Goal: Task Accomplishment & Management: Manage account settings

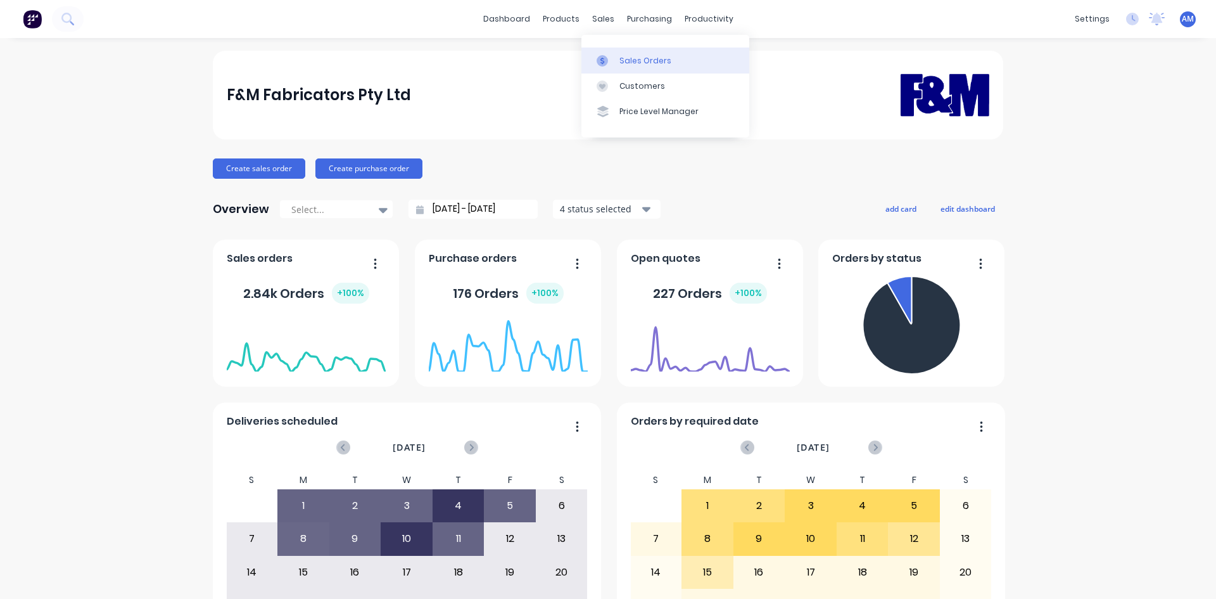
click at [617, 70] on link "Sales Orders" at bounding box center [665, 60] width 168 height 25
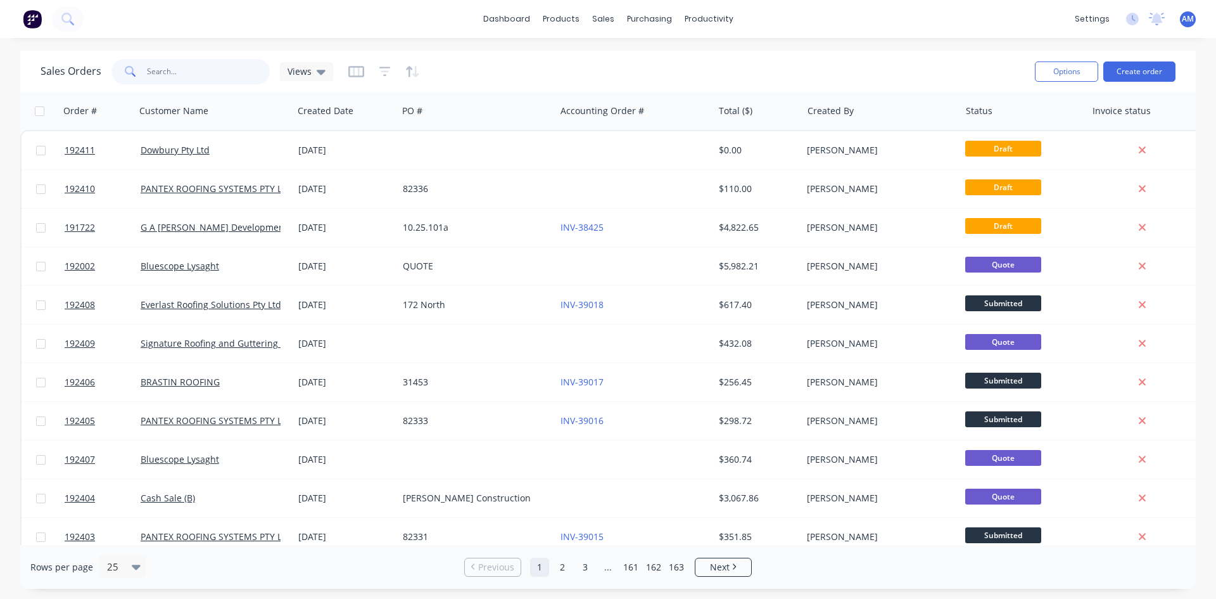
click at [175, 76] on input "text" at bounding box center [209, 71] width 124 height 25
type input "192290"
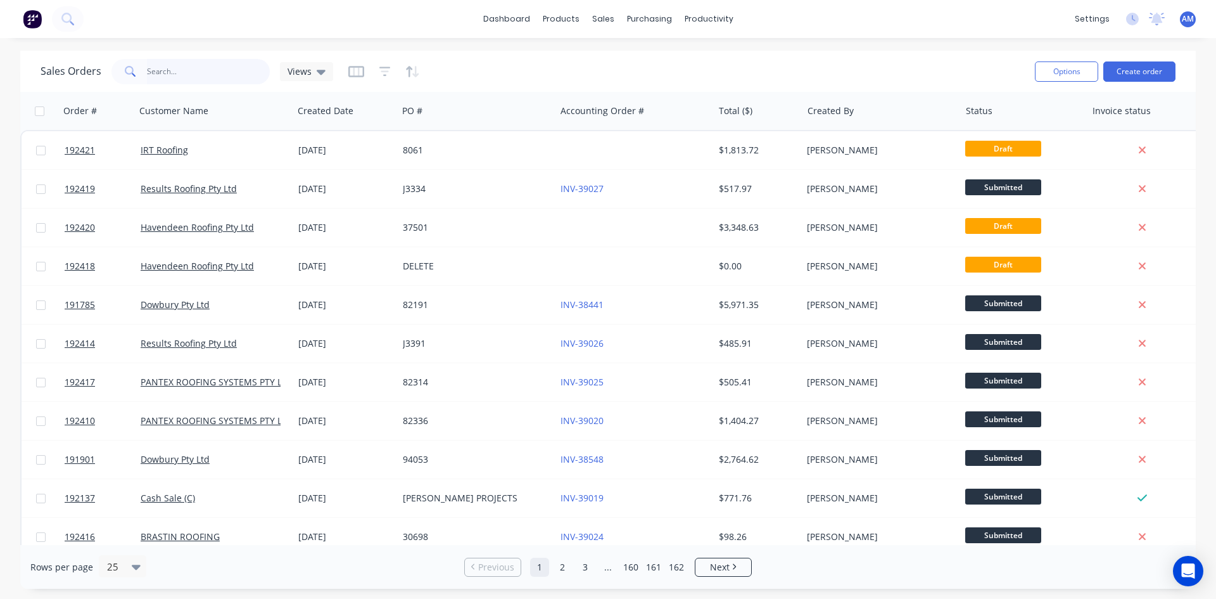
click at [220, 75] on input "text" at bounding box center [209, 71] width 124 height 25
type input "192290"
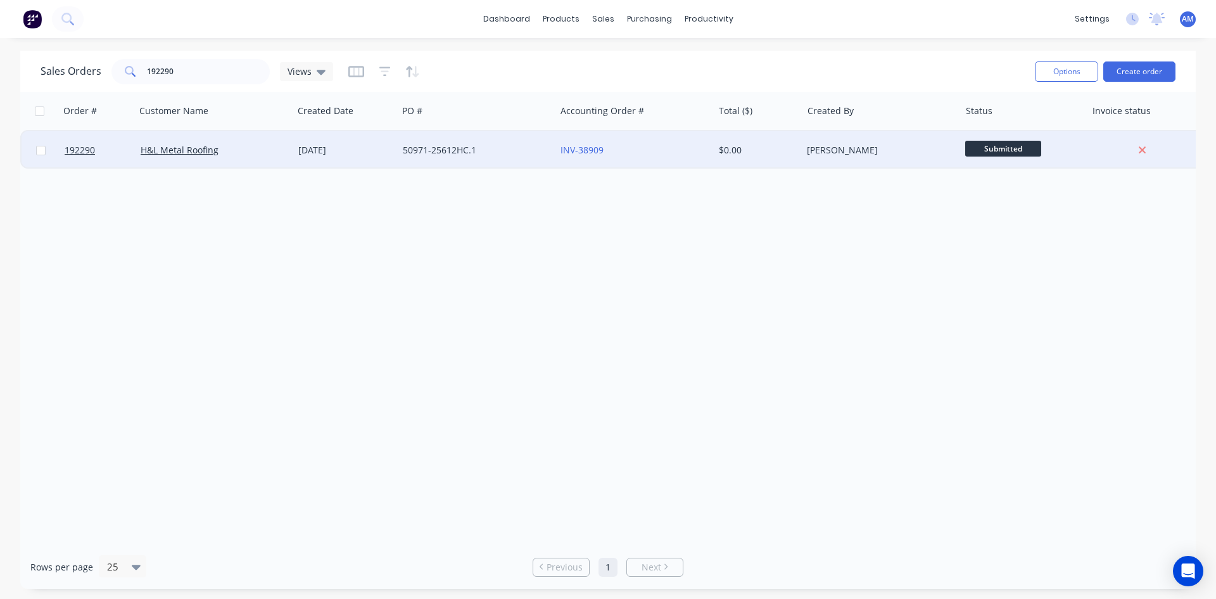
click at [624, 147] on div "INV-38909" at bounding box center [631, 150] width 141 height 13
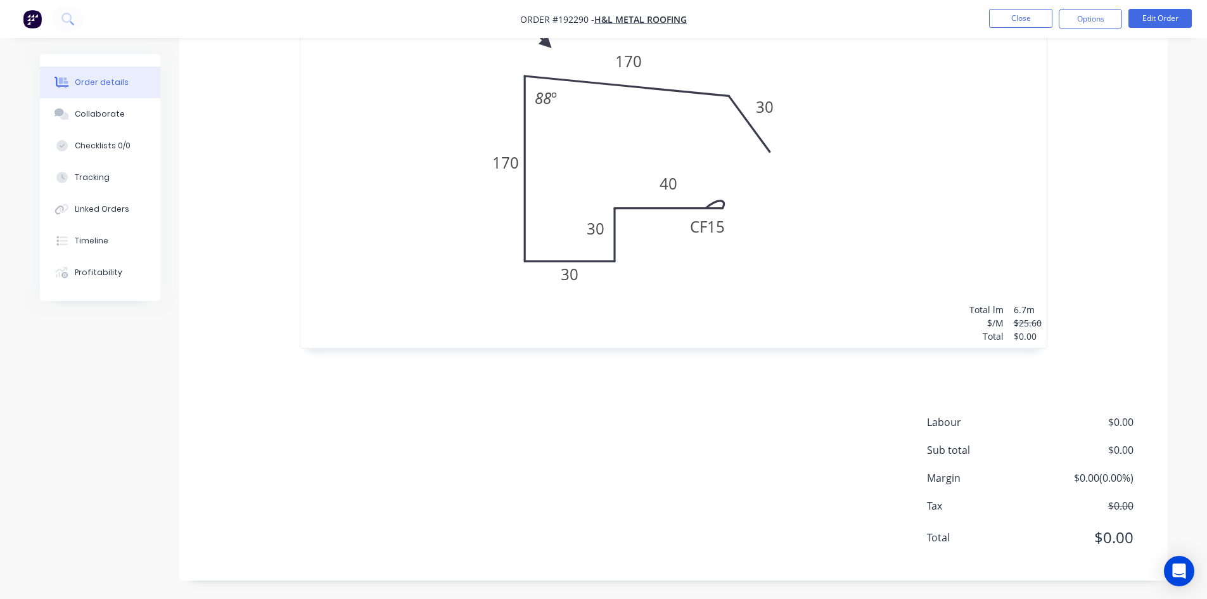
scroll to position [451, 0]
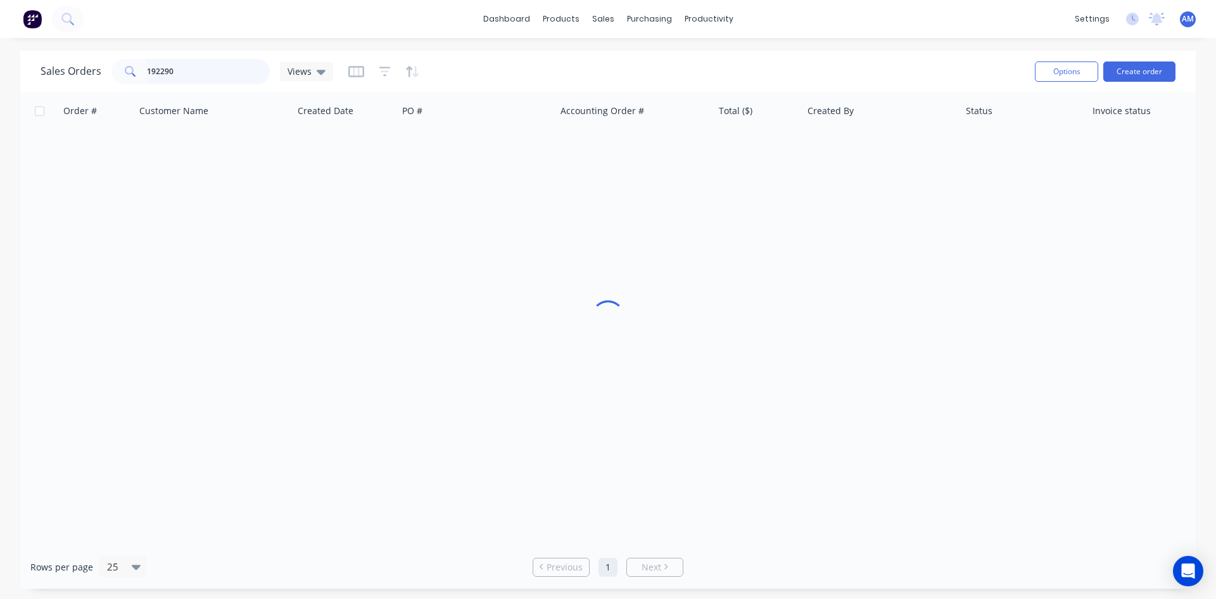
drag, startPoint x: 181, startPoint y: 69, endPoint x: 56, endPoint y: 49, distance: 126.9
click at [56, 49] on div "dashboard products sales purchasing productivity dashboard products Product Cat…" at bounding box center [608, 299] width 1216 height 599
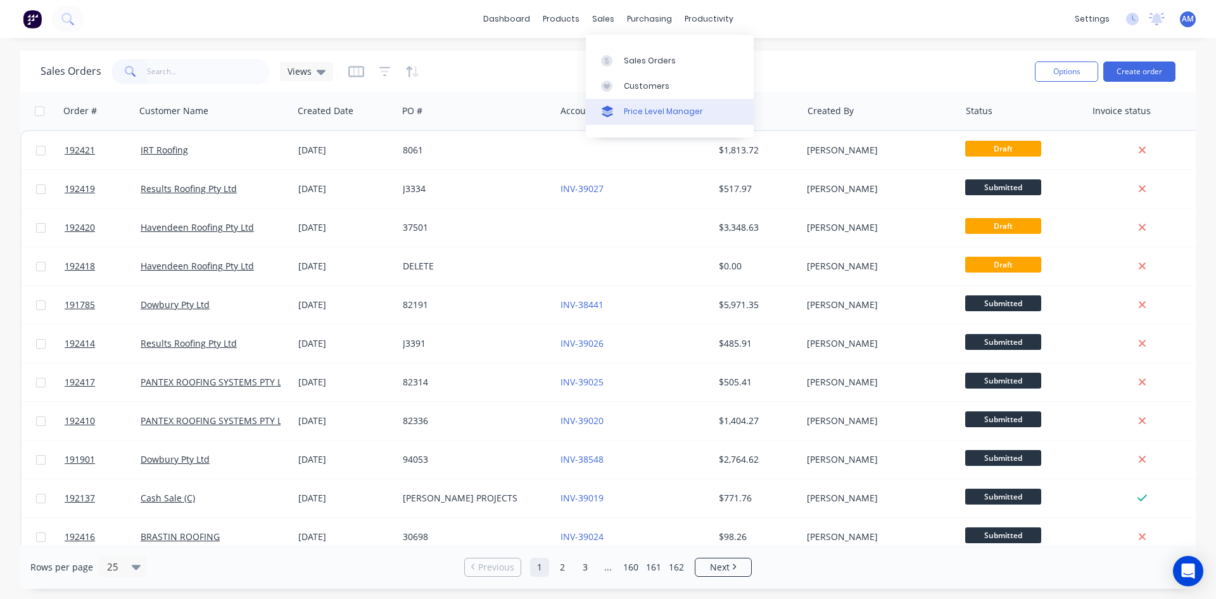
drag, startPoint x: 648, startPoint y: 109, endPoint x: 623, endPoint y: 113, distance: 25.7
click at [648, 109] on div "Price Level Manager" at bounding box center [663, 111] width 79 height 11
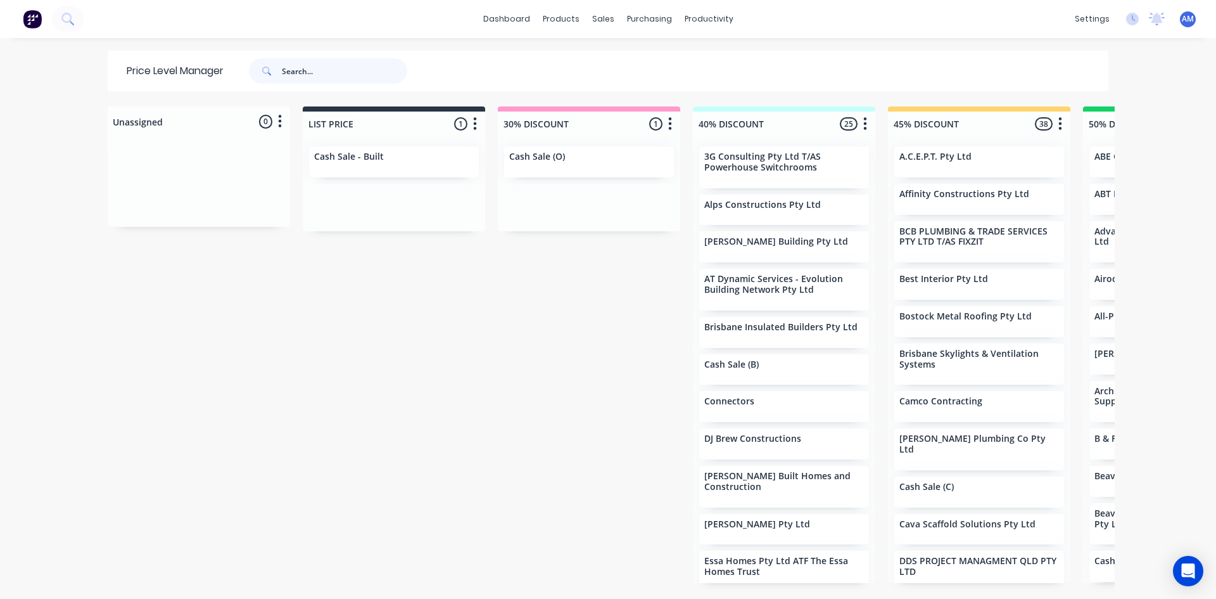
click at [385, 64] on input "text" at bounding box center [344, 70] width 125 height 25
type input "alpine"
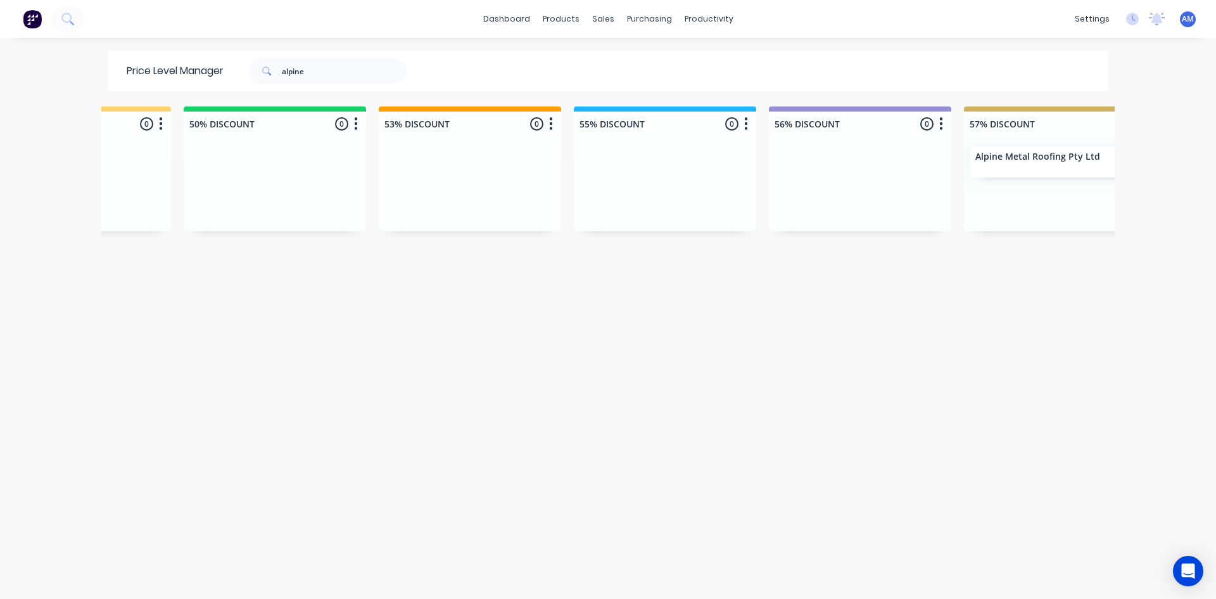
scroll to position [0, 977]
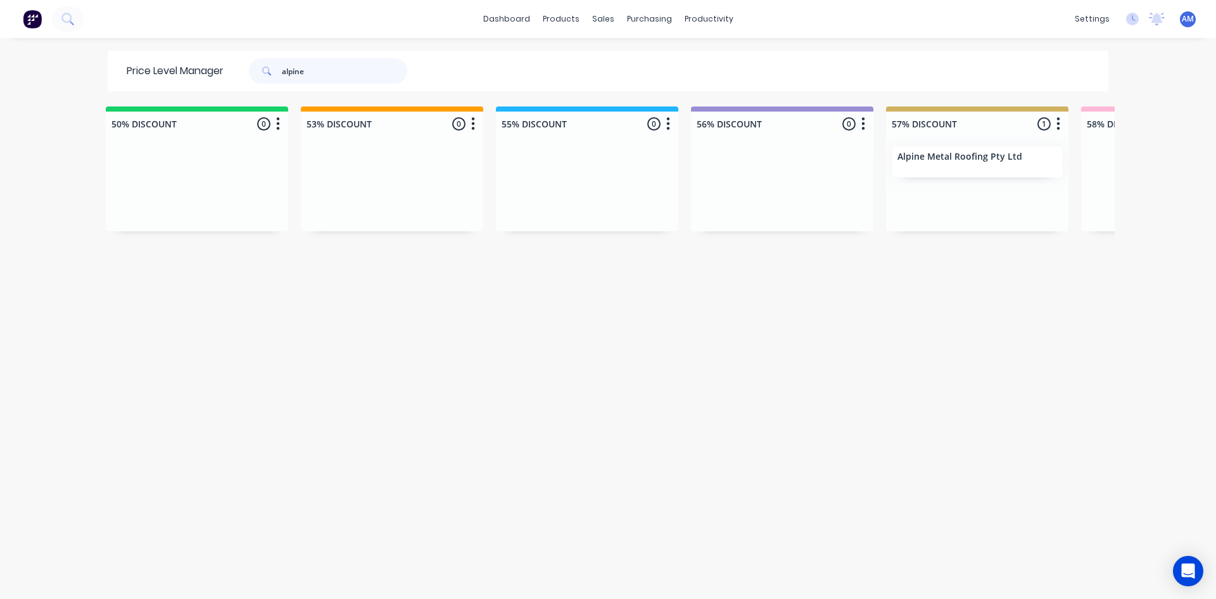
drag, startPoint x: 356, startPoint y: 63, endPoint x: 253, endPoint y: 68, distance: 102.7
click at [253, 68] on div "alpine" at bounding box center [328, 70] width 158 height 25
type input "amj"
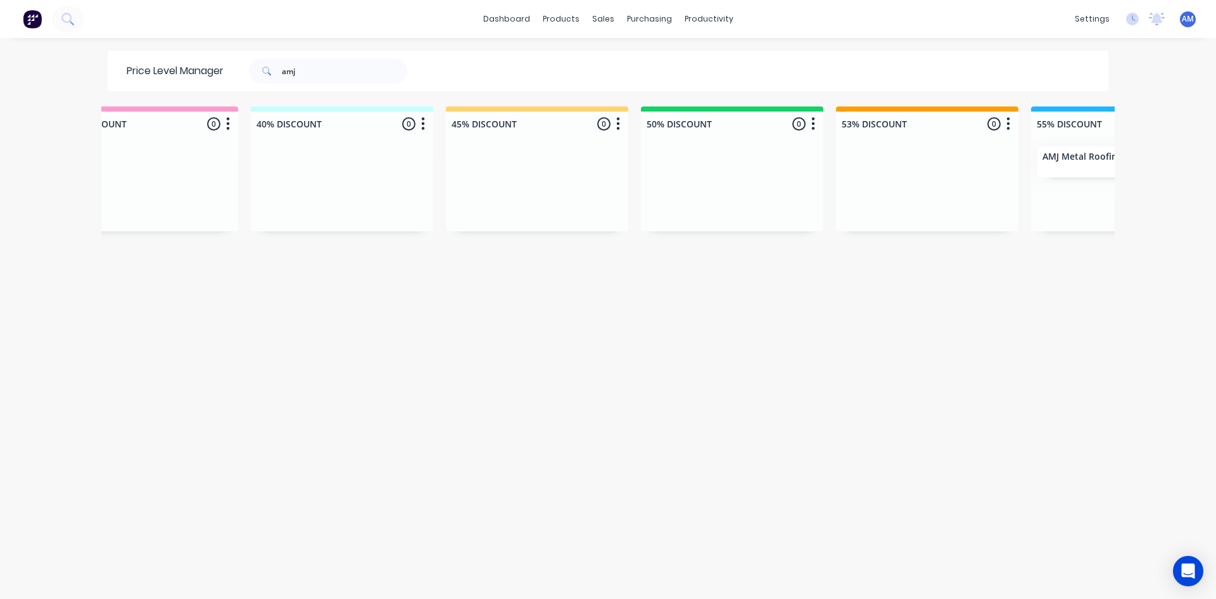
scroll to position [0, 455]
drag, startPoint x: 327, startPoint y: 73, endPoint x: 231, endPoint y: 74, distance: 96.3
click at [231, 74] on div "amj" at bounding box center [325, 70] width 203 height 25
type input "ascent"
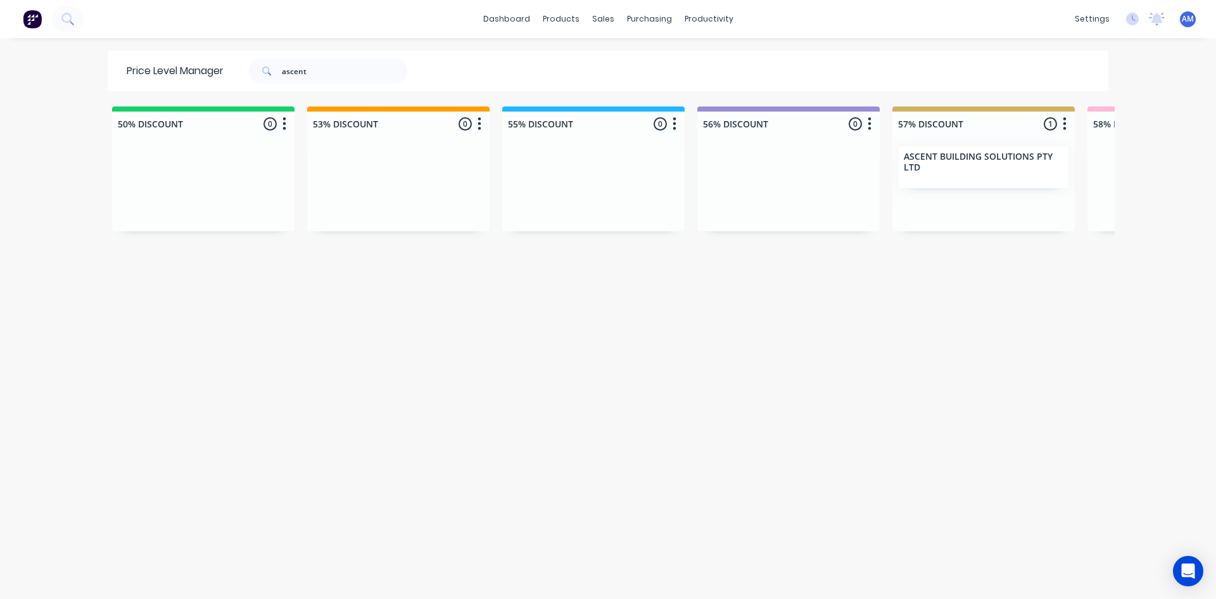
scroll to position [0, 1012]
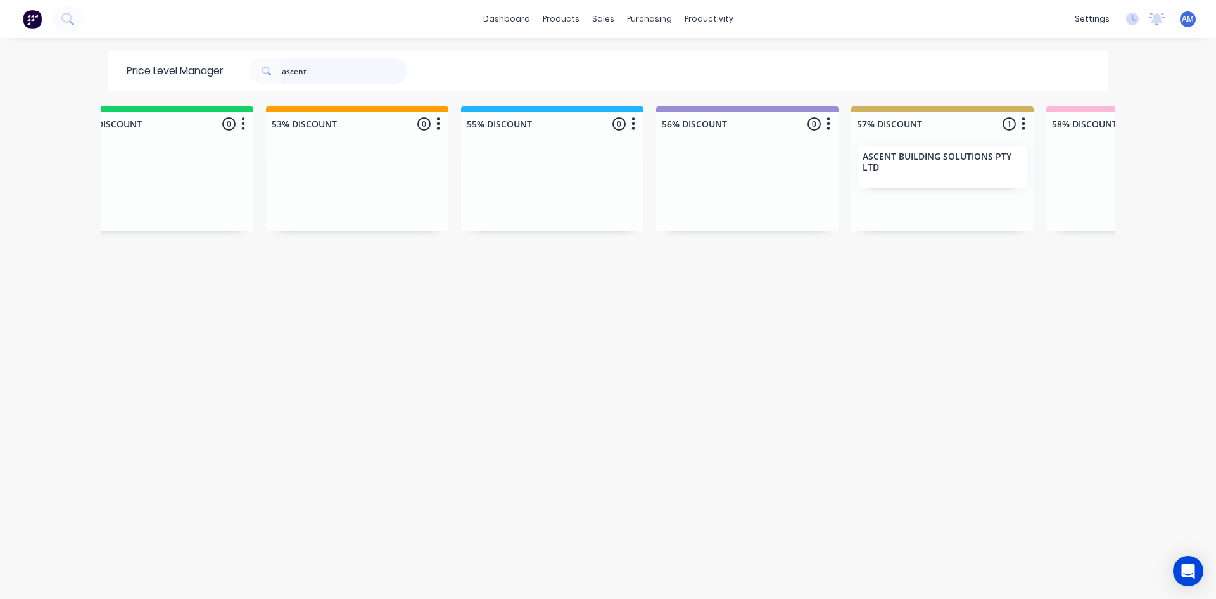
drag, startPoint x: 340, startPoint y: 77, endPoint x: 200, endPoint y: 76, distance: 140.0
click at [200, 76] on div "Price Level Manager ascent" at bounding box center [273, 71] width 331 height 41
type input "beards"
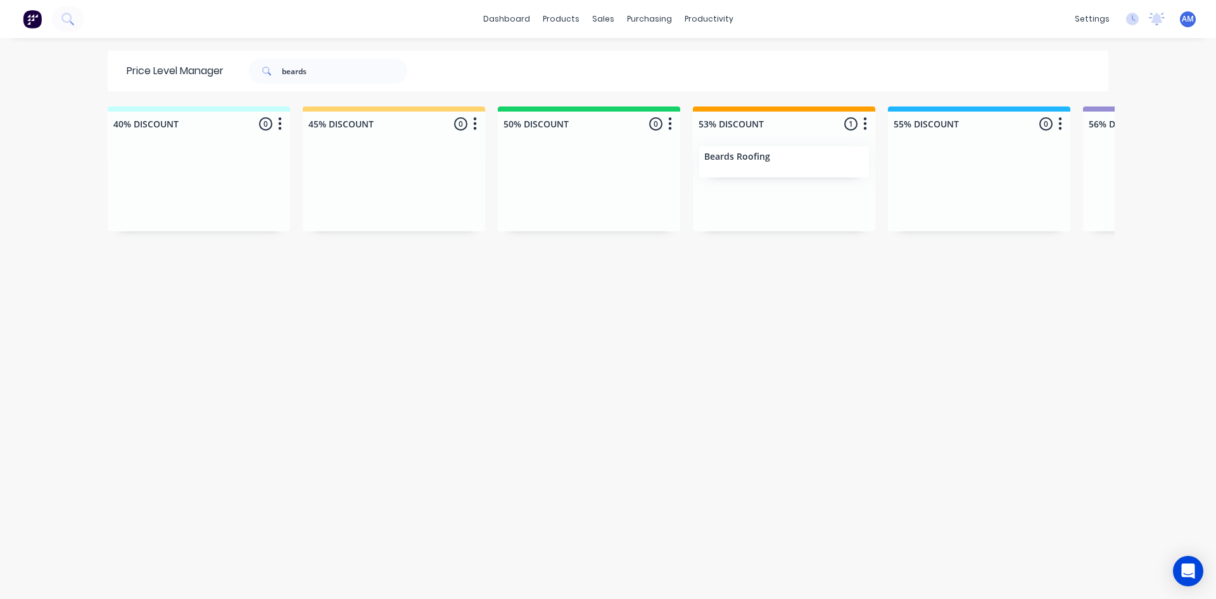
scroll to position [0, 594]
drag, startPoint x: 324, startPoint y: 77, endPoint x: 189, endPoint y: 76, distance: 134.3
click at [189, 76] on div "Price Level Manager beards" at bounding box center [273, 71] width 331 height 41
type input "beavis"
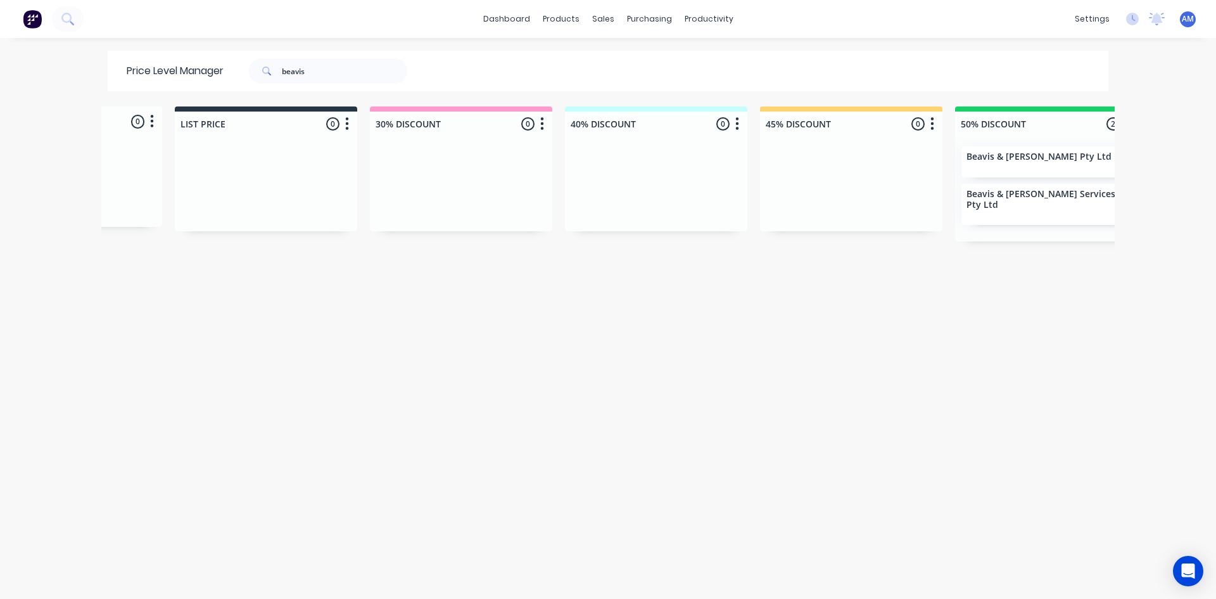
scroll to position [0, 169]
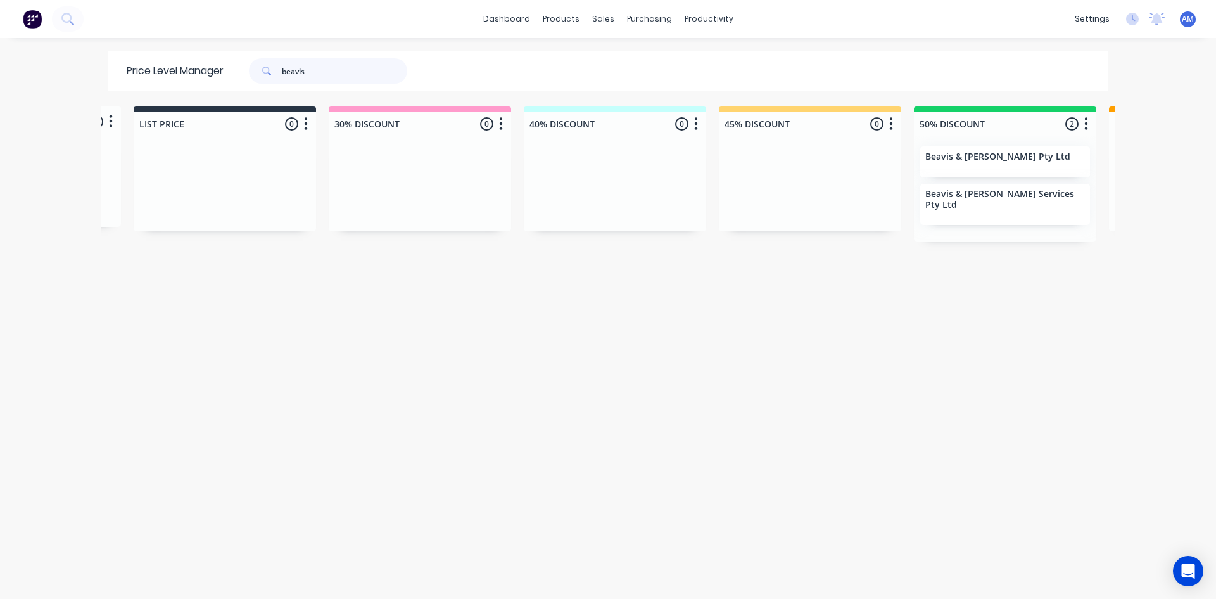
drag, startPoint x: 338, startPoint y: 75, endPoint x: 213, endPoint y: 78, distance: 125.4
click at [213, 78] on div "Price Level Manager beavis" at bounding box center [273, 71] width 331 height 41
type input "brastin"
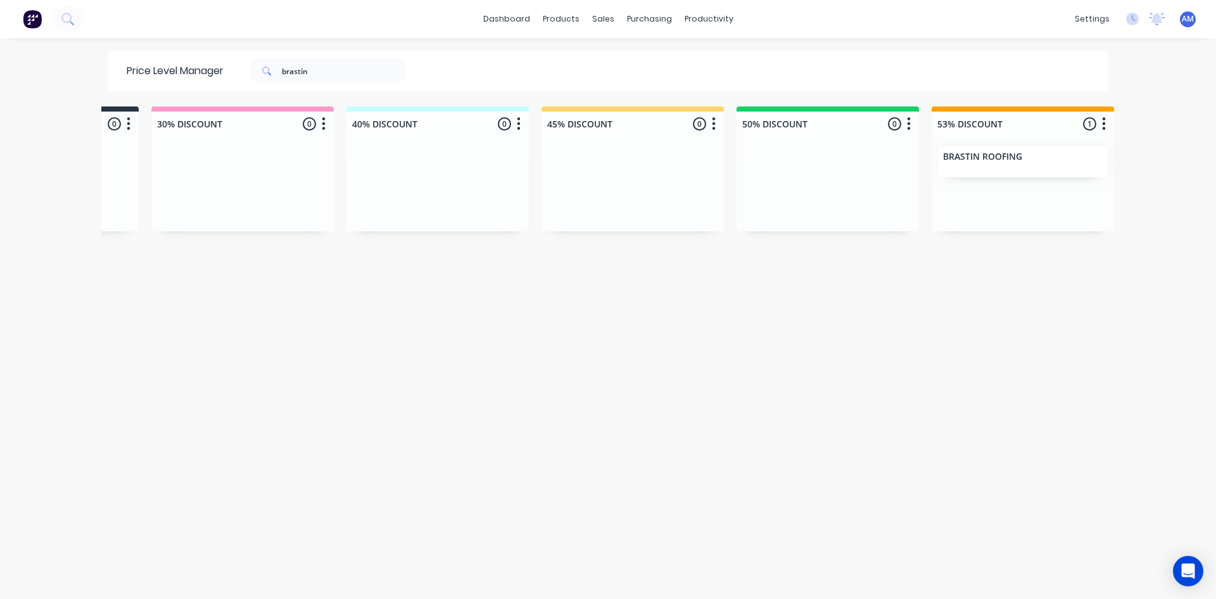
scroll to position [0, 360]
drag, startPoint x: 343, startPoint y: 63, endPoint x: 177, endPoint y: 64, distance: 166.6
click at [177, 64] on div "Price Level Manager brastin" at bounding box center [273, 71] width 331 height 41
type input "certified"
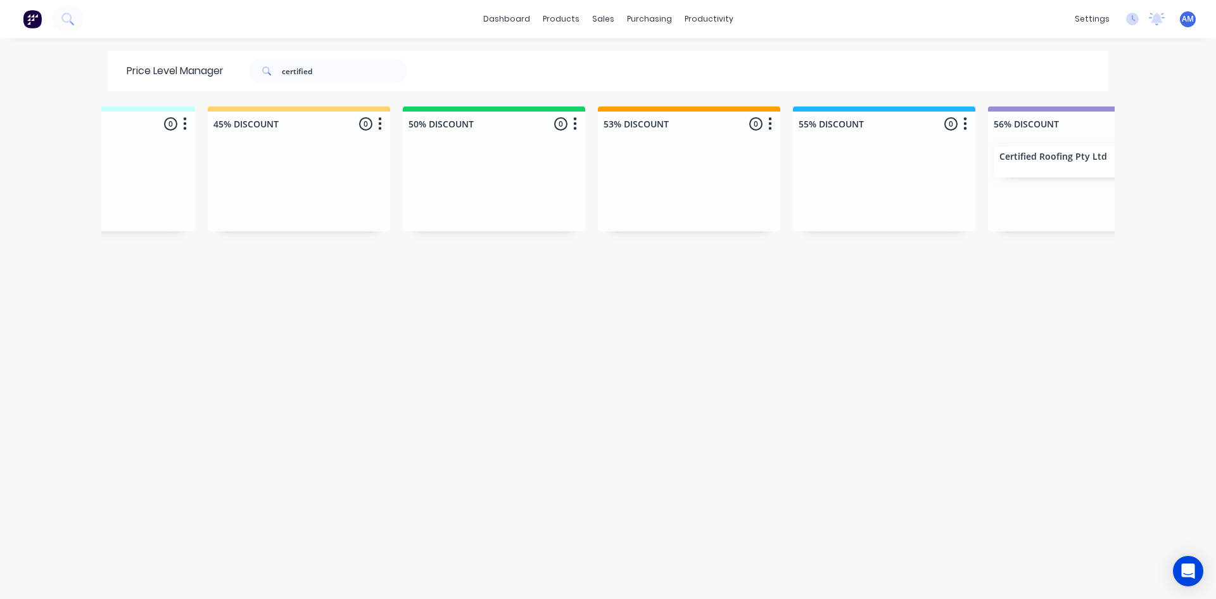
scroll to position [0, 819]
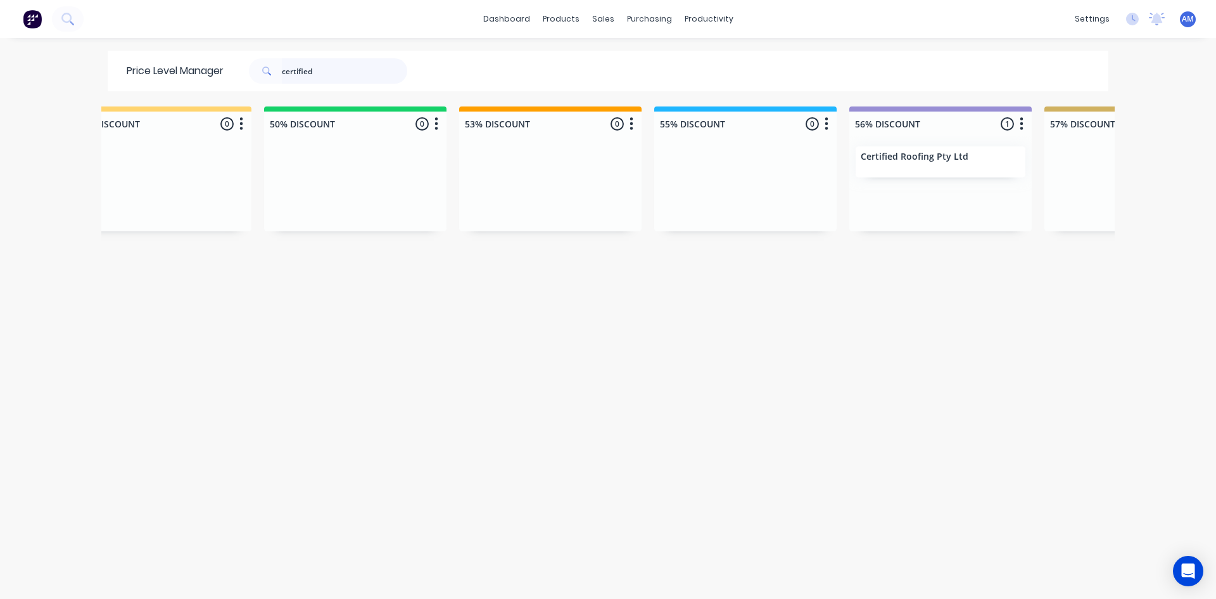
drag, startPoint x: 334, startPoint y: 72, endPoint x: 196, endPoint y: 77, distance: 138.8
click at [196, 77] on div "Price Level Manager certified" at bounding box center [273, 71] width 331 height 41
type input "ctl"
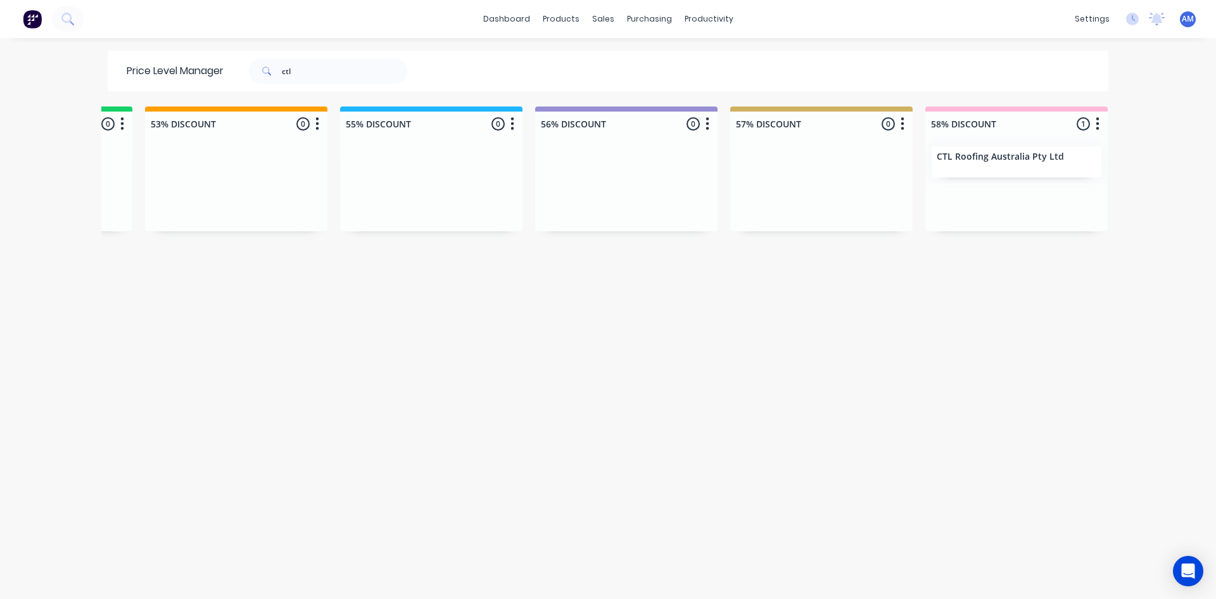
scroll to position [0, 1302]
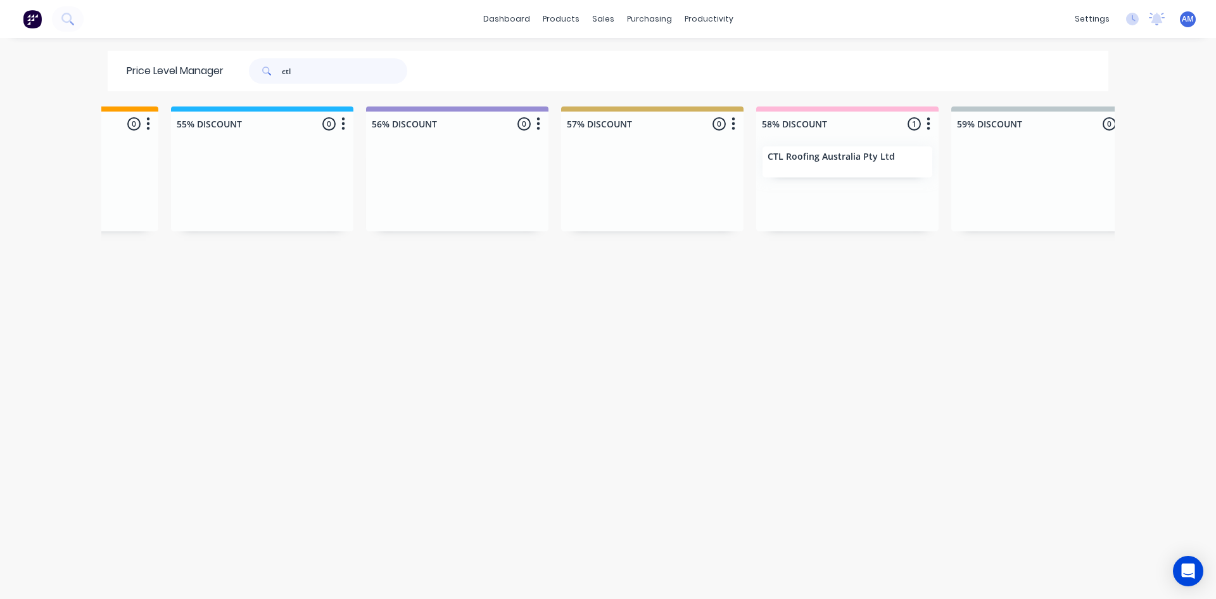
drag, startPoint x: 302, startPoint y: 67, endPoint x: 243, endPoint y: 61, distance: 59.8
click at [243, 61] on div "ctl" at bounding box center [321, 70] width 171 height 25
type input "[PERSON_NAME]"
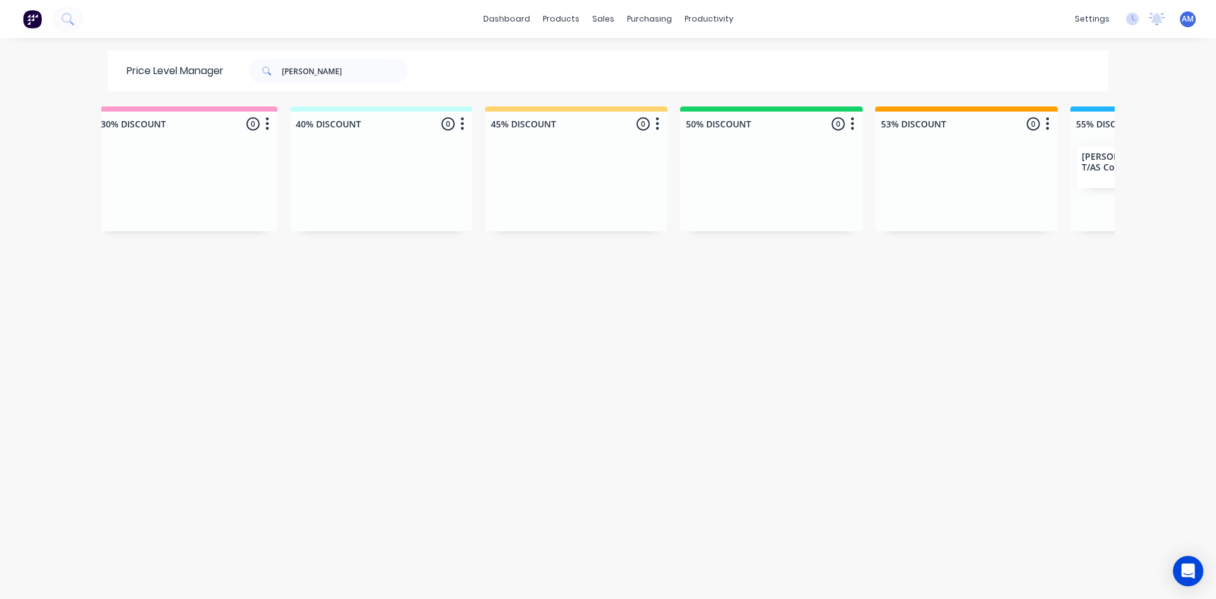
scroll to position [0, 505]
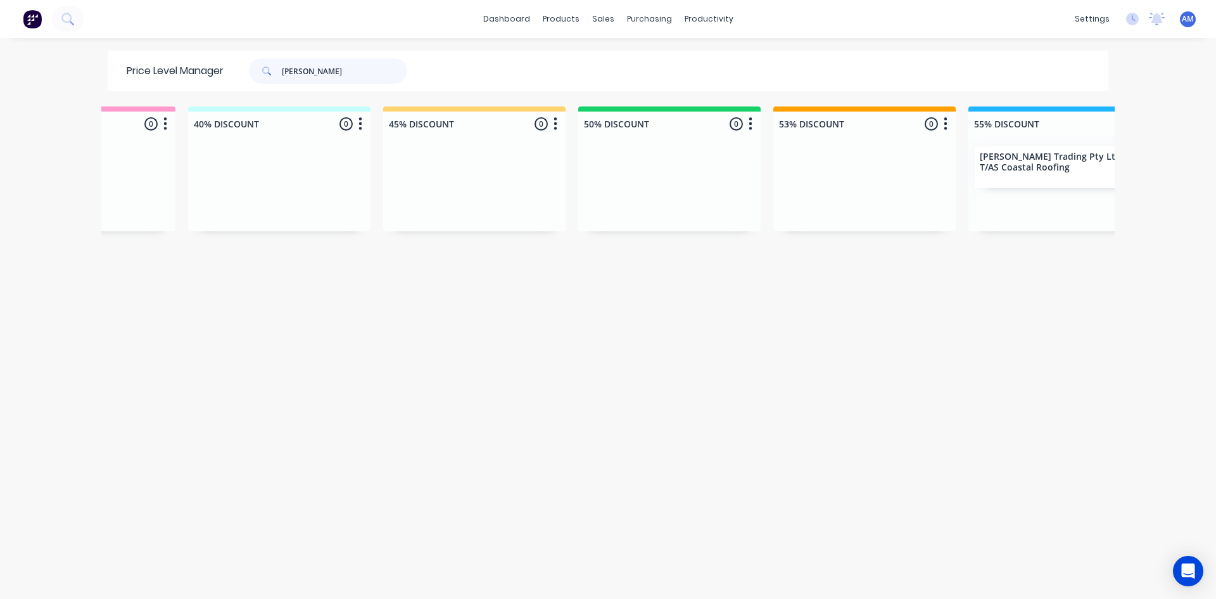
drag, startPoint x: 341, startPoint y: 67, endPoint x: 168, endPoint y: 80, distance: 173.5
click at [172, 77] on div "Price Level Manager [PERSON_NAME]" at bounding box center [273, 71] width 331 height 41
type input "done right"
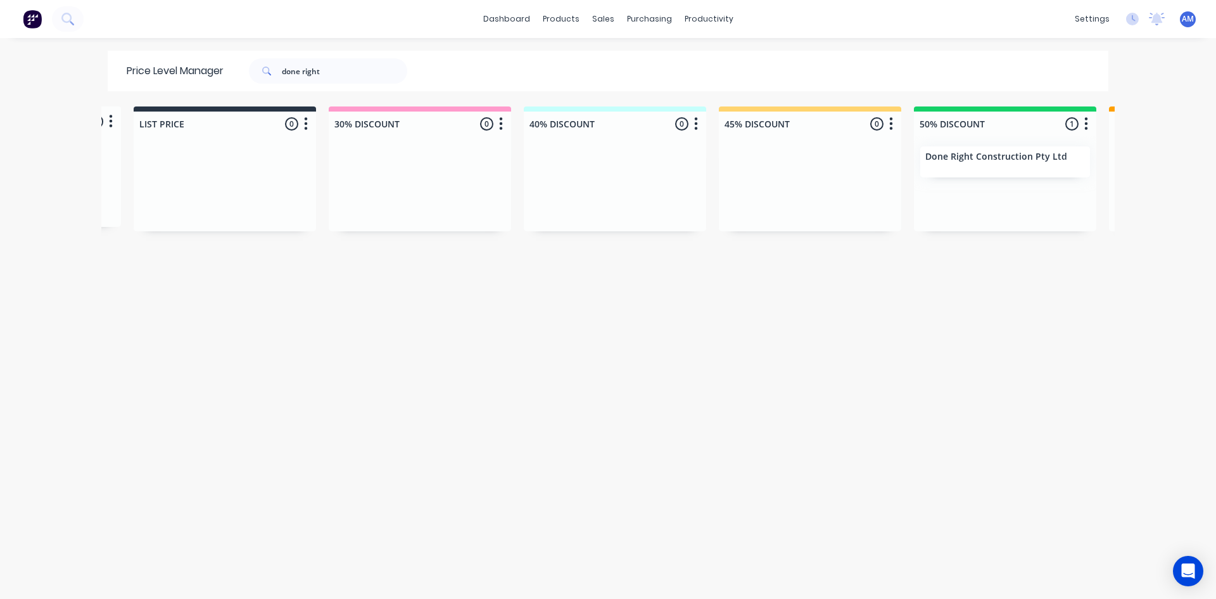
scroll to position [0, 305]
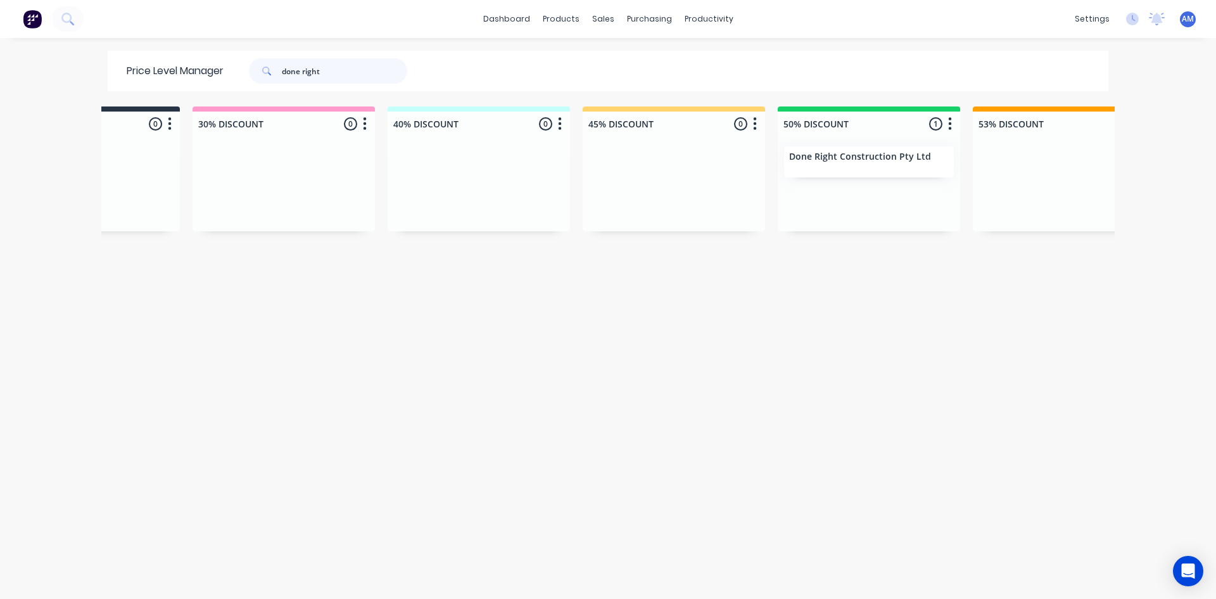
drag, startPoint x: 326, startPoint y: 81, endPoint x: 220, endPoint y: 87, distance: 106.0
click at [220, 87] on div "Price Level Manager done right" at bounding box center [273, 71] width 331 height 41
type input "first line"
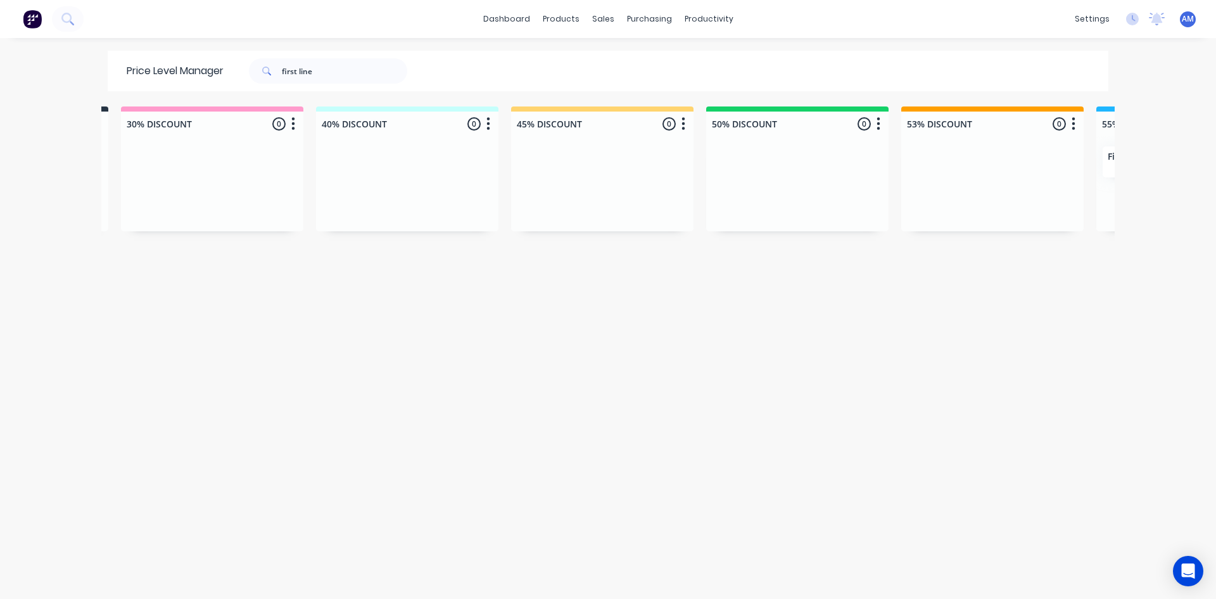
scroll to position [0, 923]
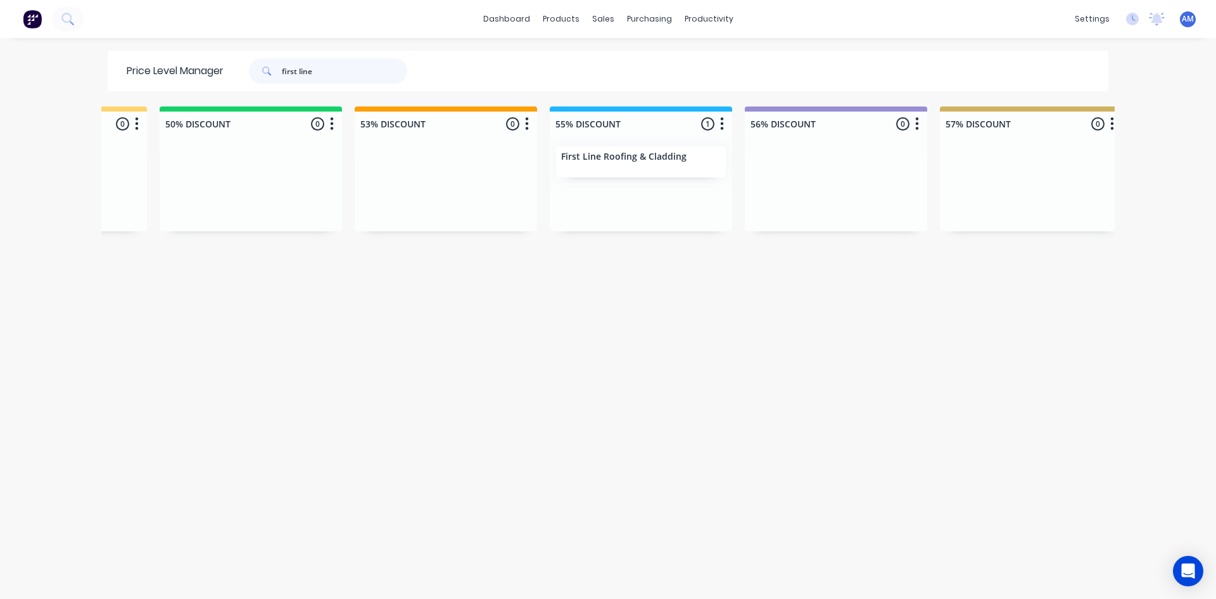
drag, startPoint x: 390, startPoint y: 65, endPoint x: 125, endPoint y: 94, distance: 265.7
click at [125, 94] on div "Price Level Manager first line Unassigned 0 Move all customers LIST PRICE 30% D…" at bounding box center [607, 324] width 1013 height 547
type input "[PERSON_NAME]"
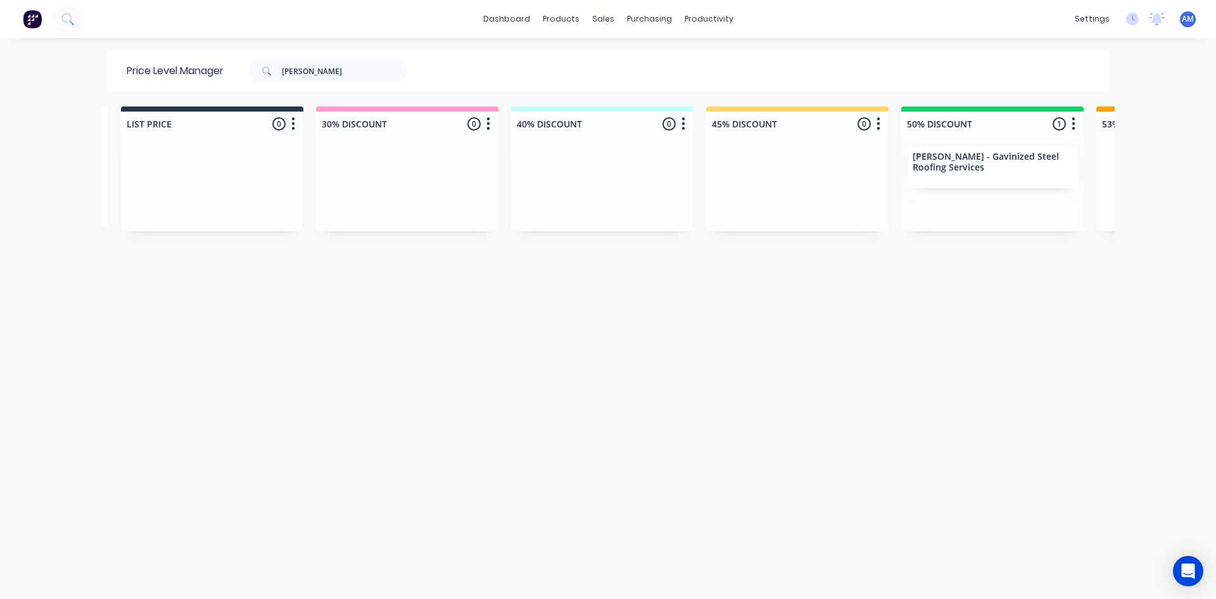
scroll to position [0, 184]
drag, startPoint x: 345, startPoint y: 68, endPoint x: 227, endPoint y: 71, distance: 117.8
click at [227, 71] on div "[PERSON_NAME]" at bounding box center [325, 70] width 203 height 25
type input "h&L"
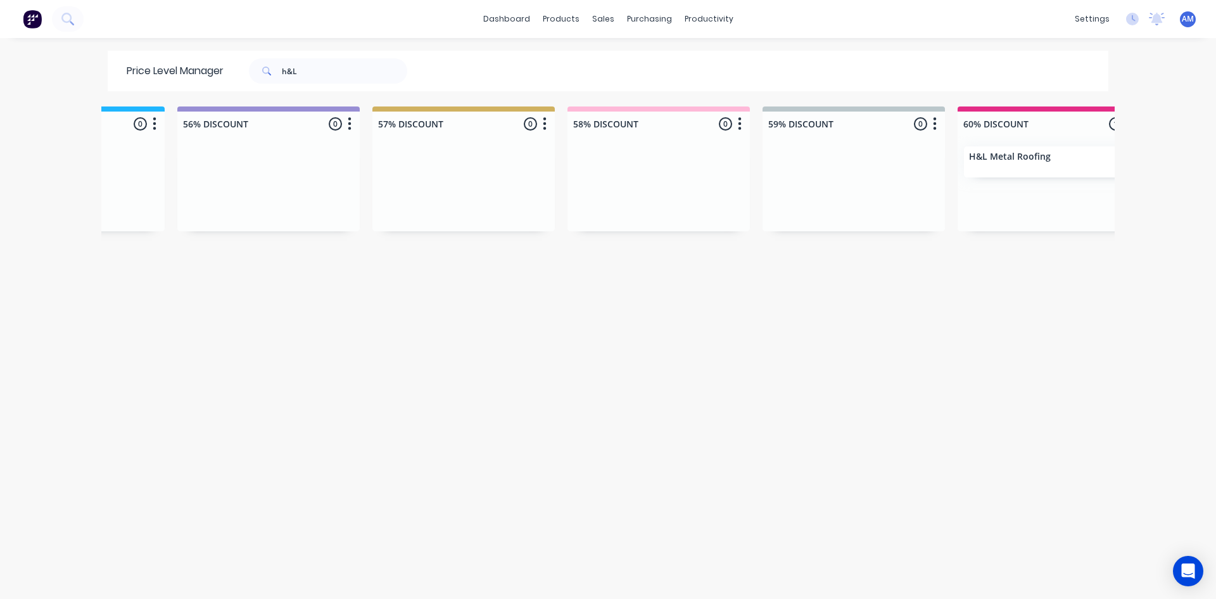
scroll to position [0, 1508]
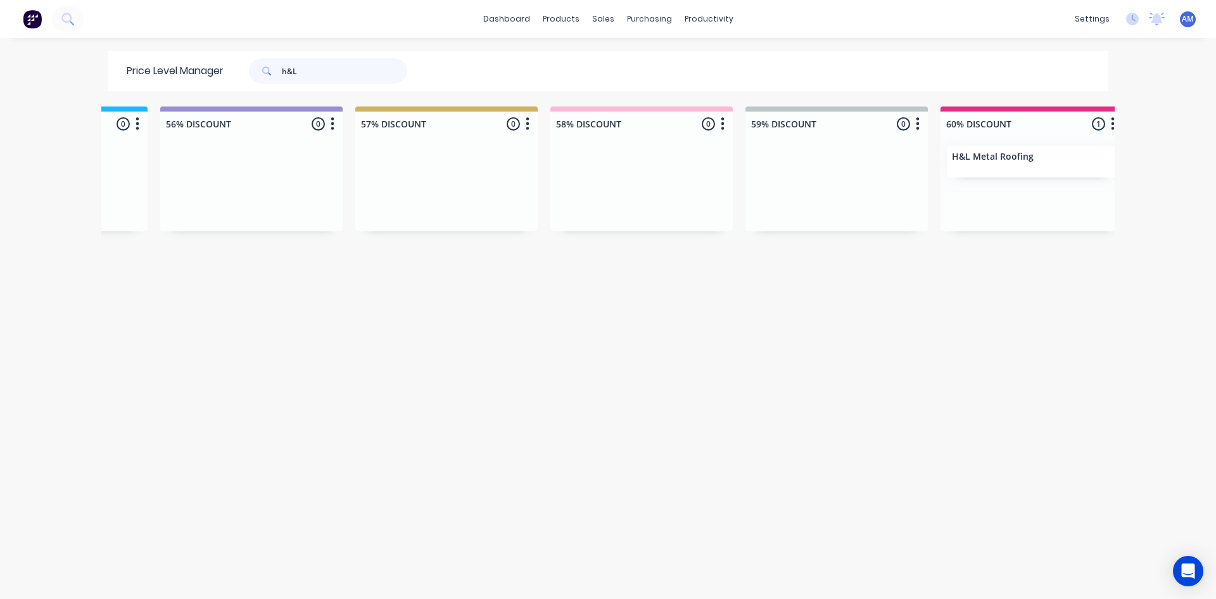
drag, startPoint x: 313, startPoint y: 71, endPoint x: 181, endPoint y: 73, distance: 132.4
click at [181, 73] on div "Price Level Manager h&L" at bounding box center [273, 71] width 331 height 41
type input "irt"
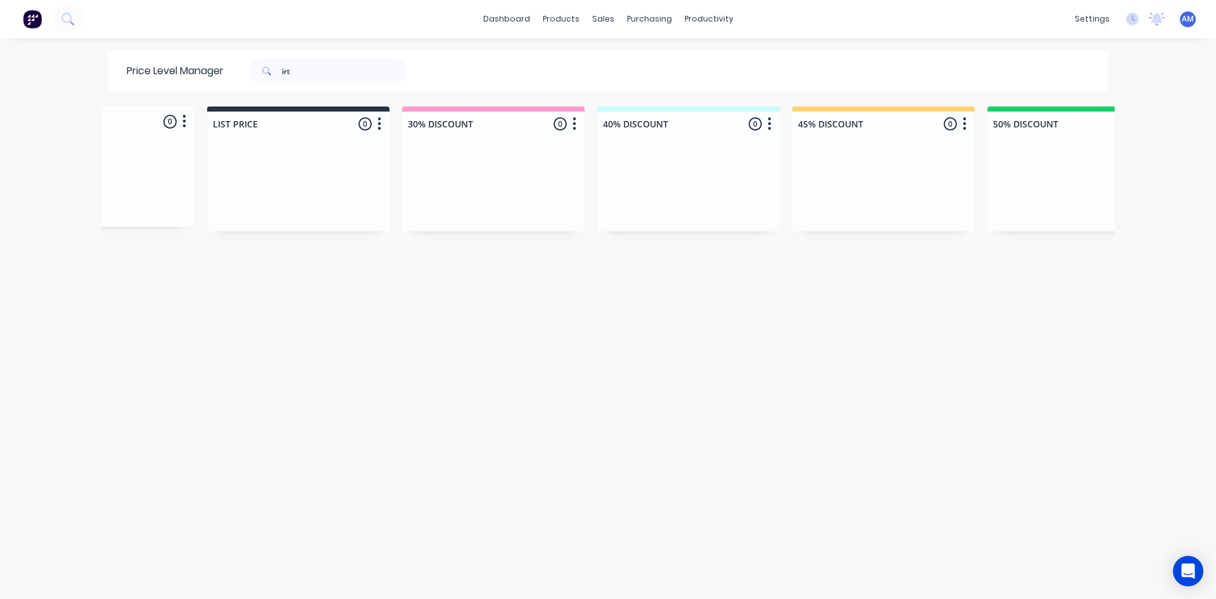
scroll to position [0, 0]
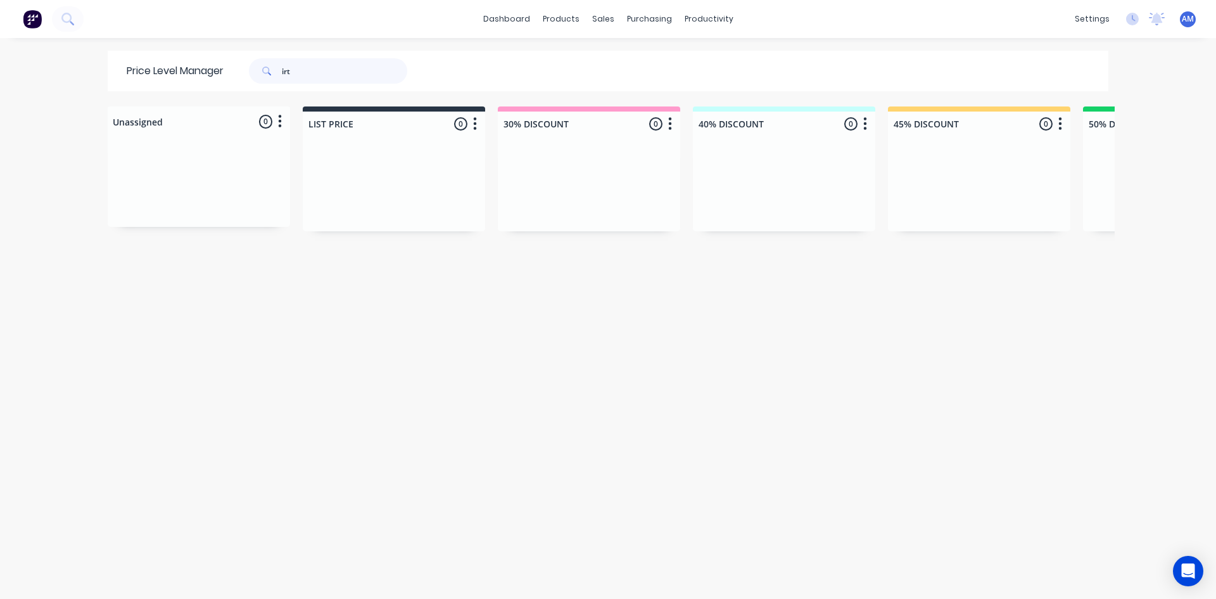
drag, startPoint x: 305, startPoint y: 79, endPoint x: 121, endPoint y: 80, distance: 184.3
click at [141, 71] on div "Price Level Manager irt" at bounding box center [273, 71] width 331 height 41
type input "[PERSON_NAME]"
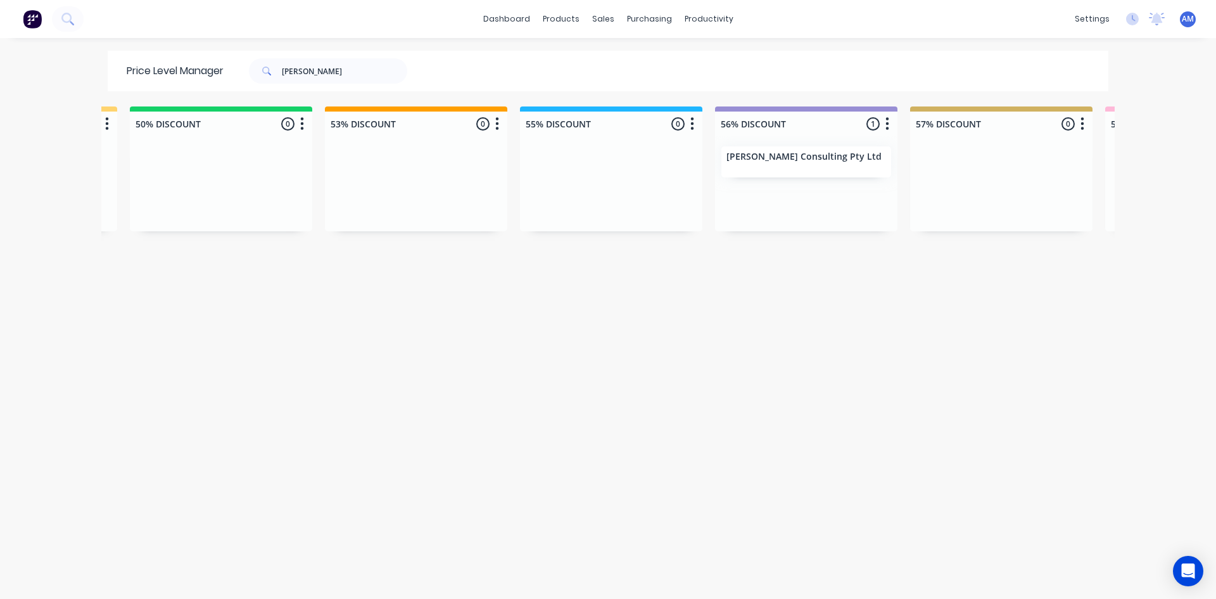
scroll to position [0, 1086]
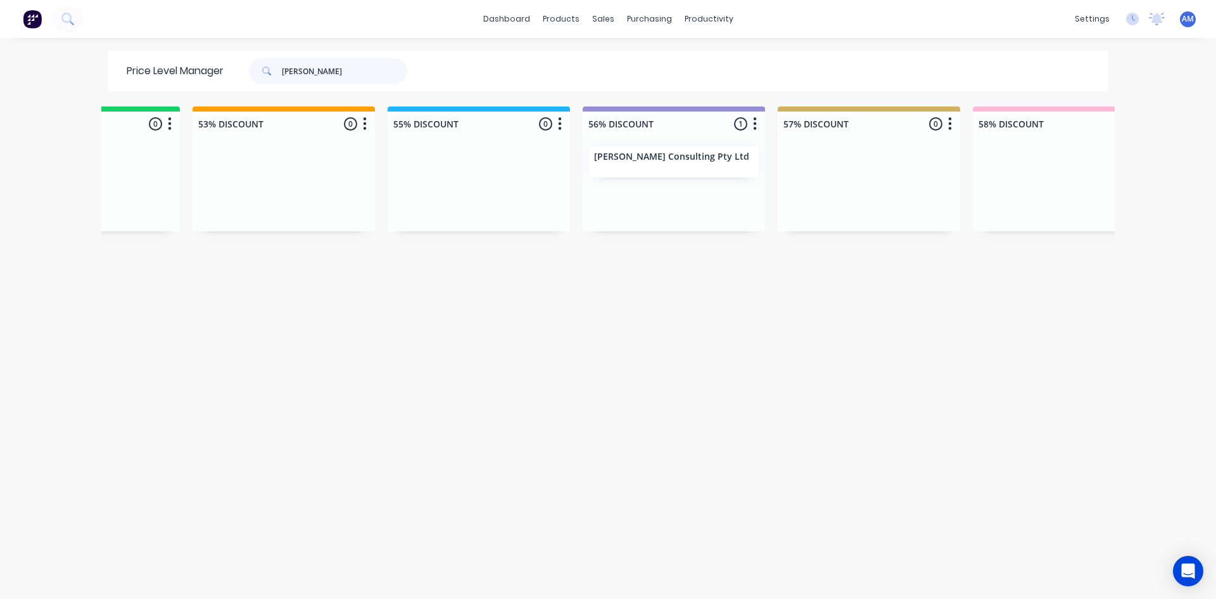
drag, startPoint x: 315, startPoint y: 65, endPoint x: 27, endPoint y: 58, distance: 288.3
click at [27, 58] on div "dashboard products sales purchasing productivity dashboard products Product Cat…" at bounding box center [608, 299] width 1216 height 599
type input "[GEOGRAPHIC_DATA]"
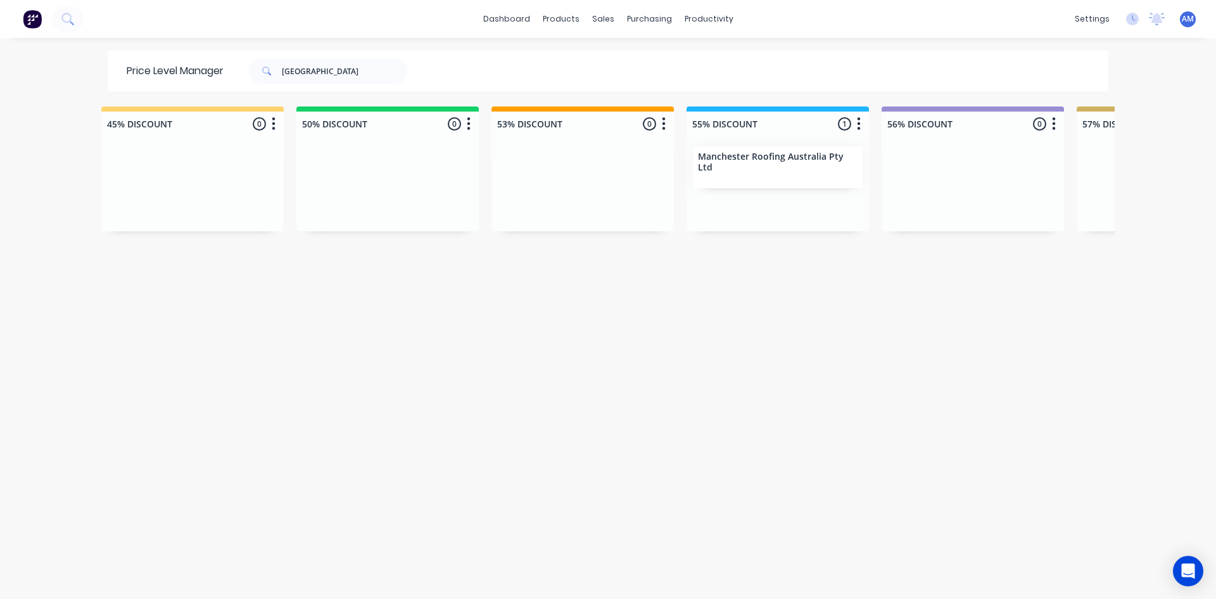
scroll to position [0, 808]
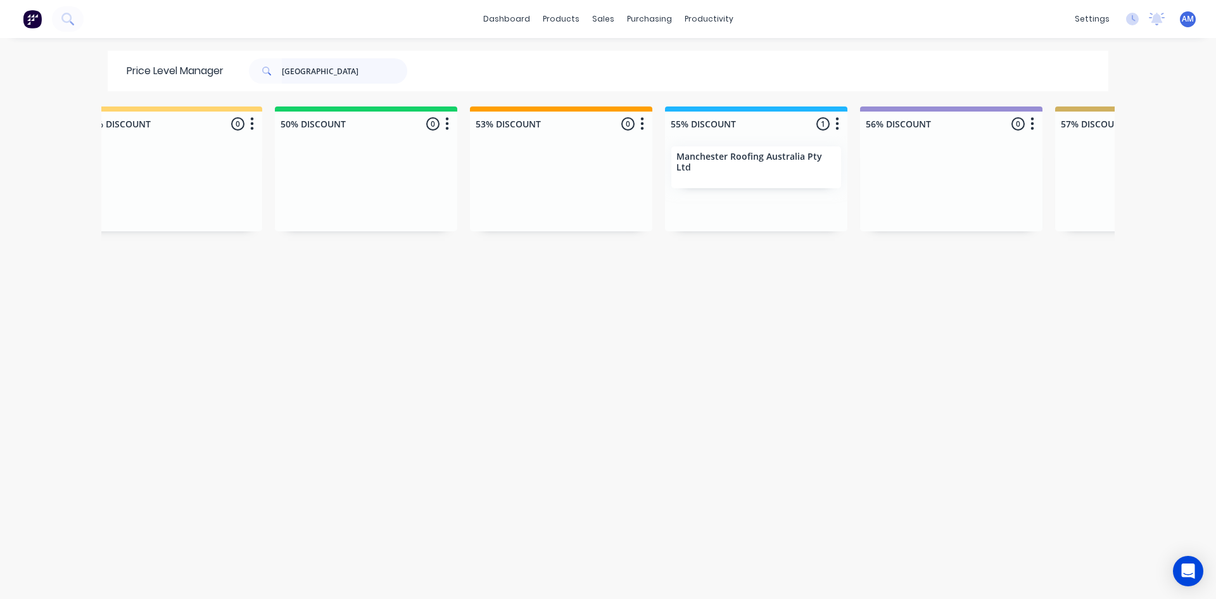
drag, startPoint x: 339, startPoint y: 72, endPoint x: 164, endPoint y: 54, distance: 175.6
click at [165, 54] on div "Price Level Manager [GEOGRAPHIC_DATA]" at bounding box center [273, 71] width 331 height 41
type input "rainvale"
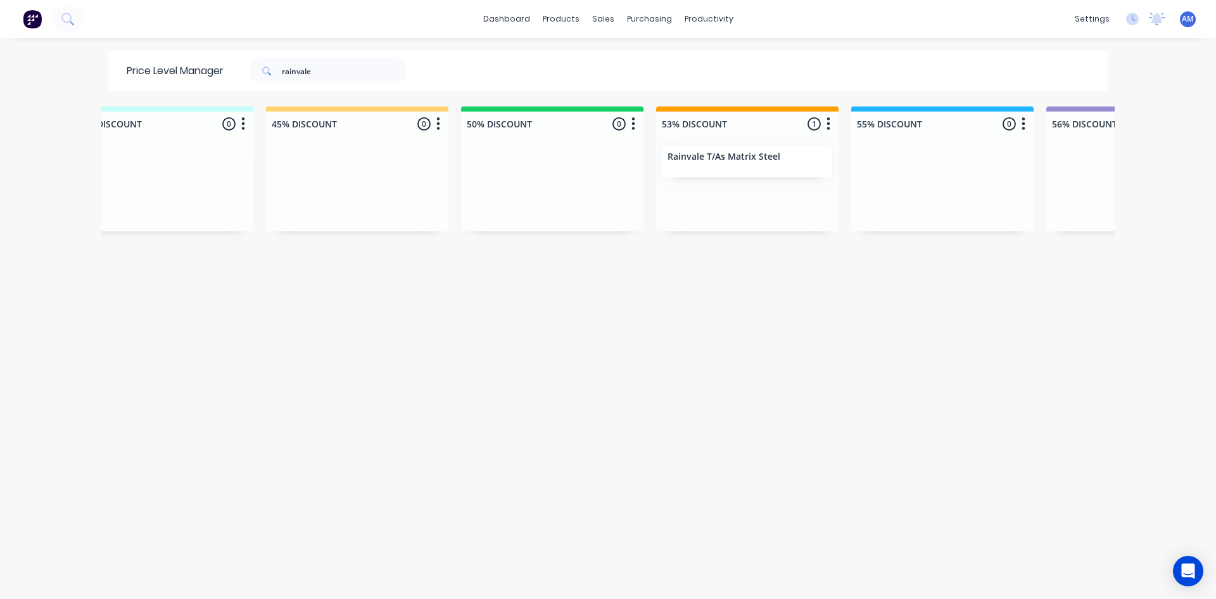
scroll to position [0, 685]
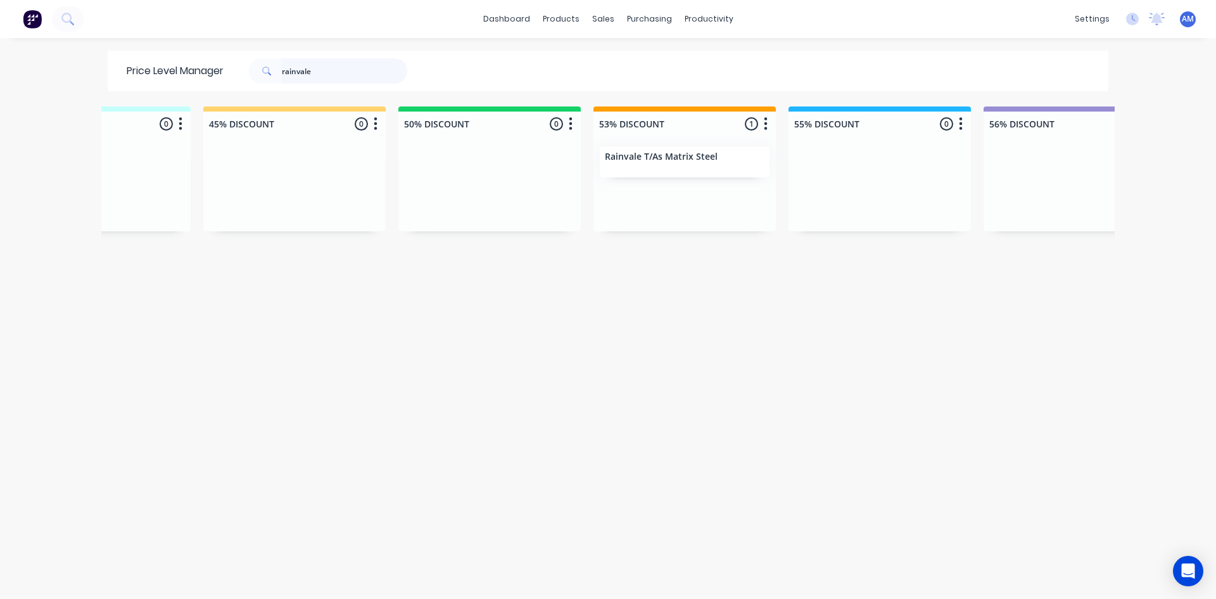
drag, startPoint x: 165, startPoint y: 60, endPoint x: 103, endPoint y: 70, distance: 63.0
click at [115, 65] on div "Price Level Manager rainvale" at bounding box center [273, 71] width 331 height 41
type input "lismore"
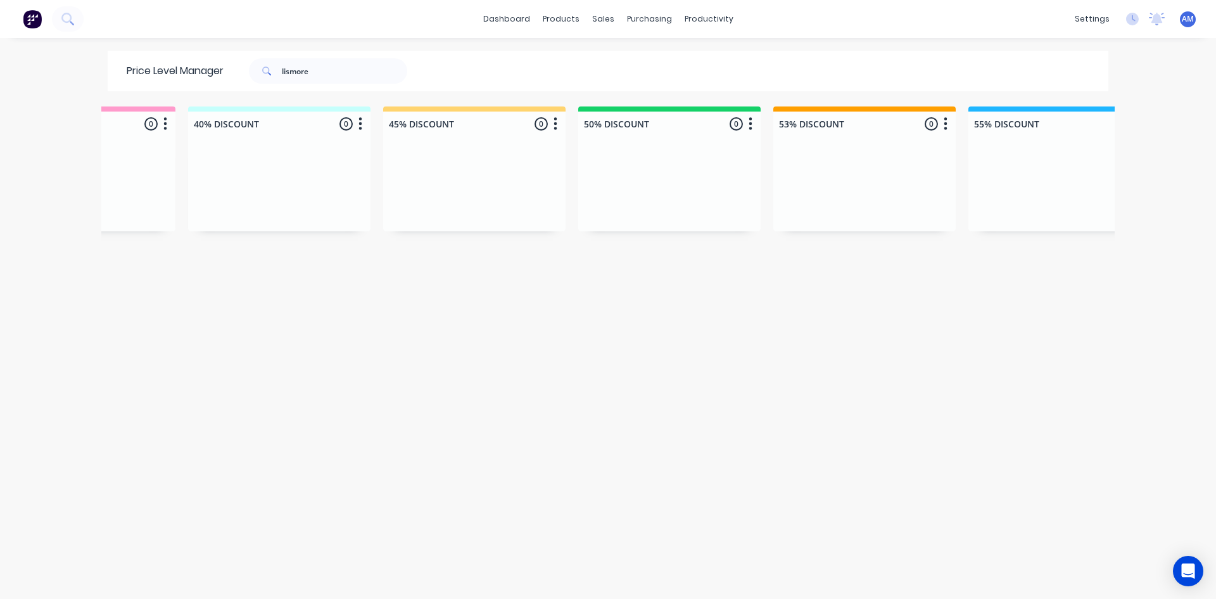
scroll to position [0, 1229]
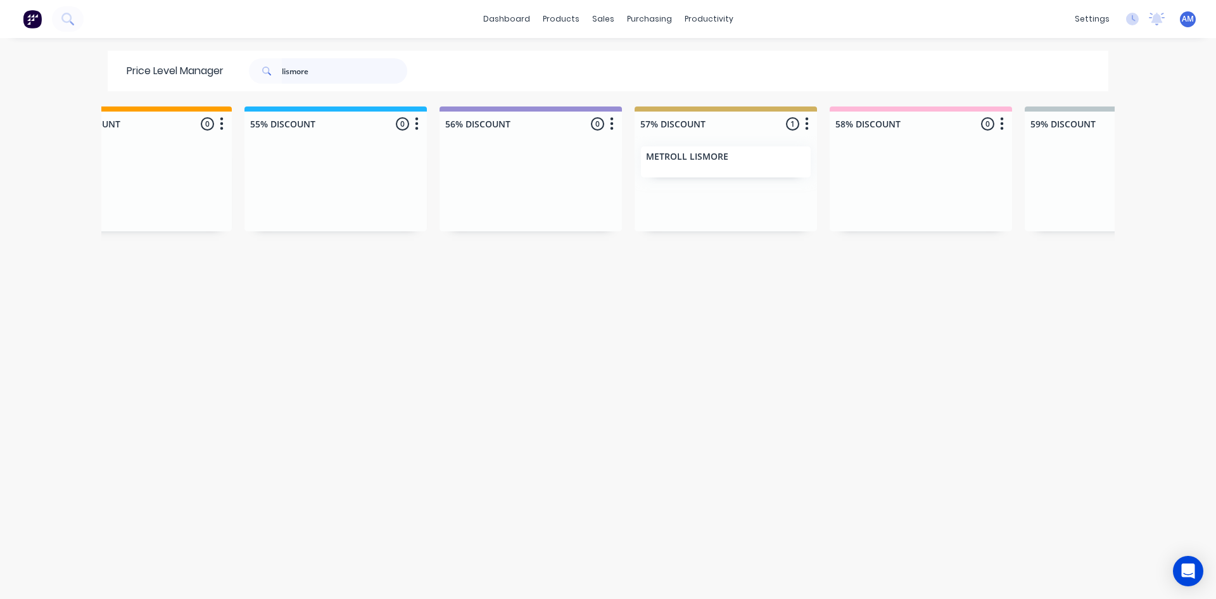
drag, startPoint x: 317, startPoint y: 79, endPoint x: 176, endPoint y: 73, distance: 140.7
click at [176, 73] on div "Price Level Manager lismore" at bounding box center [273, 71] width 331 height 41
type input "mufasa"
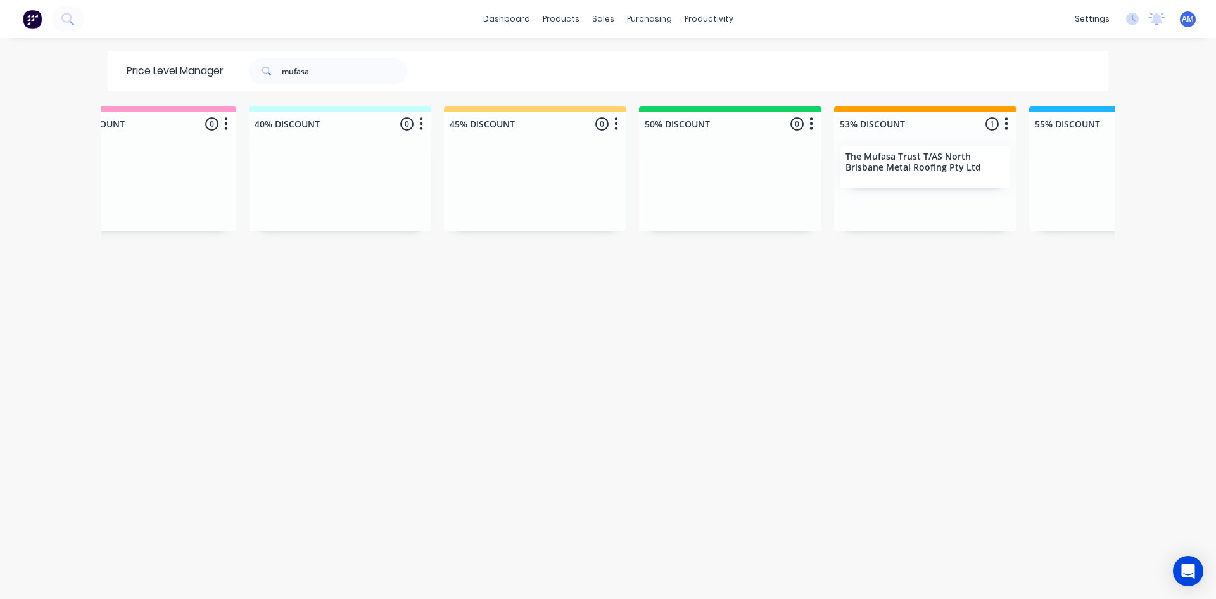
scroll to position [0, 468]
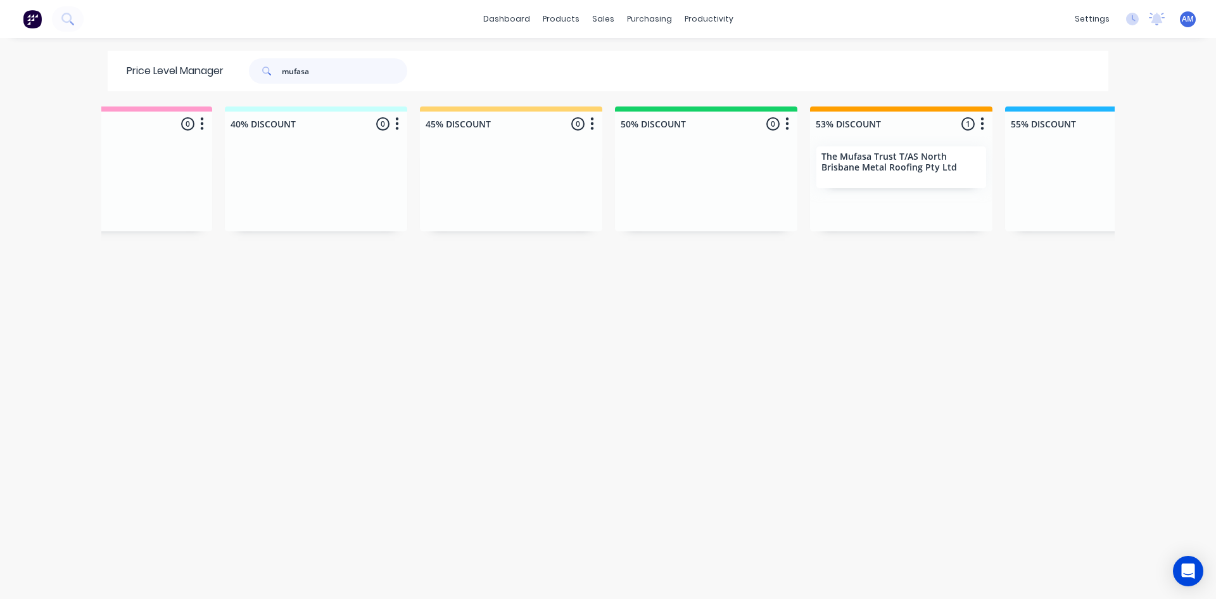
drag, startPoint x: 217, startPoint y: 74, endPoint x: 122, endPoint y: 87, distance: 96.5
click at [143, 79] on div "Price Level Manager mufasa" at bounding box center [273, 71] width 331 height 41
type input "pantex"
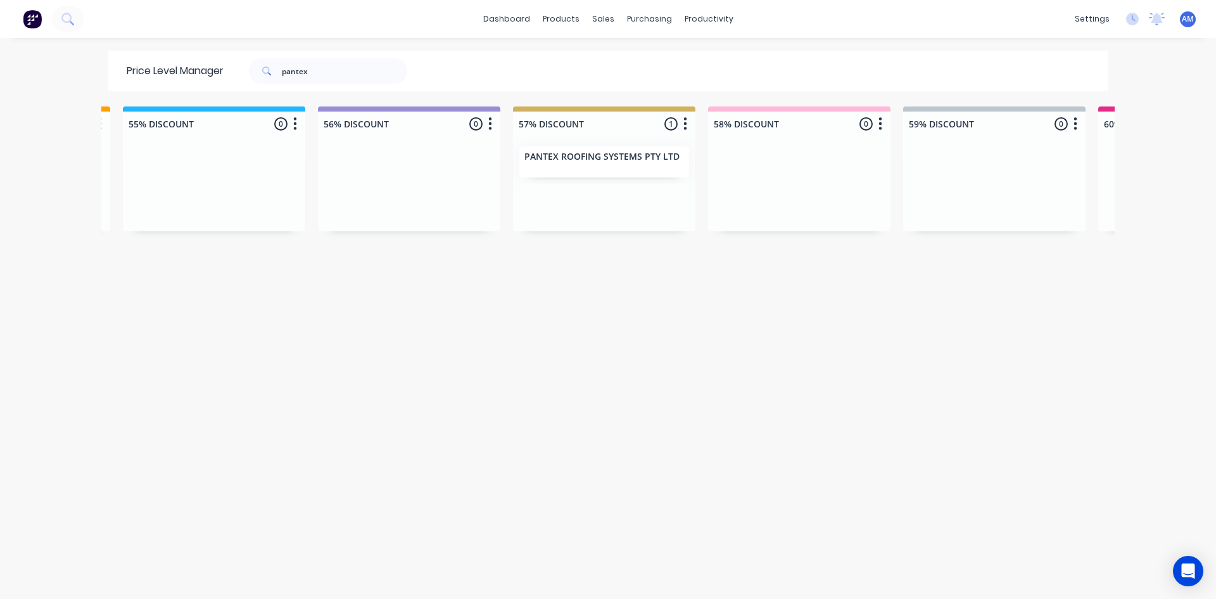
scroll to position [0, 1387]
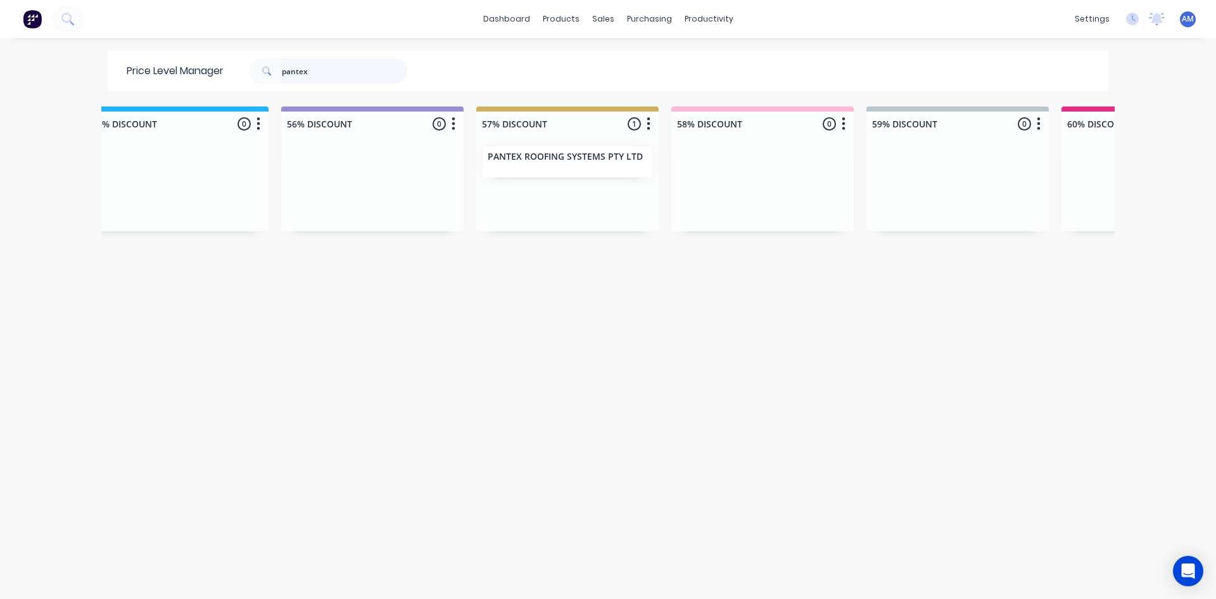
drag, startPoint x: 329, startPoint y: 84, endPoint x: 207, endPoint y: 75, distance: 121.9
click at [208, 75] on div "Price Level Manager pantex" at bounding box center [273, 71] width 331 height 41
type input "platinum"
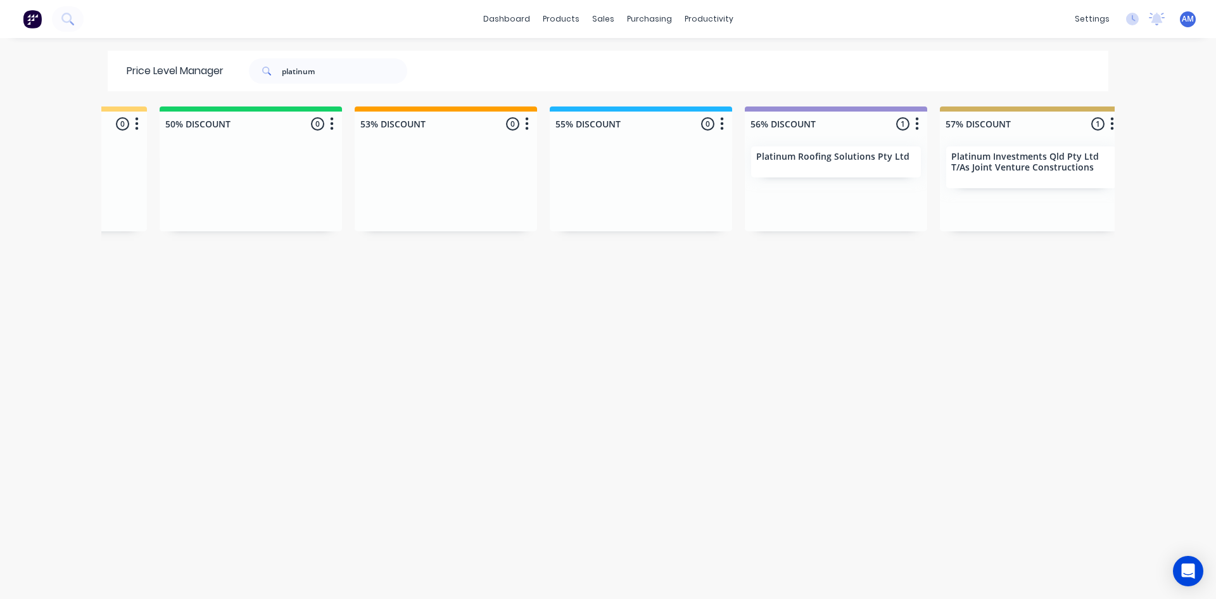
scroll to position [0, 951]
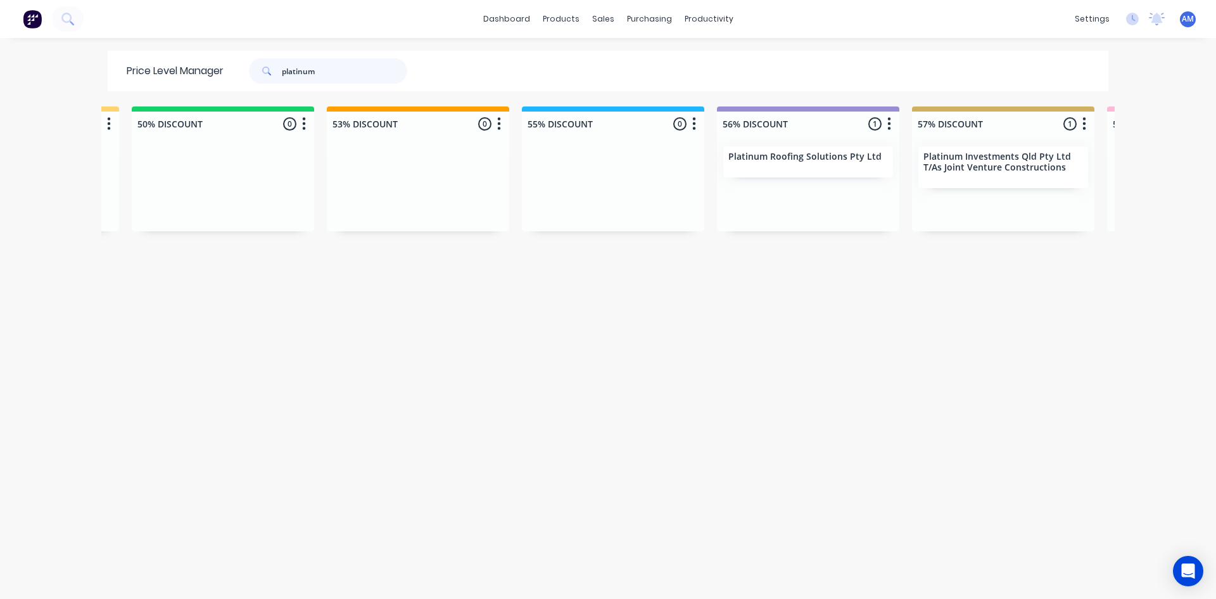
drag, startPoint x: 308, startPoint y: 73, endPoint x: 148, endPoint y: 82, distance: 159.8
click at [158, 78] on div "Price Level Manager platinum" at bounding box center [273, 71] width 331 height 41
type input "results"
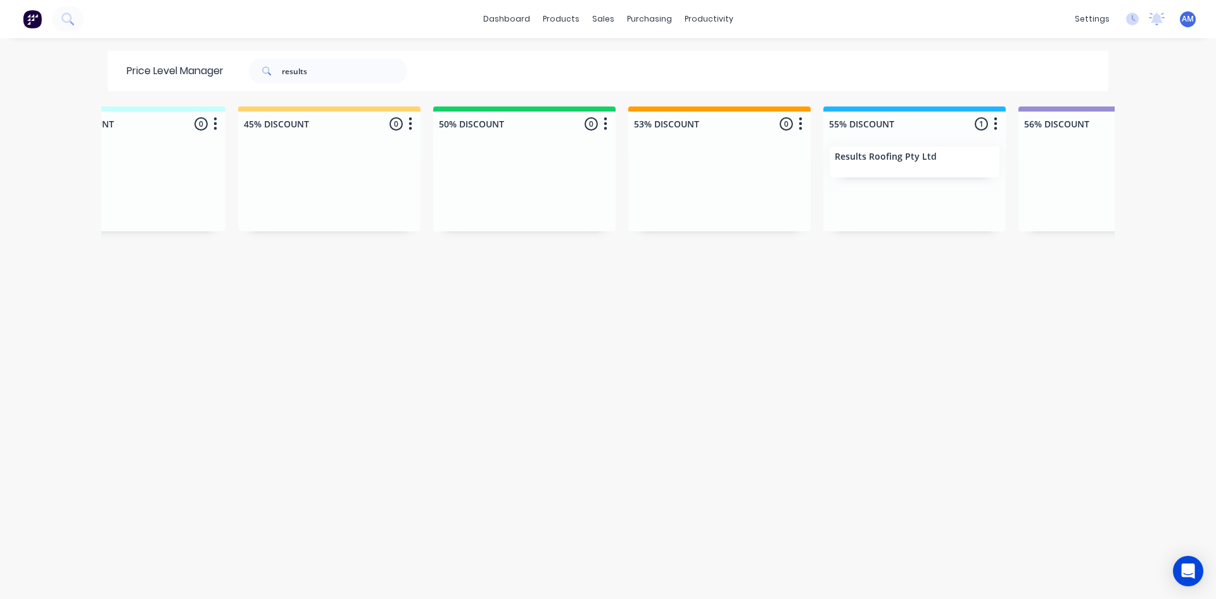
scroll to position [0, 691]
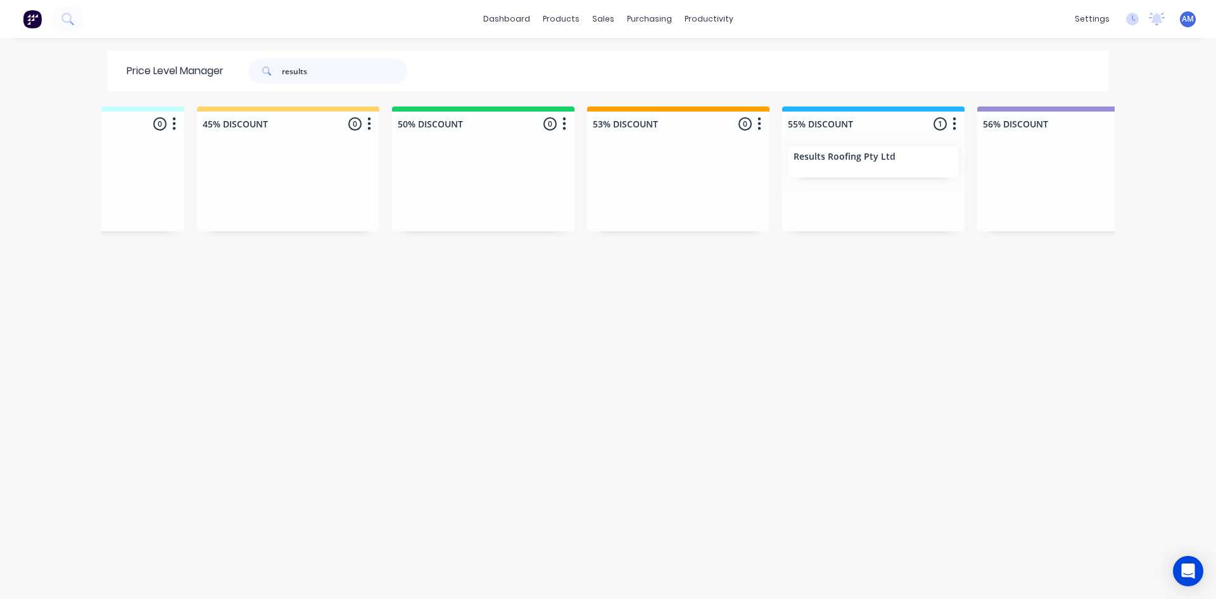
drag, startPoint x: 333, startPoint y: 72, endPoint x: 145, endPoint y: 93, distance: 188.6
click at [159, 89] on div "Price Level Manager results" at bounding box center [273, 71] width 331 height 41
type input "roof technology"
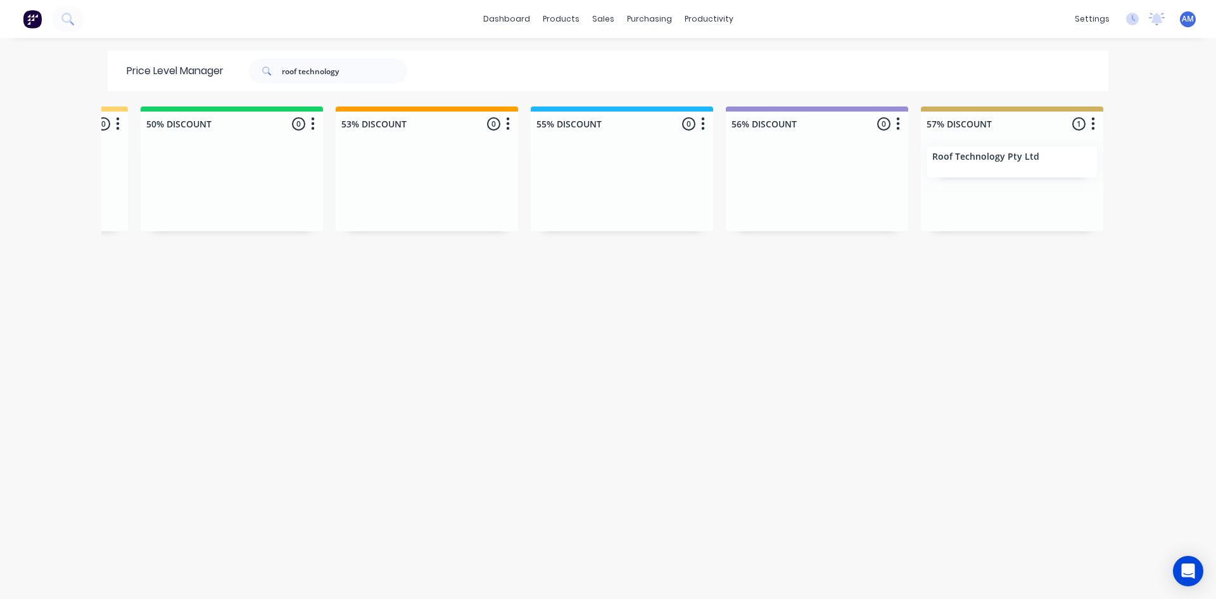
scroll to position [0, 953]
drag, startPoint x: 374, startPoint y: 65, endPoint x: 163, endPoint y: 72, distance: 211.6
click at [167, 71] on div "Price Level Manager roof technology" at bounding box center [273, 71] width 331 height 41
type input "roofit"
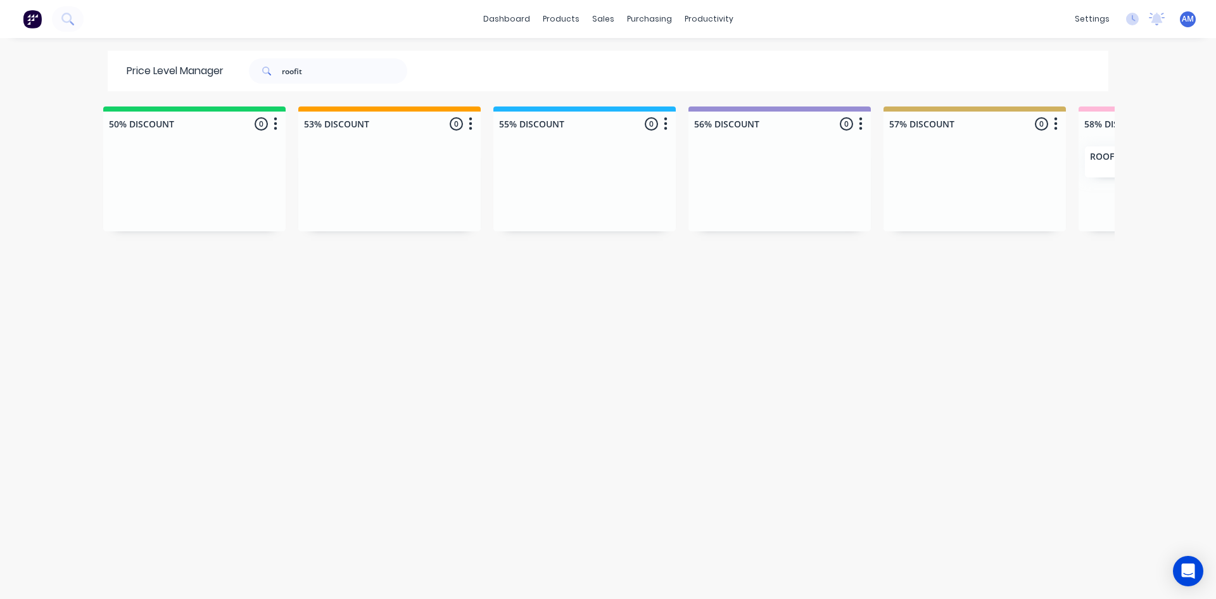
scroll to position [0, 1142]
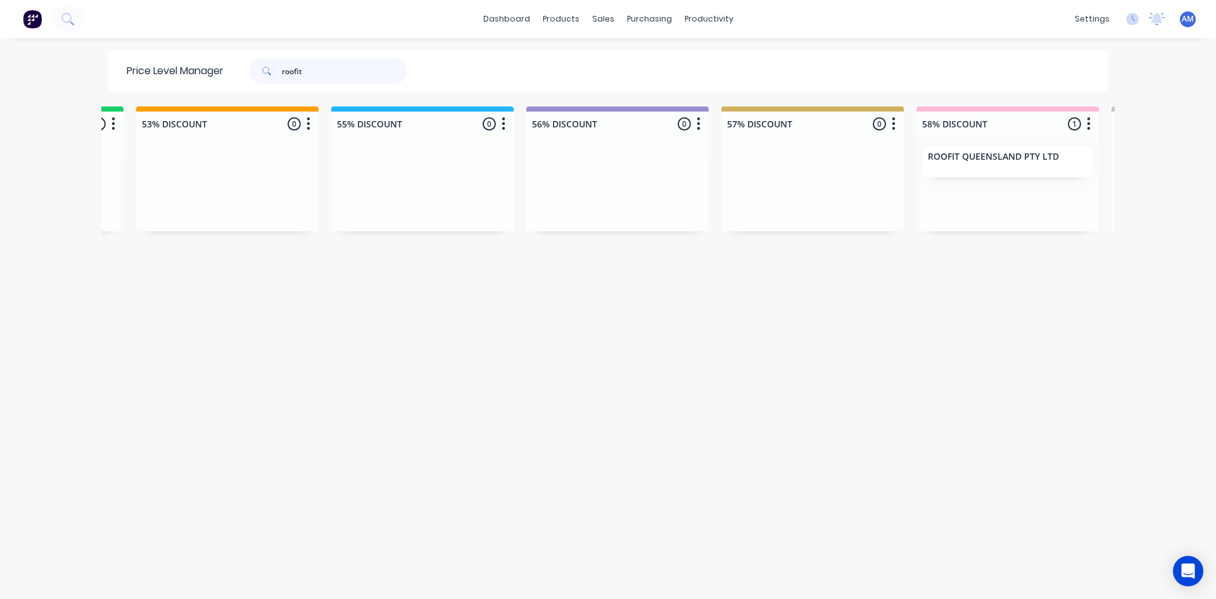
drag, startPoint x: 319, startPoint y: 76, endPoint x: 225, endPoint y: 73, distance: 93.8
click at [225, 73] on div "roofit" at bounding box center [325, 70] width 203 height 25
type input "sasr"
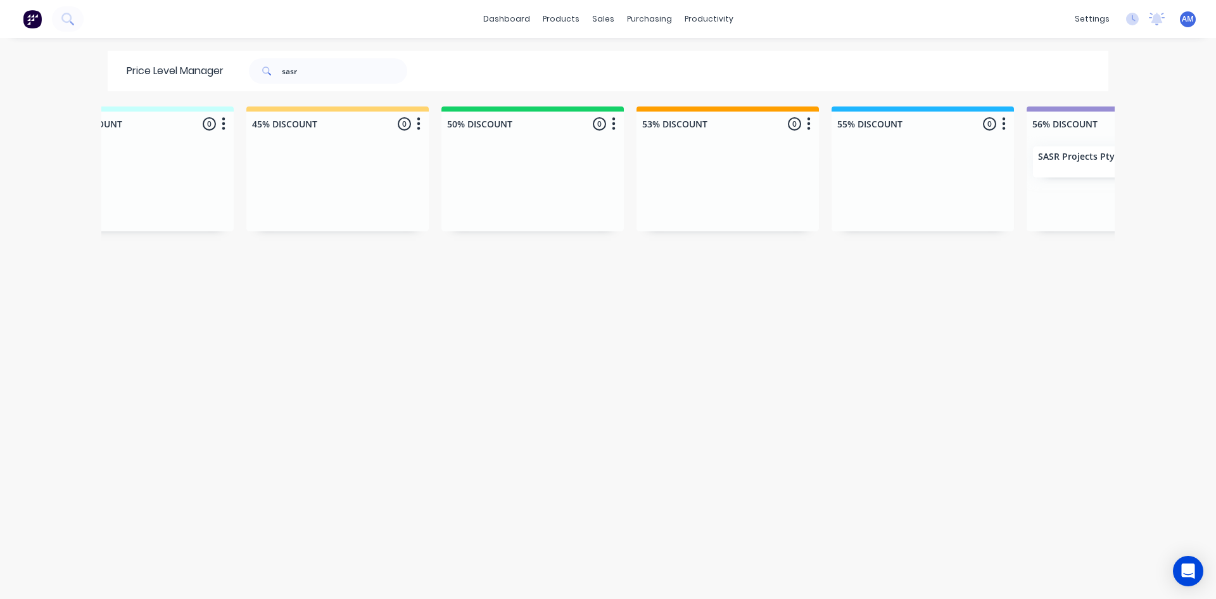
scroll to position [0, 1138]
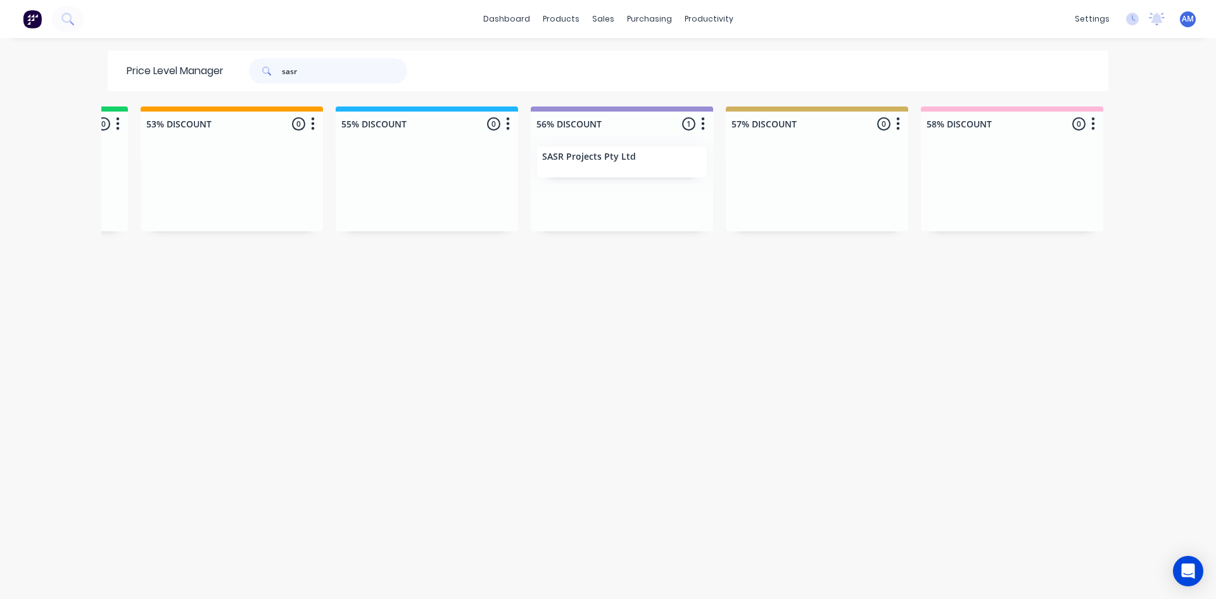
drag, startPoint x: 313, startPoint y: 77, endPoint x: 139, endPoint y: 82, distance: 173.6
click at [155, 79] on div "Price Level Manager sasr" at bounding box center [273, 71] width 331 height 41
type input "[PERSON_NAME]"
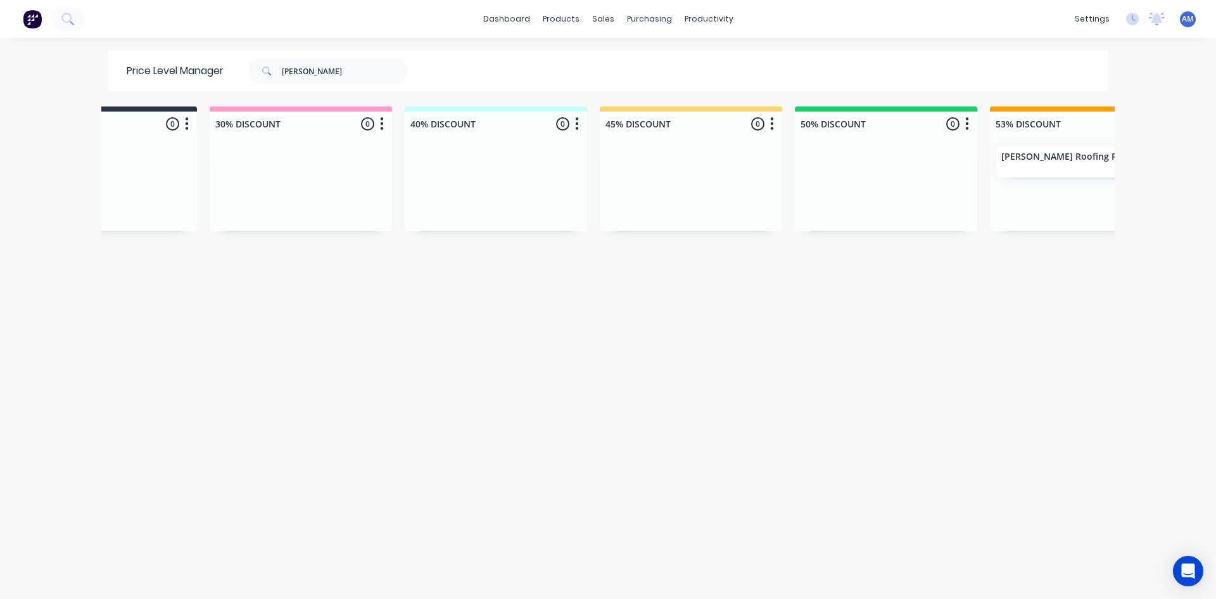
scroll to position [0, 293]
drag, startPoint x: 321, startPoint y: 67, endPoint x: 150, endPoint y: 72, distance: 171.1
click at [152, 72] on div "Price Level Manager [PERSON_NAME]" at bounding box center [273, 71] width 331 height 41
type input "skylight"
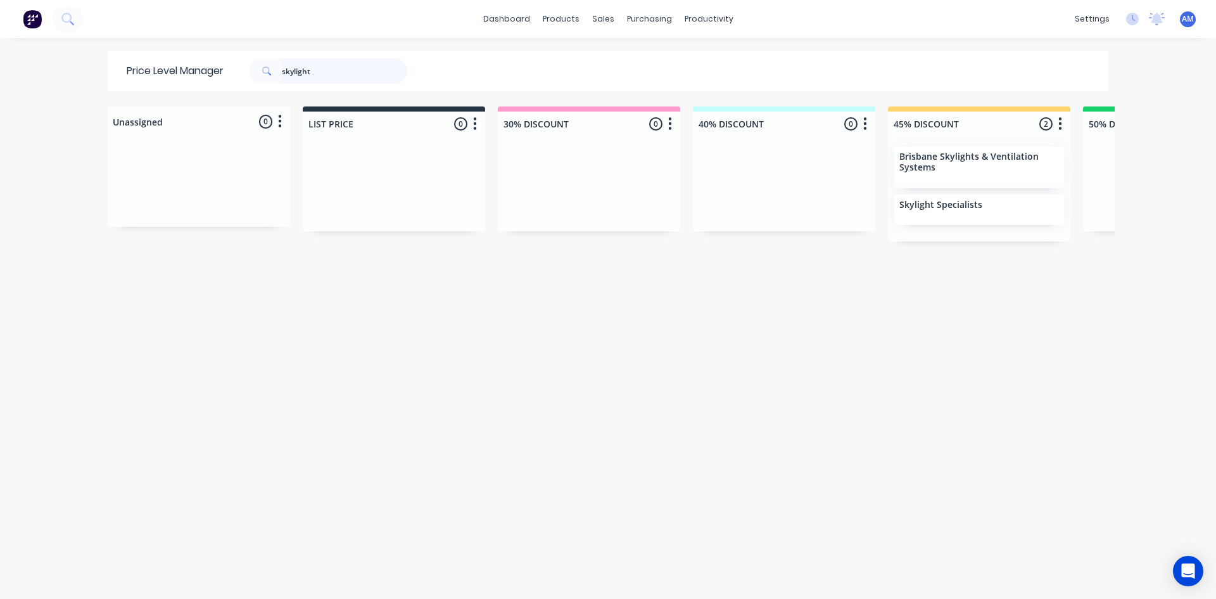
drag, startPoint x: 350, startPoint y: 72, endPoint x: 92, endPoint y: 74, distance: 257.8
click at [92, 74] on div "dashboard products sales purchasing productivity dashboard products Product Cat…" at bounding box center [608, 299] width 1216 height 599
type input "specialty roofing"
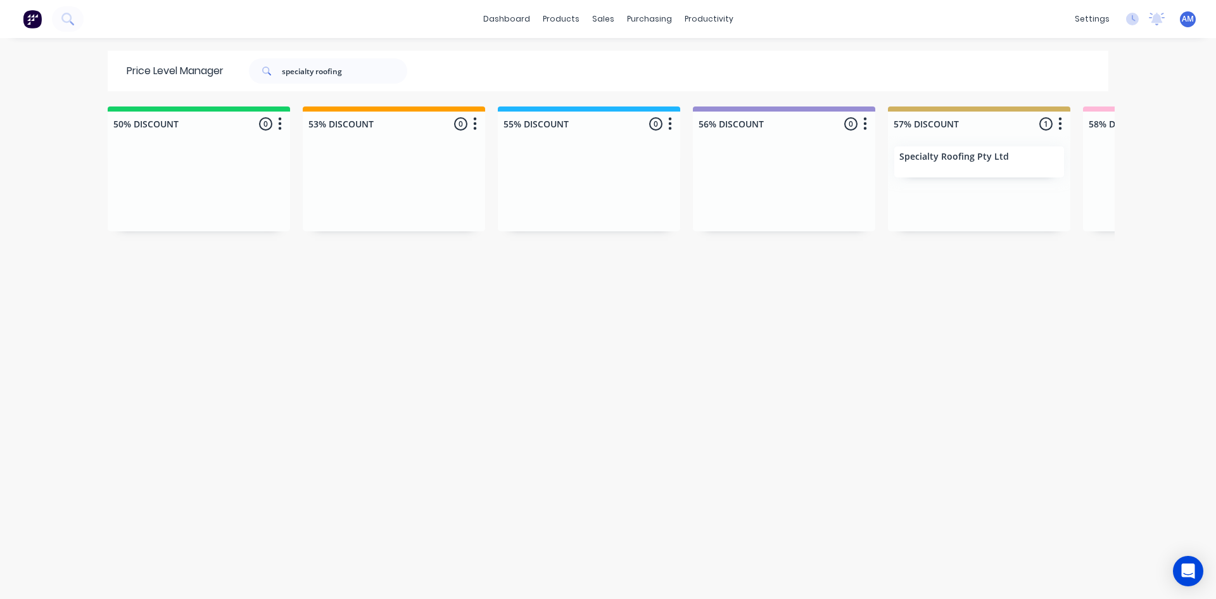
scroll to position [0, 1023]
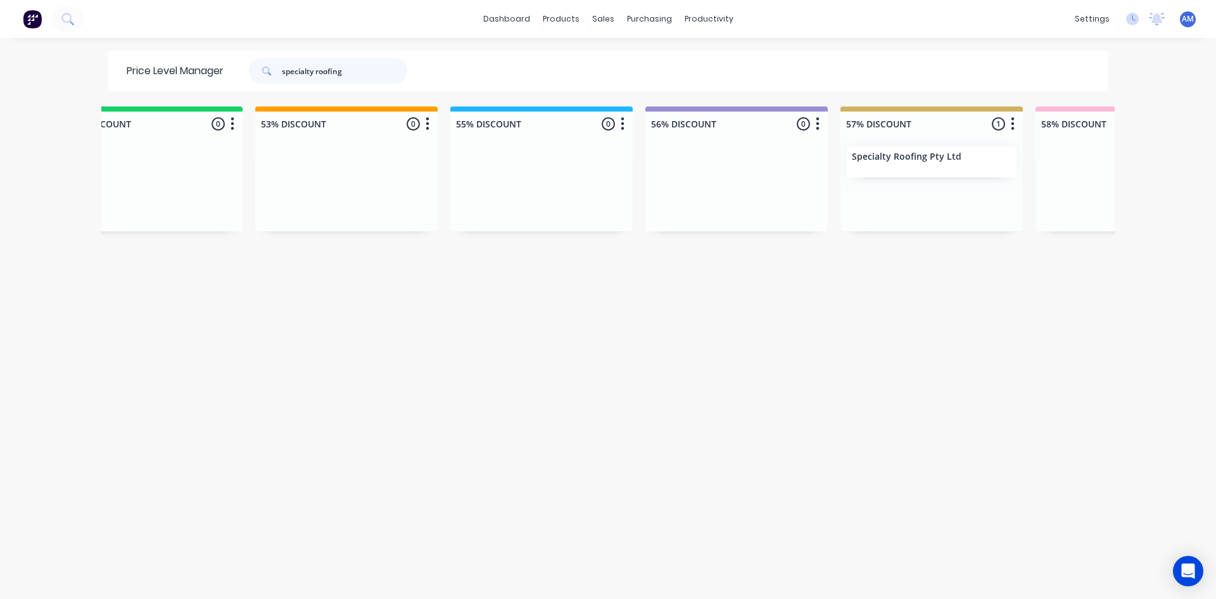
drag, startPoint x: 381, startPoint y: 75, endPoint x: 232, endPoint y: 74, distance: 148.8
click at [236, 74] on div "specialty roofing" at bounding box center [321, 70] width 171 height 25
type input "store tec"
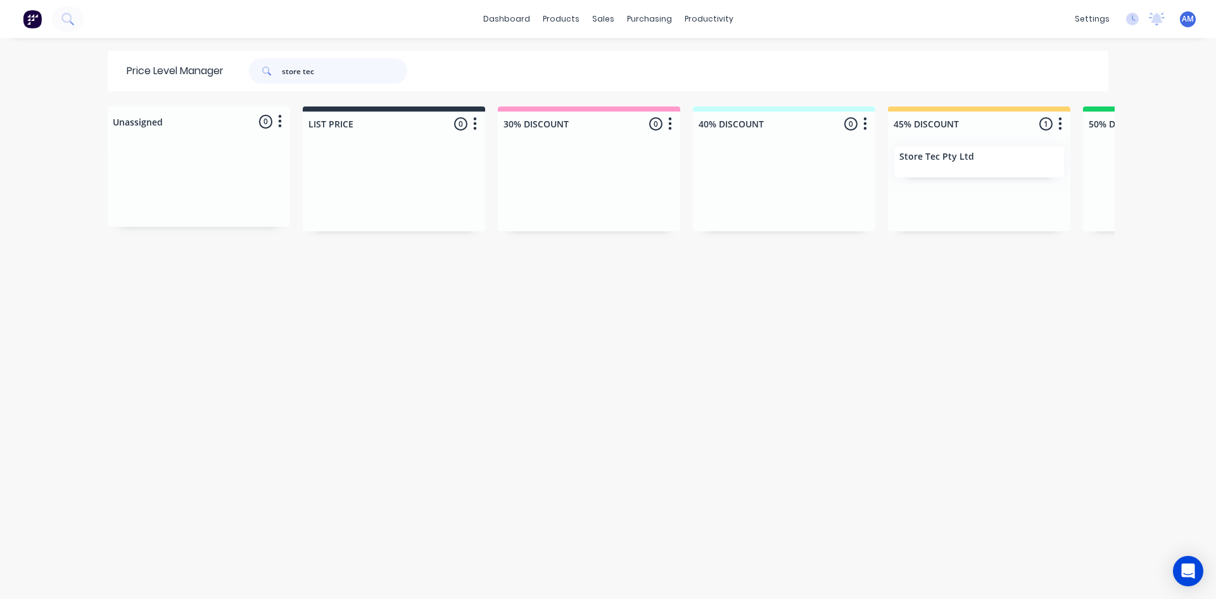
drag, startPoint x: 358, startPoint y: 68, endPoint x: 154, endPoint y: 73, distance: 204.0
click at [155, 73] on div "Price Level Manager store tec" at bounding box center [273, 71] width 331 height 41
type input "tesplumb"
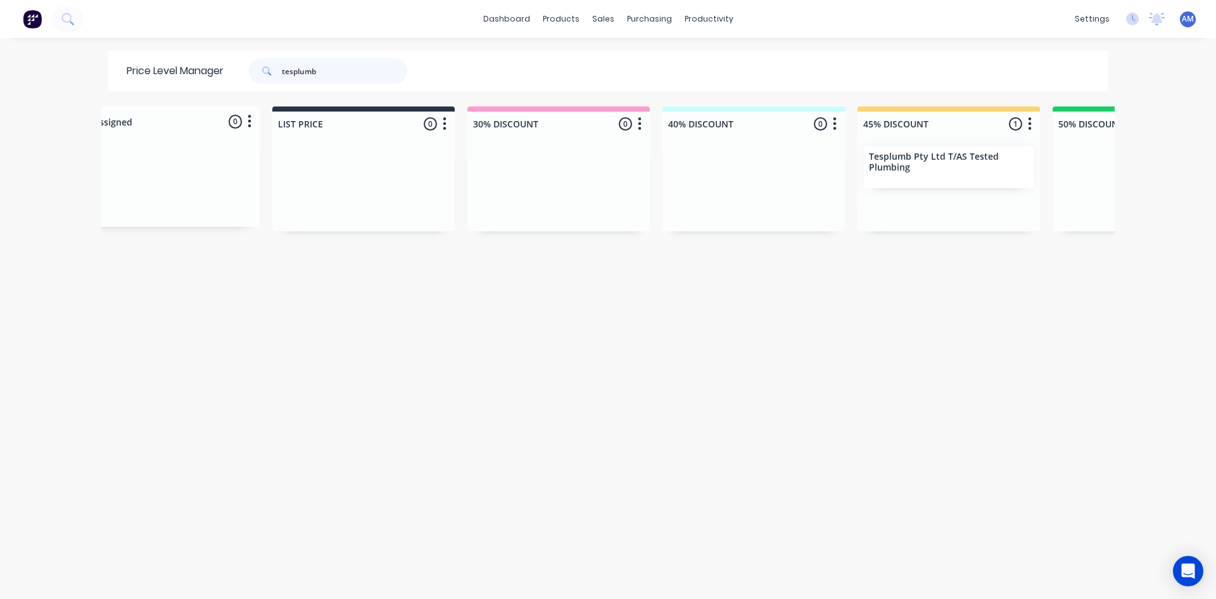
drag, startPoint x: 221, startPoint y: 91, endPoint x: 108, endPoint y: 123, distance: 117.3
click at [115, 115] on div "Price Level Manager tesplumb Unassigned 0 Move all customers LIST PRICE 30% DIS…" at bounding box center [607, 324] width 1013 height 547
type input "roofing services"
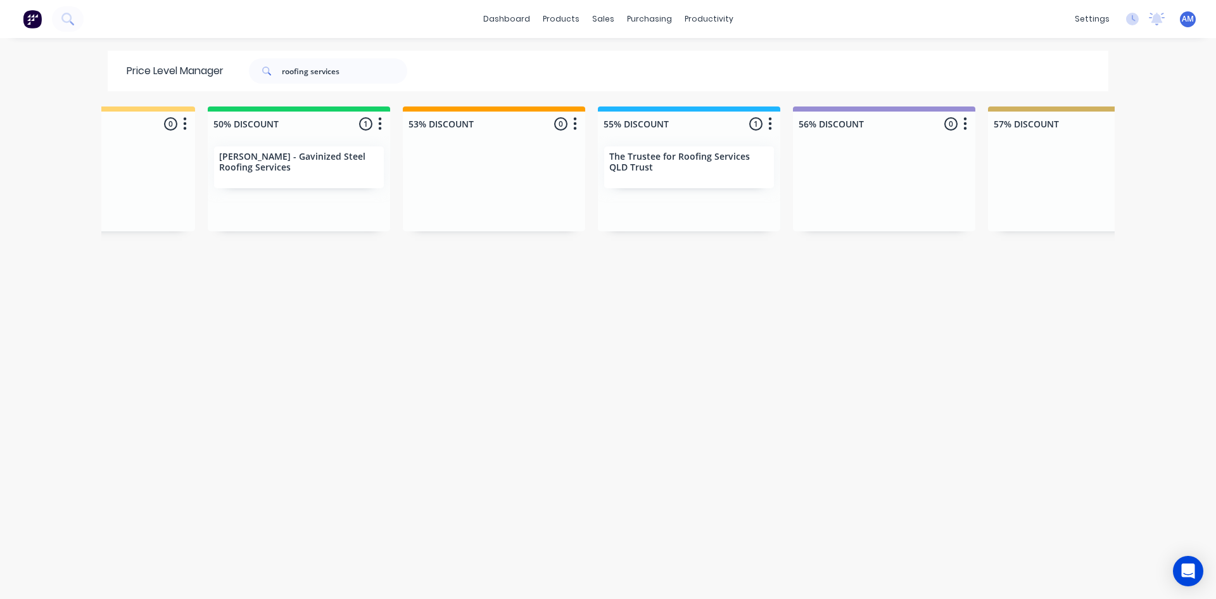
scroll to position [0, 986]
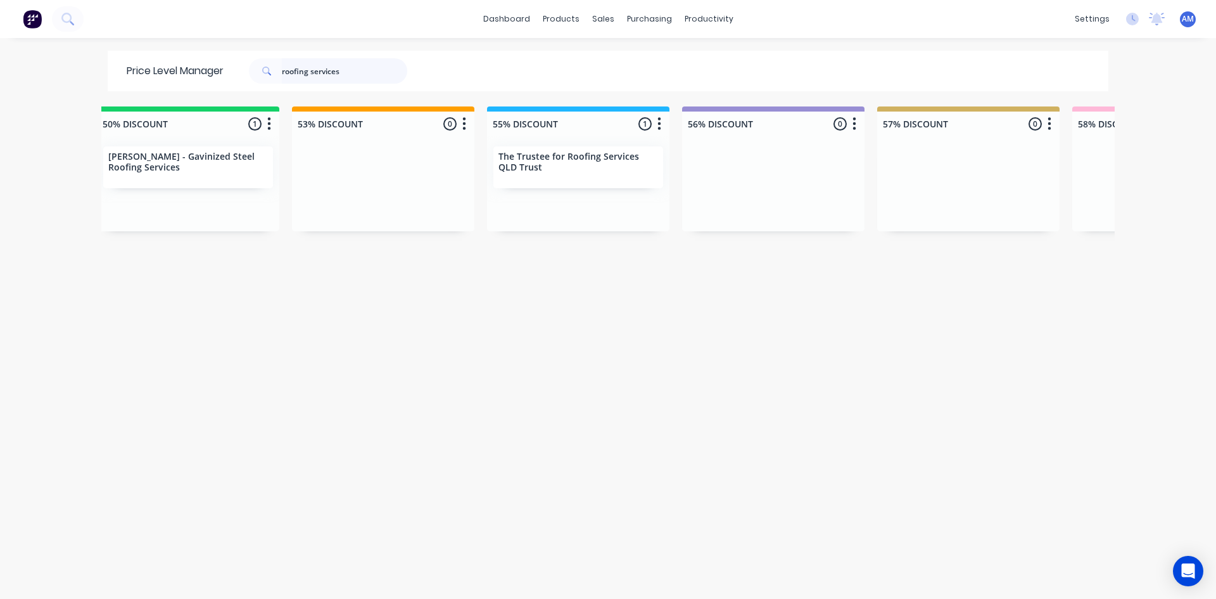
drag, startPoint x: 369, startPoint y: 76, endPoint x: 100, endPoint y: 89, distance: 269.5
click at [101, 89] on div "Price Level Manager roofing services" at bounding box center [607, 71] width 1013 height 41
type input "westiron"
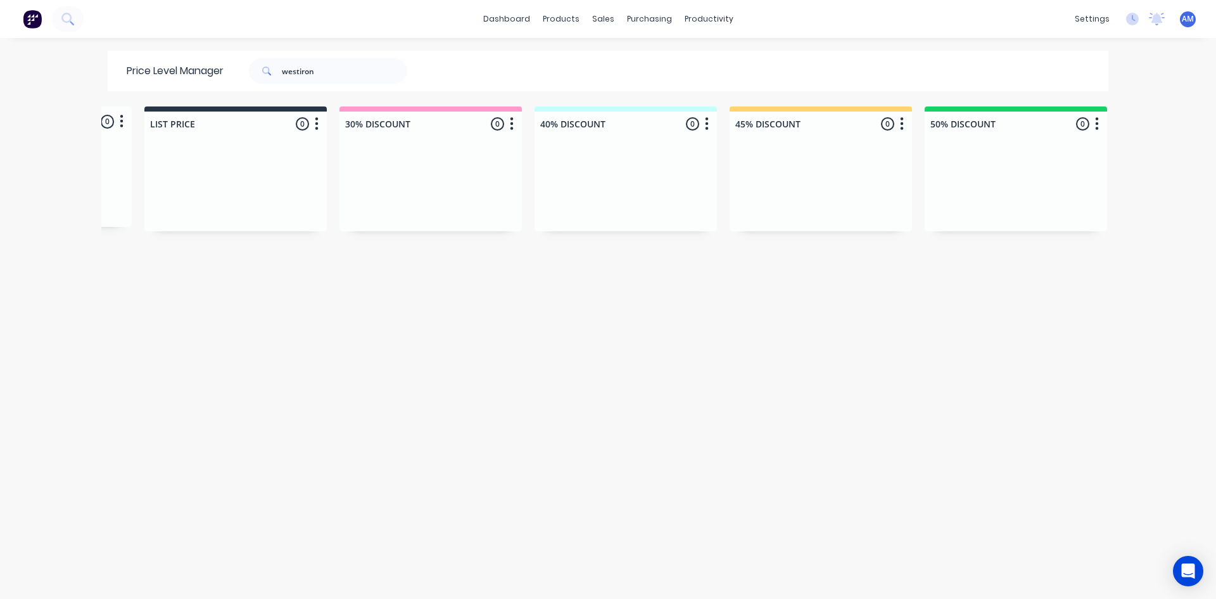
scroll to position [0, 1003]
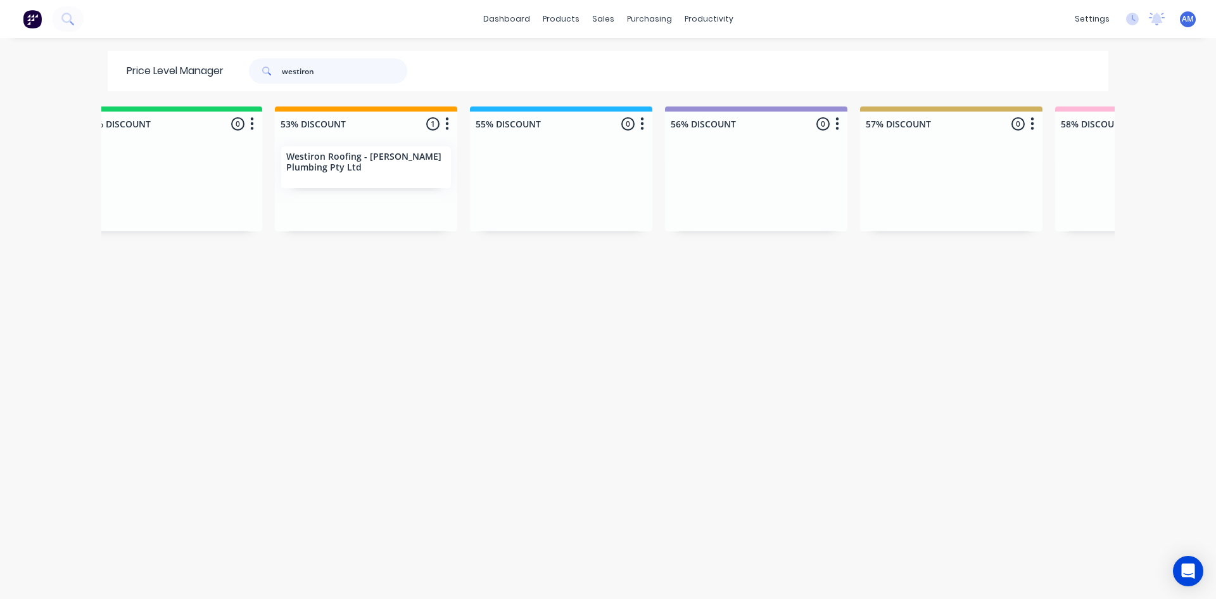
drag, startPoint x: 358, startPoint y: 75, endPoint x: 298, endPoint y: 73, distance: 59.6
click at [298, 73] on input "westiron" at bounding box center [344, 70] width 125 height 25
type input "western"
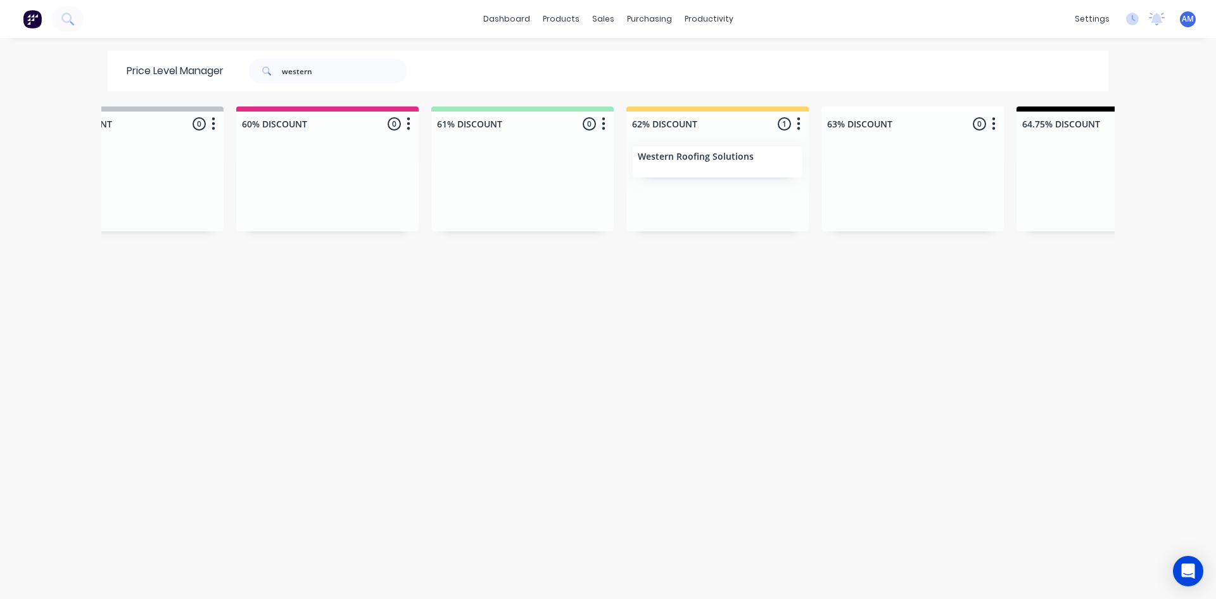
scroll to position [0, 2215]
drag, startPoint x: 315, startPoint y: 69, endPoint x: 185, endPoint y: 71, distance: 129.9
click at [186, 72] on div "Price Level Manager western" at bounding box center [273, 71] width 331 height 41
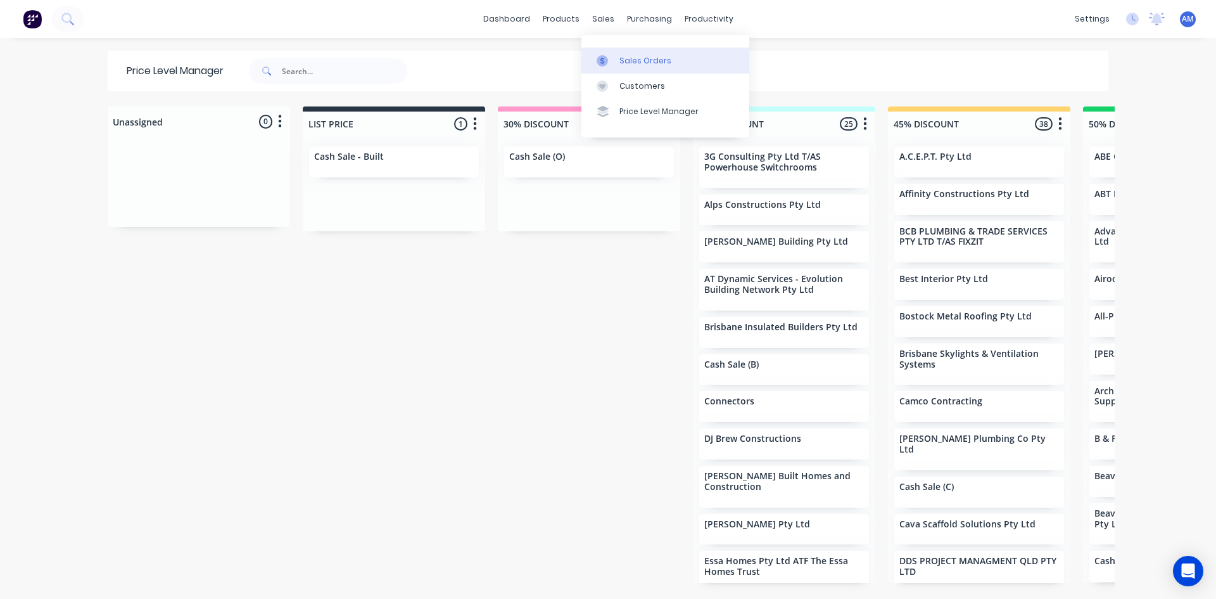
click at [621, 63] on div "Sales Orders" at bounding box center [645, 60] width 52 height 11
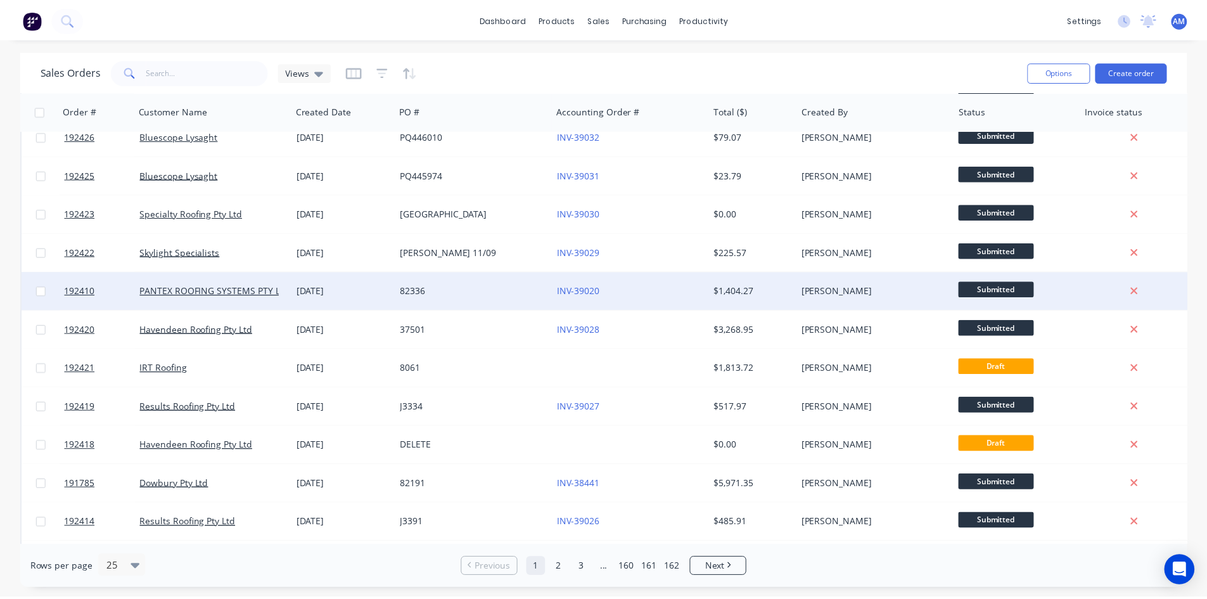
scroll to position [557, 0]
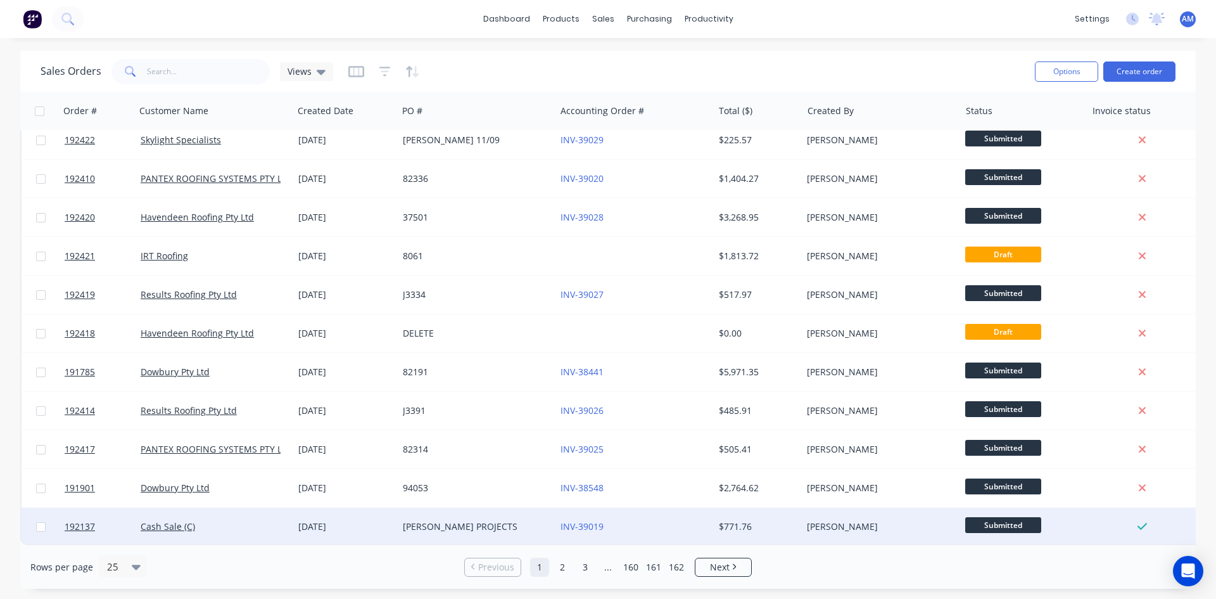
click at [658, 523] on div "INV-39019" at bounding box center [631, 526] width 141 height 13
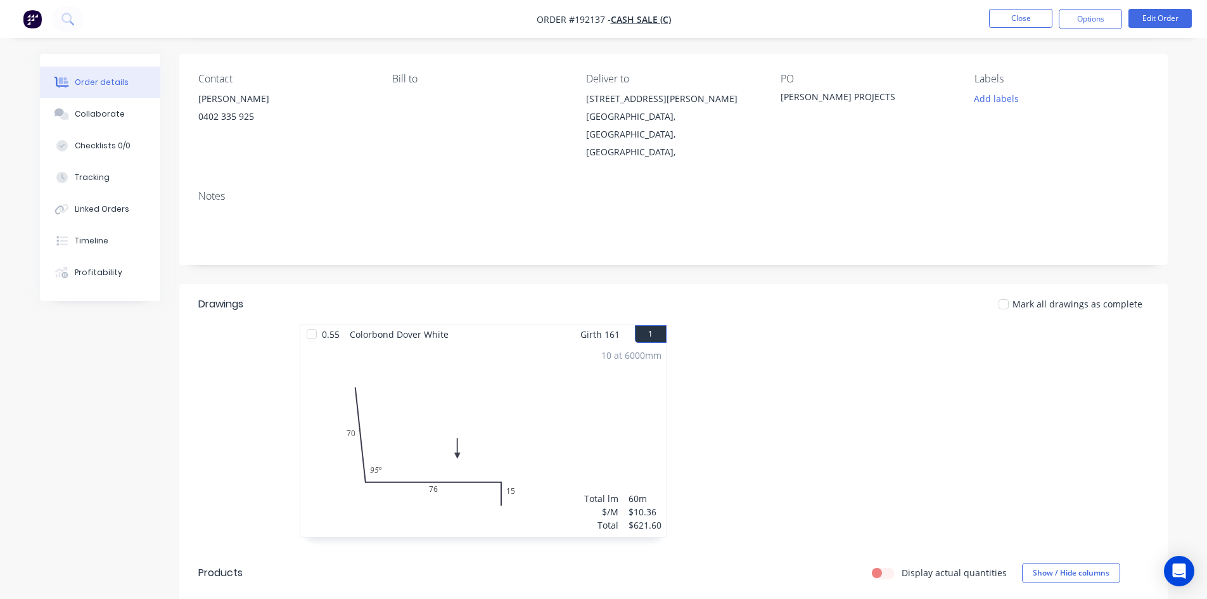
scroll to position [63, 0]
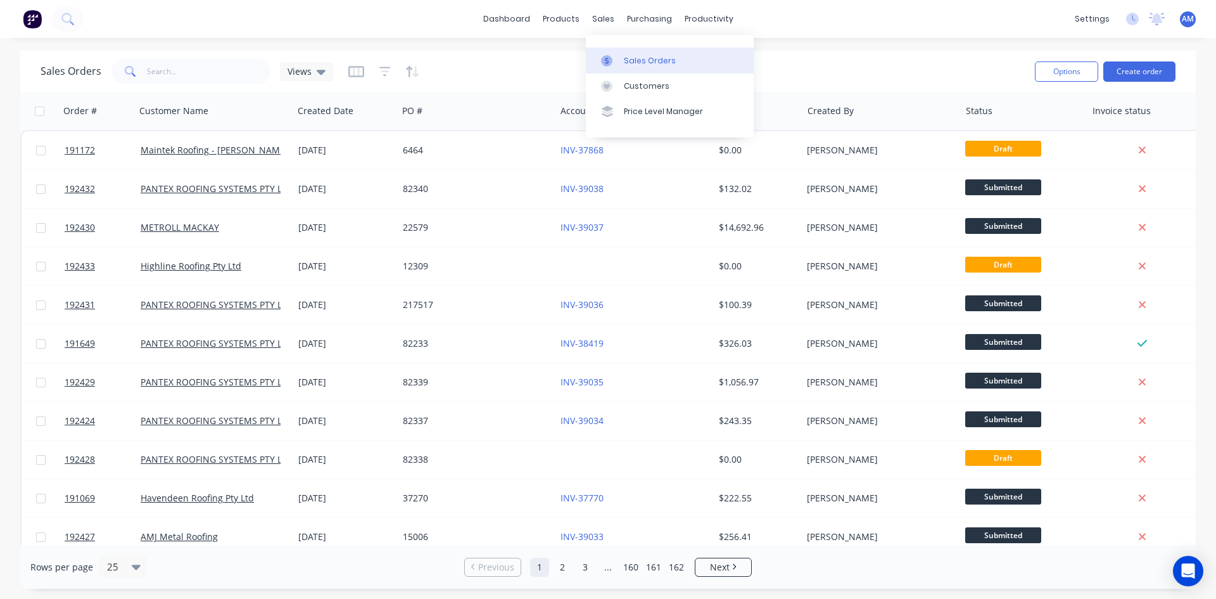
click at [619, 57] on div at bounding box center [610, 60] width 19 height 11
click at [187, 73] on input "text" at bounding box center [209, 71] width 124 height 25
type input "192160"
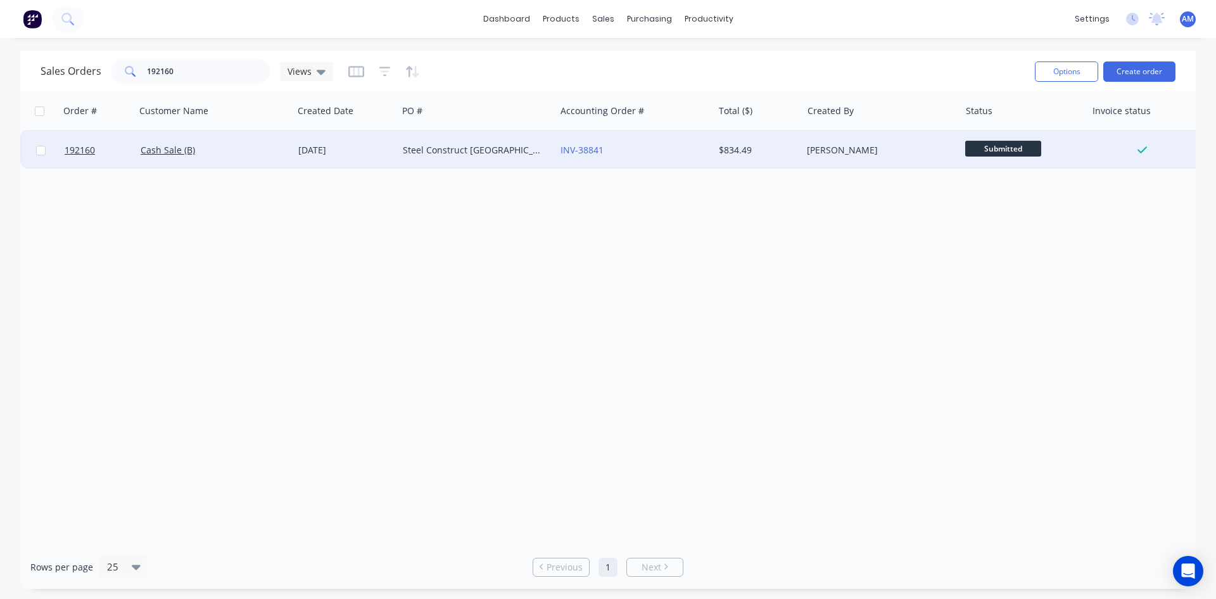
click at [495, 149] on div "Steel Construct [GEOGRAPHIC_DATA]" at bounding box center [473, 150] width 141 height 13
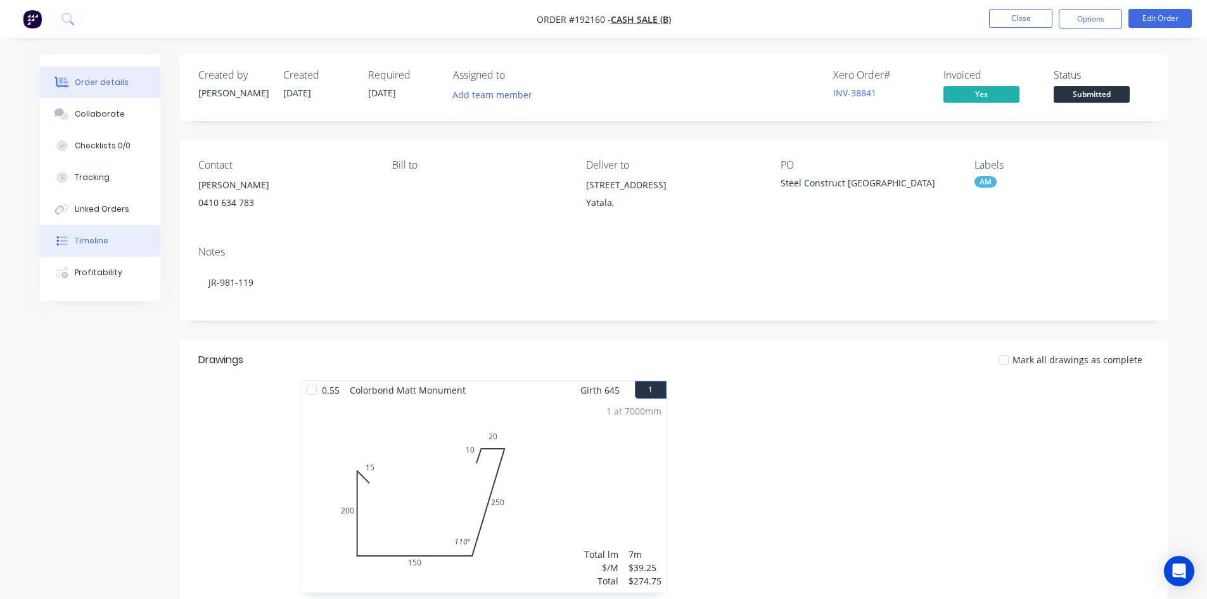
click at [87, 250] on button "Timeline" at bounding box center [100, 241] width 120 height 32
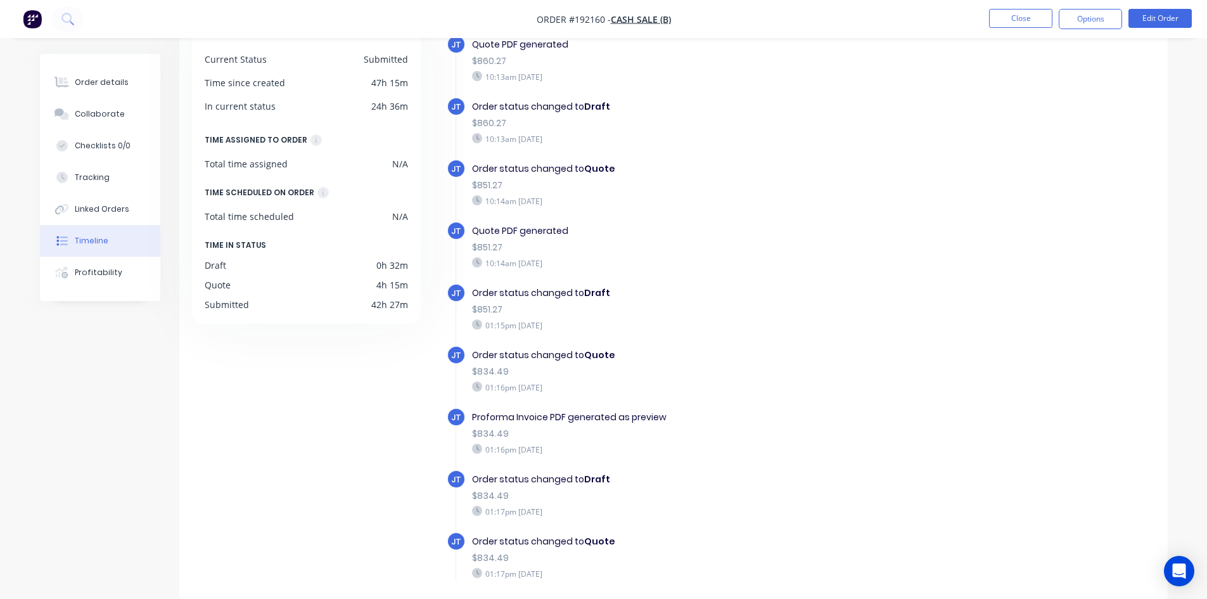
scroll to position [60, 0]
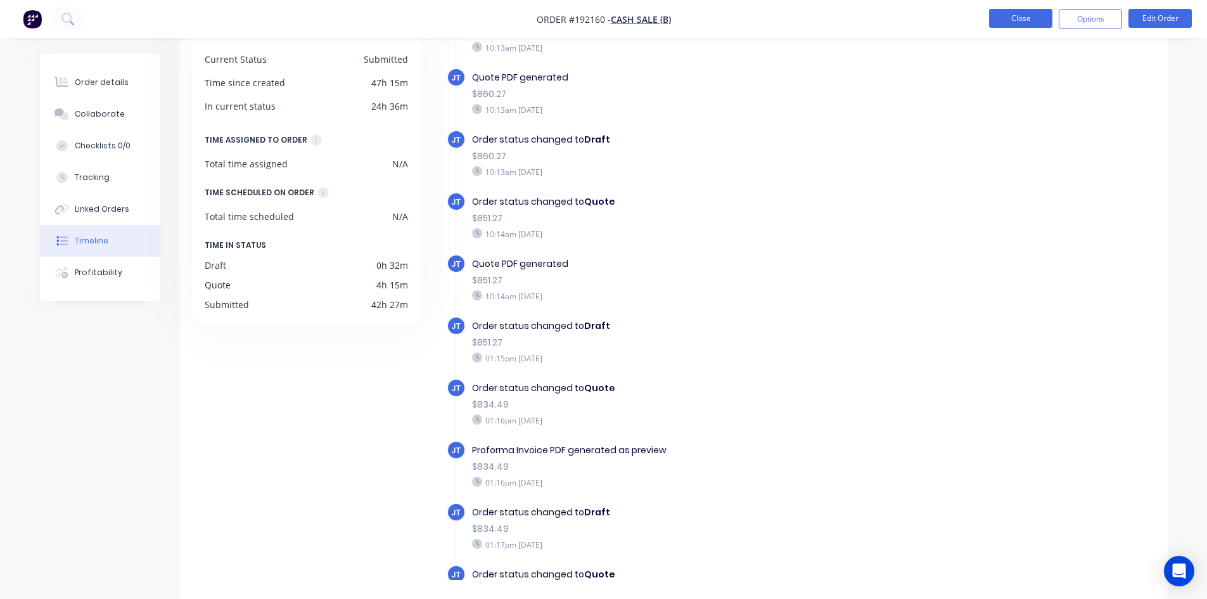
click at [1006, 27] on button "Close" at bounding box center [1020, 18] width 63 height 19
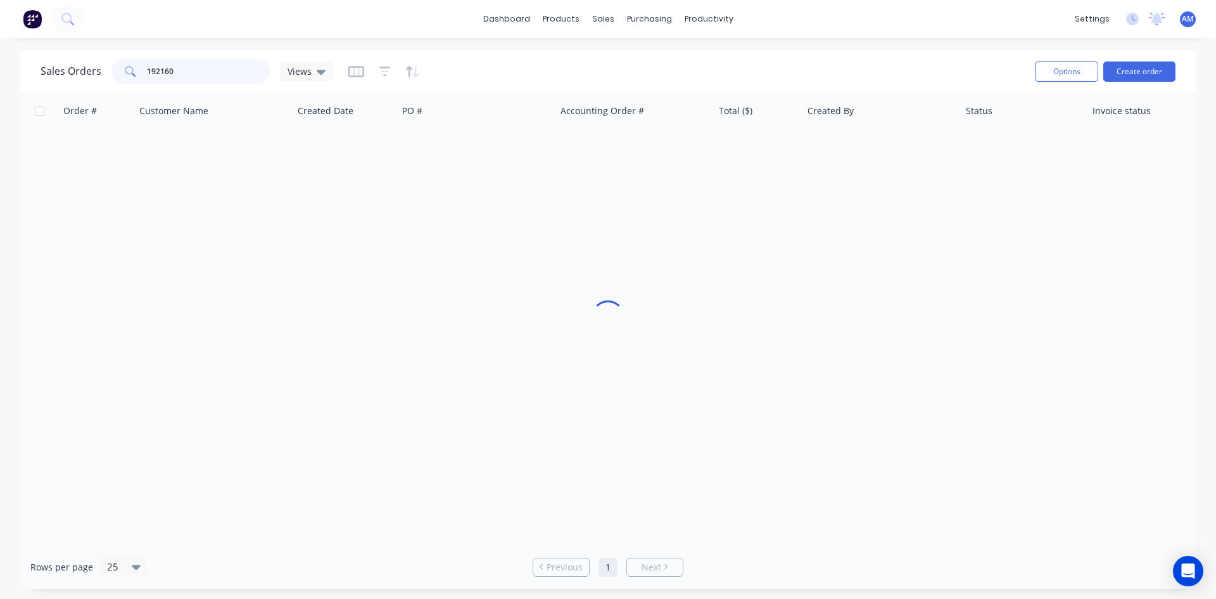
drag, startPoint x: 188, startPoint y: 72, endPoint x: 143, endPoint y: 72, distance: 45.0
click at [143, 72] on div "192160" at bounding box center [190, 71] width 158 height 25
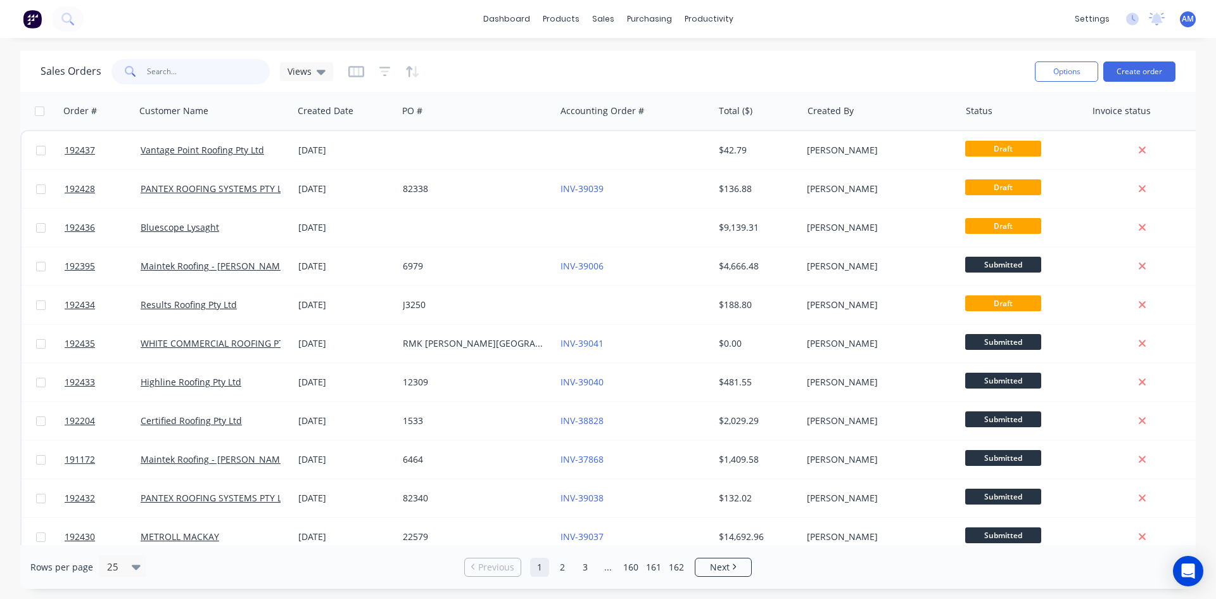
click at [184, 72] on input "text" at bounding box center [209, 71] width 124 height 25
type input "192277"
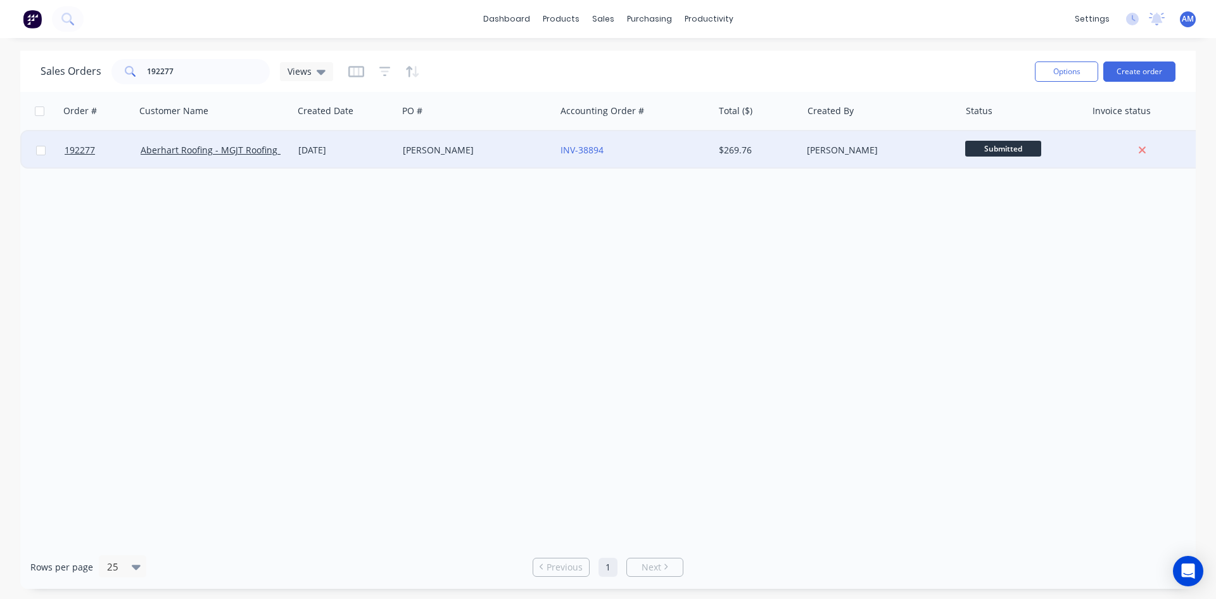
click at [485, 158] on div "[PERSON_NAME]" at bounding box center [477, 150] width 158 height 38
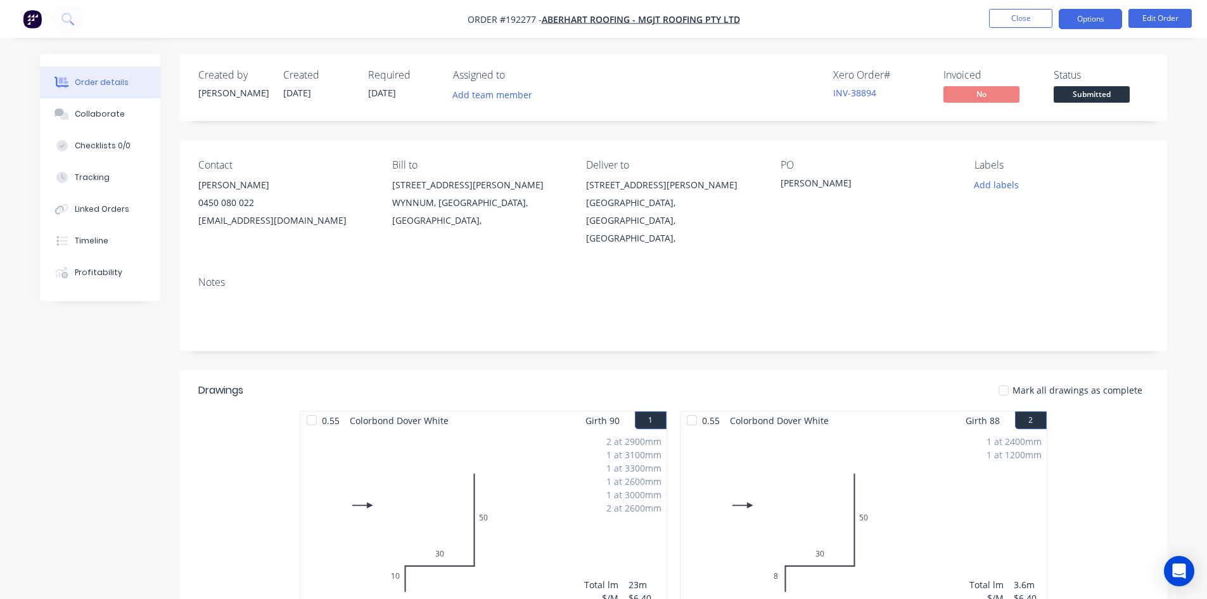
click at [1084, 22] on button "Options" at bounding box center [1089, 19] width 63 height 20
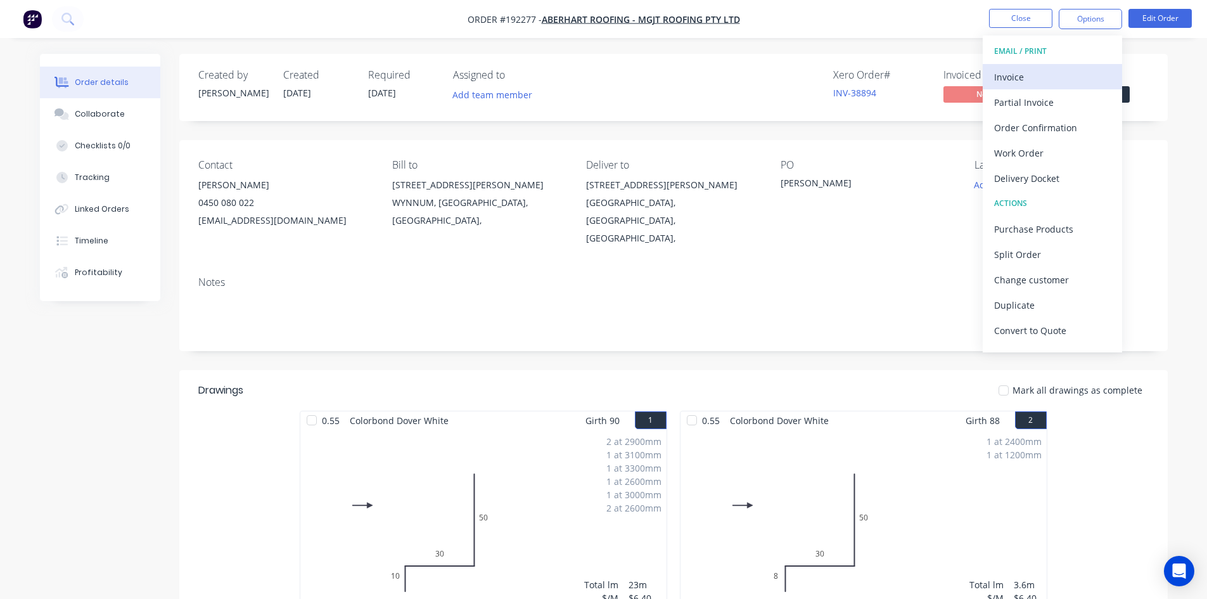
click at [1067, 76] on div "Invoice" at bounding box center [1052, 77] width 117 height 18
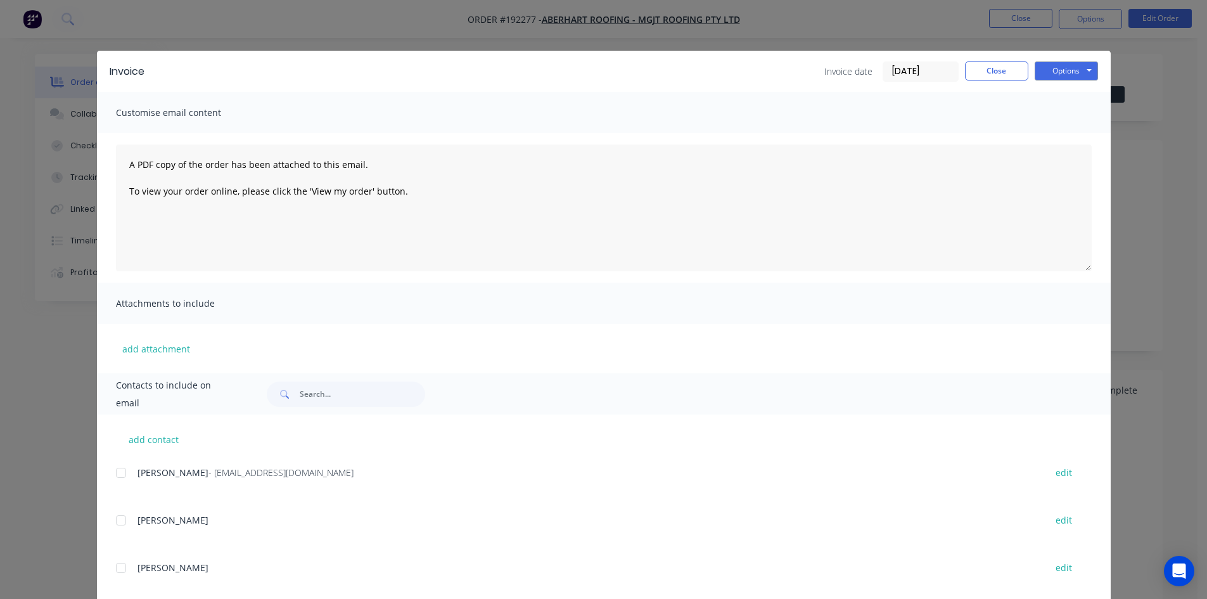
click at [120, 471] on div at bounding box center [120, 472] width 25 height 25
click at [1051, 74] on button "Options" at bounding box center [1065, 70] width 63 height 19
click at [995, 67] on button "Close" at bounding box center [996, 70] width 63 height 19
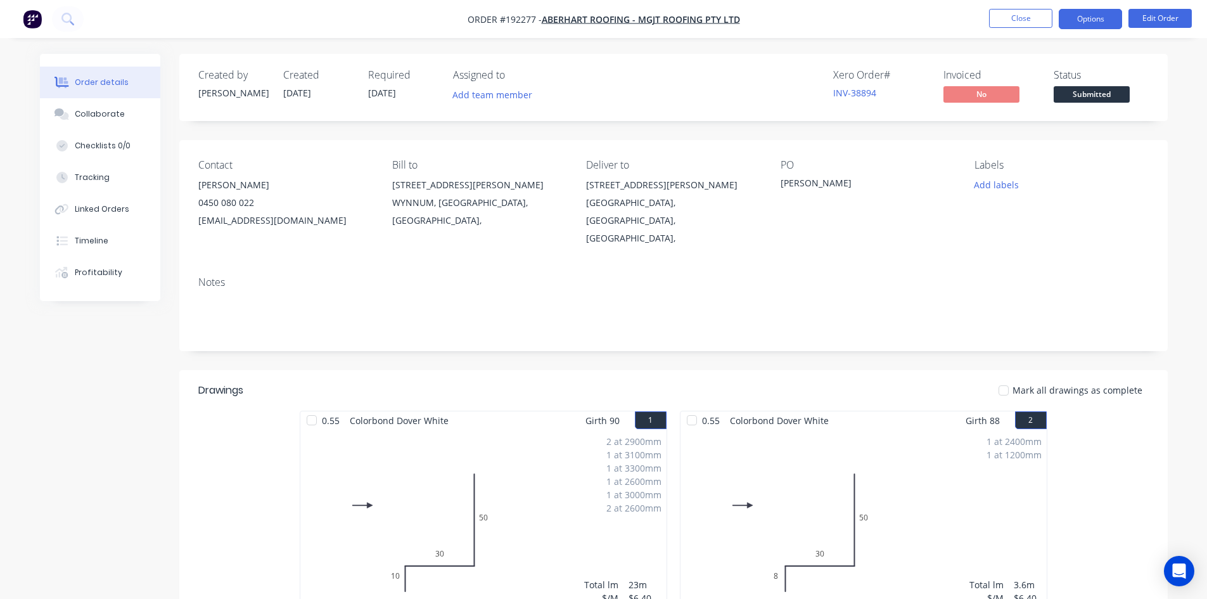
click at [1095, 16] on button "Options" at bounding box center [1089, 19] width 63 height 20
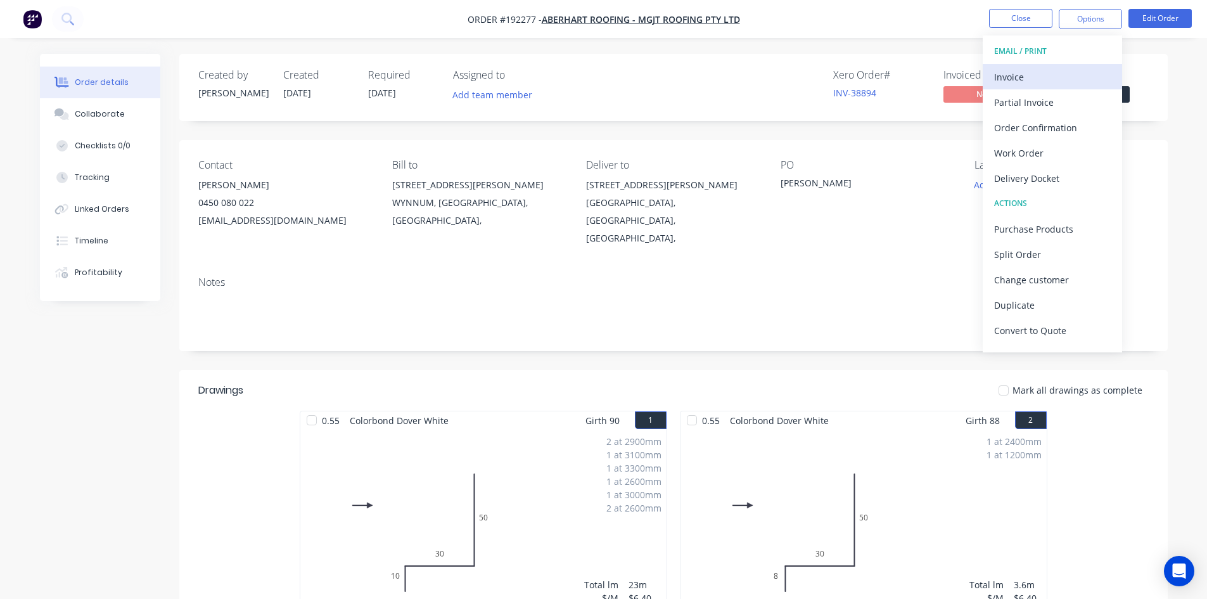
click at [1069, 71] on div "Invoice" at bounding box center [1052, 77] width 117 height 18
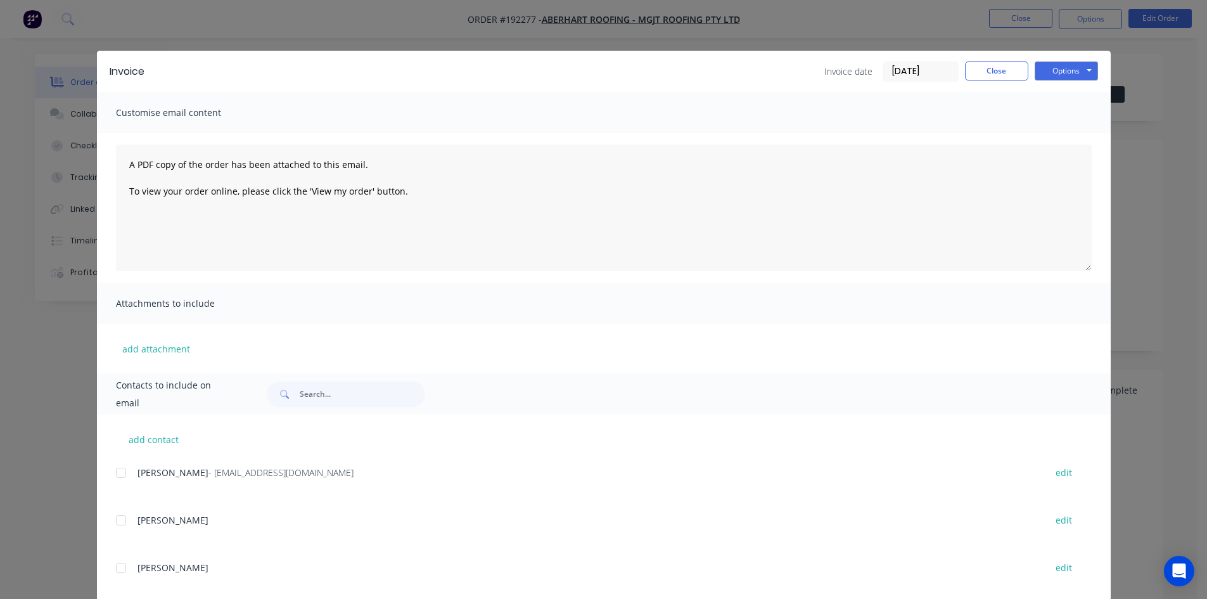
click at [119, 473] on div at bounding box center [120, 472] width 25 height 25
click at [1044, 71] on button "Options" at bounding box center [1065, 70] width 63 height 19
click at [1047, 134] on button "Email" at bounding box center [1074, 135] width 81 height 21
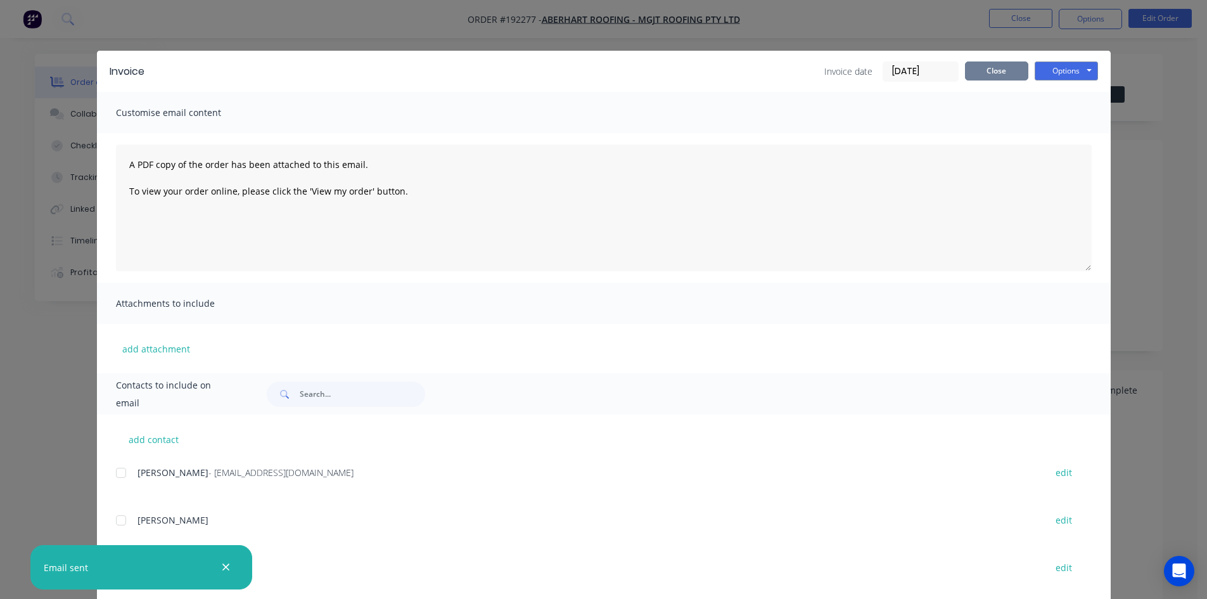
click at [975, 73] on button "Close" at bounding box center [996, 70] width 63 height 19
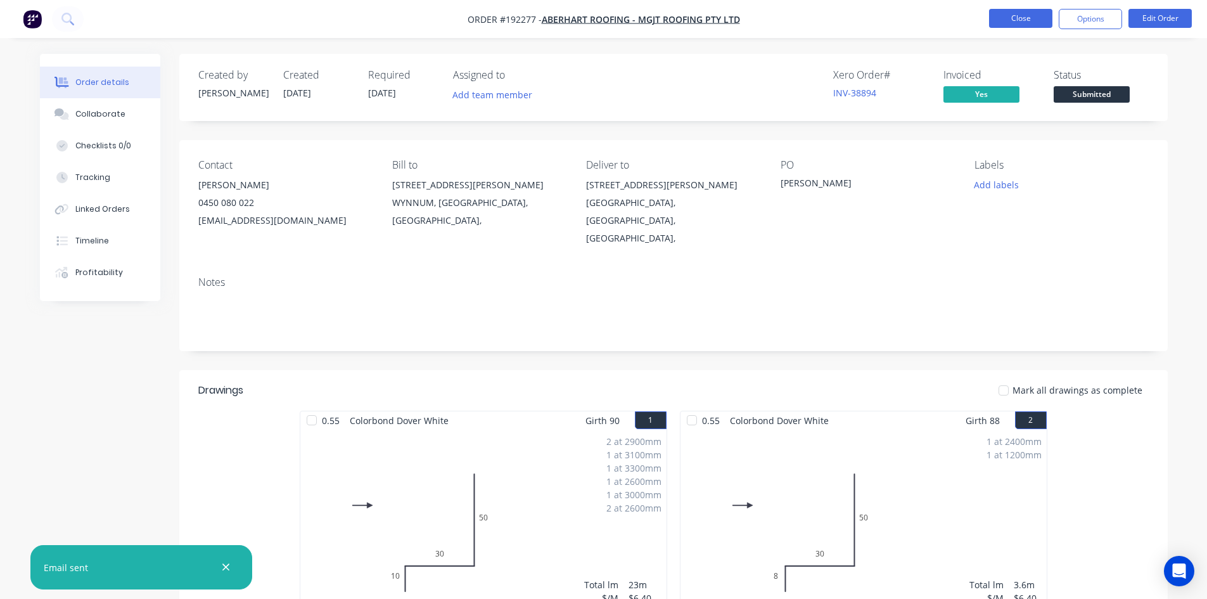
click at [1029, 15] on button "Close" at bounding box center [1020, 18] width 63 height 19
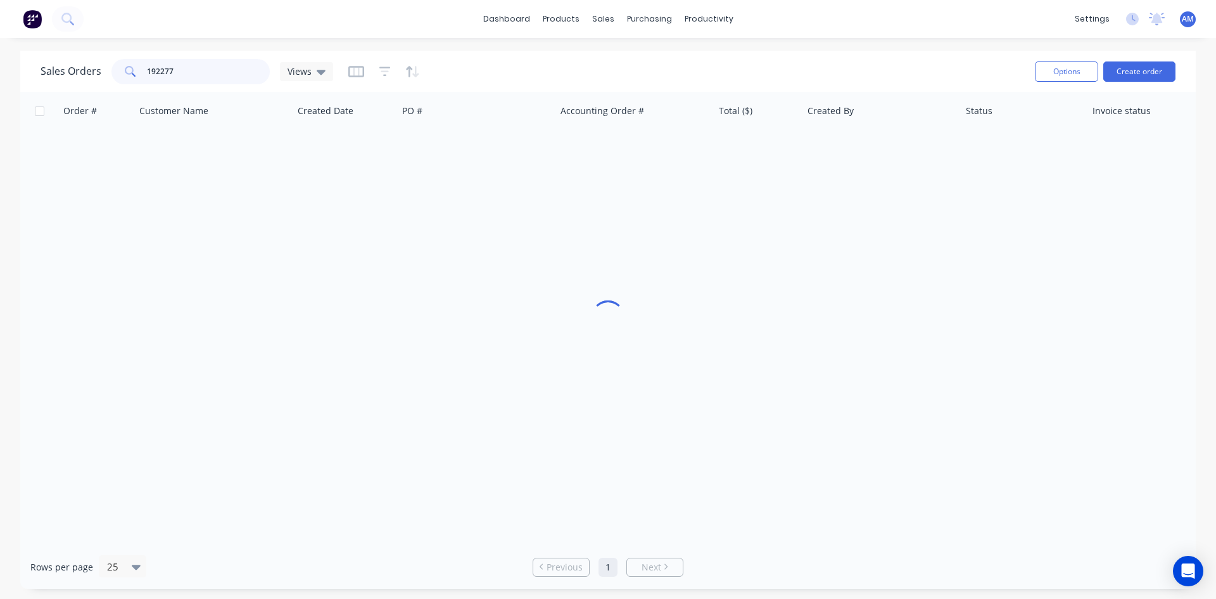
drag, startPoint x: 182, startPoint y: 73, endPoint x: 104, endPoint y: 79, distance: 78.1
click at [104, 79] on div "Sales Orders 192277 Views" at bounding box center [187, 71] width 293 height 25
type input "192373"
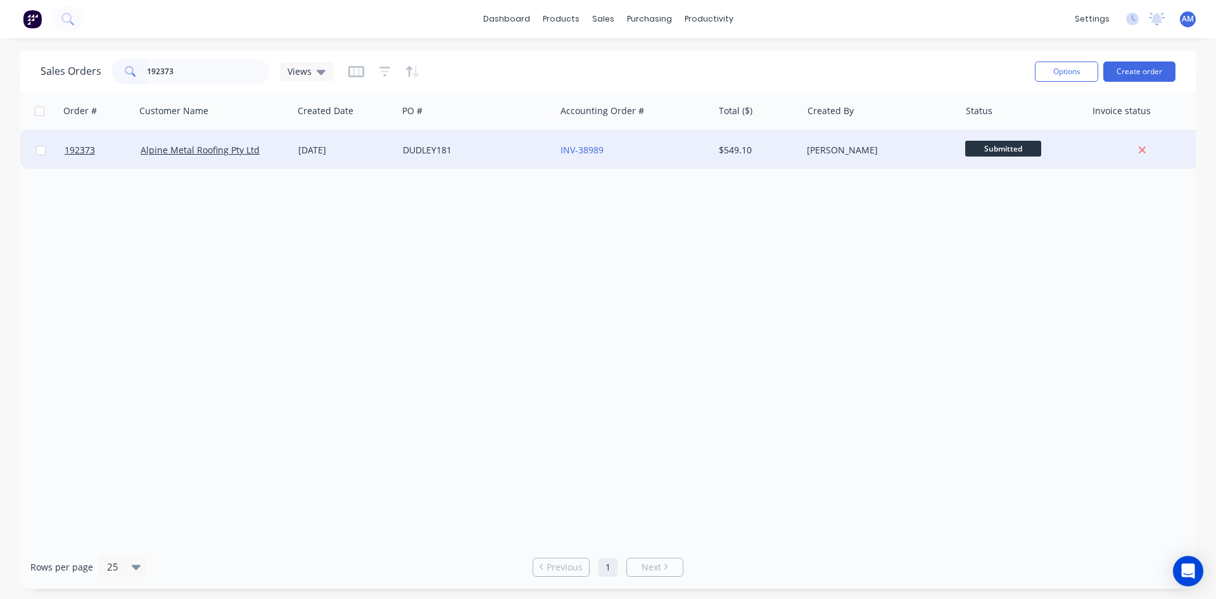
click at [524, 156] on div "DUDLEY181" at bounding box center [473, 150] width 141 height 13
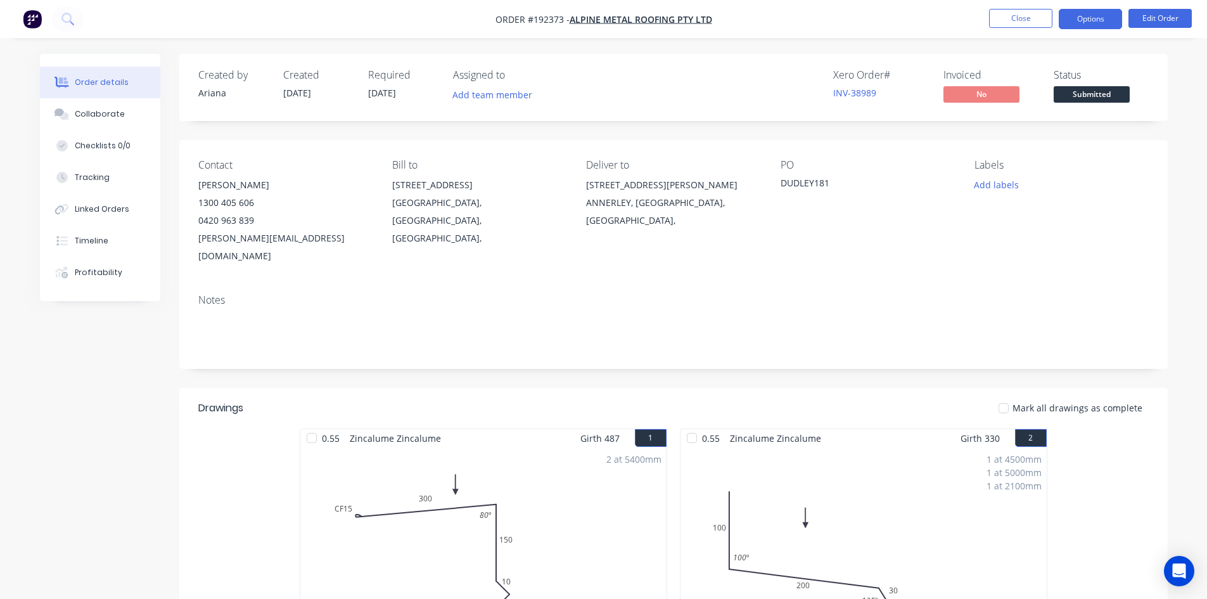
click at [1077, 13] on button "Options" at bounding box center [1089, 19] width 63 height 20
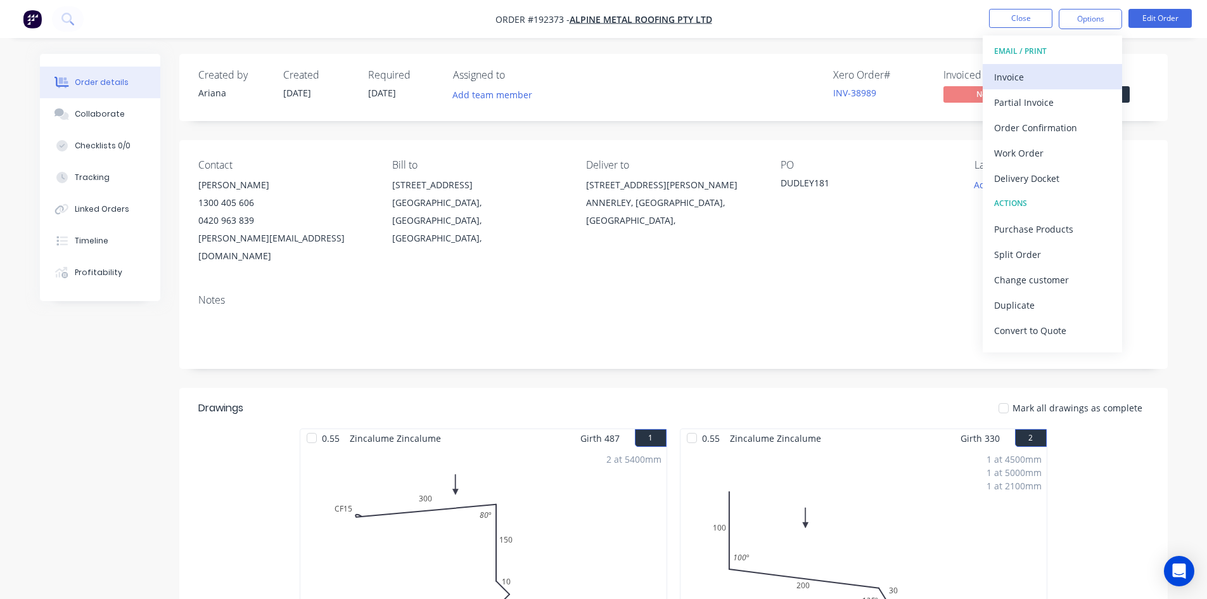
click at [1060, 79] on div "Invoice" at bounding box center [1052, 77] width 117 height 18
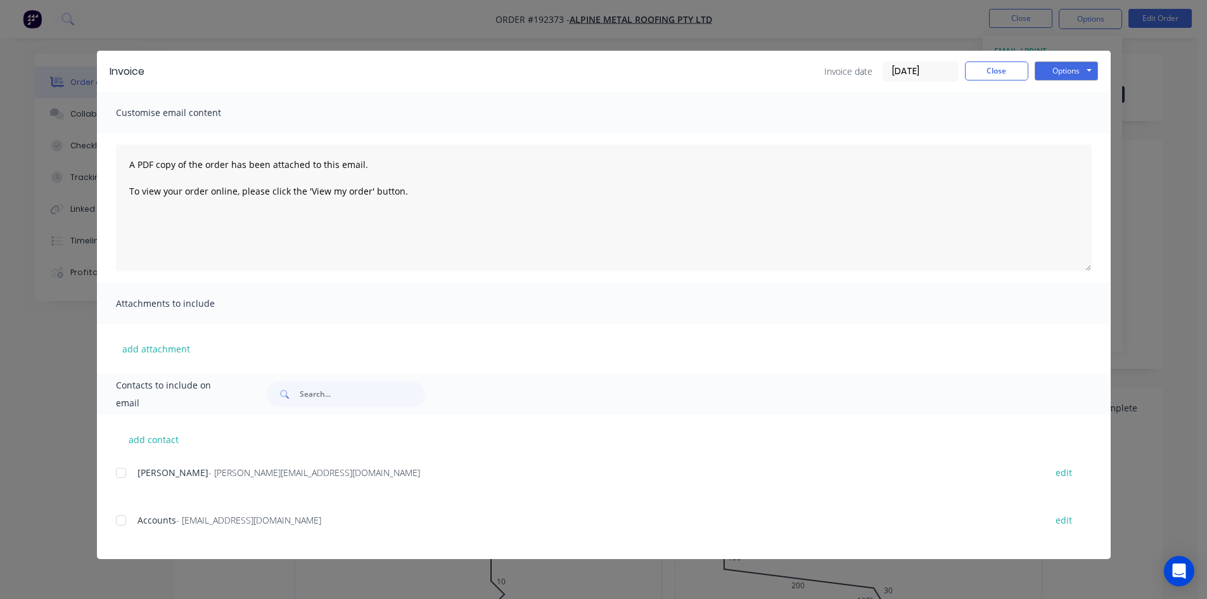
click at [121, 520] on div at bounding box center [120, 519] width 25 height 25
click at [1059, 76] on button "Options" at bounding box center [1065, 70] width 63 height 19
click at [1067, 131] on button "Email" at bounding box center [1074, 135] width 81 height 21
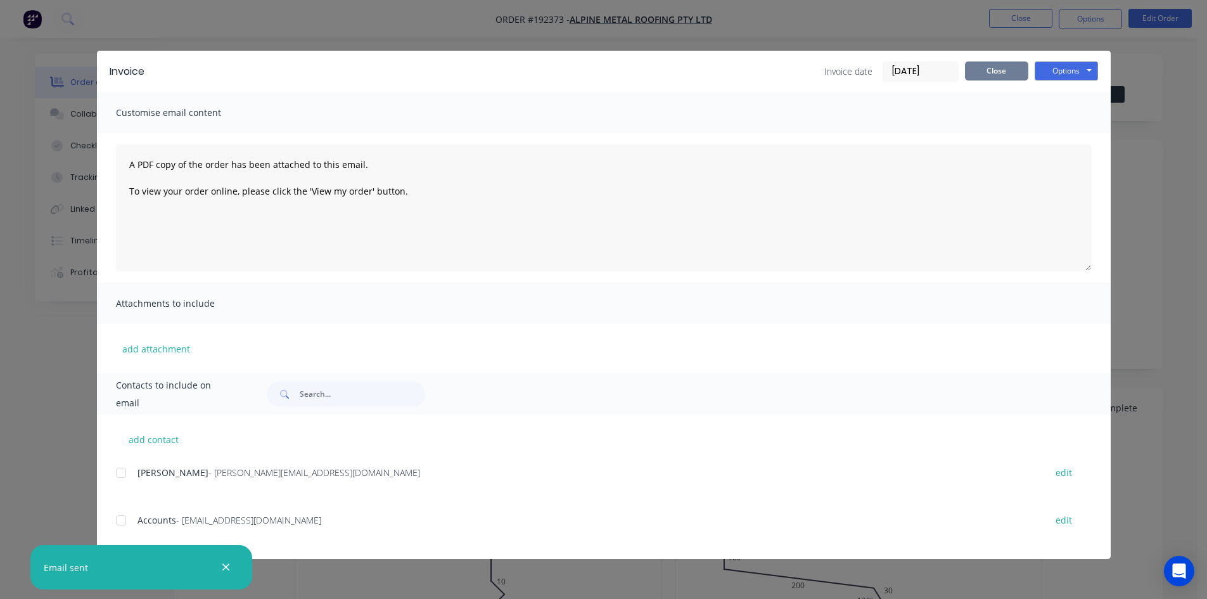
click at [986, 68] on button "Close" at bounding box center [996, 70] width 63 height 19
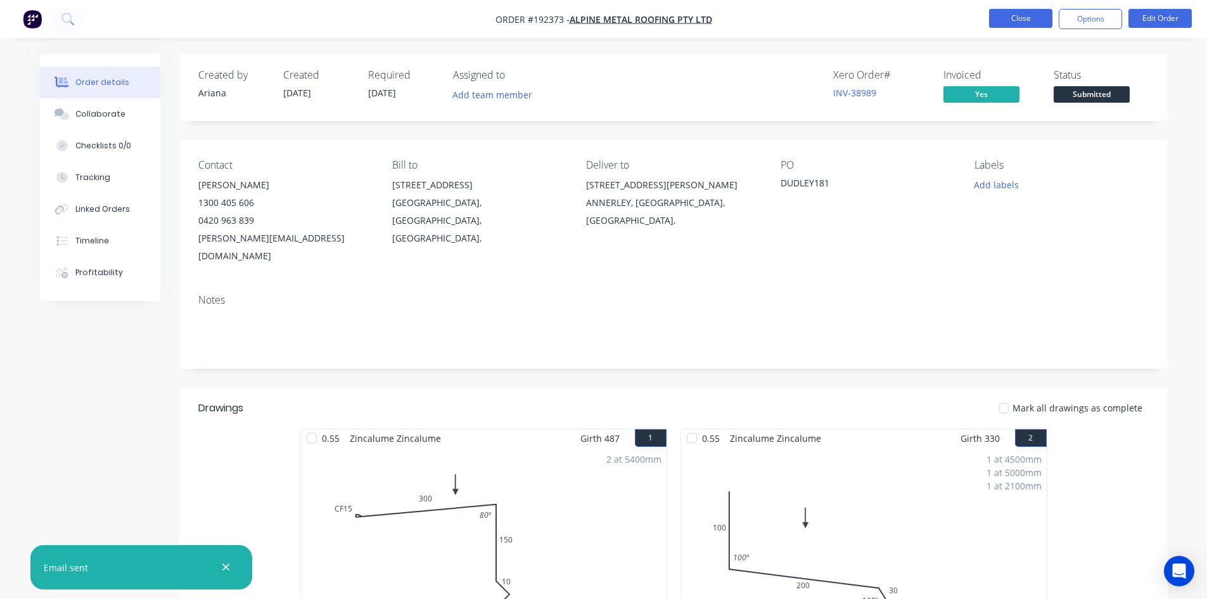
click at [1017, 20] on button "Close" at bounding box center [1020, 18] width 63 height 19
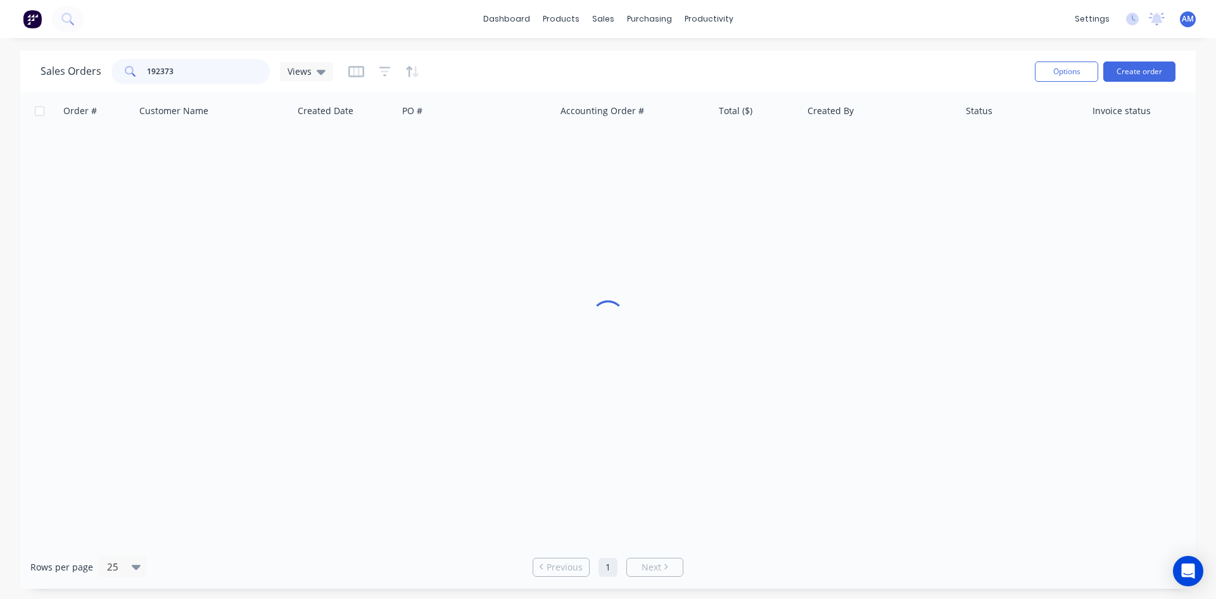
drag, startPoint x: 212, startPoint y: 78, endPoint x: 94, endPoint y: 63, distance: 119.3
click at [94, 63] on div "Sales Orders 192373 Views" at bounding box center [187, 71] width 293 height 25
type input "192367"
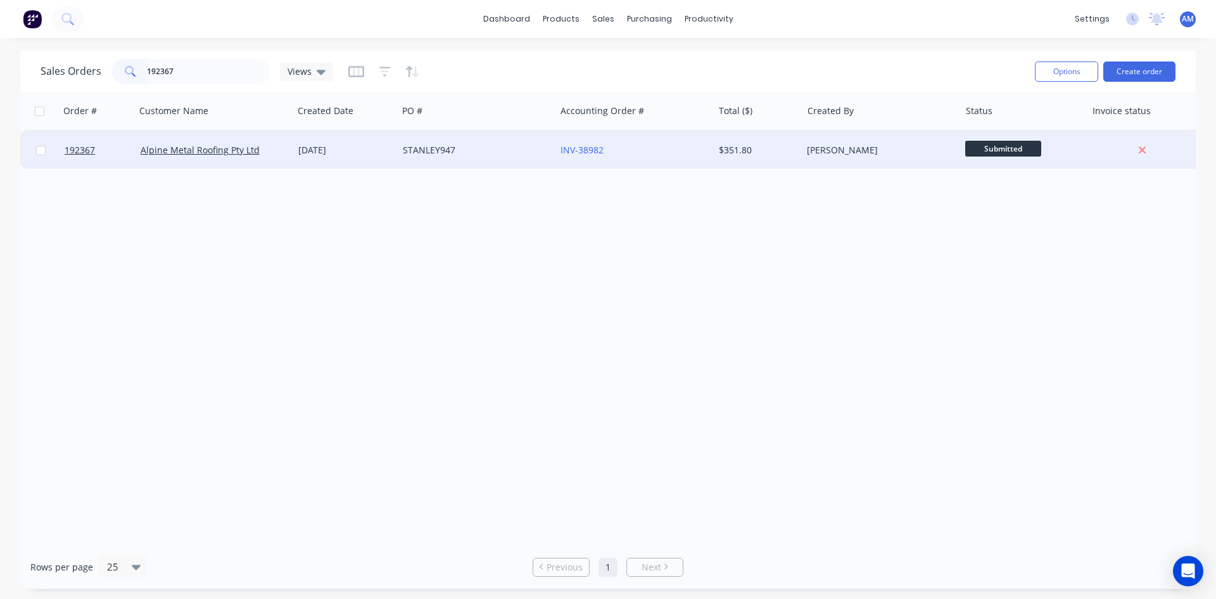
click at [491, 156] on div "STANLEY947" at bounding box center [473, 150] width 141 height 13
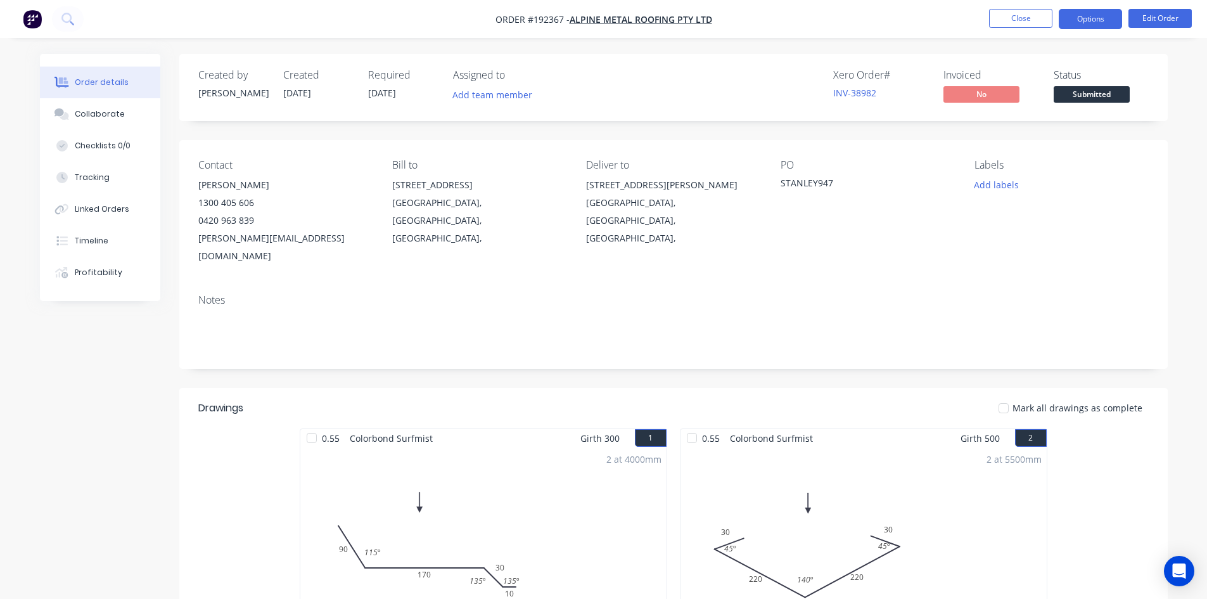
click at [1081, 20] on button "Options" at bounding box center [1089, 19] width 63 height 20
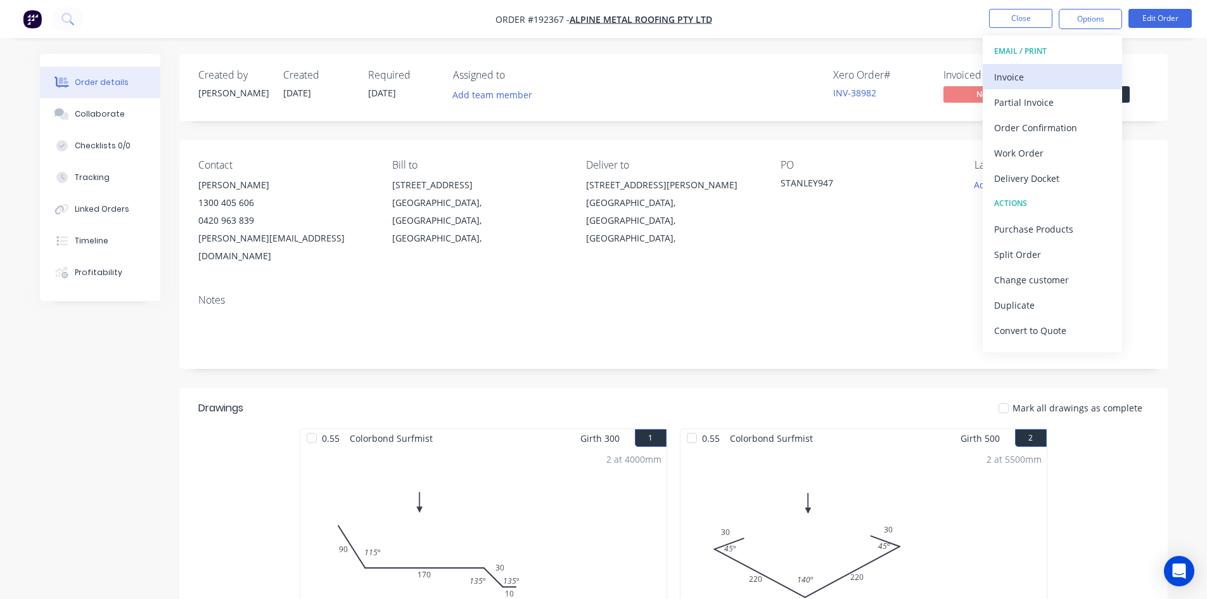
click at [1071, 65] on button "Invoice" at bounding box center [1051, 76] width 139 height 25
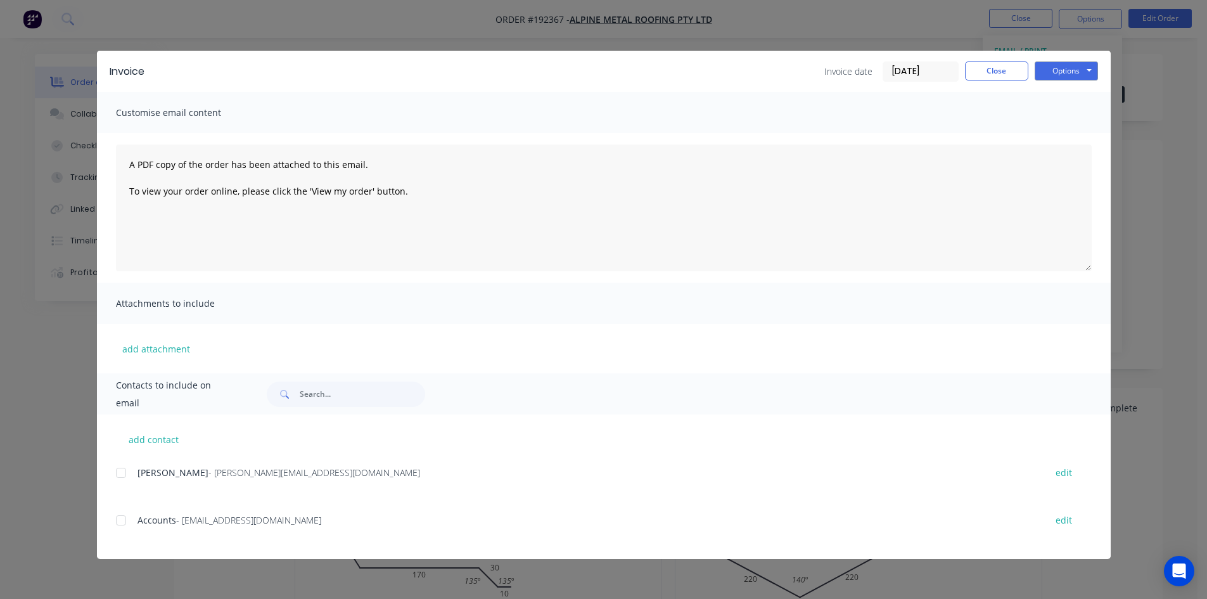
click at [120, 520] on div at bounding box center [120, 519] width 25 height 25
click at [1067, 69] on button "Options" at bounding box center [1065, 70] width 63 height 19
click at [1070, 128] on button "Email" at bounding box center [1074, 135] width 81 height 21
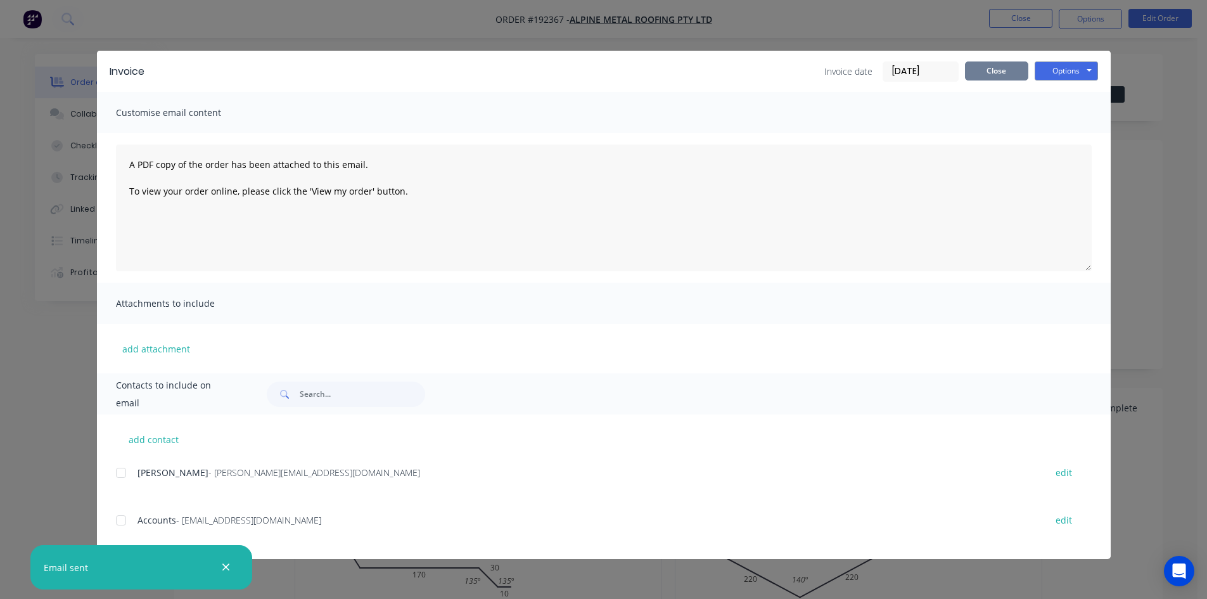
click at [1008, 65] on button "Close" at bounding box center [996, 70] width 63 height 19
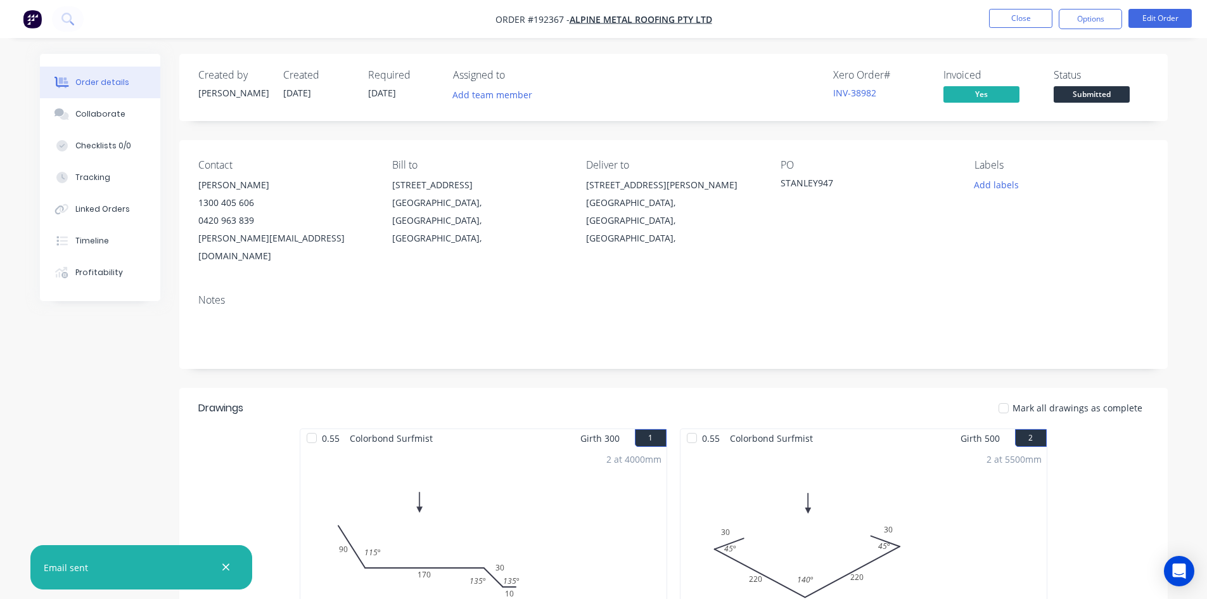
click at [1014, 28] on li "Close" at bounding box center [1020, 19] width 63 height 20
click at [1019, 16] on button "Close" at bounding box center [1020, 18] width 63 height 19
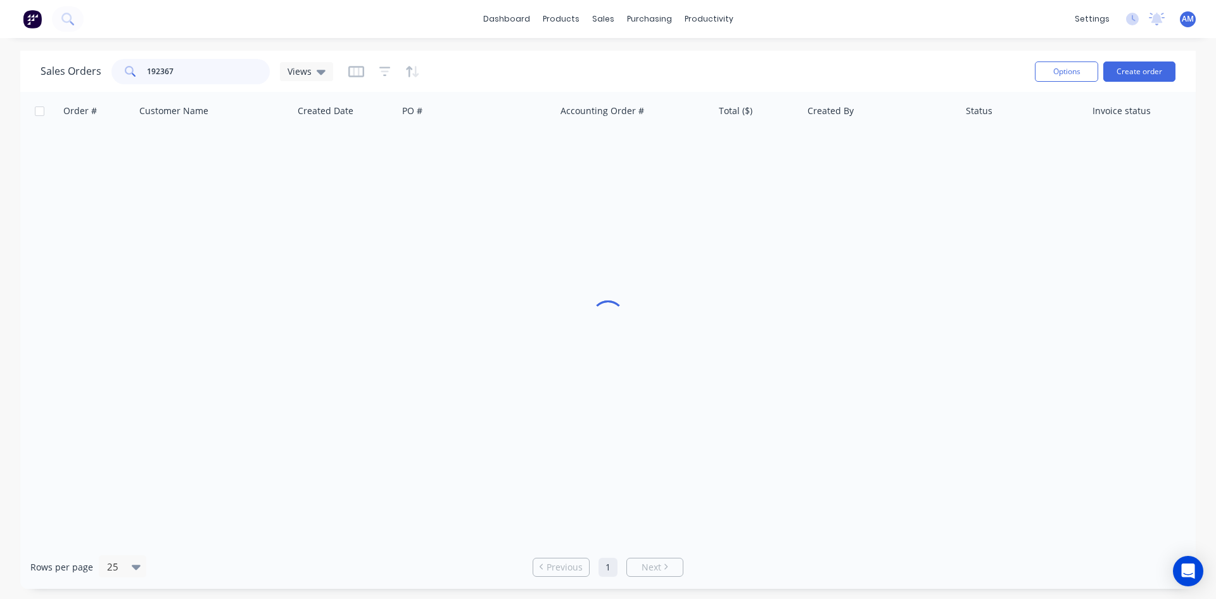
drag, startPoint x: 223, startPoint y: 67, endPoint x: 91, endPoint y: 68, distance: 131.8
click at [92, 68] on div "Sales Orders 192367 Views" at bounding box center [187, 71] width 293 height 25
type input "192264"
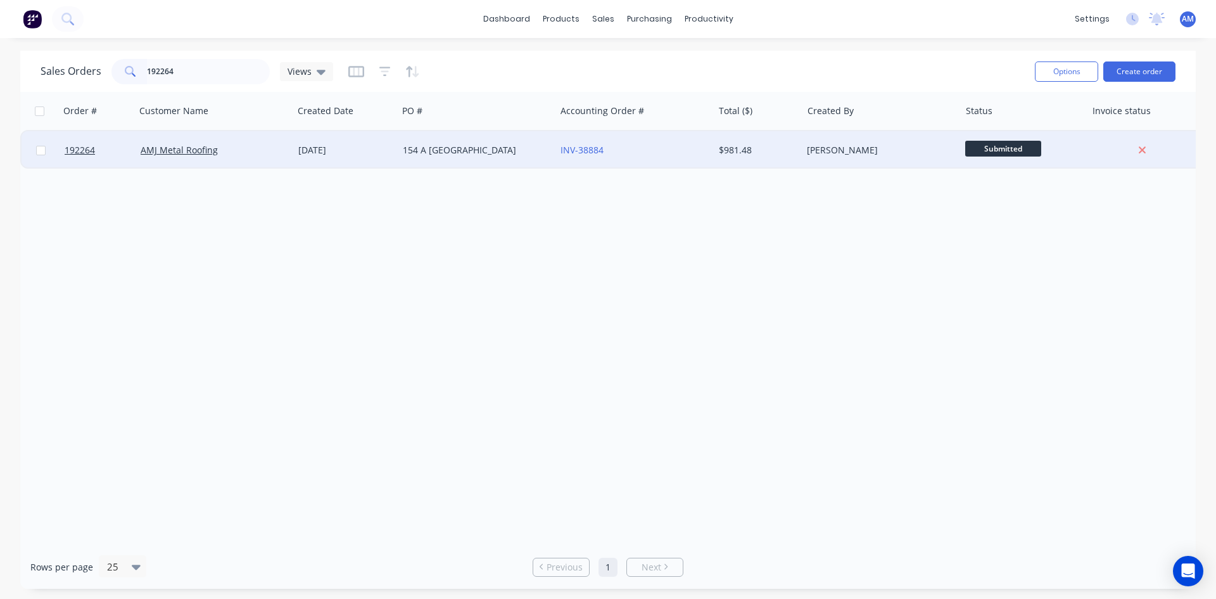
click at [657, 162] on div "INV-38884" at bounding box center [634, 150] width 158 height 38
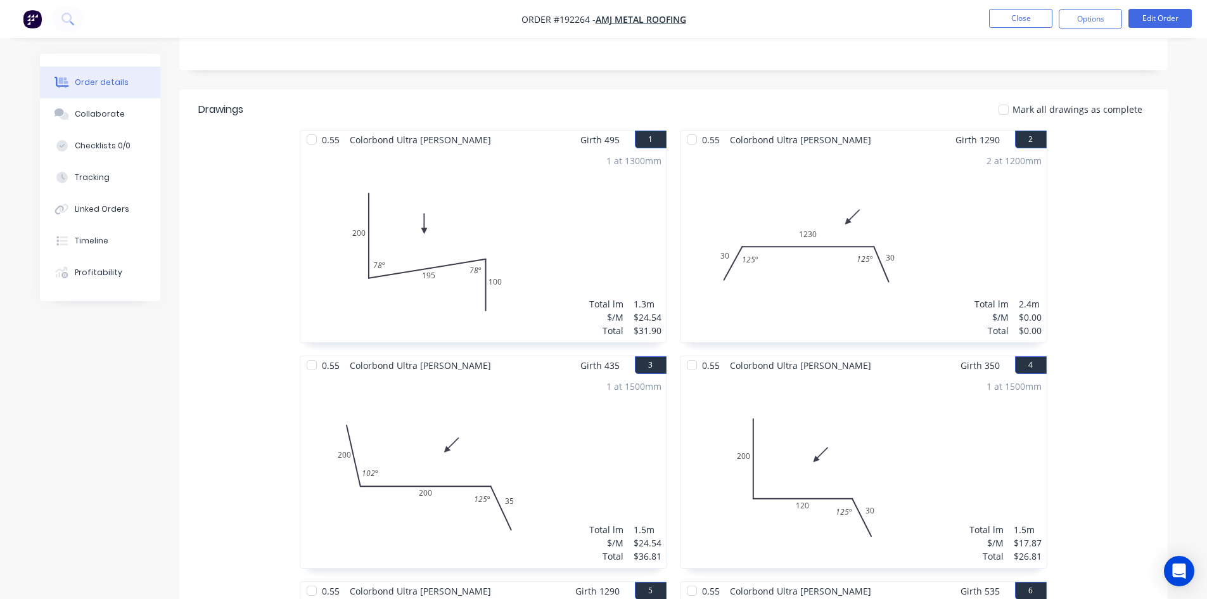
scroll to position [317, 0]
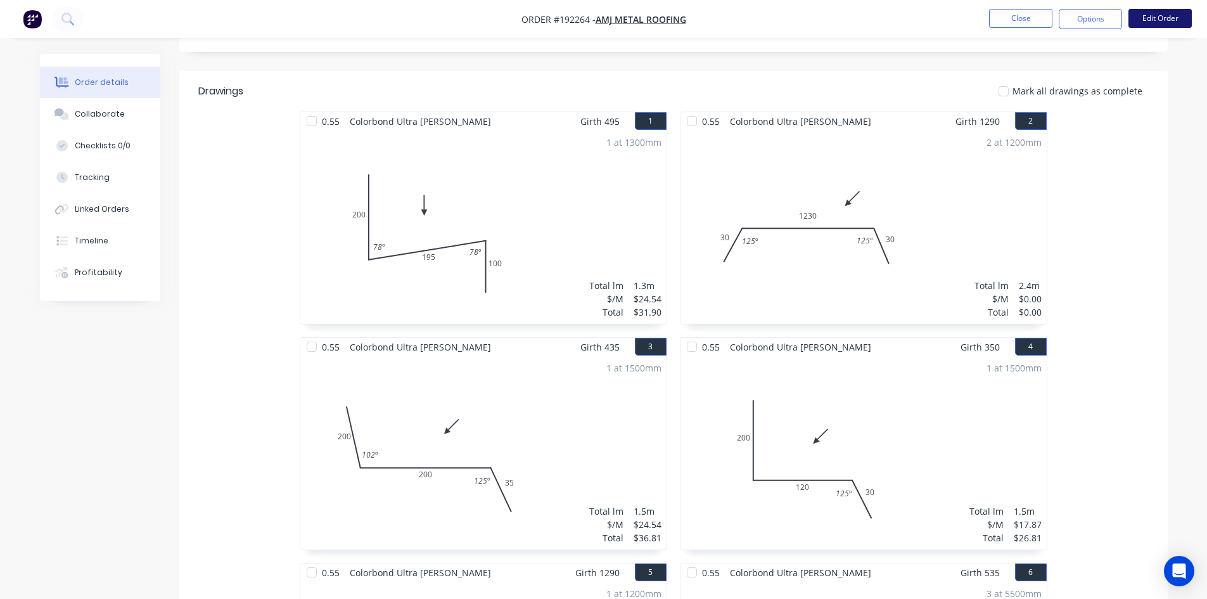
click at [1165, 19] on button "Edit Order" at bounding box center [1159, 18] width 63 height 19
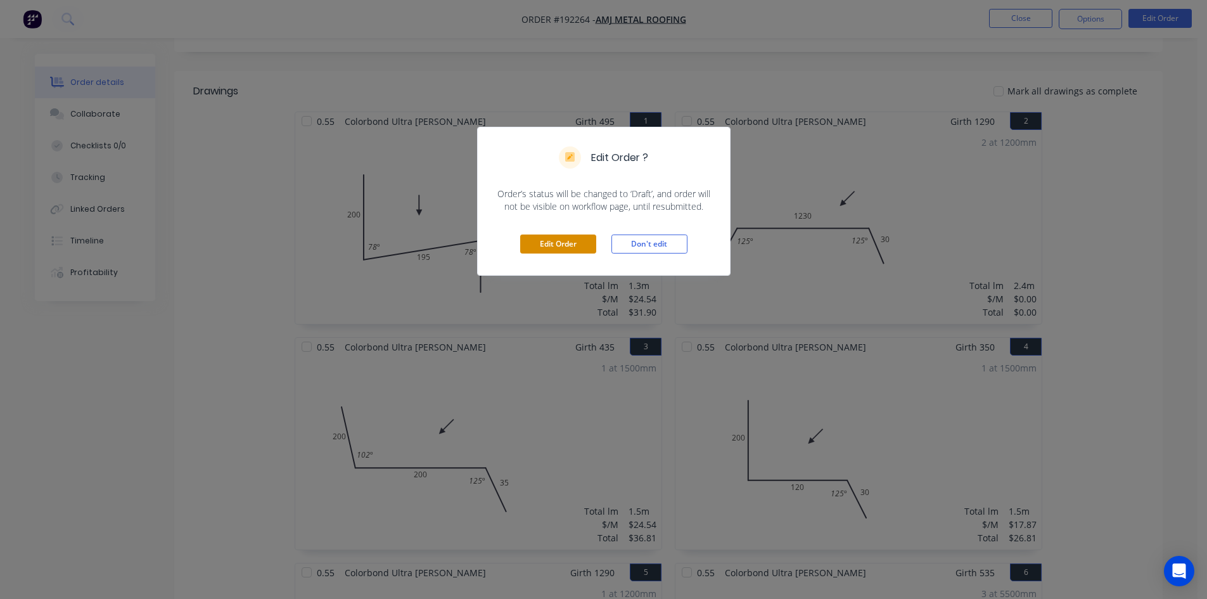
click at [559, 248] on button "Edit Order" at bounding box center [558, 243] width 76 height 19
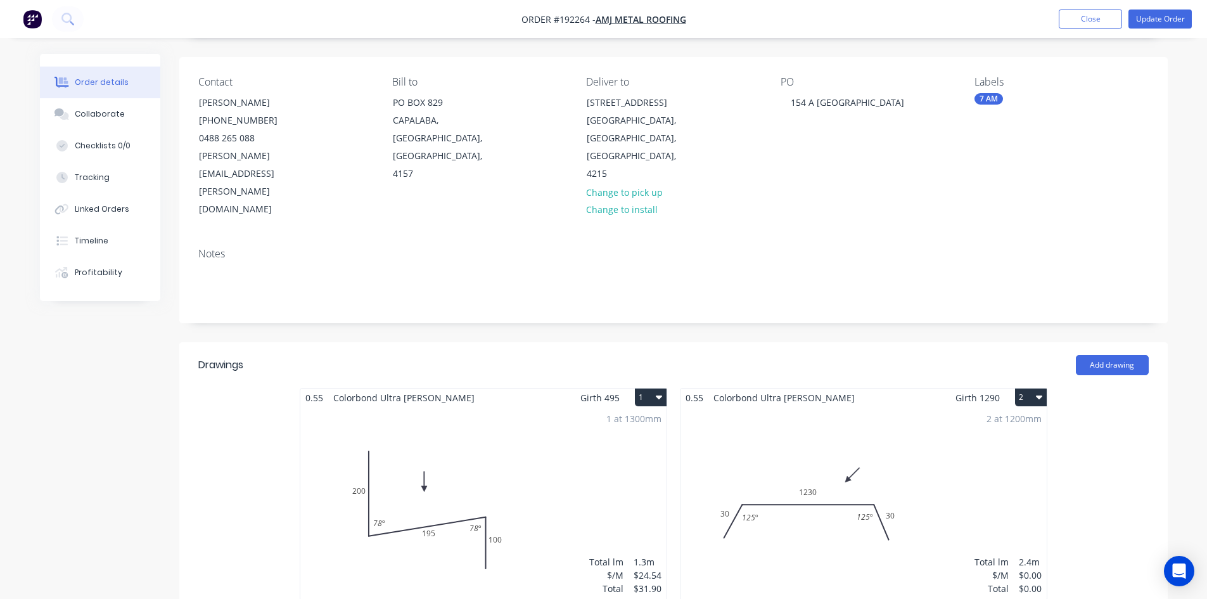
scroll to position [190, 0]
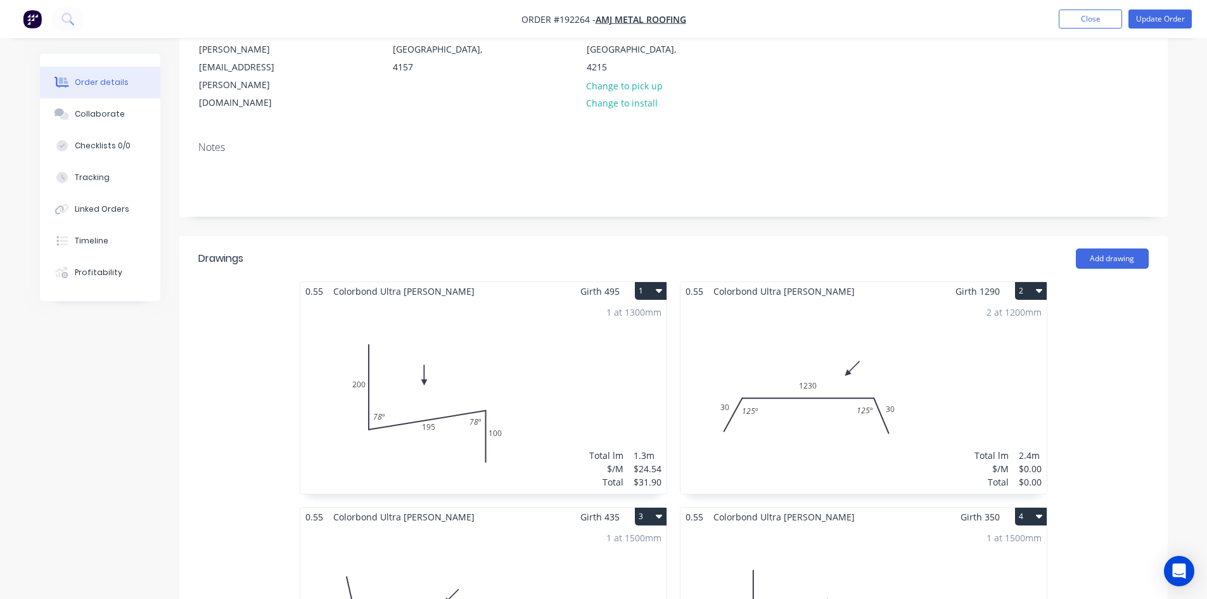
click at [814, 365] on div "2 at 1200mm Total lm $/M Total 2.4m $0.00 $0.00" at bounding box center [863, 396] width 366 height 193
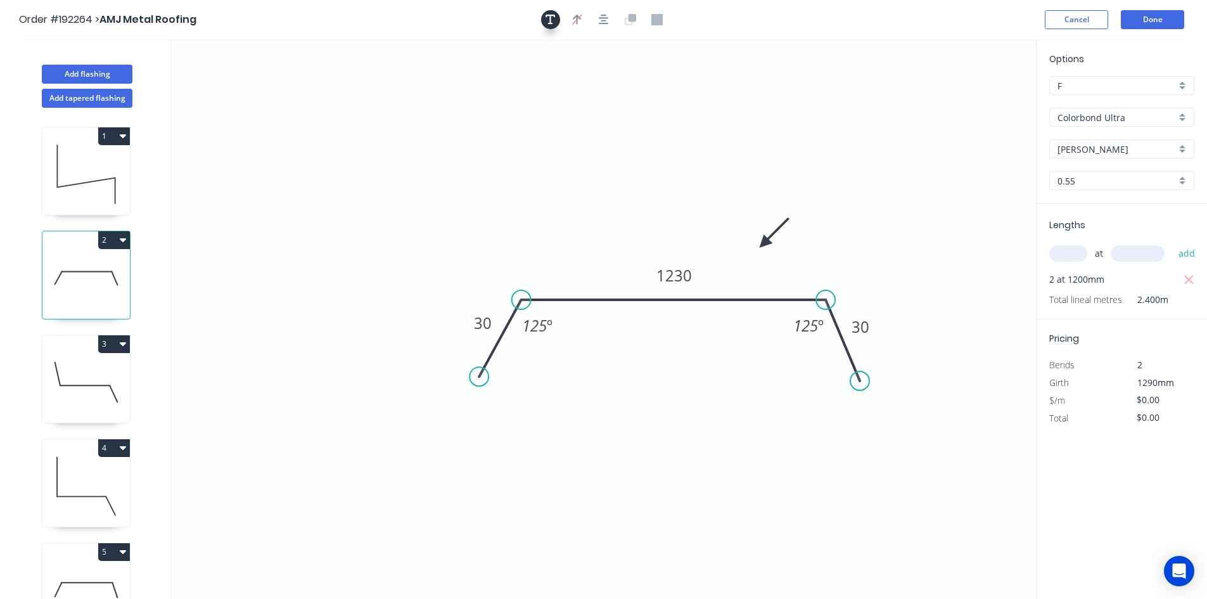
click at [550, 22] on icon "button" at bounding box center [550, 20] width 10 height 10
click at [207, 85] on textarea at bounding box center [252, 89] width 103 height 47
type textarea "Changed for Pricing"
click at [1073, 260] on input "text" at bounding box center [1068, 253] width 38 height 16
type input "2"
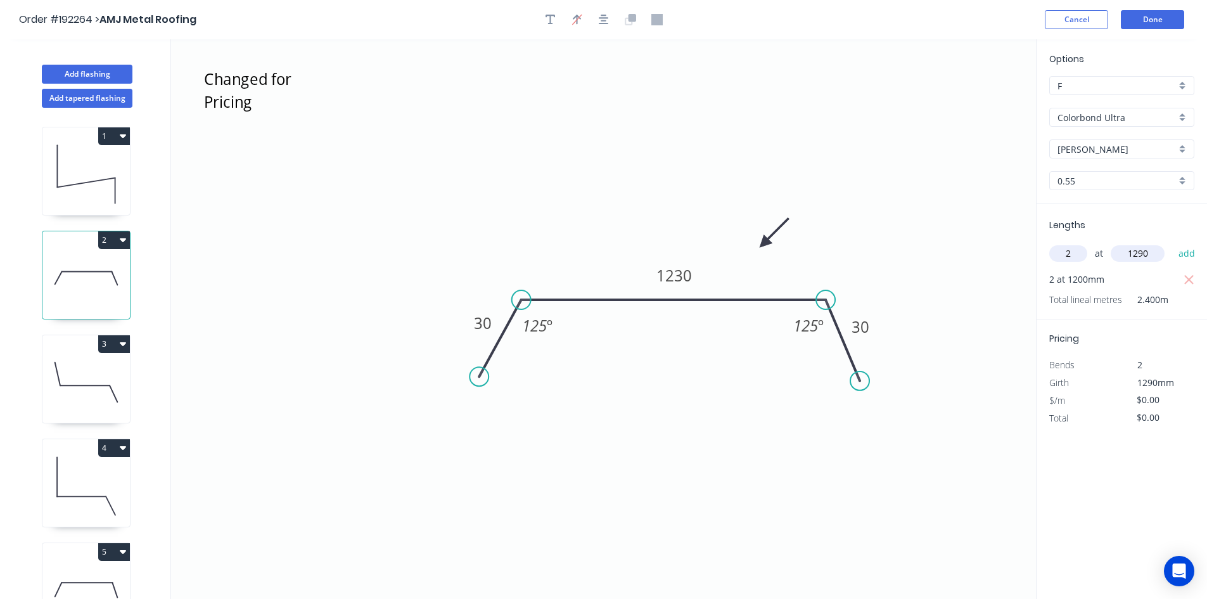
type input "1290"
click at [688, 274] on tspan "1230" at bounding box center [673, 275] width 35 height 21
click at [770, 177] on icon "Changed for Pricing 30 1140 30 125 º 125 º" at bounding box center [603, 318] width 865 height 559
type input "$44.54"
click at [1191, 282] on icon "button" at bounding box center [1189, 280] width 10 height 10
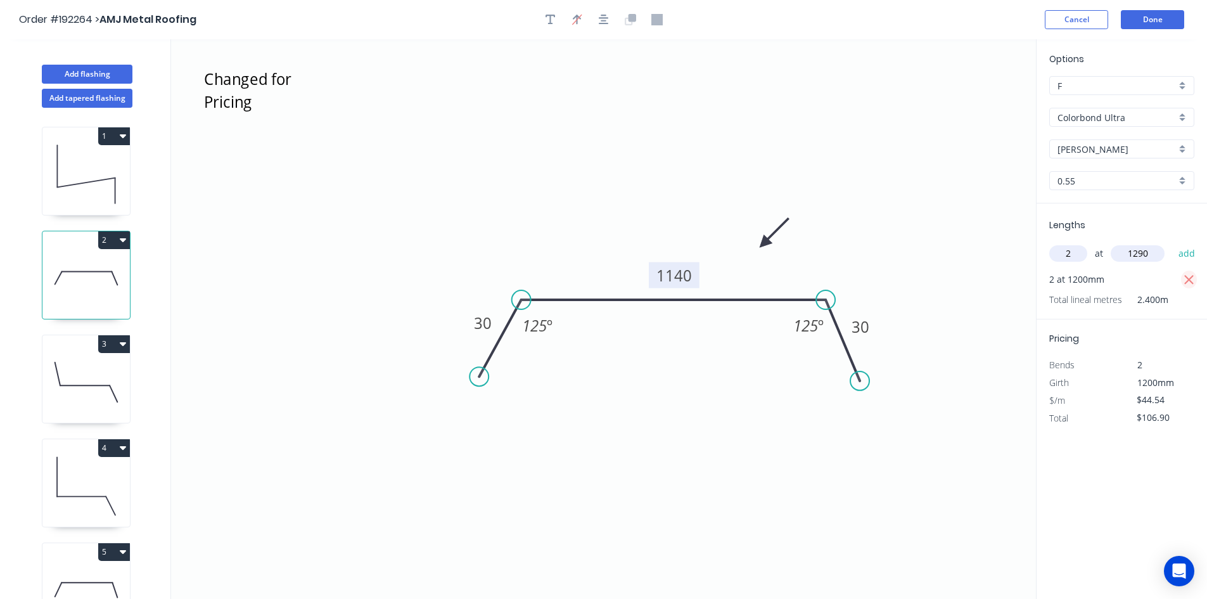
type input "$0.00"
click at [1189, 259] on button "add" at bounding box center [1187, 254] width 30 height 22
type input "$114.91"
click at [1146, 22] on button "Done" at bounding box center [1151, 19] width 63 height 19
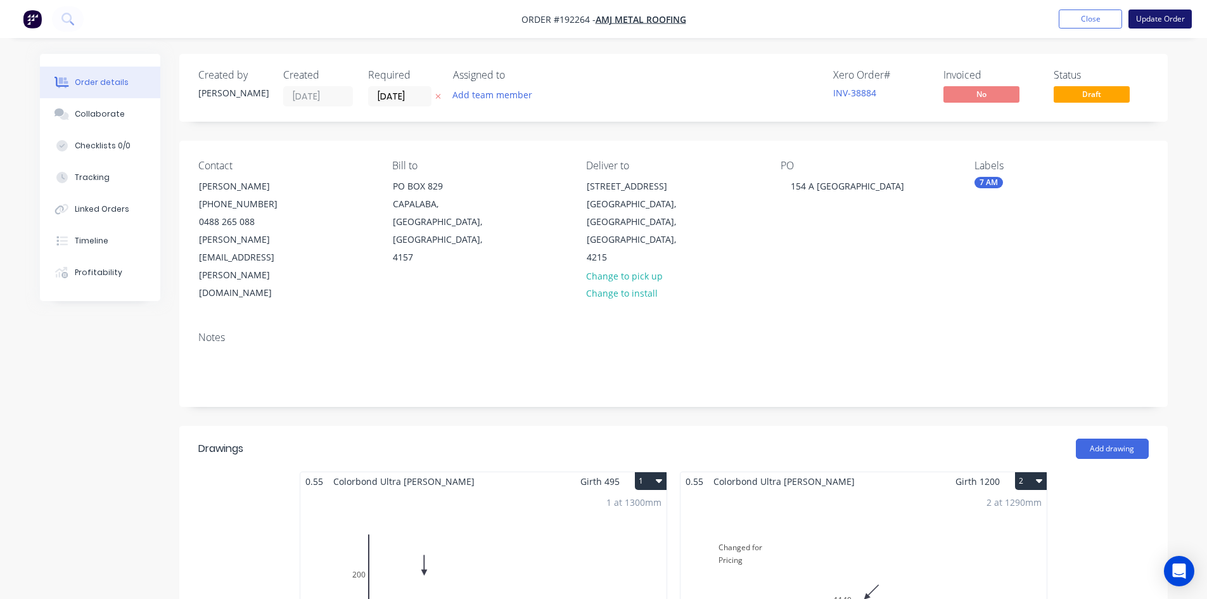
click at [1149, 20] on button "Update Order" at bounding box center [1159, 19] width 63 height 19
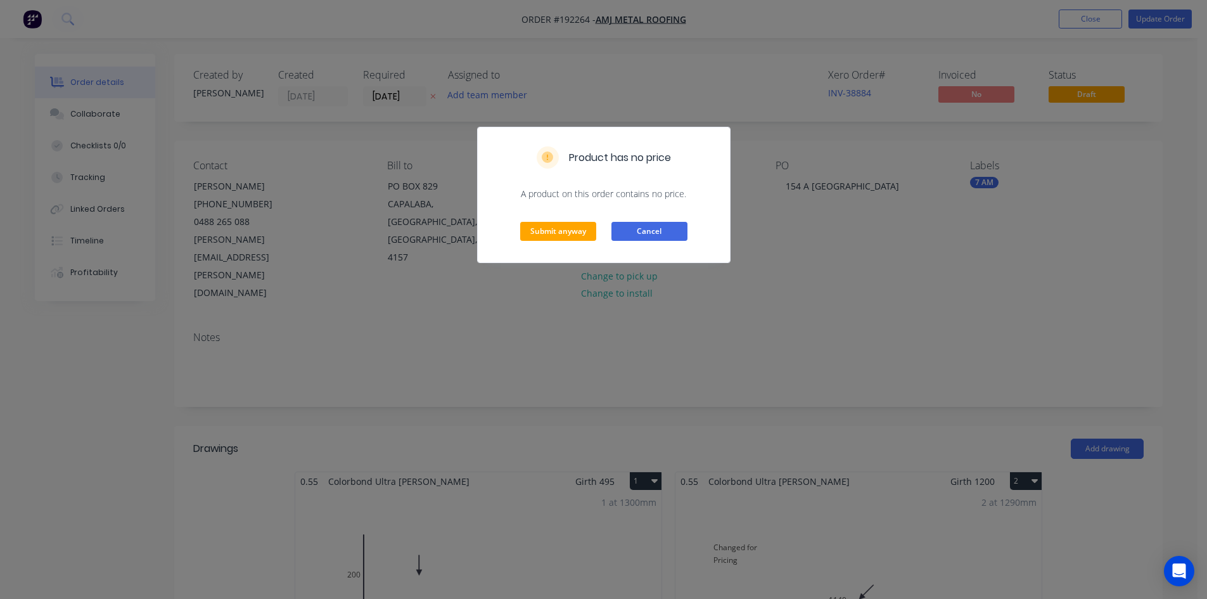
click at [665, 231] on button "Cancel" at bounding box center [649, 231] width 76 height 19
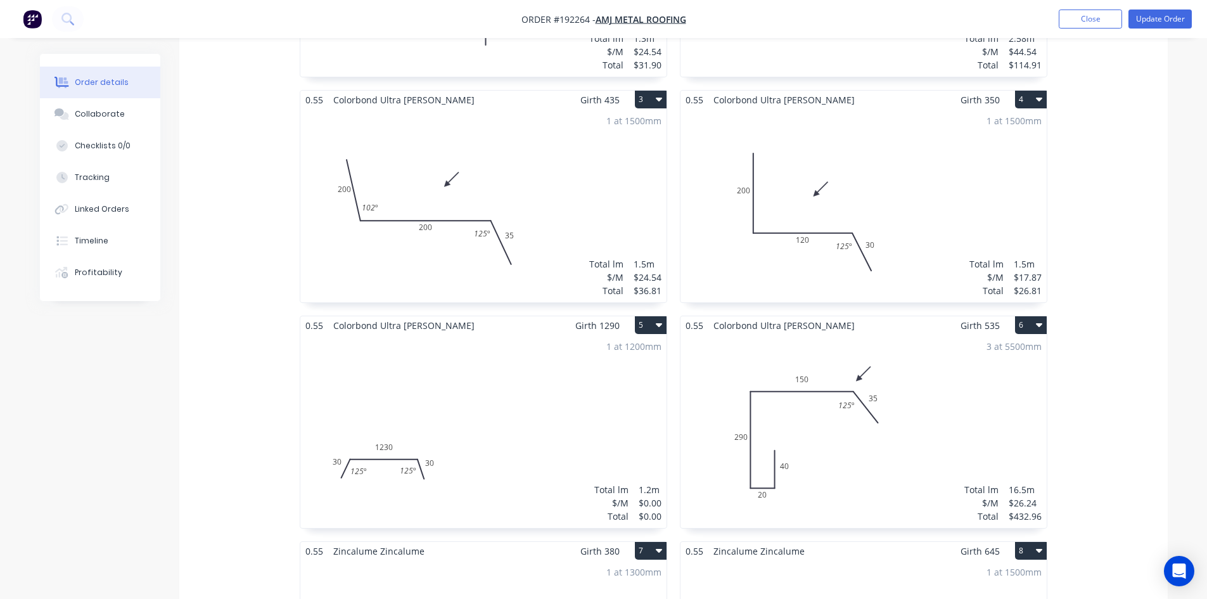
scroll to position [633, 0]
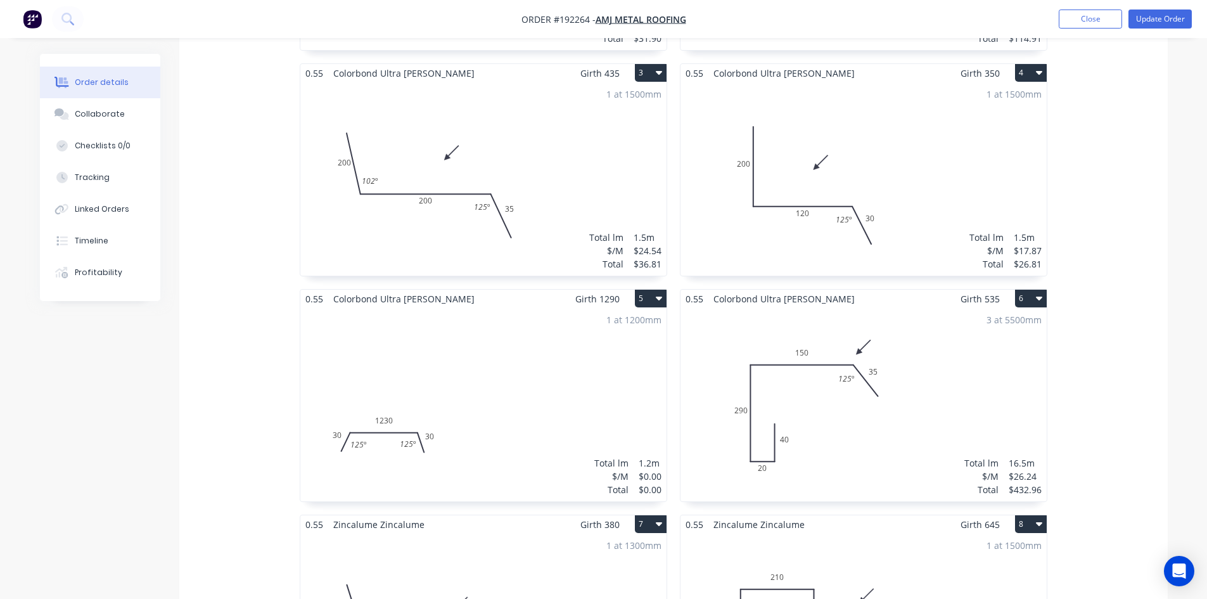
click at [586, 338] on div "1 at 1200mm Total lm $/M Total 1.2m $0.00 $0.00" at bounding box center [483, 404] width 366 height 193
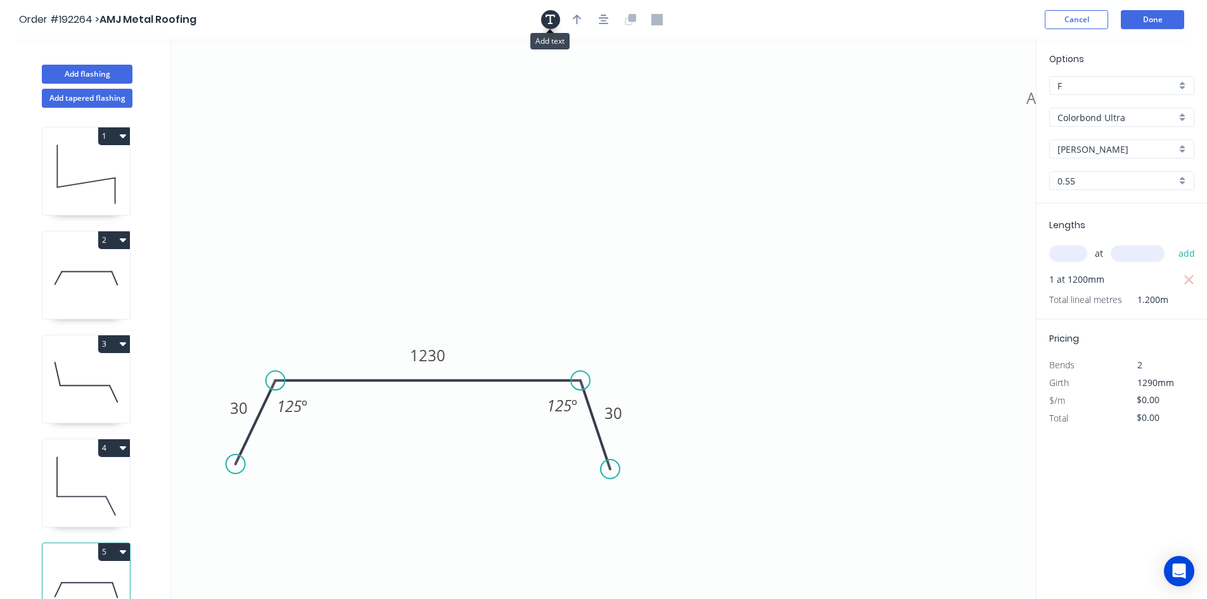
click at [552, 26] on button "button" at bounding box center [550, 19] width 19 height 19
click at [239, 77] on textarea at bounding box center [252, 89] width 103 height 47
type textarea "Changed for Pricing"
click at [1073, 256] on input "text" at bounding box center [1068, 253] width 38 height 16
type input "1"
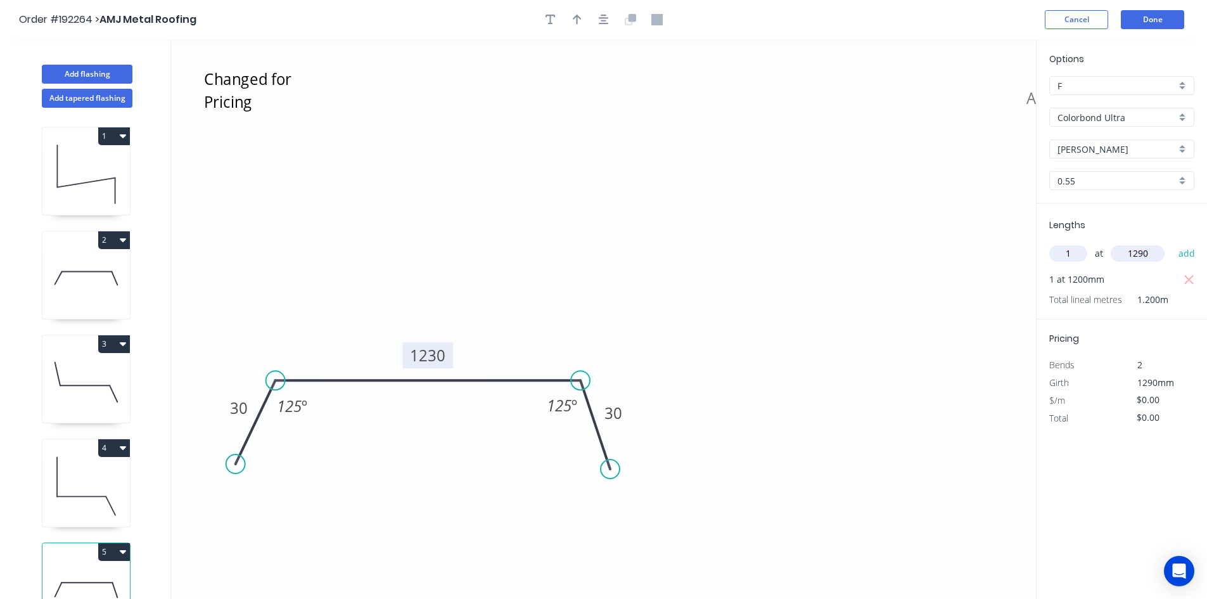
type input "1290"
click at [428, 351] on tspan "1230" at bounding box center [427, 355] width 35 height 21
click at [693, 257] on icon "Changed for Pricing 30 1140 30 125 º 125 º" at bounding box center [603, 318] width 865 height 559
type input "$44.54"
click at [1190, 277] on icon "button" at bounding box center [1188, 279] width 11 height 15
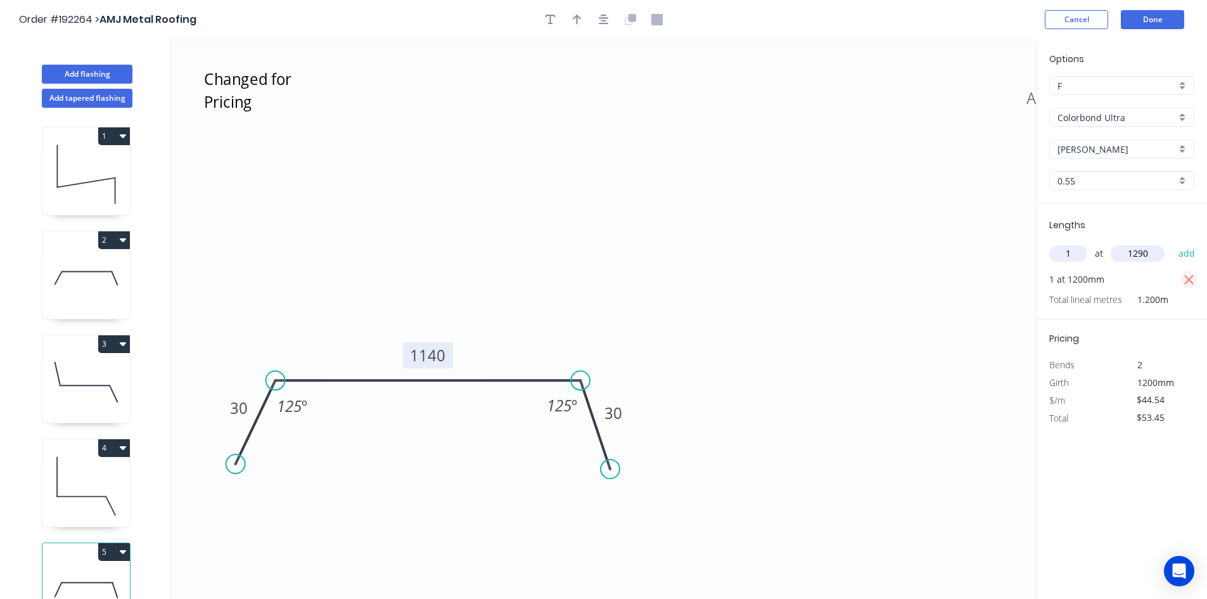
type input "$0.00"
click at [1190, 254] on button "add" at bounding box center [1187, 254] width 30 height 22
type input "$57.46"
click at [1132, 27] on button "Done" at bounding box center [1151, 19] width 63 height 19
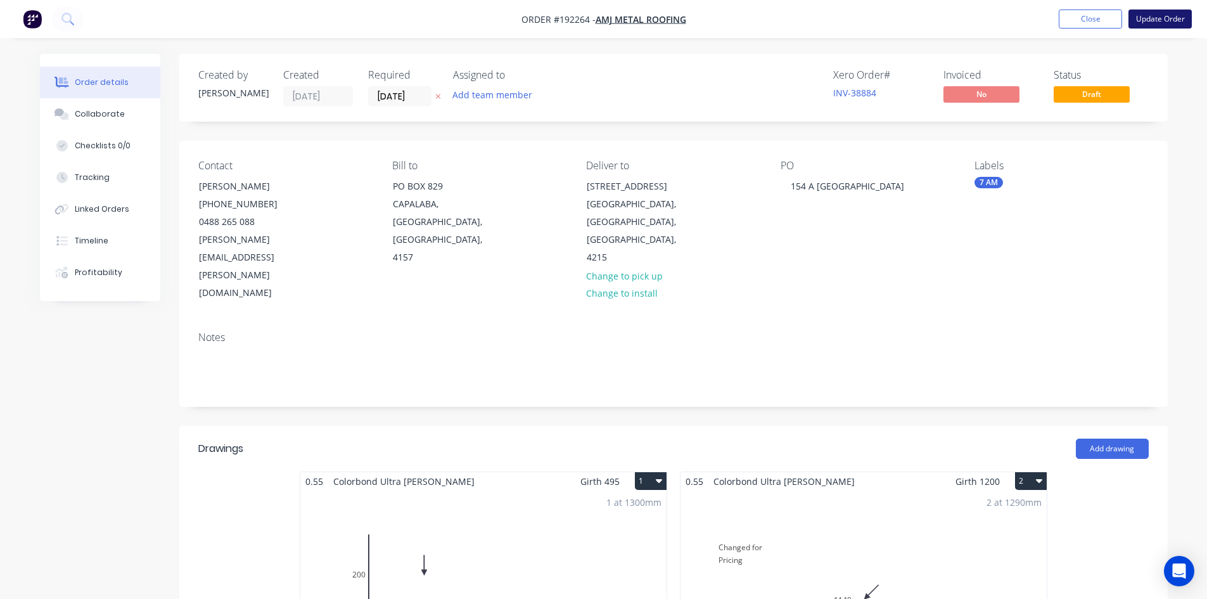
click at [1139, 22] on button "Update Order" at bounding box center [1159, 19] width 63 height 19
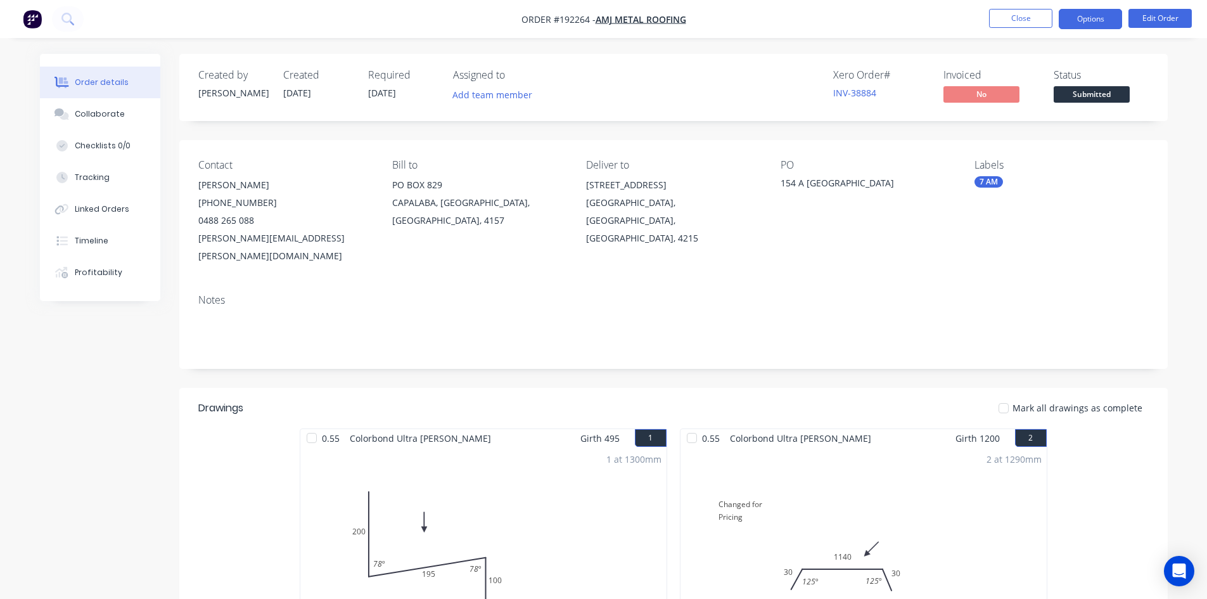
click at [1104, 21] on button "Options" at bounding box center [1089, 19] width 63 height 20
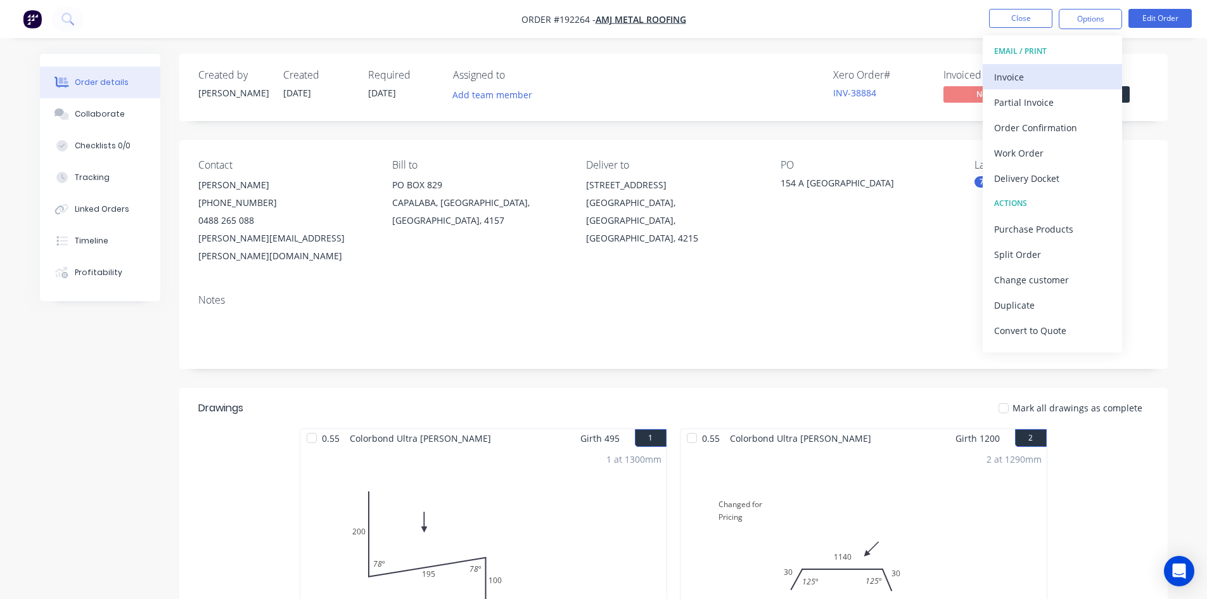
click at [1050, 65] on button "Invoice" at bounding box center [1051, 76] width 139 height 25
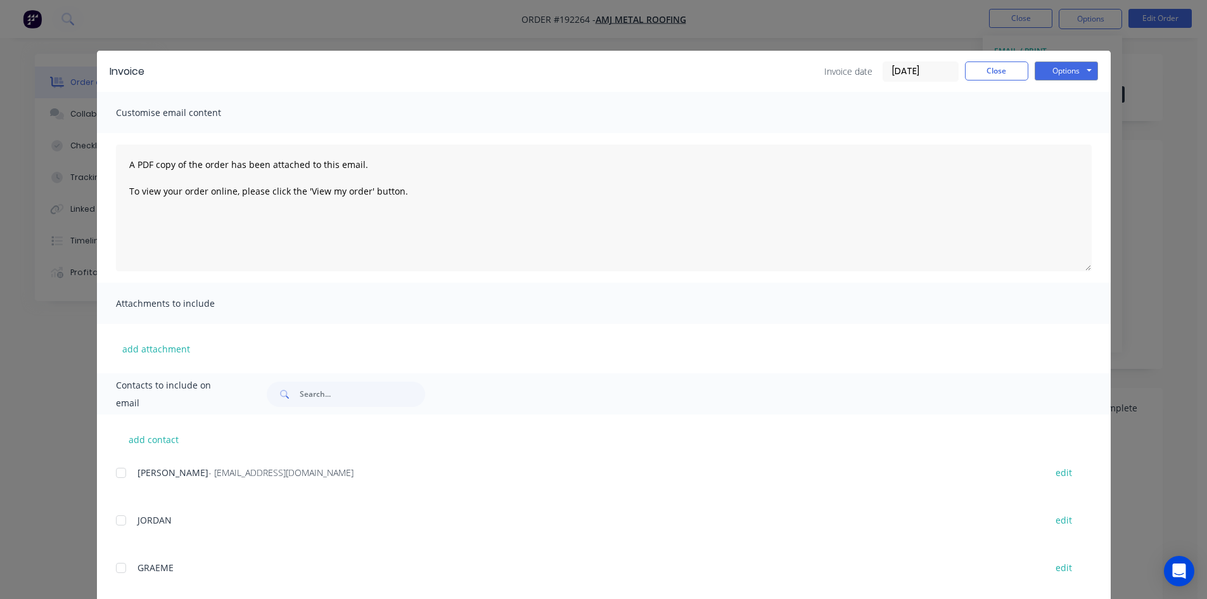
click at [115, 474] on div at bounding box center [120, 472] width 25 height 25
click at [1046, 73] on button "Options" at bounding box center [1065, 70] width 63 height 19
click at [1056, 131] on button "Email" at bounding box center [1074, 135] width 81 height 21
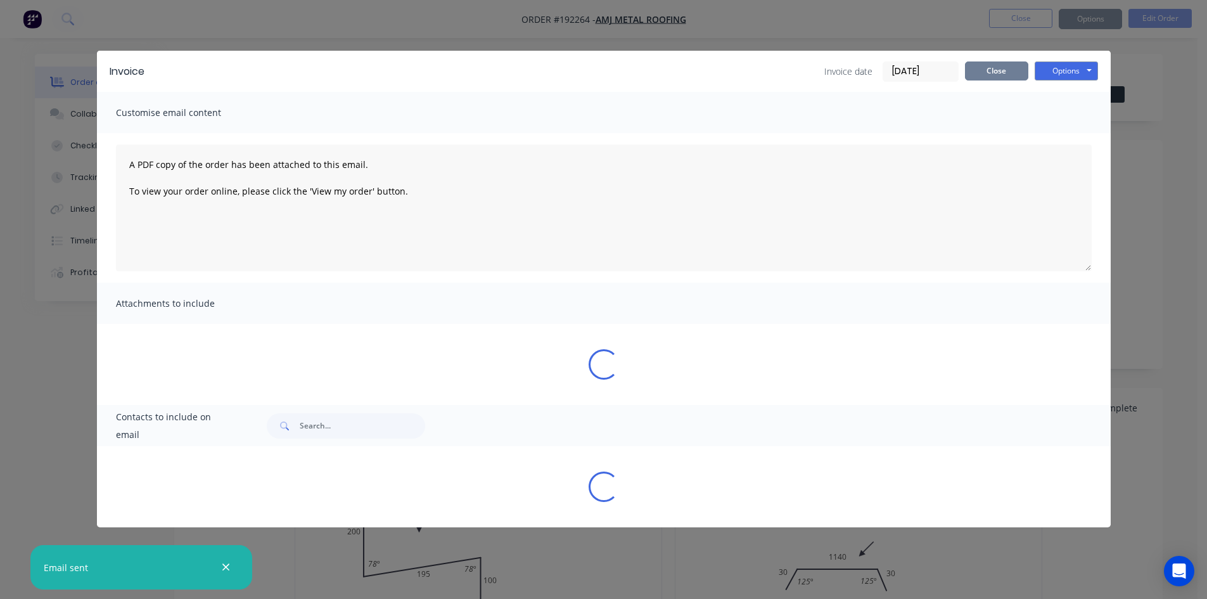
click at [1006, 76] on button "Close" at bounding box center [996, 70] width 63 height 19
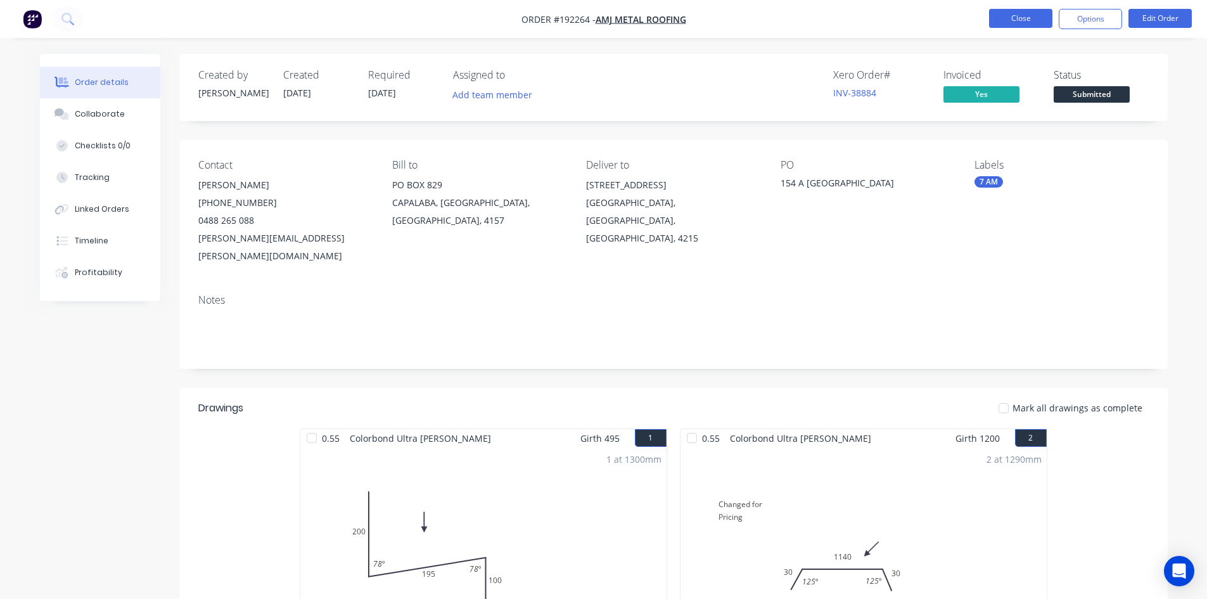
click at [1022, 26] on button "Close" at bounding box center [1020, 18] width 63 height 19
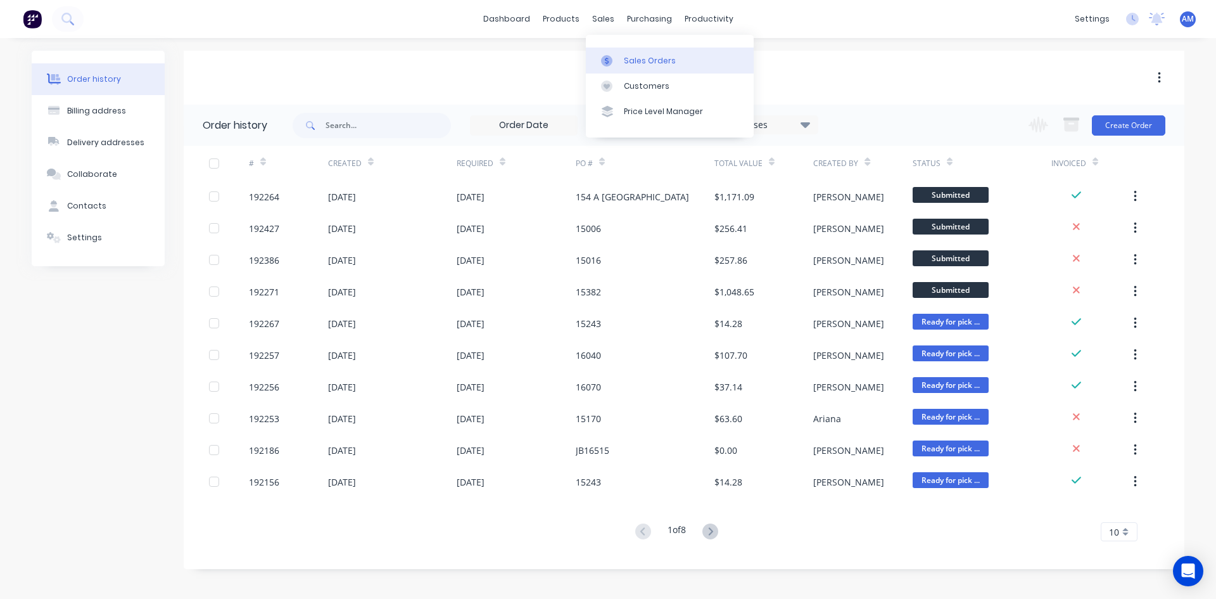
click at [611, 51] on link "Sales Orders" at bounding box center [670, 60] width 168 height 25
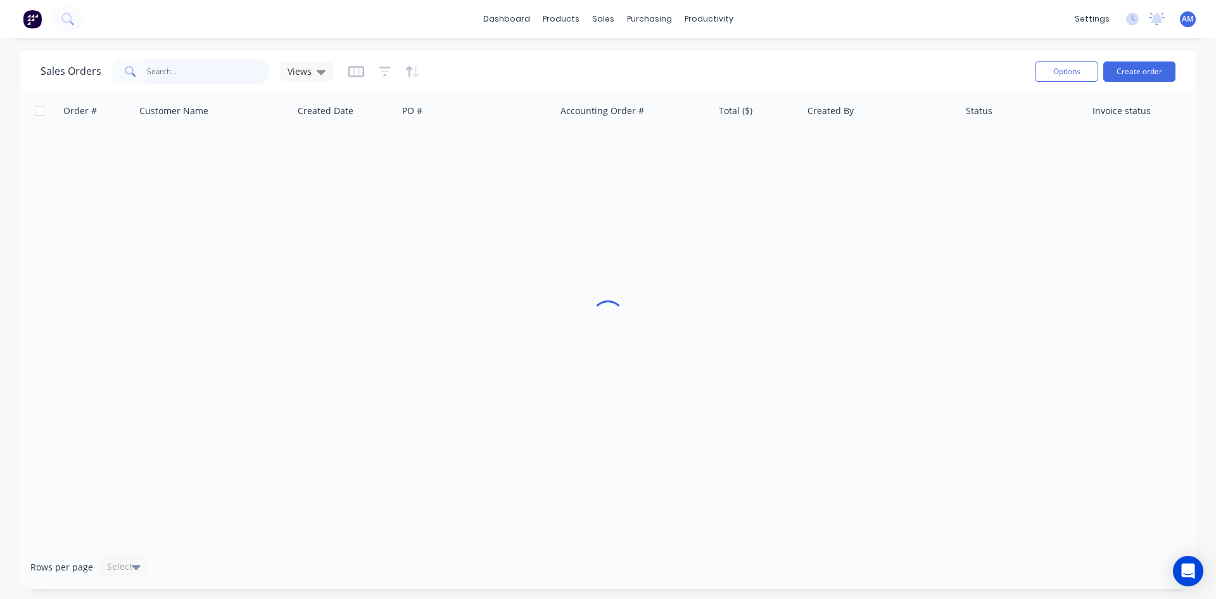
click at [187, 75] on input "text" at bounding box center [209, 71] width 124 height 25
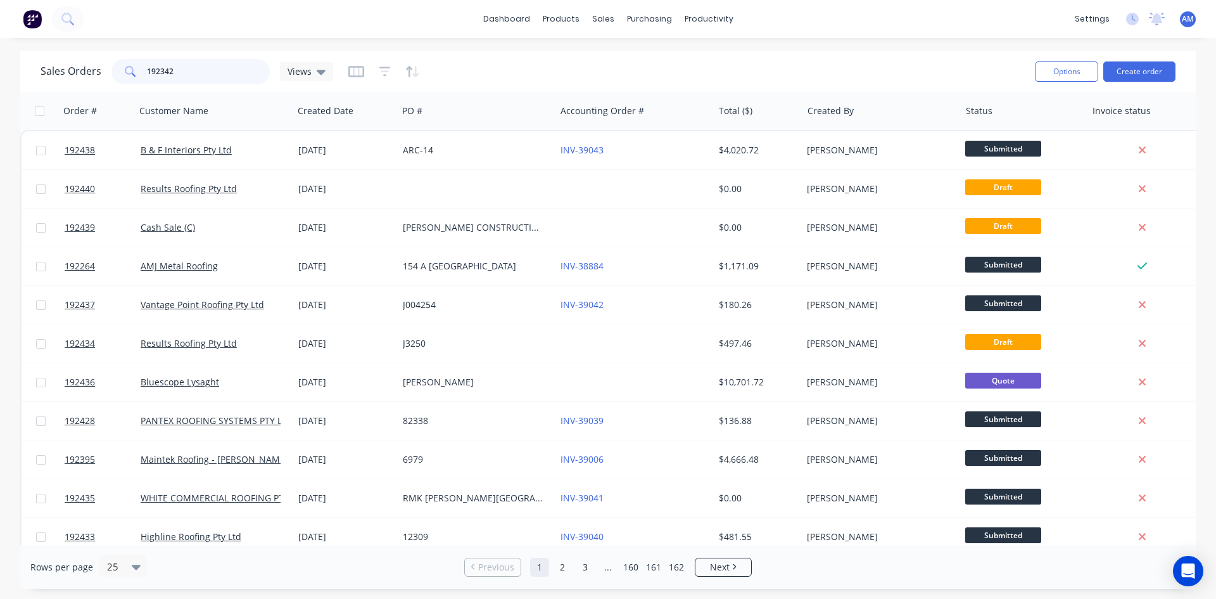
type input "192342"
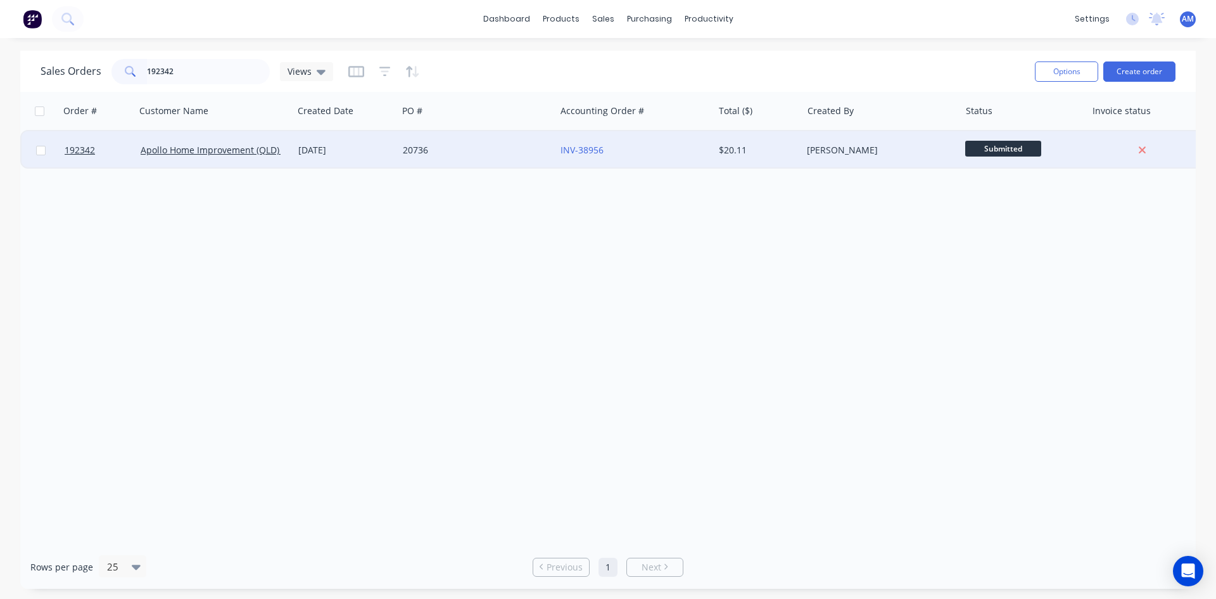
click at [487, 156] on div "20736" at bounding box center [473, 150] width 141 height 13
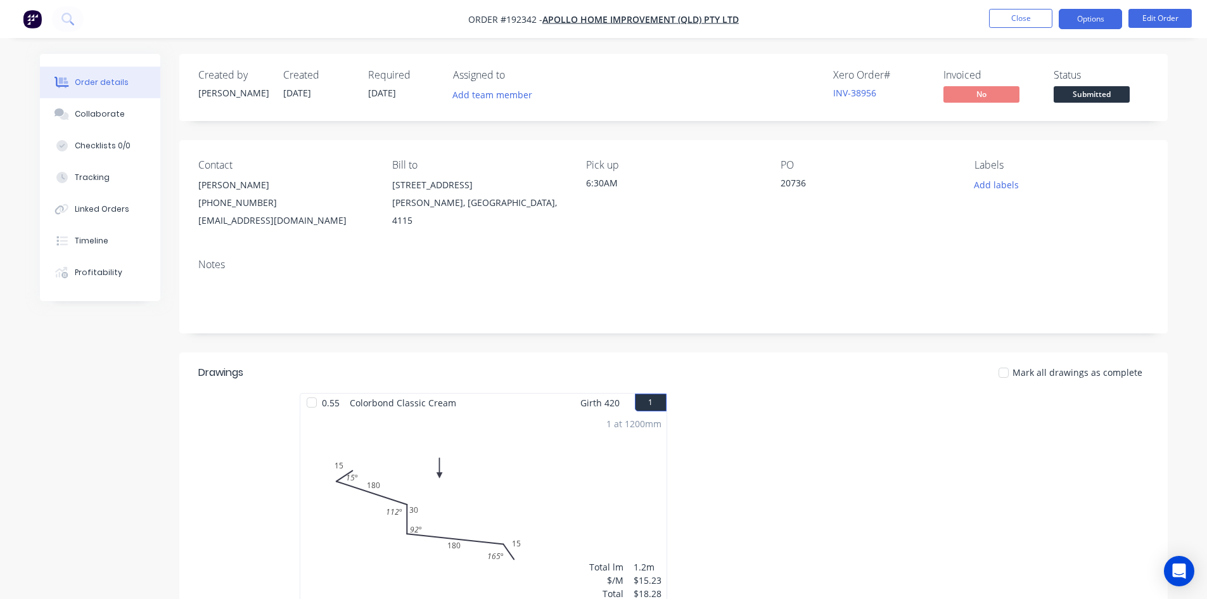
click at [1084, 27] on button "Options" at bounding box center [1089, 19] width 63 height 20
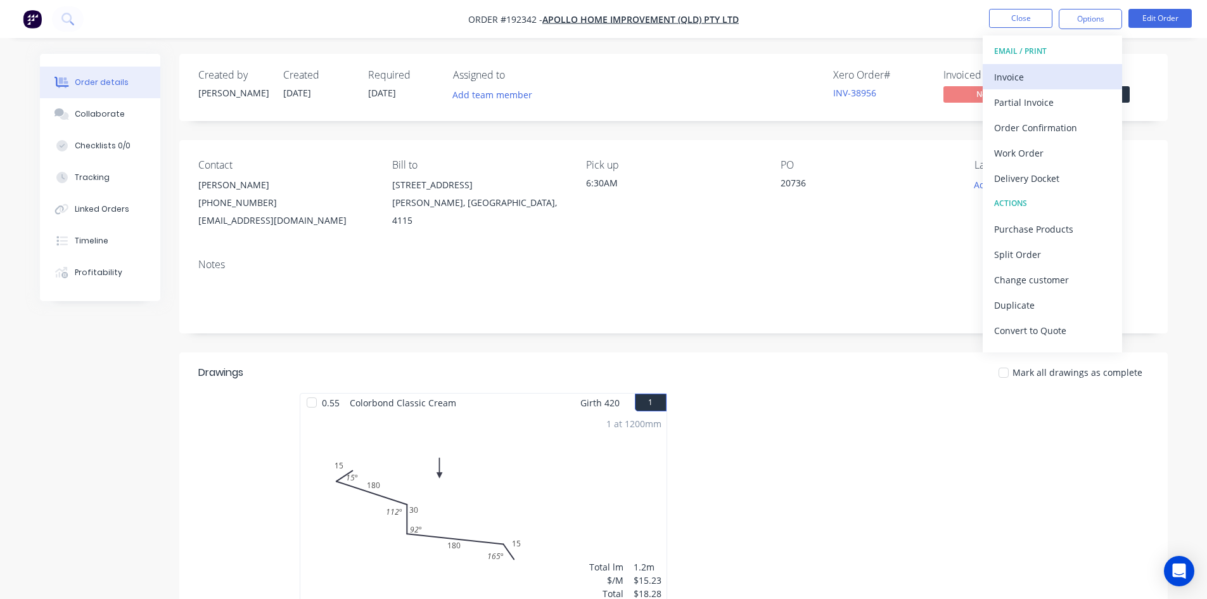
click at [1065, 72] on div "Invoice" at bounding box center [1052, 77] width 117 height 18
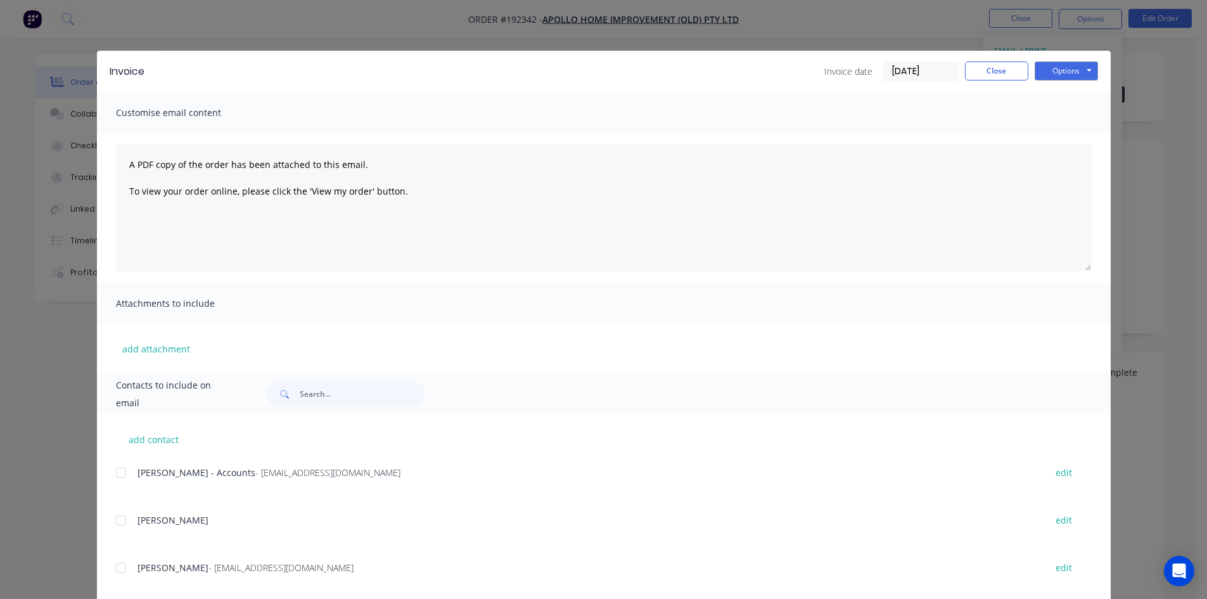
click at [115, 472] on div at bounding box center [120, 472] width 25 height 25
click at [1065, 73] on button "Options" at bounding box center [1065, 70] width 63 height 19
click at [1067, 134] on button "Email" at bounding box center [1074, 135] width 81 height 21
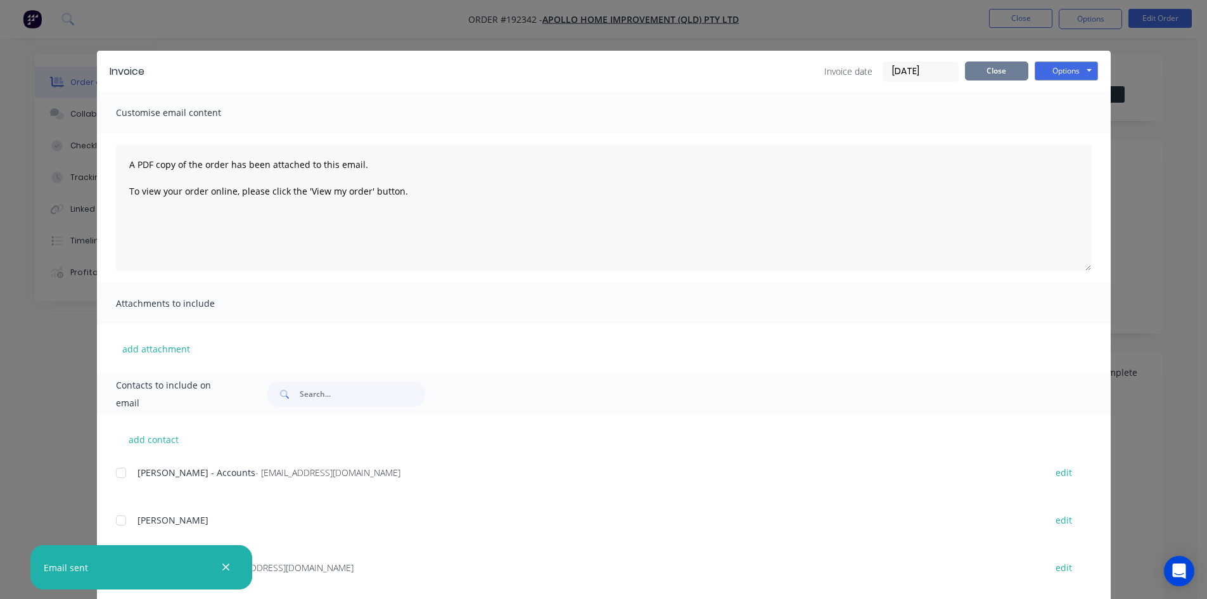
click at [1010, 79] on button "Close" at bounding box center [996, 70] width 63 height 19
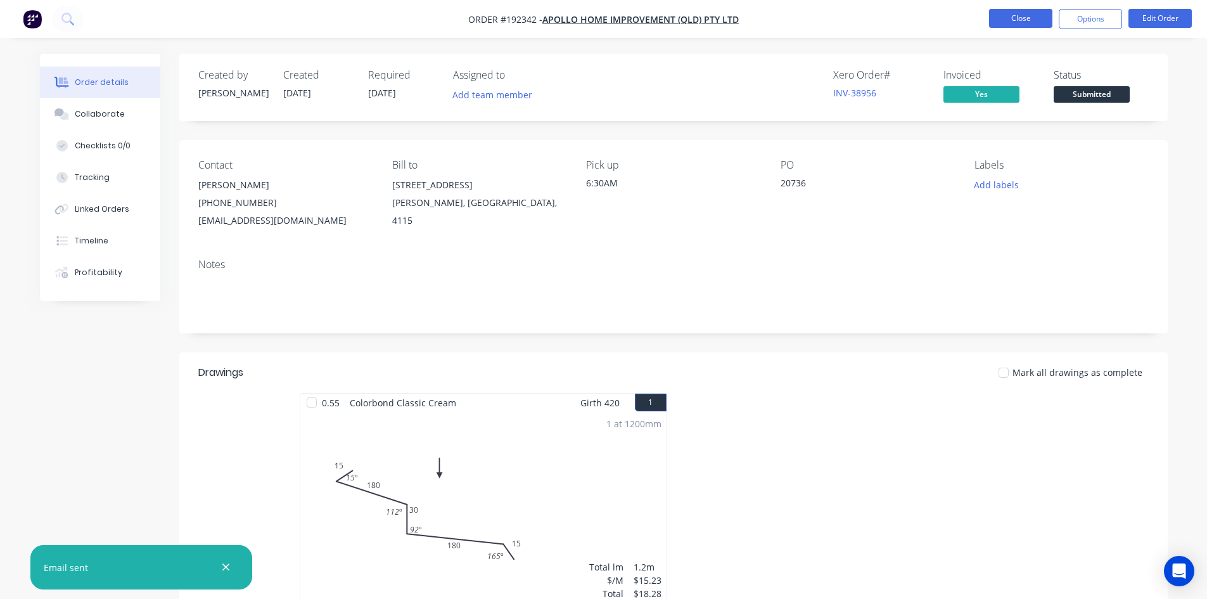
click at [1016, 22] on button "Close" at bounding box center [1020, 18] width 63 height 19
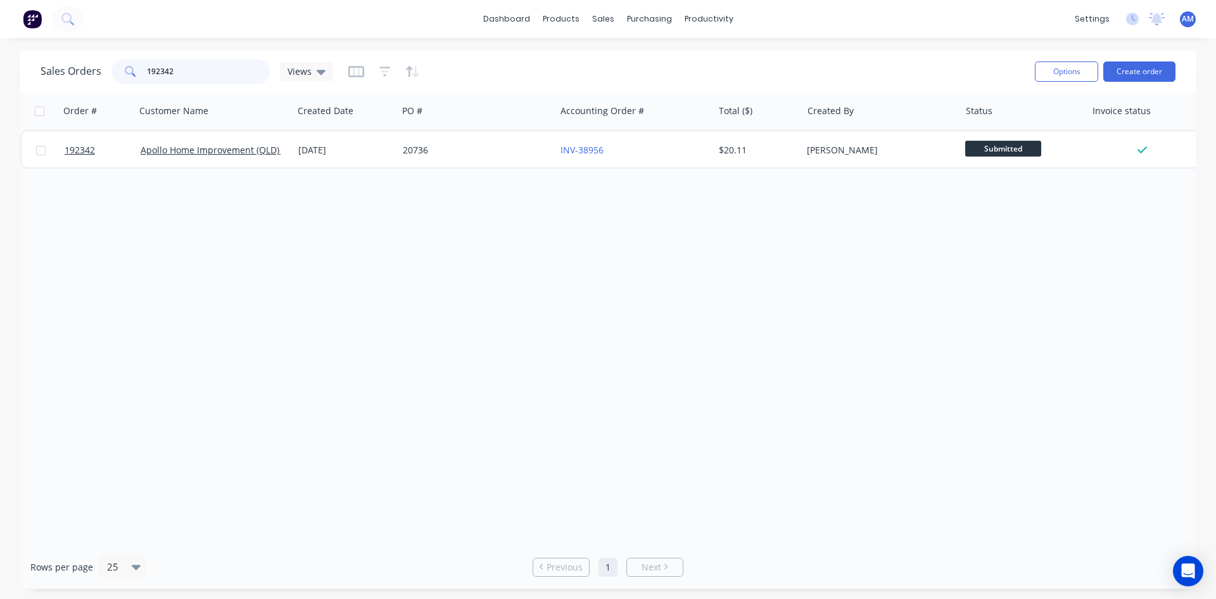
drag, startPoint x: 191, startPoint y: 77, endPoint x: 85, endPoint y: 65, distance: 106.5
click at [85, 65] on div "Sales Orders 192342 Views" at bounding box center [187, 71] width 293 height 25
type input "192337"
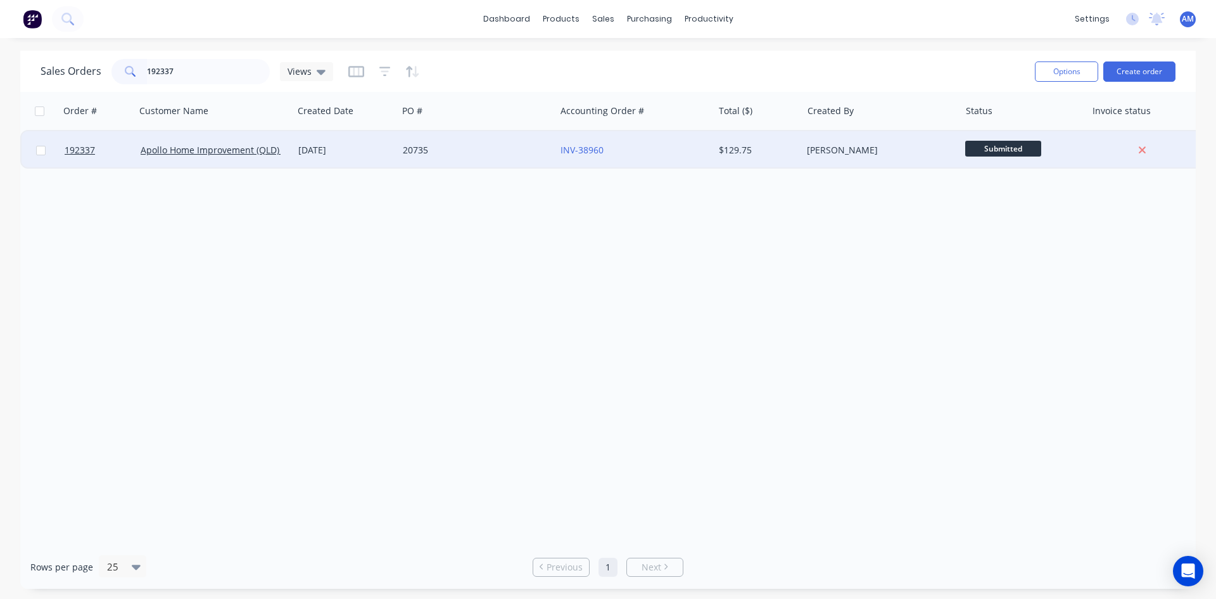
click at [476, 154] on div "20735" at bounding box center [473, 150] width 141 height 13
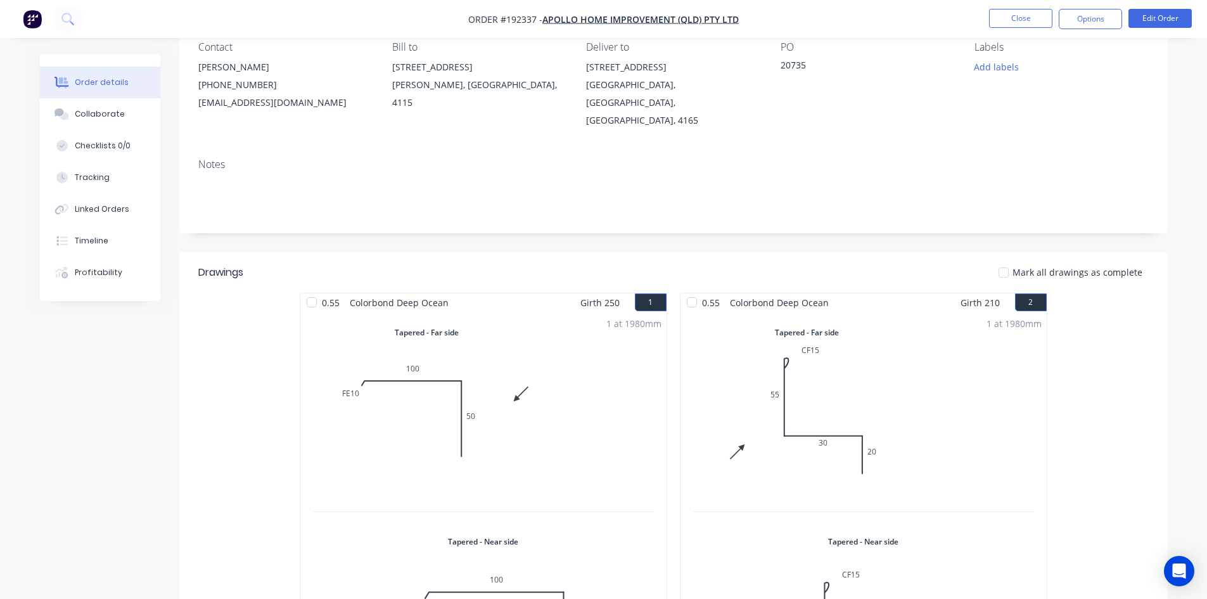
scroll to position [107, 0]
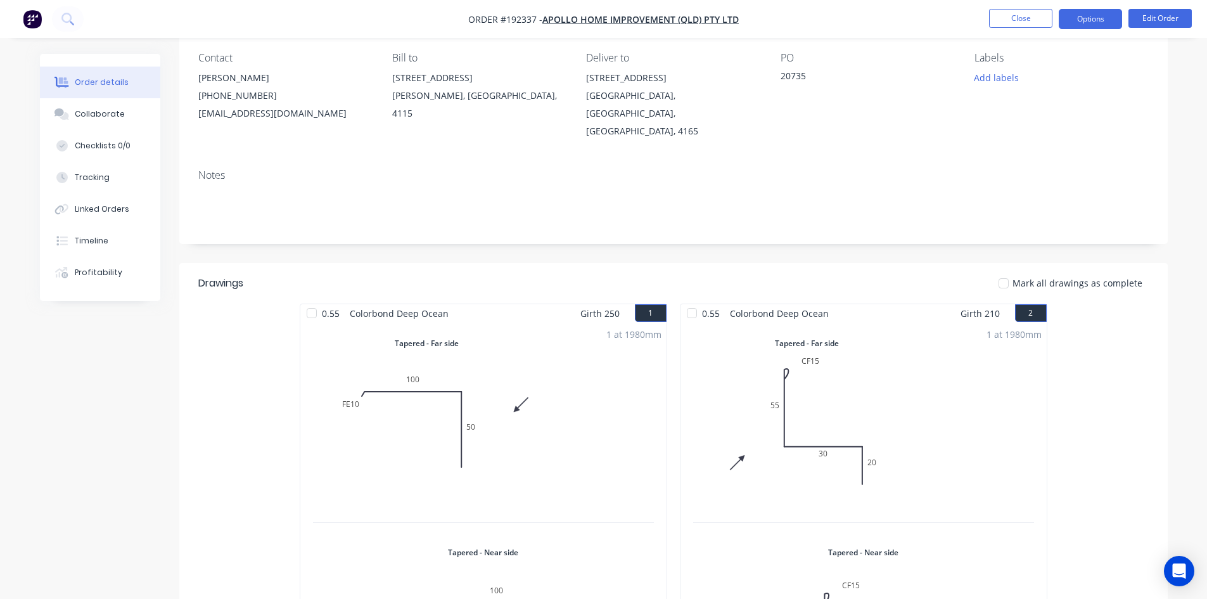
click at [1081, 23] on button "Options" at bounding box center [1089, 19] width 63 height 20
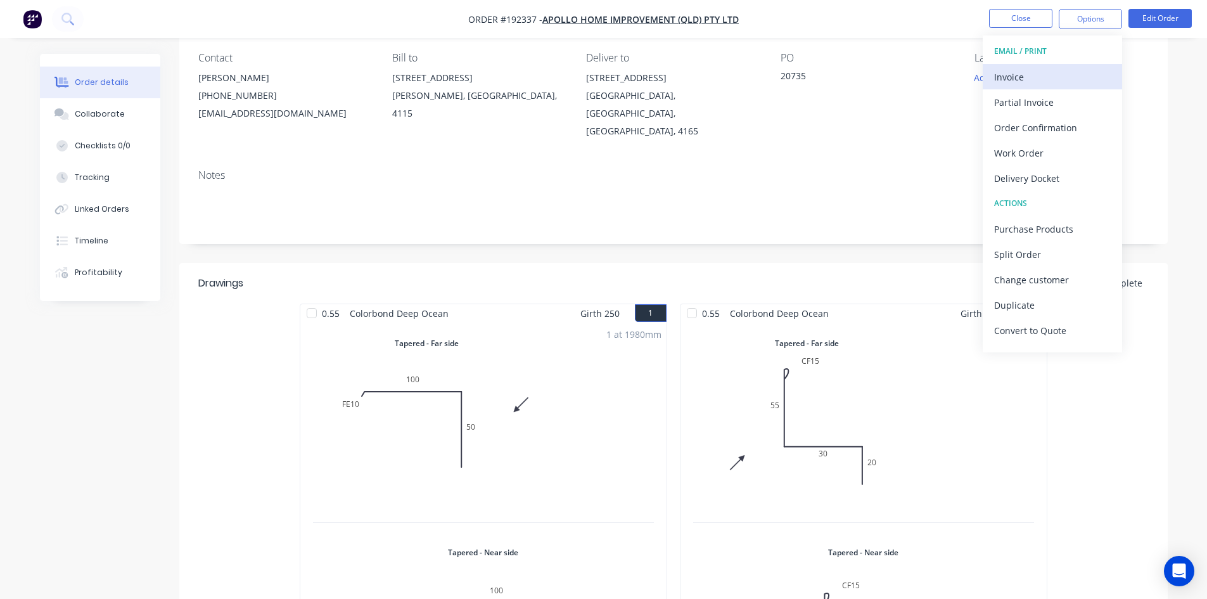
click at [1063, 69] on div "Invoice" at bounding box center [1052, 77] width 117 height 18
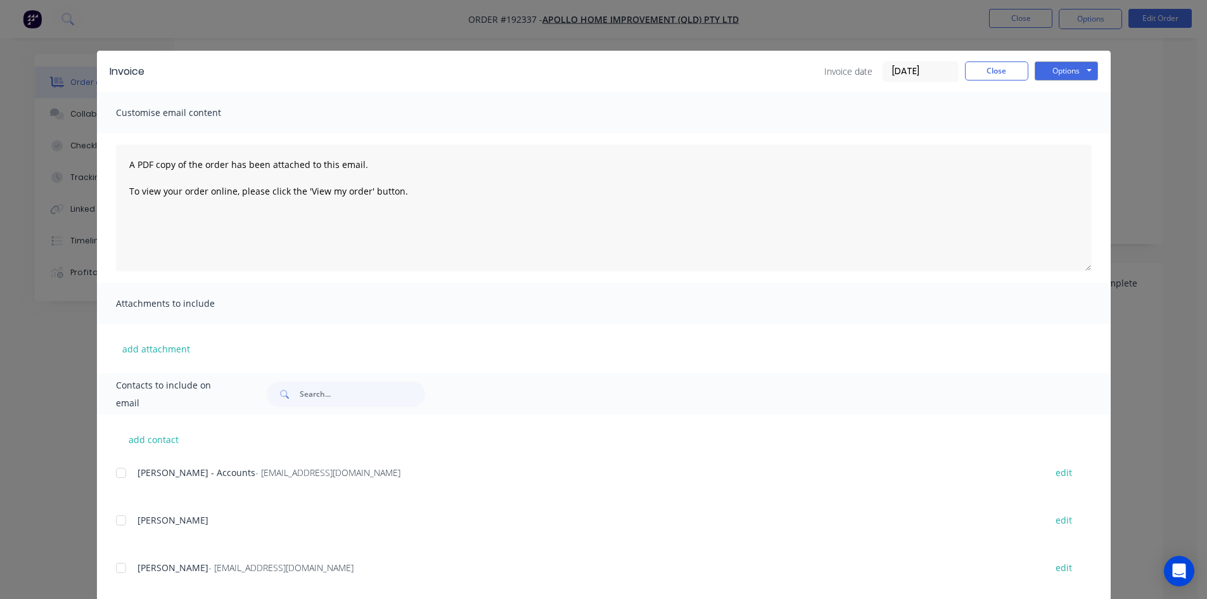
click at [111, 473] on div at bounding box center [120, 472] width 25 height 25
click at [1079, 67] on button "Options" at bounding box center [1065, 70] width 63 height 19
click at [1074, 132] on button "Email" at bounding box center [1074, 135] width 81 height 21
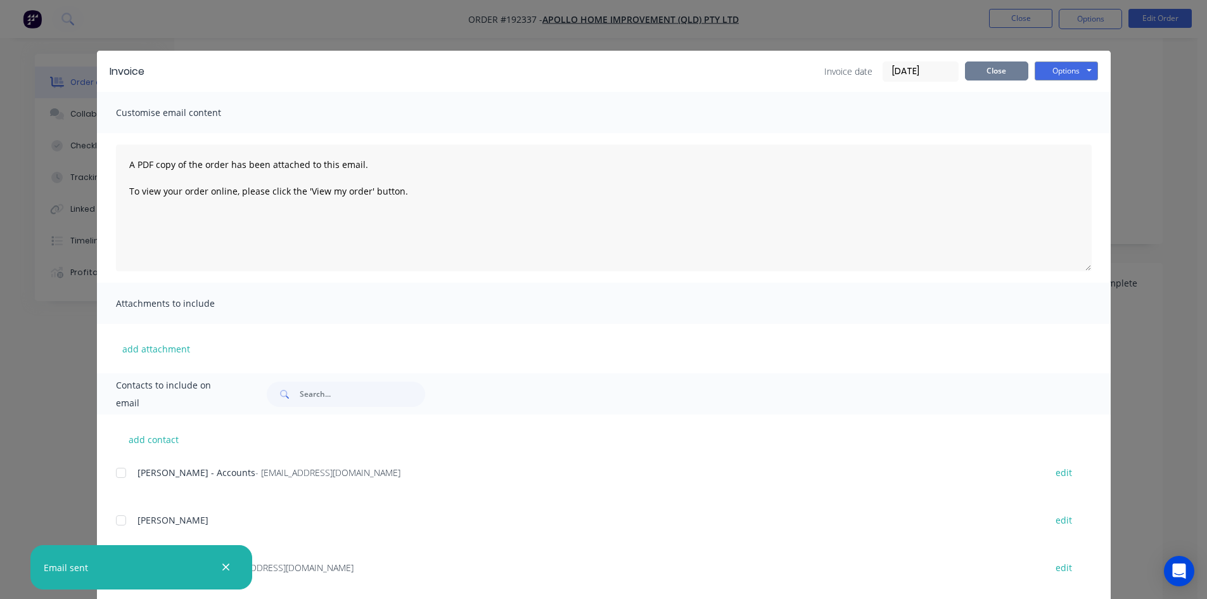
click at [1006, 70] on button "Close" at bounding box center [996, 70] width 63 height 19
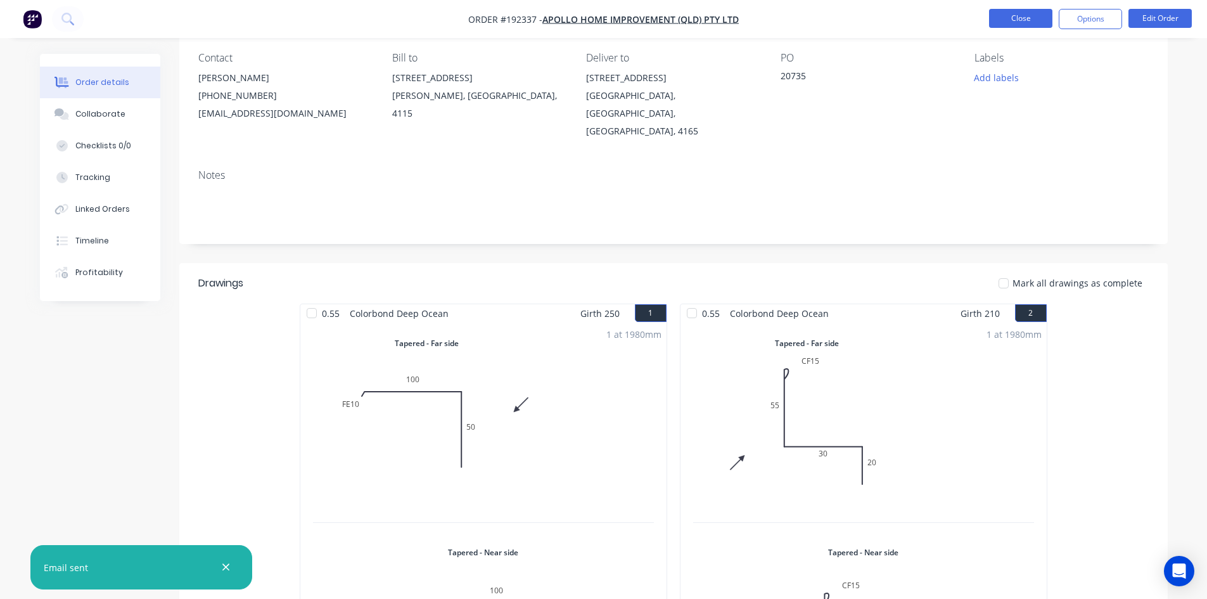
click at [1029, 24] on button "Close" at bounding box center [1020, 18] width 63 height 19
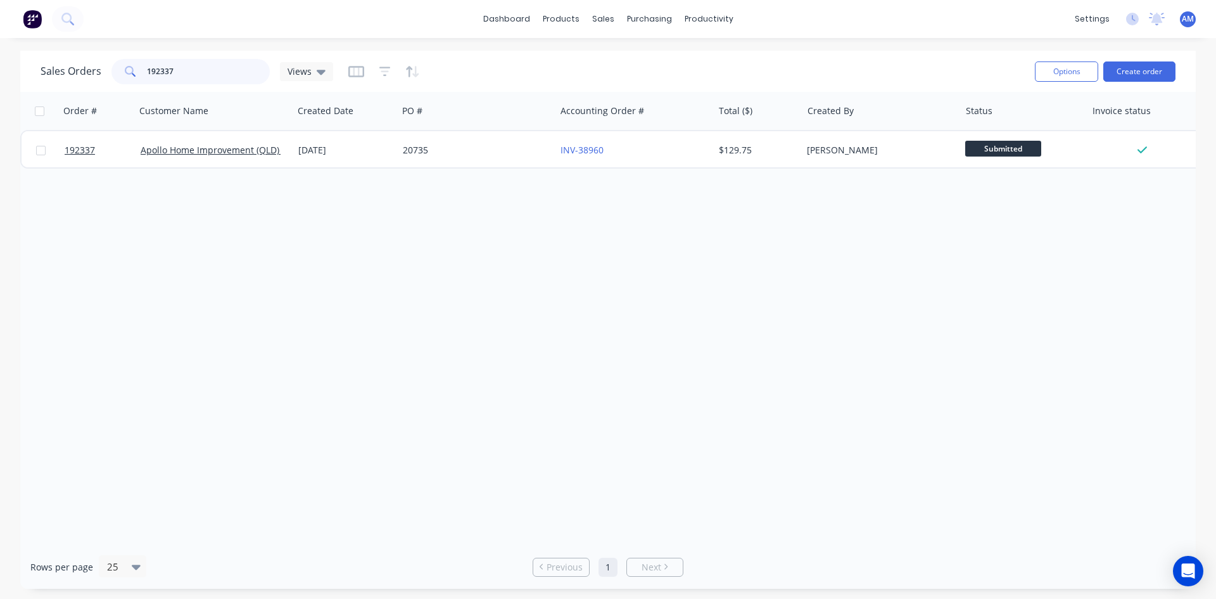
drag, startPoint x: 186, startPoint y: 65, endPoint x: 41, endPoint y: 74, distance: 145.9
click at [41, 74] on div "Sales Orders 192337 Views" at bounding box center [187, 71] width 293 height 25
type input "192303"
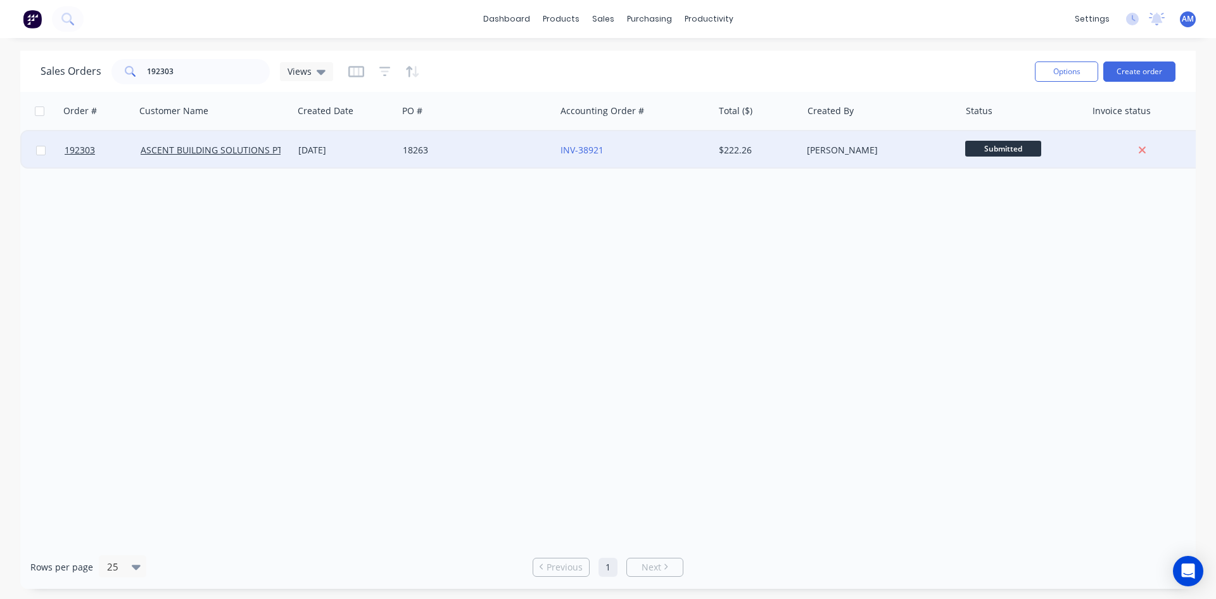
click at [483, 149] on div "18263" at bounding box center [473, 150] width 141 height 13
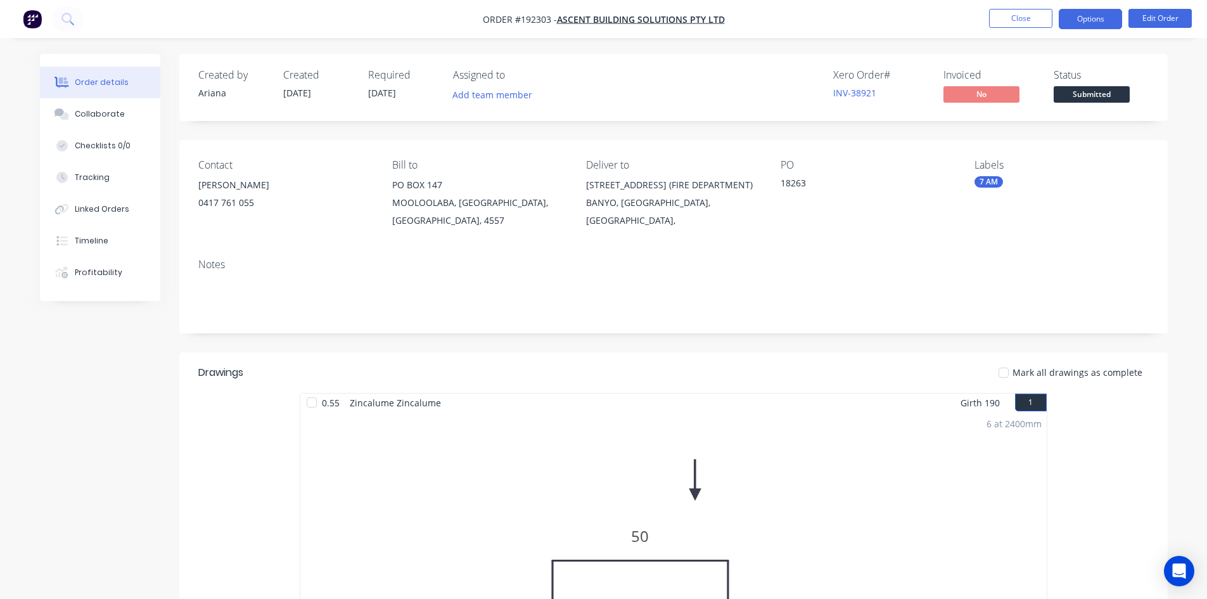
click at [1080, 18] on button "Options" at bounding box center [1089, 19] width 63 height 20
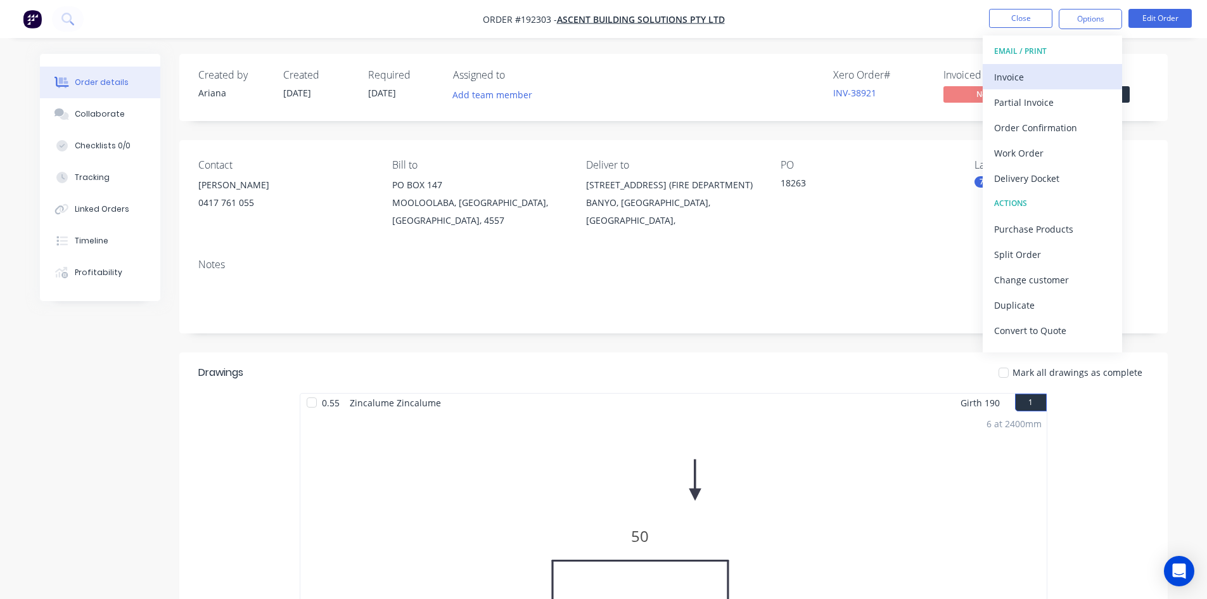
click at [1062, 69] on div "Invoice" at bounding box center [1052, 77] width 117 height 18
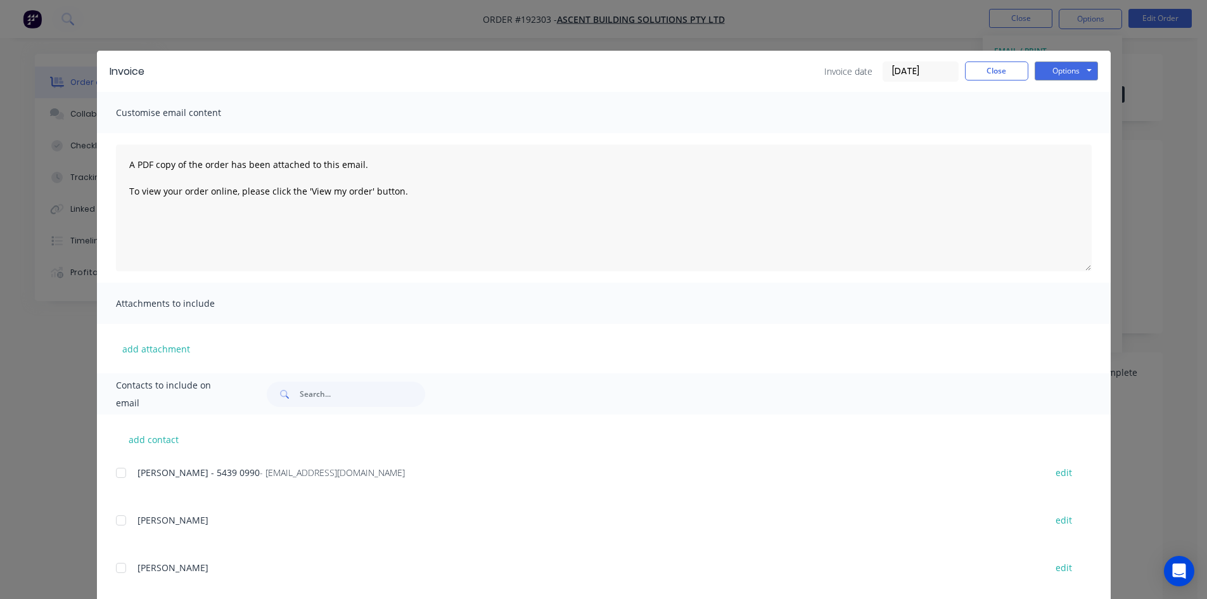
click at [113, 472] on div at bounding box center [120, 472] width 25 height 25
click at [1061, 73] on button "Options" at bounding box center [1065, 70] width 63 height 19
click at [1067, 130] on button "Email" at bounding box center [1074, 135] width 81 height 21
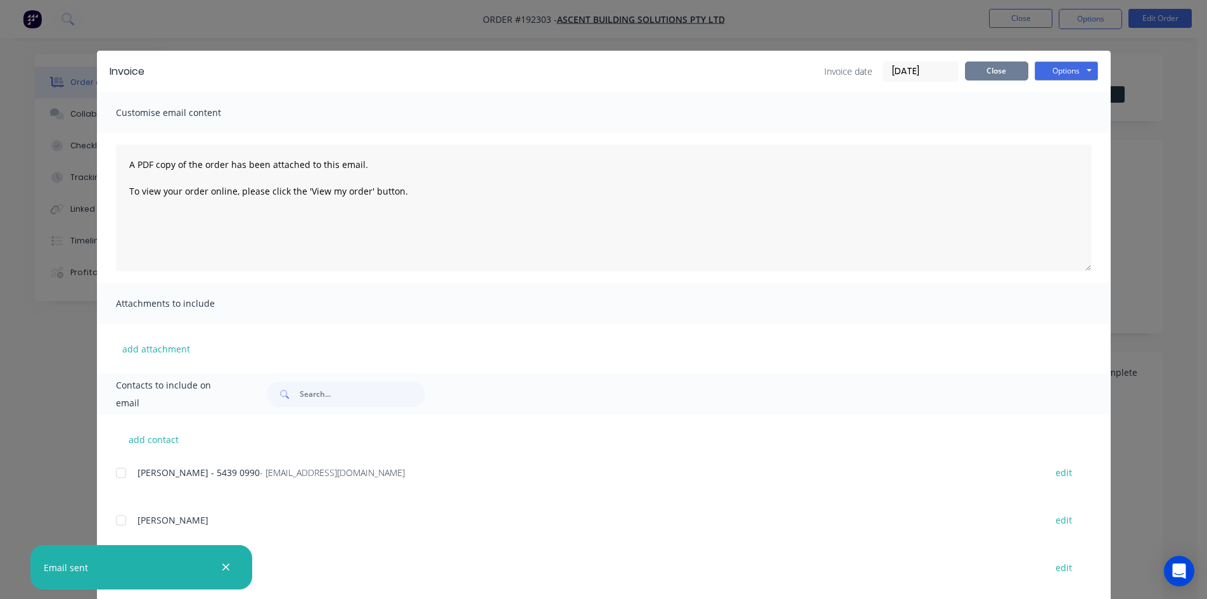
click at [987, 69] on button "Close" at bounding box center [996, 70] width 63 height 19
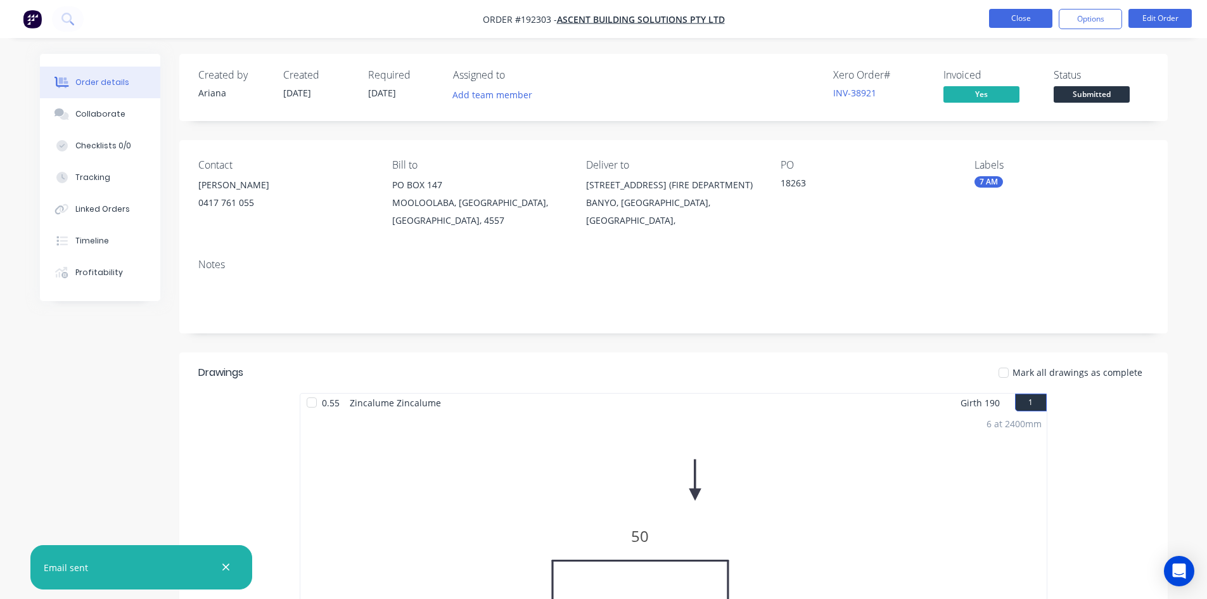
click at [1020, 18] on button "Close" at bounding box center [1020, 18] width 63 height 19
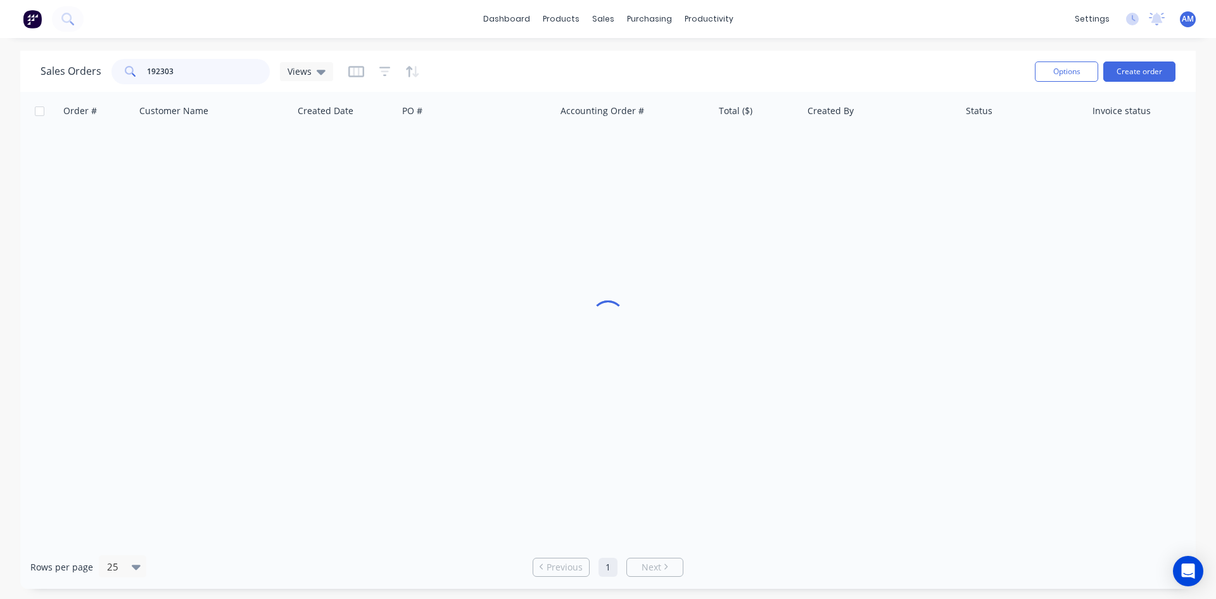
drag, startPoint x: 236, startPoint y: 68, endPoint x: 63, endPoint y: 74, distance: 173.0
click at [63, 74] on div "Sales Orders 192303 Views" at bounding box center [187, 71] width 293 height 25
type input "192327"
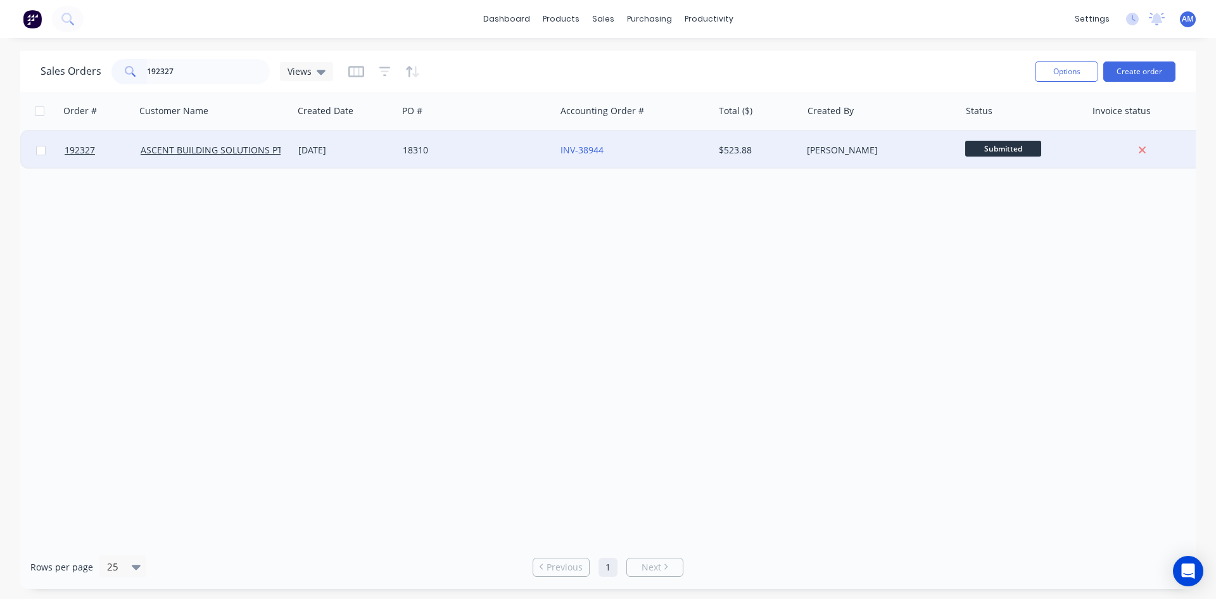
click at [492, 157] on div "18310" at bounding box center [477, 150] width 158 height 38
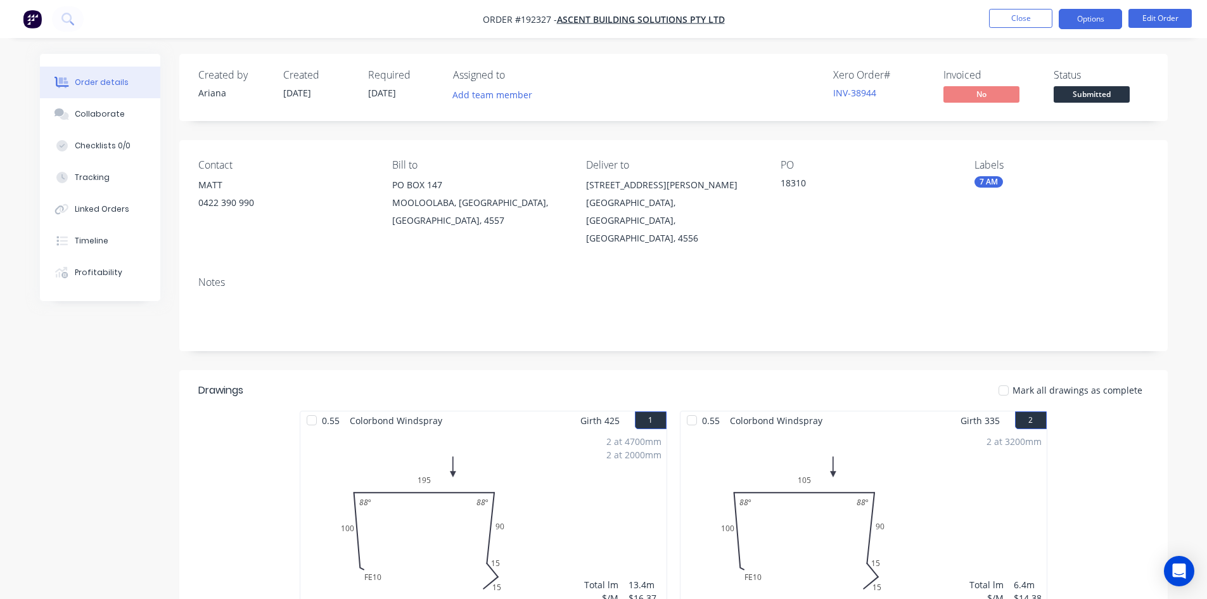
click at [1091, 18] on button "Options" at bounding box center [1089, 19] width 63 height 20
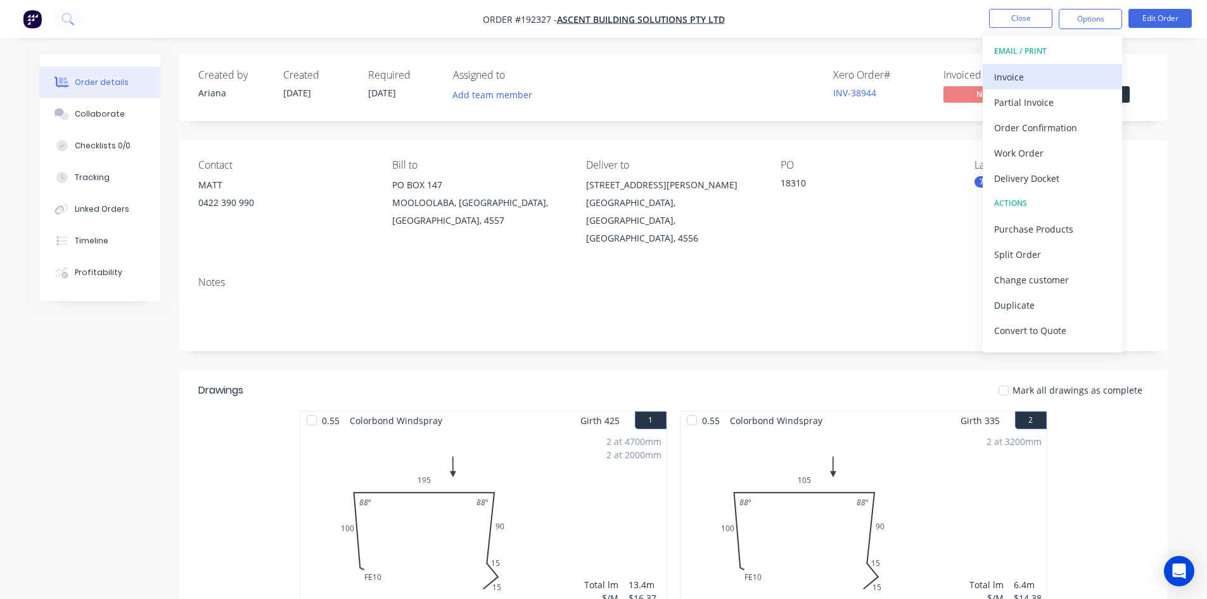
click at [1052, 72] on div "Invoice" at bounding box center [1052, 77] width 117 height 18
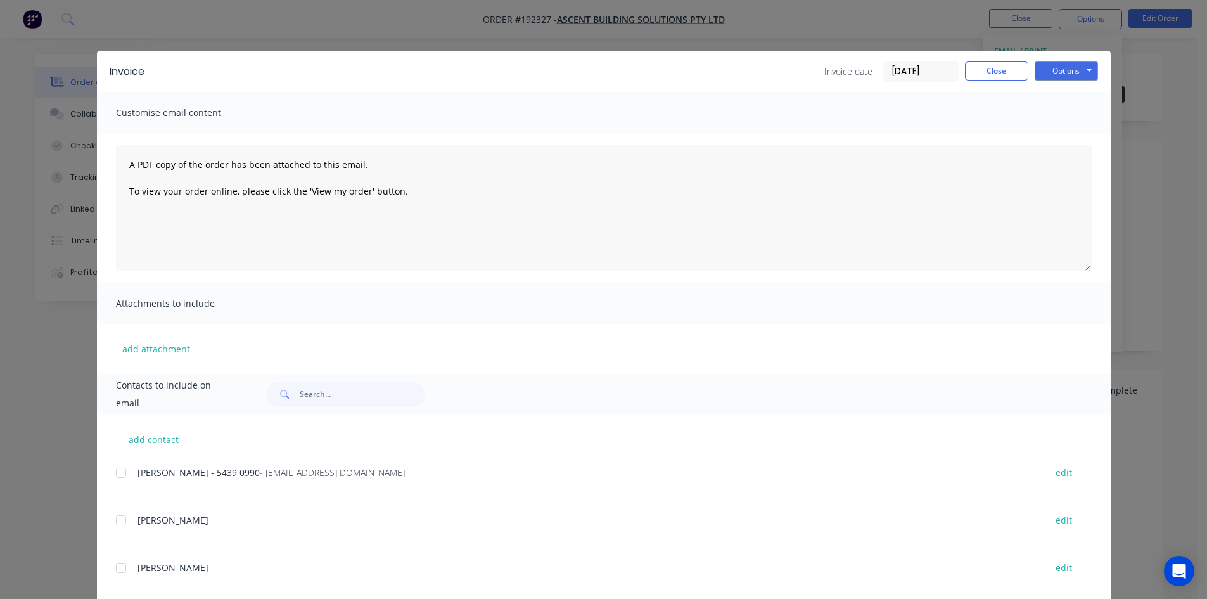
click at [113, 474] on div at bounding box center [120, 472] width 25 height 25
click at [1058, 70] on button "Options" at bounding box center [1065, 70] width 63 height 19
click at [1065, 134] on button "Email" at bounding box center [1074, 135] width 81 height 21
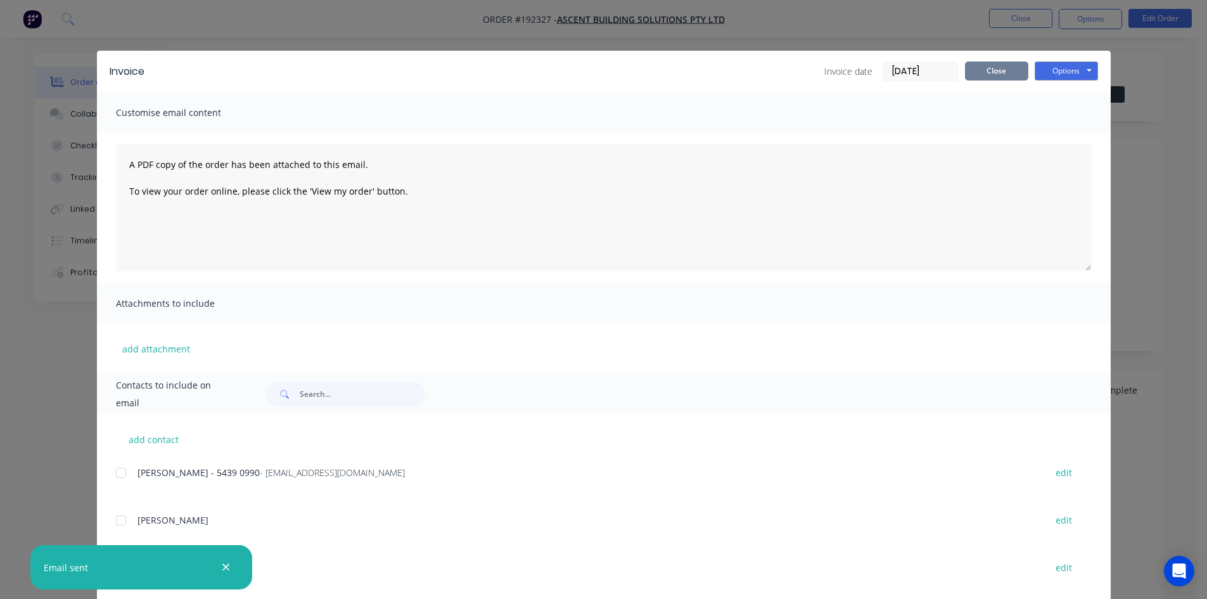
click at [985, 67] on button "Close" at bounding box center [996, 70] width 63 height 19
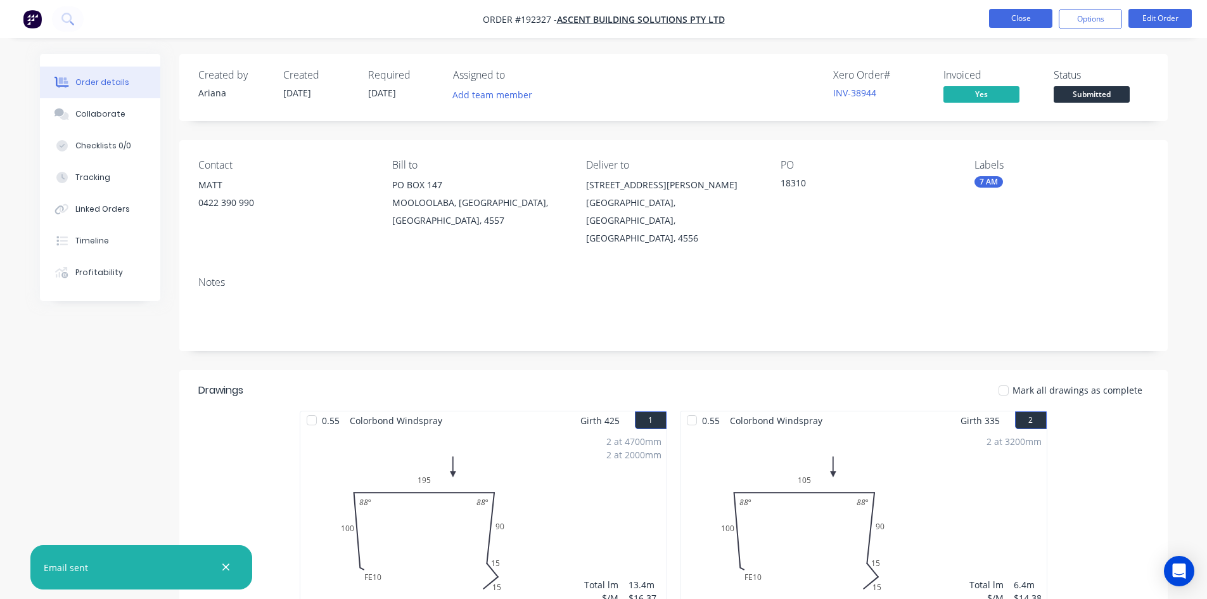
click at [1028, 18] on button "Close" at bounding box center [1020, 18] width 63 height 19
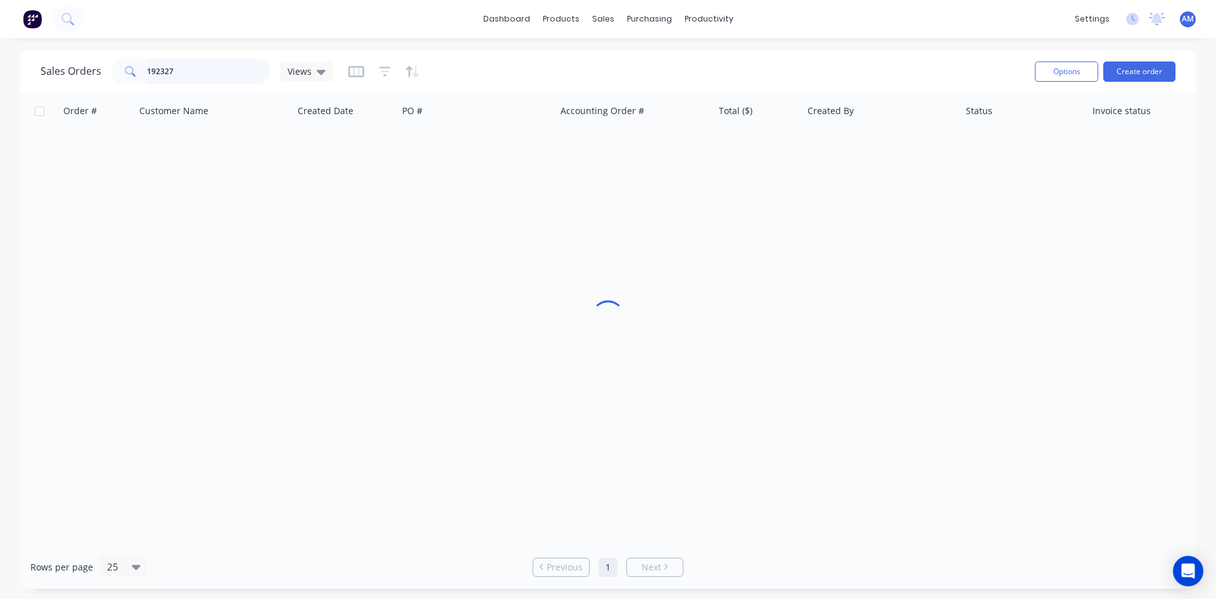
drag, startPoint x: 216, startPoint y: 68, endPoint x: 70, endPoint y: 79, distance: 146.1
click at [70, 79] on div "Sales Orders 192327 Views" at bounding box center [187, 71] width 293 height 25
type input "192332"
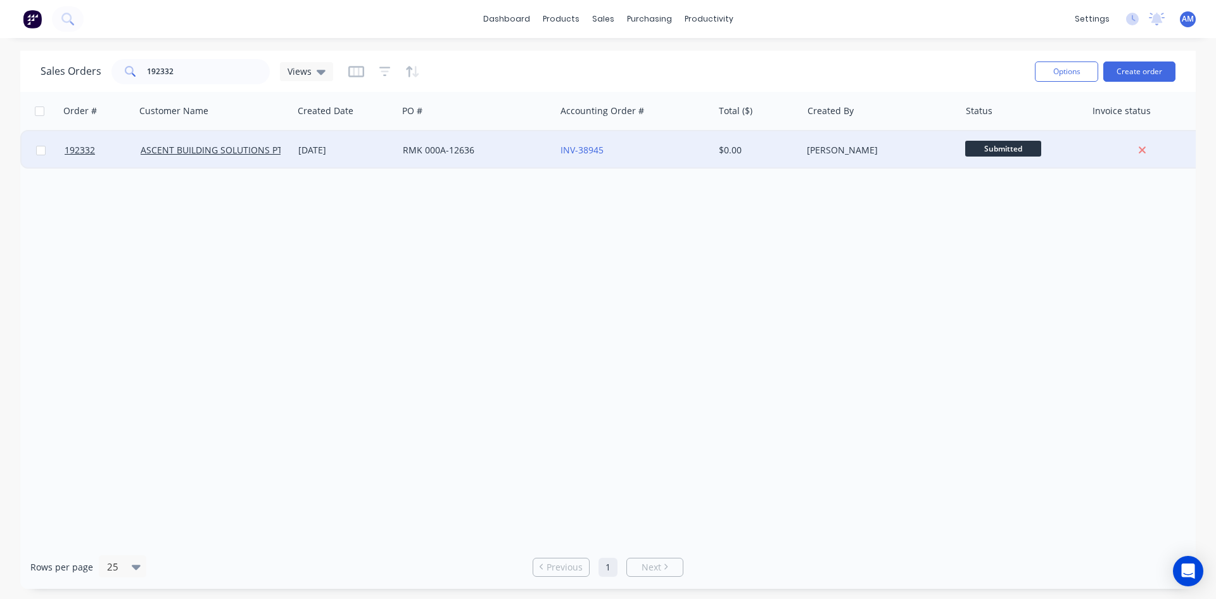
click at [478, 144] on div "RMK 000A-12636" at bounding box center [473, 150] width 141 height 13
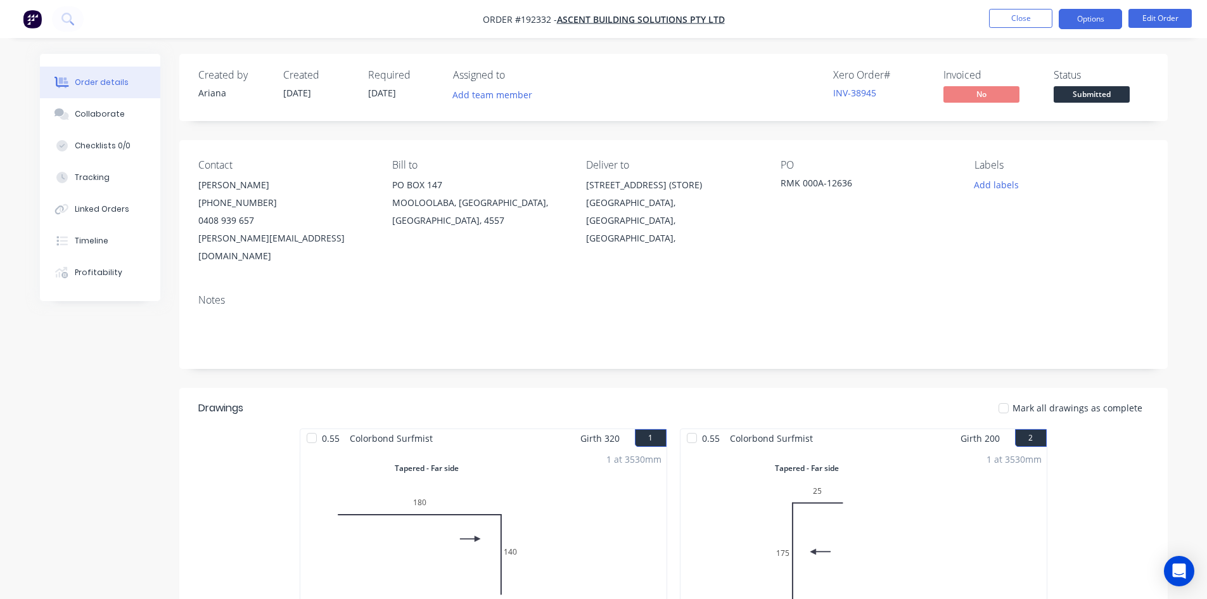
click at [1107, 16] on button "Options" at bounding box center [1089, 19] width 63 height 20
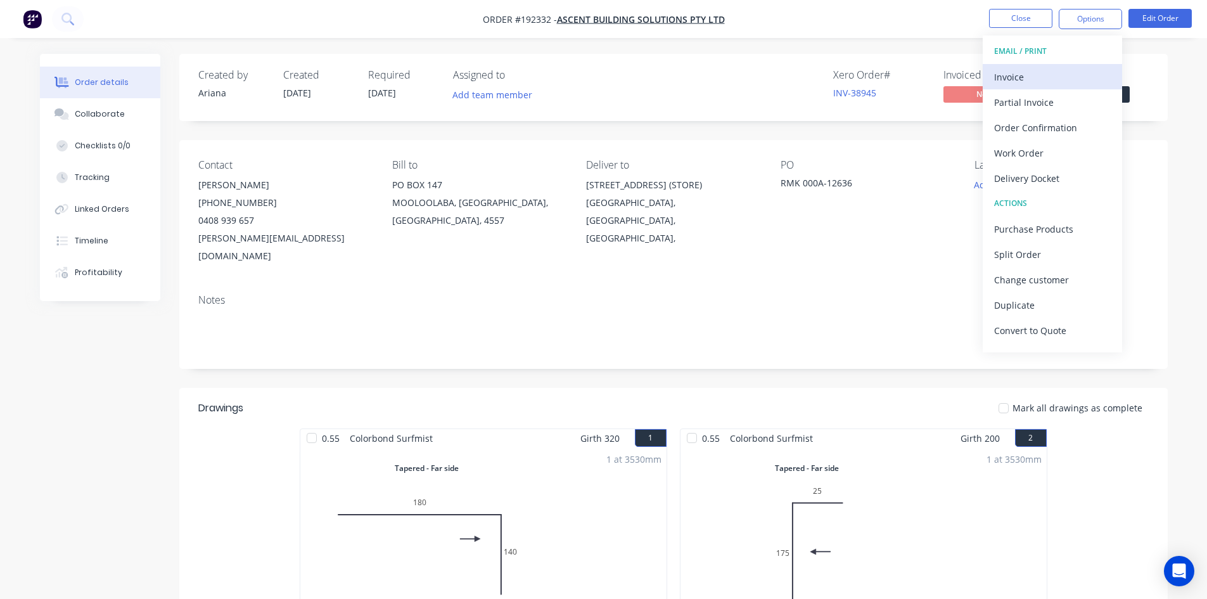
click at [1070, 68] on div "Invoice" at bounding box center [1052, 77] width 117 height 18
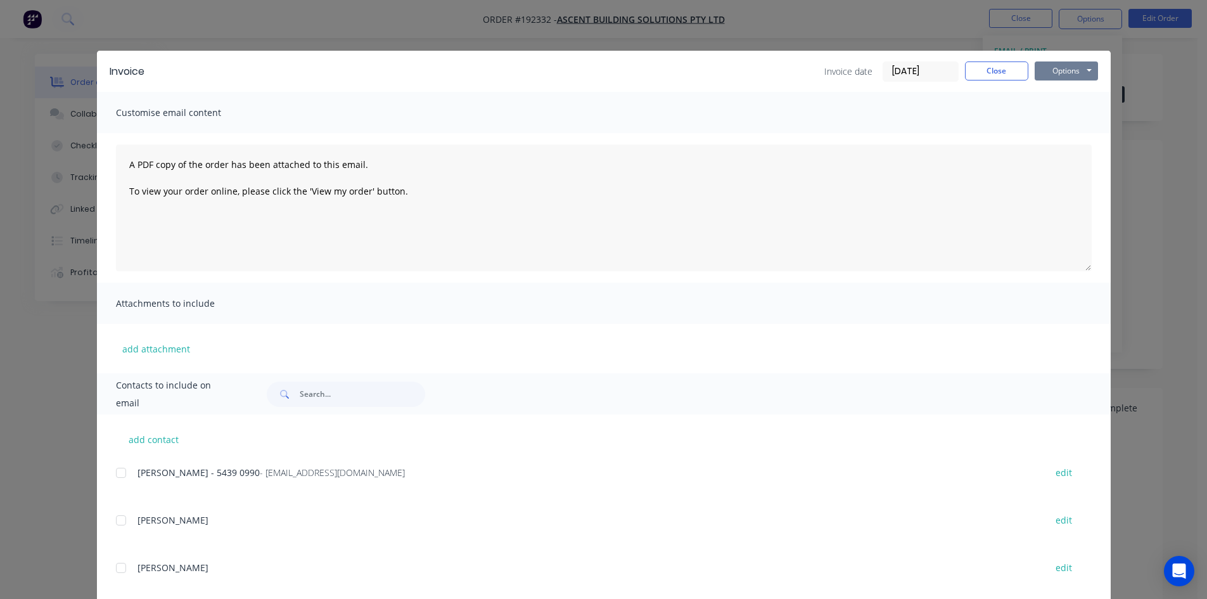
click at [1053, 72] on button "Options" at bounding box center [1065, 70] width 63 height 19
click at [1058, 110] on button "Print" at bounding box center [1074, 114] width 81 height 21
click at [996, 73] on button "Close" at bounding box center [996, 70] width 63 height 19
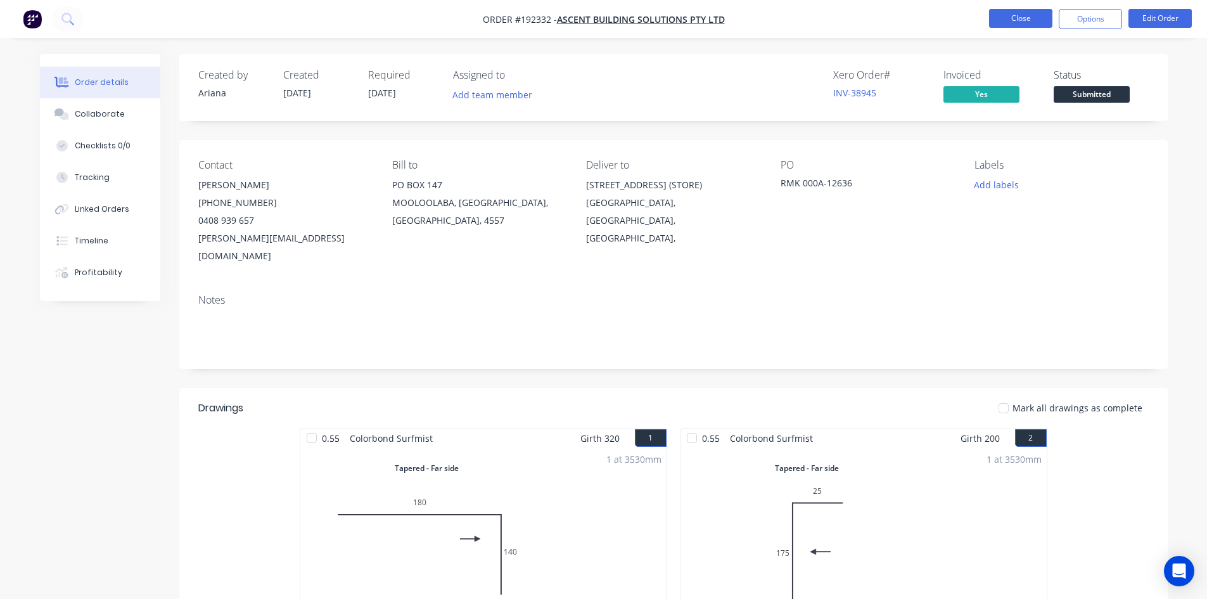
click at [1013, 21] on button "Close" at bounding box center [1020, 18] width 63 height 19
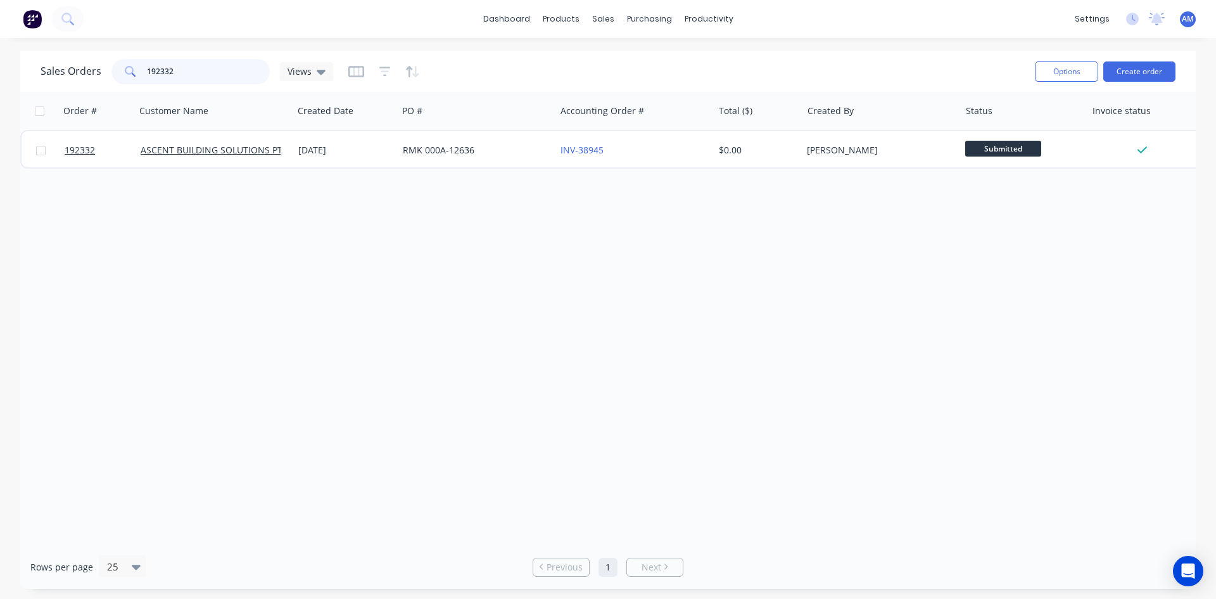
drag, startPoint x: 193, startPoint y: 65, endPoint x: 96, endPoint y: 64, distance: 96.9
click at [96, 64] on div "Sales Orders 192332 Views" at bounding box center [187, 71] width 293 height 25
type input "192265"
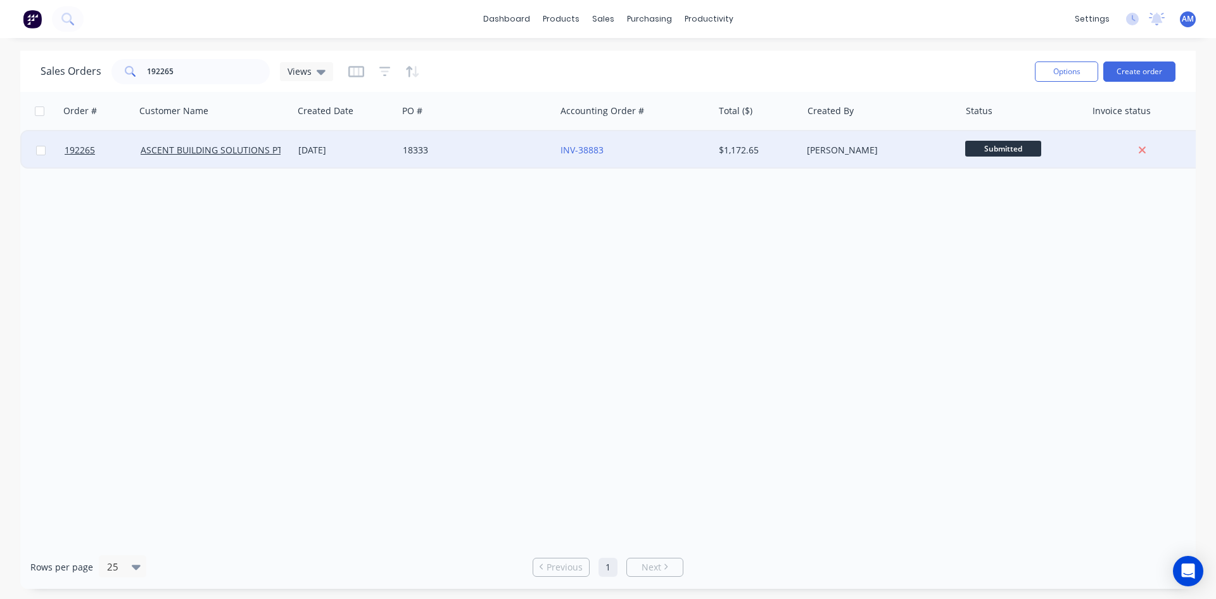
click at [445, 139] on div "18333" at bounding box center [477, 150] width 158 height 38
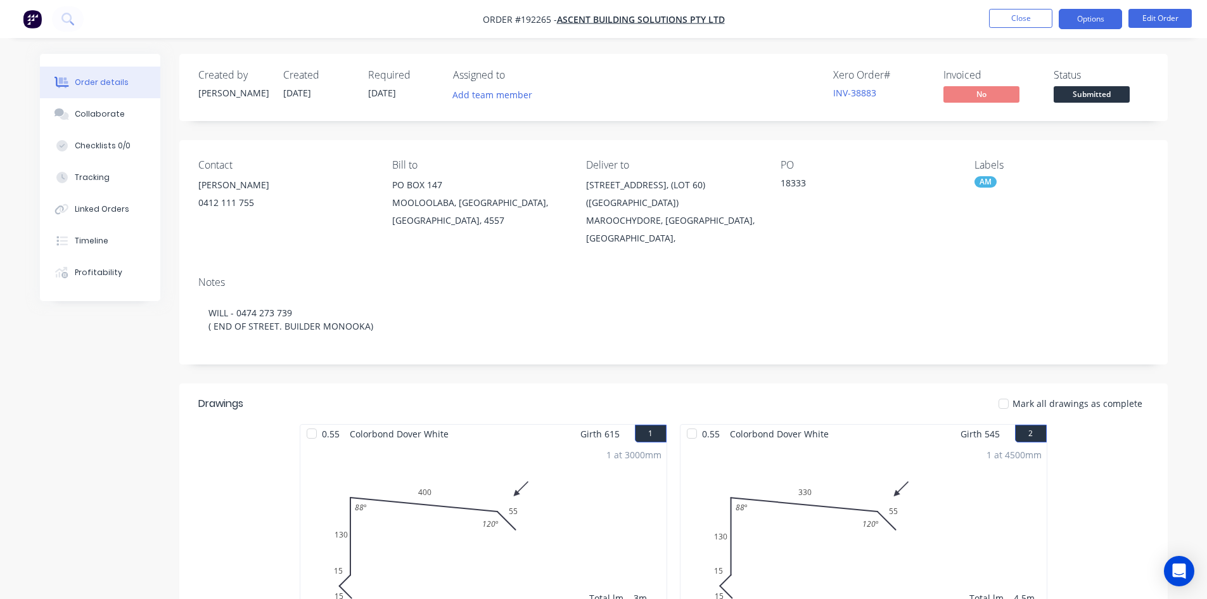
click at [1100, 25] on button "Options" at bounding box center [1089, 19] width 63 height 20
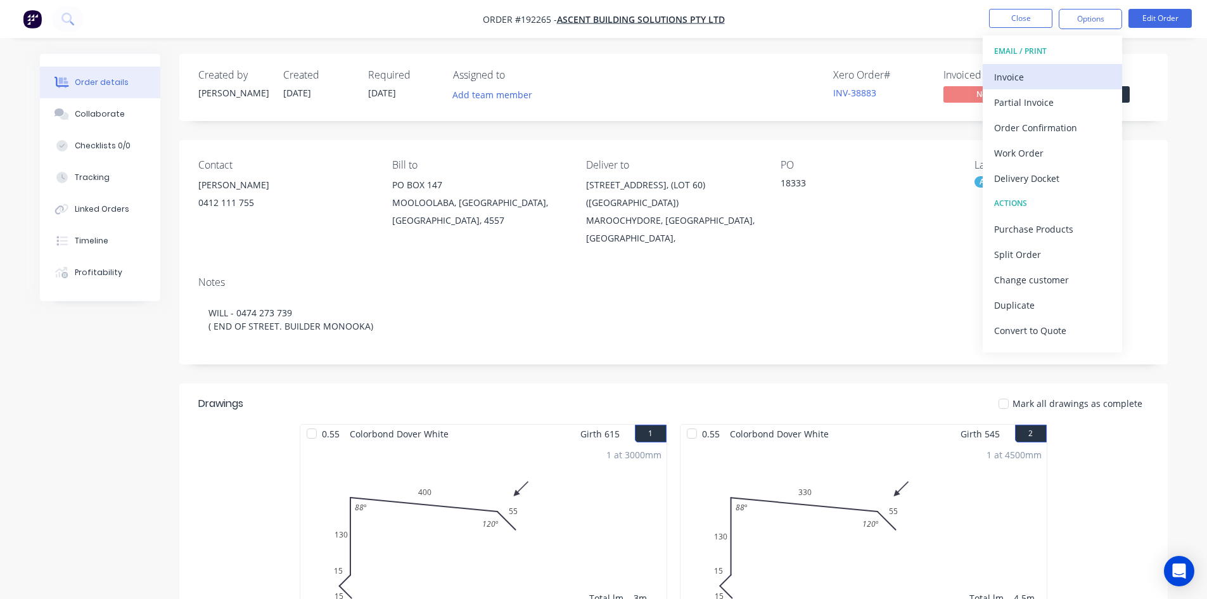
click at [1054, 77] on div "Invoice" at bounding box center [1052, 77] width 117 height 18
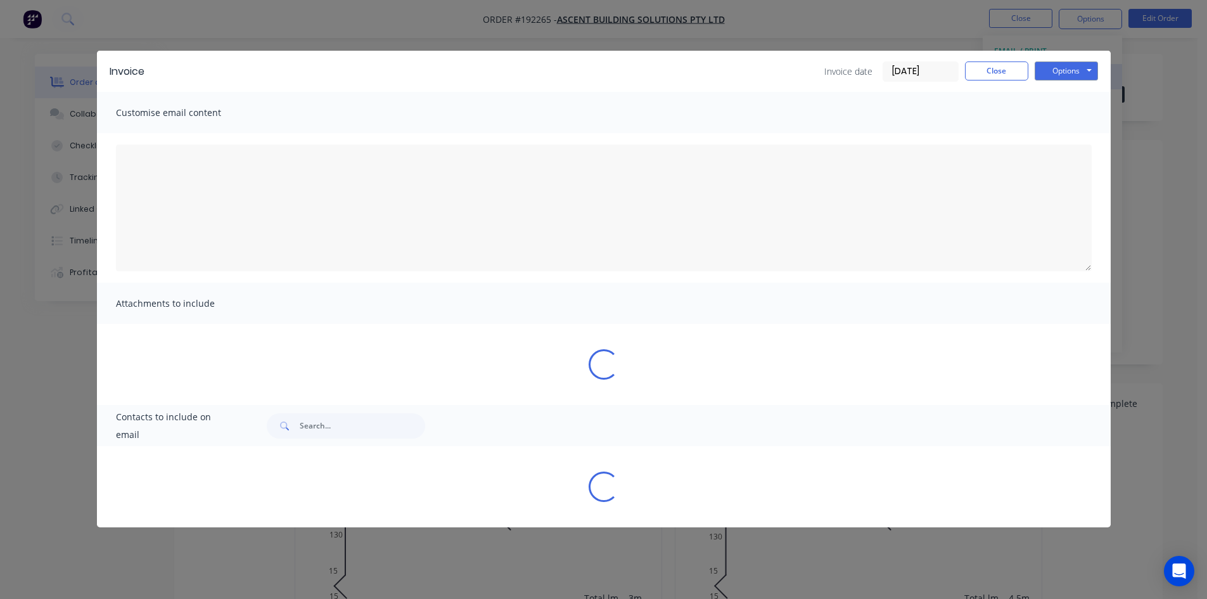
type textarea "A PDF copy of the order has been attached to this email. To view your order onl…"
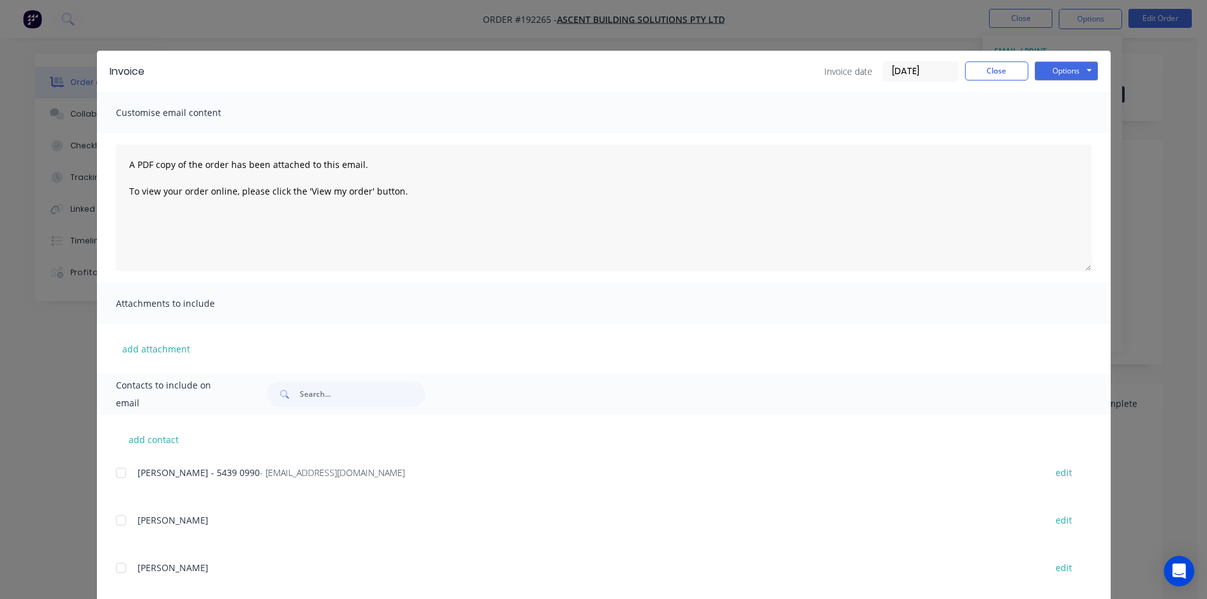
click at [113, 476] on div at bounding box center [120, 472] width 25 height 25
click at [1058, 68] on button "Options" at bounding box center [1065, 70] width 63 height 19
click at [1060, 135] on button "Email" at bounding box center [1074, 135] width 81 height 21
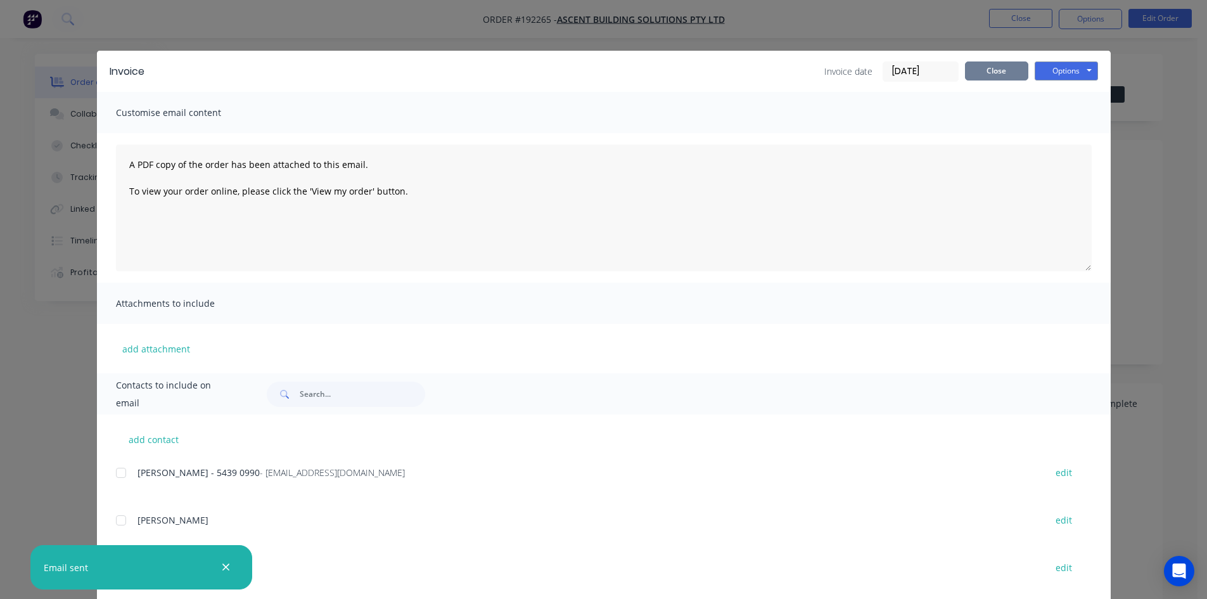
click at [975, 72] on button "Close" at bounding box center [996, 70] width 63 height 19
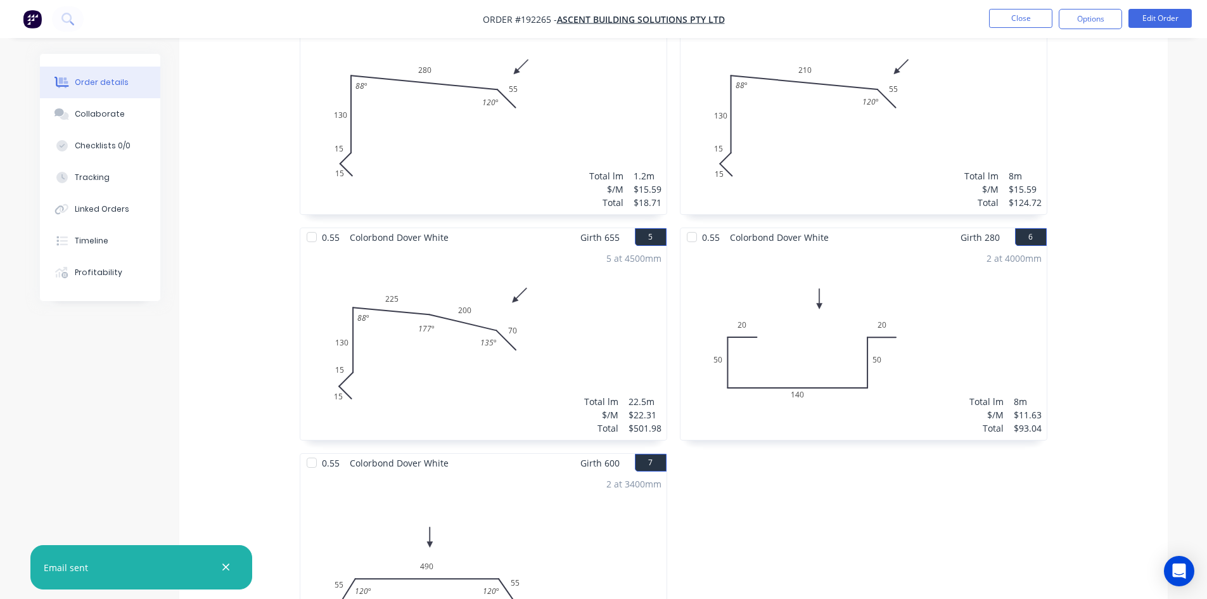
scroll to position [633, 0]
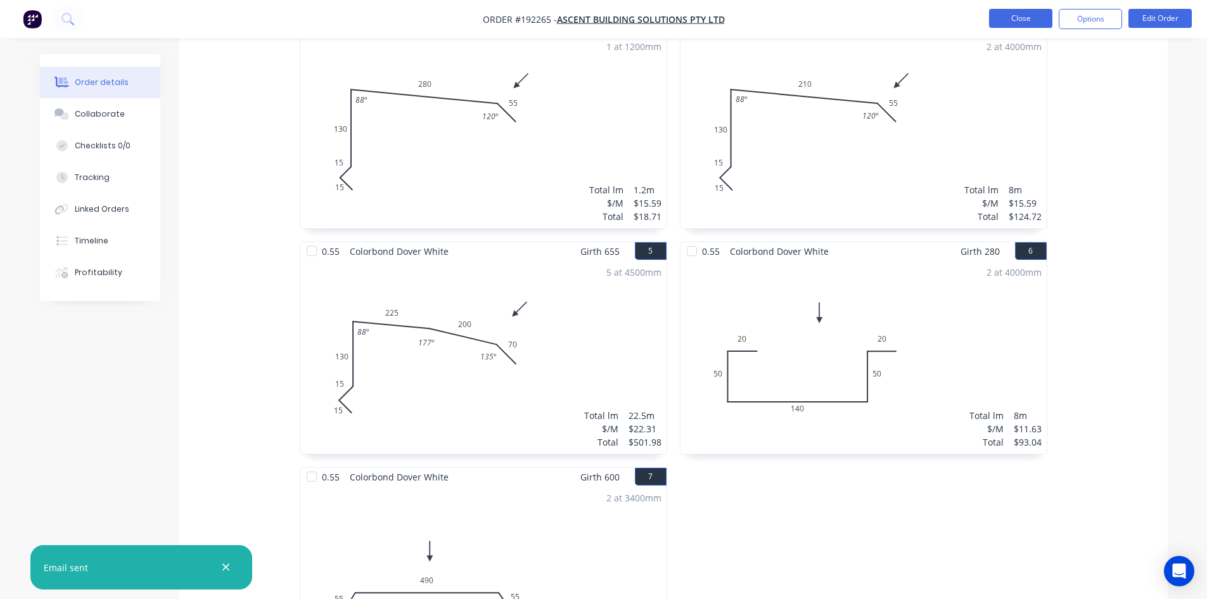
click at [1022, 20] on button "Close" at bounding box center [1020, 18] width 63 height 19
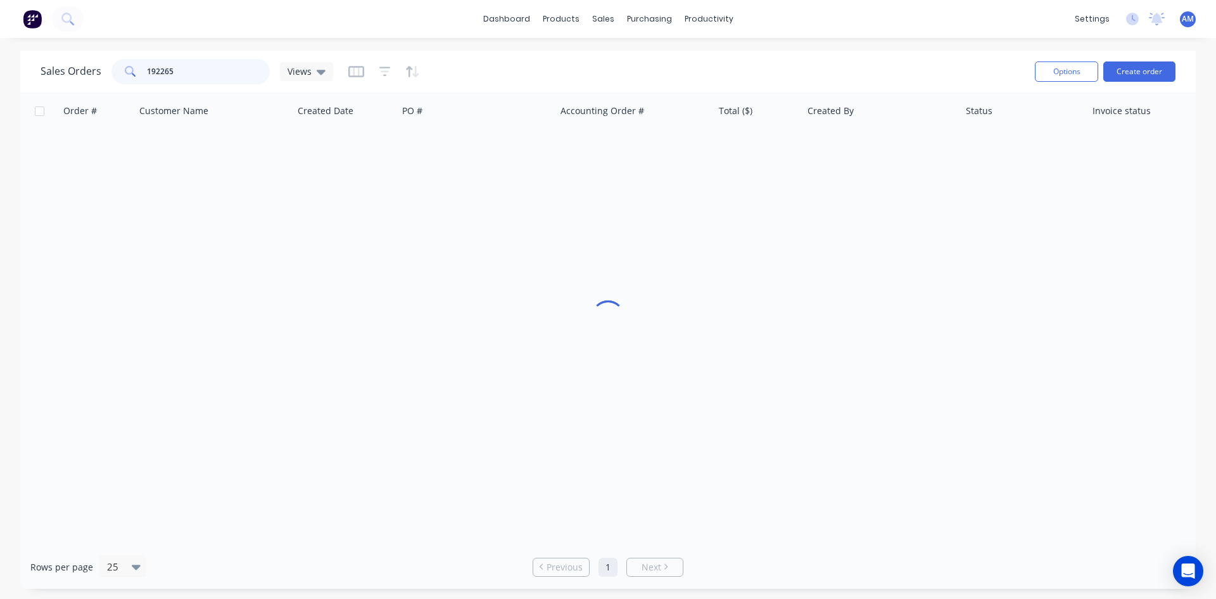
drag, startPoint x: 217, startPoint y: 74, endPoint x: 93, endPoint y: 77, distance: 124.2
click at [93, 77] on div "Sales Orders 192265 Views" at bounding box center [187, 71] width 293 height 25
type input "192268"
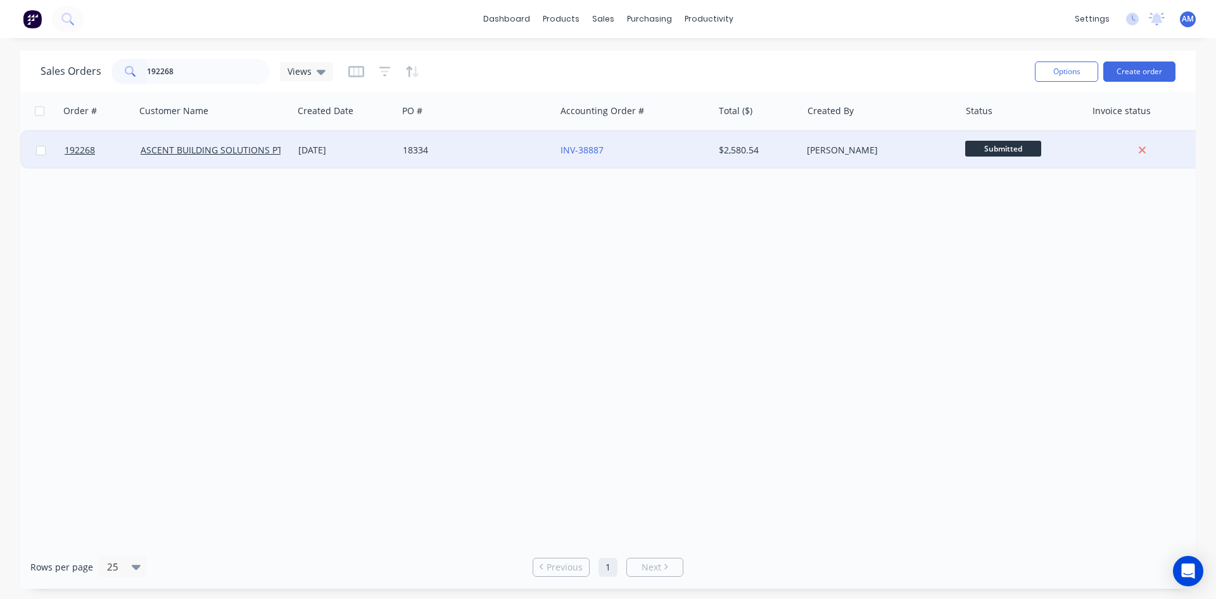
click at [475, 137] on div "18334" at bounding box center [477, 150] width 158 height 38
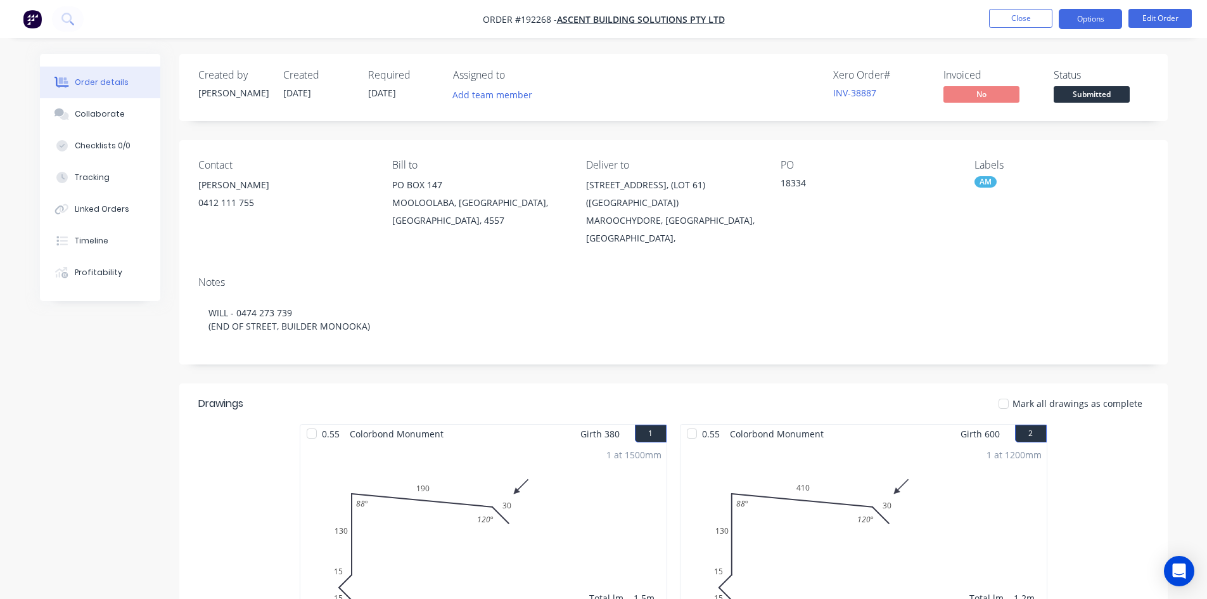
click at [1096, 15] on button "Options" at bounding box center [1089, 19] width 63 height 20
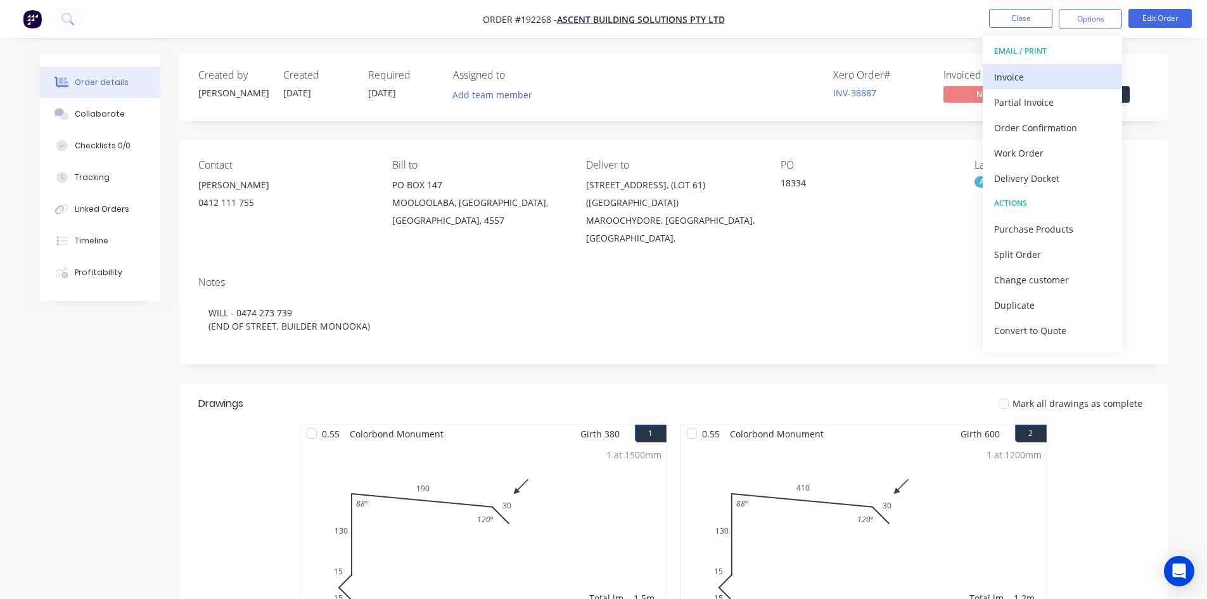
click at [1055, 70] on div "Invoice" at bounding box center [1052, 77] width 117 height 18
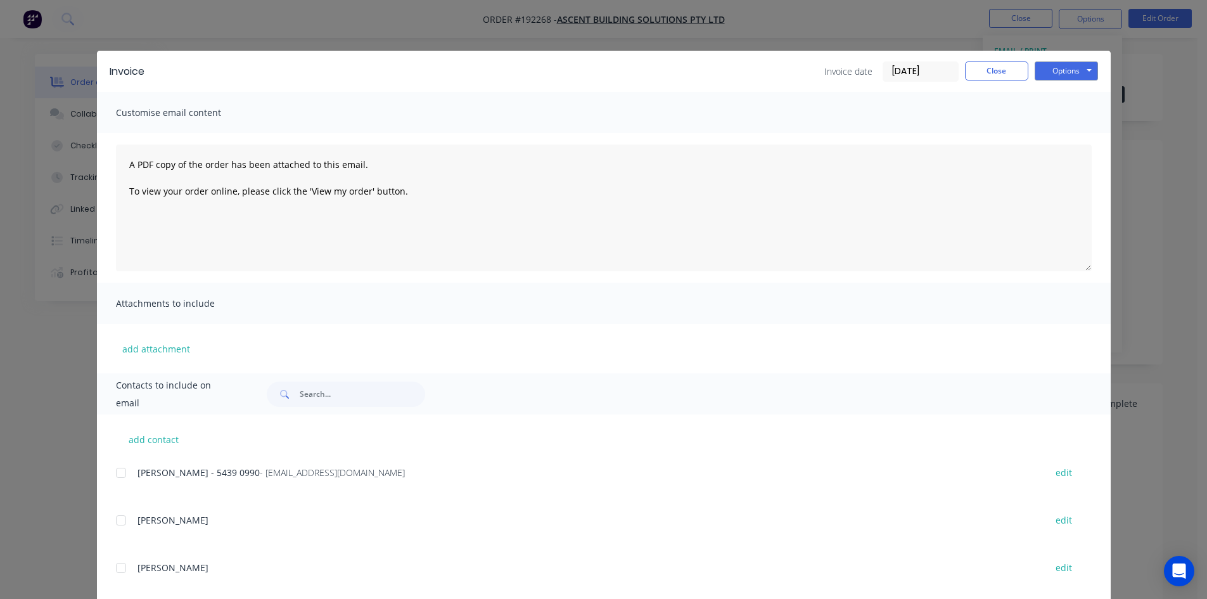
drag, startPoint x: 114, startPoint y: 473, endPoint x: 130, endPoint y: 464, distance: 18.1
click at [115, 473] on div at bounding box center [120, 472] width 25 height 25
click at [1068, 68] on button "Options" at bounding box center [1065, 70] width 63 height 19
click at [1067, 134] on button "Email" at bounding box center [1074, 135] width 81 height 21
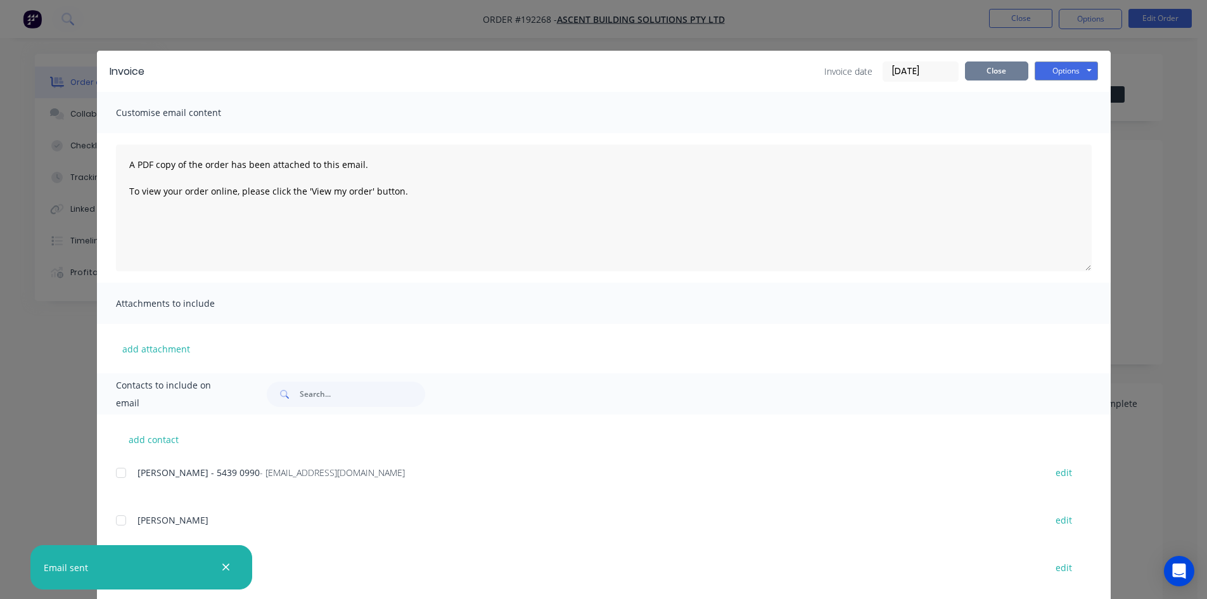
click at [999, 72] on button "Close" at bounding box center [996, 70] width 63 height 19
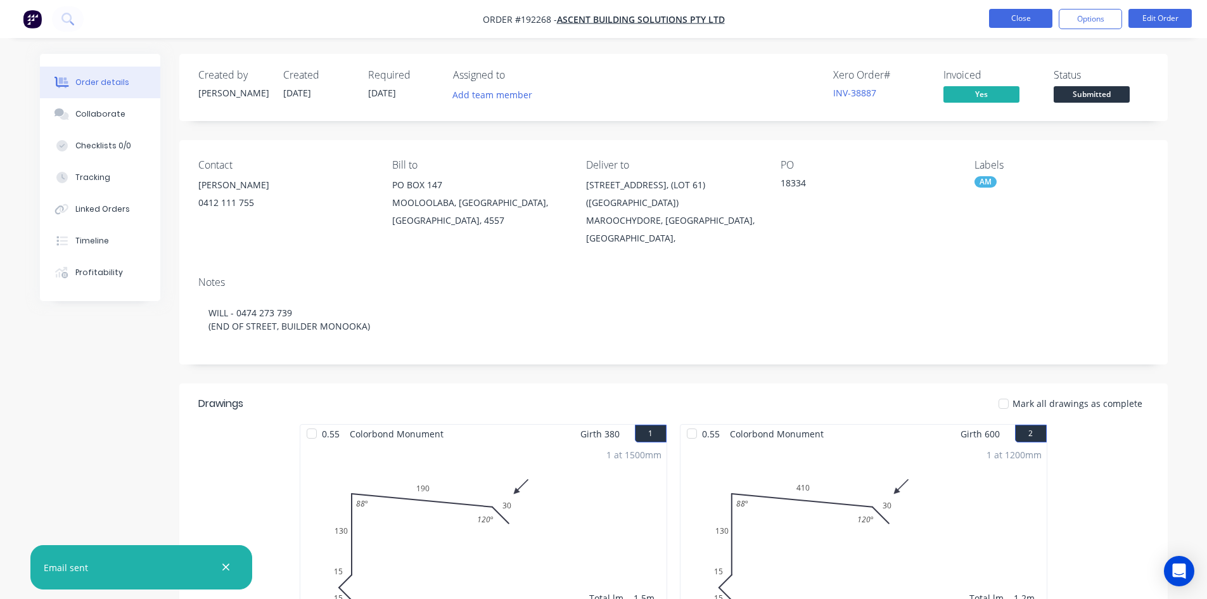
click at [1012, 26] on button "Close" at bounding box center [1020, 18] width 63 height 19
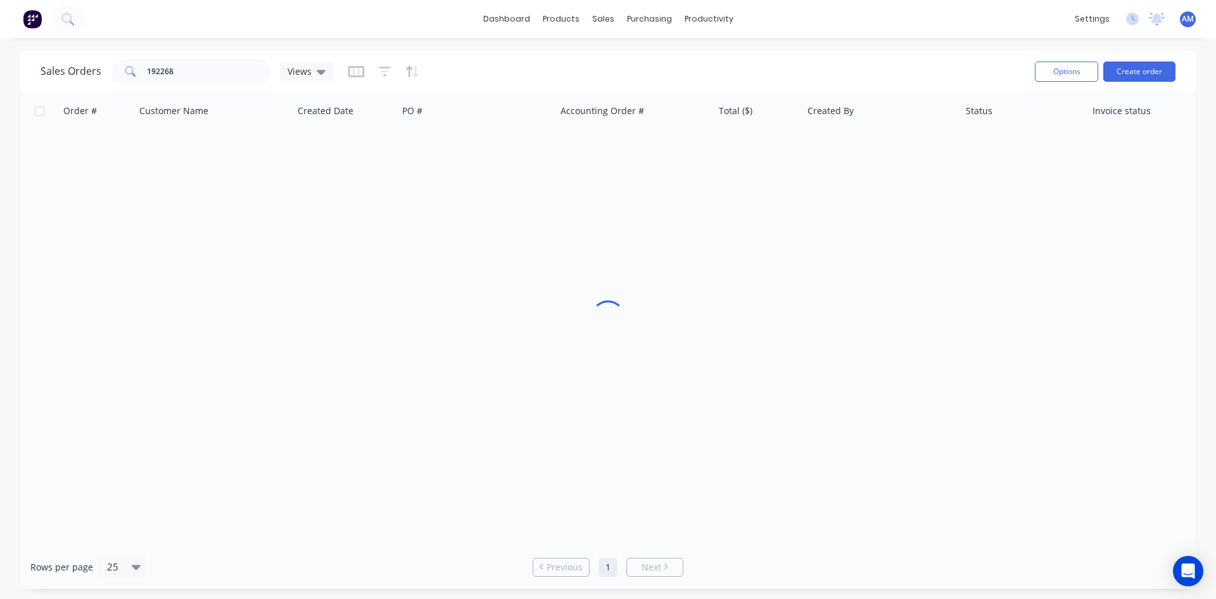
click at [1013, 20] on div "dashboard products sales purchasing productivity dashboard products Product Cat…" at bounding box center [608, 19] width 1216 height 38
drag, startPoint x: 209, startPoint y: 73, endPoint x: 124, endPoint y: 86, distance: 86.4
click at [124, 86] on div "Sales Orders 192268 Views" at bounding box center [533, 71] width 984 height 31
type input "192266"
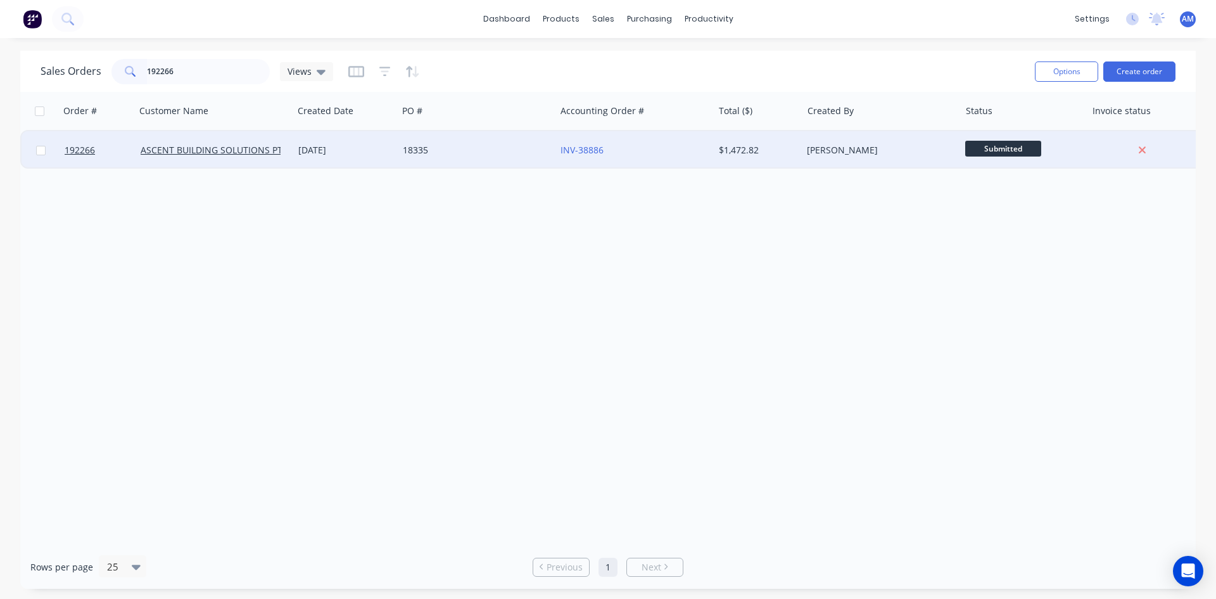
click at [464, 156] on div "18335" at bounding box center [473, 150] width 141 height 13
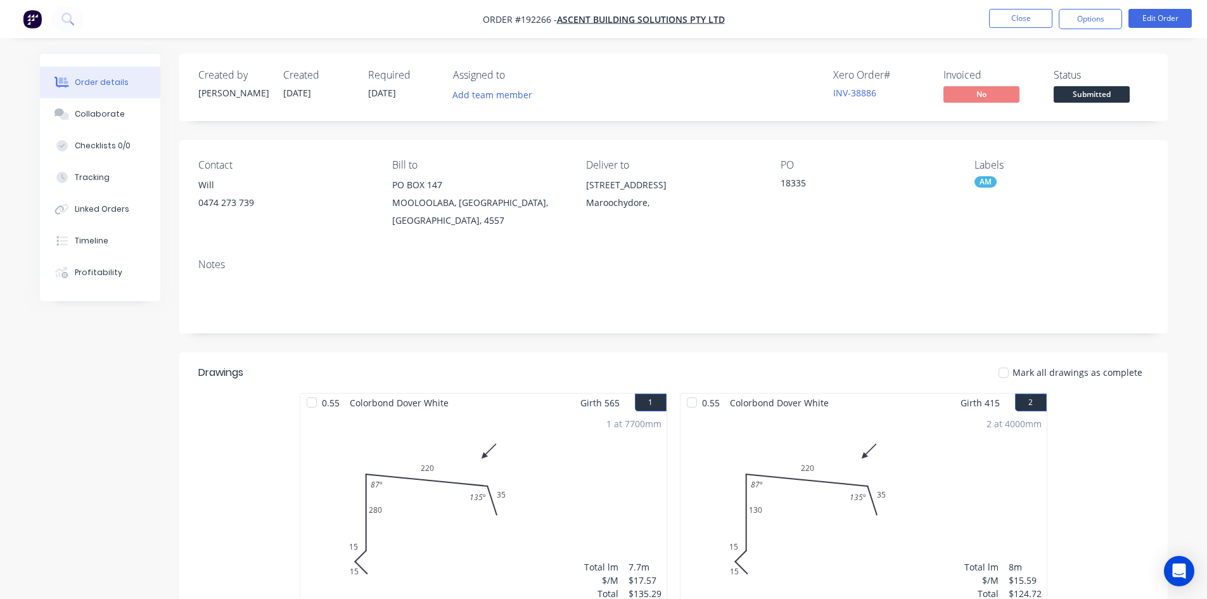
click at [1100, 8] on nav "Order #192266 - ASCENT BUILDING SOLUTIONS PTY LTD Close Options Edit Order" at bounding box center [603, 19] width 1207 height 38
click at [1098, 16] on button "Options" at bounding box center [1089, 19] width 63 height 20
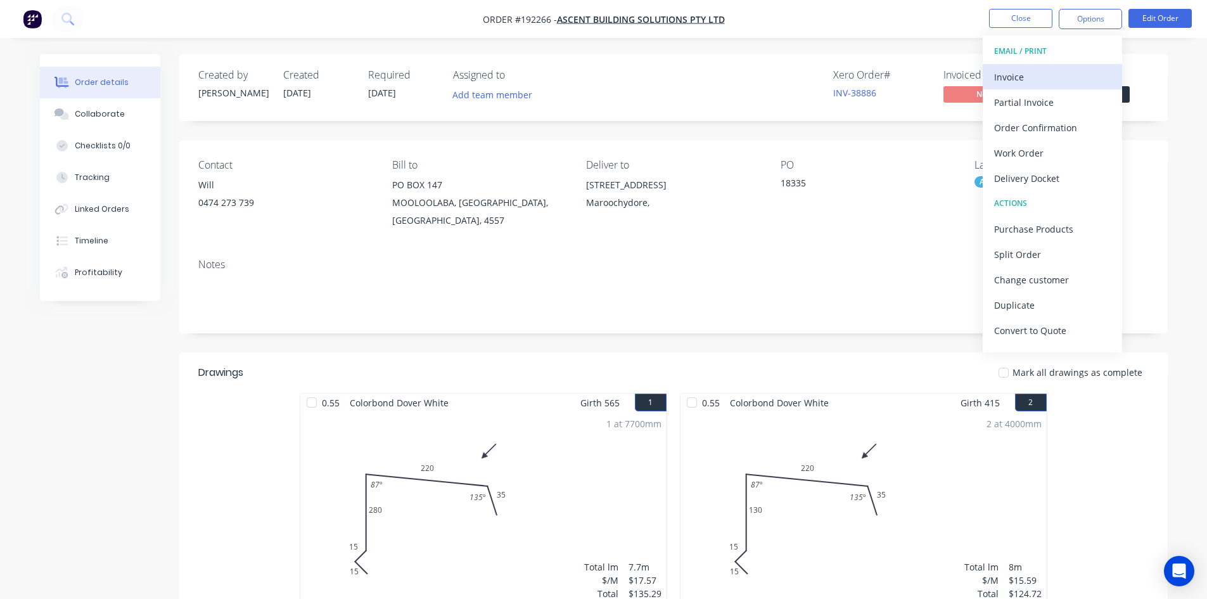
click at [1072, 77] on div "Invoice" at bounding box center [1052, 77] width 117 height 18
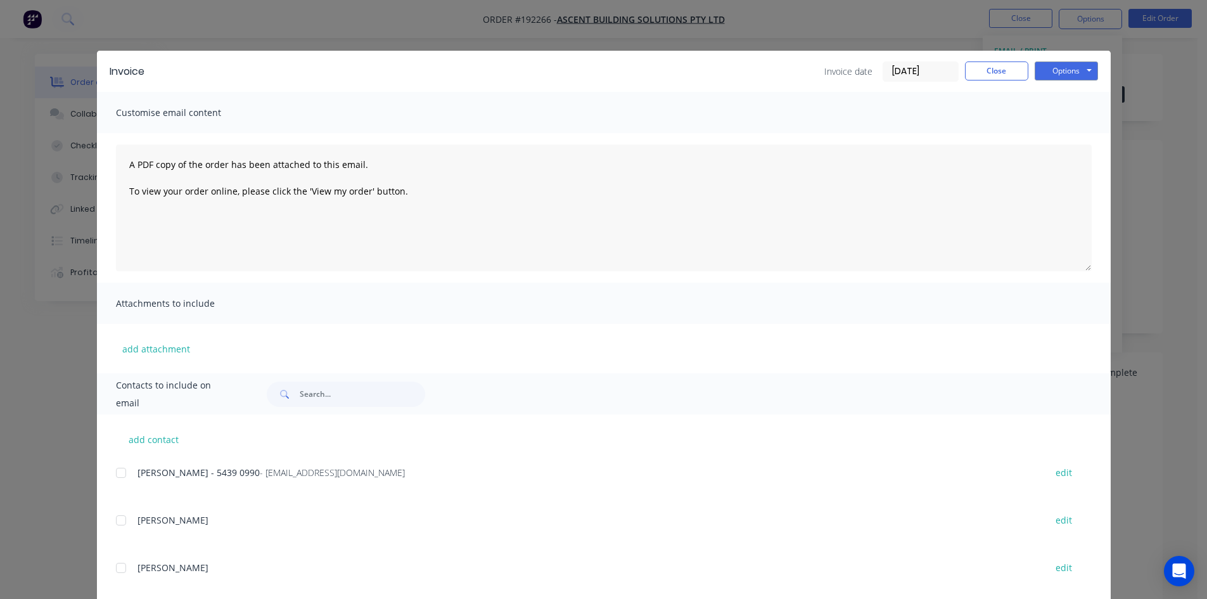
click at [115, 474] on div at bounding box center [120, 472] width 25 height 25
click at [1064, 68] on button "Options" at bounding box center [1065, 70] width 63 height 19
click at [1065, 132] on button "Email" at bounding box center [1074, 135] width 81 height 21
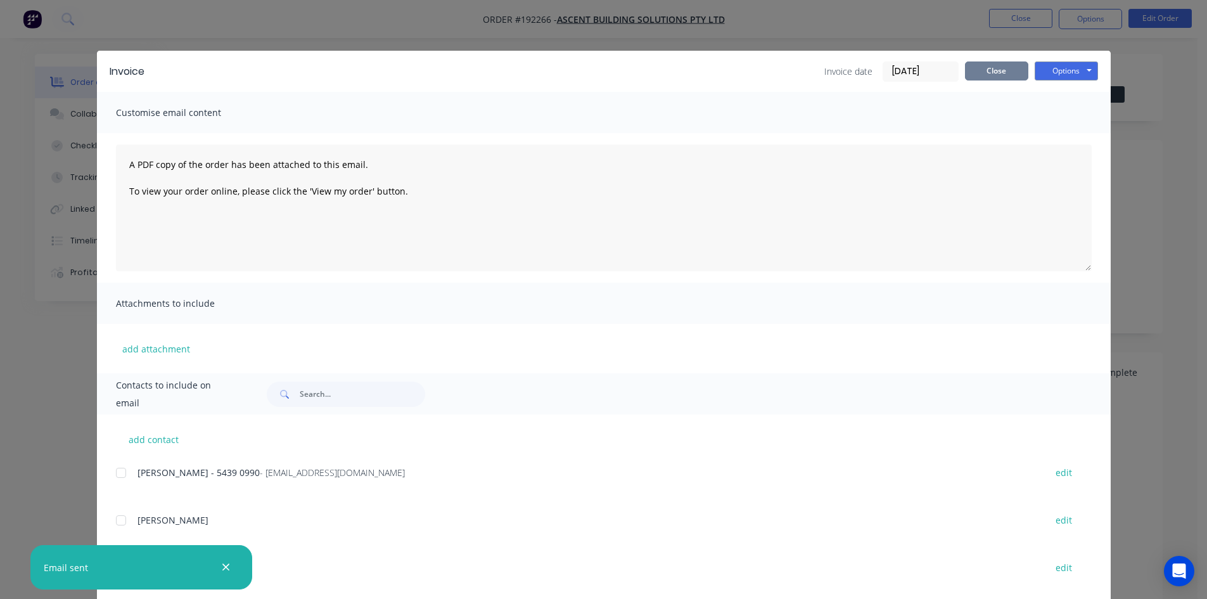
click at [1011, 64] on button "Close" at bounding box center [996, 70] width 63 height 19
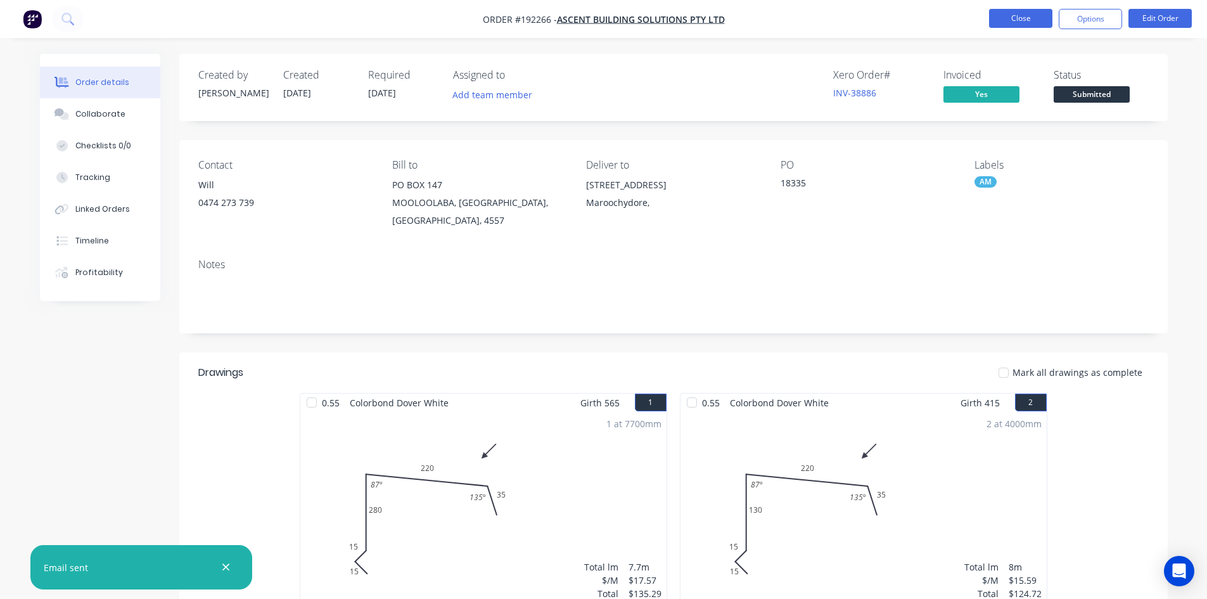
click at [1032, 16] on button "Close" at bounding box center [1020, 18] width 63 height 19
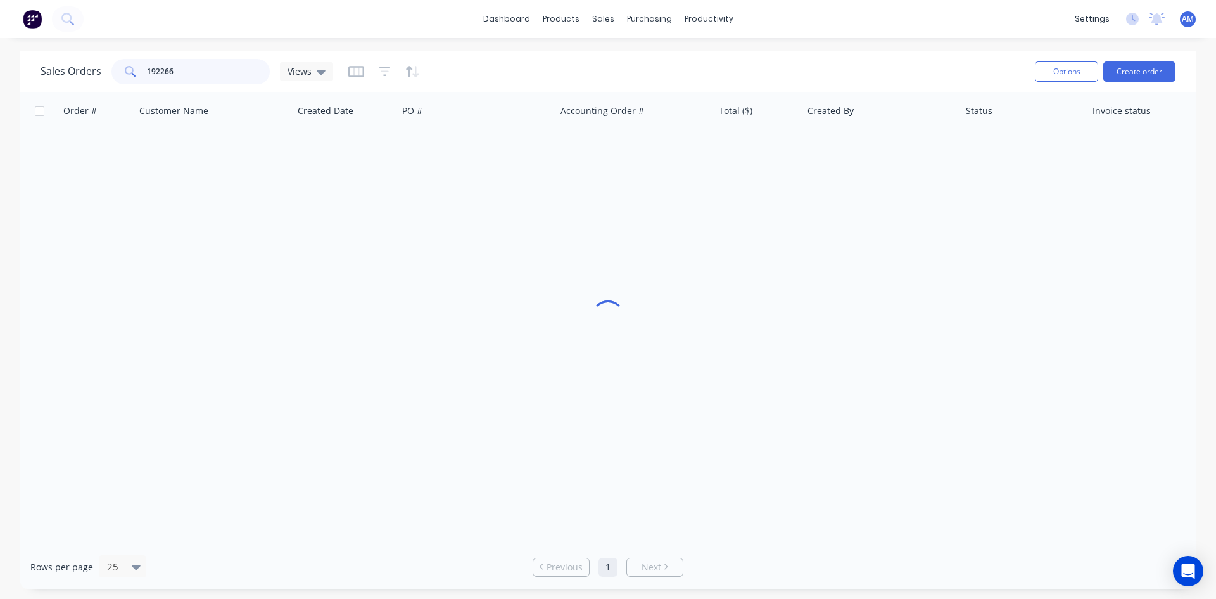
drag, startPoint x: 244, startPoint y: 63, endPoint x: 131, endPoint y: 65, distance: 112.7
click at [131, 65] on div "192266" at bounding box center [190, 71] width 158 height 25
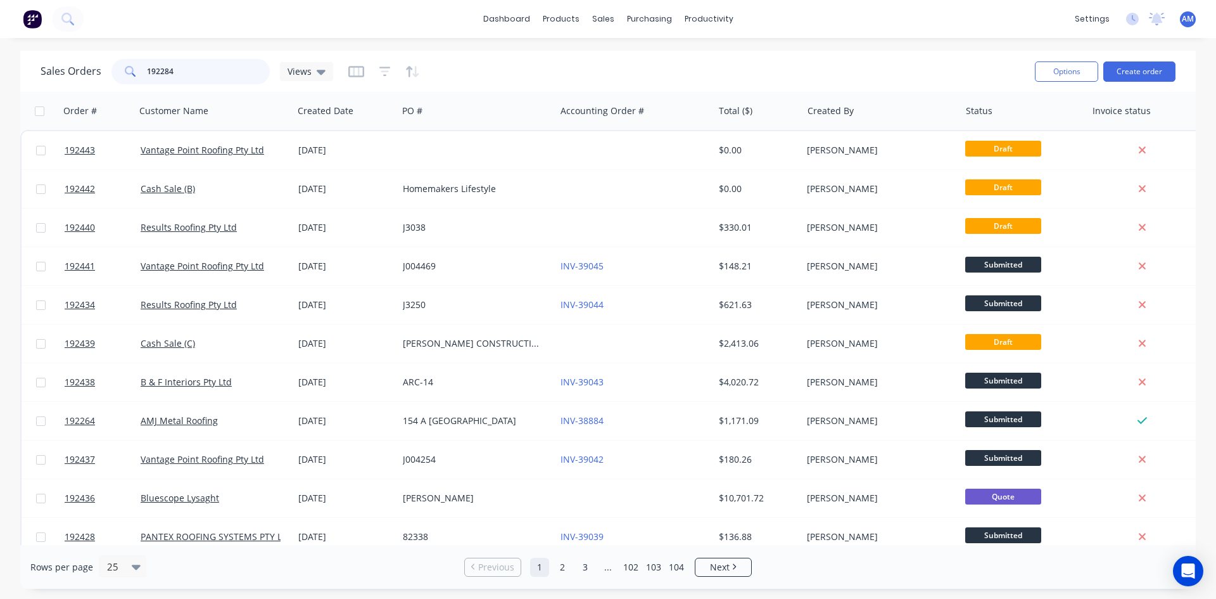
type input "192284"
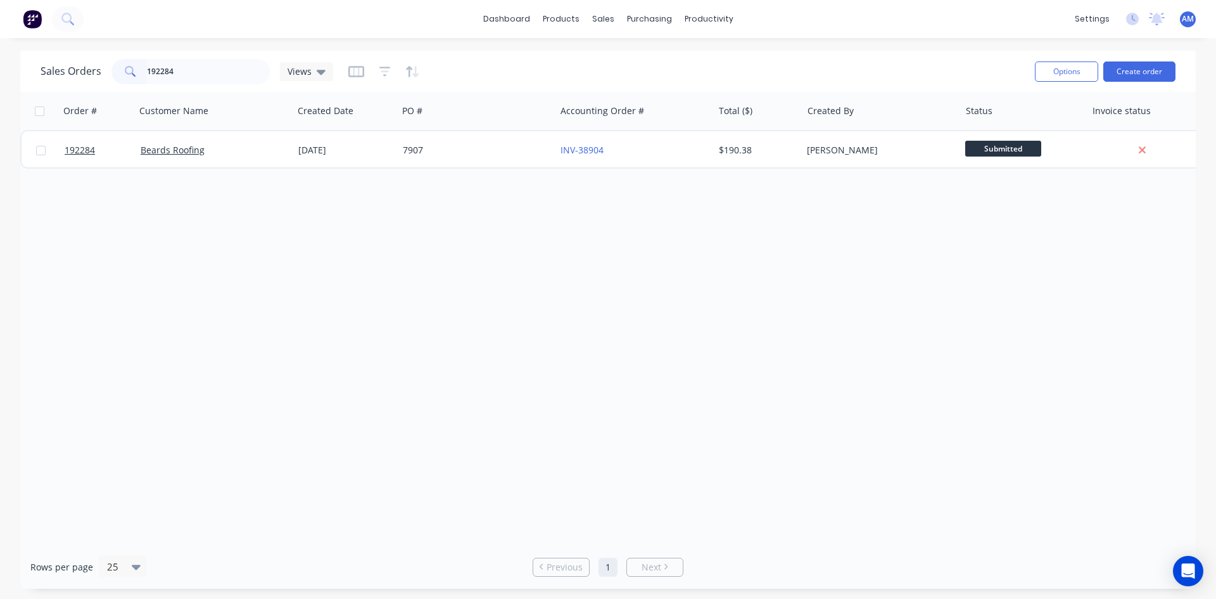
click at [516, 156] on div "7907" at bounding box center [473, 150] width 141 height 13
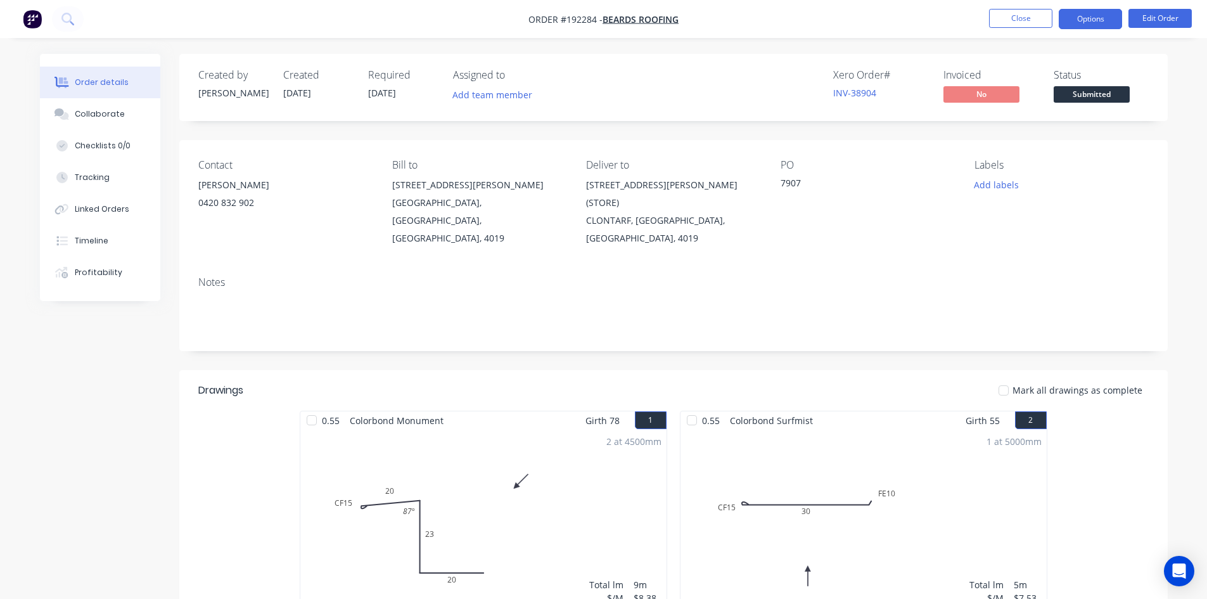
click at [1100, 21] on button "Options" at bounding box center [1089, 19] width 63 height 20
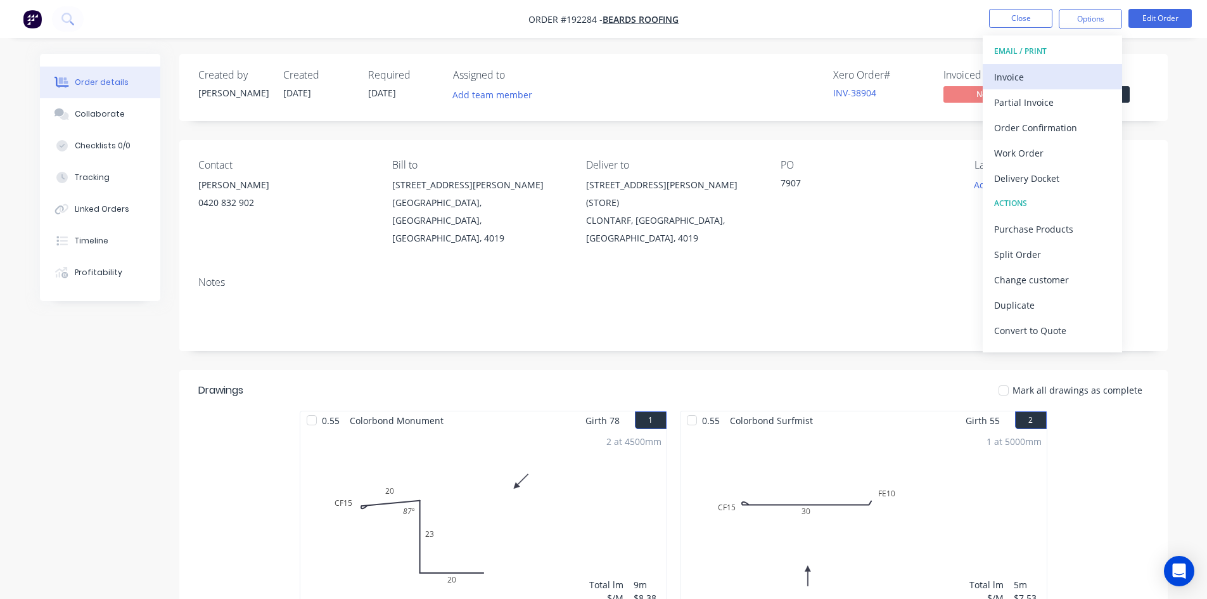
click at [1066, 75] on div "Invoice" at bounding box center [1052, 77] width 117 height 18
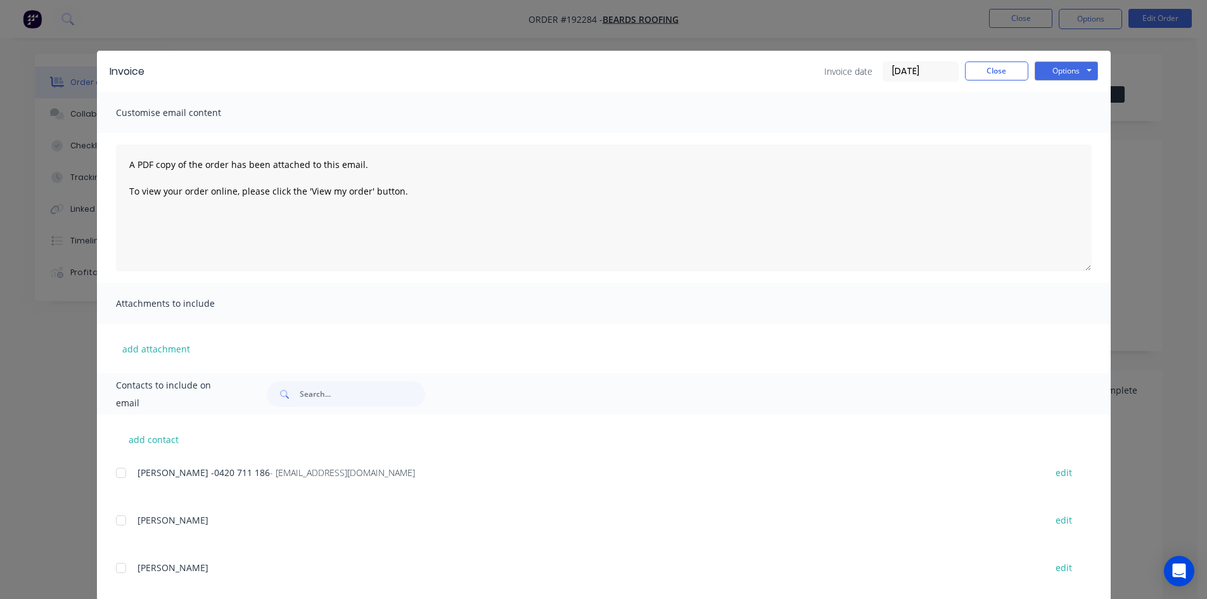
click at [118, 478] on div at bounding box center [120, 472] width 25 height 25
click at [1056, 75] on button "Options" at bounding box center [1065, 70] width 63 height 19
click at [1065, 136] on button "Email" at bounding box center [1074, 135] width 81 height 21
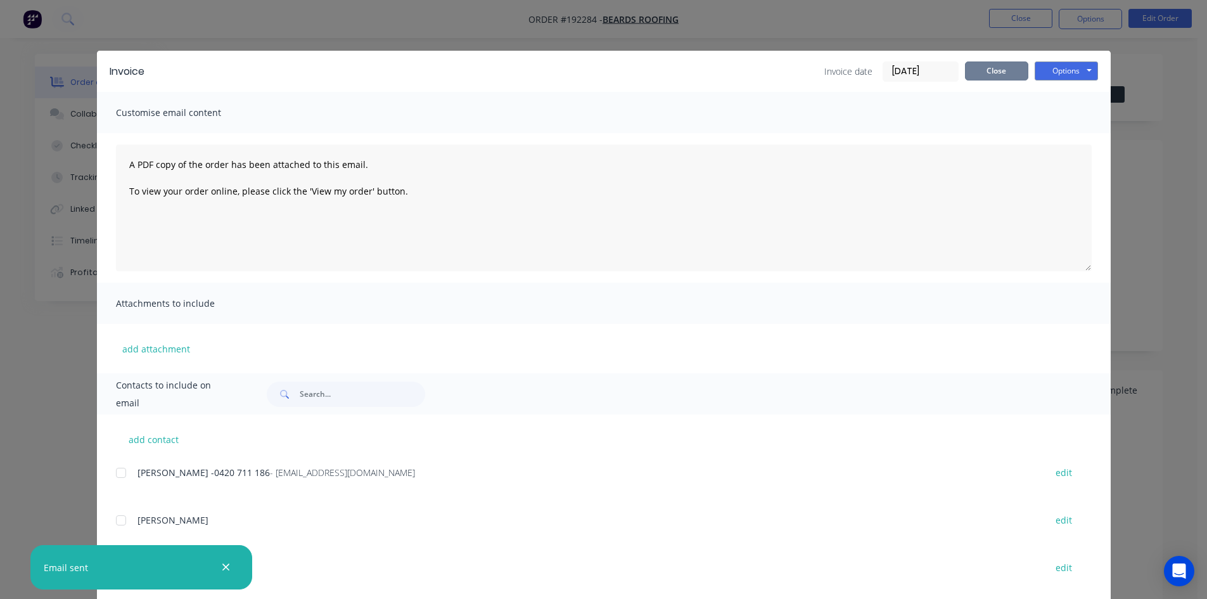
click at [997, 72] on button "Close" at bounding box center [996, 70] width 63 height 19
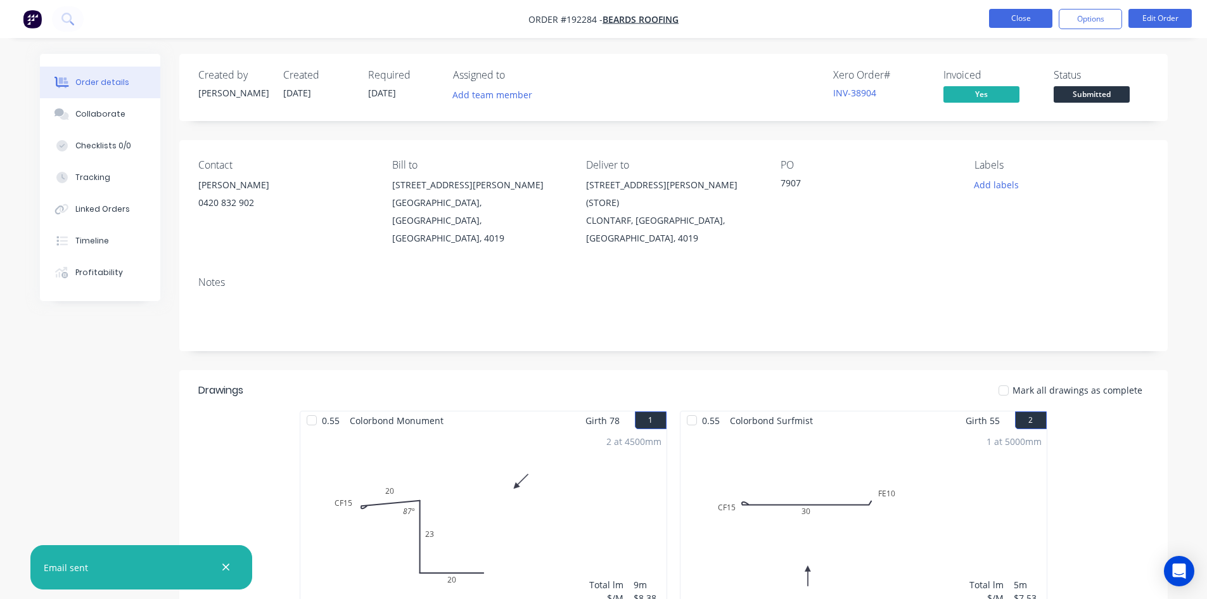
click at [1009, 23] on button "Close" at bounding box center [1020, 18] width 63 height 19
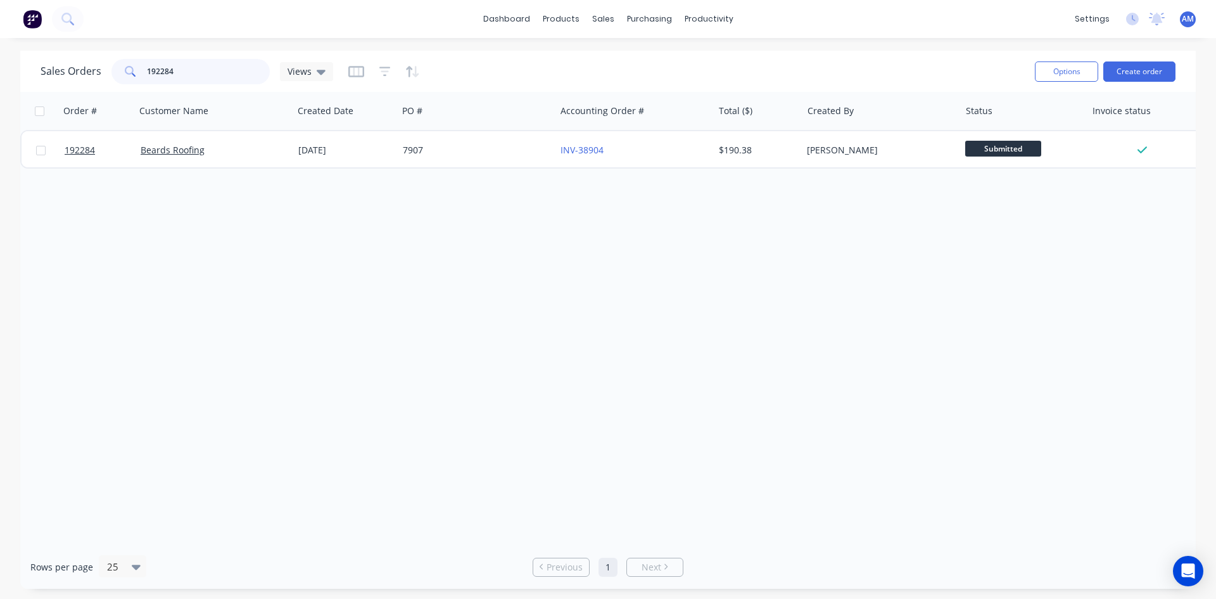
drag, startPoint x: 204, startPoint y: 70, endPoint x: 113, endPoint y: 67, distance: 90.6
click at [113, 67] on div "192284" at bounding box center [190, 71] width 158 height 25
type input "192274"
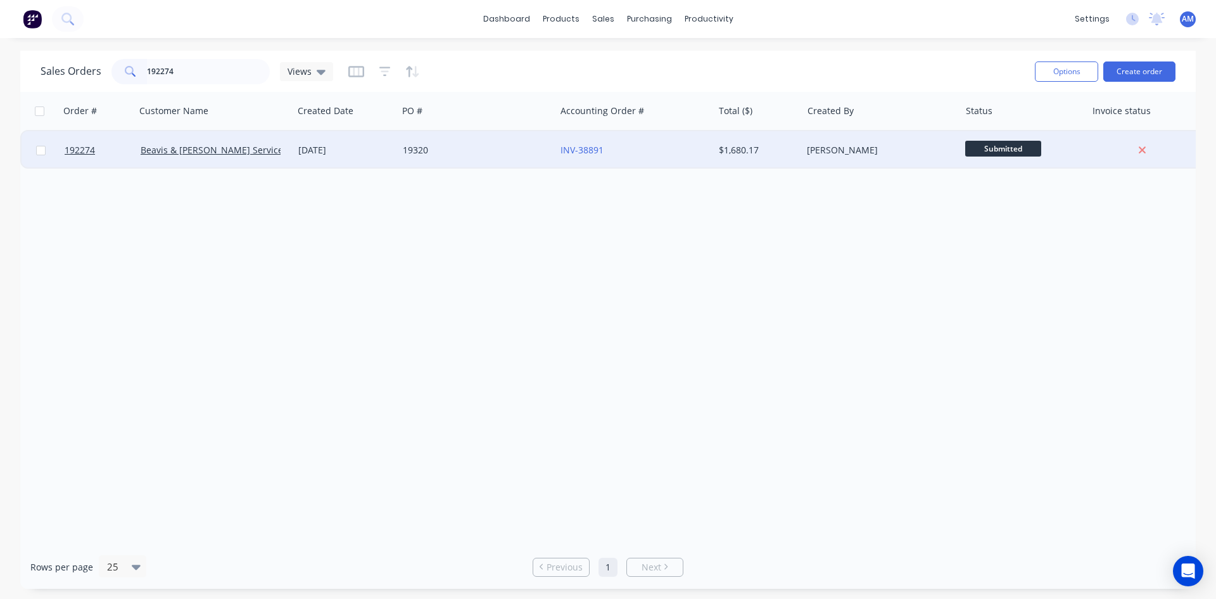
click at [461, 160] on div "19320" at bounding box center [477, 150] width 158 height 38
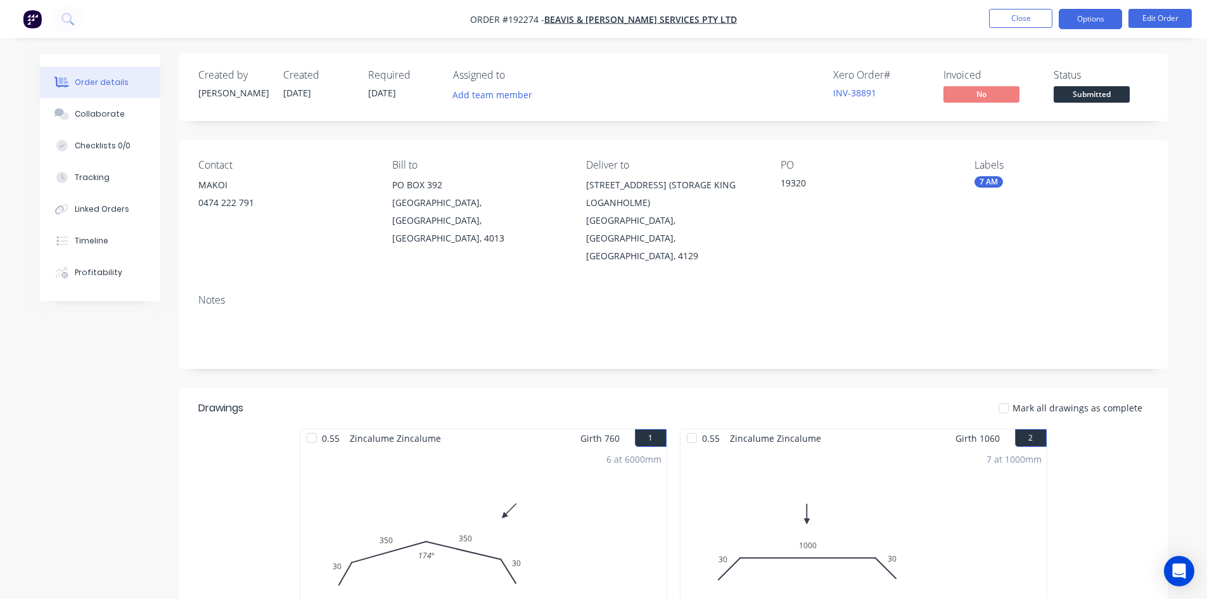
click at [1093, 18] on button "Options" at bounding box center [1089, 19] width 63 height 20
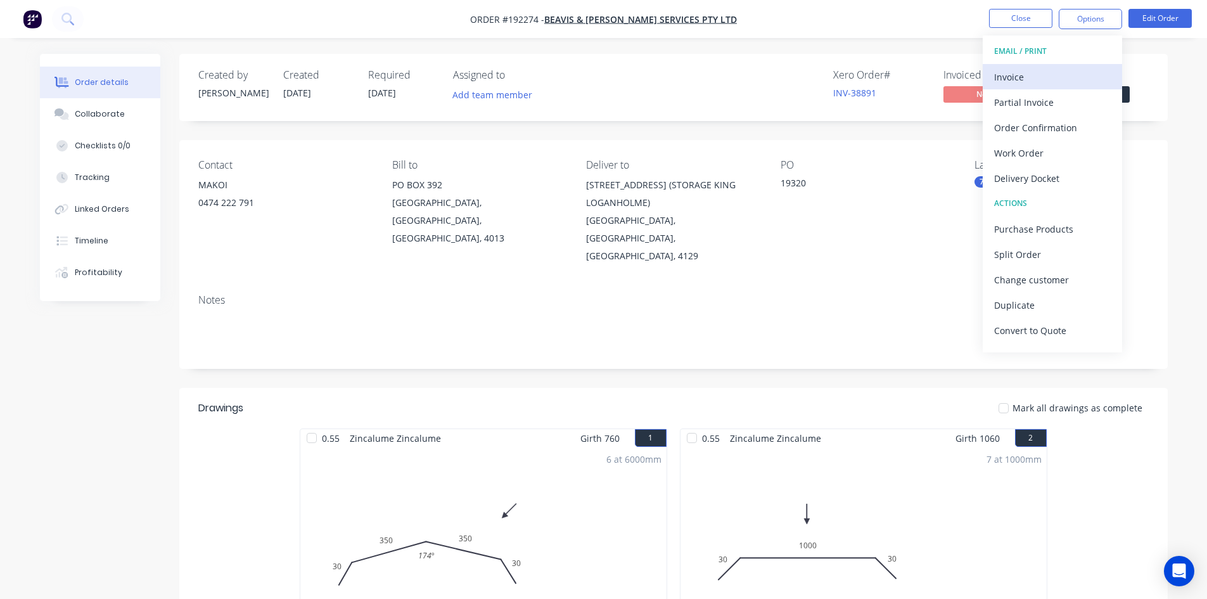
click at [1050, 68] on div "Invoice" at bounding box center [1052, 77] width 117 height 18
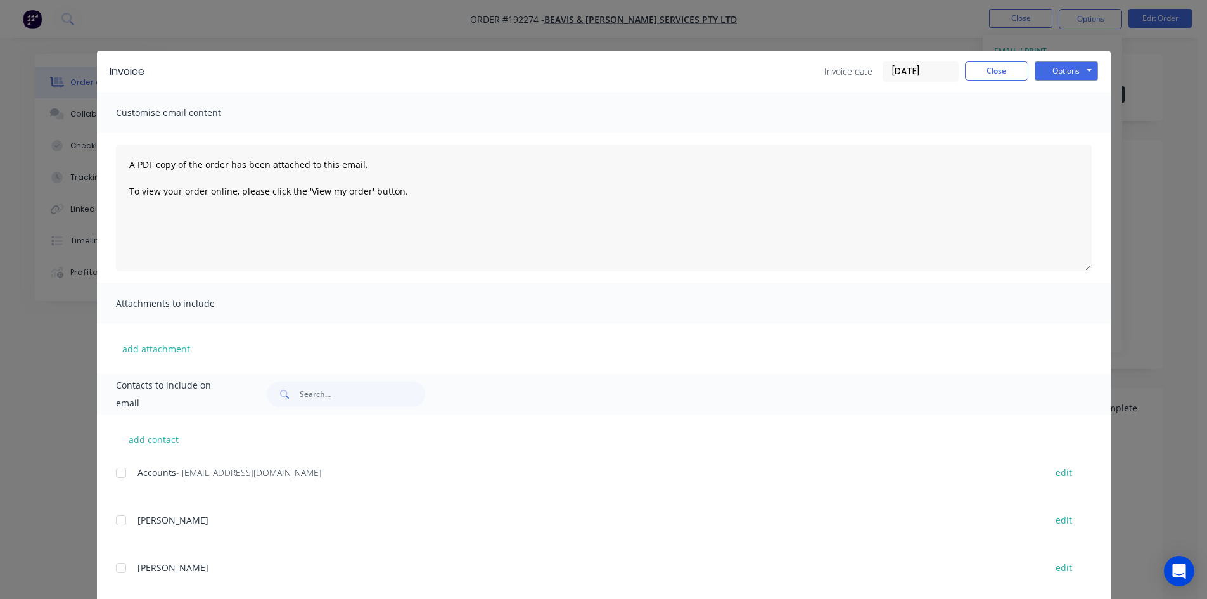
click at [119, 474] on div at bounding box center [120, 472] width 25 height 25
click at [1055, 68] on button "Options" at bounding box center [1065, 70] width 63 height 19
click at [1065, 130] on button "Email" at bounding box center [1074, 135] width 81 height 21
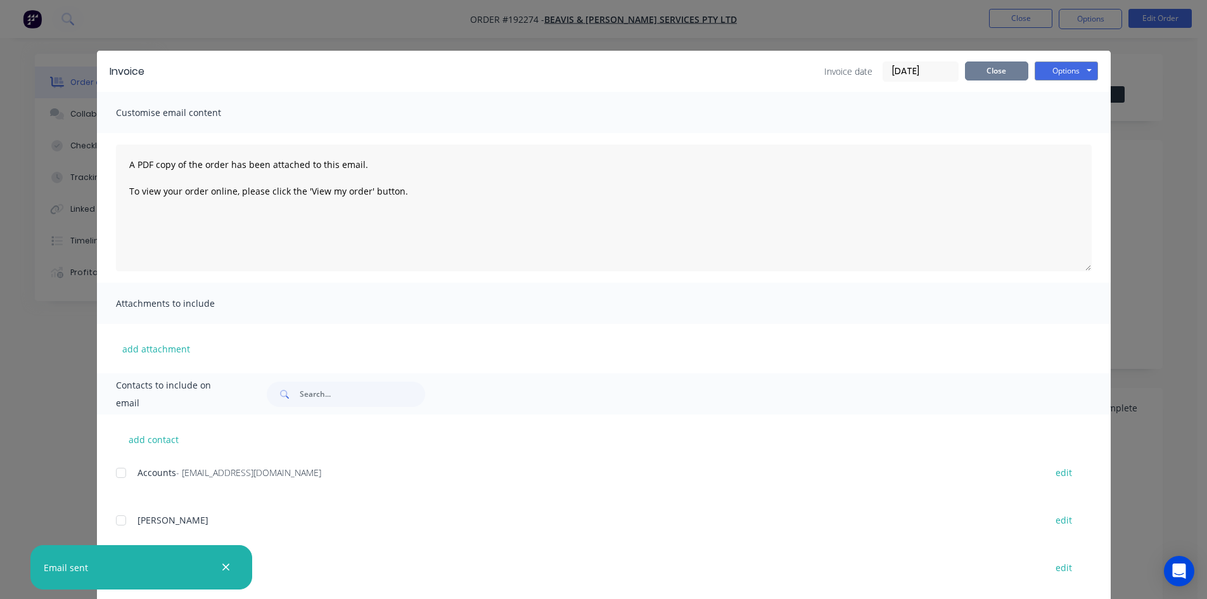
click at [1013, 77] on button "Close" at bounding box center [996, 70] width 63 height 19
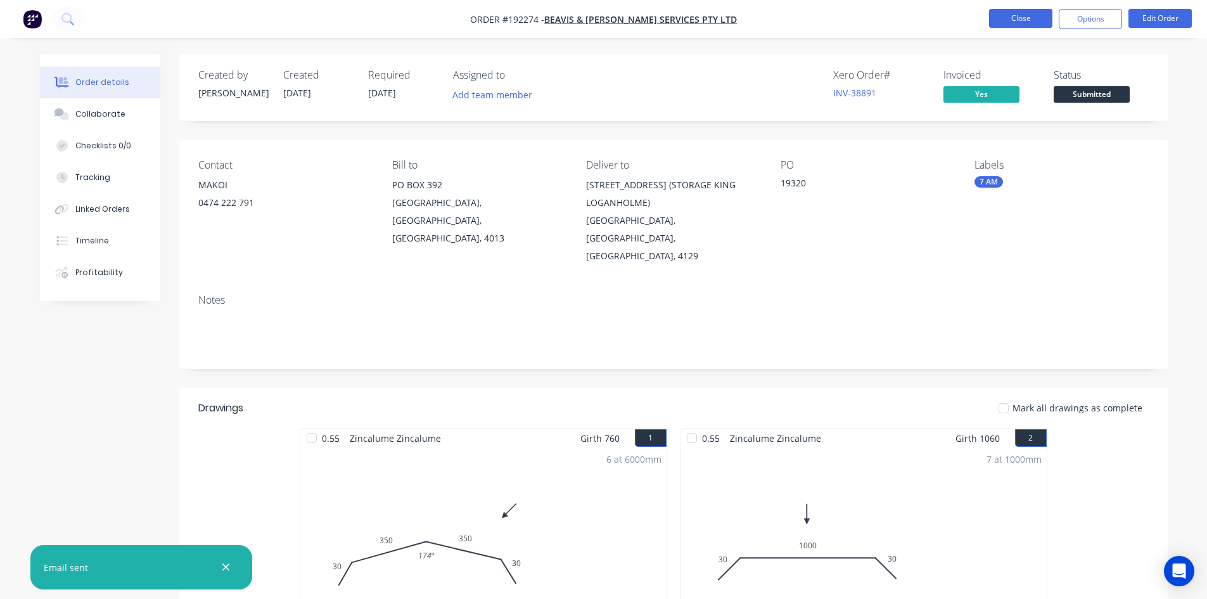
click at [1021, 17] on button "Close" at bounding box center [1020, 18] width 63 height 19
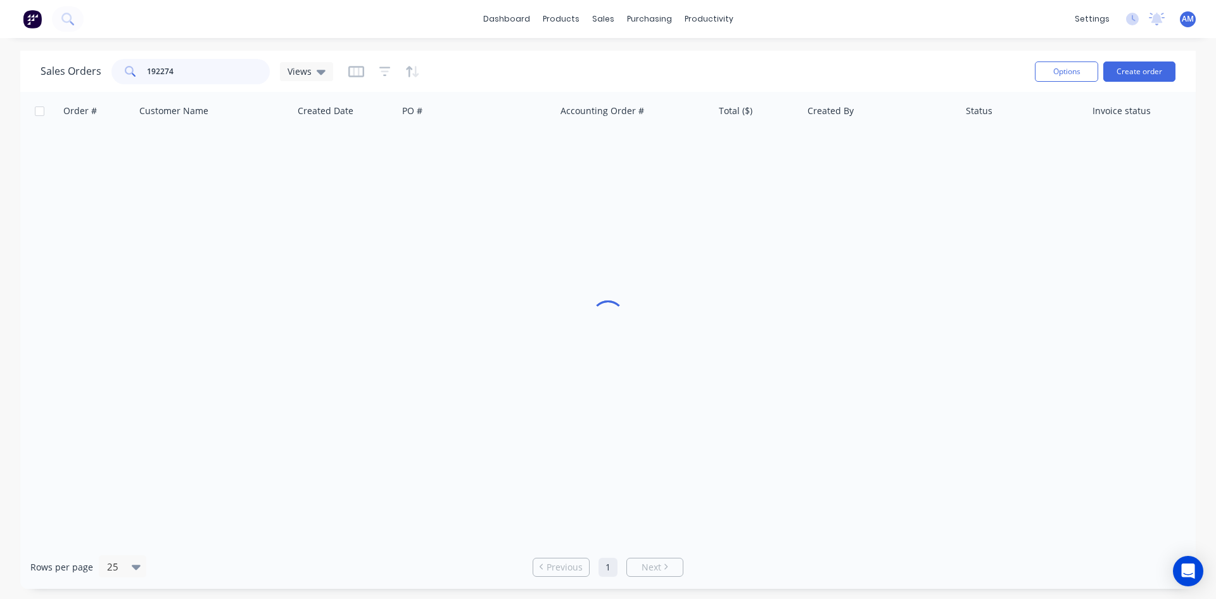
click at [91, 78] on div "Sales Orders 192274 Views" at bounding box center [187, 71] width 293 height 25
type input "192285"
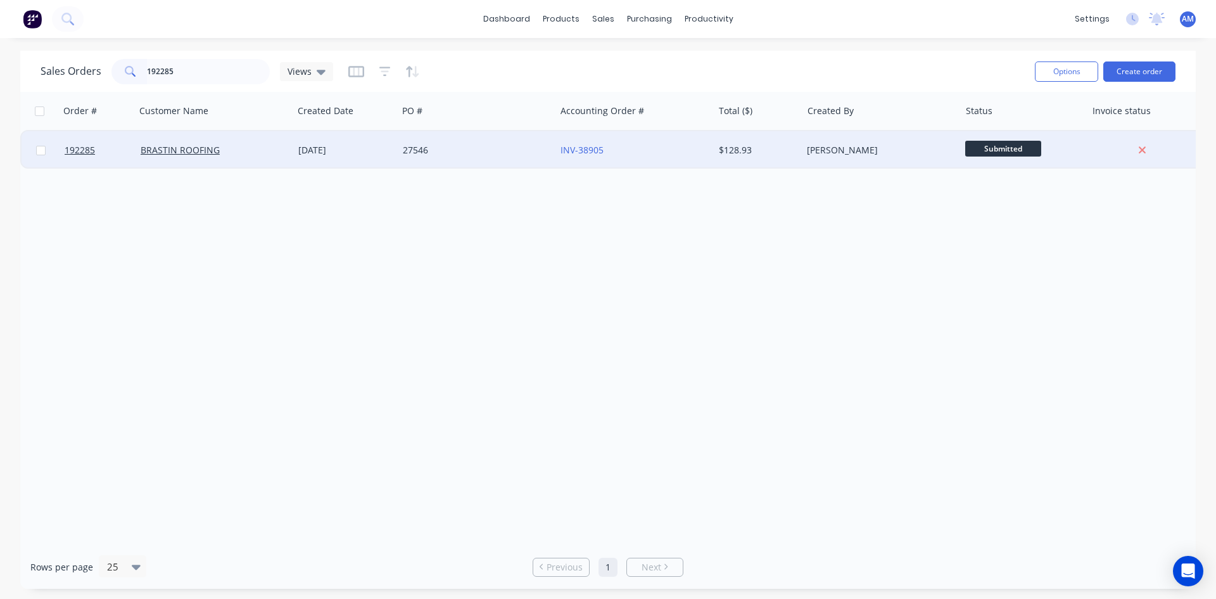
click at [444, 151] on div "27546" at bounding box center [473, 150] width 141 height 13
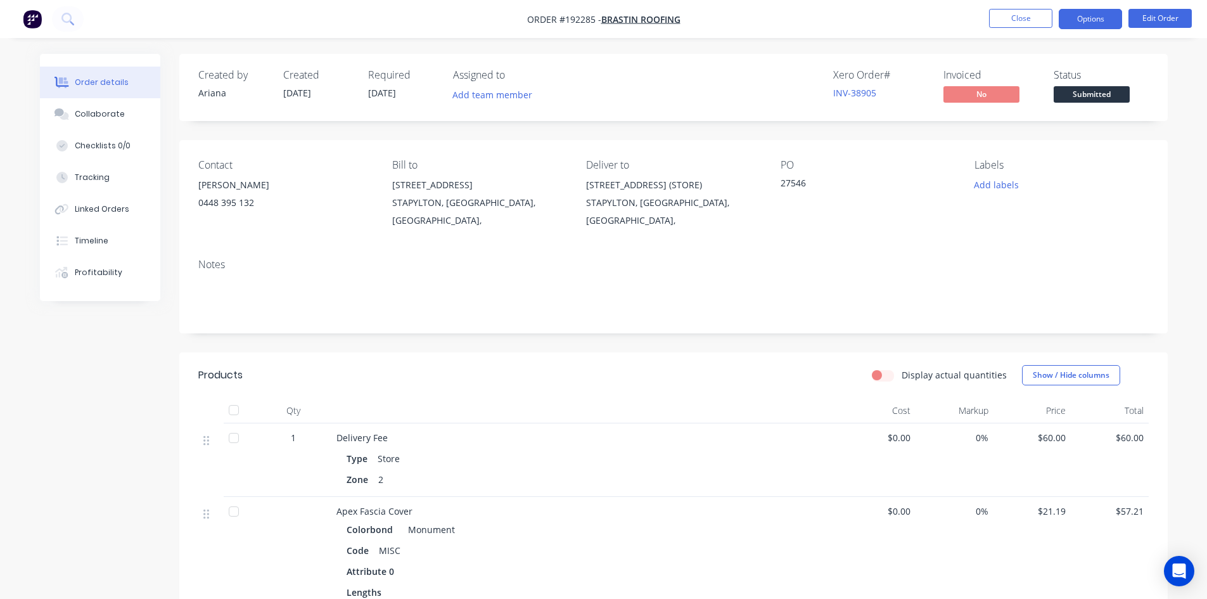
click at [1094, 23] on button "Options" at bounding box center [1089, 19] width 63 height 20
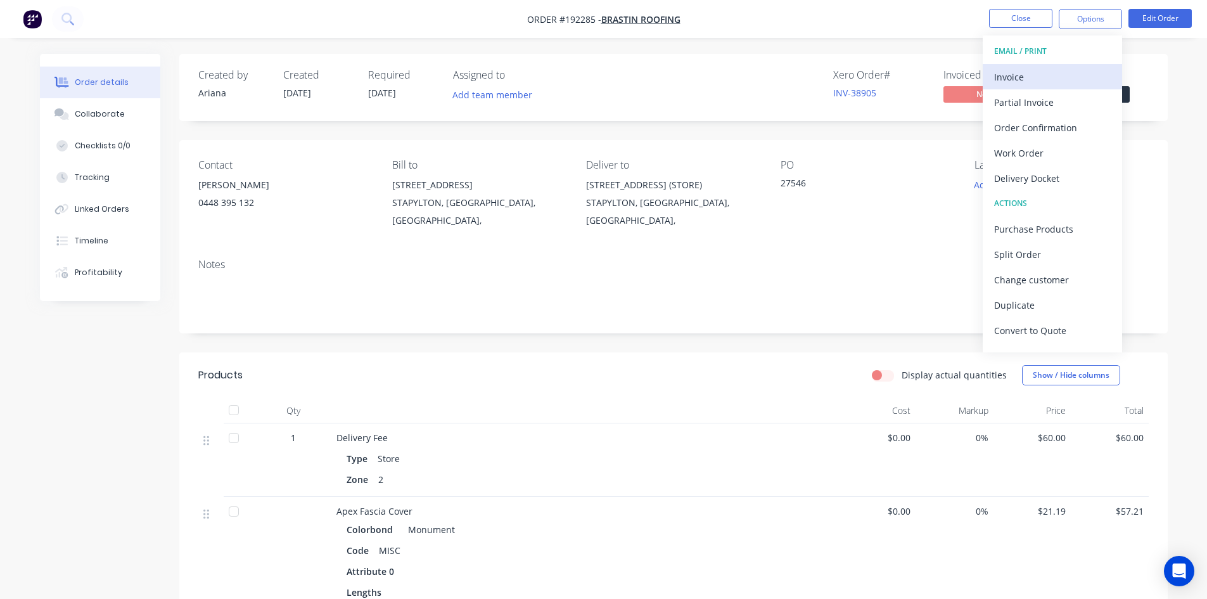
click at [1067, 75] on div "Invoice" at bounding box center [1052, 77] width 117 height 18
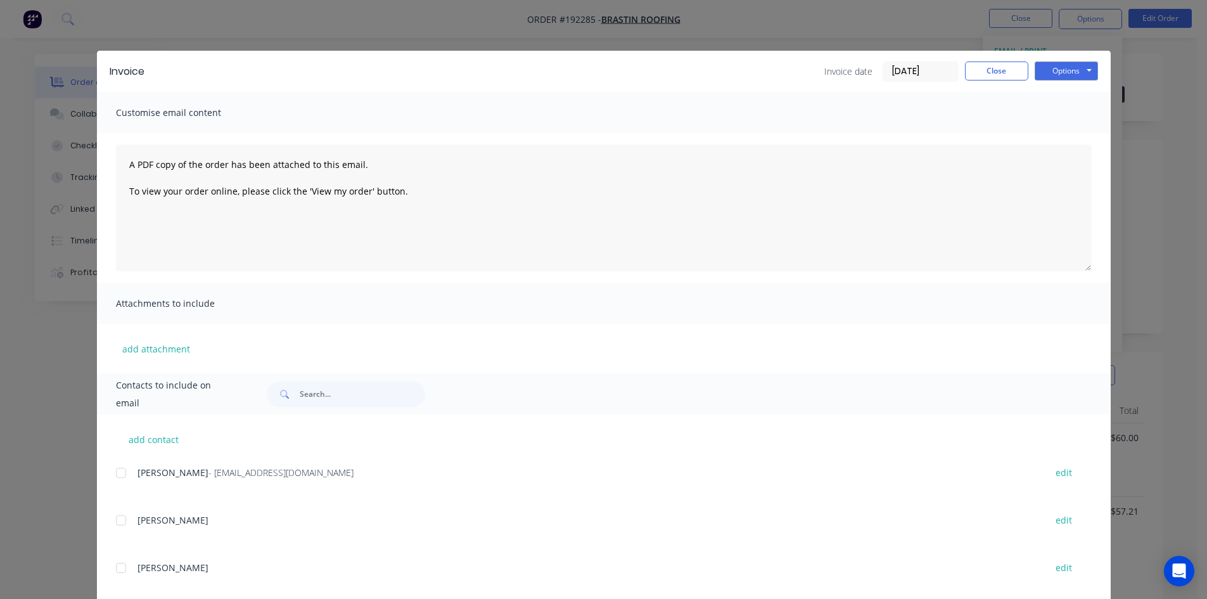
click at [111, 470] on div at bounding box center [120, 472] width 25 height 25
click at [1075, 70] on button "Options" at bounding box center [1065, 70] width 63 height 19
click at [1077, 135] on button "Email" at bounding box center [1074, 135] width 81 height 21
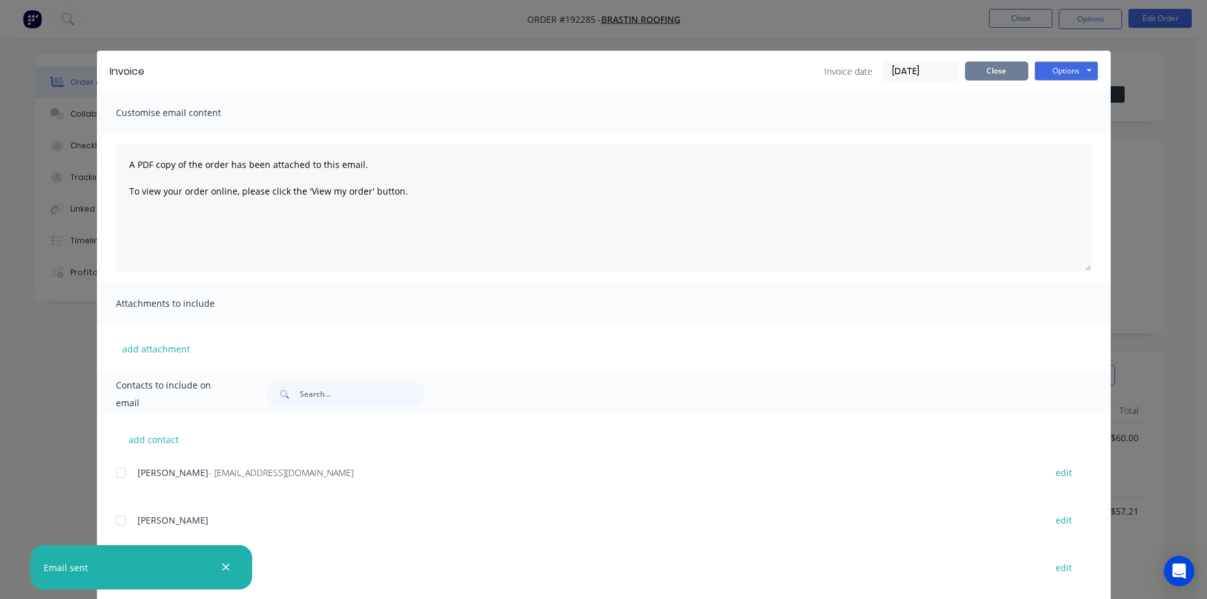
click at [993, 68] on button "Close" at bounding box center [996, 70] width 63 height 19
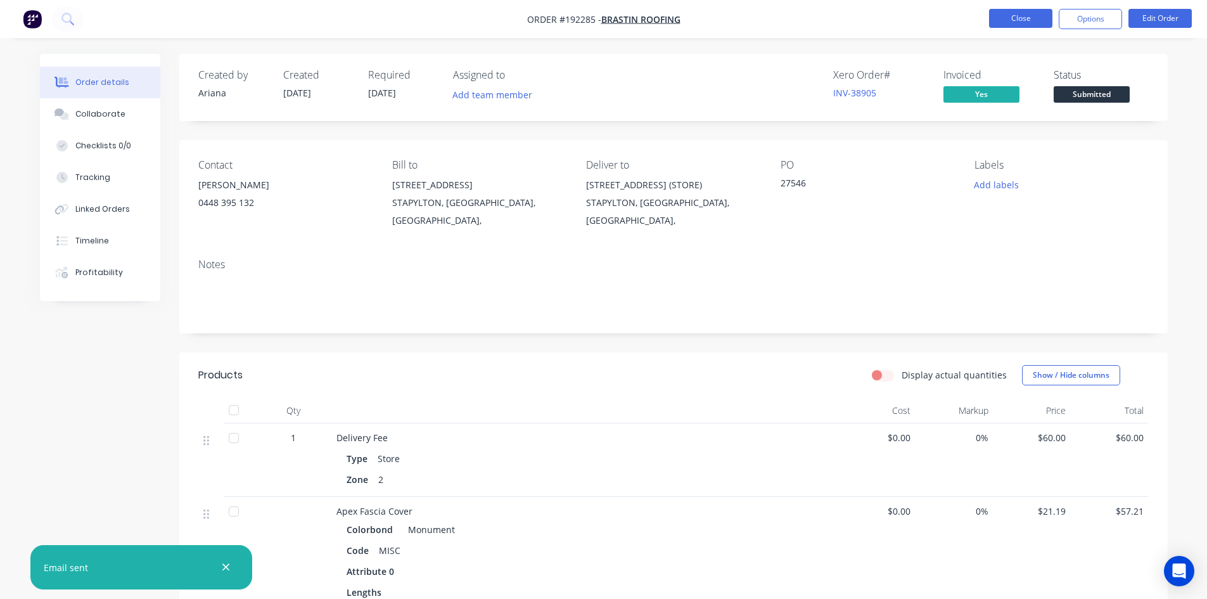
click at [1019, 22] on button "Close" at bounding box center [1020, 18] width 63 height 19
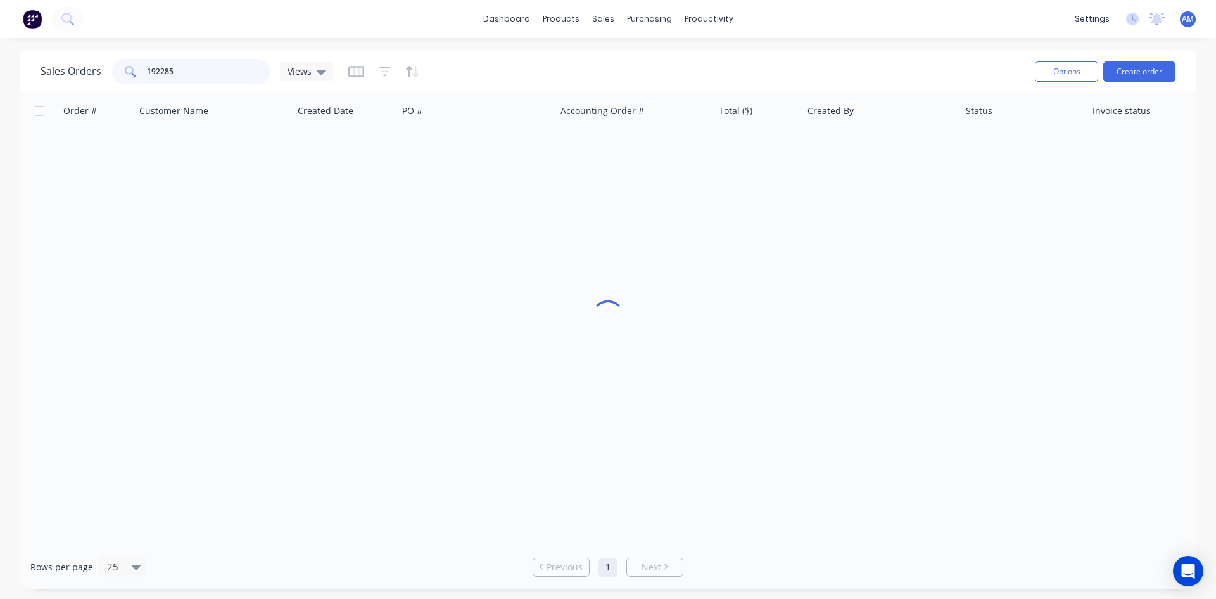
drag, startPoint x: 213, startPoint y: 68, endPoint x: 75, endPoint y: 72, distance: 138.1
click at [75, 72] on div "Sales Orders 192285 Views" at bounding box center [187, 71] width 293 height 25
type input "192301"
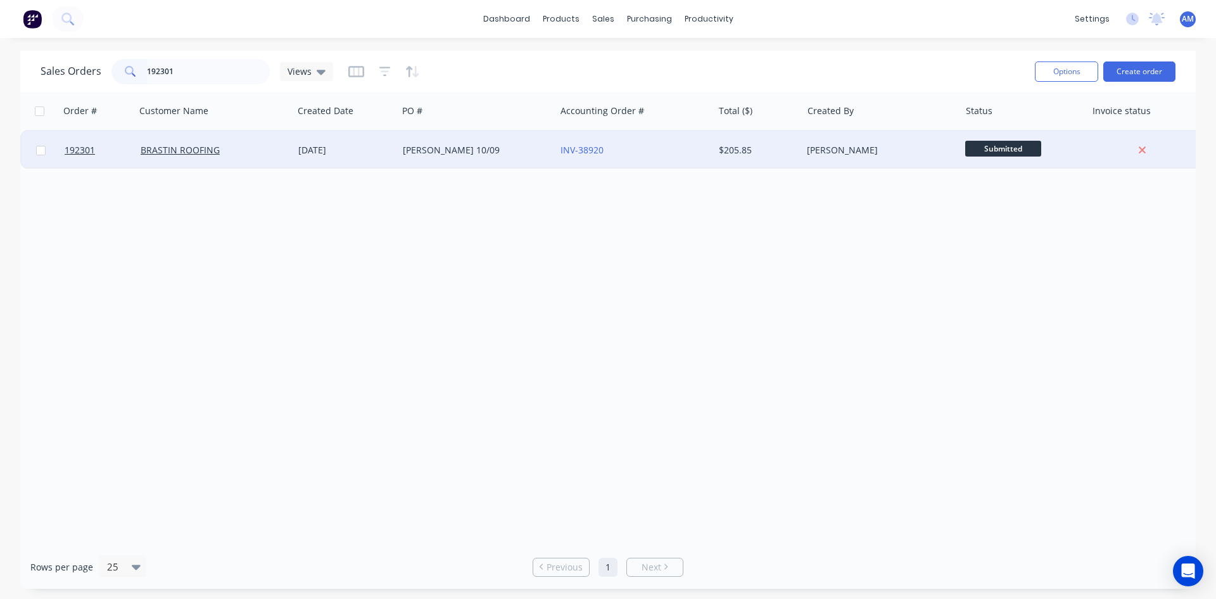
click at [524, 151] on div "BRENT 10/09" at bounding box center [473, 150] width 141 height 13
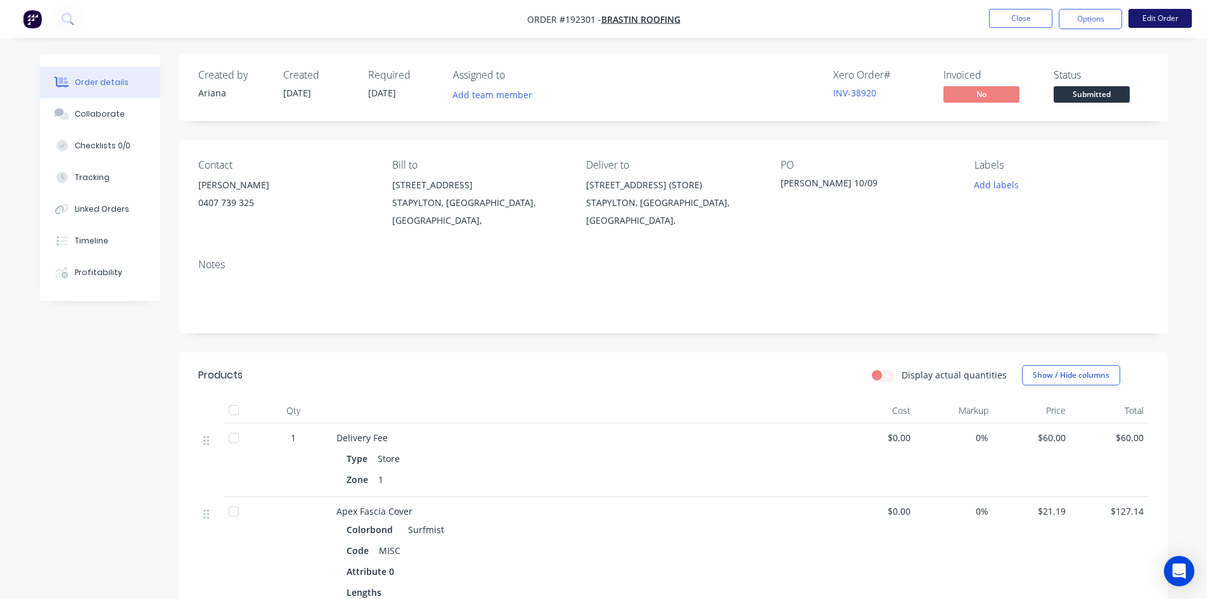
click at [1155, 20] on button "Edit Order" at bounding box center [1159, 18] width 63 height 19
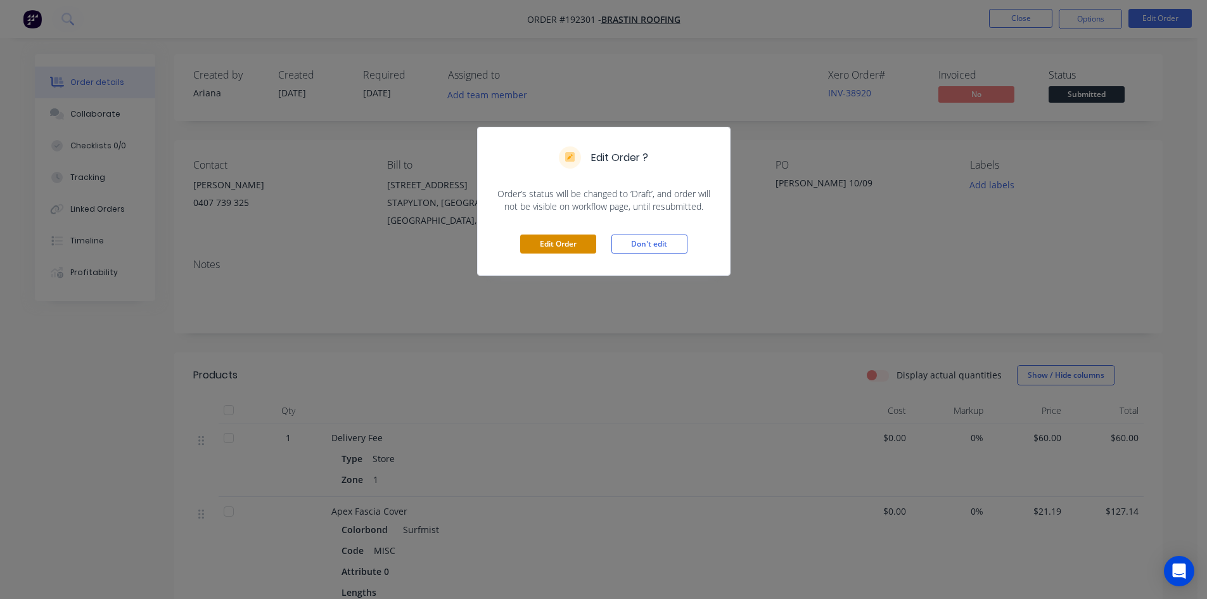
click at [546, 243] on button "Edit Order" at bounding box center [558, 243] width 76 height 19
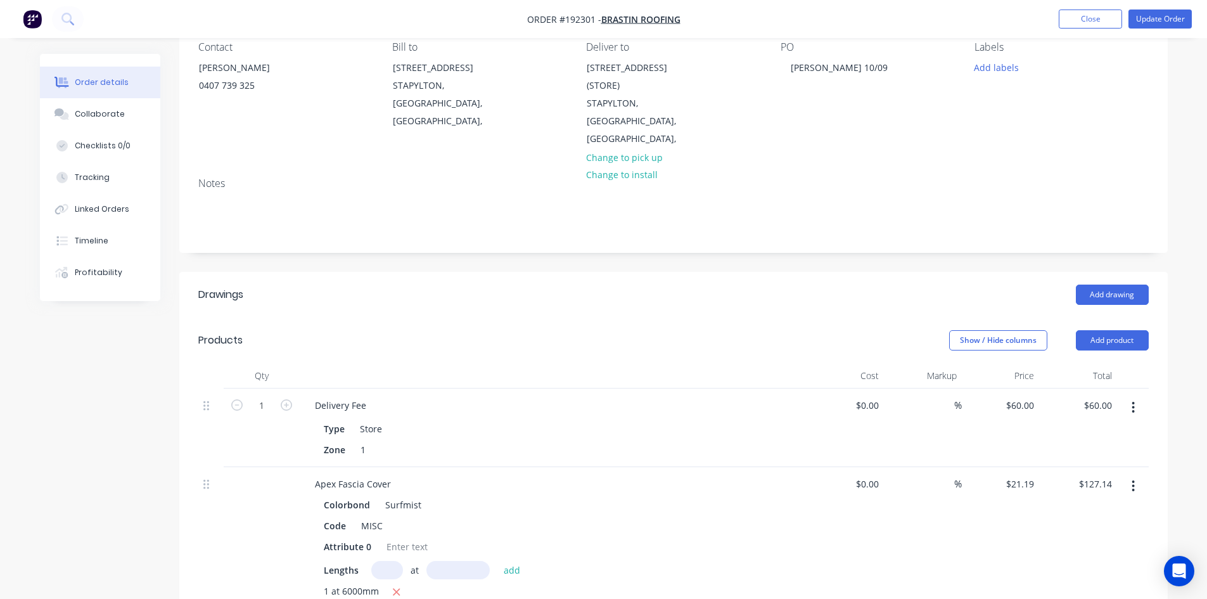
scroll to position [127, 0]
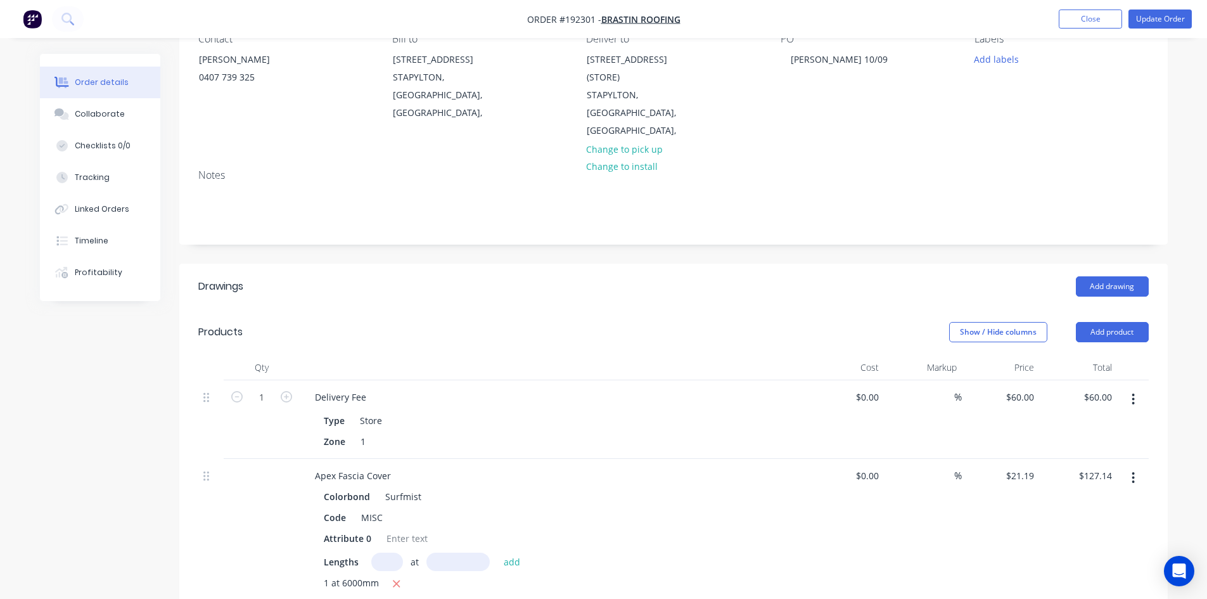
click at [1131, 392] on icon "button" at bounding box center [1132, 399] width 3 height 14
click at [1088, 499] on div "Delete" at bounding box center [1088, 508] width 98 height 18
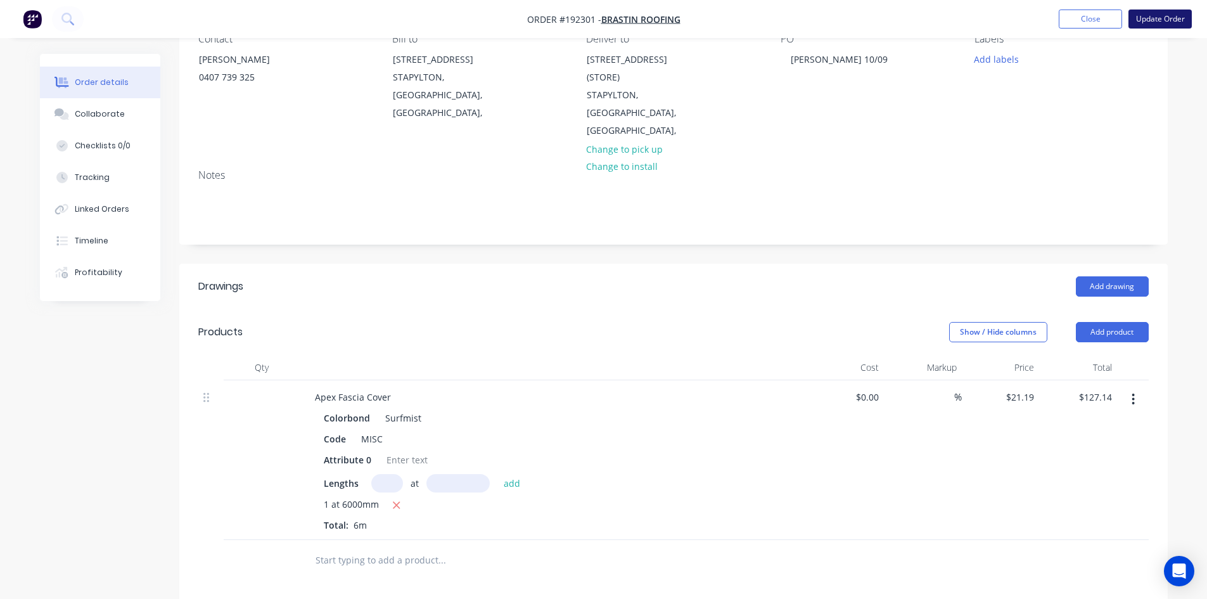
click at [1160, 21] on button "Update Order" at bounding box center [1159, 19] width 63 height 19
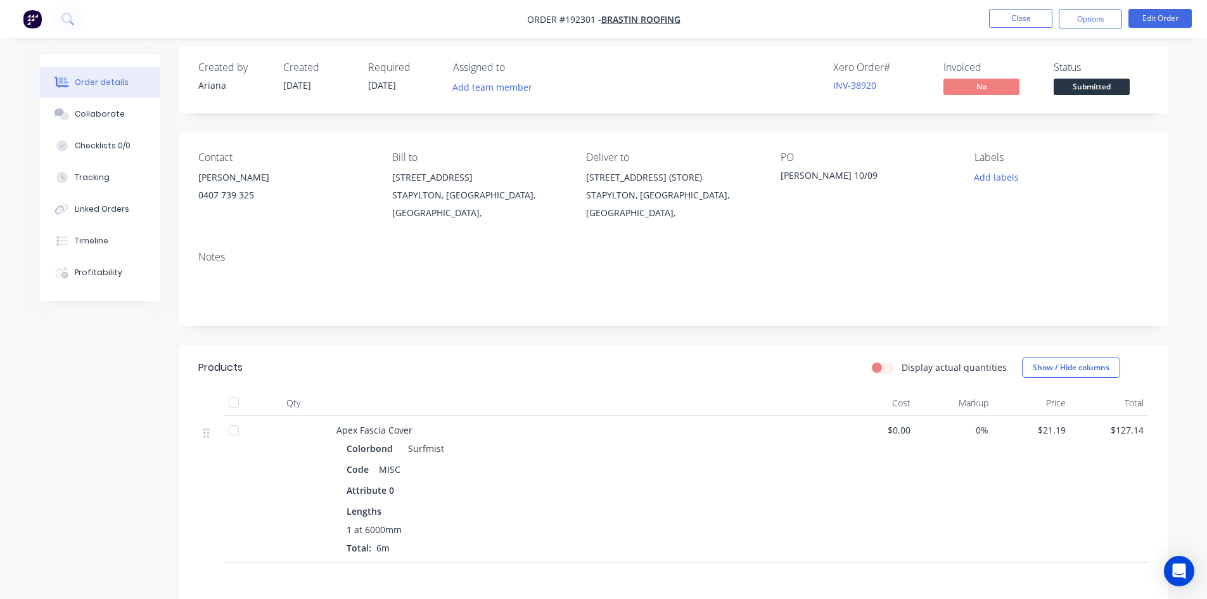
scroll to position [0, 0]
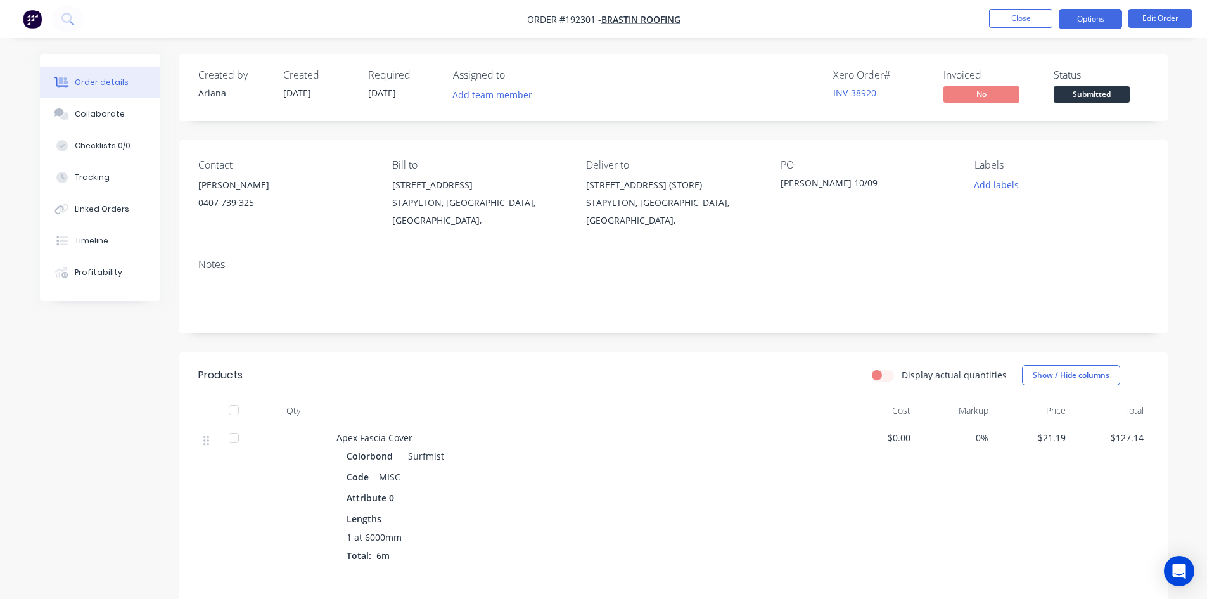
click at [1103, 16] on button "Options" at bounding box center [1089, 19] width 63 height 20
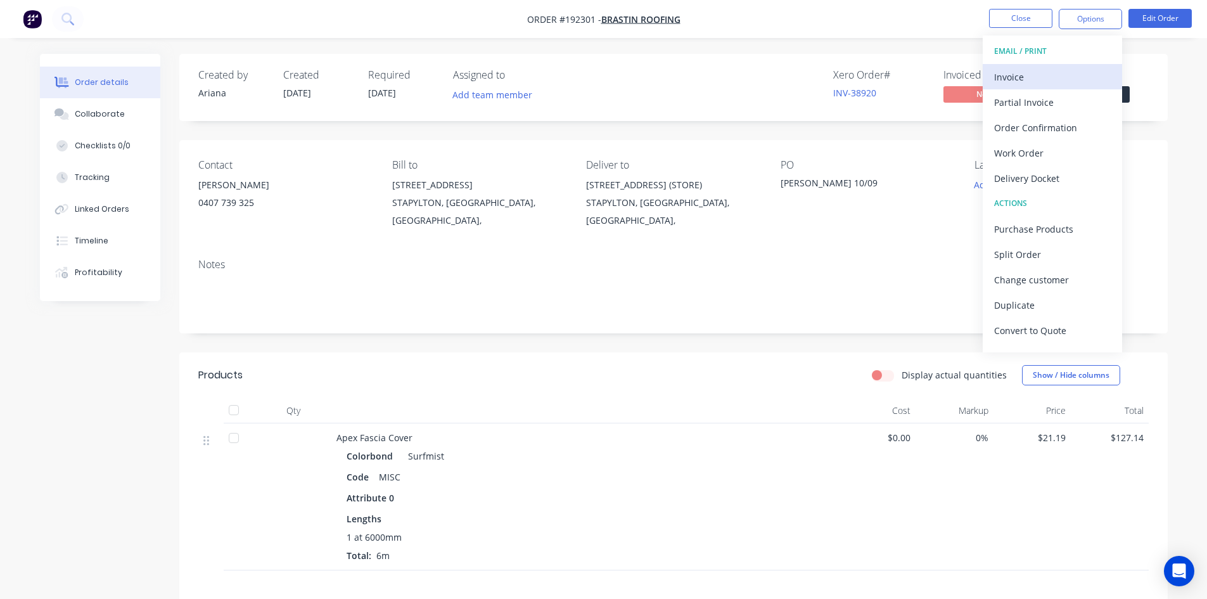
click at [1046, 83] on div "Invoice" at bounding box center [1052, 77] width 117 height 18
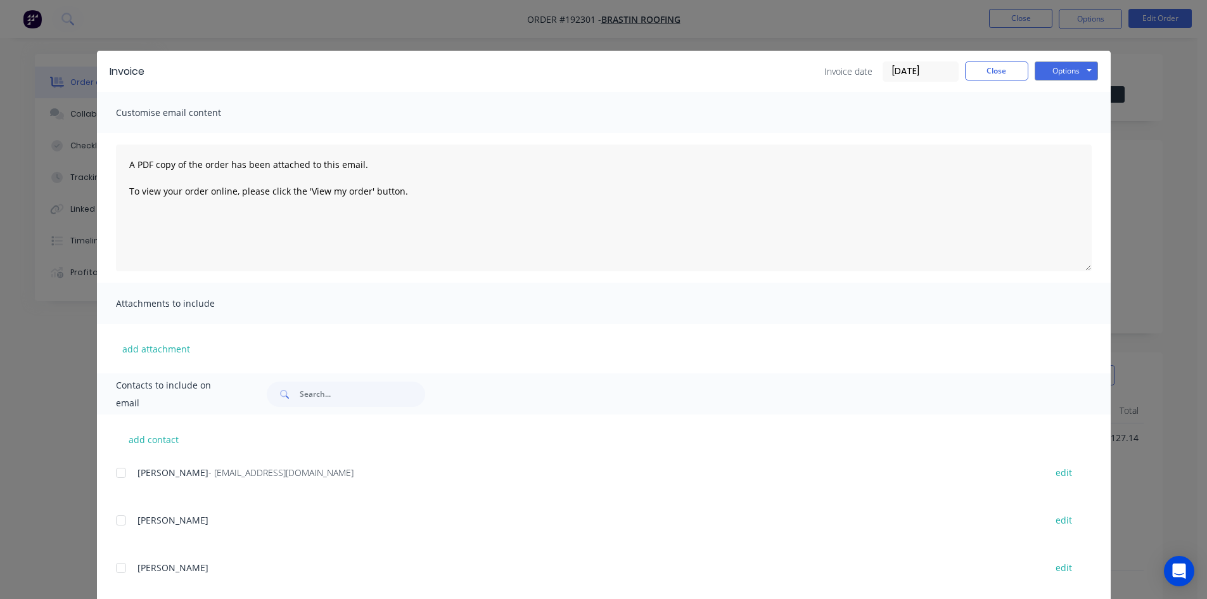
click at [120, 473] on div at bounding box center [120, 472] width 25 height 25
click at [1083, 67] on button "Options" at bounding box center [1065, 70] width 63 height 19
click at [1073, 137] on button "Email" at bounding box center [1074, 135] width 81 height 21
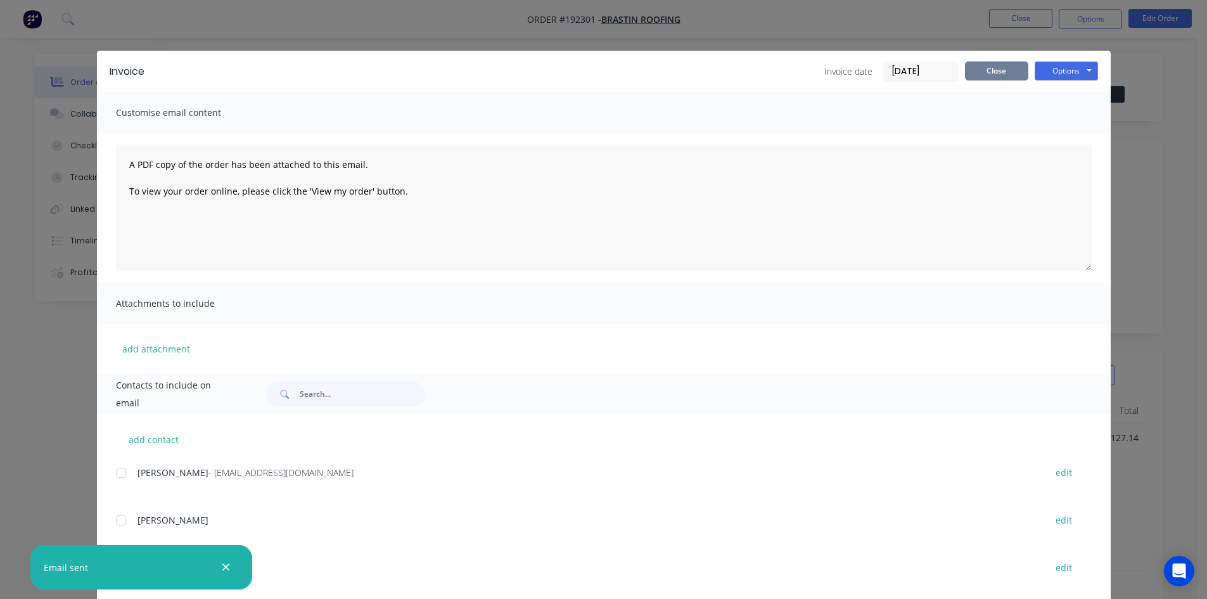
click at [996, 70] on button "Close" at bounding box center [996, 70] width 63 height 19
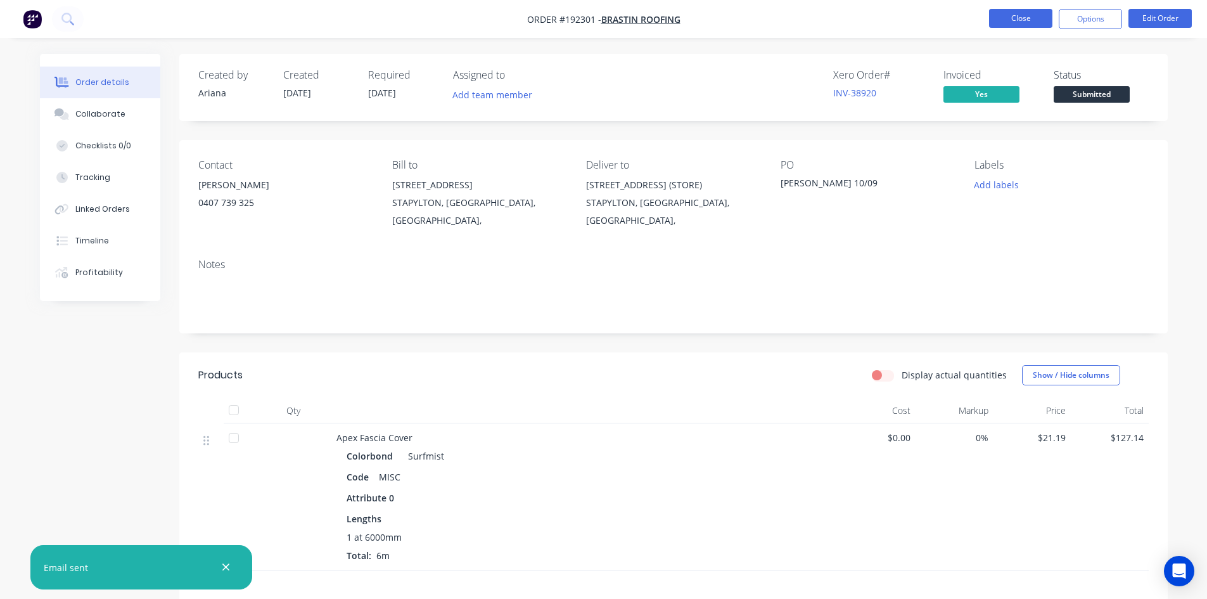
click at [1029, 24] on button "Close" at bounding box center [1020, 18] width 63 height 19
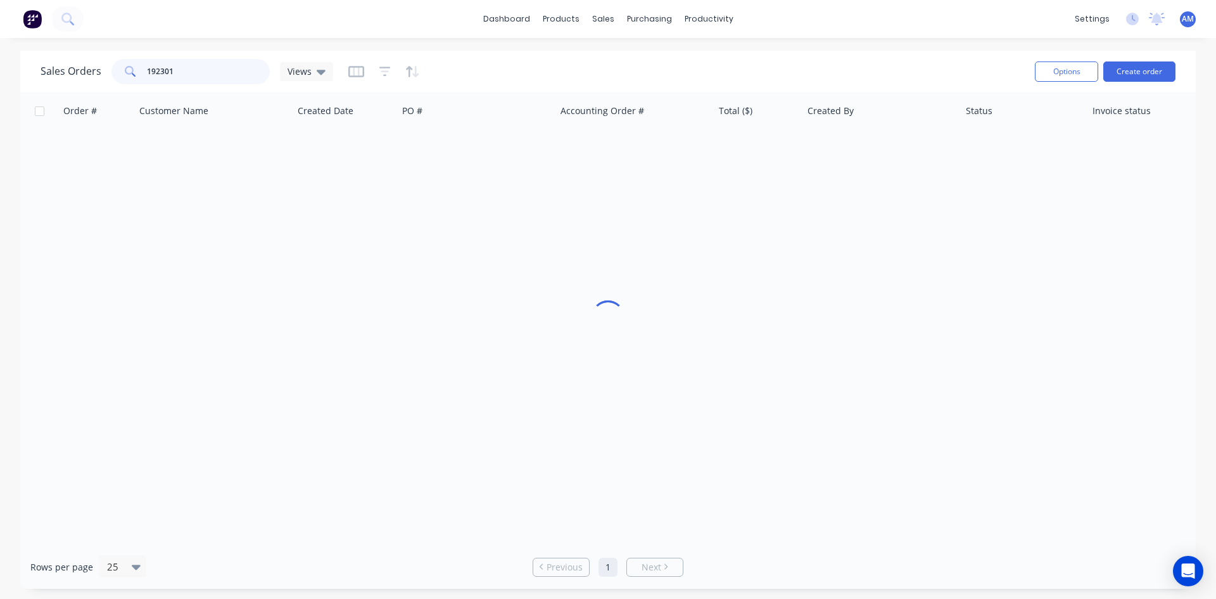
drag, startPoint x: 208, startPoint y: 68, endPoint x: 108, endPoint y: 68, distance: 100.1
click at [108, 68] on div "Sales Orders 192301 Views" at bounding box center [187, 71] width 293 height 25
type input "192356"
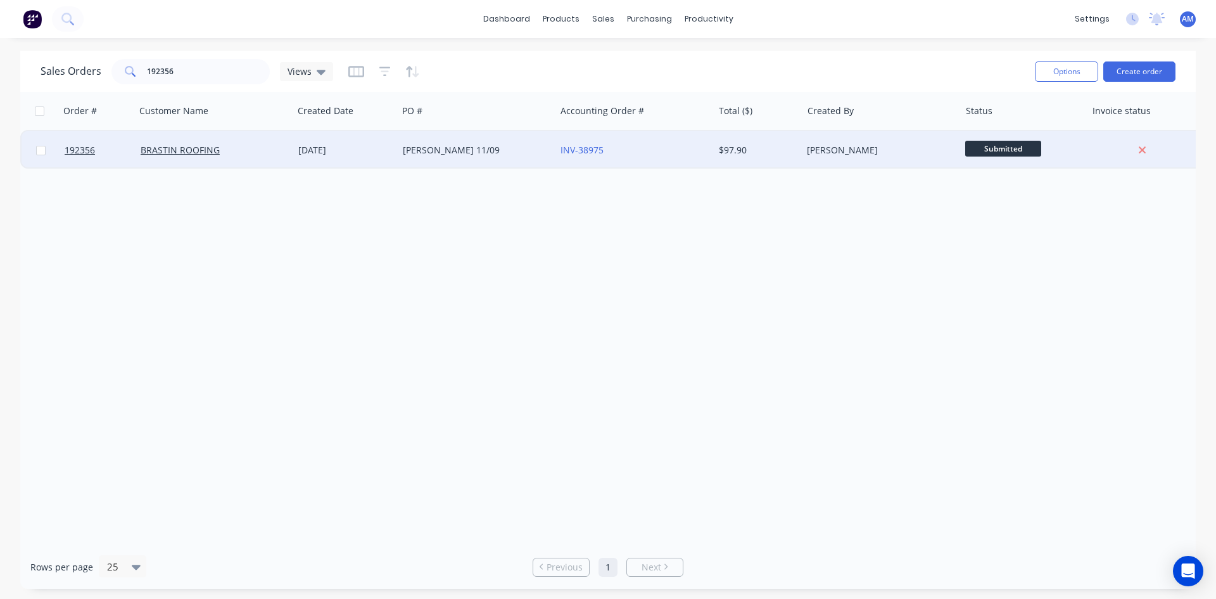
click at [506, 153] on div "BRENT 11/09" at bounding box center [473, 150] width 141 height 13
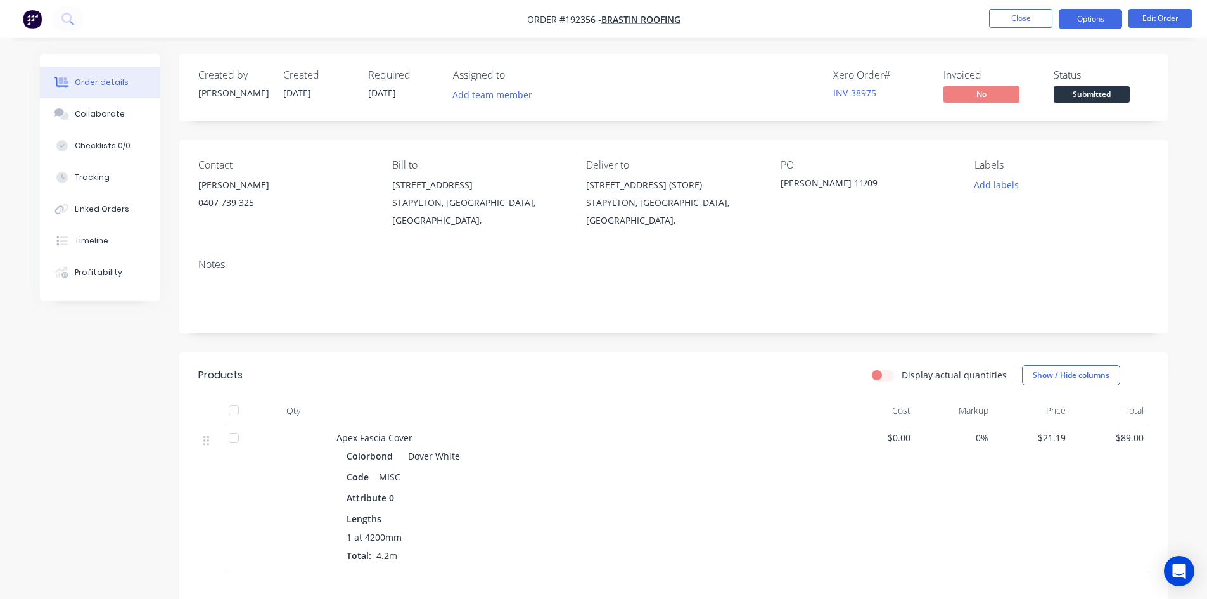
click at [1084, 16] on button "Options" at bounding box center [1089, 19] width 63 height 20
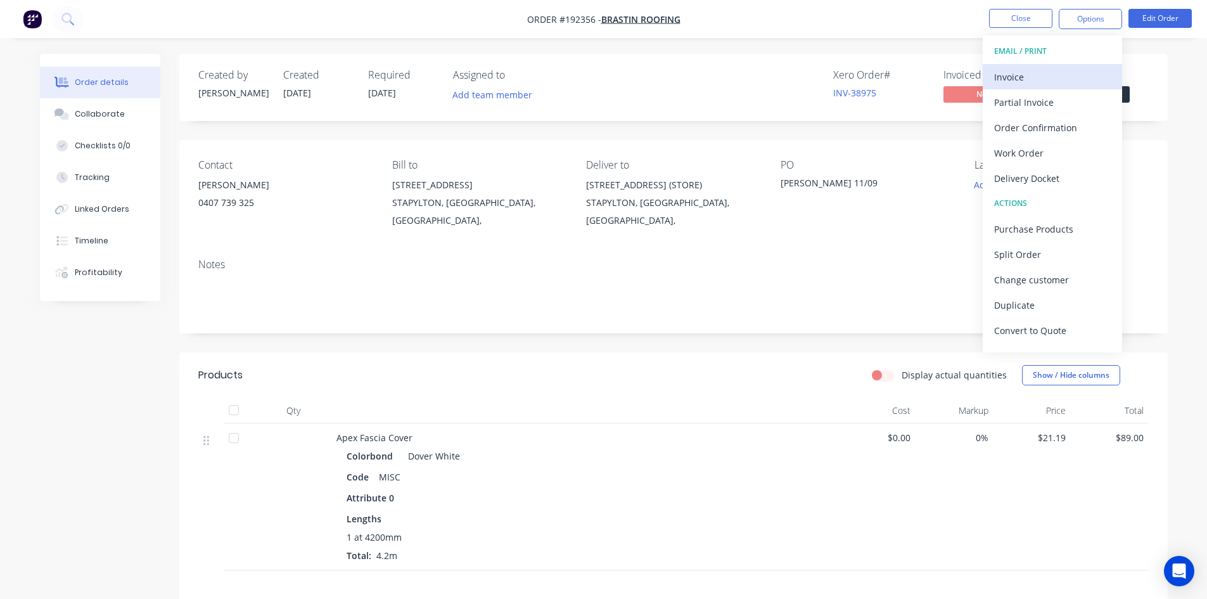
click at [1059, 73] on div "Invoice" at bounding box center [1052, 77] width 117 height 18
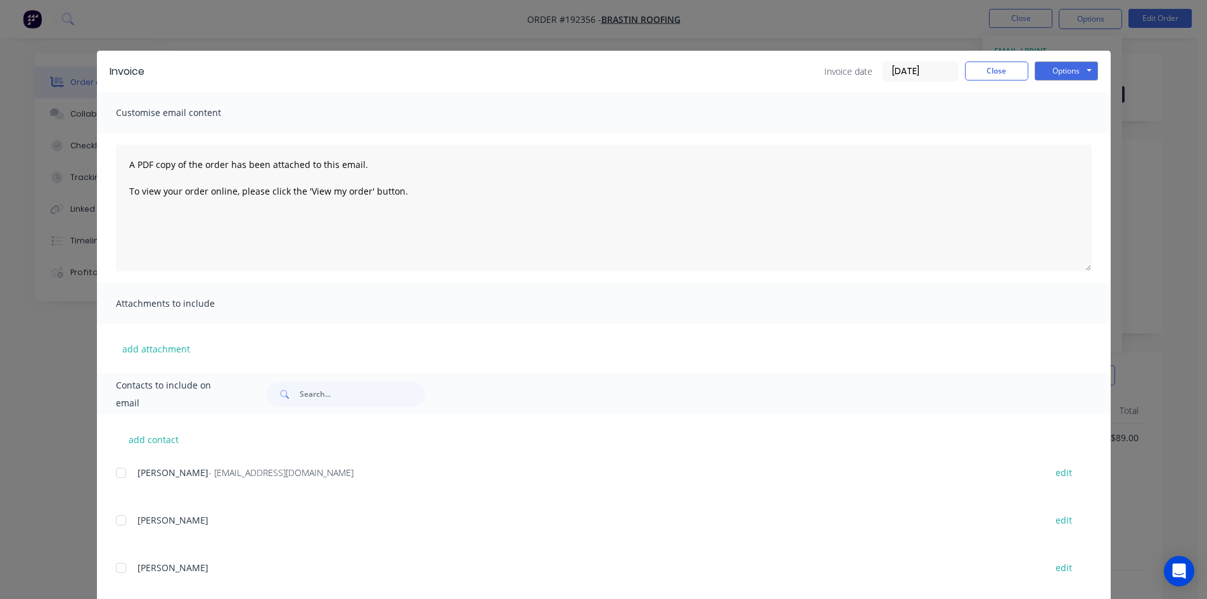
click at [118, 477] on div at bounding box center [120, 472] width 25 height 25
click at [1053, 67] on button "Options" at bounding box center [1065, 70] width 63 height 19
click at [1046, 136] on button "Email" at bounding box center [1074, 135] width 81 height 21
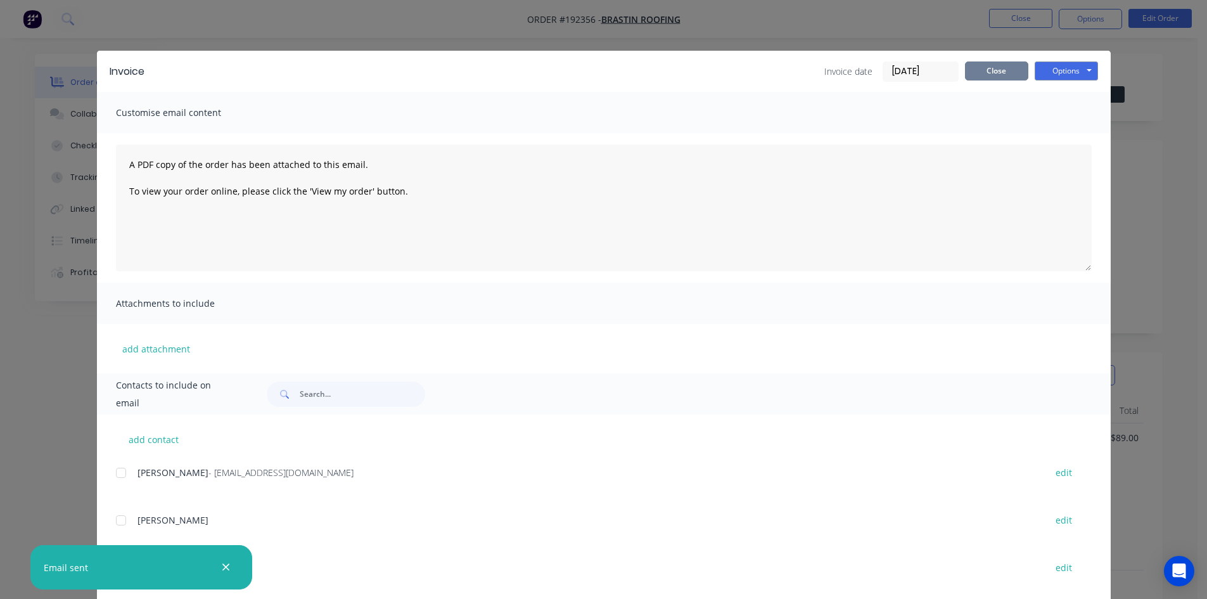
click at [977, 65] on button "Close" at bounding box center [996, 70] width 63 height 19
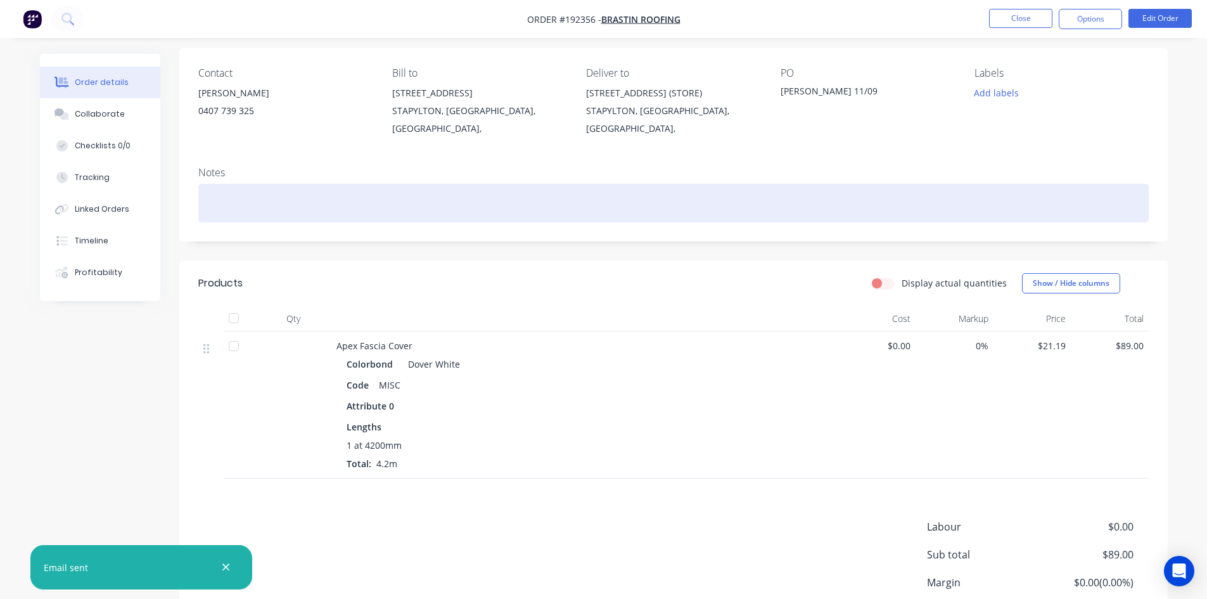
scroll to position [184, 0]
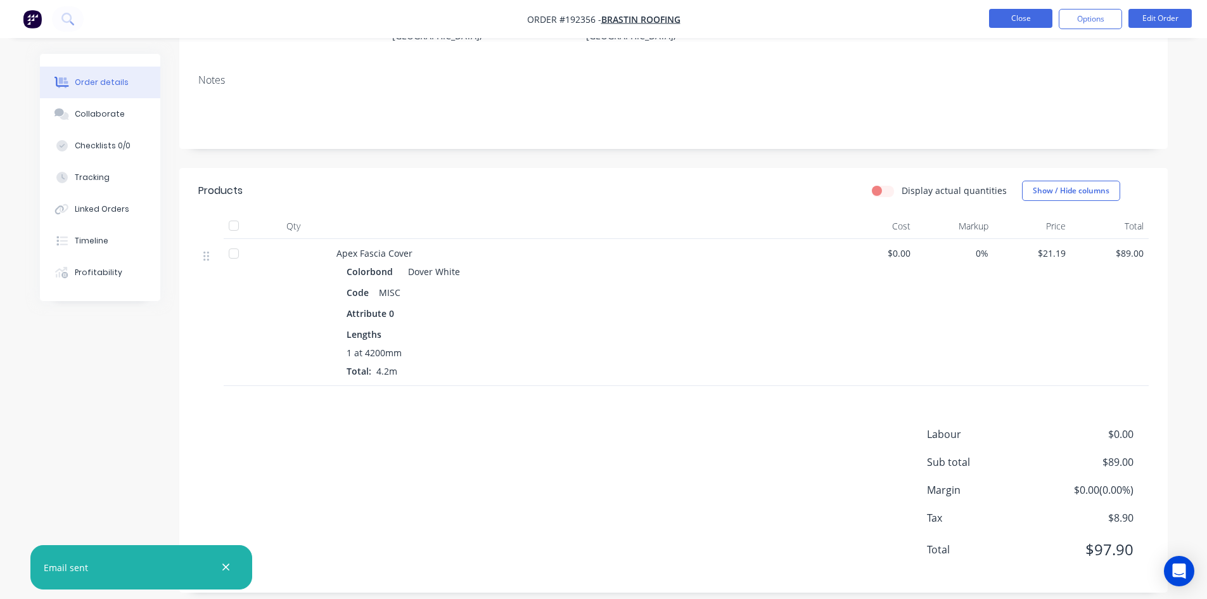
click at [1011, 15] on button "Close" at bounding box center [1020, 18] width 63 height 19
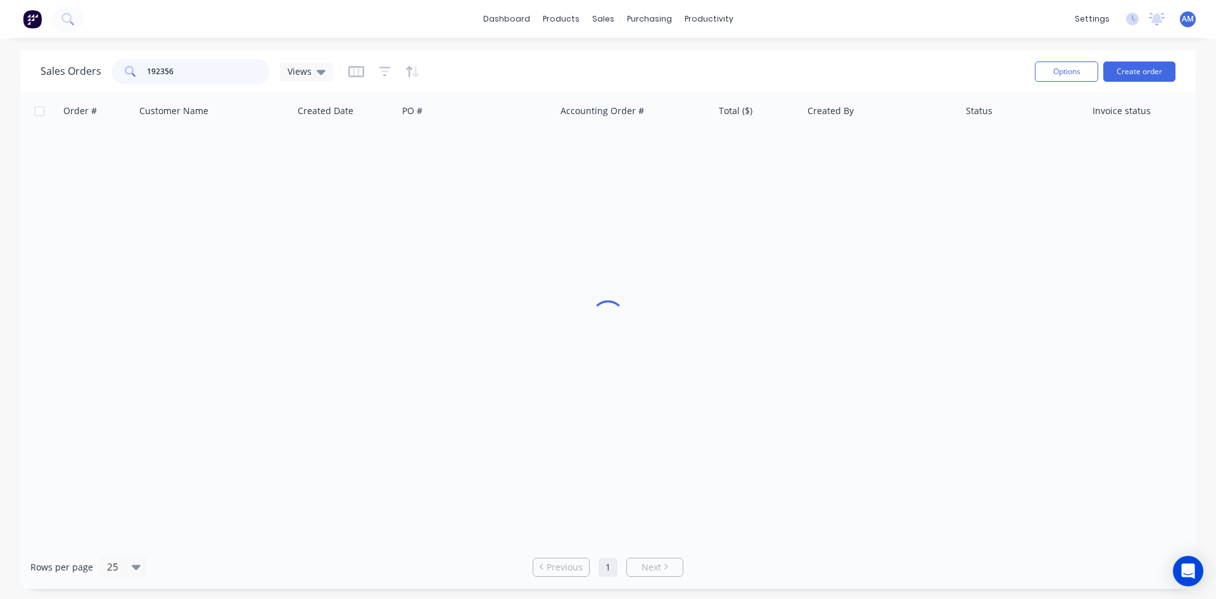
drag, startPoint x: 190, startPoint y: 67, endPoint x: 80, endPoint y: 65, distance: 110.2
click at [80, 65] on div "Sales Orders 192356 Views" at bounding box center [187, 71] width 293 height 25
type input "192270"
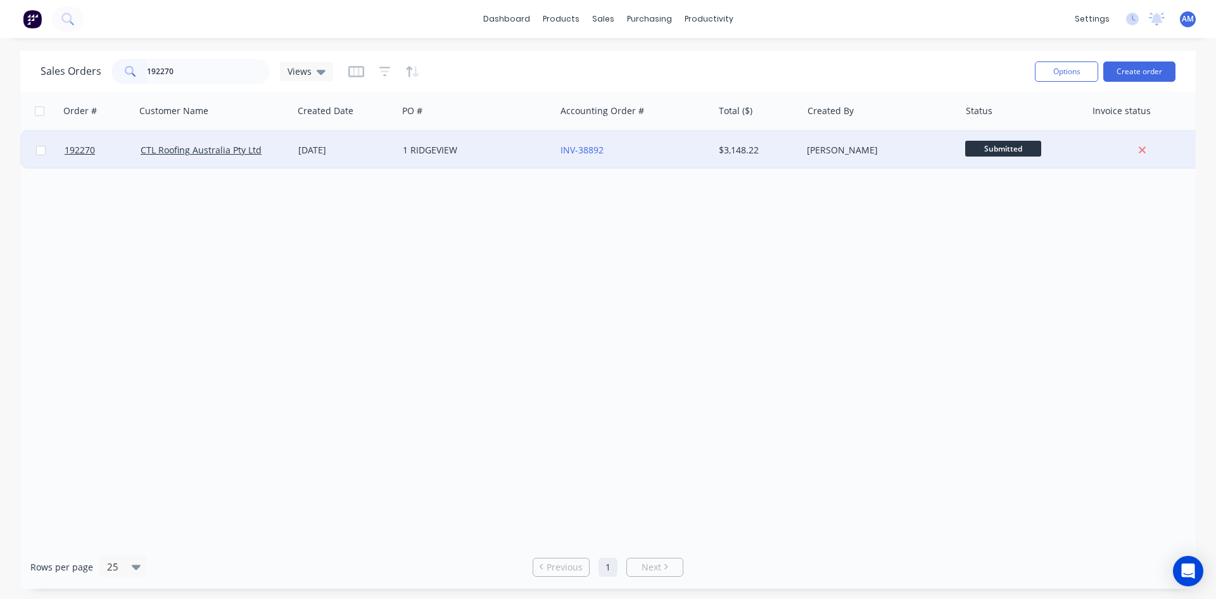
click at [486, 160] on div "1 RIDGEVIEW" at bounding box center [477, 150] width 158 height 38
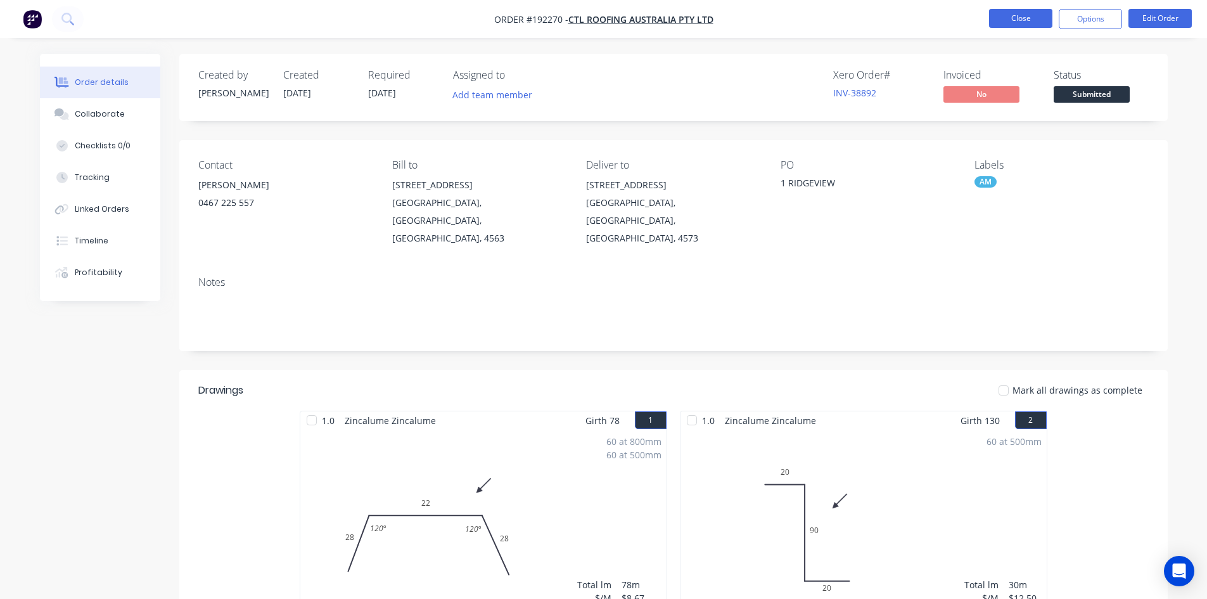
click at [1030, 22] on button "Close" at bounding box center [1020, 18] width 63 height 19
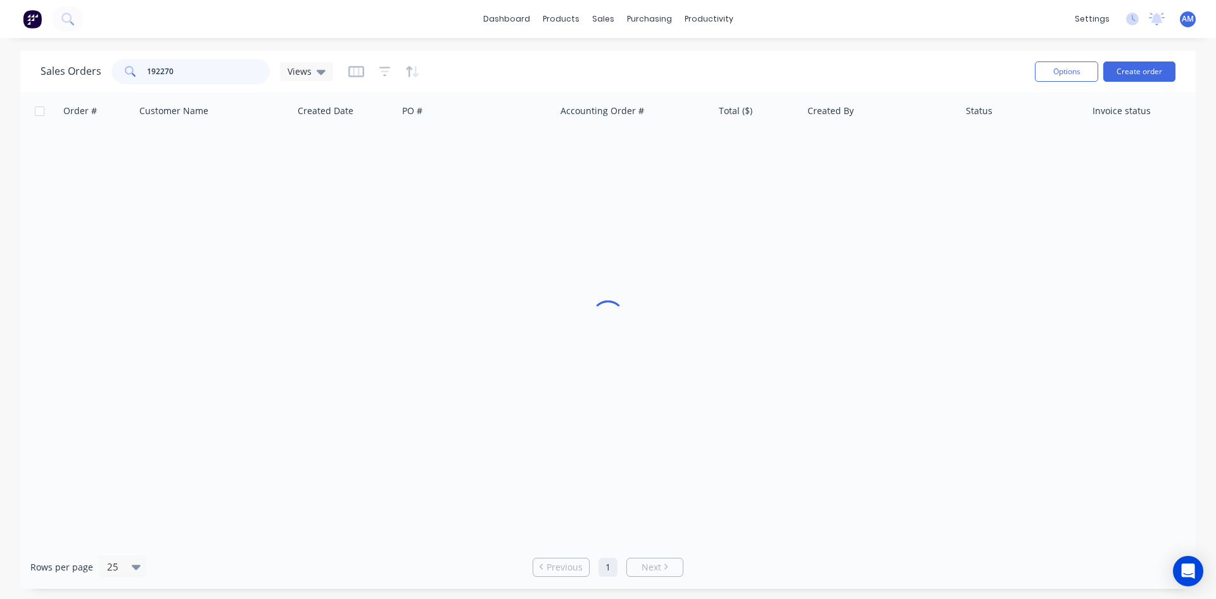
drag, startPoint x: 189, startPoint y: 61, endPoint x: 11, endPoint y: 87, distance: 179.9
click at [11, 87] on div "Sales Orders 192270 Views Options Create order Order # Customer Name Created Da…" at bounding box center [608, 320] width 1216 height 538
type input "192360"
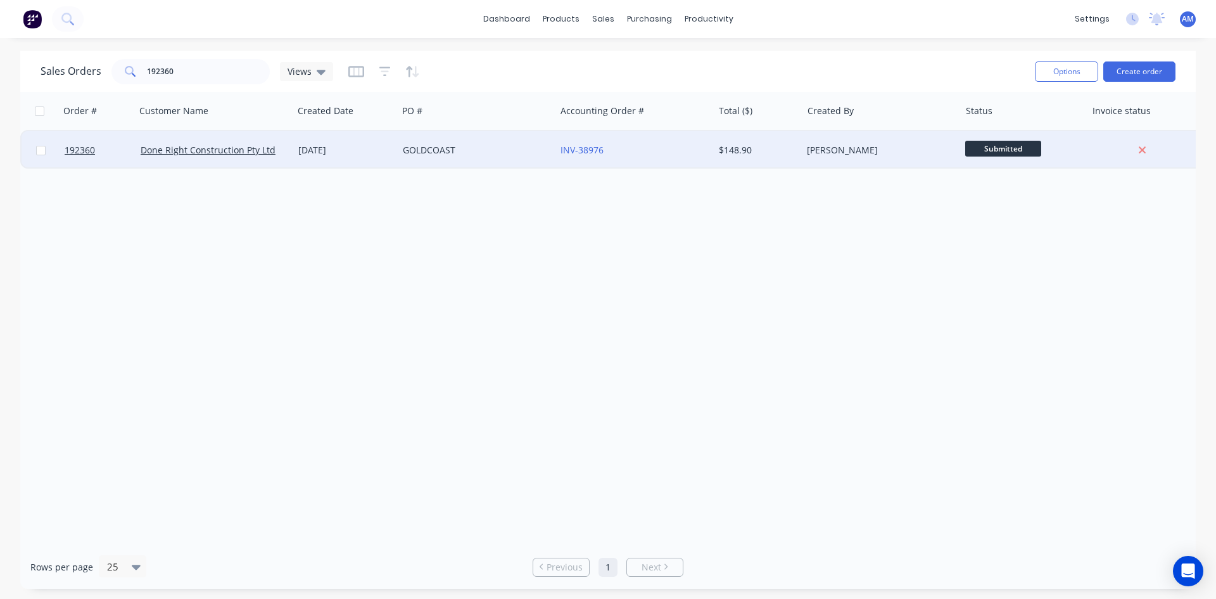
click at [485, 157] on div "GOLDCOAST" at bounding box center [477, 150] width 158 height 38
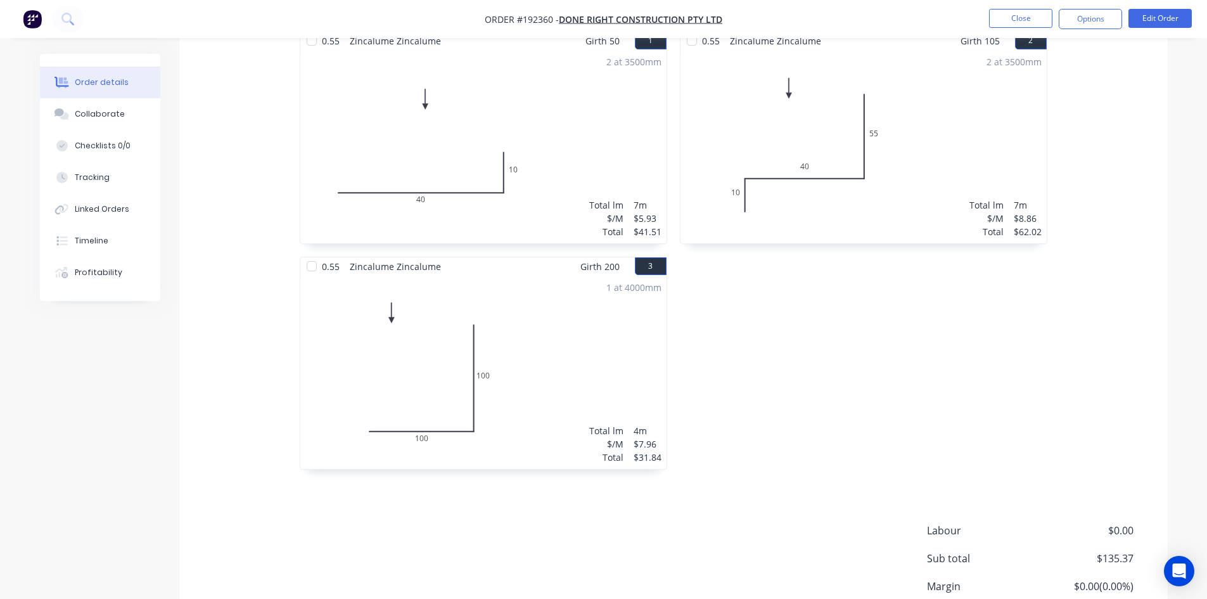
scroll to position [380, 0]
click at [1139, 11] on button "Edit Order" at bounding box center [1159, 18] width 63 height 19
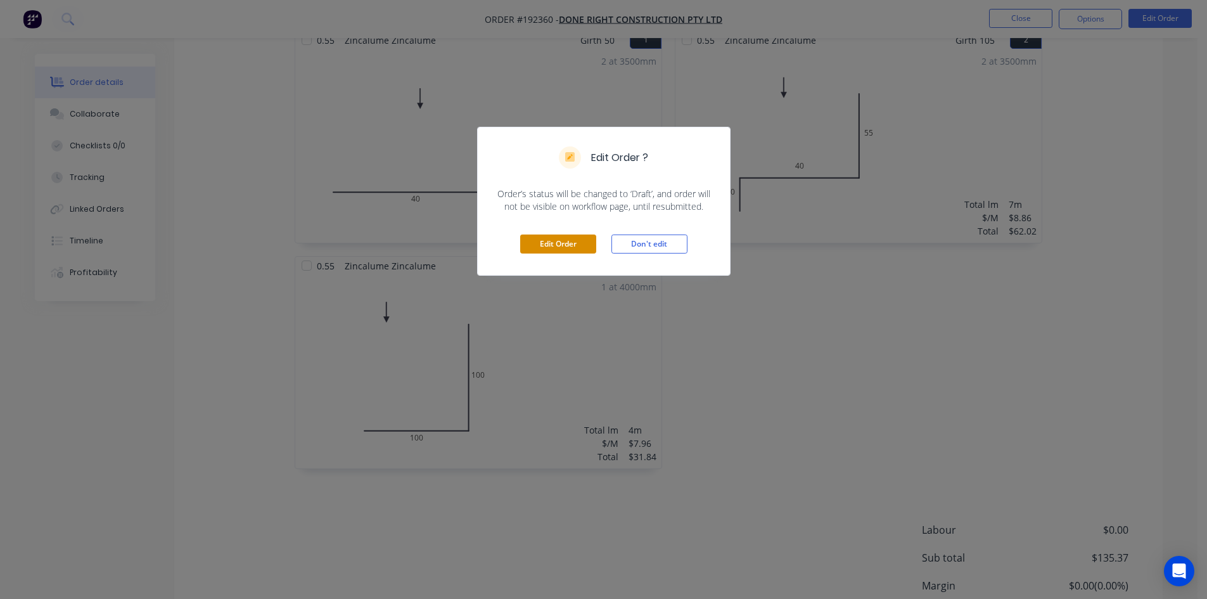
click at [540, 248] on button "Edit Order" at bounding box center [558, 243] width 76 height 19
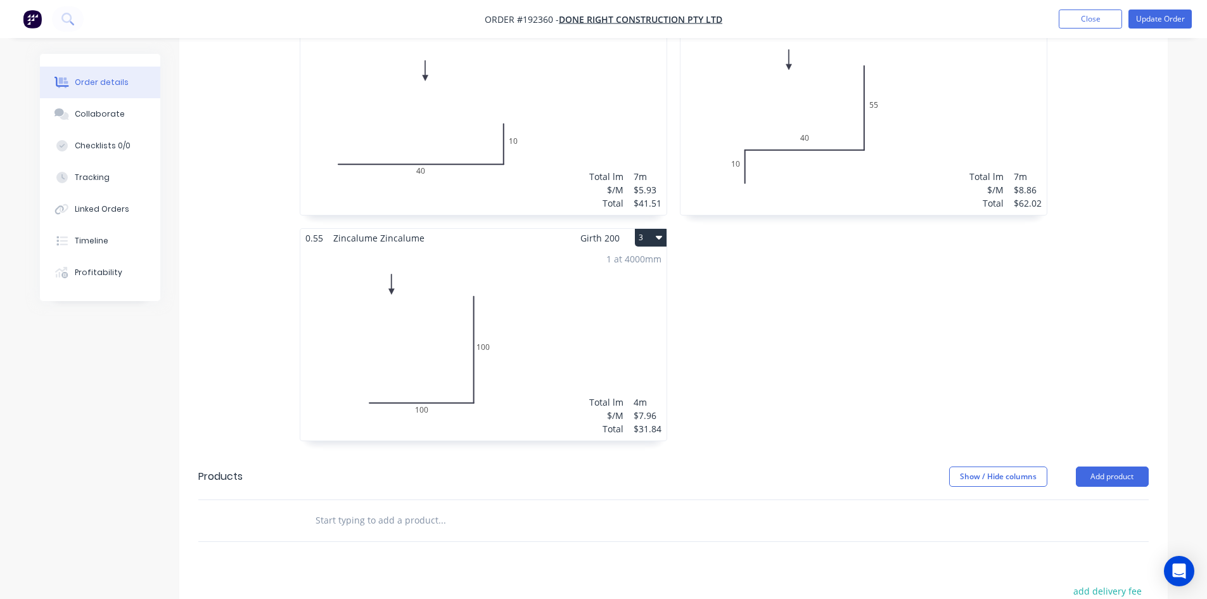
scroll to position [570, 0]
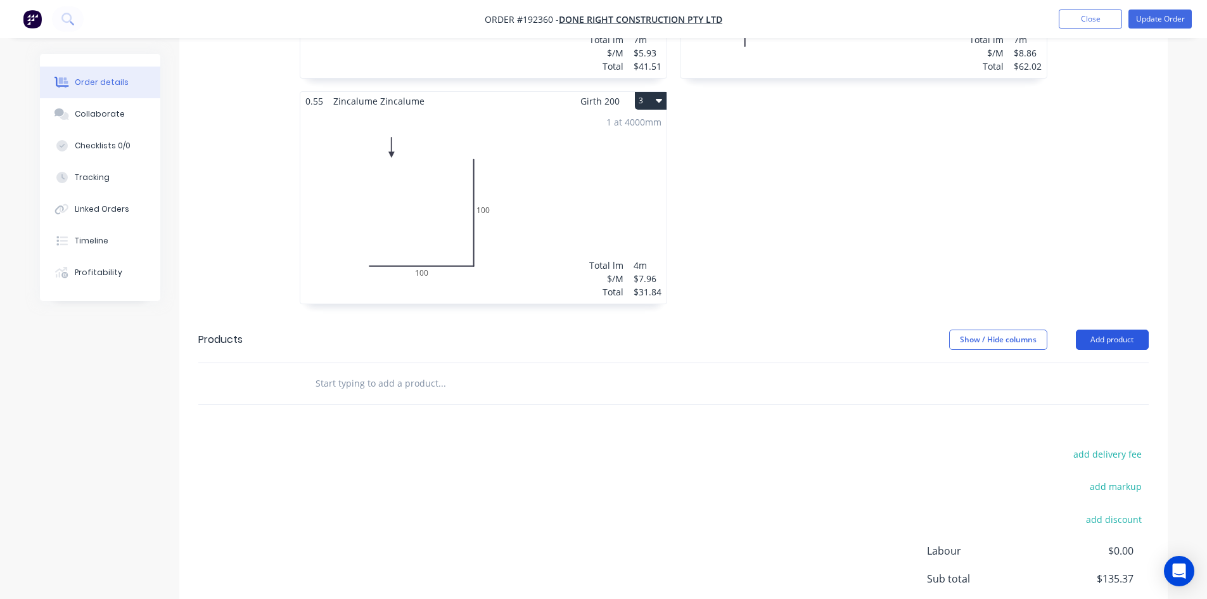
click at [1119, 329] on button "Add product" at bounding box center [1111, 339] width 73 height 20
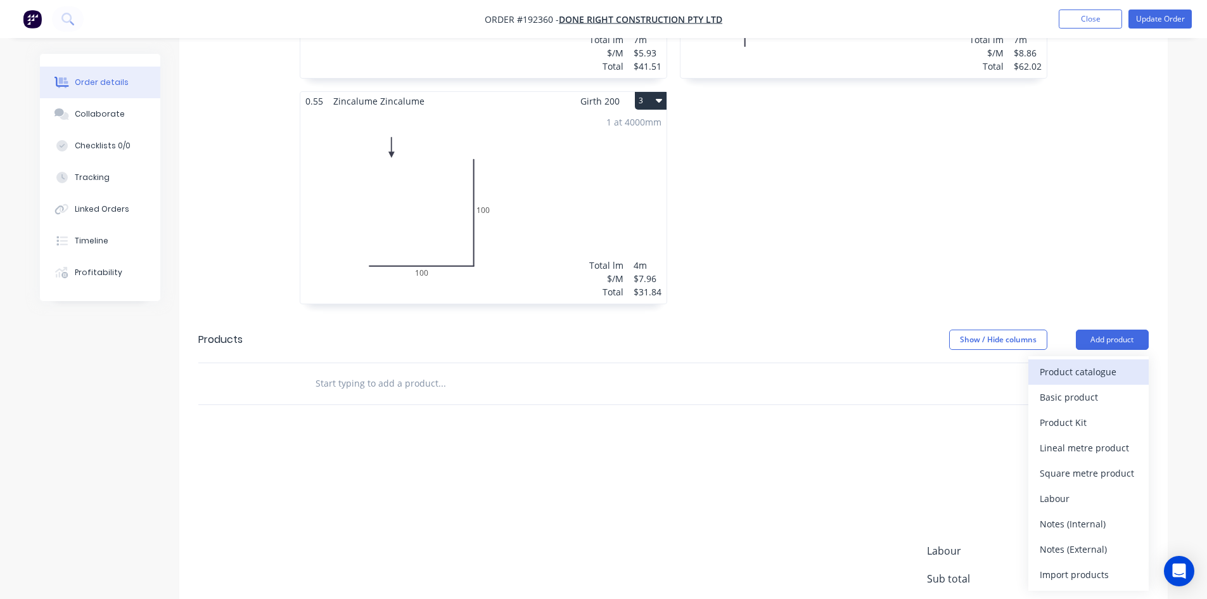
click at [1106, 362] on div "Product catalogue" at bounding box center [1088, 371] width 98 height 18
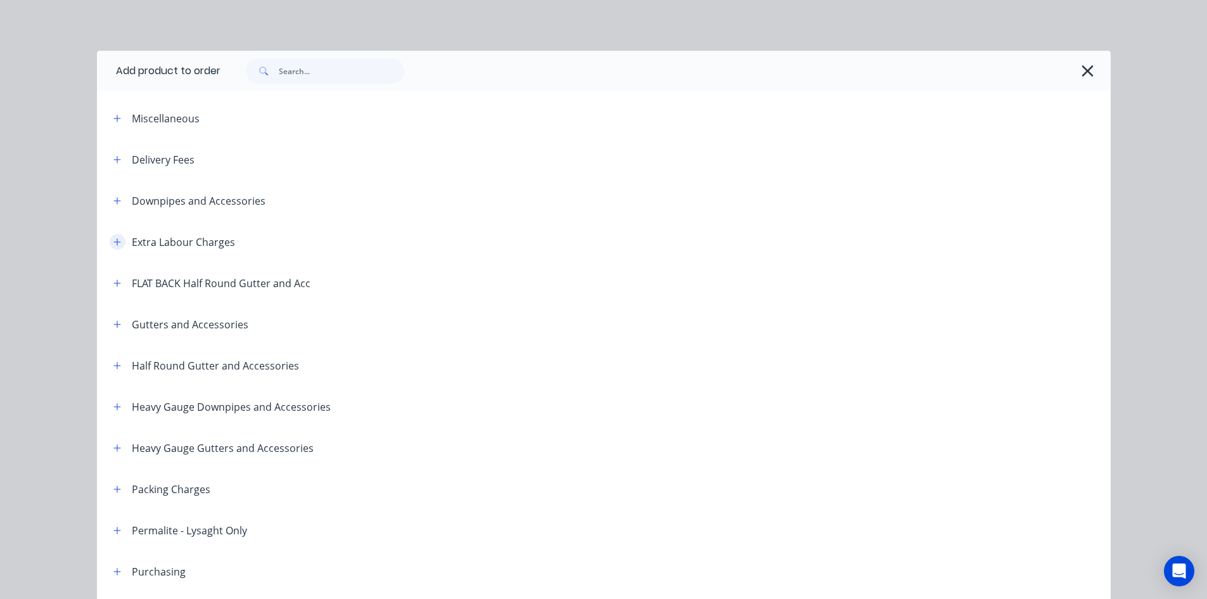
click at [113, 238] on icon "button" at bounding box center [117, 242] width 8 height 9
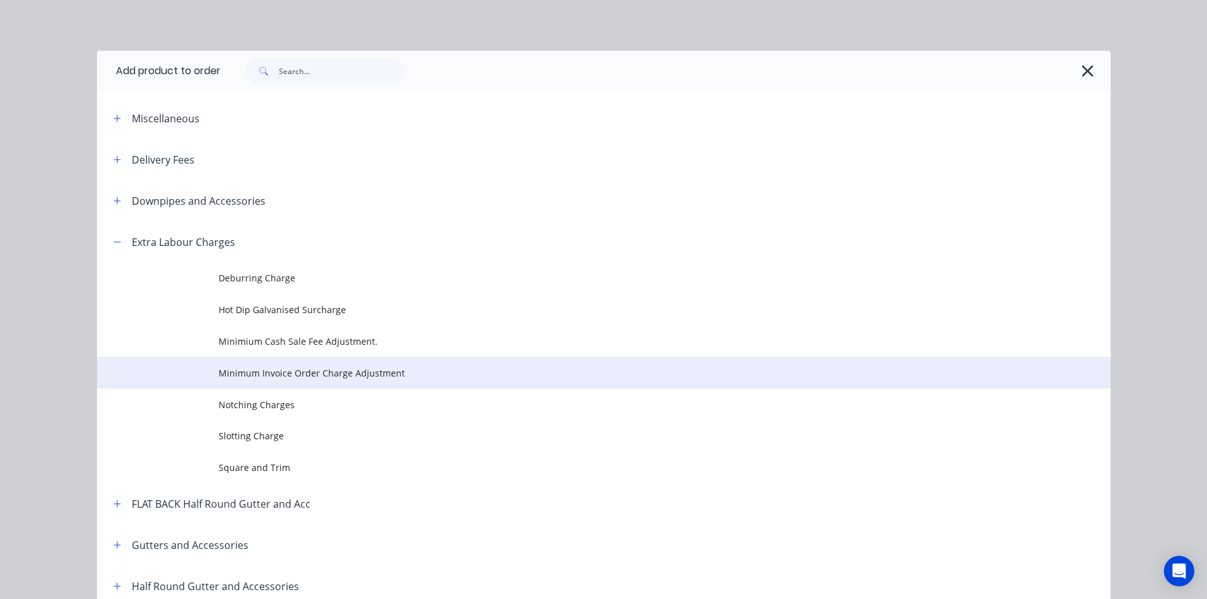
click at [296, 367] on span "Minimum Invoice Order Charge Adjustment" at bounding box center [575, 372] width 713 height 13
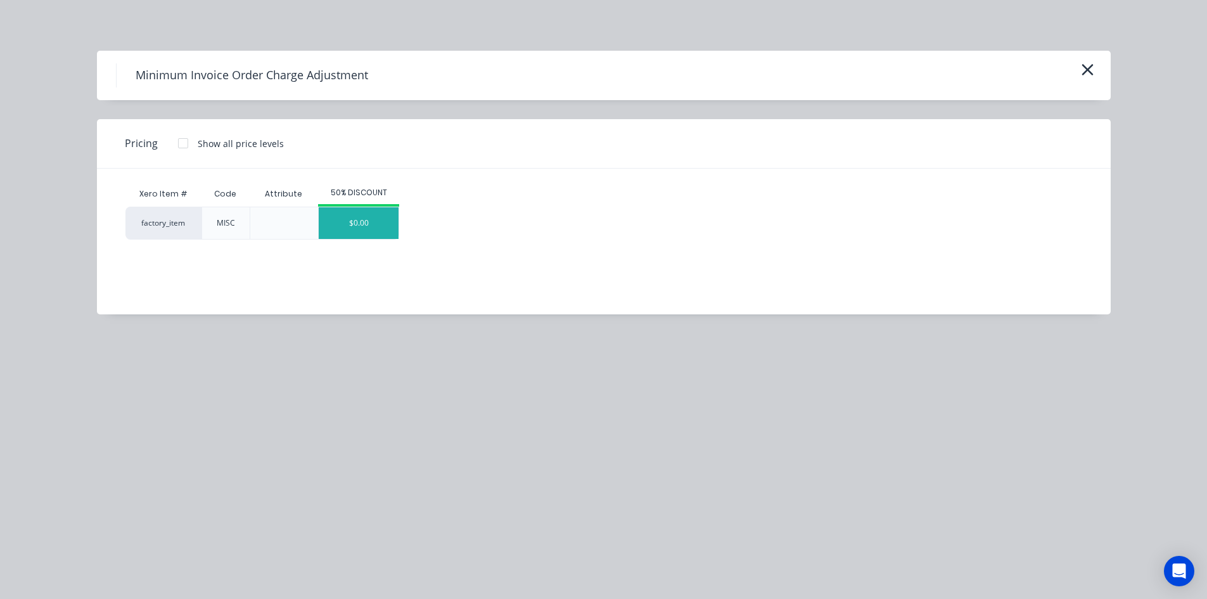
click at [354, 225] on div "$0.00" at bounding box center [359, 223] width 80 height 32
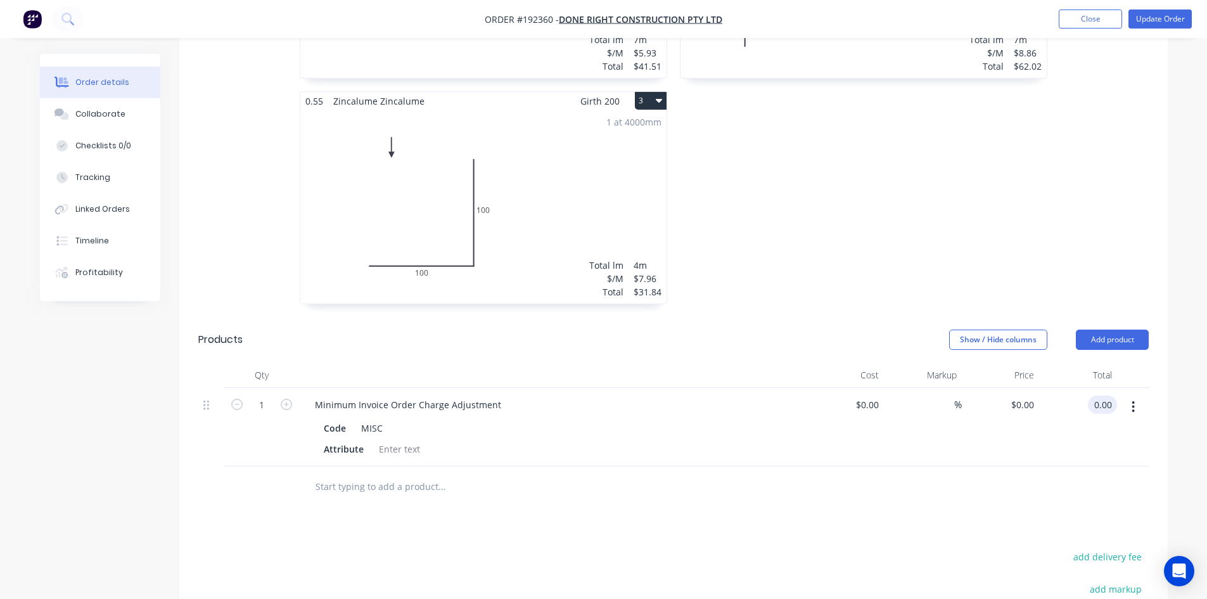
click at [1098, 395] on input "0.00" at bounding box center [1105, 404] width 24 height 18
type input "64.63"
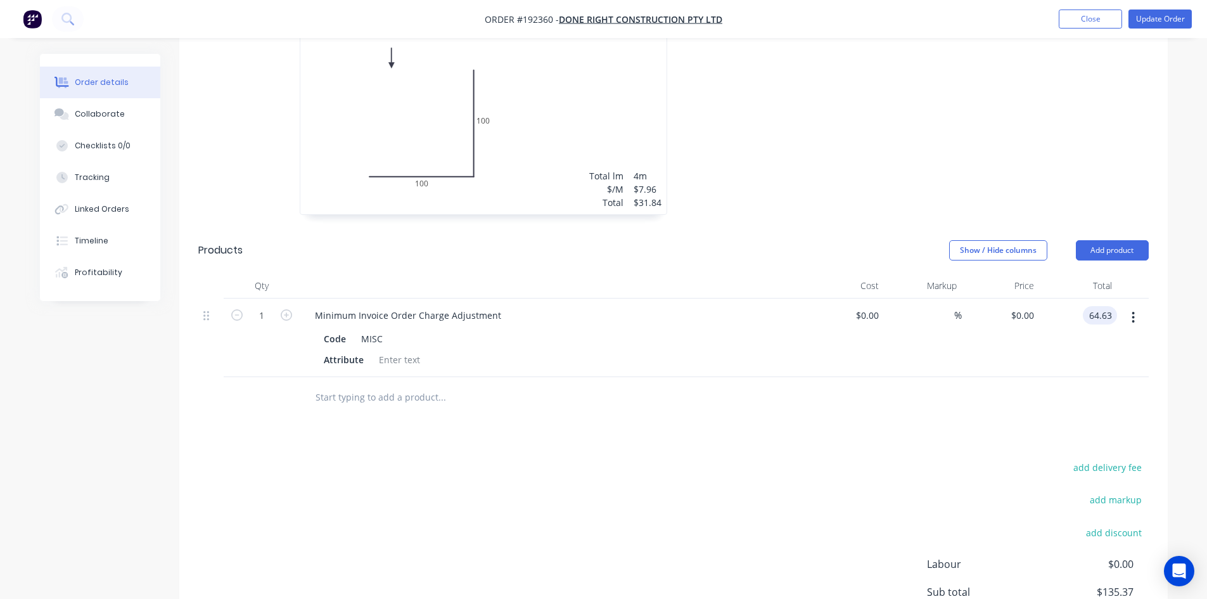
scroll to position [784, 0]
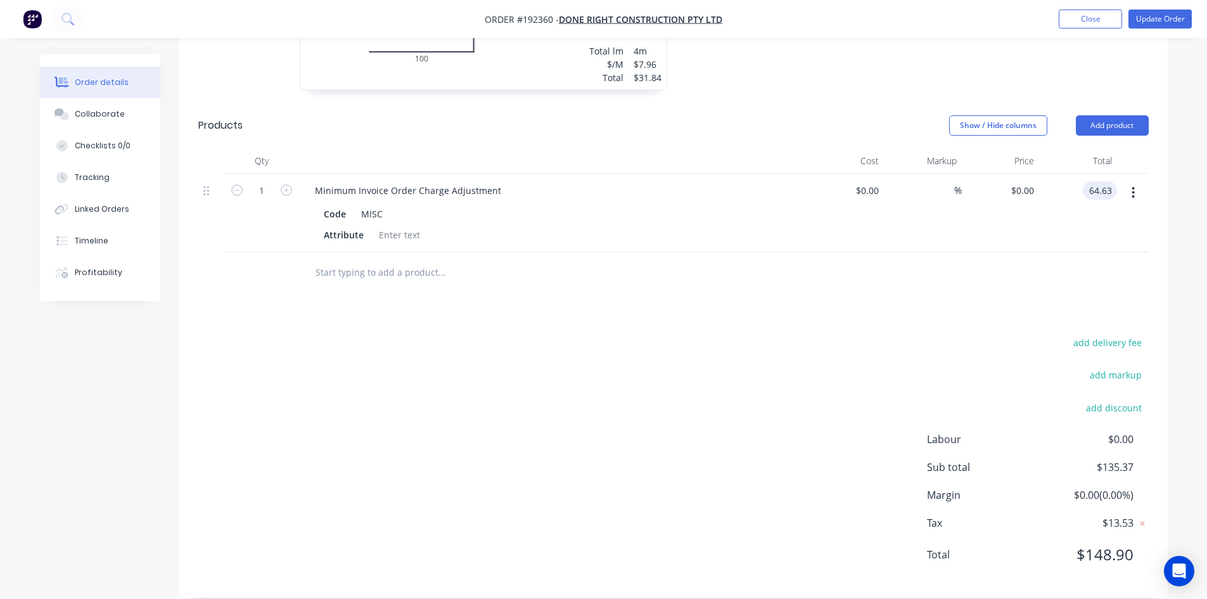
type input "$64.63"
click at [949, 334] on div "add delivery fee add markup add discount Labour $0.00 Sub total $200.00 Margin …" at bounding box center [673, 456] width 950 height 244
click at [1172, 11] on button "Update Order" at bounding box center [1159, 19] width 63 height 19
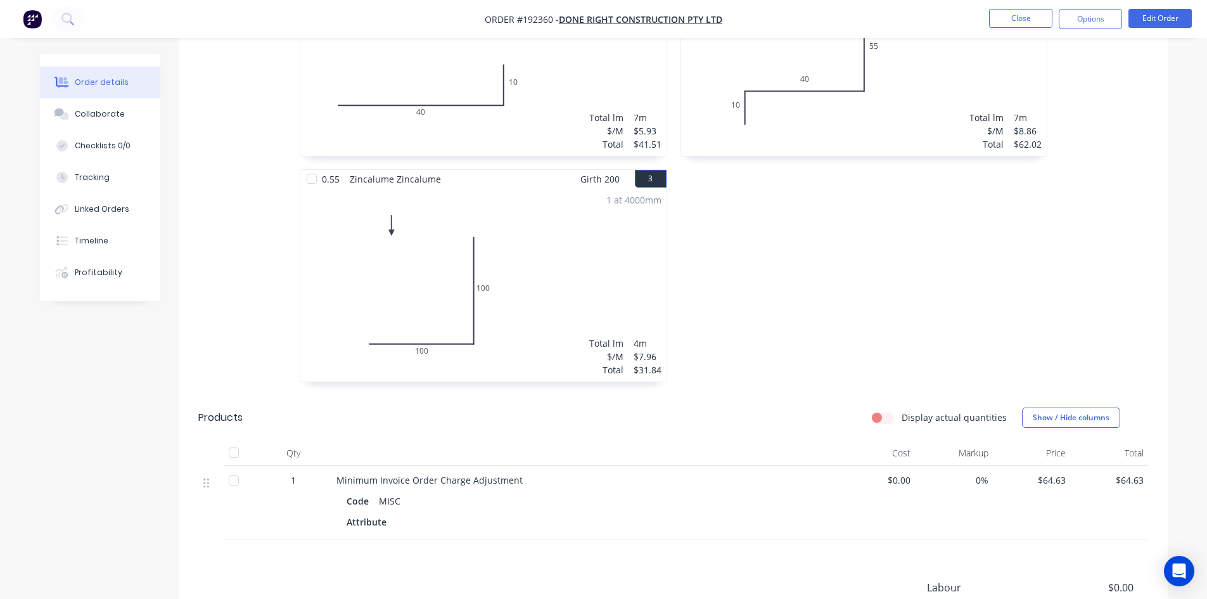
scroll to position [443, 0]
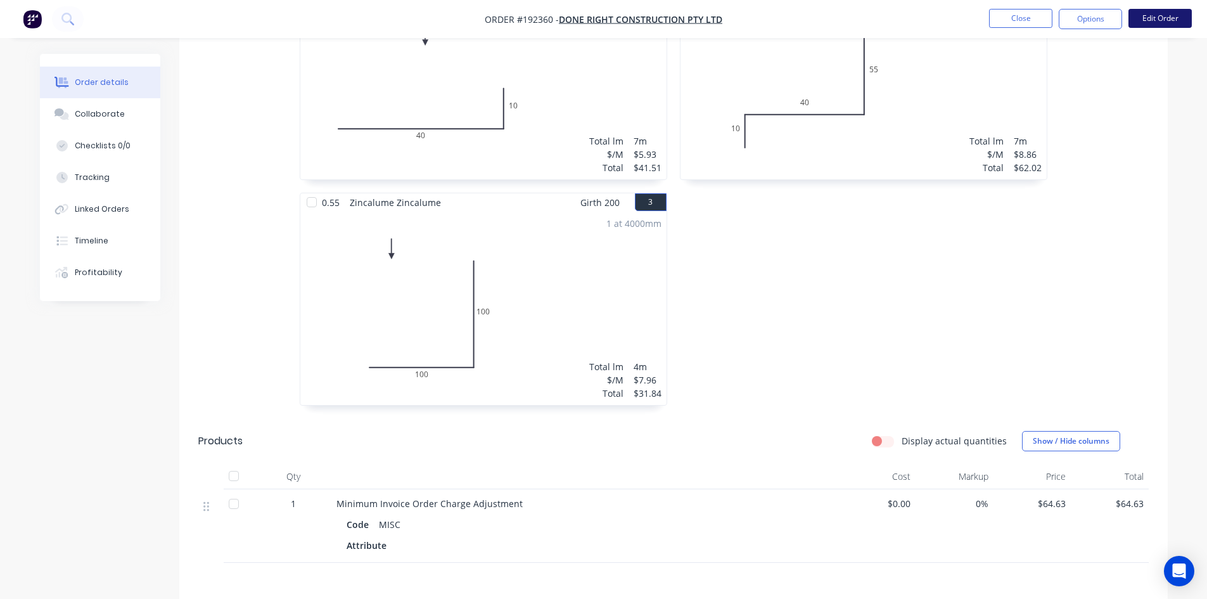
click at [1145, 22] on button "Edit Order" at bounding box center [1159, 18] width 63 height 19
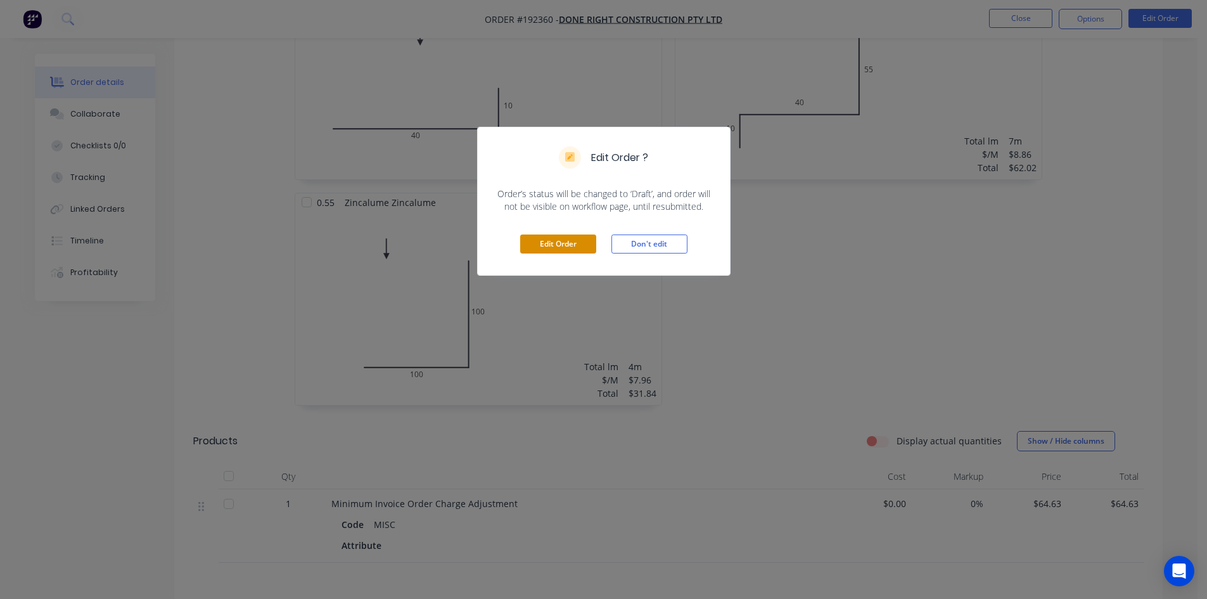
click at [544, 239] on button "Edit Order" at bounding box center [558, 243] width 76 height 19
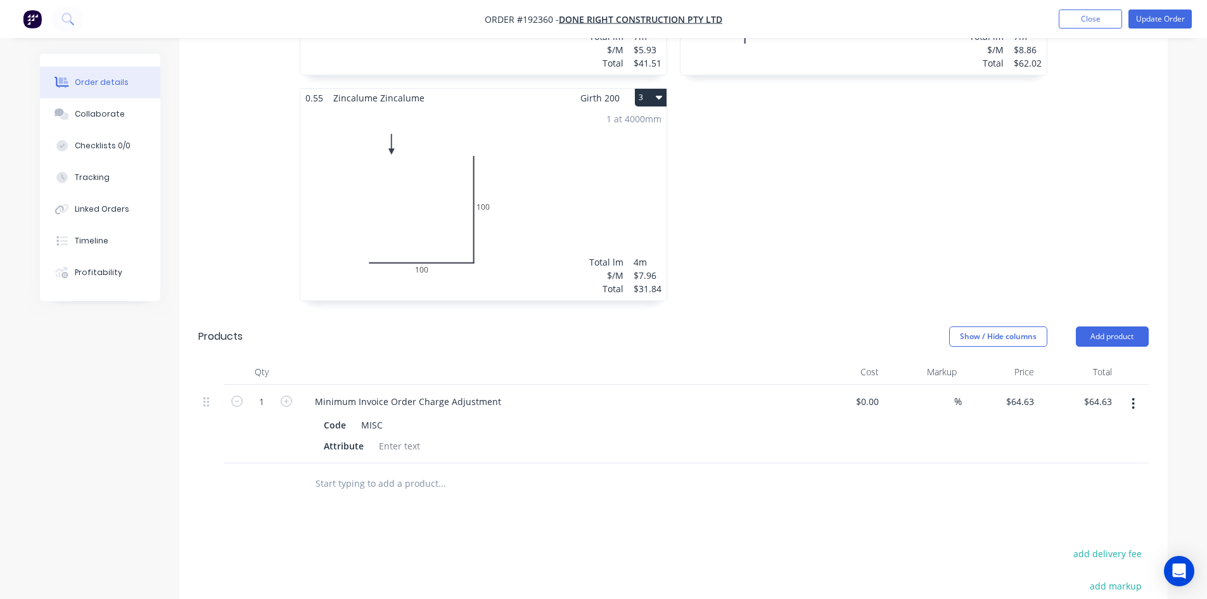
scroll to position [697, 0]
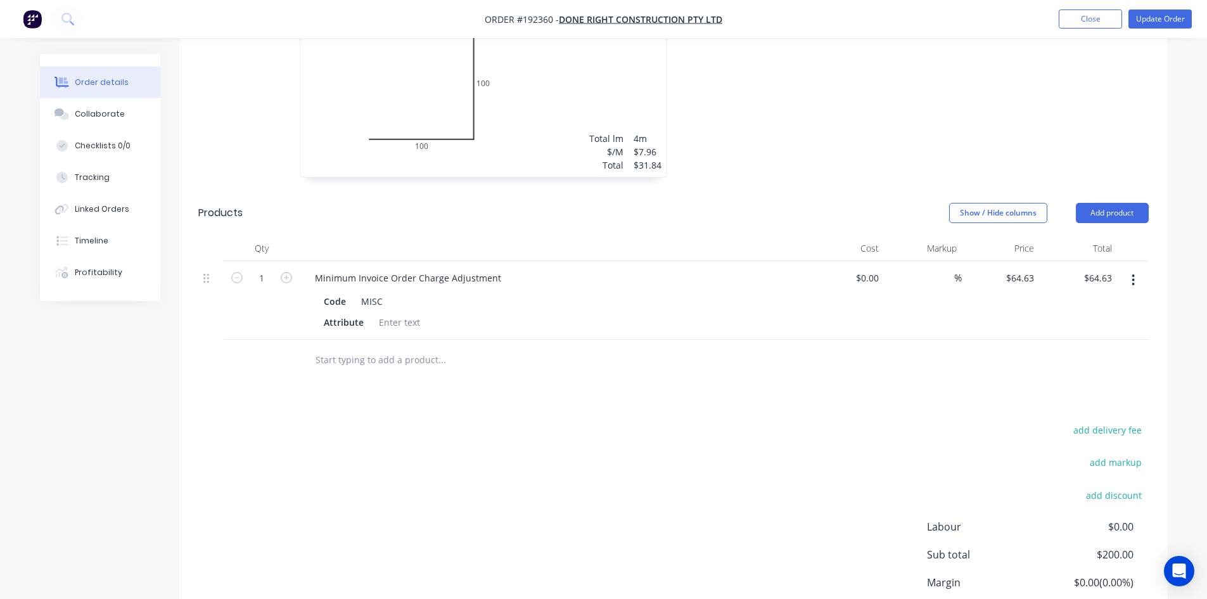
click at [1136, 269] on button "button" at bounding box center [1133, 280] width 30 height 23
click at [1093, 380] on div "Delete" at bounding box center [1088, 389] width 98 height 18
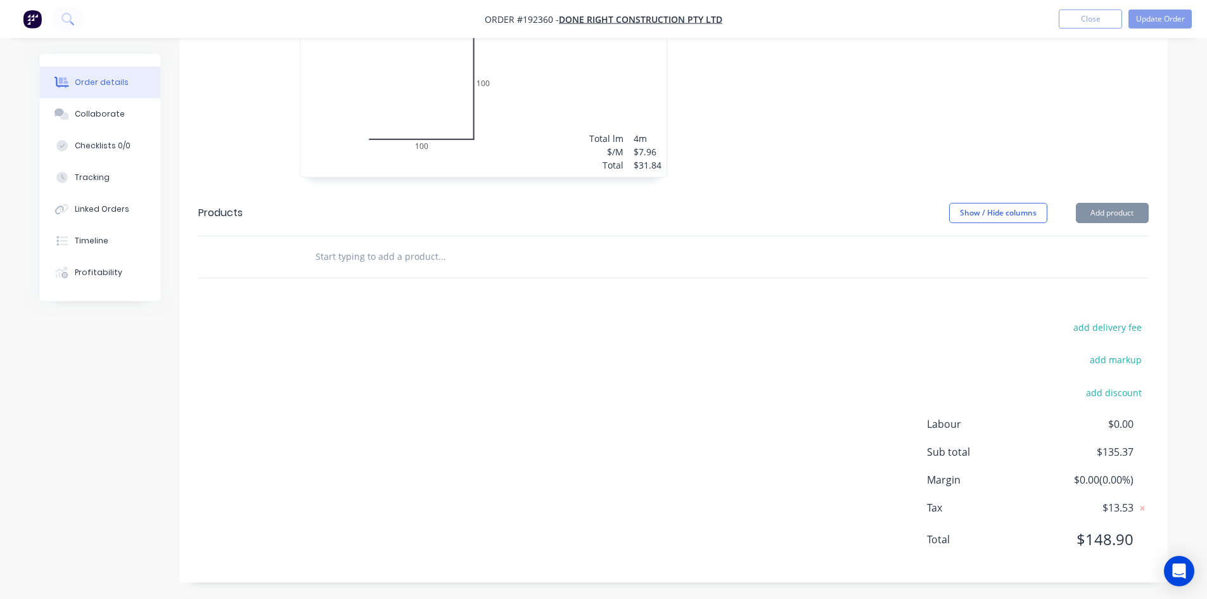
scroll to position [682, 0]
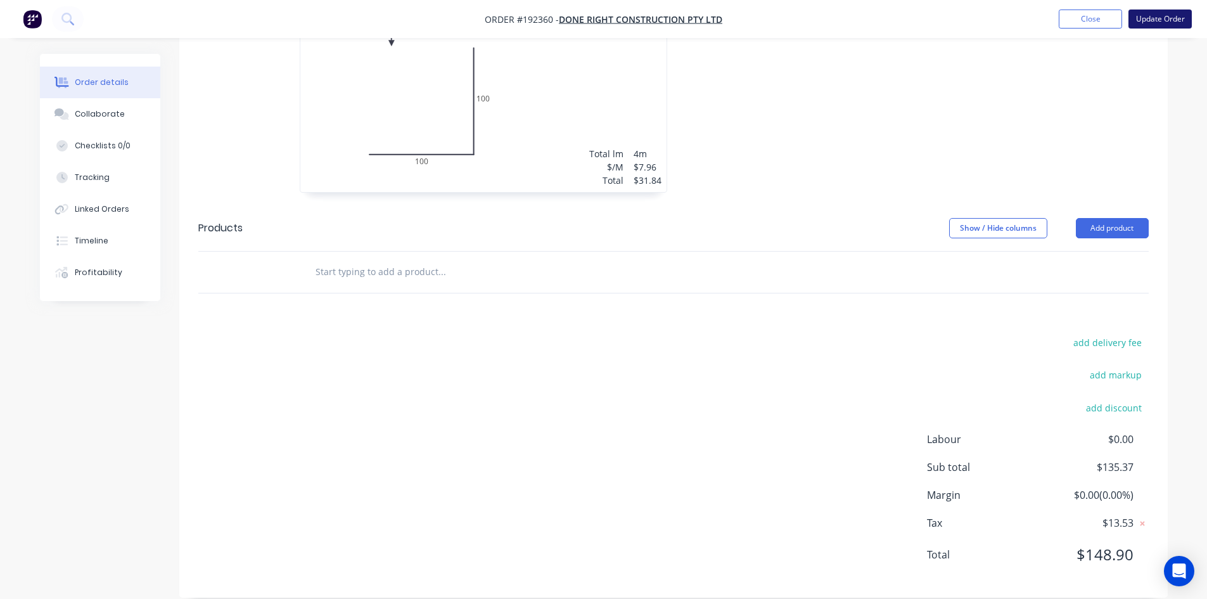
click at [1181, 20] on button "Update Order" at bounding box center [1159, 19] width 63 height 19
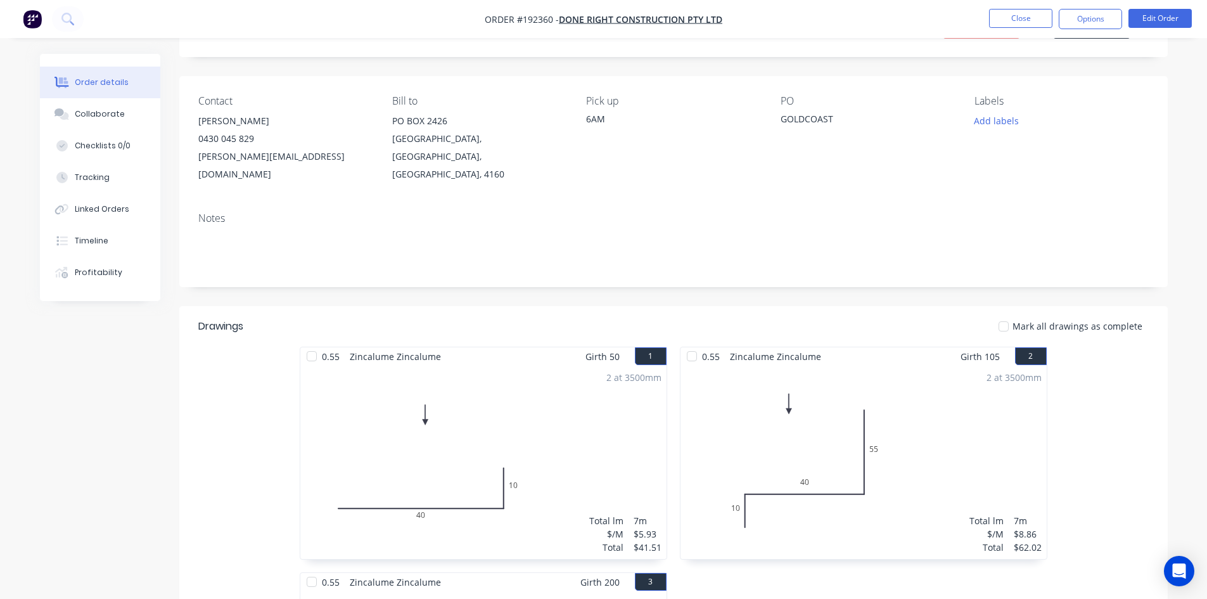
scroll to position [63, 0]
click at [1015, 23] on button "Close" at bounding box center [1020, 18] width 63 height 19
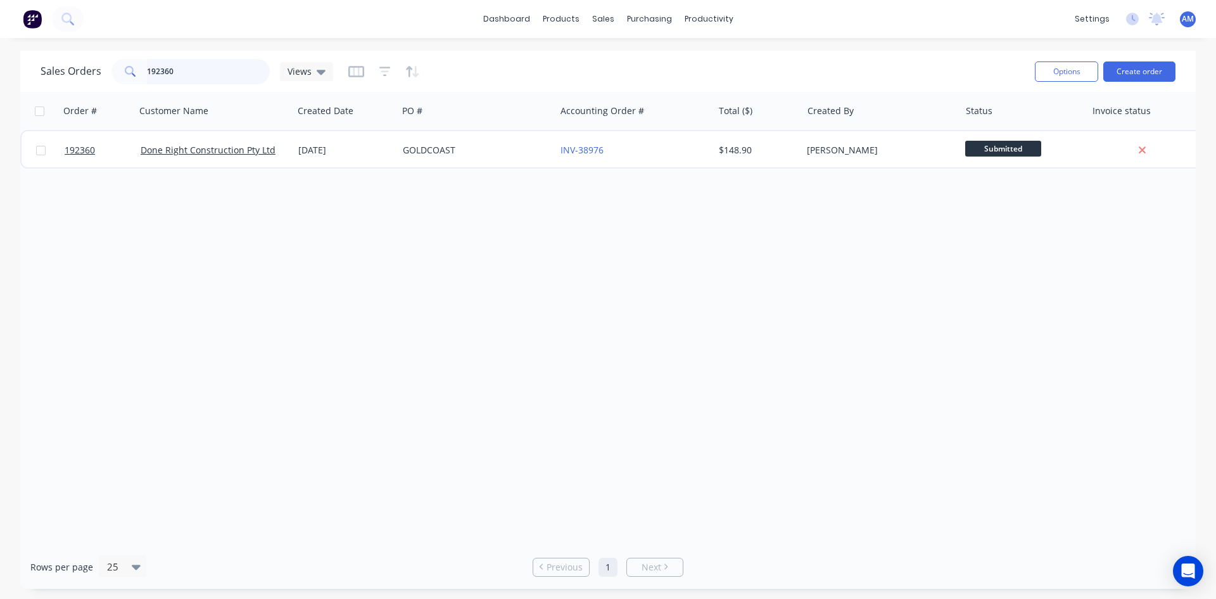
drag, startPoint x: 210, startPoint y: 71, endPoint x: 60, endPoint y: 81, distance: 151.1
click at [60, 81] on div "Sales Orders 192360 Views" at bounding box center [187, 71] width 293 height 25
type input "192251"
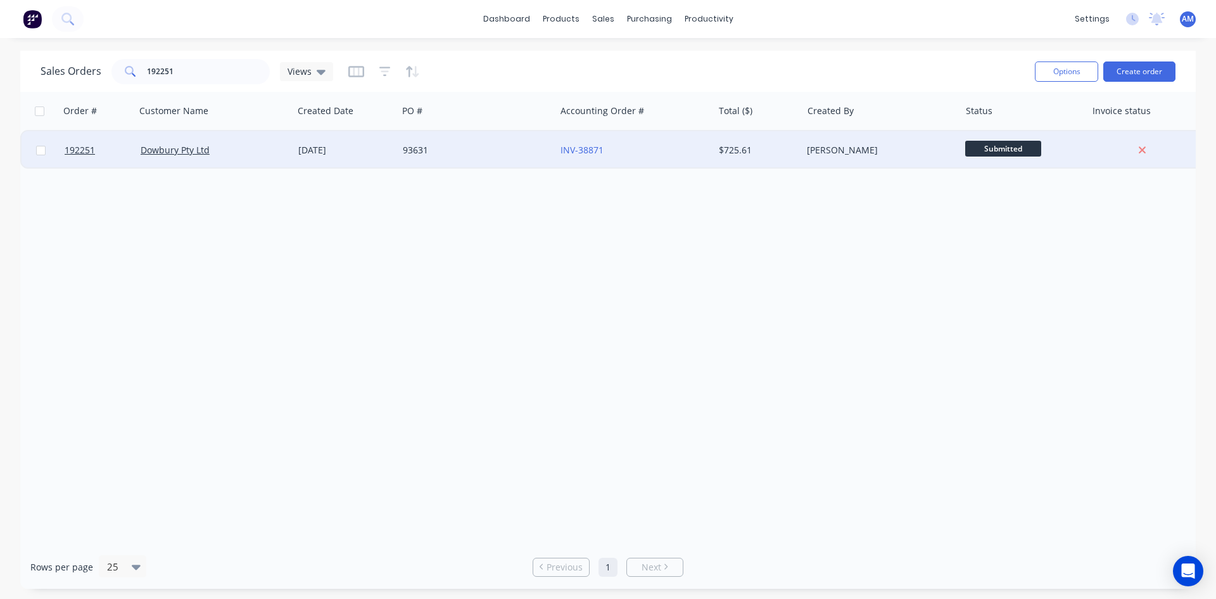
click at [473, 144] on div "93631" at bounding box center [473, 150] width 141 height 13
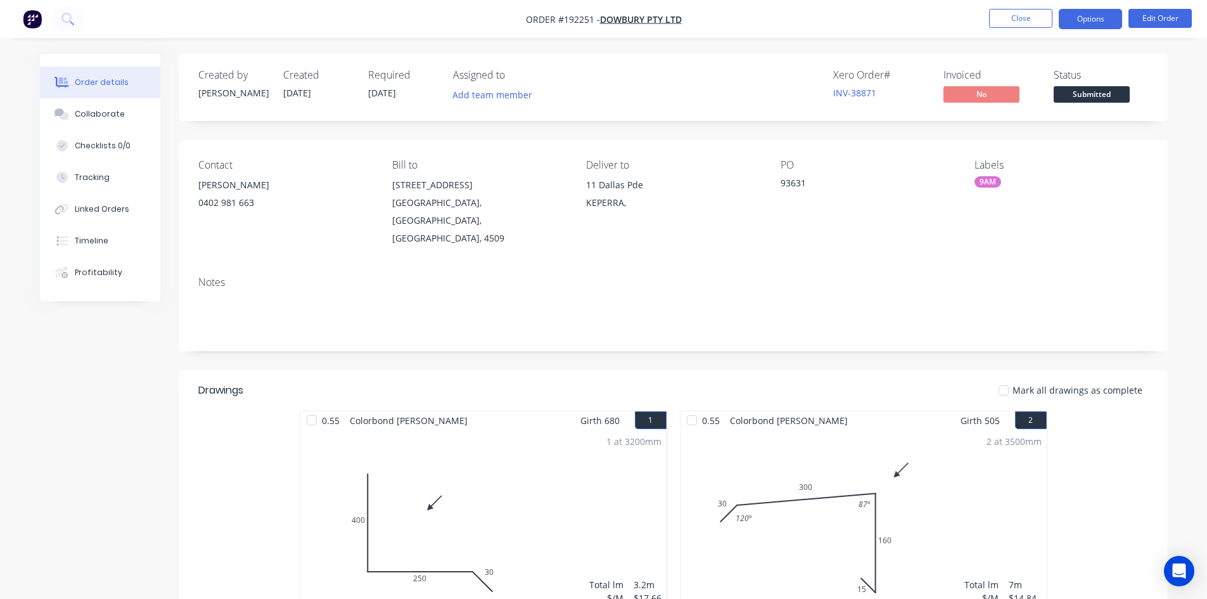
click at [1100, 12] on button "Options" at bounding box center [1089, 19] width 63 height 20
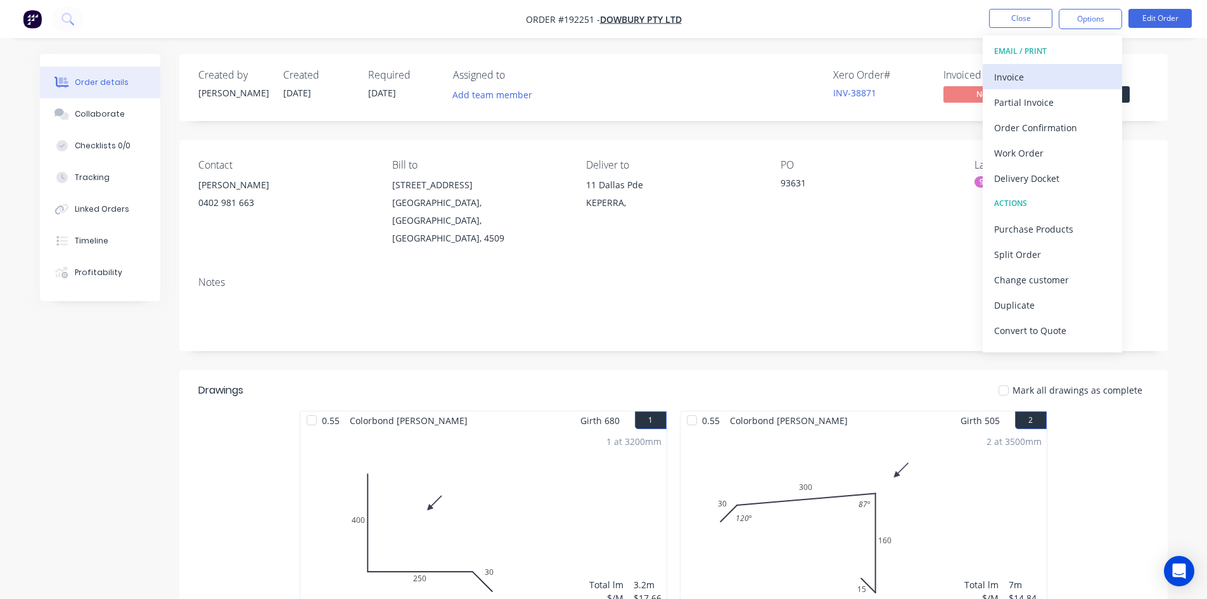
click at [1049, 68] on div "Invoice" at bounding box center [1052, 77] width 117 height 18
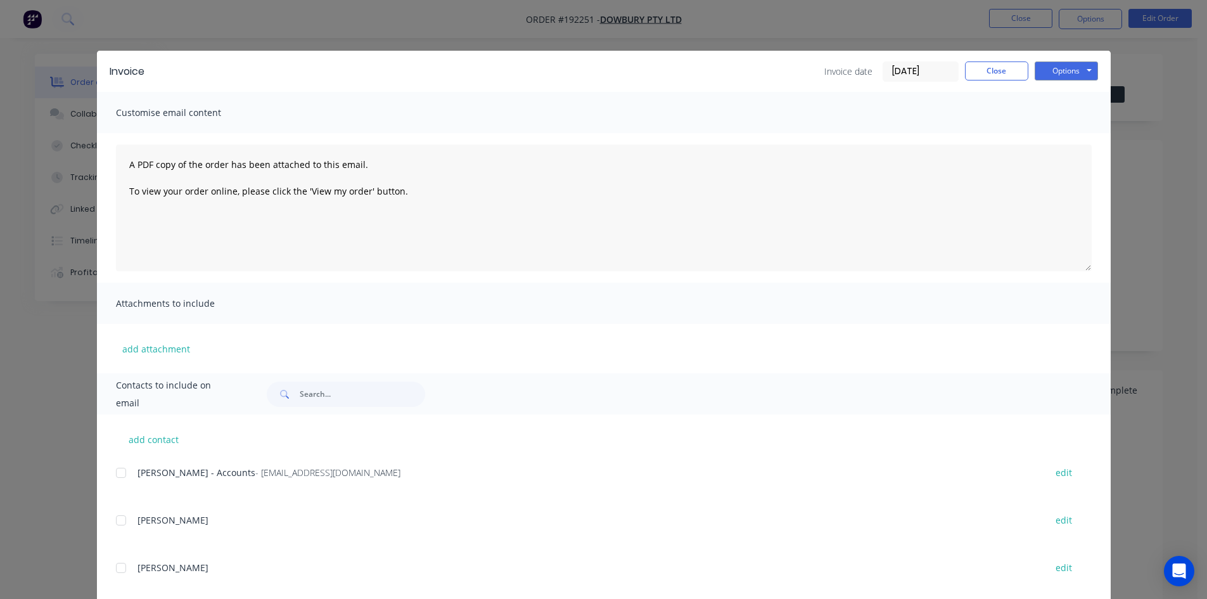
click at [116, 472] on div at bounding box center [120, 472] width 25 height 25
click at [1043, 70] on button "Options" at bounding box center [1065, 70] width 63 height 19
click at [1048, 135] on button "Email" at bounding box center [1074, 135] width 81 height 21
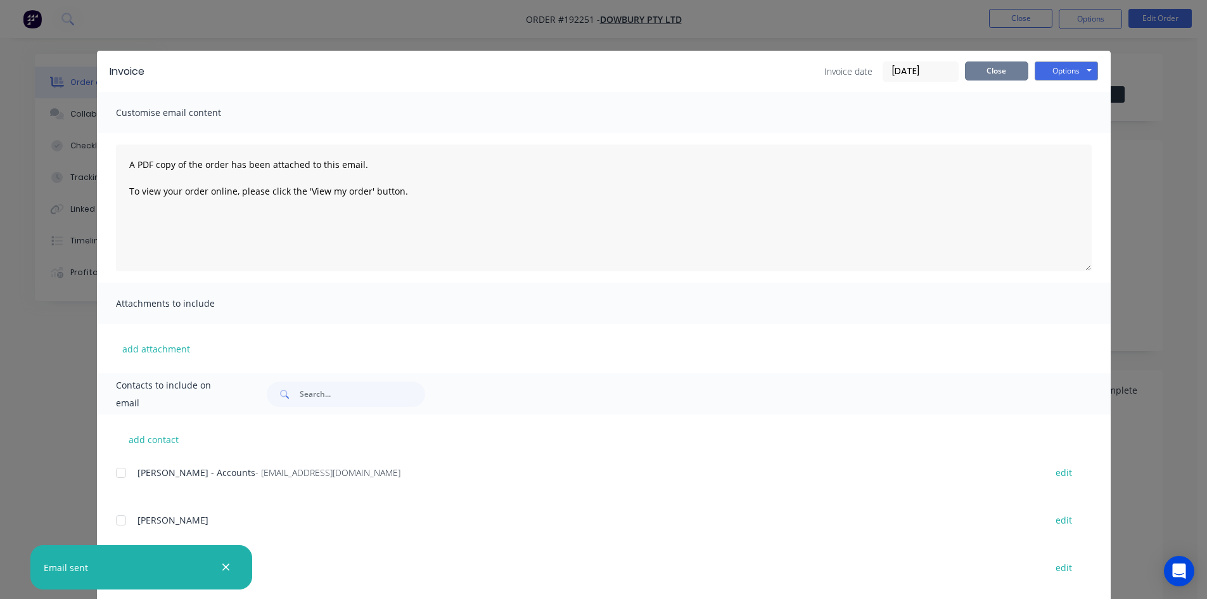
click at [992, 75] on button "Close" at bounding box center [996, 70] width 63 height 19
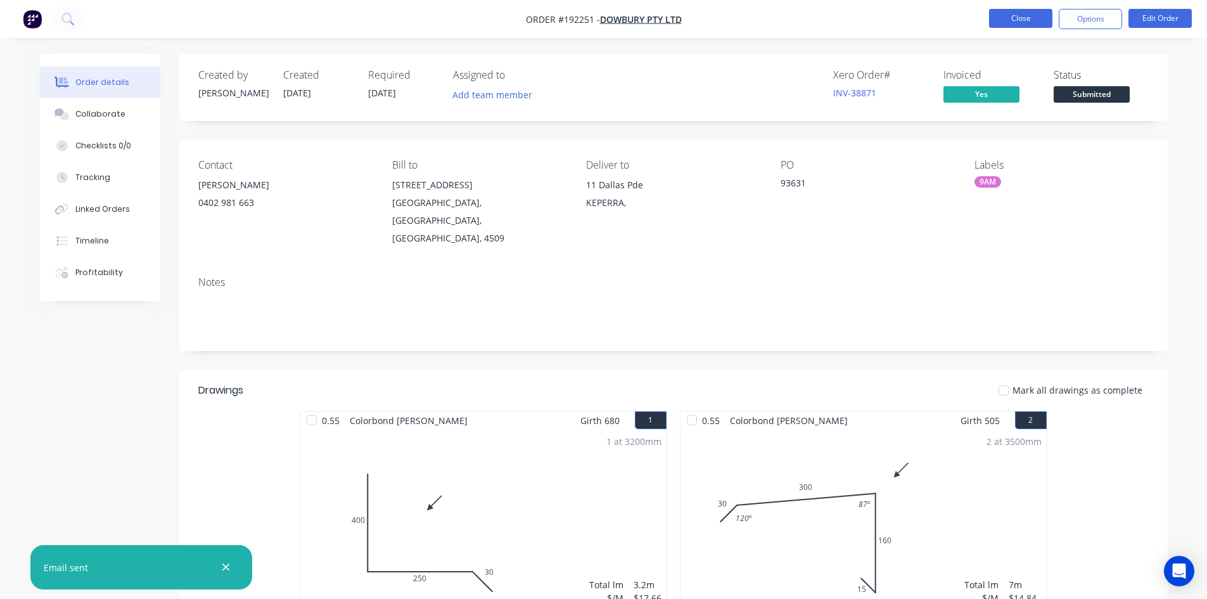
click at [1011, 18] on button "Close" at bounding box center [1020, 18] width 63 height 19
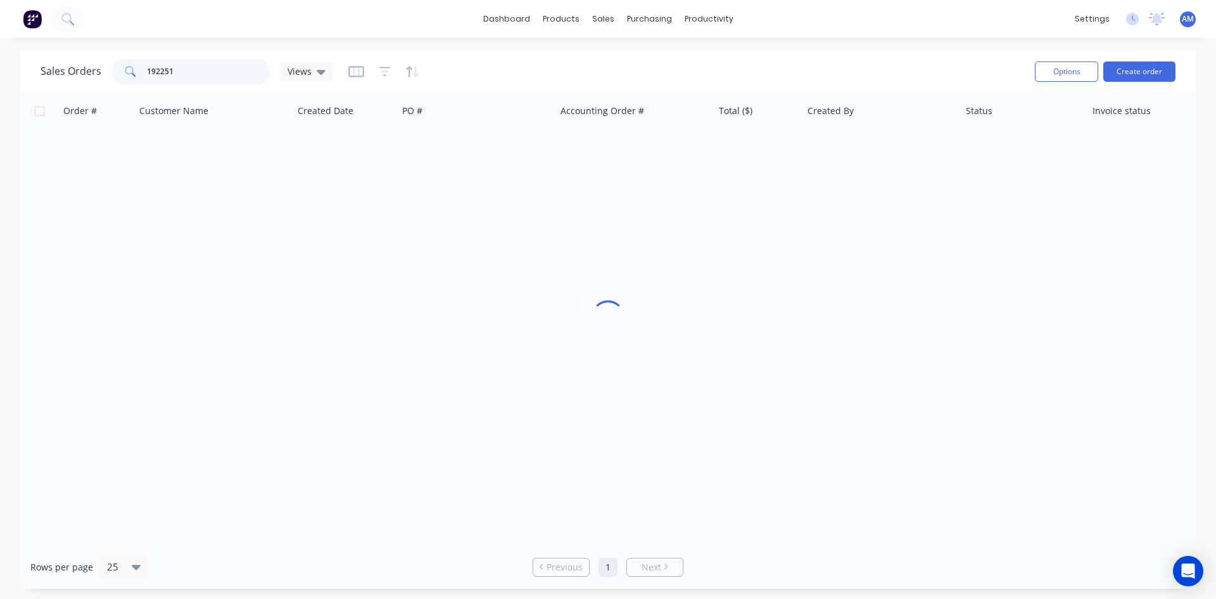
drag, startPoint x: 205, startPoint y: 67, endPoint x: 84, endPoint y: 71, distance: 120.4
click at [84, 71] on div "Sales Orders 192251 Views" at bounding box center [187, 71] width 293 height 25
type input "192349"
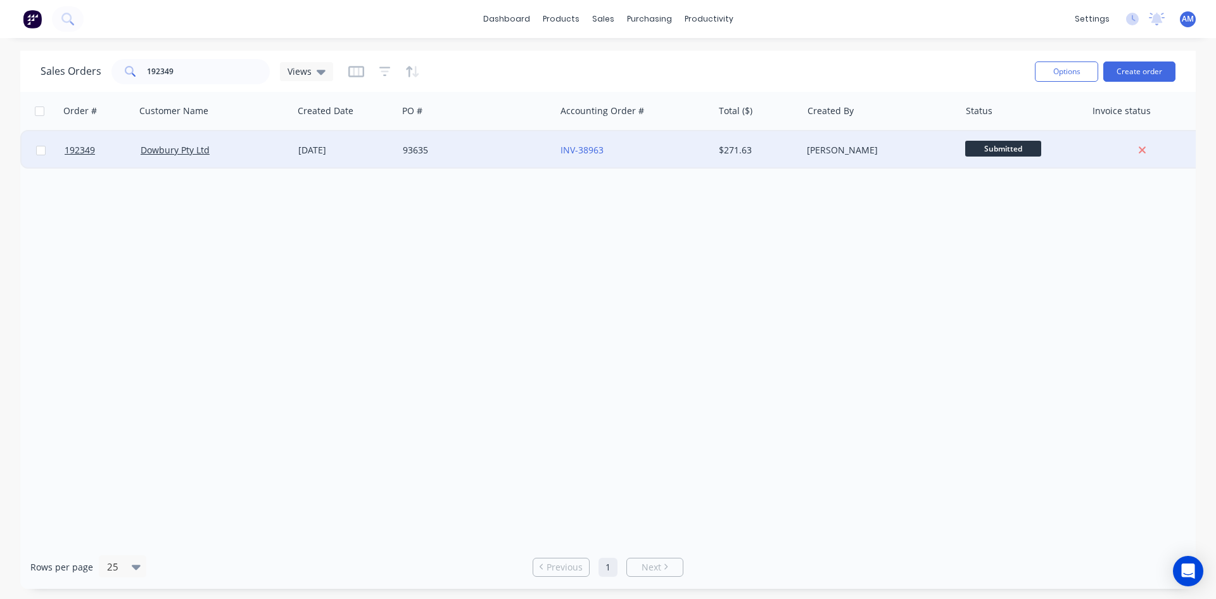
click at [488, 159] on div "93635" at bounding box center [477, 150] width 158 height 38
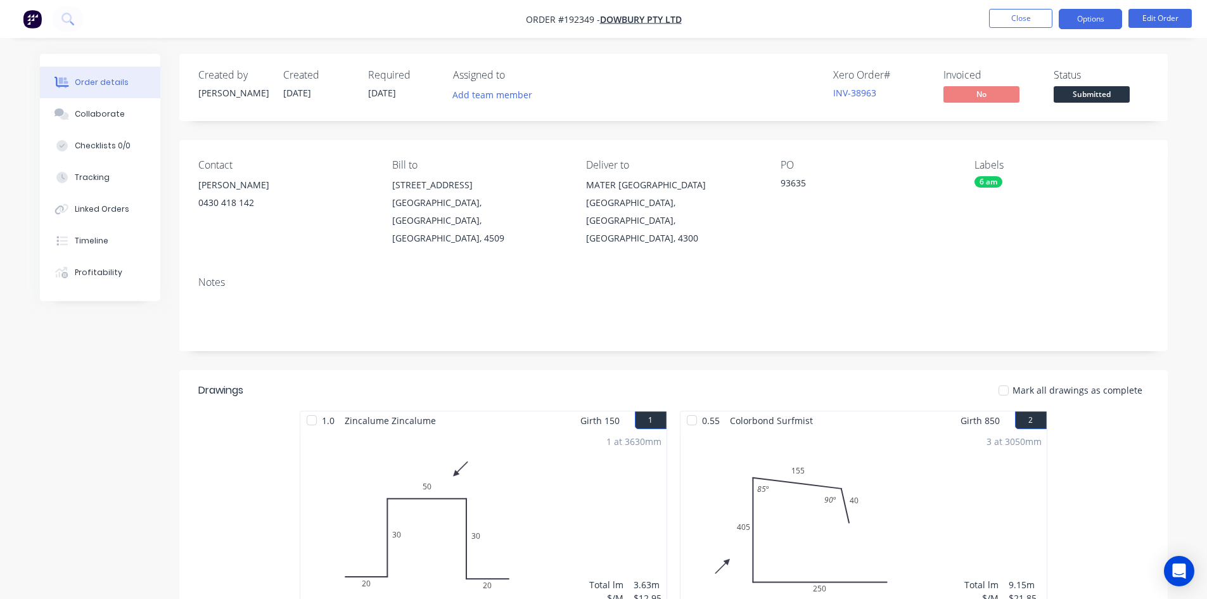
click at [1089, 23] on button "Options" at bounding box center [1089, 19] width 63 height 20
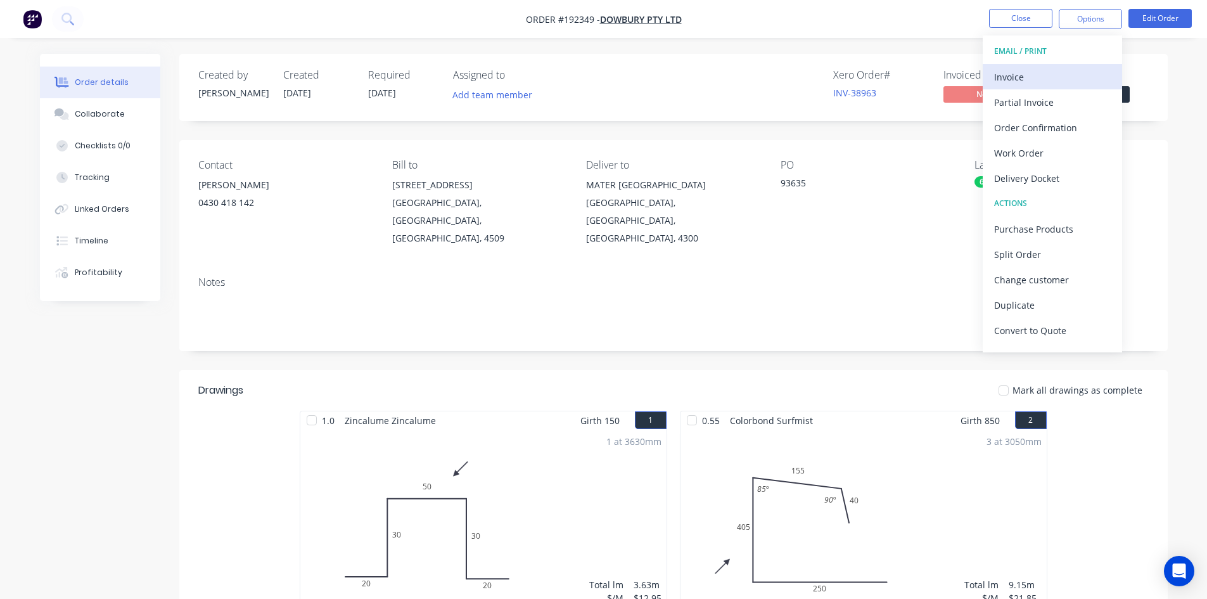
click at [1071, 66] on button "Invoice" at bounding box center [1051, 76] width 139 height 25
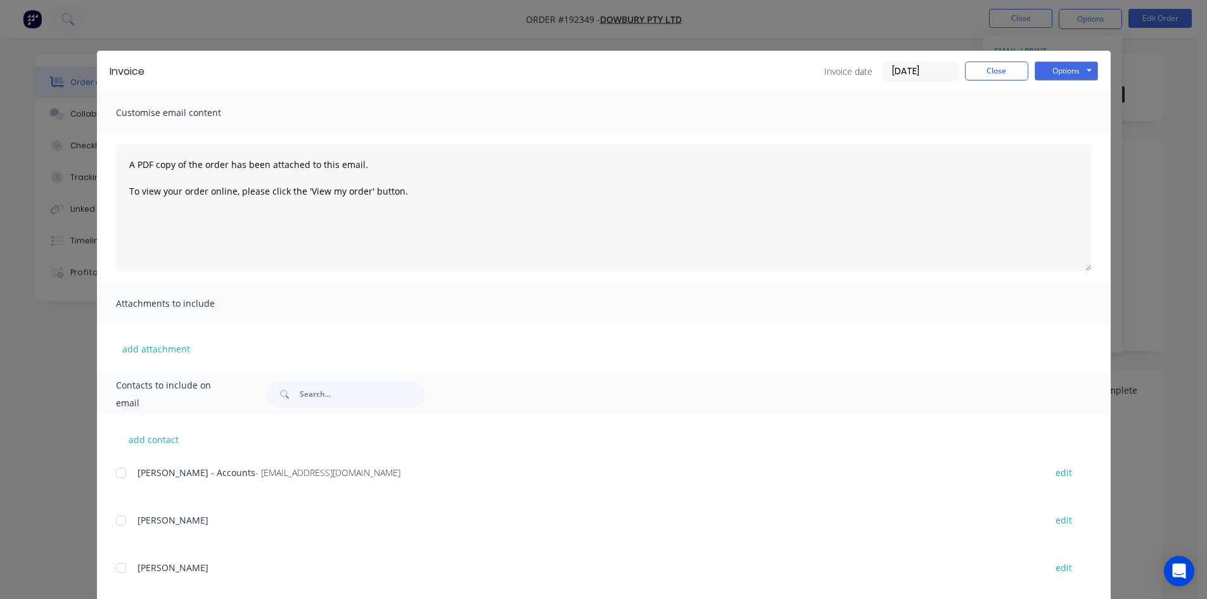
click at [115, 472] on div at bounding box center [120, 472] width 25 height 25
click at [1070, 65] on button "Options" at bounding box center [1065, 70] width 63 height 19
click at [1068, 130] on button "Email" at bounding box center [1074, 135] width 81 height 21
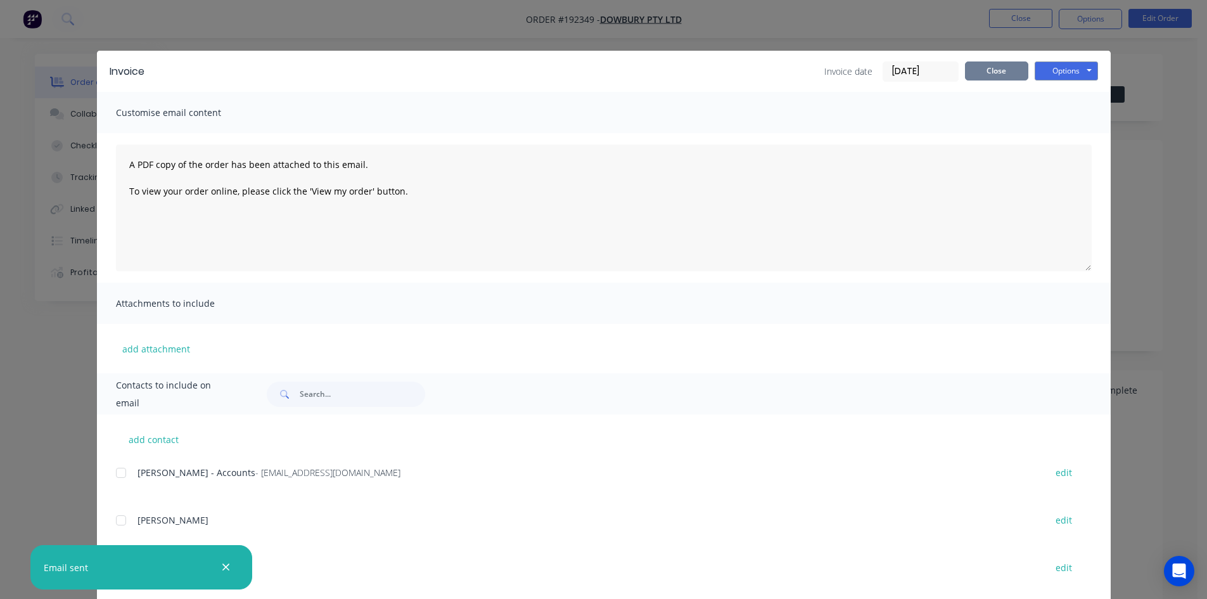
click at [991, 74] on button "Close" at bounding box center [996, 70] width 63 height 19
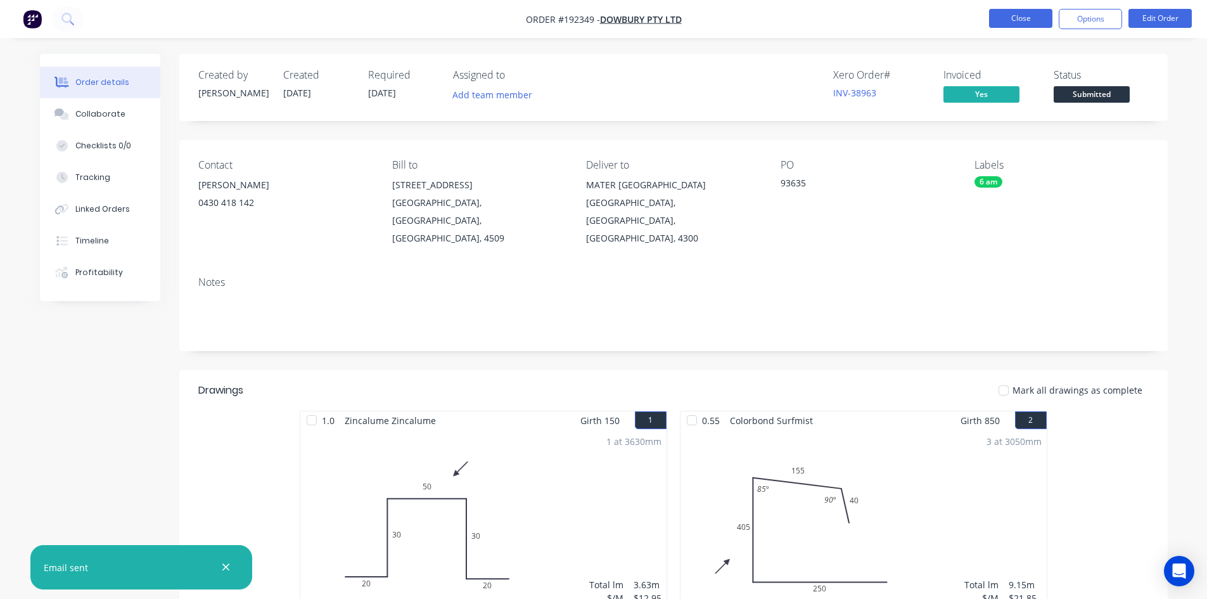
click at [1013, 22] on button "Close" at bounding box center [1020, 18] width 63 height 19
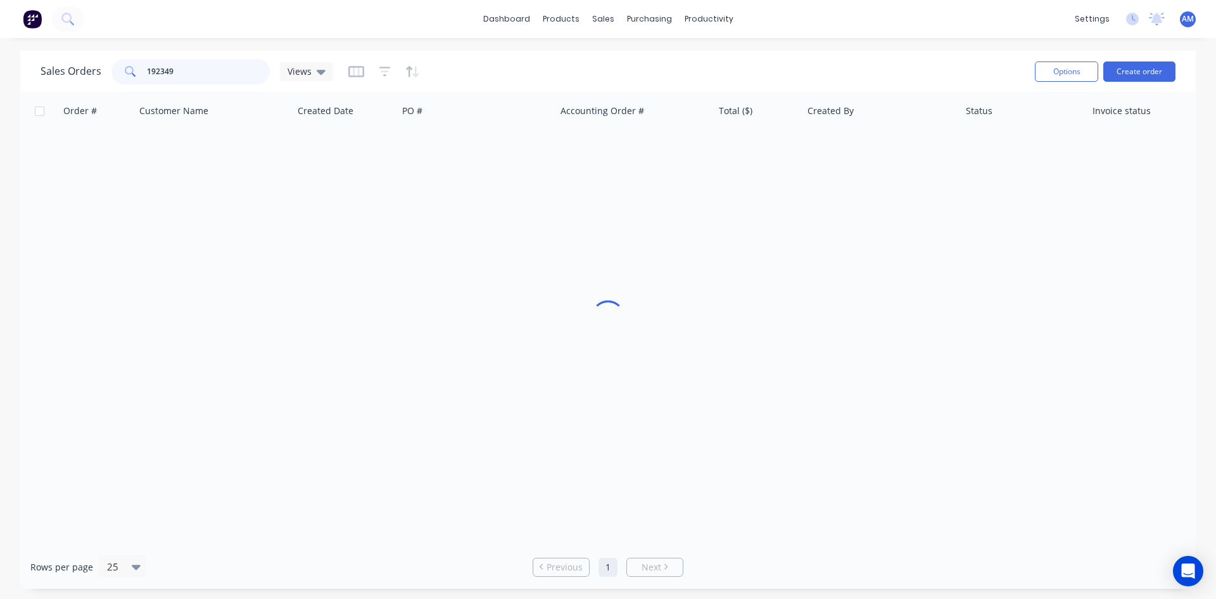
drag, startPoint x: 226, startPoint y: 70, endPoint x: 84, endPoint y: 73, distance: 141.9
click at [84, 73] on div "Sales Orders 192349 Views" at bounding box center [187, 71] width 293 height 25
type input "192324"
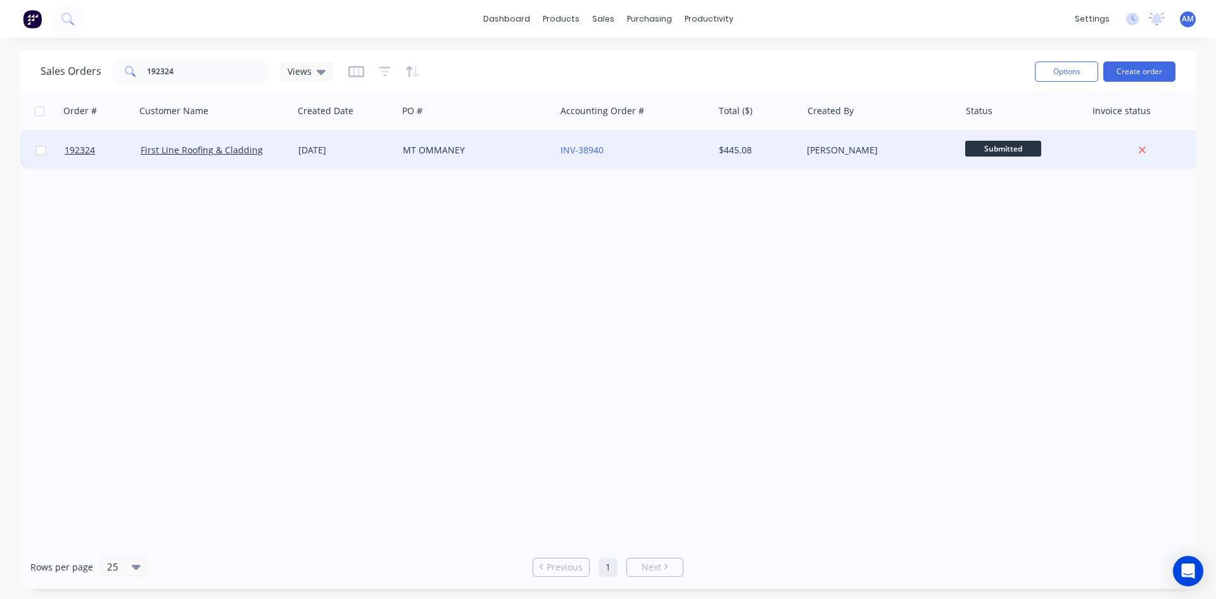
click at [476, 153] on div "MT OMMANEY" at bounding box center [473, 150] width 141 height 13
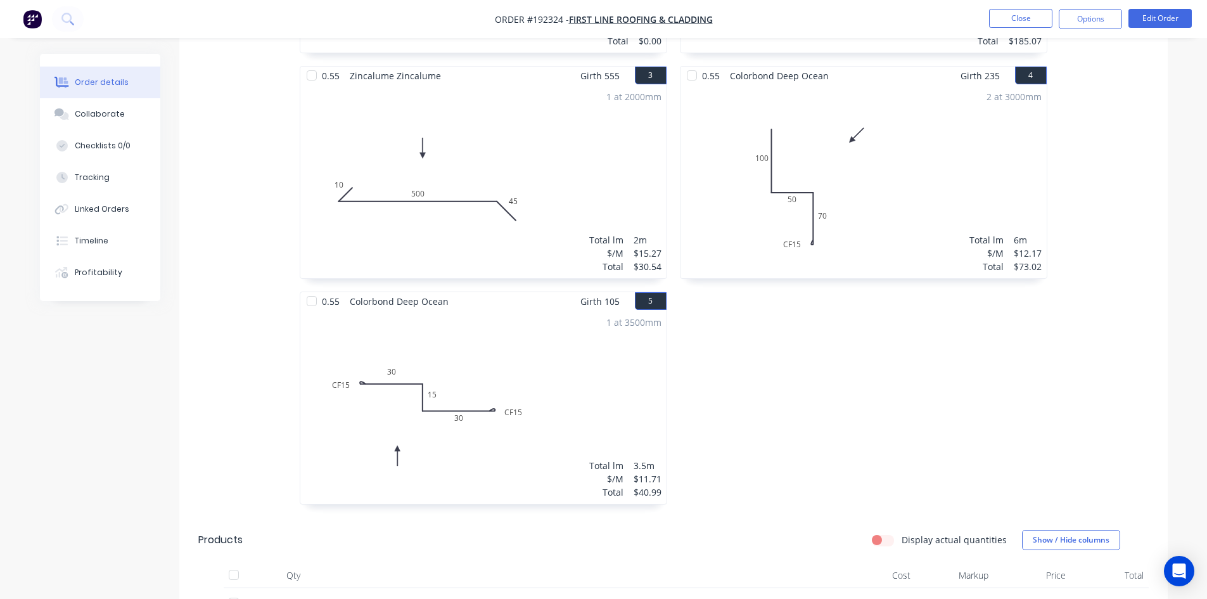
scroll to position [63, 0]
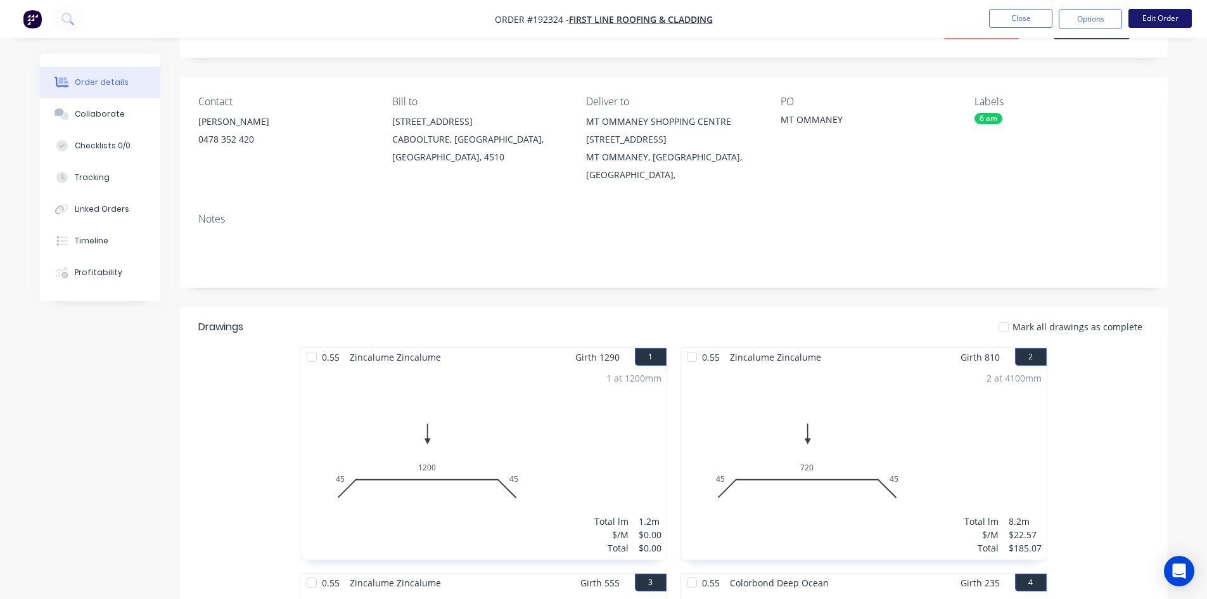
click at [1149, 18] on button "Edit Order" at bounding box center [1159, 18] width 63 height 19
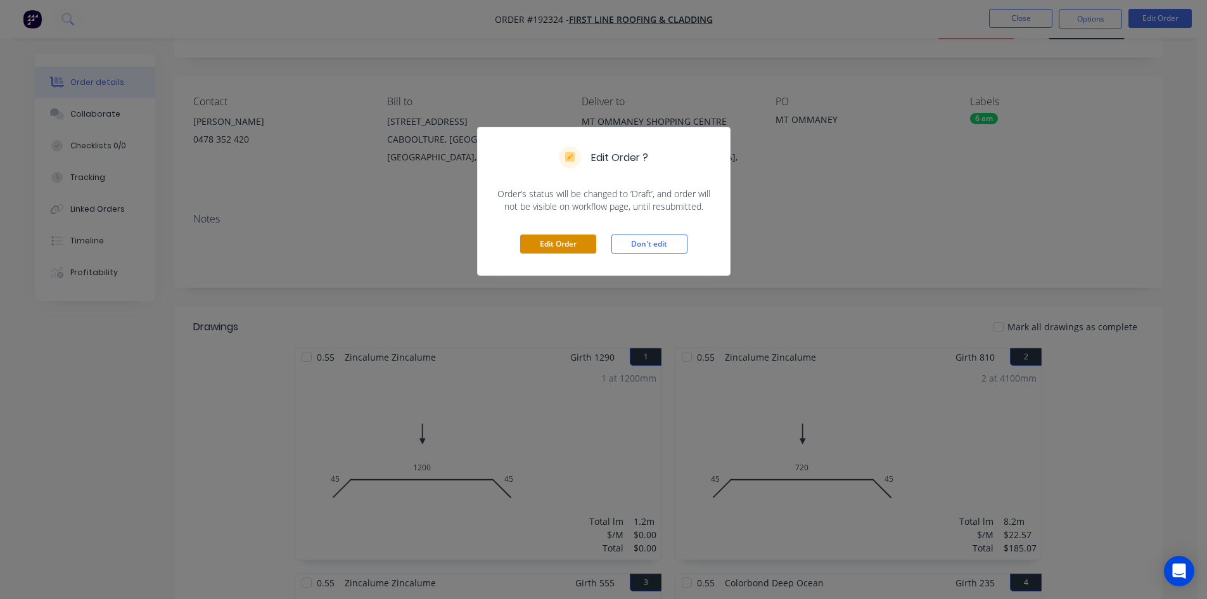
click at [551, 245] on button "Edit Order" at bounding box center [558, 243] width 76 height 19
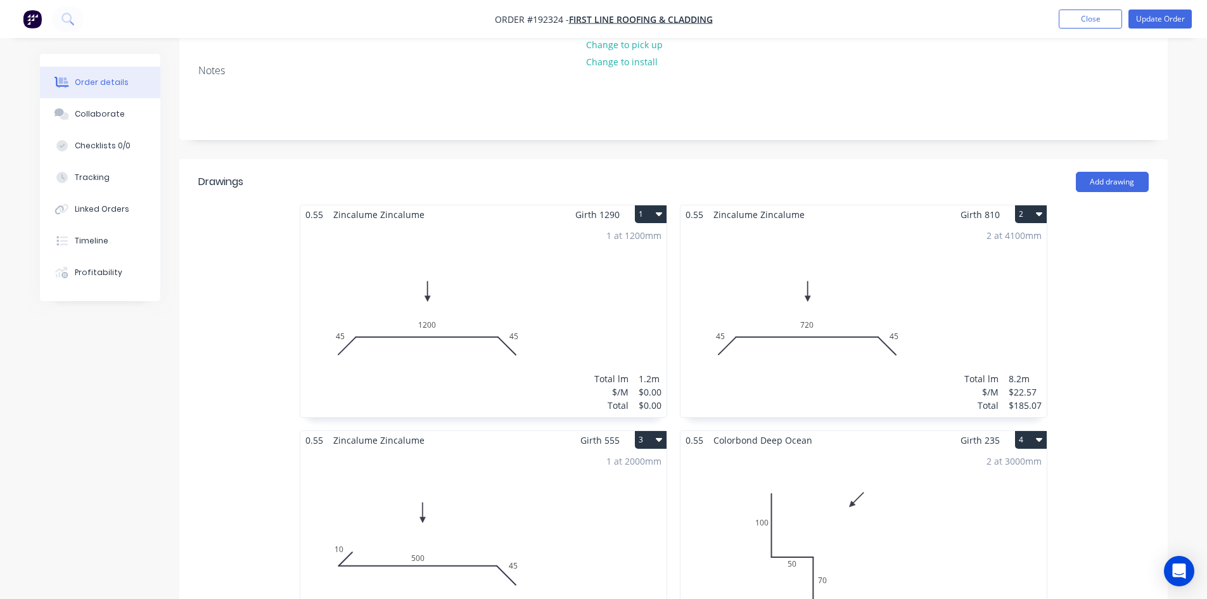
scroll to position [253, 0]
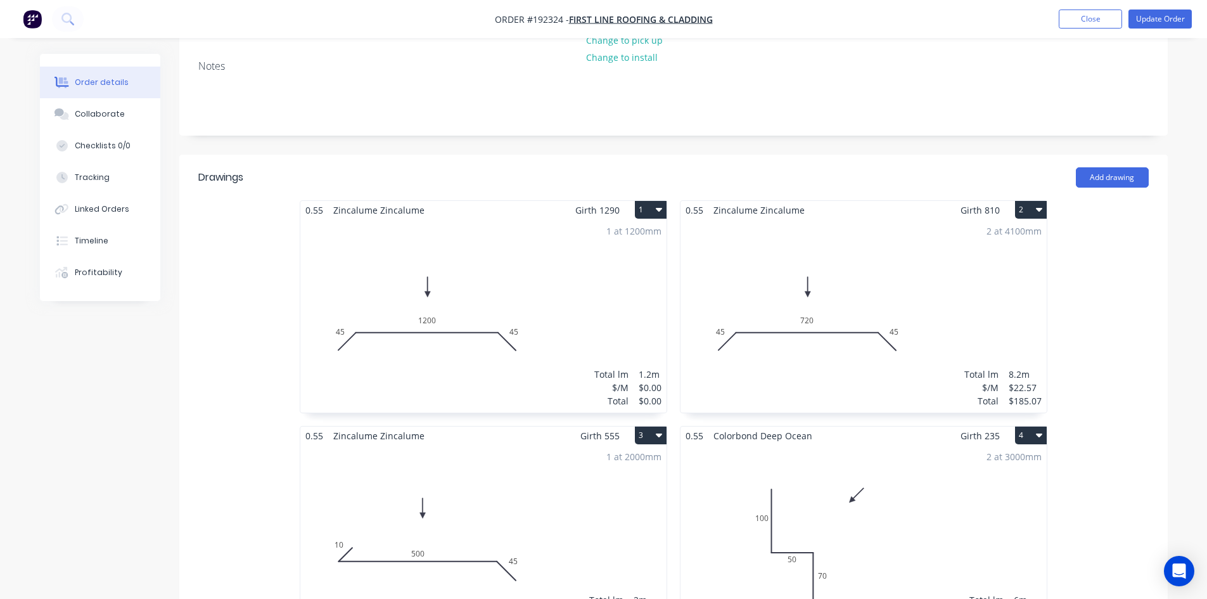
click at [562, 279] on div "1 at 1200mm Total lm $/M Total 1.2m $0.00 $0.00" at bounding box center [483, 315] width 366 height 193
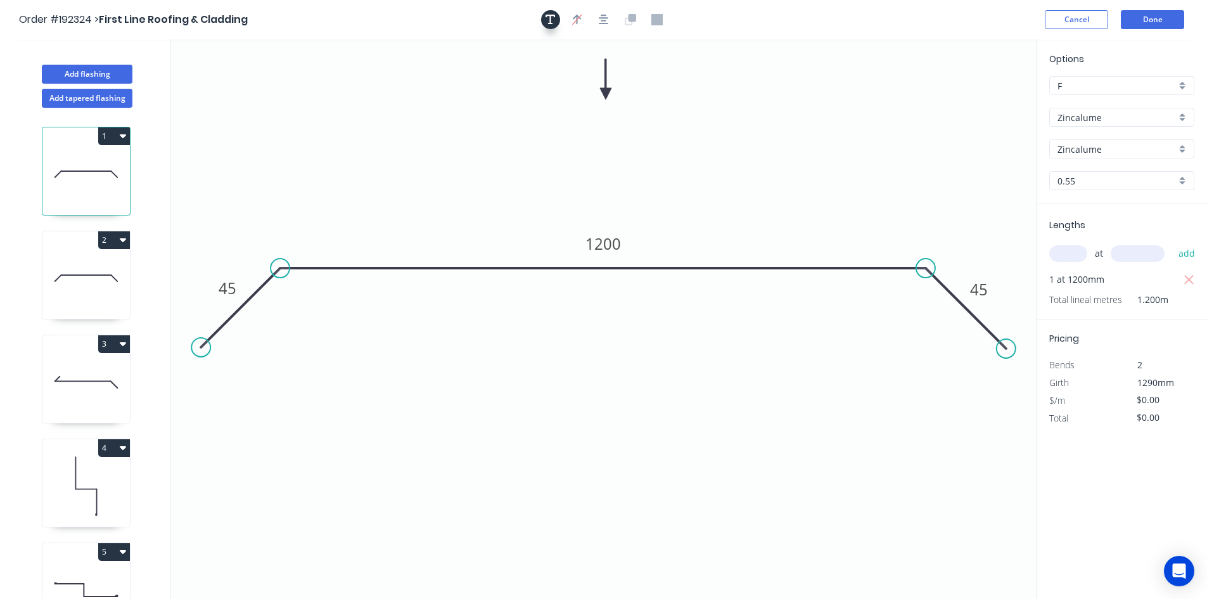
click at [555, 27] on button "button" at bounding box center [550, 19] width 19 height 19
click at [243, 87] on textarea at bounding box center [252, 89] width 103 height 47
type textarea "Changed for Pricing"
click at [1060, 250] on input "text" at bounding box center [1068, 253] width 38 height 16
type input "1"
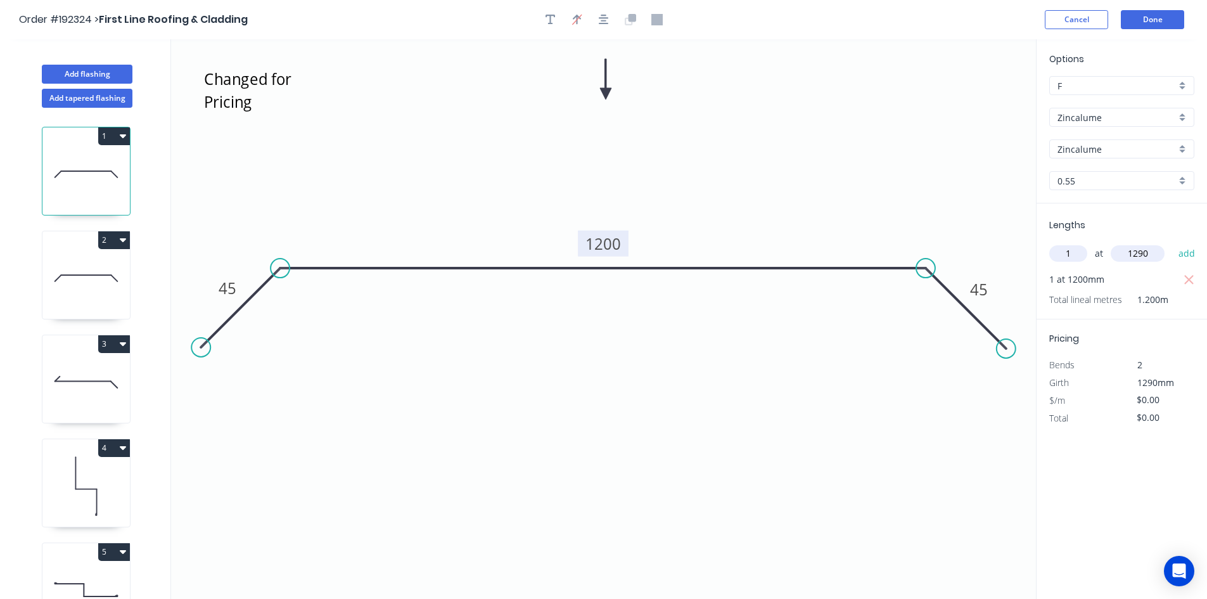
type input "1290"
click at [591, 253] on tspan "1200" at bounding box center [602, 243] width 35 height 21
click at [694, 192] on icon "Changed for Pricing 45 1110 45" at bounding box center [603, 318] width 865 height 559
type input "$26.22"
click at [1187, 282] on icon "button" at bounding box center [1189, 280] width 10 height 10
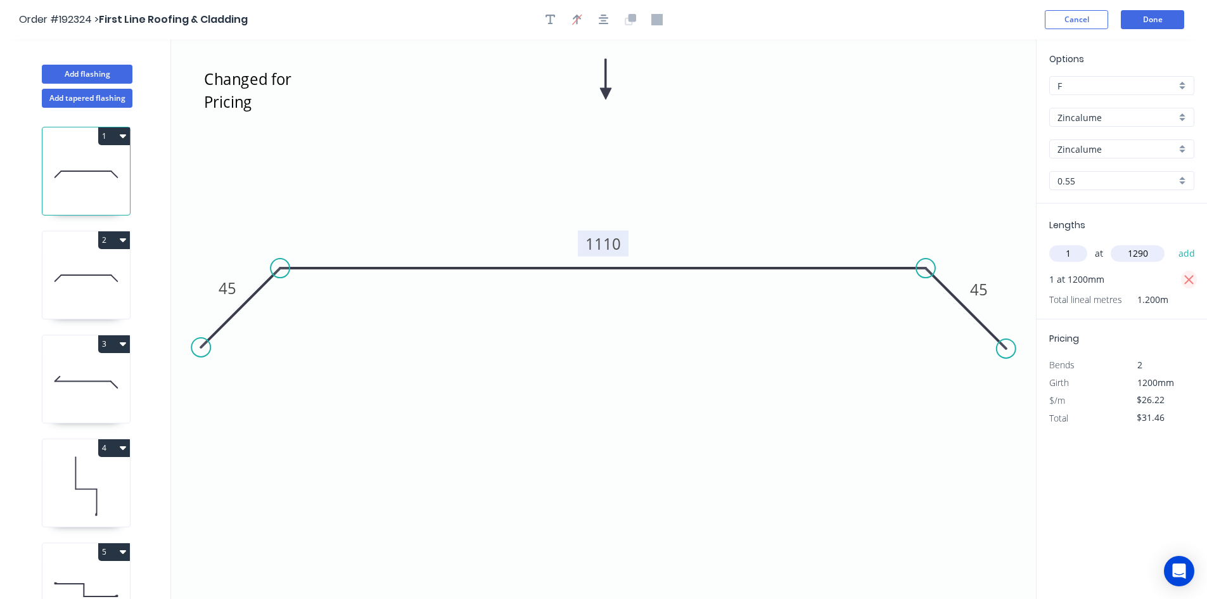
type input "$0.00"
click at [1193, 255] on button "add" at bounding box center [1187, 254] width 30 height 22
type input "$33.82"
click at [1167, 22] on button "Done" at bounding box center [1151, 19] width 63 height 19
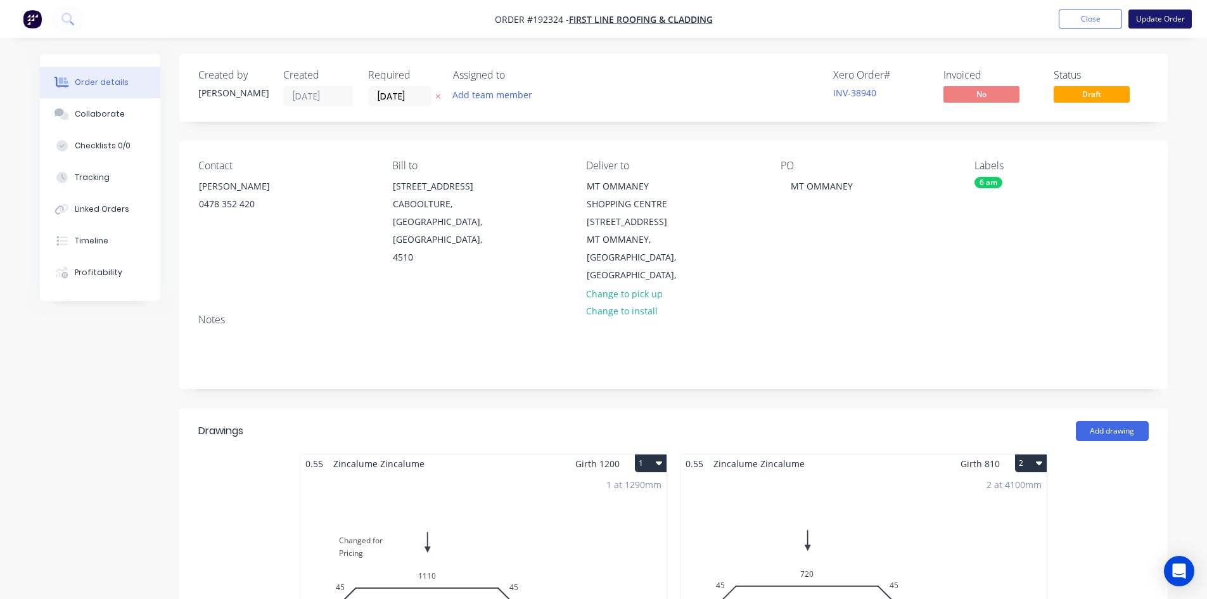
click at [1167, 22] on button "Update Order" at bounding box center [1159, 19] width 63 height 19
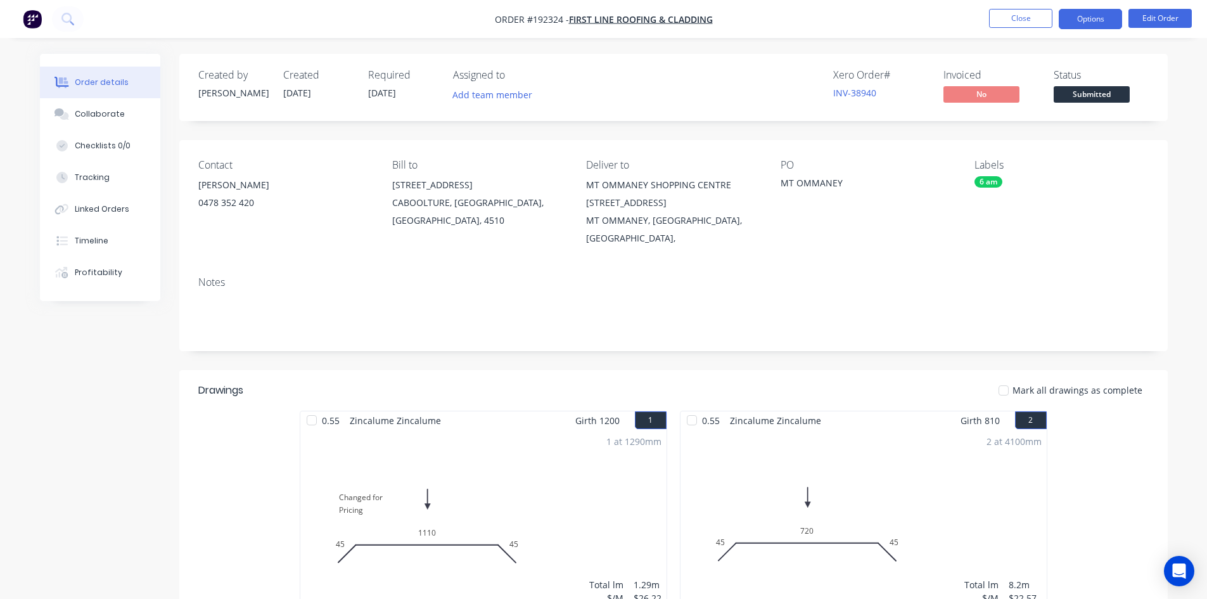
click at [1099, 23] on button "Options" at bounding box center [1089, 19] width 63 height 20
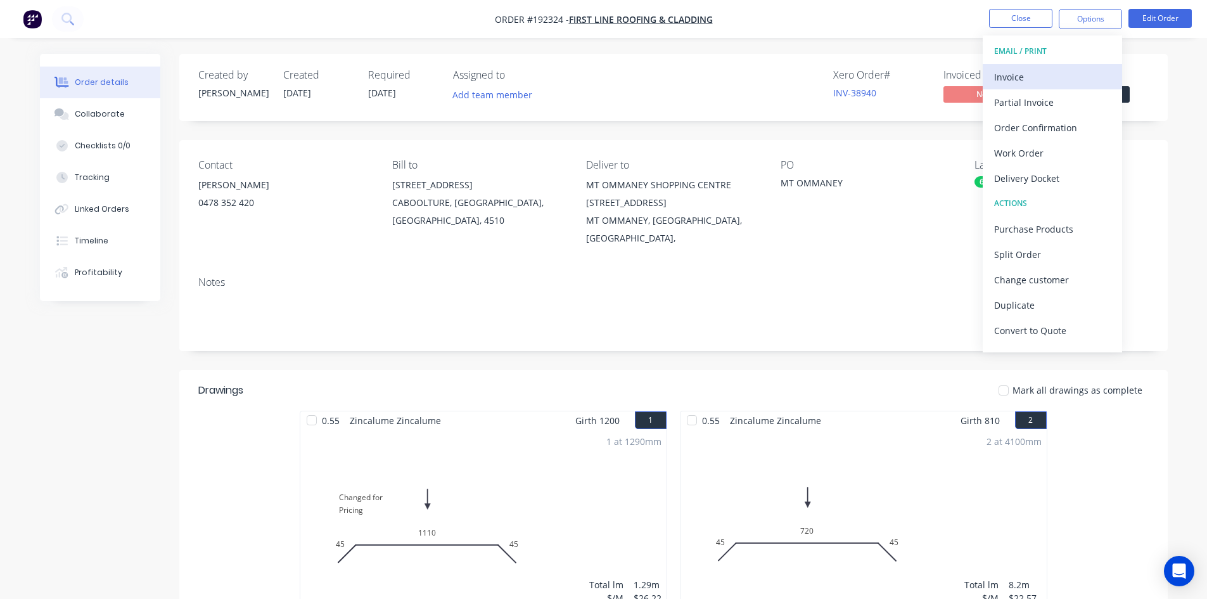
click at [1031, 78] on div "Invoice" at bounding box center [1052, 77] width 117 height 18
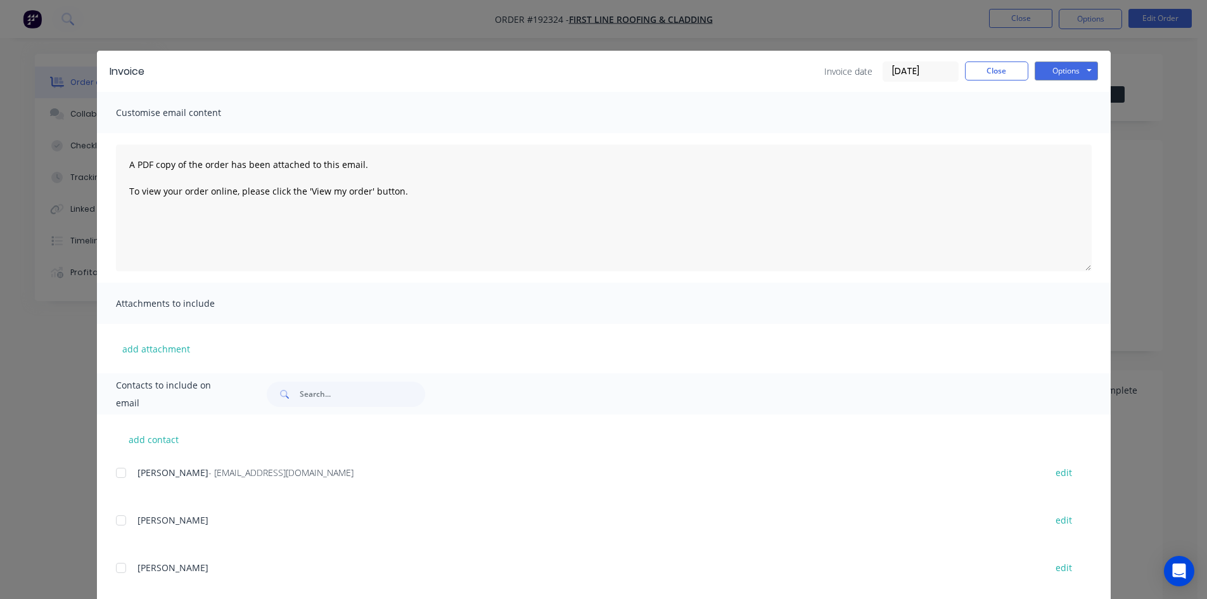
click at [118, 475] on div at bounding box center [120, 472] width 25 height 25
click at [1063, 68] on button "Options" at bounding box center [1065, 70] width 63 height 19
click at [1066, 132] on button "Email" at bounding box center [1074, 135] width 81 height 21
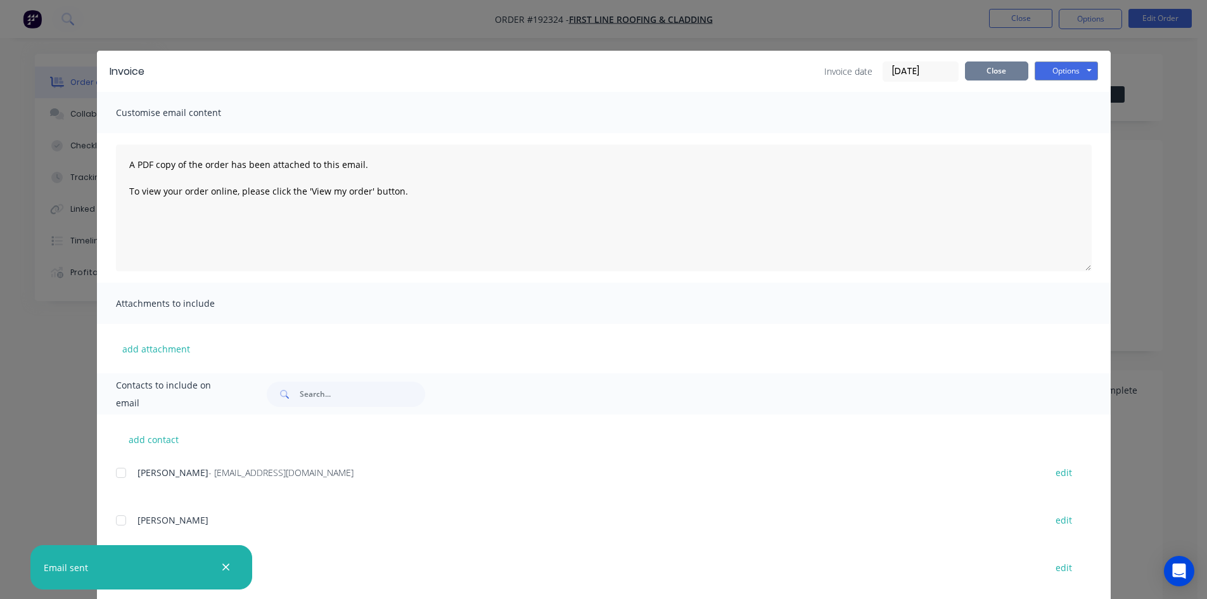
click at [1003, 68] on button "Close" at bounding box center [996, 70] width 63 height 19
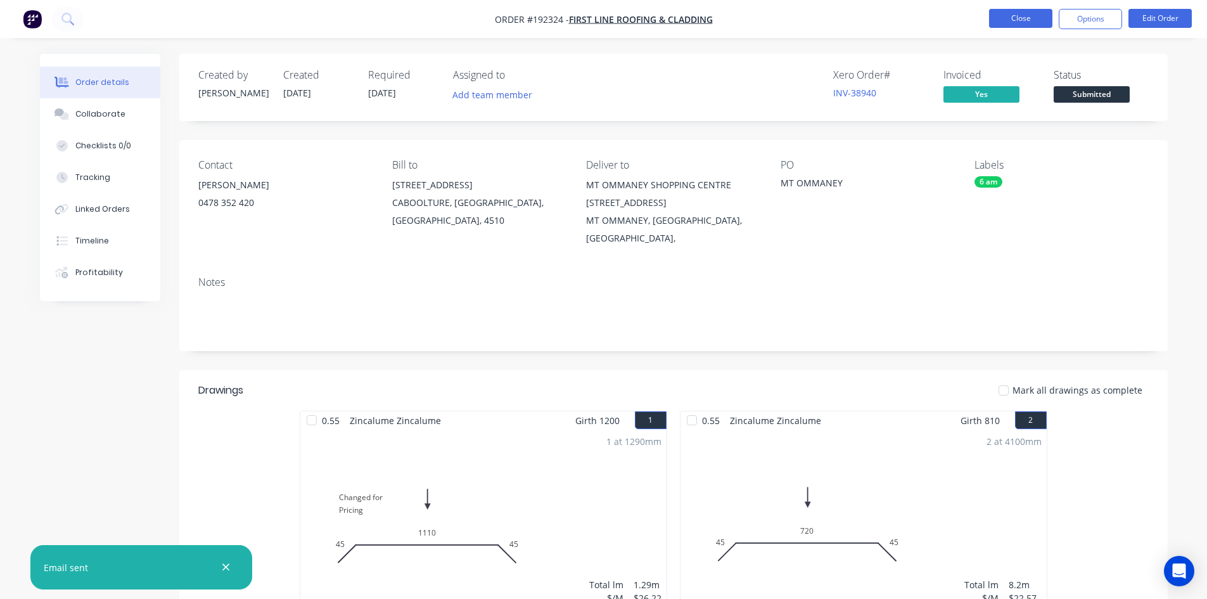
click at [1010, 27] on button "Close" at bounding box center [1020, 18] width 63 height 19
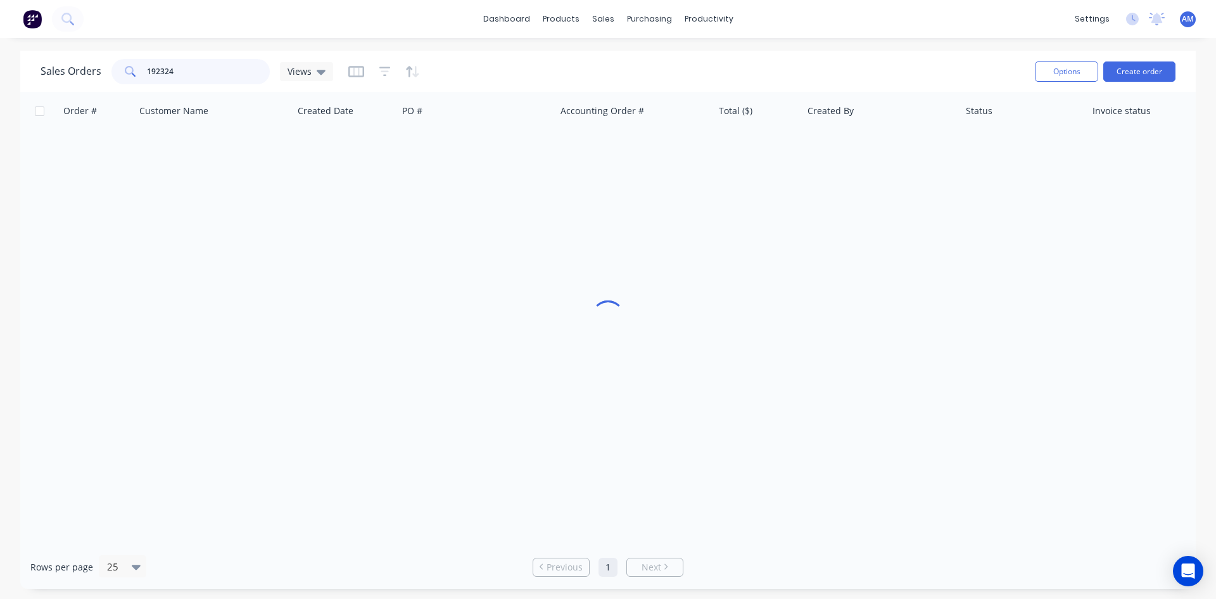
drag, startPoint x: 236, startPoint y: 73, endPoint x: 83, endPoint y: 72, distance: 152.6
click at [83, 72] on div "Sales Orders 192324 Views" at bounding box center [187, 71] width 293 height 25
type input "192322"
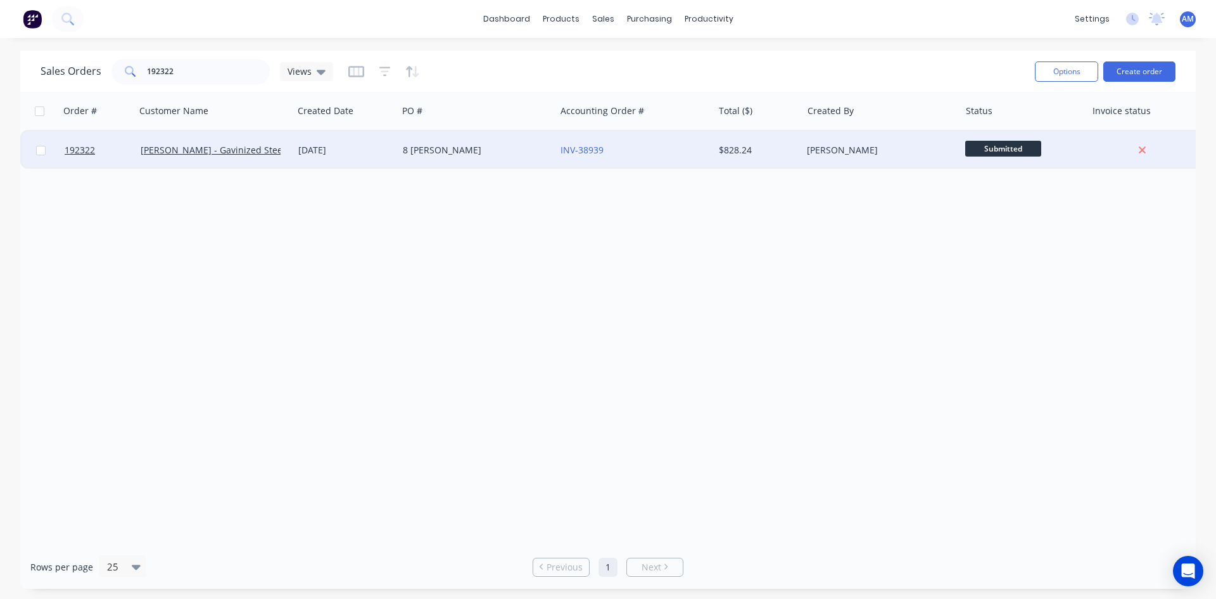
click at [457, 155] on div "8 WELCH" at bounding box center [473, 150] width 141 height 13
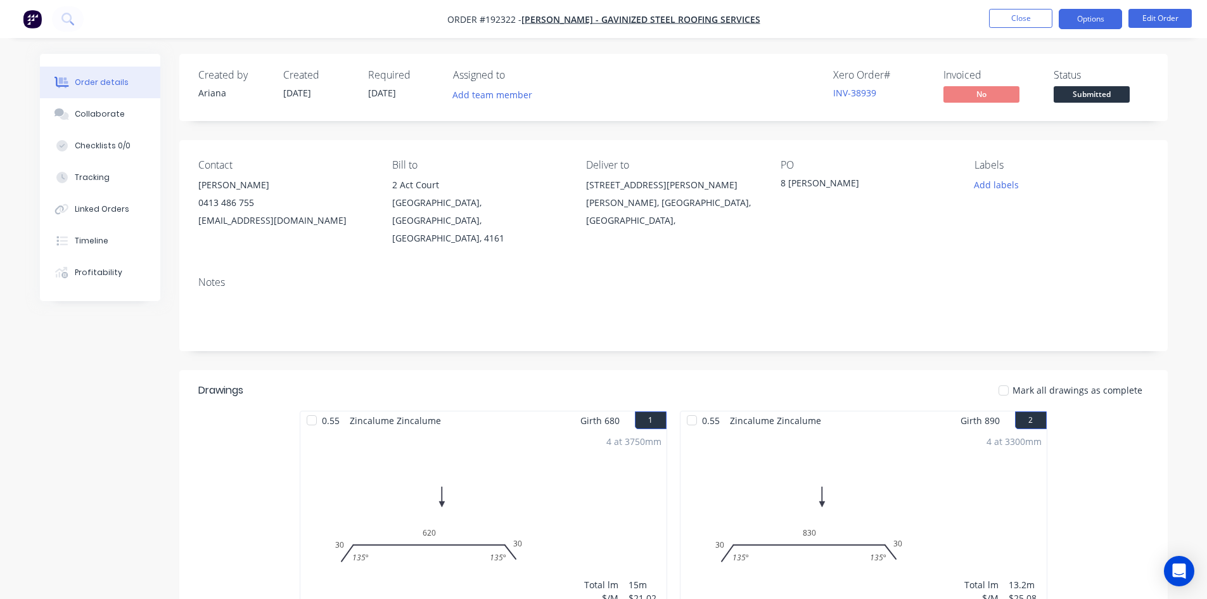
click at [1074, 19] on button "Options" at bounding box center [1089, 19] width 63 height 20
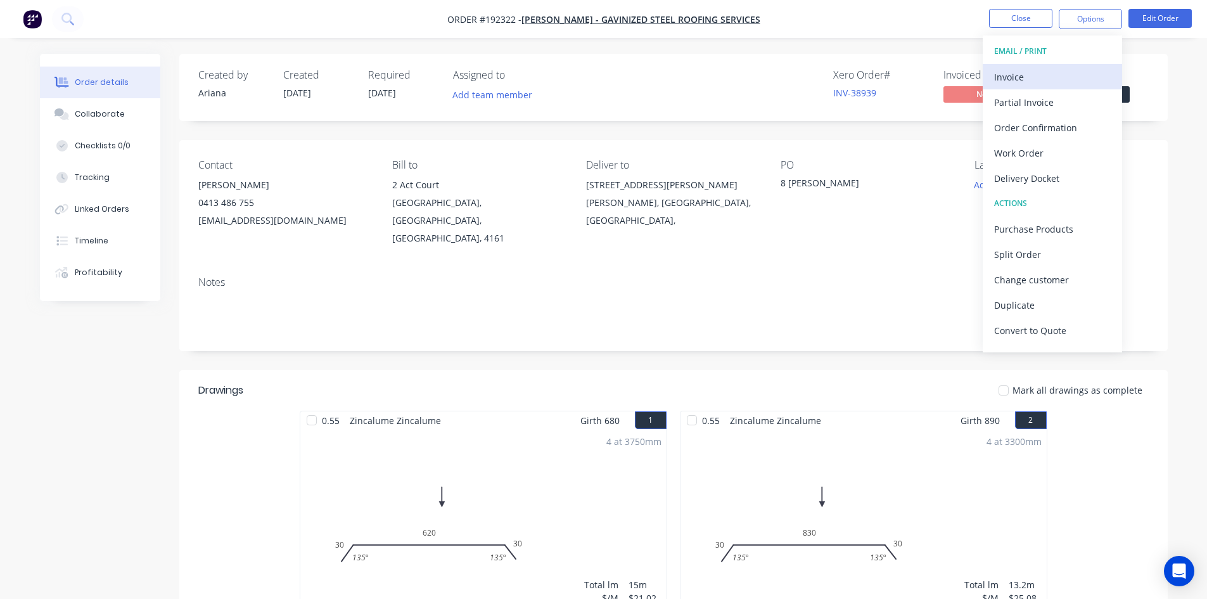
click at [1060, 73] on div "Invoice" at bounding box center [1052, 77] width 117 height 18
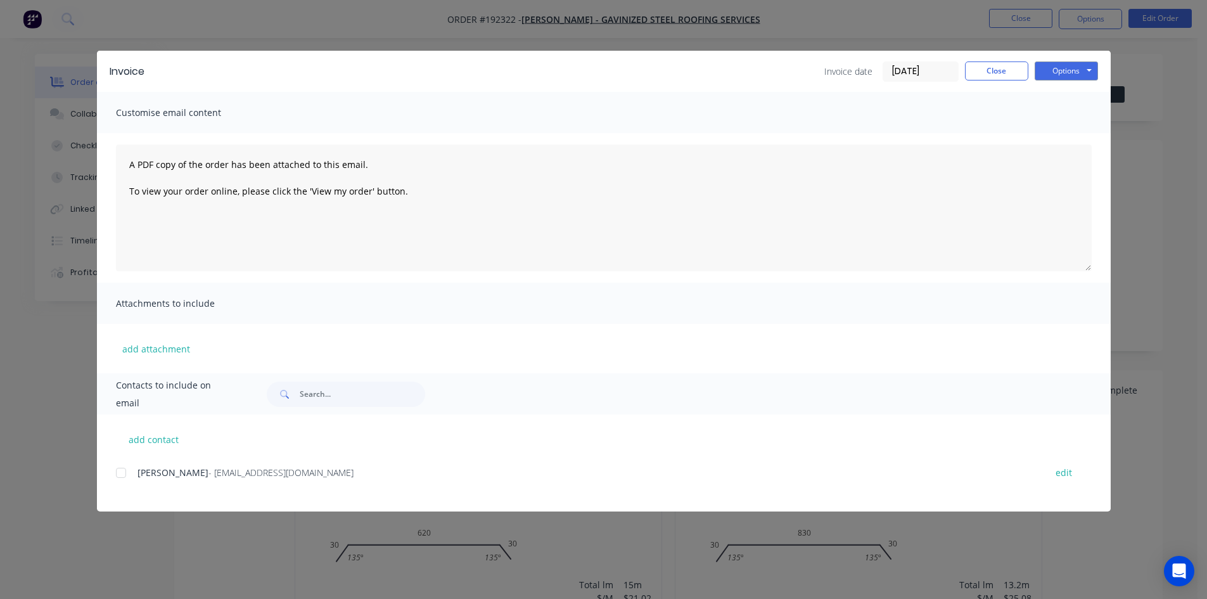
click at [118, 472] on div at bounding box center [120, 472] width 25 height 25
click at [1072, 68] on button "Options" at bounding box center [1065, 70] width 63 height 19
click at [1056, 134] on button "Email" at bounding box center [1074, 135] width 81 height 21
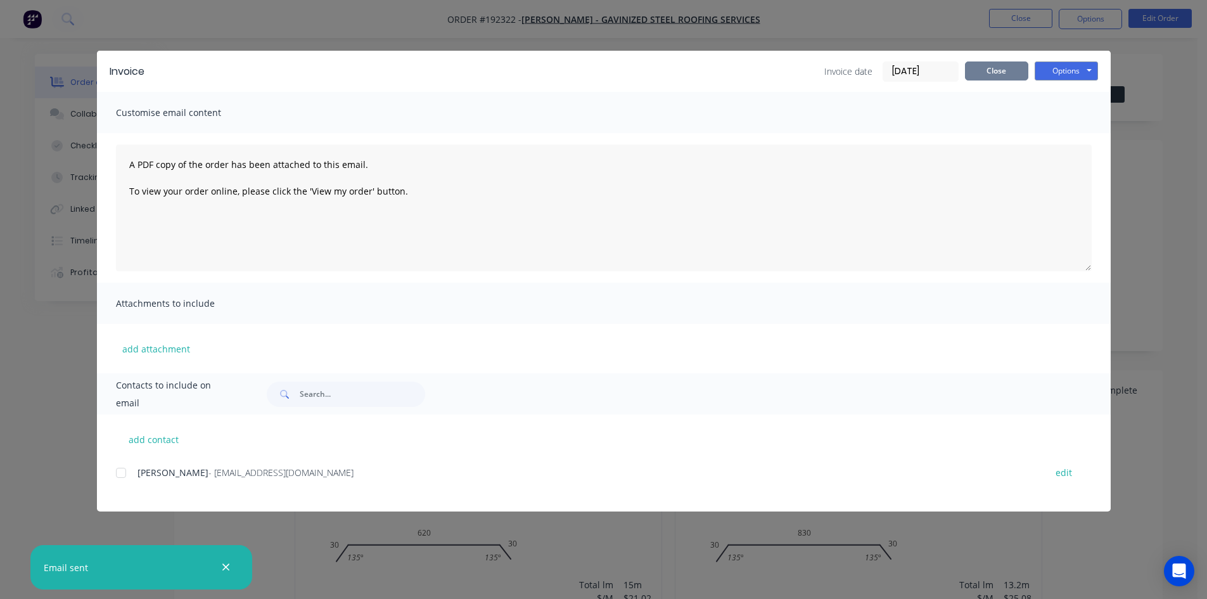
click at [1000, 69] on button "Close" at bounding box center [996, 70] width 63 height 19
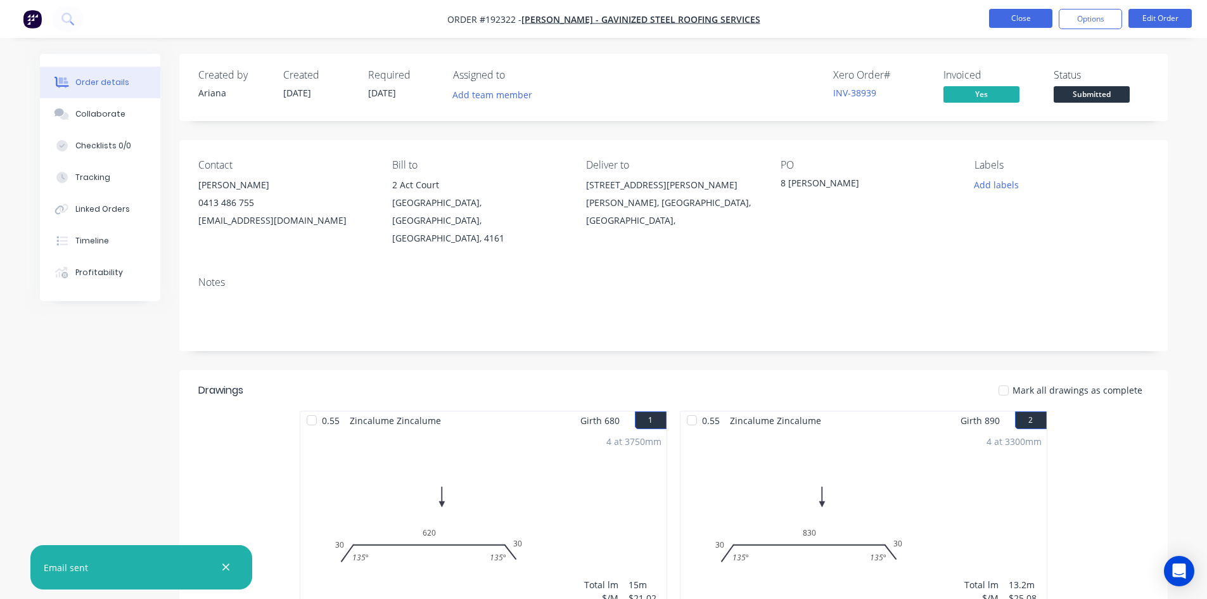
click at [1020, 15] on button "Close" at bounding box center [1020, 18] width 63 height 19
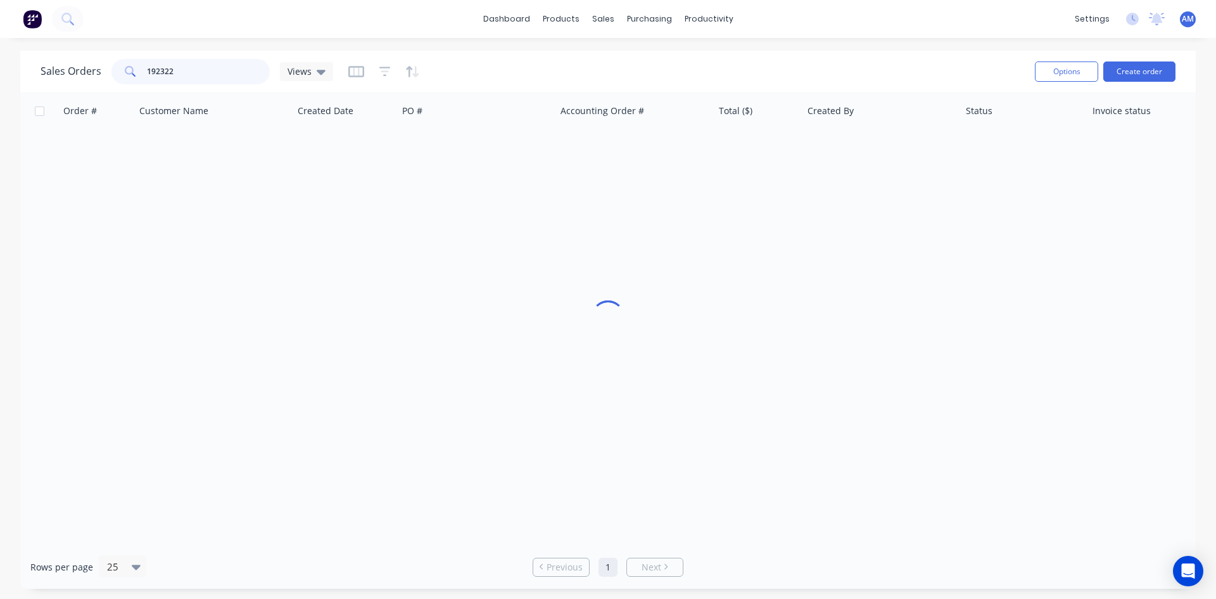
click at [84, 74] on div "Sales Orders 192322 Views" at bounding box center [187, 71] width 293 height 25
type input "192371"
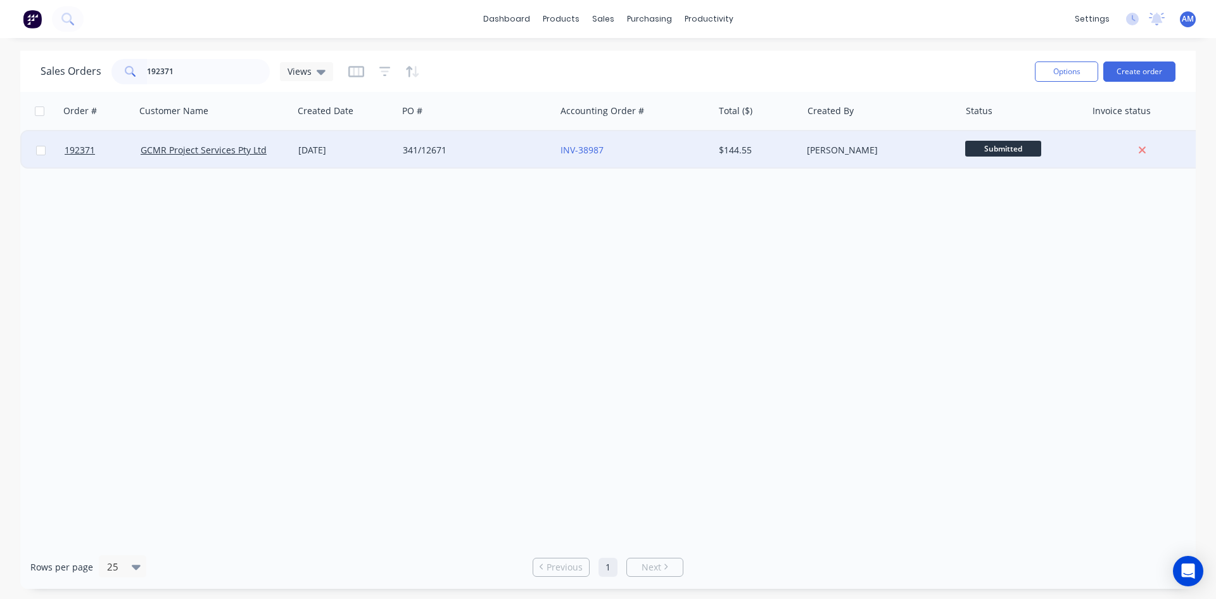
click at [398, 152] on div "341/12671" at bounding box center [477, 150] width 158 height 38
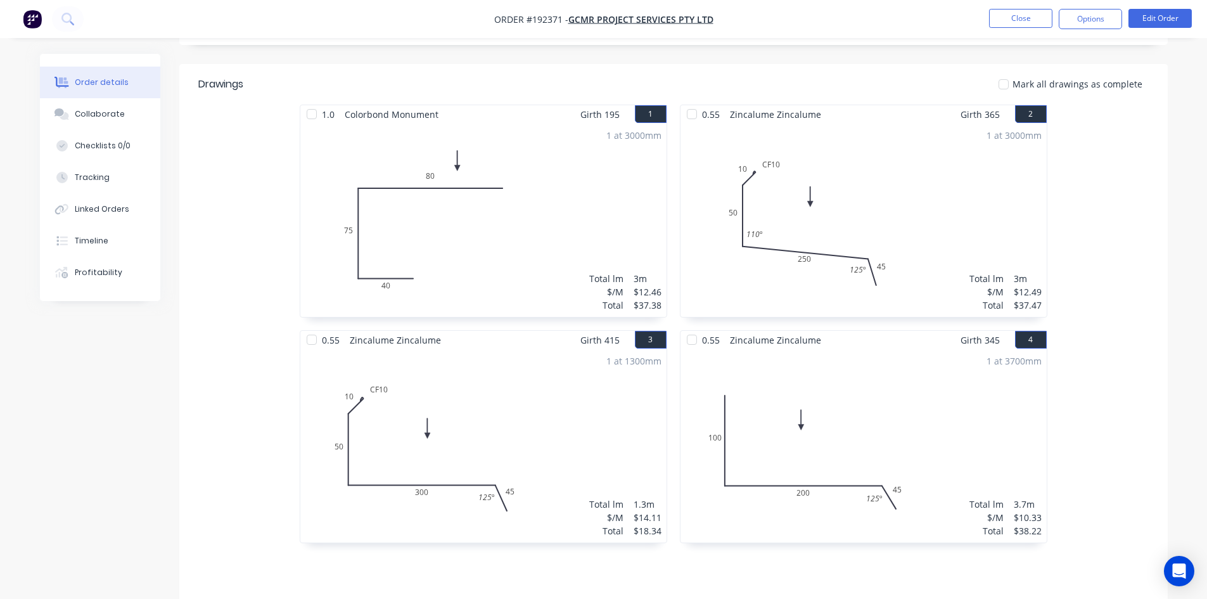
scroll to position [281, 0]
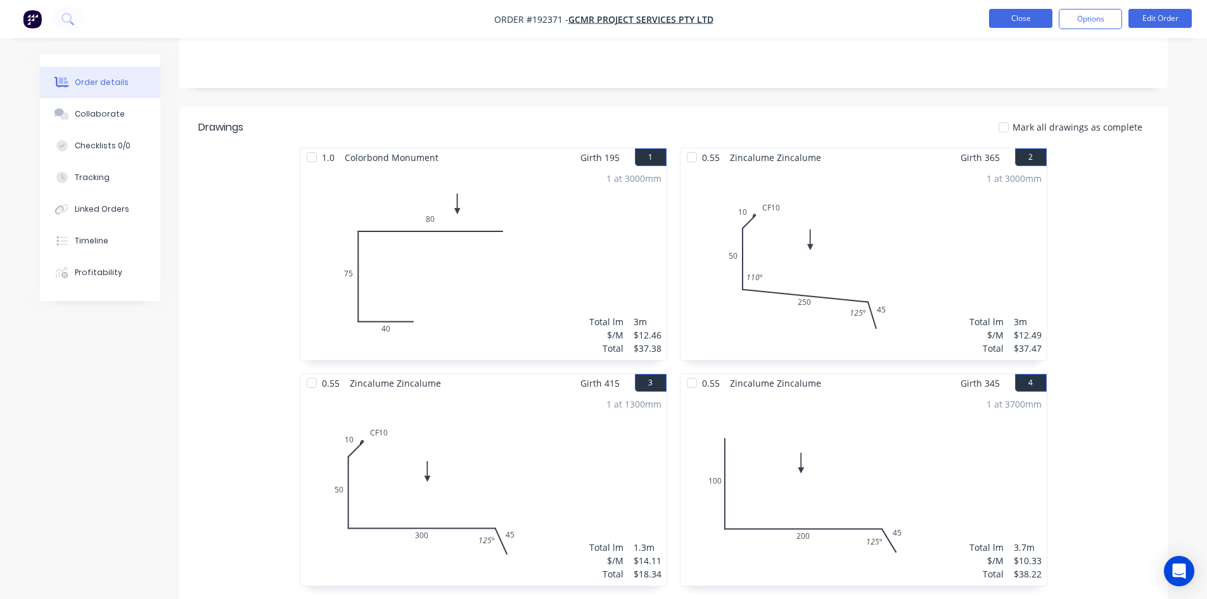
click at [1008, 18] on button "Close" at bounding box center [1020, 18] width 63 height 19
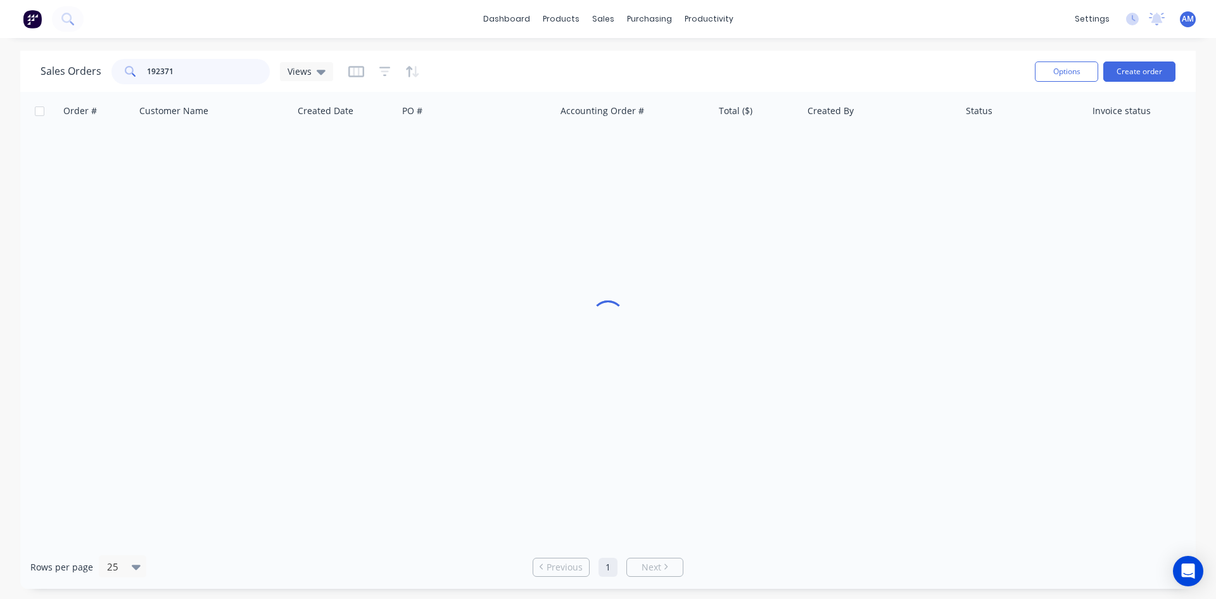
drag, startPoint x: 218, startPoint y: 59, endPoint x: 2, endPoint y: 85, distance: 217.5
click at [2, 85] on div "Sales Orders 192371 Views Options Create order Order # Customer Name Created Da…" at bounding box center [608, 320] width 1216 height 538
type input "192360"
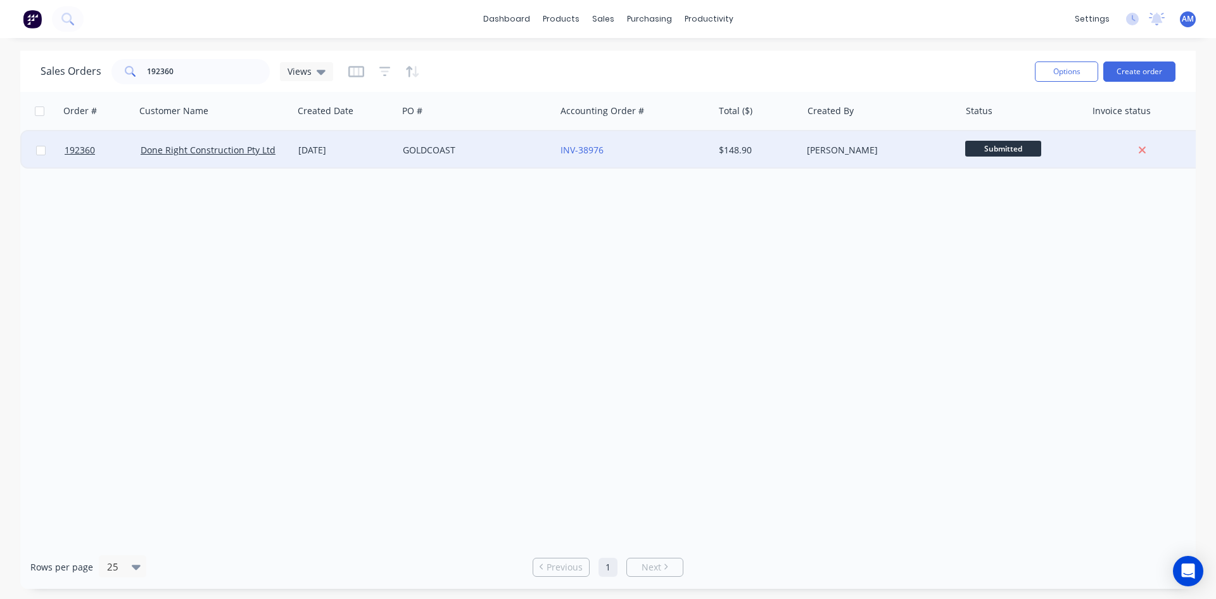
click at [495, 156] on div "GOLDCOAST" at bounding box center [477, 150] width 158 height 38
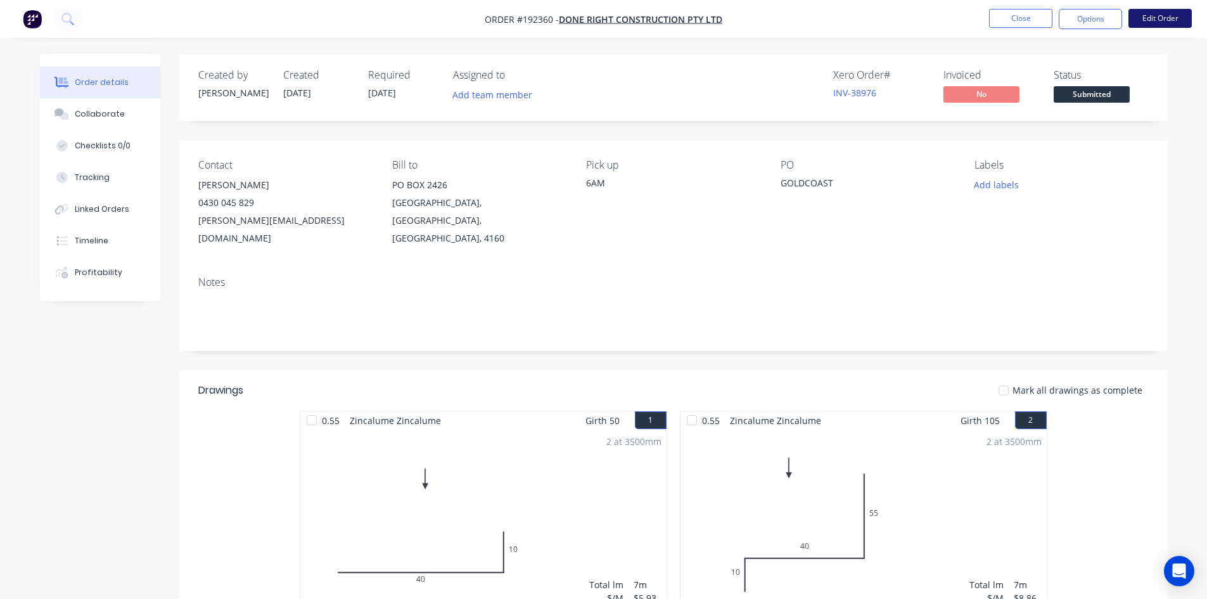
click at [1150, 22] on button "Edit Order" at bounding box center [1159, 18] width 63 height 19
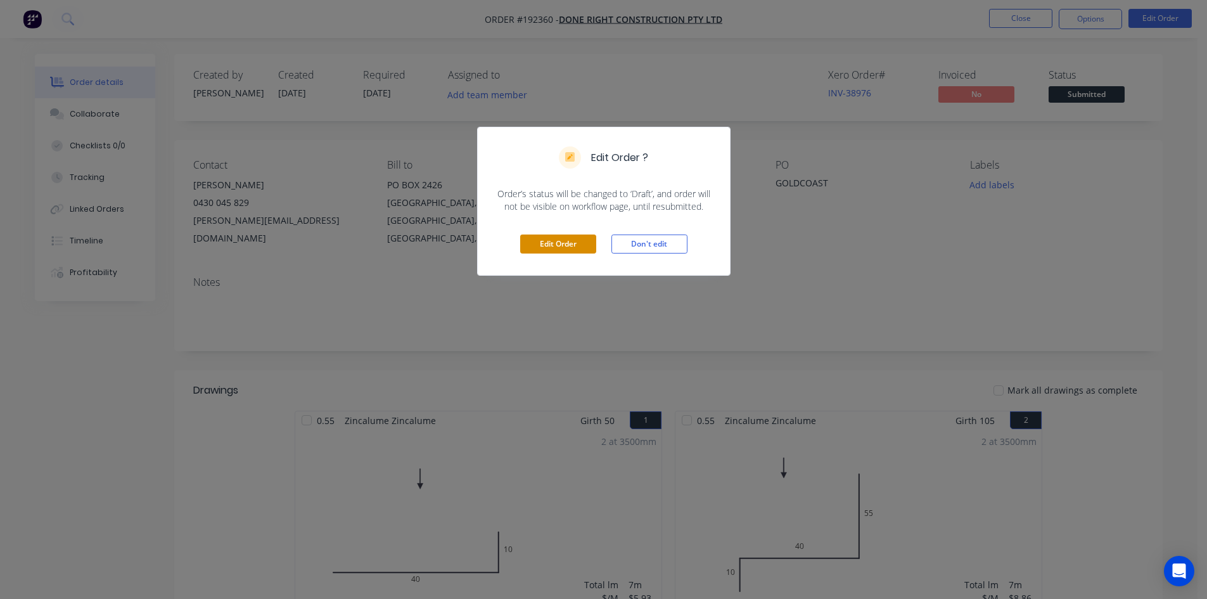
click at [563, 244] on button "Edit Order" at bounding box center [558, 243] width 76 height 19
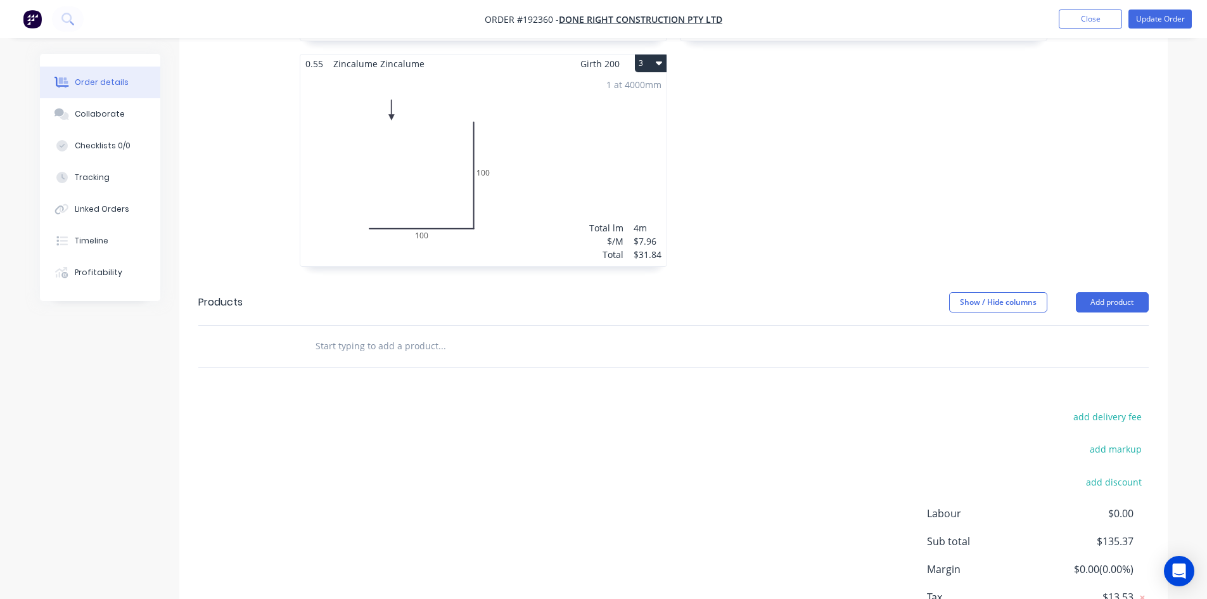
scroll to position [682, 0]
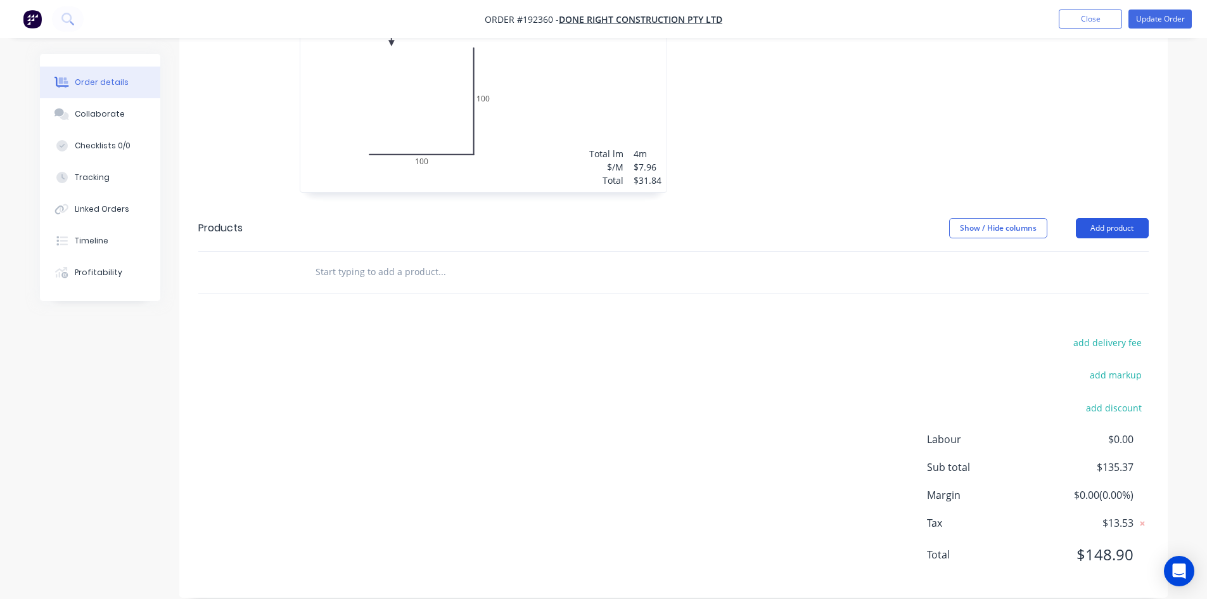
click at [1115, 218] on button "Add product" at bounding box center [1111, 228] width 73 height 20
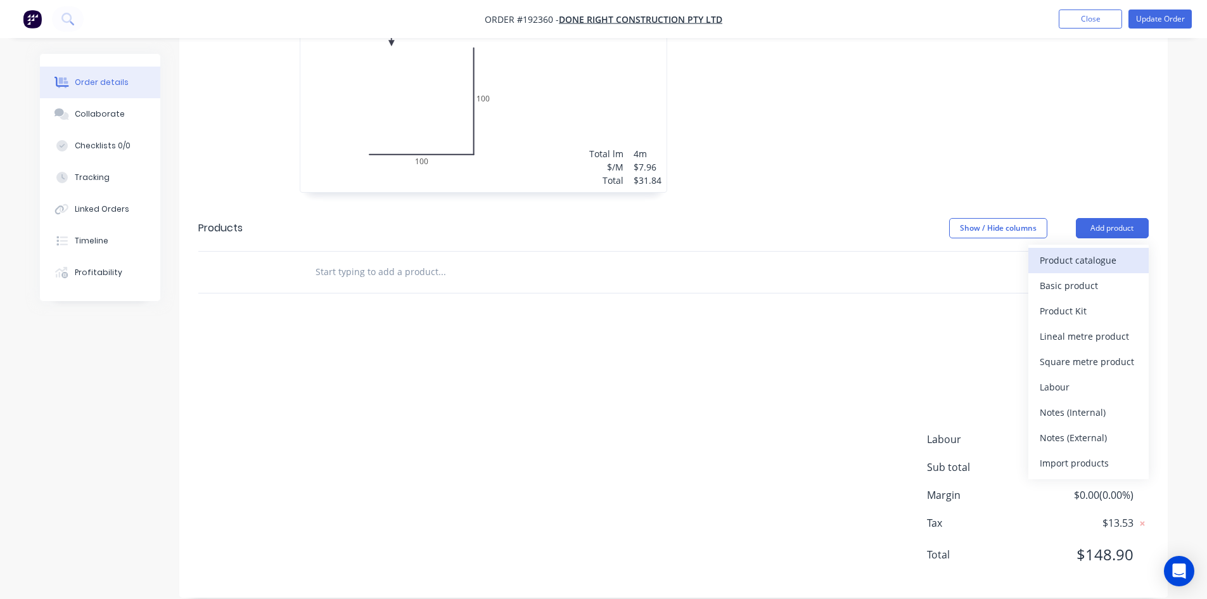
click at [1097, 251] on div "Product catalogue" at bounding box center [1088, 260] width 98 height 18
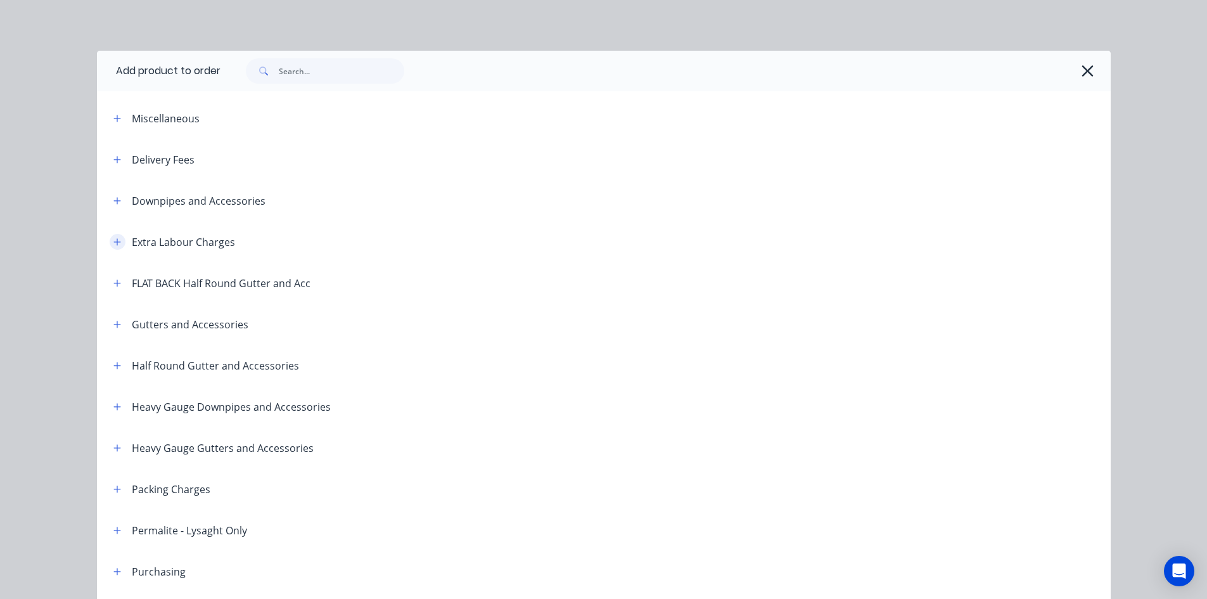
click at [113, 238] on icon "button" at bounding box center [117, 242] width 8 height 9
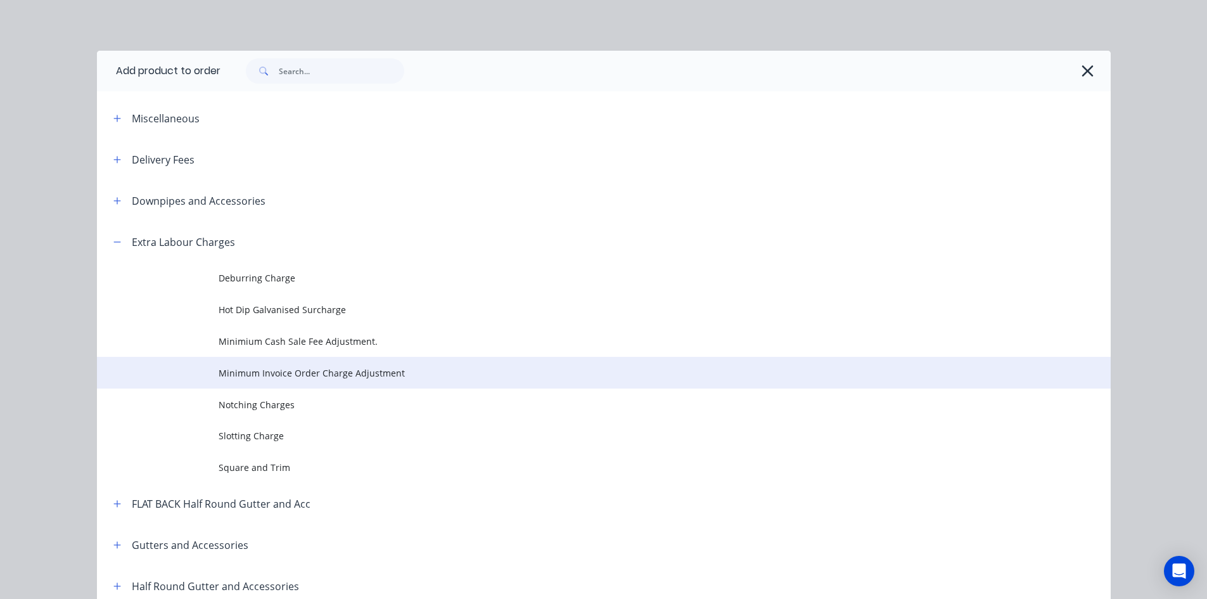
click at [302, 368] on span "Minimum Invoice Order Charge Adjustment" at bounding box center [575, 372] width 713 height 13
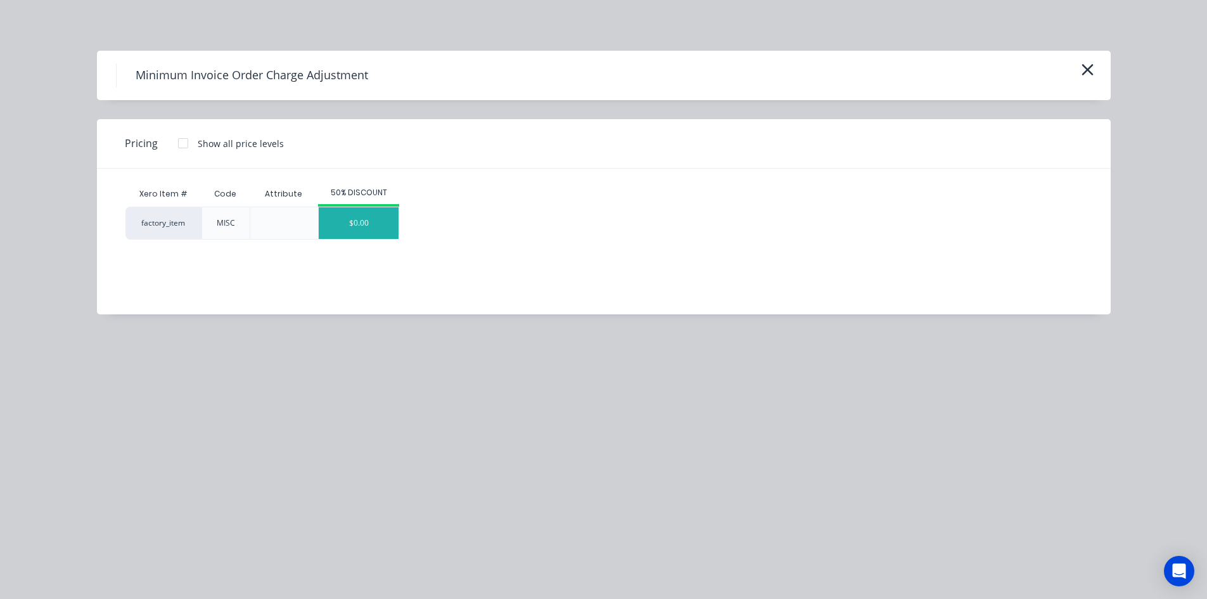
click at [386, 217] on div "$0.00" at bounding box center [359, 223] width 80 height 32
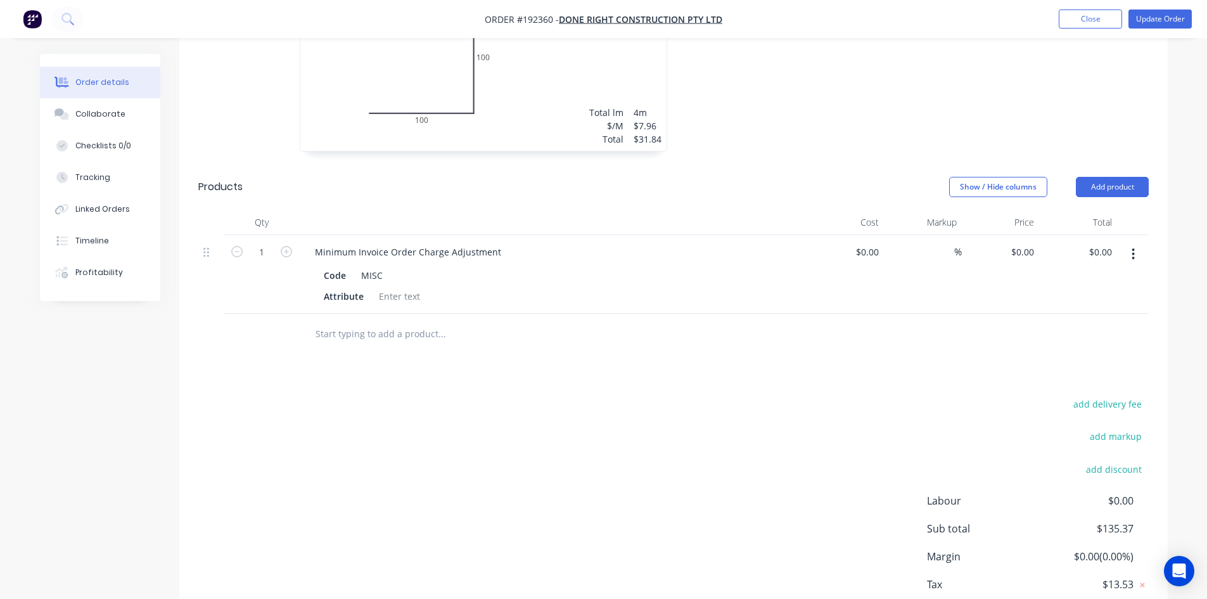
scroll to position [745, 0]
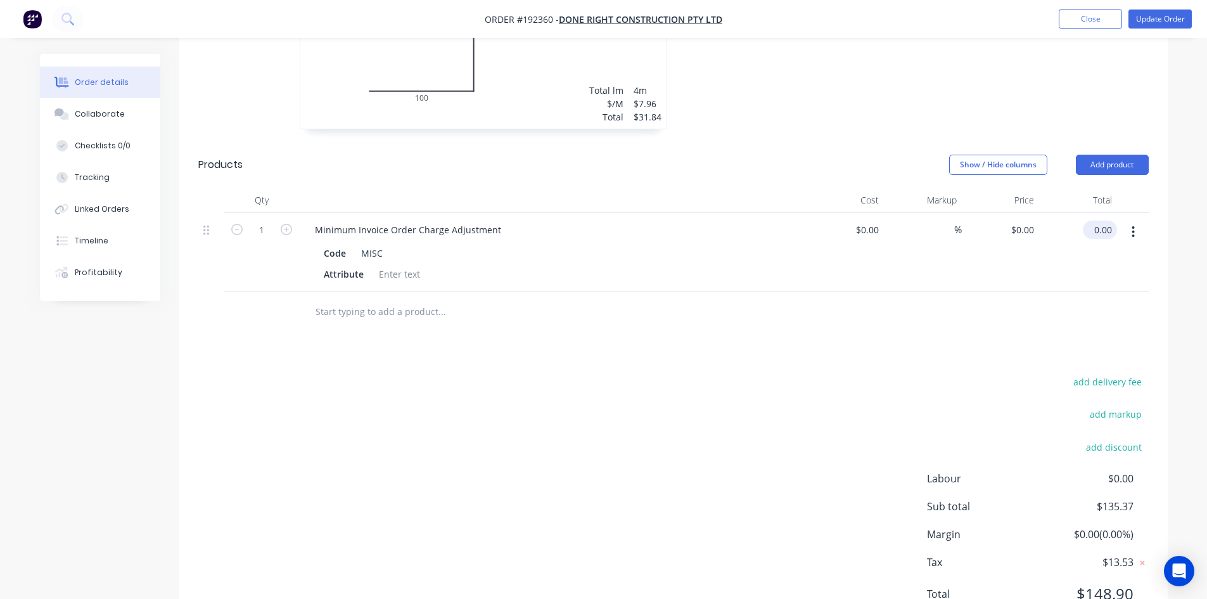
click at [1093, 220] on input "0.00" at bounding box center [1102, 229] width 29 height 18
type input "64.63"
type input "$64.63"
click at [1086, 222] on div "$64.63 64.63" at bounding box center [1078, 252] width 78 height 79
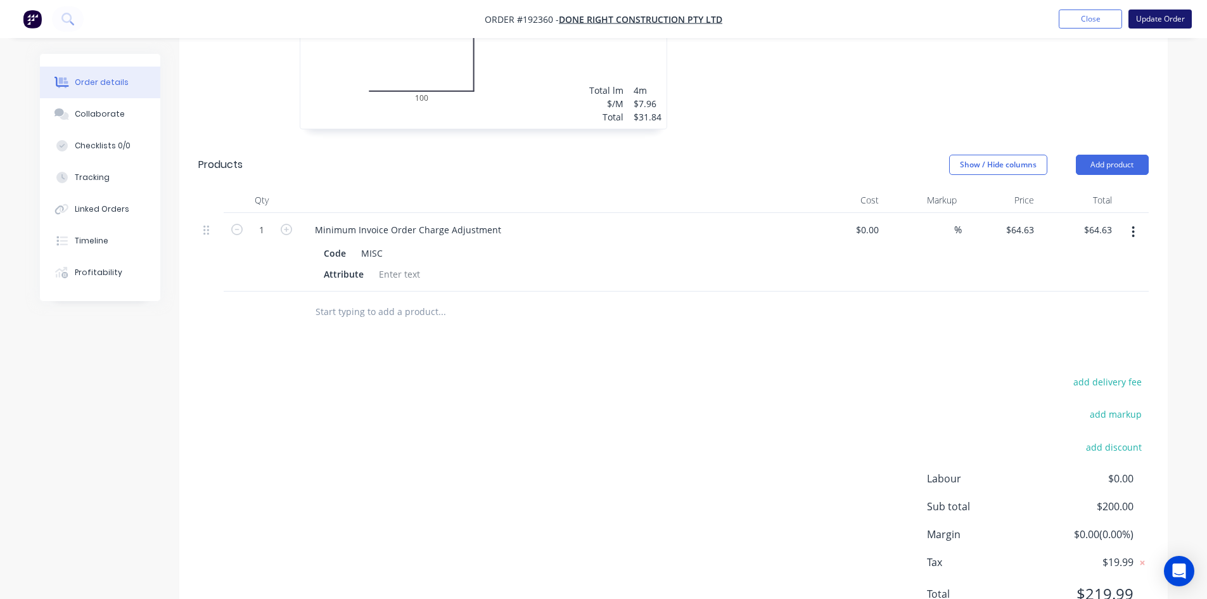
click at [1141, 17] on button "Update Order" at bounding box center [1159, 19] width 63 height 19
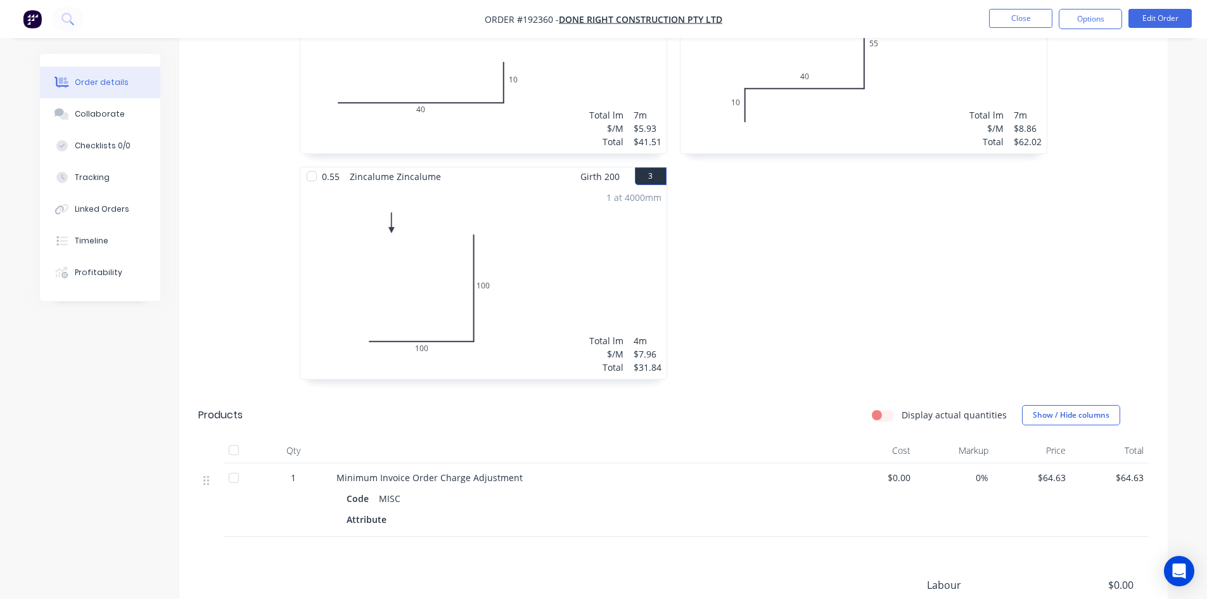
scroll to position [172, 0]
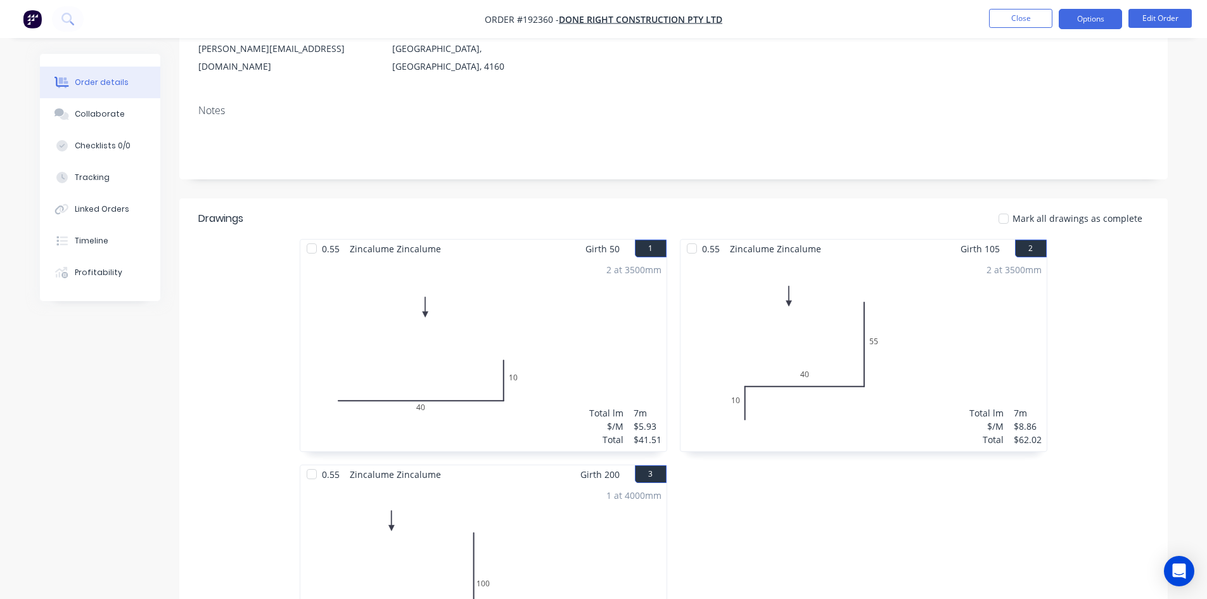
click at [1111, 22] on button "Options" at bounding box center [1089, 19] width 63 height 20
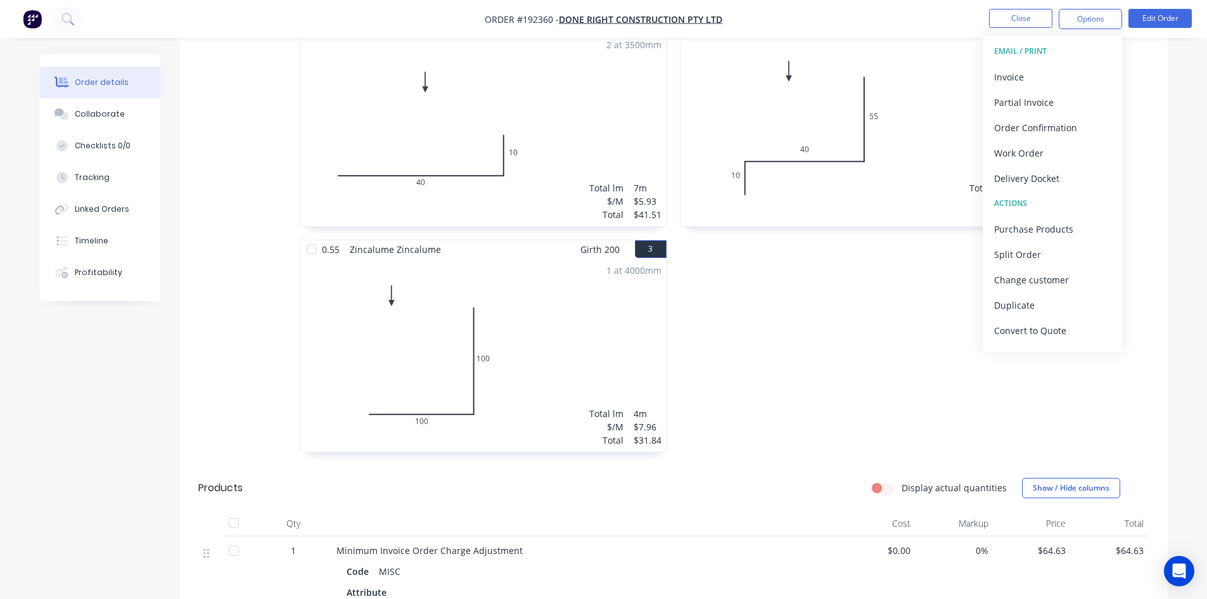
scroll to position [425, 0]
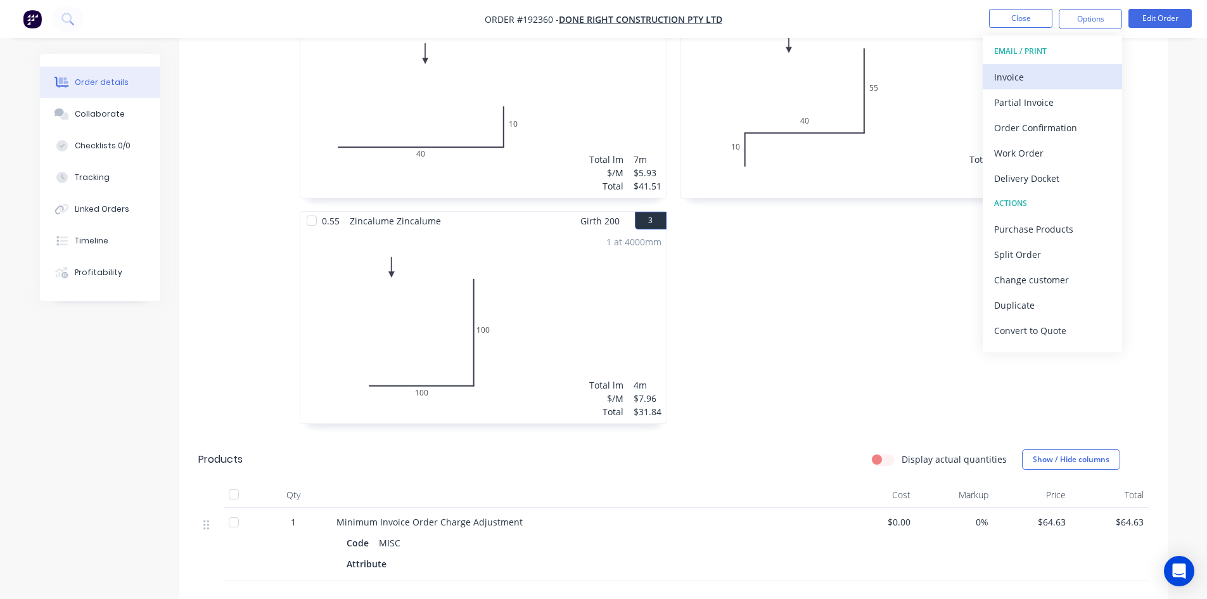
click at [1043, 72] on div "Invoice" at bounding box center [1052, 77] width 117 height 18
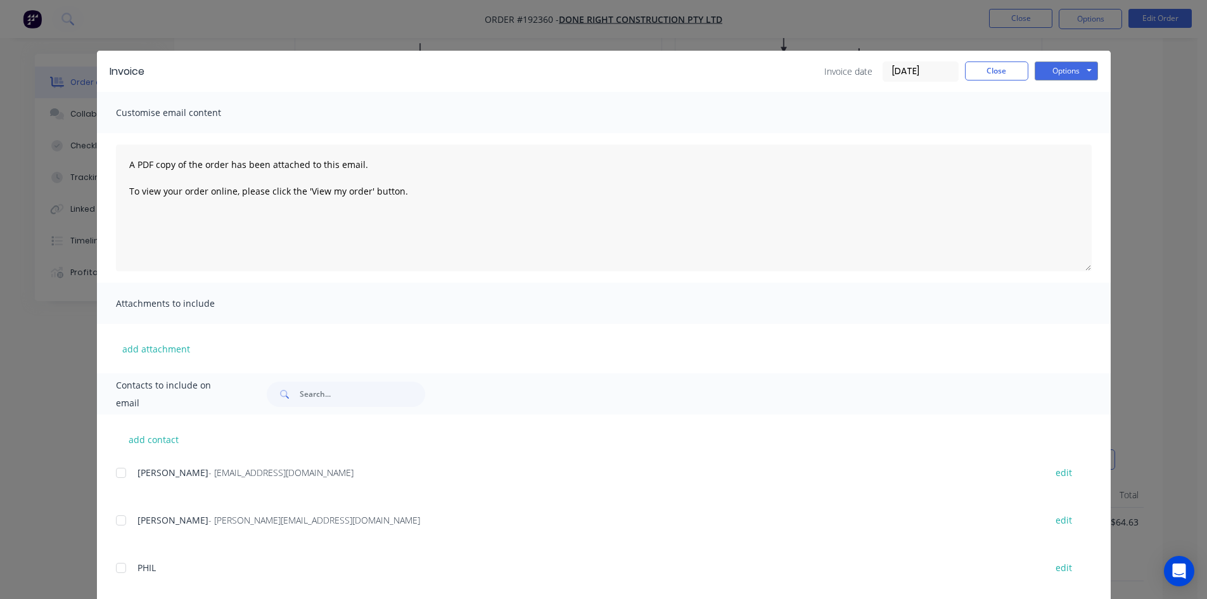
click at [113, 469] on div at bounding box center [120, 472] width 25 height 25
click at [1067, 73] on button "Options" at bounding box center [1065, 70] width 63 height 19
click at [1075, 131] on button "Email" at bounding box center [1074, 135] width 81 height 21
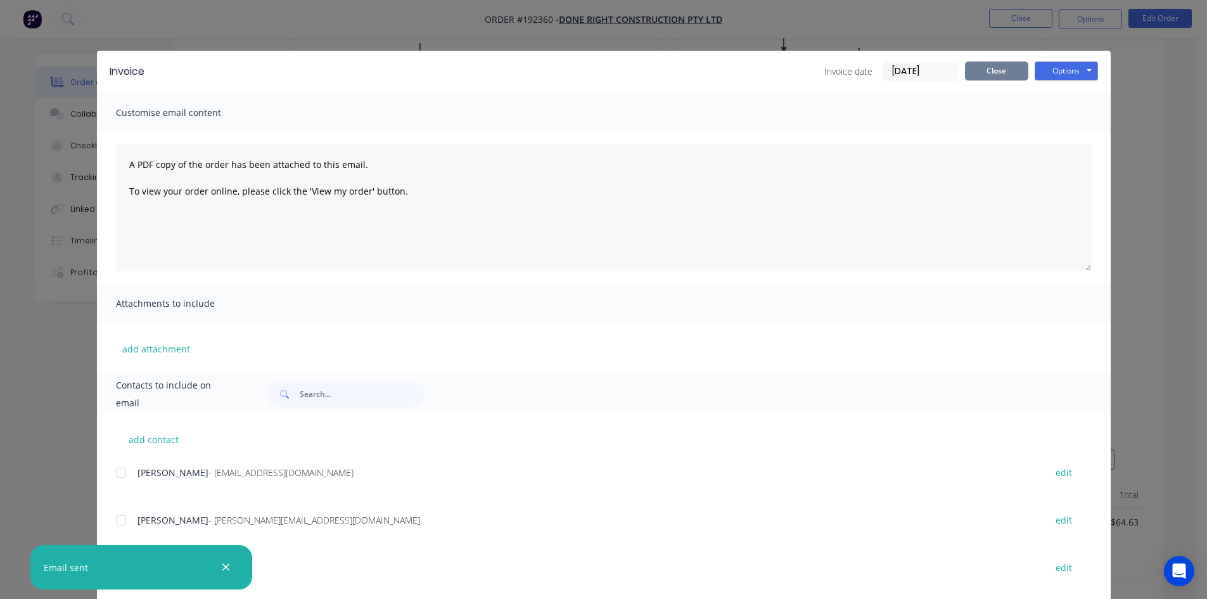
click at [975, 70] on button "Close" at bounding box center [996, 70] width 63 height 19
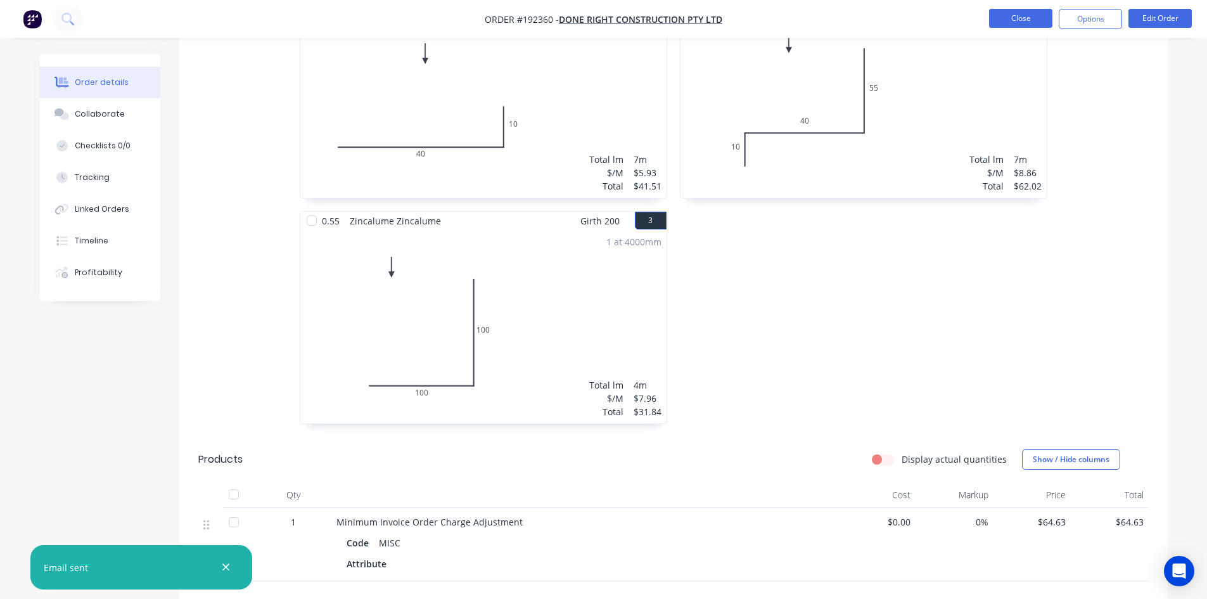
click at [1021, 15] on button "Close" at bounding box center [1020, 18] width 63 height 19
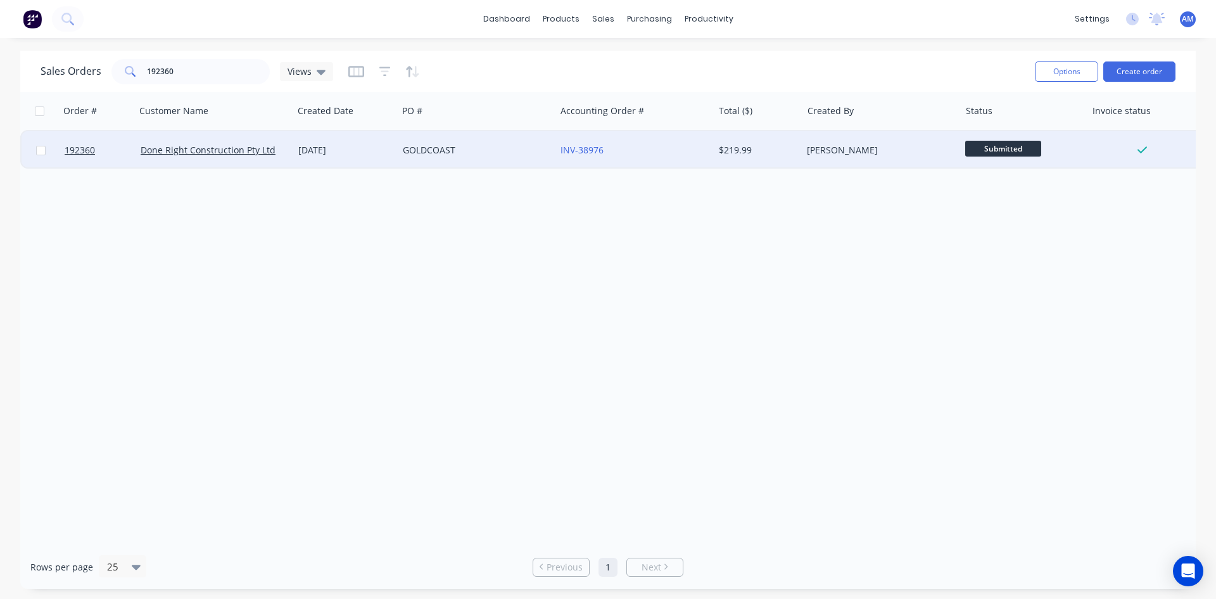
click at [457, 147] on div "GOLDCOAST" at bounding box center [473, 150] width 141 height 13
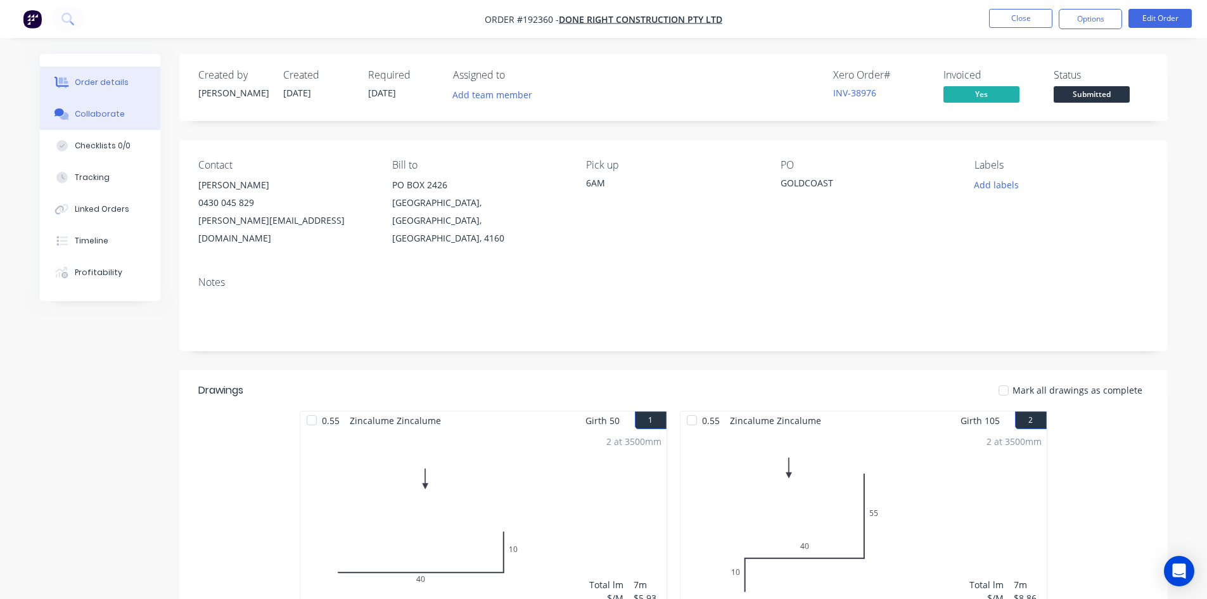
click at [108, 125] on button "Collaborate" at bounding box center [100, 114] width 120 height 32
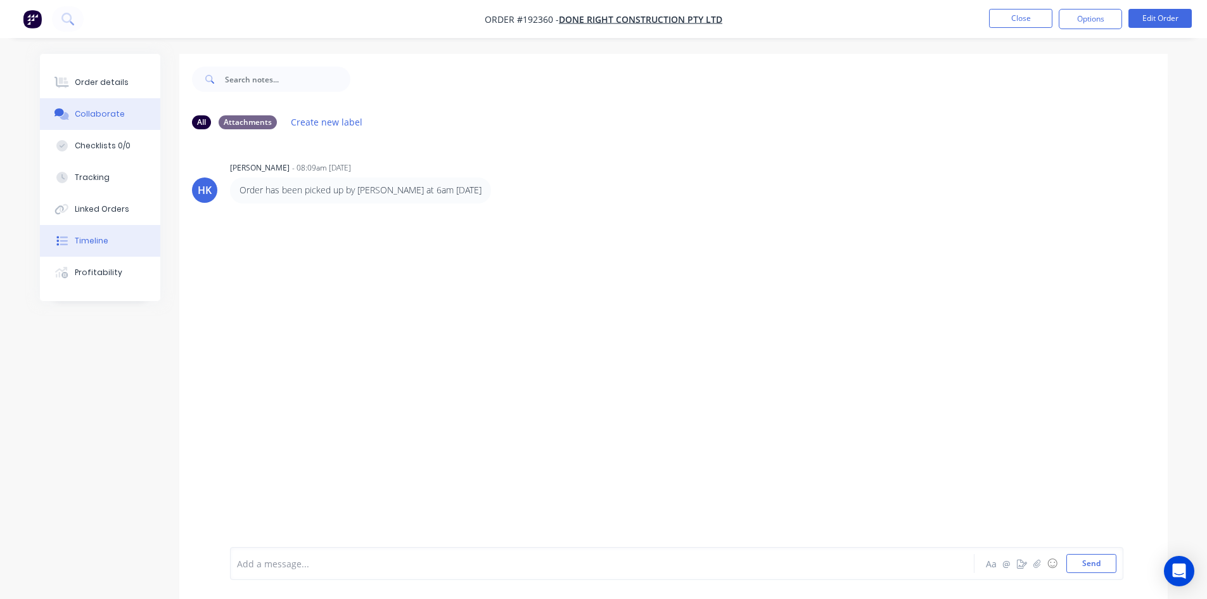
click at [98, 248] on button "Timeline" at bounding box center [100, 241] width 120 height 32
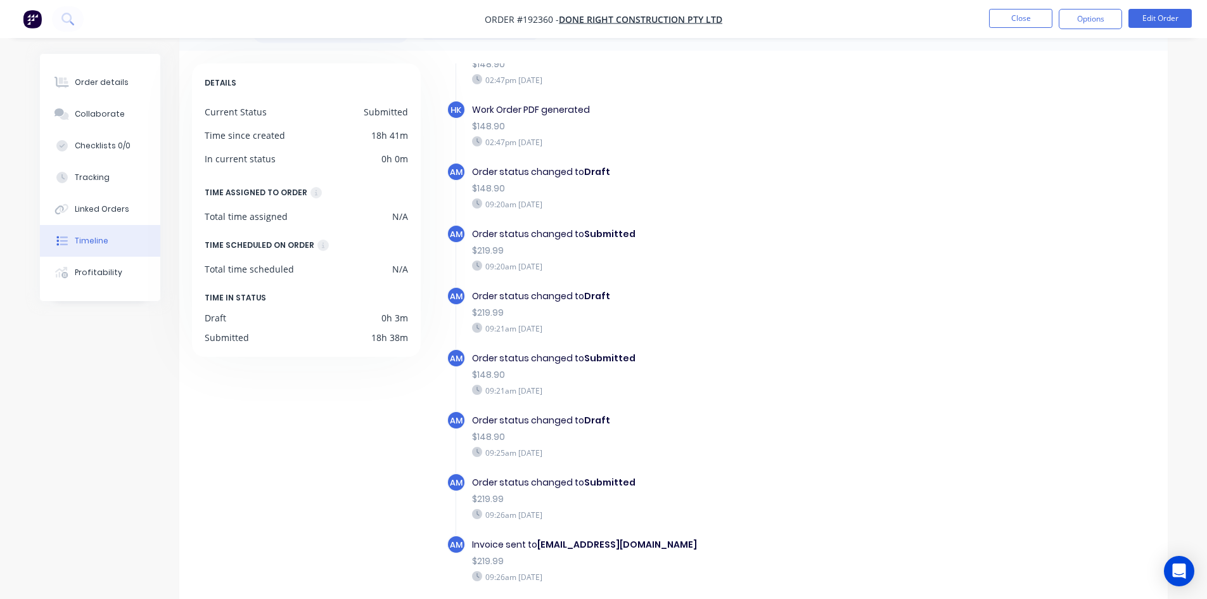
scroll to position [97, 0]
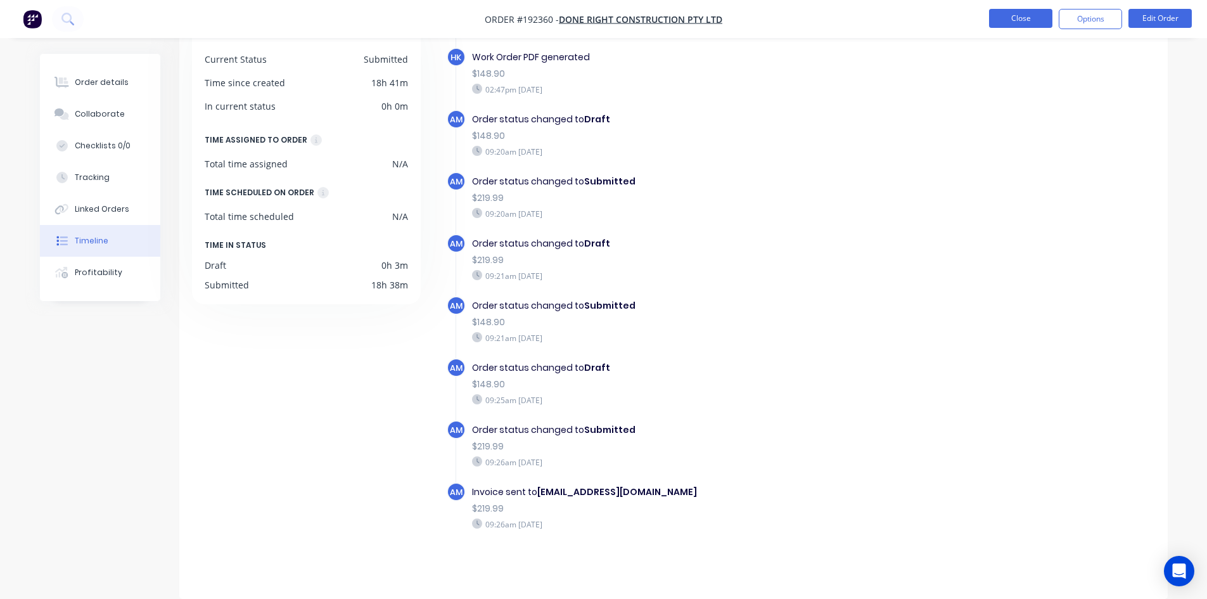
click at [1015, 13] on button "Close" at bounding box center [1020, 18] width 63 height 19
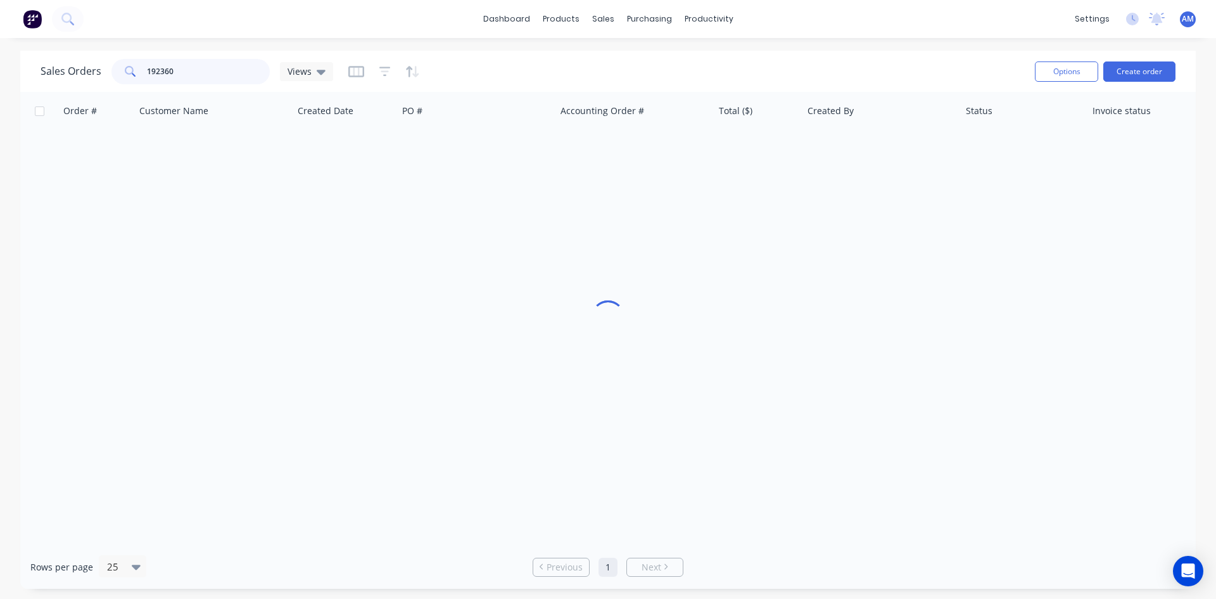
drag, startPoint x: 179, startPoint y: 70, endPoint x: 55, endPoint y: 73, distance: 123.5
click at [55, 73] on div "Sales Orders 192360 Views" at bounding box center [187, 71] width 293 height 25
type input "192371"
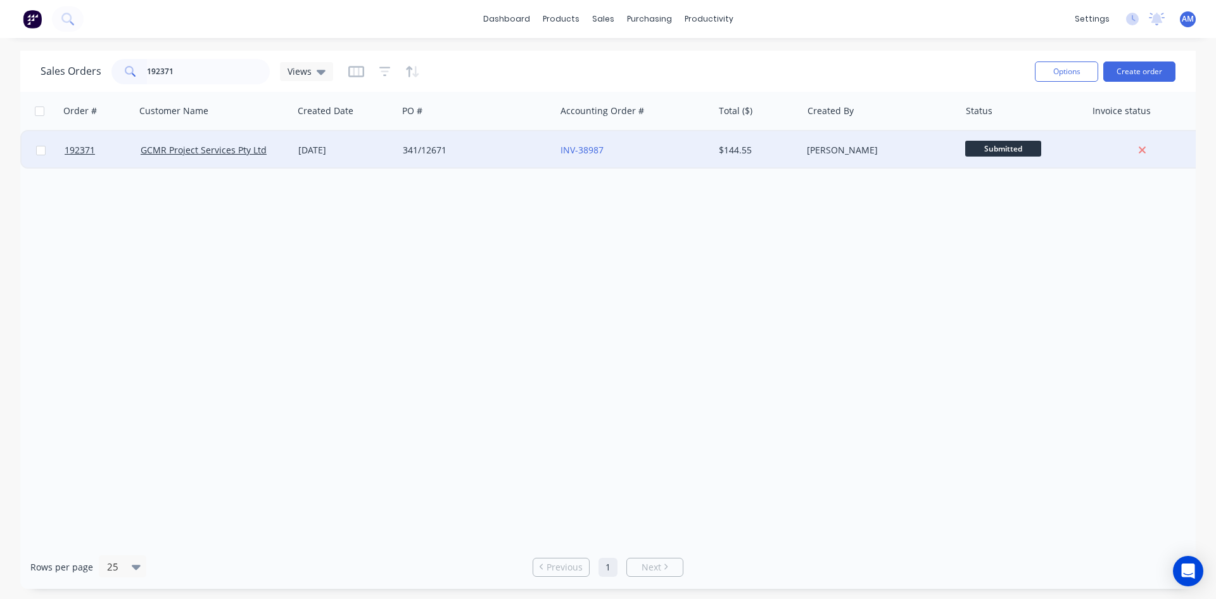
click at [529, 154] on div "341/12671" at bounding box center [473, 150] width 141 height 13
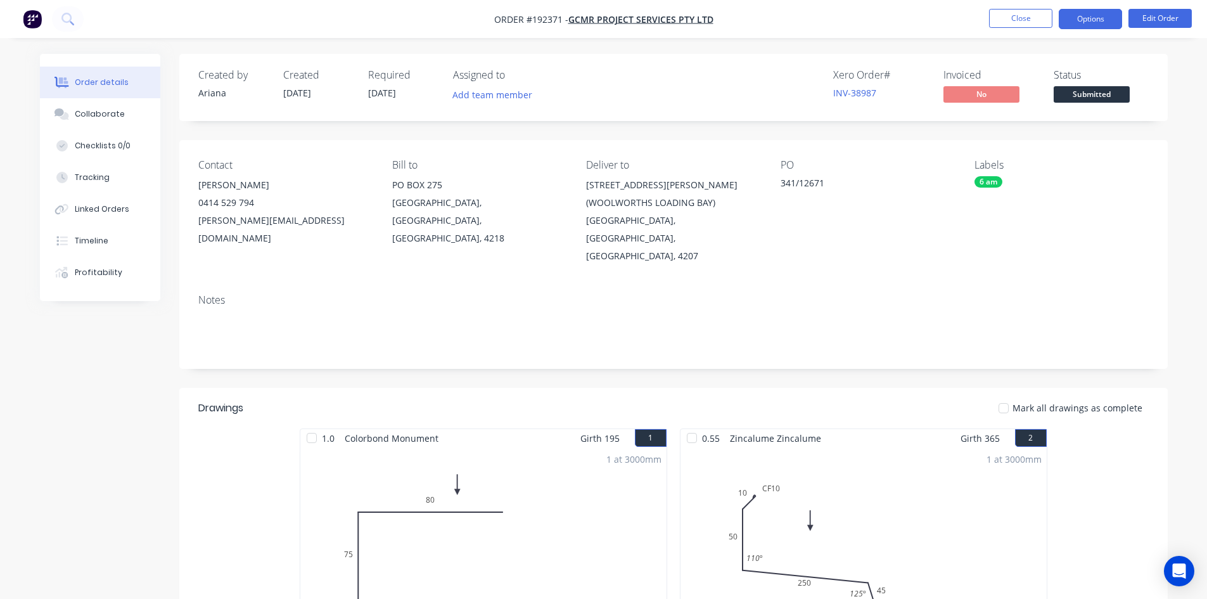
click at [1084, 23] on button "Options" at bounding box center [1089, 19] width 63 height 20
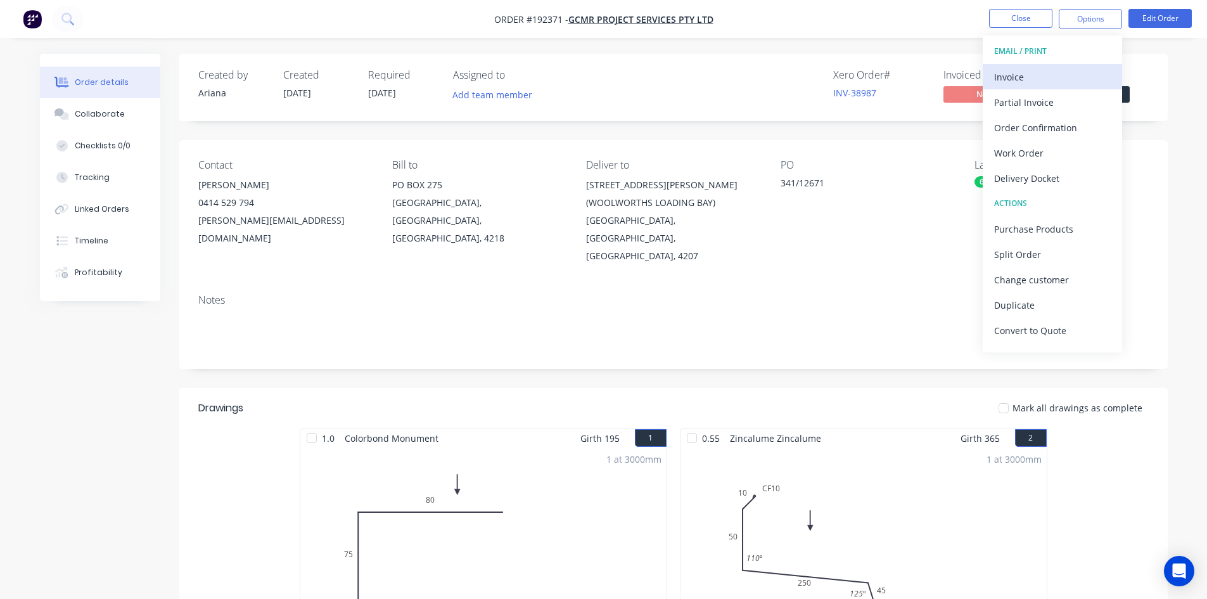
click at [1067, 71] on div "Invoice" at bounding box center [1052, 77] width 117 height 18
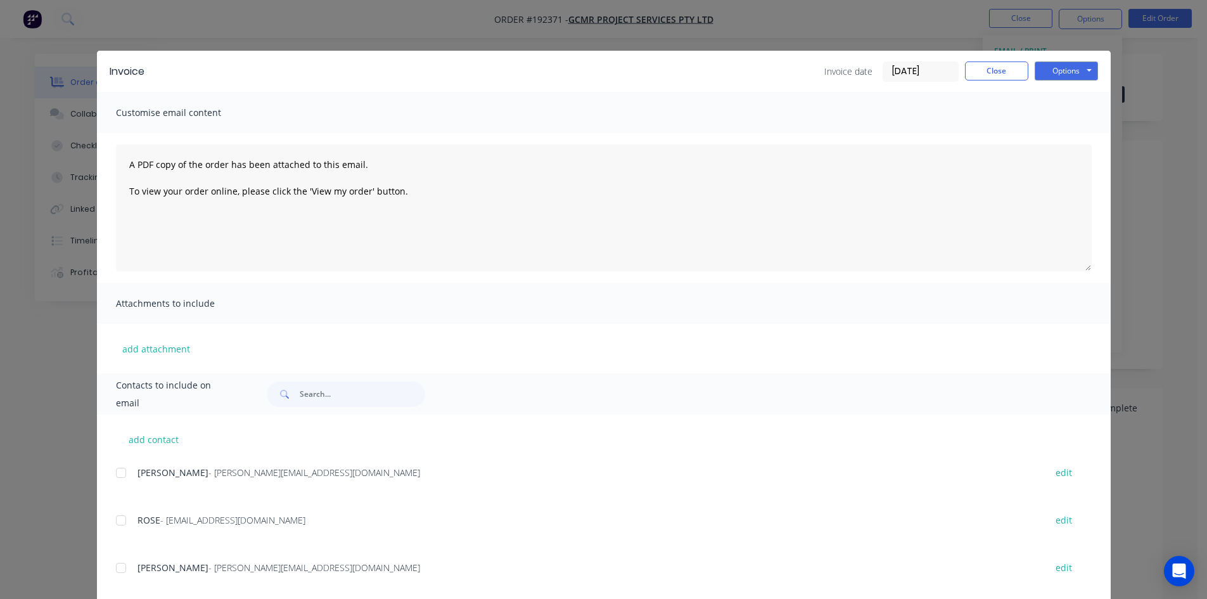
click at [117, 471] on div at bounding box center [120, 472] width 25 height 25
click at [116, 524] on div at bounding box center [120, 519] width 25 height 25
click at [1083, 72] on button "Options" at bounding box center [1065, 70] width 63 height 19
click at [1084, 130] on button "Email" at bounding box center [1074, 135] width 81 height 21
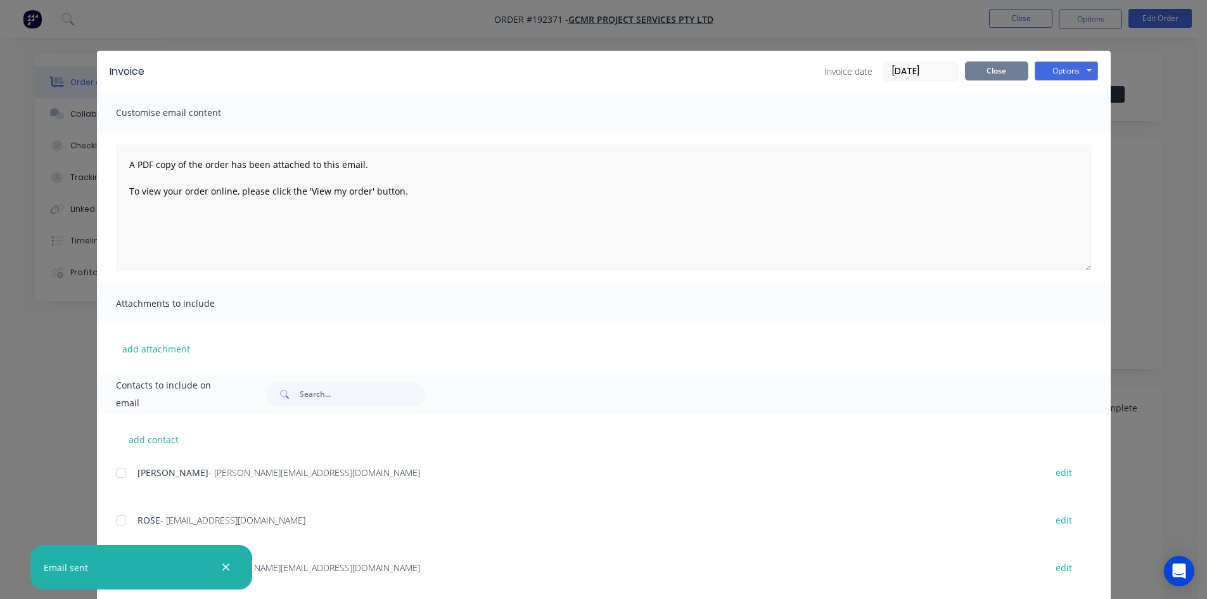
click at [1013, 68] on button "Close" at bounding box center [996, 70] width 63 height 19
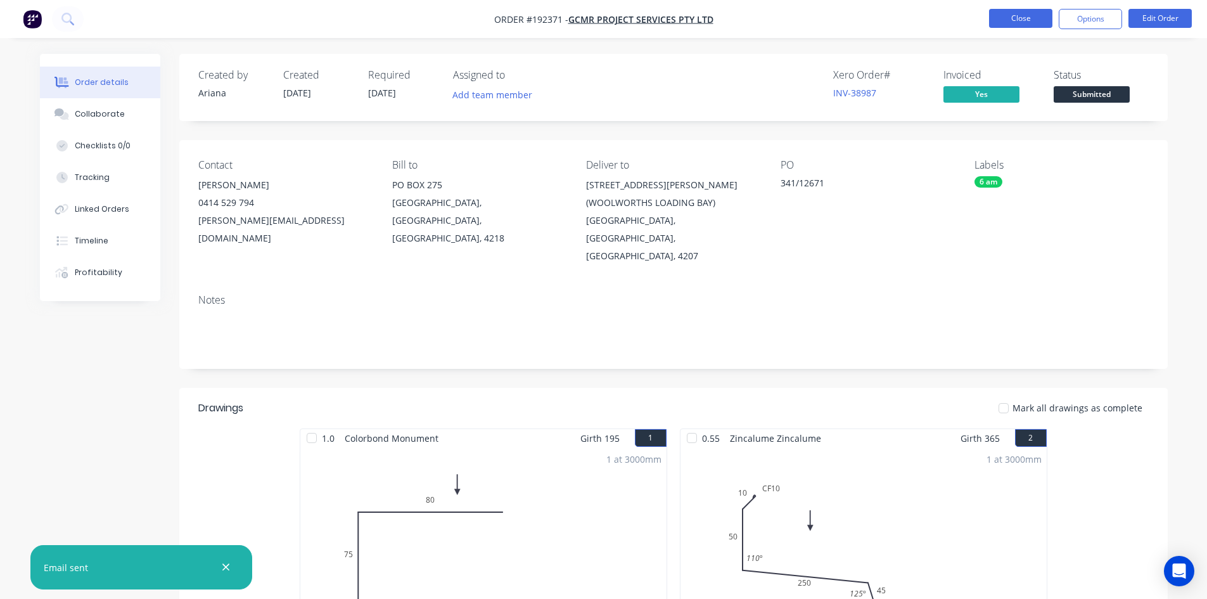
click at [1016, 24] on button "Close" at bounding box center [1020, 18] width 63 height 19
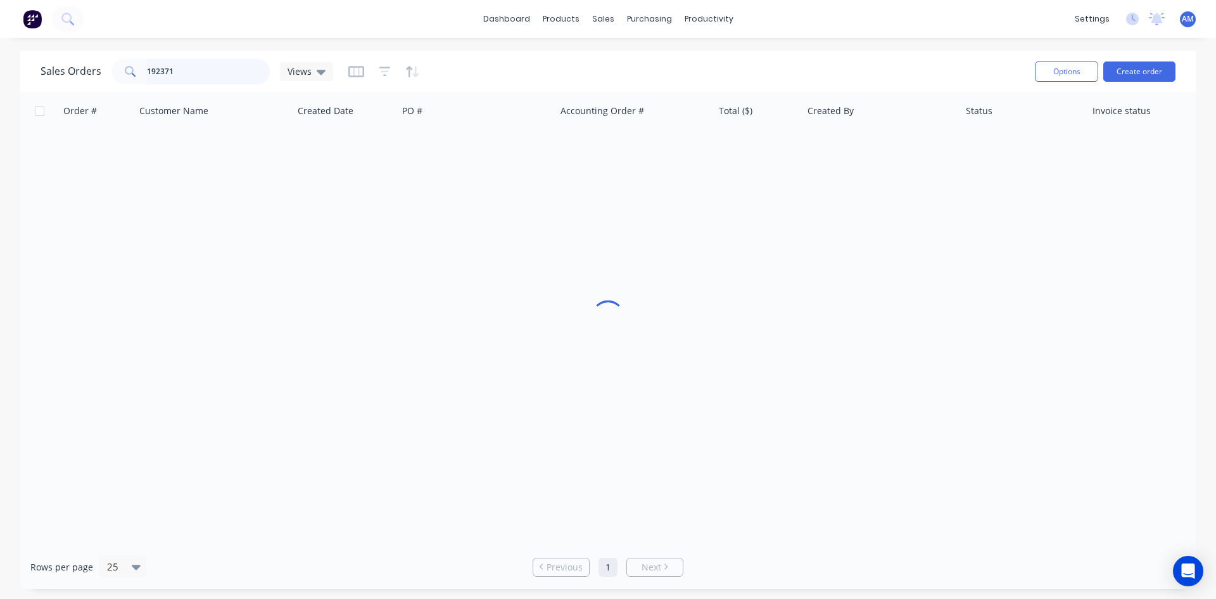
drag, startPoint x: 177, startPoint y: 73, endPoint x: 68, endPoint y: 69, distance: 109.0
click at [68, 69] on div "Sales Orders 192371 Views" at bounding box center [187, 71] width 293 height 25
type input "192334"
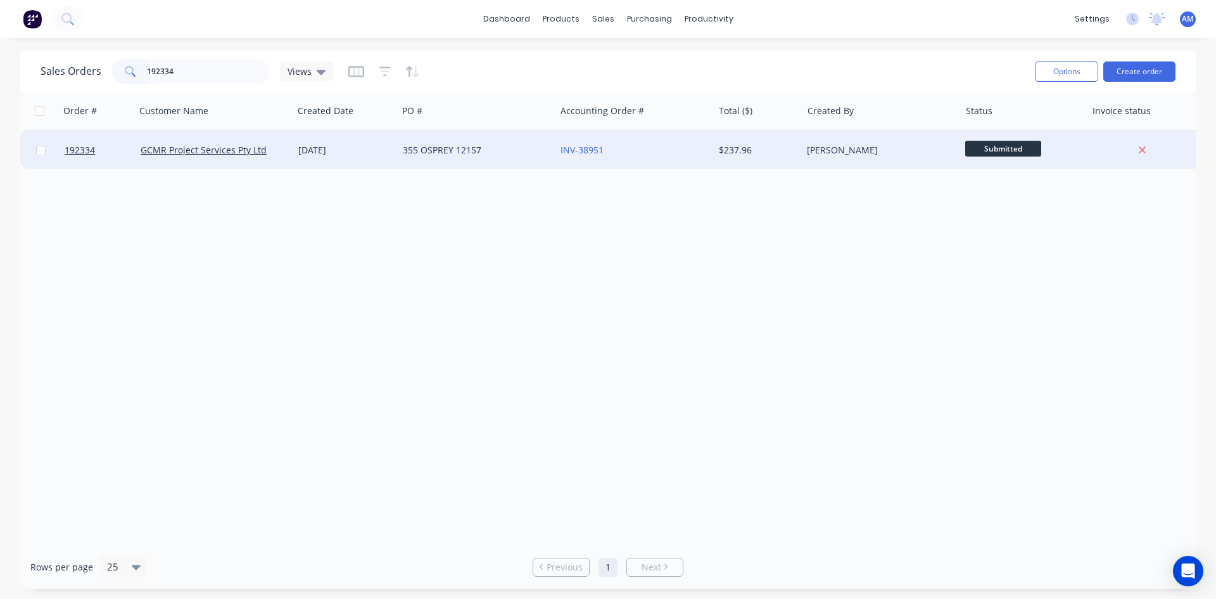
click at [443, 143] on div "355 OSPREY 12157" at bounding box center [477, 150] width 158 height 38
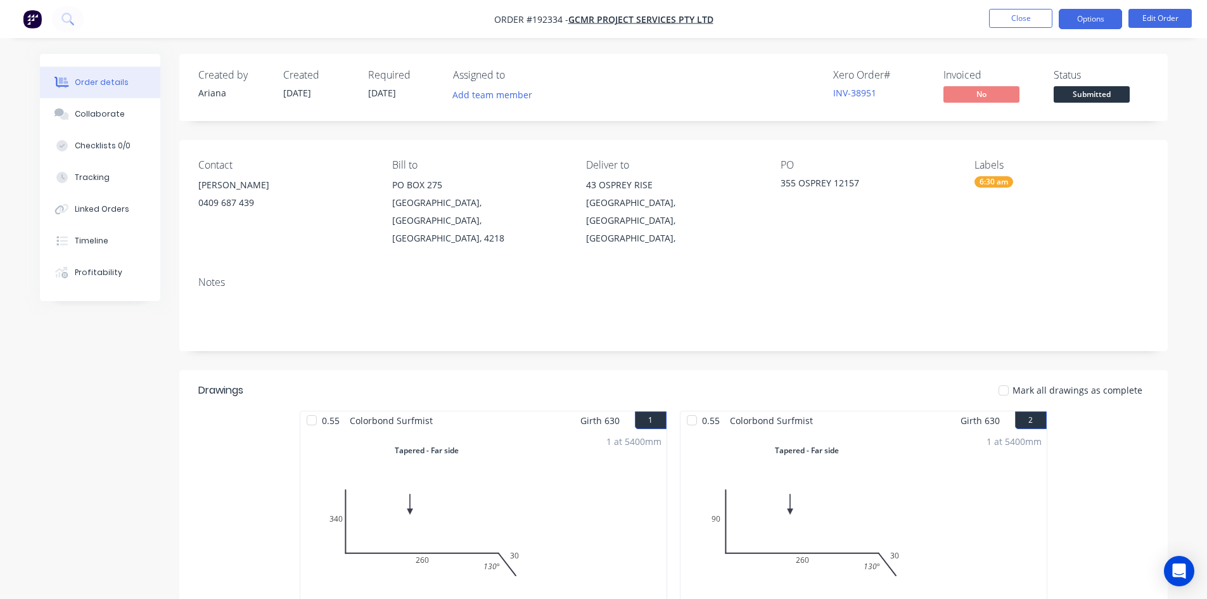
click at [1079, 21] on button "Options" at bounding box center [1089, 19] width 63 height 20
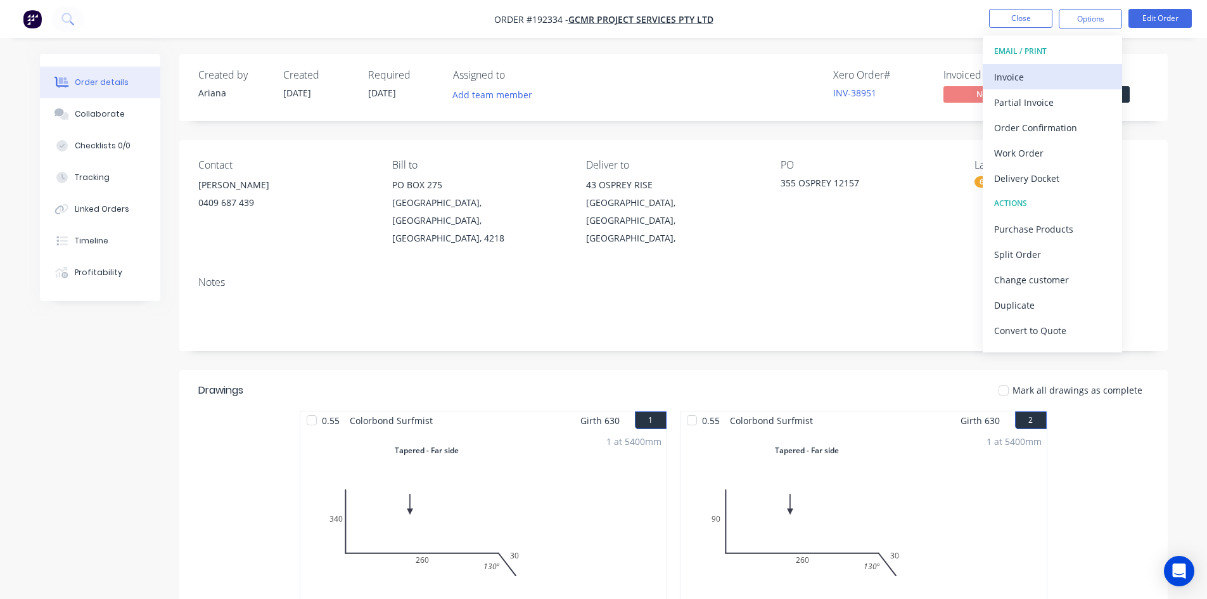
click at [1056, 70] on div "Invoice" at bounding box center [1052, 77] width 117 height 18
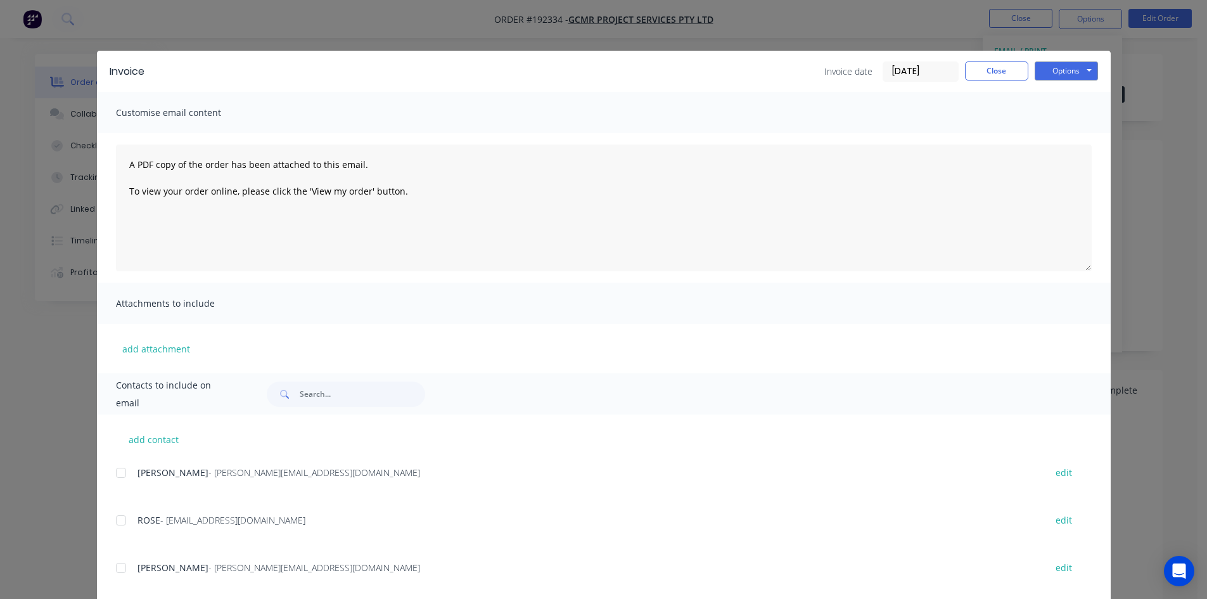
click at [114, 474] on div at bounding box center [120, 472] width 25 height 25
click at [113, 517] on div at bounding box center [120, 519] width 25 height 25
click at [1076, 68] on button "Options" at bounding box center [1065, 70] width 63 height 19
click at [1066, 131] on button "Email" at bounding box center [1074, 135] width 81 height 21
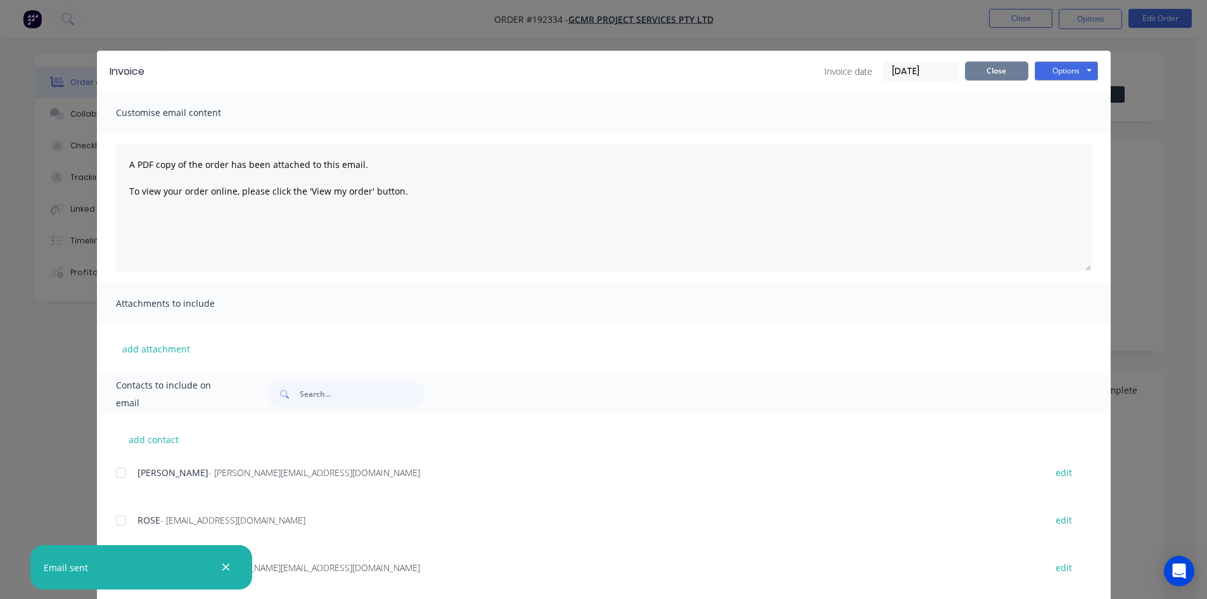
click at [1013, 61] on button "Close" at bounding box center [996, 70] width 63 height 19
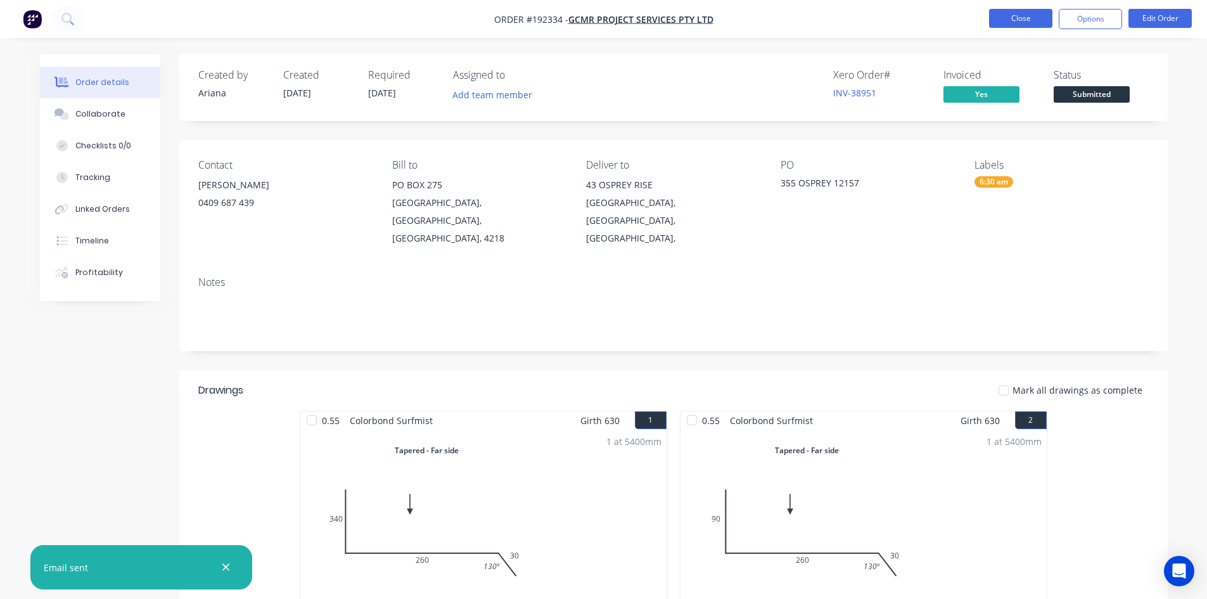
click at [1017, 15] on button "Close" at bounding box center [1020, 18] width 63 height 19
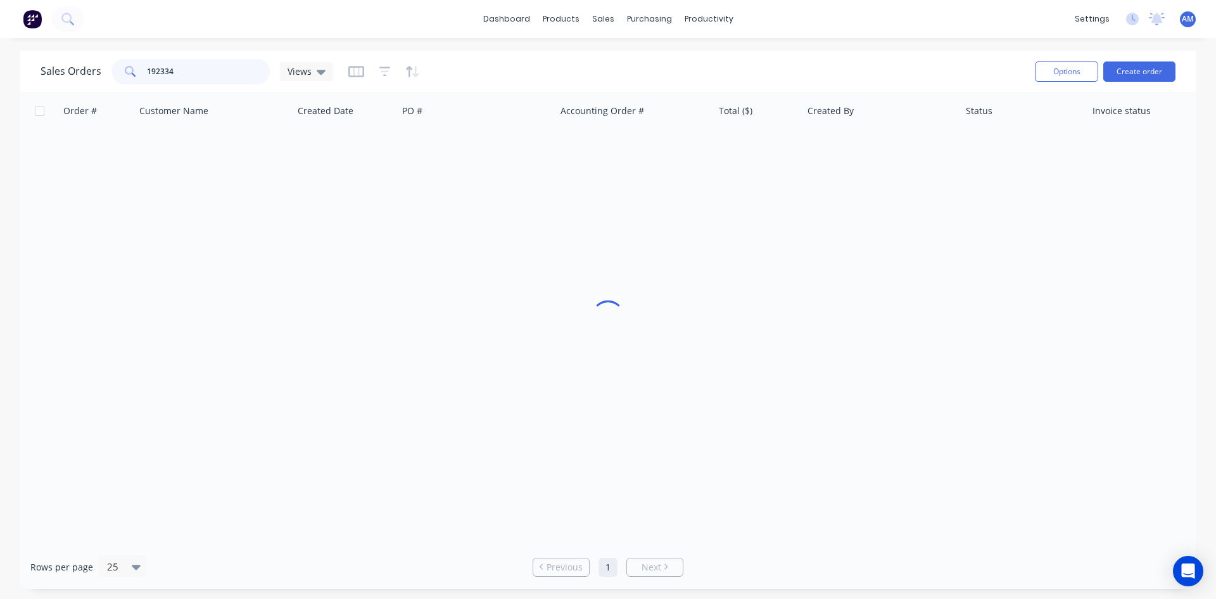
drag, startPoint x: 209, startPoint y: 68, endPoint x: 81, endPoint y: 68, distance: 127.9
click at [81, 68] on div "Sales Orders 192334 Views" at bounding box center [187, 71] width 293 height 25
type input "192353"
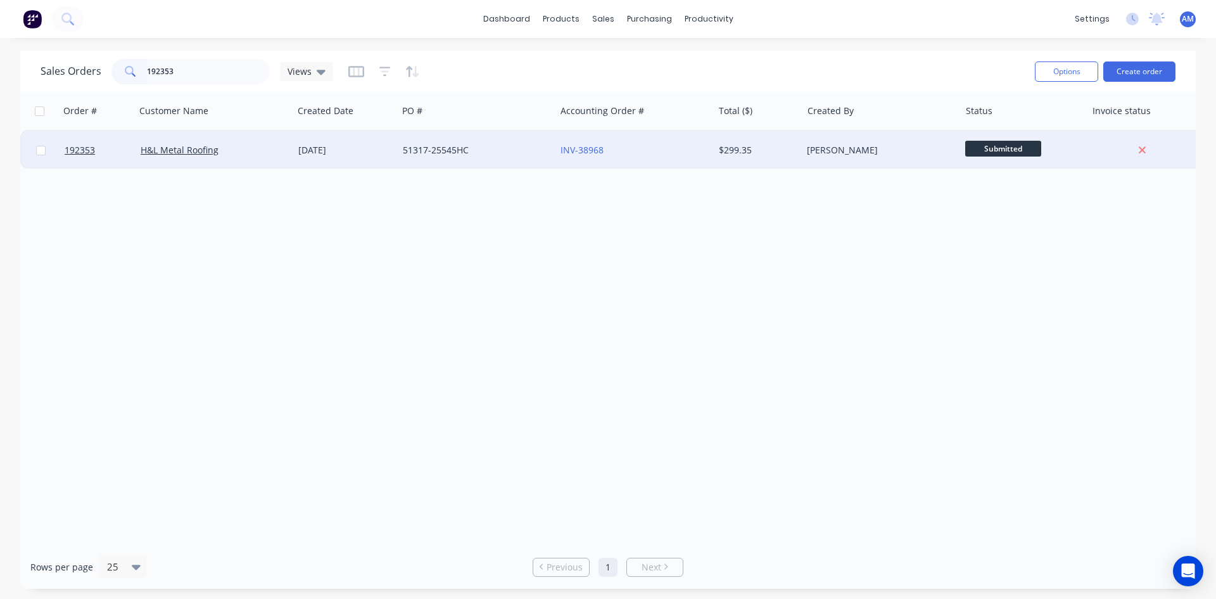
click at [516, 162] on div "51317-25545HC" at bounding box center [477, 150] width 158 height 38
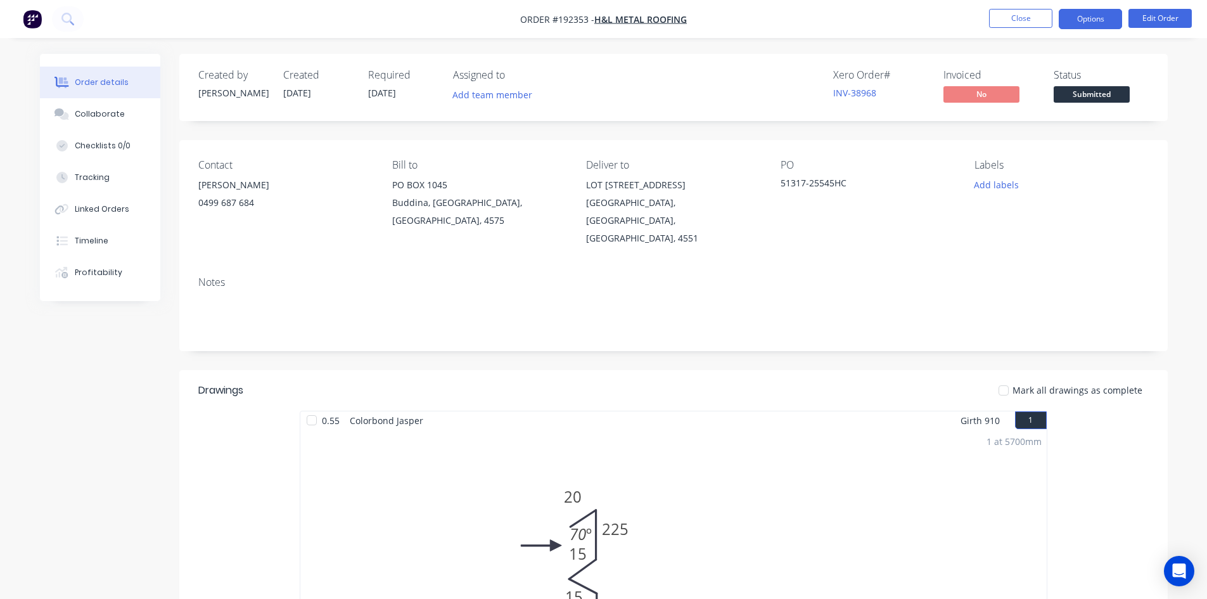
click at [1091, 22] on button "Options" at bounding box center [1089, 19] width 63 height 20
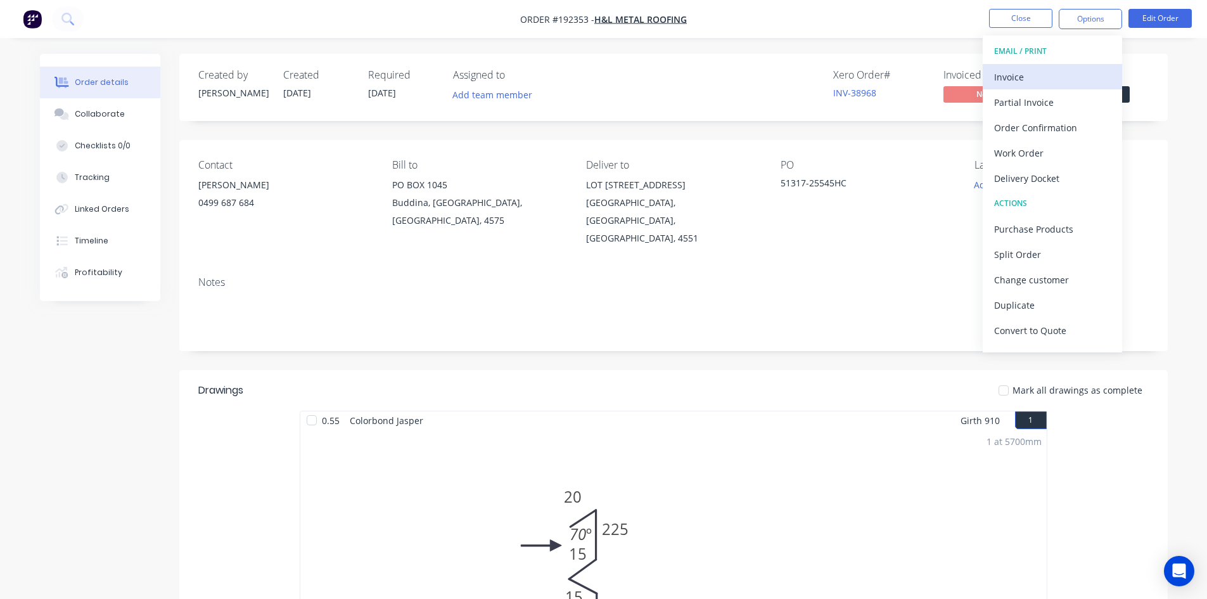
click at [1064, 73] on div "Invoice" at bounding box center [1052, 77] width 117 height 18
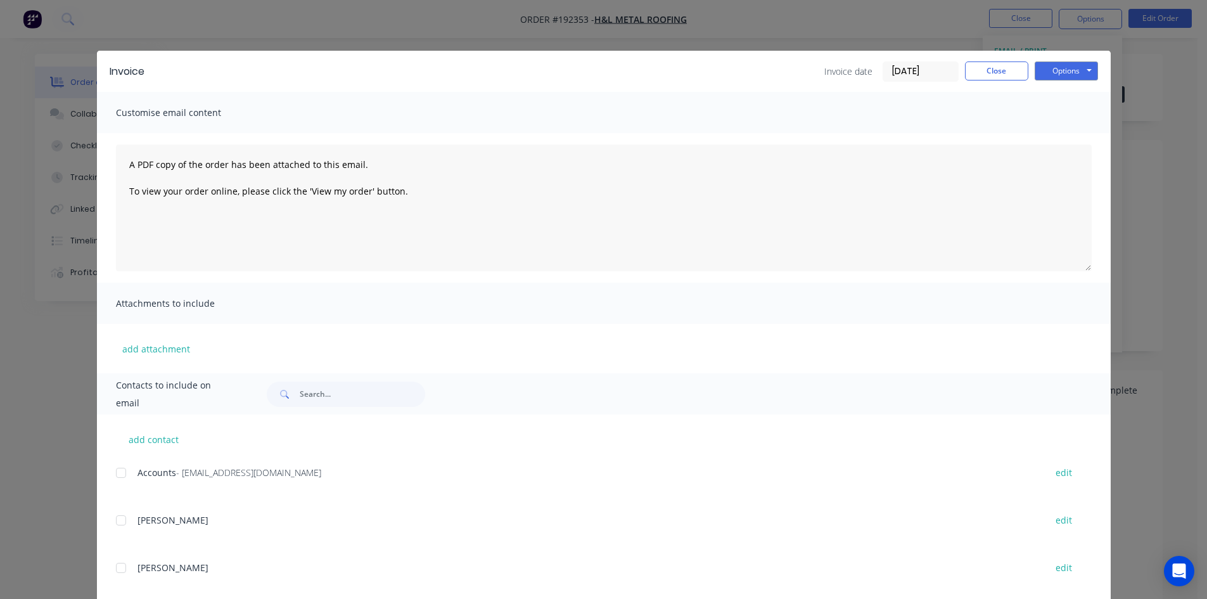
click at [113, 474] on div at bounding box center [120, 472] width 25 height 25
click at [1081, 70] on button "Options" at bounding box center [1065, 70] width 63 height 19
click at [1067, 131] on button "Email" at bounding box center [1074, 135] width 81 height 21
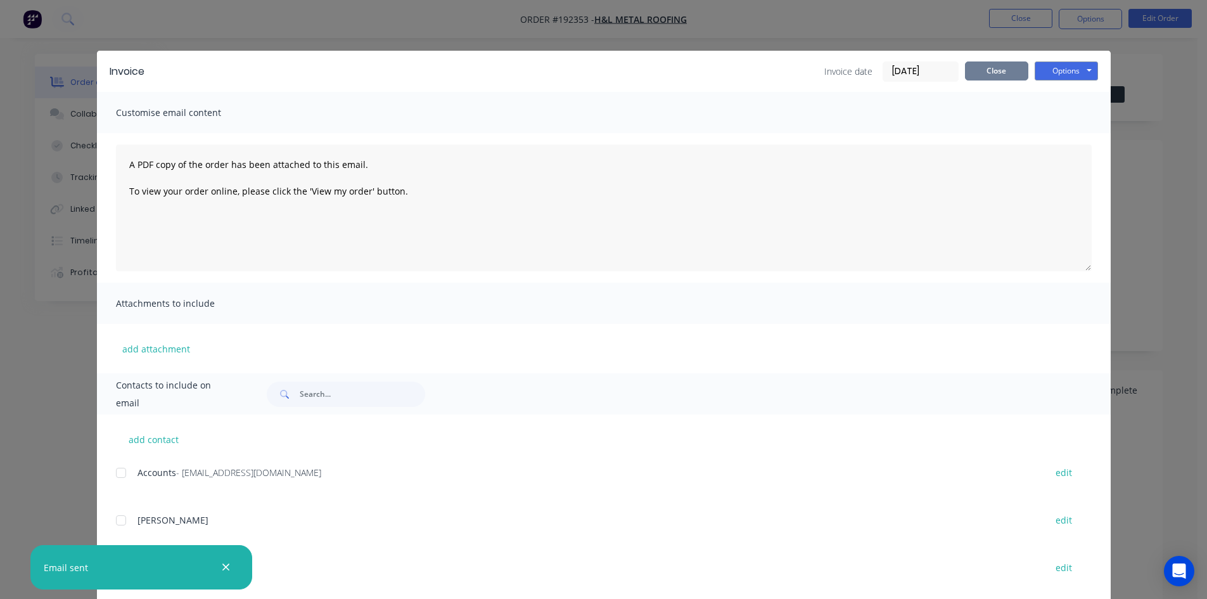
click at [991, 76] on button "Close" at bounding box center [996, 70] width 63 height 19
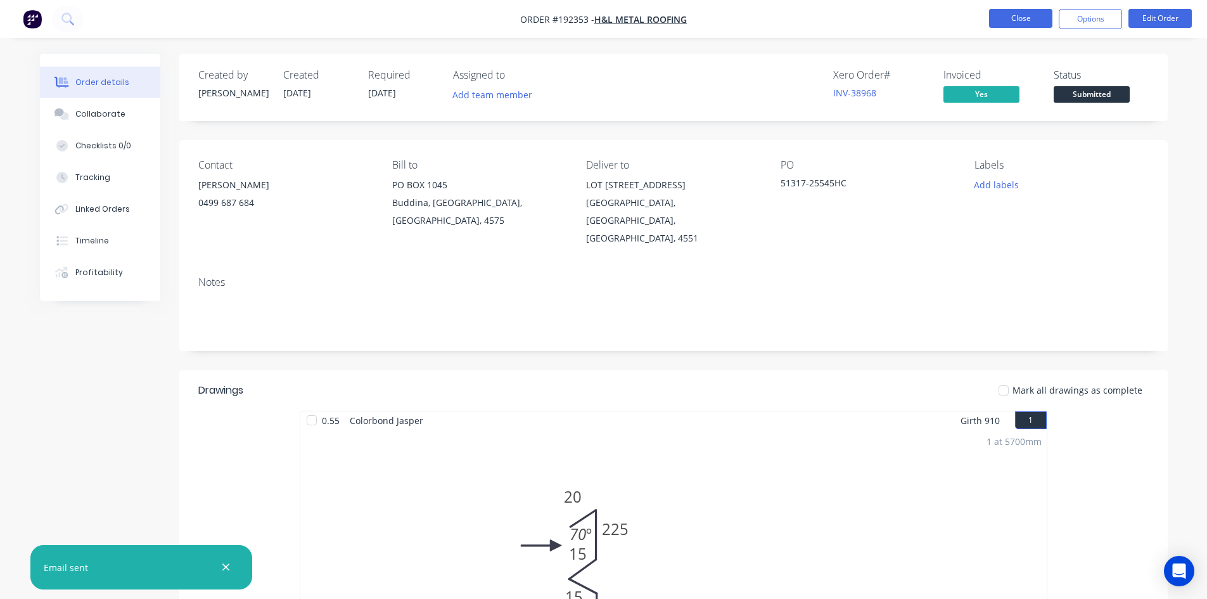
click at [998, 25] on button "Close" at bounding box center [1020, 18] width 63 height 19
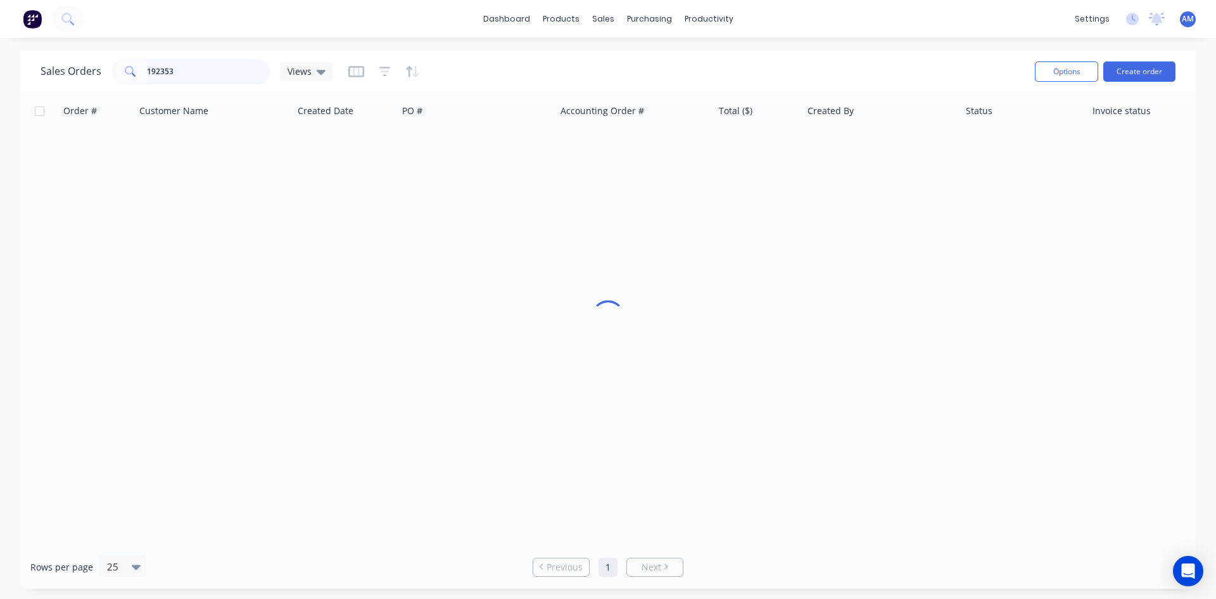
drag, startPoint x: 184, startPoint y: 78, endPoint x: 63, endPoint y: 77, distance: 120.3
click at [63, 77] on div "Sales Orders 192353 Views" at bounding box center [187, 71] width 293 height 25
type input "192290"
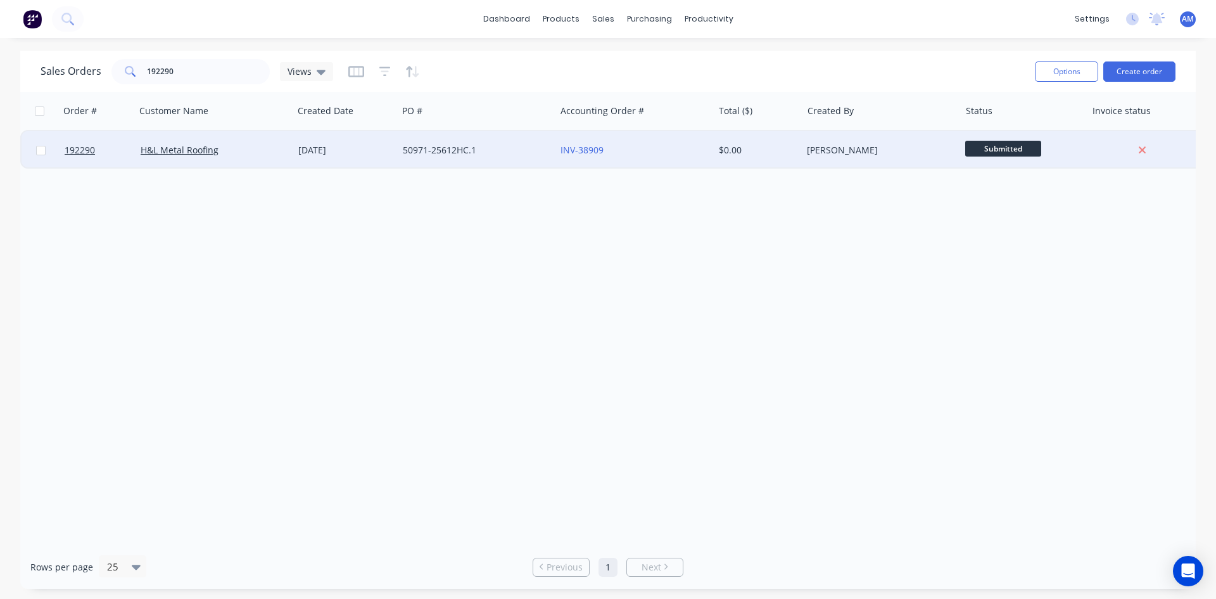
click at [626, 163] on div "INV-38909" at bounding box center [634, 150] width 158 height 38
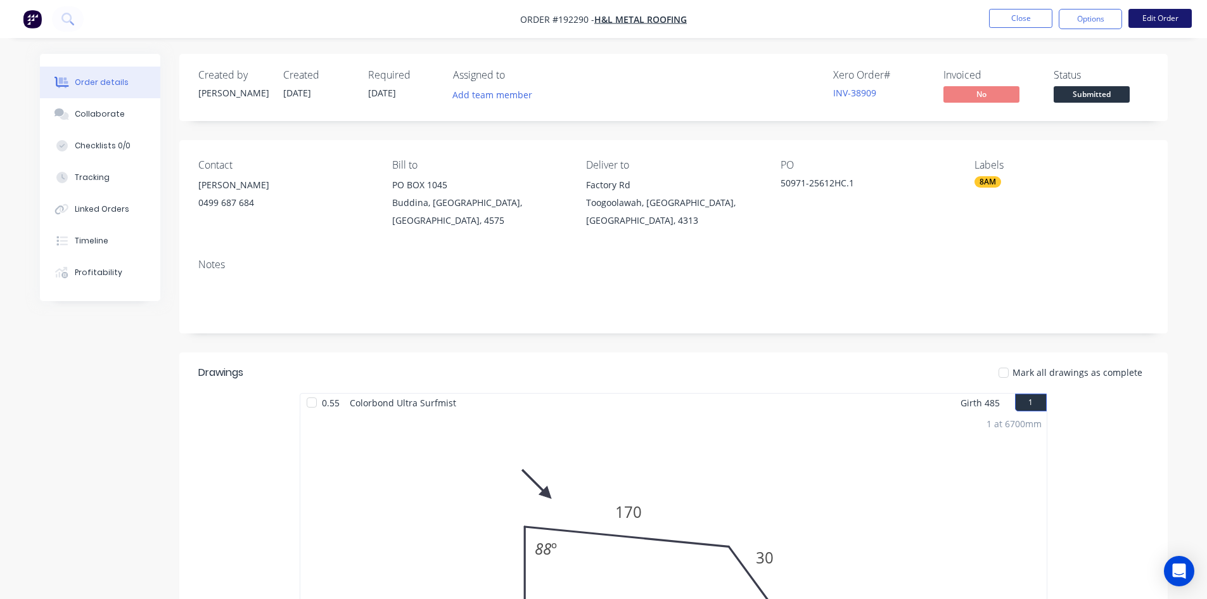
click at [1141, 17] on button "Edit Order" at bounding box center [1159, 18] width 63 height 19
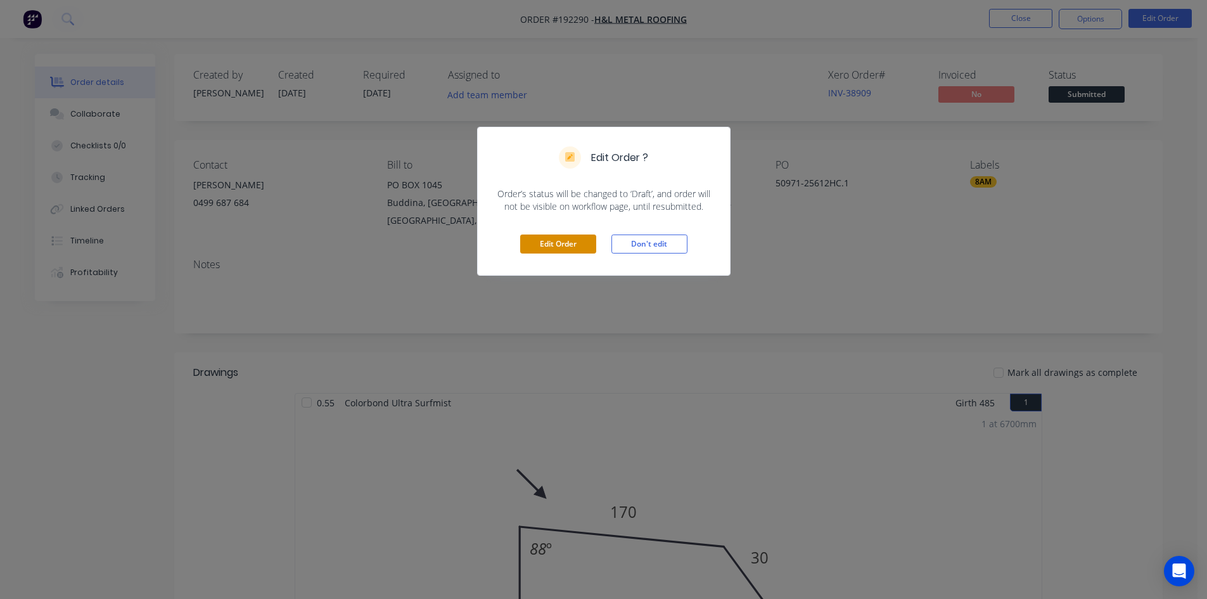
click at [570, 250] on button "Edit Order" at bounding box center [558, 243] width 76 height 19
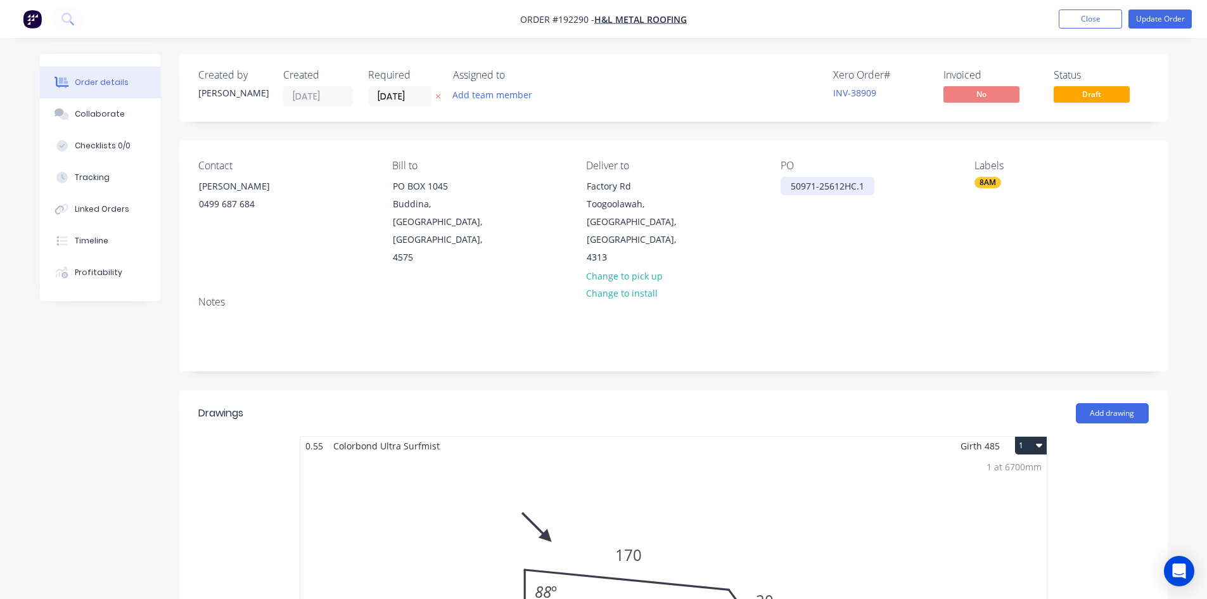
click at [791, 186] on div "50971-25612HC.1" at bounding box center [827, 186] width 94 height 18
click at [1146, 23] on button "Update Order" at bounding box center [1159, 19] width 63 height 19
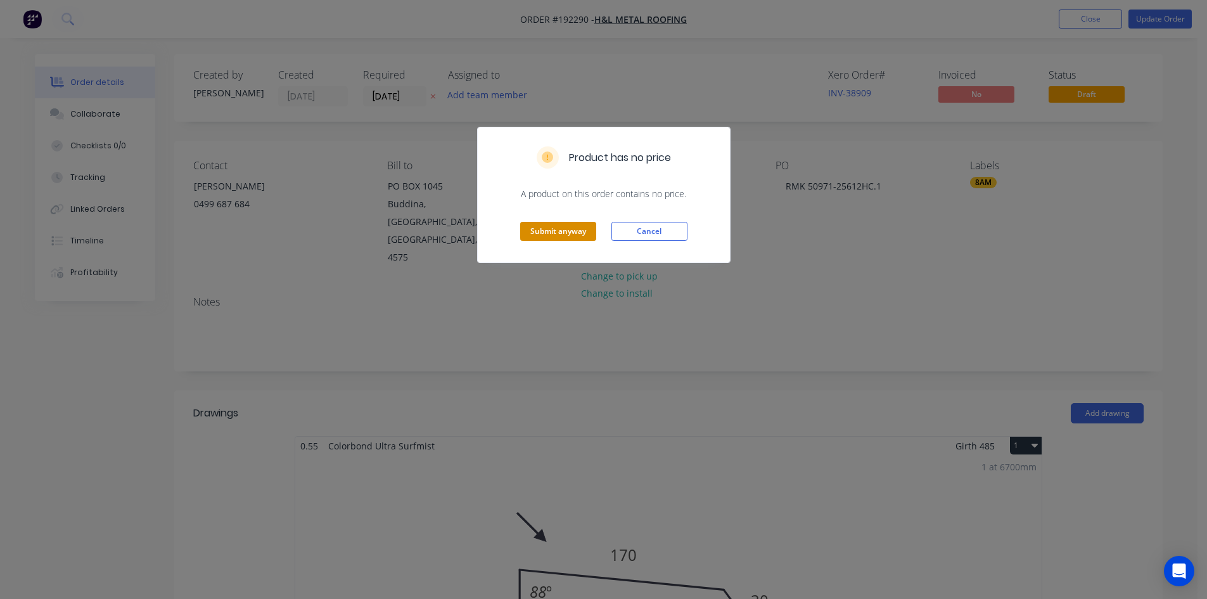
click at [554, 232] on button "Submit anyway" at bounding box center [558, 231] width 76 height 19
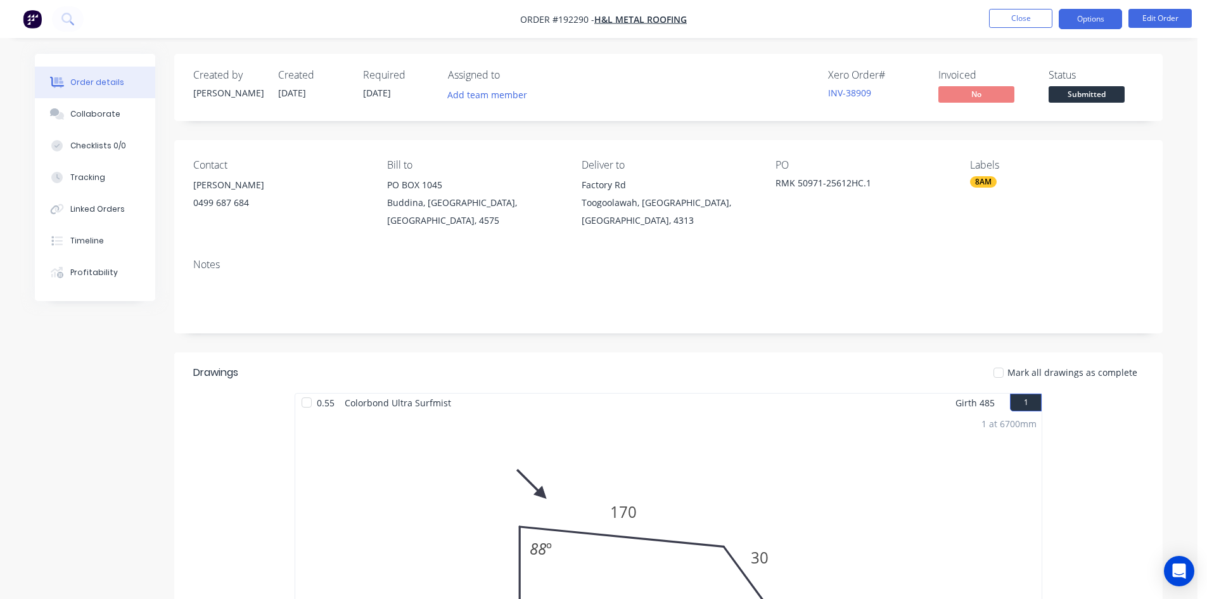
click at [1096, 25] on button "Options" at bounding box center [1089, 19] width 63 height 20
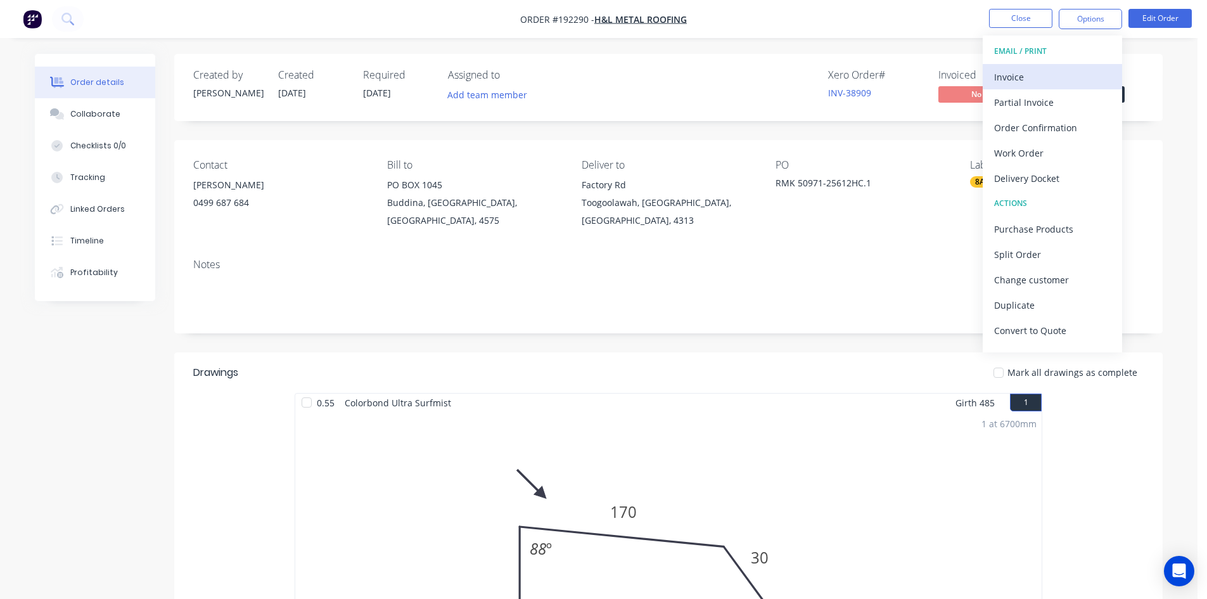
click at [1046, 74] on div "Invoice" at bounding box center [1052, 77] width 117 height 18
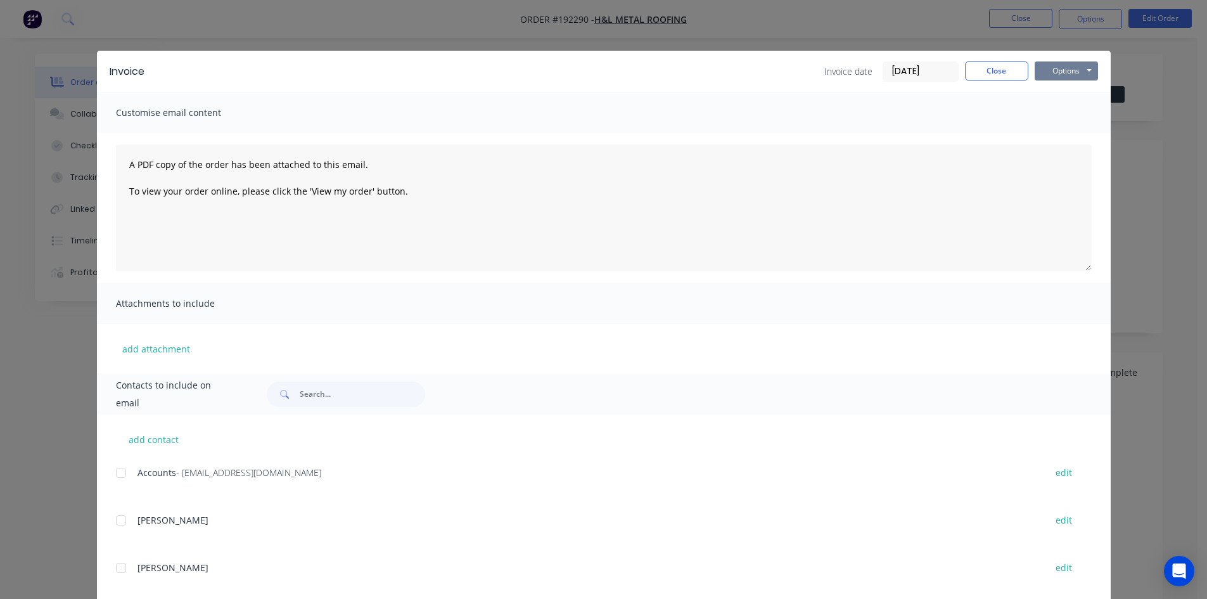
click at [1050, 68] on button "Options" at bounding box center [1065, 70] width 63 height 19
click at [1060, 113] on button "Print" at bounding box center [1074, 114] width 81 height 21
click at [994, 66] on button "Close" at bounding box center [996, 70] width 63 height 19
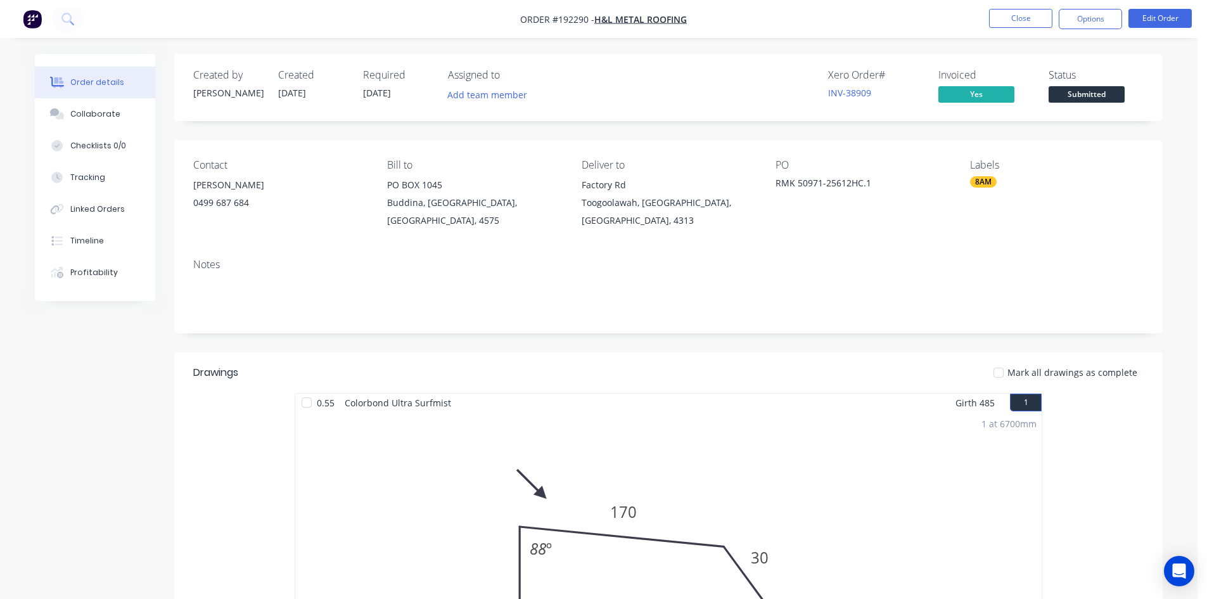
click at [1012, 28] on li "Close" at bounding box center [1020, 19] width 63 height 20
click at [1012, 20] on button "Close" at bounding box center [1020, 18] width 63 height 19
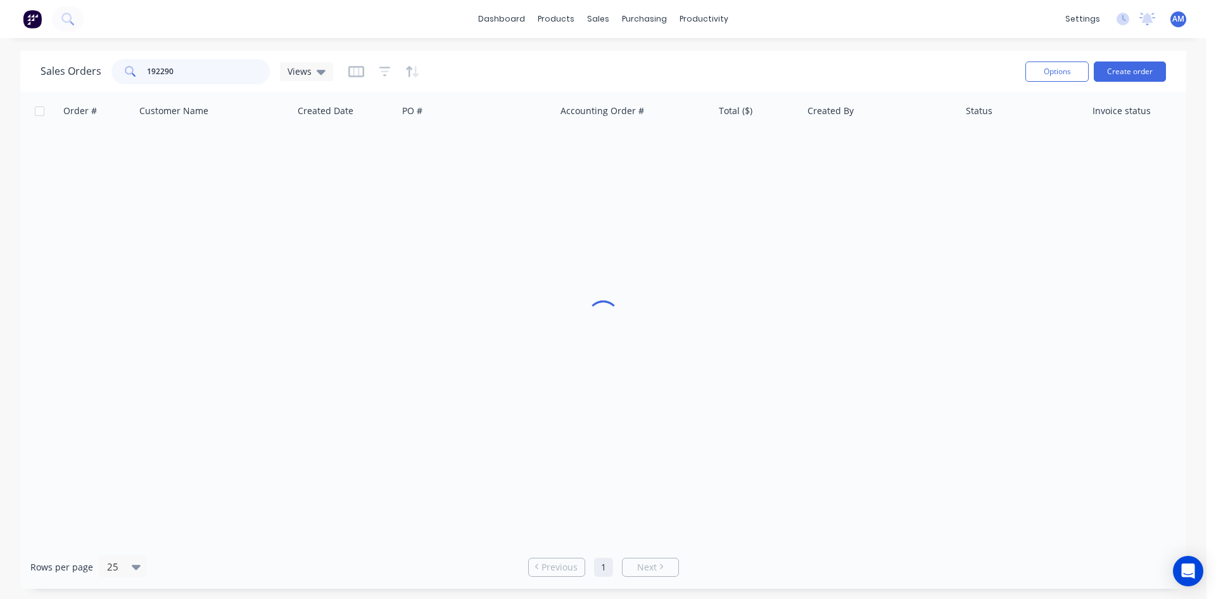
drag, startPoint x: 184, startPoint y: 67, endPoint x: 32, endPoint y: 72, distance: 152.1
click at [32, 72] on div "Sales Orders 192290 Views Options Create order" at bounding box center [603, 71] width 1166 height 41
type input "192352"
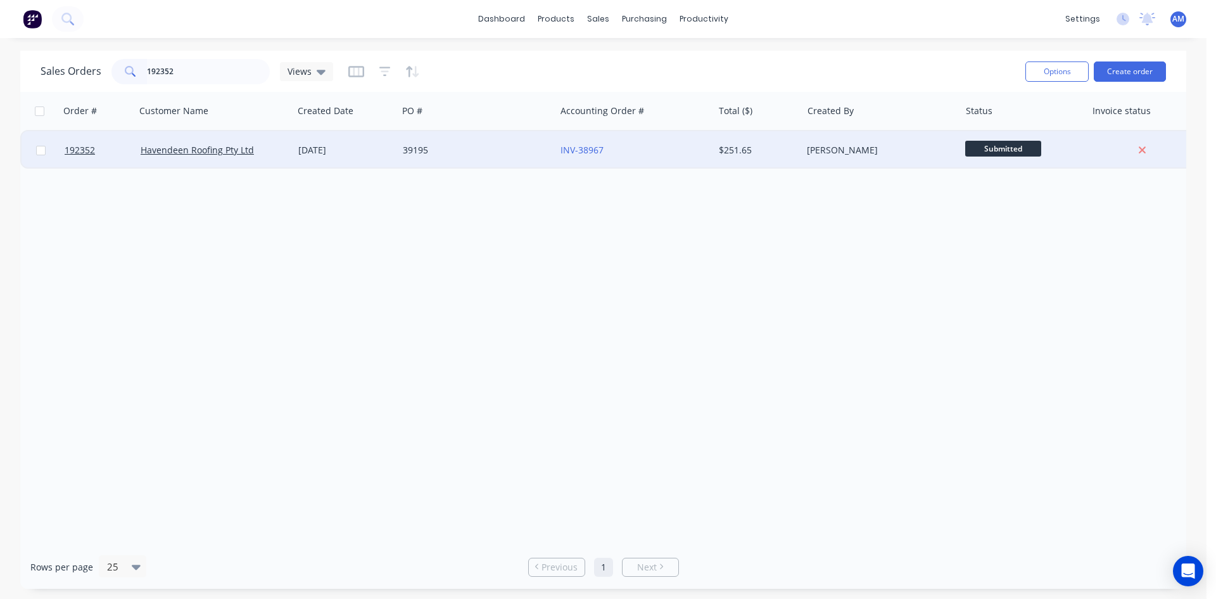
click at [459, 164] on div "39195" at bounding box center [477, 150] width 158 height 38
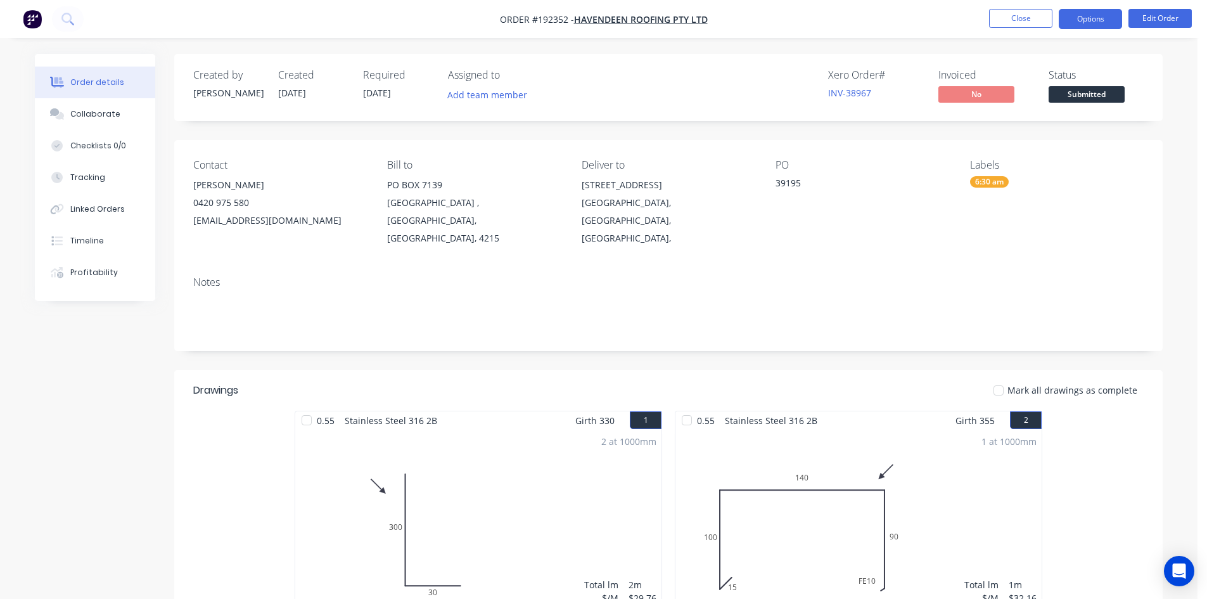
click at [1096, 17] on button "Options" at bounding box center [1089, 19] width 63 height 20
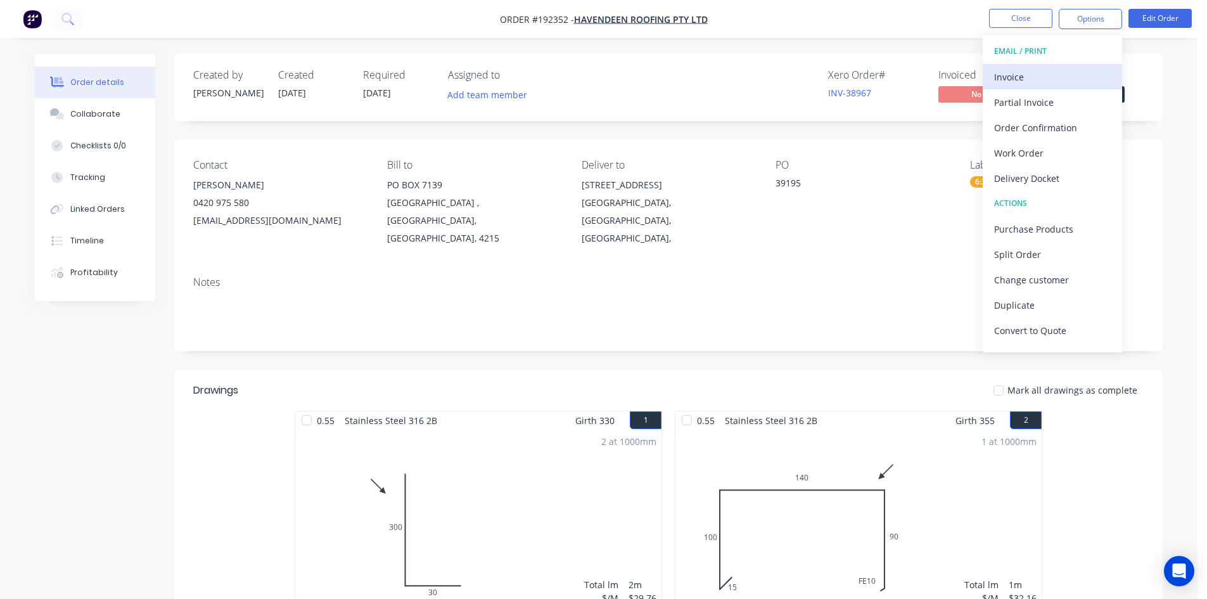
click at [1072, 67] on button "Invoice" at bounding box center [1051, 76] width 139 height 25
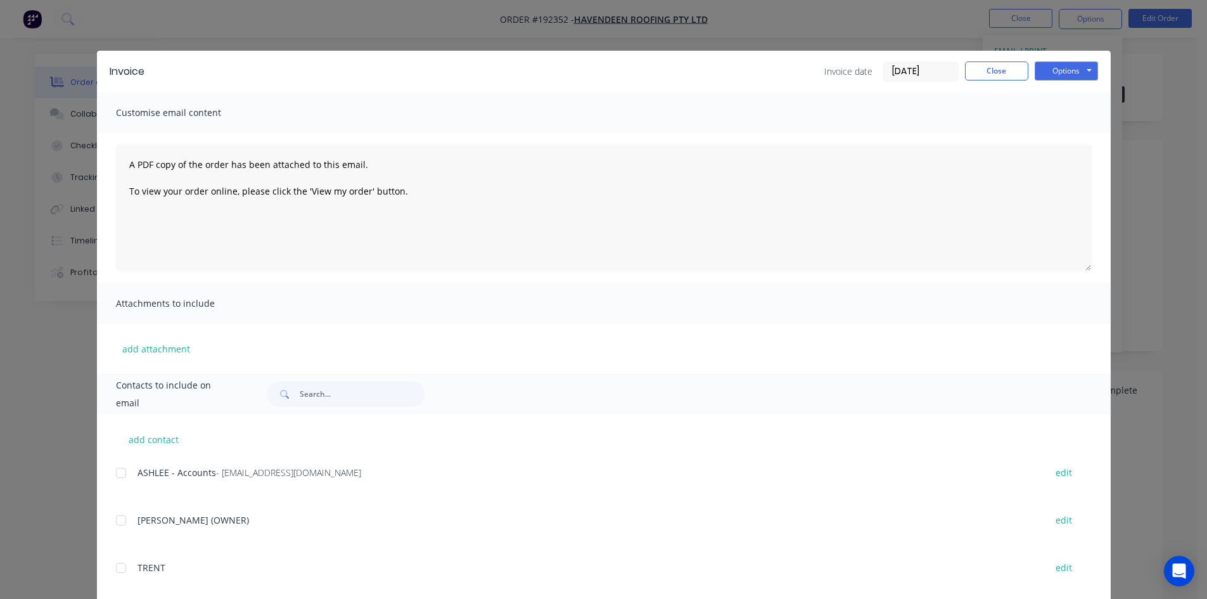
click at [115, 475] on div at bounding box center [120, 472] width 25 height 25
click at [1062, 67] on button "Options" at bounding box center [1065, 70] width 63 height 19
click at [1067, 129] on button "Email" at bounding box center [1074, 135] width 81 height 21
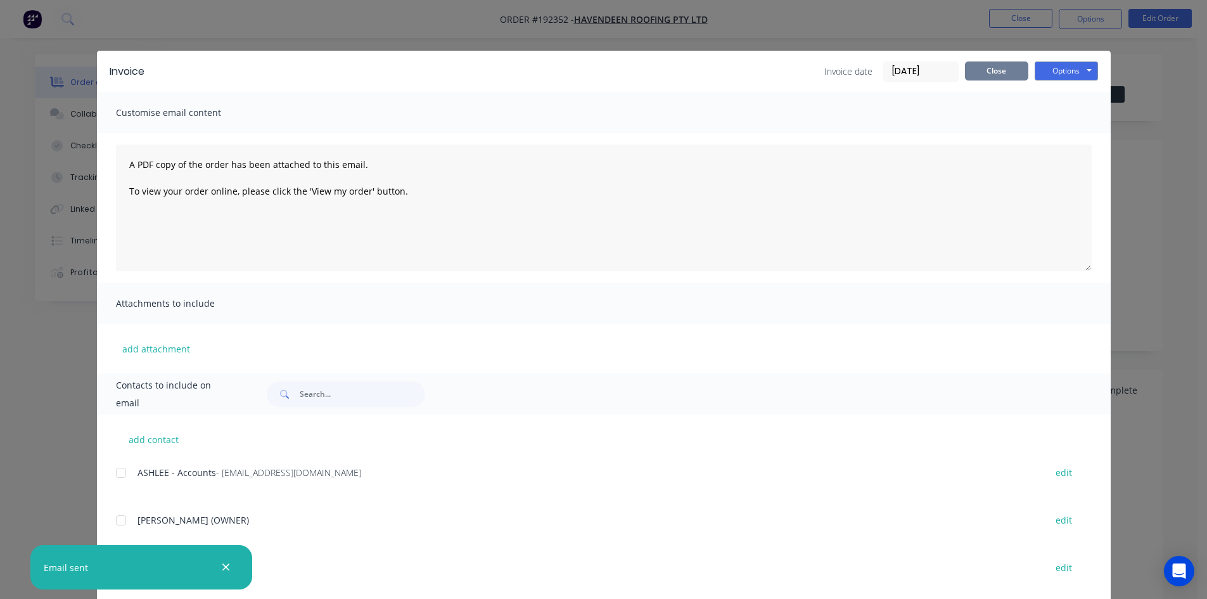
click at [1006, 68] on button "Close" at bounding box center [996, 70] width 63 height 19
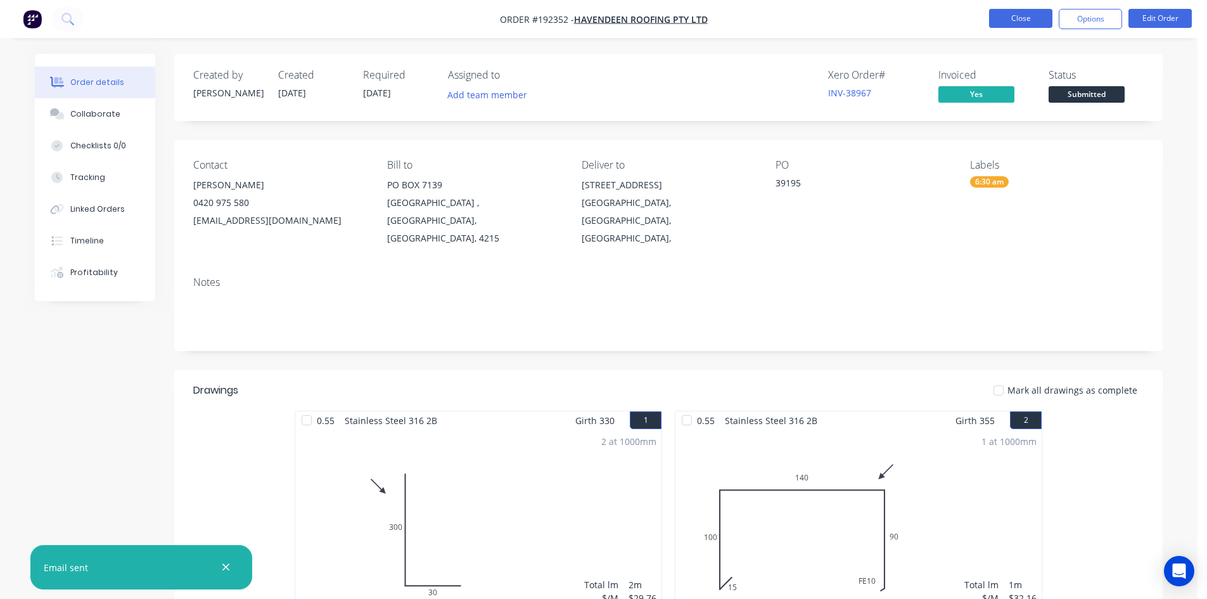
click at [1015, 23] on button "Close" at bounding box center [1020, 18] width 63 height 19
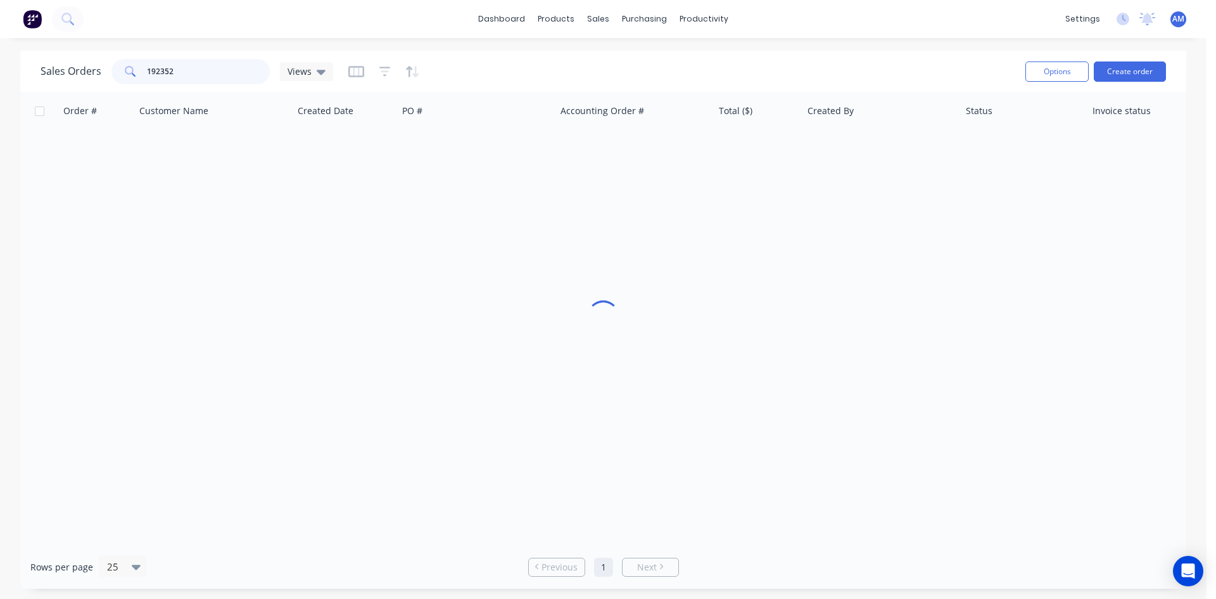
drag, startPoint x: 206, startPoint y: 65, endPoint x: 65, endPoint y: 76, distance: 141.7
click at [65, 76] on div "Sales Orders 192352 Views" at bounding box center [187, 71] width 293 height 25
type input "192350"
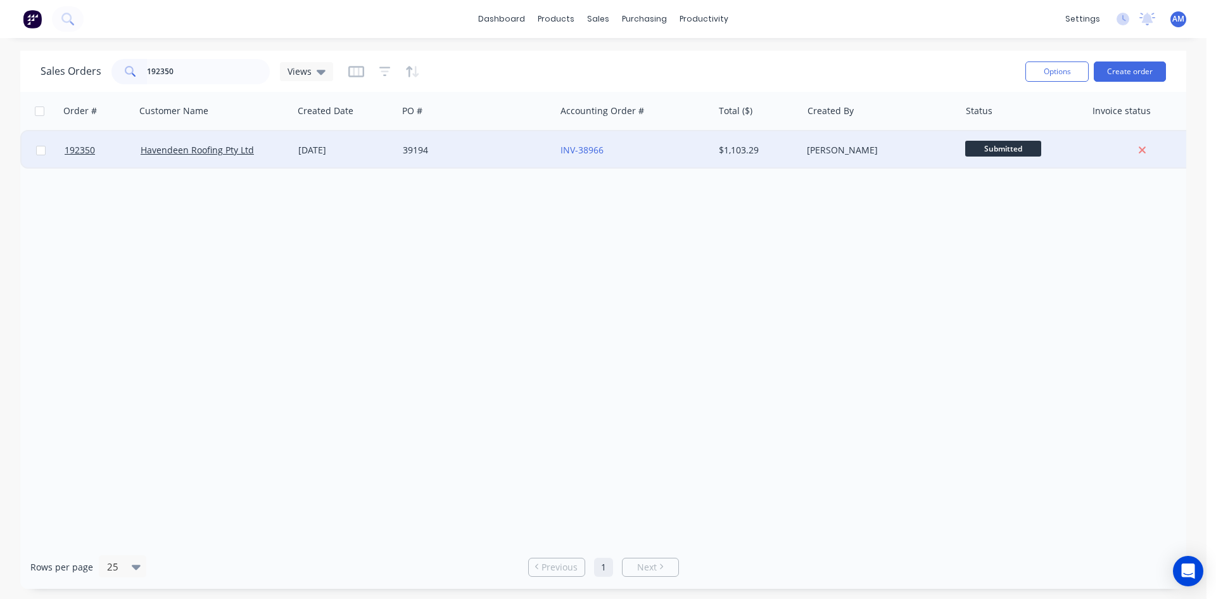
click at [435, 148] on div "39194" at bounding box center [473, 150] width 141 height 13
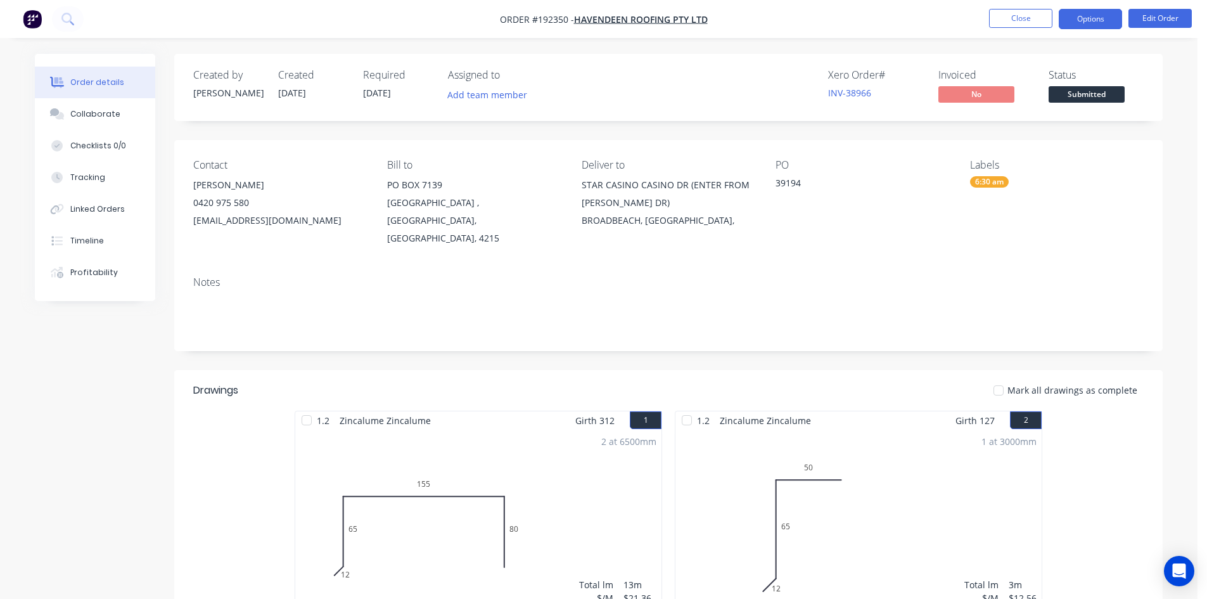
drag, startPoint x: 1091, startPoint y: 13, endPoint x: 1088, endPoint y: 19, distance: 6.8
click at [1091, 13] on button "Options" at bounding box center [1089, 19] width 63 height 20
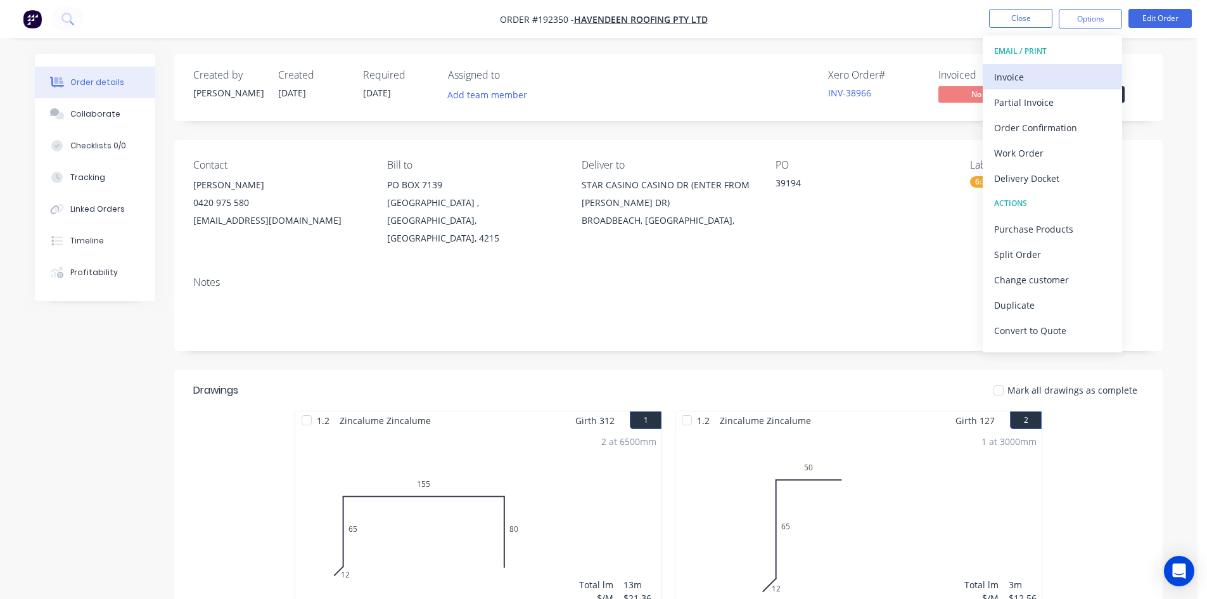
click at [1051, 69] on div "Invoice" at bounding box center [1052, 77] width 117 height 18
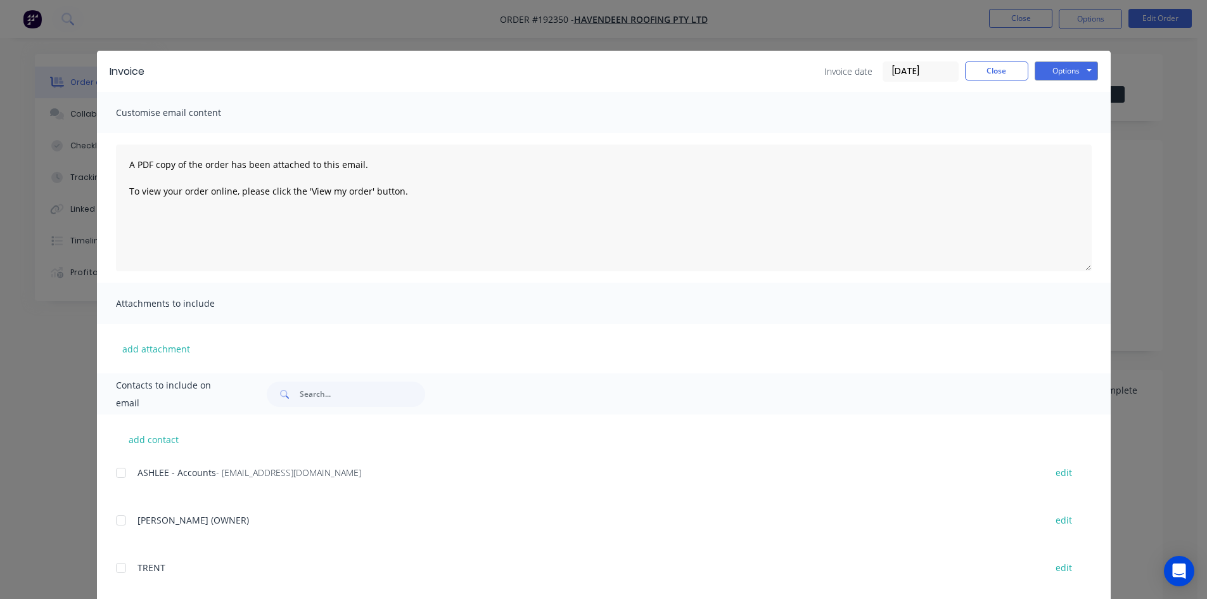
drag, startPoint x: 116, startPoint y: 471, endPoint x: 130, endPoint y: 465, distance: 15.3
click at [117, 471] on div at bounding box center [120, 472] width 25 height 25
click at [1059, 68] on button "Options" at bounding box center [1065, 70] width 63 height 19
click at [1071, 134] on button "Email" at bounding box center [1074, 135] width 81 height 21
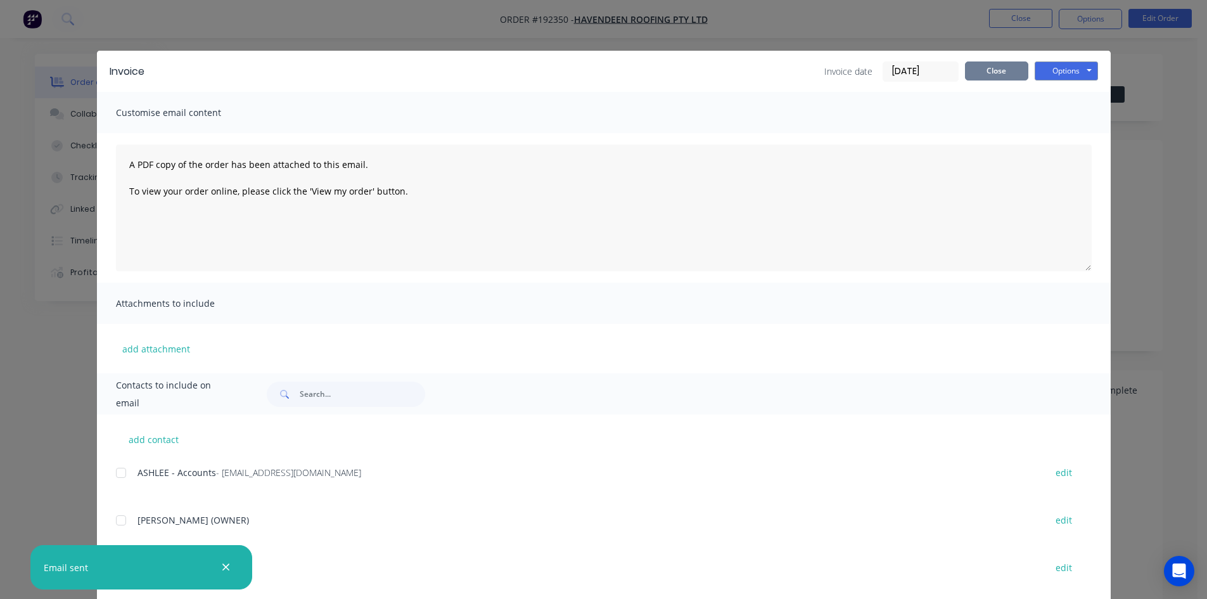
click at [991, 71] on button "Close" at bounding box center [996, 70] width 63 height 19
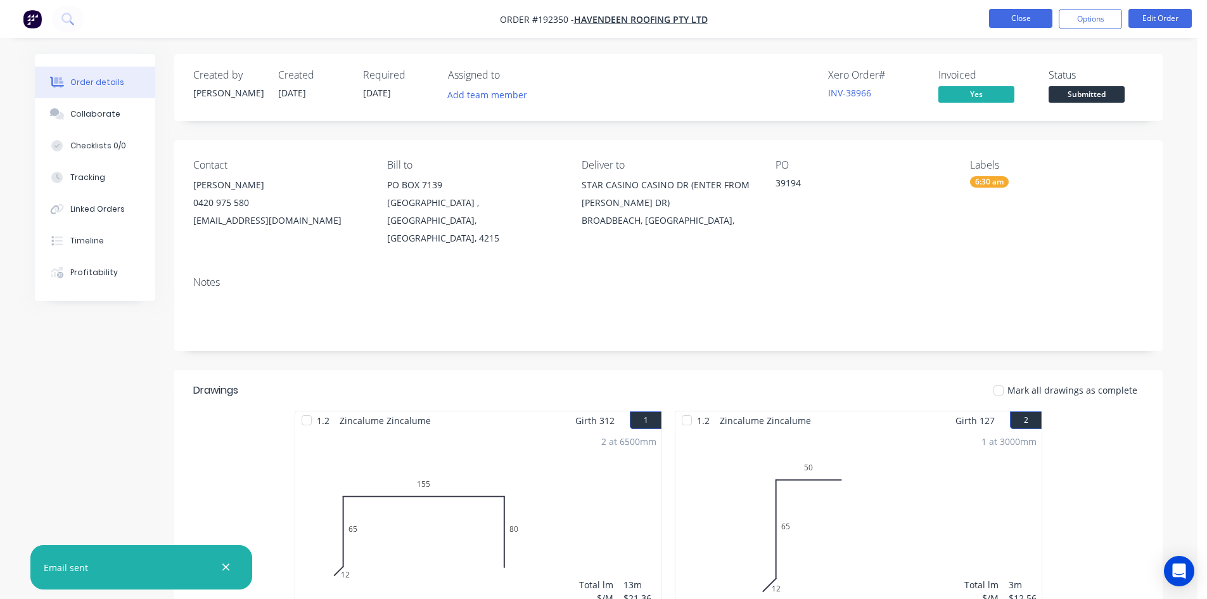
click at [1002, 26] on button "Close" at bounding box center [1020, 18] width 63 height 19
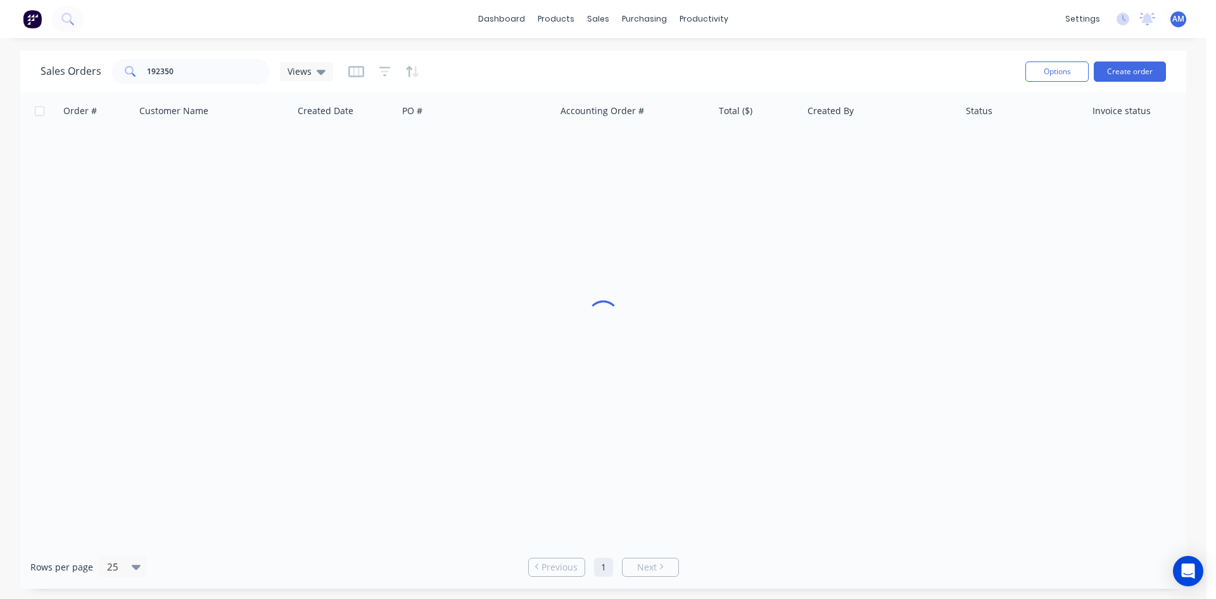
drag, startPoint x: 208, startPoint y: 90, endPoint x: 203, endPoint y: 80, distance: 10.8
click at [204, 82] on div "Sales Orders 192350 Views Options Create order" at bounding box center [603, 71] width 1166 height 41
drag, startPoint x: 209, startPoint y: 77, endPoint x: 165, endPoint y: 81, distance: 44.5
click at [165, 81] on input "192350" at bounding box center [209, 71] width 124 height 25
click at [148, 68] on input "192350" at bounding box center [209, 71] width 124 height 25
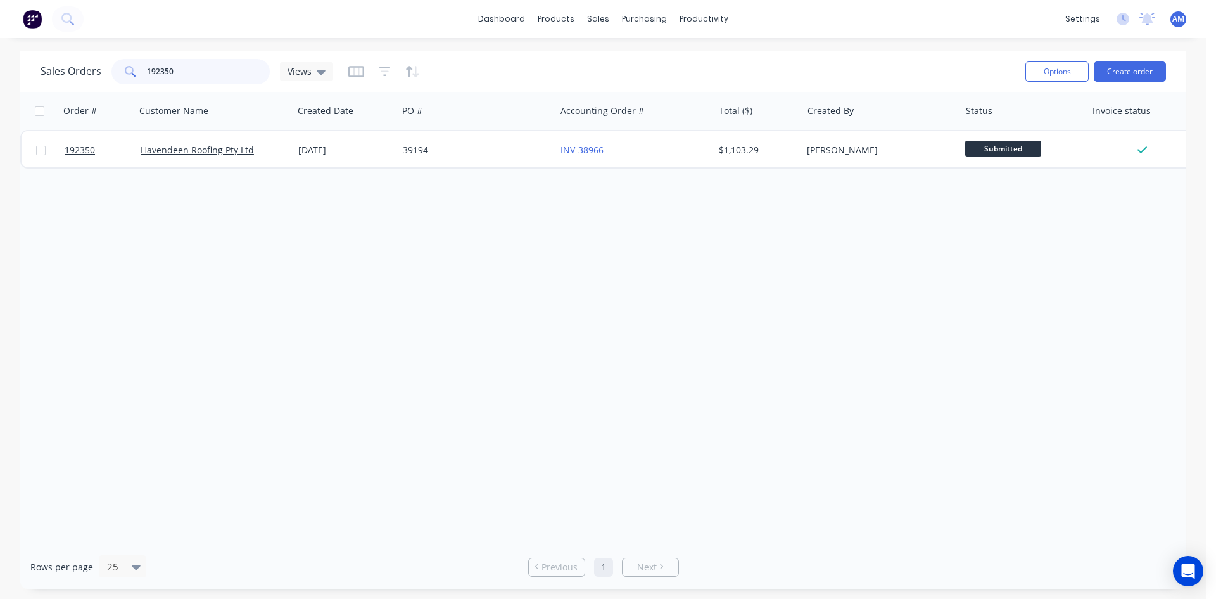
click at [148, 68] on input "192350" at bounding box center [209, 71] width 124 height 25
type input "192320"
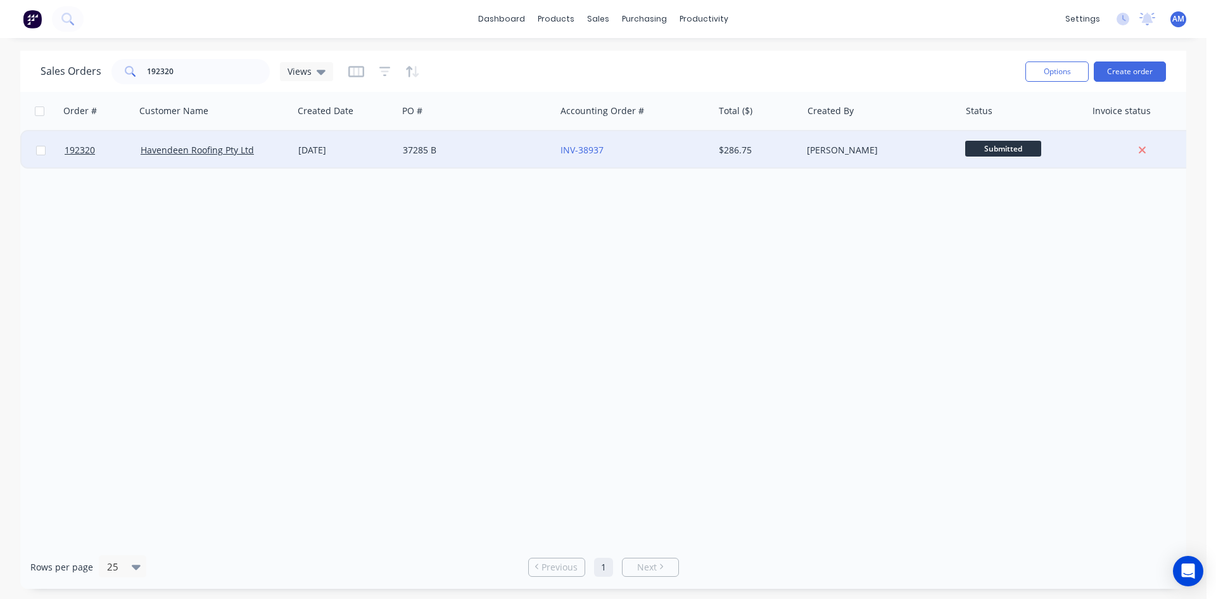
click at [473, 139] on div "37285 B" at bounding box center [477, 150] width 158 height 38
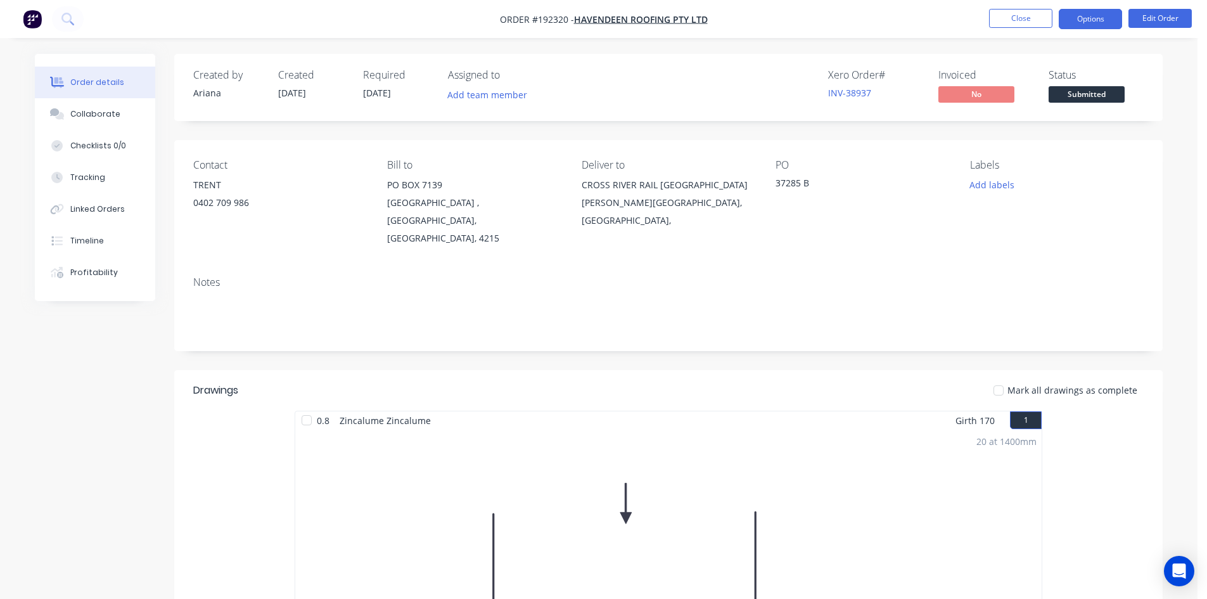
click at [1073, 18] on button "Options" at bounding box center [1089, 19] width 63 height 20
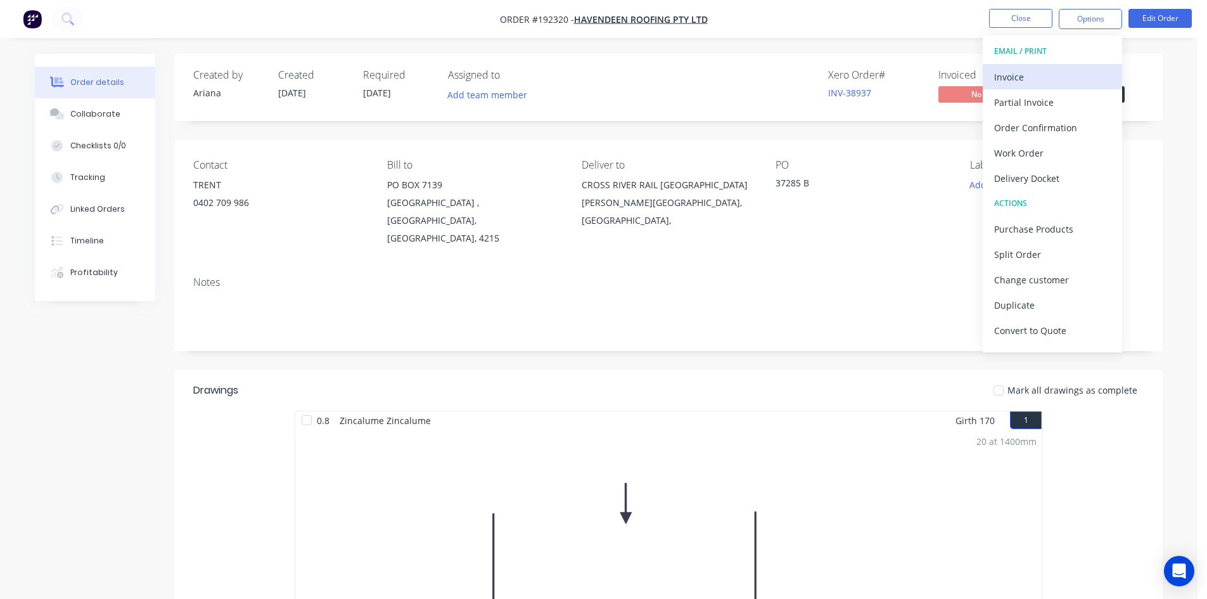
click at [1063, 65] on button "Invoice" at bounding box center [1051, 76] width 139 height 25
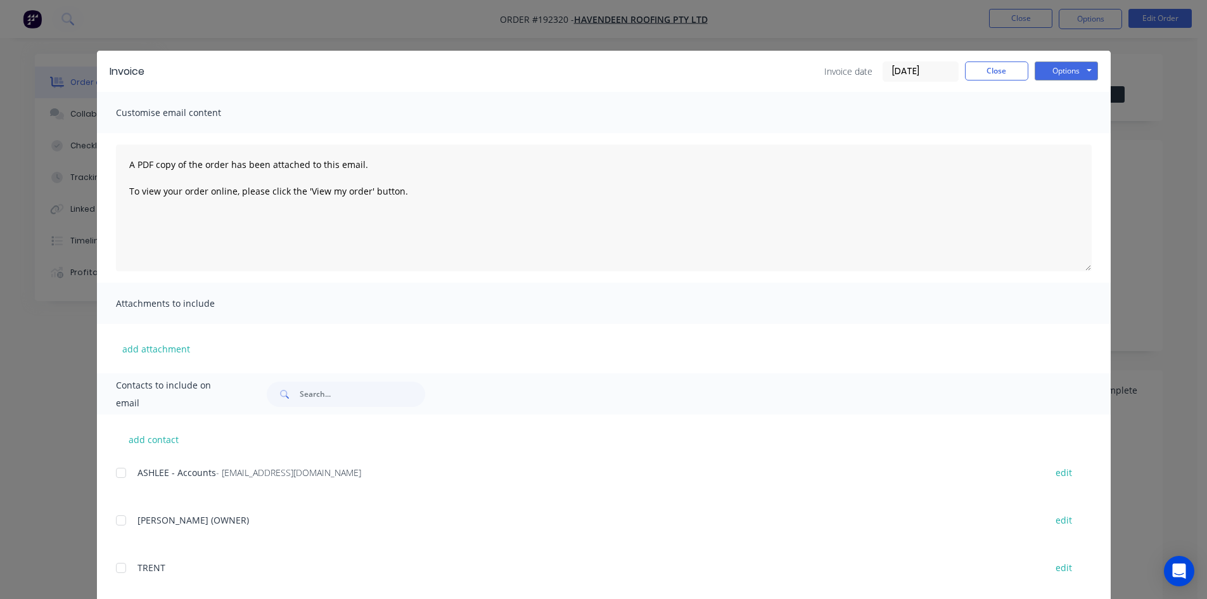
click at [112, 474] on div at bounding box center [120, 472] width 25 height 25
click at [1080, 60] on div "Invoice Invoice date 11/09/25 Close Options Preview Print Email" at bounding box center [603, 71] width 1013 height 41
click at [1069, 70] on button "Options" at bounding box center [1065, 70] width 63 height 19
click at [1067, 139] on button "Email" at bounding box center [1074, 135] width 81 height 21
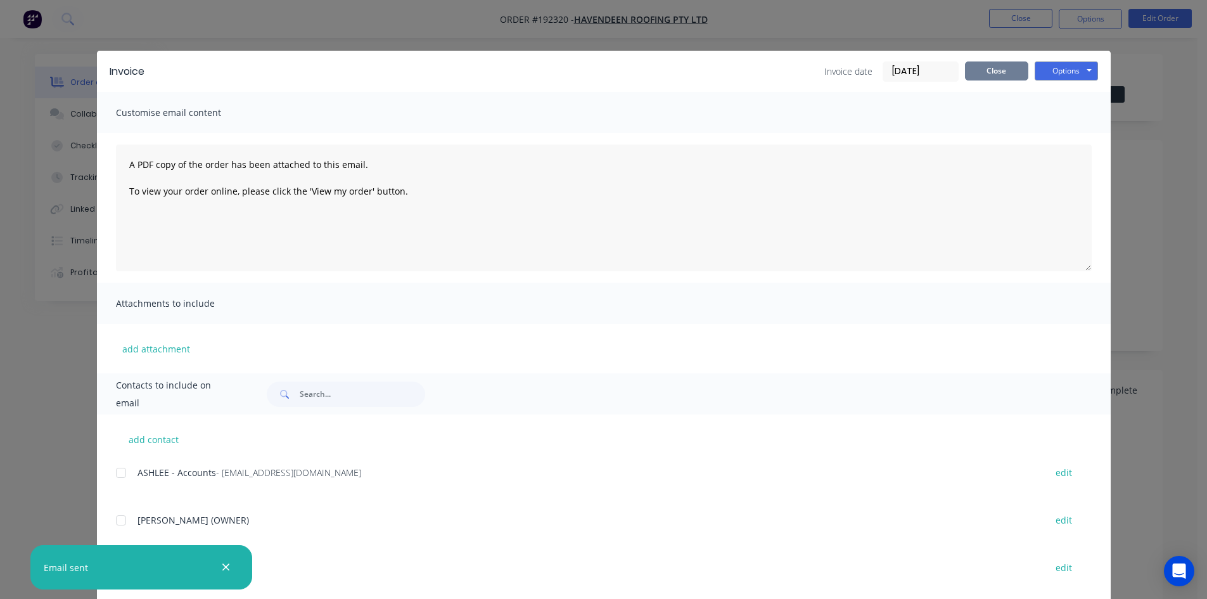
click at [985, 77] on button "Close" at bounding box center [996, 70] width 63 height 19
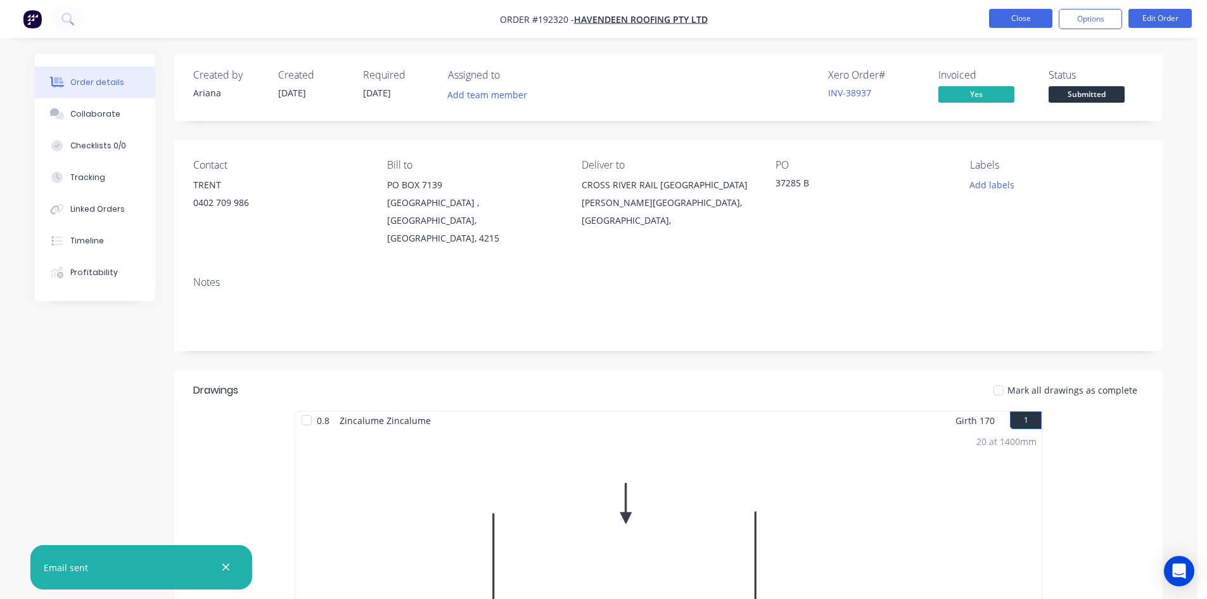
click at [1004, 18] on button "Close" at bounding box center [1020, 18] width 63 height 19
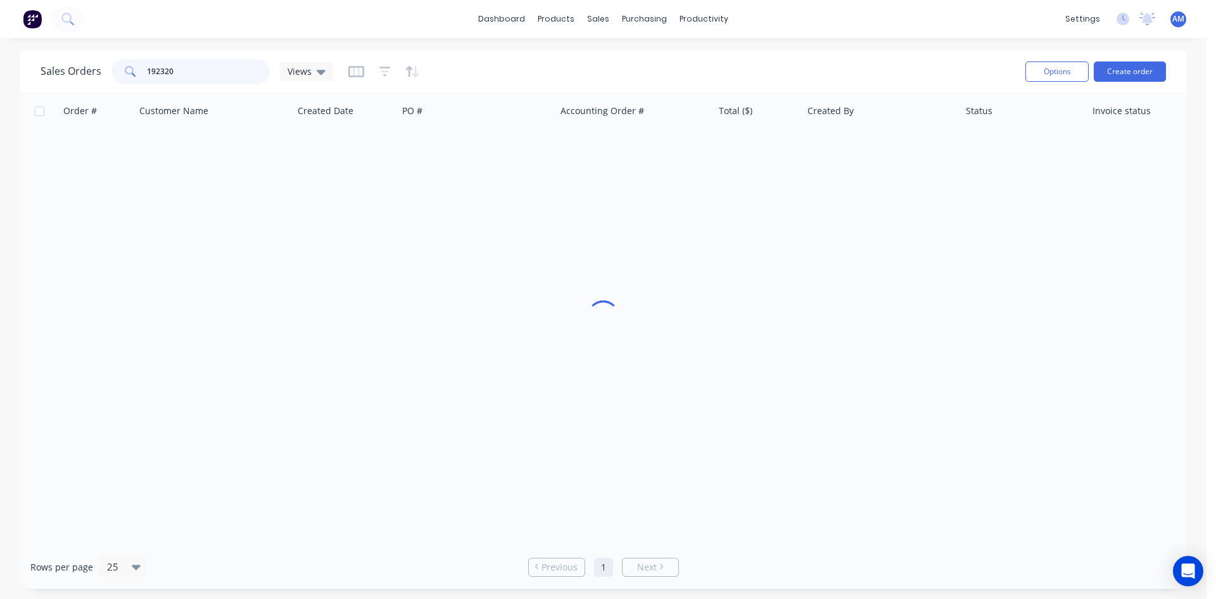
drag, startPoint x: 246, startPoint y: 67, endPoint x: 87, endPoint y: 63, distance: 159.7
click at [87, 63] on div "Sales Orders 192320 Views" at bounding box center [187, 71] width 293 height 25
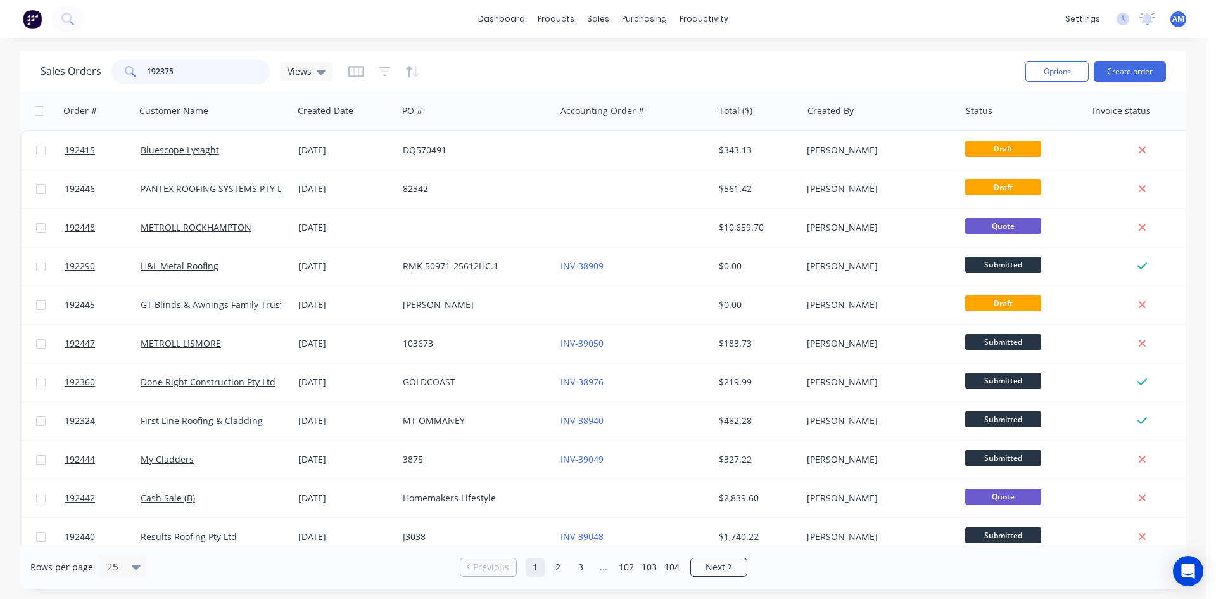
type input "192375"
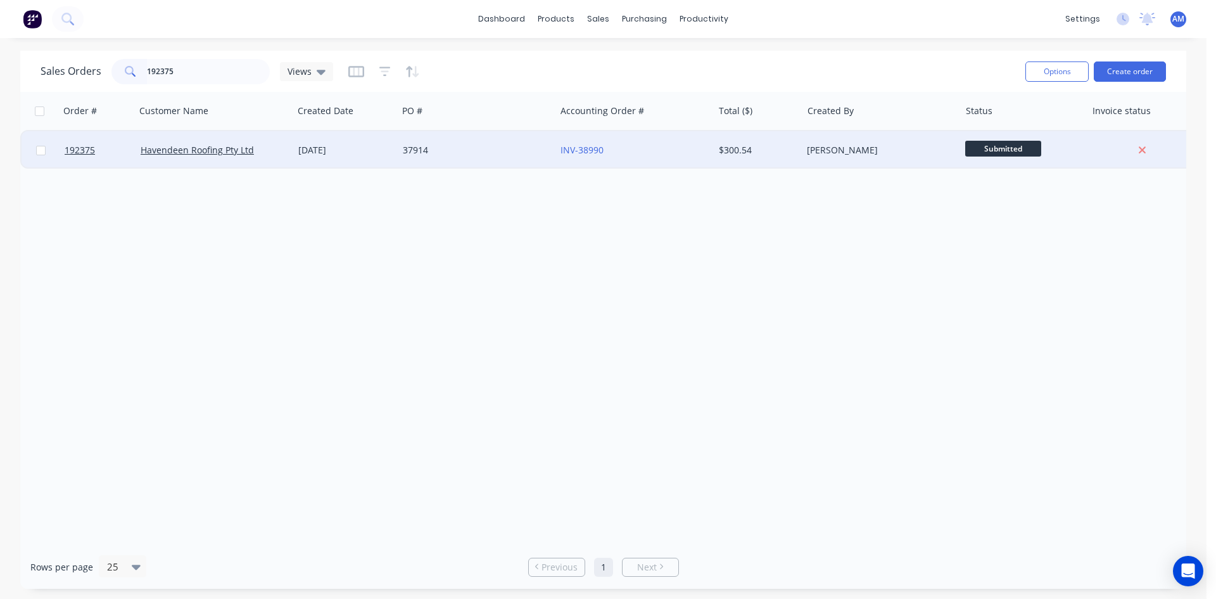
click at [507, 145] on div "37914" at bounding box center [473, 150] width 141 height 13
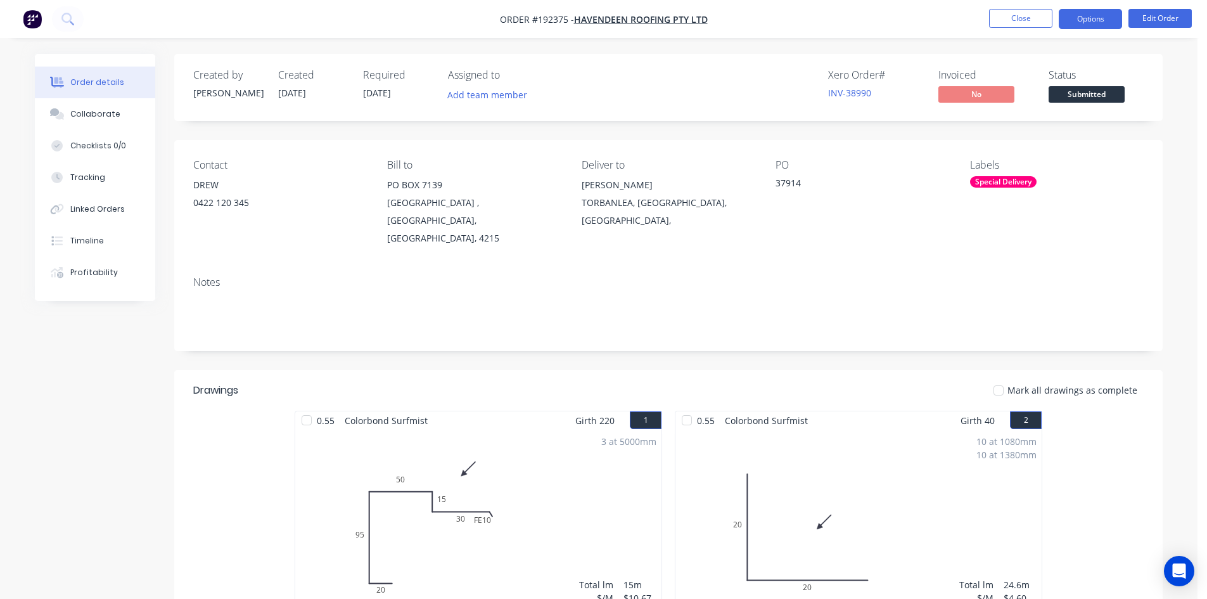
click at [1087, 20] on button "Options" at bounding box center [1089, 19] width 63 height 20
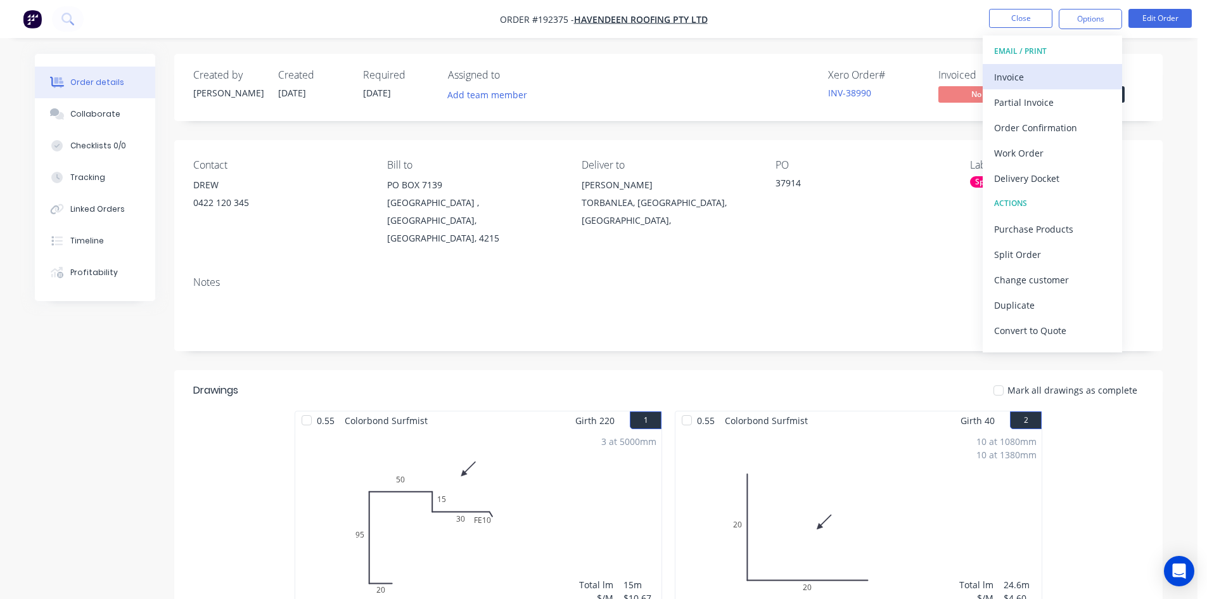
click at [1083, 68] on div "Invoice" at bounding box center [1052, 77] width 117 height 18
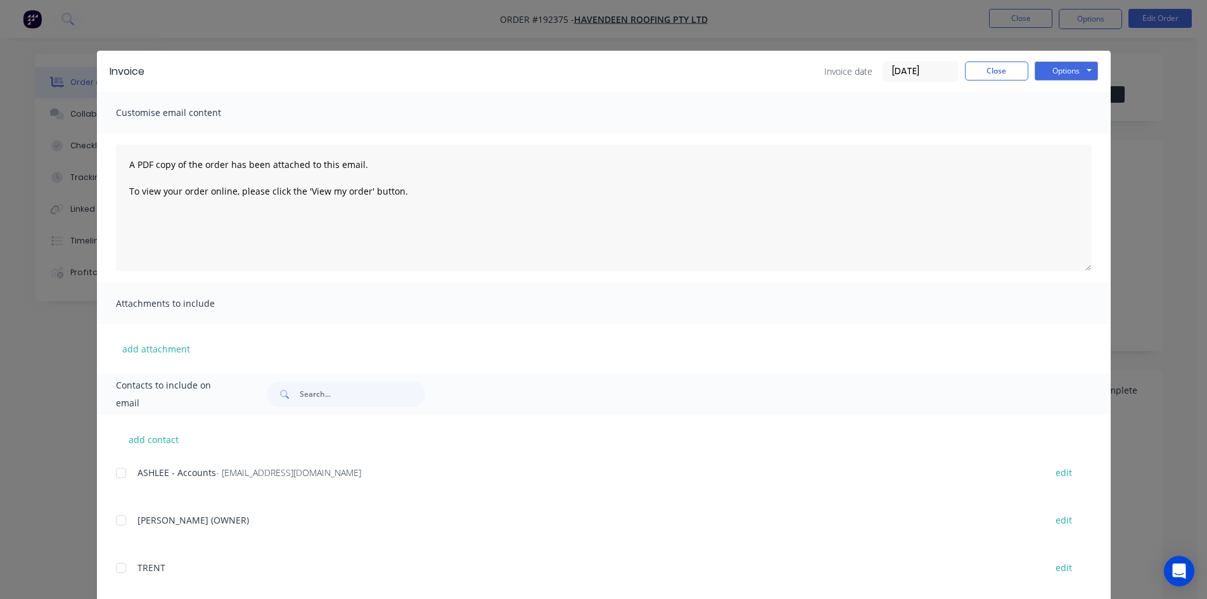
click at [112, 473] on div at bounding box center [120, 472] width 25 height 25
click at [1042, 73] on button "Options" at bounding box center [1065, 70] width 63 height 19
click at [1048, 129] on button "Email" at bounding box center [1074, 135] width 81 height 21
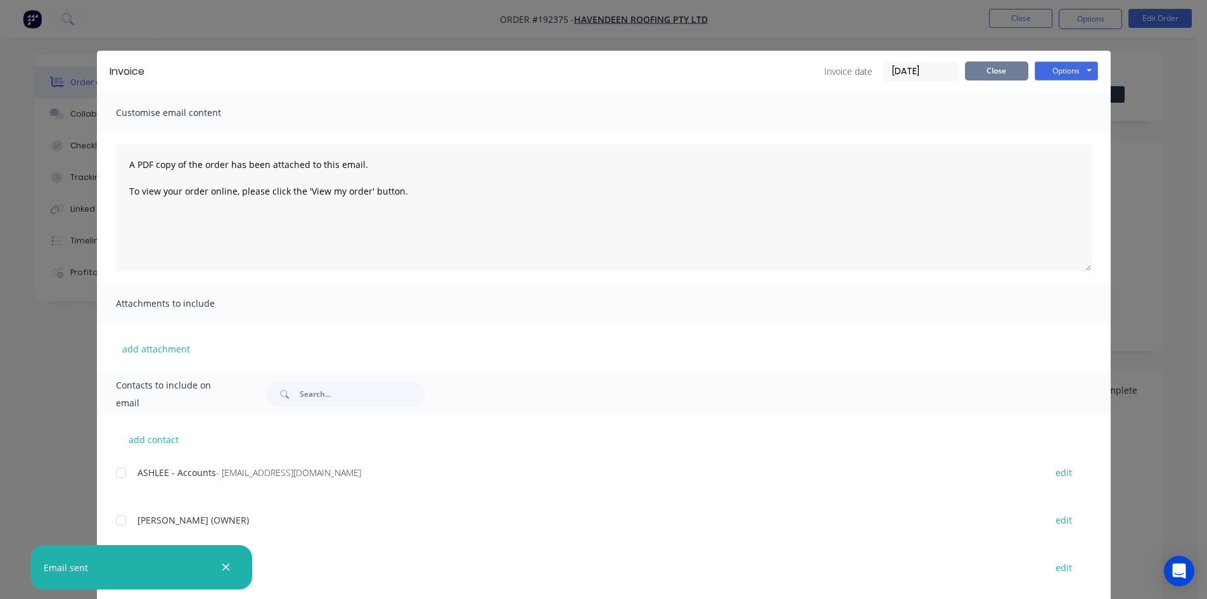
click at [997, 76] on button "Close" at bounding box center [996, 70] width 63 height 19
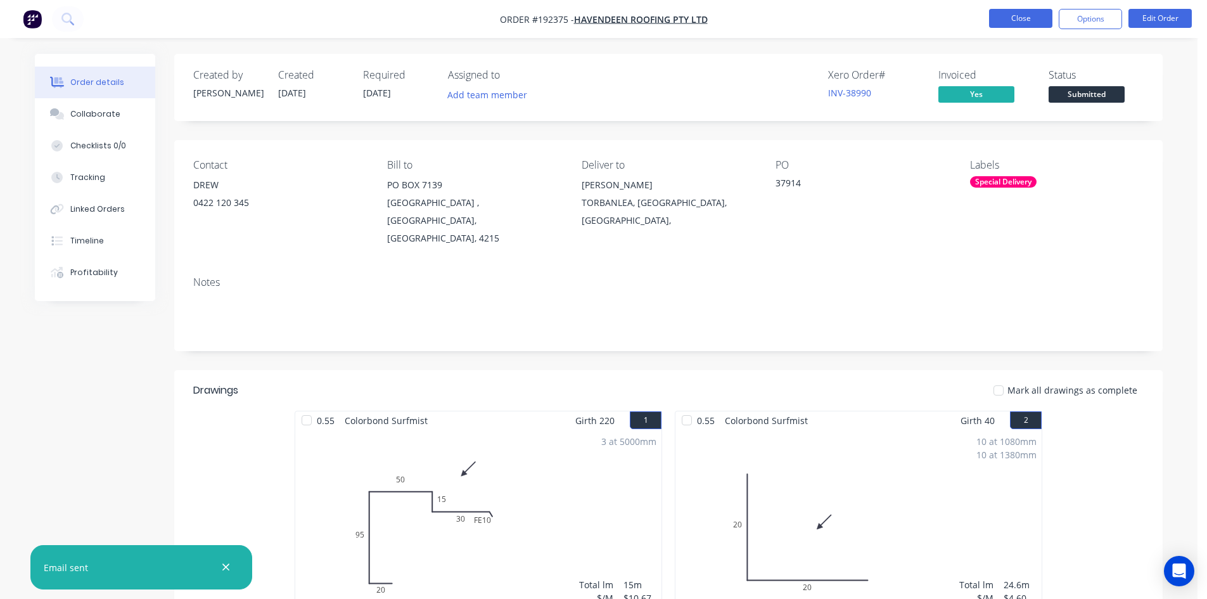
click at [1016, 18] on button "Close" at bounding box center [1020, 18] width 63 height 19
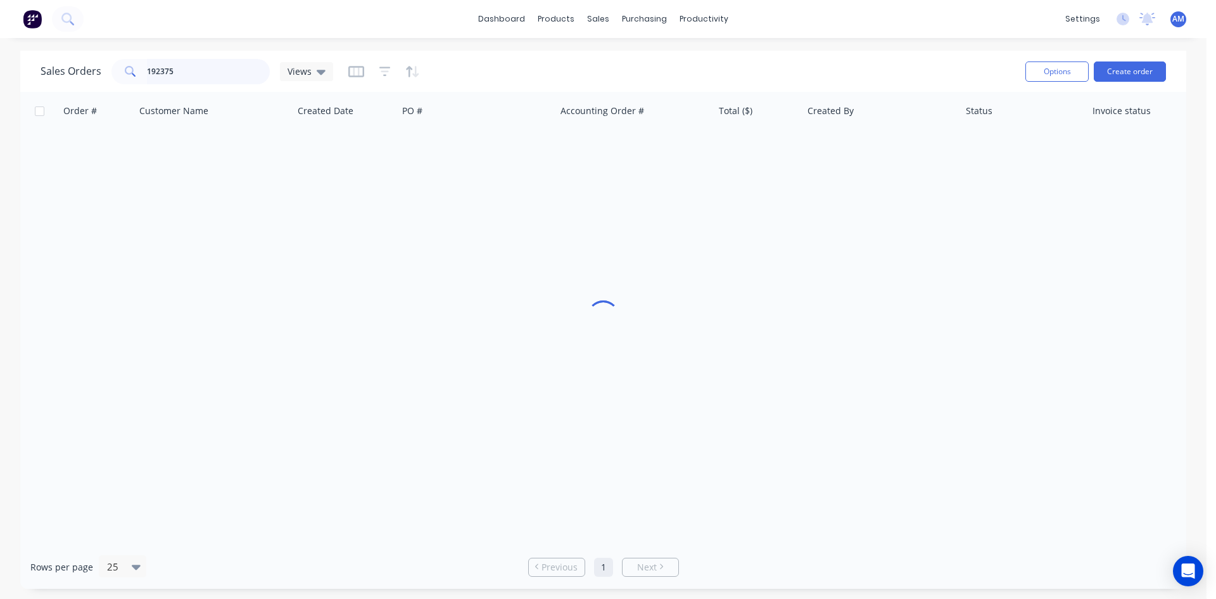
drag, startPoint x: 208, startPoint y: 77, endPoint x: 50, endPoint y: 73, distance: 158.4
click at [50, 73] on div "Sales Orders 192375 Views" at bounding box center [187, 71] width 293 height 25
type input "192348"
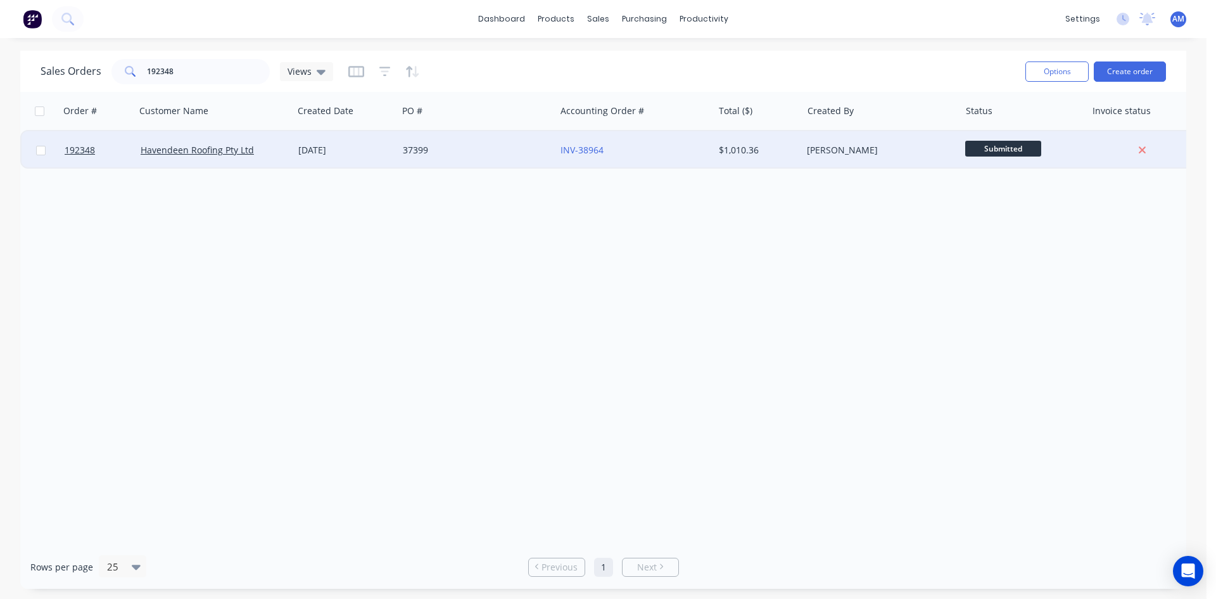
click at [512, 152] on div "37399" at bounding box center [473, 150] width 141 height 13
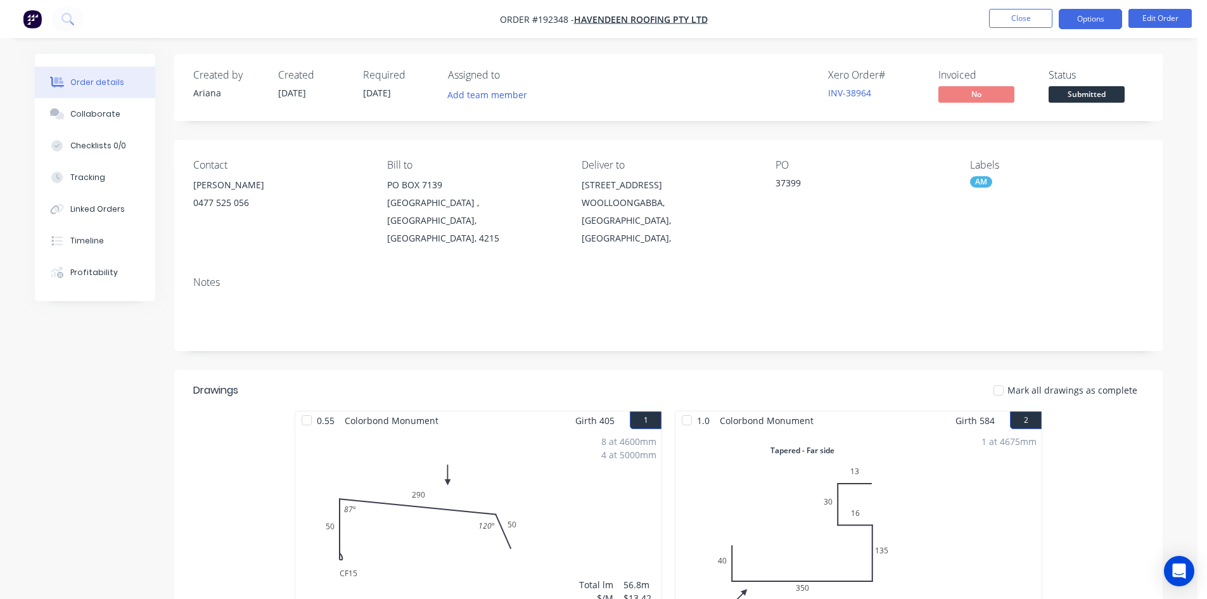
click at [1088, 18] on button "Options" at bounding box center [1089, 19] width 63 height 20
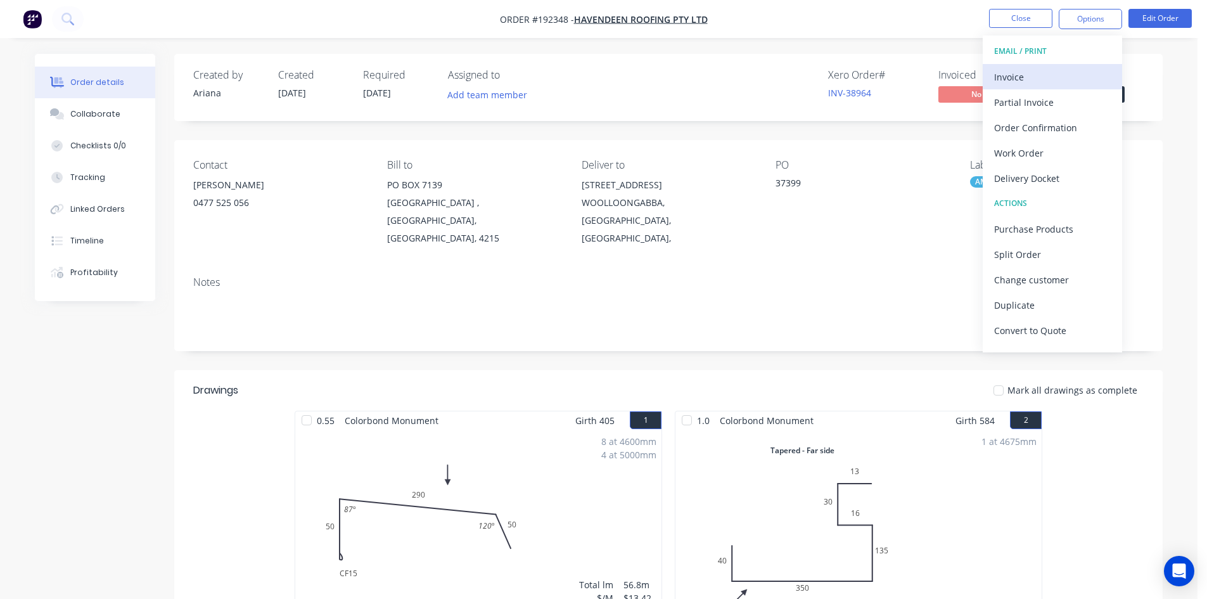
click at [1042, 75] on div "Invoice" at bounding box center [1052, 77] width 117 height 18
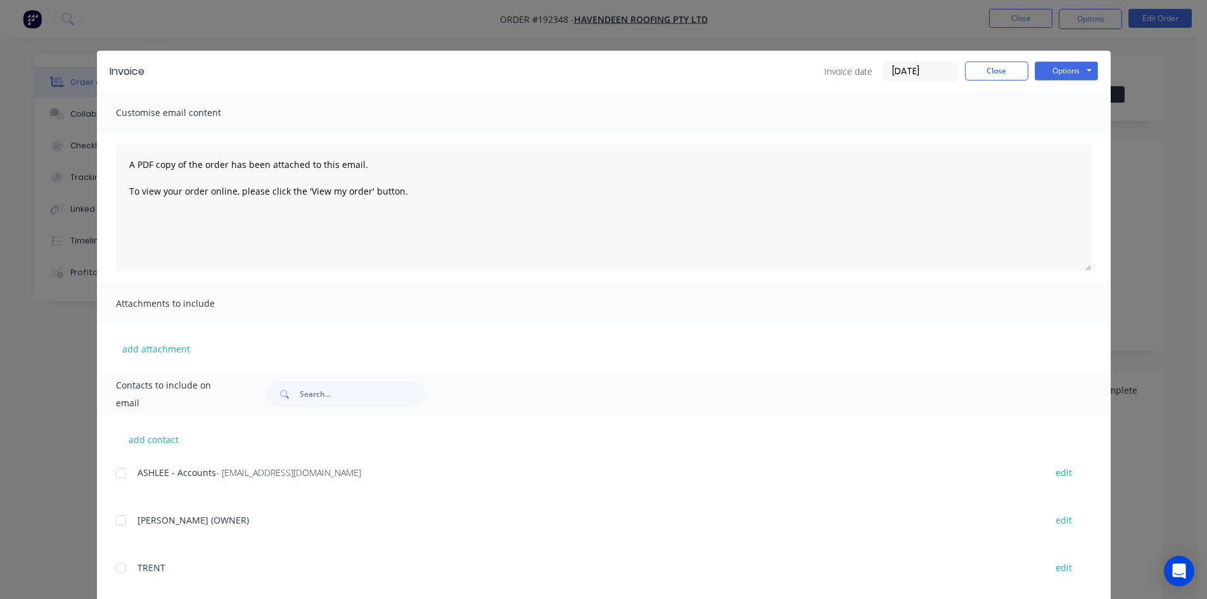
click at [117, 475] on div at bounding box center [120, 472] width 25 height 25
click at [1069, 70] on button "Options" at bounding box center [1065, 70] width 63 height 19
click at [1060, 138] on button "Email" at bounding box center [1074, 135] width 81 height 21
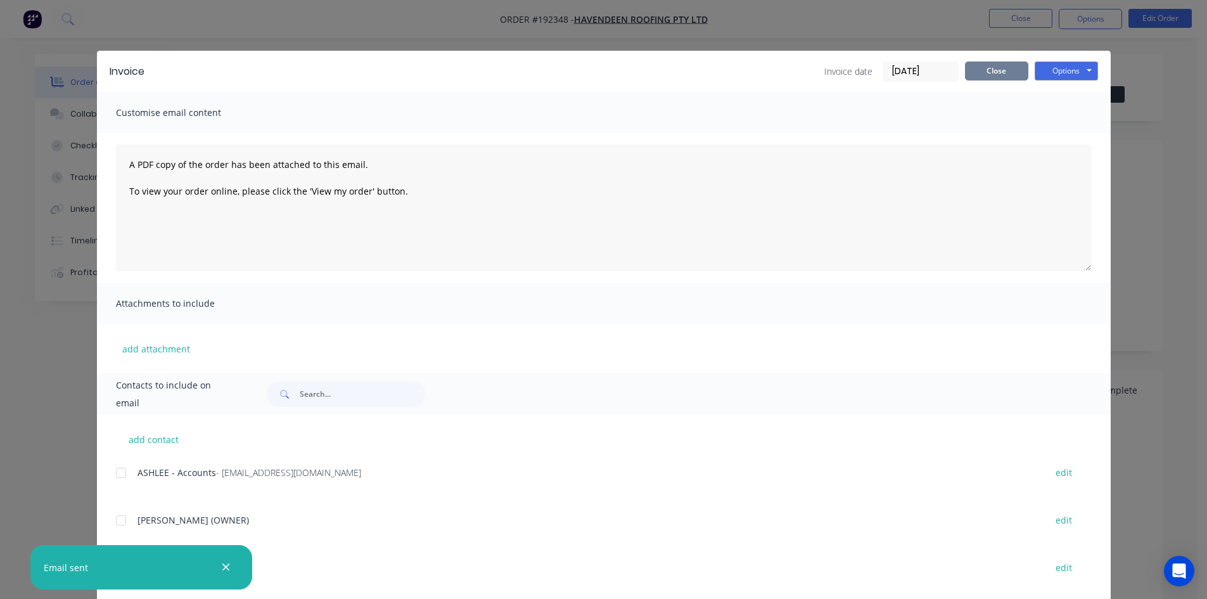
click at [991, 73] on button "Close" at bounding box center [996, 70] width 63 height 19
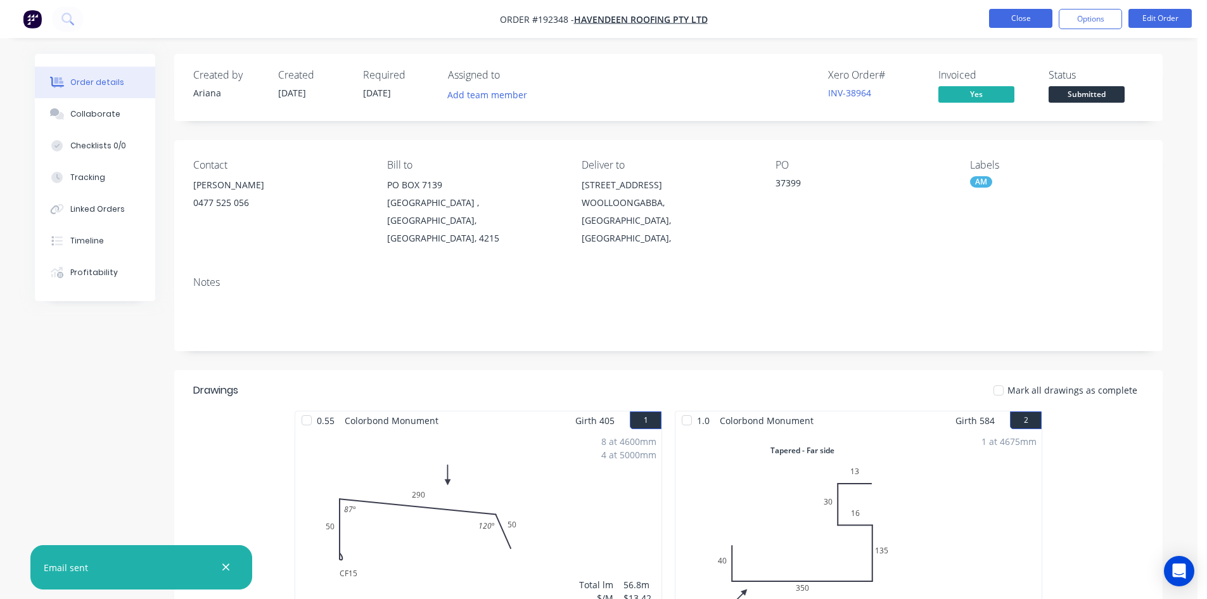
click at [1043, 16] on button "Close" at bounding box center [1020, 18] width 63 height 19
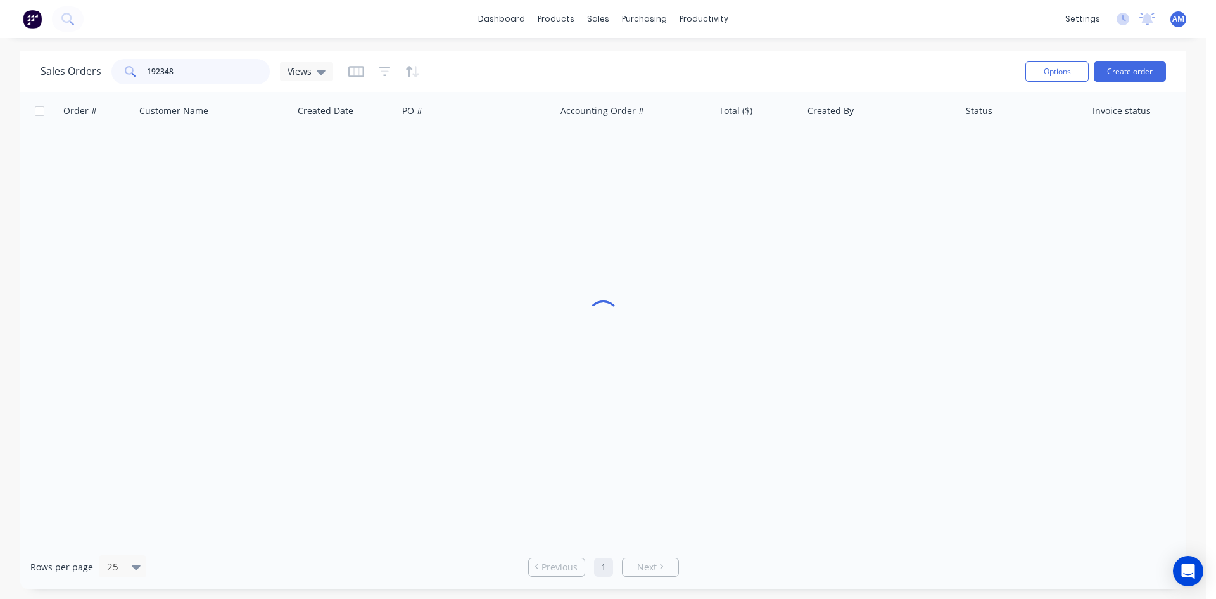
drag, startPoint x: 213, startPoint y: 82, endPoint x: 93, endPoint y: 78, distance: 119.8
click at [93, 78] on div "Sales Orders 192348 Views" at bounding box center [187, 71] width 293 height 25
type input "192131"
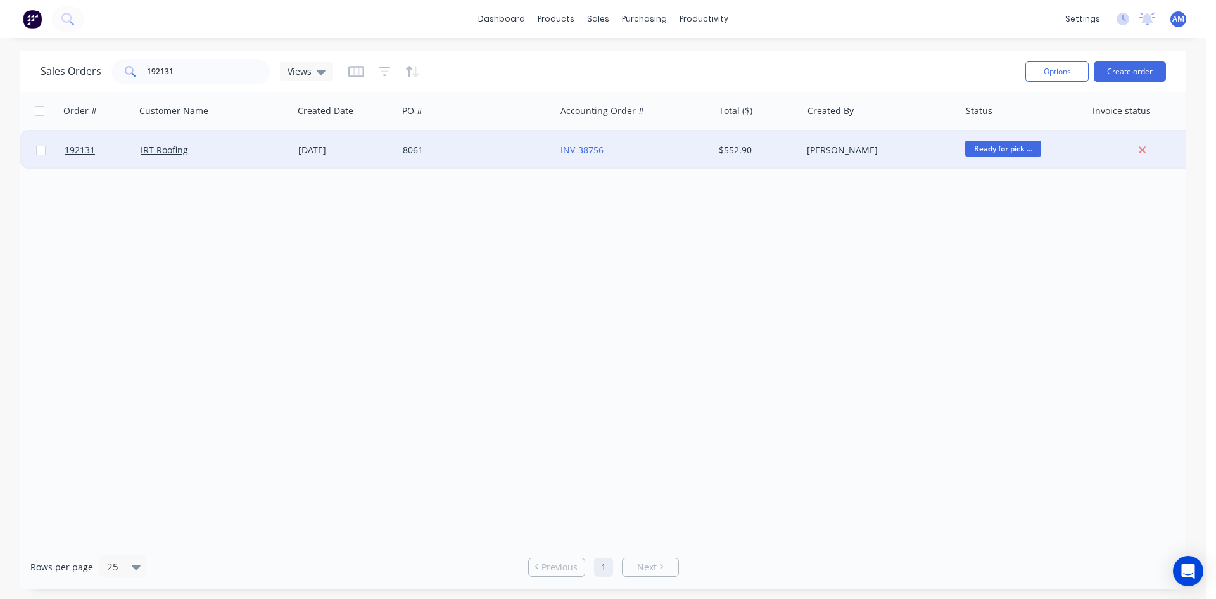
click at [489, 152] on div "8061" at bounding box center [473, 150] width 141 height 13
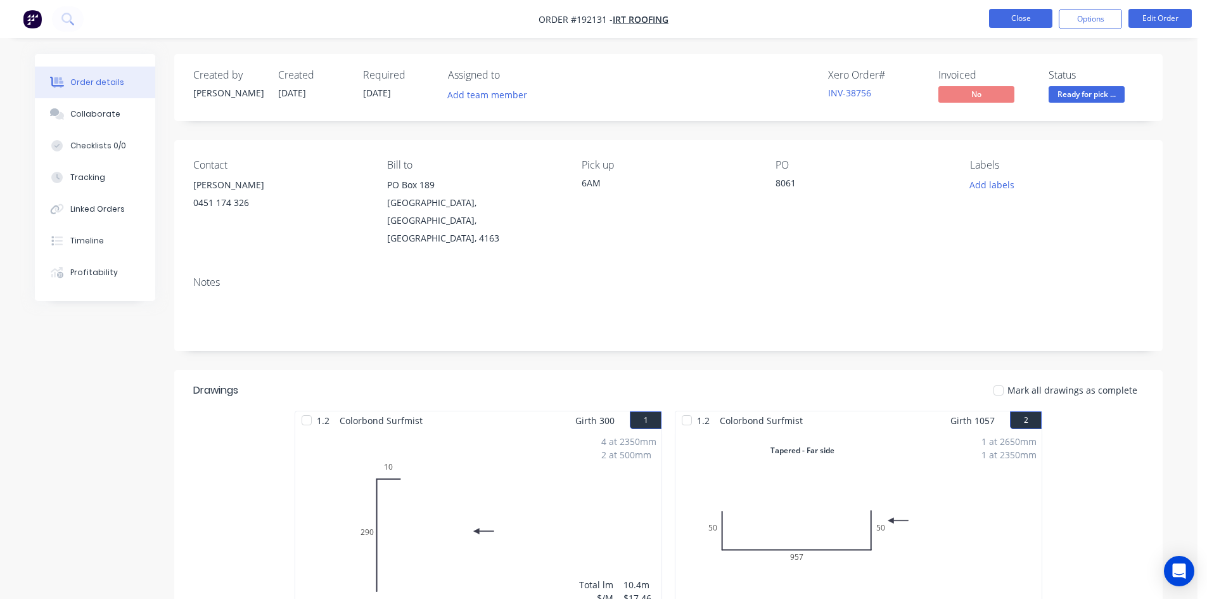
click at [1004, 22] on button "Close" at bounding box center [1020, 18] width 63 height 19
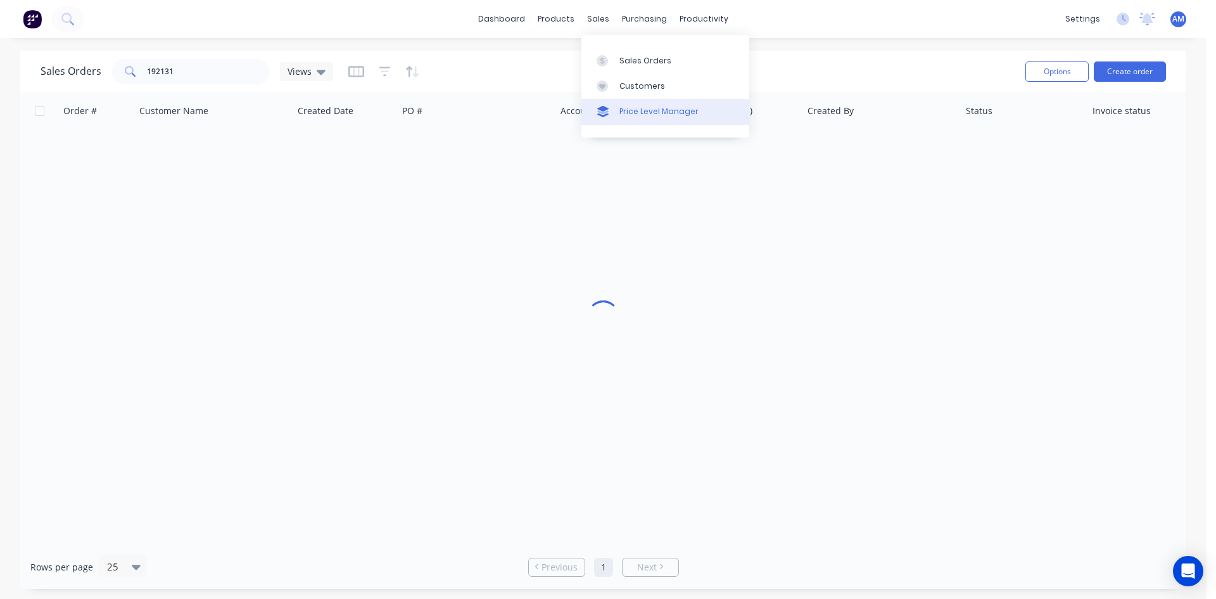
click at [642, 106] on div "Price Level Manager" at bounding box center [658, 111] width 79 height 11
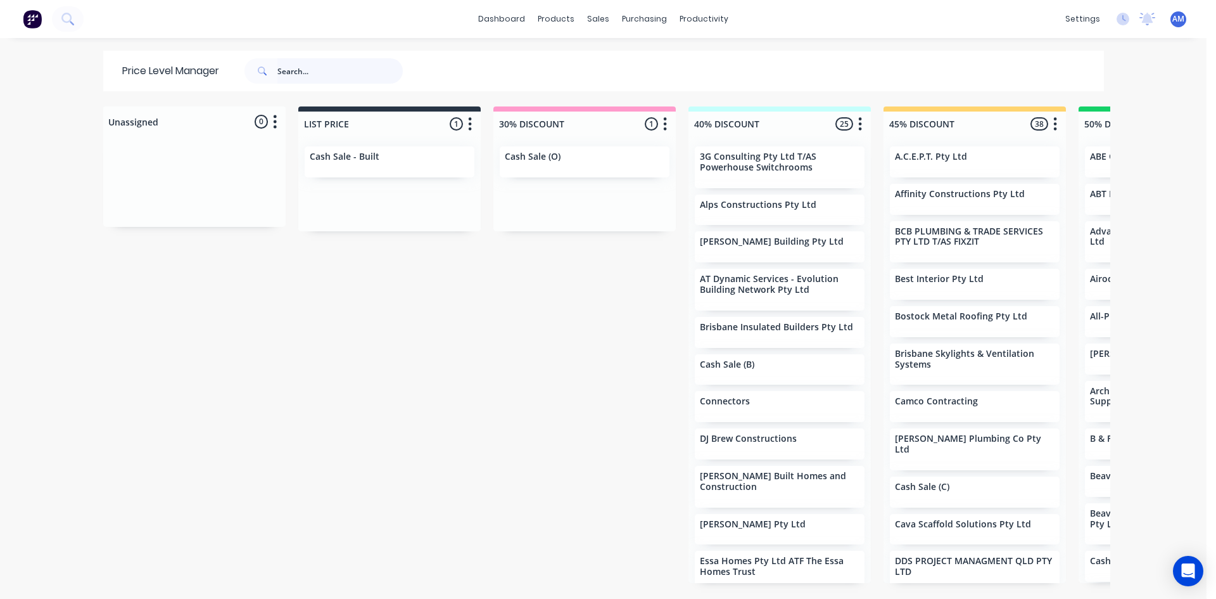
click at [313, 68] on input "text" at bounding box center [339, 70] width 125 height 25
type input "irt roofing"
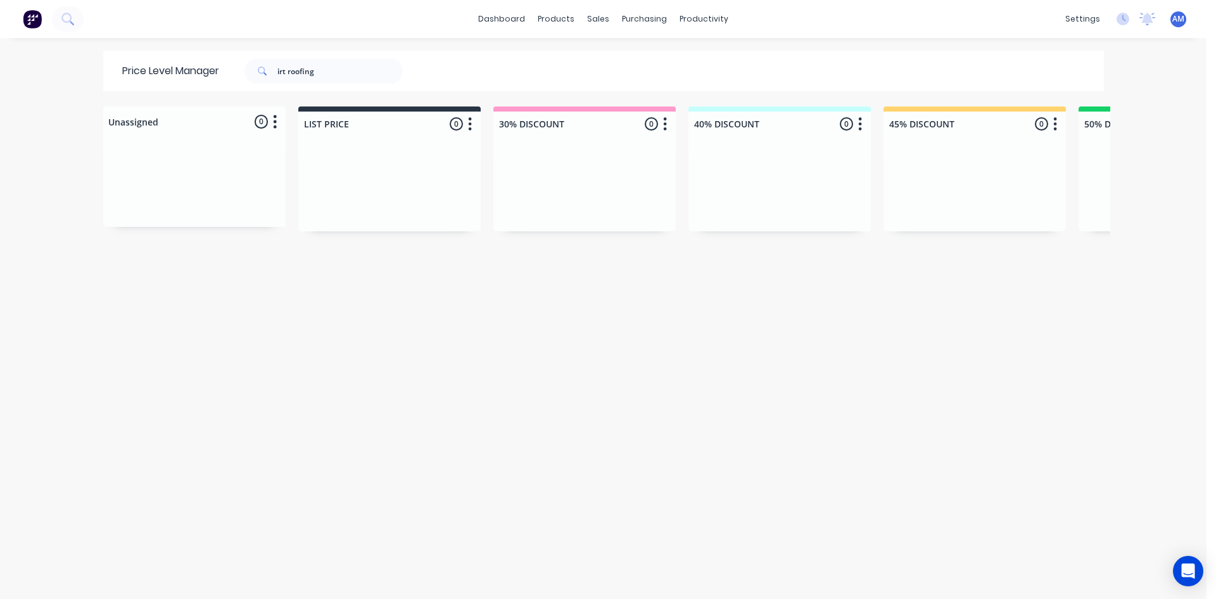
drag, startPoint x: 376, startPoint y: 587, endPoint x: 630, endPoint y: 584, distance: 253.4
click at [638, 583] on div "Unassigned 0 Move all customers LIST PRICE 30% DISCOUNT 40% DISCOUNT 45% DISCOU…" at bounding box center [603, 351] width 1013 height 491
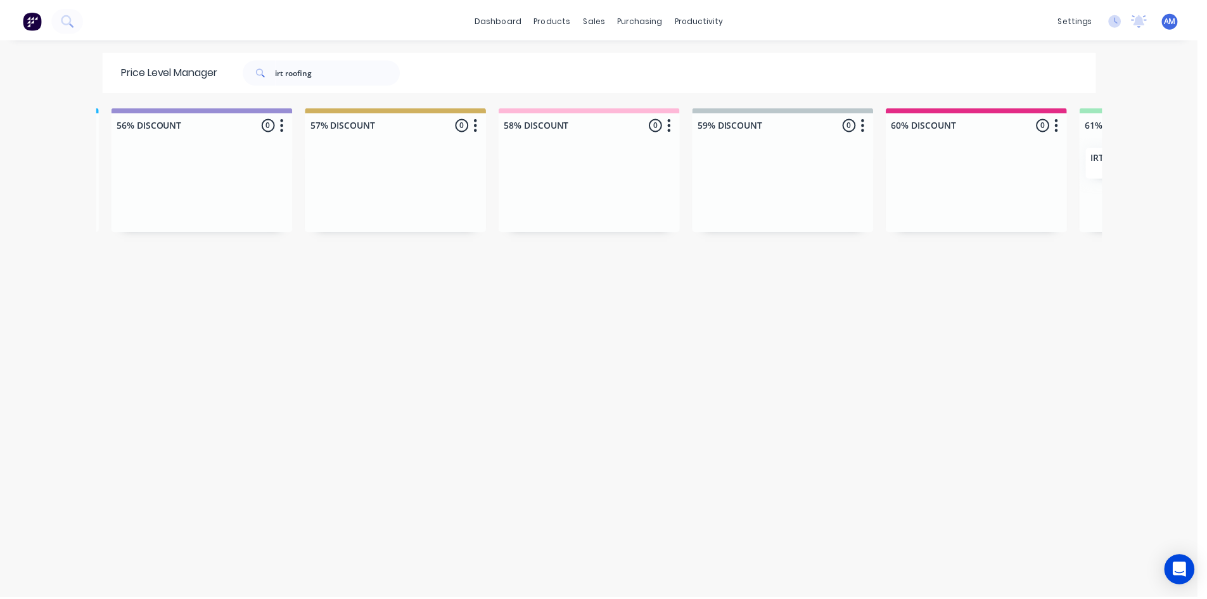
scroll to position [0, 1823]
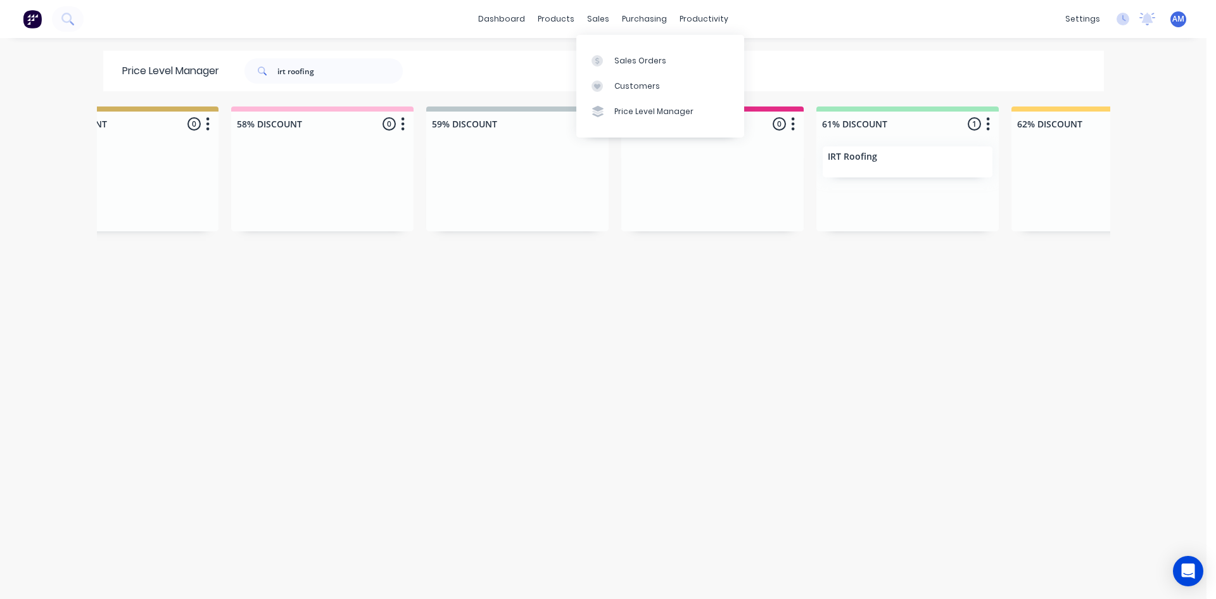
click at [597, 46] on div "Sales Orders Customers Price Level Manager" at bounding box center [660, 86] width 168 height 102
click at [603, 56] on div at bounding box center [601, 60] width 19 height 11
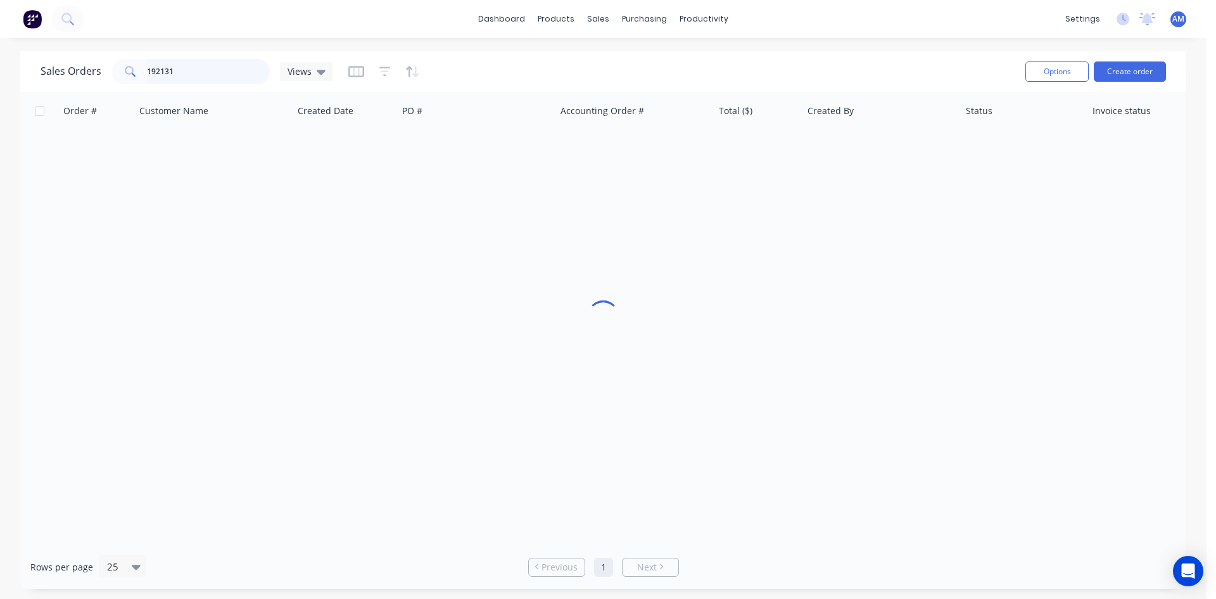
click at [213, 75] on input "192131" at bounding box center [209, 71] width 124 height 25
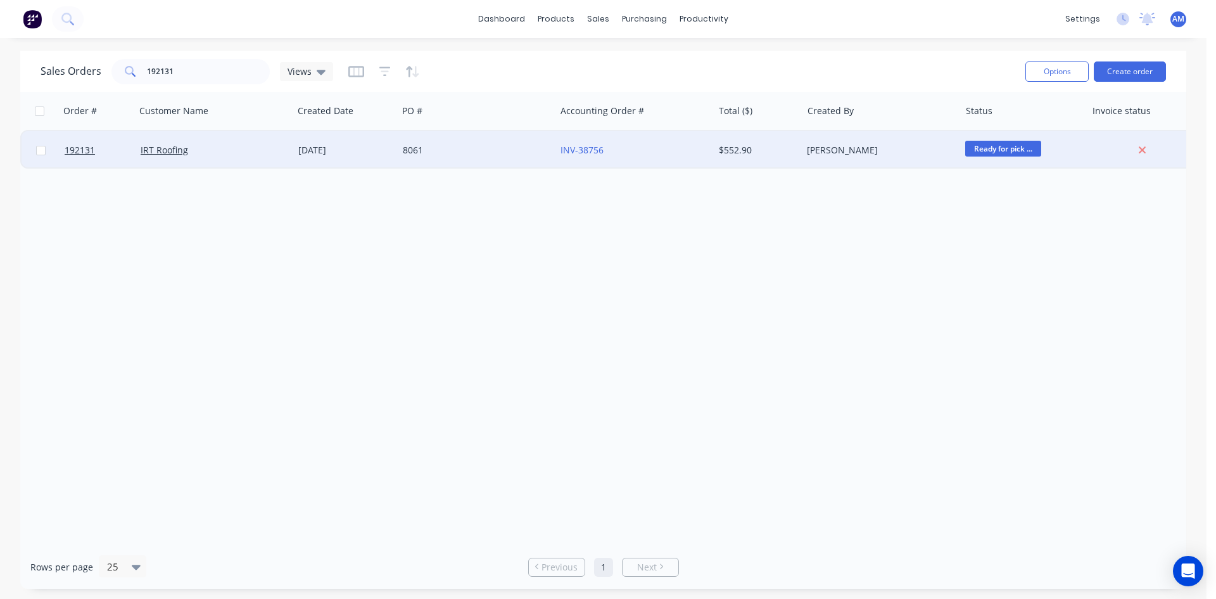
click at [509, 148] on div "8061" at bounding box center [473, 150] width 141 height 13
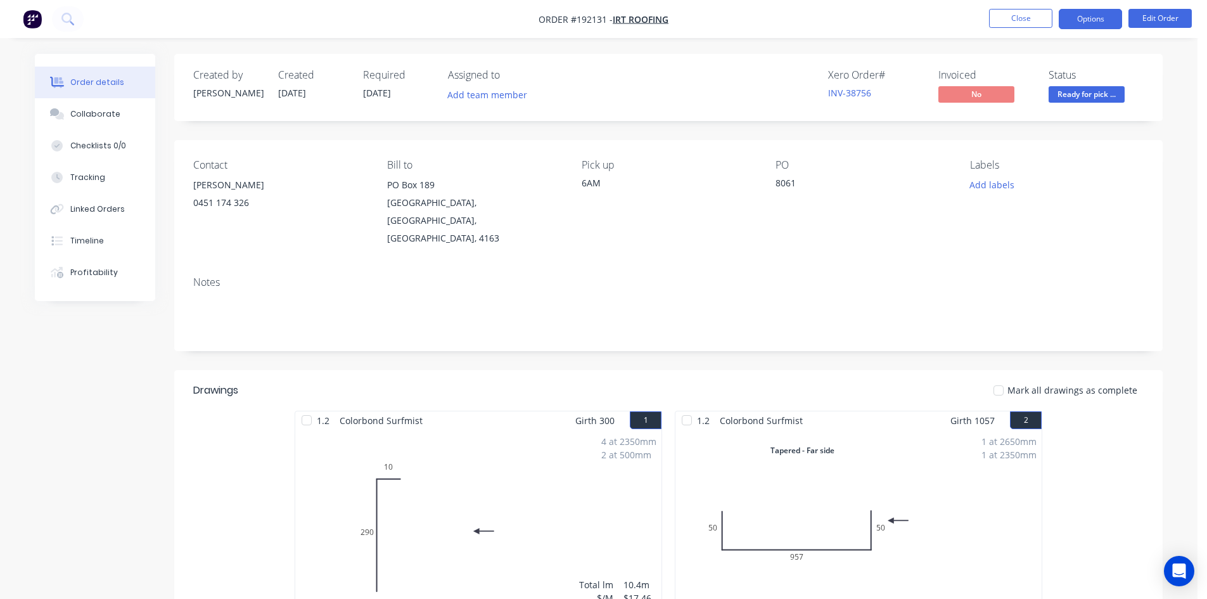
click at [1093, 22] on button "Options" at bounding box center [1089, 19] width 63 height 20
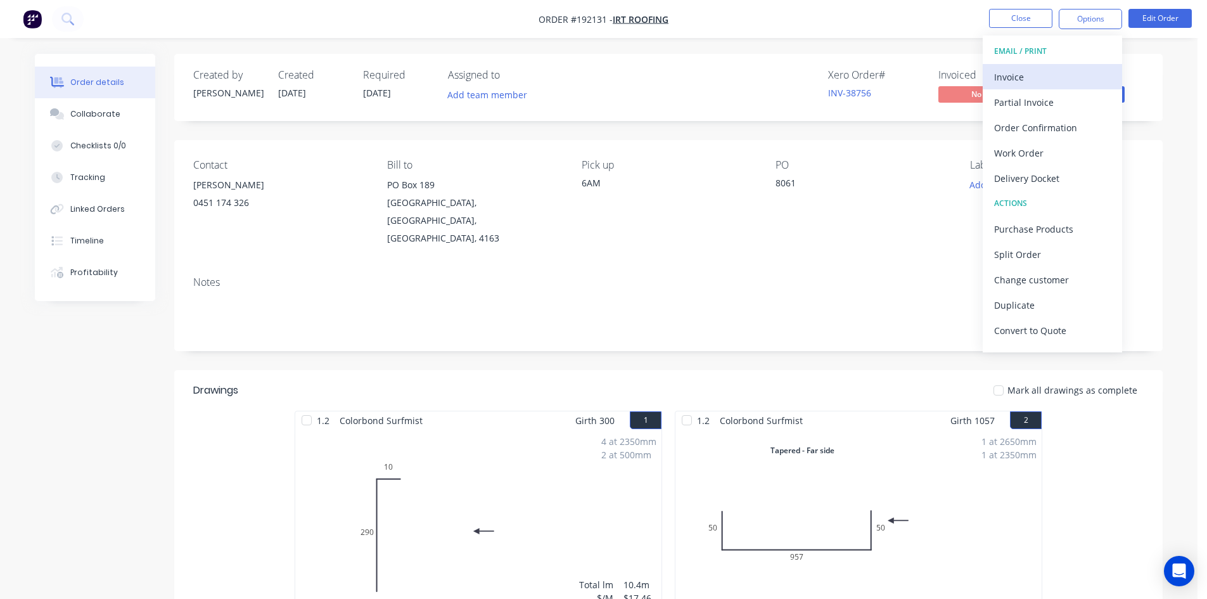
click at [1075, 68] on div "Invoice" at bounding box center [1052, 77] width 117 height 18
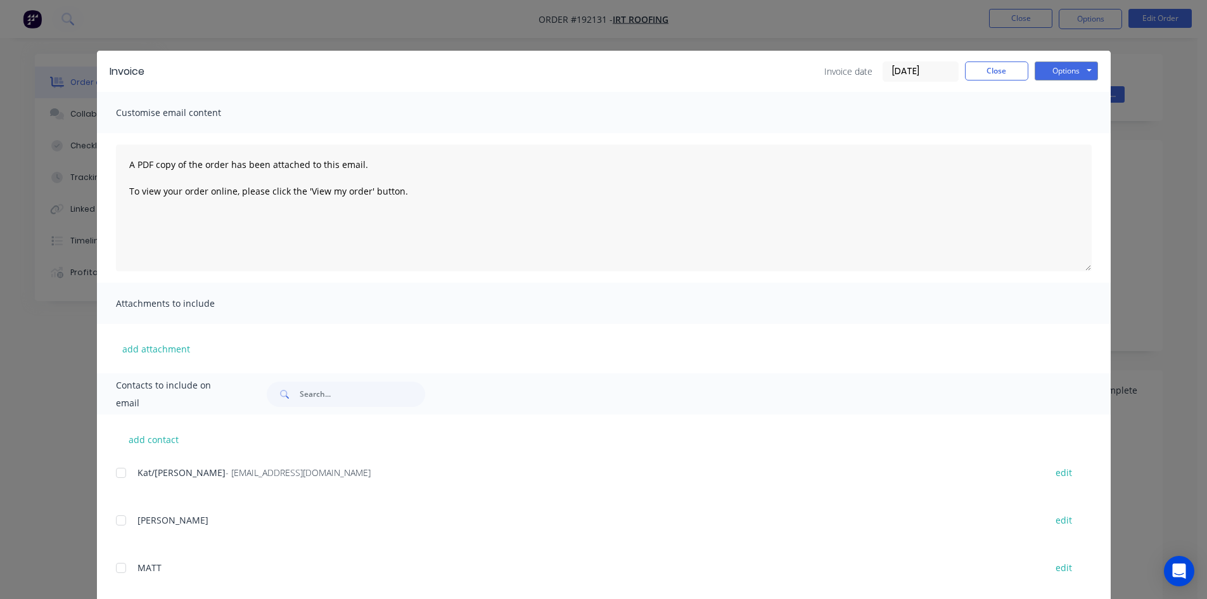
click at [117, 473] on div at bounding box center [120, 472] width 25 height 25
click at [1055, 70] on button "Options" at bounding box center [1065, 70] width 63 height 19
click at [1063, 135] on button "Email" at bounding box center [1074, 135] width 81 height 21
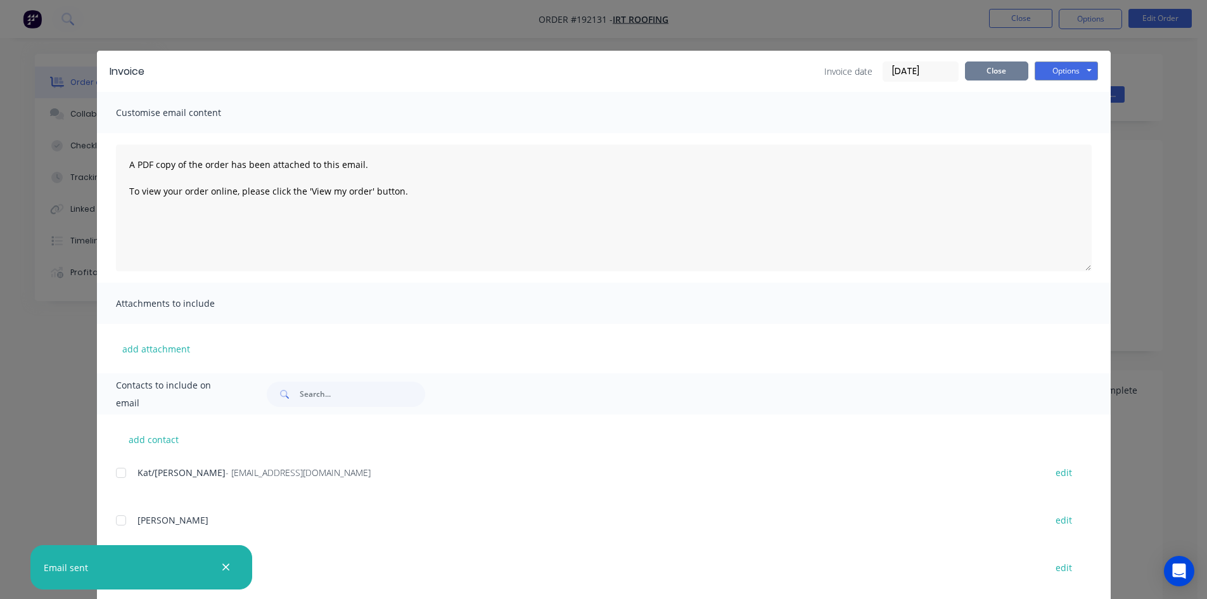
click at [979, 74] on button "Close" at bounding box center [996, 70] width 63 height 19
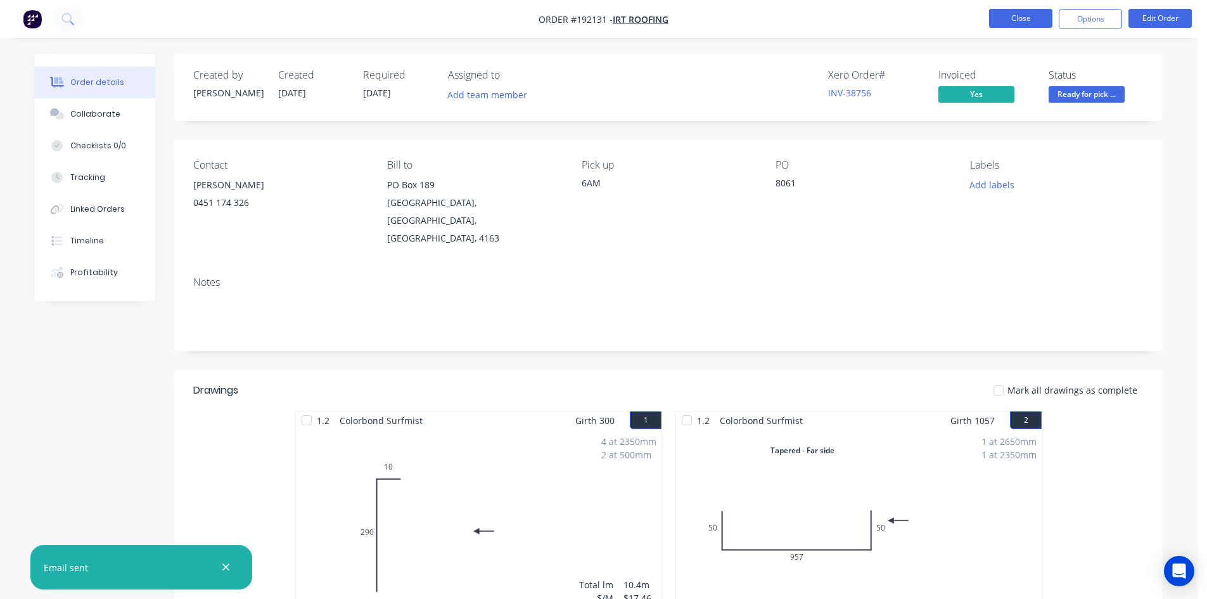
click at [1013, 18] on button "Close" at bounding box center [1020, 18] width 63 height 19
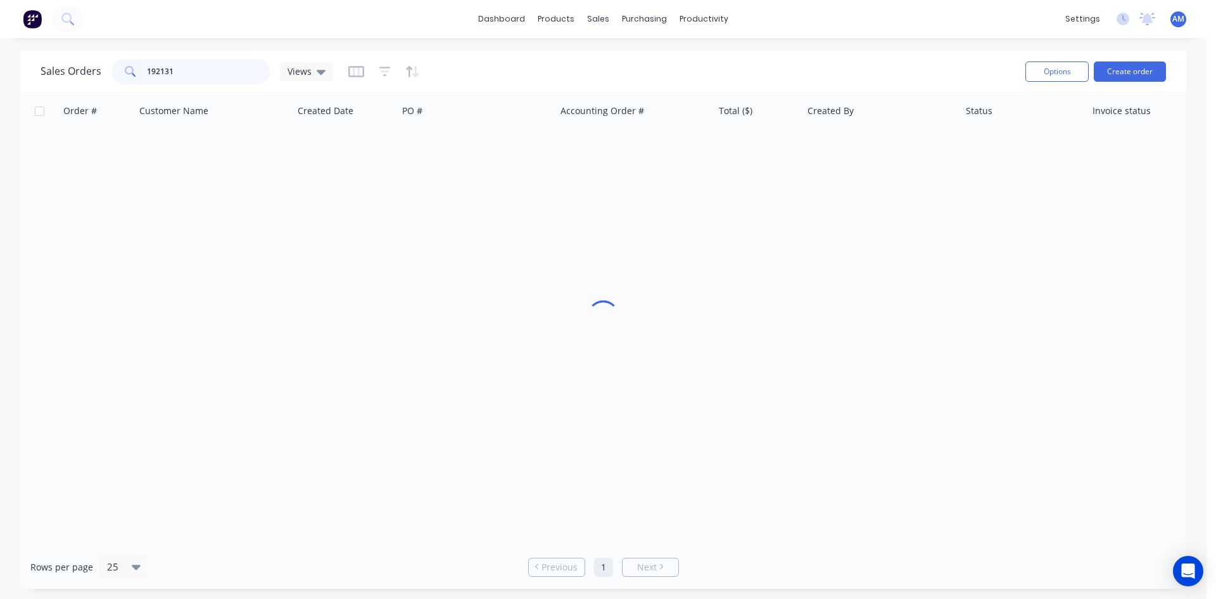
drag, startPoint x: 220, startPoint y: 71, endPoint x: 102, endPoint y: 75, distance: 117.9
click at [102, 75] on div "Sales Orders 192131 Views" at bounding box center [187, 71] width 293 height 25
type input "192279"
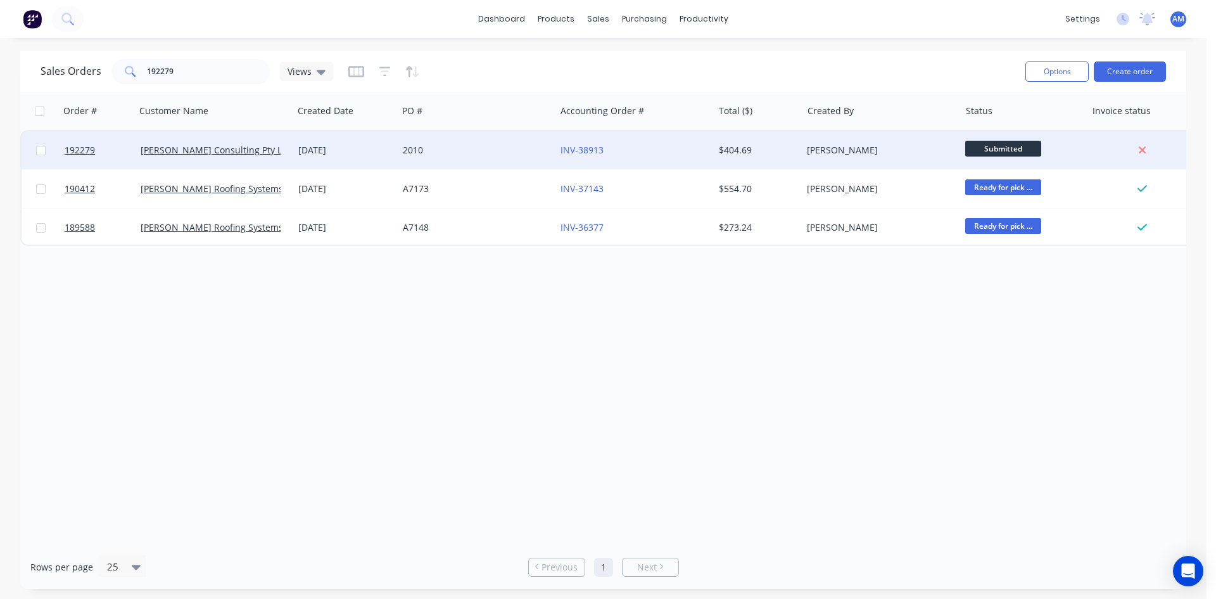
click at [469, 151] on div "2010" at bounding box center [473, 150] width 141 height 13
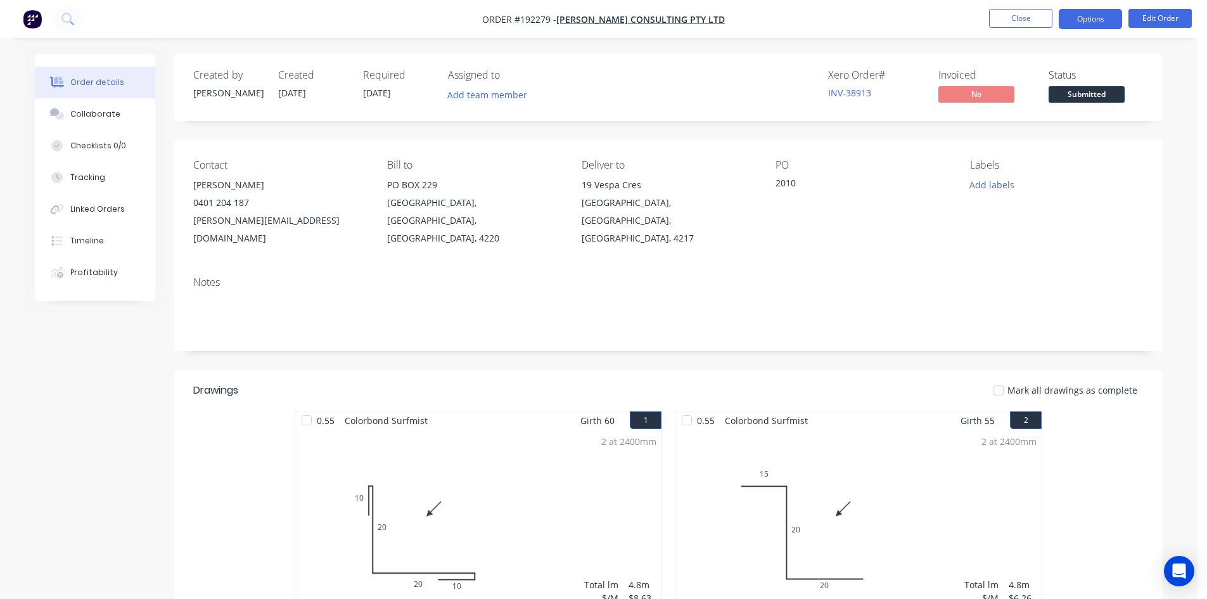
click at [1067, 23] on button "Options" at bounding box center [1089, 19] width 63 height 20
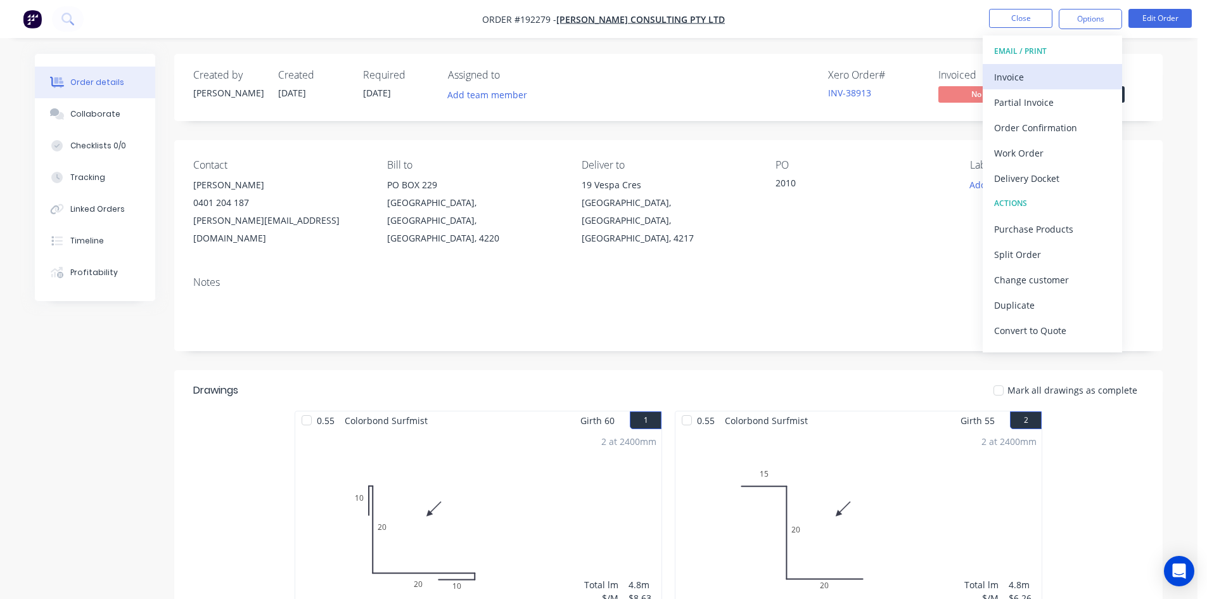
click at [1058, 73] on div "Invoice" at bounding box center [1052, 77] width 117 height 18
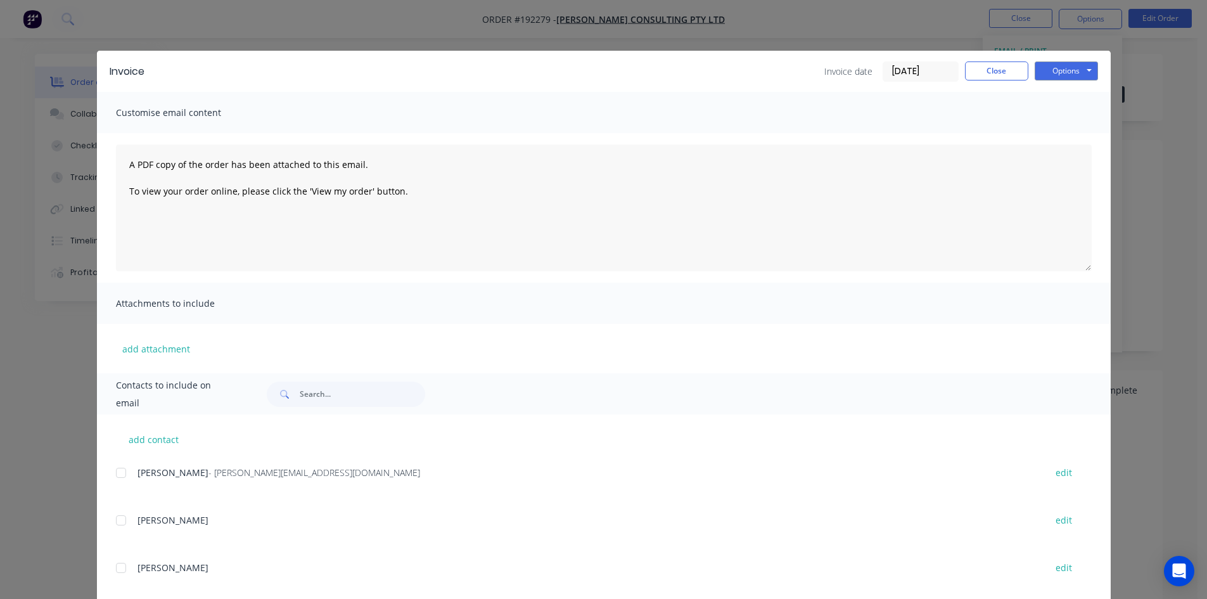
click at [113, 471] on div at bounding box center [120, 472] width 25 height 25
click at [995, 70] on button "Close" at bounding box center [996, 70] width 63 height 19
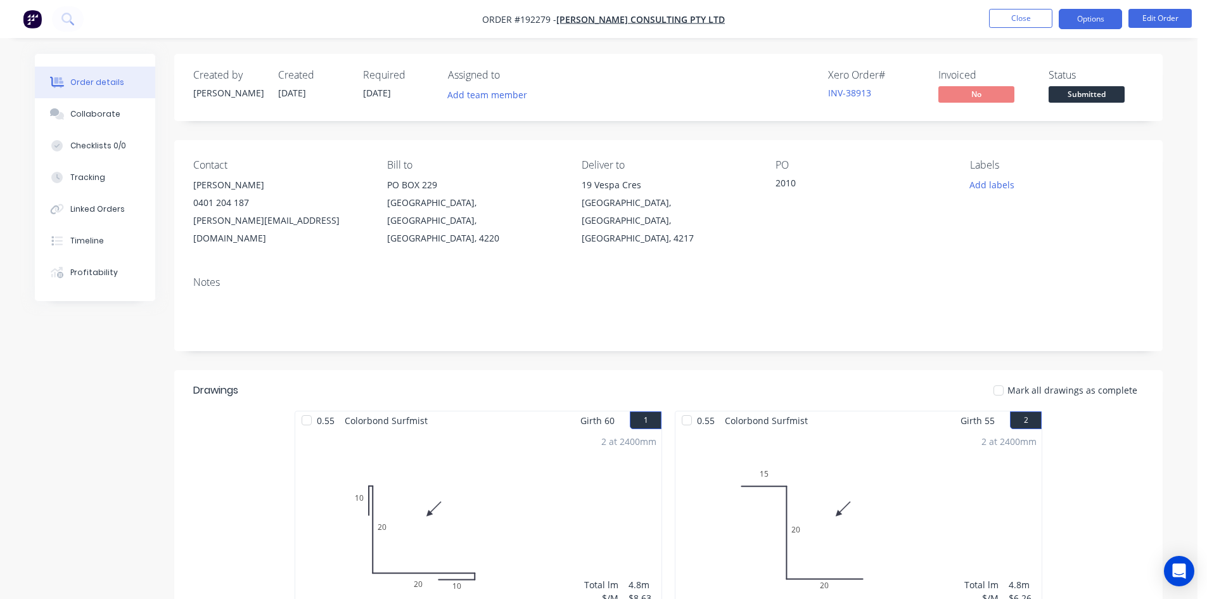
click at [1072, 16] on button "Options" at bounding box center [1089, 19] width 63 height 20
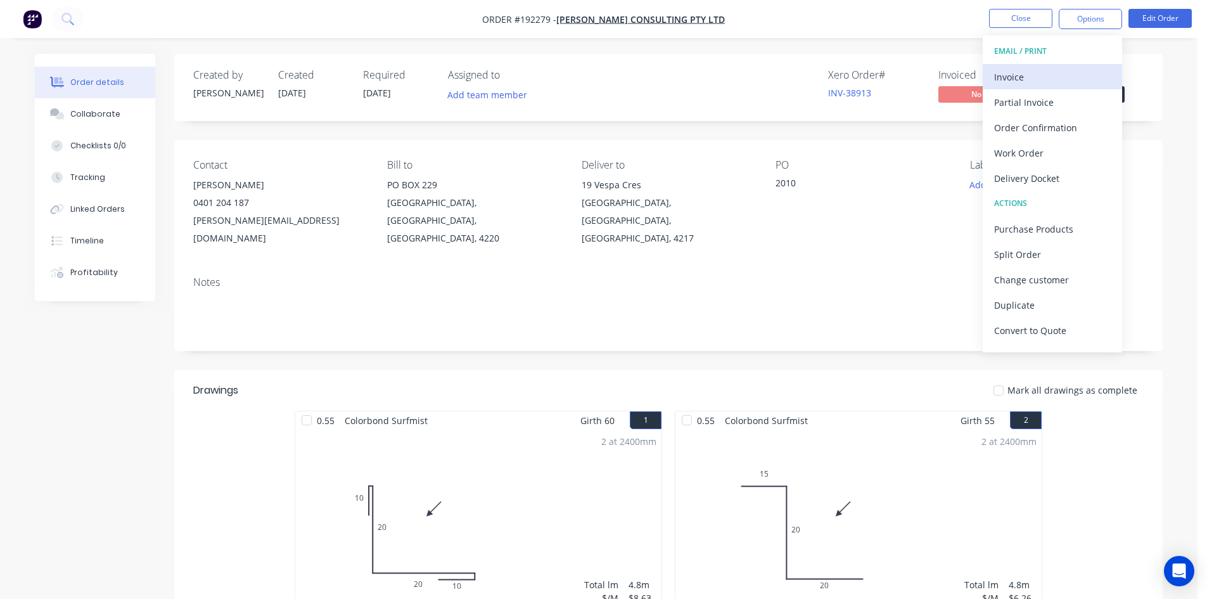
click at [1068, 74] on div "Invoice" at bounding box center [1052, 77] width 117 height 18
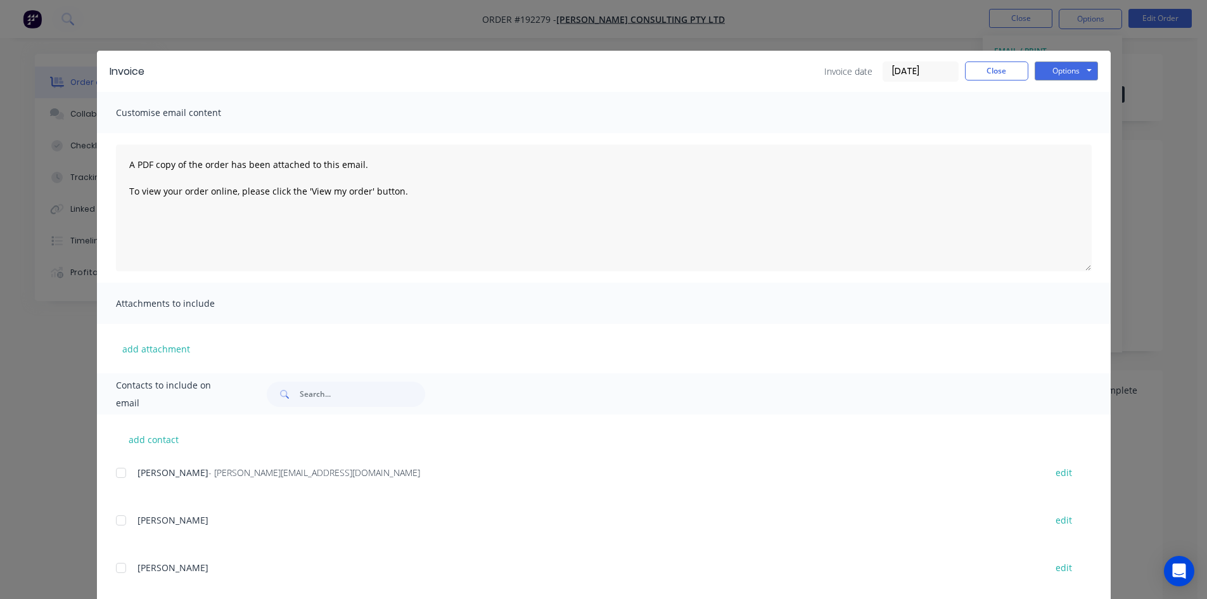
click at [115, 475] on div at bounding box center [120, 472] width 25 height 25
click at [1058, 74] on button "Options" at bounding box center [1065, 70] width 63 height 19
click at [1060, 130] on button "Email" at bounding box center [1074, 135] width 81 height 21
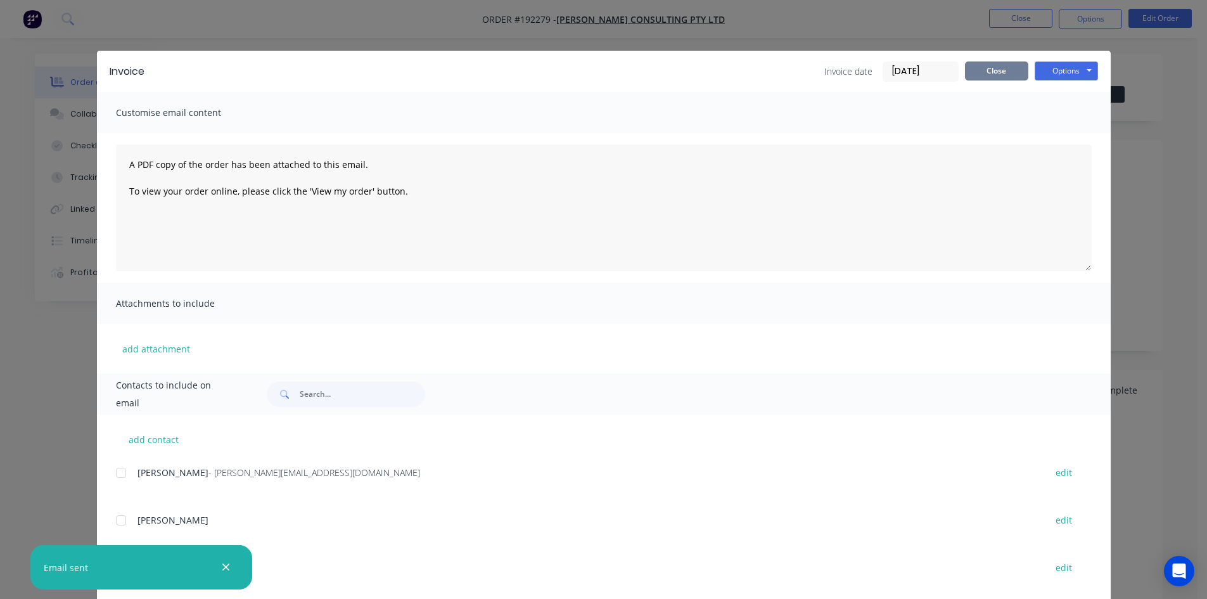
click at [996, 73] on button "Close" at bounding box center [996, 70] width 63 height 19
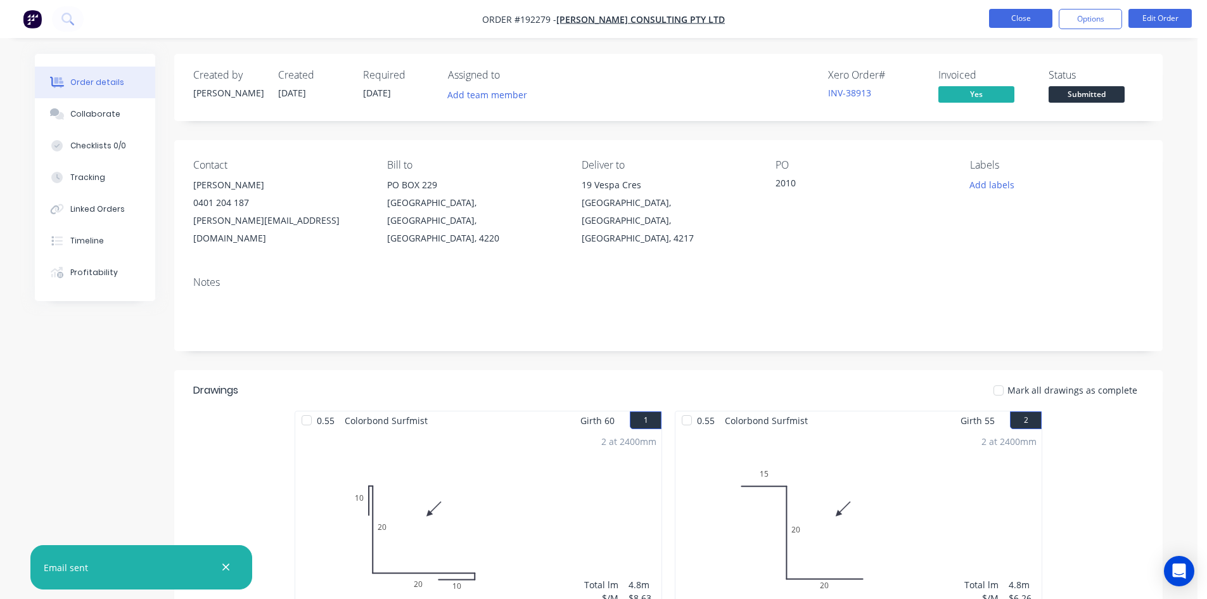
click at [1004, 18] on button "Close" at bounding box center [1020, 18] width 63 height 19
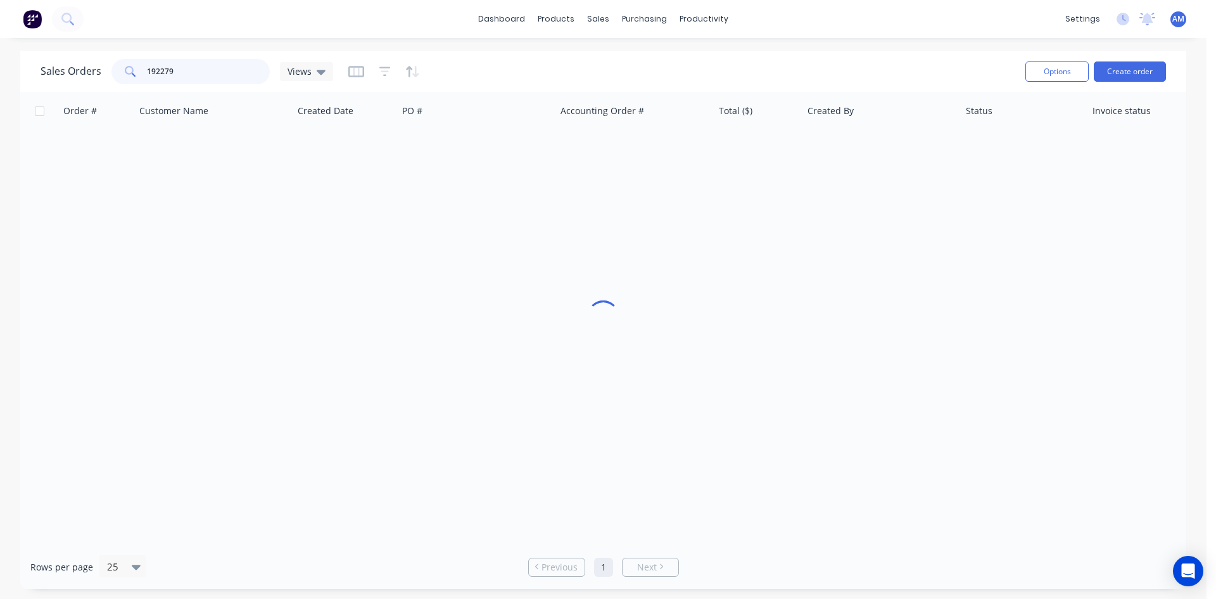
drag, startPoint x: 211, startPoint y: 71, endPoint x: 84, endPoint y: 71, distance: 127.3
click at [84, 71] on div "Sales Orders 192279 Views" at bounding box center [187, 71] width 293 height 25
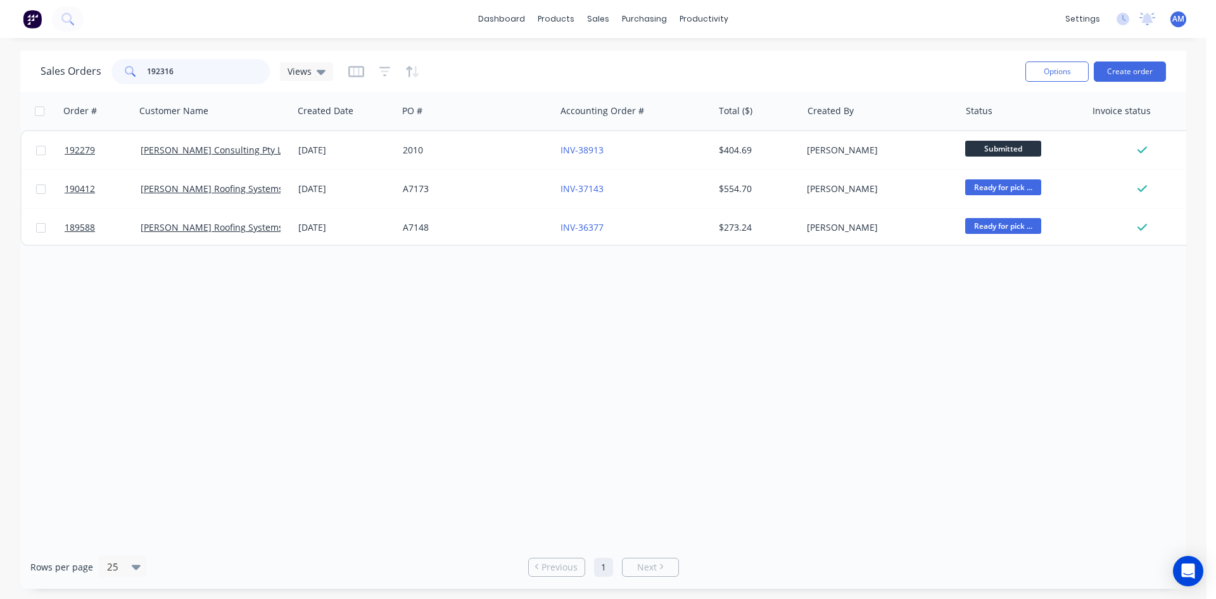
type input "192316"
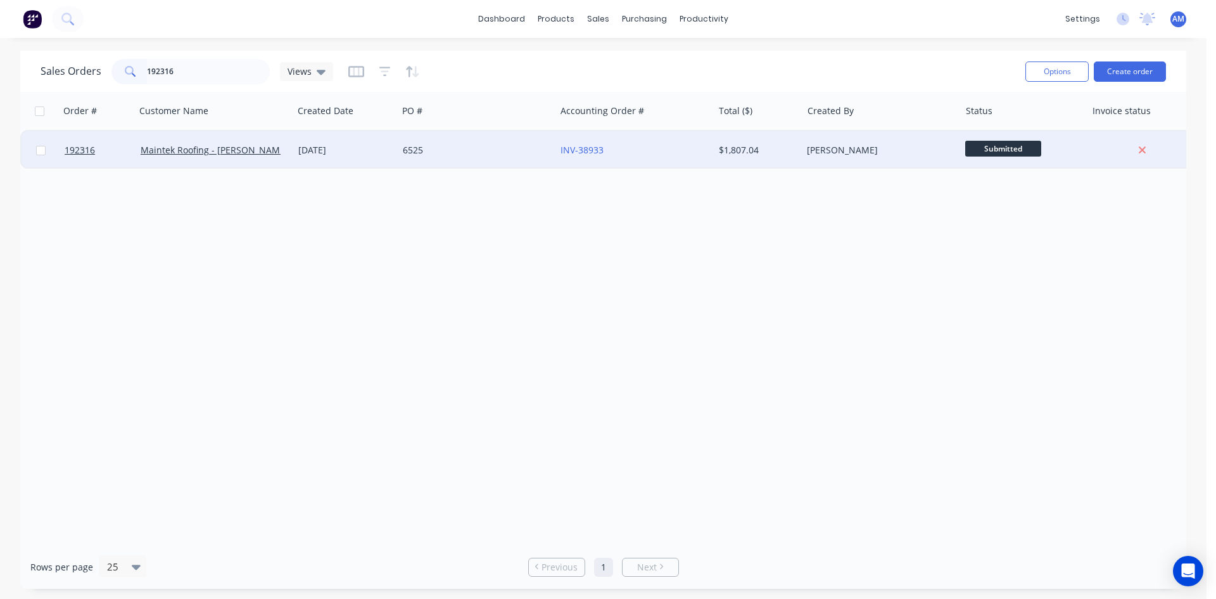
click at [428, 156] on div "6525" at bounding box center [473, 150] width 141 height 13
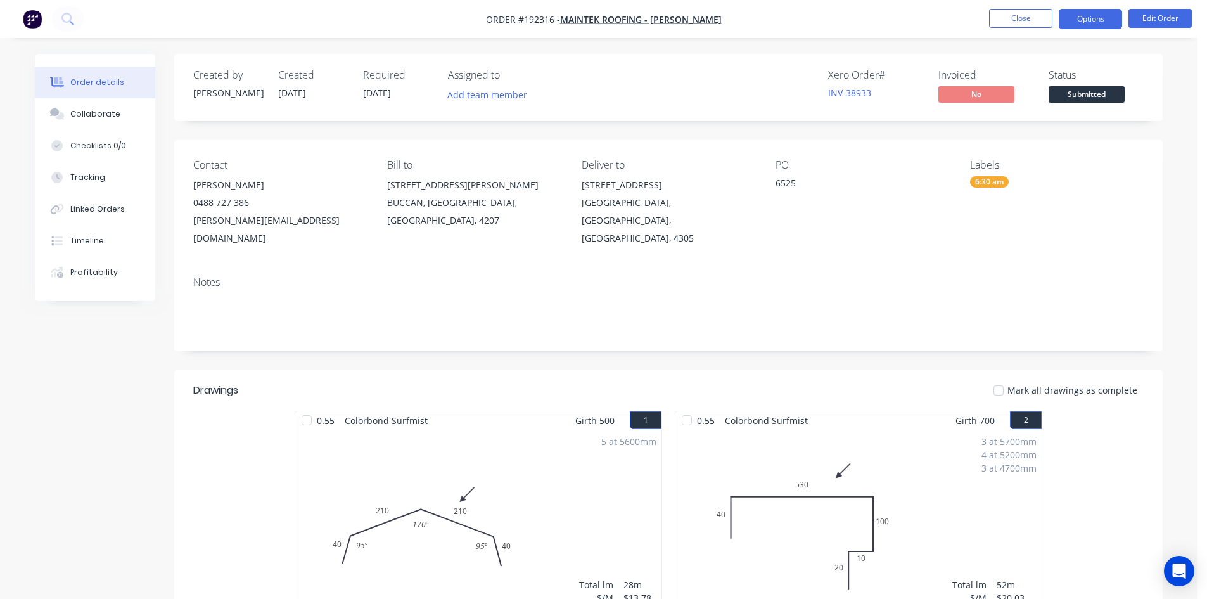
click at [1104, 25] on button "Options" at bounding box center [1089, 19] width 63 height 20
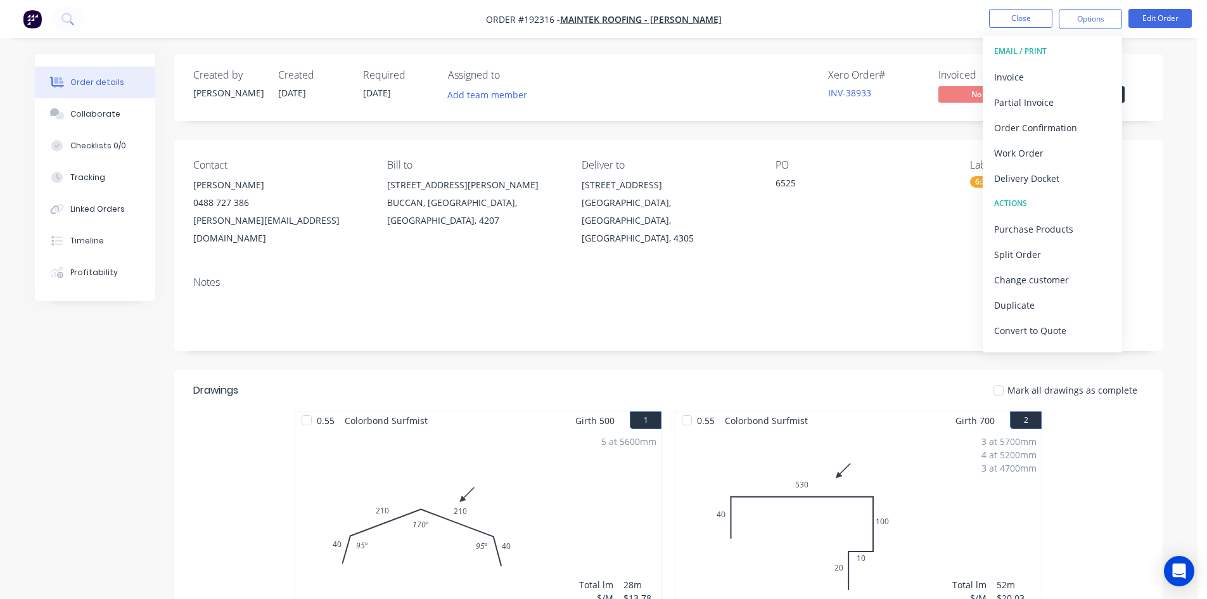
click at [1094, 63] on button "EMAIL / PRINT" at bounding box center [1051, 51] width 139 height 25
click at [1077, 77] on div "Invoice" at bounding box center [1052, 77] width 117 height 18
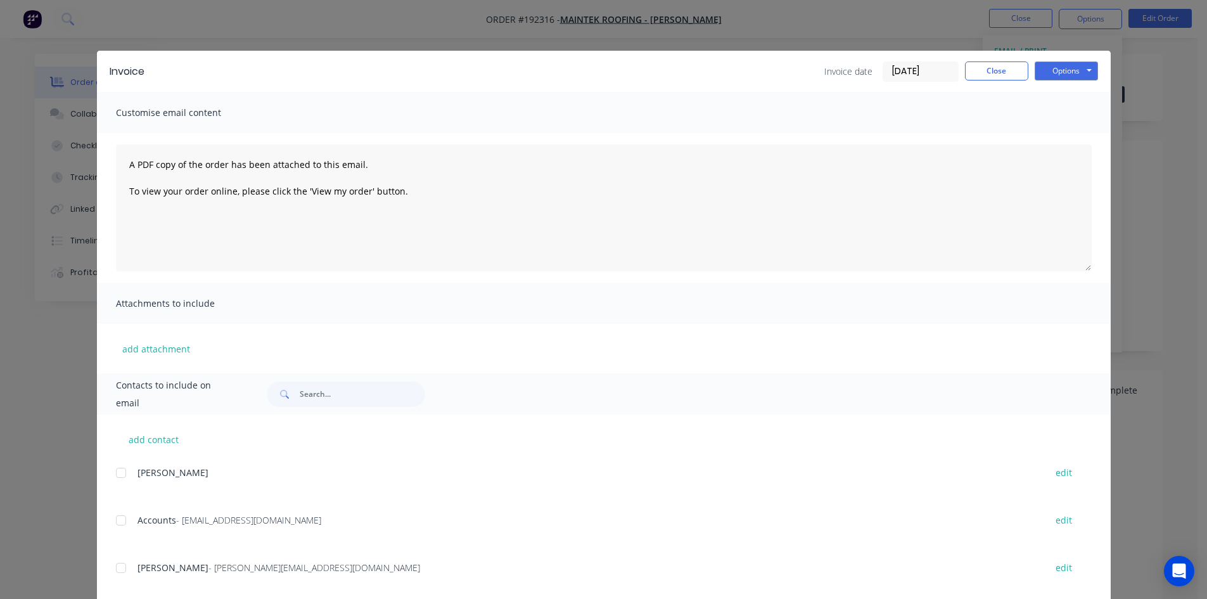
click at [113, 522] on div at bounding box center [120, 519] width 25 height 25
click at [1082, 67] on button "Options" at bounding box center [1065, 70] width 63 height 19
click at [1076, 137] on button "Email" at bounding box center [1074, 135] width 81 height 21
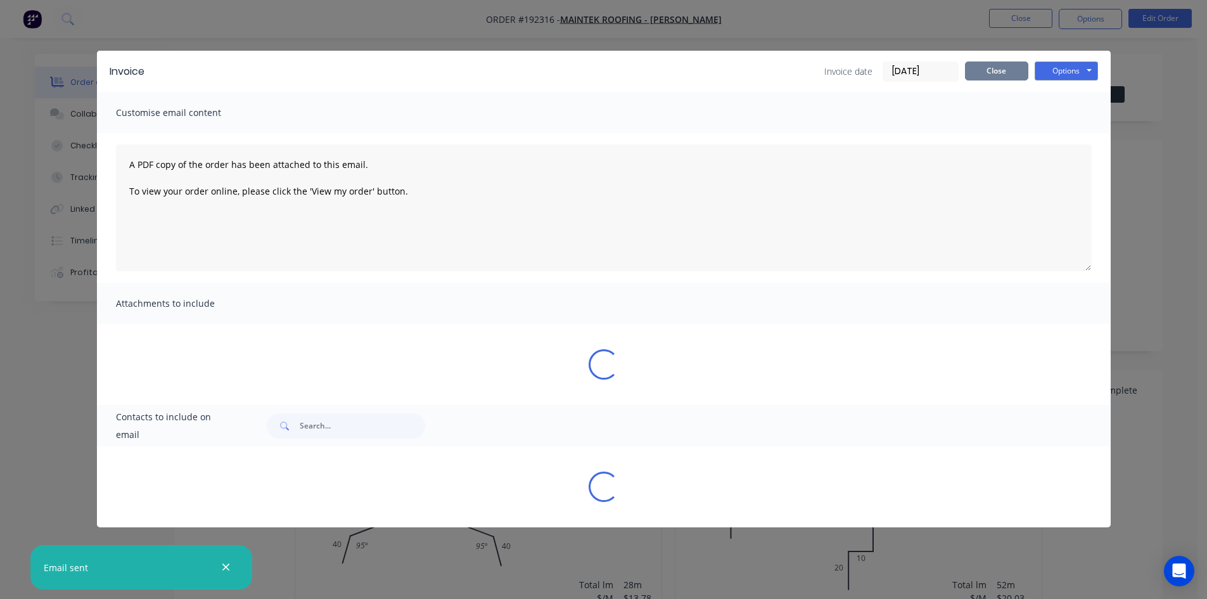
click at [969, 76] on button "Close" at bounding box center [996, 70] width 63 height 19
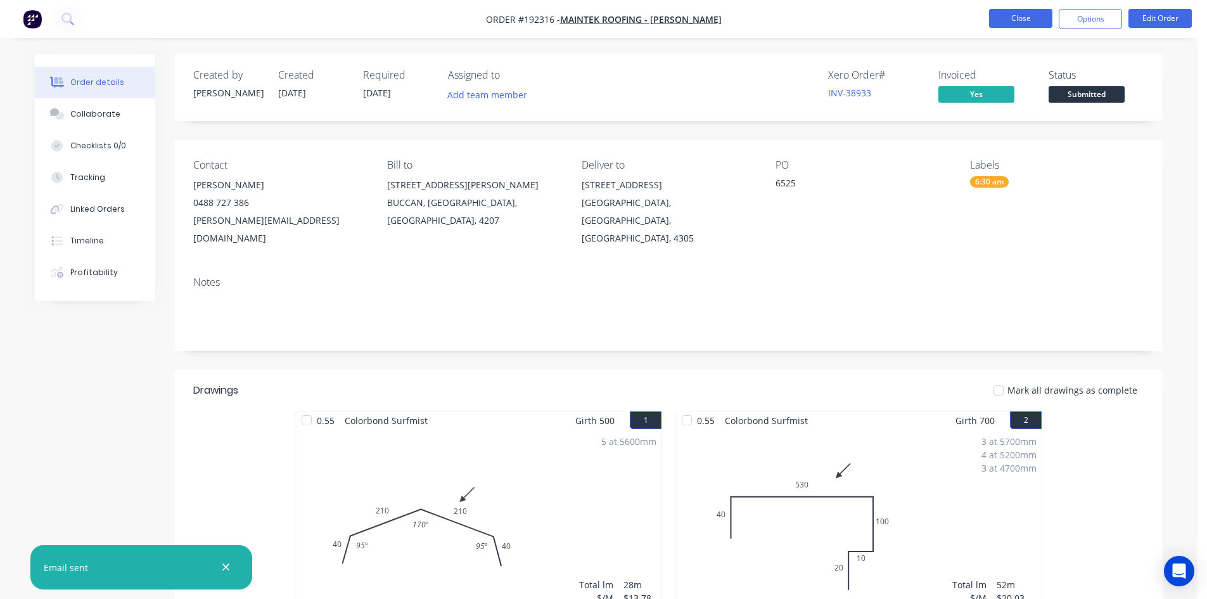
click at [1006, 18] on button "Close" at bounding box center [1020, 18] width 63 height 19
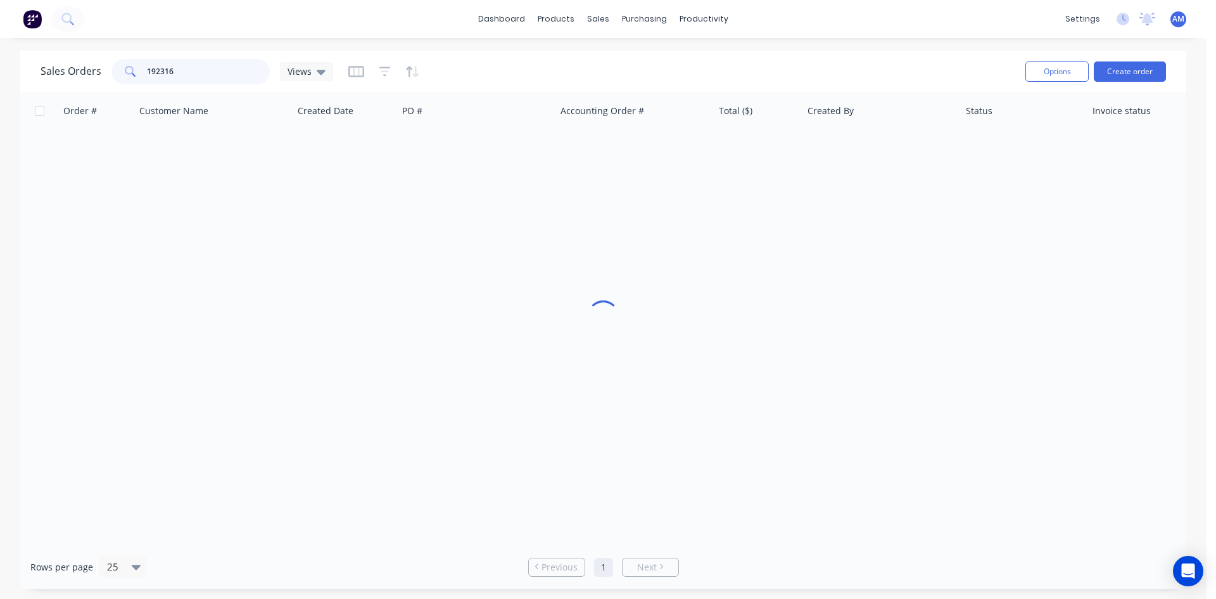
drag, startPoint x: 215, startPoint y: 75, endPoint x: 109, endPoint y: 70, distance: 105.9
click at [109, 70] on div "Sales Orders 192316 Views" at bounding box center [187, 71] width 293 height 25
type input "192339"
click at [489, 149] on div "6468" at bounding box center [473, 150] width 141 height 13
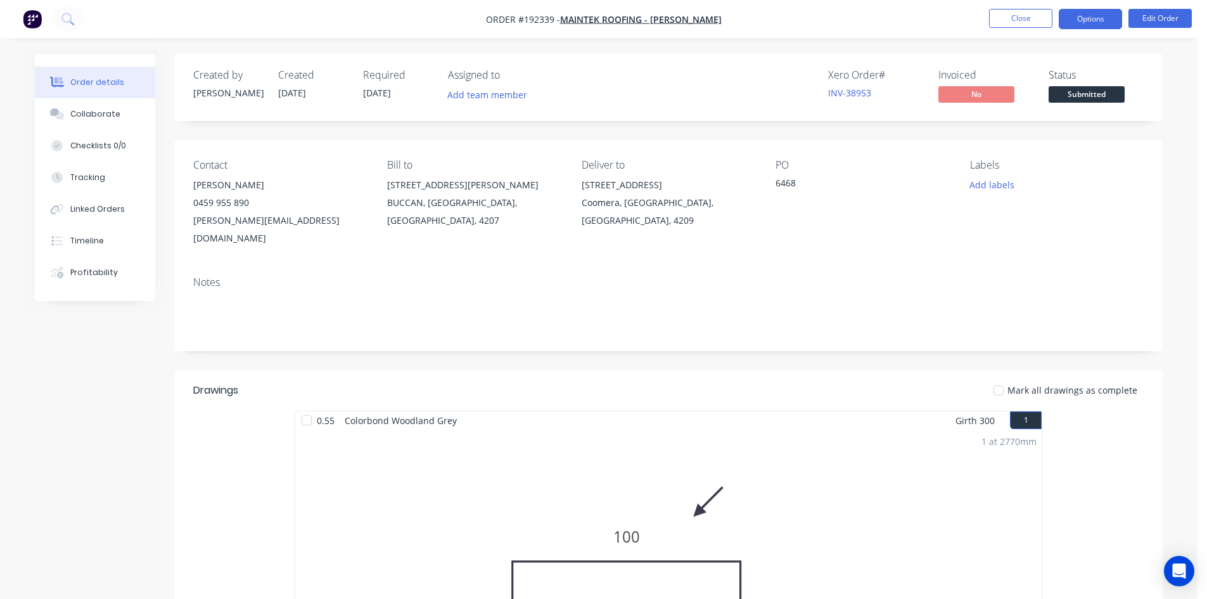
click at [1086, 24] on button "Options" at bounding box center [1089, 19] width 63 height 20
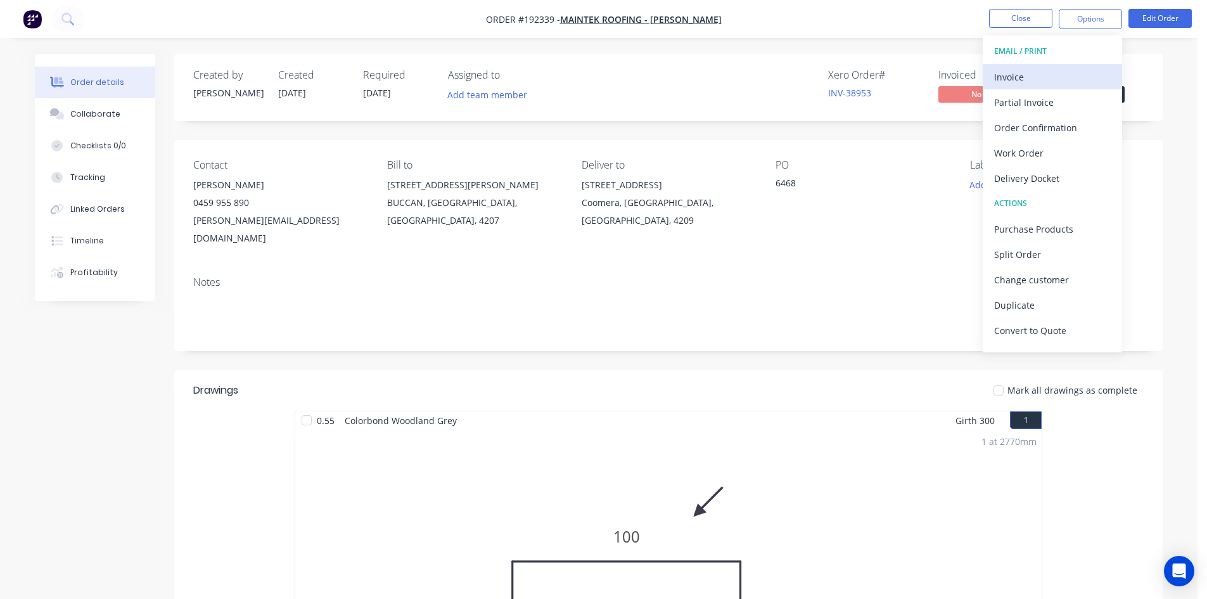
click at [1053, 77] on div "Invoice" at bounding box center [1052, 77] width 117 height 18
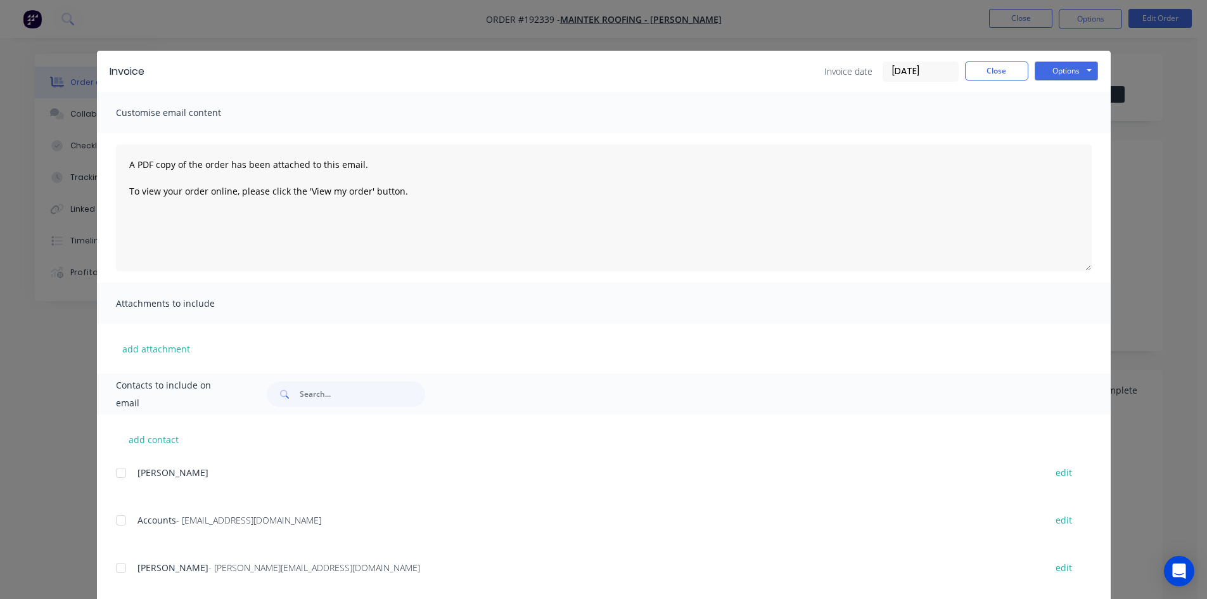
click at [115, 518] on div at bounding box center [120, 519] width 25 height 25
click at [1074, 74] on button "Options" at bounding box center [1065, 70] width 63 height 19
click at [1060, 135] on button "Email" at bounding box center [1074, 135] width 81 height 21
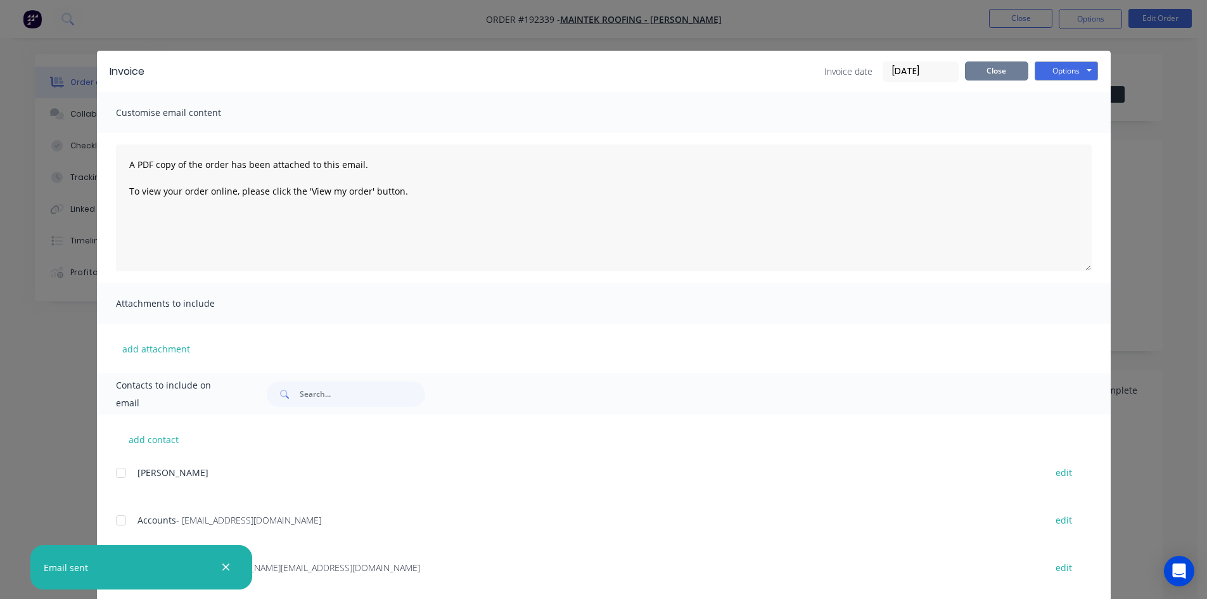
click at [996, 80] on button "Close" at bounding box center [996, 70] width 63 height 19
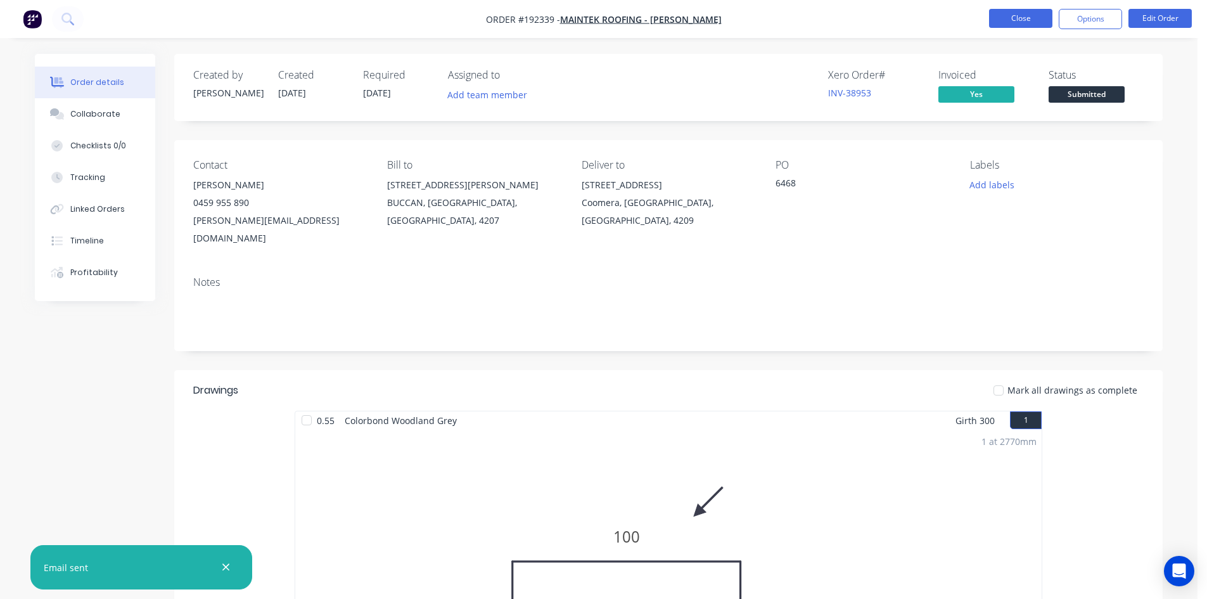
click at [1010, 15] on button "Close" at bounding box center [1020, 18] width 63 height 19
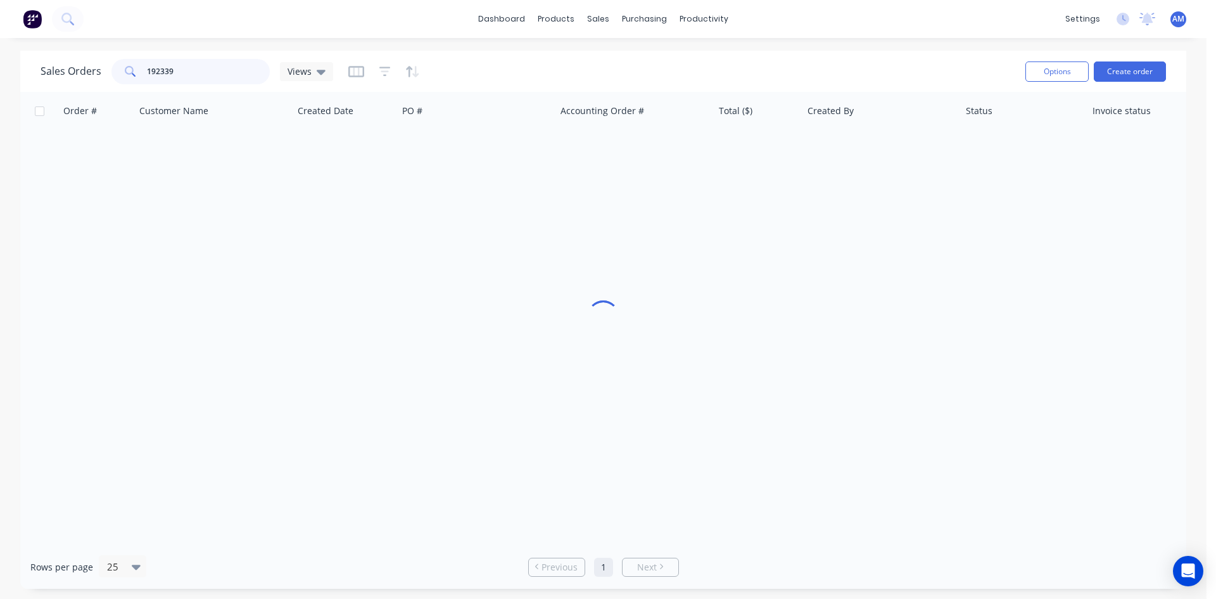
drag, startPoint x: 183, startPoint y: 75, endPoint x: 86, endPoint y: 75, distance: 96.9
click at [86, 75] on div "Sales Orders 192339 Views" at bounding box center [187, 71] width 293 height 25
type input "0"
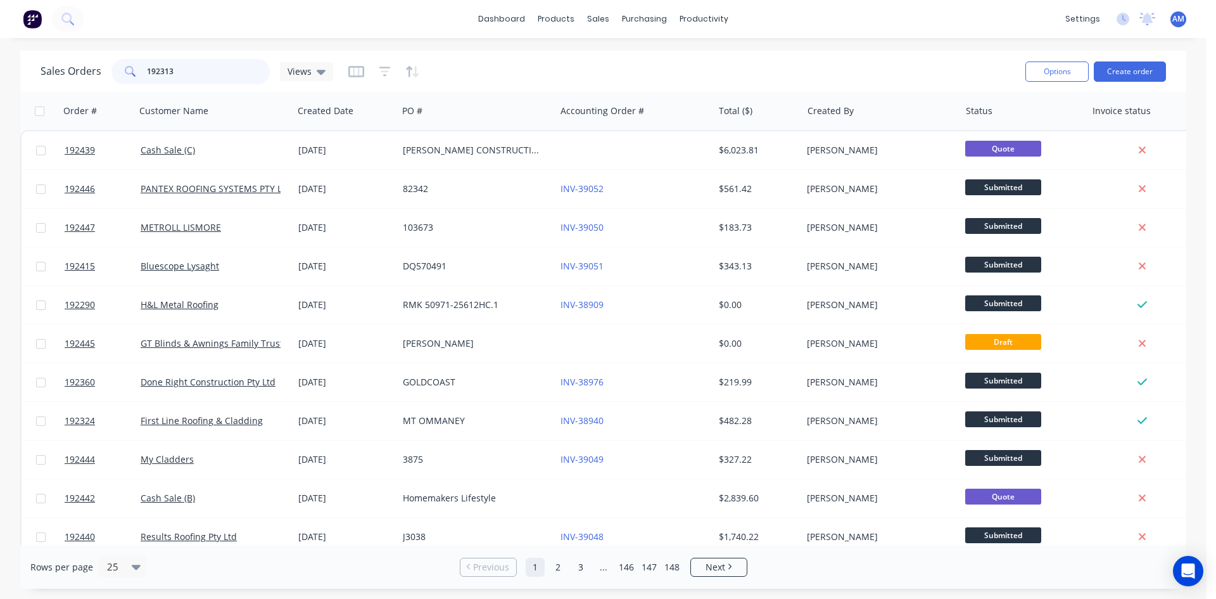
type input "192313"
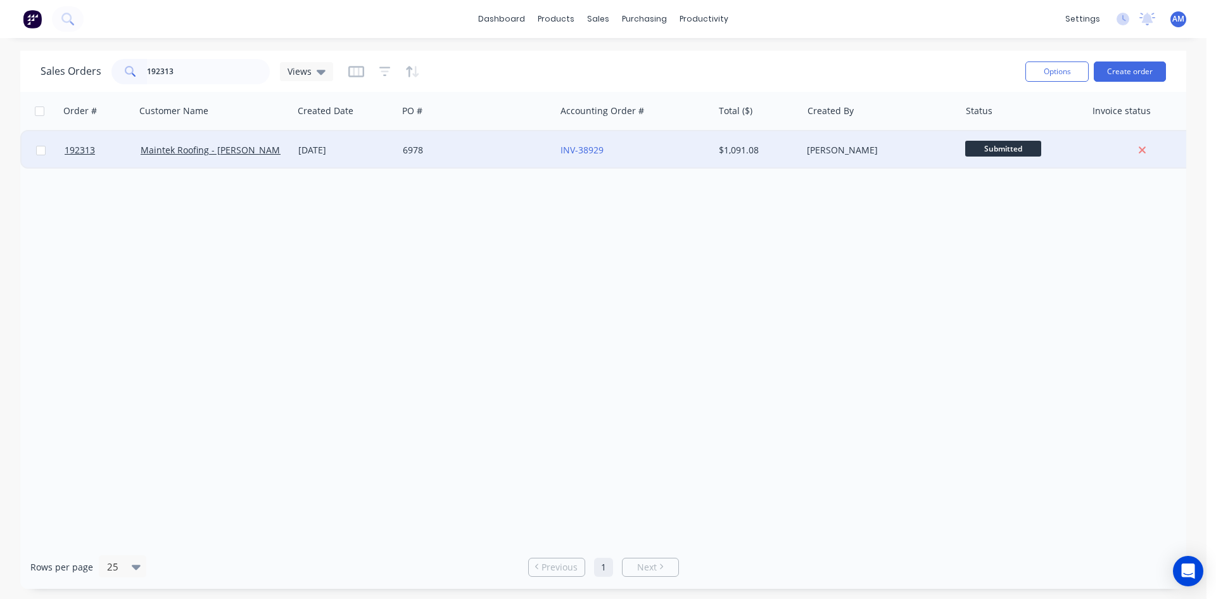
click at [662, 148] on div "INV-38929" at bounding box center [631, 150] width 141 height 13
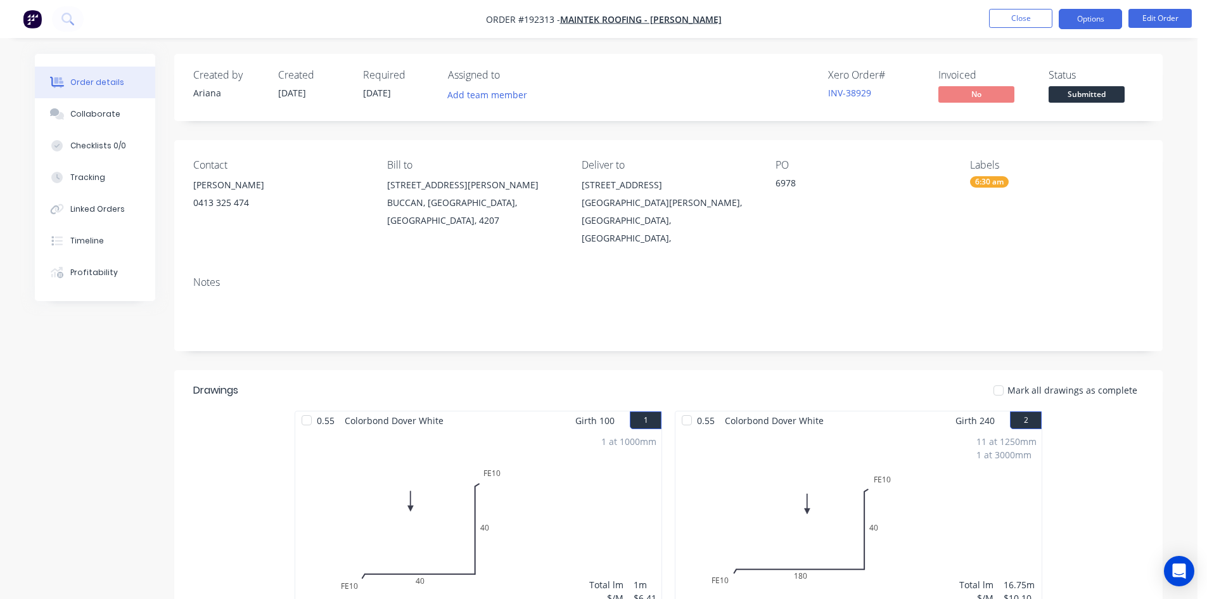
click at [1099, 22] on button "Options" at bounding box center [1089, 19] width 63 height 20
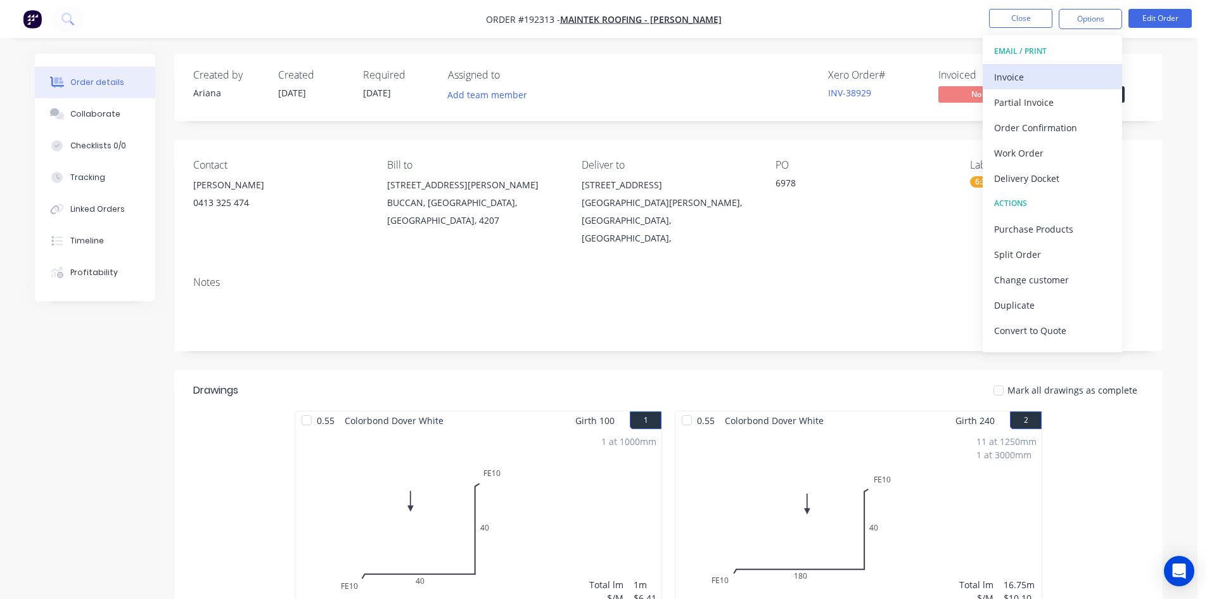
click at [1053, 68] on div "Invoice" at bounding box center [1052, 77] width 117 height 18
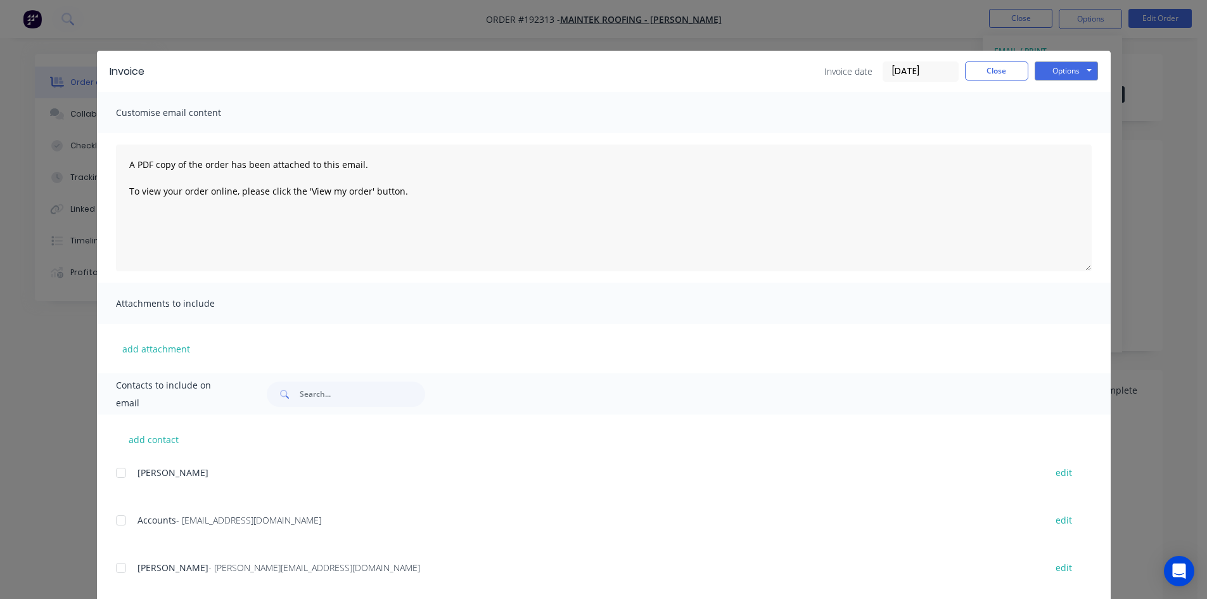
click at [115, 523] on div at bounding box center [120, 519] width 25 height 25
click at [1066, 66] on button "Options" at bounding box center [1065, 70] width 63 height 19
click at [1070, 132] on button "Email" at bounding box center [1074, 135] width 81 height 21
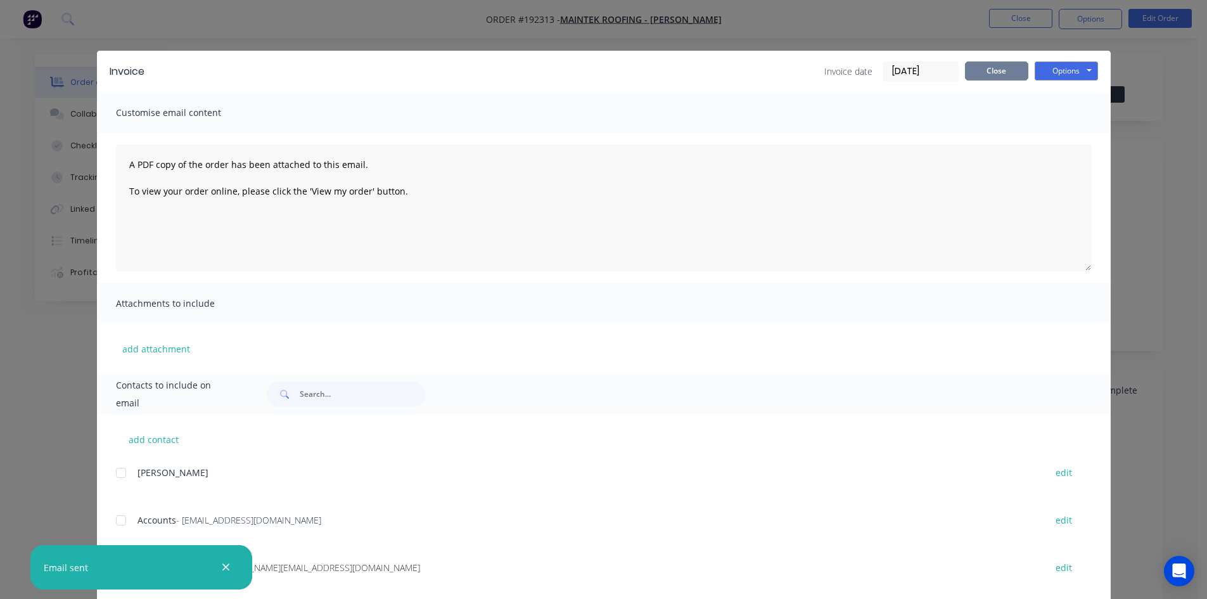
click at [980, 70] on button "Close" at bounding box center [996, 70] width 63 height 19
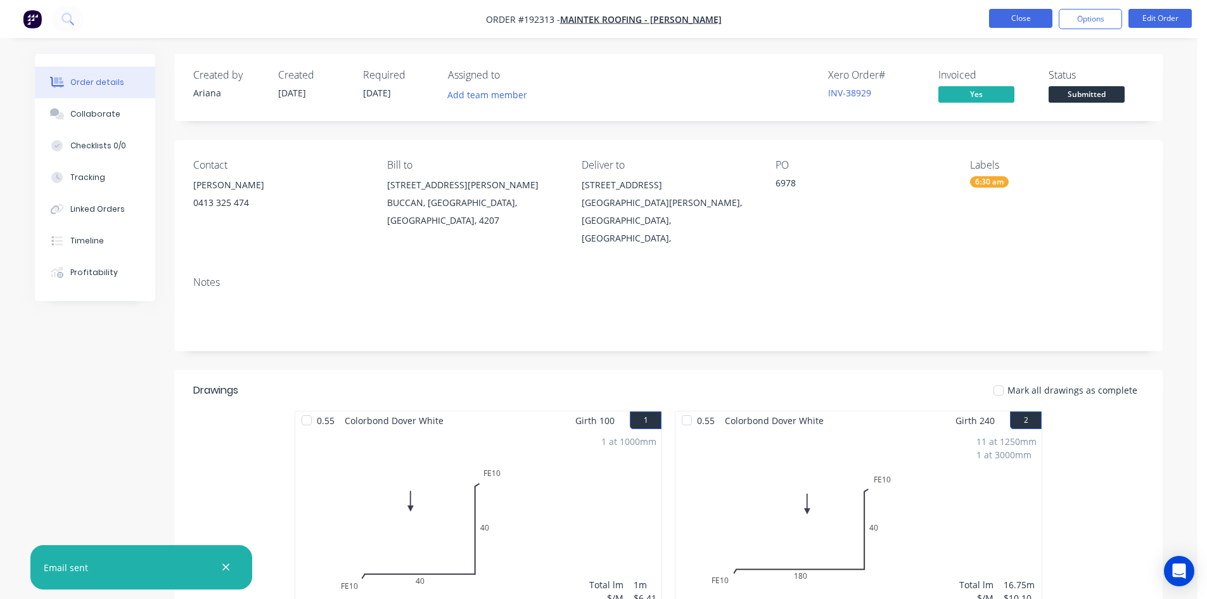
click at [1017, 10] on button "Close" at bounding box center [1020, 18] width 63 height 19
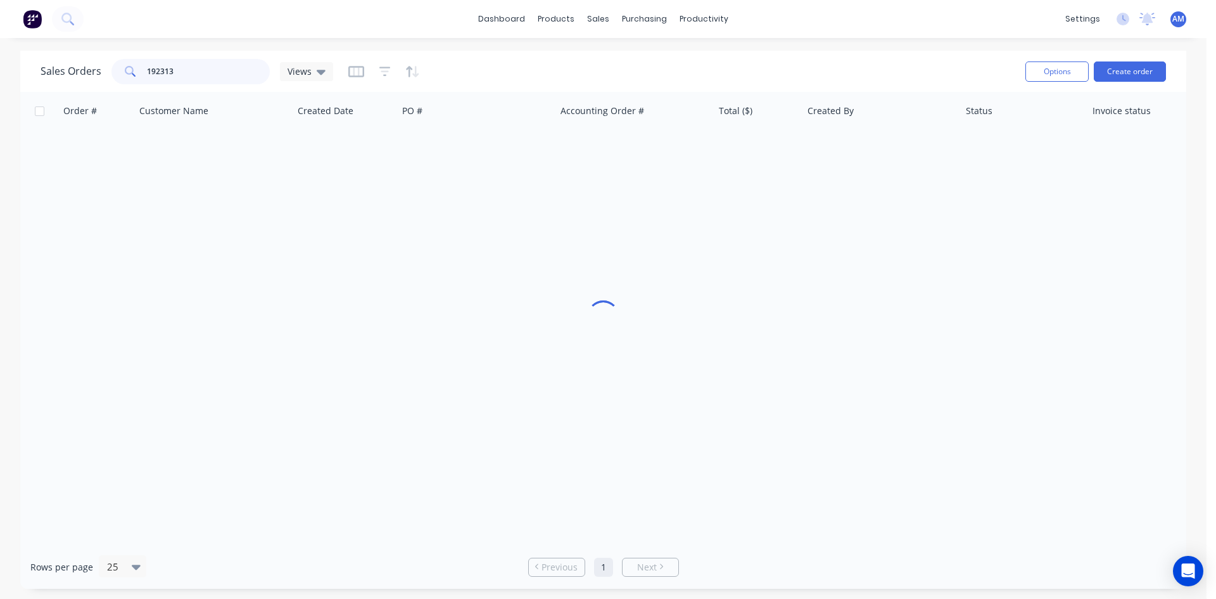
drag, startPoint x: 196, startPoint y: 72, endPoint x: 93, endPoint y: 66, distance: 102.8
click at [93, 66] on div "Sales Orders 192313 Views" at bounding box center [187, 71] width 293 height 25
type input "192326"
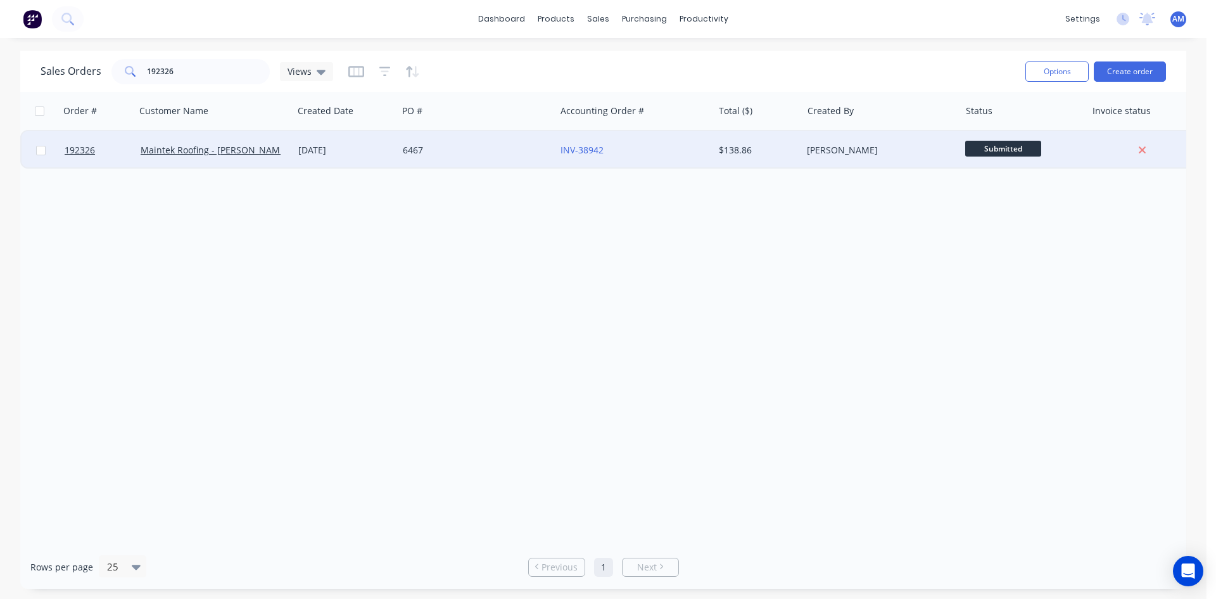
click at [438, 156] on div "6467" at bounding box center [473, 150] width 141 height 13
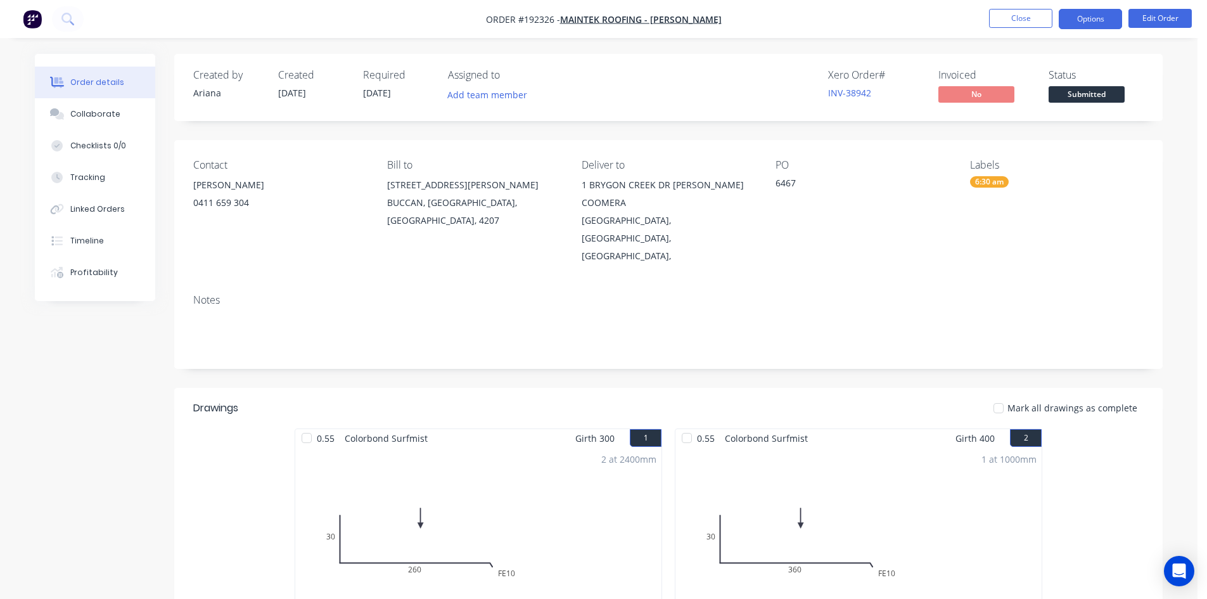
click at [1089, 16] on button "Options" at bounding box center [1089, 19] width 63 height 20
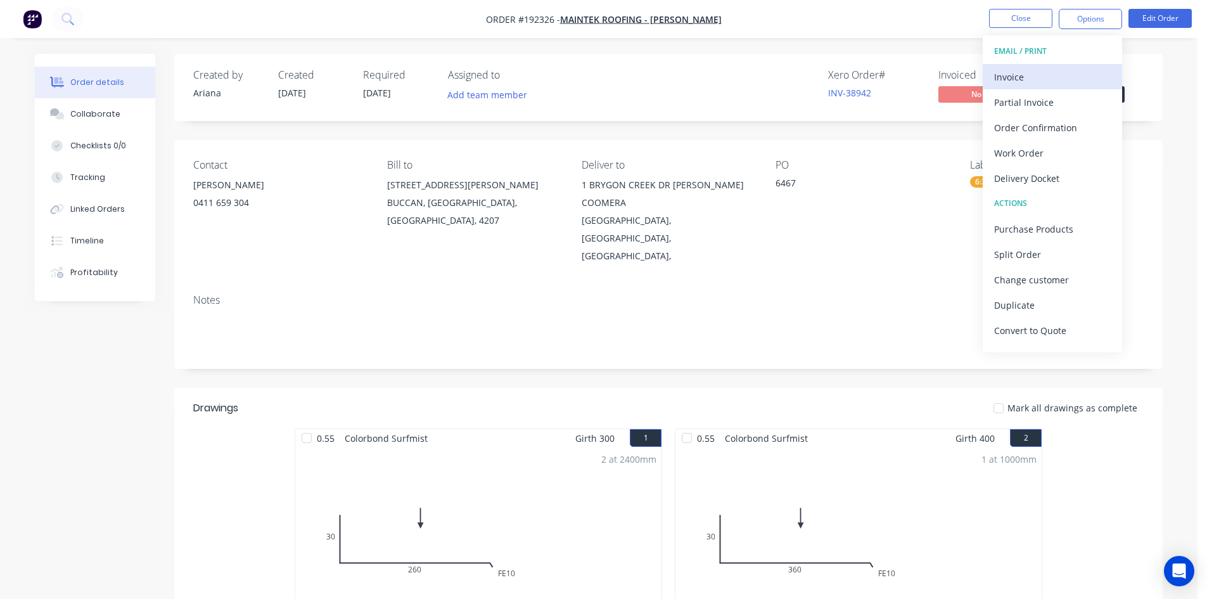
click at [1056, 70] on div "Invoice" at bounding box center [1052, 77] width 117 height 18
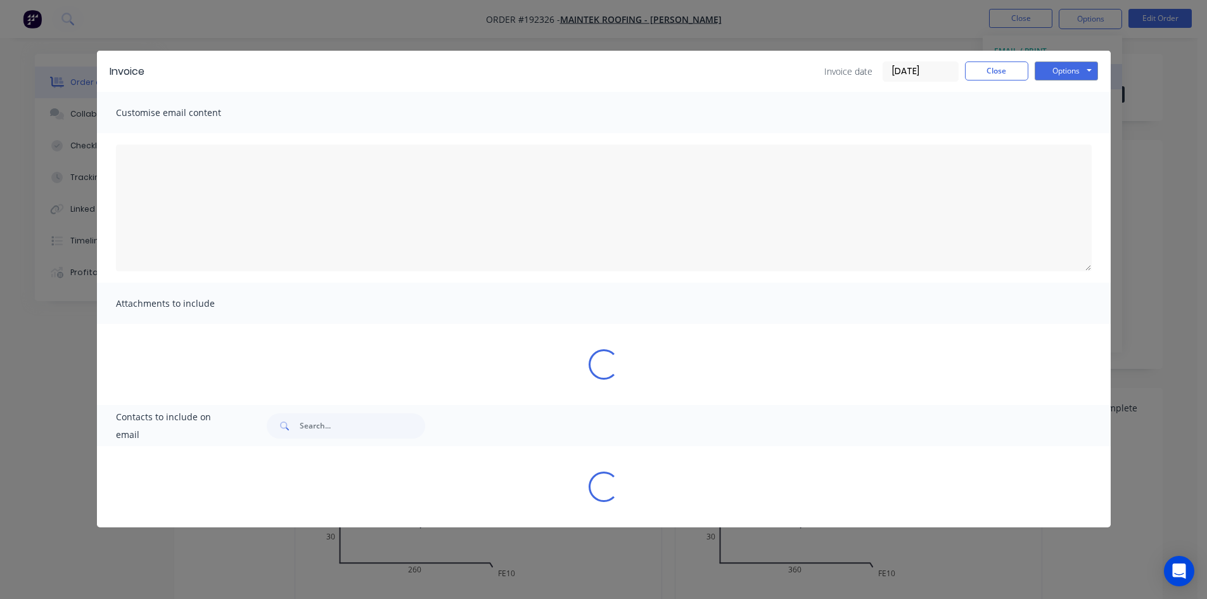
type textarea "A PDF copy of the order has been attached to this email. To view your order onl…"
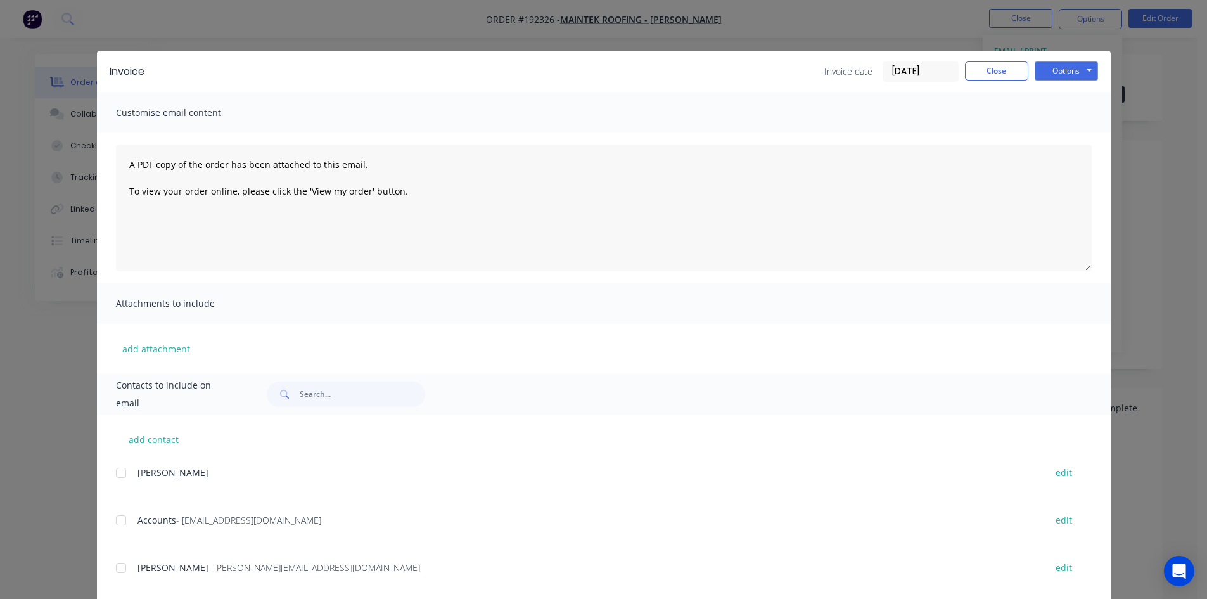
click at [117, 519] on div at bounding box center [120, 519] width 25 height 25
click at [1063, 71] on button "Options" at bounding box center [1065, 70] width 63 height 19
click at [1068, 134] on button "Email" at bounding box center [1074, 135] width 81 height 21
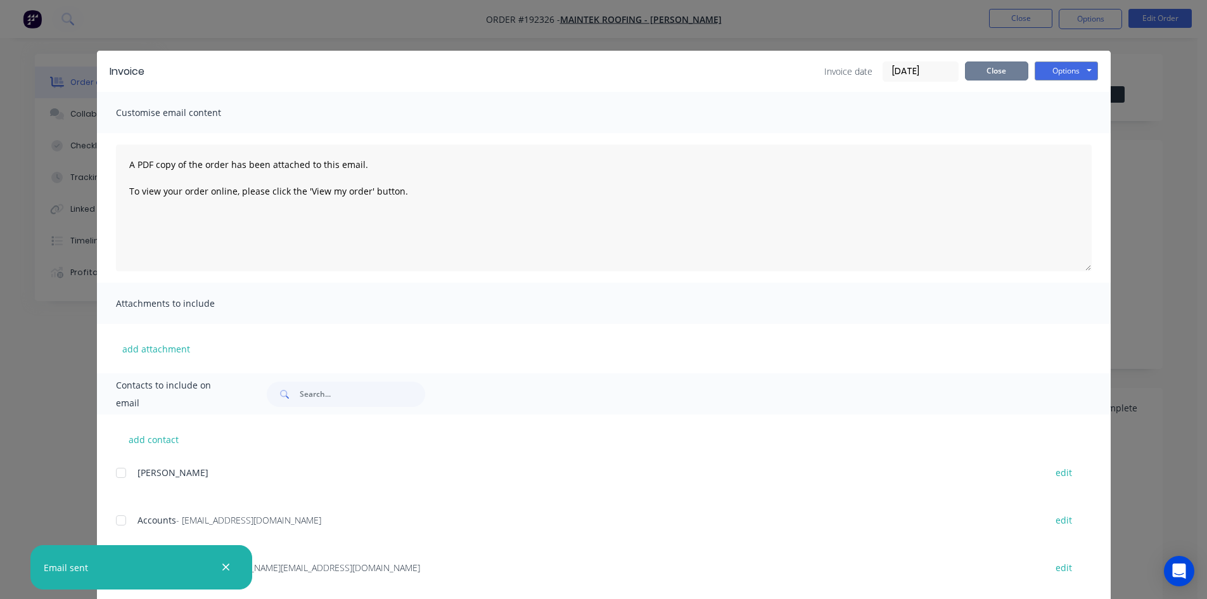
click at [986, 72] on button "Close" at bounding box center [996, 70] width 63 height 19
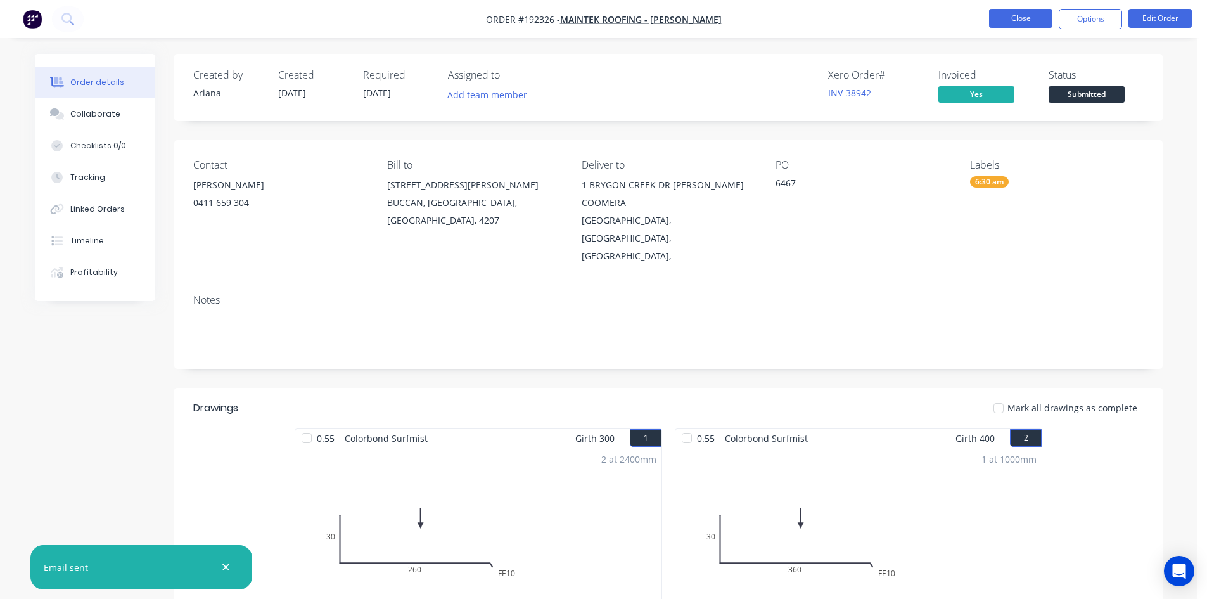
click at [1014, 22] on button "Close" at bounding box center [1020, 18] width 63 height 19
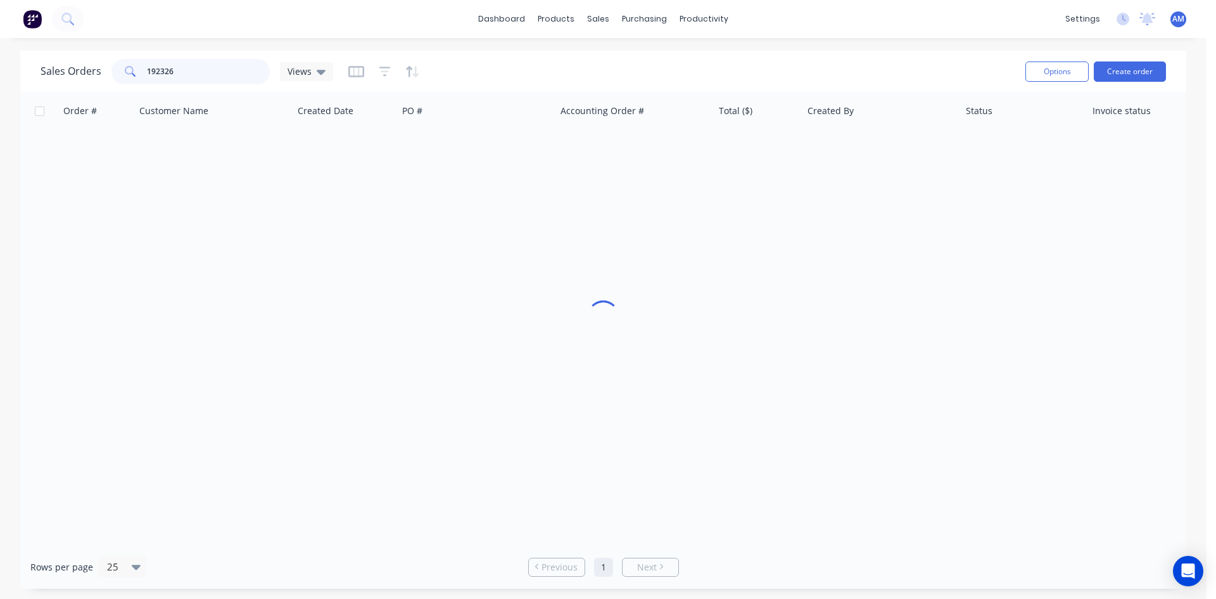
drag, startPoint x: 199, startPoint y: 73, endPoint x: 8, endPoint y: 64, distance: 191.5
click at [8, 66] on div "Sales Orders 192326 Views Options Create order Order # Customer Name Created Da…" at bounding box center [603, 320] width 1207 height 538
type input "192318"
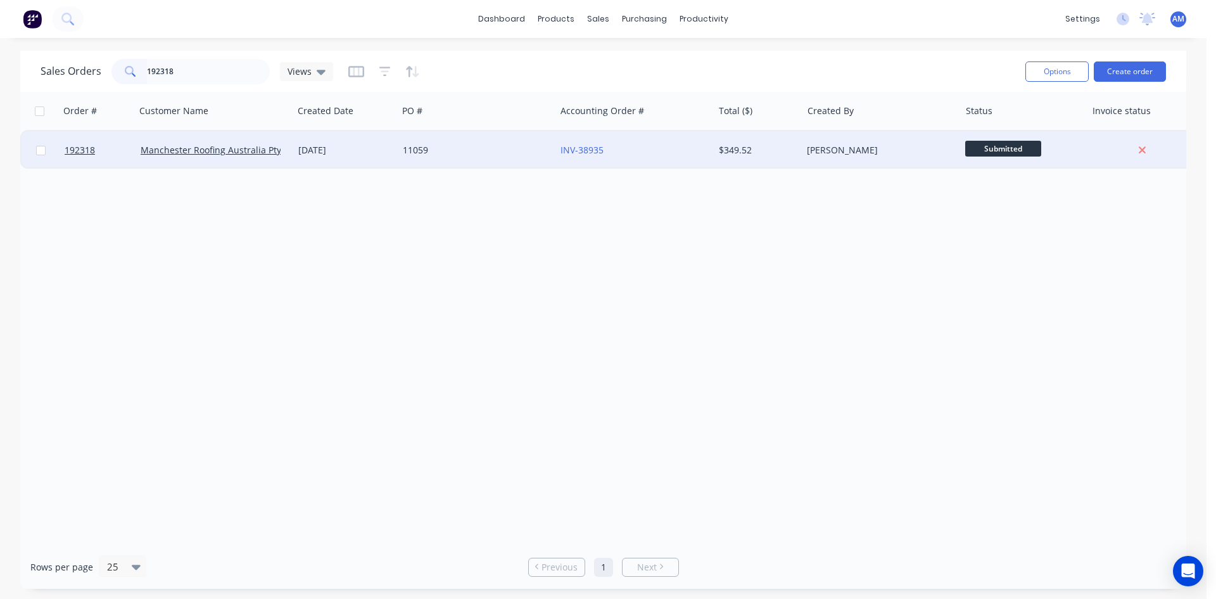
click at [511, 149] on div "11059" at bounding box center [473, 150] width 141 height 13
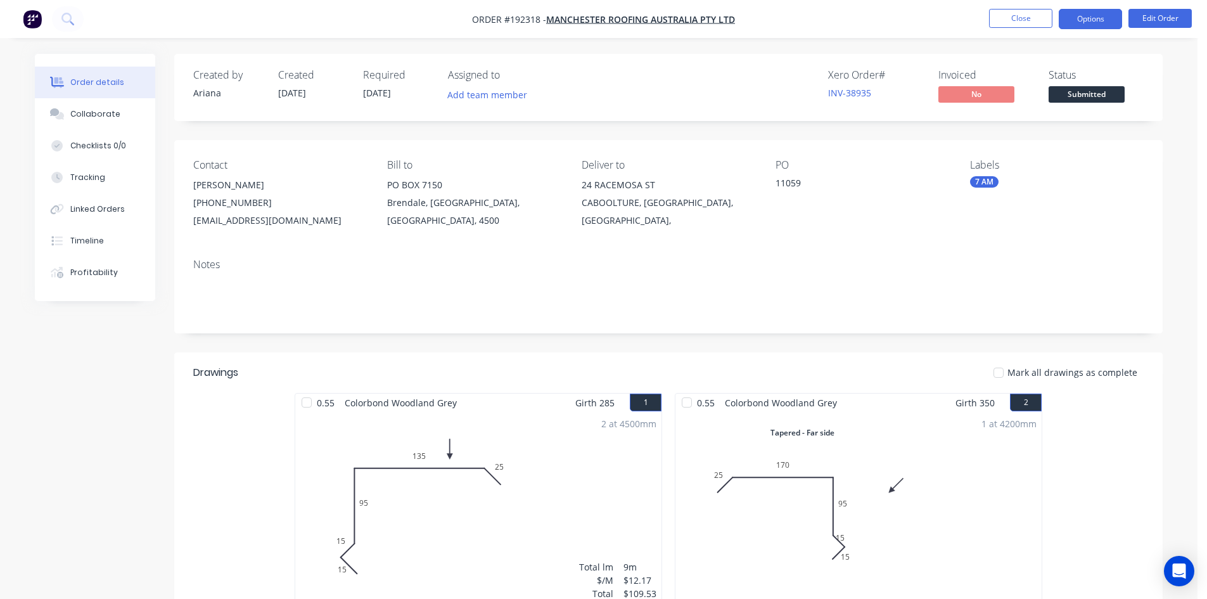
click at [1084, 20] on button "Options" at bounding box center [1089, 19] width 63 height 20
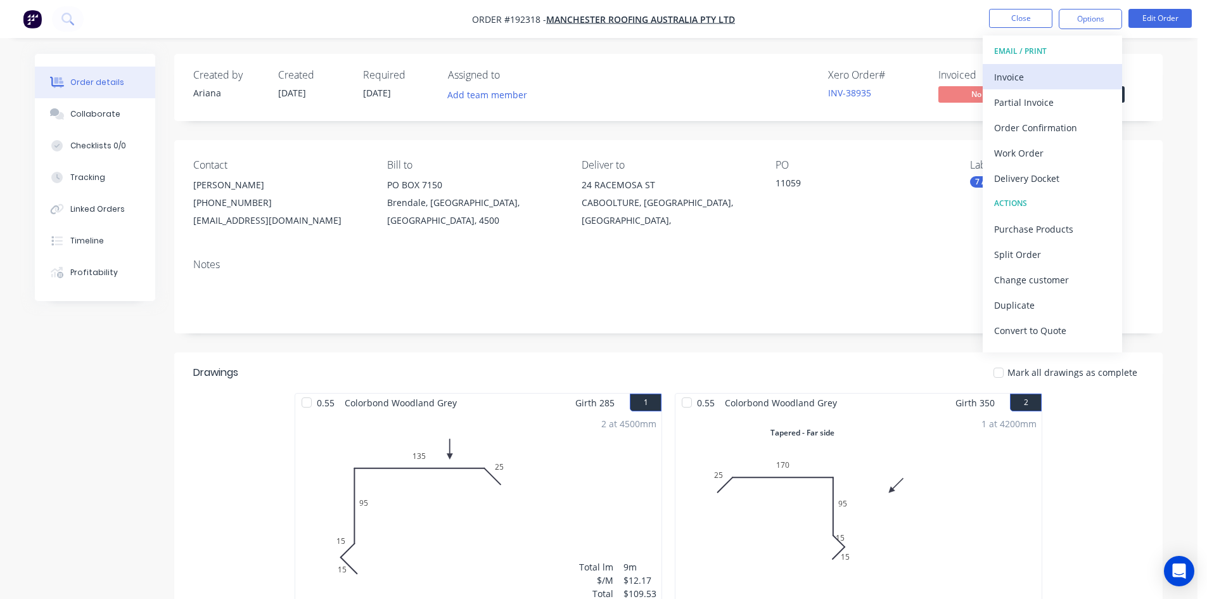
click at [1058, 74] on div "Invoice" at bounding box center [1052, 77] width 117 height 18
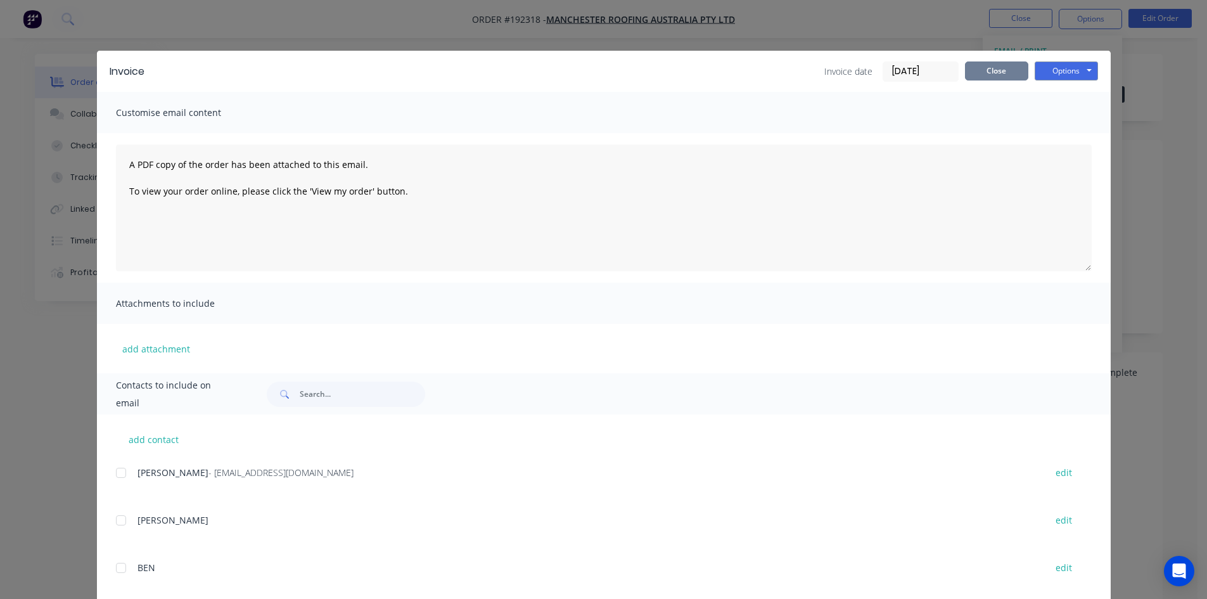
click at [995, 64] on button "Close" at bounding box center [996, 70] width 63 height 19
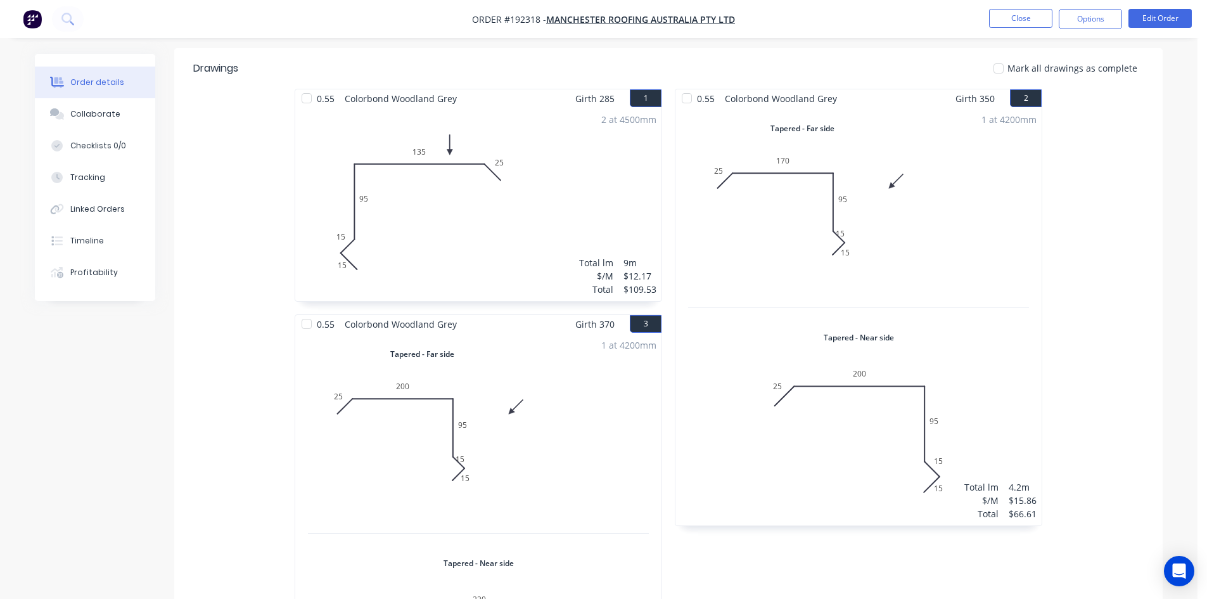
scroll to position [127, 0]
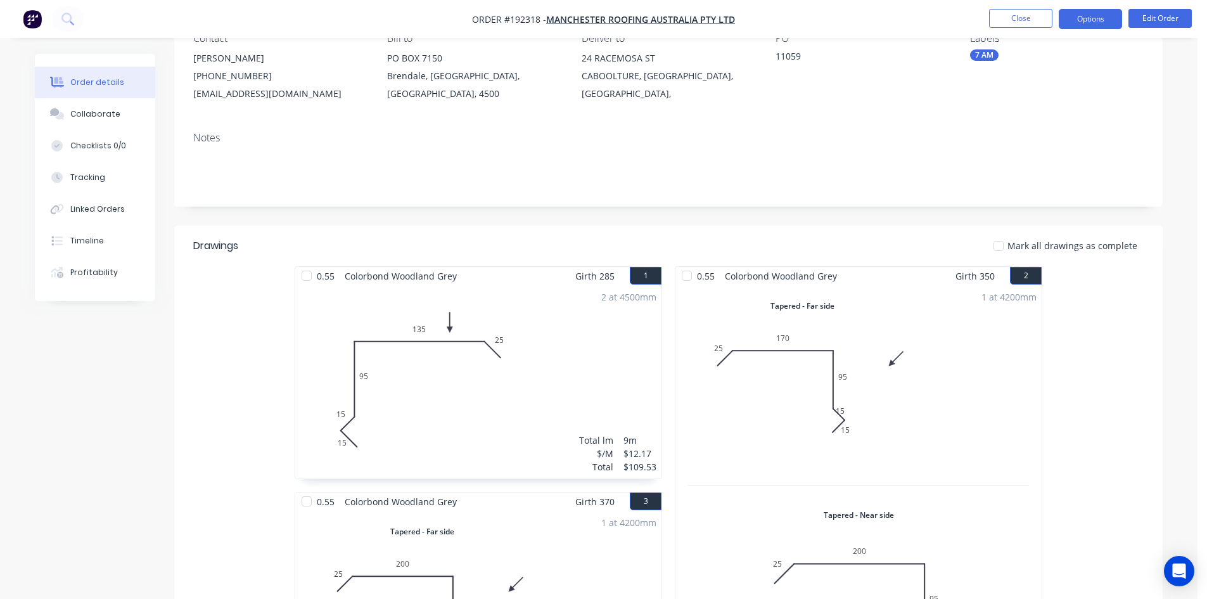
click at [1100, 22] on button "Options" at bounding box center [1089, 19] width 63 height 20
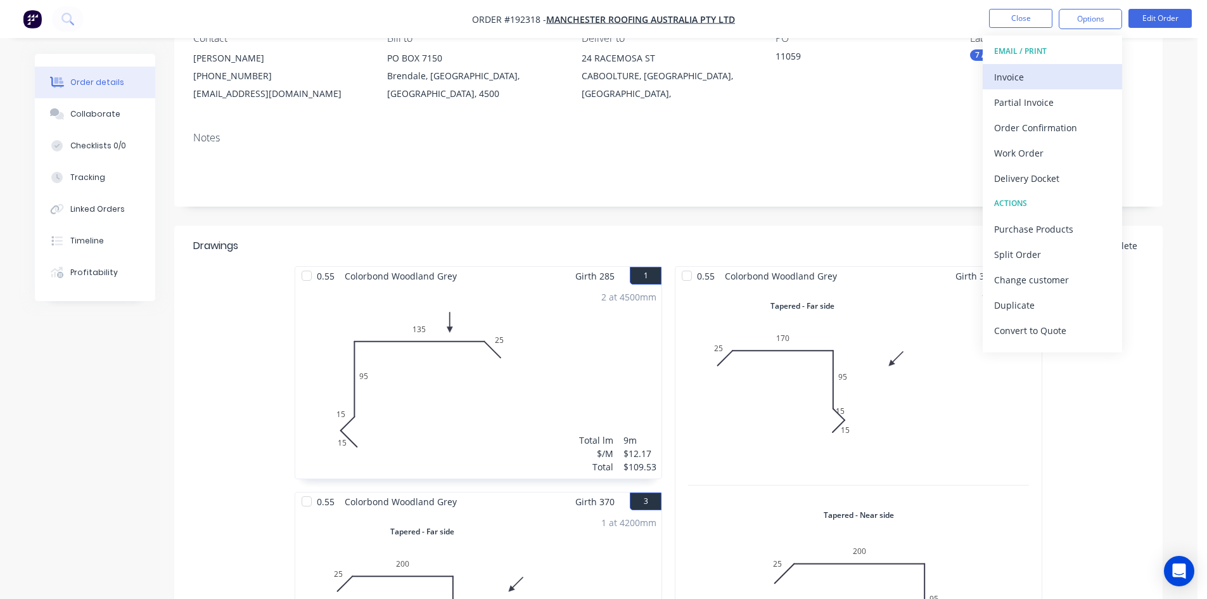
click at [1073, 68] on div "Invoice" at bounding box center [1052, 77] width 117 height 18
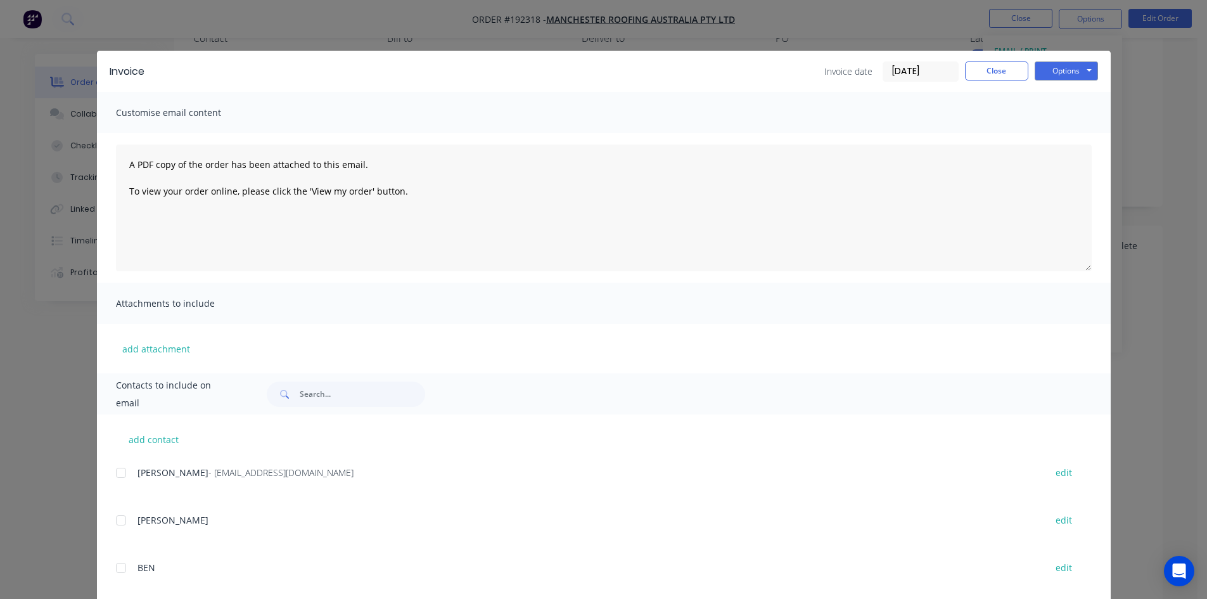
click at [114, 470] on div at bounding box center [120, 472] width 25 height 25
click at [1071, 69] on button "Options" at bounding box center [1065, 70] width 63 height 19
click at [1074, 132] on button "Email" at bounding box center [1074, 135] width 81 height 21
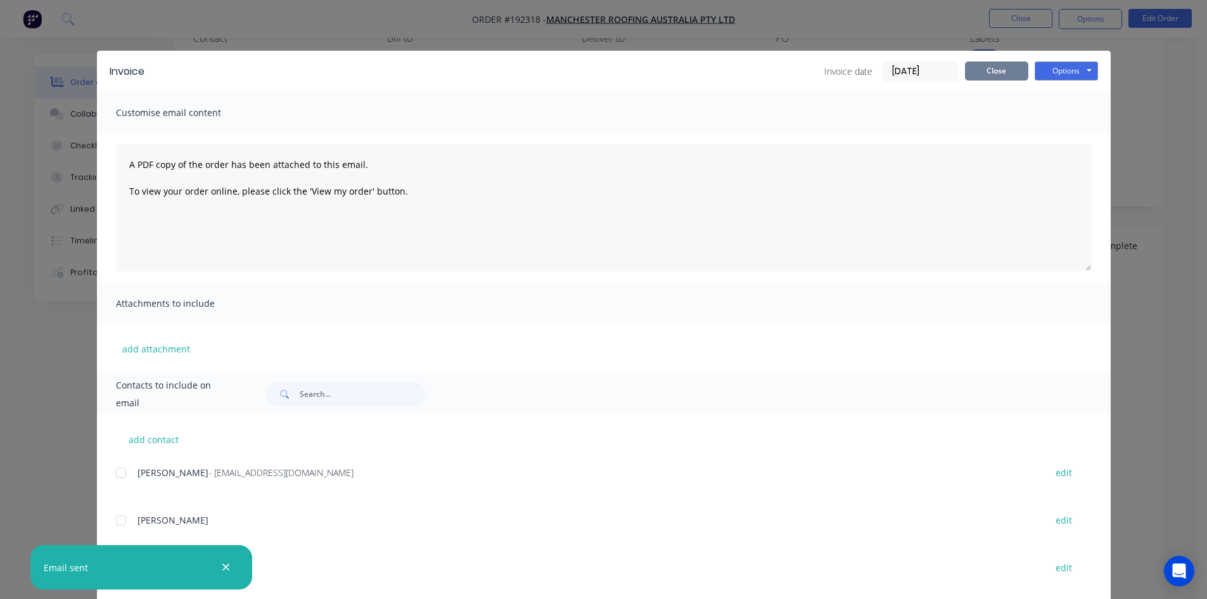
click at [1012, 69] on button "Close" at bounding box center [996, 70] width 63 height 19
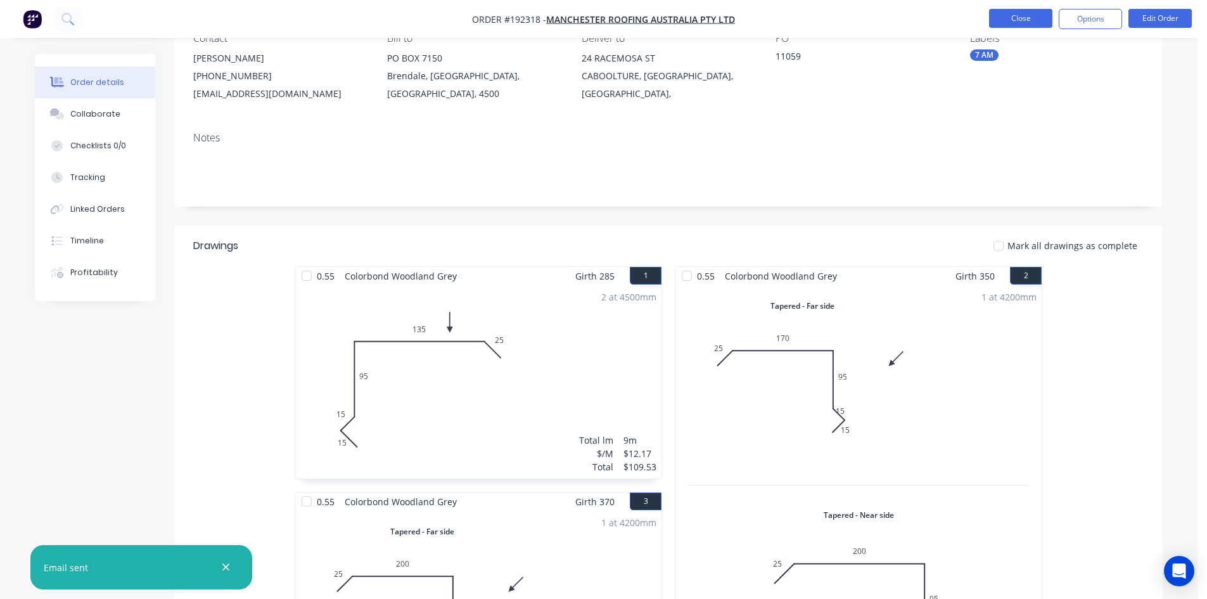
click at [1022, 15] on button "Close" at bounding box center [1020, 18] width 63 height 19
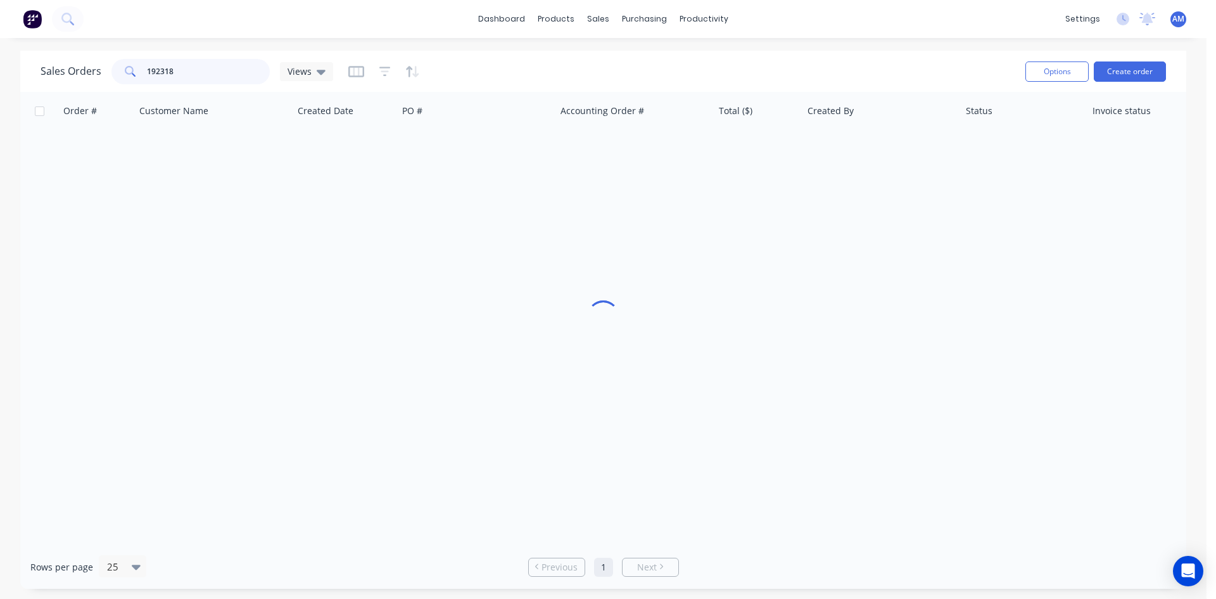
drag, startPoint x: 200, startPoint y: 70, endPoint x: 106, endPoint y: 73, distance: 93.8
click at [106, 73] on div "Sales Orders 192318 Views" at bounding box center [187, 71] width 293 height 25
type input "192310"
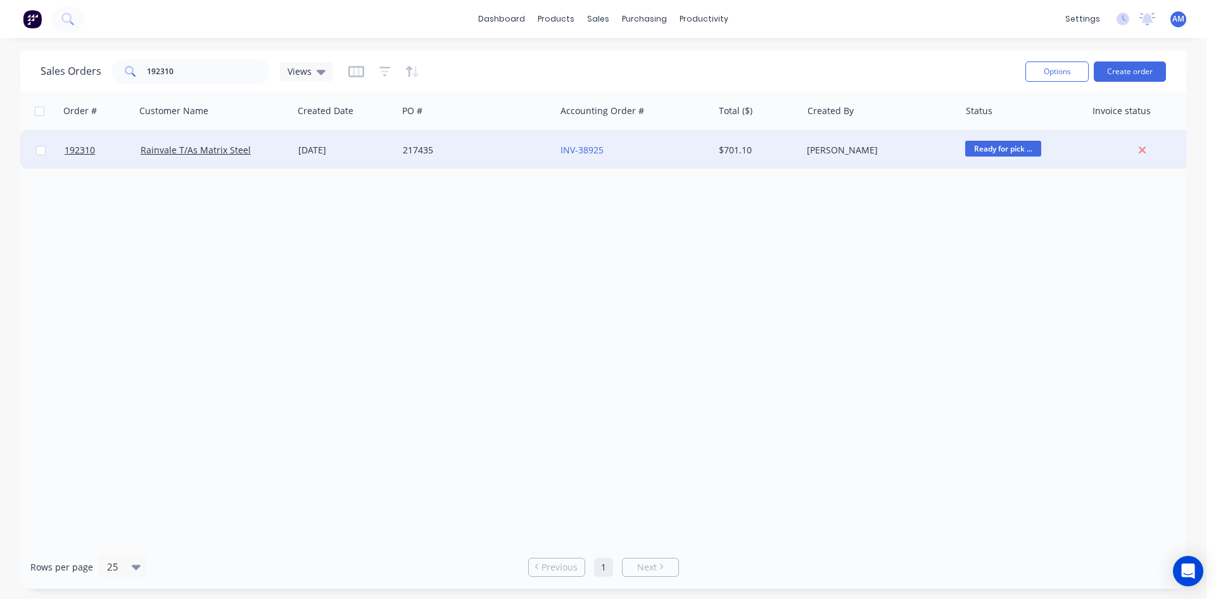
click at [462, 153] on div "217435" at bounding box center [473, 150] width 141 height 13
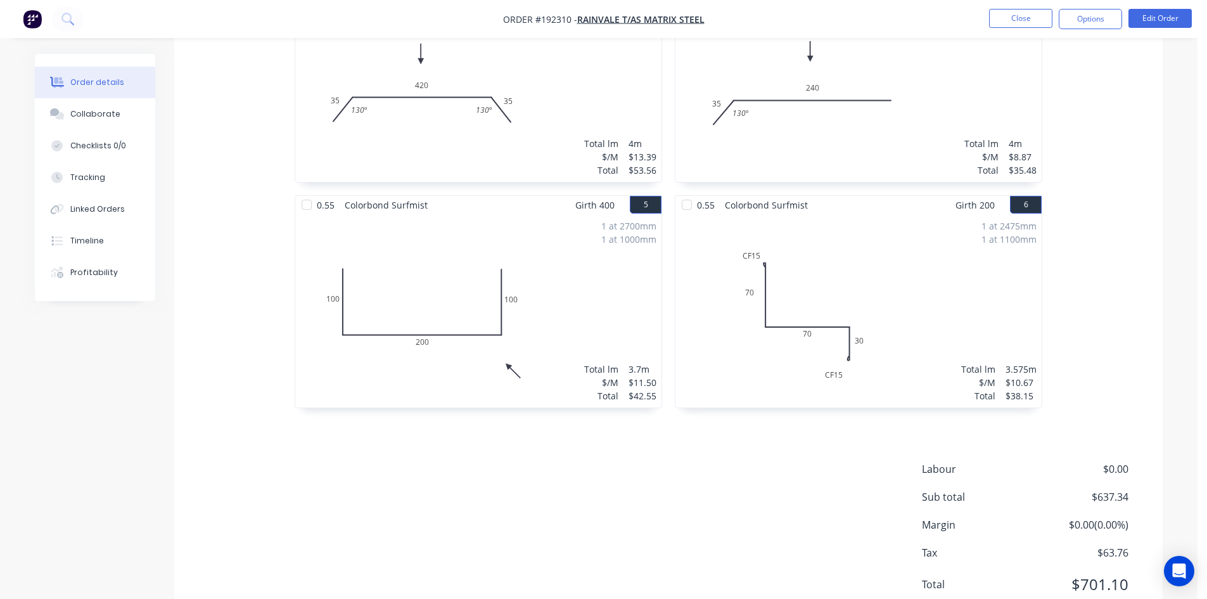
scroll to position [696, 0]
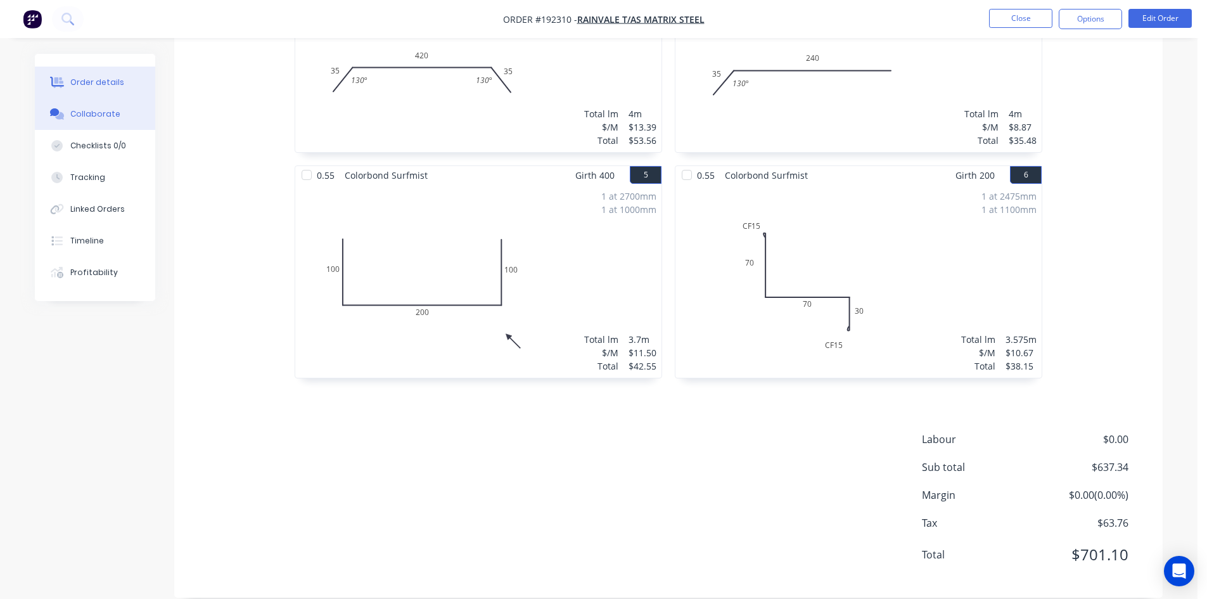
click at [63, 118] on icon at bounding box center [59, 116] width 9 height 8
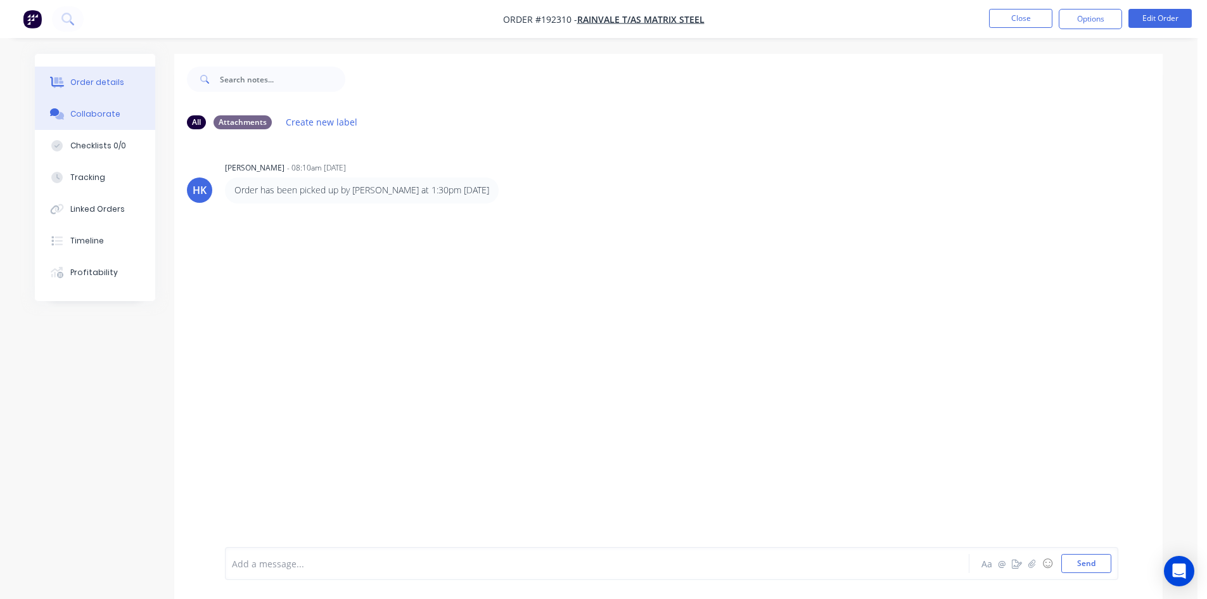
click at [92, 92] on button "Order details" at bounding box center [95, 83] width 120 height 32
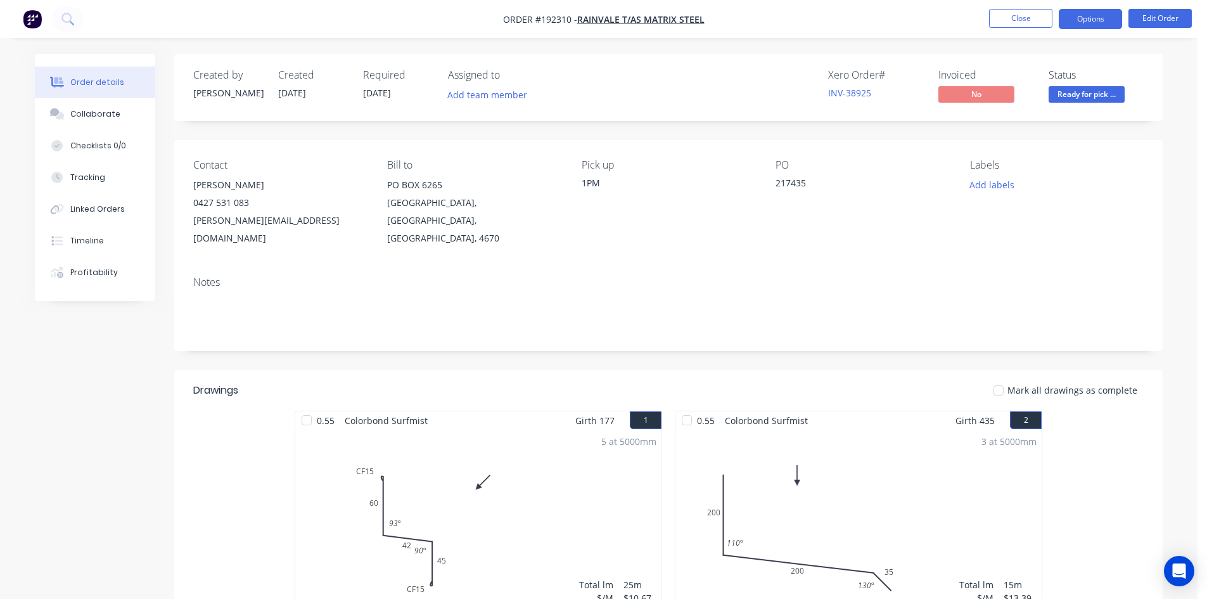
click at [1106, 20] on button "Options" at bounding box center [1089, 19] width 63 height 20
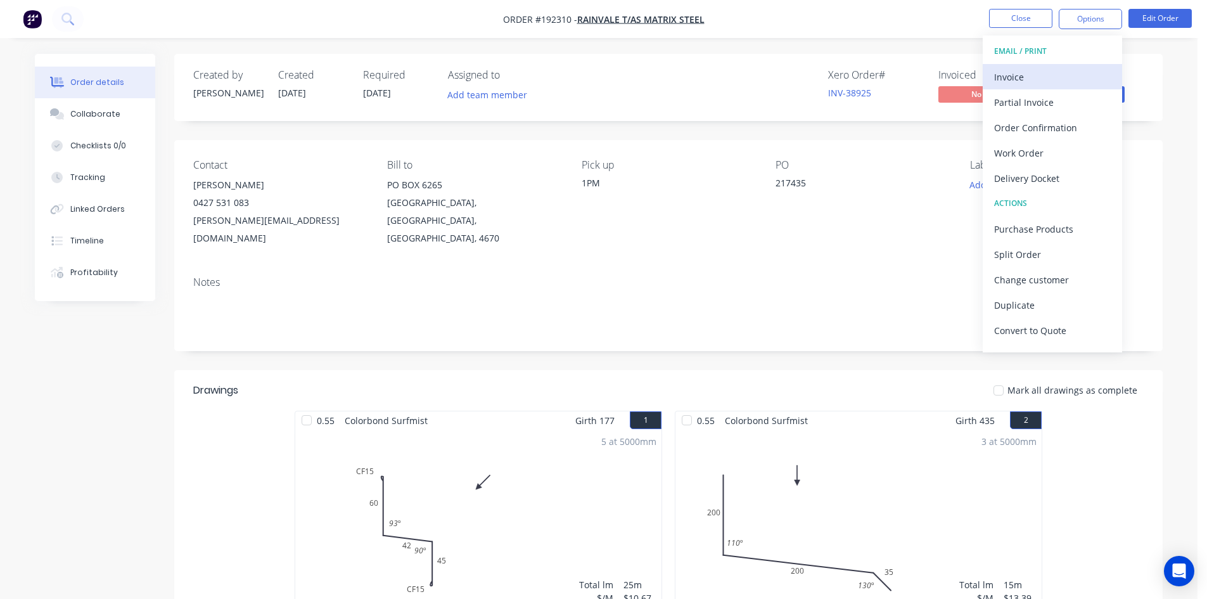
click at [1060, 73] on div "Invoice" at bounding box center [1052, 77] width 117 height 18
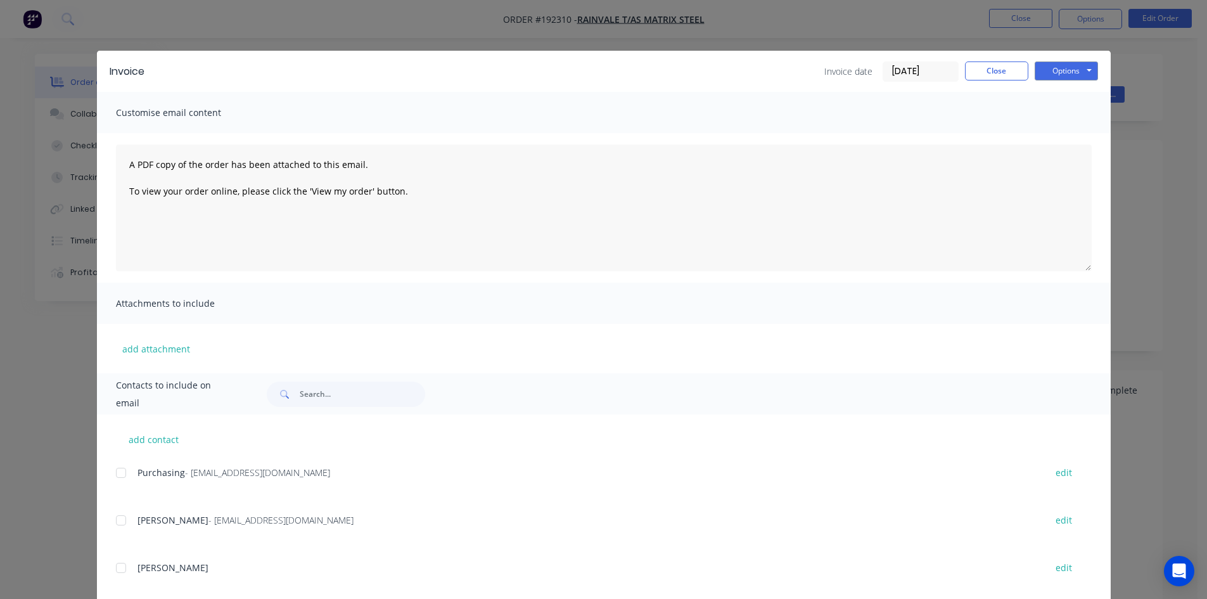
click at [113, 520] on div at bounding box center [120, 519] width 25 height 25
click at [118, 471] on div at bounding box center [120, 472] width 25 height 25
click at [1059, 64] on button "Options" at bounding box center [1065, 70] width 63 height 19
click at [1060, 131] on button "Email" at bounding box center [1074, 135] width 81 height 21
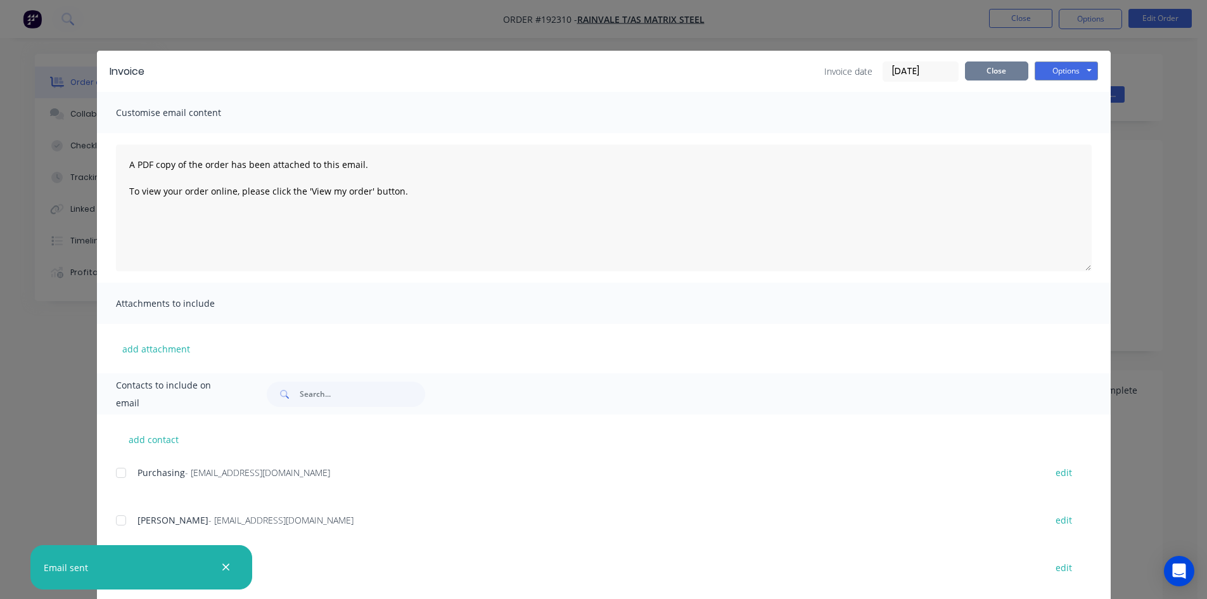
click at [986, 70] on button "Close" at bounding box center [996, 70] width 63 height 19
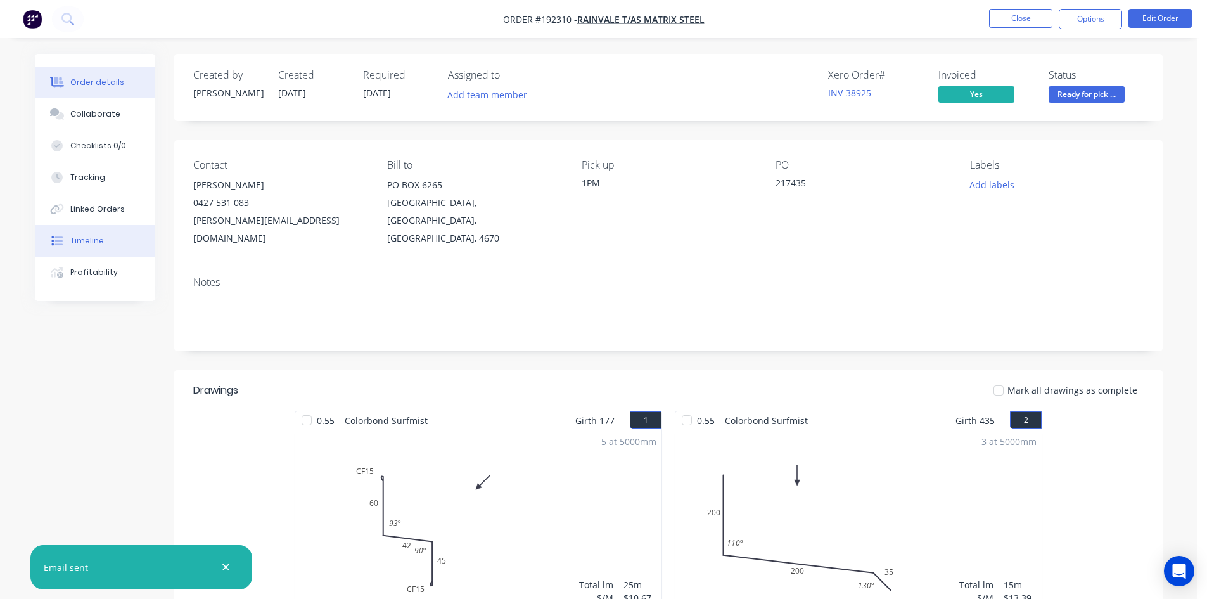
click at [110, 228] on button "Timeline" at bounding box center [95, 241] width 120 height 32
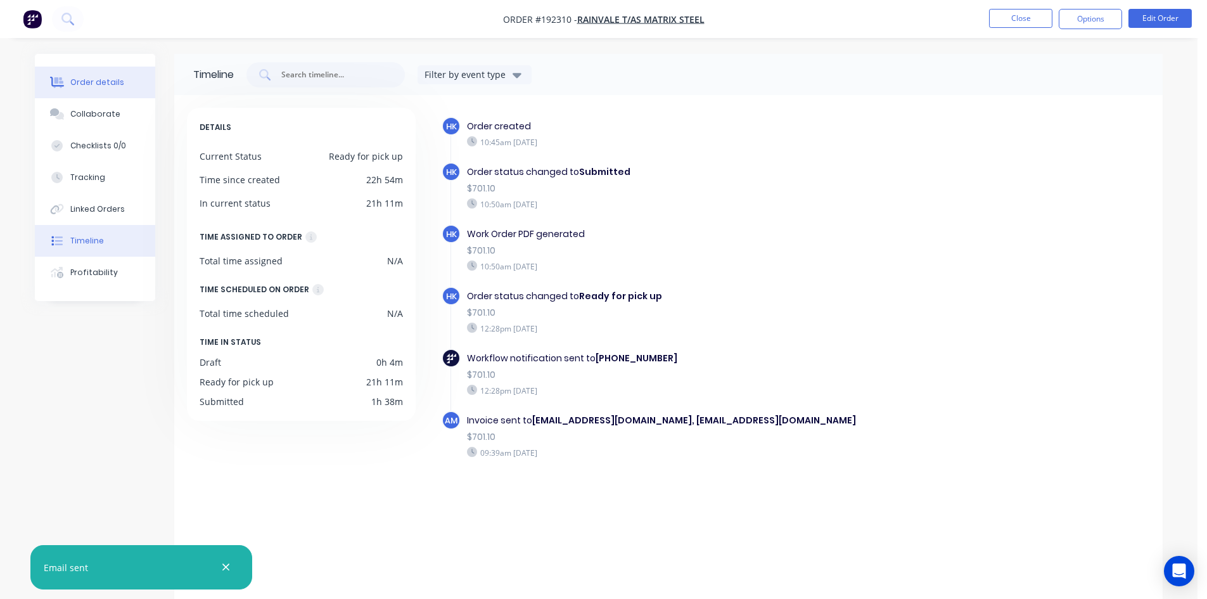
click at [106, 84] on div "Order details" at bounding box center [97, 82] width 54 height 11
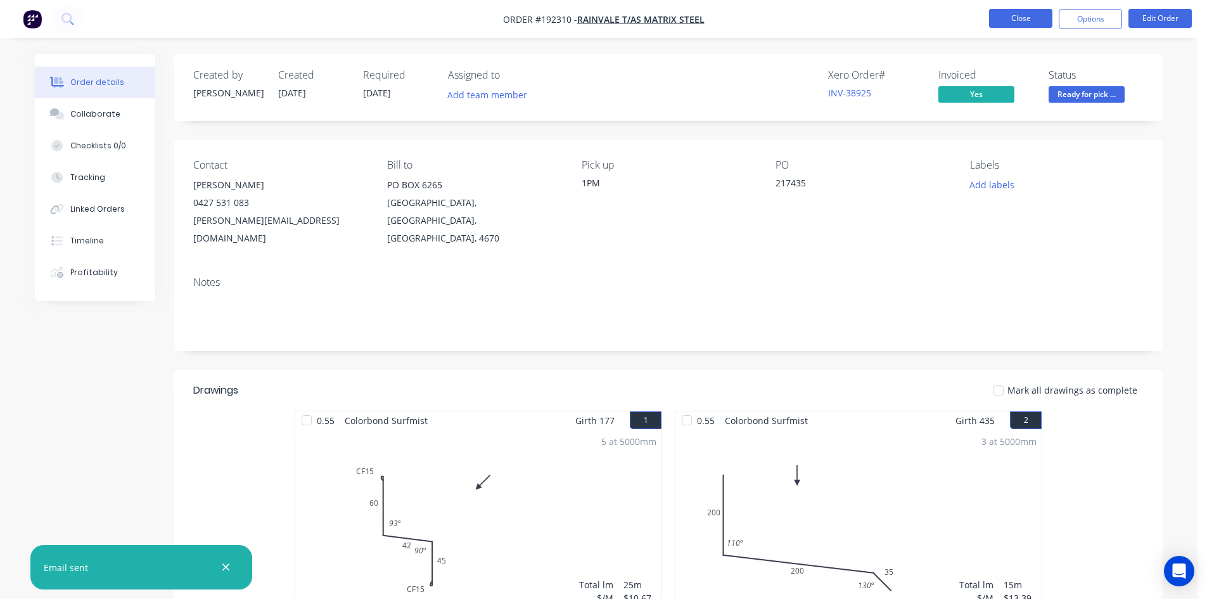
click at [1027, 10] on button "Close" at bounding box center [1020, 18] width 63 height 19
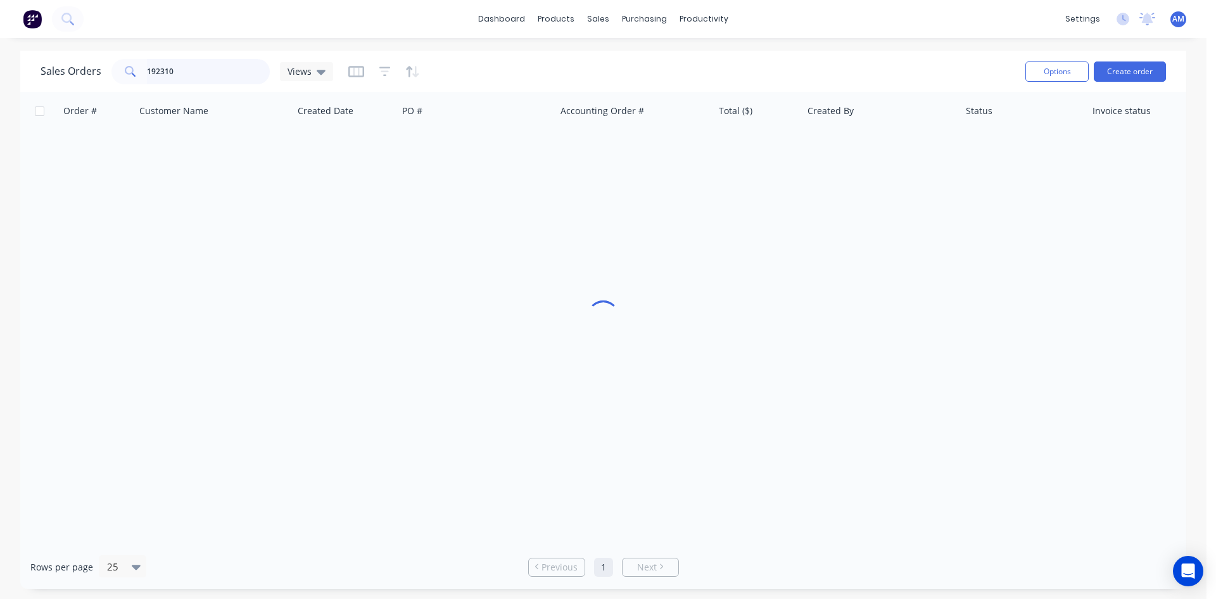
drag, startPoint x: 194, startPoint y: 73, endPoint x: 51, endPoint y: 77, distance: 142.5
click at [51, 77] on div "Sales Orders 192310 Views" at bounding box center [187, 71] width 293 height 25
type input "191804"
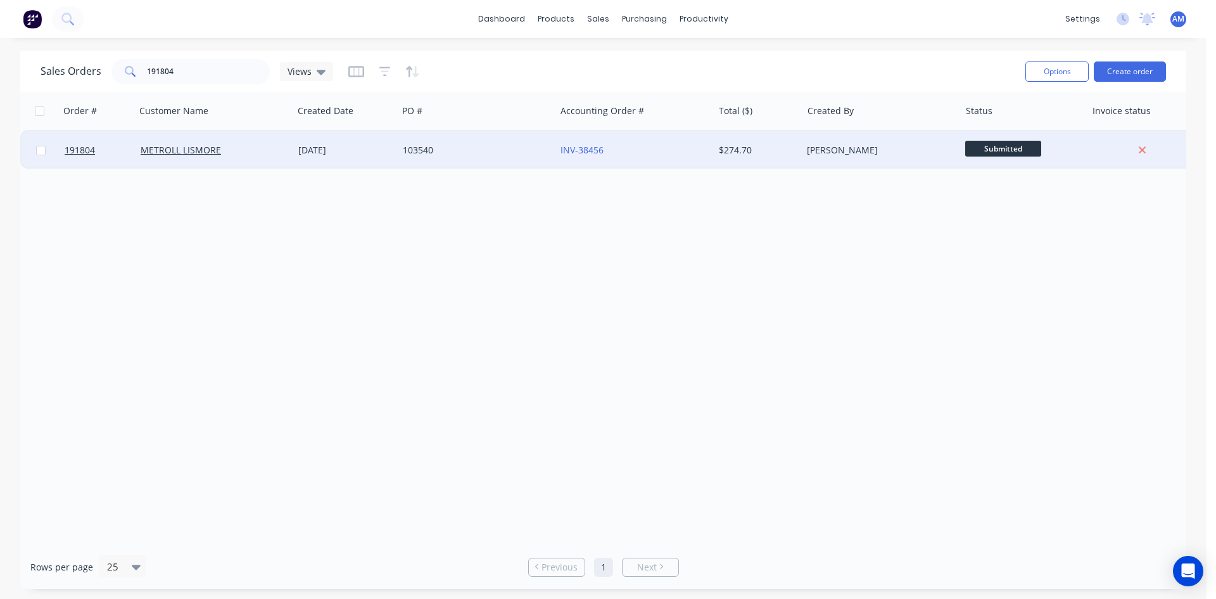
click at [502, 163] on div "103540" at bounding box center [477, 150] width 158 height 38
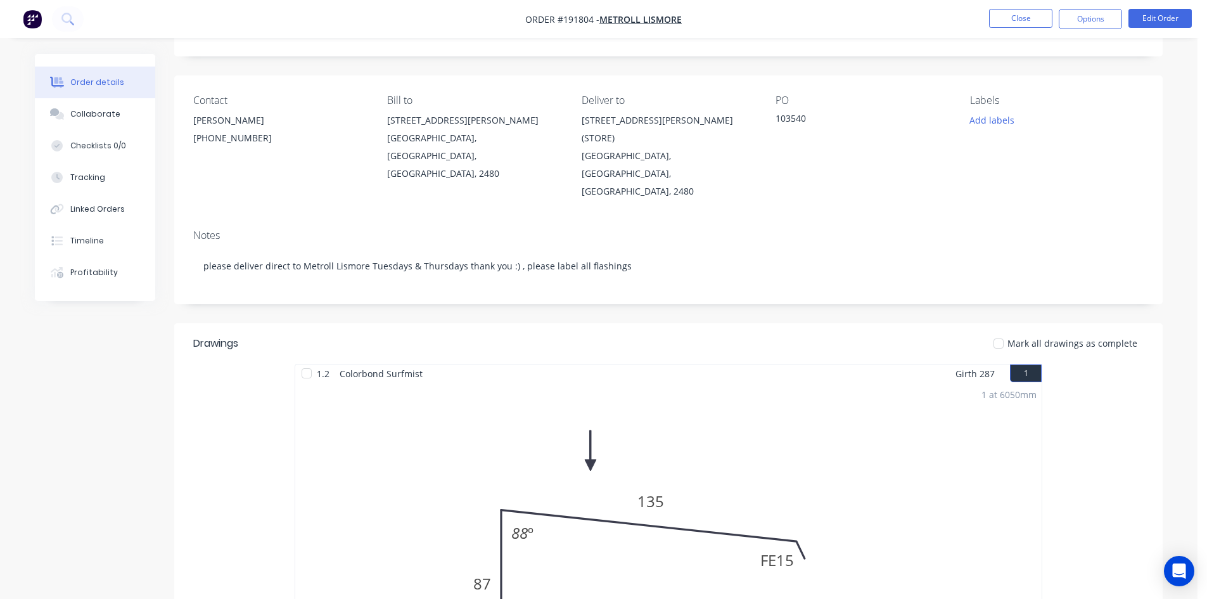
scroll to position [63, 0]
click at [1113, 18] on button "Options" at bounding box center [1089, 19] width 63 height 20
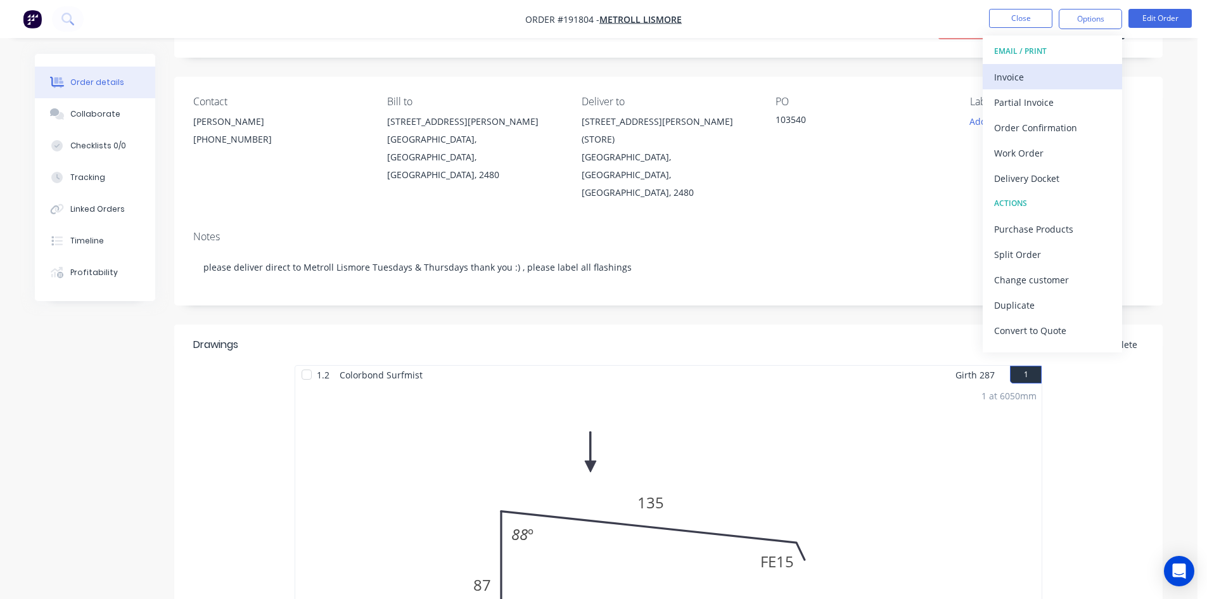
click at [1055, 73] on div "Invoice" at bounding box center [1052, 77] width 117 height 18
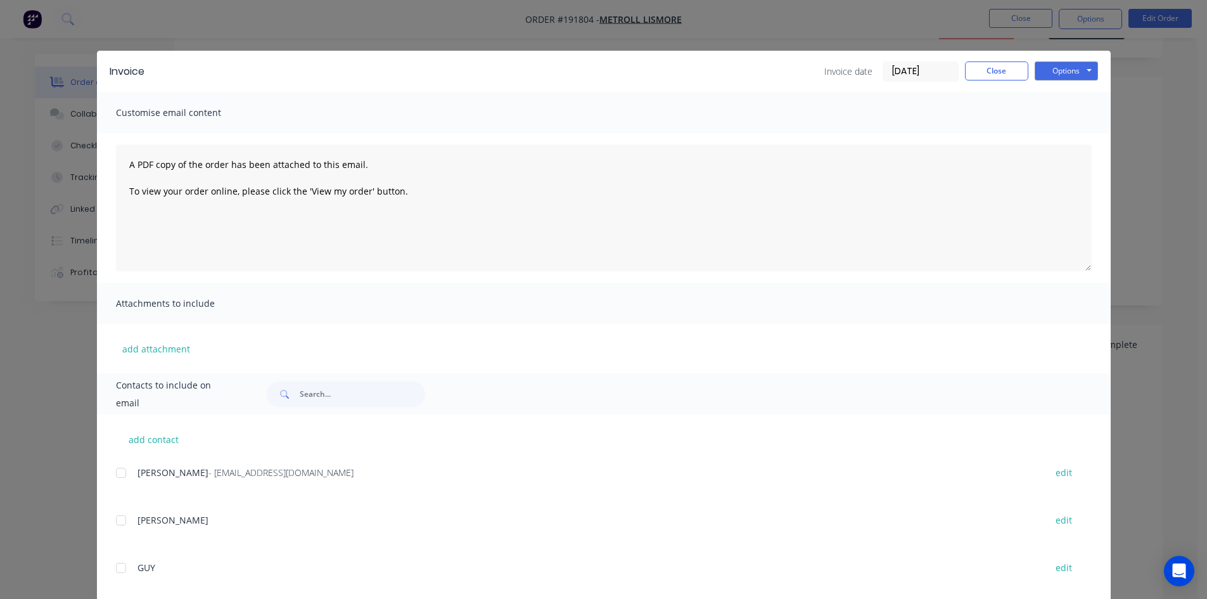
click at [116, 471] on div at bounding box center [120, 472] width 25 height 25
click at [997, 63] on button "Close" at bounding box center [996, 70] width 63 height 19
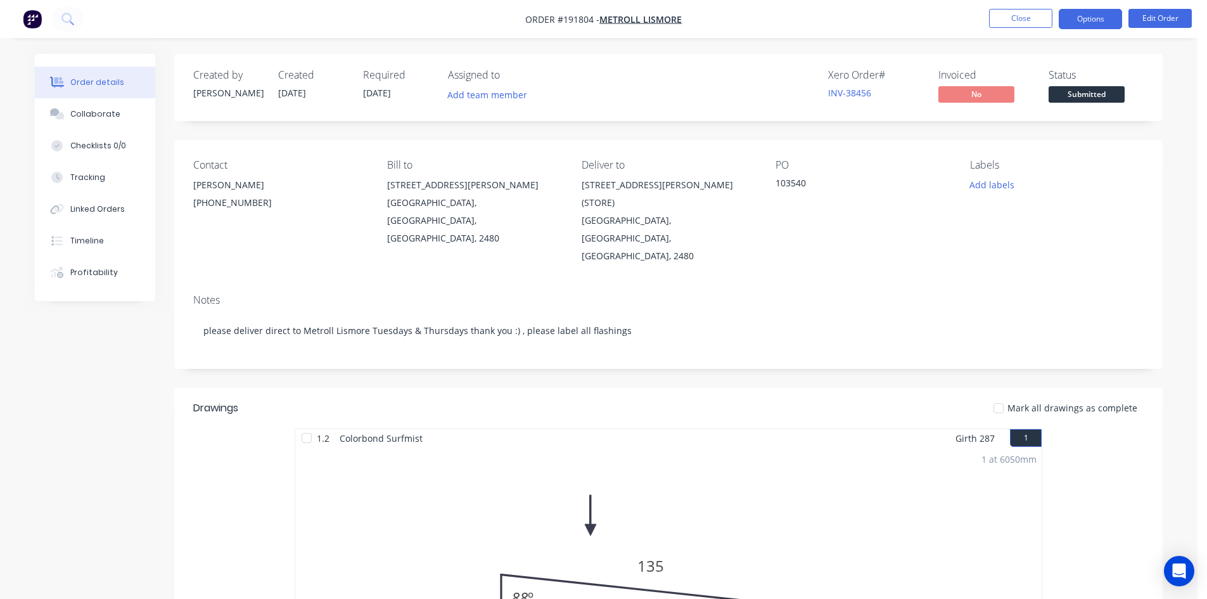
click at [1079, 23] on button "Options" at bounding box center [1089, 19] width 63 height 20
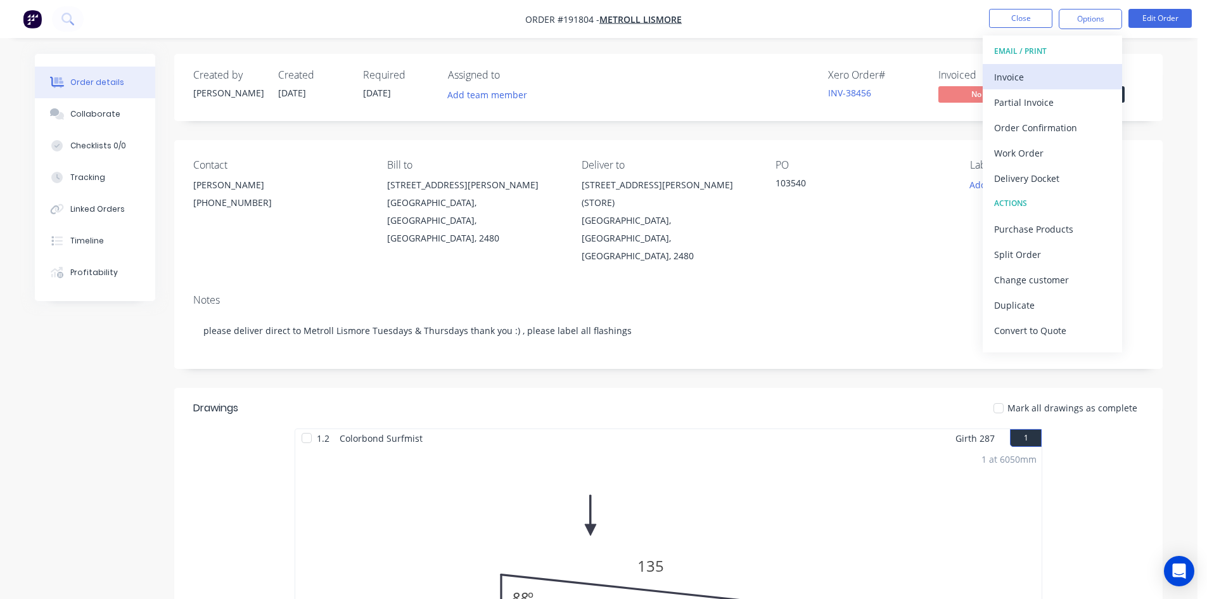
click at [1059, 70] on div "Invoice" at bounding box center [1052, 77] width 117 height 18
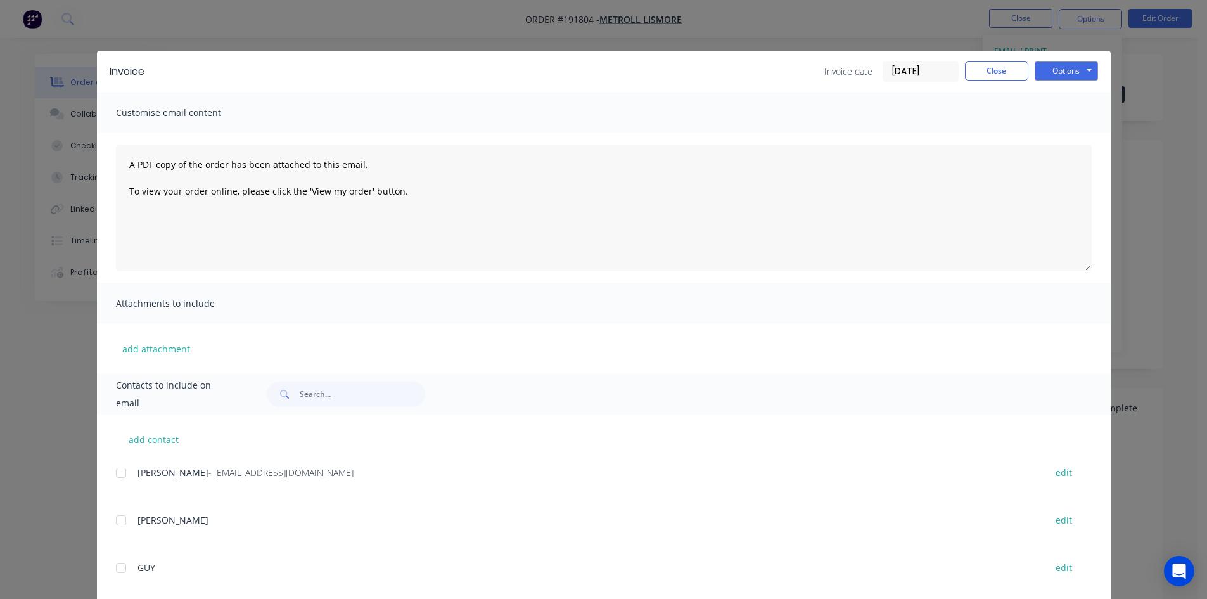
click at [122, 473] on div at bounding box center [120, 472] width 25 height 25
click at [1083, 67] on button "Options" at bounding box center [1065, 70] width 63 height 19
click at [1077, 132] on button "Email" at bounding box center [1074, 135] width 81 height 21
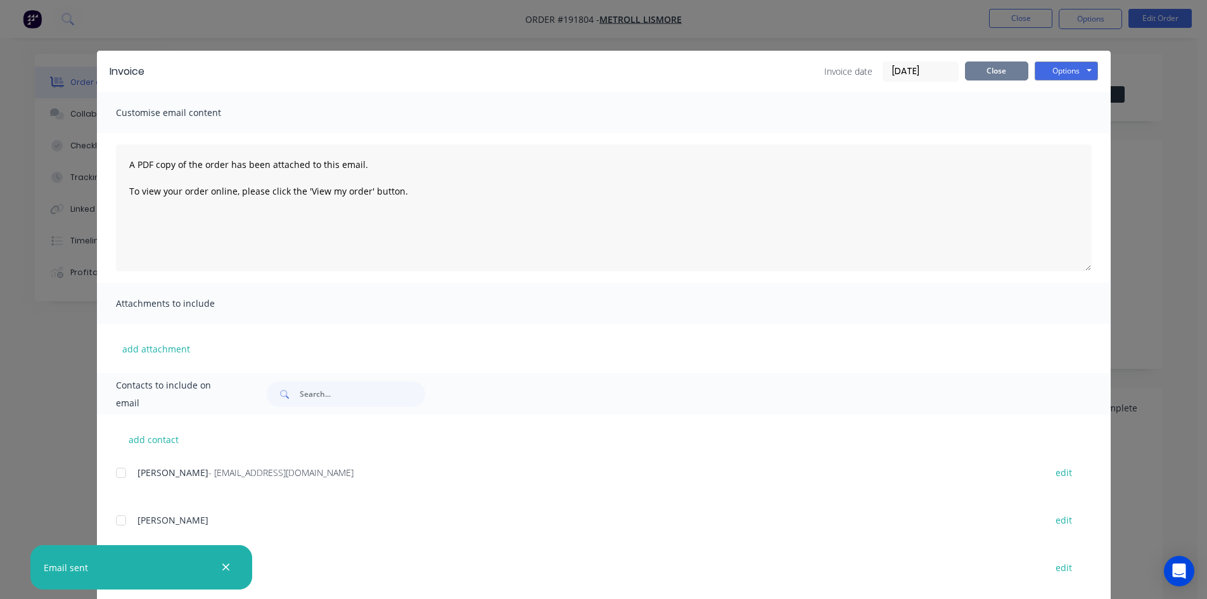
click at [1012, 69] on button "Close" at bounding box center [996, 70] width 63 height 19
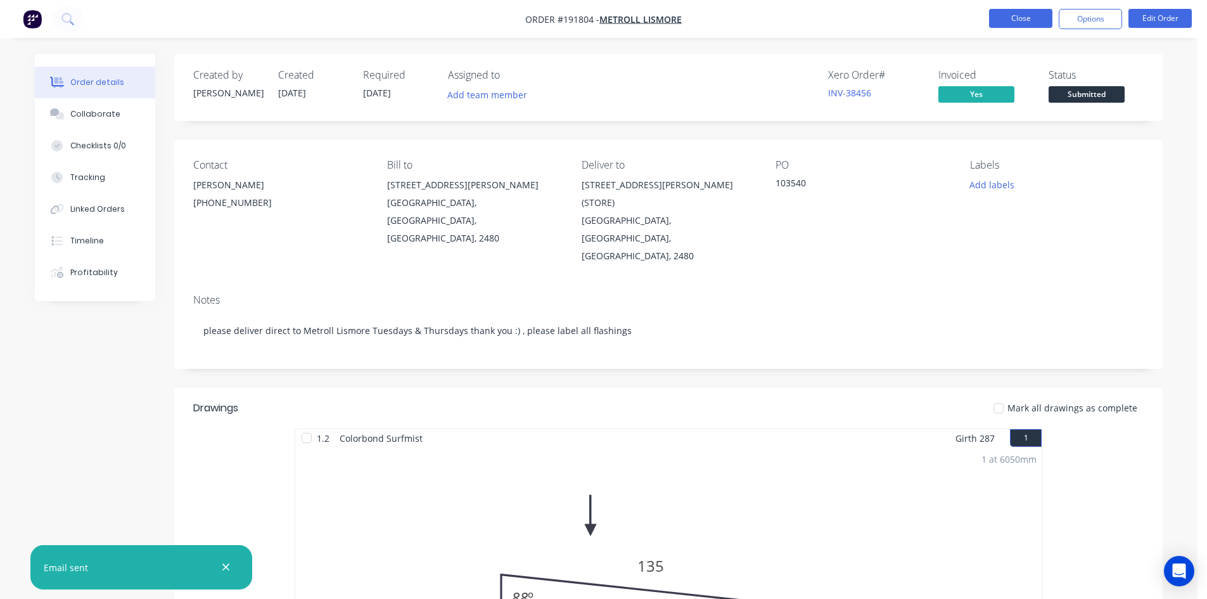
click at [1025, 26] on button "Close" at bounding box center [1020, 18] width 63 height 19
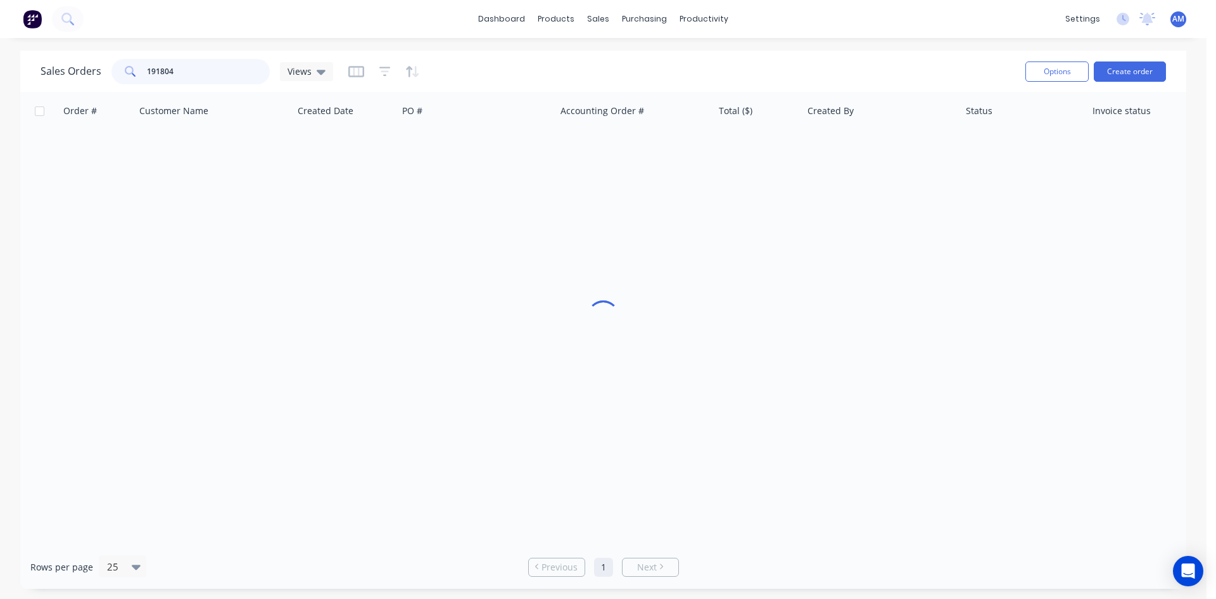
drag, startPoint x: 186, startPoint y: 73, endPoint x: 107, endPoint y: 75, distance: 78.6
click at [107, 75] on div "Sales Orders 191804 Views" at bounding box center [187, 71] width 293 height 25
type input "192283"
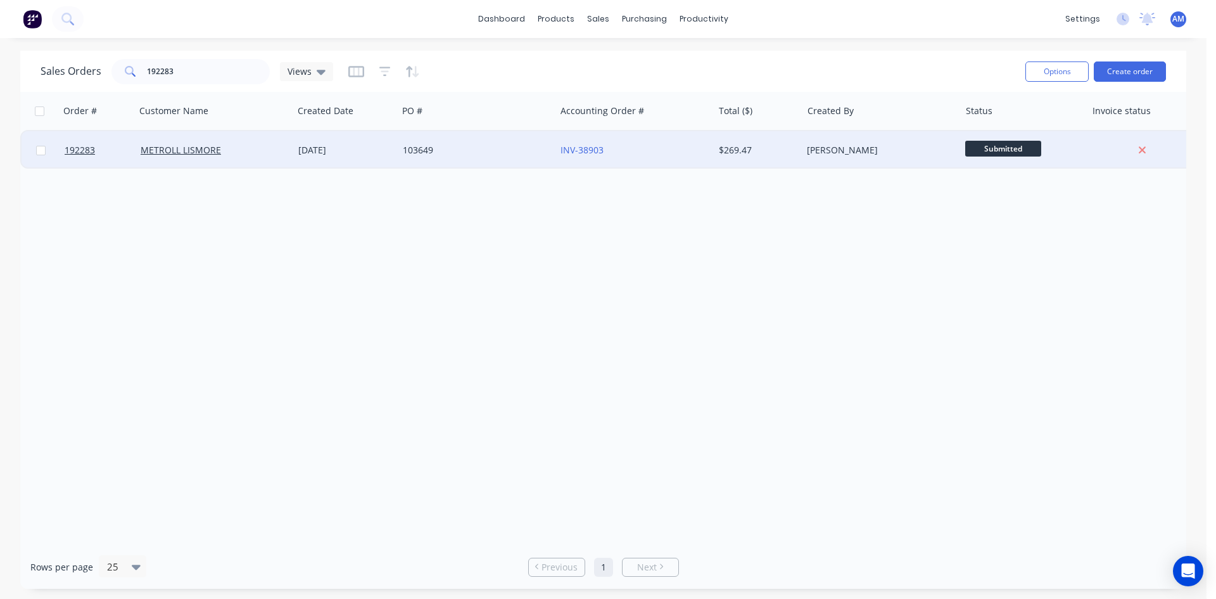
click at [486, 141] on div "103649" at bounding box center [477, 150] width 158 height 38
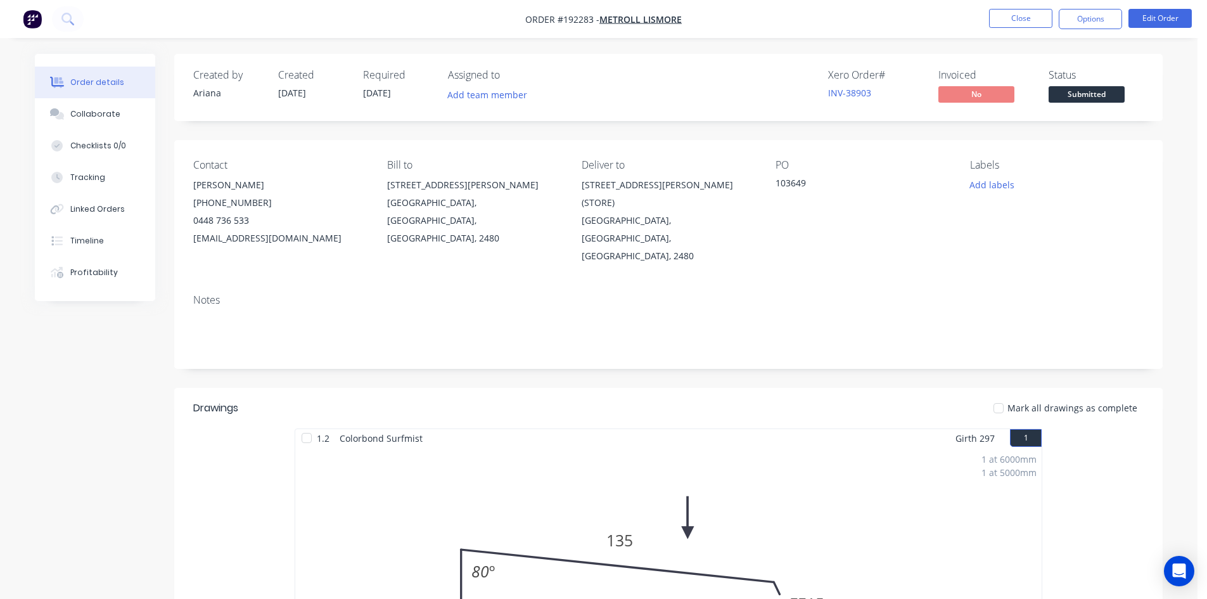
click at [1081, 30] on nav "Order #192283 - METROLL LISMORE Close Options Edit Order" at bounding box center [603, 19] width 1207 height 38
click at [1081, 24] on button "Options" at bounding box center [1089, 19] width 63 height 20
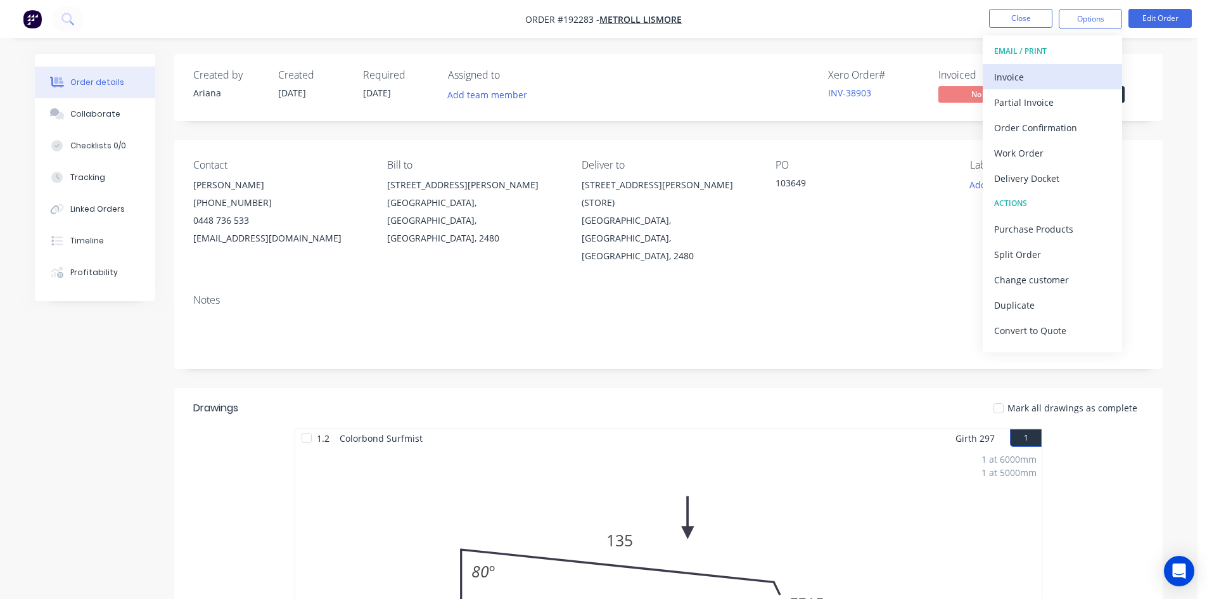
click at [1056, 72] on div "Invoice" at bounding box center [1052, 77] width 117 height 18
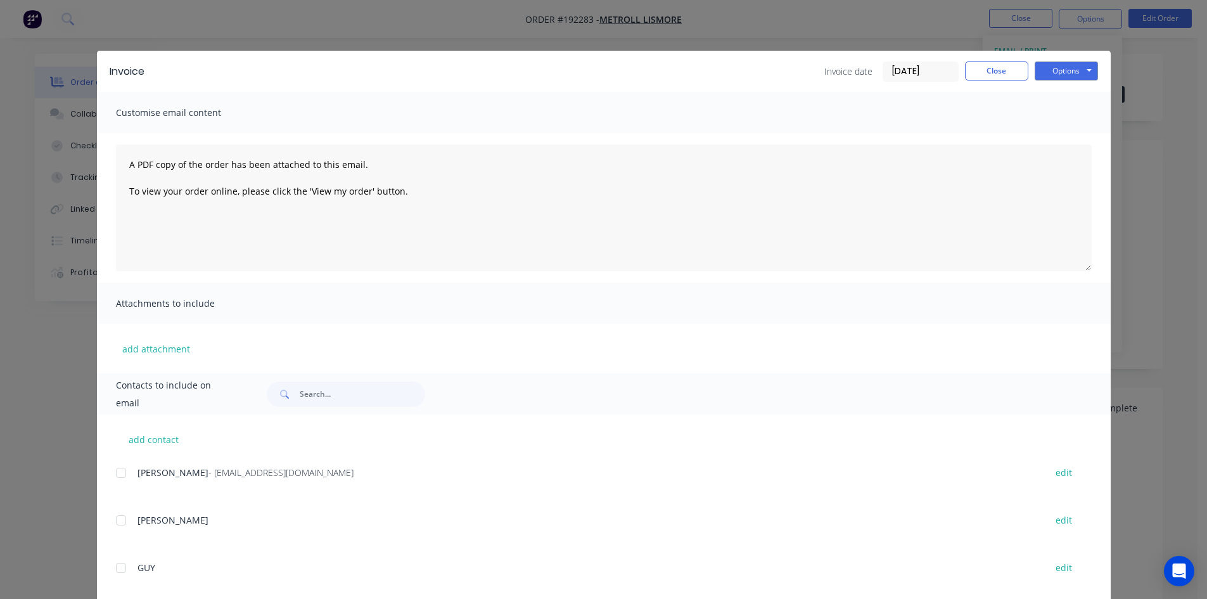
click at [115, 473] on div at bounding box center [120, 472] width 25 height 25
click at [1079, 67] on button "Options" at bounding box center [1065, 70] width 63 height 19
click at [1077, 134] on button "Email" at bounding box center [1074, 135] width 81 height 21
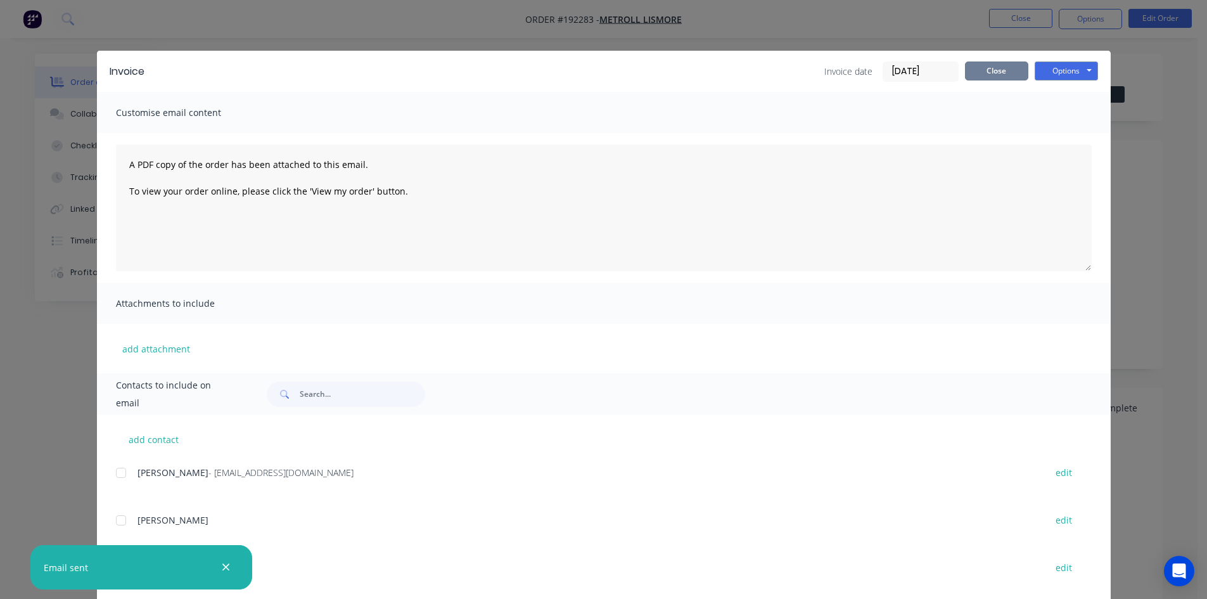
click at [985, 75] on button "Close" at bounding box center [996, 70] width 63 height 19
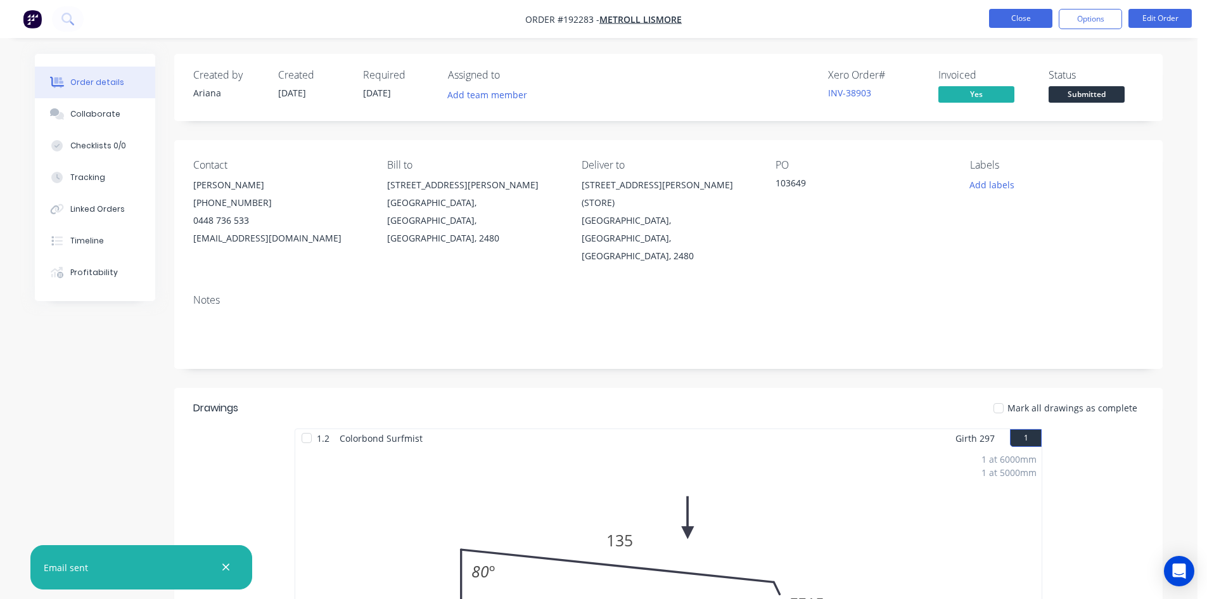
click at [1022, 22] on button "Close" at bounding box center [1020, 18] width 63 height 19
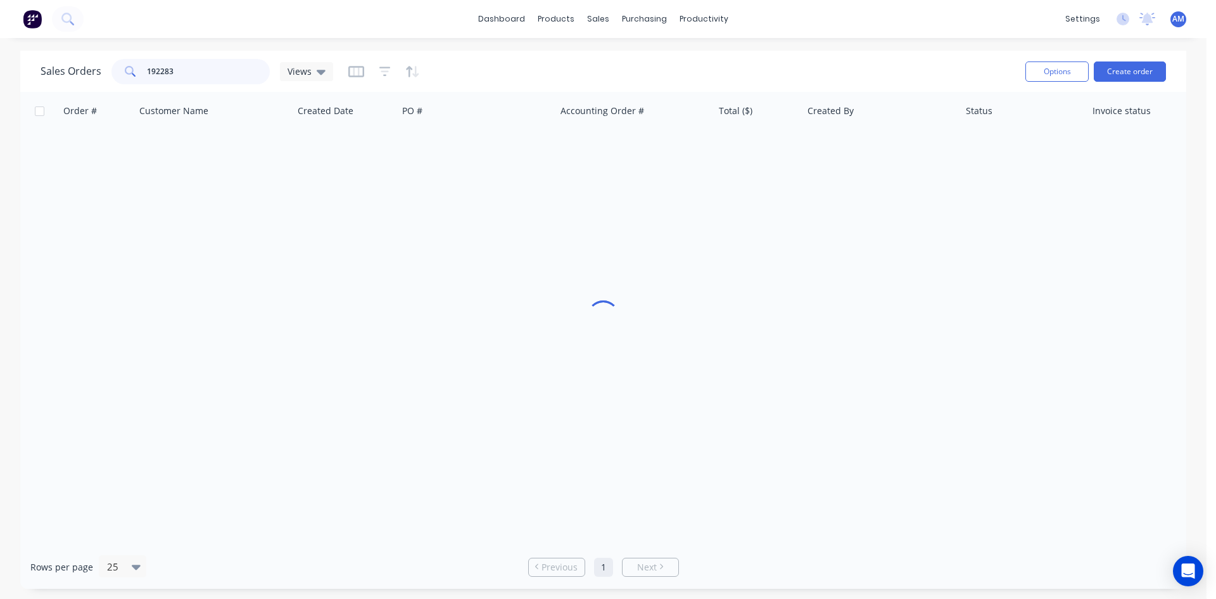
drag, startPoint x: 178, startPoint y: 68, endPoint x: 82, endPoint y: 68, distance: 95.6
click at [82, 68] on div "Sales Orders 192283 Views" at bounding box center [187, 71] width 293 height 25
type input "192250"
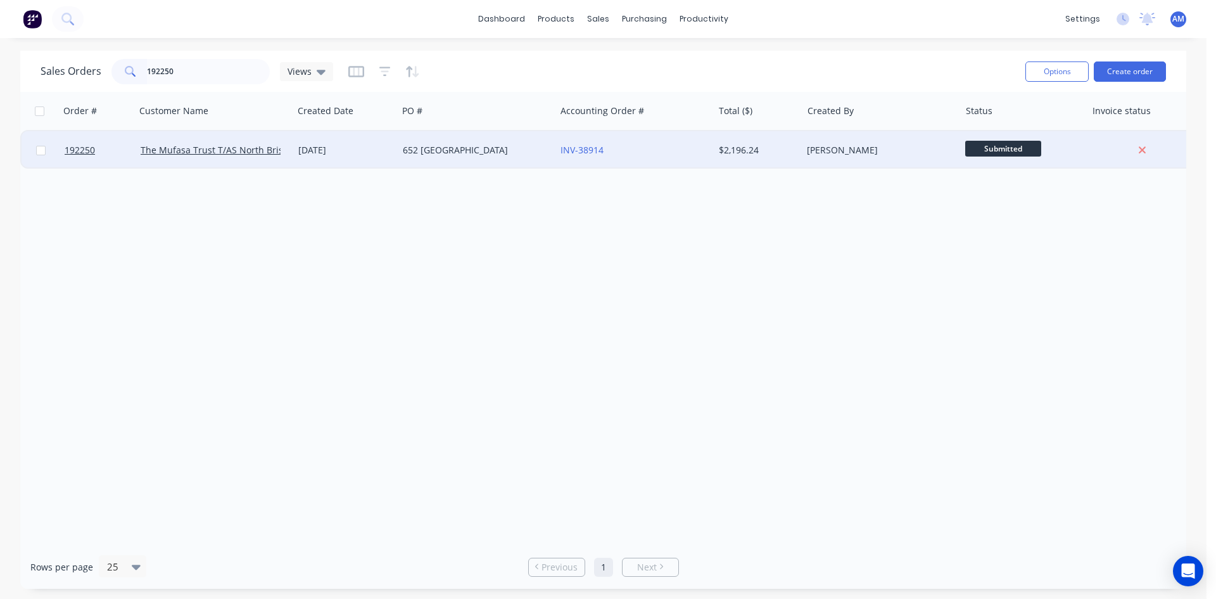
click at [493, 154] on div "652 UPPERBROOKFIELD" at bounding box center [473, 150] width 141 height 13
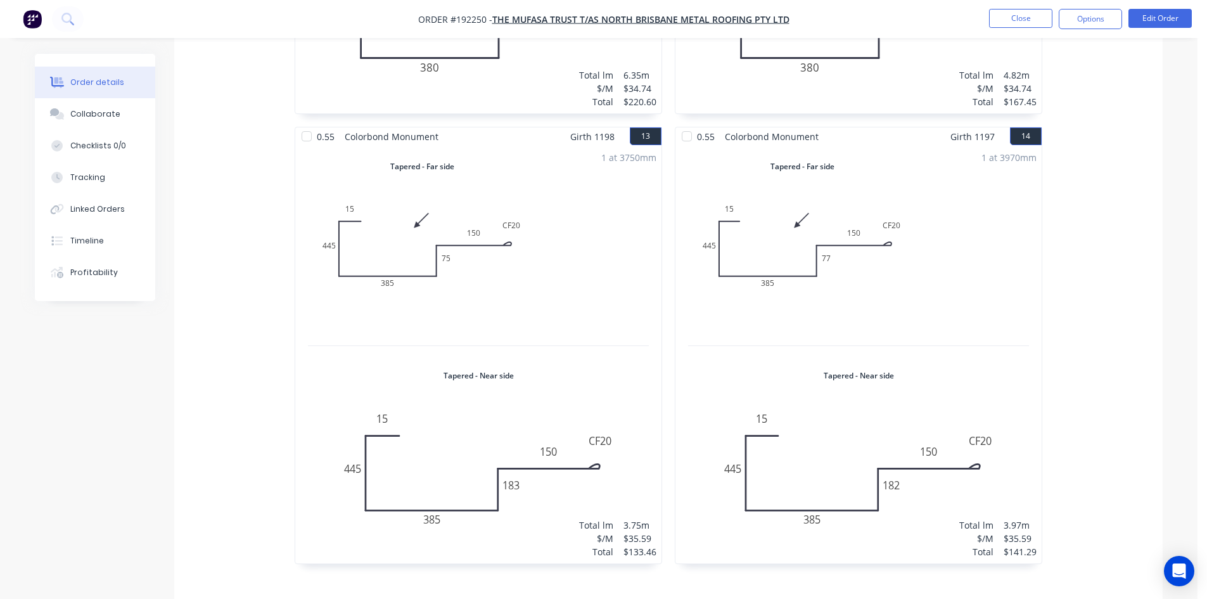
scroll to position [2597, 0]
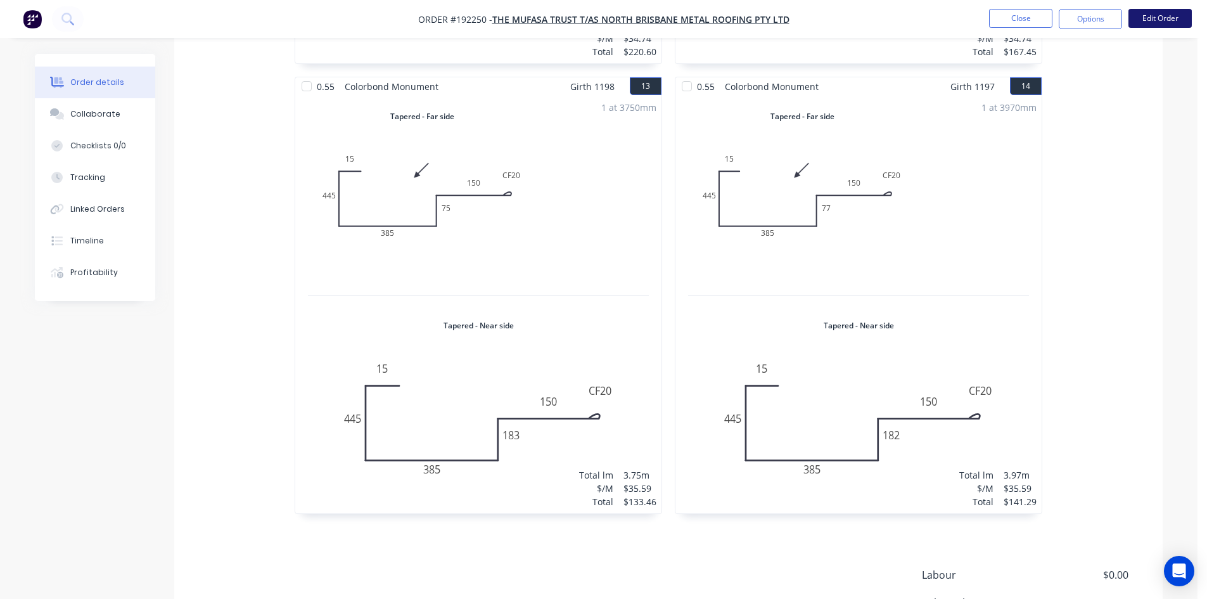
click at [1163, 16] on button "Edit Order" at bounding box center [1159, 18] width 63 height 19
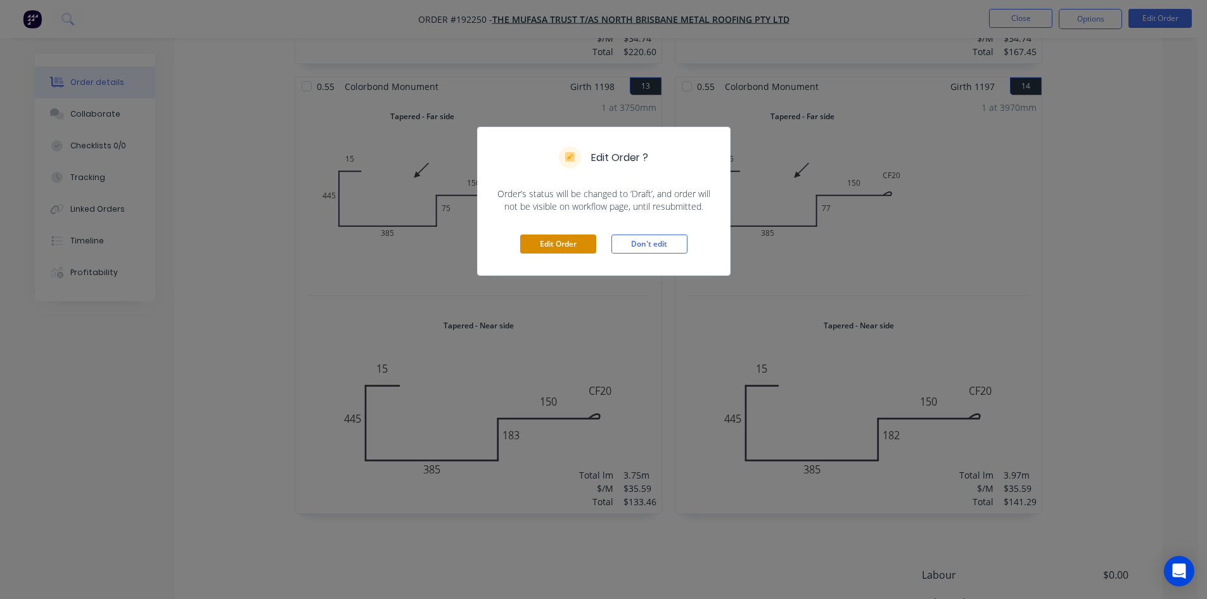
click at [567, 244] on button "Edit Order" at bounding box center [558, 243] width 76 height 19
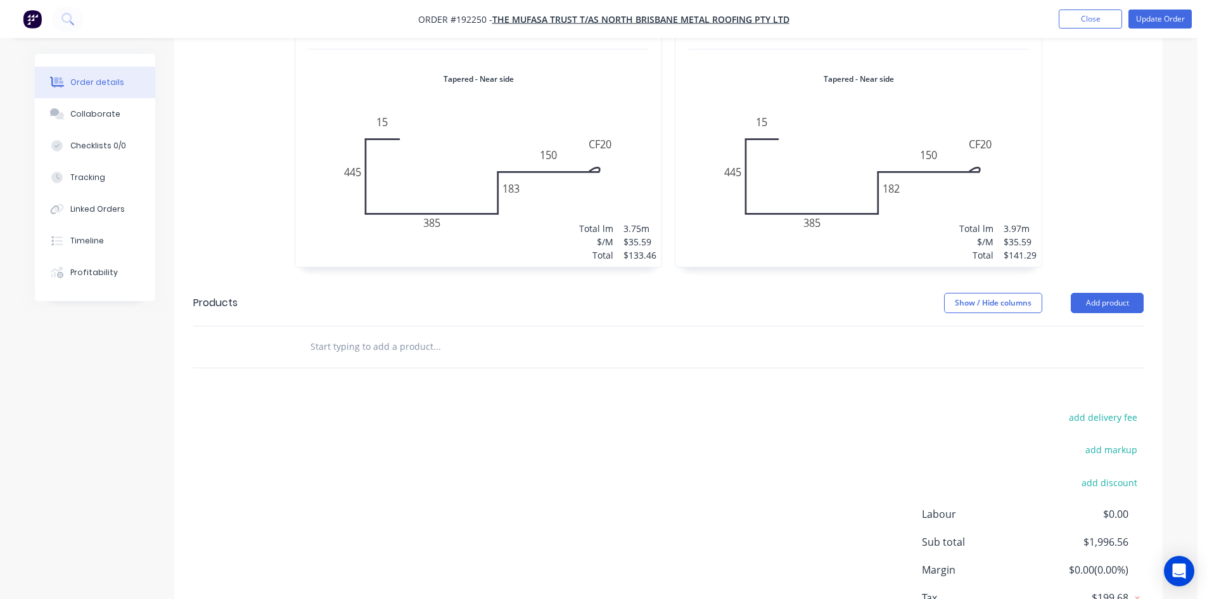
scroll to position [2943, 0]
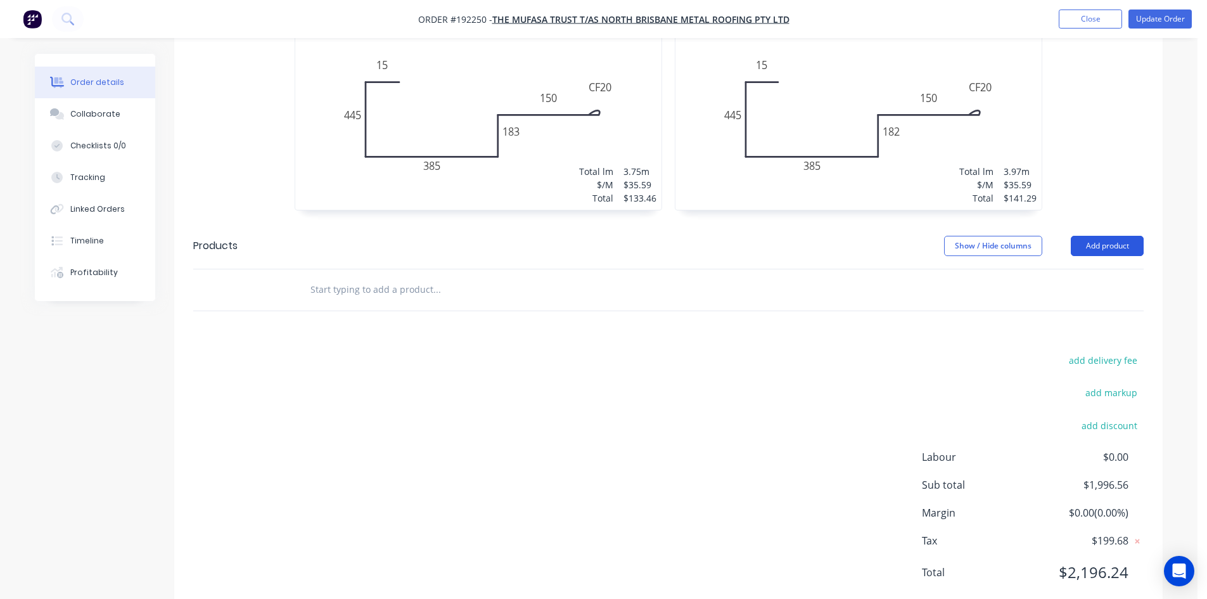
click at [1100, 236] on button "Add product" at bounding box center [1106, 246] width 73 height 20
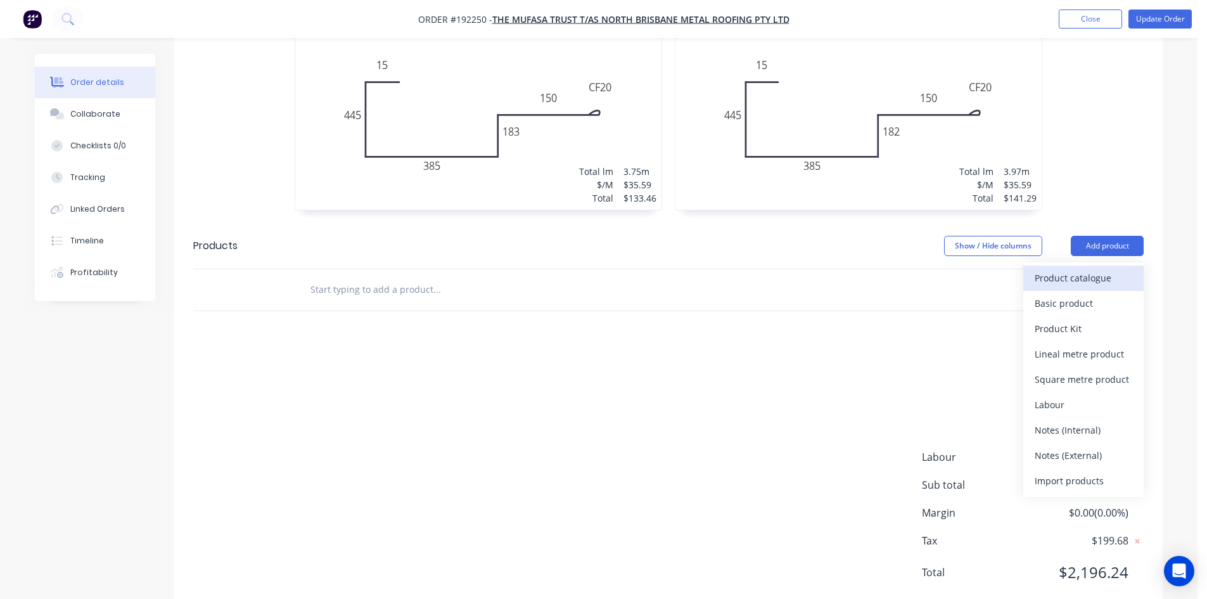
click at [1086, 269] on div "Product catalogue" at bounding box center [1083, 278] width 98 height 18
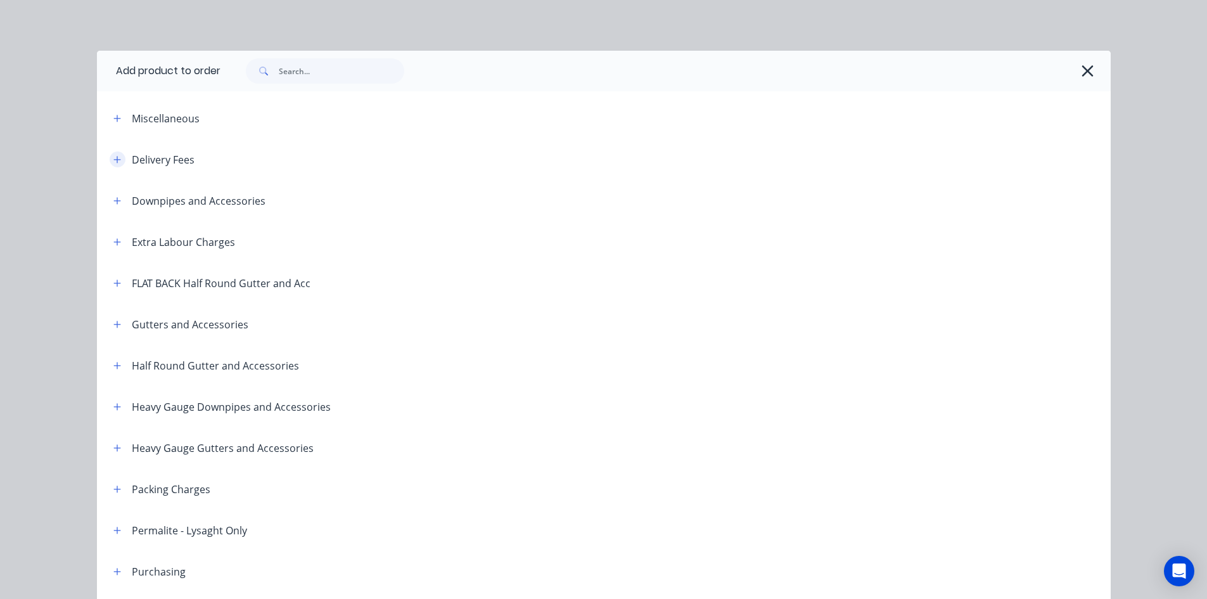
click at [113, 159] on icon "button" at bounding box center [116, 159] width 7 height 7
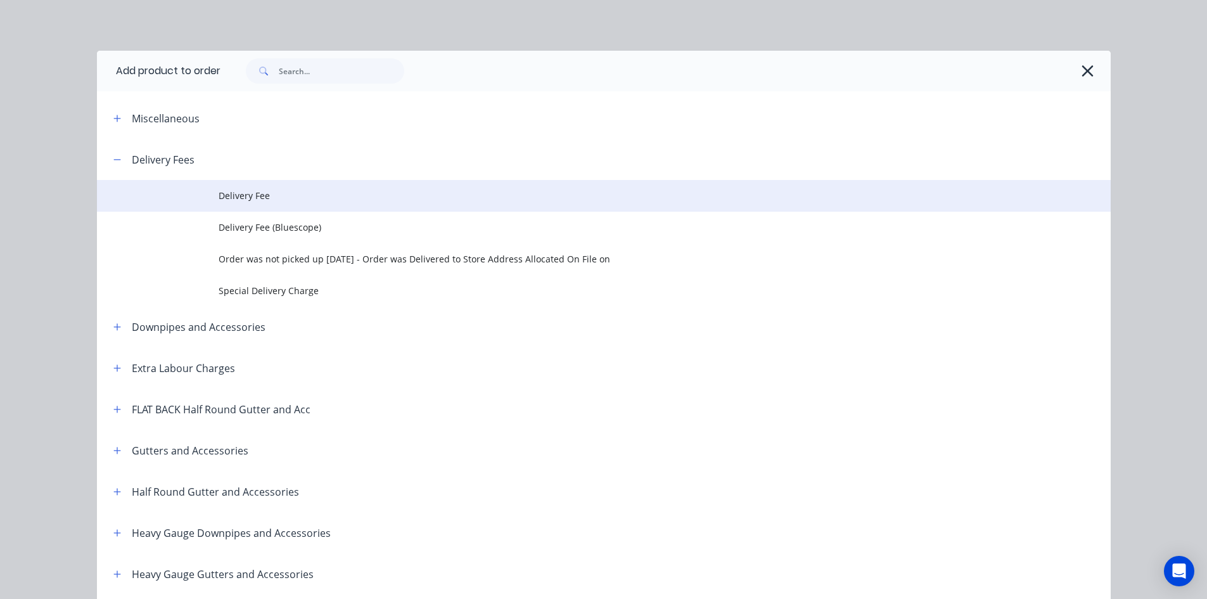
click at [255, 186] on td "Delivery Fee" at bounding box center [665, 196] width 892 height 32
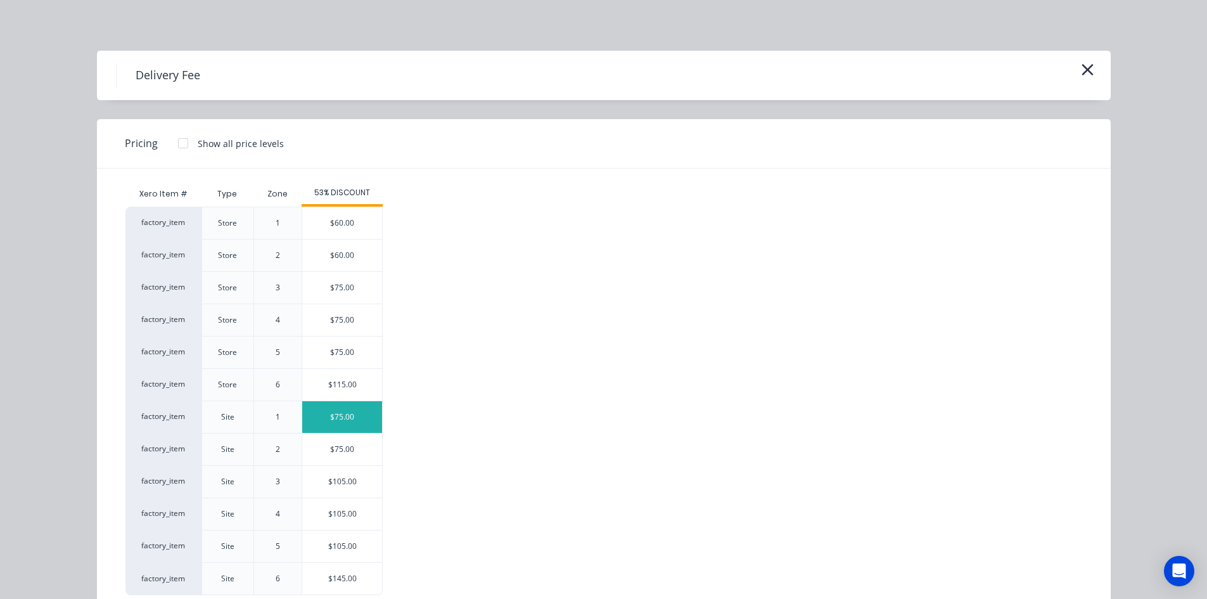
click at [360, 413] on div "$75.00" at bounding box center [342, 417] width 80 height 32
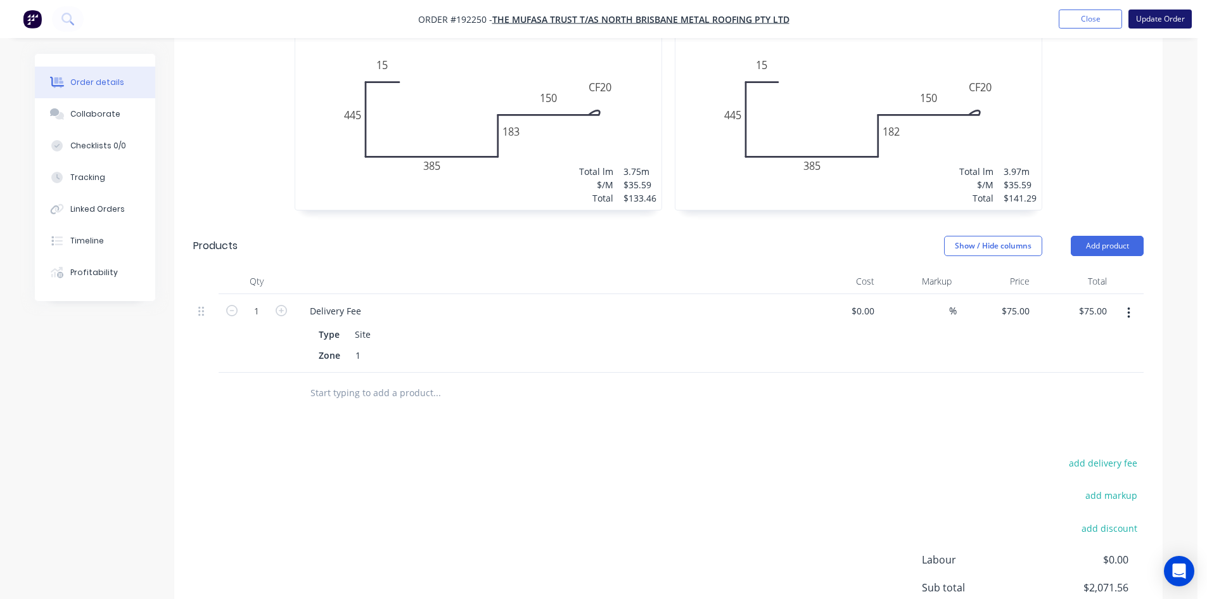
click at [1159, 18] on button "Update Order" at bounding box center [1159, 19] width 63 height 19
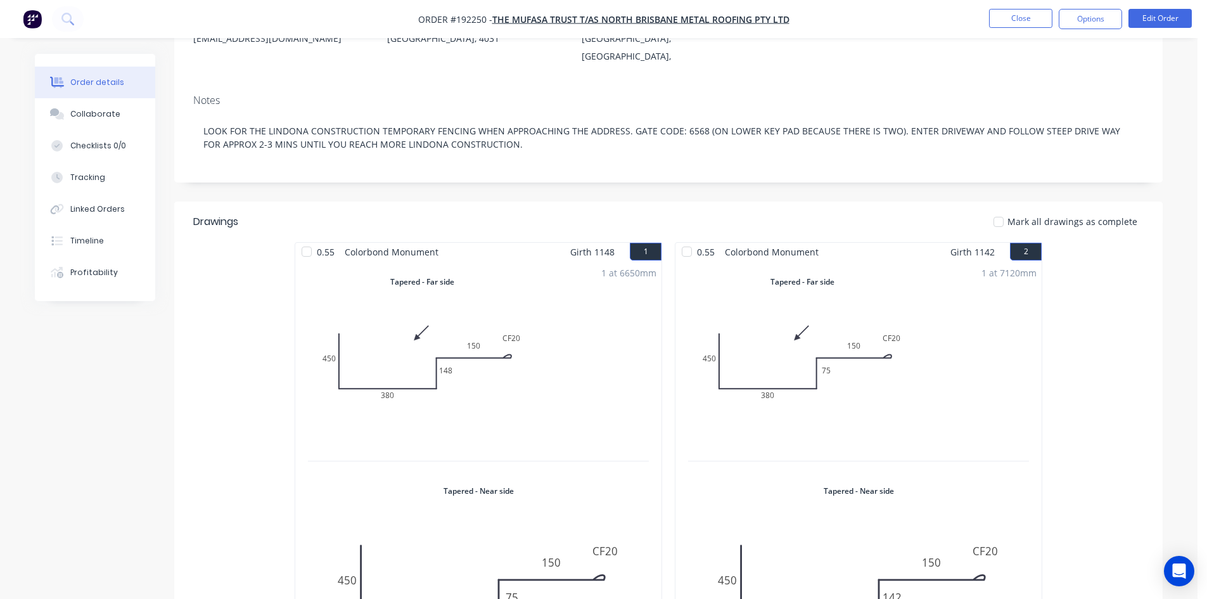
scroll to position [0, 0]
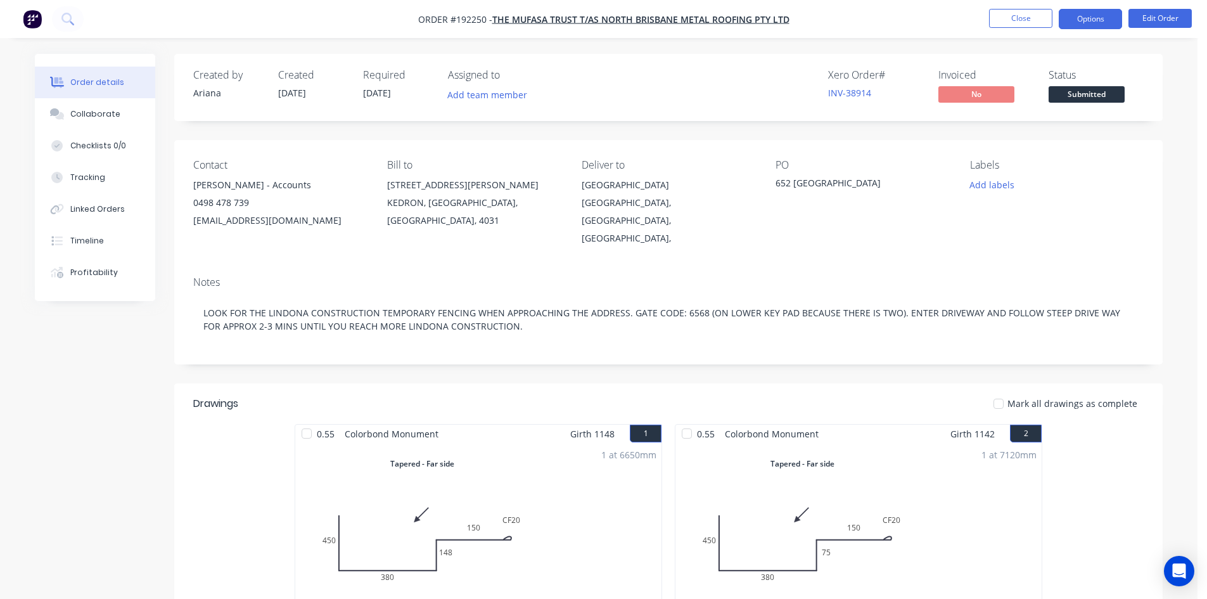
click at [1085, 20] on button "Options" at bounding box center [1089, 19] width 63 height 20
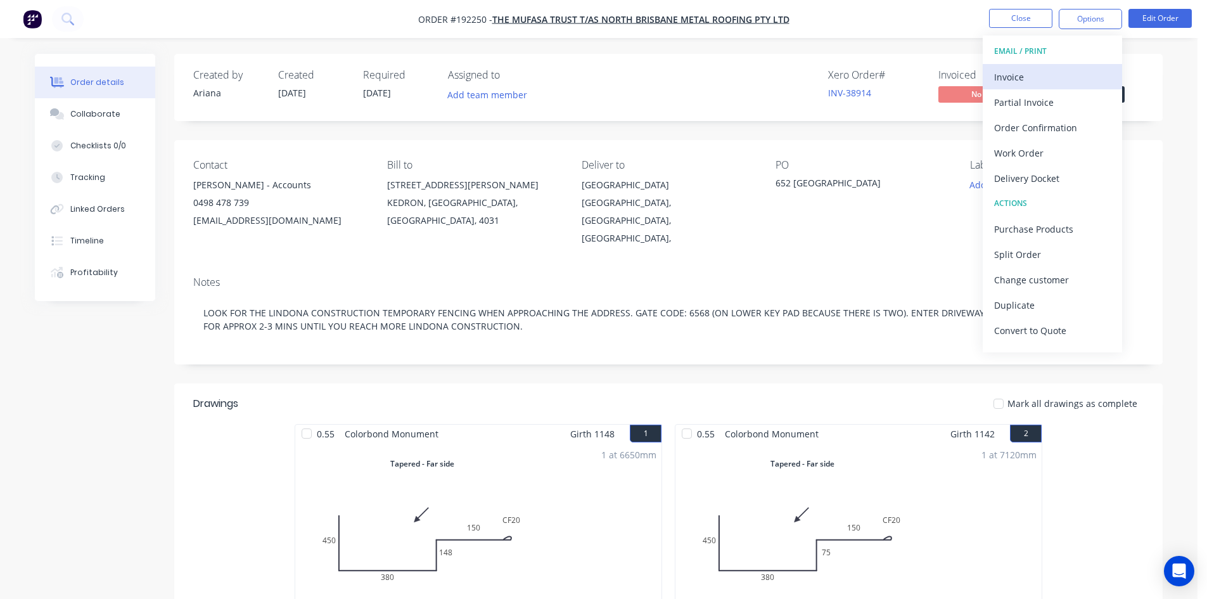
click at [1059, 70] on div "Invoice" at bounding box center [1052, 77] width 117 height 18
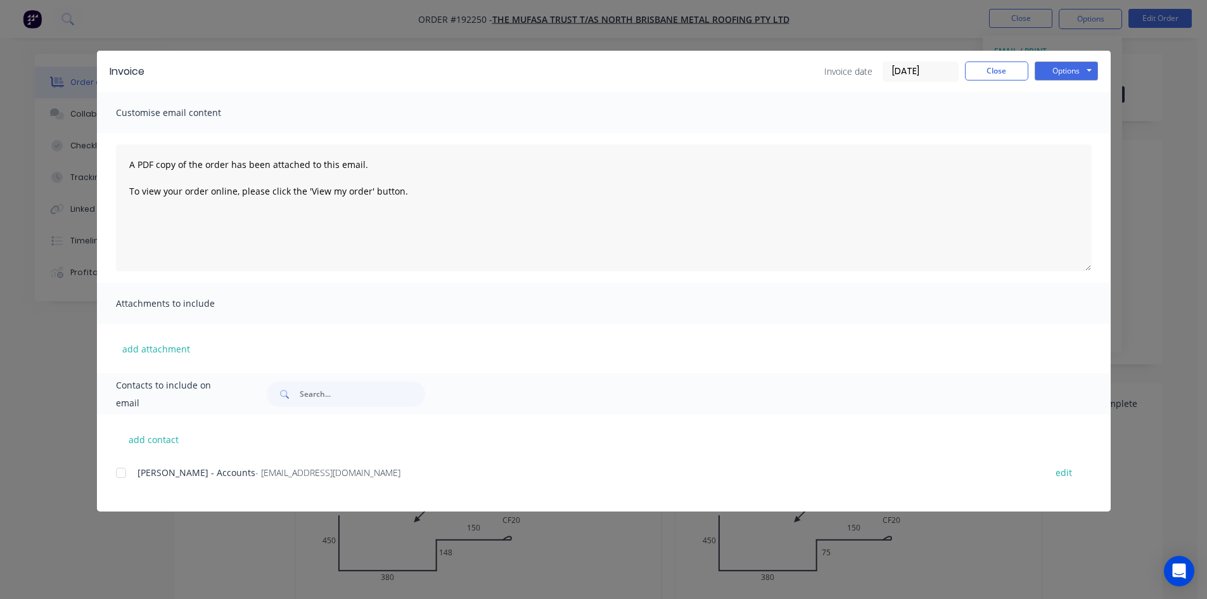
click at [122, 473] on div at bounding box center [120, 472] width 25 height 25
click at [1072, 66] on button "Options" at bounding box center [1065, 70] width 63 height 19
click at [1060, 142] on button "Email" at bounding box center [1074, 135] width 81 height 21
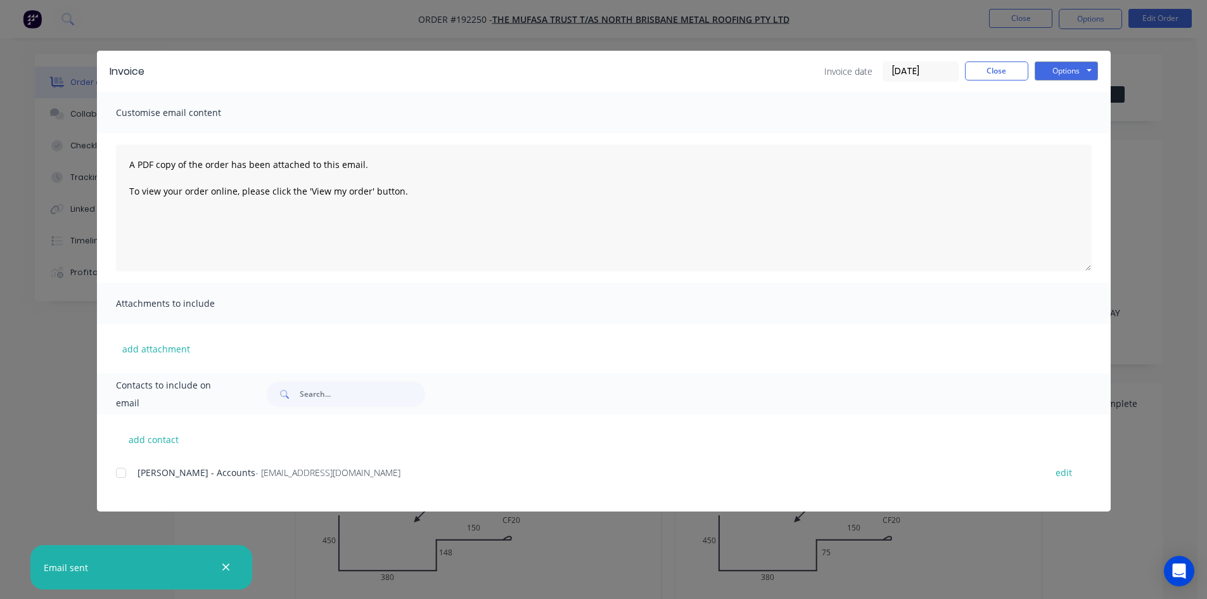
click at [1003, 83] on div "Invoice Invoice date 11/09/25 Close Options Preview Print Email" at bounding box center [603, 71] width 1013 height 41
click at [1003, 73] on button "Close" at bounding box center [996, 70] width 63 height 19
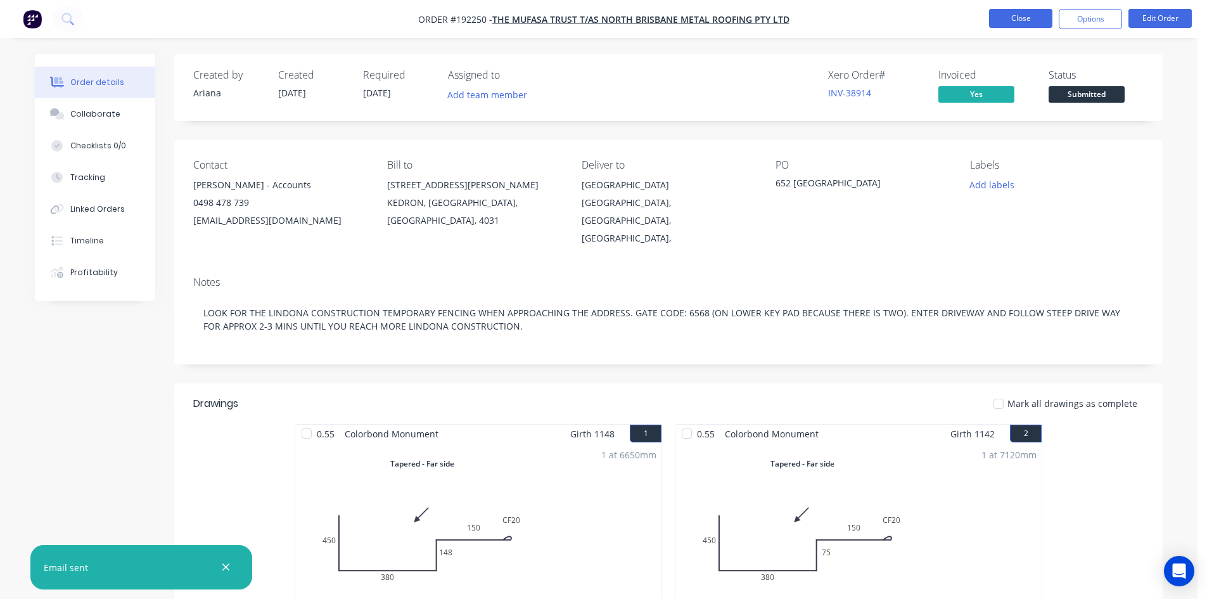
click at [1008, 11] on button "Close" at bounding box center [1020, 18] width 63 height 19
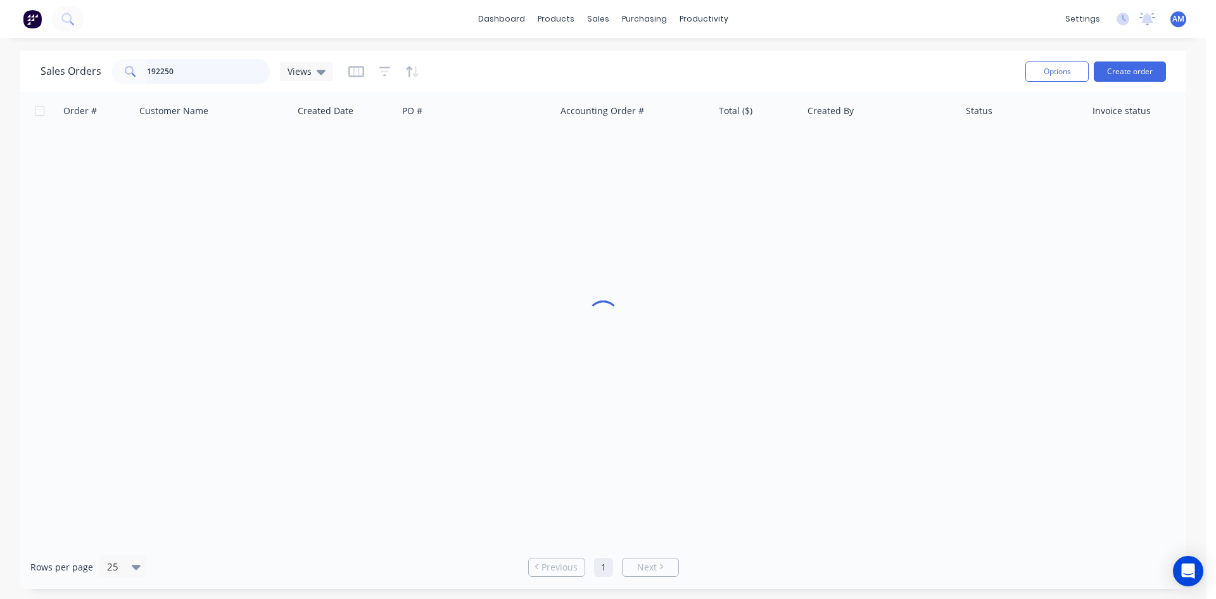
drag, startPoint x: 190, startPoint y: 68, endPoint x: 134, endPoint y: 68, distance: 55.7
click at [134, 68] on div "192250" at bounding box center [190, 71] width 158 height 25
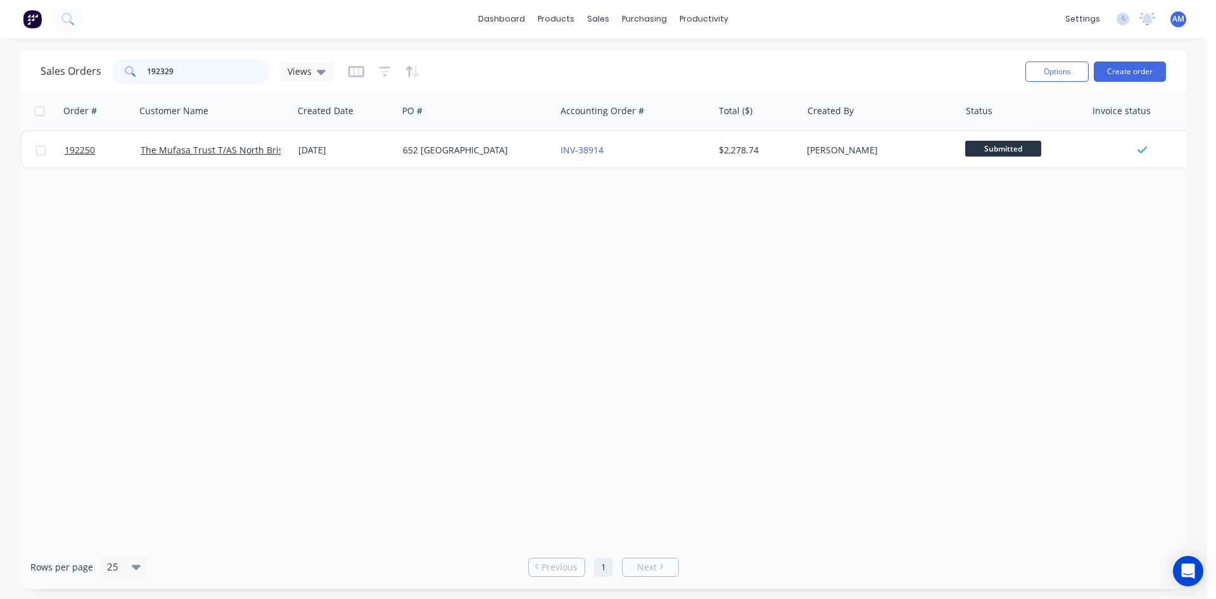
type input "192329"
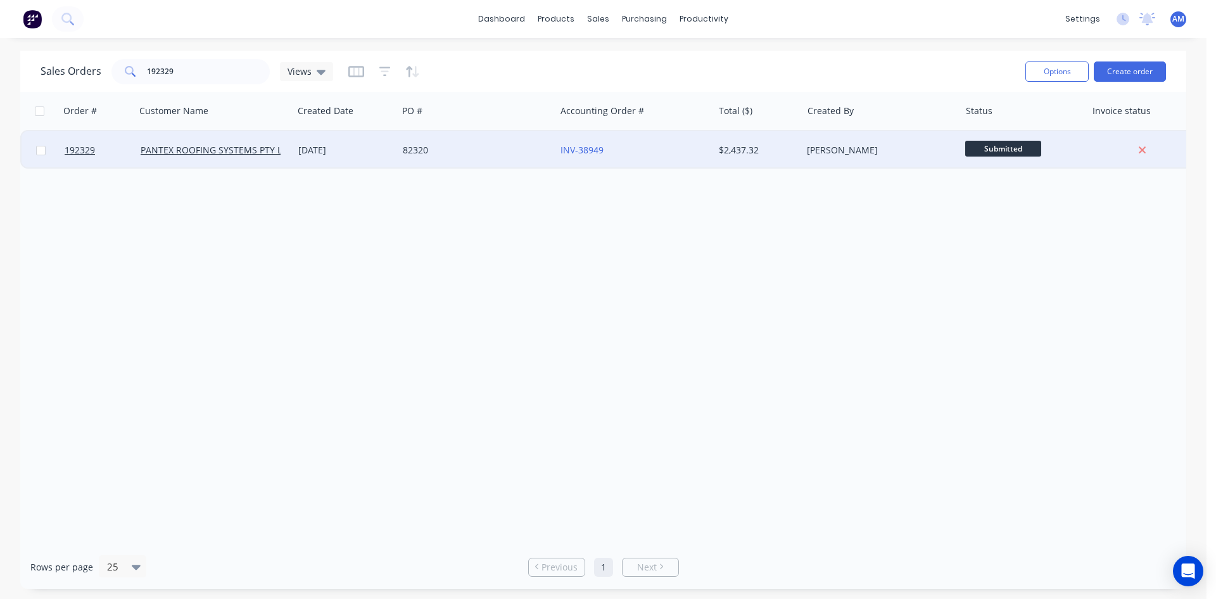
click at [516, 159] on div "82320" at bounding box center [477, 150] width 158 height 38
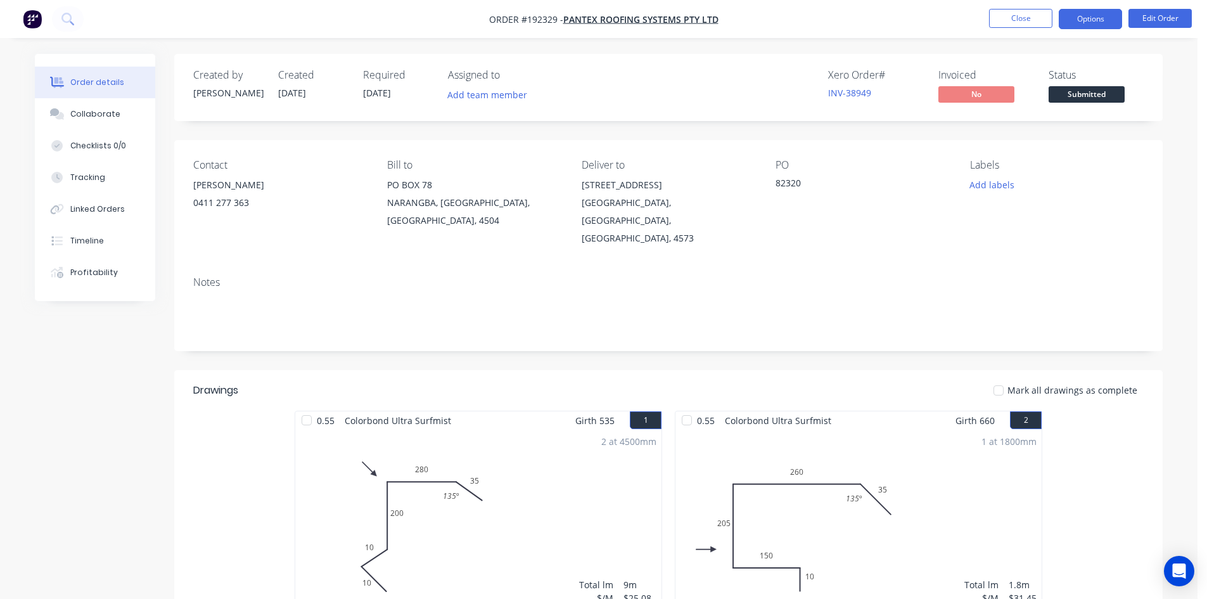
click at [1103, 25] on button "Options" at bounding box center [1089, 19] width 63 height 20
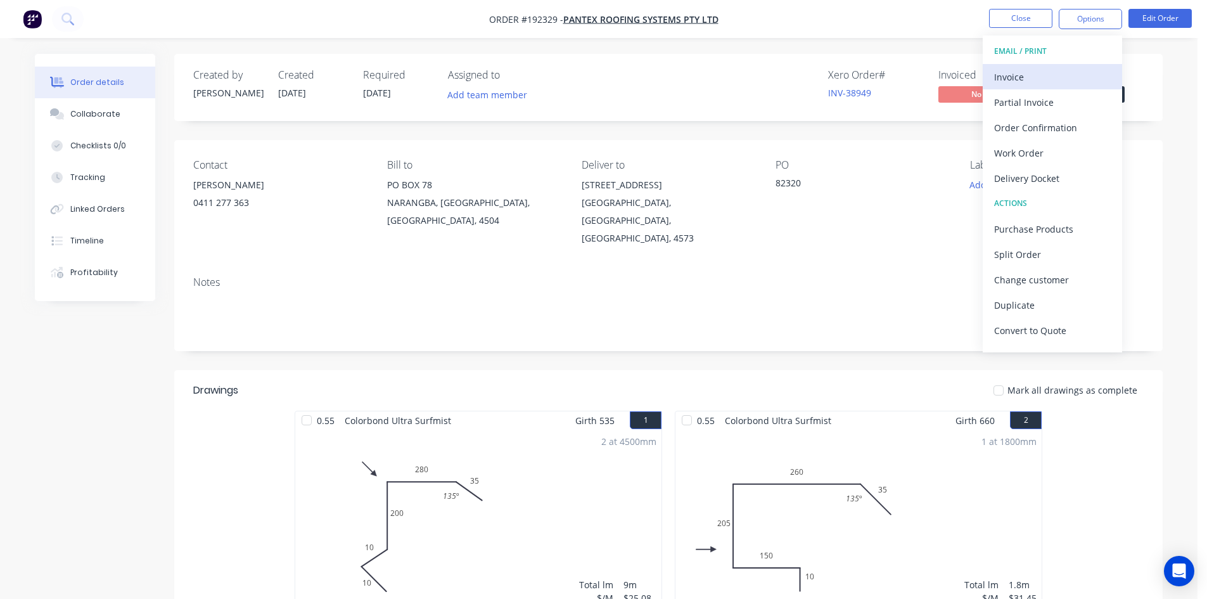
click at [1046, 68] on div "Invoice" at bounding box center [1052, 77] width 117 height 18
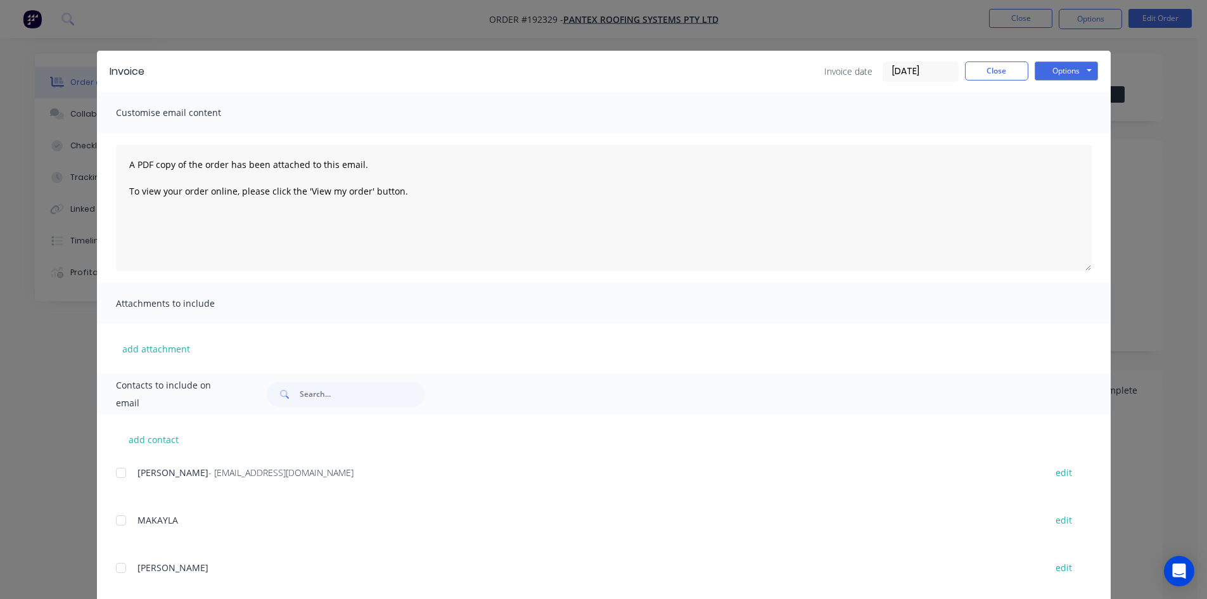
click at [121, 473] on div at bounding box center [120, 472] width 25 height 25
click at [1054, 64] on button "Options" at bounding box center [1065, 70] width 63 height 19
click at [1069, 129] on button "Email" at bounding box center [1074, 135] width 81 height 21
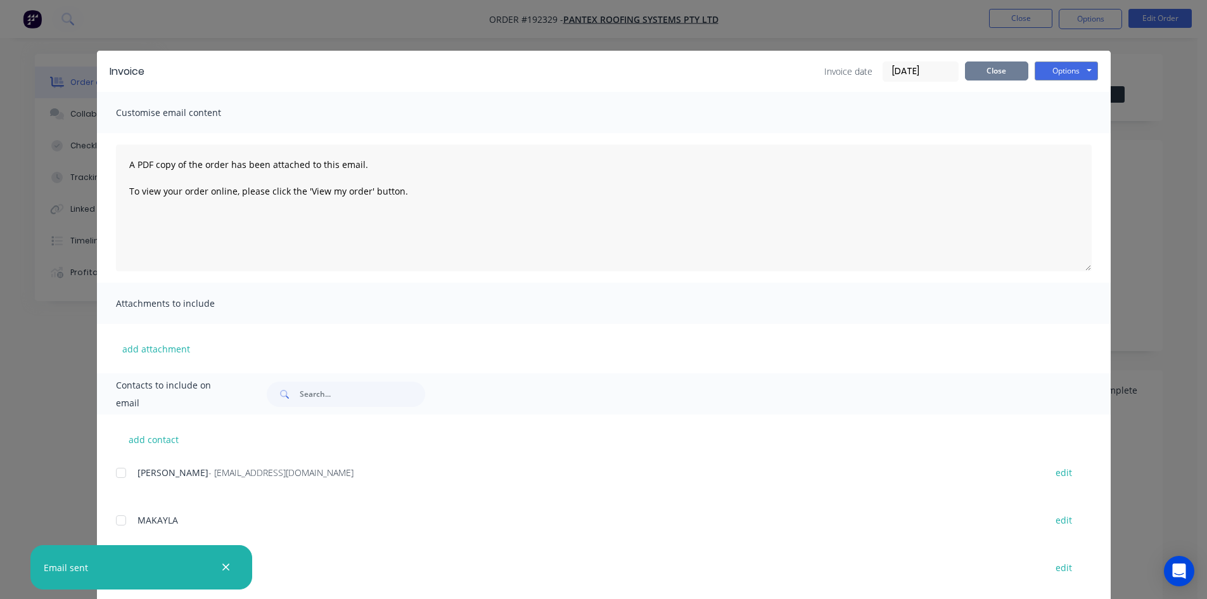
click at [999, 72] on button "Close" at bounding box center [996, 70] width 63 height 19
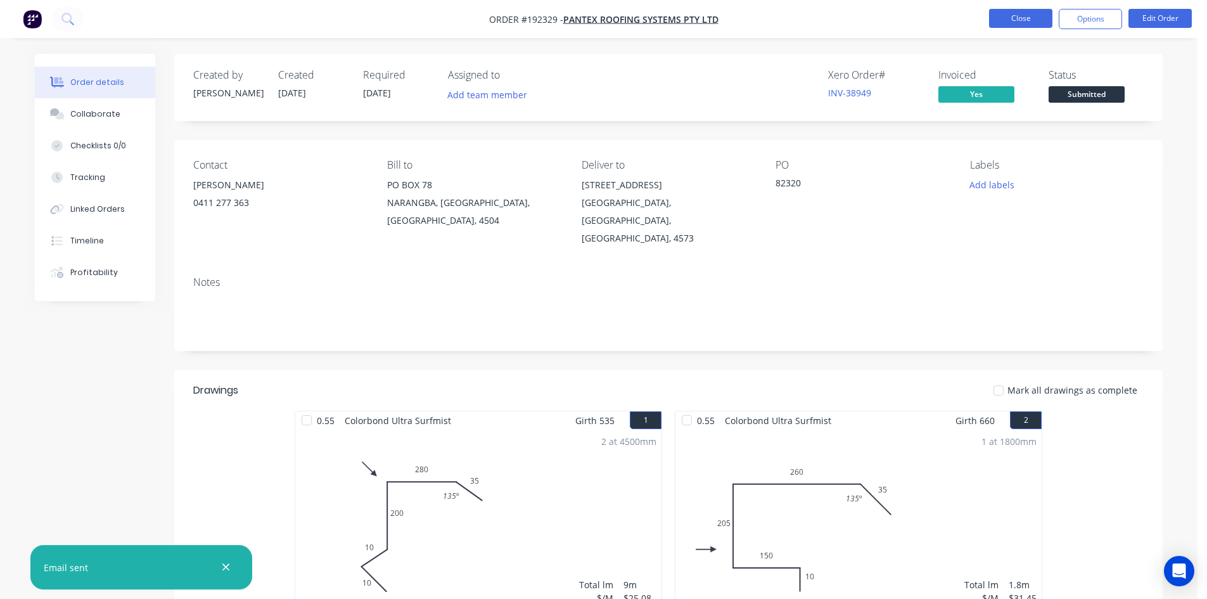
click at [1008, 22] on button "Close" at bounding box center [1020, 18] width 63 height 19
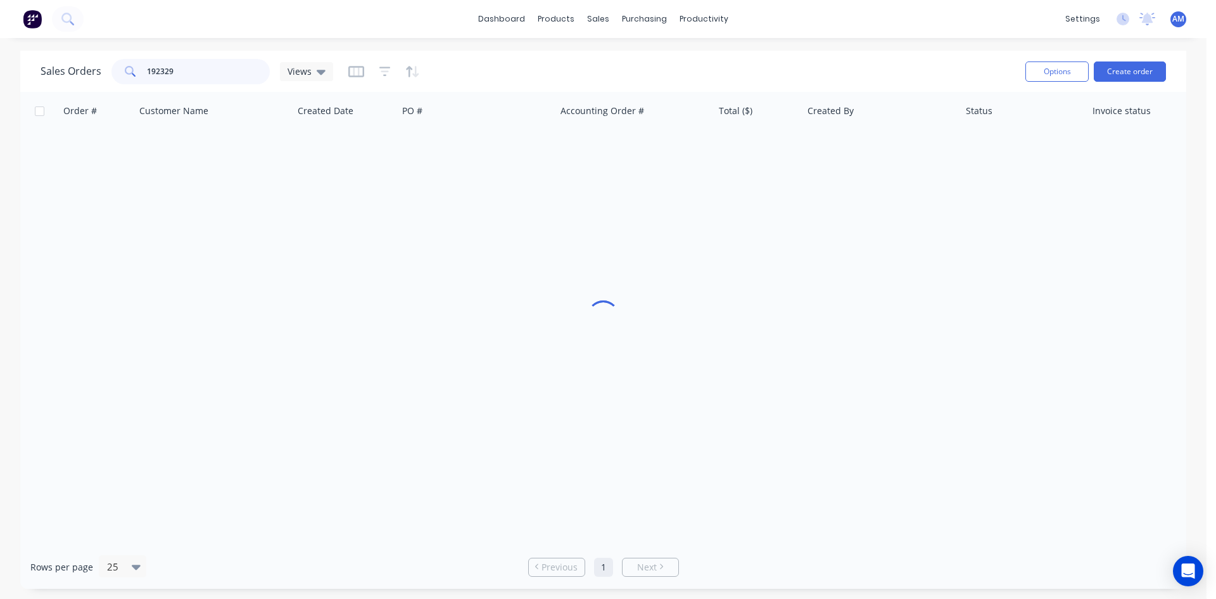
drag, startPoint x: 203, startPoint y: 65, endPoint x: 74, endPoint y: 73, distance: 129.5
click at [74, 73] on div "Sales Orders 192329 Views" at bounding box center [187, 71] width 293 height 25
type input "192286"
click at [514, 156] on div "82307" at bounding box center [473, 150] width 141 height 13
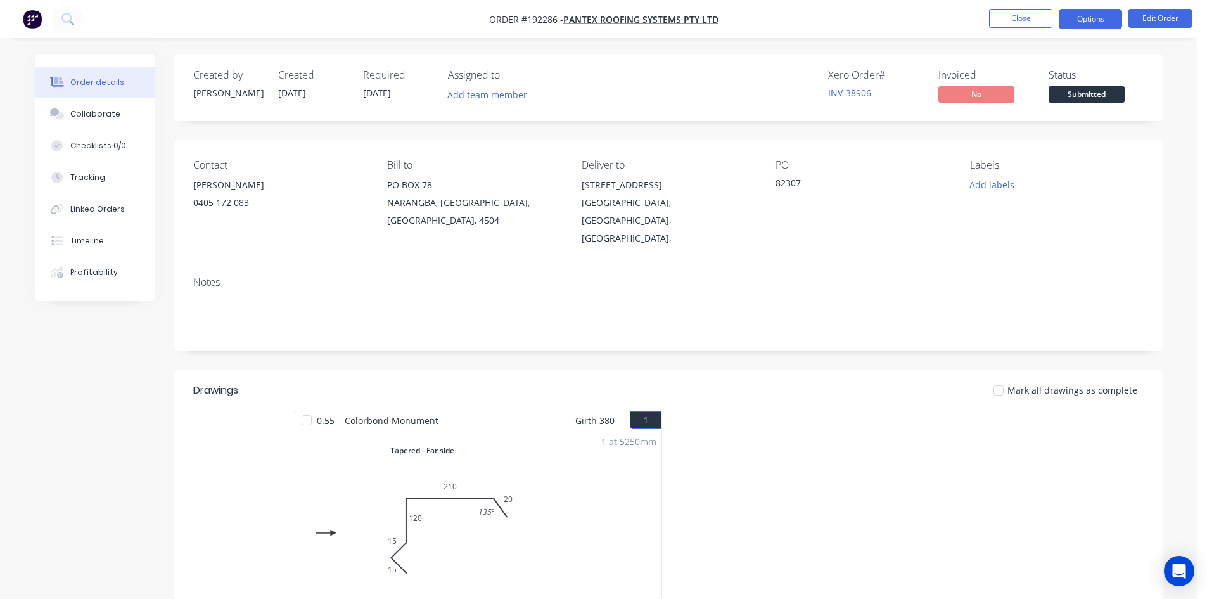
click at [1084, 22] on button "Options" at bounding box center [1089, 19] width 63 height 20
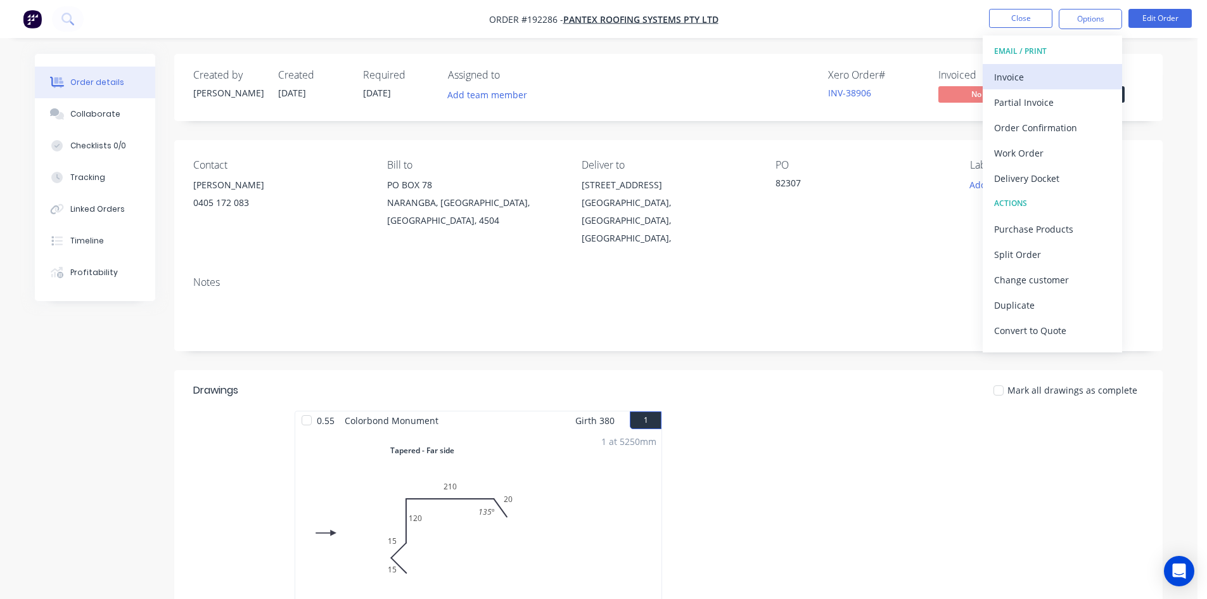
click at [1072, 73] on div "Invoice" at bounding box center [1052, 77] width 117 height 18
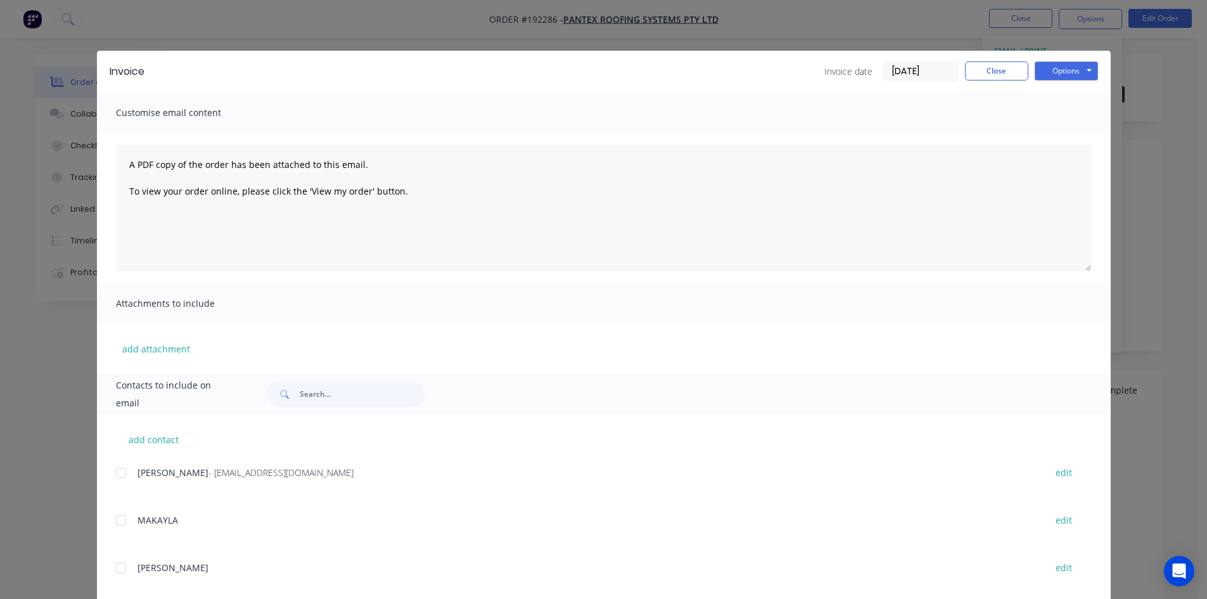
click at [113, 473] on div at bounding box center [120, 472] width 25 height 25
click at [1074, 70] on button "Options" at bounding box center [1065, 70] width 63 height 19
click at [1053, 136] on button "Email" at bounding box center [1074, 135] width 81 height 21
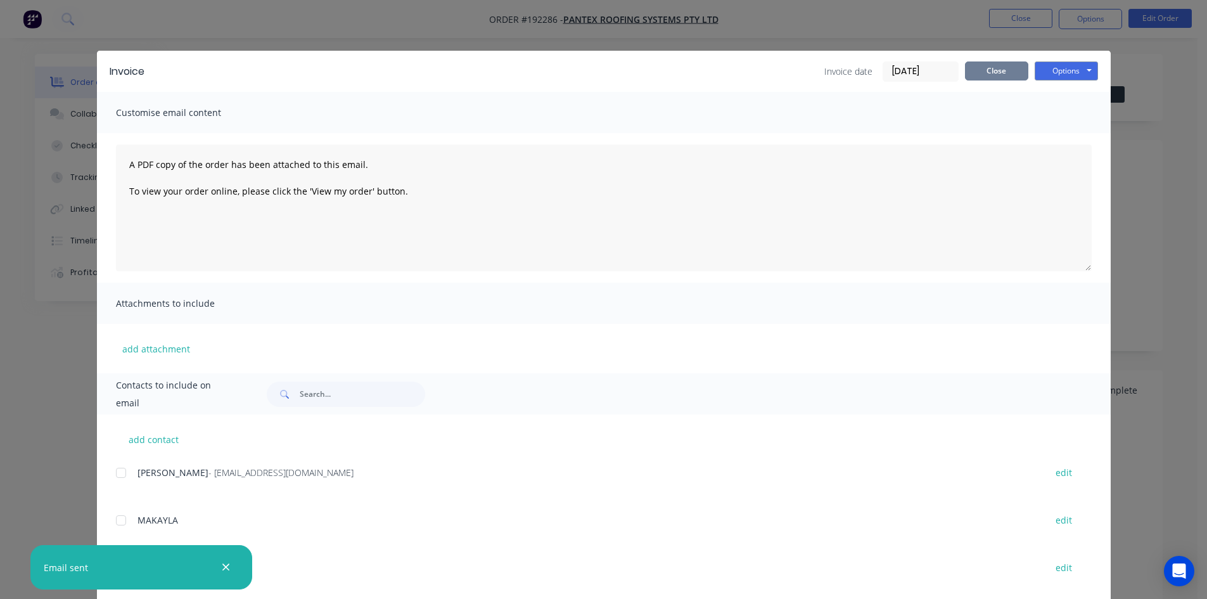
click at [984, 73] on button "Close" at bounding box center [996, 70] width 63 height 19
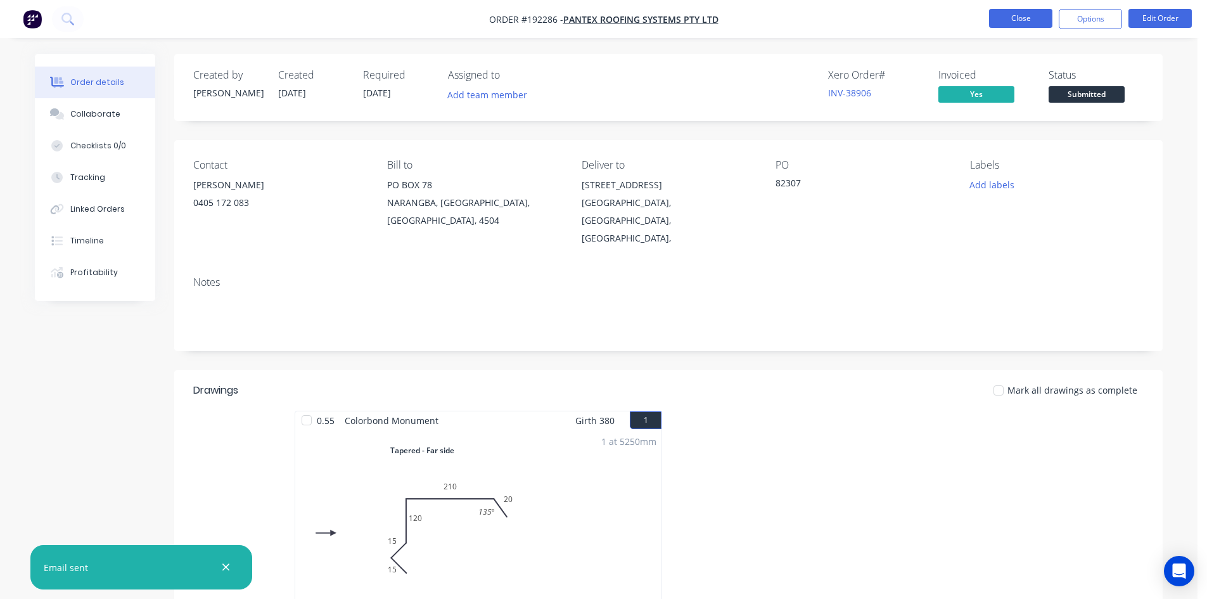
click at [1006, 18] on button "Close" at bounding box center [1020, 18] width 63 height 19
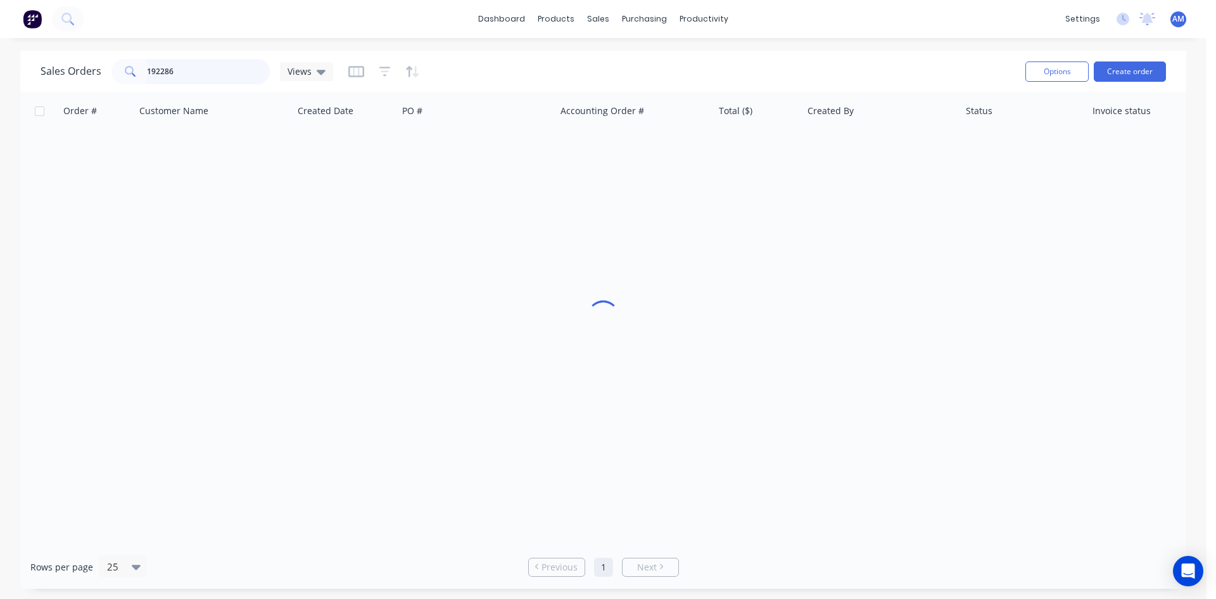
drag, startPoint x: 189, startPoint y: 68, endPoint x: 74, endPoint y: 66, distance: 114.7
click at [74, 66] on div "Sales Orders 192286 Views" at bounding box center [187, 71] width 293 height 25
type input "192184"
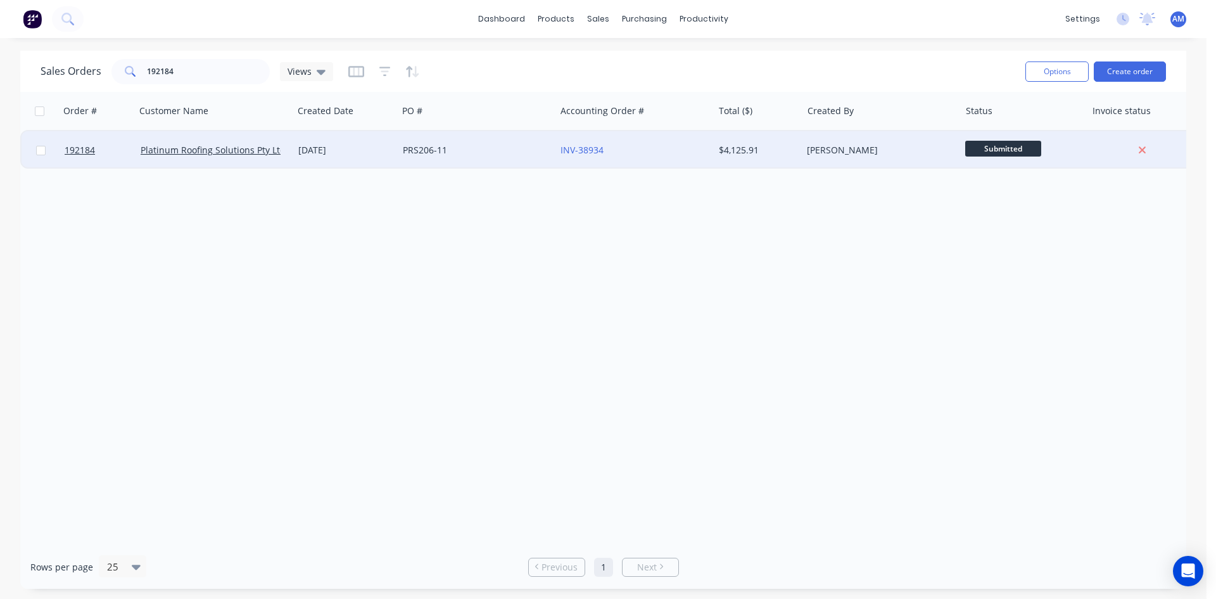
click at [680, 151] on div "INV-38934" at bounding box center [631, 150] width 141 height 13
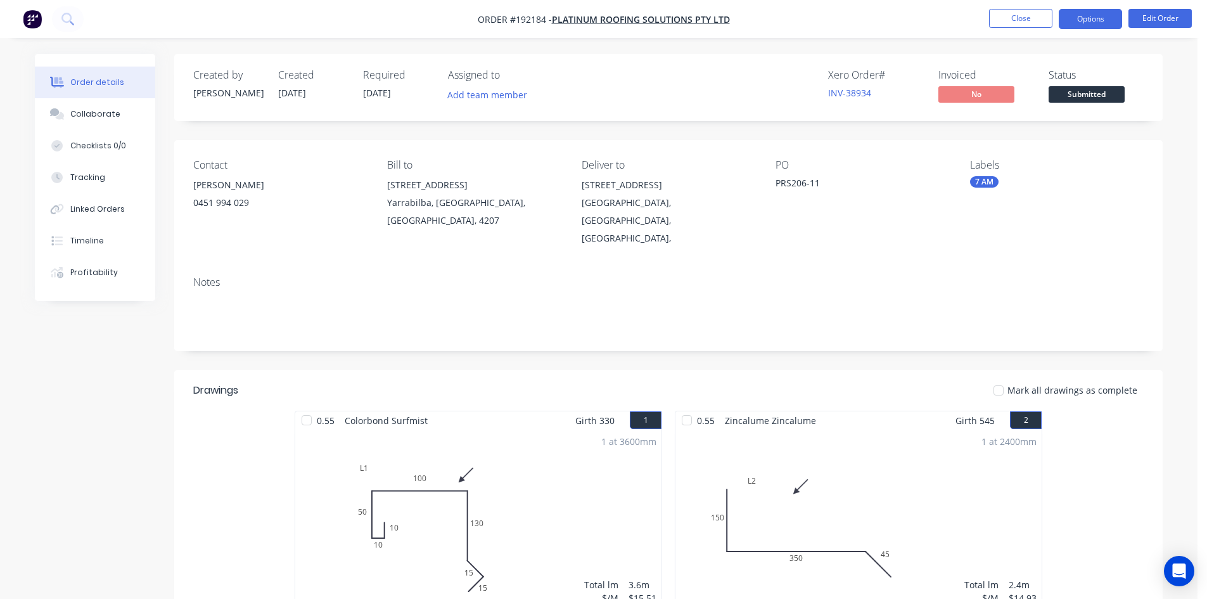
click at [1088, 17] on button "Options" at bounding box center [1089, 19] width 63 height 20
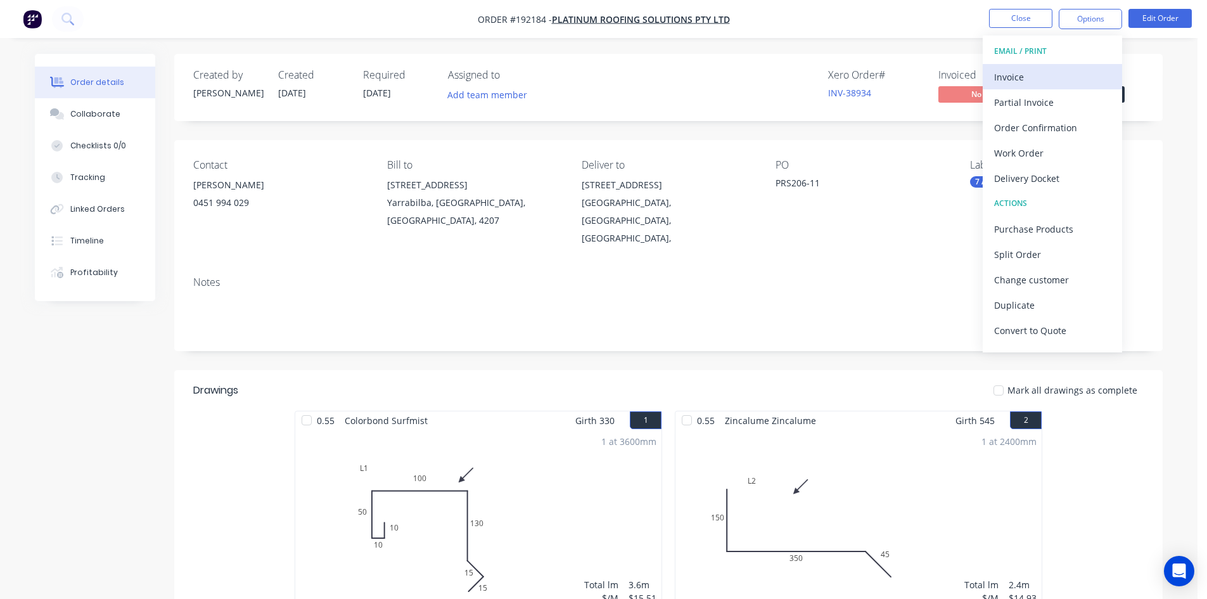
click at [1028, 78] on div "Invoice" at bounding box center [1052, 77] width 117 height 18
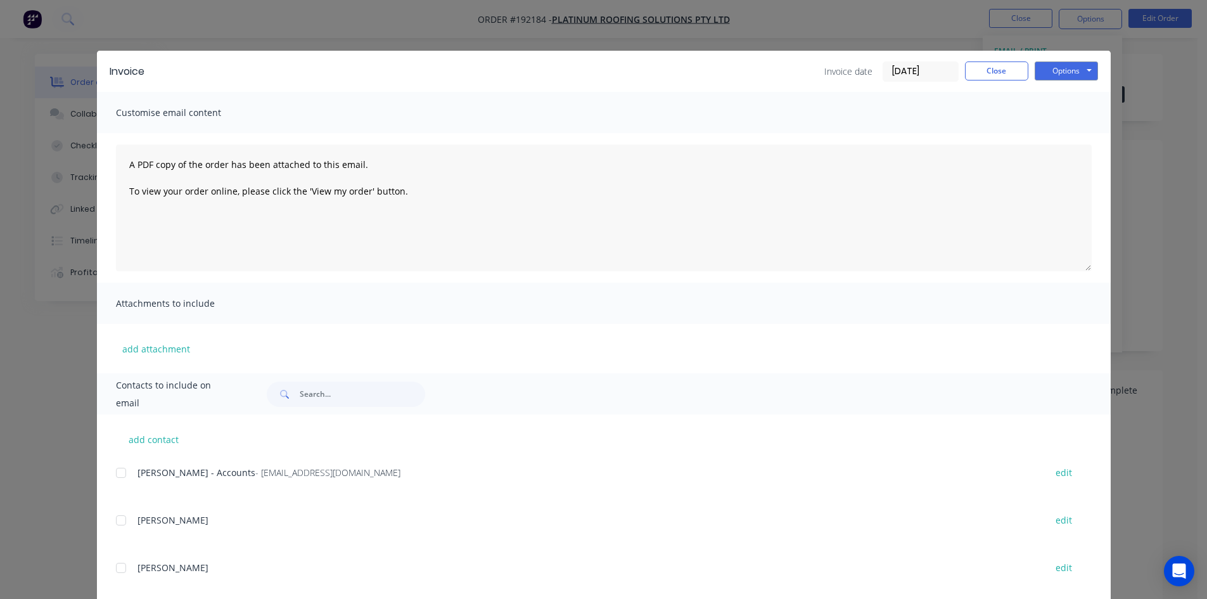
click at [119, 469] on div at bounding box center [120, 472] width 25 height 25
click at [1060, 72] on button "Options" at bounding box center [1065, 70] width 63 height 19
click at [1063, 130] on button "Email" at bounding box center [1074, 135] width 81 height 21
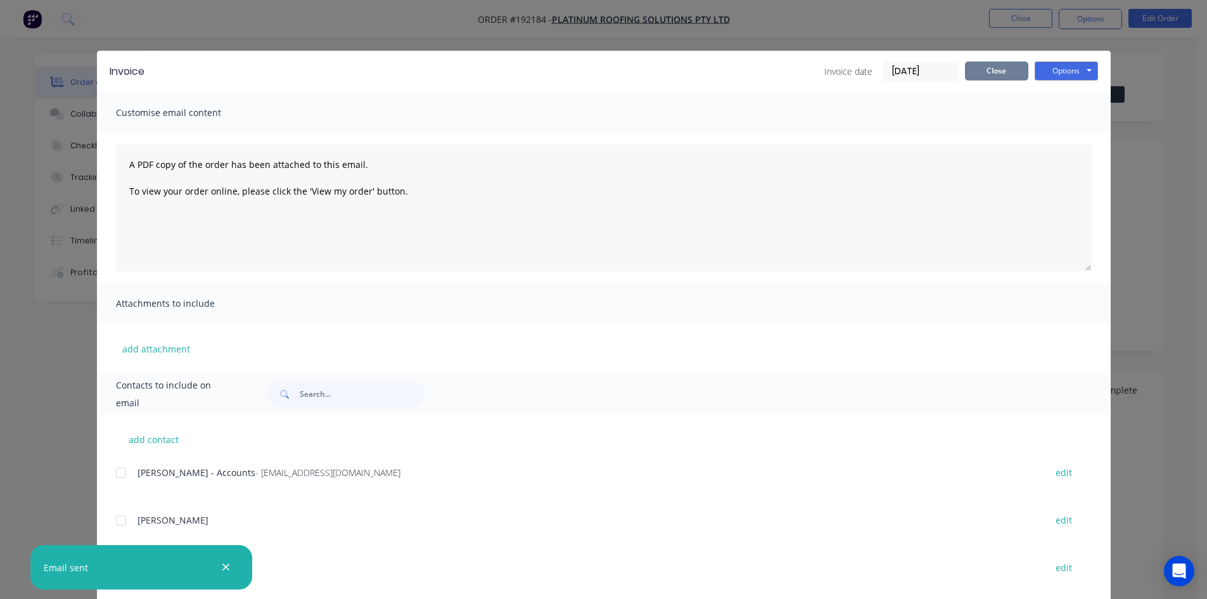
click at [998, 74] on button "Close" at bounding box center [996, 70] width 63 height 19
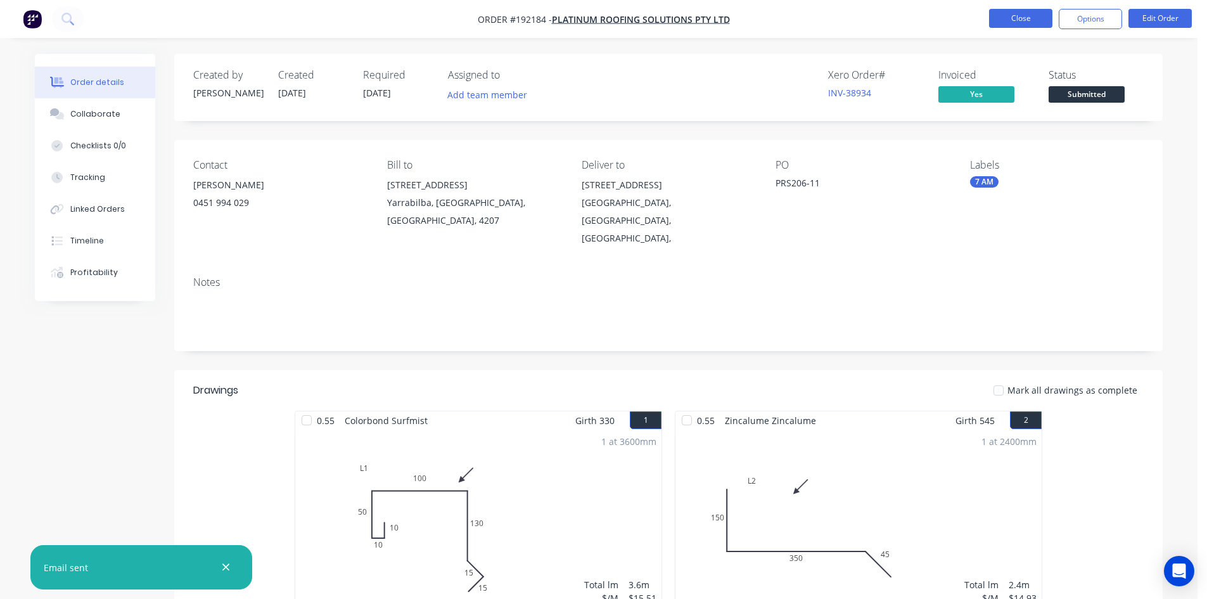
click at [1017, 22] on button "Close" at bounding box center [1020, 18] width 63 height 19
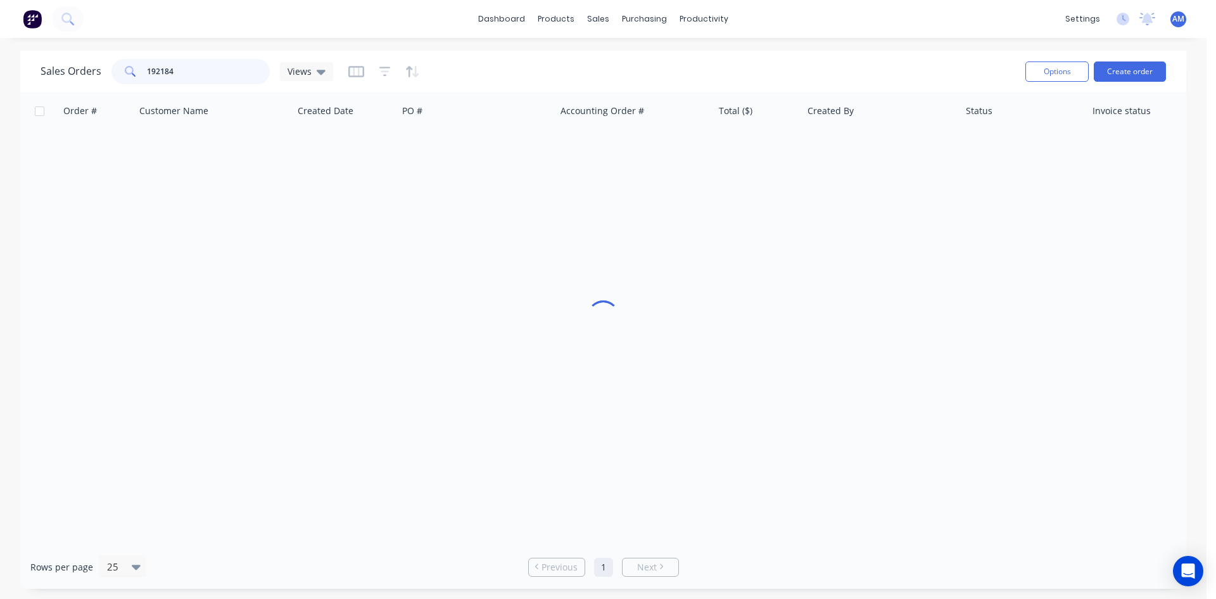
drag, startPoint x: 201, startPoint y: 67, endPoint x: 9, endPoint y: 66, distance: 191.9
click at [11, 68] on div "Sales Orders 192184 Views Options Create order Order # Customer Name Created Da…" at bounding box center [603, 320] width 1207 height 538
type input "192288"
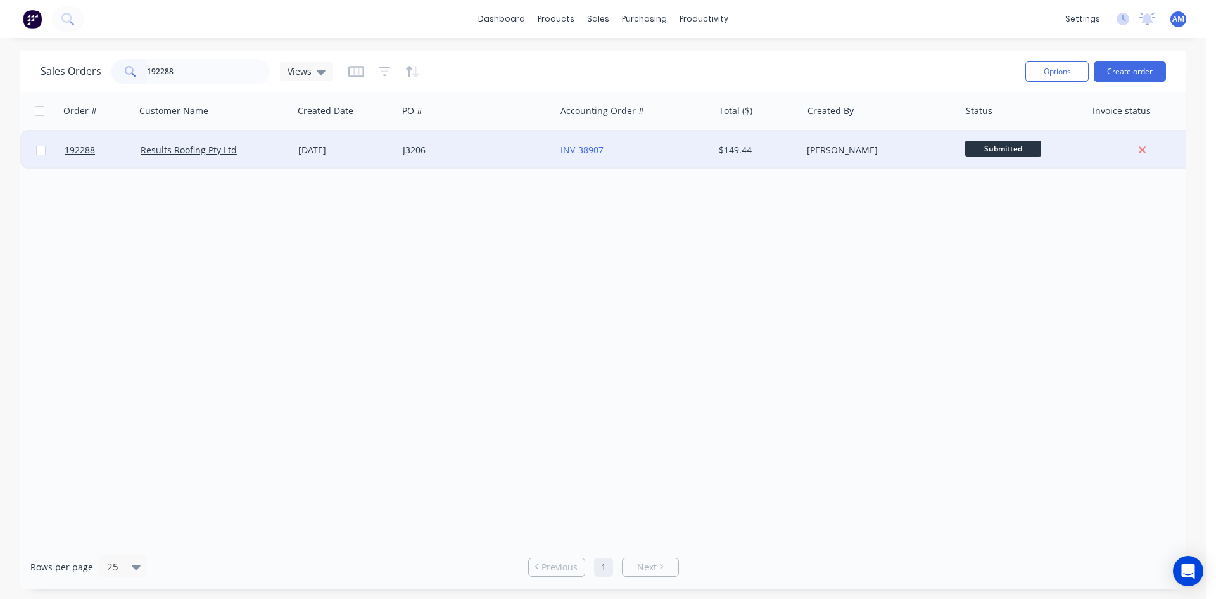
click at [474, 165] on div "J3206" at bounding box center [477, 150] width 158 height 38
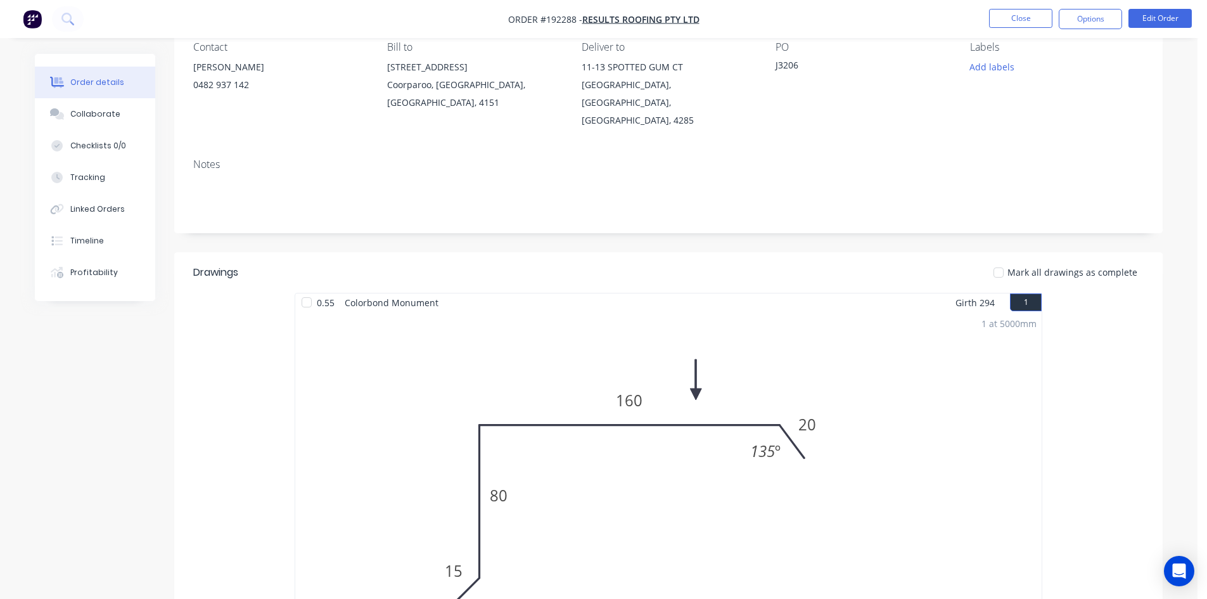
scroll to position [89, 0]
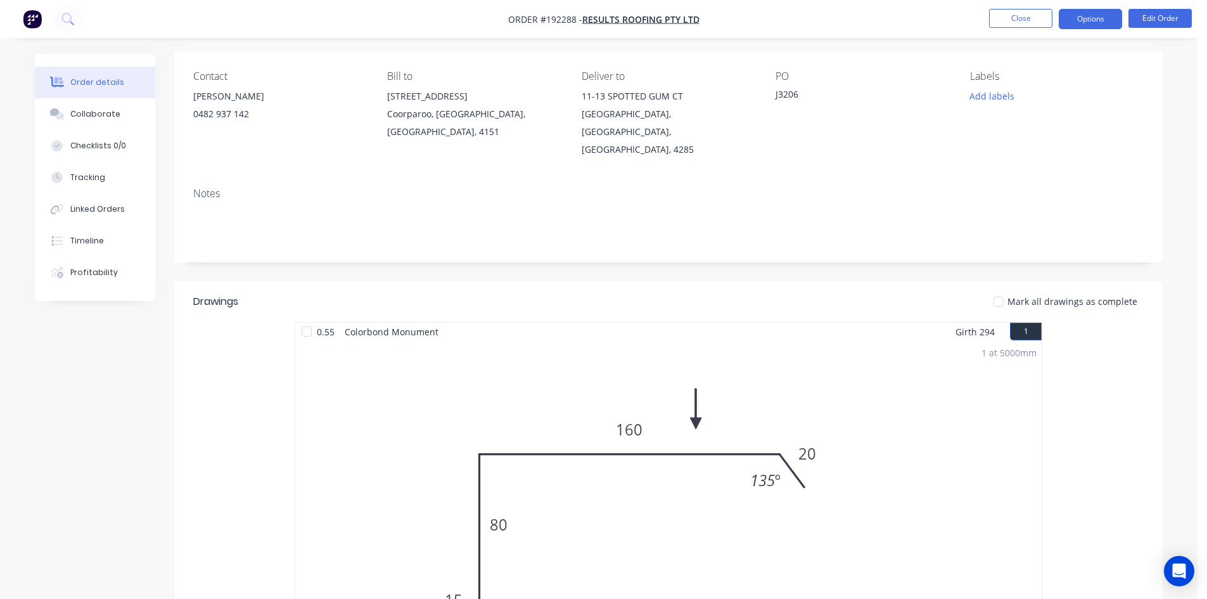
click at [1072, 23] on button "Options" at bounding box center [1089, 19] width 63 height 20
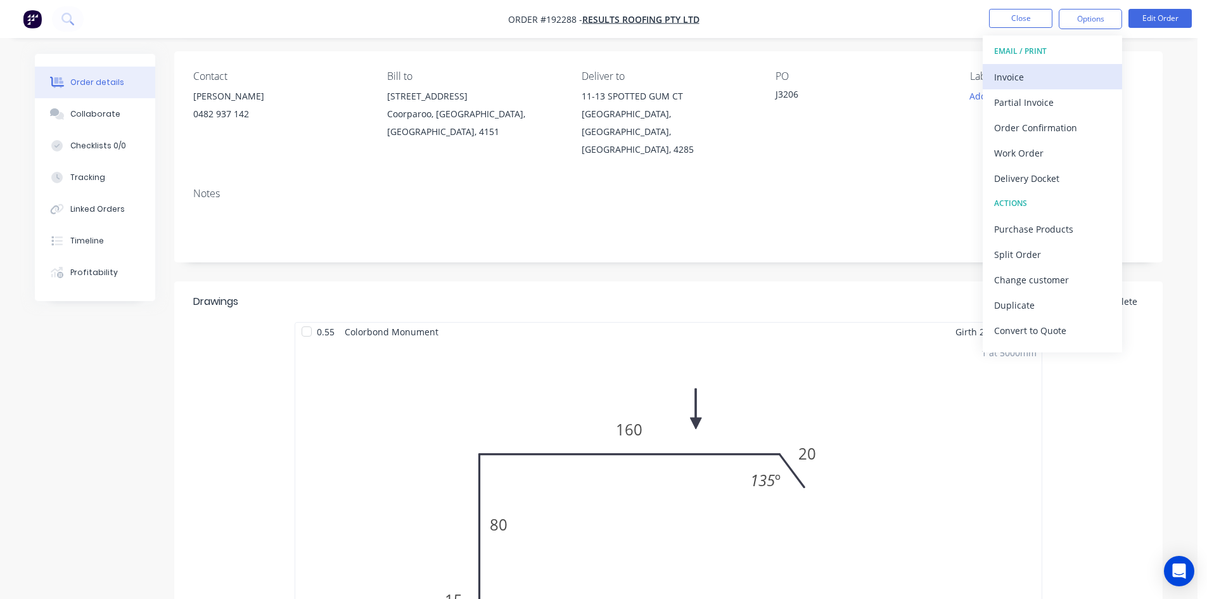
click at [1050, 71] on div "Invoice" at bounding box center [1052, 77] width 117 height 18
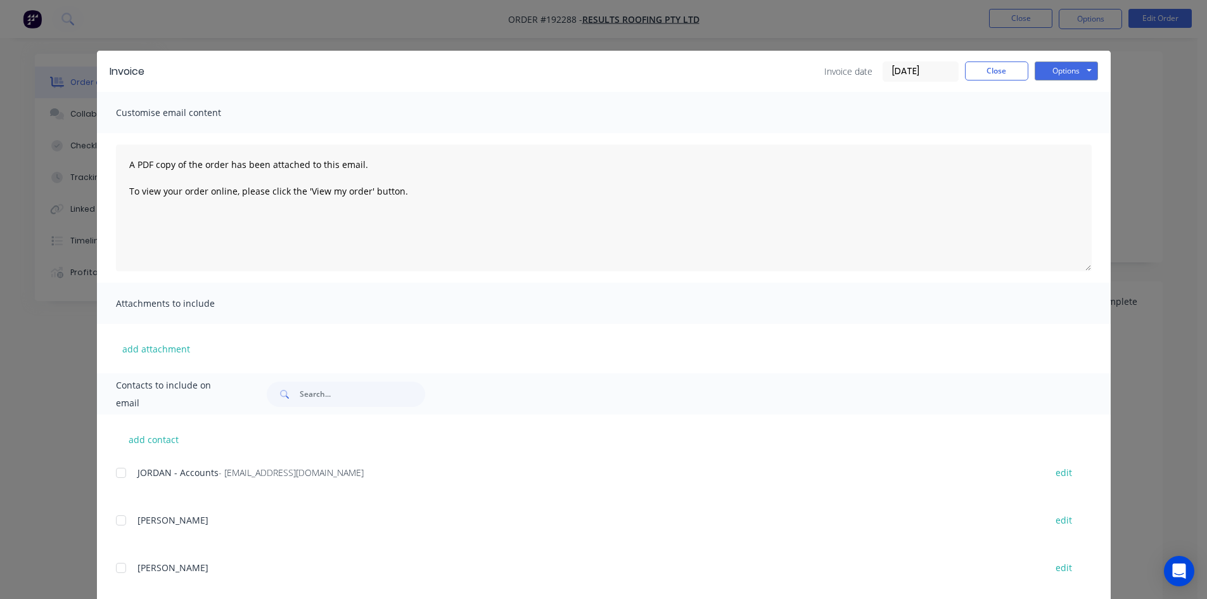
click at [121, 470] on div at bounding box center [120, 472] width 25 height 25
click at [1056, 68] on button "Options" at bounding box center [1065, 70] width 63 height 19
click at [1061, 127] on button "Email" at bounding box center [1074, 135] width 81 height 21
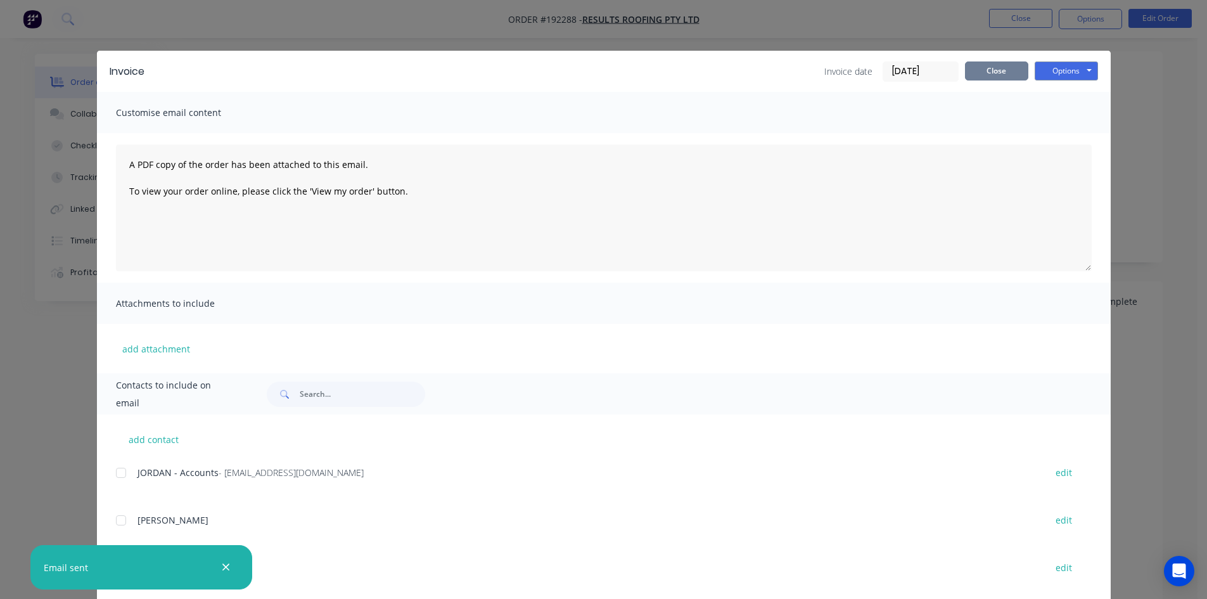
click at [1018, 66] on button "Close" at bounding box center [996, 70] width 63 height 19
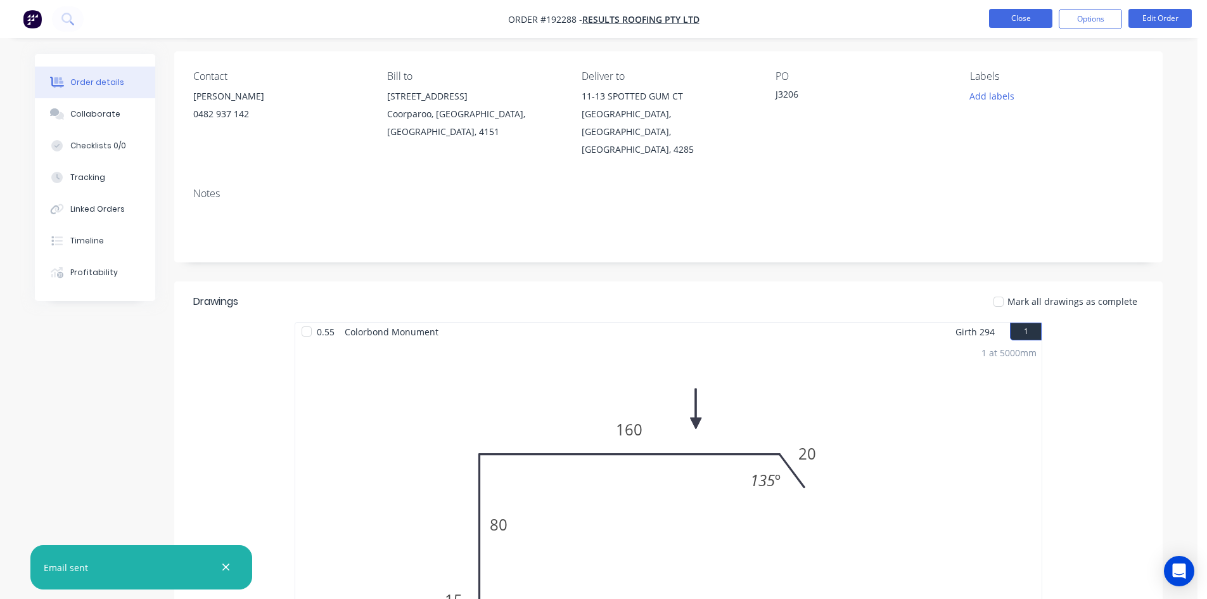
click at [1023, 22] on button "Close" at bounding box center [1020, 18] width 63 height 19
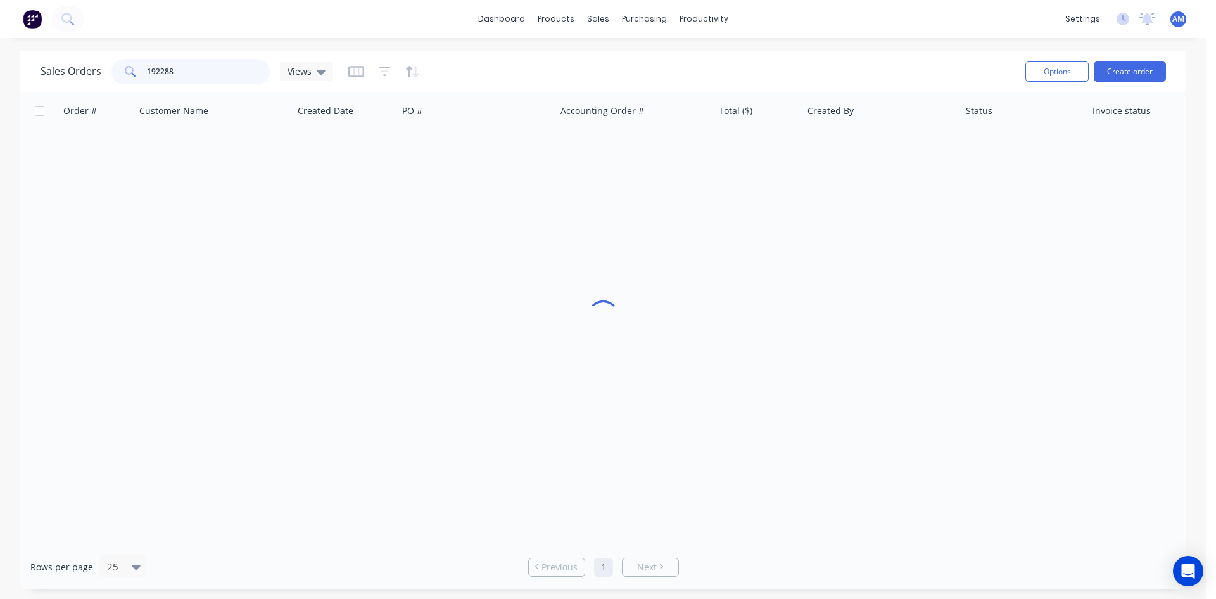
drag, startPoint x: 243, startPoint y: 70, endPoint x: 87, endPoint y: 60, distance: 156.1
click at [87, 60] on div "Sales Orders 192288 Views" at bounding box center [187, 71] width 293 height 25
type input "192319"
click at [514, 165] on div "2030" at bounding box center [477, 150] width 158 height 38
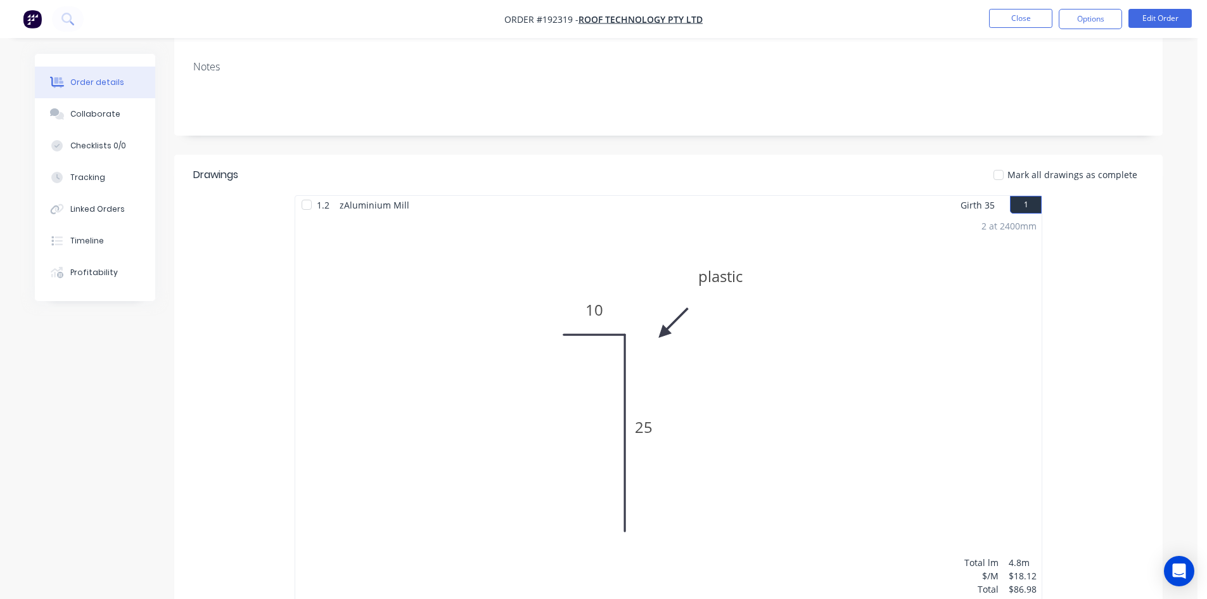
scroll to position [253, 0]
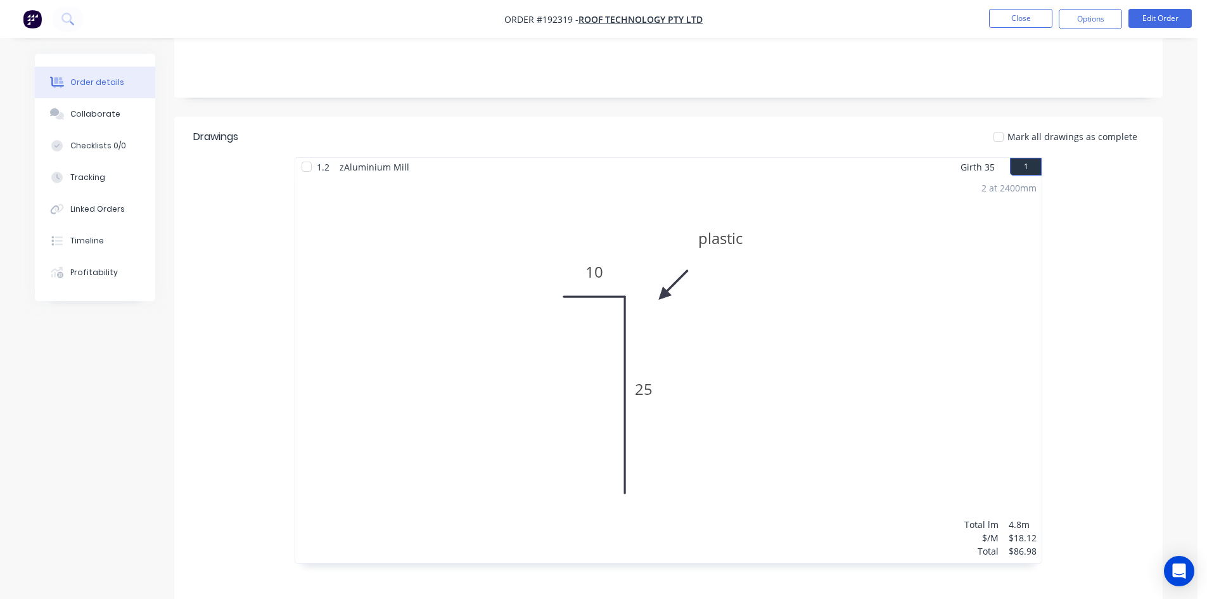
click at [998, 28] on li "Close" at bounding box center [1020, 19] width 63 height 20
click at [1002, 22] on button "Close" at bounding box center [1020, 18] width 63 height 19
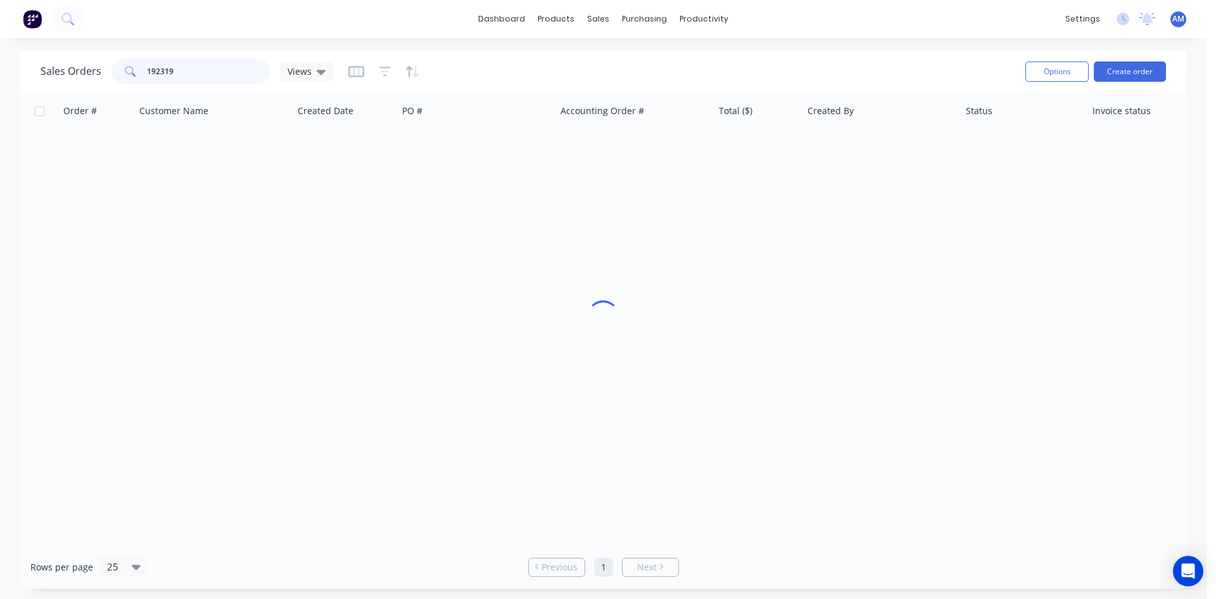
drag, startPoint x: 184, startPoint y: 72, endPoint x: 115, endPoint y: 69, distance: 68.5
click at [115, 69] on div "192319" at bounding box center [190, 71] width 158 height 25
type input "192282"
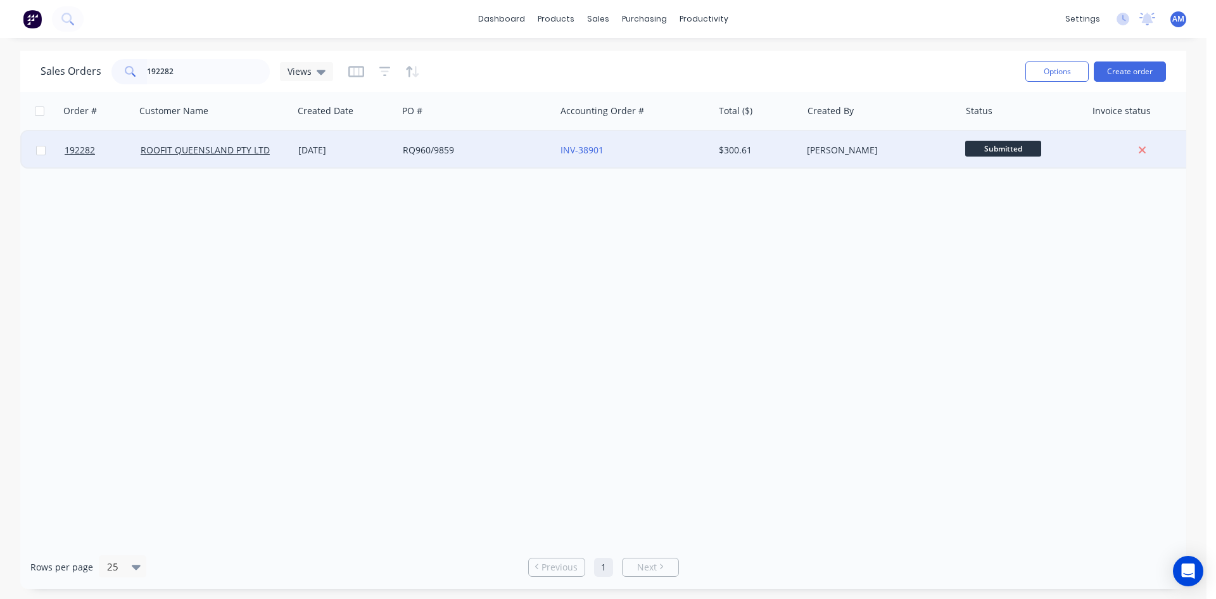
click at [529, 149] on div "RQ960/9859" at bounding box center [473, 150] width 141 height 13
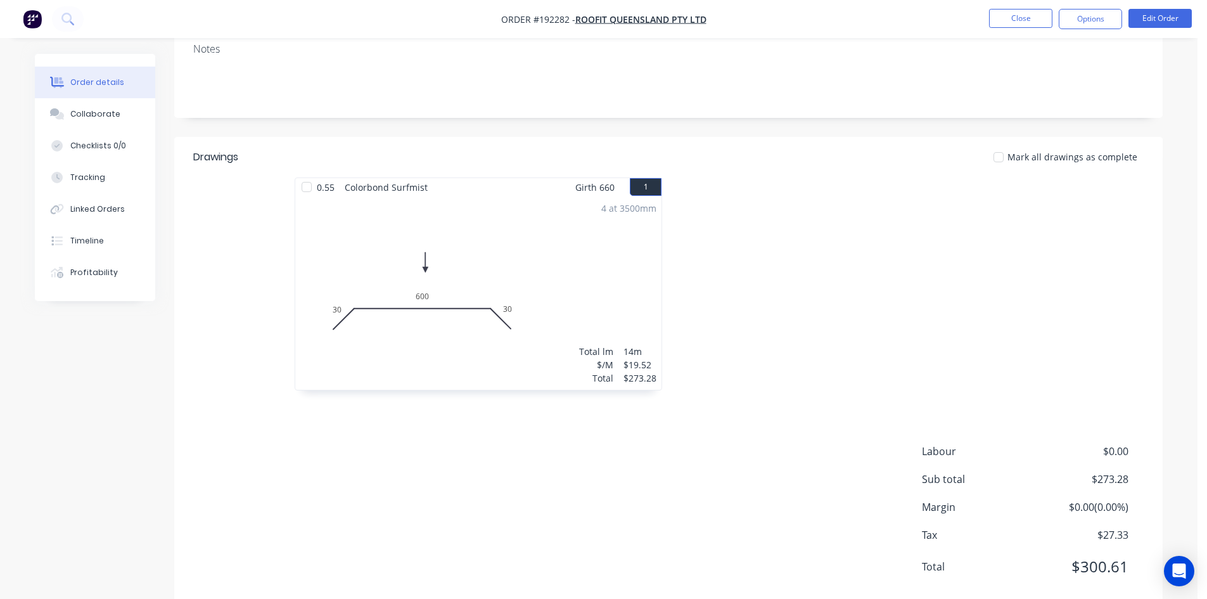
scroll to position [245, 0]
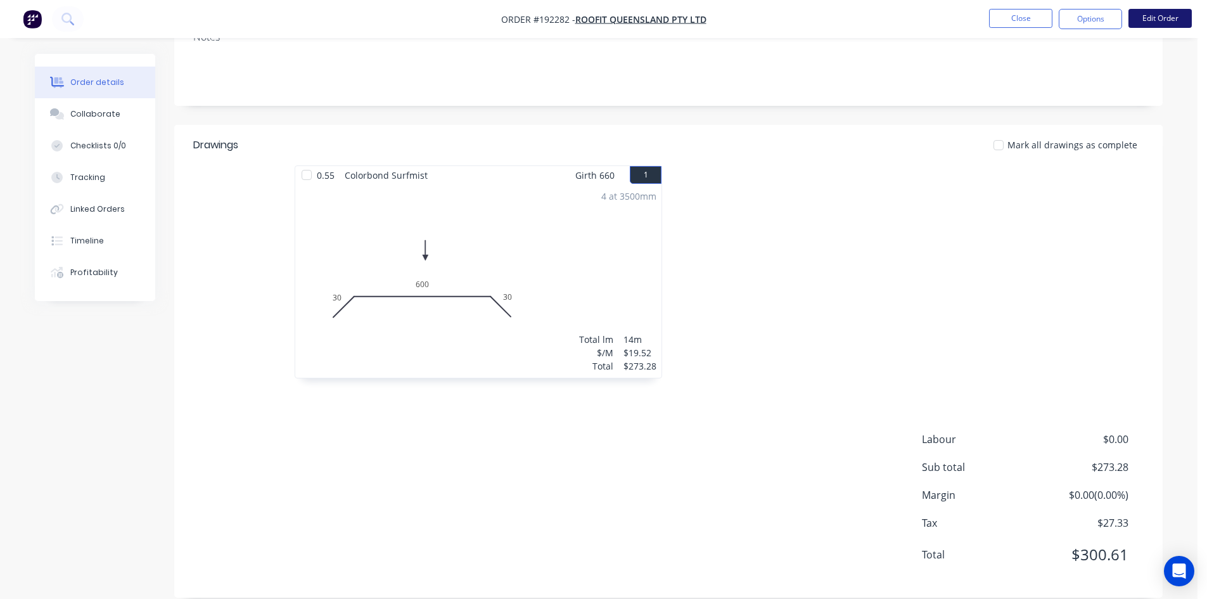
click at [1155, 19] on button "Edit Order" at bounding box center [1159, 18] width 63 height 19
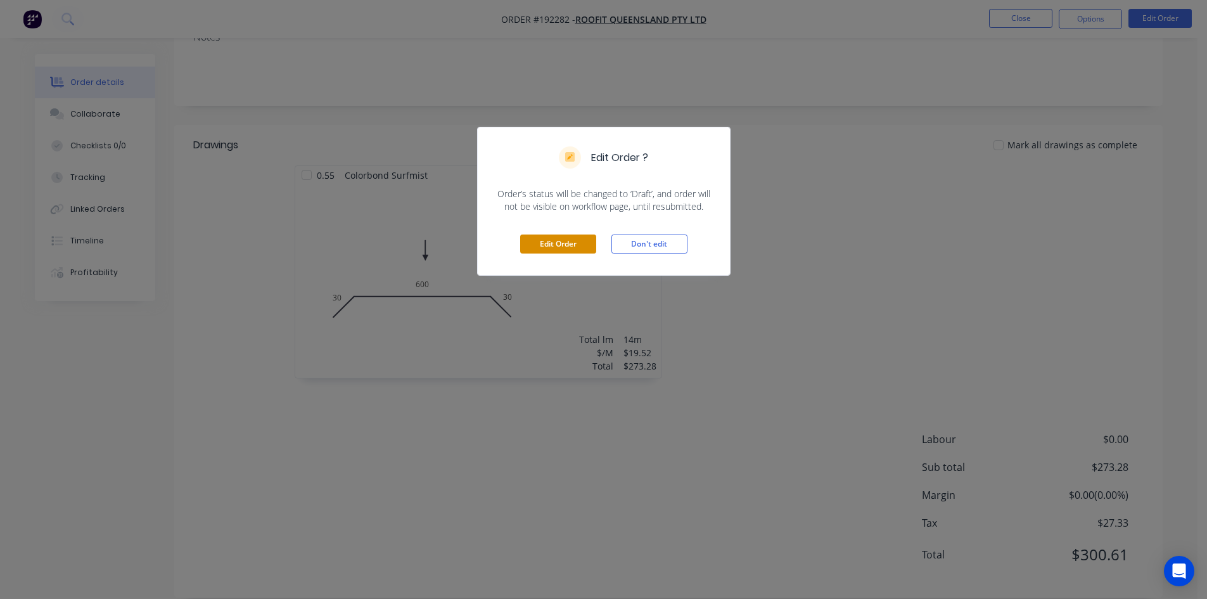
click at [556, 241] on button "Edit Order" at bounding box center [558, 243] width 76 height 19
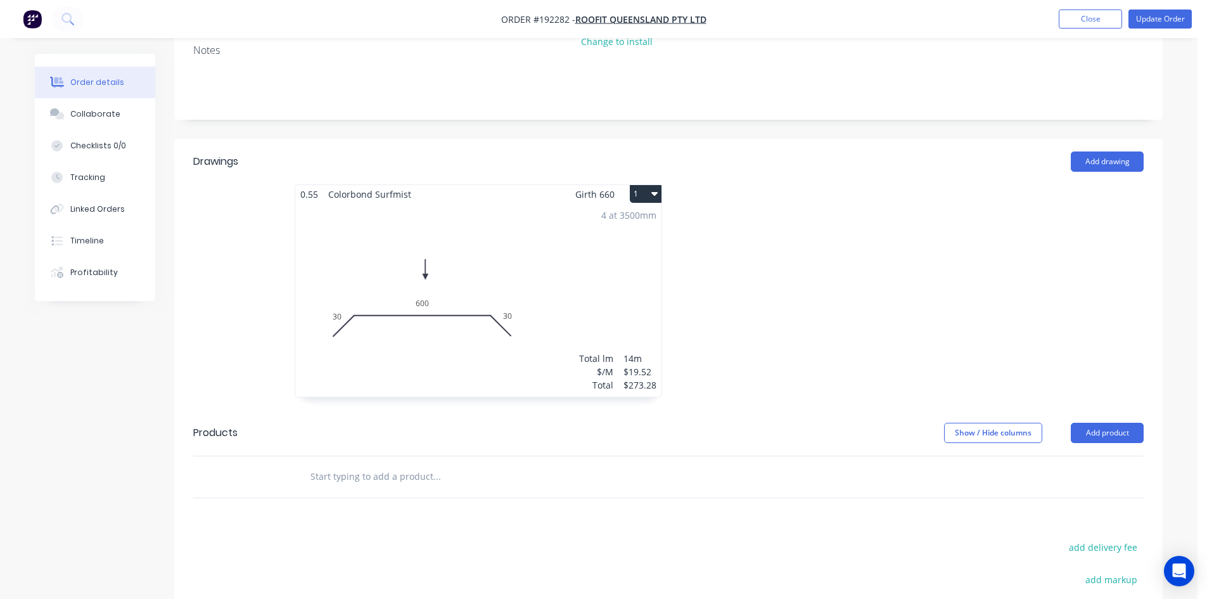
scroll to position [443, 0]
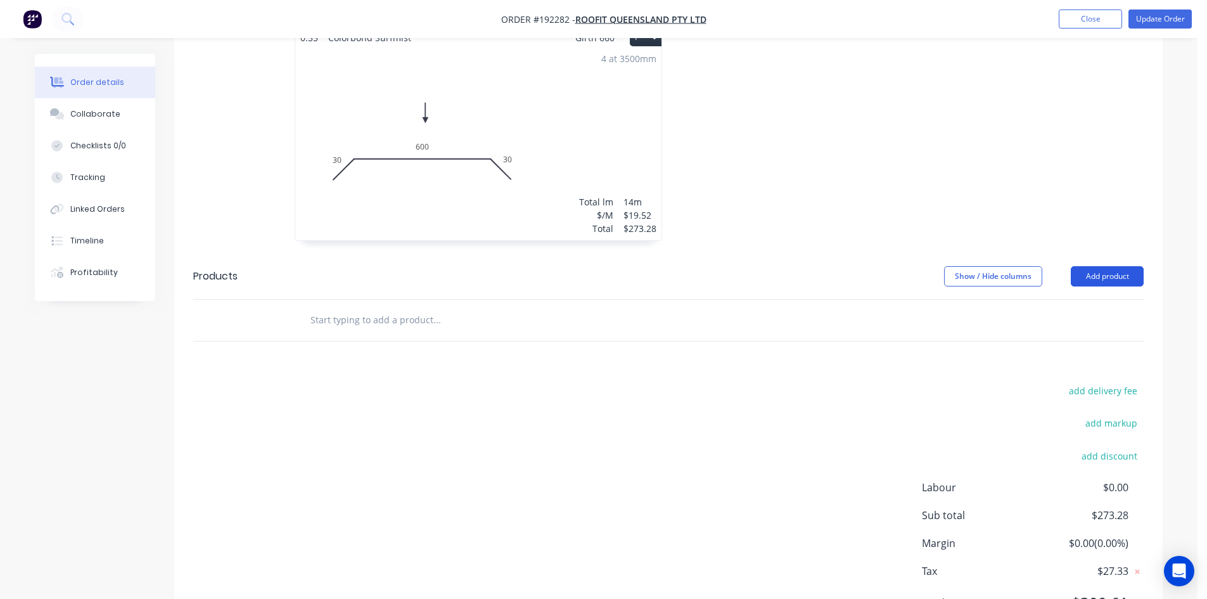
click at [1103, 266] on button "Add product" at bounding box center [1106, 276] width 73 height 20
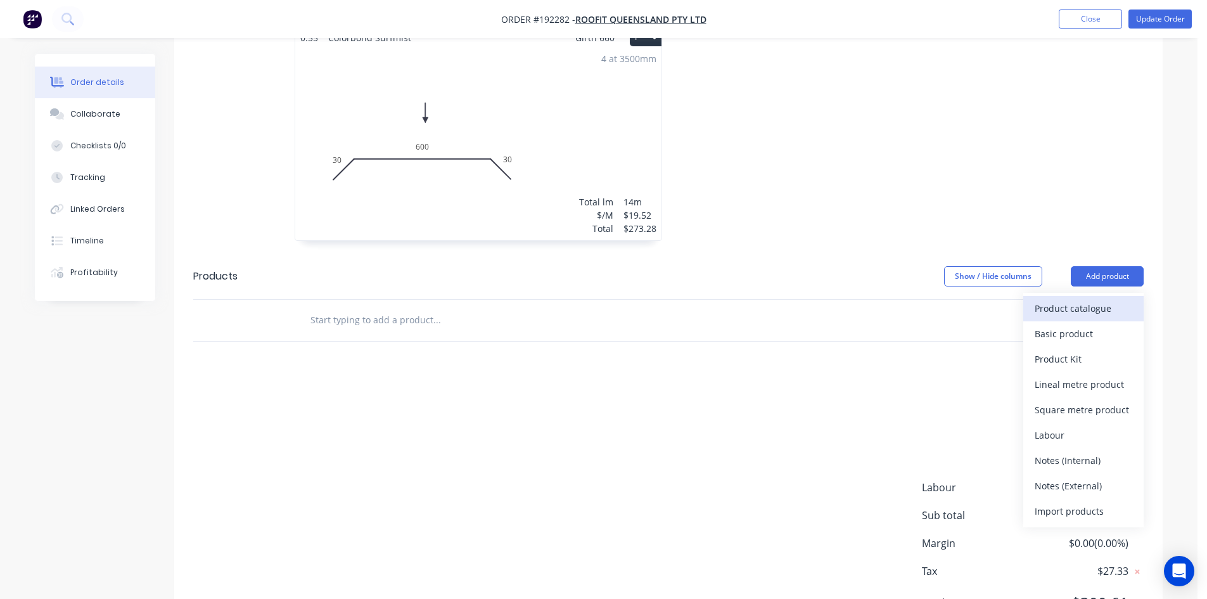
click at [1106, 299] on div "Product catalogue" at bounding box center [1083, 308] width 98 height 18
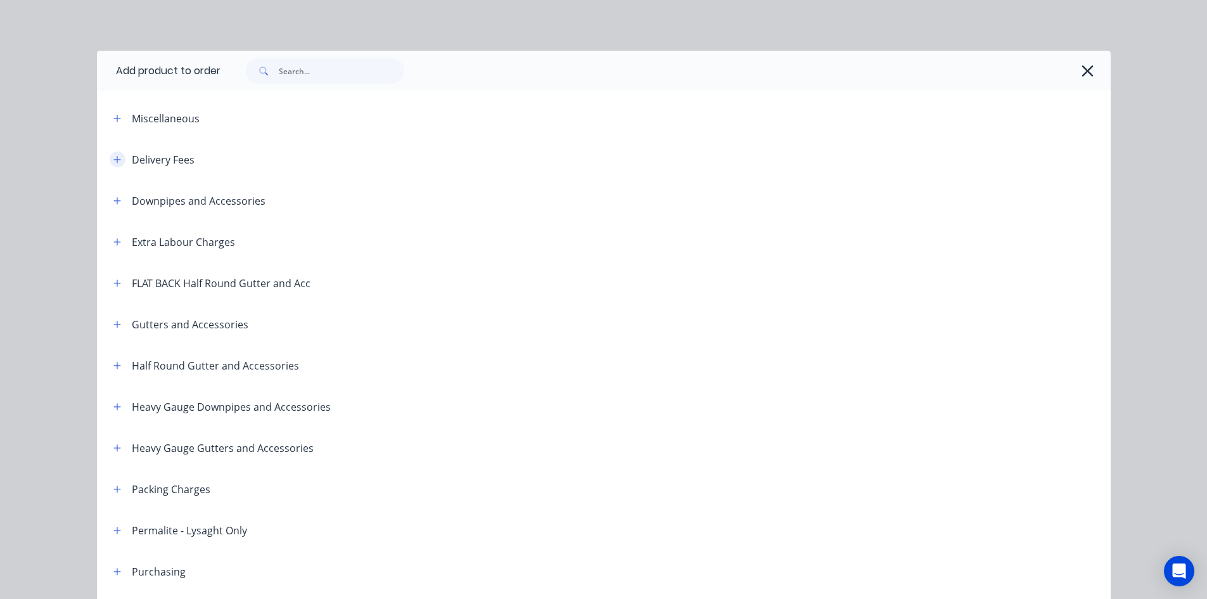
click at [117, 159] on button "button" at bounding box center [118, 159] width 16 height 16
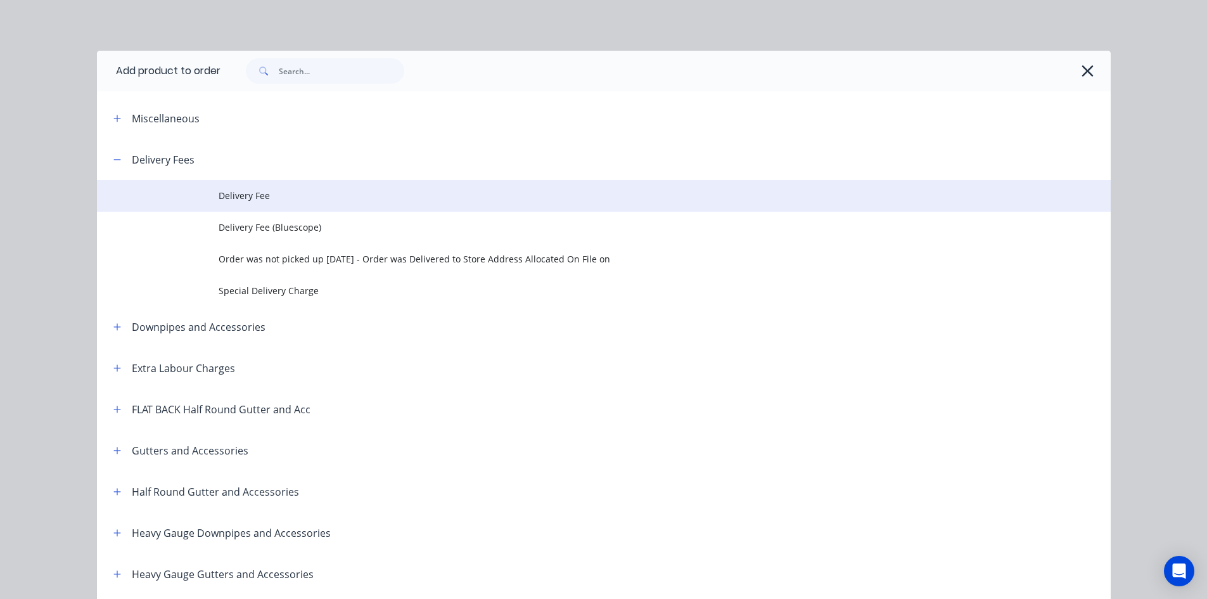
click at [224, 198] on span "Delivery Fee" at bounding box center [575, 195] width 713 height 13
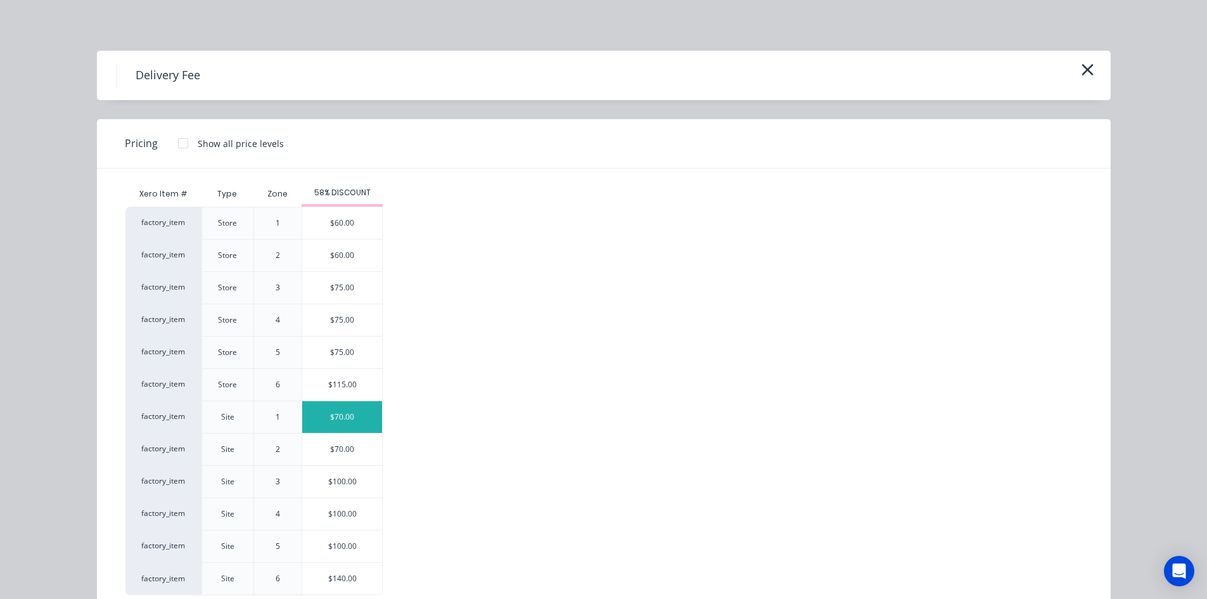
click at [348, 422] on div "$70.00" at bounding box center [342, 417] width 80 height 32
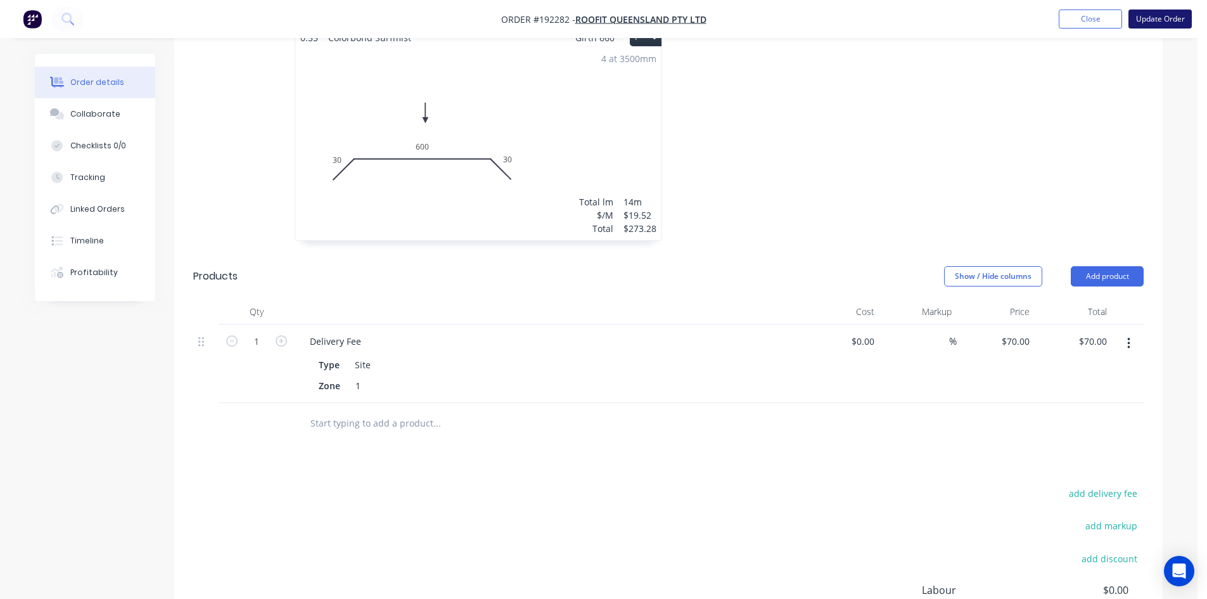
click at [1171, 20] on button "Update Order" at bounding box center [1159, 19] width 63 height 19
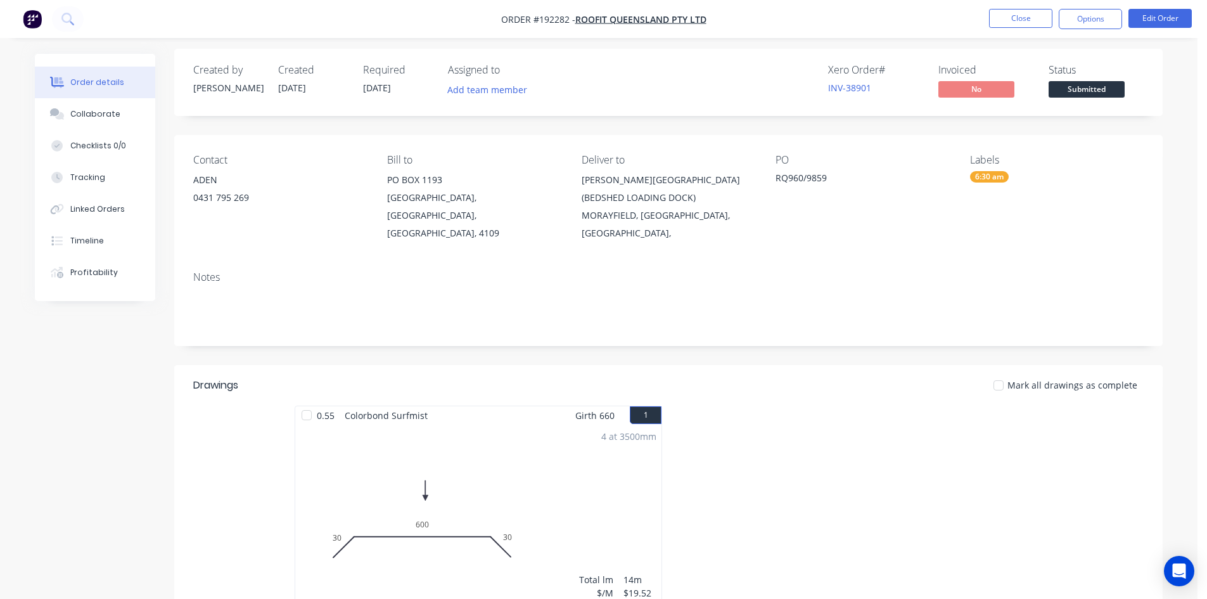
scroll to position [0, 0]
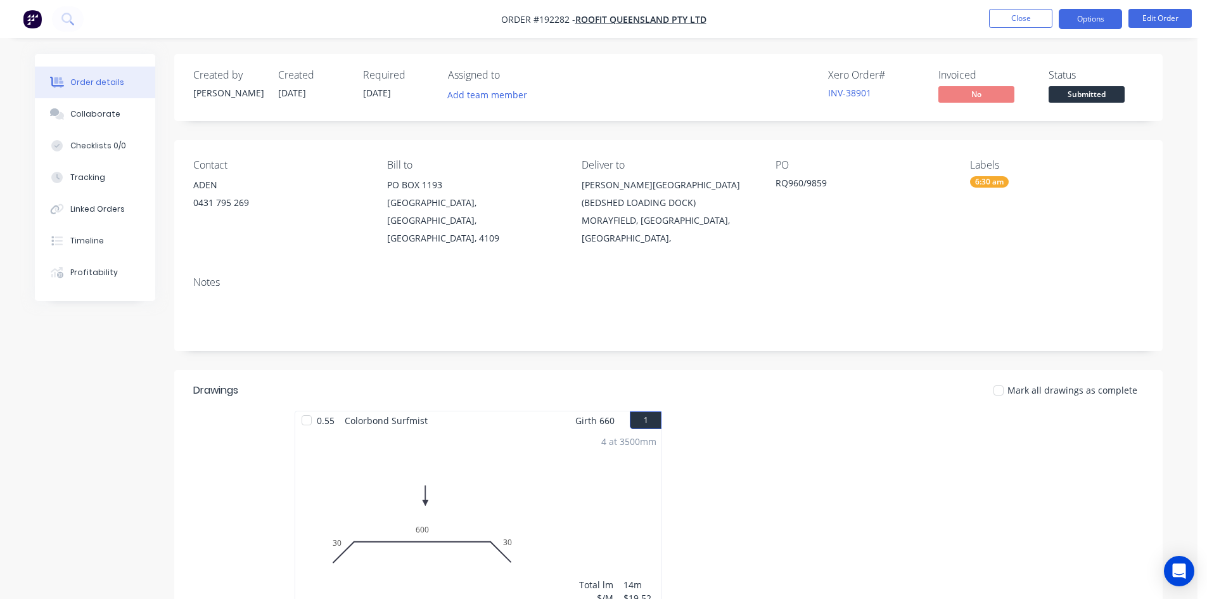
click at [1110, 21] on button "Options" at bounding box center [1089, 19] width 63 height 20
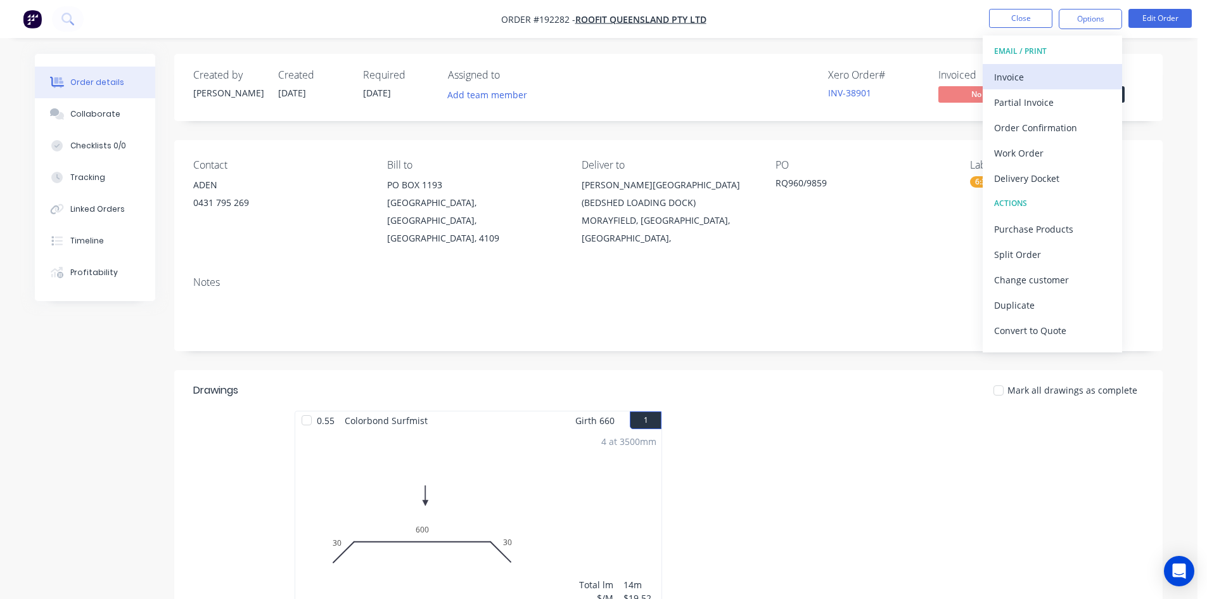
click at [1065, 65] on button "Invoice" at bounding box center [1051, 76] width 139 height 25
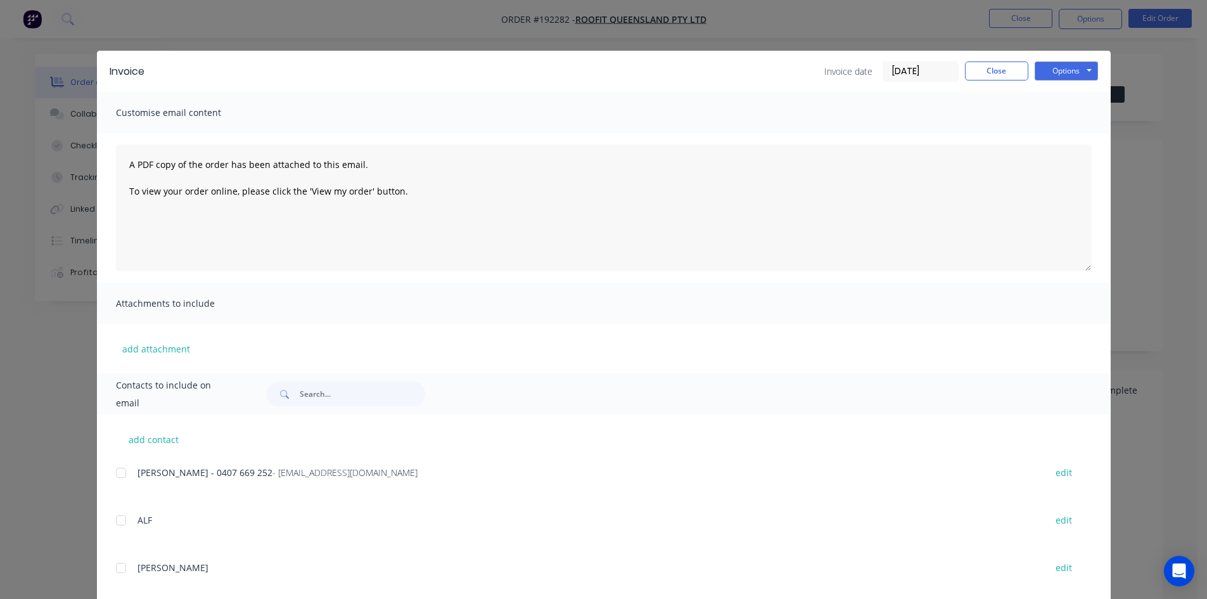
click at [125, 469] on div at bounding box center [120, 472] width 25 height 25
click at [1048, 75] on button "Options" at bounding box center [1065, 70] width 63 height 19
click at [1048, 128] on button "Email" at bounding box center [1074, 135] width 81 height 21
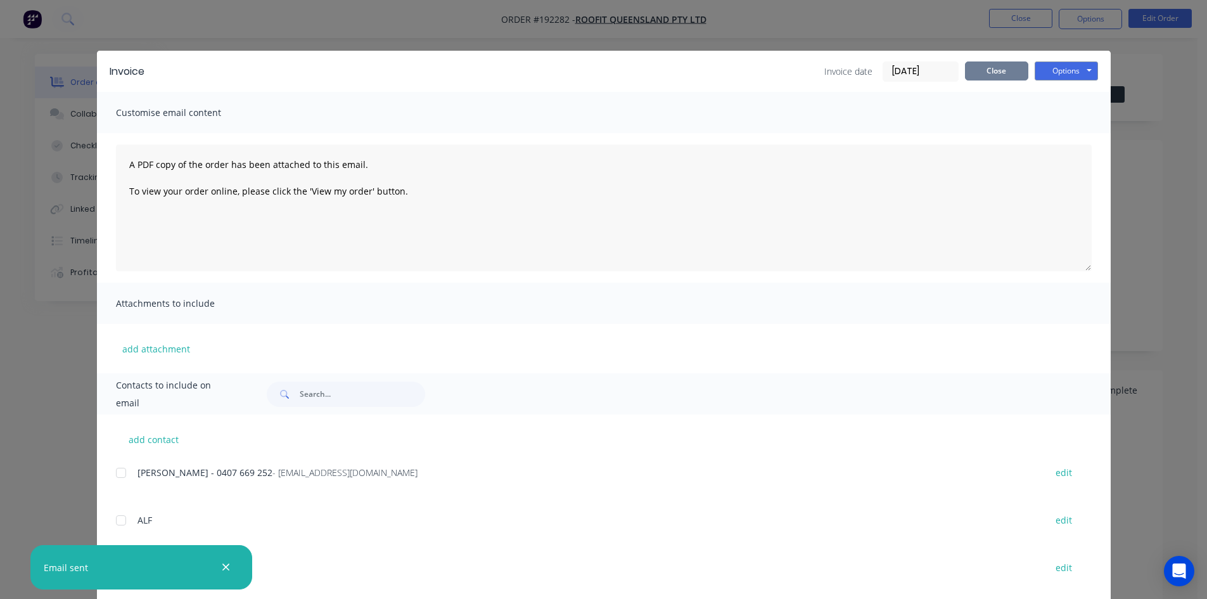
click at [1013, 77] on button "Close" at bounding box center [996, 70] width 63 height 19
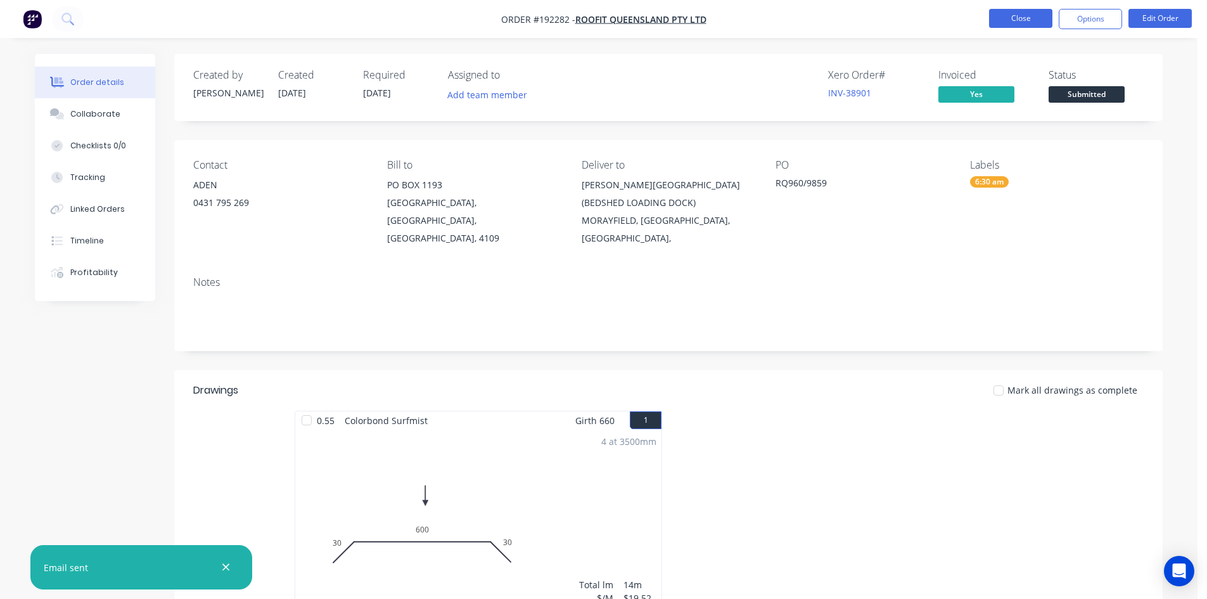
click at [1021, 26] on button "Close" at bounding box center [1020, 18] width 63 height 19
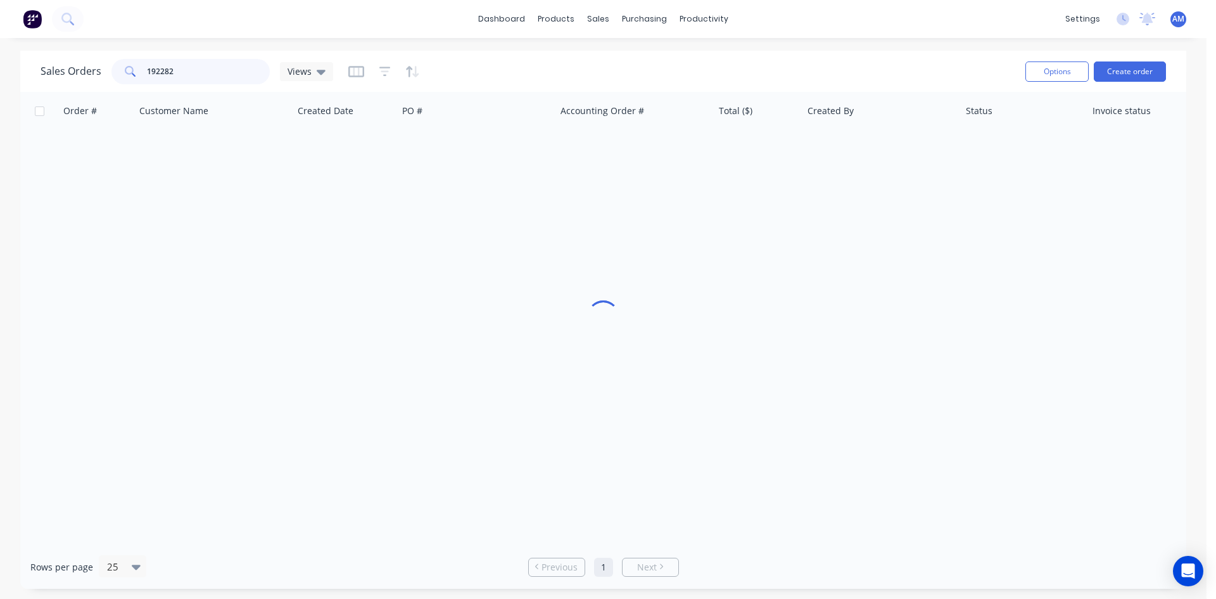
drag, startPoint x: 213, startPoint y: 75, endPoint x: 62, endPoint y: 86, distance: 151.1
click at [72, 73] on div "Sales Orders 192282 Views" at bounding box center [187, 71] width 293 height 25
type input "192369"
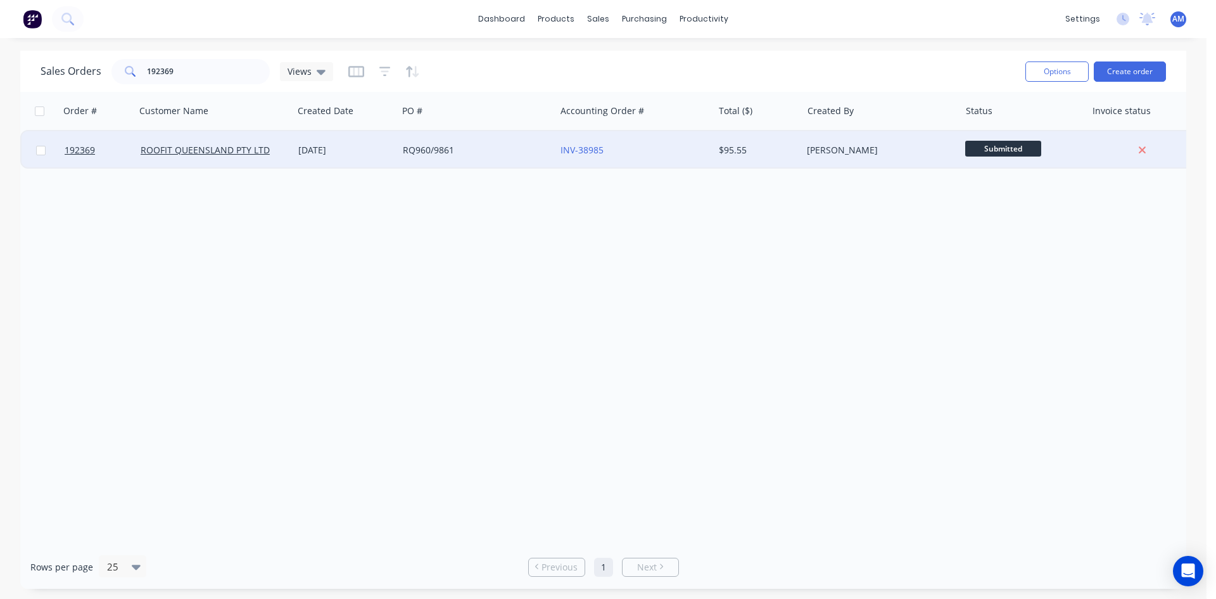
click at [521, 160] on div "RQ960/9861" at bounding box center [477, 150] width 158 height 38
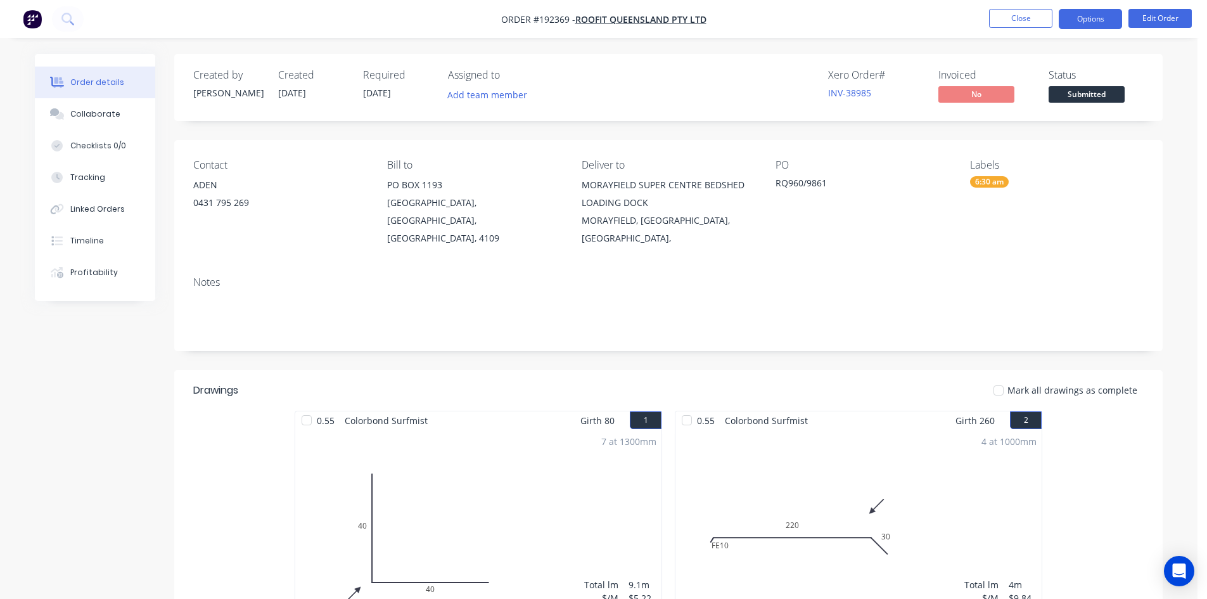
click at [1086, 22] on button "Options" at bounding box center [1089, 19] width 63 height 20
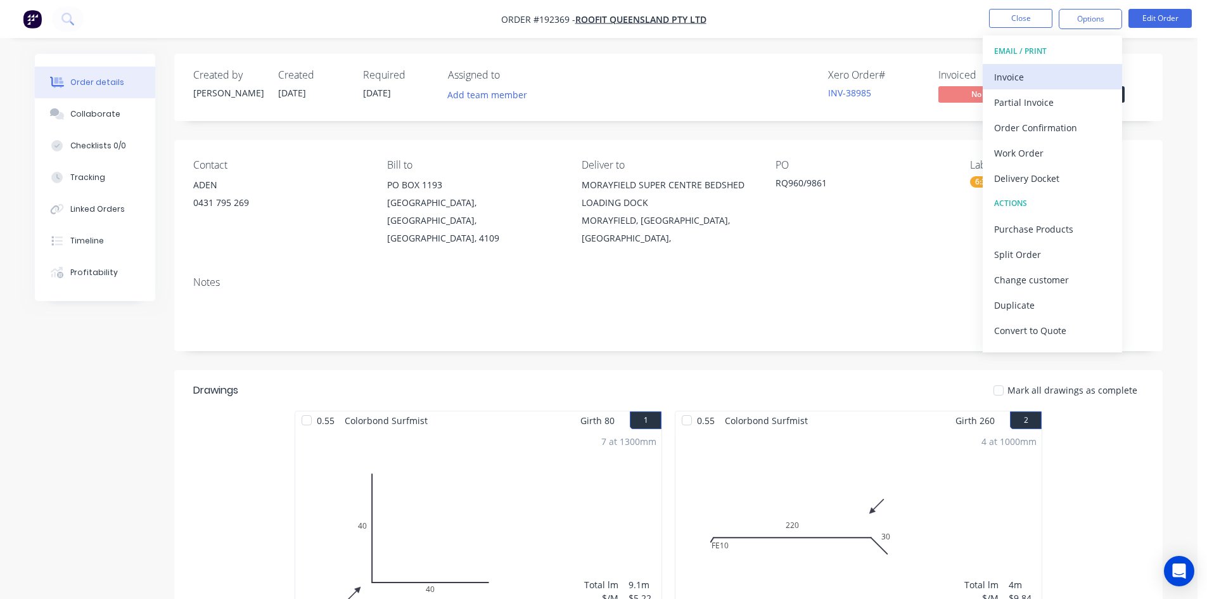
click at [1055, 69] on div "Invoice" at bounding box center [1052, 77] width 117 height 18
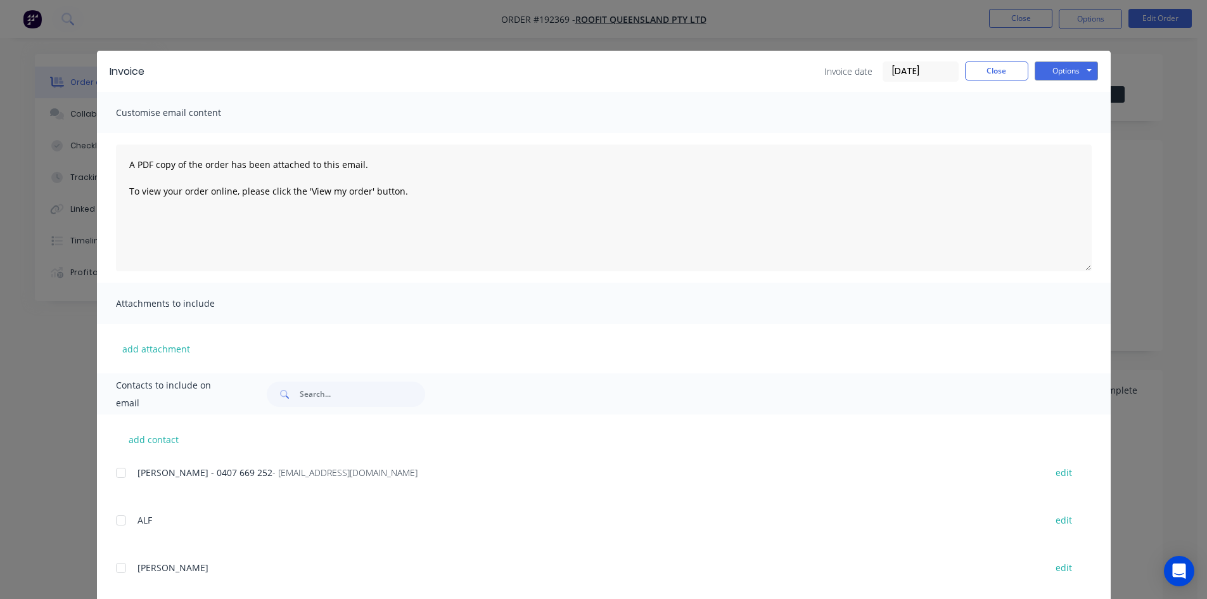
click at [119, 469] on div at bounding box center [120, 472] width 25 height 25
click at [1035, 71] on button "Options" at bounding box center [1065, 70] width 63 height 19
click at [1048, 129] on button "Email" at bounding box center [1074, 135] width 81 height 21
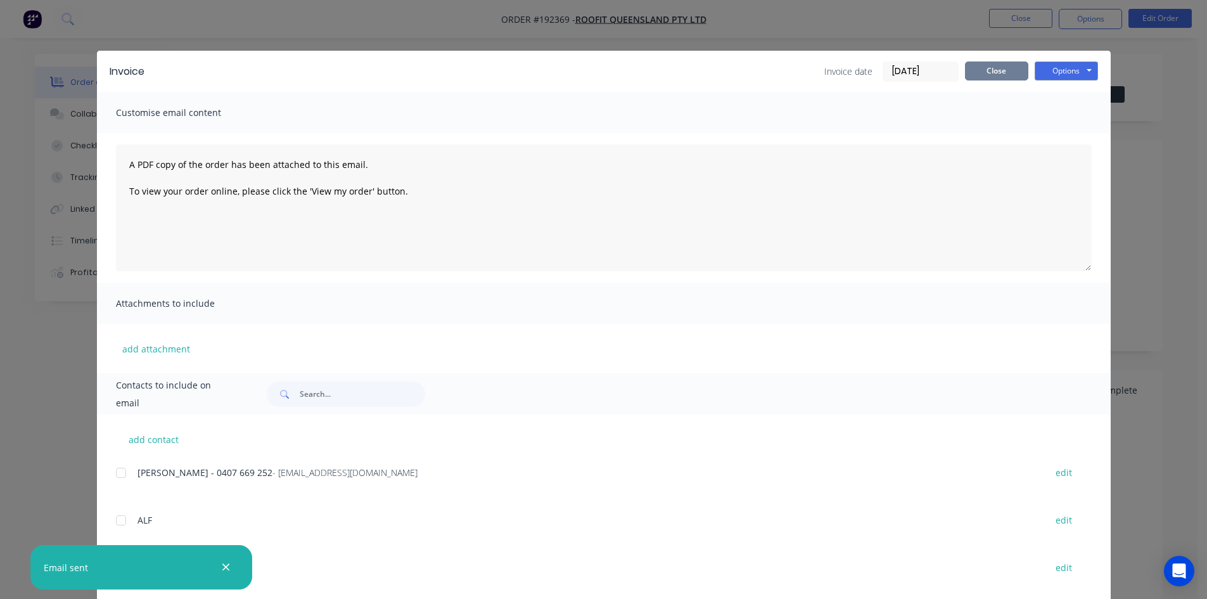
click at [1005, 80] on button "Close" at bounding box center [996, 70] width 63 height 19
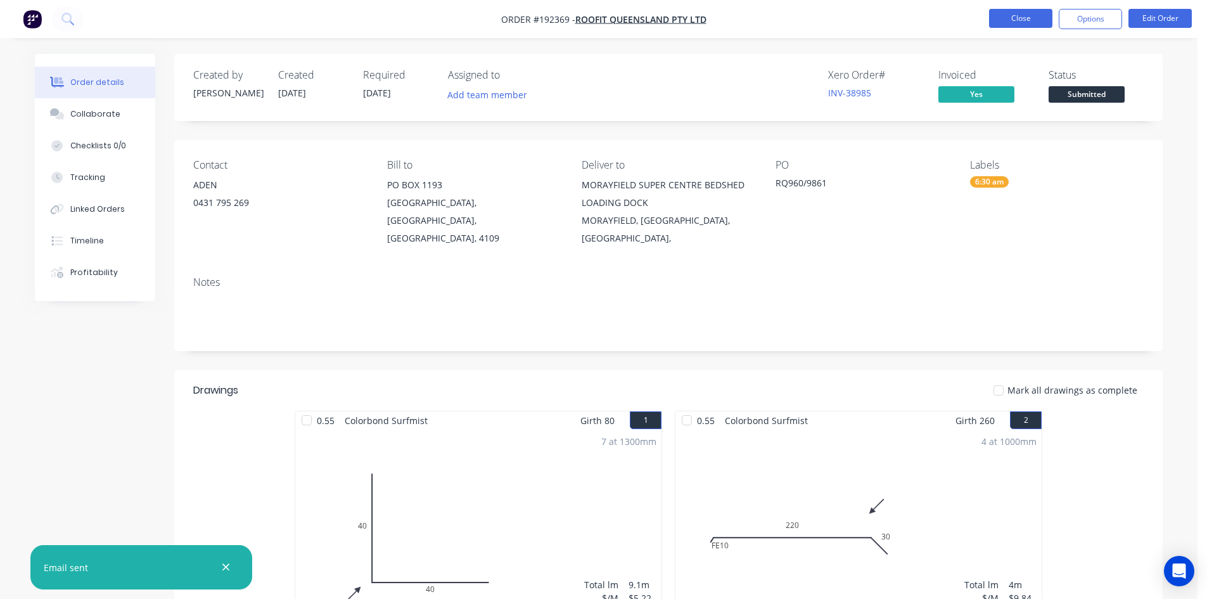
click at [1006, 18] on button "Close" at bounding box center [1020, 18] width 63 height 19
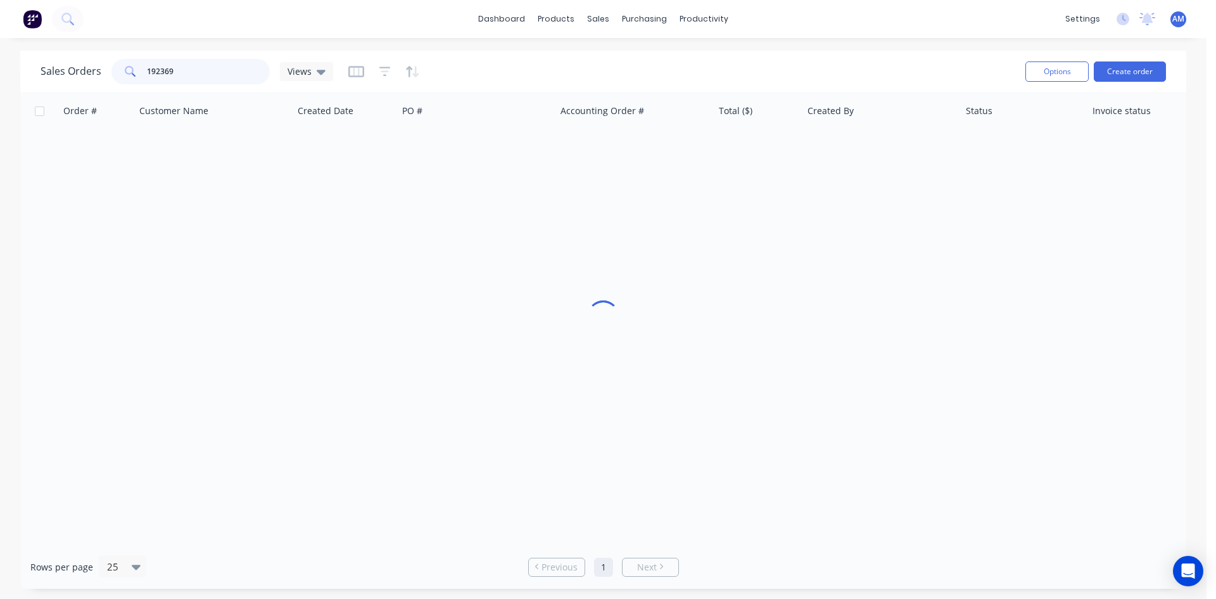
drag, startPoint x: 179, startPoint y: 68, endPoint x: 101, endPoint y: 75, distance: 78.8
click at [101, 75] on div "Sales Orders 192369 Views" at bounding box center [187, 71] width 293 height 25
type input "192317"
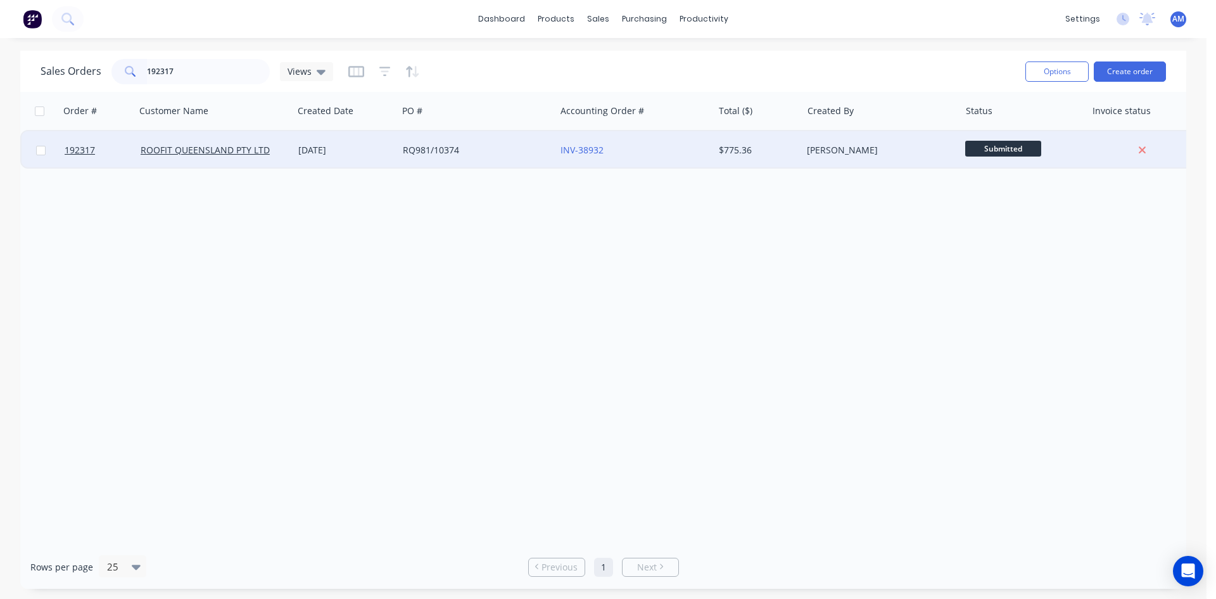
click at [531, 161] on div "RQ981/10374" at bounding box center [477, 150] width 158 height 38
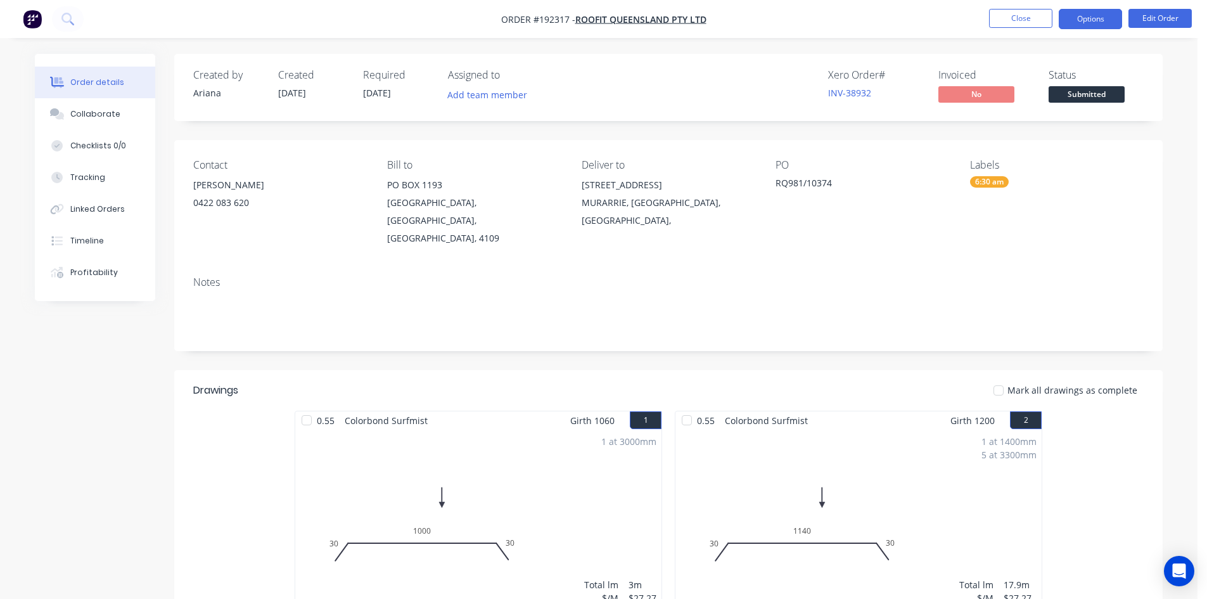
click at [1110, 19] on button "Options" at bounding box center [1089, 19] width 63 height 20
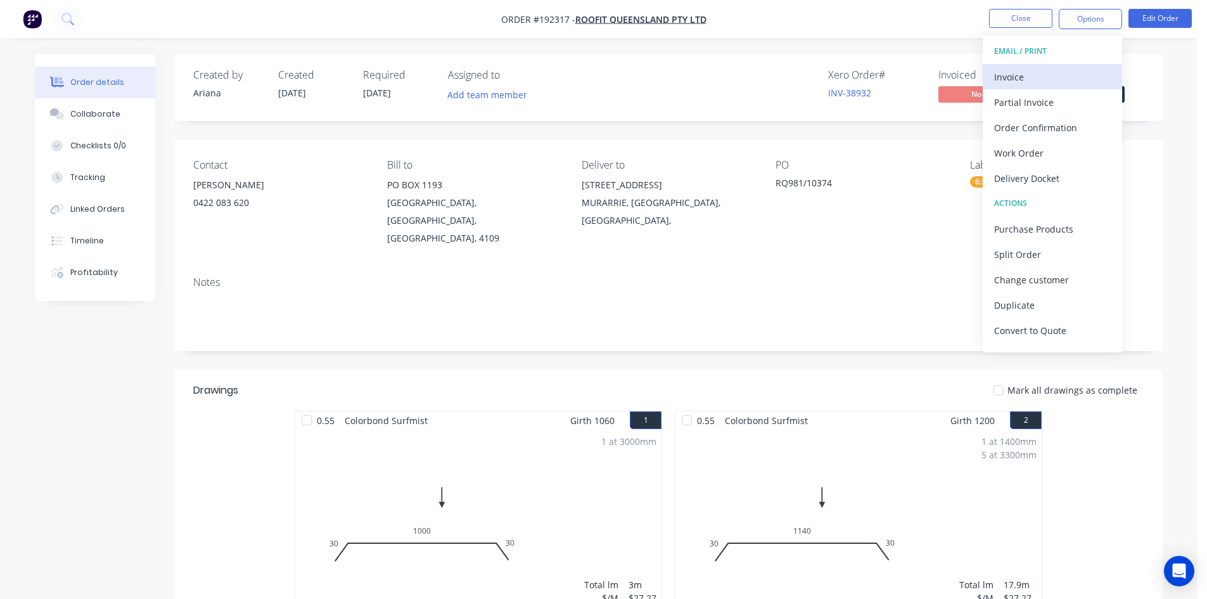
click at [1034, 70] on div "Invoice" at bounding box center [1052, 77] width 117 height 18
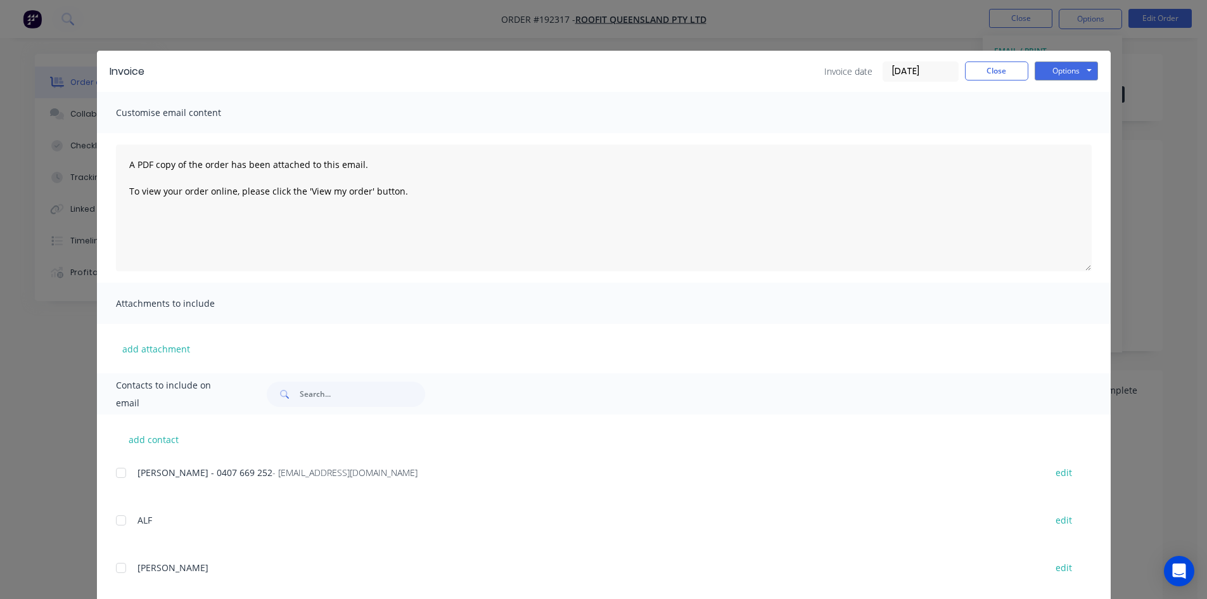
click at [118, 475] on div at bounding box center [120, 472] width 25 height 25
click at [1055, 69] on button "Options" at bounding box center [1065, 70] width 63 height 19
click at [1042, 129] on button "Email" at bounding box center [1074, 135] width 81 height 21
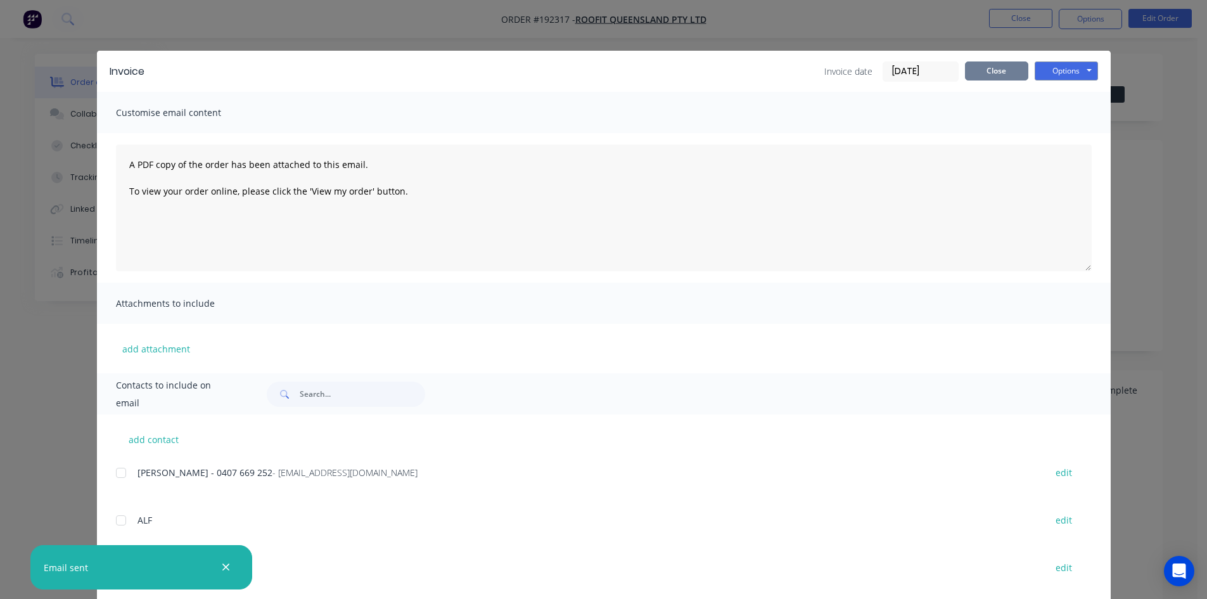
click at [966, 68] on button "Close" at bounding box center [996, 70] width 63 height 19
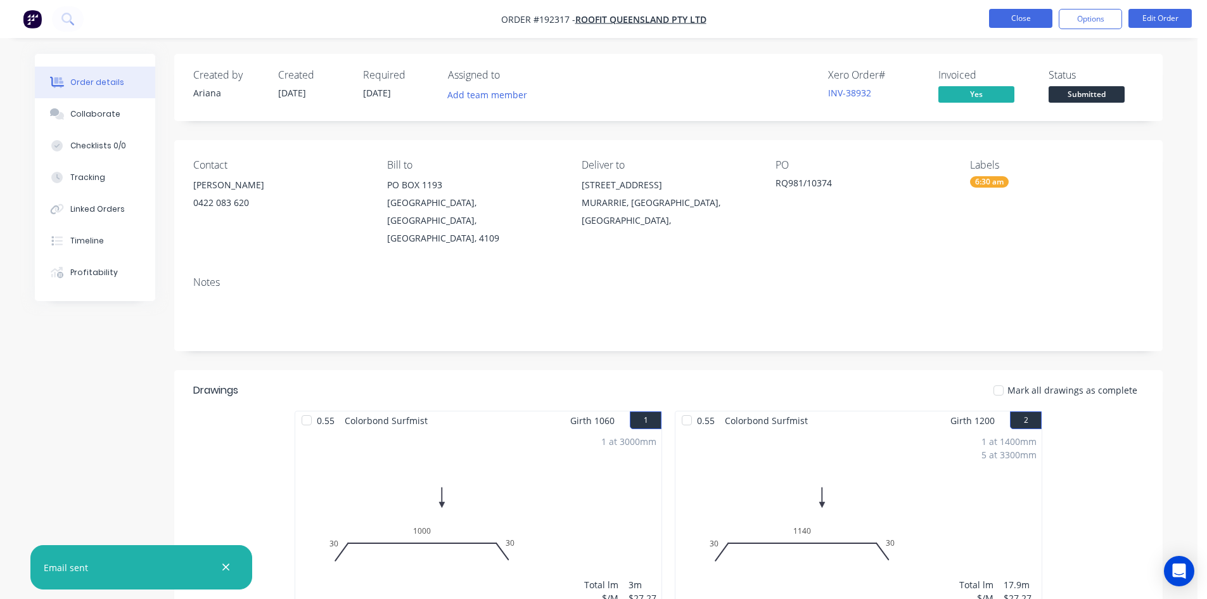
click at [1016, 20] on button "Close" at bounding box center [1020, 18] width 63 height 19
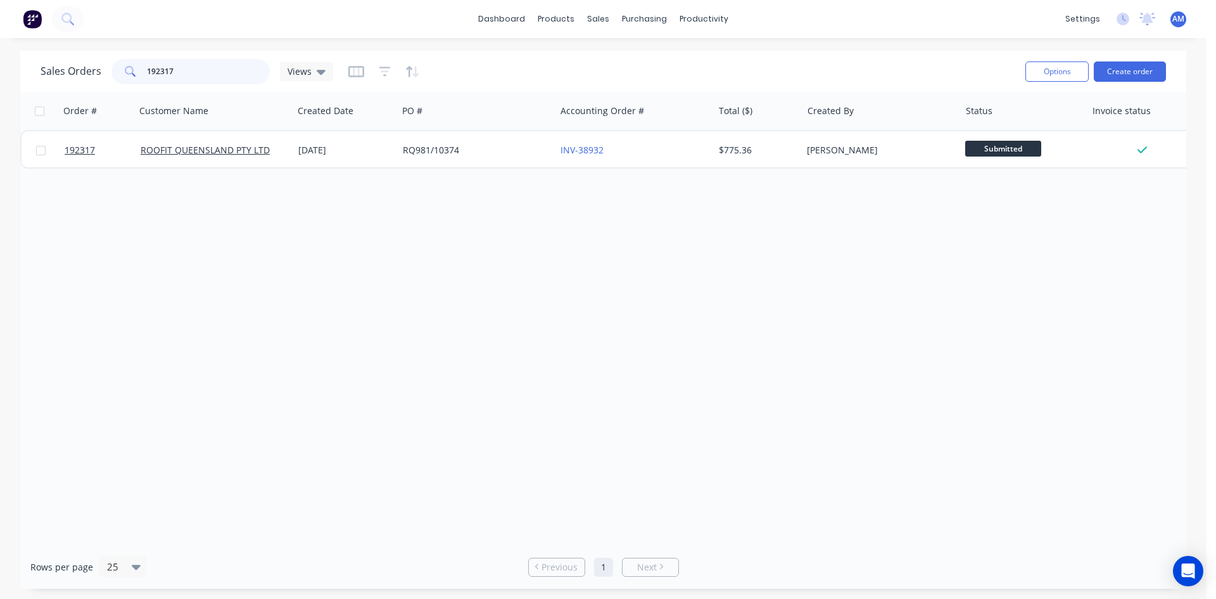
drag, startPoint x: 209, startPoint y: 77, endPoint x: 96, endPoint y: 67, distance: 113.8
click at [96, 67] on div "Sales Orders 192317 Views" at bounding box center [187, 71] width 293 height 25
type input "192319"
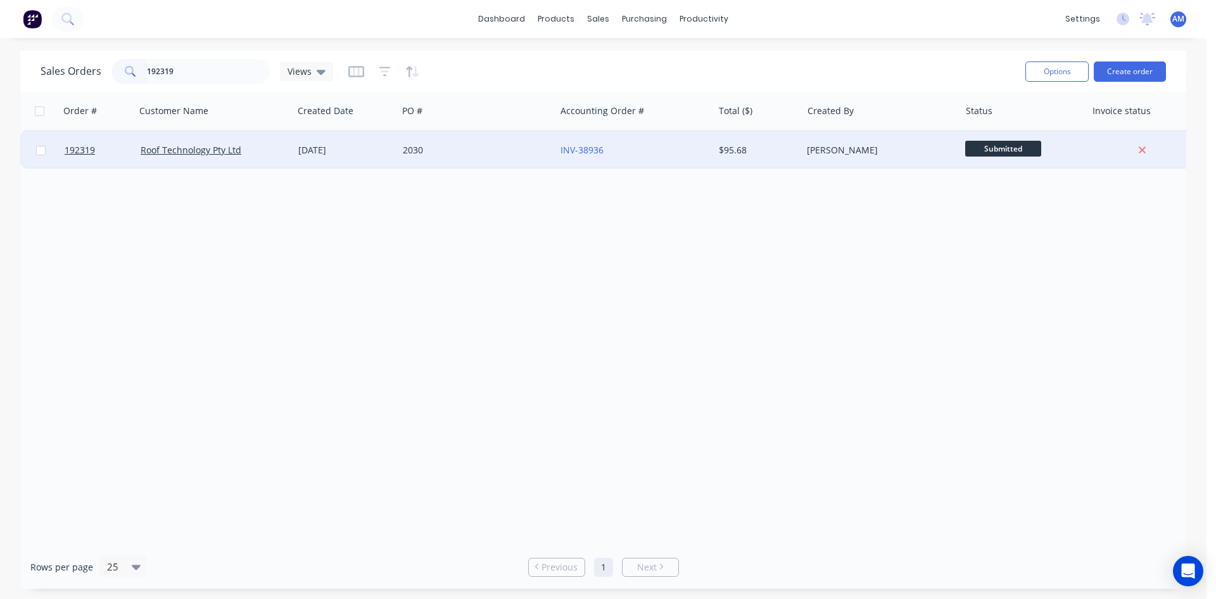
click at [469, 144] on div "2030" at bounding box center [473, 150] width 141 height 13
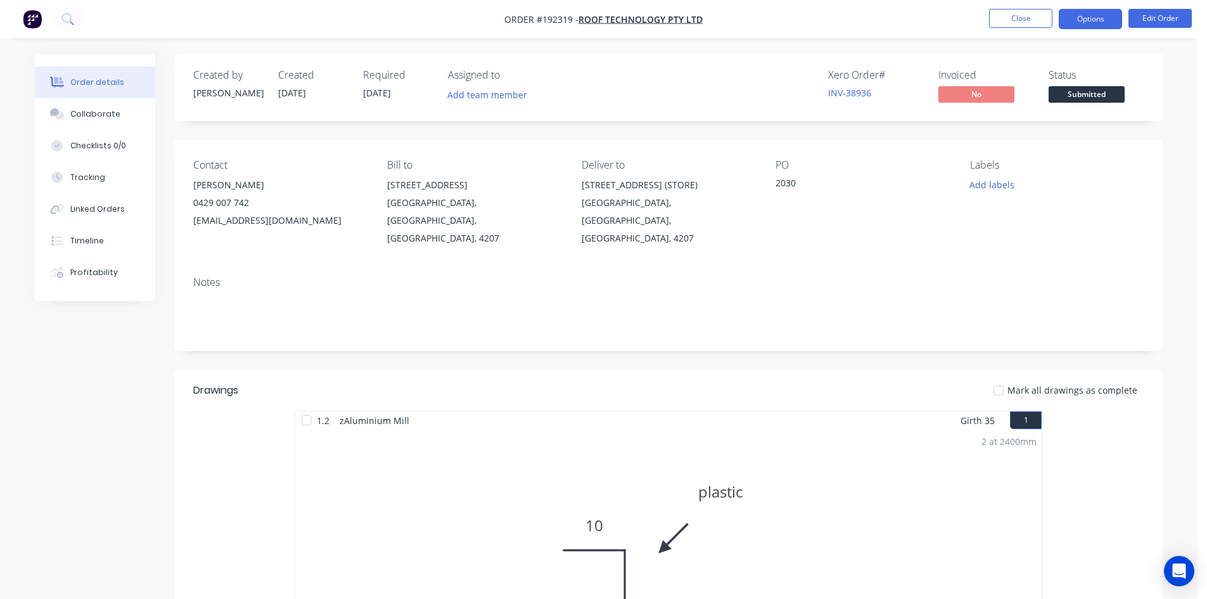
click at [1111, 20] on button "Options" at bounding box center [1089, 19] width 63 height 20
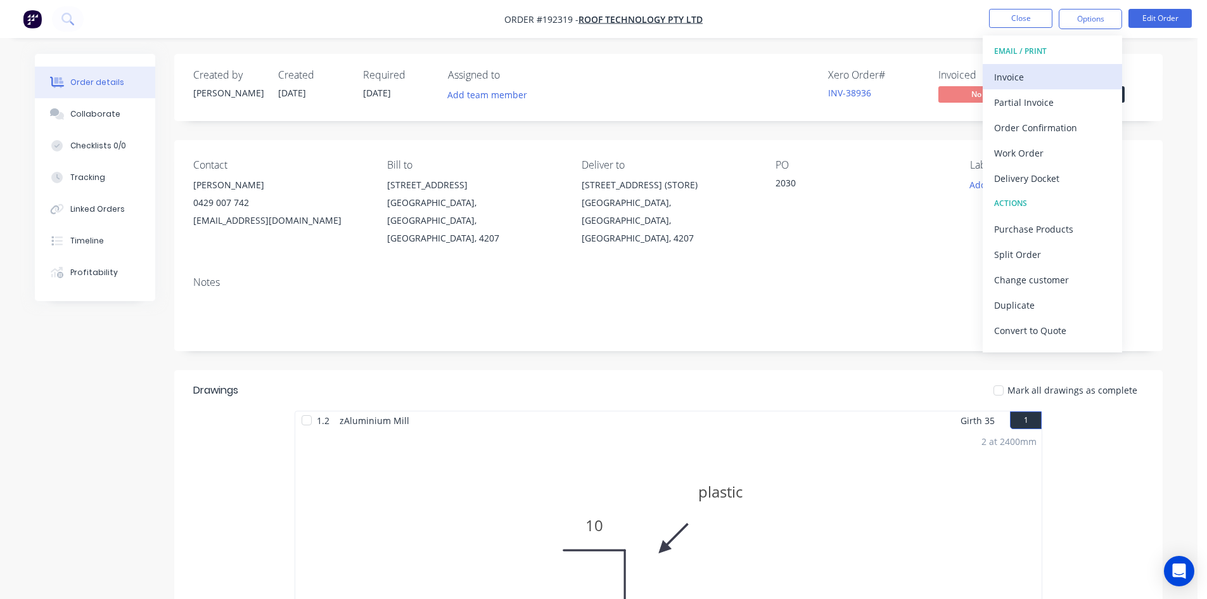
click at [1055, 68] on div "Invoice" at bounding box center [1052, 77] width 117 height 18
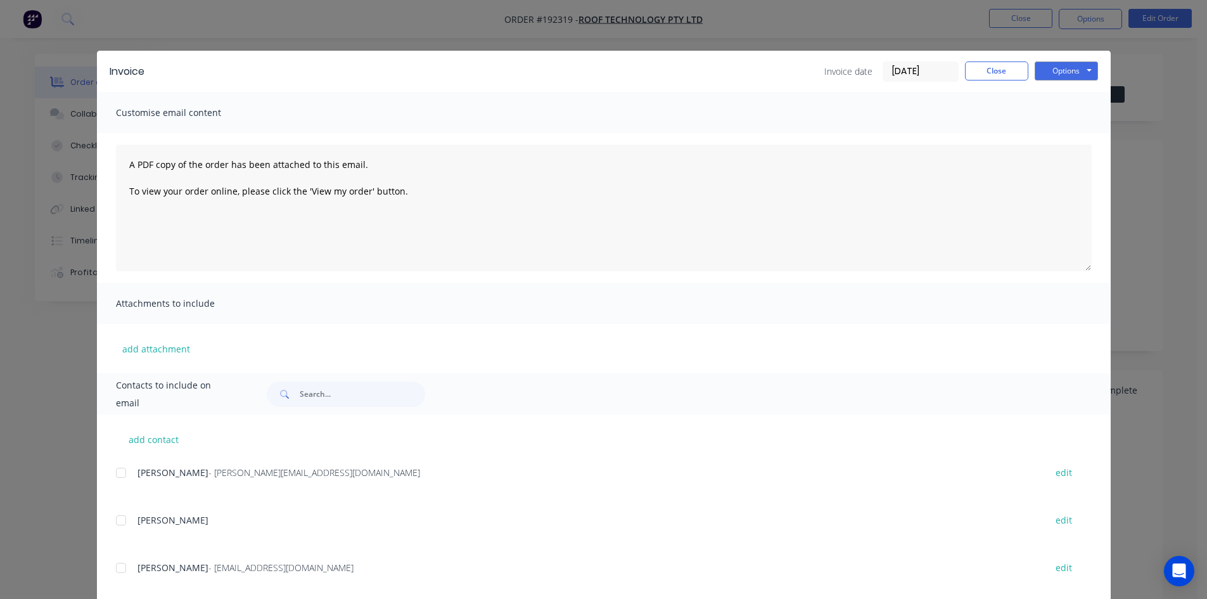
click at [114, 471] on div at bounding box center [120, 472] width 25 height 25
click at [1065, 71] on button "Options" at bounding box center [1065, 70] width 63 height 19
click at [1058, 134] on button "Email" at bounding box center [1074, 135] width 81 height 21
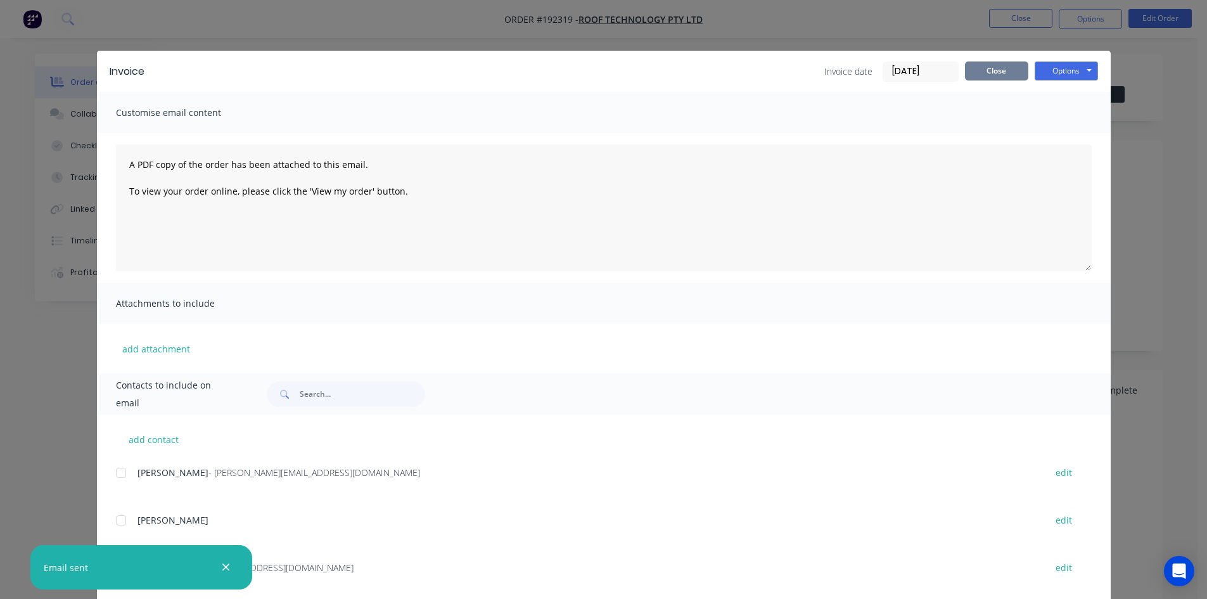
click at [1002, 66] on button "Close" at bounding box center [996, 70] width 63 height 19
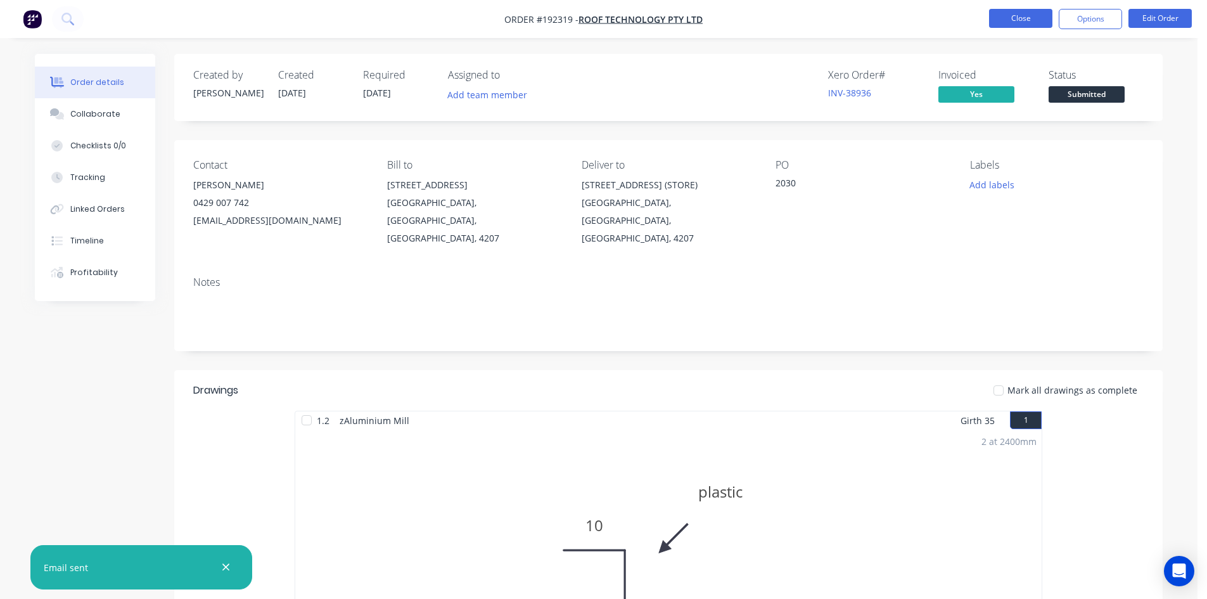
click at [1018, 21] on button "Close" at bounding box center [1020, 18] width 63 height 19
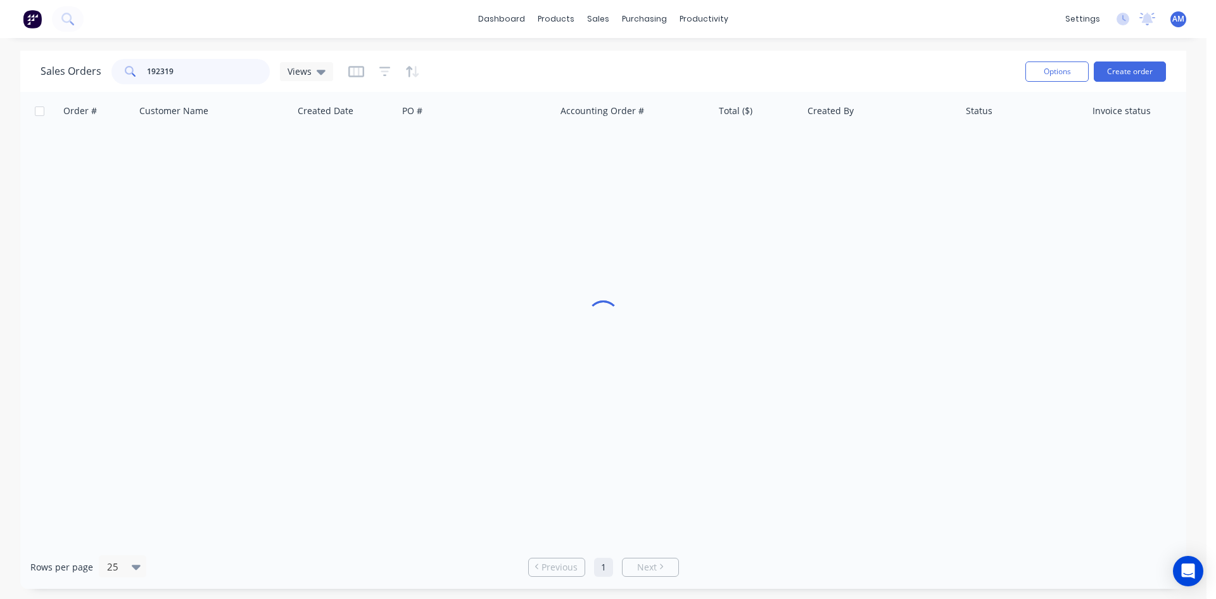
drag, startPoint x: 180, startPoint y: 75, endPoint x: 111, endPoint y: 59, distance: 70.4
click at [116, 60] on div "192319" at bounding box center [190, 71] width 158 height 25
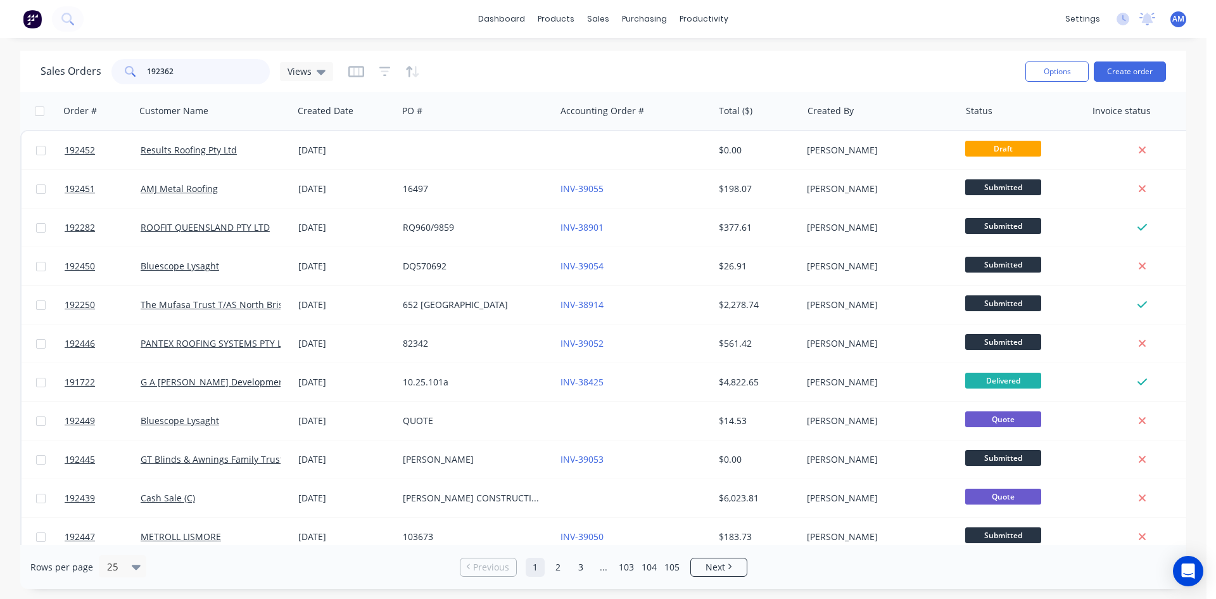
type input "192362"
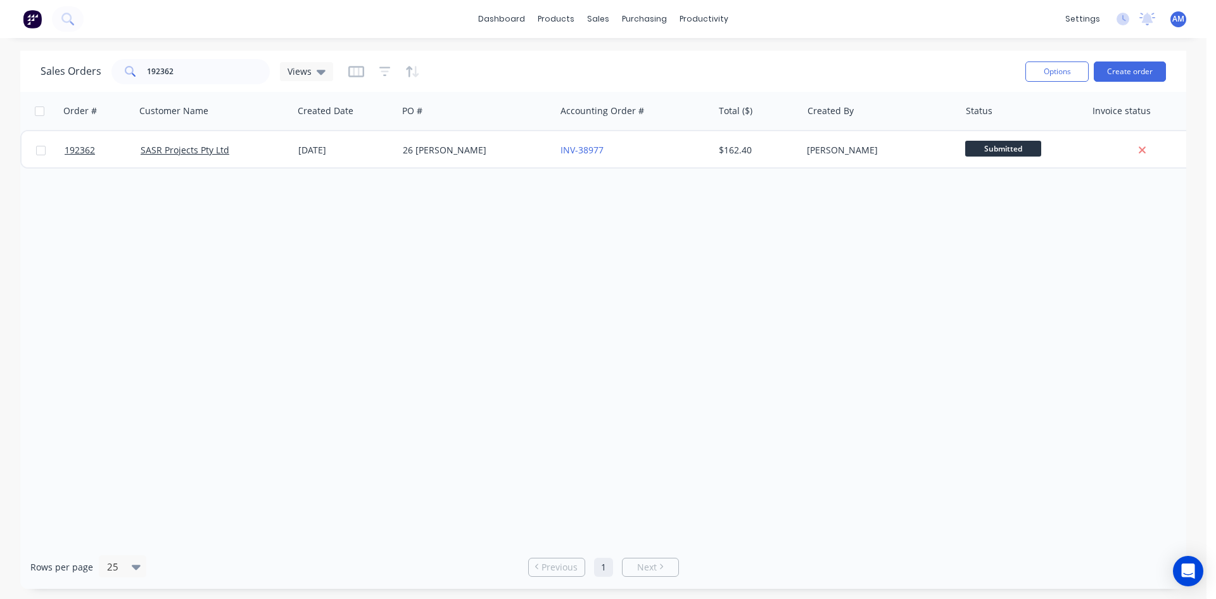
click at [513, 167] on div "192362 SASR Projects Pty Ltd 10 Sep 2025 26 RAMSDEN INV-38977 $162.40 Hannah Ki…" at bounding box center [612, 149] width 1184 height 39
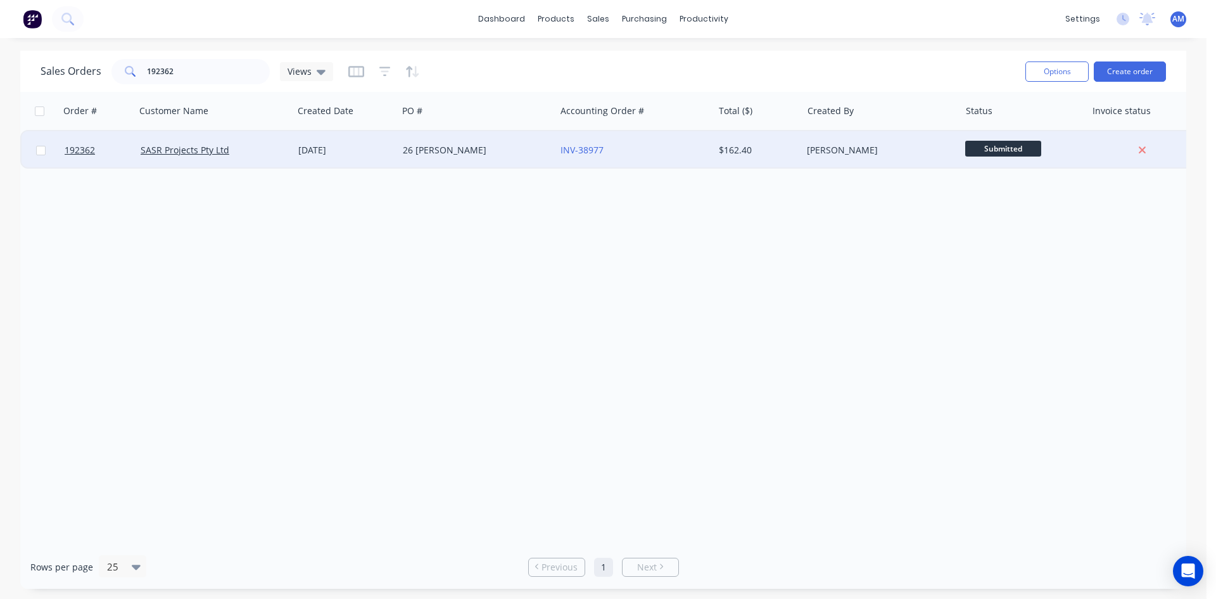
click at [507, 154] on div "26 RAMSDEN" at bounding box center [473, 150] width 141 height 13
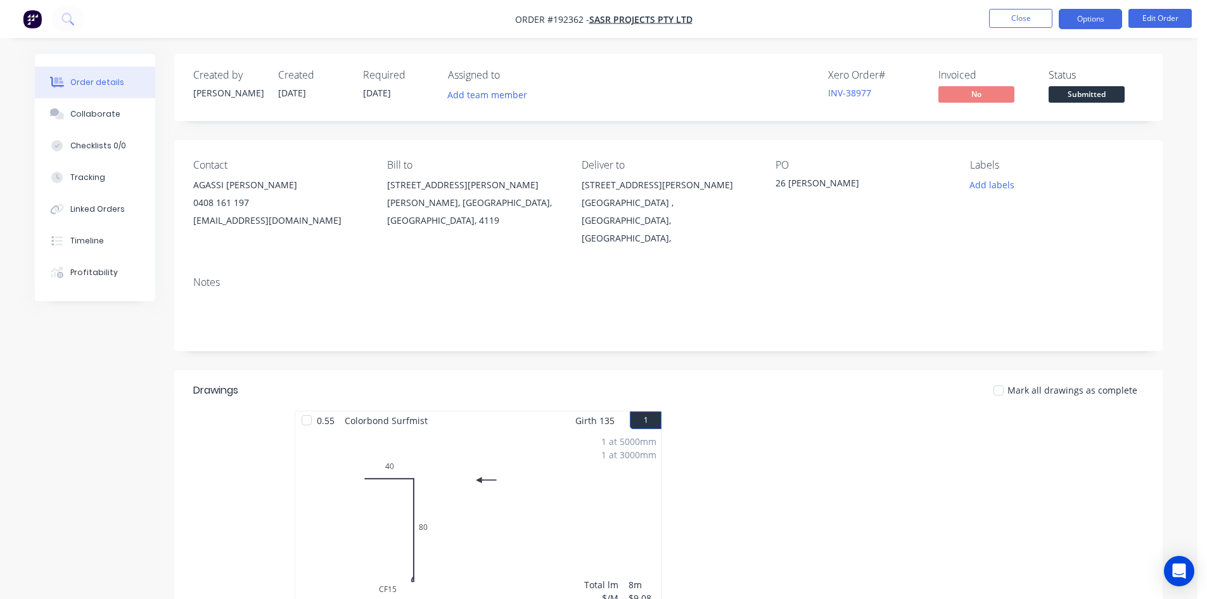
click at [1093, 27] on button "Options" at bounding box center [1089, 19] width 63 height 20
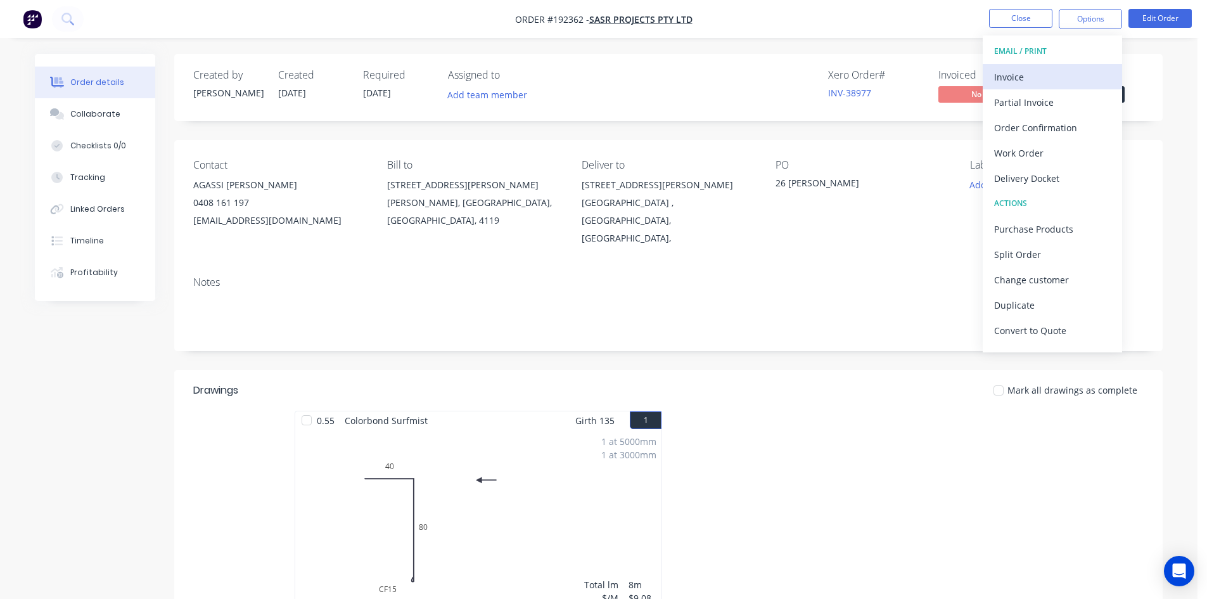
click at [1051, 75] on div "Invoice" at bounding box center [1052, 77] width 117 height 18
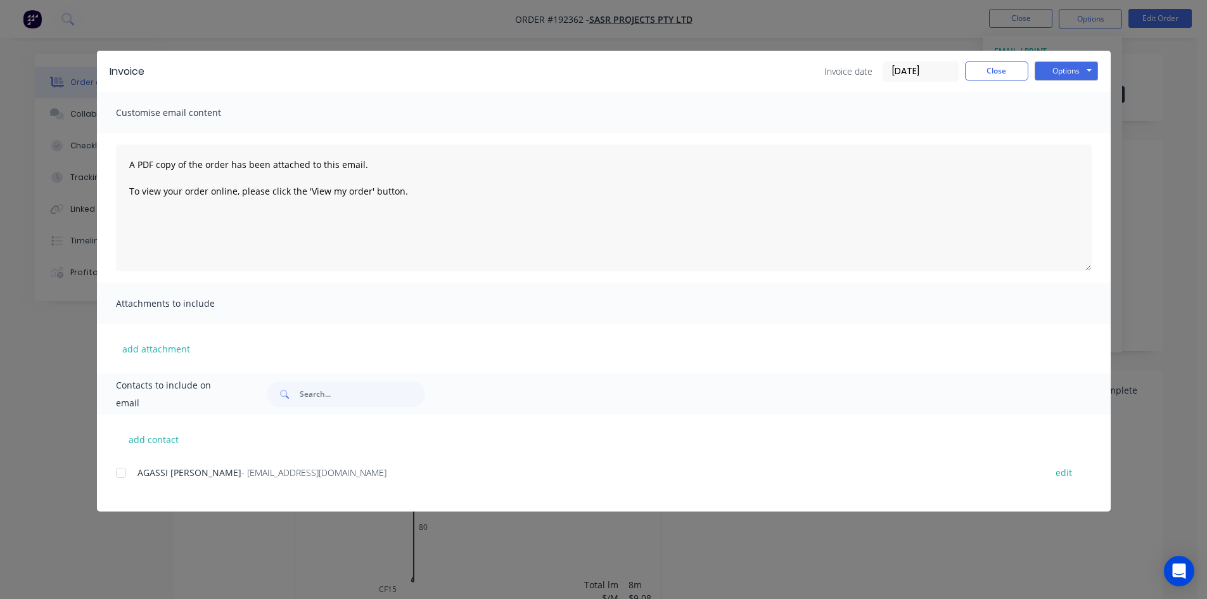
click at [122, 478] on div at bounding box center [120, 472] width 25 height 25
click at [1089, 73] on button "Options" at bounding box center [1065, 70] width 63 height 19
click at [1084, 130] on button "Email" at bounding box center [1074, 135] width 81 height 21
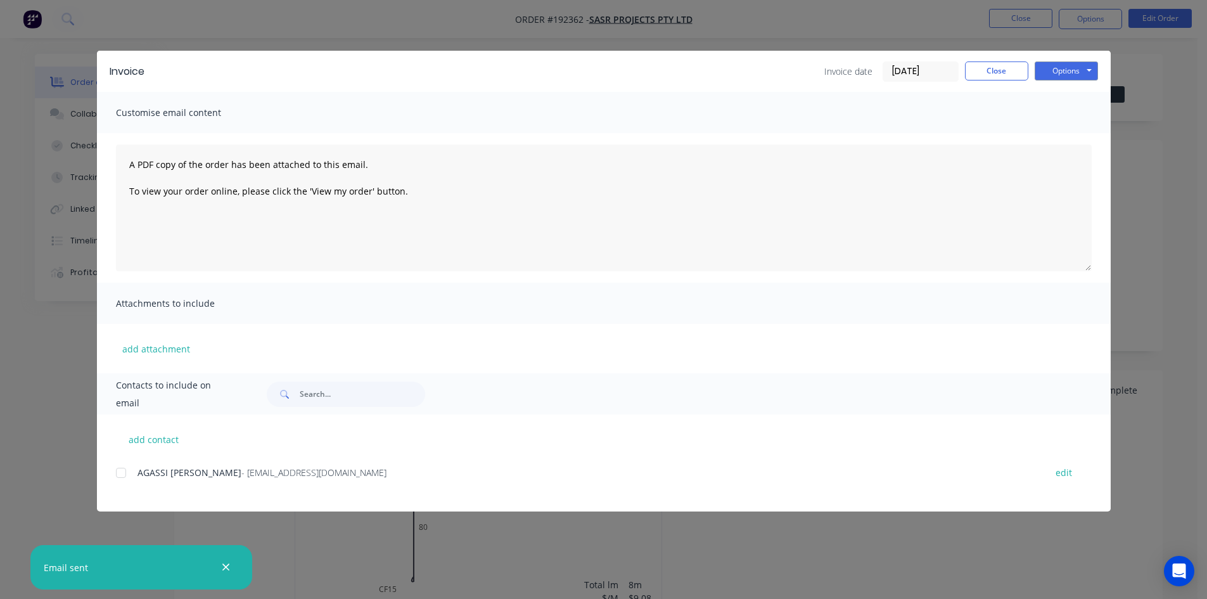
click at [1010, 81] on div "Invoice date 11/09/25 Close Options Preview Print Email" at bounding box center [961, 71] width 274 height 20
click at [1009, 75] on button "Close" at bounding box center [996, 70] width 63 height 19
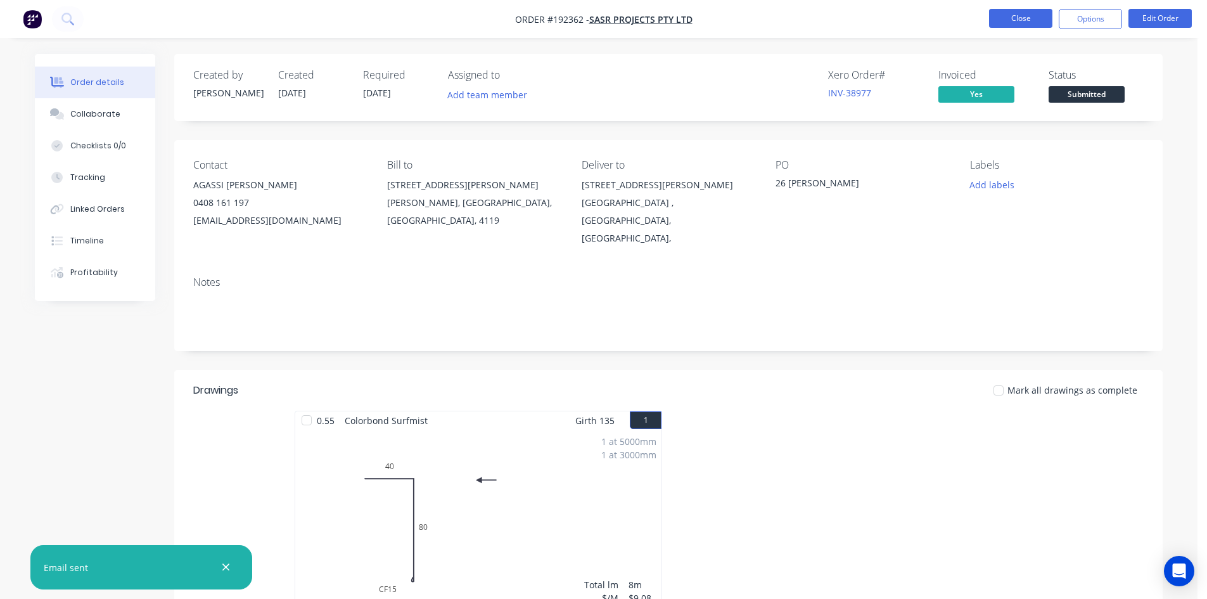
click at [1021, 15] on button "Close" at bounding box center [1020, 18] width 63 height 19
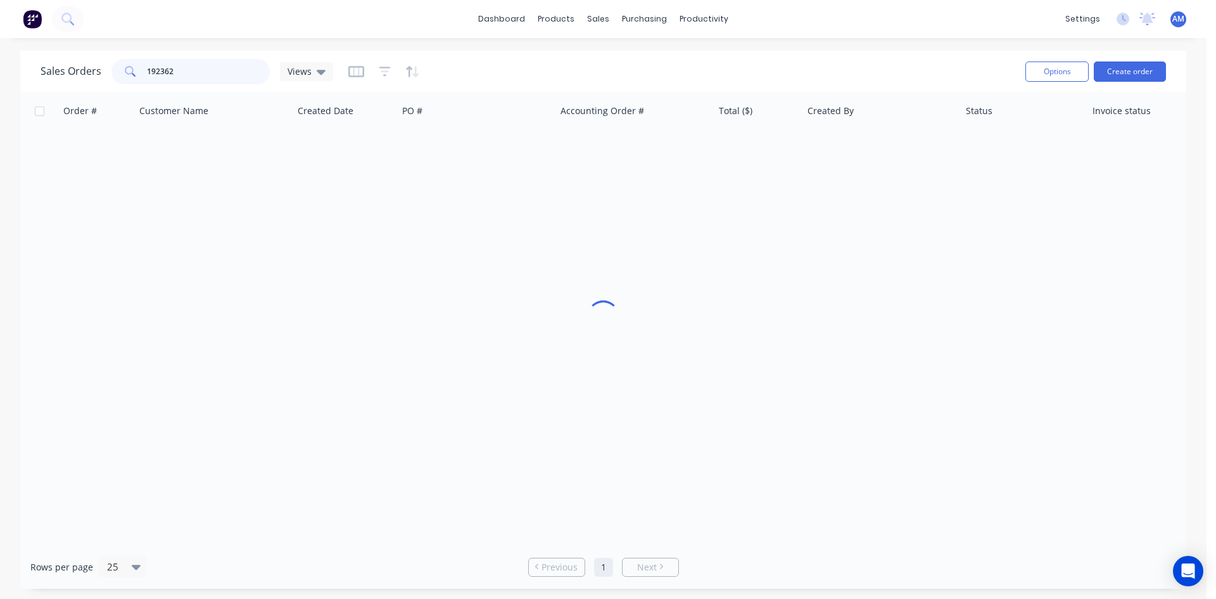
drag, startPoint x: 180, startPoint y: 70, endPoint x: 75, endPoint y: 72, distance: 105.1
click at [75, 72] on div "Sales Orders 192362 Views" at bounding box center [187, 71] width 293 height 25
type input "192364"
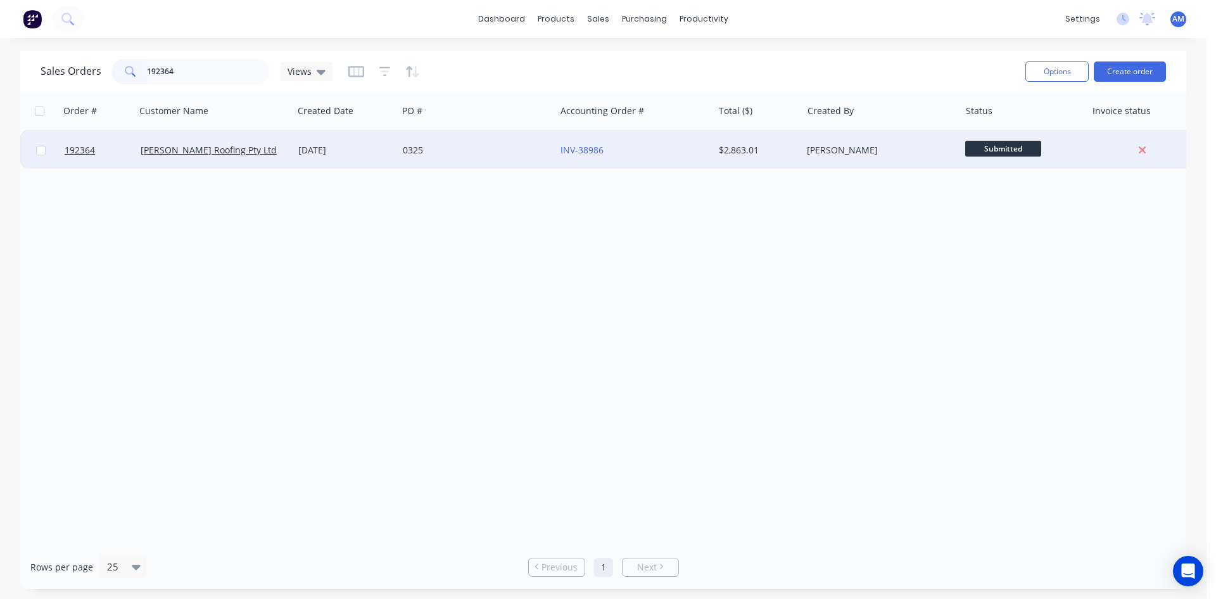
click at [476, 158] on div "0325" at bounding box center [477, 150] width 158 height 38
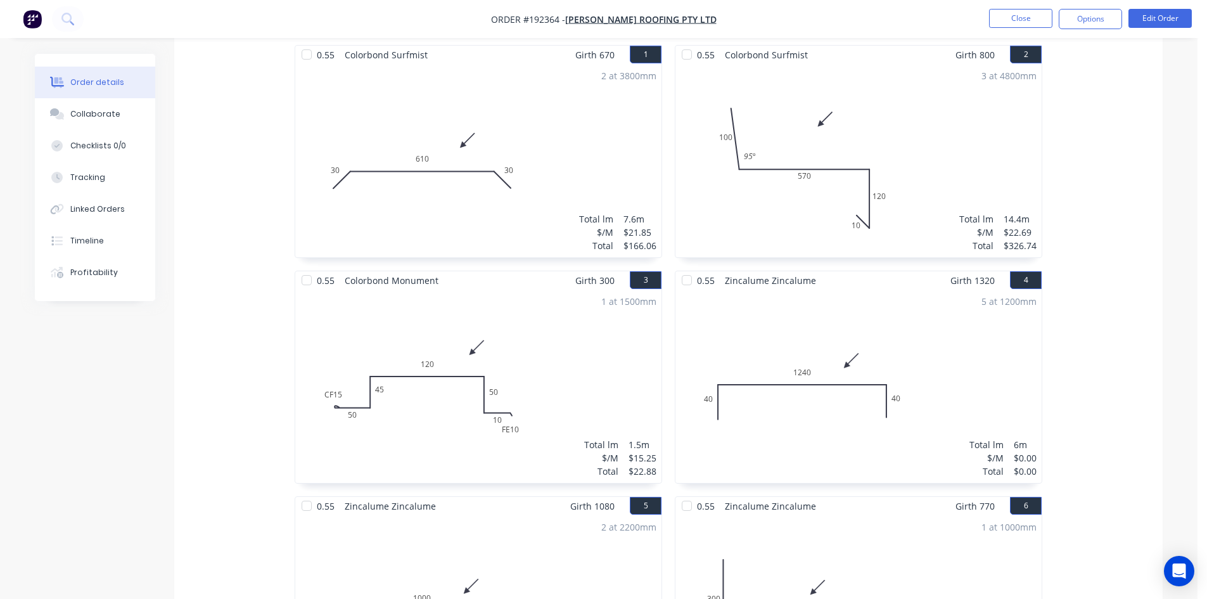
scroll to position [443, 0]
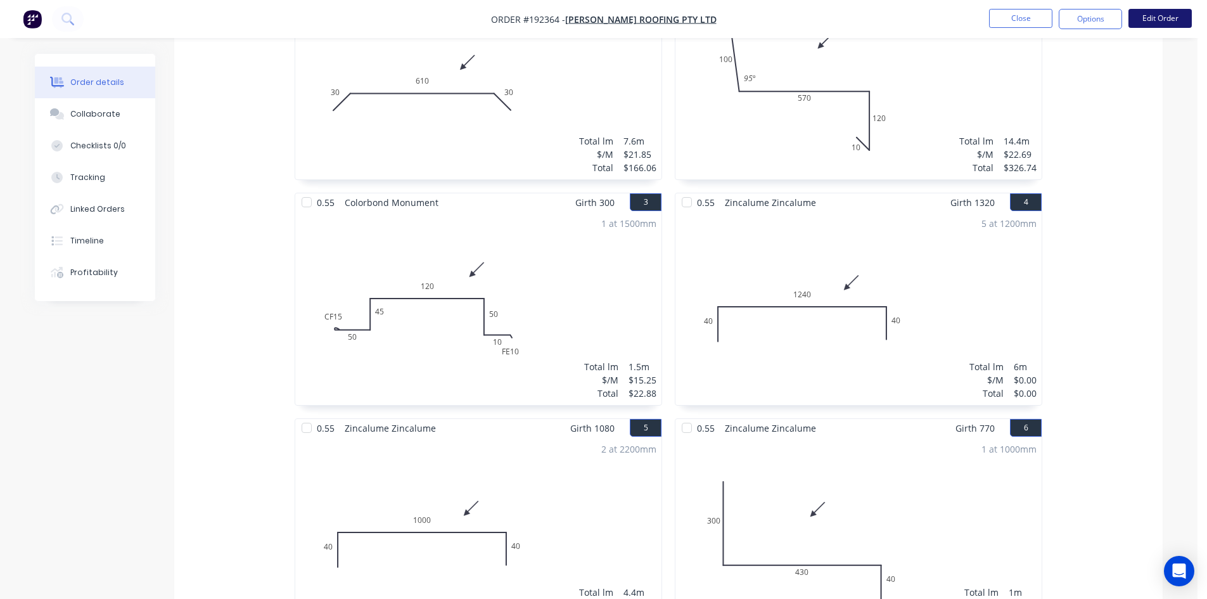
click at [1144, 22] on button "Edit Order" at bounding box center [1159, 18] width 63 height 19
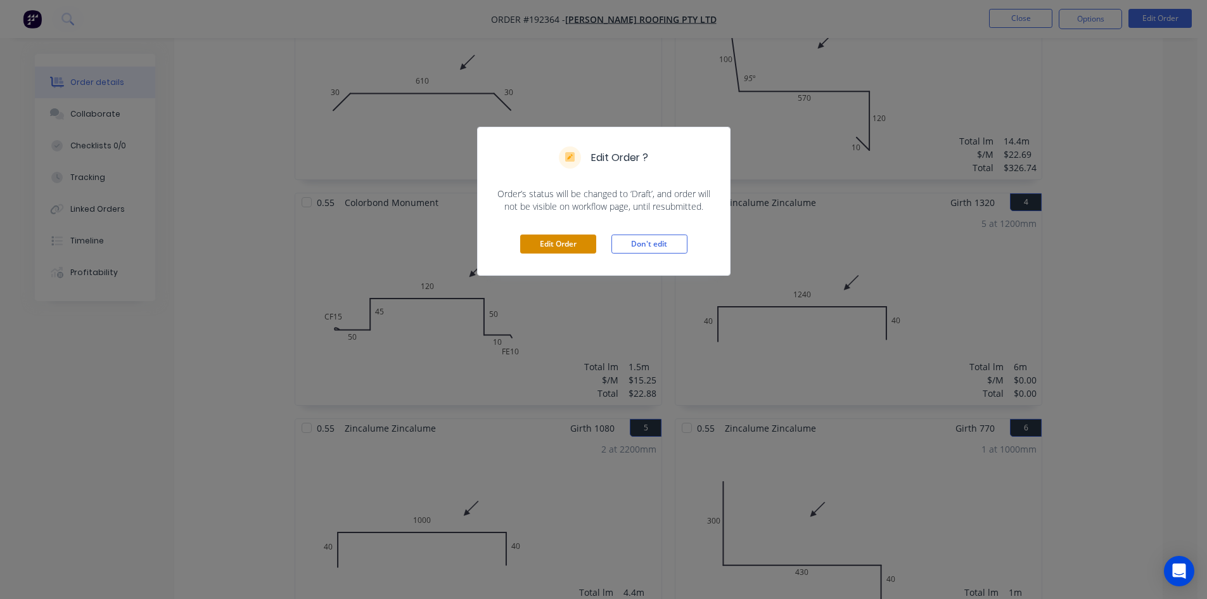
click at [580, 239] on button "Edit Order" at bounding box center [558, 243] width 76 height 19
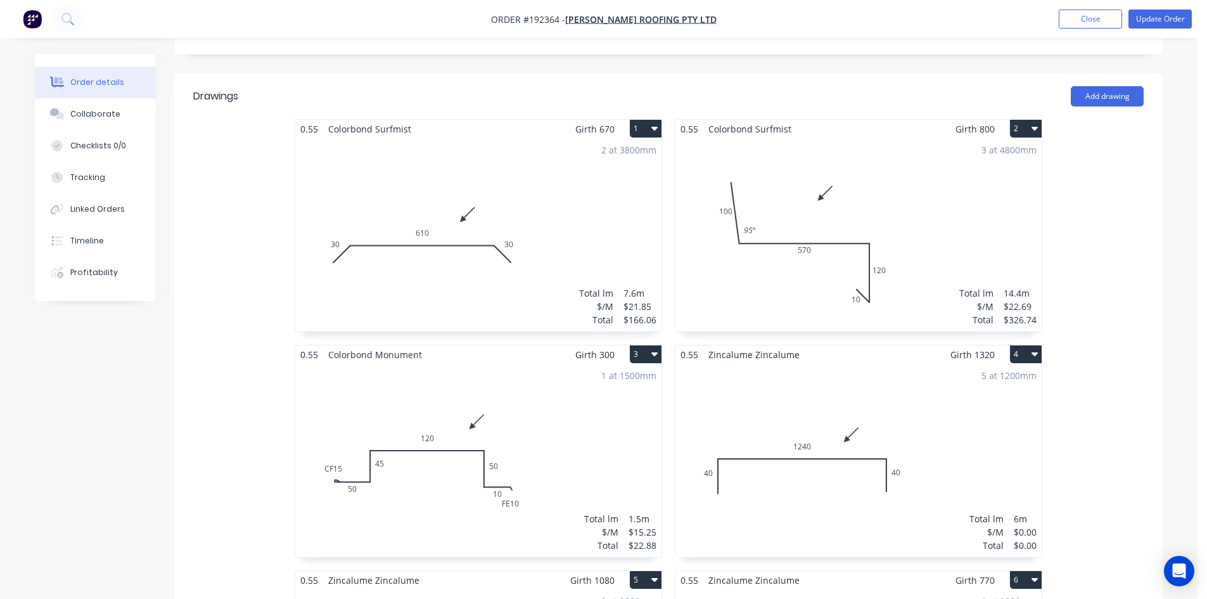
scroll to position [380, 0]
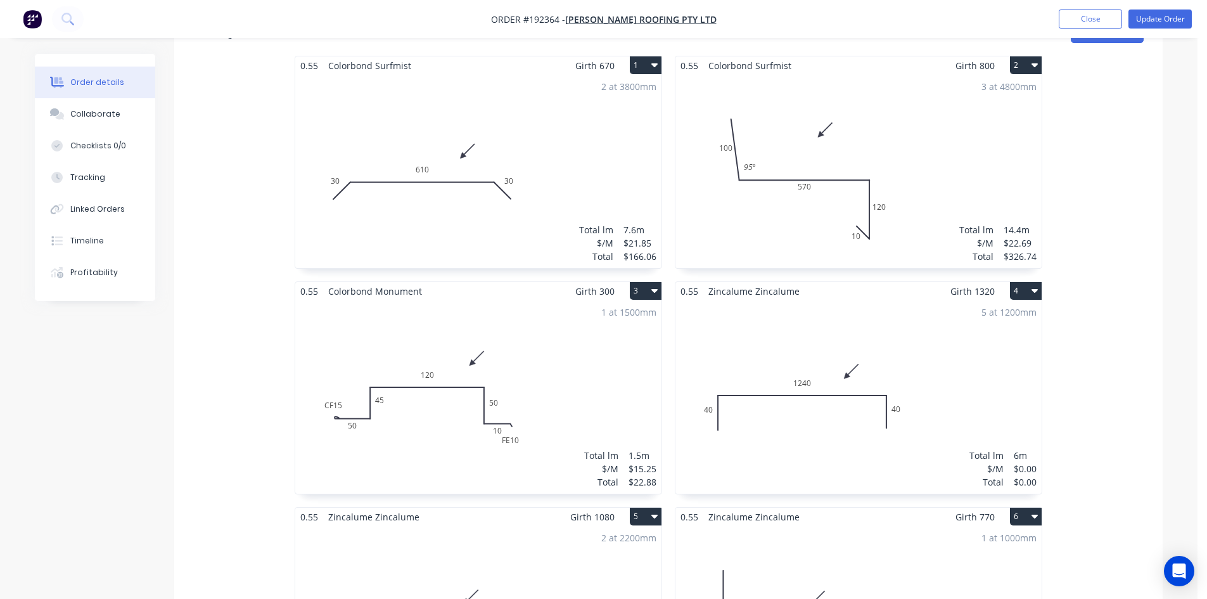
click at [856, 300] on div "5 at 1200mm Total lm $/M Total 6m $0.00 $0.00" at bounding box center [858, 396] width 366 height 193
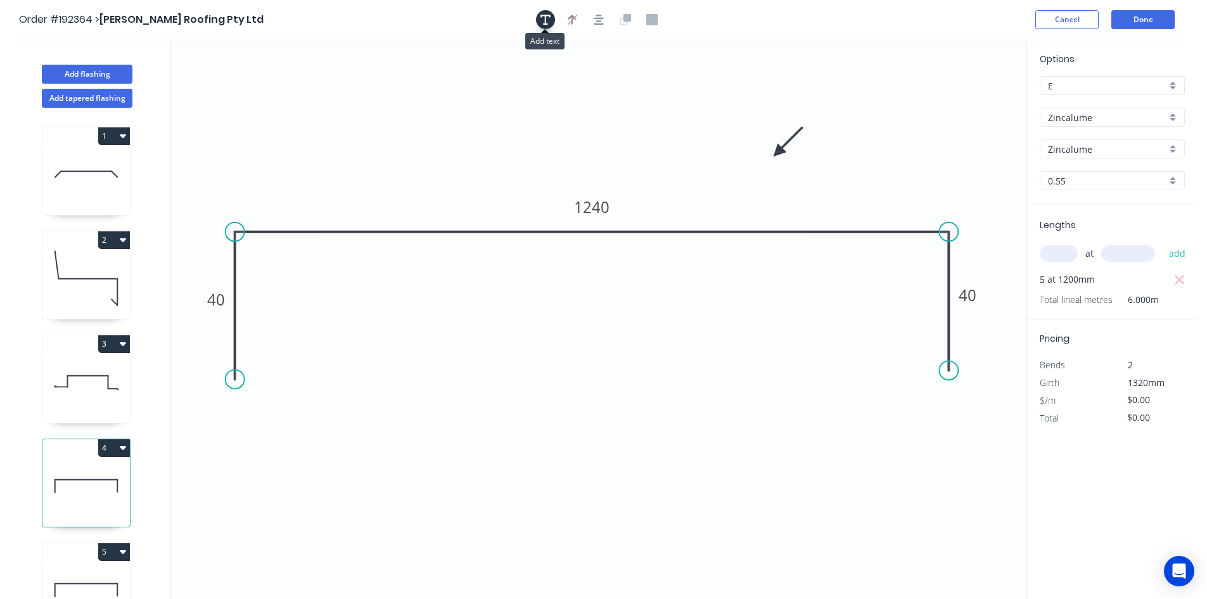
click at [546, 19] on icon "button" at bounding box center [545, 20] width 10 height 10
click at [270, 85] on textarea at bounding box center [252, 89] width 103 height 47
type textarea "Changed for Pricing"
click at [1060, 246] on input "text" at bounding box center [1058, 253] width 38 height 16
type input "5"
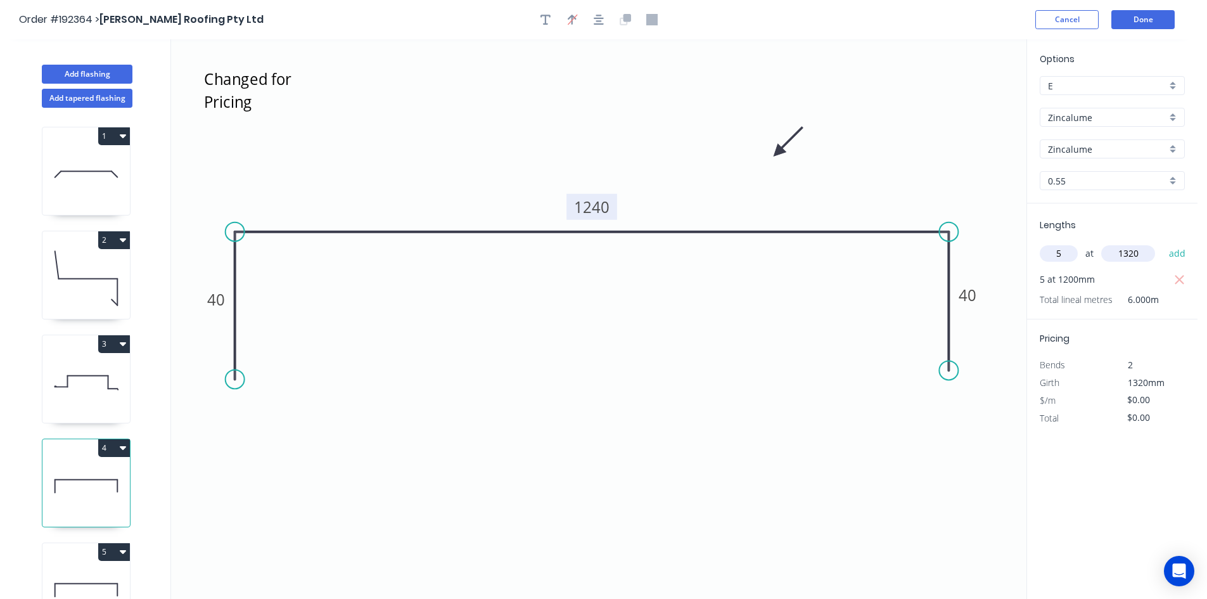
type input "1320"
click at [587, 206] on tspan "1240" at bounding box center [591, 206] width 35 height 21
click at [654, 172] on icon "Changed for Pricing 40 1120 40" at bounding box center [598, 318] width 855 height 559
type input "$27.38"
click at [1183, 278] on icon "button" at bounding box center [1179, 279] width 11 height 15
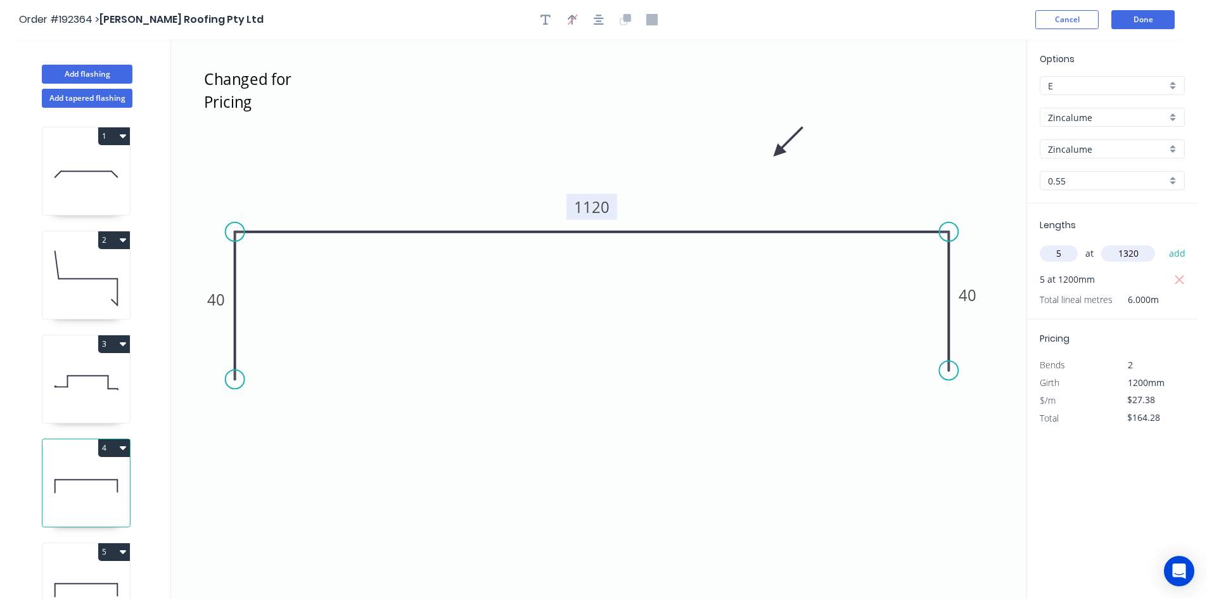
type input "$0.00"
click at [1183, 257] on button "add" at bounding box center [1177, 254] width 30 height 22
type input "$180.71"
click at [1162, 17] on button "Done" at bounding box center [1142, 19] width 63 height 19
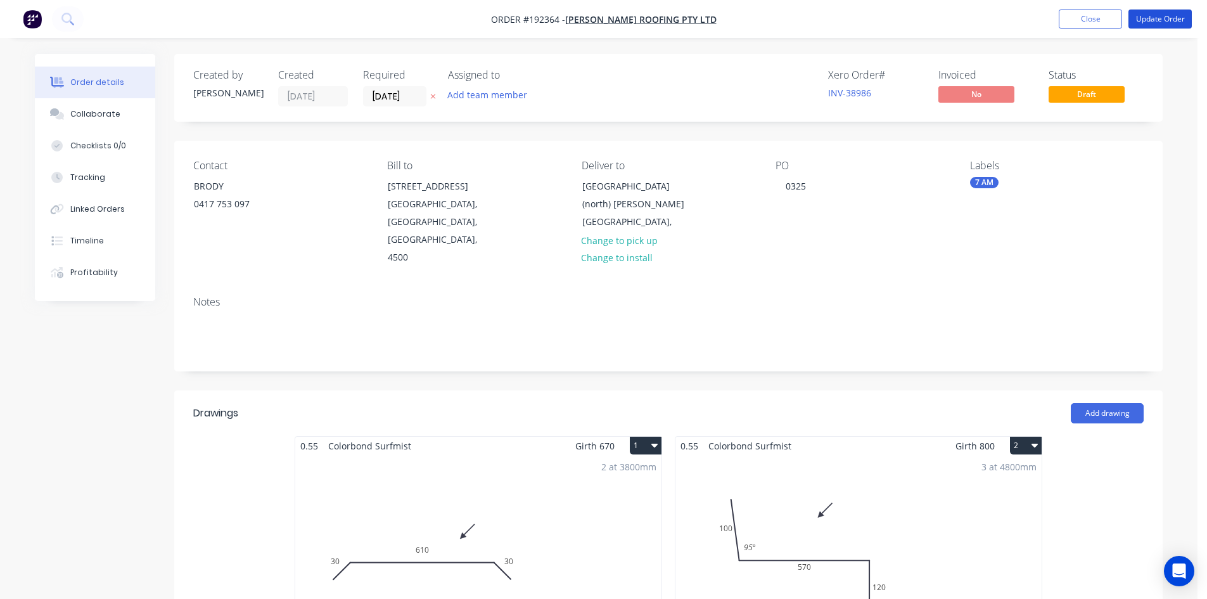
click at [1162, 17] on button "Update Order" at bounding box center [1159, 19] width 63 height 19
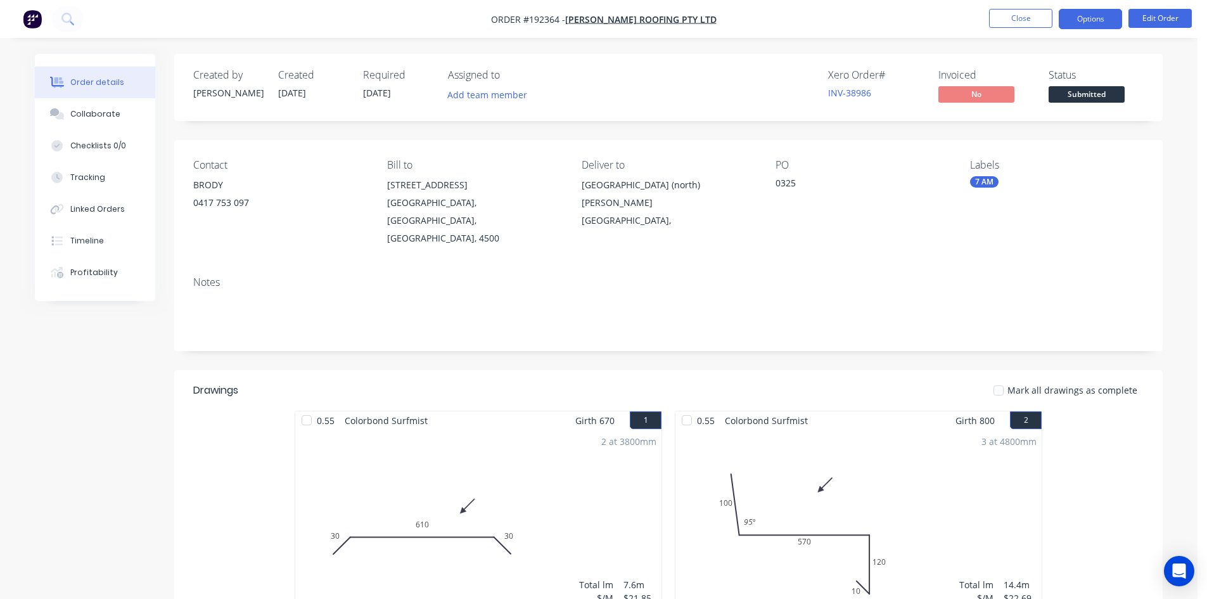
click at [1067, 18] on button "Options" at bounding box center [1089, 19] width 63 height 20
click at [1083, 21] on button "Options" at bounding box center [1089, 19] width 63 height 20
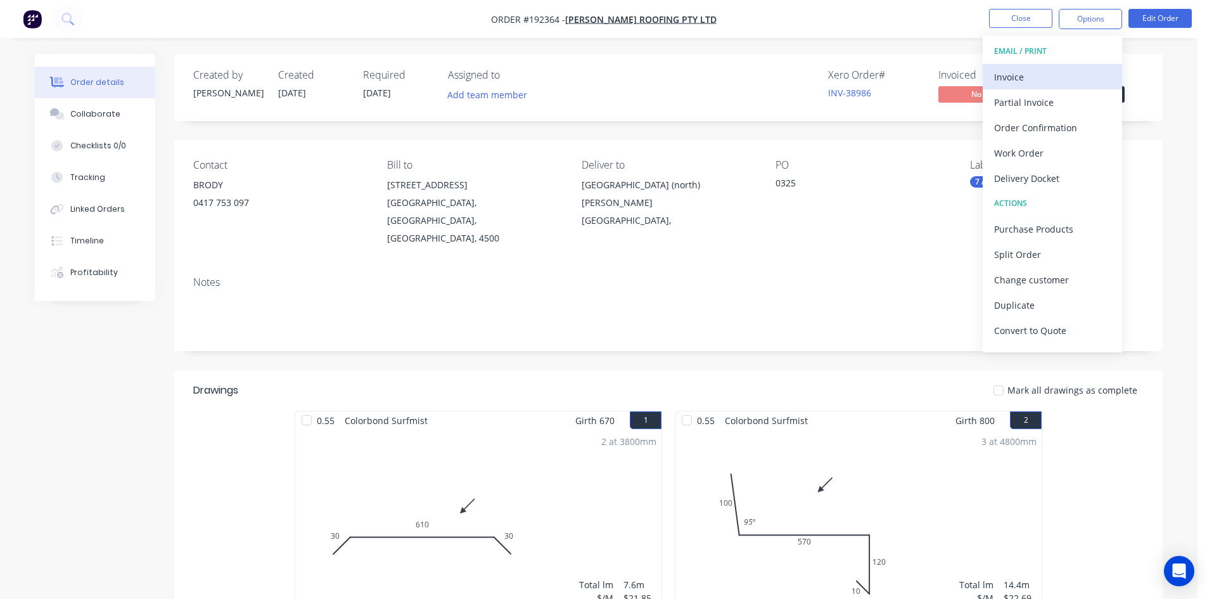
click at [1083, 72] on div "Invoice" at bounding box center [1052, 77] width 117 height 18
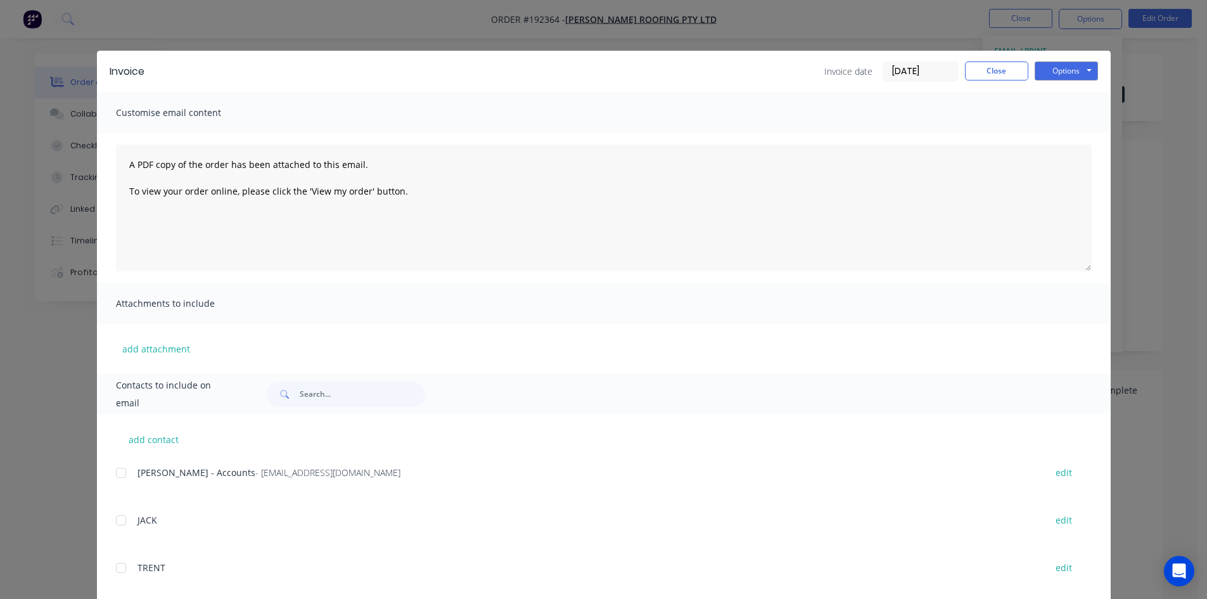
click at [120, 474] on div at bounding box center [120, 472] width 25 height 25
click at [1050, 70] on button "Options" at bounding box center [1065, 70] width 63 height 19
click at [1058, 129] on button "Email" at bounding box center [1074, 135] width 81 height 21
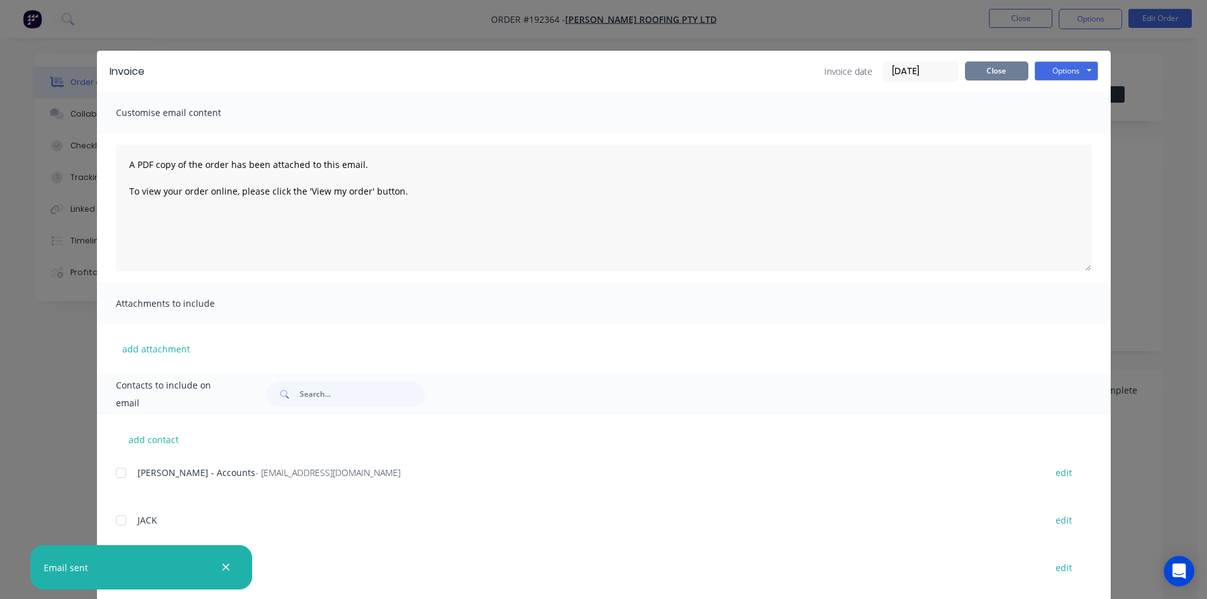
click at [989, 69] on button "Close" at bounding box center [996, 70] width 63 height 19
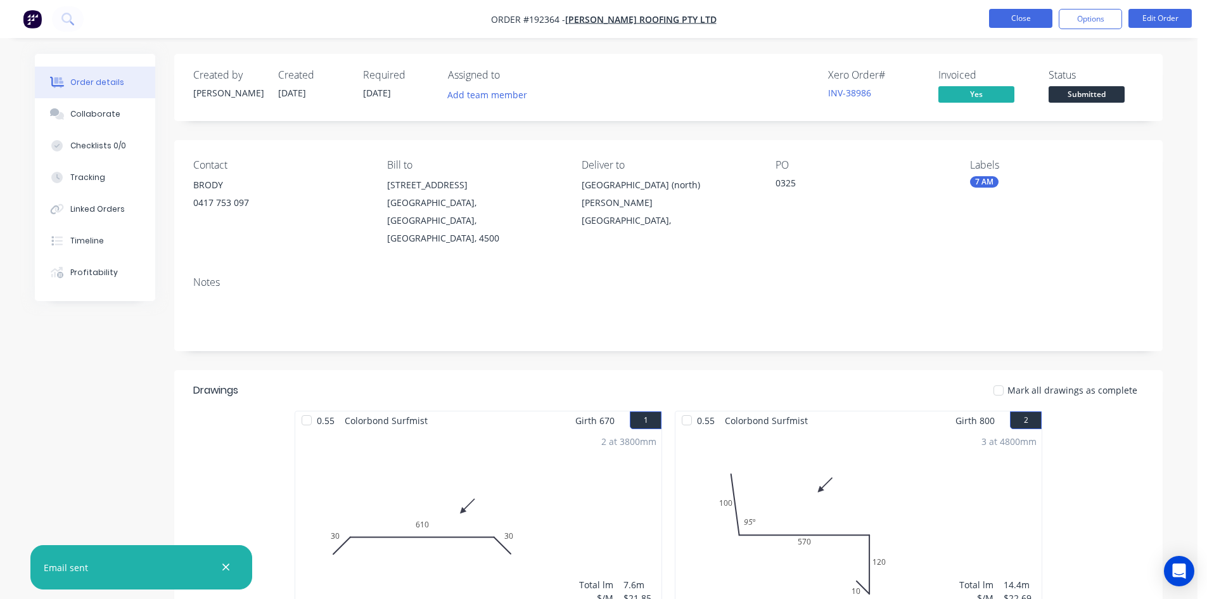
click at [1012, 18] on button "Close" at bounding box center [1020, 18] width 63 height 19
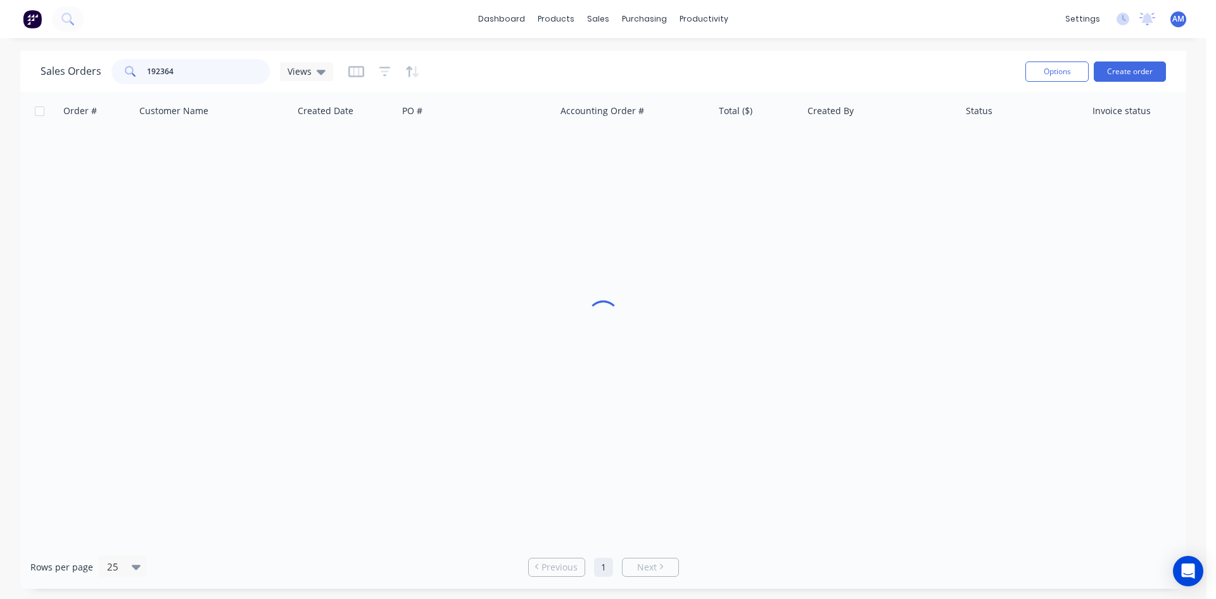
drag, startPoint x: 224, startPoint y: 67, endPoint x: 117, endPoint y: 74, distance: 106.6
click at [118, 74] on div "192364" at bounding box center [190, 71] width 158 height 25
type input "192376"
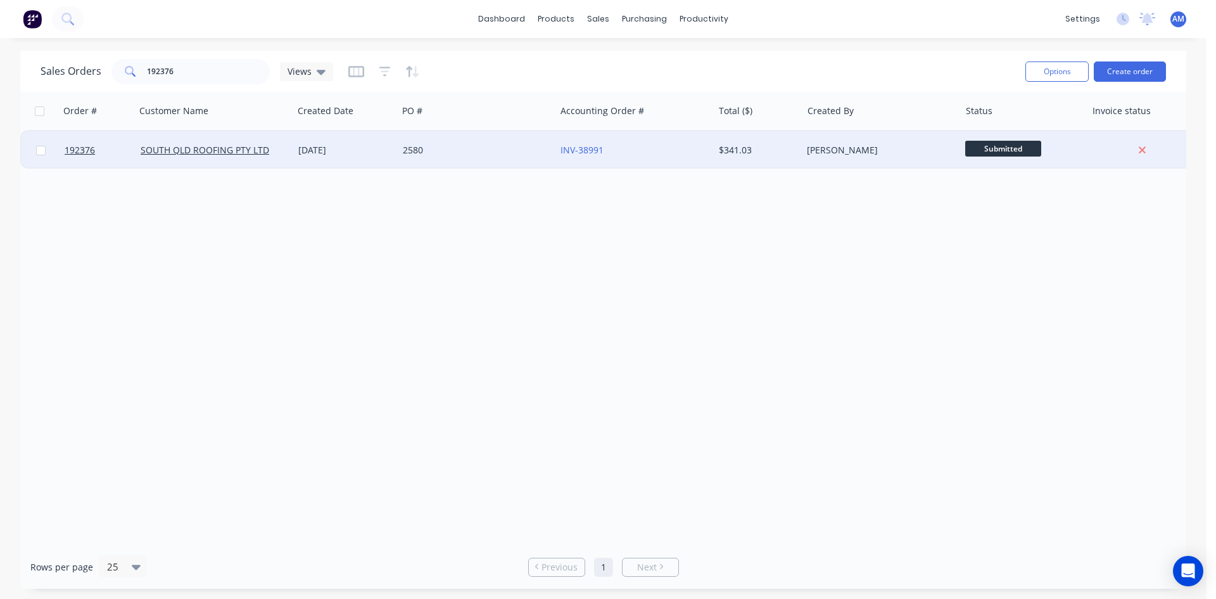
click at [504, 158] on div "2580" at bounding box center [477, 150] width 158 height 38
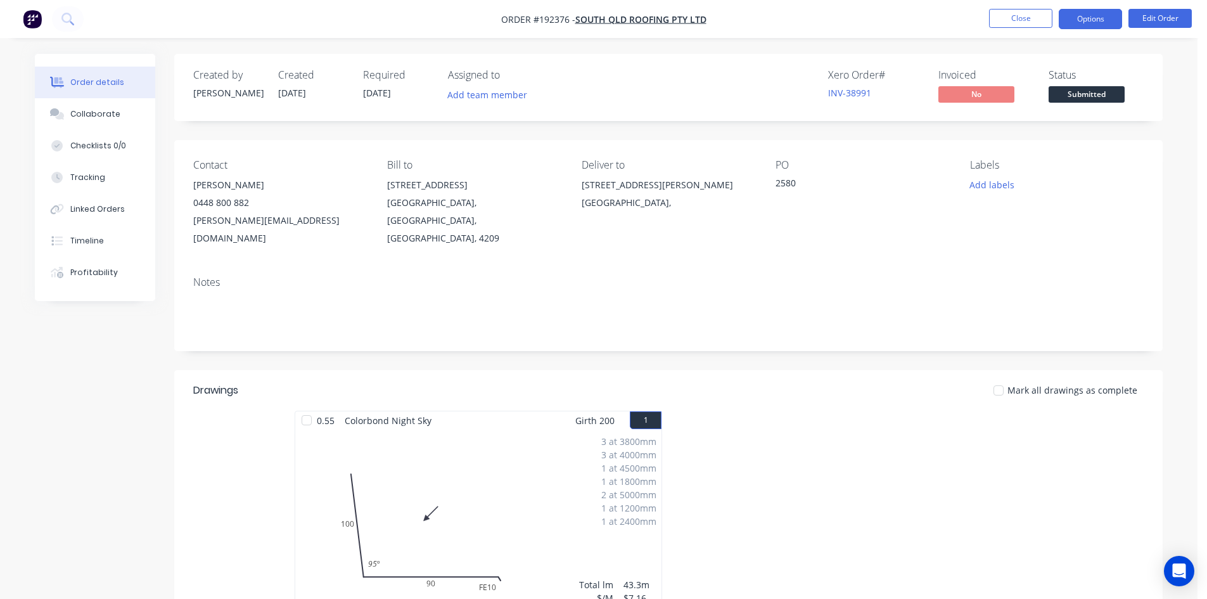
click at [1111, 21] on button "Options" at bounding box center [1089, 19] width 63 height 20
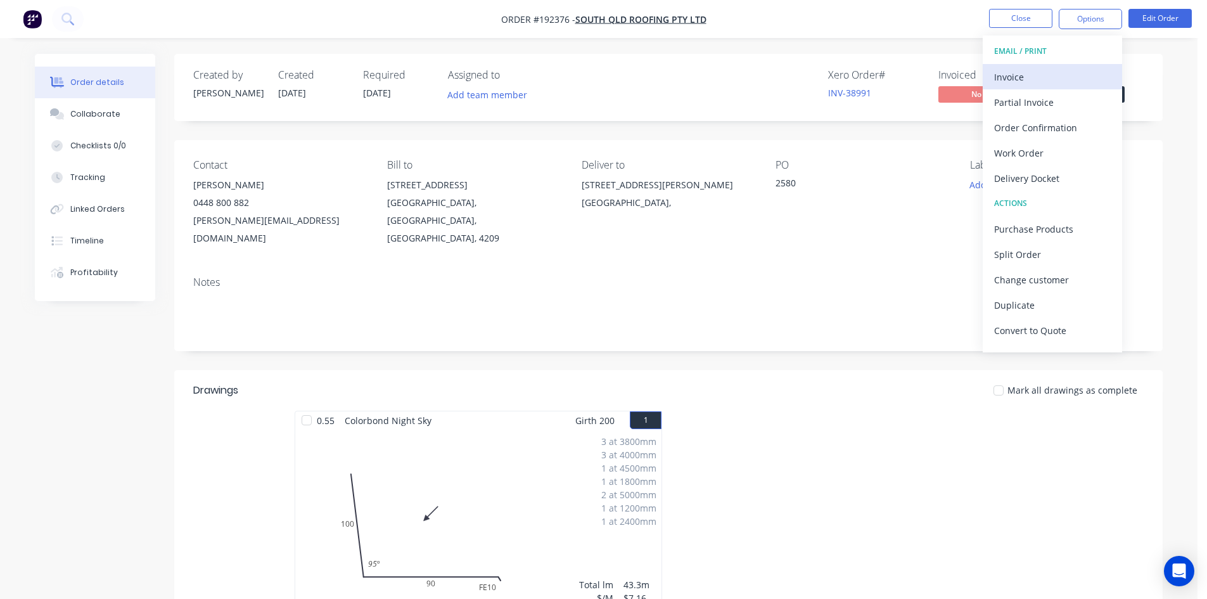
click at [1053, 74] on div "Invoice" at bounding box center [1052, 77] width 117 height 18
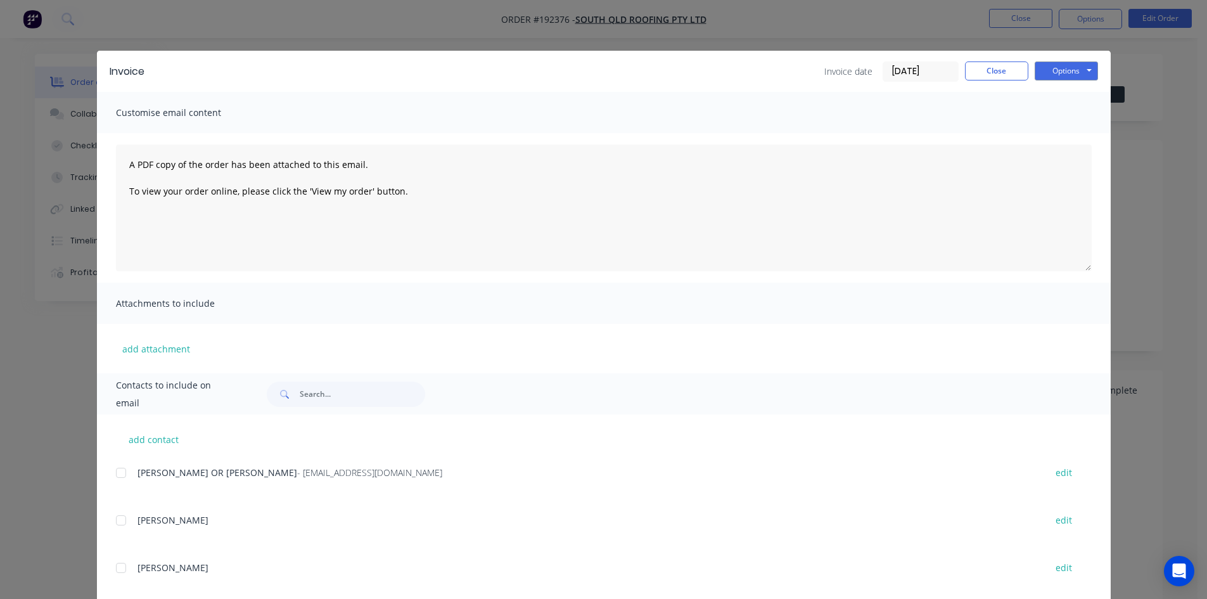
click at [112, 465] on div at bounding box center [120, 472] width 25 height 25
click at [1069, 60] on div "Invoice Invoice date 11/09/25 Close Options Preview Print Email" at bounding box center [603, 71] width 1013 height 41
click at [1070, 70] on button "Options" at bounding box center [1065, 70] width 63 height 19
click at [1059, 127] on button "Email" at bounding box center [1074, 135] width 81 height 21
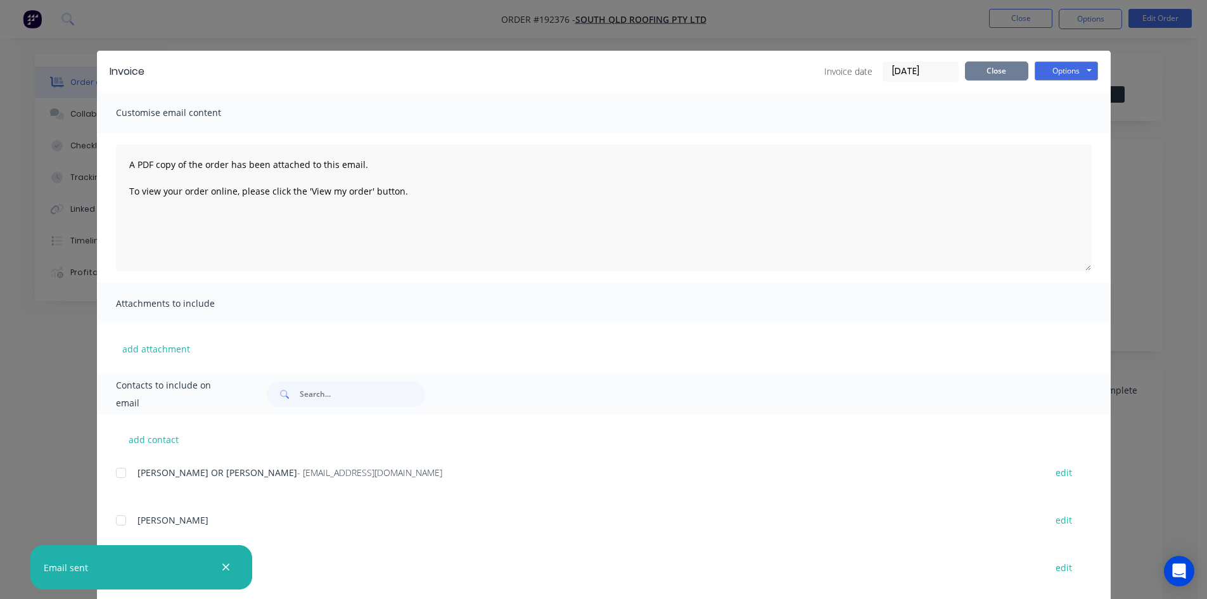
click at [982, 78] on button "Close" at bounding box center [996, 70] width 63 height 19
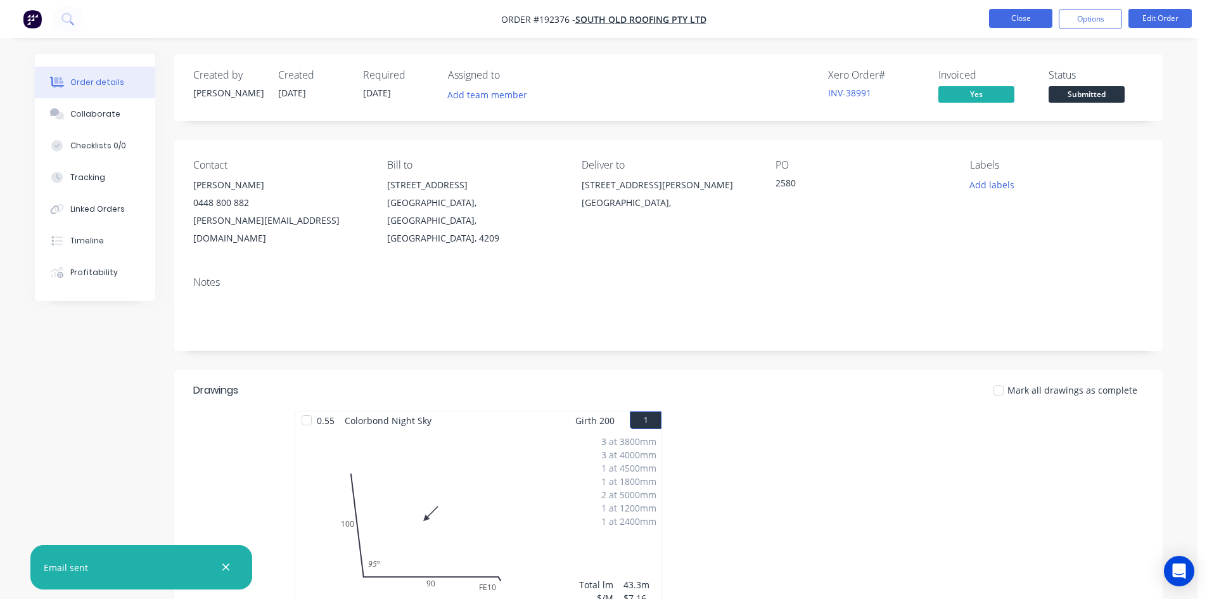
click at [1015, 18] on button "Close" at bounding box center [1020, 18] width 63 height 19
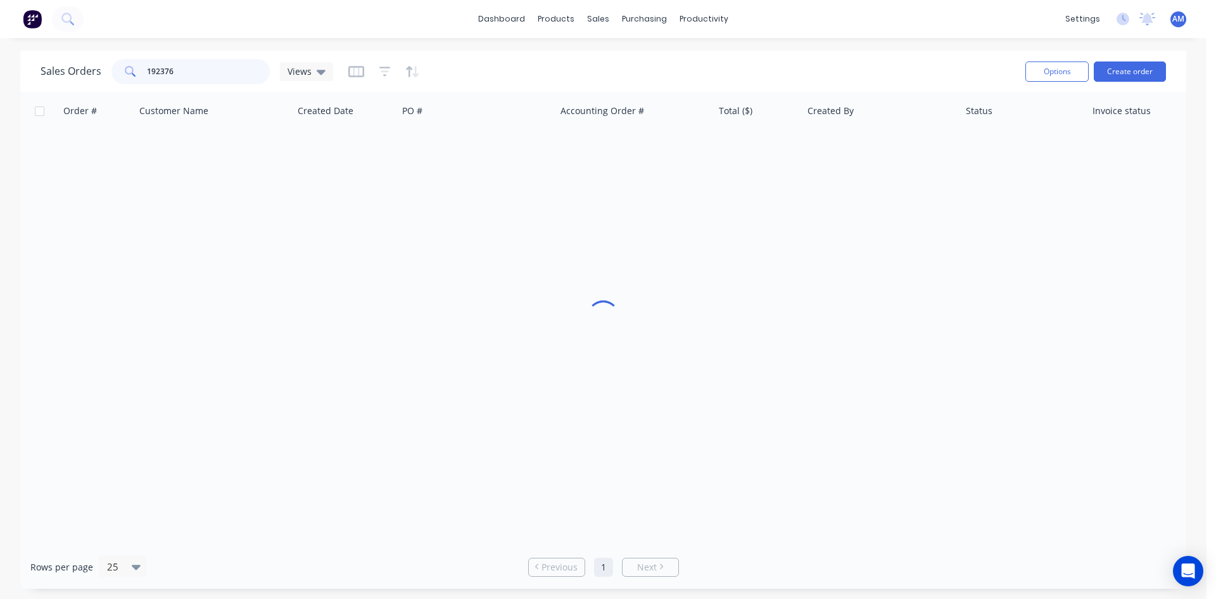
drag, startPoint x: 188, startPoint y: 67, endPoint x: 96, endPoint y: 75, distance: 92.8
click at [96, 75] on div "Sales Orders 192376 Views" at bounding box center [187, 71] width 293 height 25
type input "192363"
click at [494, 170] on div "Order # Customer Name Created Date PO # Accounting Order # Total ($) Created By…" at bounding box center [603, 318] width 1166 height 453
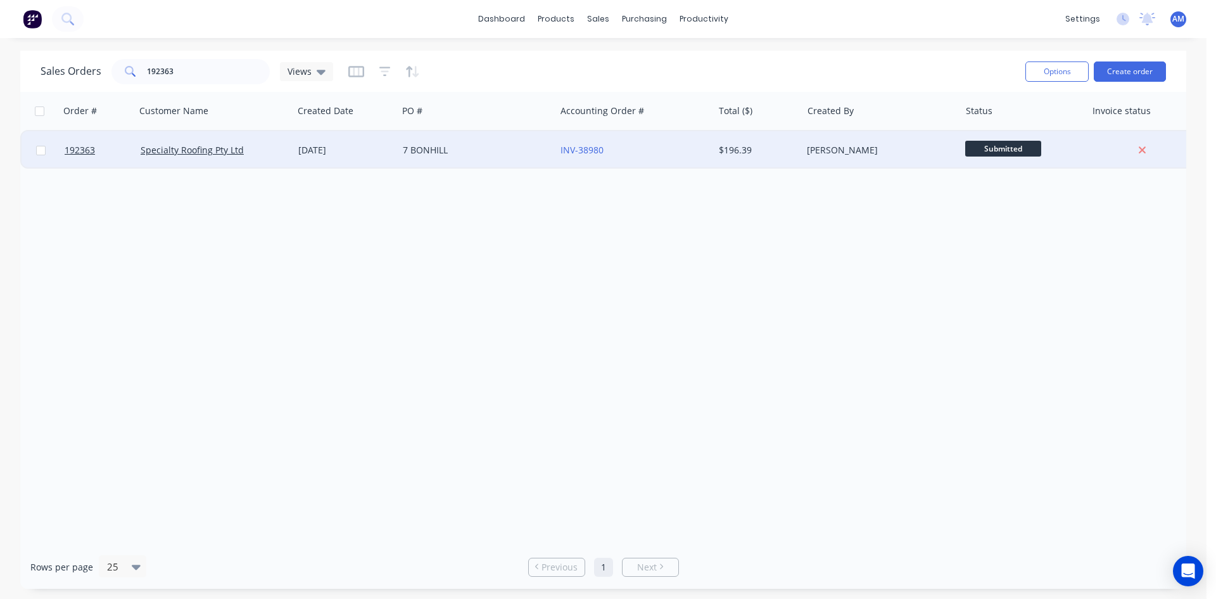
click at [493, 158] on div "7 BONHILL" at bounding box center [477, 150] width 158 height 38
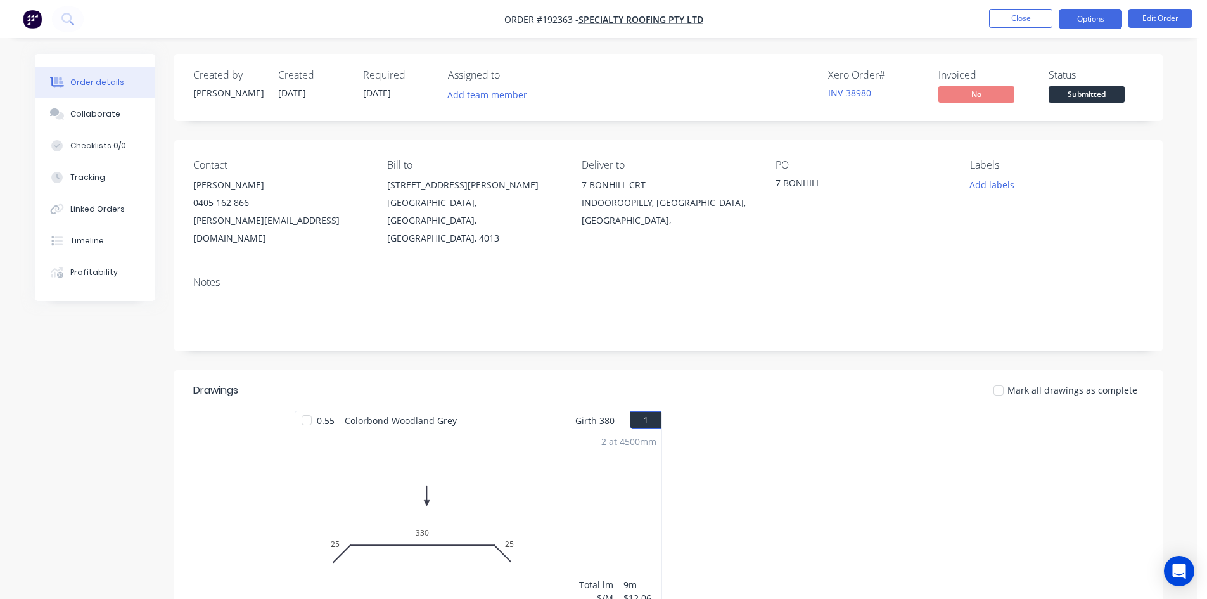
click at [1113, 14] on button "Options" at bounding box center [1089, 19] width 63 height 20
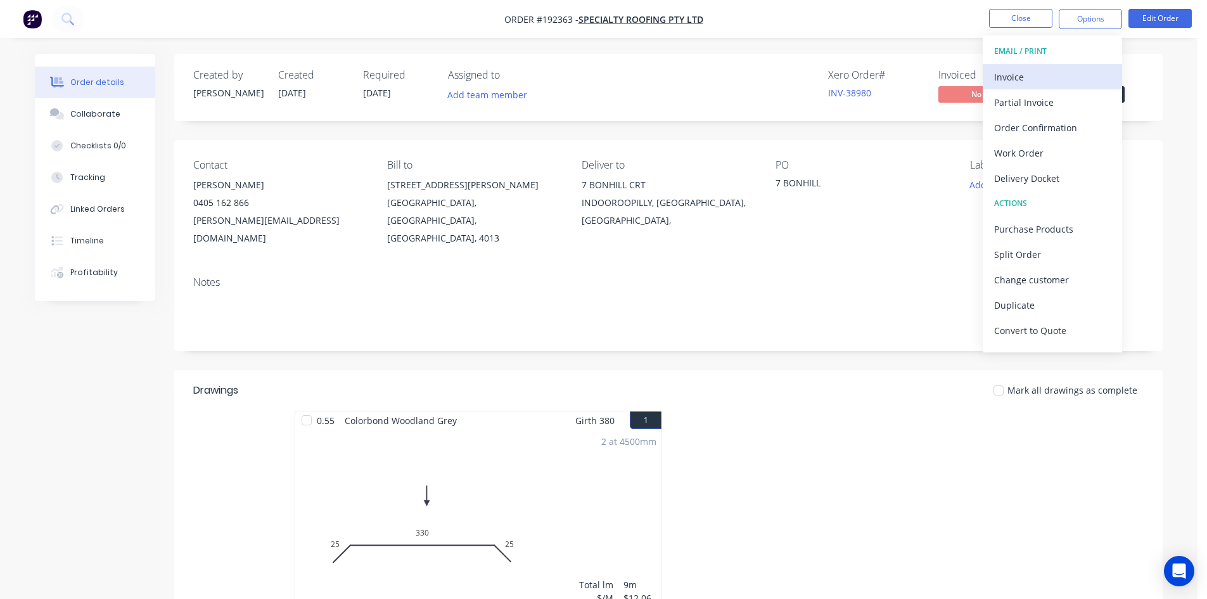
click at [1075, 73] on div "Invoice" at bounding box center [1052, 77] width 117 height 18
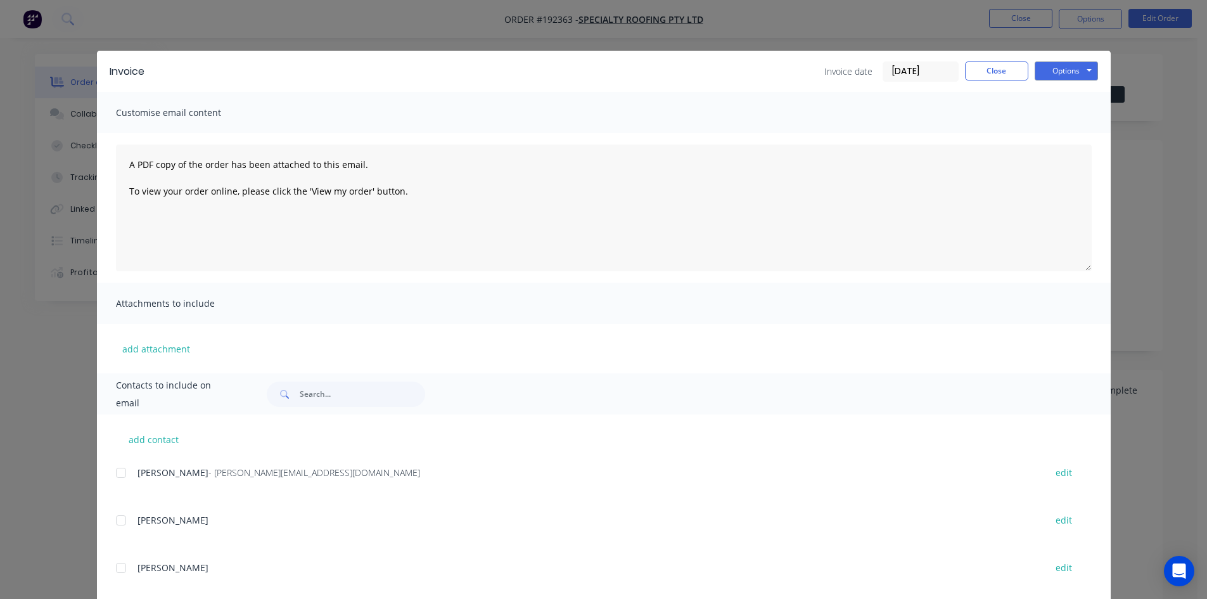
click at [119, 473] on div at bounding box center [120, 472] width 25 height 25
click at [1064, 70] on button "Options" at bounding box center [1065, 70] width 63 height 19
click at [1066, 128] on button "Email" at bounding box center [1074, 135] width 81 height 21
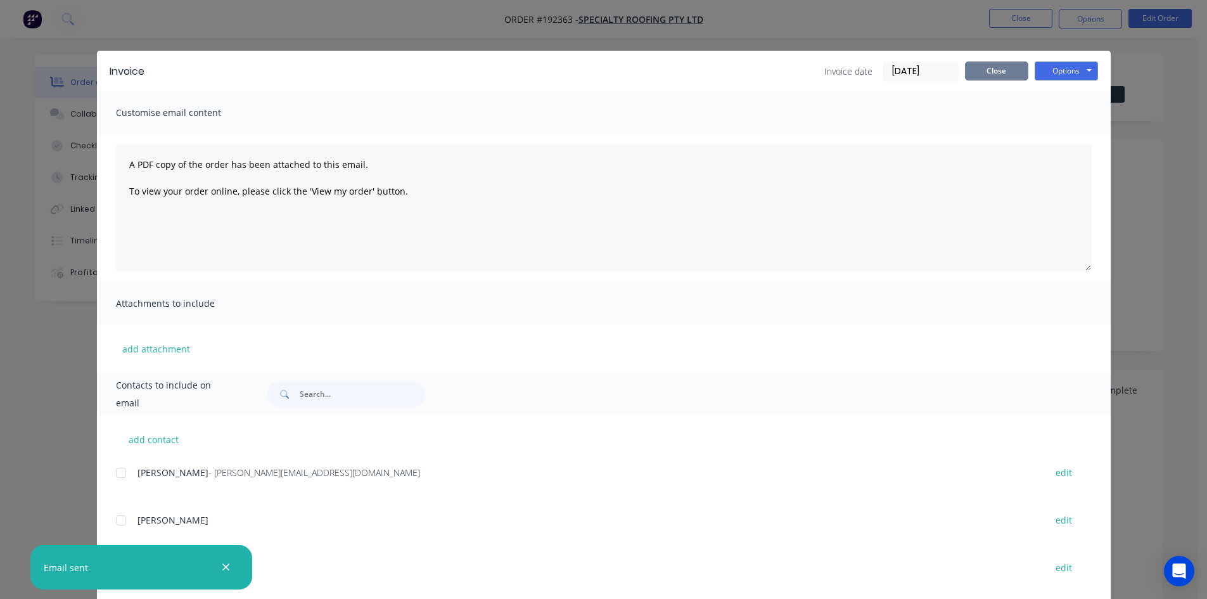
click at [998, 67] on button "Close" at bounding box center [996, 70] width 63 height 19
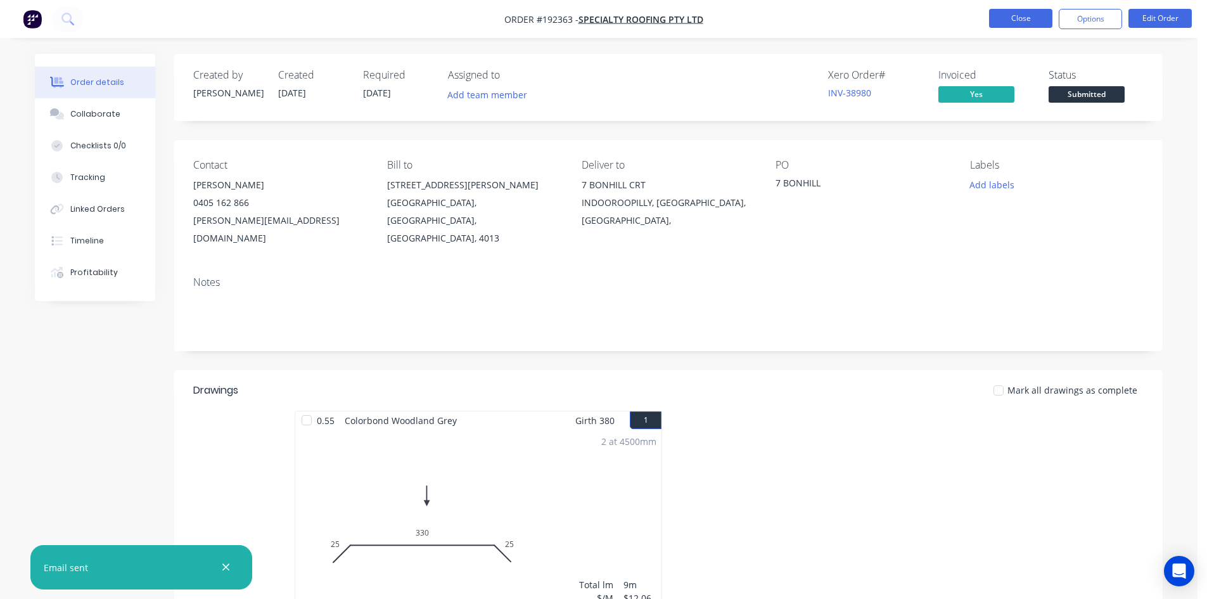
click at [1020, 24] on button "Close" at bounding box center [1020, 18] width 63 height 19
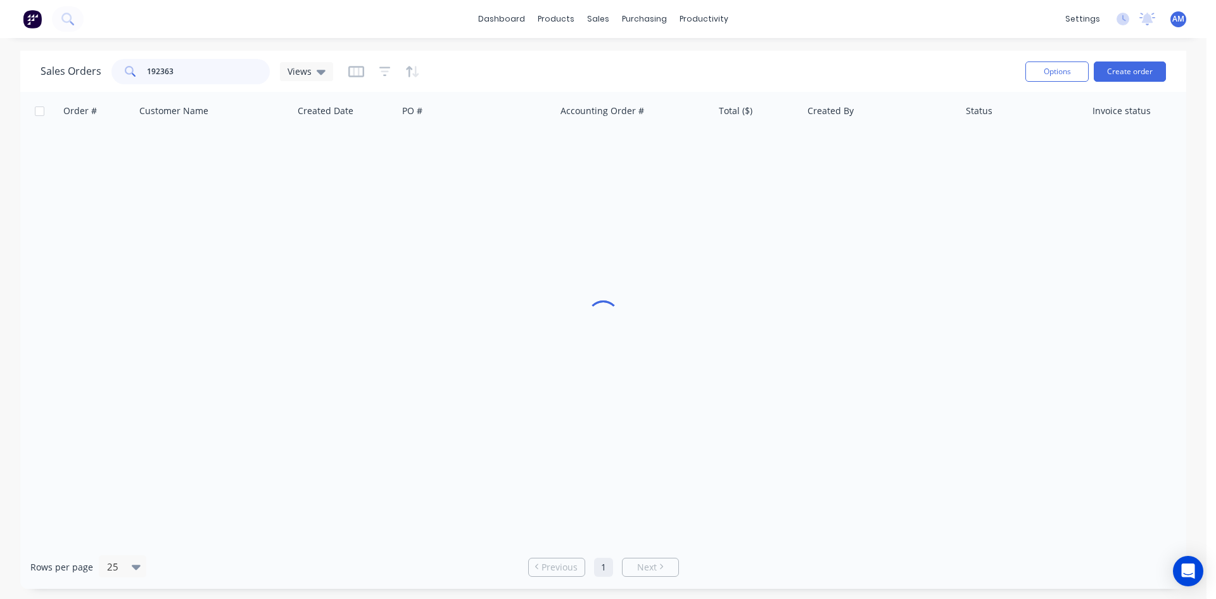
drag, startPoint x: 225, startPoint y: 72, endPoint x: 84, endPoint y: 76, distance: 141.9
click at [84, 76] on div "Sales Orders 192363 Views" at bounding box center [187, 71] width 293 height 25
type input "192278"
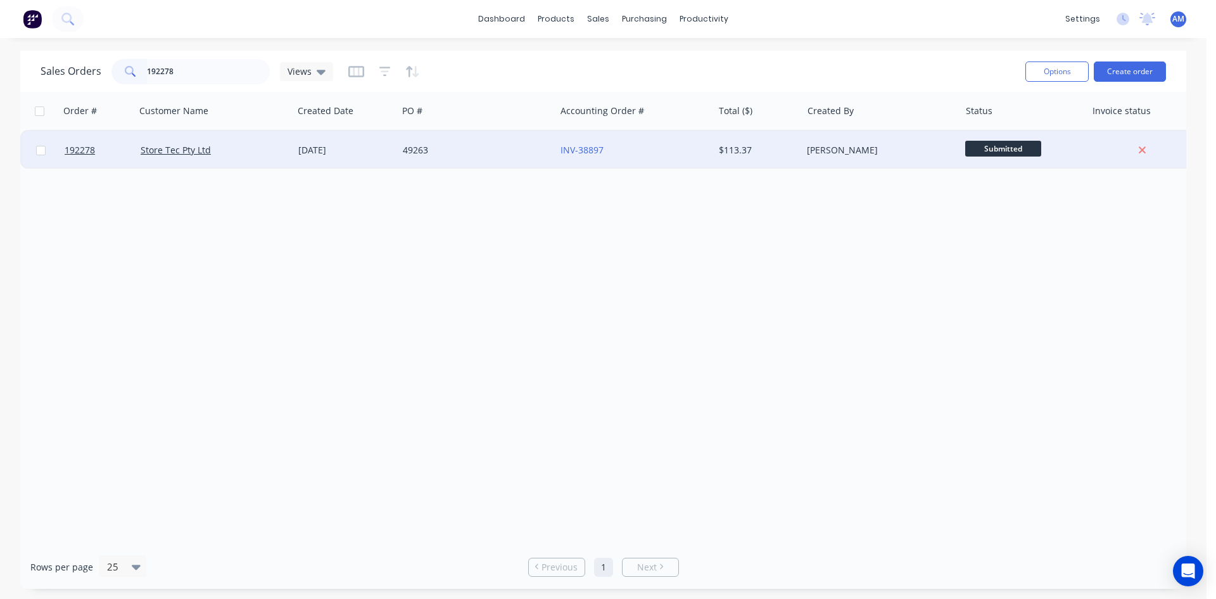
click at [476, 154] on div "49263" at bounding box center [473, 150] width 141 height 13
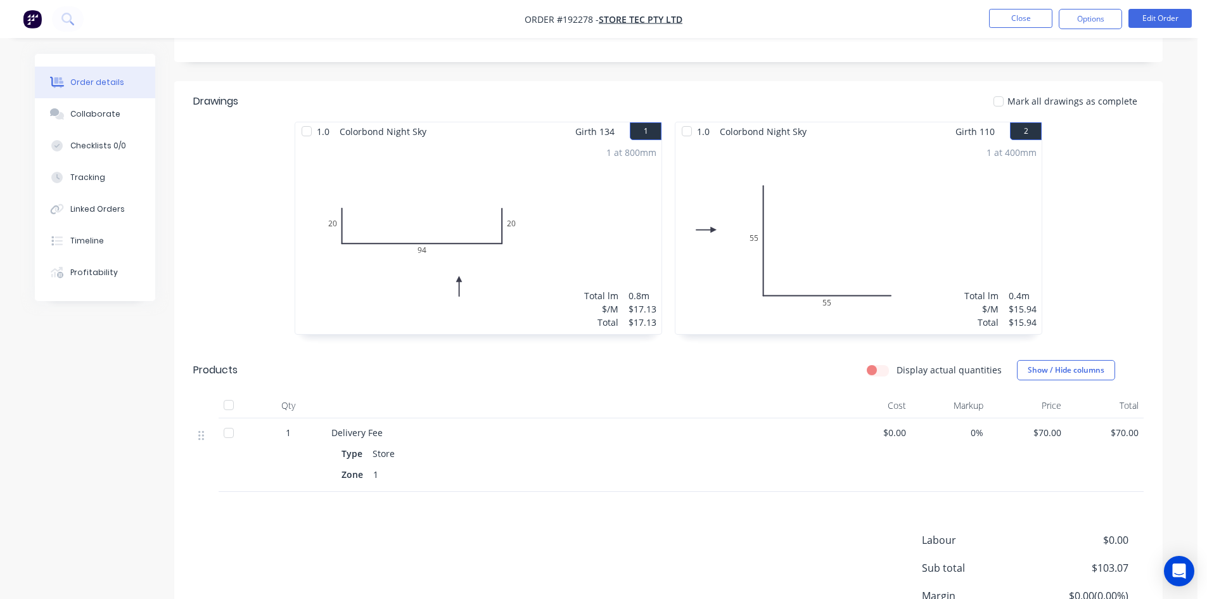
scroll to position [317, 0]
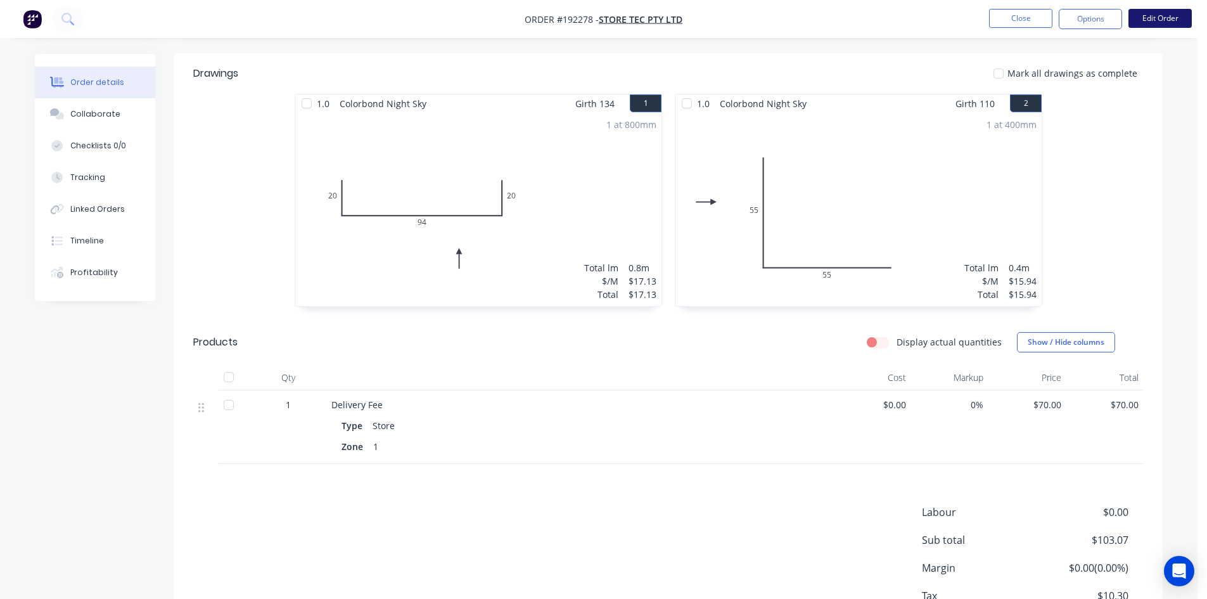
click at [1157, 21] on button "Edit Order" at bounding box center [1159, 18] width 63 height 19
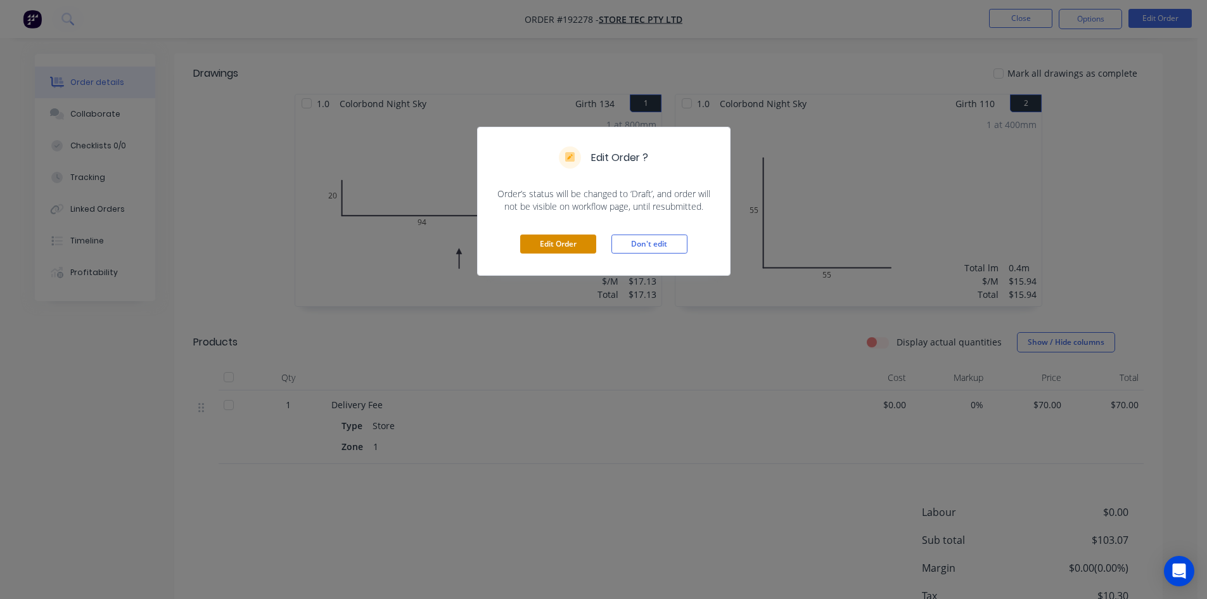
click at [554, 248] on button "Edit Order" at bounding box center [558, 243] width 76 height 19
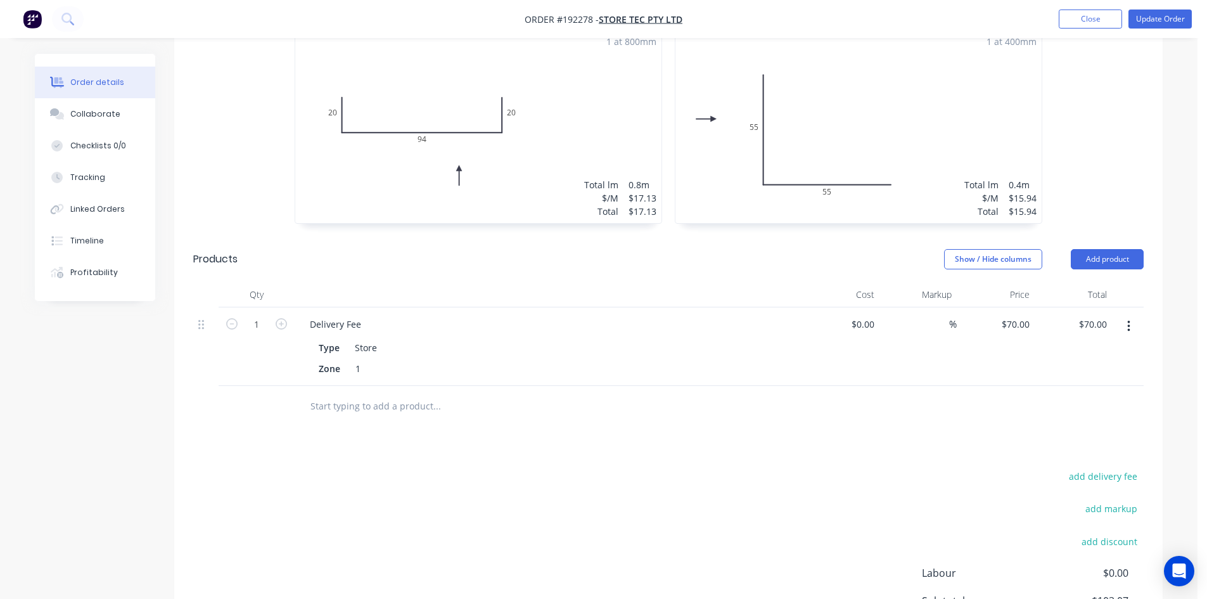
scroll to position [443, 0]
click at [1107, 248] on button "Add product" at bounding box center [1106, 258] width 73 height 20
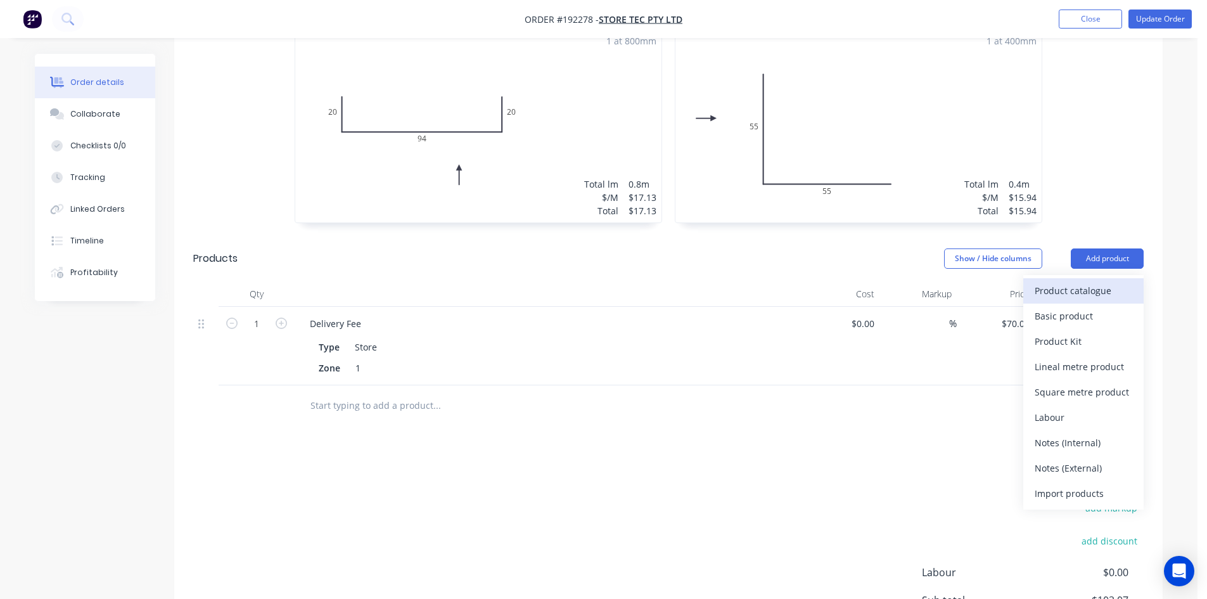
click at [1107, 281] on div "Product catalogue" at bounding box center [1083, 290] width 98 height 18
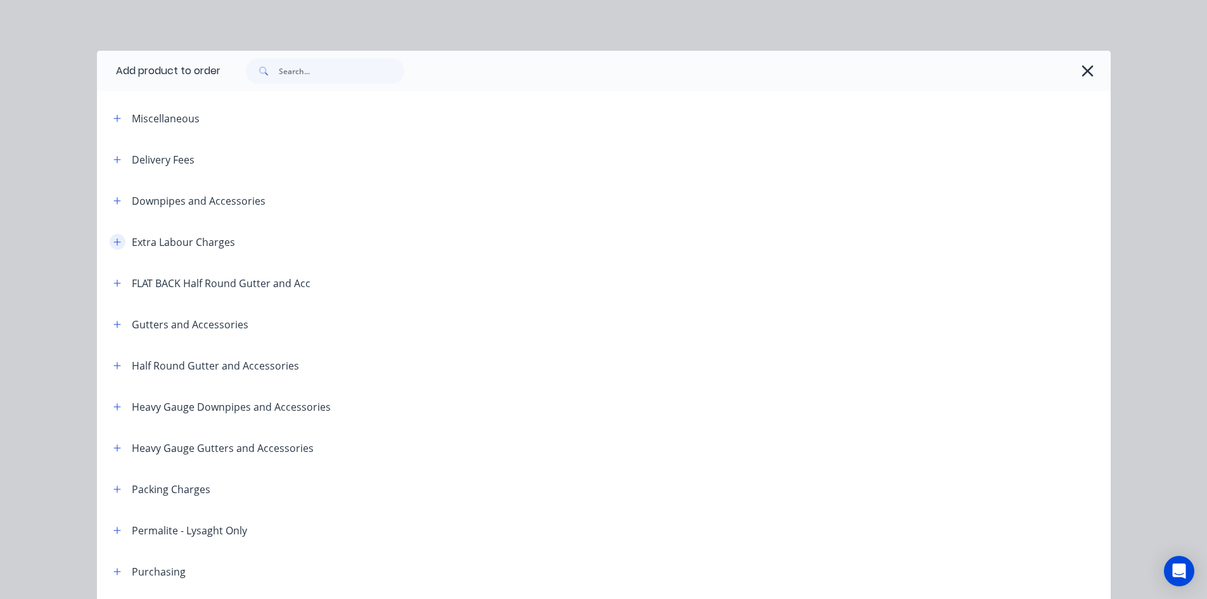
click at [115, 239] on icon "button" at bounding box center [117, 242] width 8 height 9
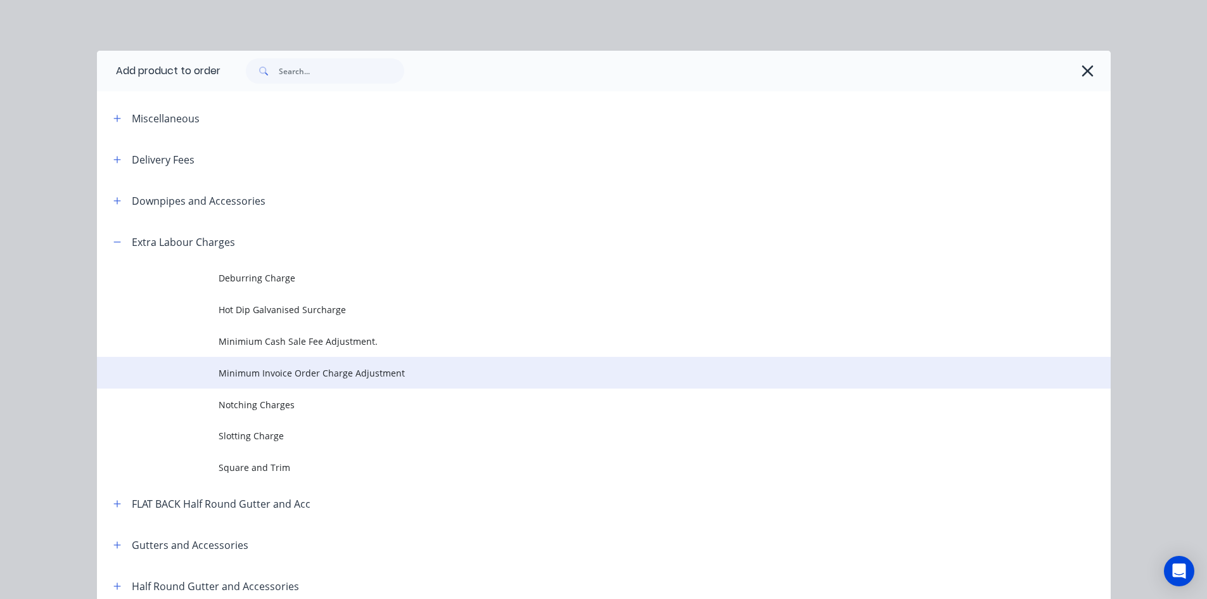
click at [361, 366] on span "Minimum Invoice Order Charge Adjustment" at bounding box center [575, 372] width 713 height 13
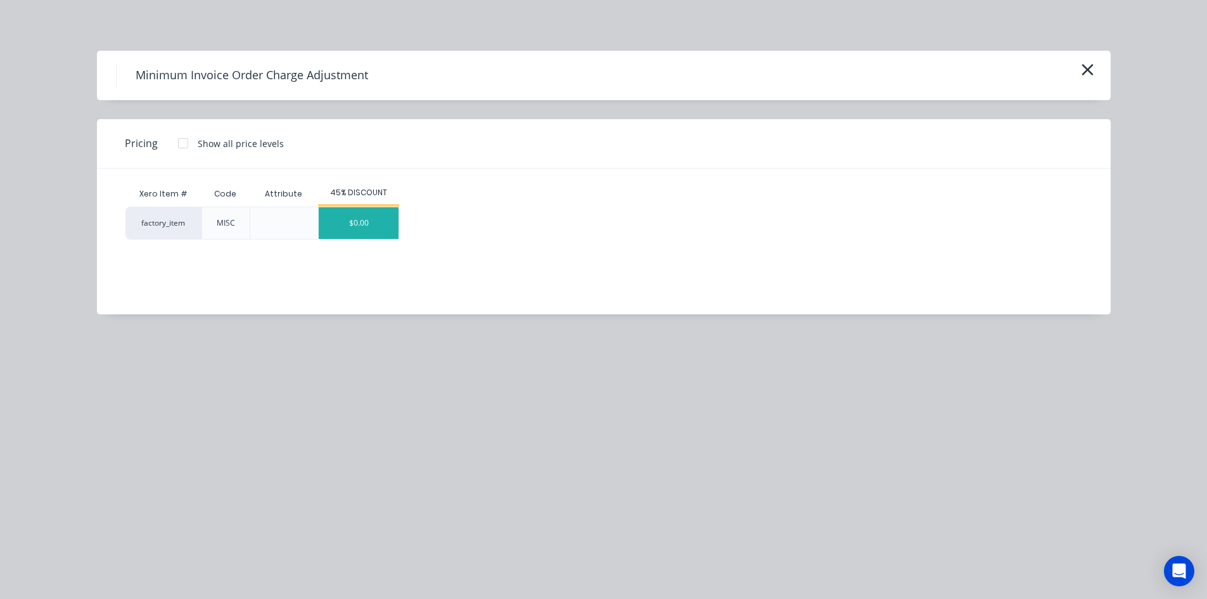
click at [358, 220] on div "$0.00" at bounding box center [359, 223] width 80 height 32
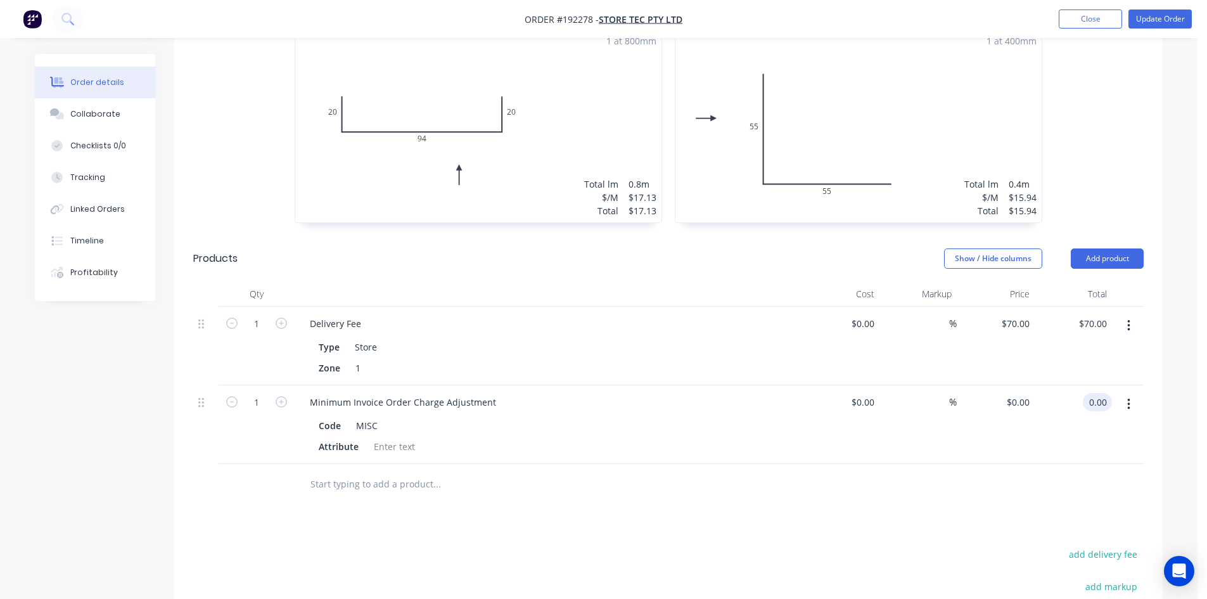
click at [1108, 393] on input "0.00" at bounding box center [1100, 402] width 24 height 18
type input "96.93"
type input "$96.93"
click at [1015, 464] on div at bounding box center [668, 484] width 950 height 41
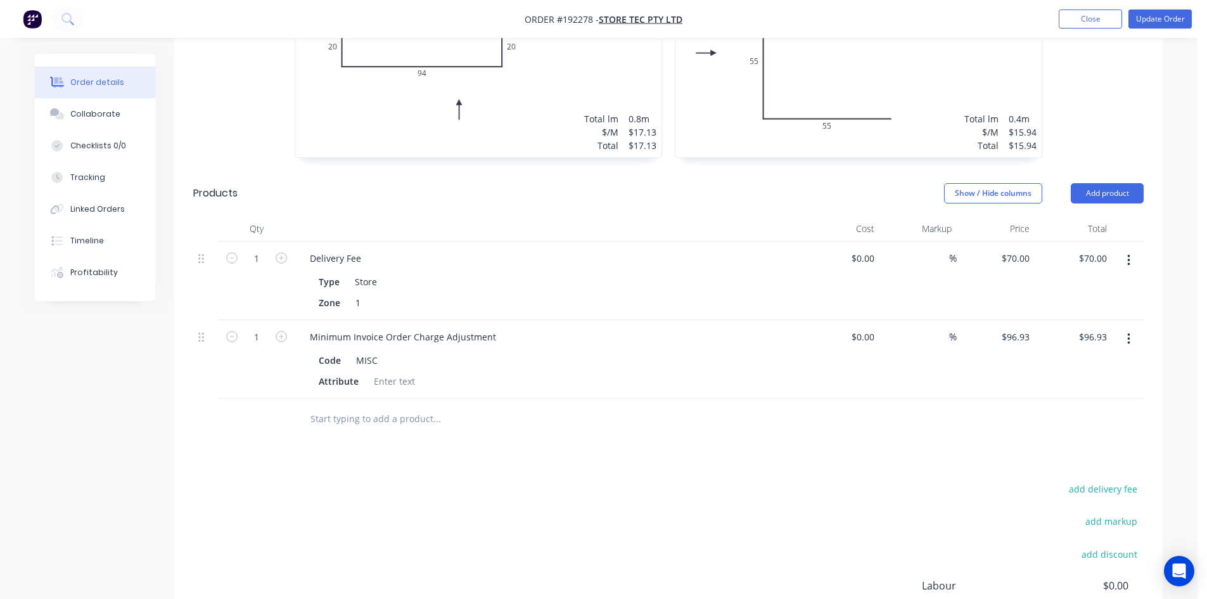
scroll to position [570, 0]
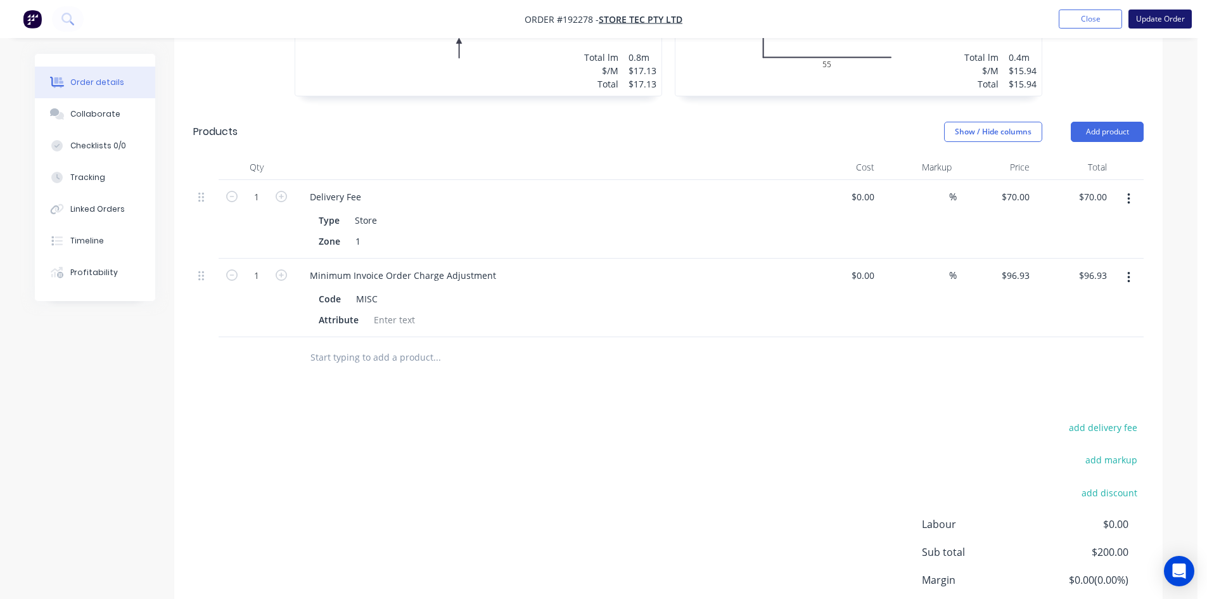
click at [1164, 19] on button "Update Order" at bounding box center [1159, 19] width 63 height 19
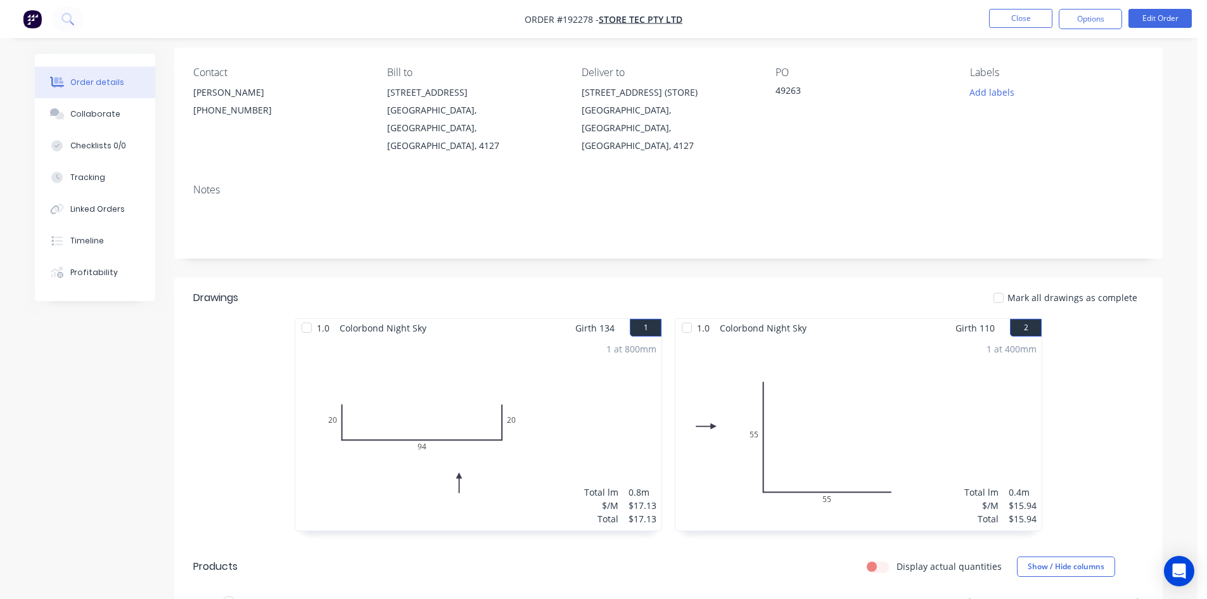
scroll to position [20, 0]
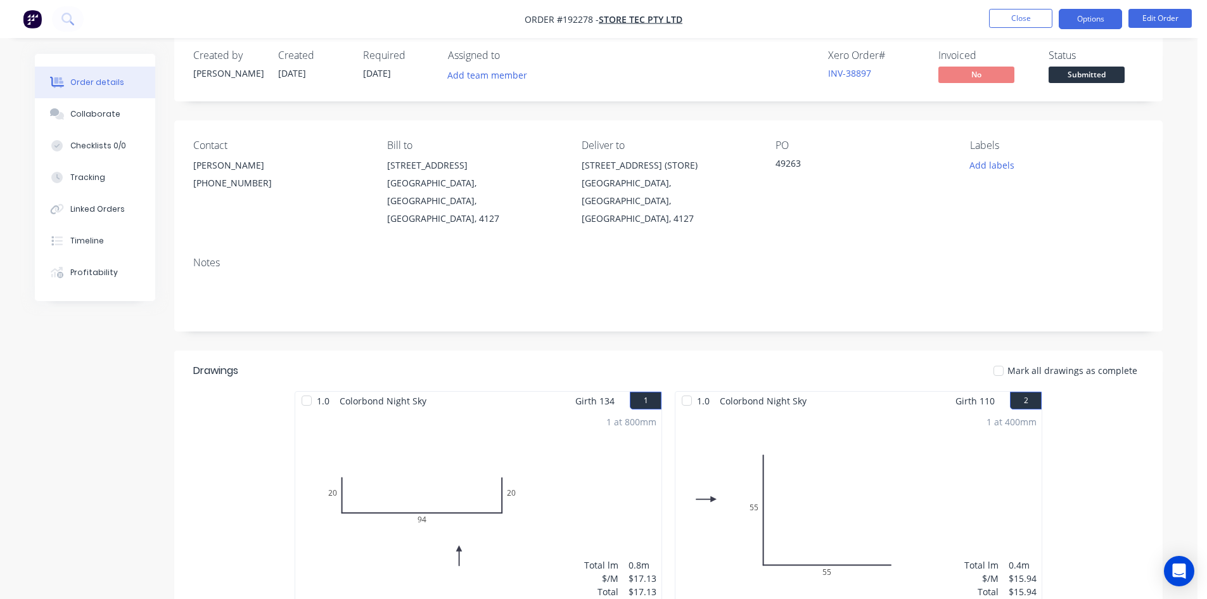
click at [1105, 23] on button "Options" at bounding box center [1089, 19] width 63 height 20
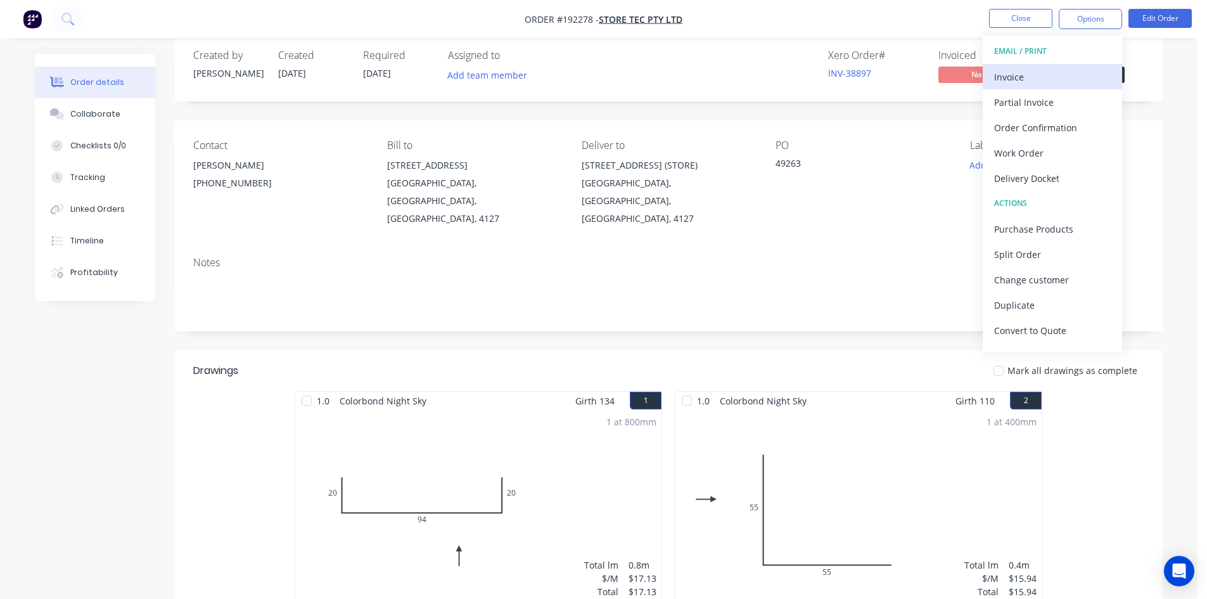
click at [1057, 74] on div "Invoice" at bounding box center [1052, 77] width 117 height 18
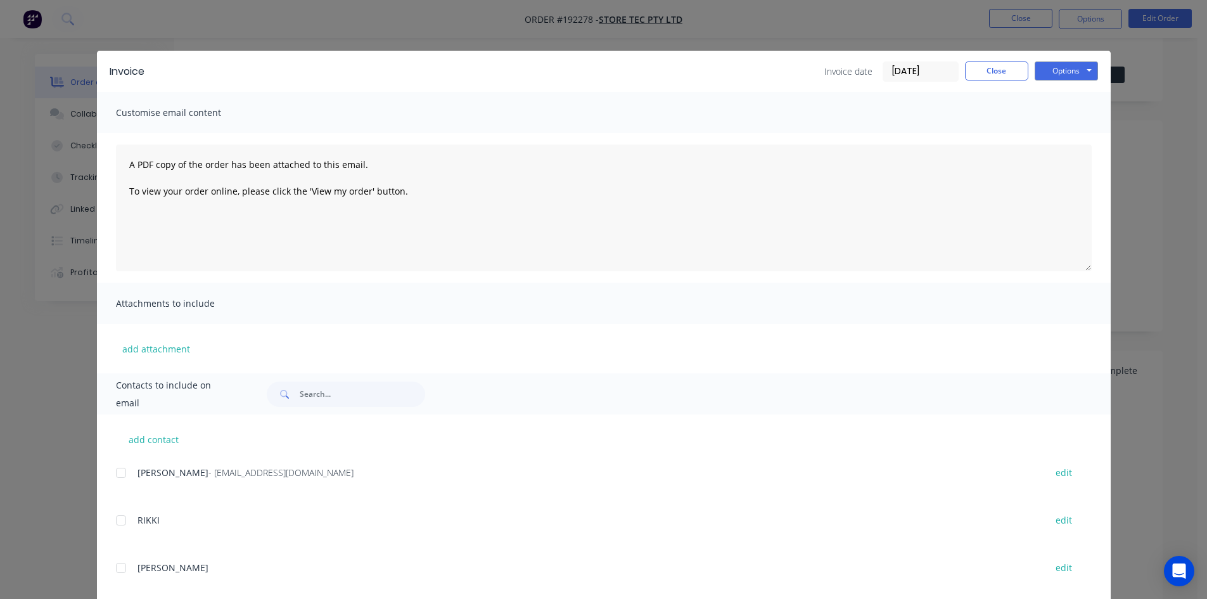
click at [117, 476] on div at bounding box center [120, 472] width 25 height 25
click at [1063, 70] on button "Options" at bounding box center [1065, 70] width 63 height 19
click at [1060, 133] on button "Email" at bounding box center [1074, 135] width 81 height 21
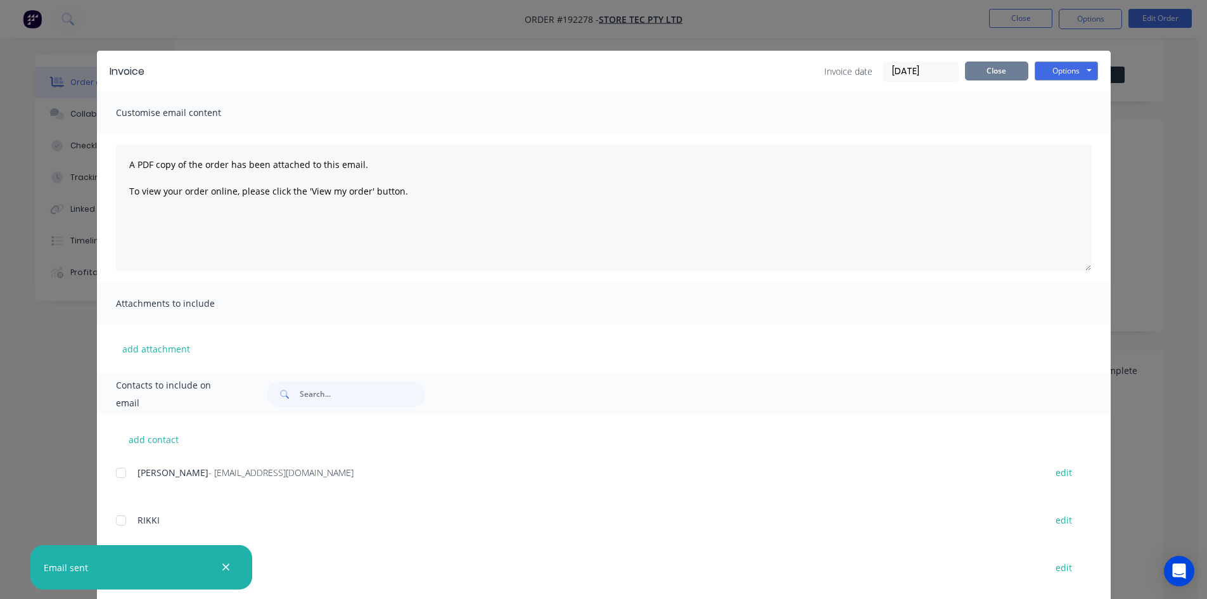
click at [980, 75] on button "Close" at bounding box center [996, 70] width 63 height 19
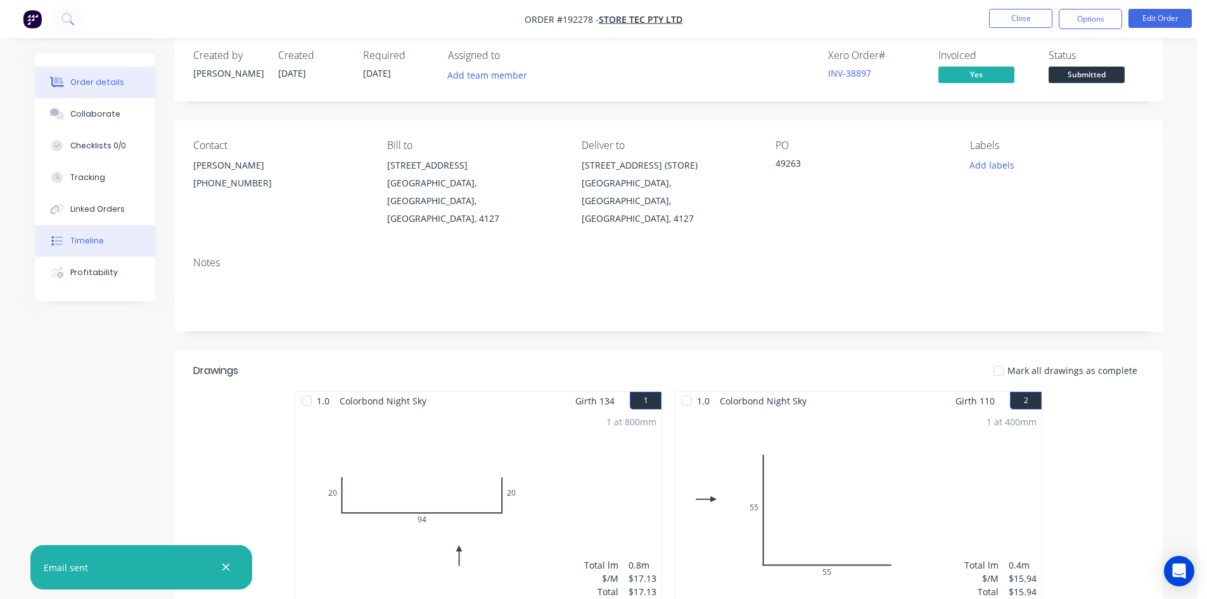
click at [66, 243] on div at bounding box center [57, 240] width 19 height 11
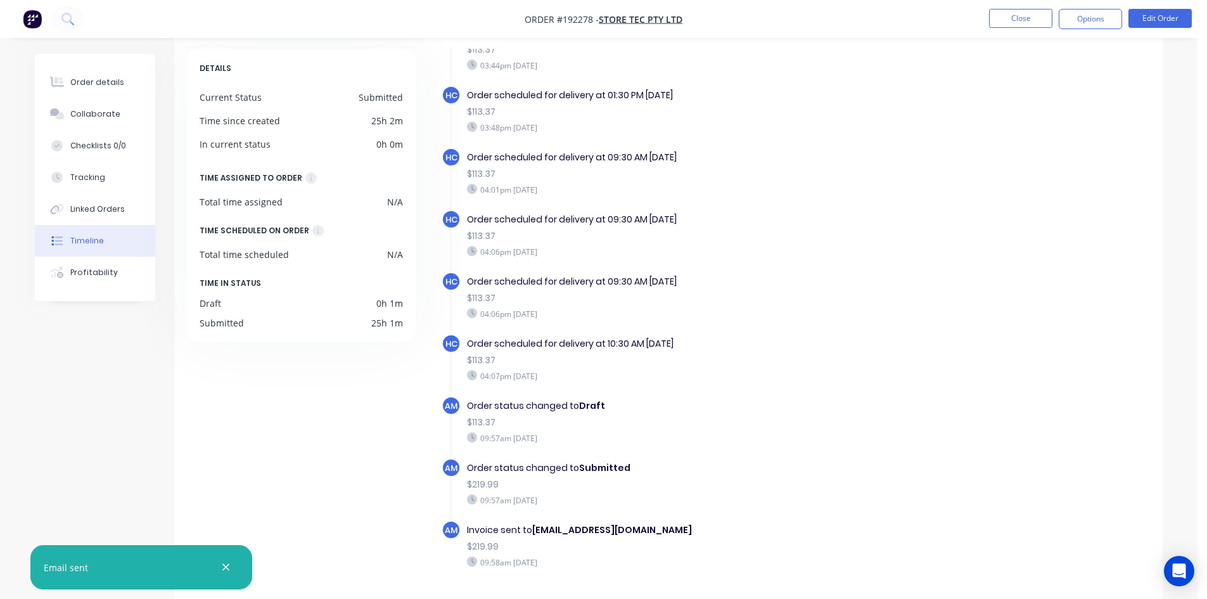
scroll to position [97, 0]
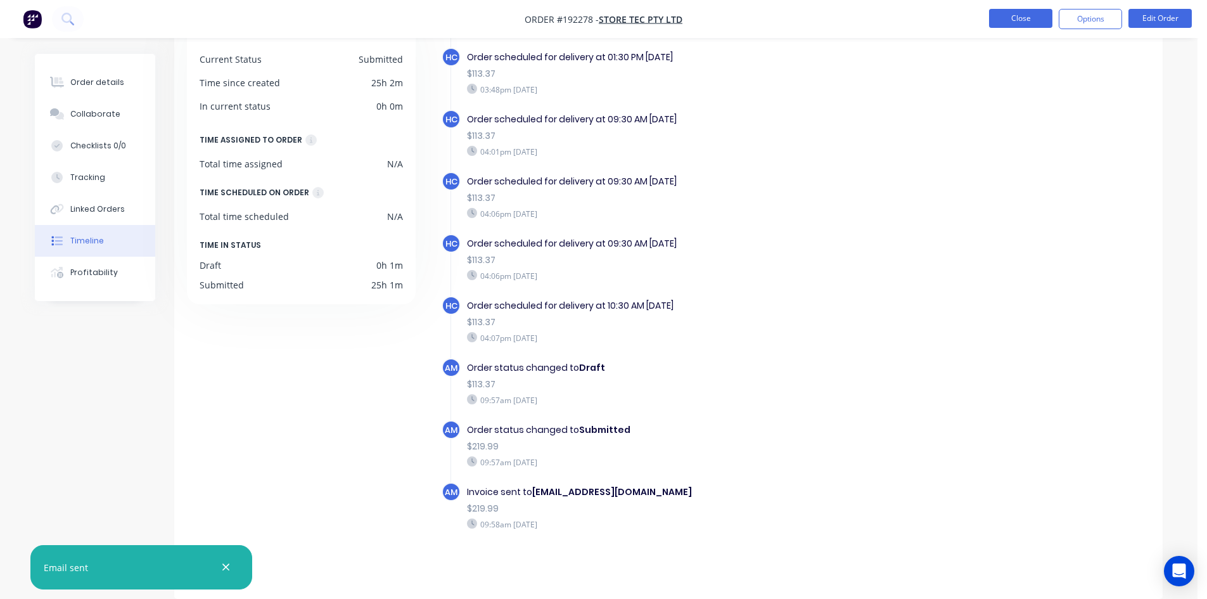
click at [1017, 18] on button "Close" at bounding box center [1020, 18] width 63 height 19
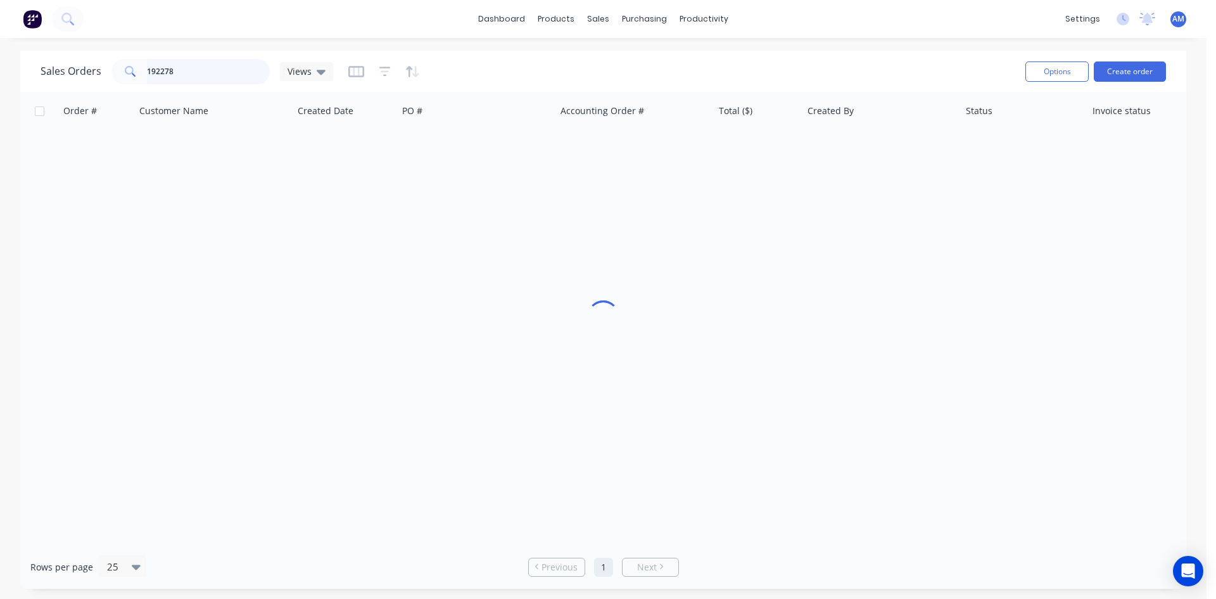
drag, startPoint x: 182, startPoint y: 77, endPoint x: 94, endPoint y: 75, distance: 88.1
click at [94, 75] on div "Sales Orders 192278 Views" at bounding box center [187, 71] width 293 height 25
type input "192298"
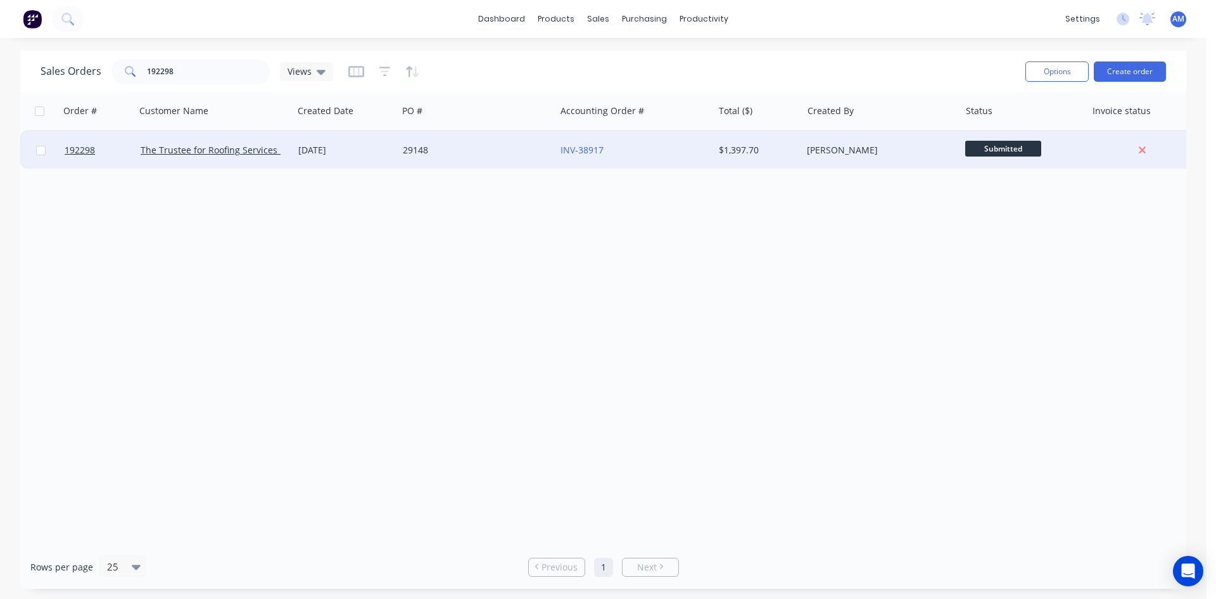
click at [473, 144] on div "29148" at bounding box center [473, 150] width 141 height 13
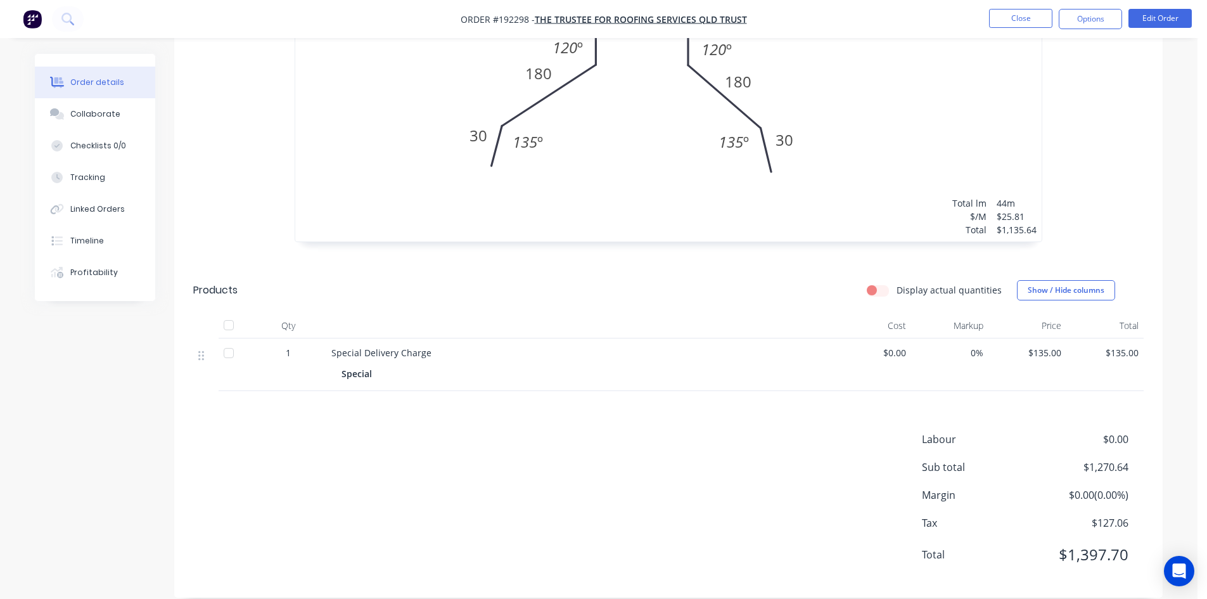
scroll to position [68, 0]
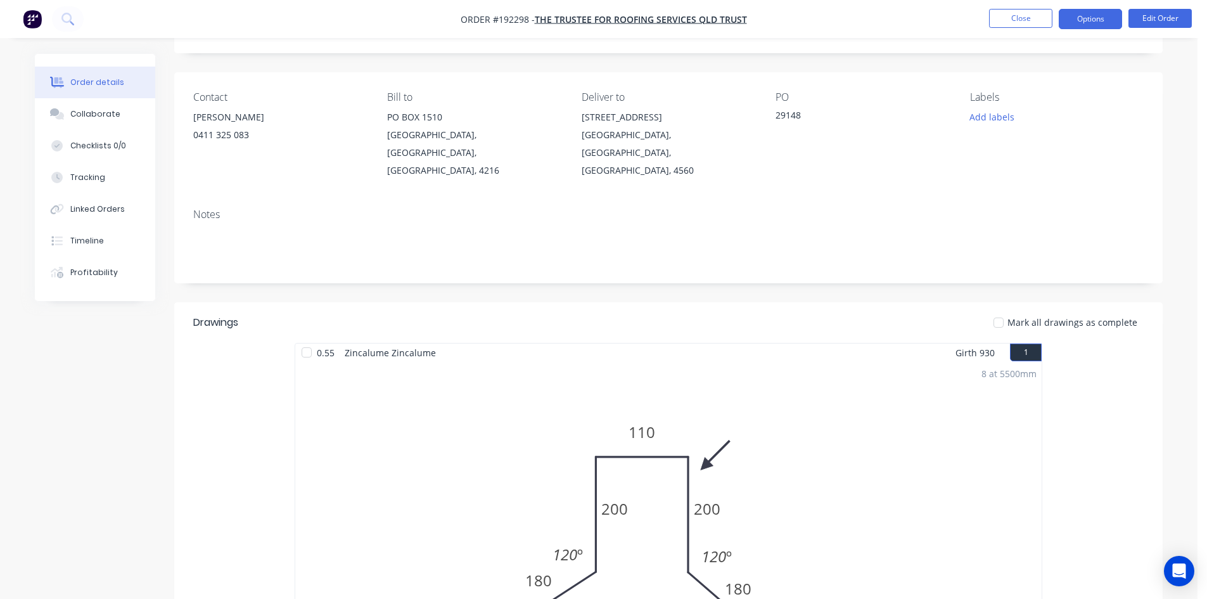
click at [1067, 24] on button "Options" at bounding box center [1089, 19] width 63 height 20
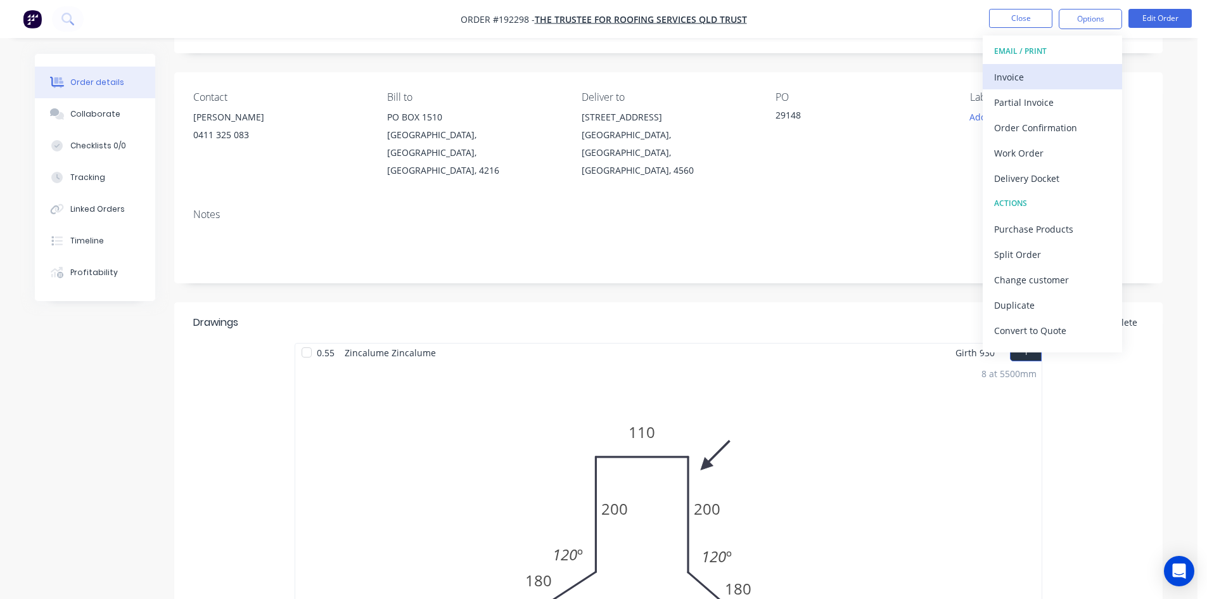
click at [1063, 72] on div "Invoice" at bounding box center [1052, 77] width 117 height 18
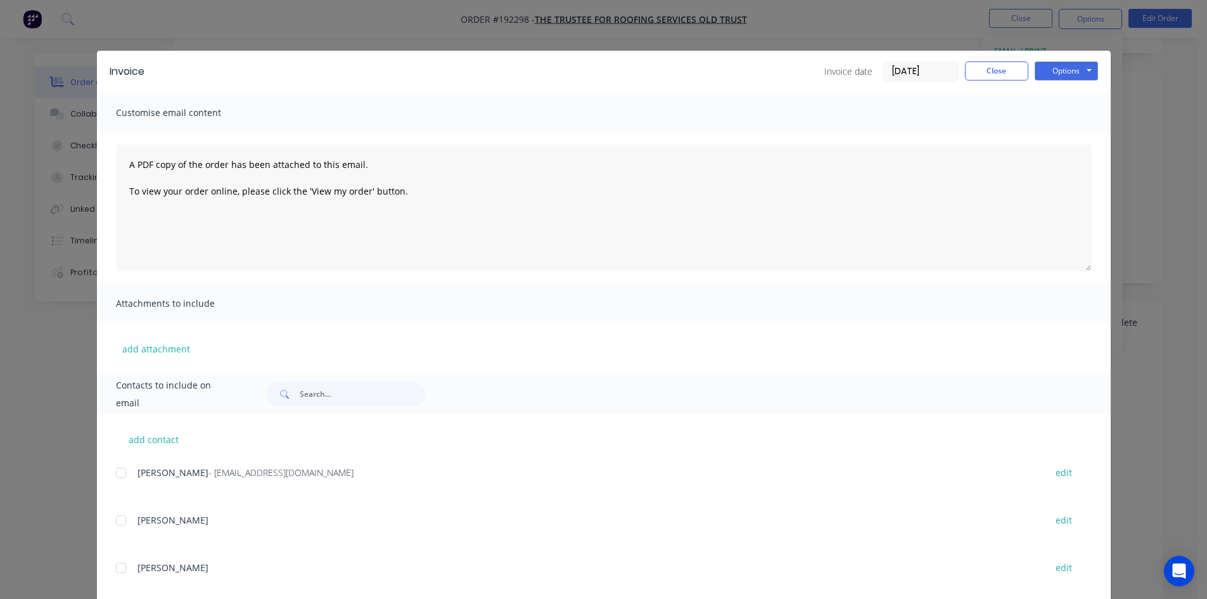
click at [118, 474] on div at bounding box center [120, 472] width 25 height 25
click at [1051, 73] on button "Options" at bounding box center [1065, 70] width 63 height 19
click at [1069, 136] on button "Email" at bounding box center [1074, 135] width 81 height 21
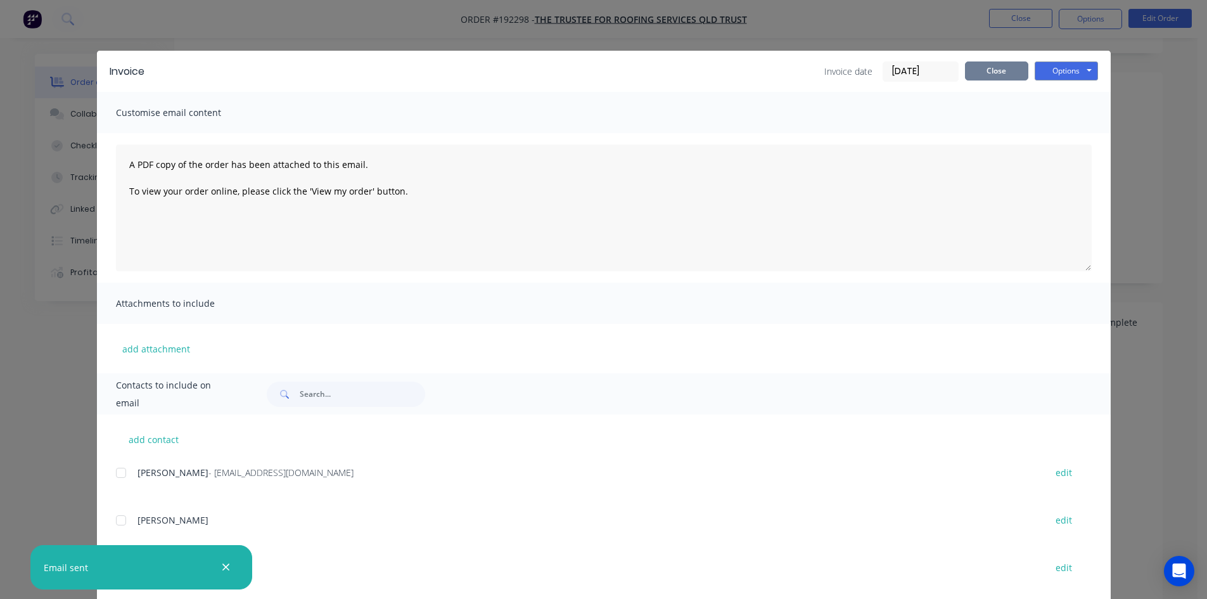
click at [972, 73] on button "Close" at bounding box center [996, 70] width 63 height 19
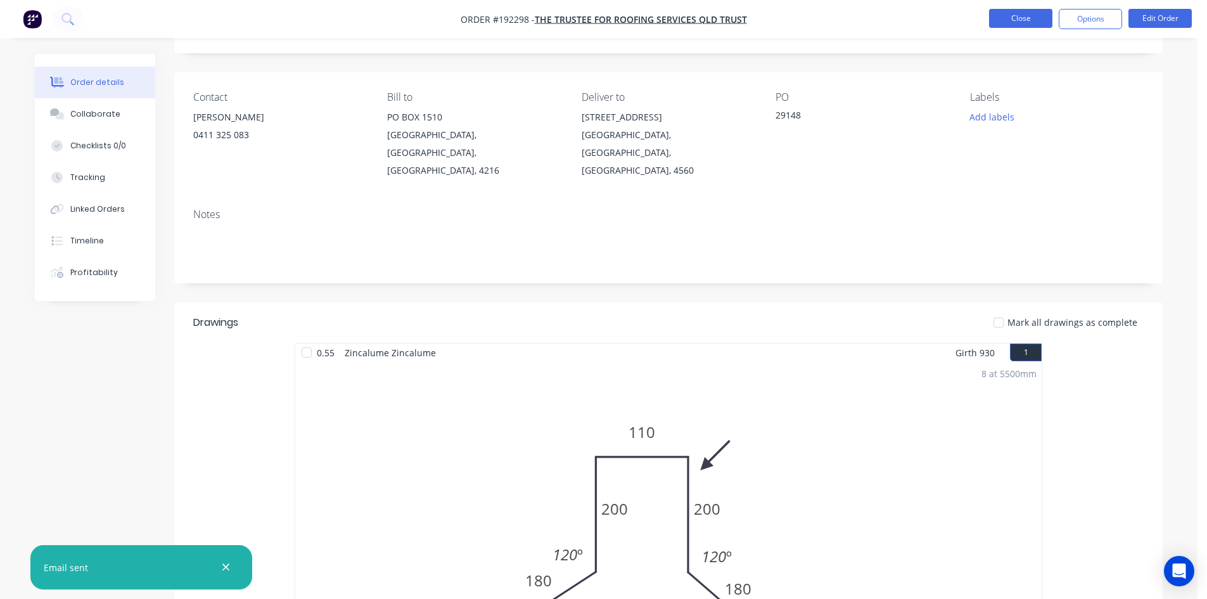
click at [999, 19] on button "Close" at bounding box center [1020, 18] width 63 height 19
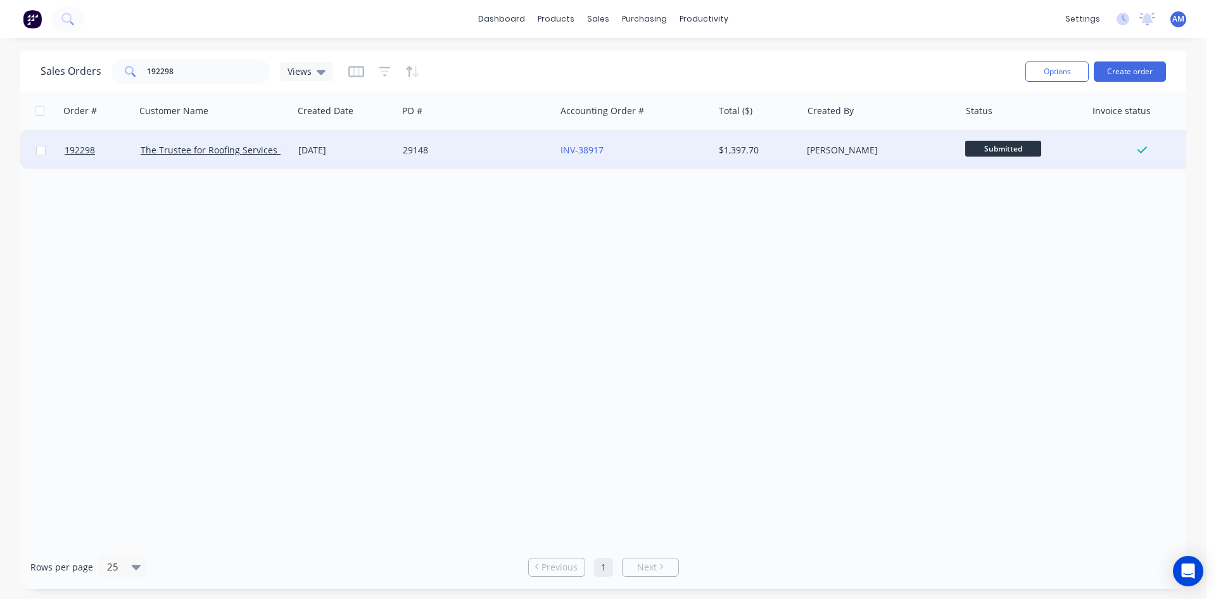
click at [517, 150] on div "29148" at bounding box center [473, 150] width 141 height 13
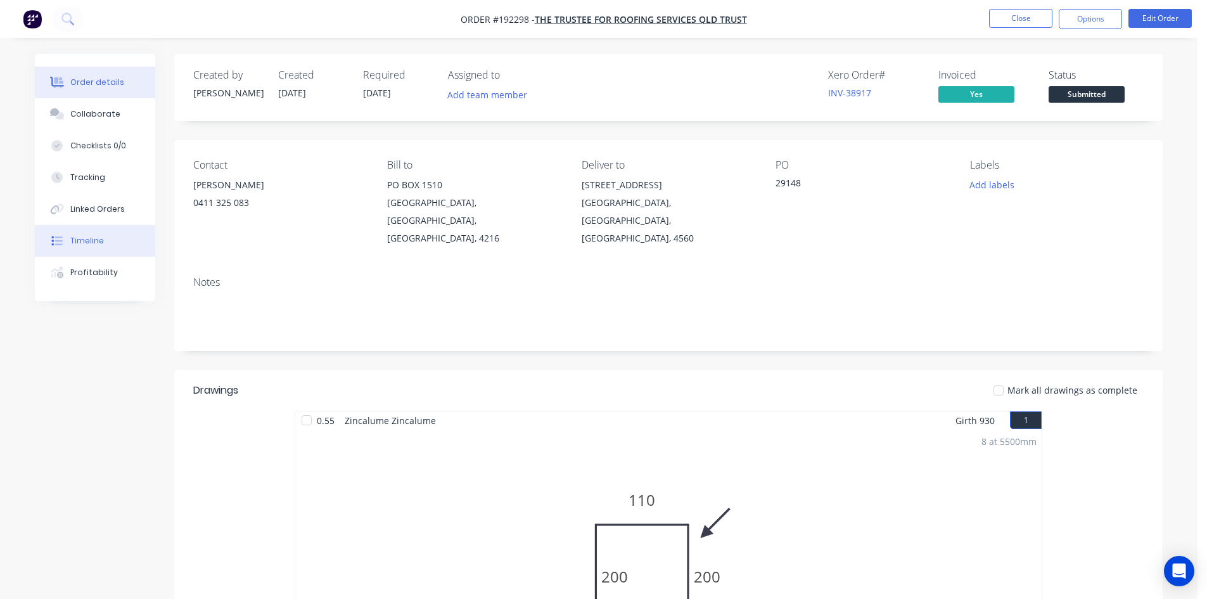
click at [84, 245] on div "Timeline" at bounding box center [87, 240] width 34 height 11
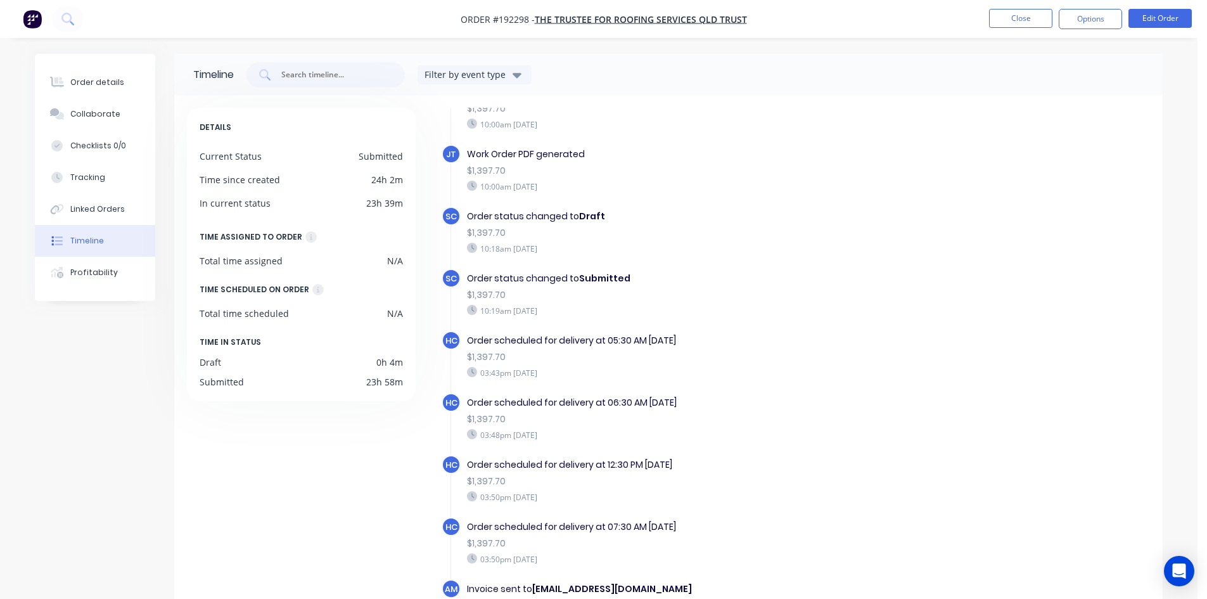
scroll to position [63, 0]
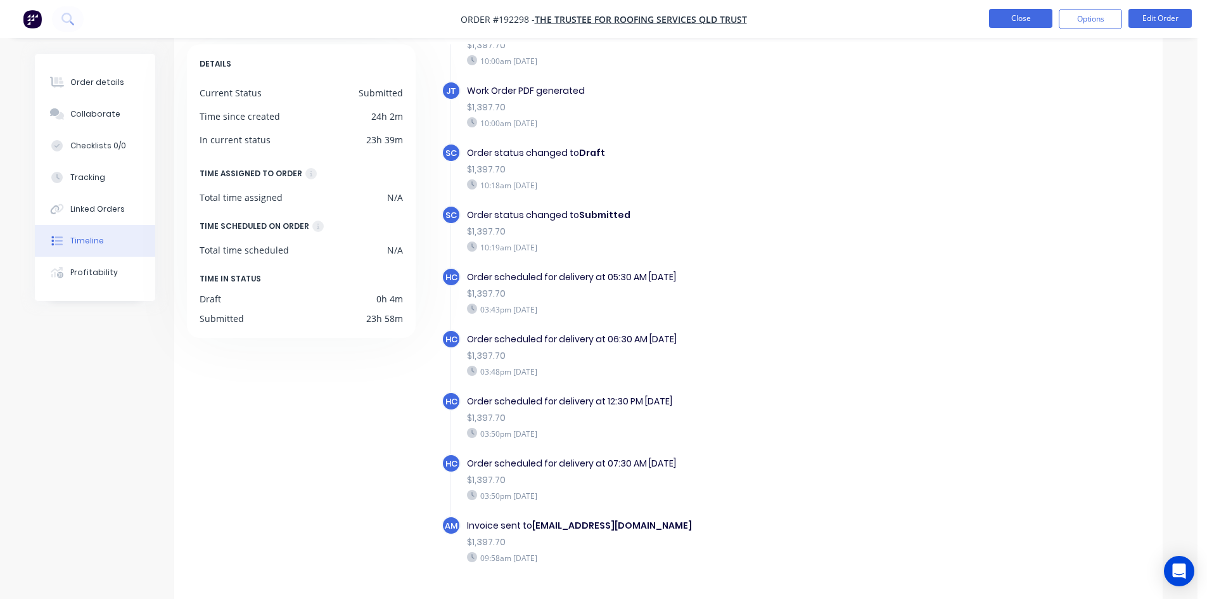
click at [1033, 18] on button "Close" at bounding box center [1020, 18] width 63 height 19
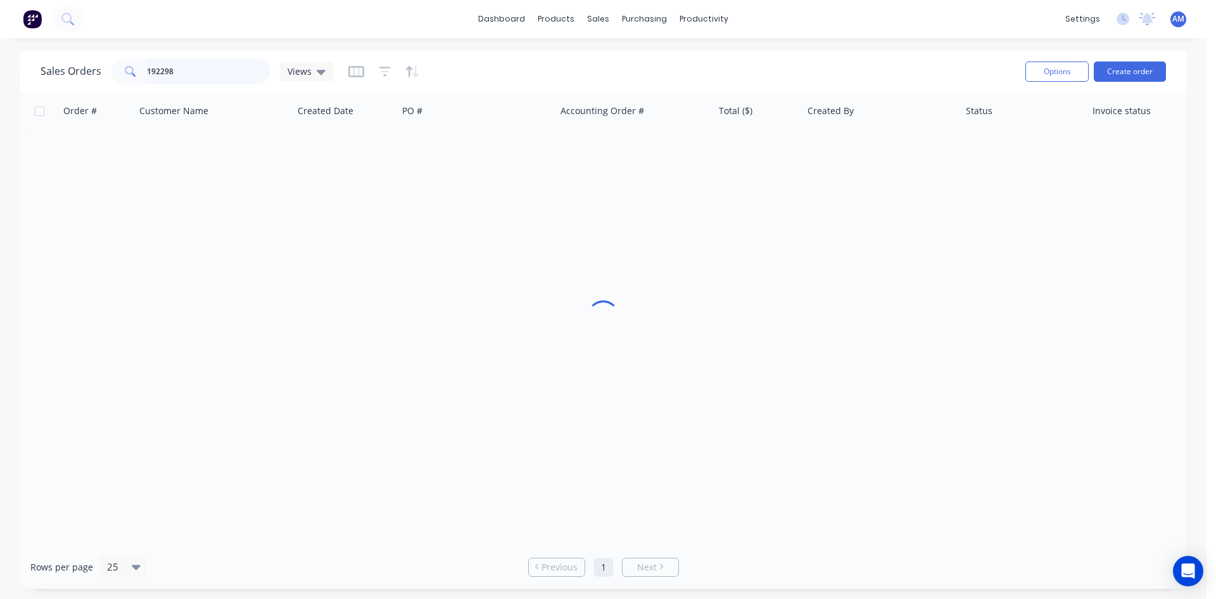
drag, startPoint x: 201, startPoint y: 76, endPoint x: 48, endPoint y: 73, distance: 152.7
click at [48, 73] on div "Sales Orders 192298 Views" at bounding box center [187, 71] width 293 height 25
type input "192366"
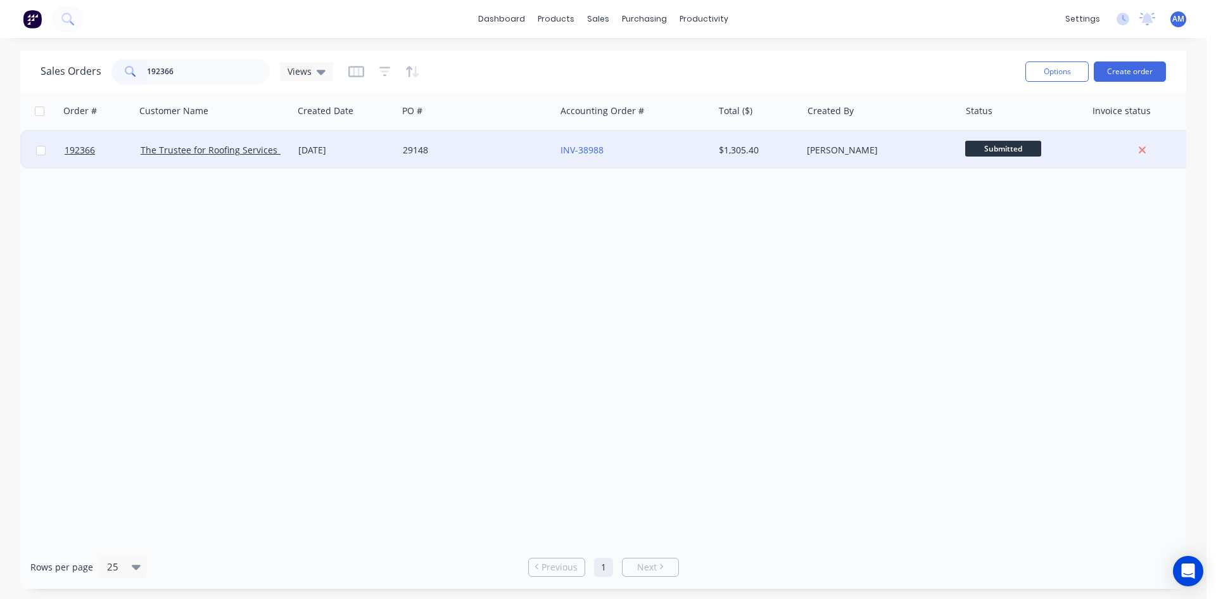
click at [524, 164] on div "29148" at bounding box center [477, 150] width 158 height 38
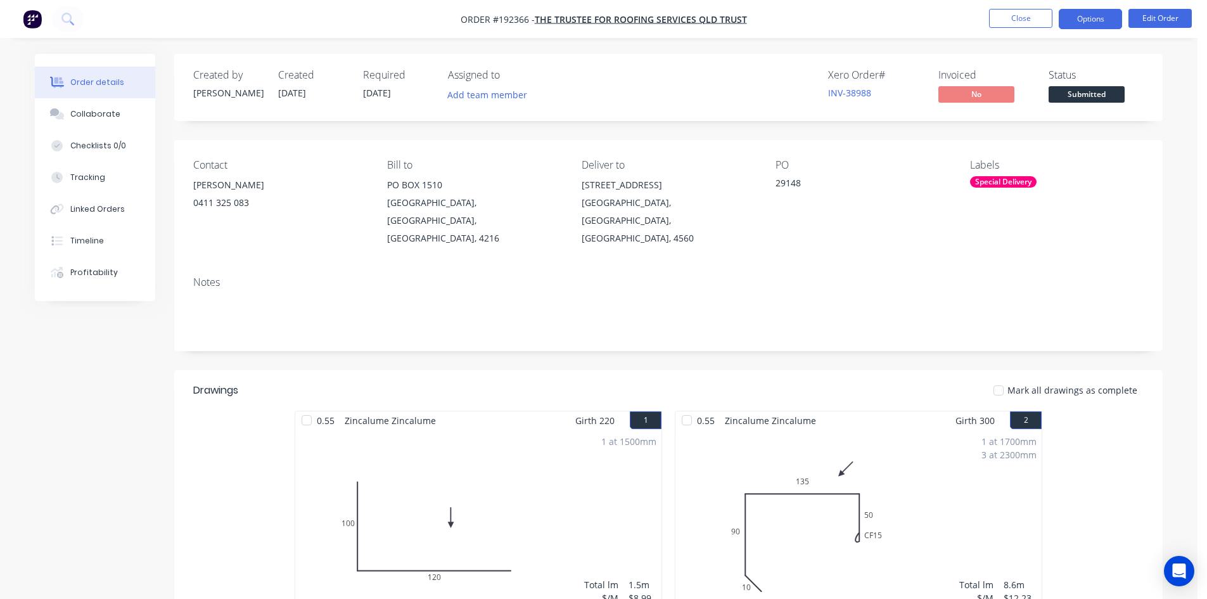
click at [1075, 11] on button "Options" at bounding box center [1089, 19] width 63 height 20
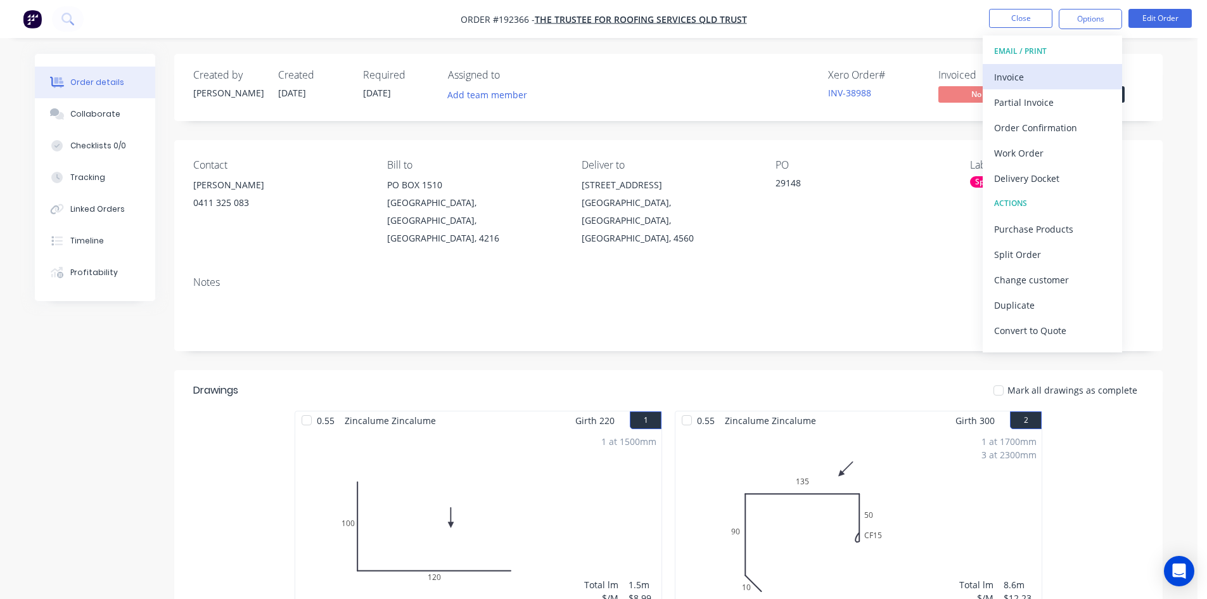
click at [1058, 70] on div "Invoice" at bounding box center [1052, 77] width 117 height 18
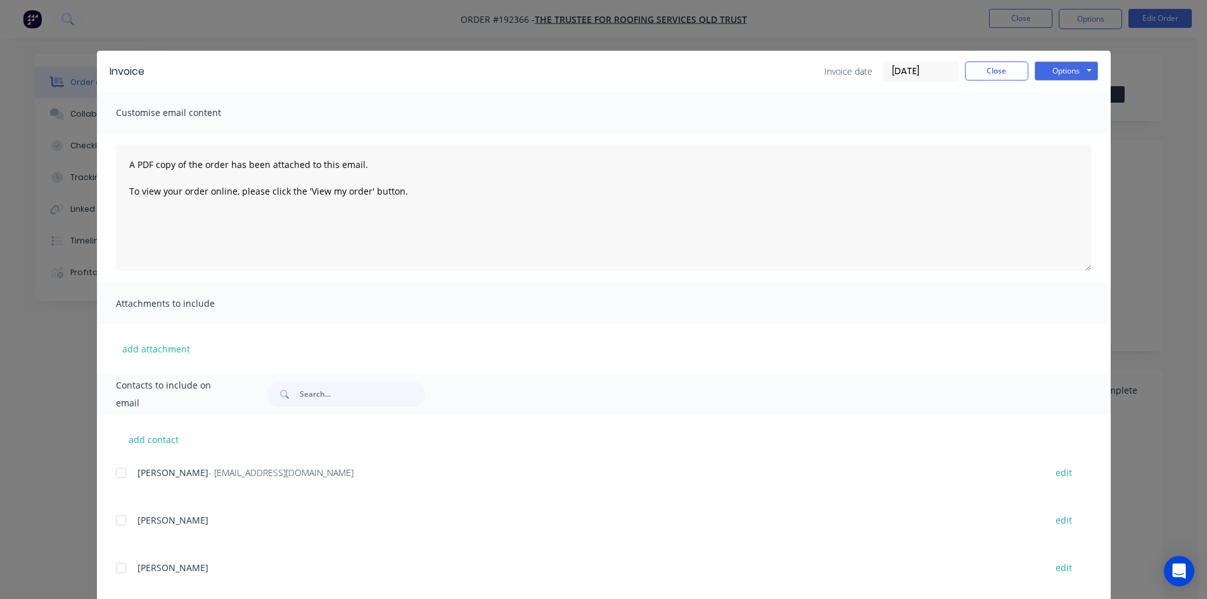
click at [117, 472] on div at bounding box center [120, 472] width 25 height 25
click at [1051, 67] on button "Options" at bounding box center [1065, 70] width 63 height 19
click at [1050, 129] on button "Email" at bounding box center [1074, 135] width 81 height 21
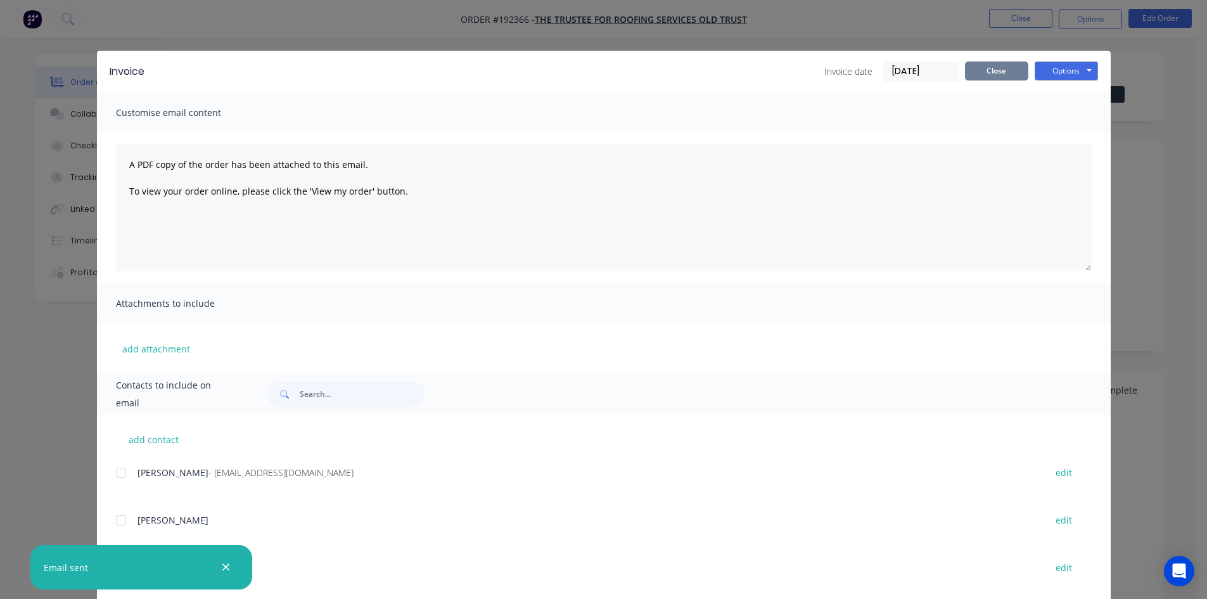
click at [977, 75] on button "Close" at bounding box center [996, 70] width 63 height 19
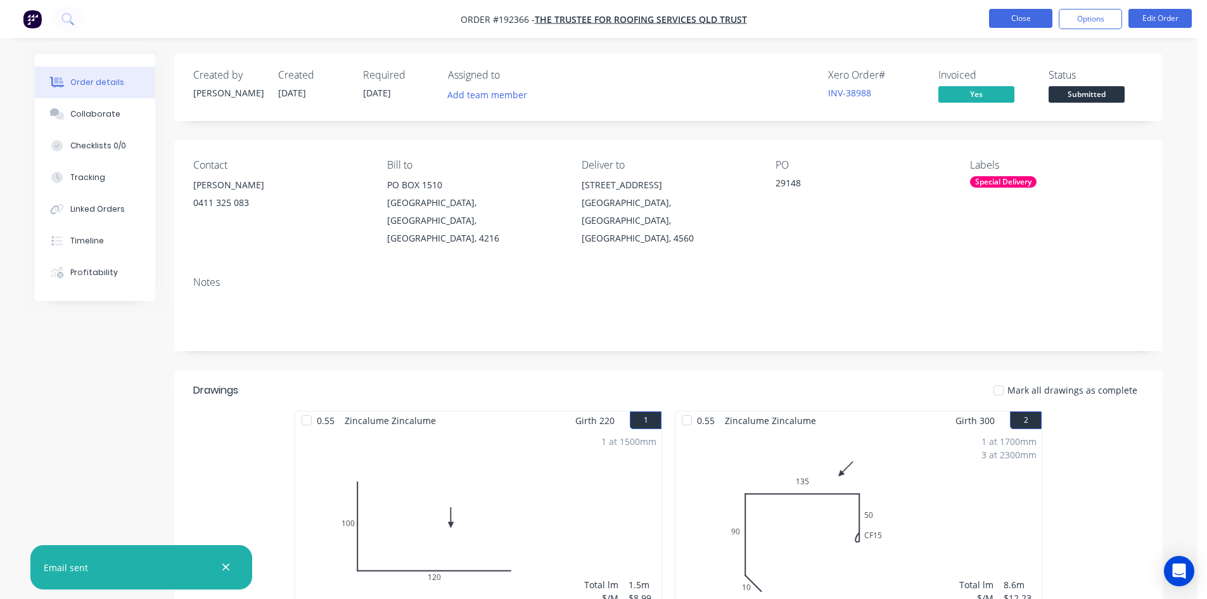
click at [1010, 25] on button "Close" at bounding box center [1020, 18] width 63 height 19
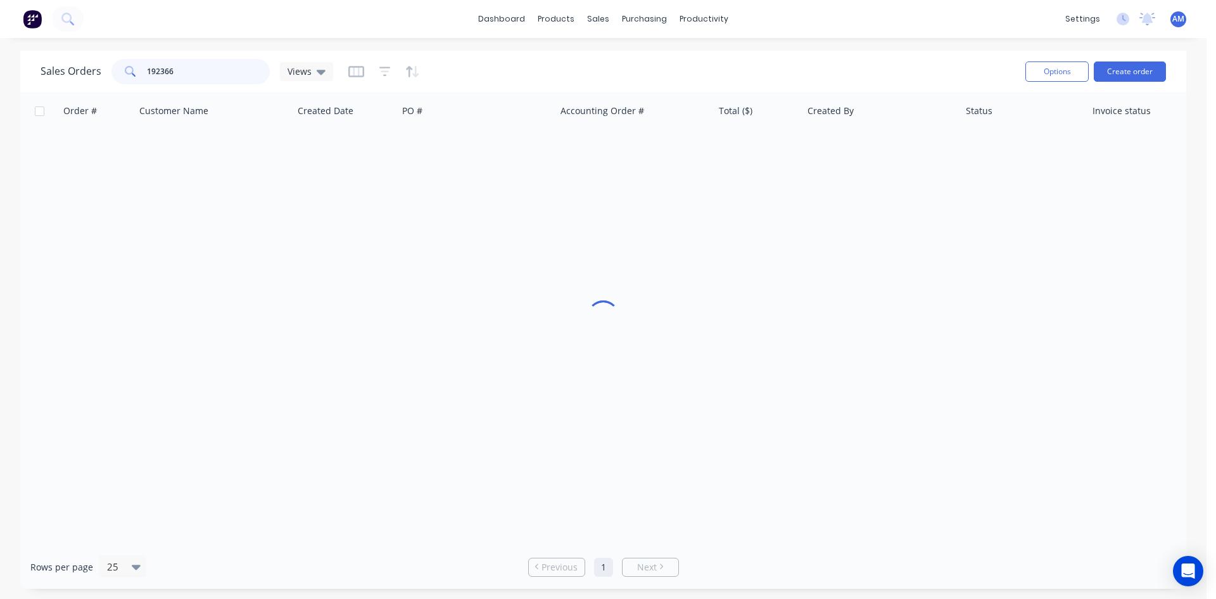
drag, startPoint x: 232, startPoint y: 70, endPoint x: 132, endPoint y: 75, distance: 100.2
click at [132, 75] on div "192366" at bounding box center [190, 71] width 158 height 25
type input "192378"
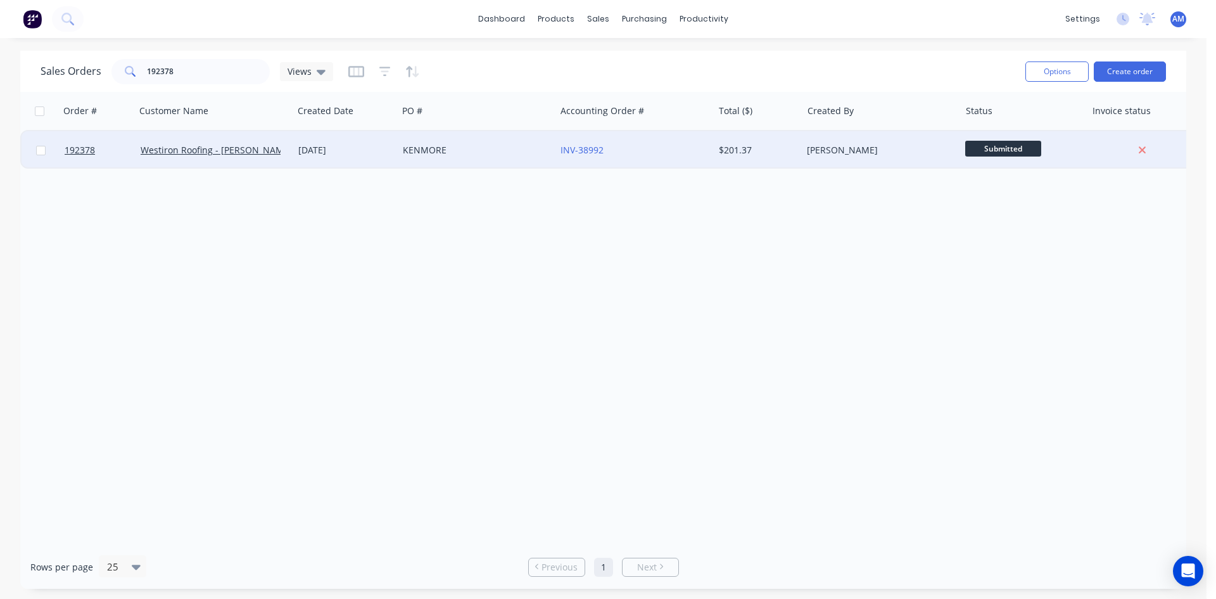
click at [519, 157] on div "KENMORE" at bounding box center [477, 150] width 158 height 38
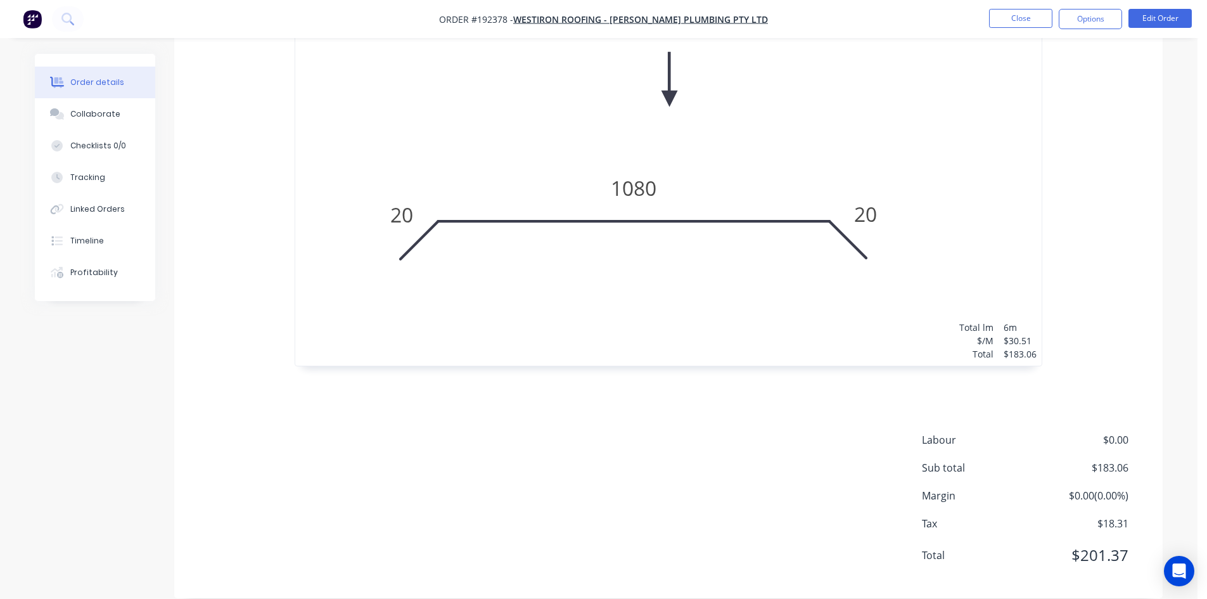
scroll to position [451, 0]
click at [104, 121] on button "Collaborate" at bounding box center [95, 114] width 120 height 32
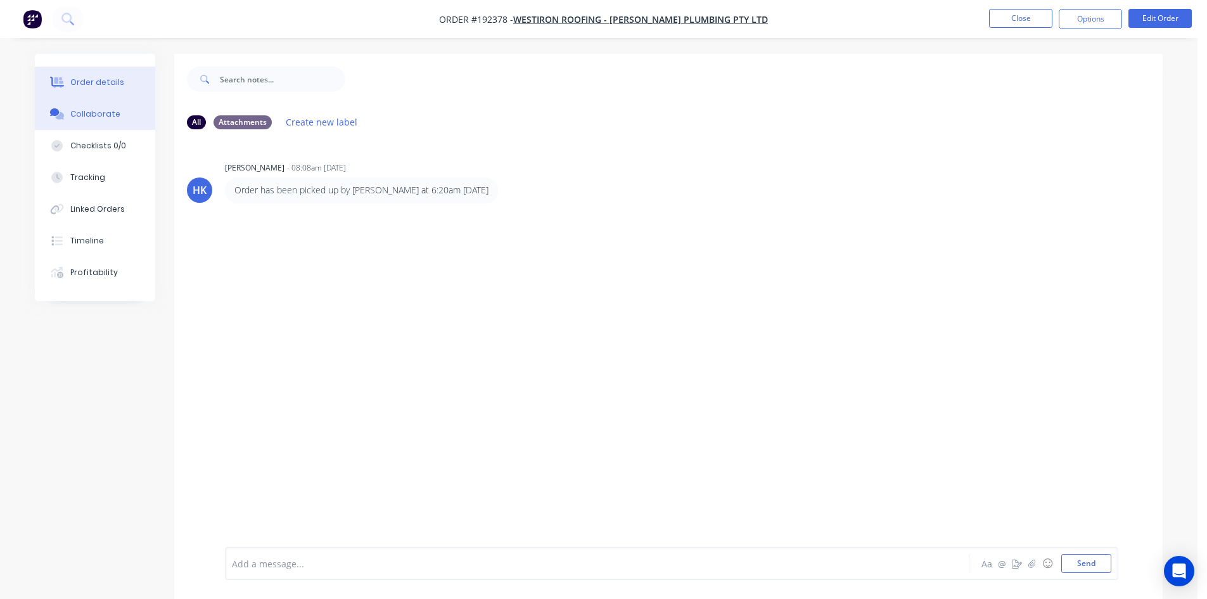
click at [117, 89] on button "Order details" at bounding box center [95, 83] width 120 height 32
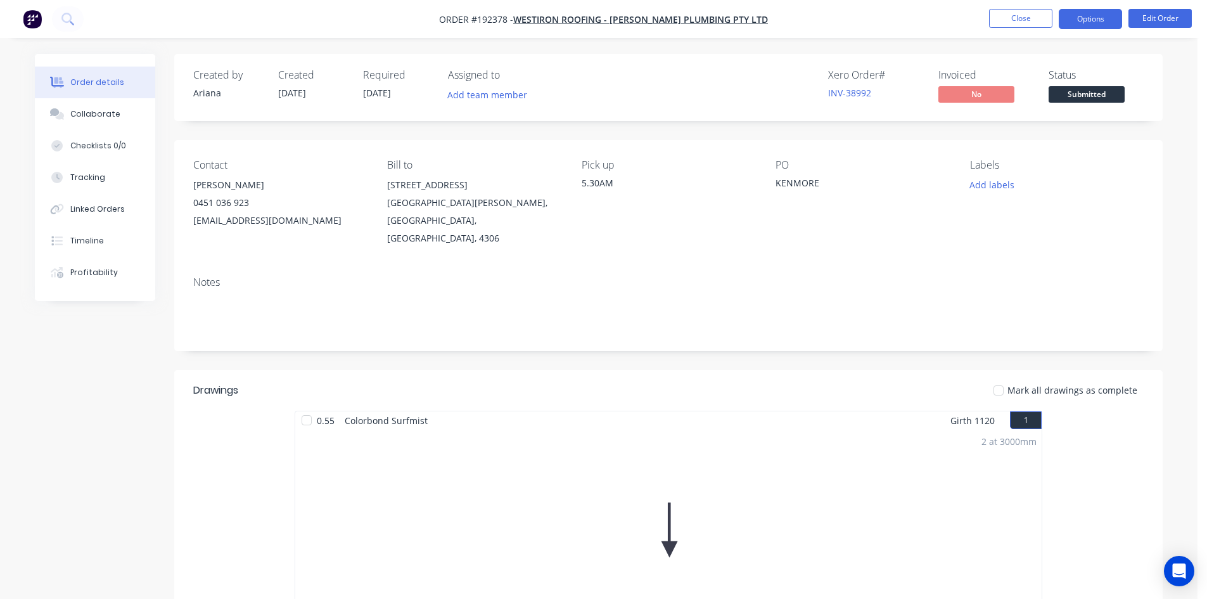
click at [1082, 18] on button "Options" at bounding box center [1089, 19] width 63 height 20
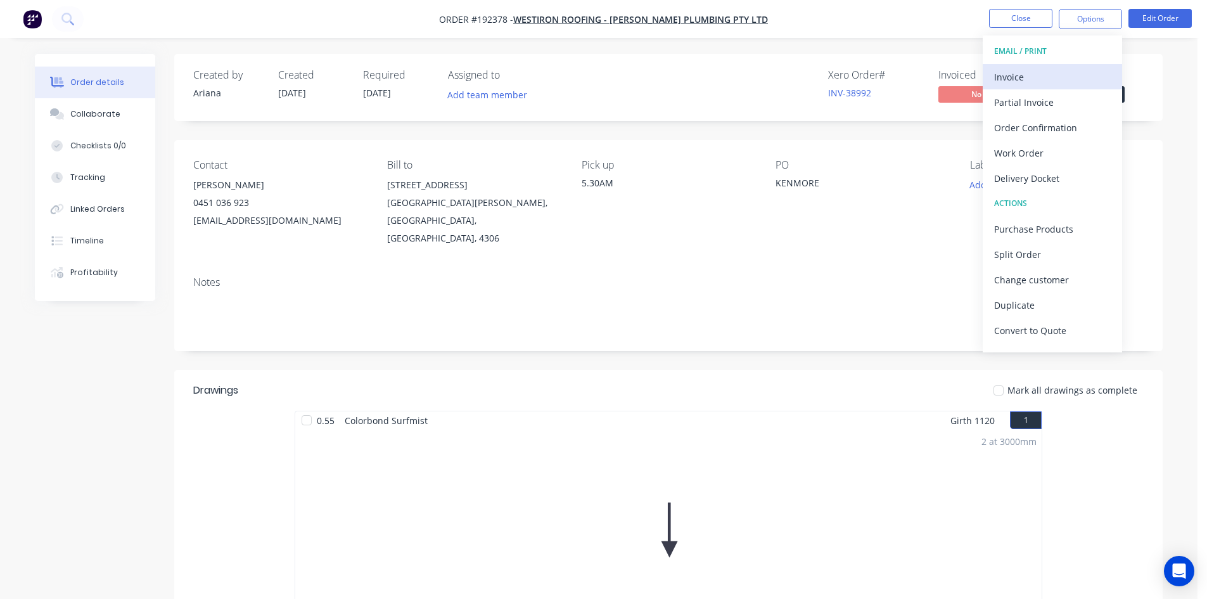
click at [1077, 67] on button "Invoice" at bounding box center [1051, 76] width 139 height 25
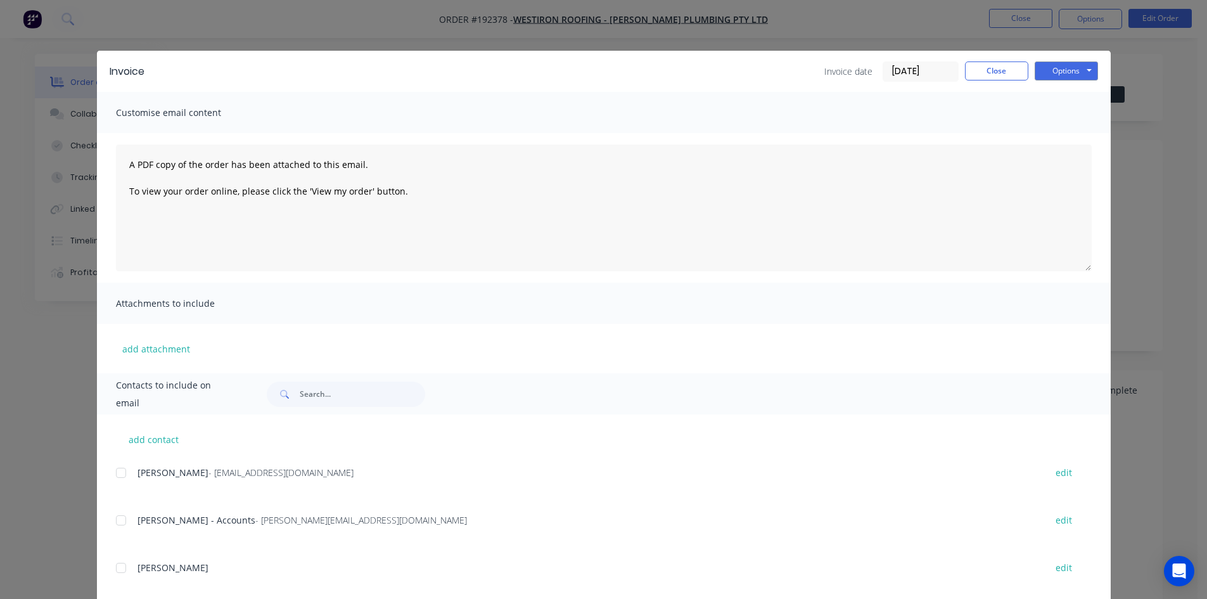
click at [115, 519] on div at bounding box center [120, 519] width 25 height 25
click at [1061, 72] on button "Options" at bounding box center [1065, 70] width 63 height 19
click at [1063, 132] on button "Email" at bounding box center [1074, 135] width 81 height 21
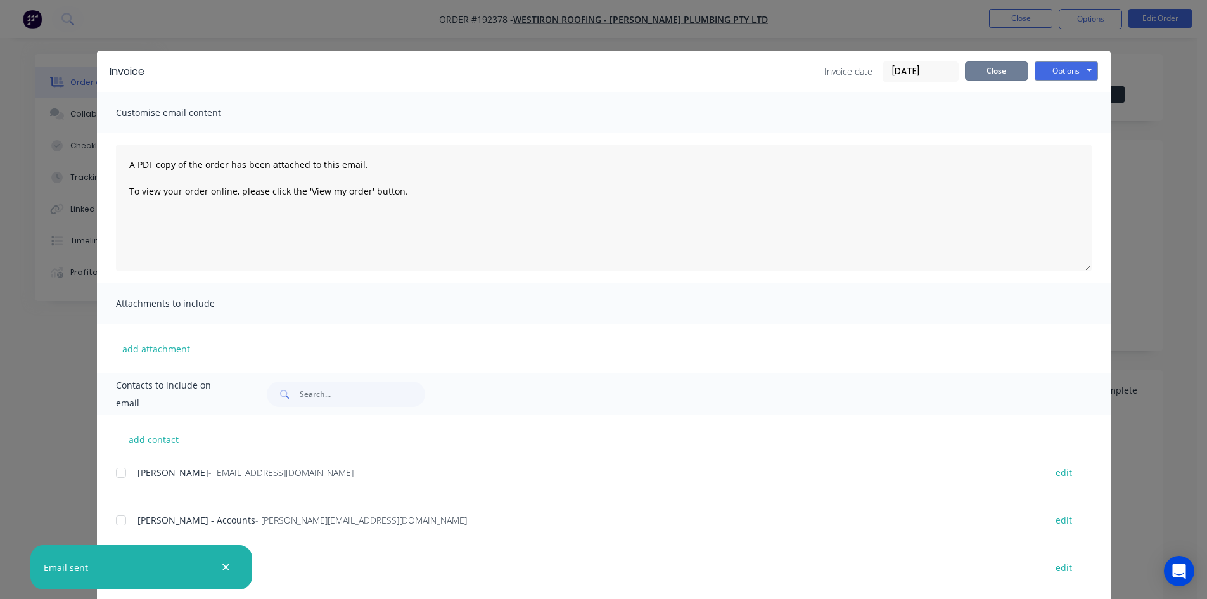
click at [1013, 73] on button "Close" at bounding box center [996, 70] width 63 height 19
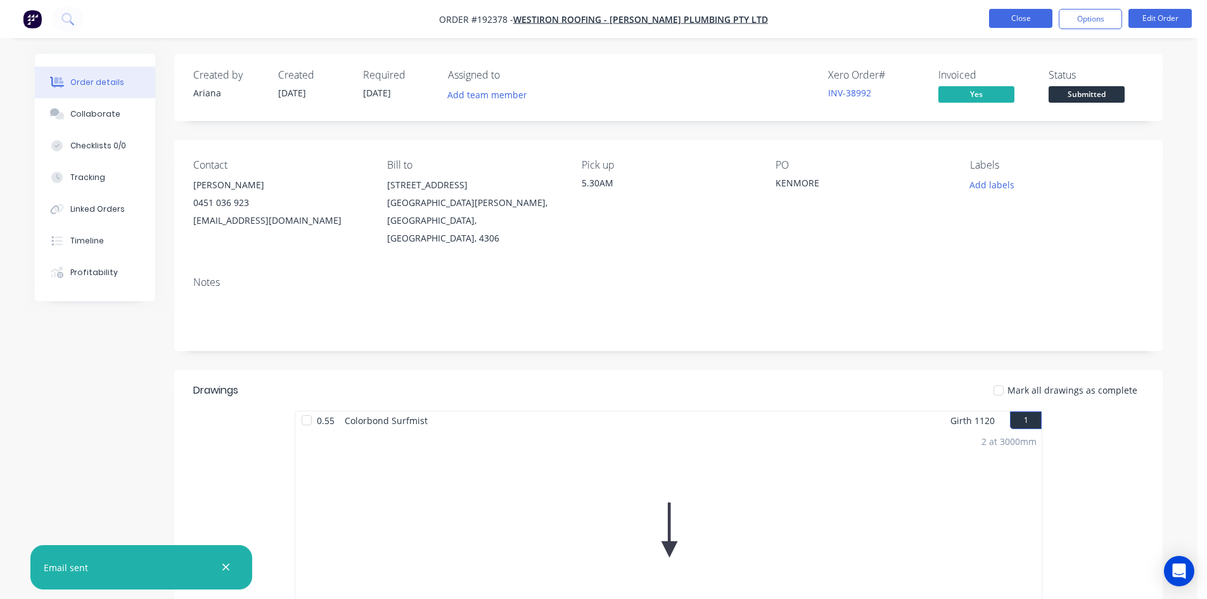
click at [1015, 22] on button "Close" at bounding box center [1020, 18] width 63 height 19
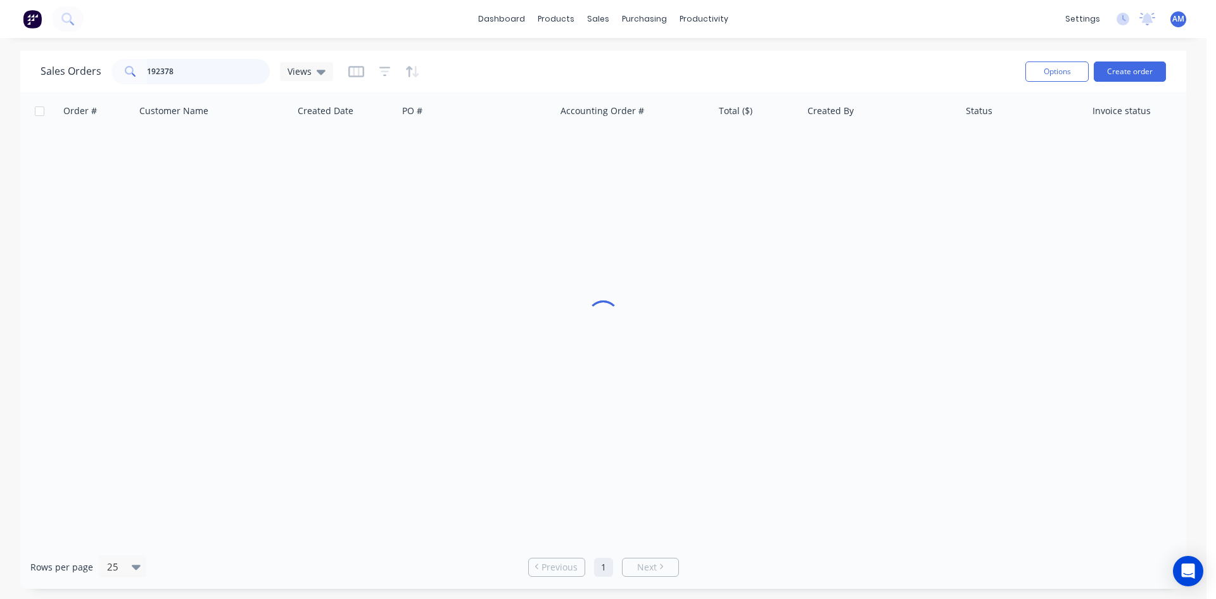
drag, startPoint x: 200, startPoint y: 72, endPoint x: 74, endPoint y: 70, distance: 125.4
click at [74, 70] on div "Sales Orders 192378 Views" at bounding box center [187, 71] width 293 height 25
type input "192321"
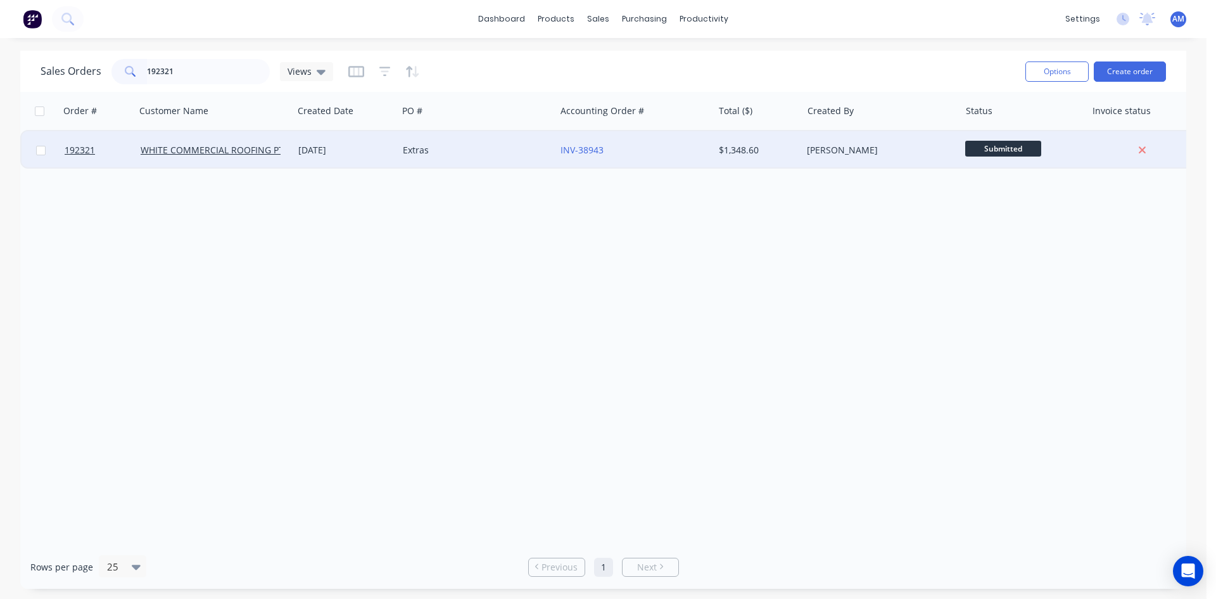
click at [465, 147] on div "Extras" at bounding box center [473, 150] width 141 height 13
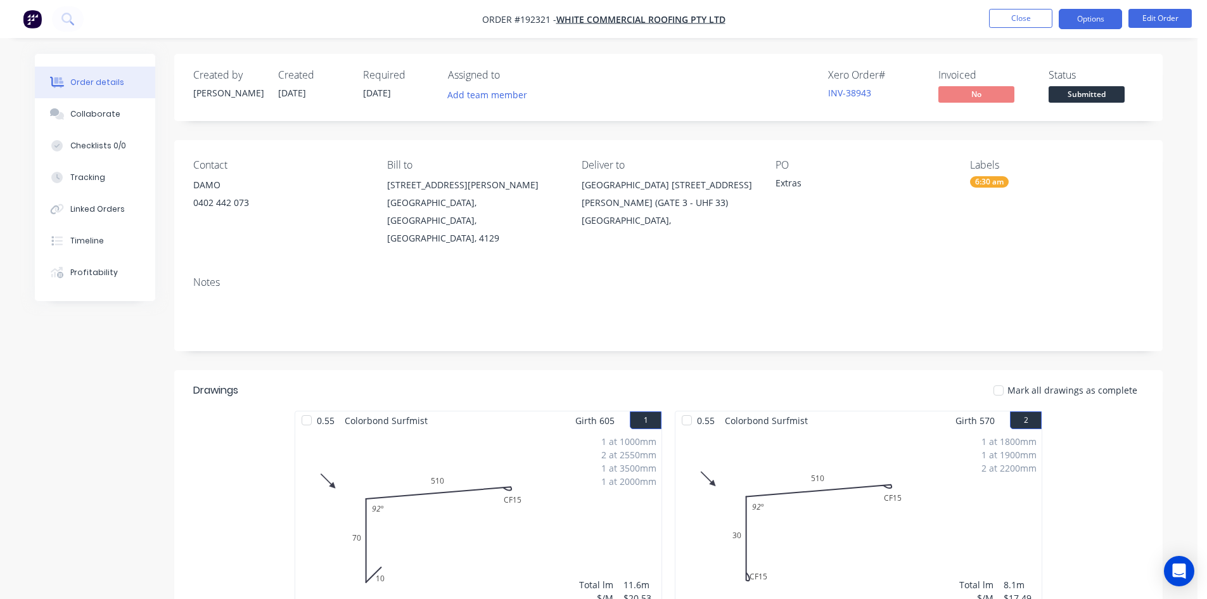
click at [1083, 10] on button "Options" at bounding box center [1089, 19] width 63 height 20
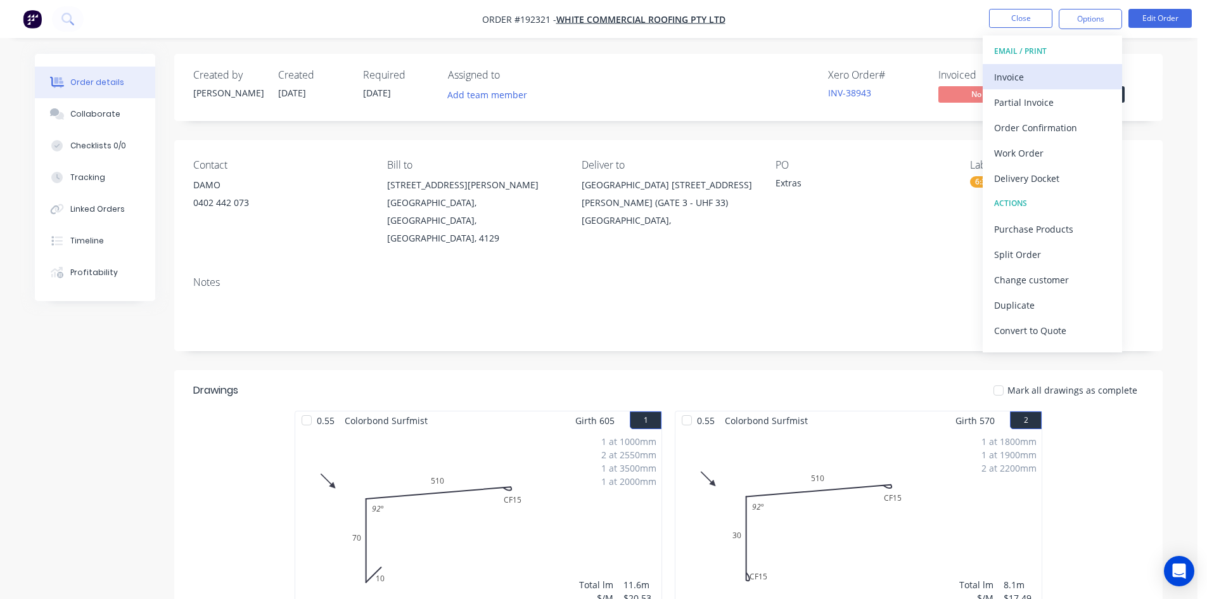
click at [1053, 73] on div "Invoice" at bounding box center [1052, 77] width 117 height 18
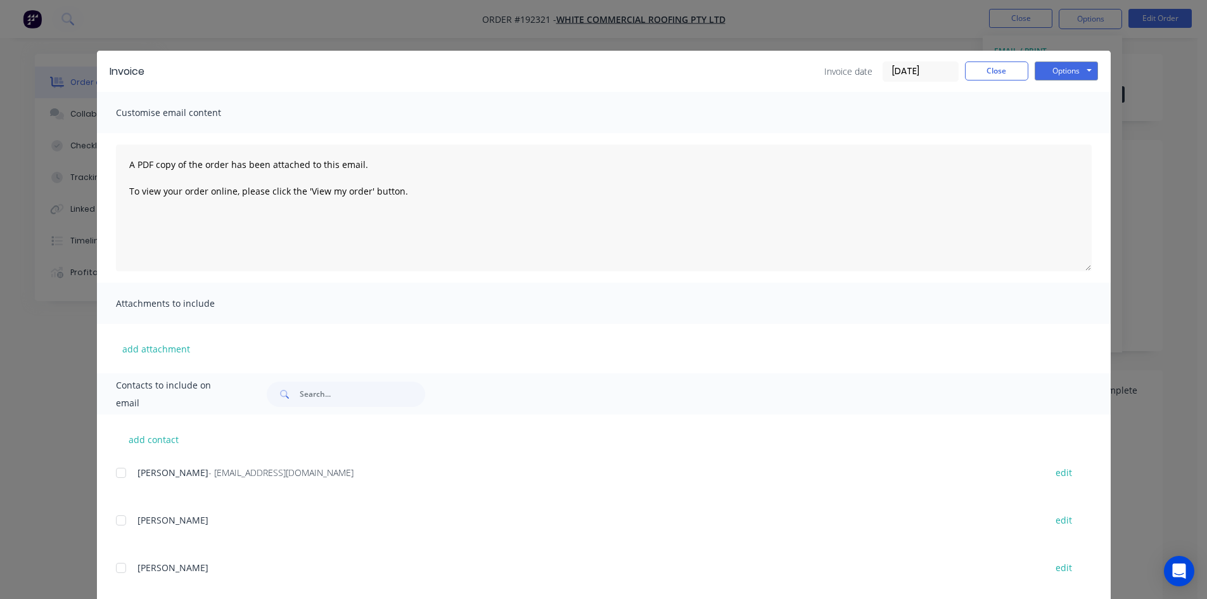
click at [116, 469] on div at bounding box center [120, 472] width 25 height 25
click at [1059, 75] on button "Options" at bounding box center [1065, 70] width 63 height 19
click at [1065, 135] on button "Email" at bounding box center [1074, 135] width 81 height 21
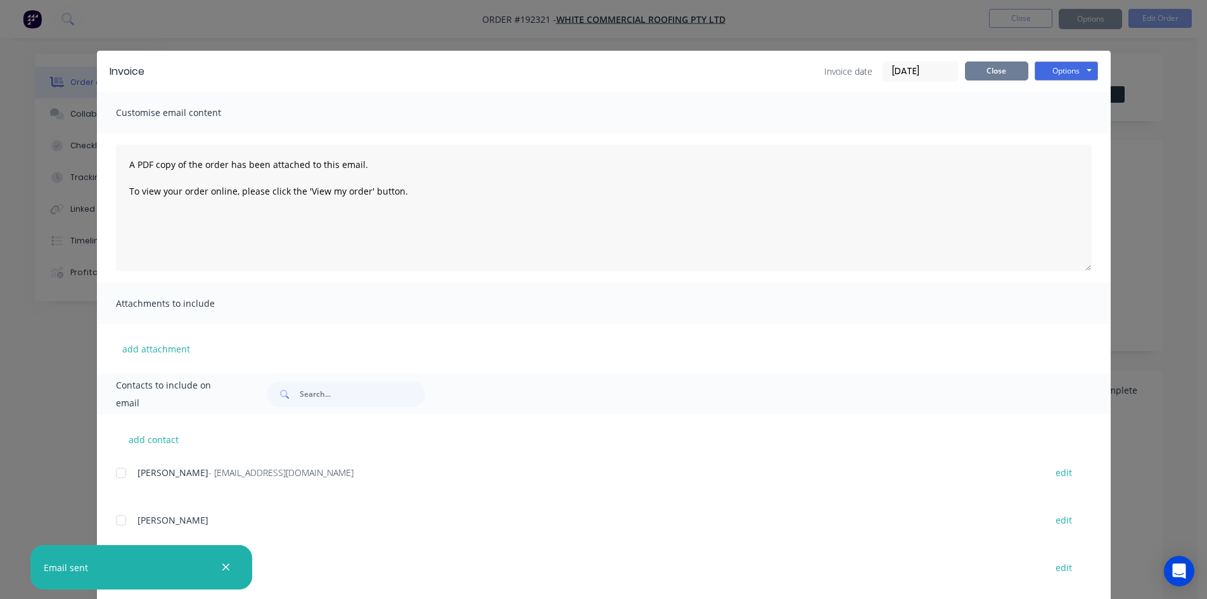
click at [996, 65] on button "Close" at bounding box center [996, 70] width 63 height 19
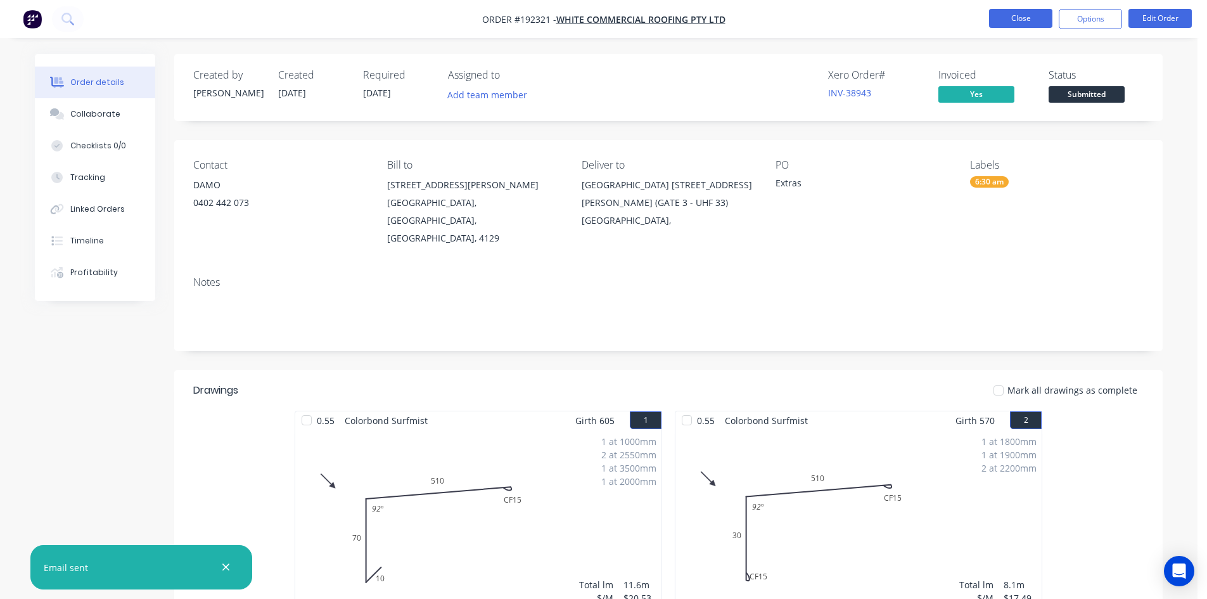
click at [1010, 27] on button "Close" at bounding box center [1020, 18] width 63 height 19
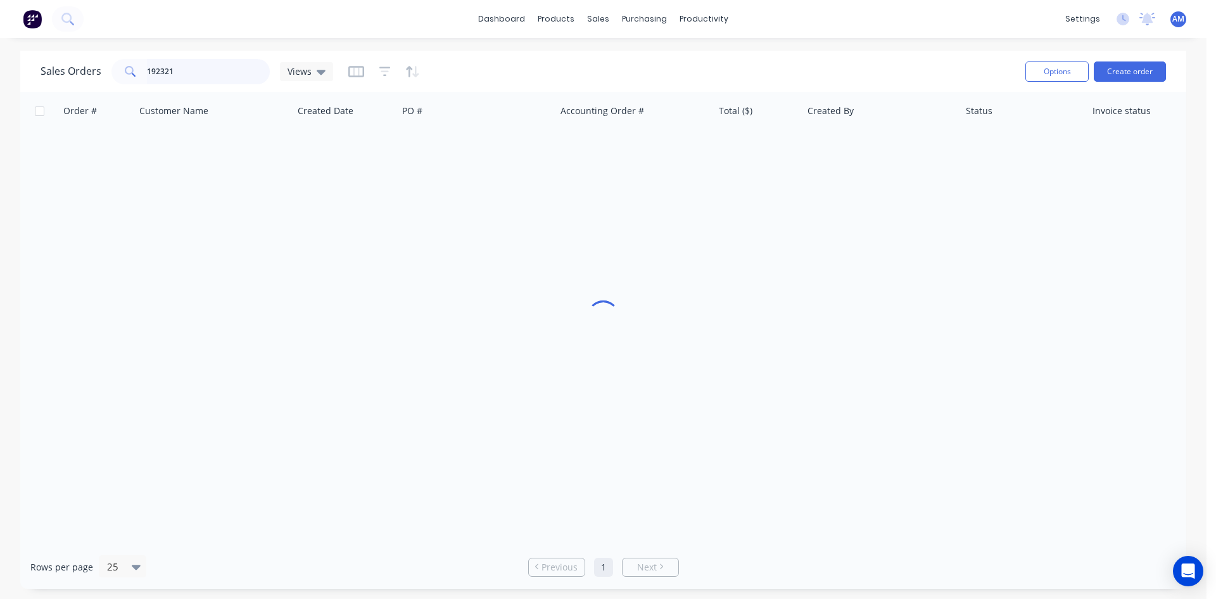
drag, startPoint x: 193, startPoint y: 70, endPoint x: 60, endPoint y: 72, distance: 133.0
click at [60, 72] on div "Sales Orders 192321 Views" at bounding box center [187, 71] width 293 height 25
type input "192338"
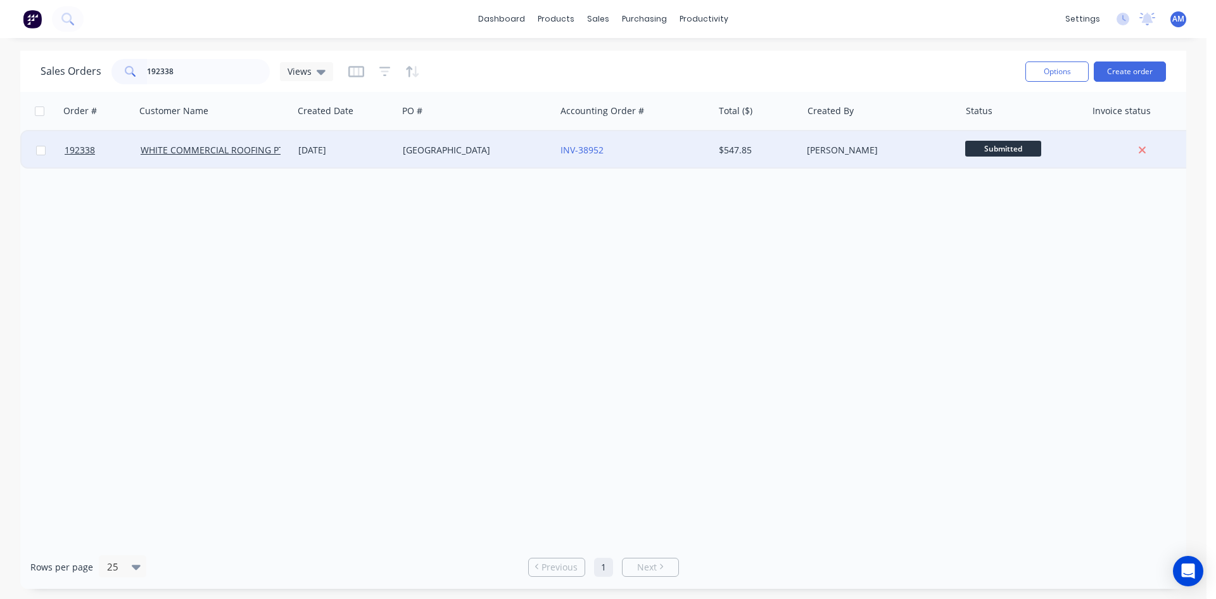
click at [483, 150] on div "FERNY GROVE" at bounding box center [473, 150] width 141 height 13
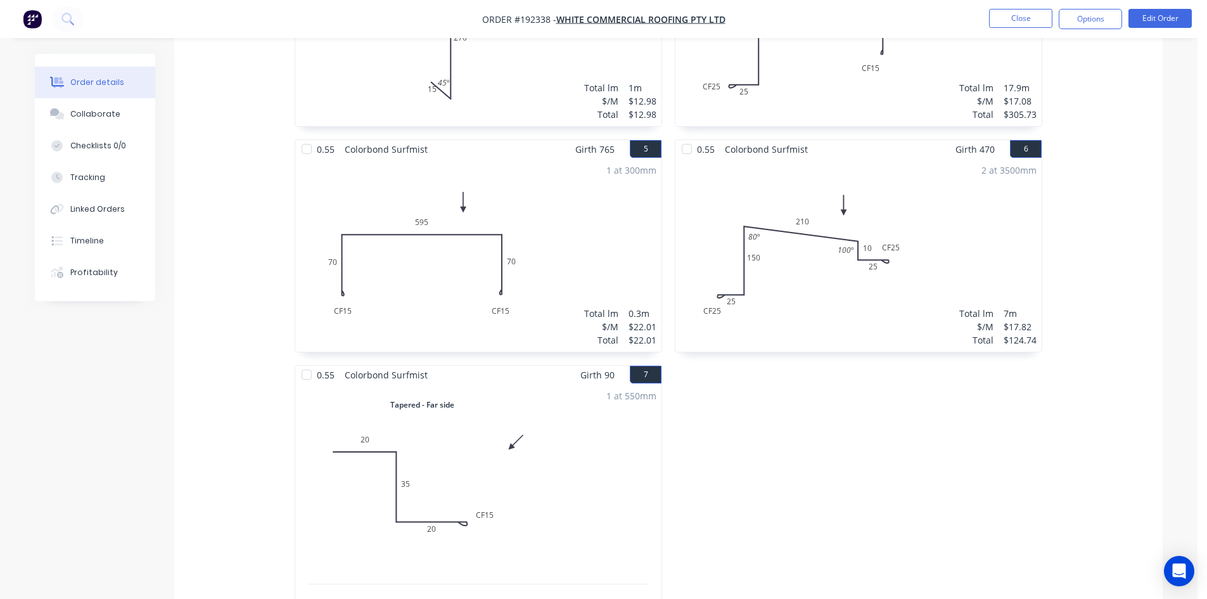
scroll to position [950, 0]
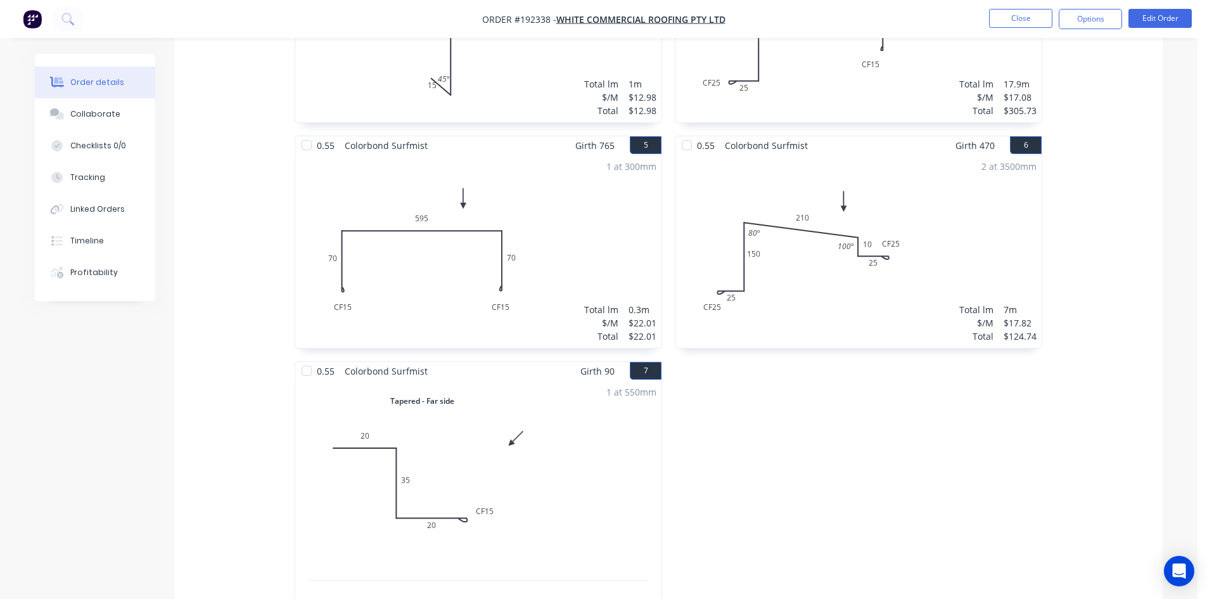
click at [1013, 28] on li "Close" at bounding box center [1020, 19] width 63 height 20
click at [1013, 21] on button "Close" at bounding box center [1020, 18] width 63 height 19
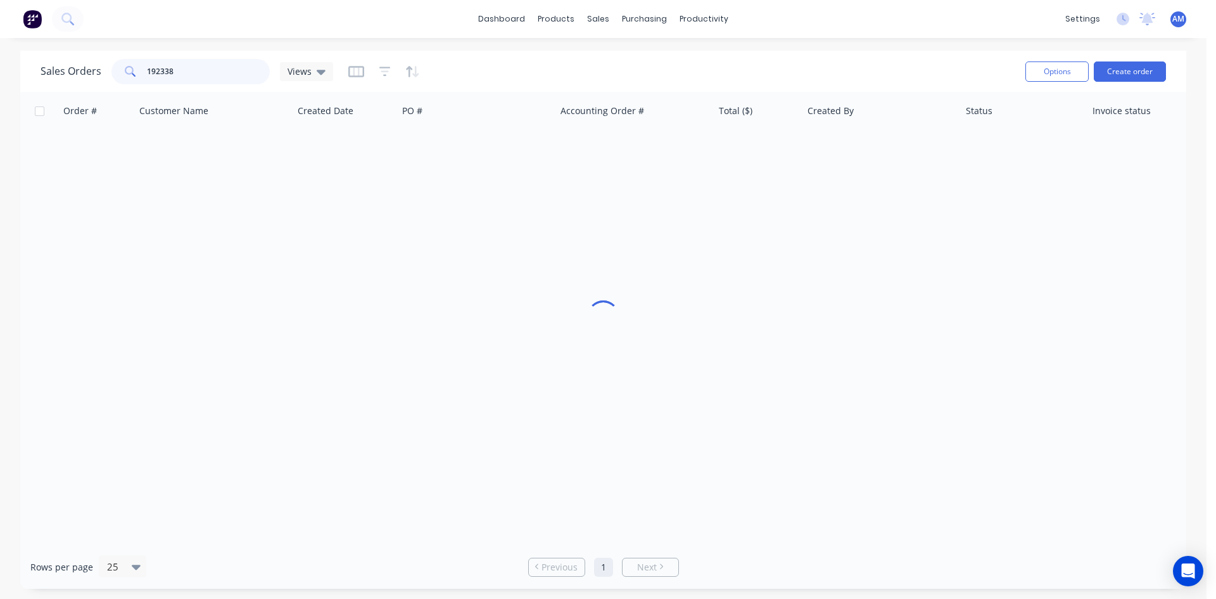
drag, startPoint x: 227, startPoint y: 51, endPoint x: 137, endPoint y: 58, distance: 90.8
click at [137, 58] on div "Sales Orders 192338 Views" at bounding box center [528, 71] width 975 height 31
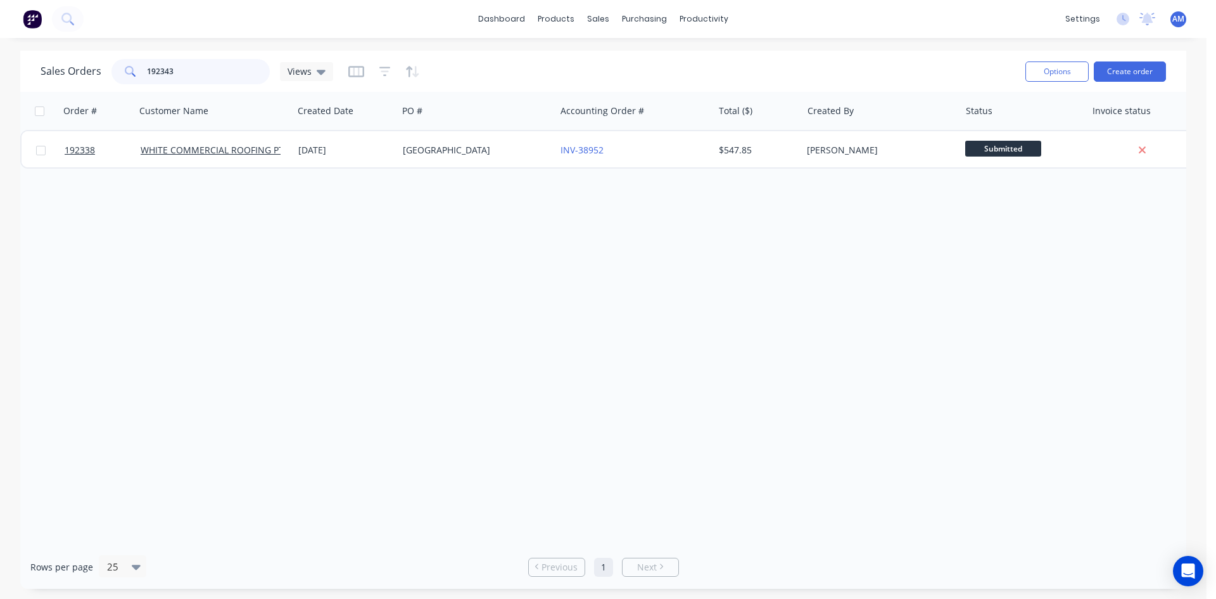
type input "192343"
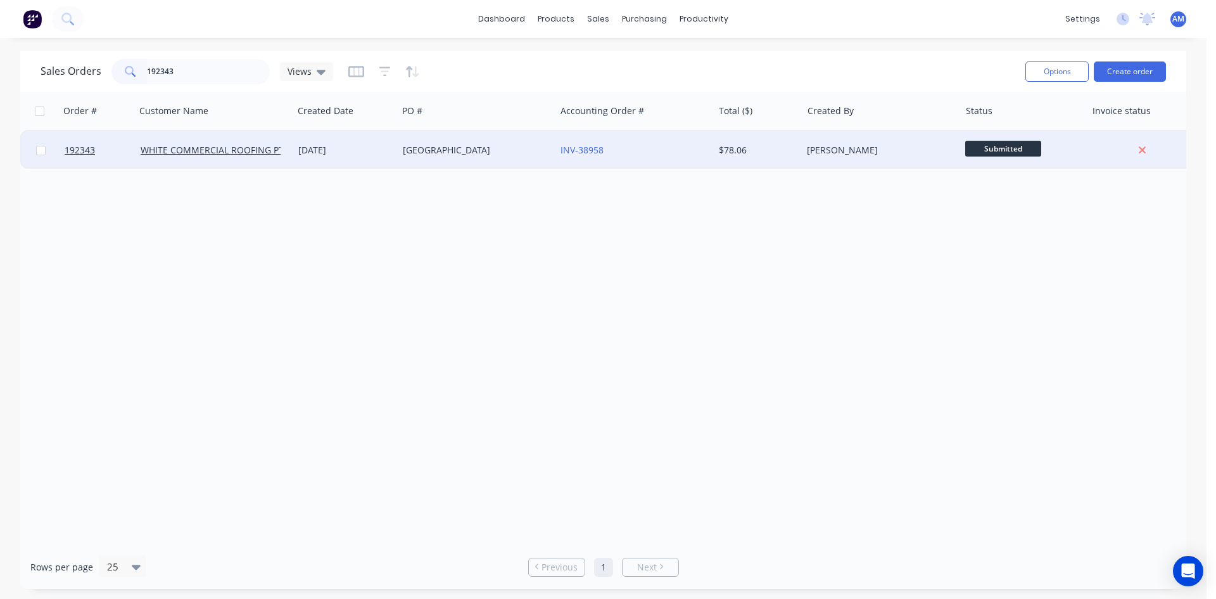
click at [534, 153] on div "KINGS COLLEGE" at bounding box center [473, 150] width 141 height 13
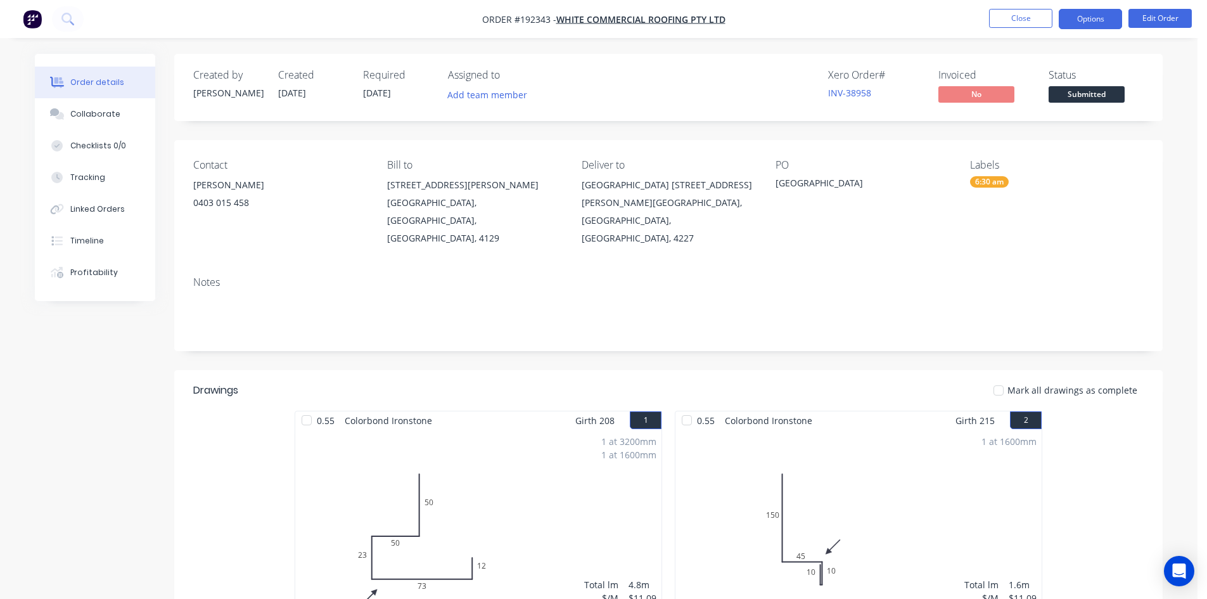
click at [1082, 22] on button "Options" at bounding box center [1089, 19] width 63 height 20
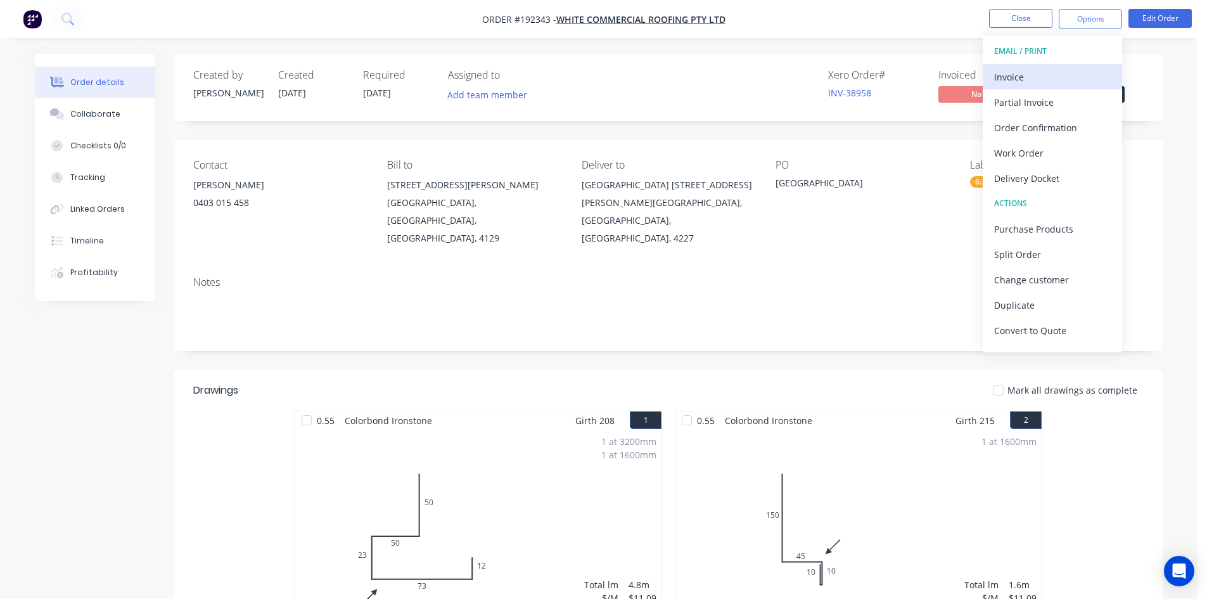
click at [1049, 70] on div "Invoice" at bounding box center [1052, 77] width 117 height 18
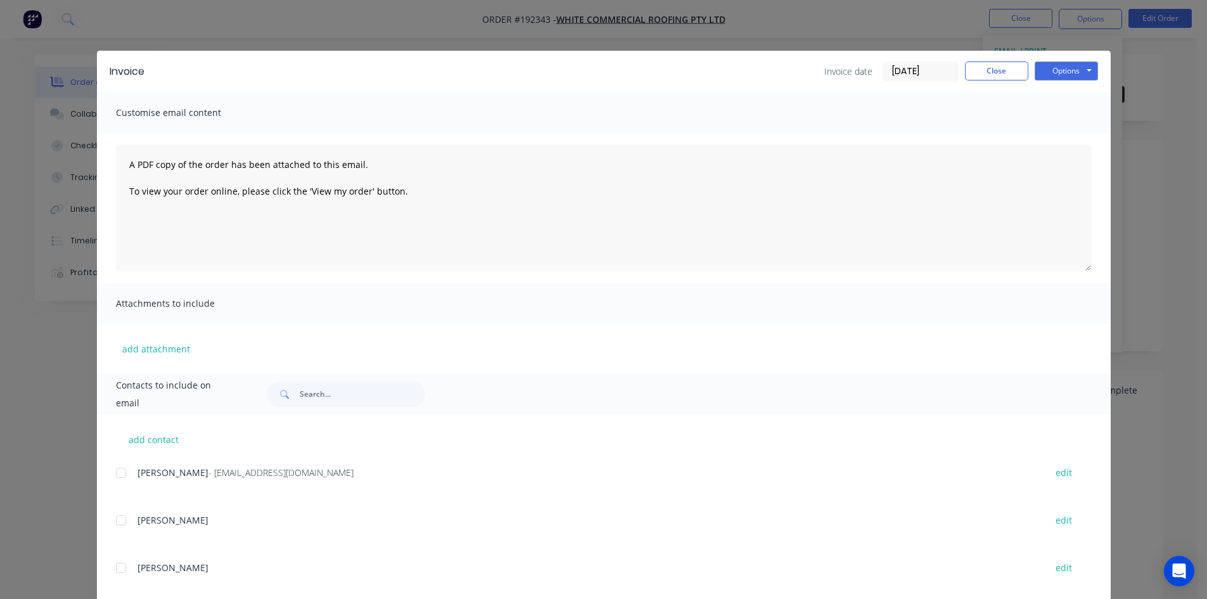
click at [125, 471] on div at bounding box center [120, 472] width 25 height 25
click at [1069, 68] on button "Options" at bounding box center [1065, 70] width 63 height 19
click at [1065, 136] on button "Email" at bounding box center [1074, 135] width 81 height 21
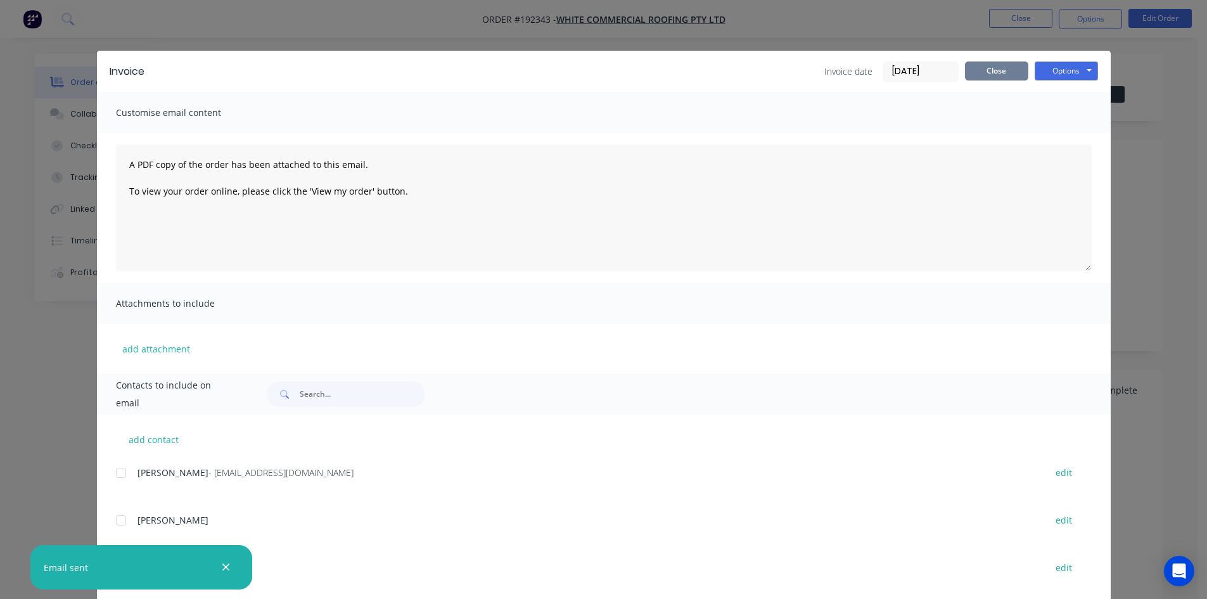
click at [995, 73] on button "Close" at bounding box center [996, 70] width 63 height 19
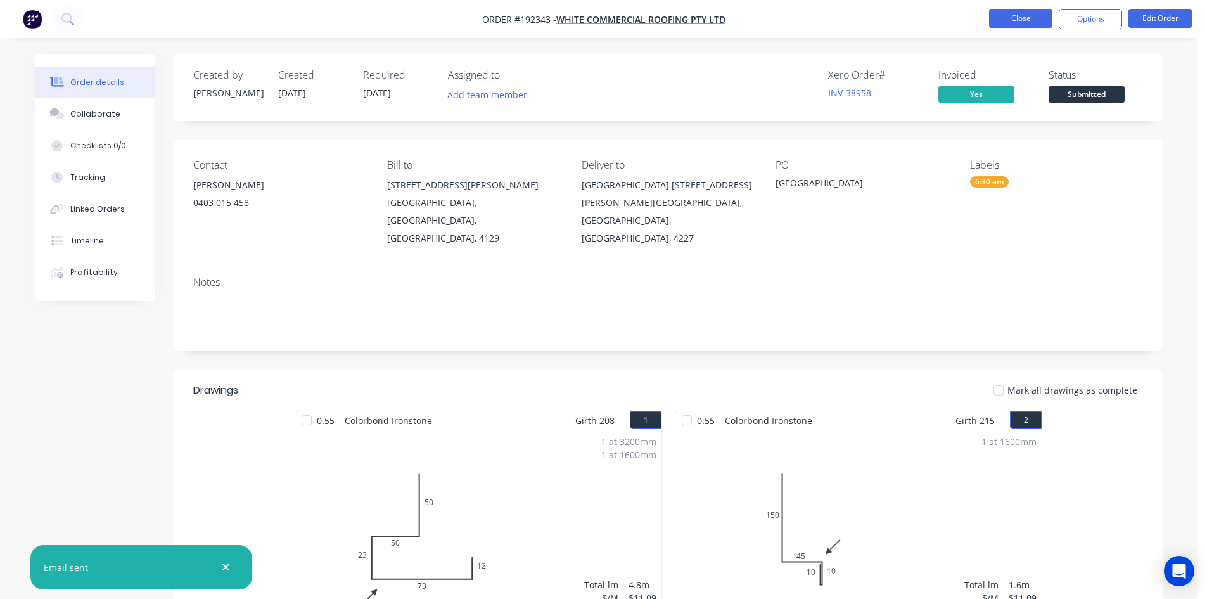
click at [1005, 20] on button "Close" at bounding box center [1020, 18] width 63 height 19
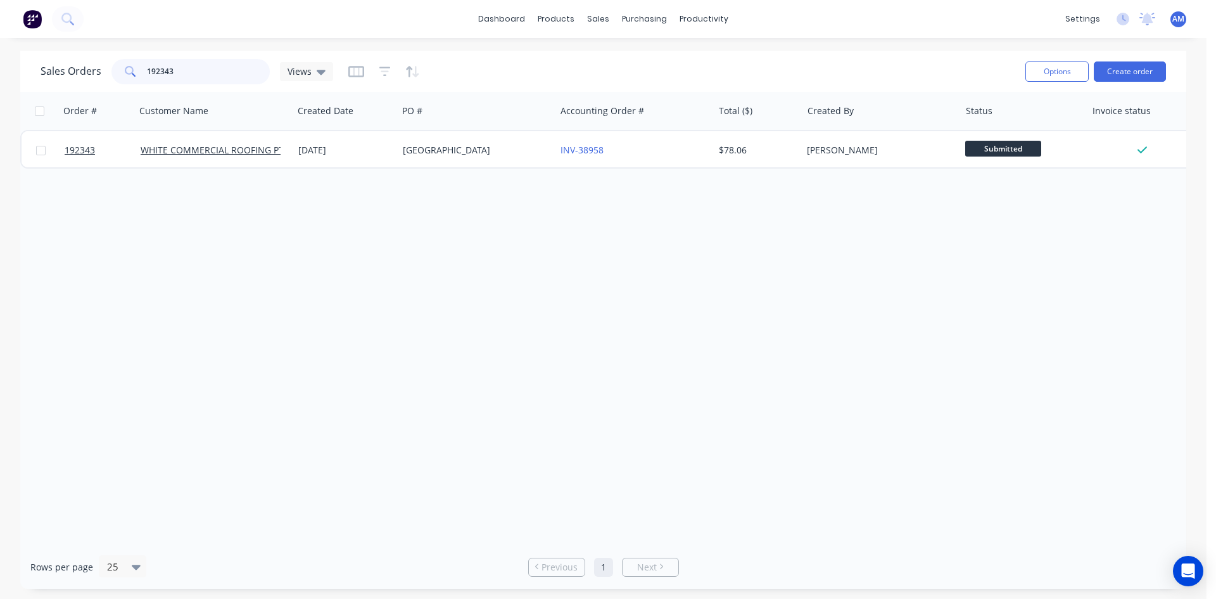
drag, startPoint x: 181, startPoint y: 63, endPoint x: 101, endPoint y: 65, distance: 79.8
click at [106, 61] on div "Sales Orders 192343 Views" at bounding box center [187, 71] width 293 height 25
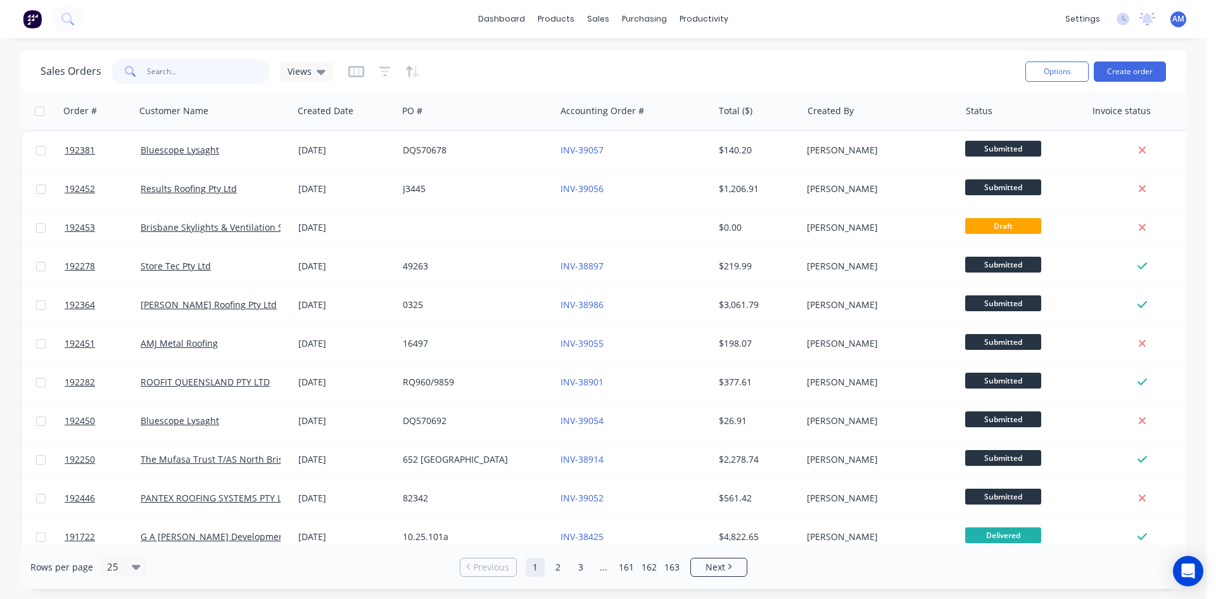
click at [211, 67] on input "text" at bounding box center [209, 71] width 124 height 25
type input "192338"
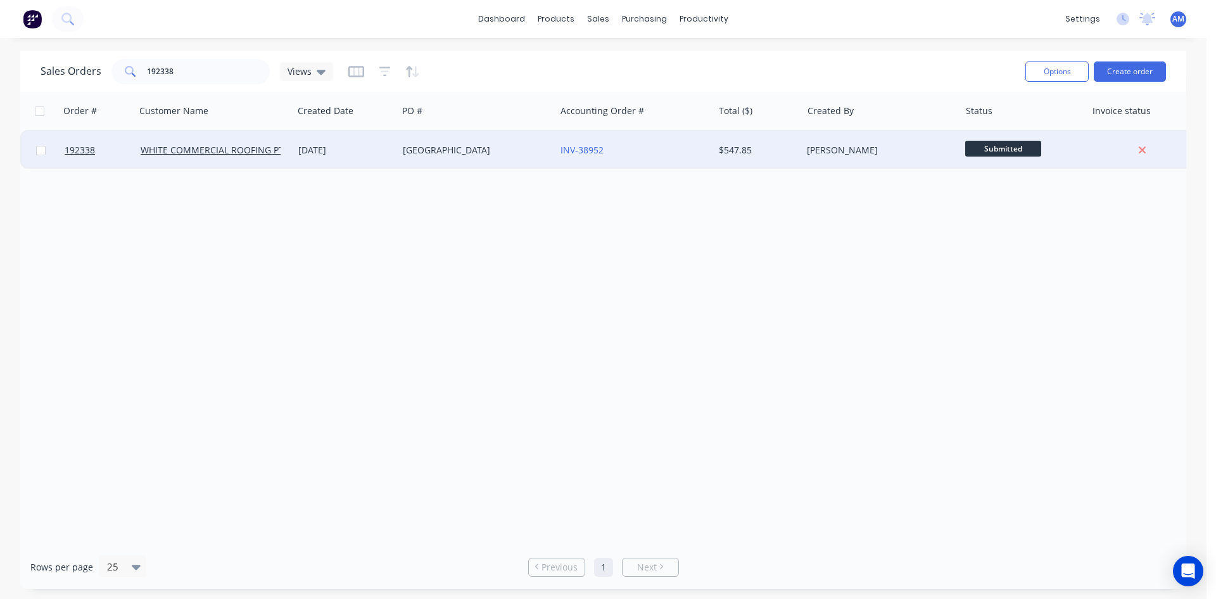
click at [537, 144] on div "FERNY GROVE" at bounding box center [473, 150] width 141 height 13
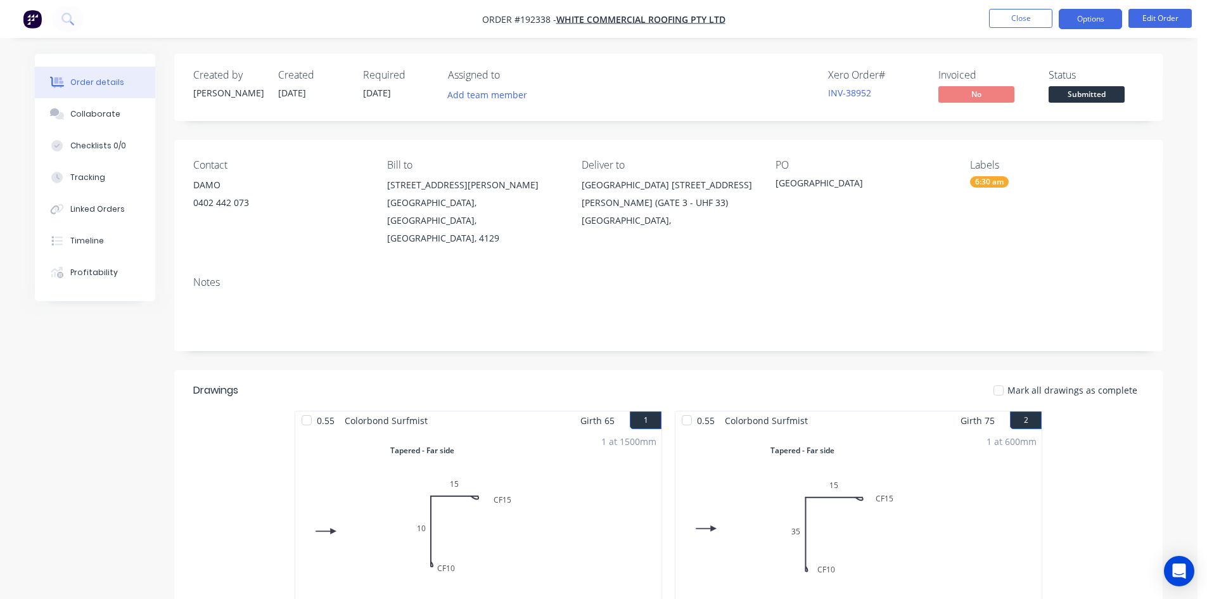
click at [1091, 27] on button "Options" at bounding box center [1089, 19] width 63 height 20
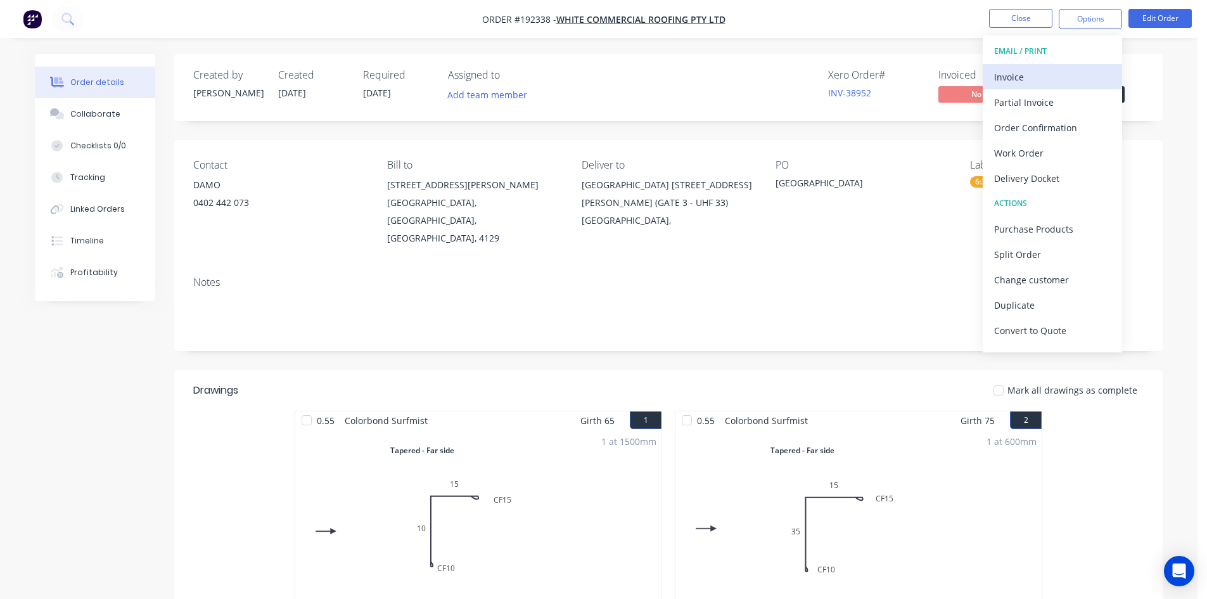
click at [1070, 65] on button "Invoice" at bounding box center [1051, 76] width 139 height 25
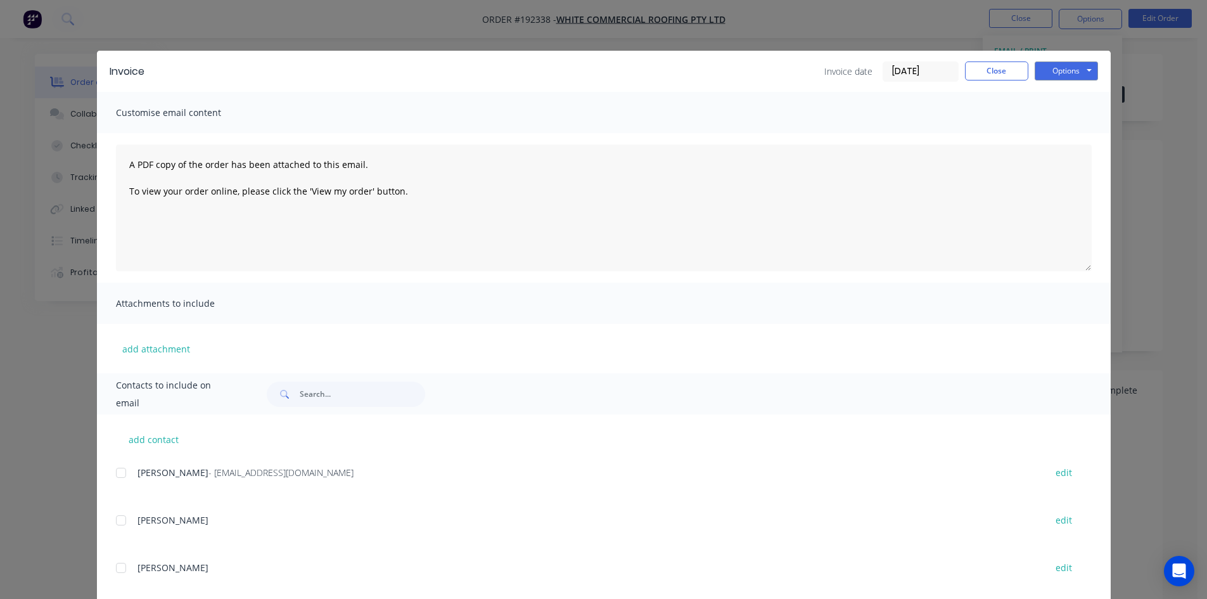
click at [111, 473] on div at bounding box center [120, 472] width 25 height 25
click at [1079, 63] on button "Options" at bounding box center [1065, 70] width 63 height 19
click at [1070, 129] on button "Email" at bounding box center [1074, 135] width 81 height 21
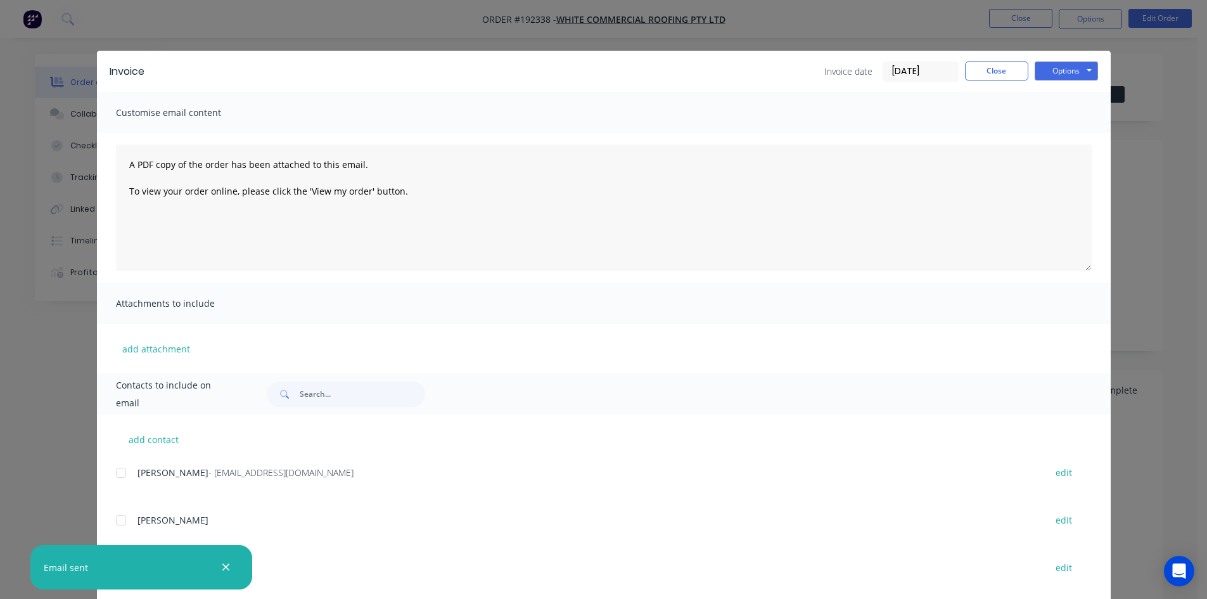
click at [1023, 70] on div "Invoice date 11/09/25 Close Options Preview Print Email" at bounding box center [961, 71] width 274 height 20
click at [1020, 70] on button "Close" at bounding box center [996, 70] width 63 height 19
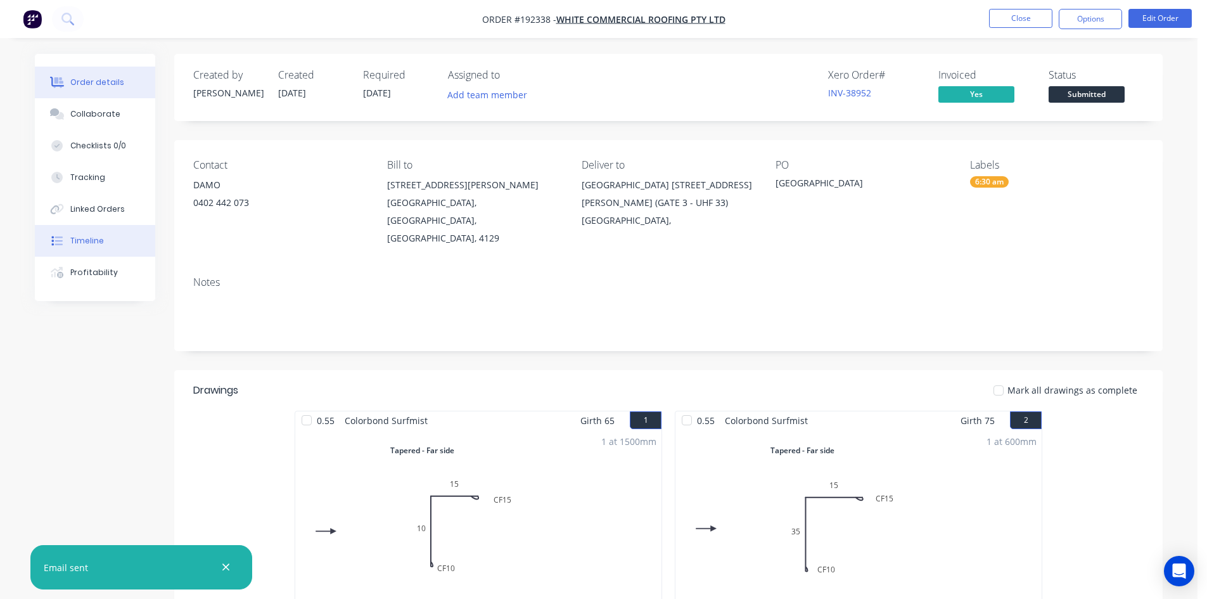
click at [118, 232] on button "Timeline" at bounding box center [95, 241] width 120 height 32
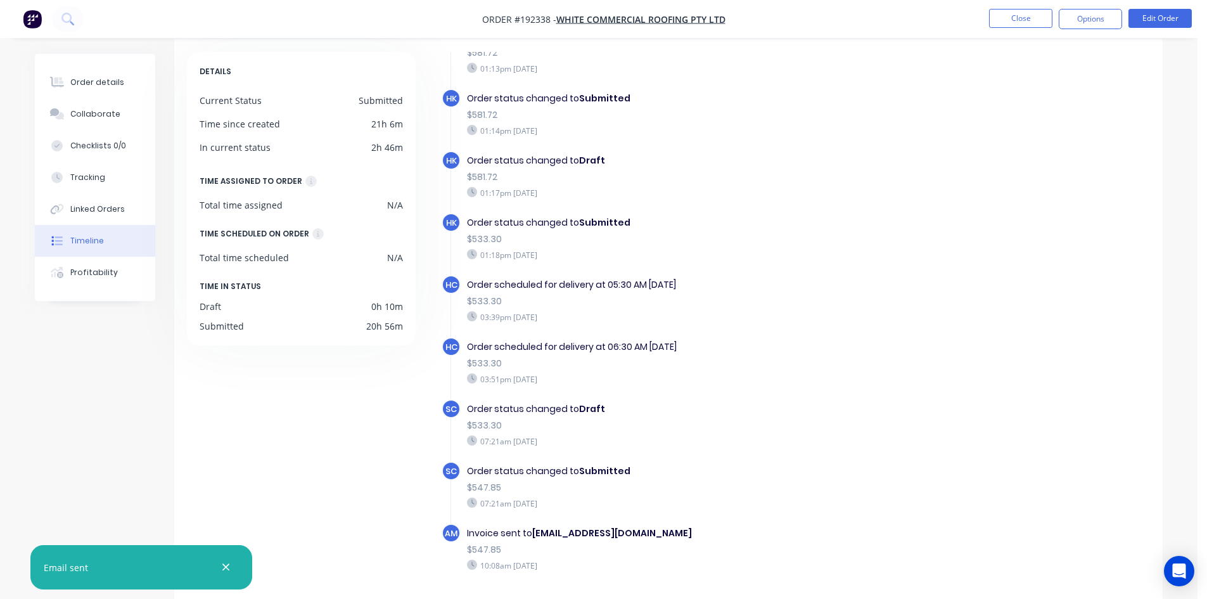
scroll to position [97, 0]
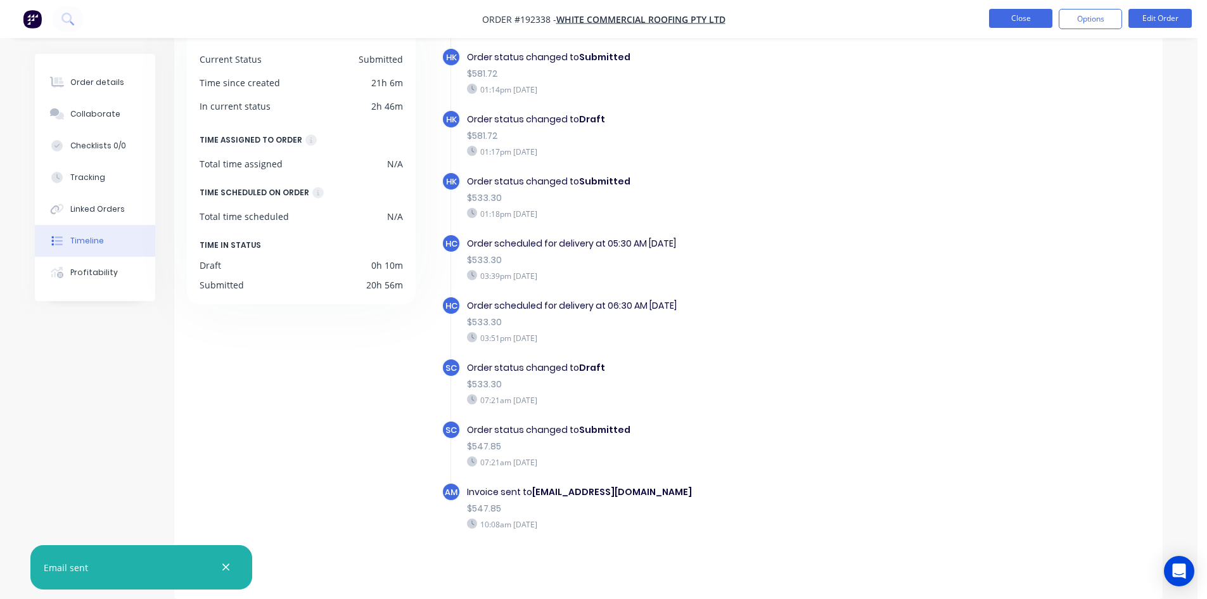
click at [1027, 16] on button "Close" at bounding box center [1020, 18] width 63 height 19
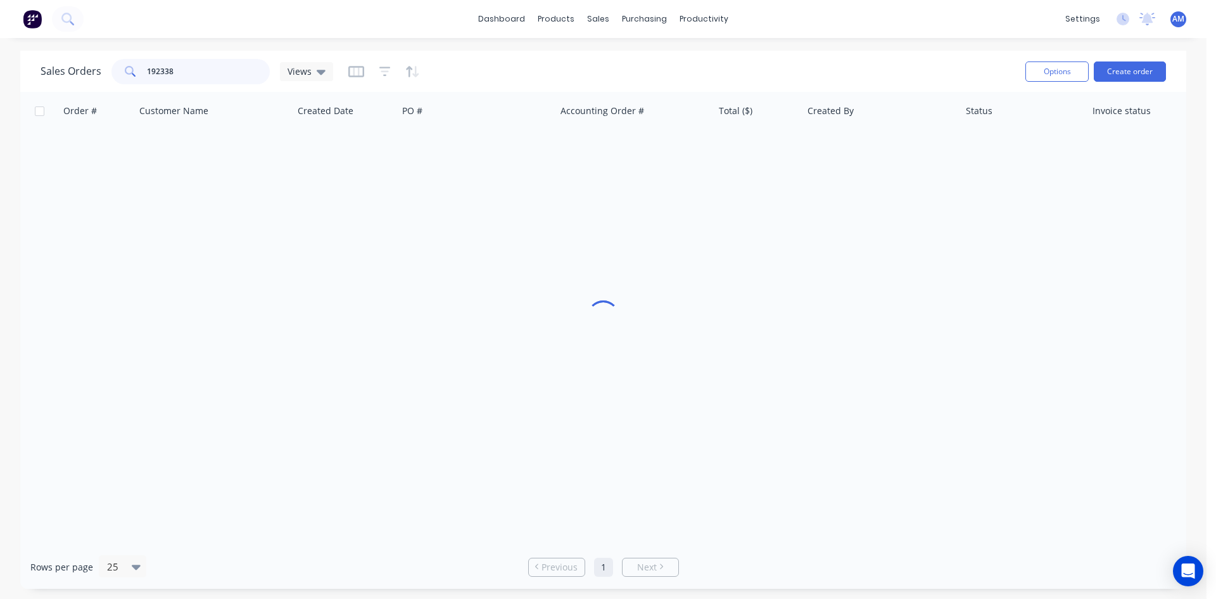
drag, startPoint x: 232, startPoint y: 78, endPoint x: 27, endPoint y: 76, distance: 205.9
click at [27, 76] on div "Sales Orders 192338 Views Options Create order" at bounding box center [603, 71] width 1166 height 41
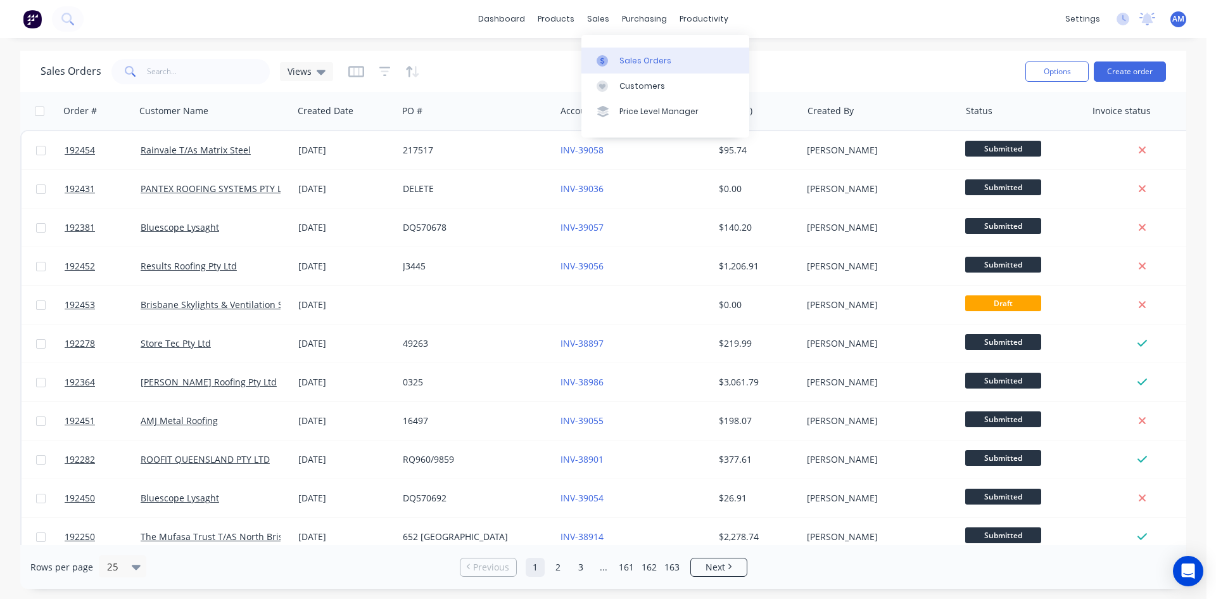
click at [612, 67] on link "Sales Orders" at bounding box center [665, 60] width 168 height 25
click at [611, 55] on div at bounding box center [606, 60] width 19 height 11
click at [172, 67] on input "text" at bounding box center [209, 71] width 124 height 25
type input "192312"
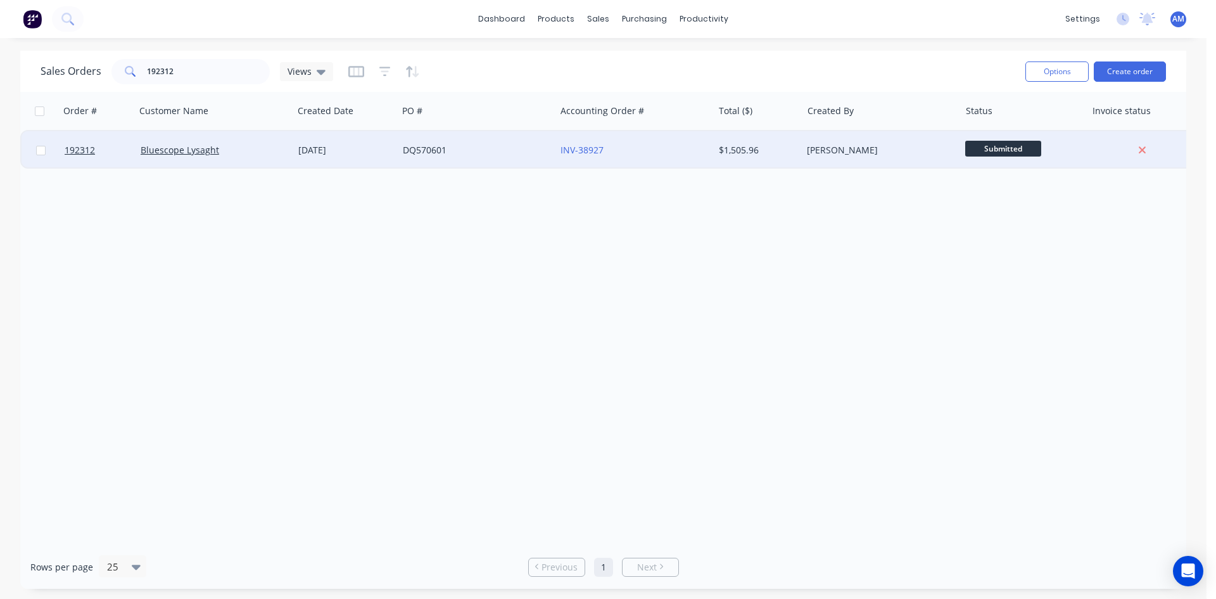
click at [476, 151] on div "DQ570601" at bounding box center [473, 150] width 141 height 13
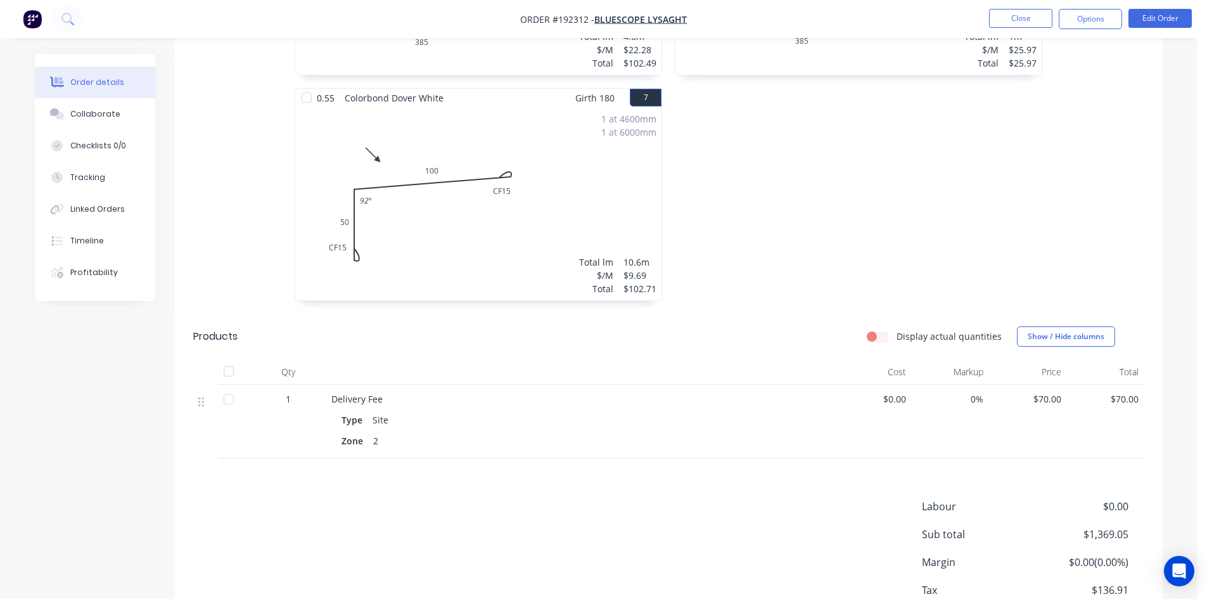
scroll to position [1066, 0]
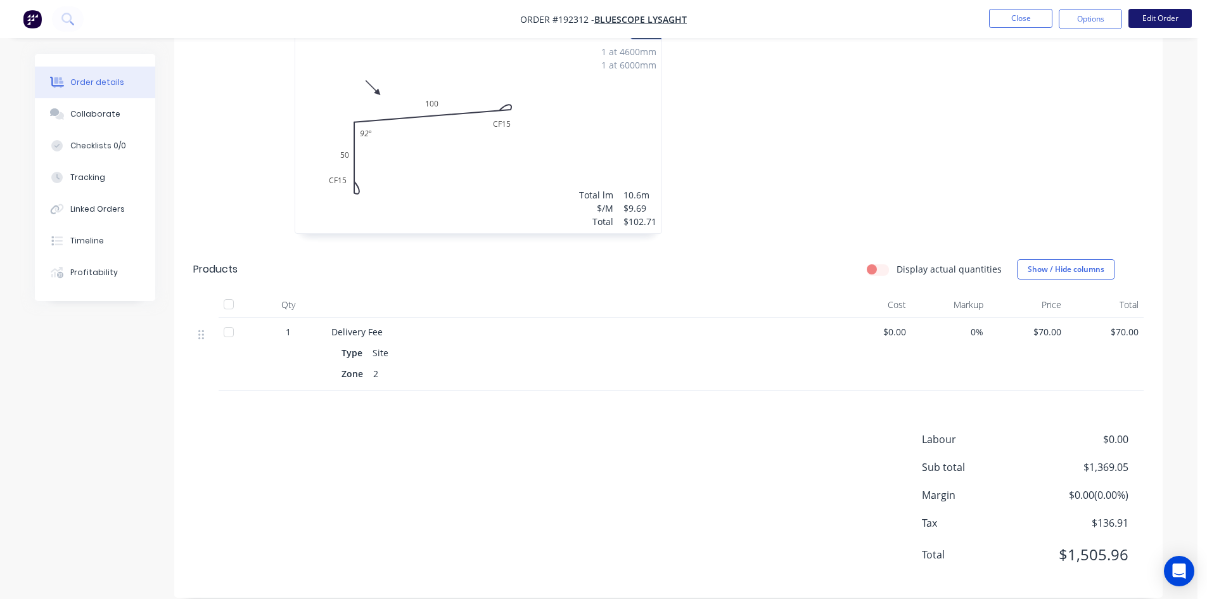
click at [1156, 14] on button "Edit Order" at bounding box center [1159, 18] width 63 height 19
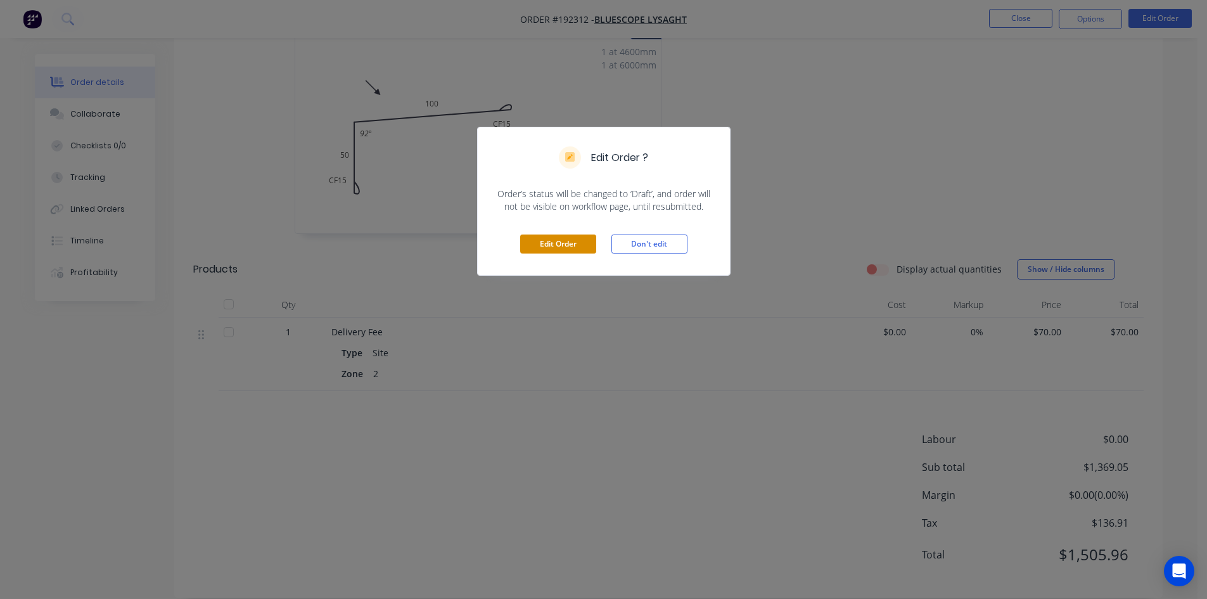
click at [555, 249] on button "Edit Order" at bounding box center [558, 243] width 76 height 19
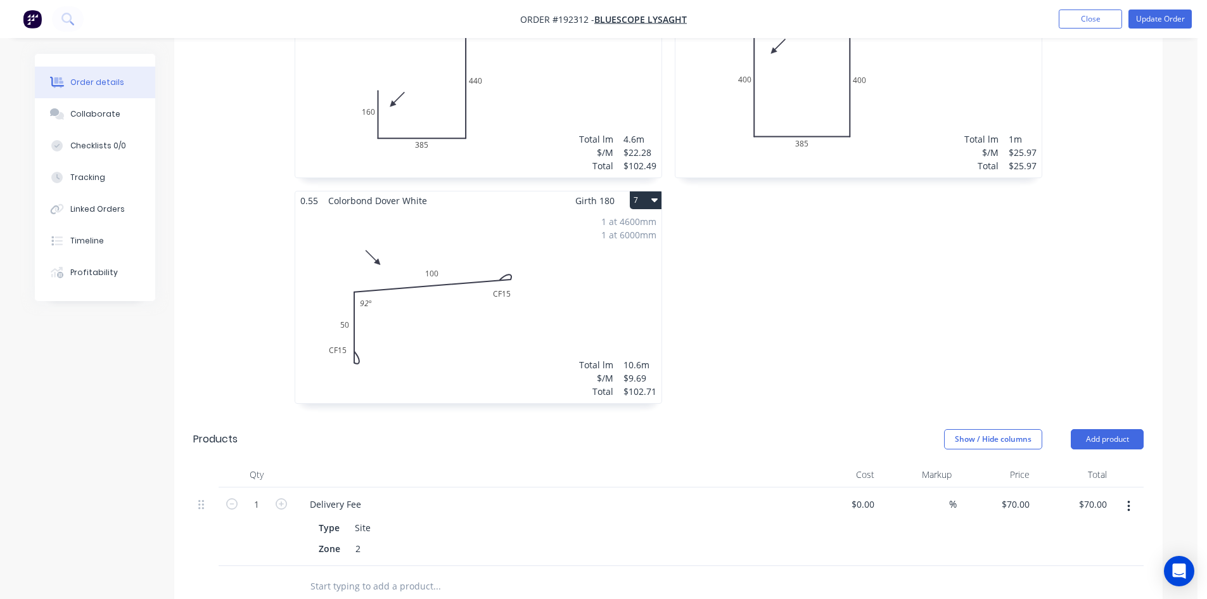
scroll to position [1013, 0]
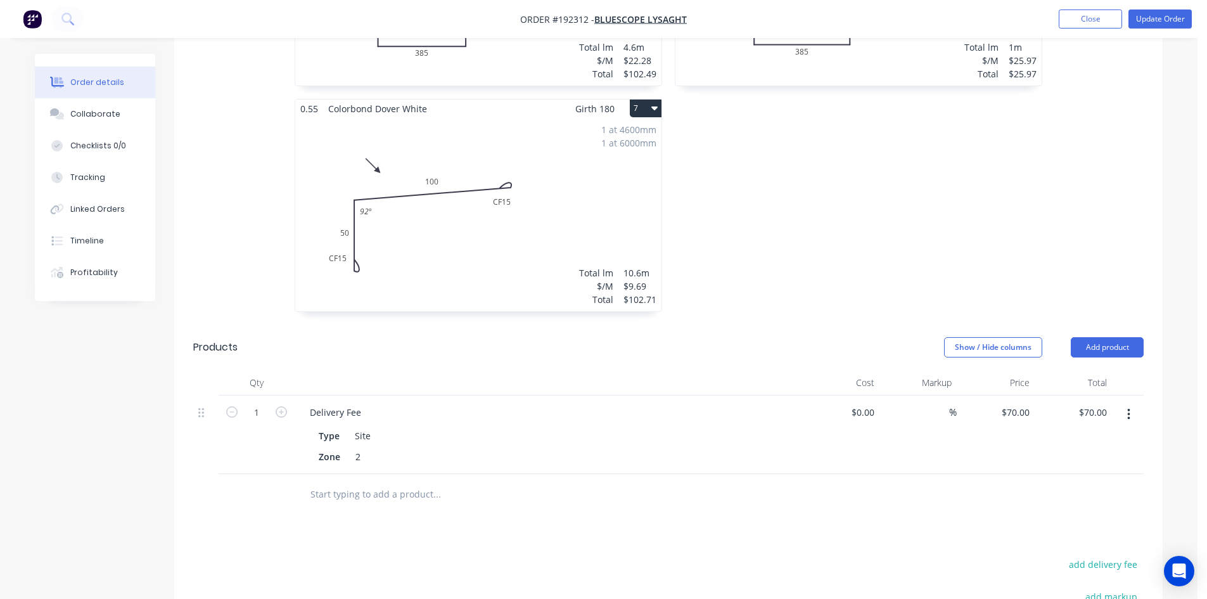
click at [1127, 407] on icon "button" at bounding box center [1128, 414] width 3 height 14
click at [1102, 514] on div "Delete" at bounding box center [1083, 523] width 98 height 18
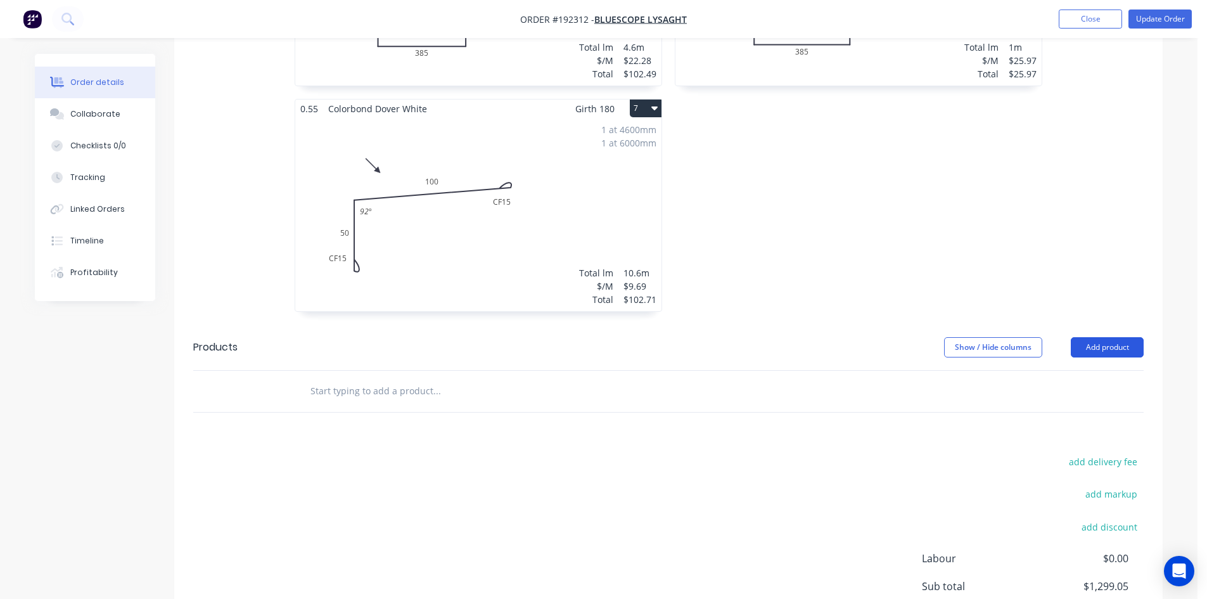
click at [1132, 337] on button "Add product" at bounding box center [1106, 347] width 73 height 20
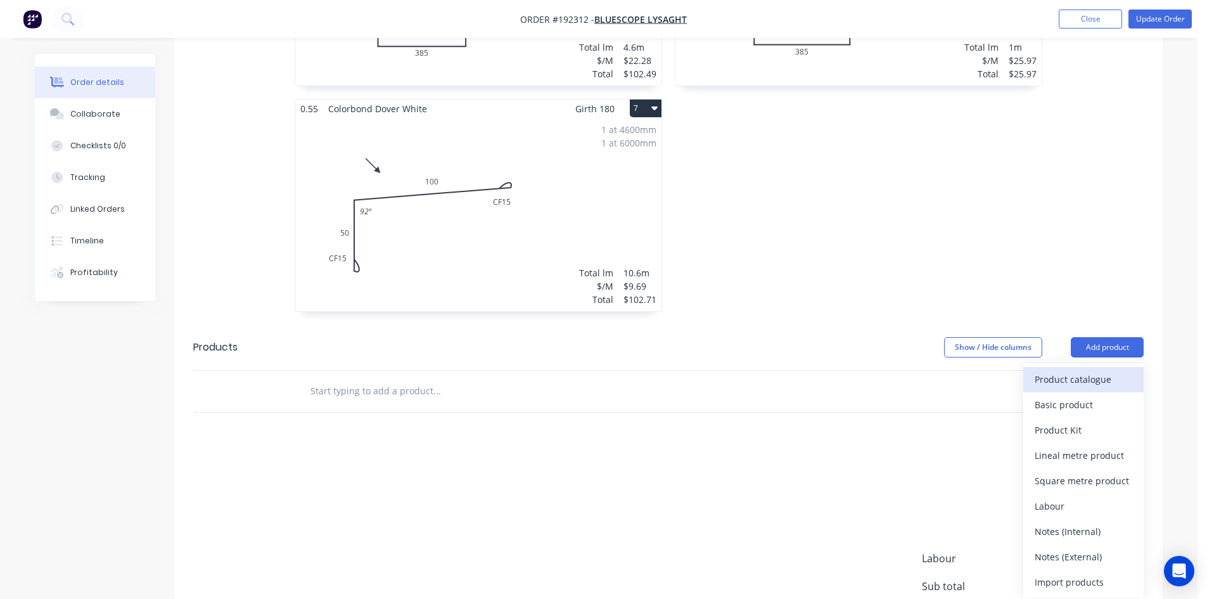
click at [1081, 370] on div "Product catalogue" at bounding box center [1083, 379] width 98 height 18
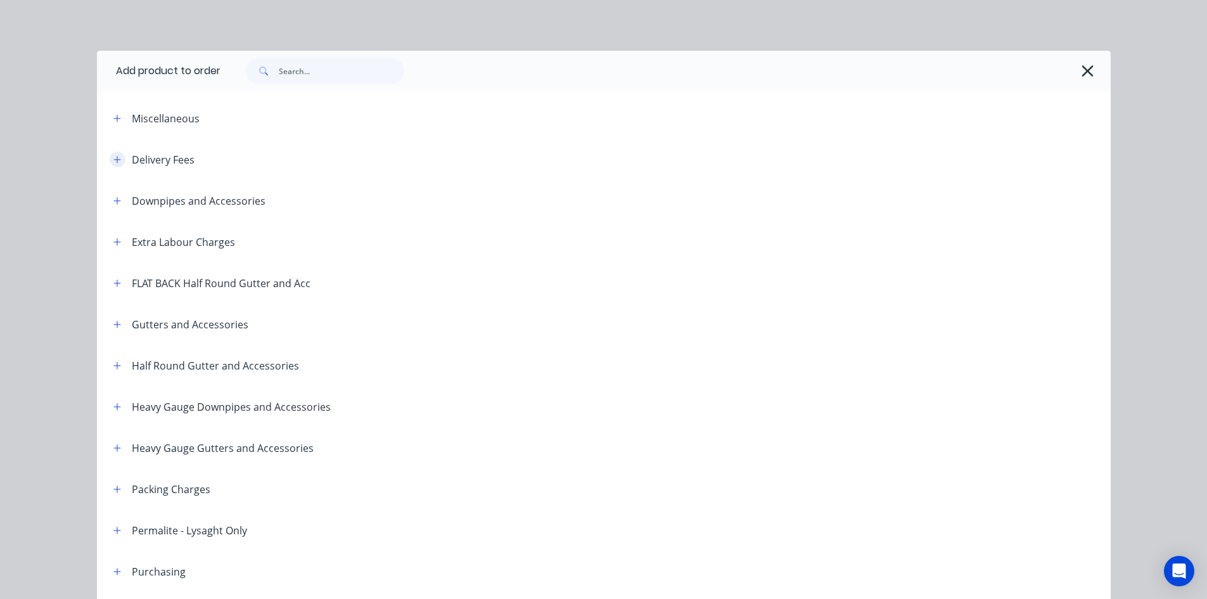
click at [115, 162] on icon "button" at bounding box center [117, 159] width 8 height 9
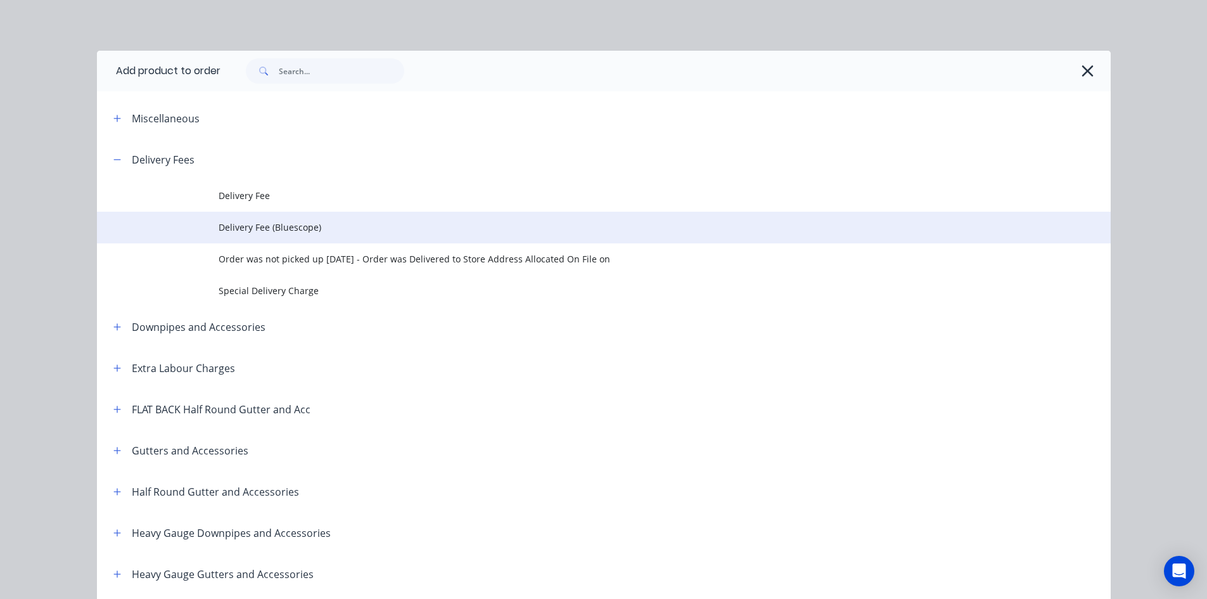
click at [324, 224] on span "Delivery Fee (Bluescope)" at bounding box center [575, 226] width 713 height 13
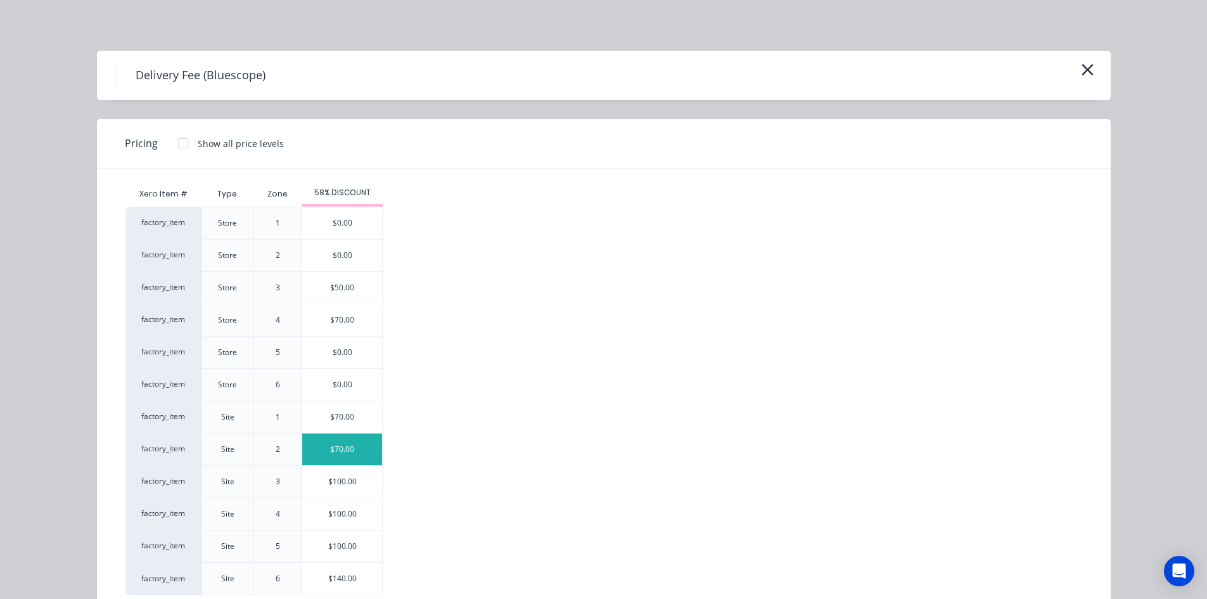
click at [351, 446] on div "$70.00" at bounding box center [342, 449] width 80 height 32
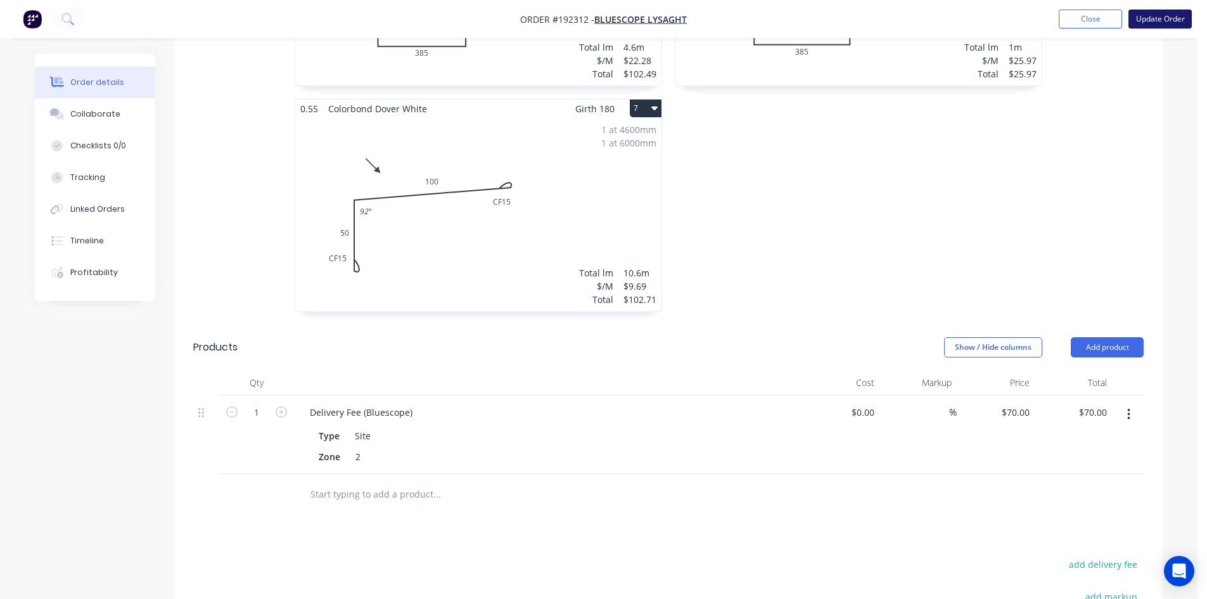
click at [1148, 16] on button "Update Order" at bounding box center [1159, 19] width 63 height 19
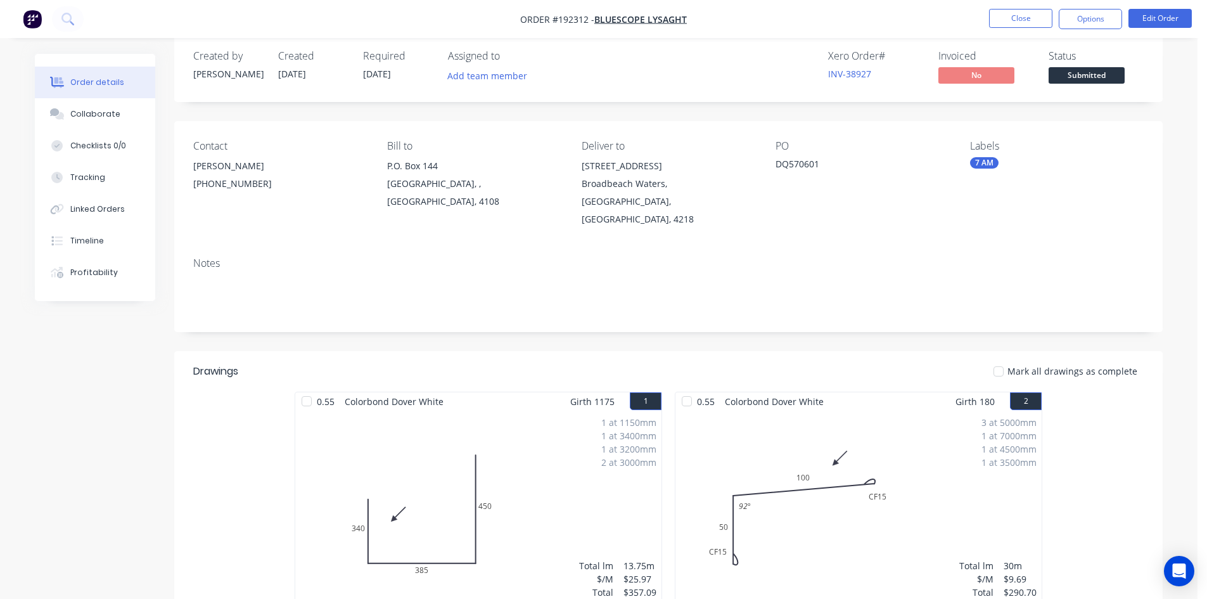
scroll to position [0, 0]
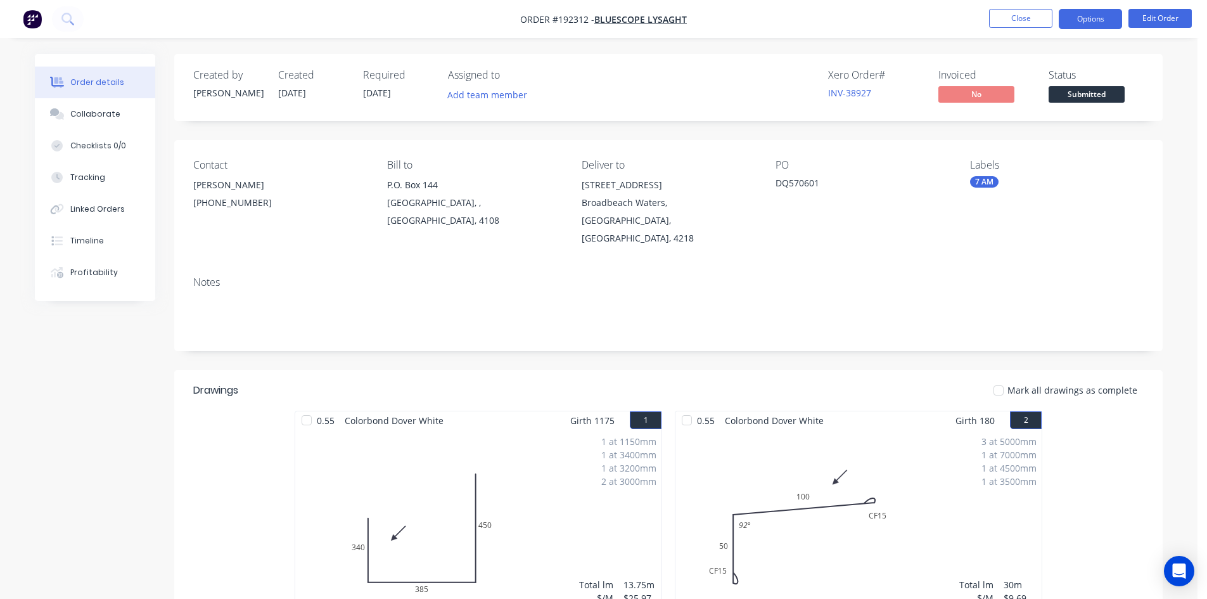
click at [1082, 23] on button "Options" at bounding box center [1089, 19] width 63 height 20
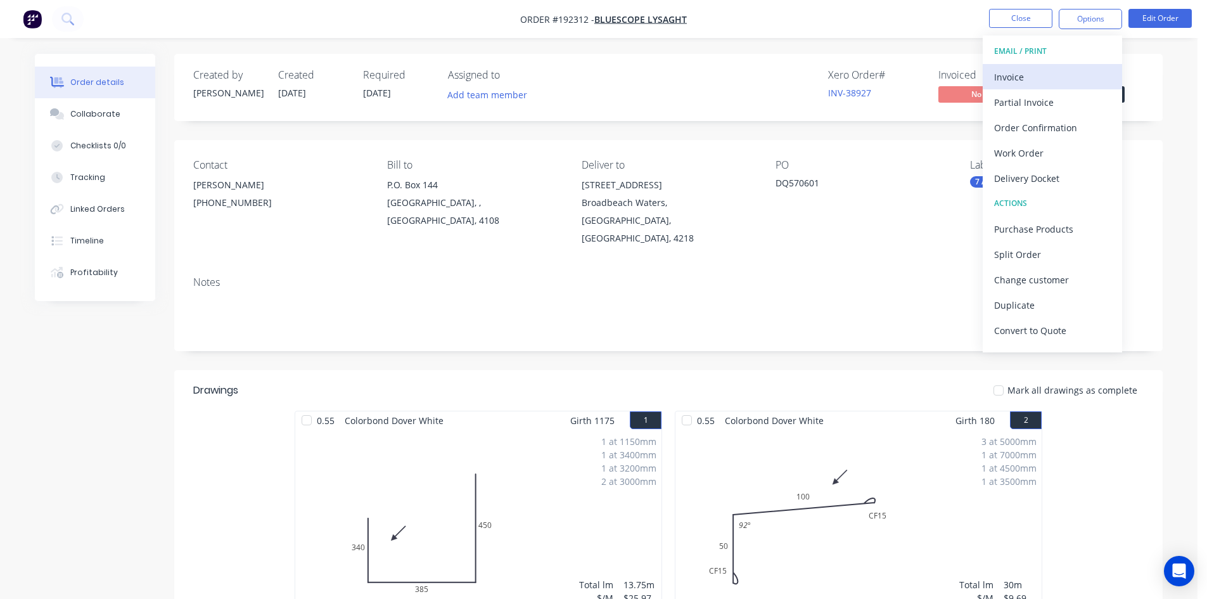
click at [1065, 73] on div "Invoice" at bounding box center [1052, 77] width 117 height 18
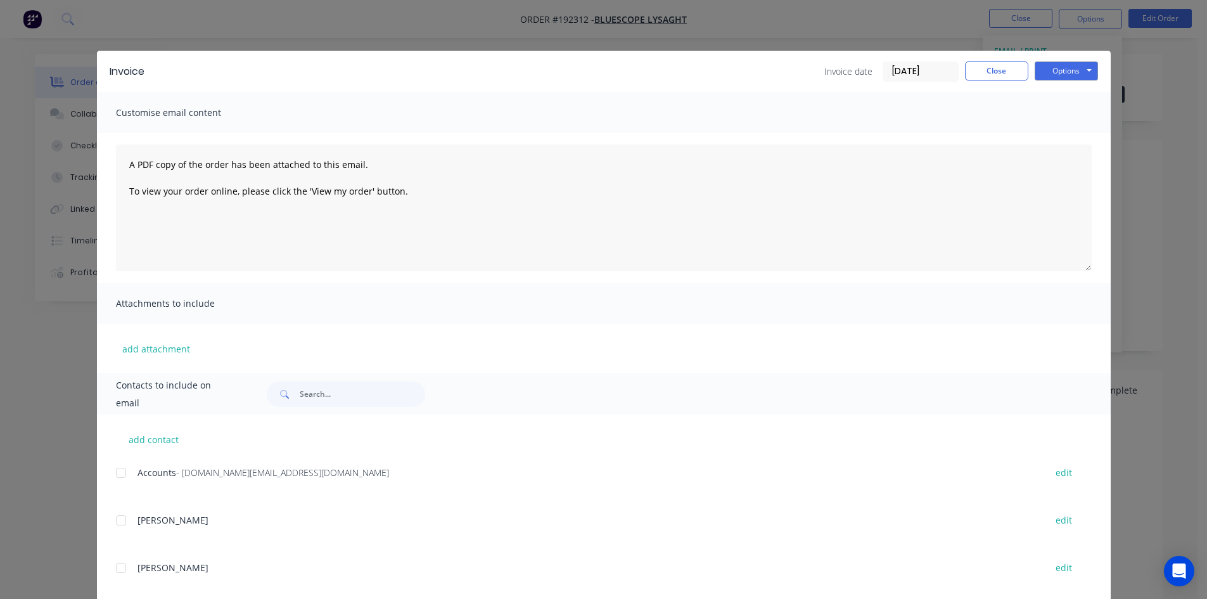
click at [116, 476] on div at bounding box center [120, 472] width 25 height 25
click at [1070, 69] on button "Options" at bounding box center [1065, 70] width 63 height 19
click at [1073, 133] on button "Email" at bounding box center [1074, 135] width 81 height 21
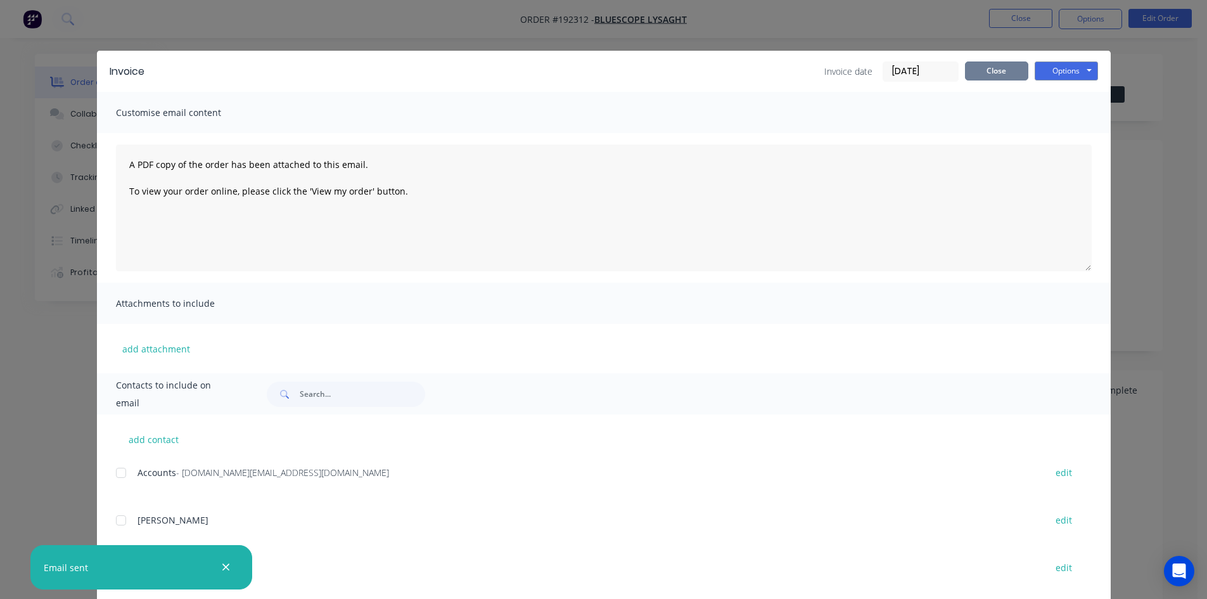
click at [988, 67] on button "Close" at bounding box center [996, 70] width 63 height 19
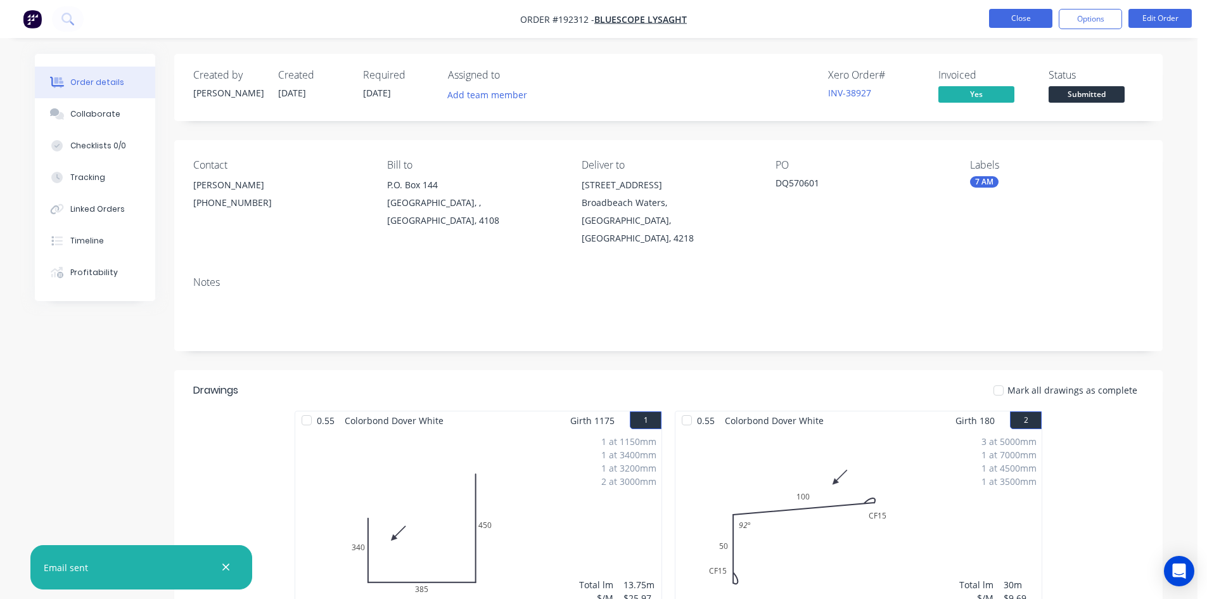
click at [1013, 20] on button "Close" at bounding box center [1020, 18] width 63 height 19
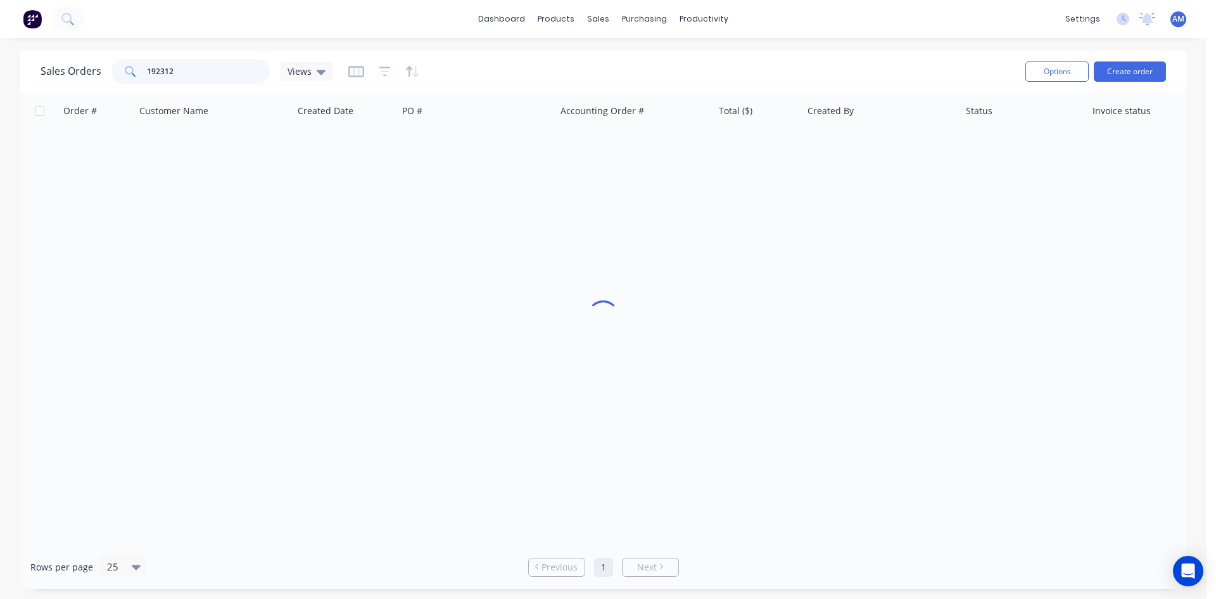
drag, startPoint x: 186, startPoint y: 70, endPoint x: 97, endPoint y: 70, distance: 89.3
click at [97, 70] on div "Sales Orders 192312 Views" at bounding box center [187, 71] width 293 height 25
type input "189984"
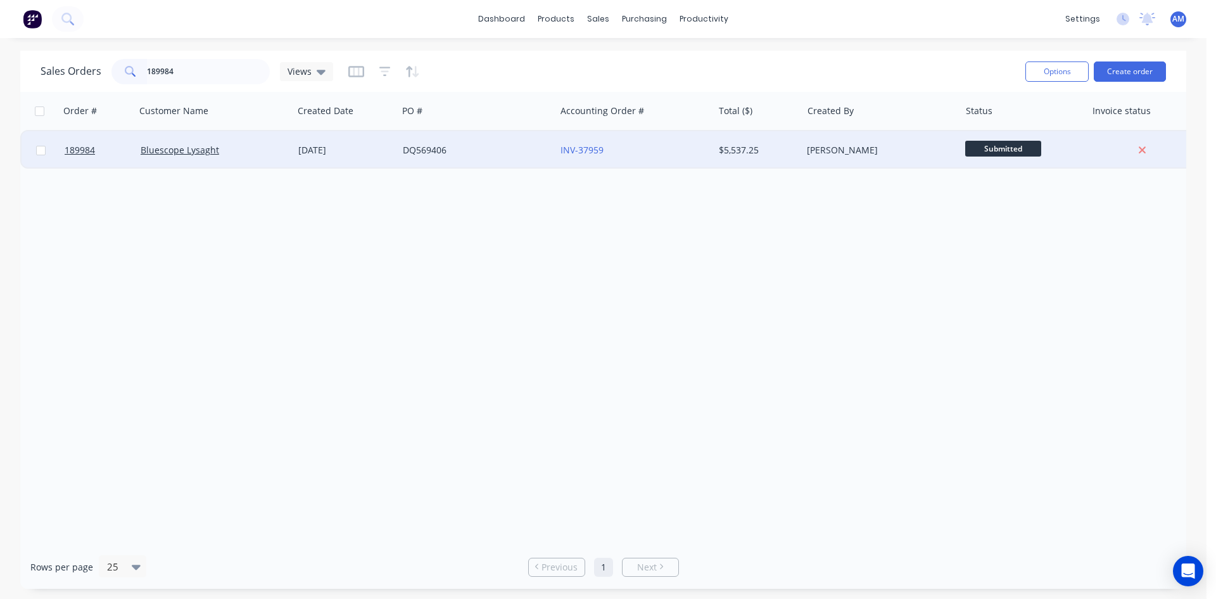
click at [648, 153] on div "INV-37959" at bounding box center [631, 150] width 141 height 13
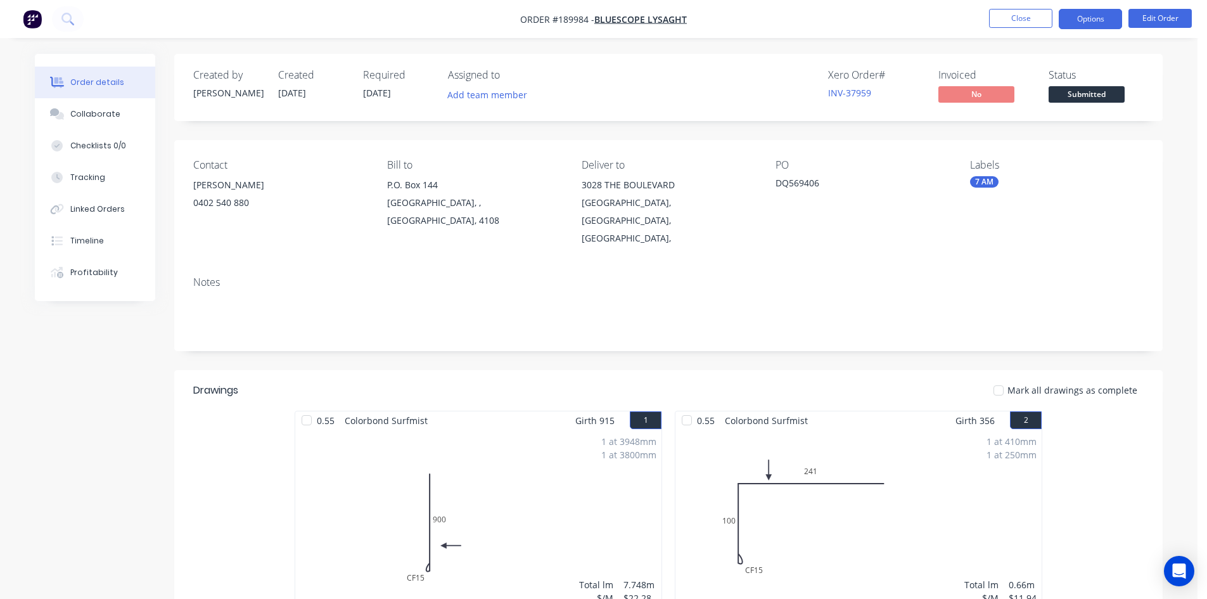
click at [1064, 18] on button "Options" at bounding box center [1089, 19] width 63 height 20
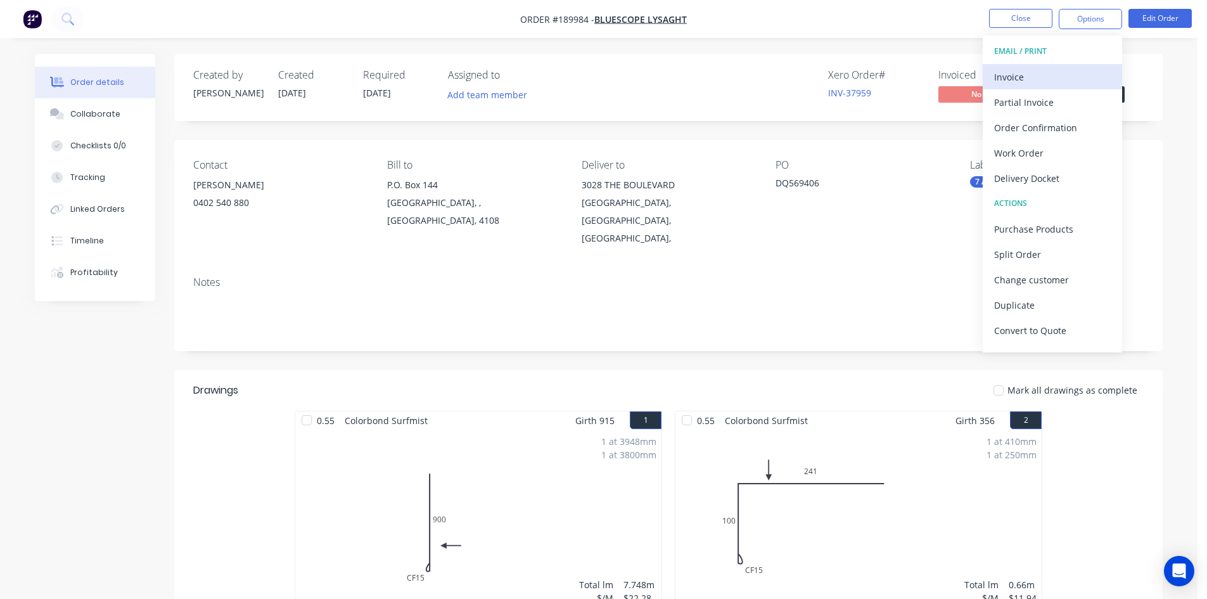
click at [1065, 71] on div "Invoice" at bounding box center [1052, 77] width 117 height 18
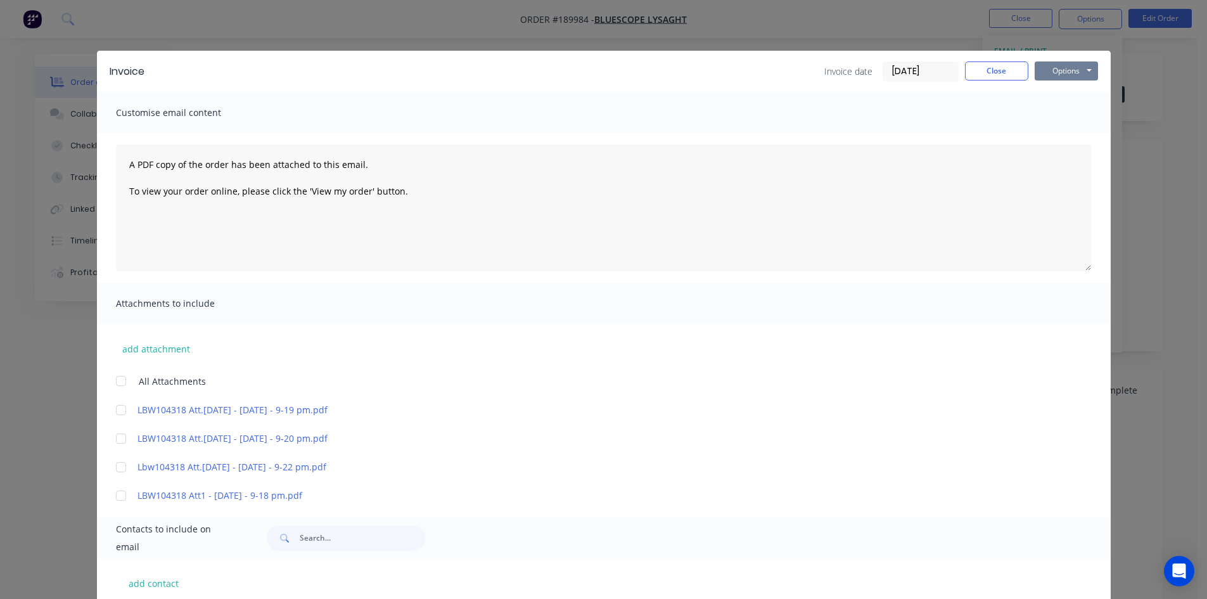
click at [1058, 70] on button "Options" at bounding box center [1065, 70] width 63 height 19
click at [1062, 112] on button "Print" at bounding box center [1074, 114] width 81 height 21
click at [1012, 69] on button "Close" at bounding box center [996, 70] width 63 height 19
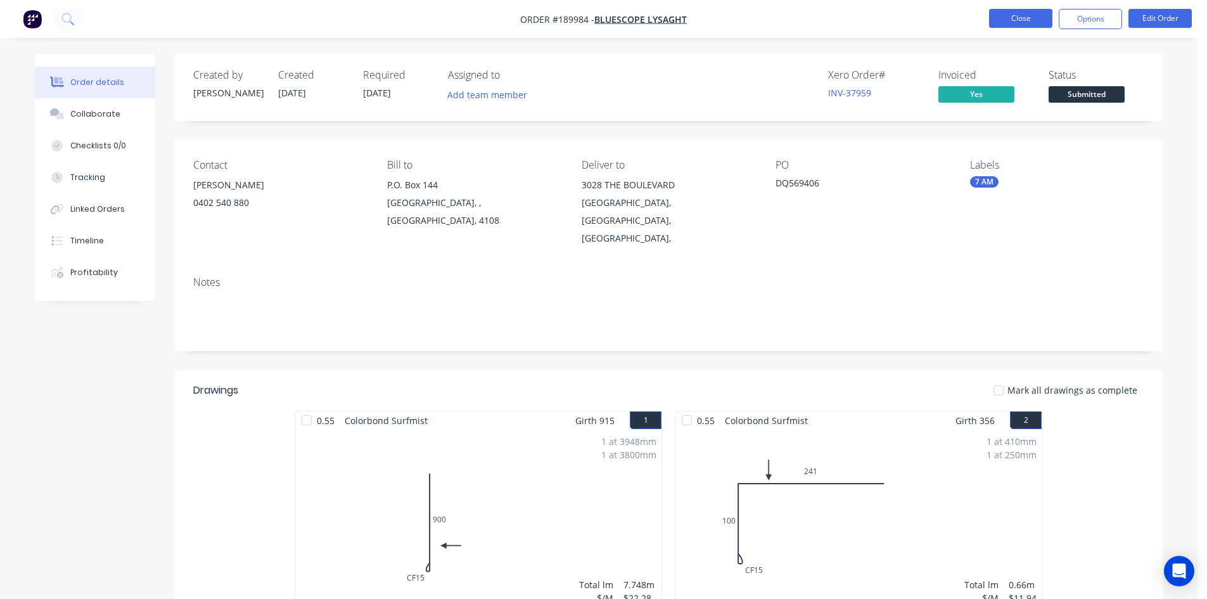
click at [1021, 22] on button "Close" at bounding box center [1020, 18] width 63 height 19
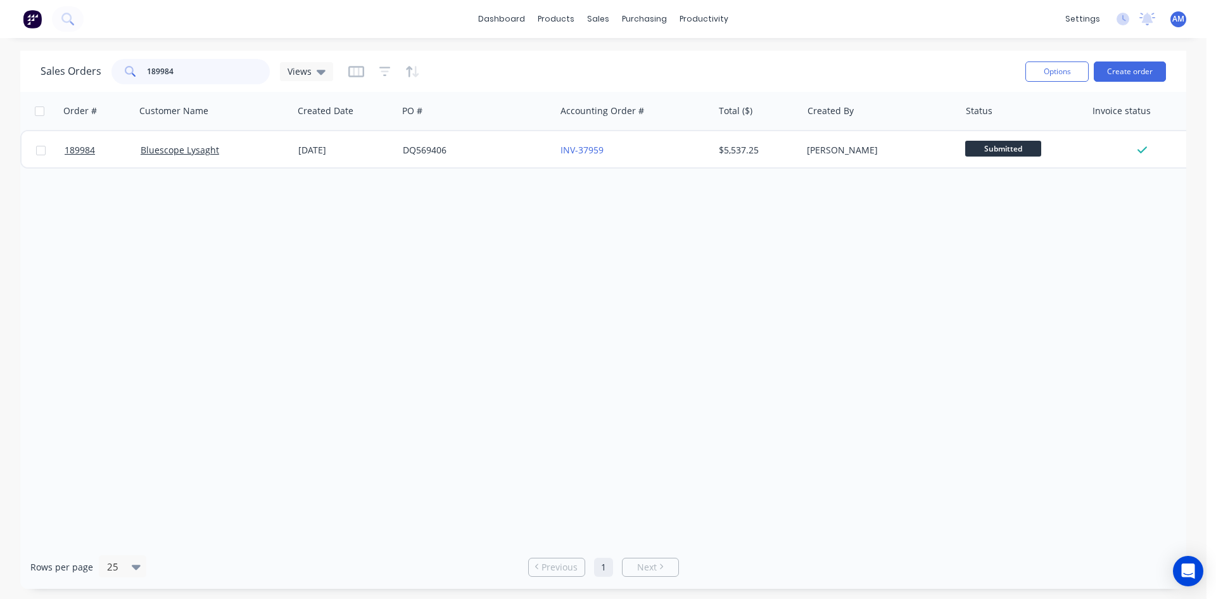
drag, startPoint x: 175, startPoint y: 81, endPoint x: 148, endPoint y: 75, distance: 28.4
click at [148, 75] on input "189984" at bounding box center [209, 71] width 124 height 25
type input "192260"
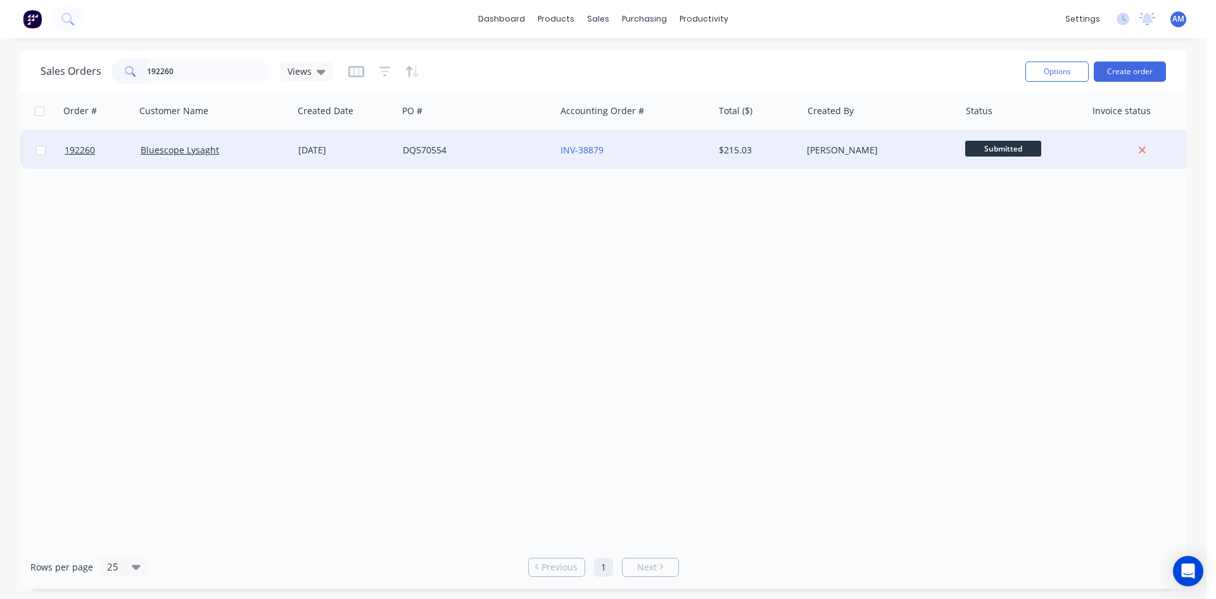
click at [515, 156] on div "DQ570554" at bounding box center [477, 150] width 158 height 38
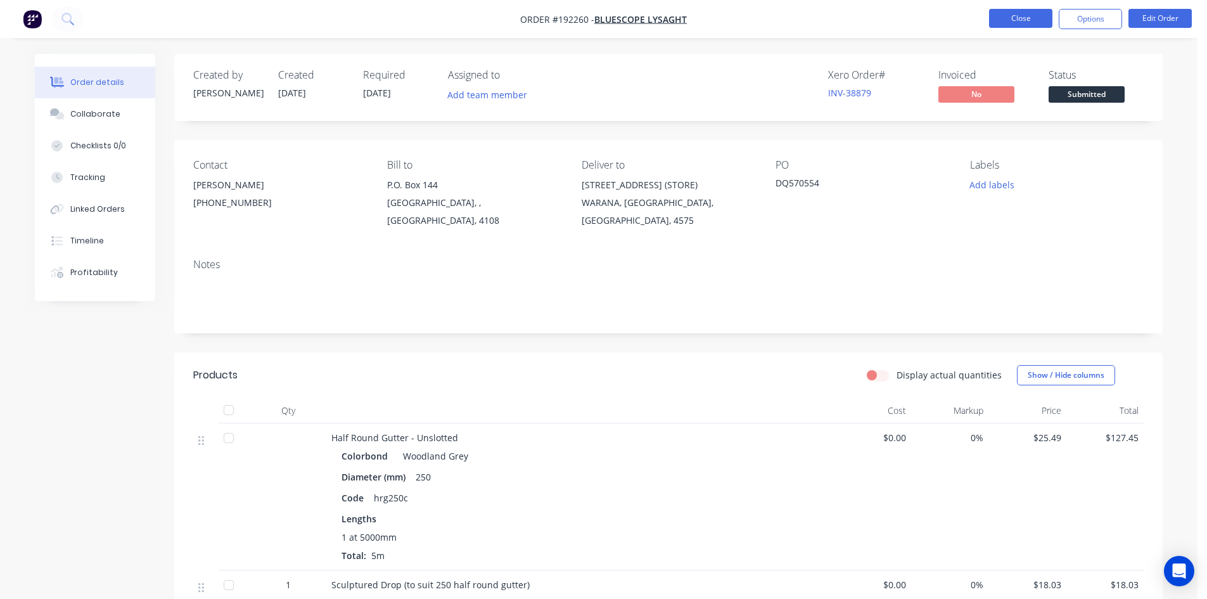
click at [1040, 17] on button "Close" at bounding box center [1020, 18] width 63 height 19
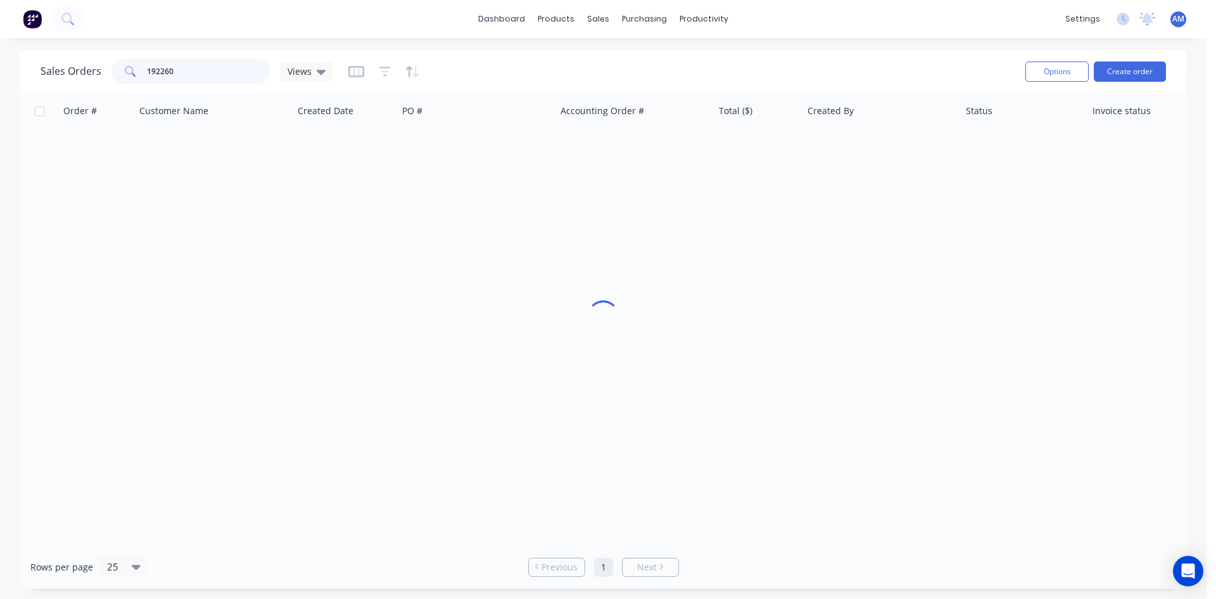
drag, startPoint x: 183, startPoint y: 68, endPoint x: 98, endPoint y: 70, distance: 85.5
click at [98, 70] on div "Sales Orders 192260 Views" at bounding box center [187, 71] width 293 height 25
type input "189984"
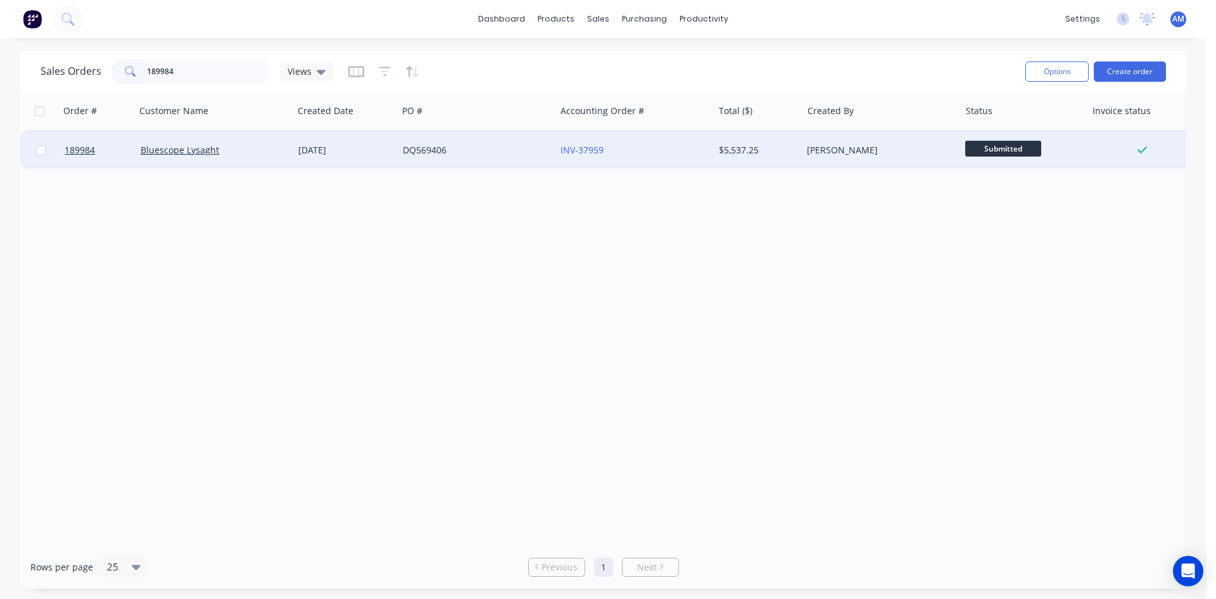
click at [492, 163] on div "DQ569406" at bounding box center [477, 150] width 158 height 38
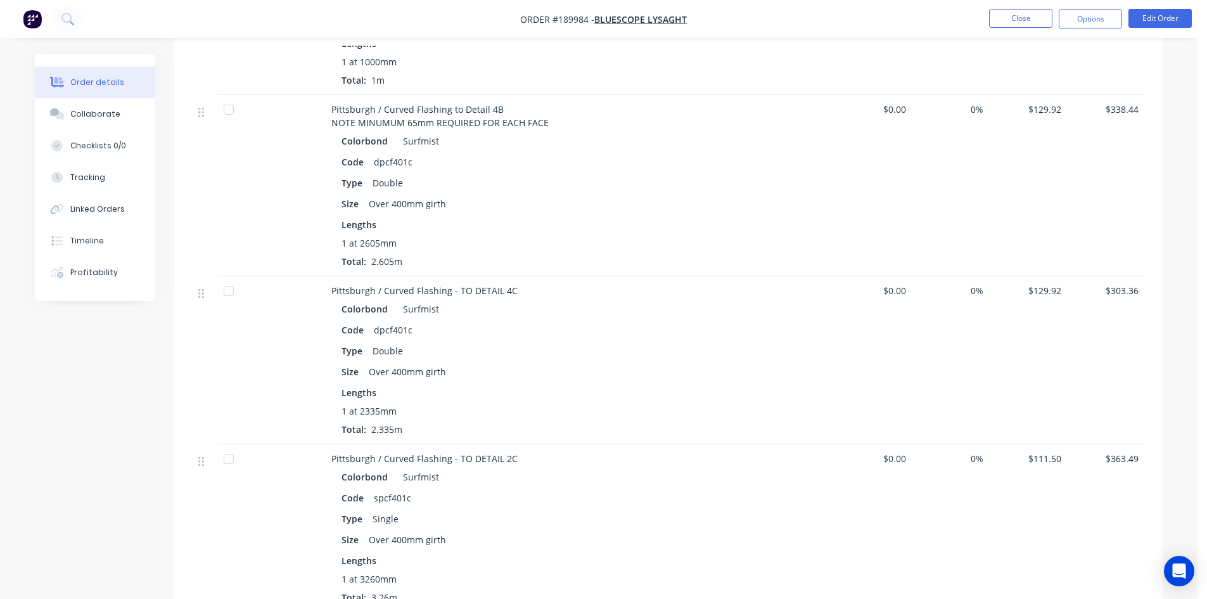
scroll to position [2912, 0]
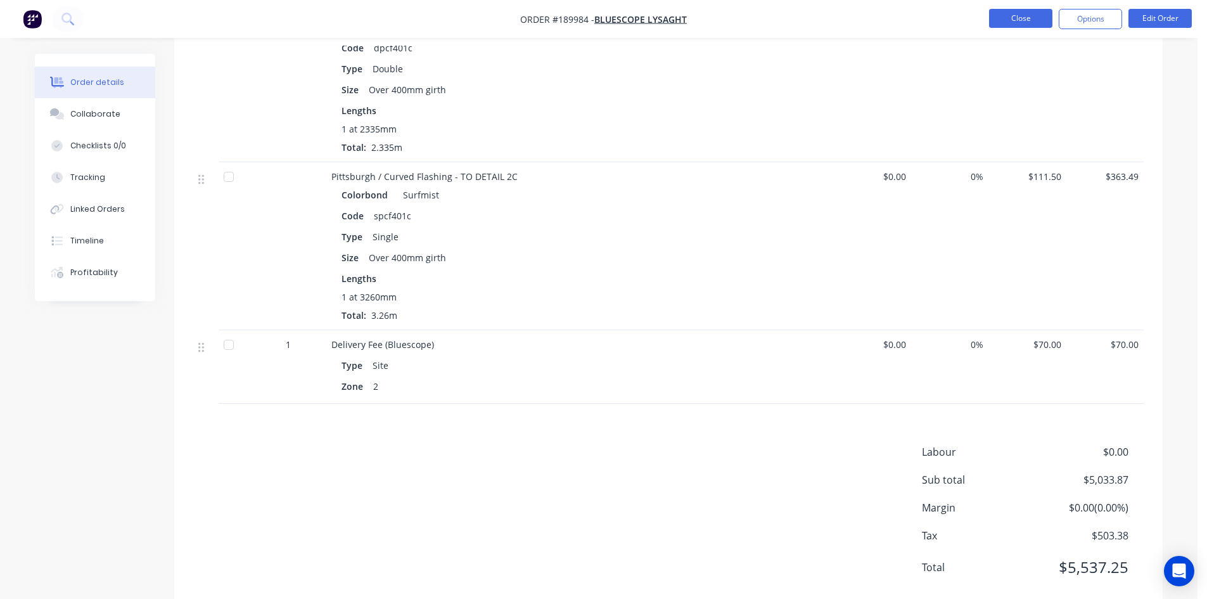
click at [1008, 20] on button "Close" at bounding box center [1020, 18] width 63 height 19
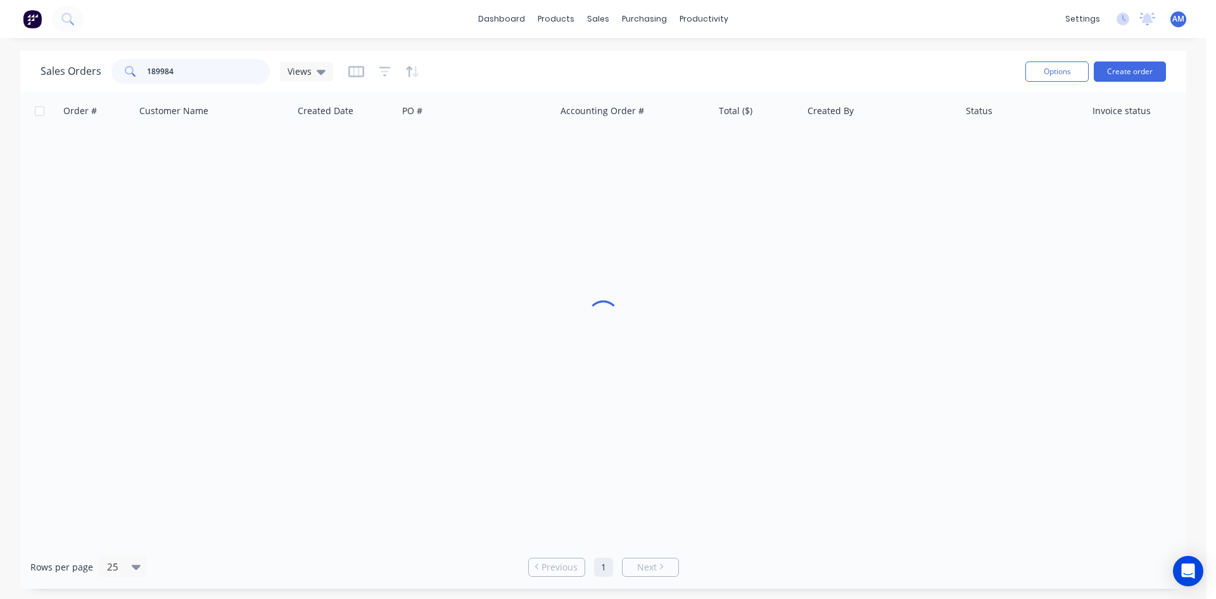
drag, startPoint x: 189, startPoint y: 72, endPoint x: 77, endPoint y: 72, distance: 111.5
click at [79, 72] on div "Sales Orders 189984 Views" at bounding box center [187, 71] width 293 height 25
type input "192260"
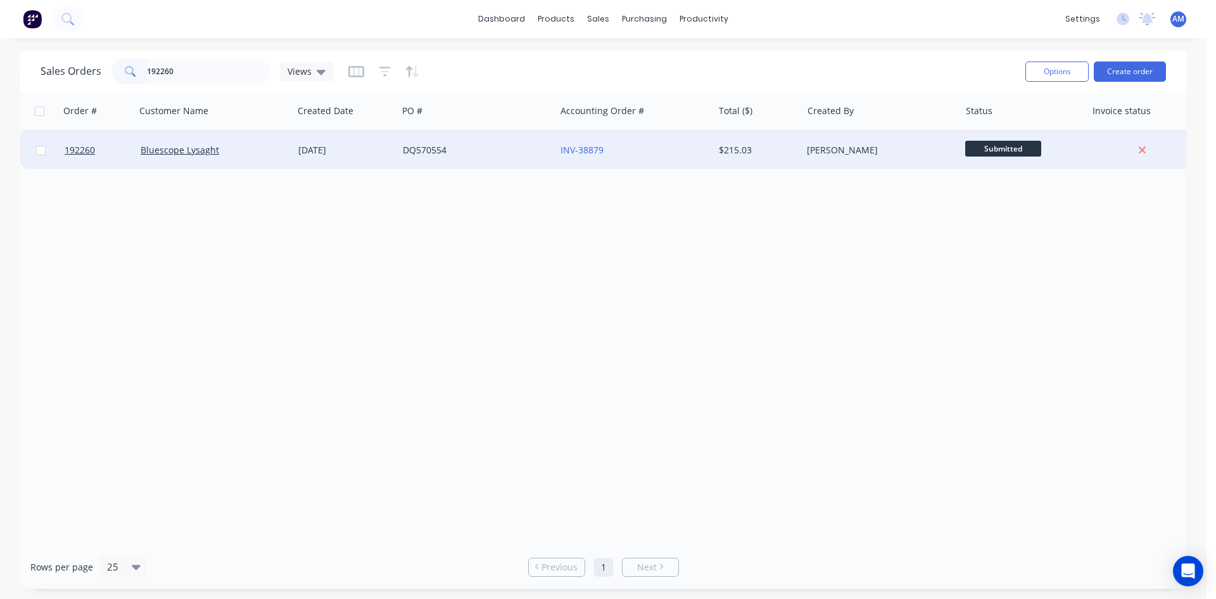
click at [479, 150] on div "DQ570554" at bounding box center [473, 150] width 141 height 13
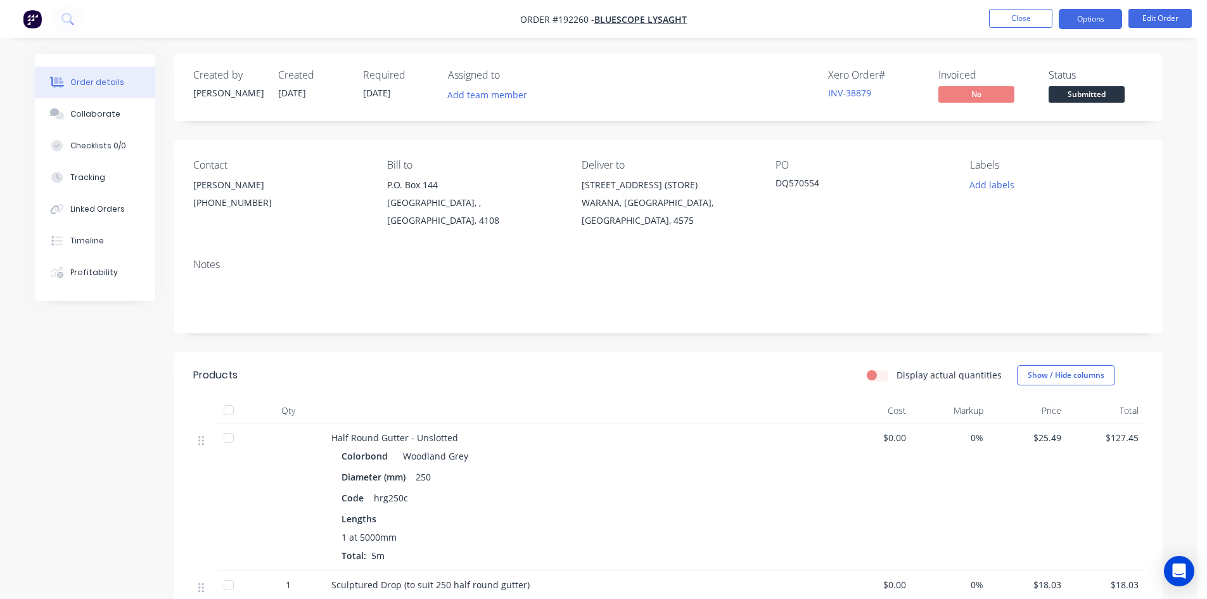
click at [1095, 9] on button "Options" at bounding box center [1089, 19] width 63 height 20
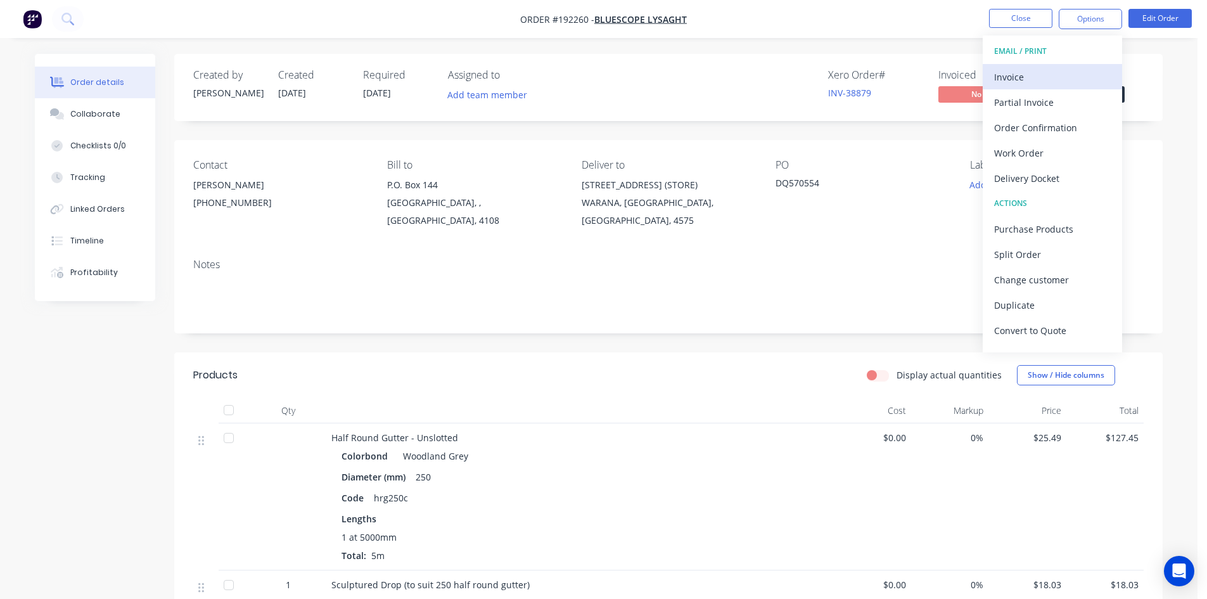
click at [1062, 68] on div "Invoice" at bounding box center [1052, 77] width 117 height 18
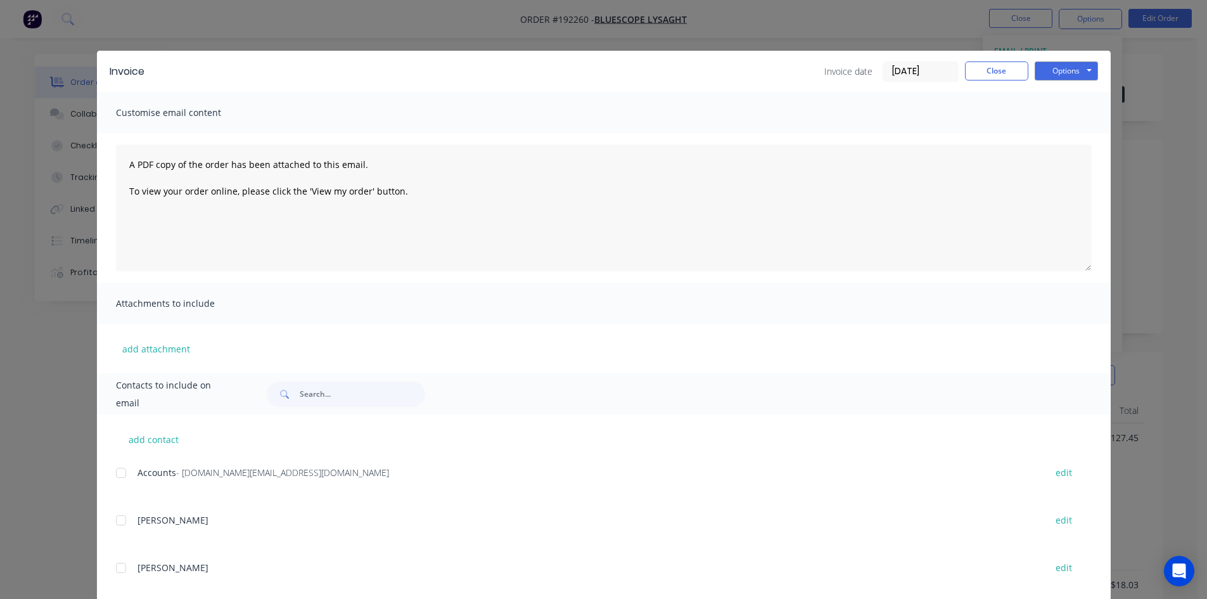
click at [115, 474] on div at bounding box center [120, 472] width 25 height 25
click at [1052, 71] on button "Options" at bounding box center [1065, 70] width 63 height 19
click at [1058, 127] on button "Email" at bounding box center [1074, 135] width 81 height 21
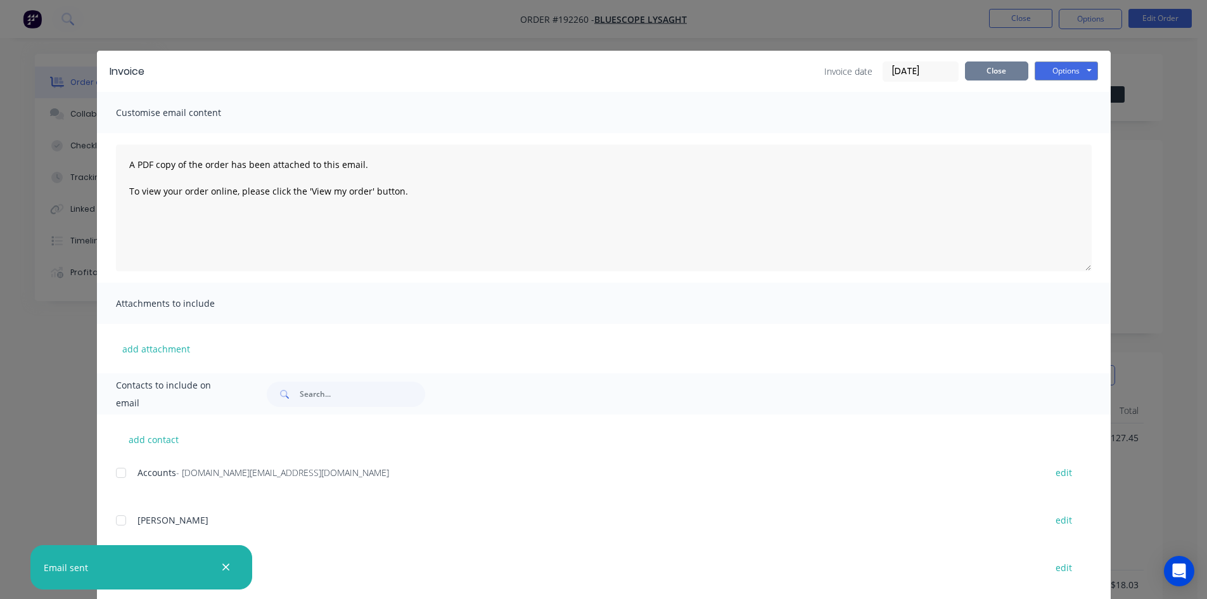
click at [979, 63] on button "Close" at bounding box center [996, 70] width 63 height 19
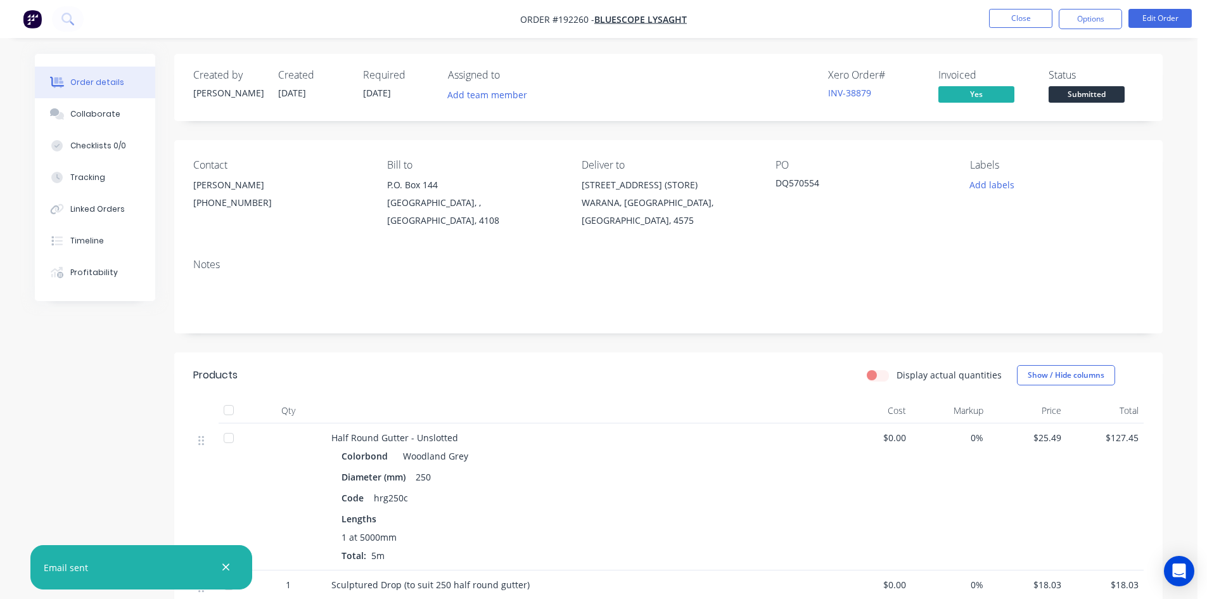
click at [1020, 28] on li "Close" at bounding box center [1020, 19] width 63 height 20
click at [1020, 22] on button "Close" at bounding box center [1020, 18] width 63 height 19
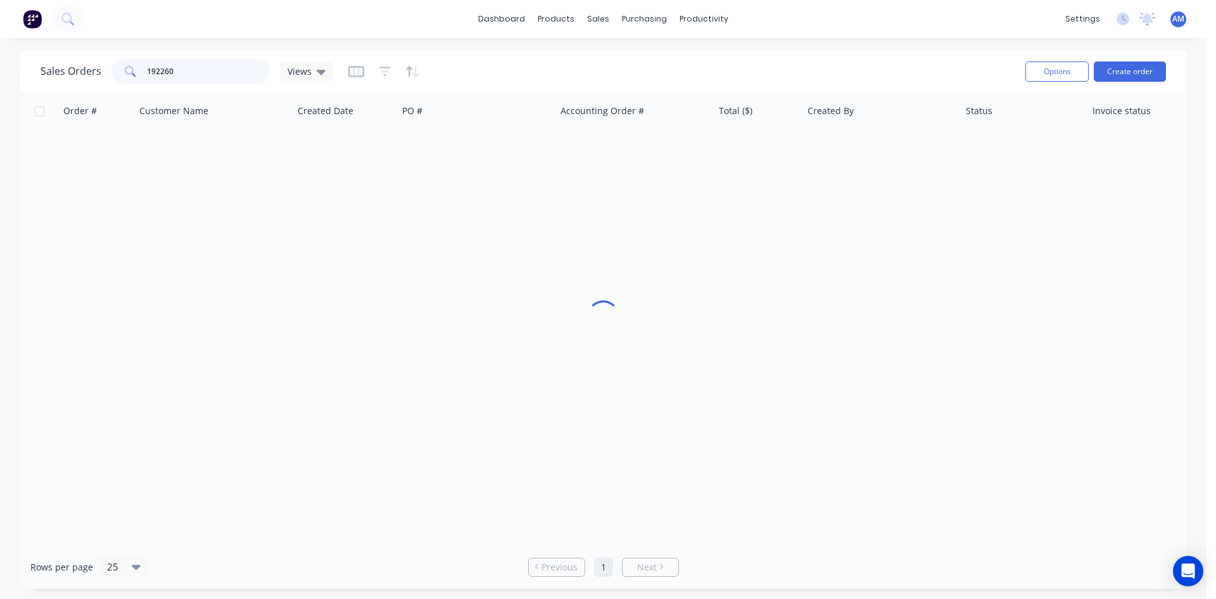
drag, startPoint x: 178, startPoint y: 79, endPoint x: 66, endPoint y: 69, distance: 112.5
click at [66, 69] on div "Sales Orders 192260 Views" at bounding box center [187, 71] width 293 height 25
type input "192294"
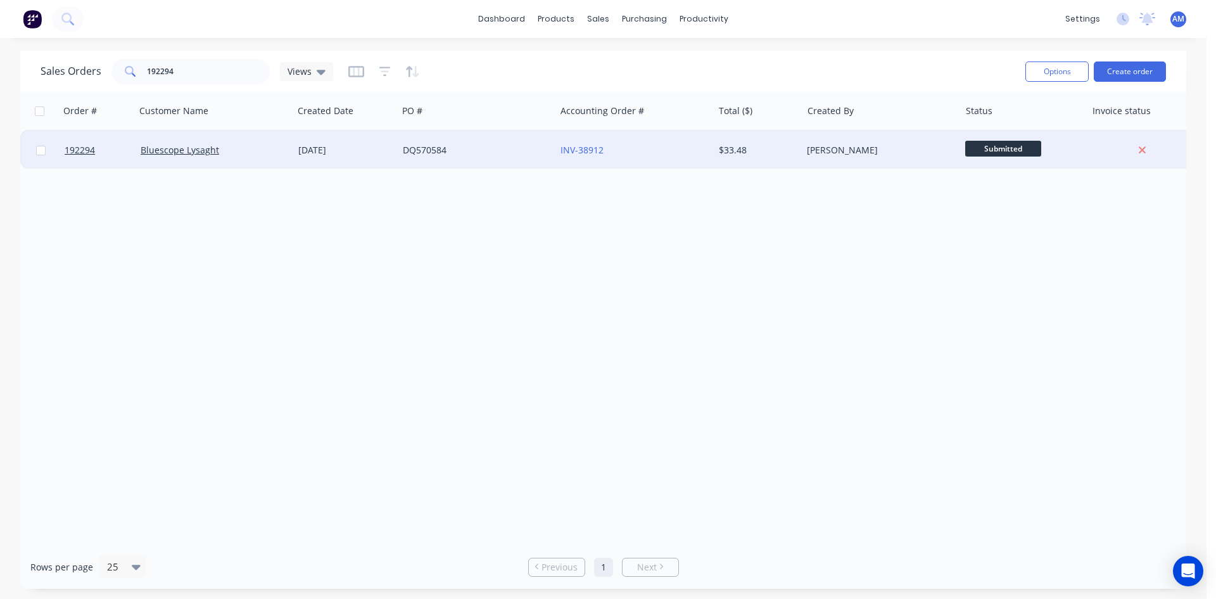
click at [505, 153] on div "DQ570584" at bounding box center [473, 150] width 141 height 13
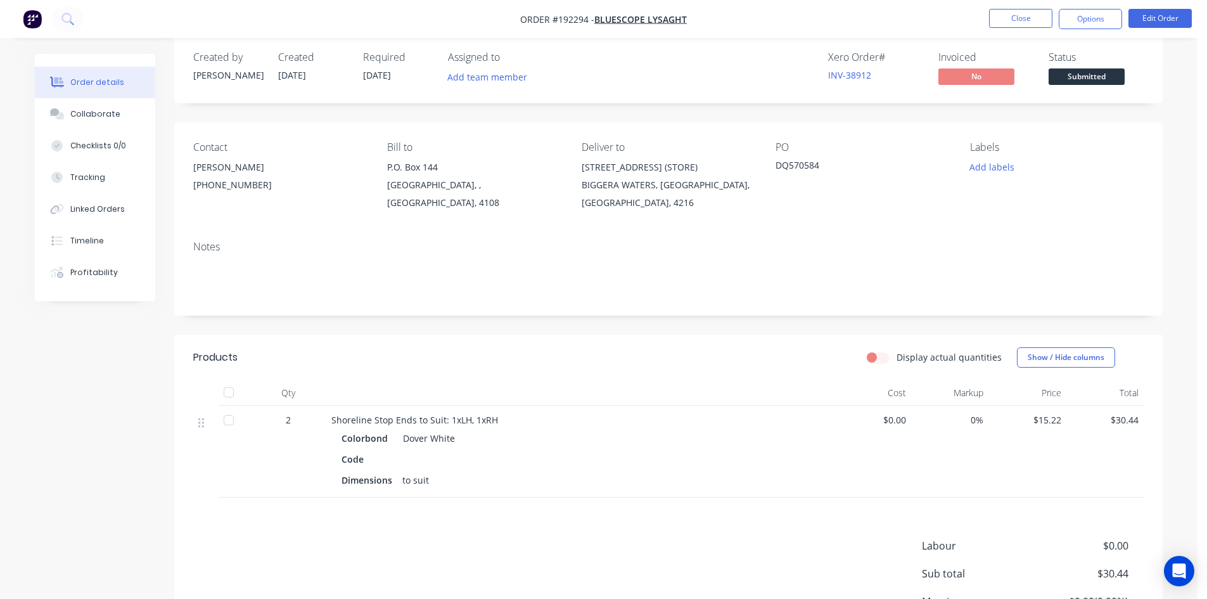
scroll to position [15, 0]
click at [1070, 23] on button "Options" at bounding box center [1089, 19] width 63 height 20
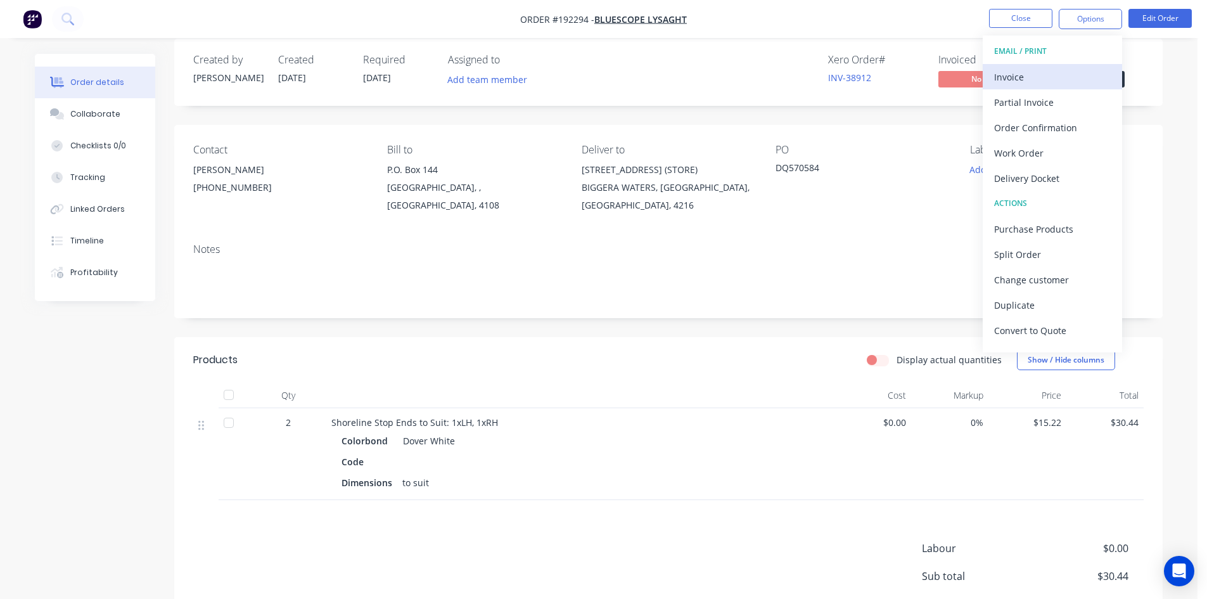
click at [1051, 72] on div "Invoice" at bounding box center [1052, 77] width 117 height 18
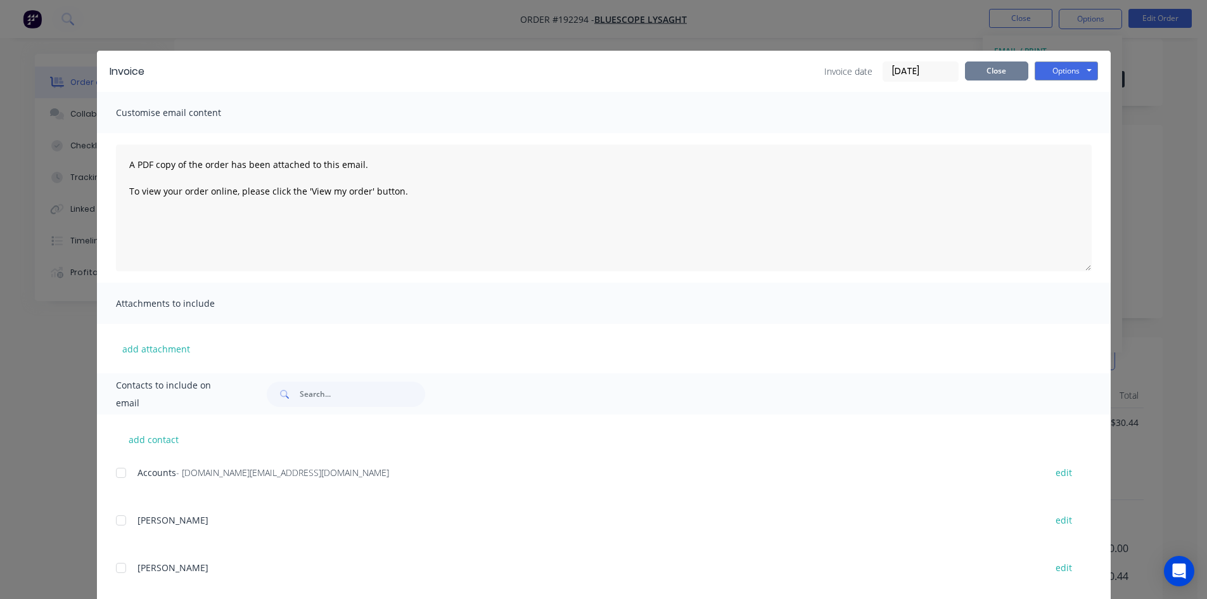
click at [976, 75] on button "Close" at bounding box center [996, 70] width 63 height 19
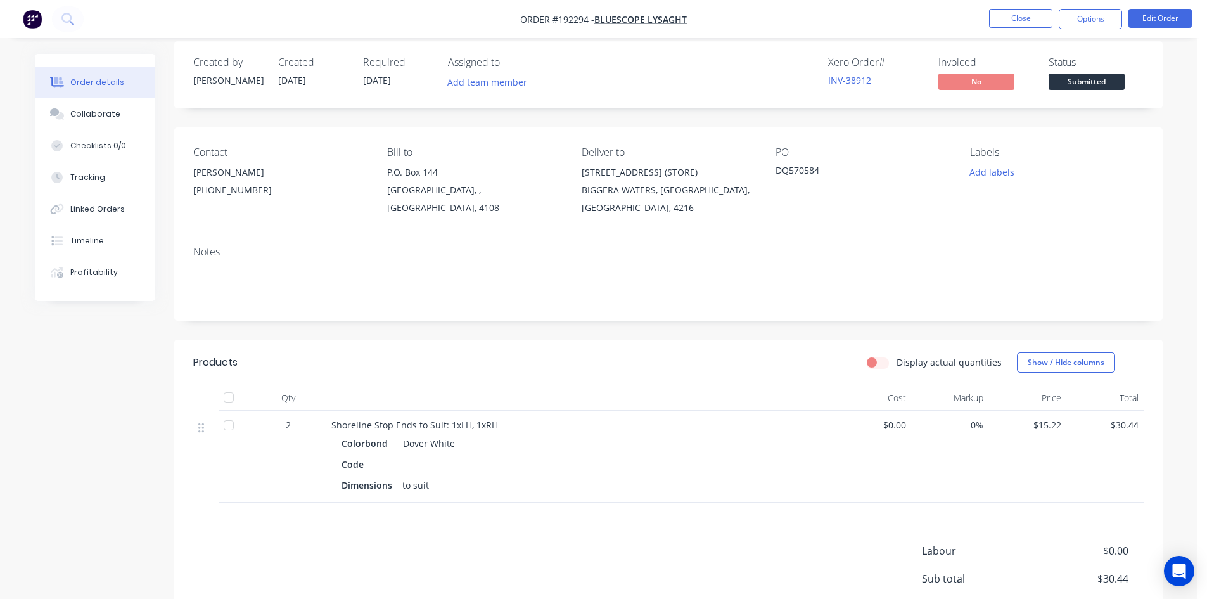
scroll to position [0, 0]
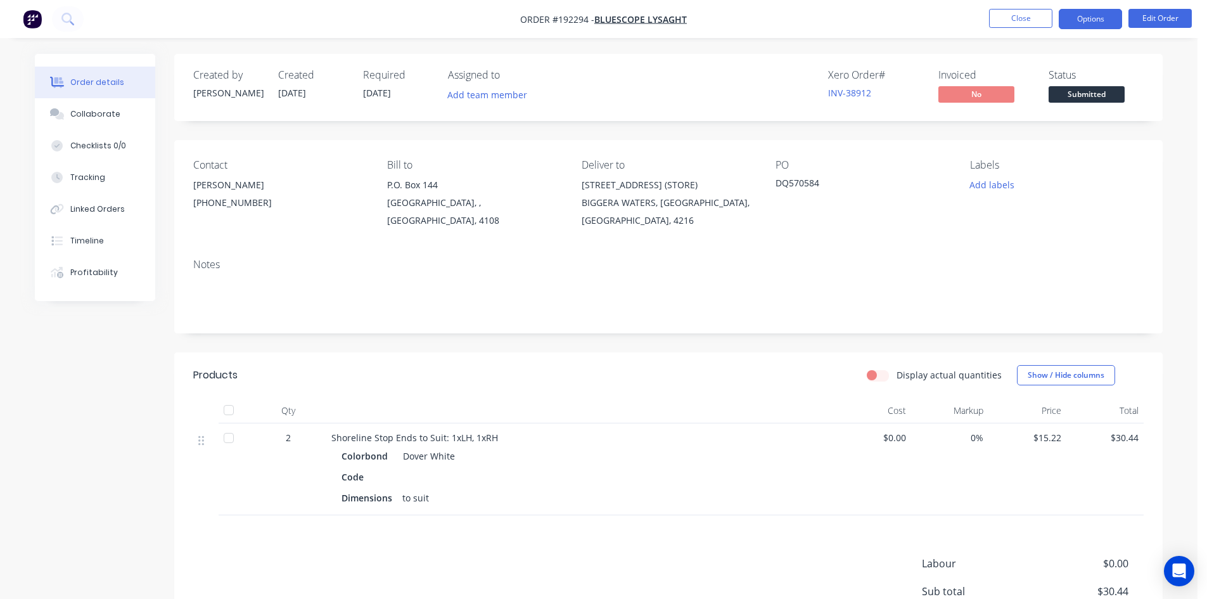
click at [1077, 26] on button "Options" at bounding box center [1089, 19] width 63 height 20
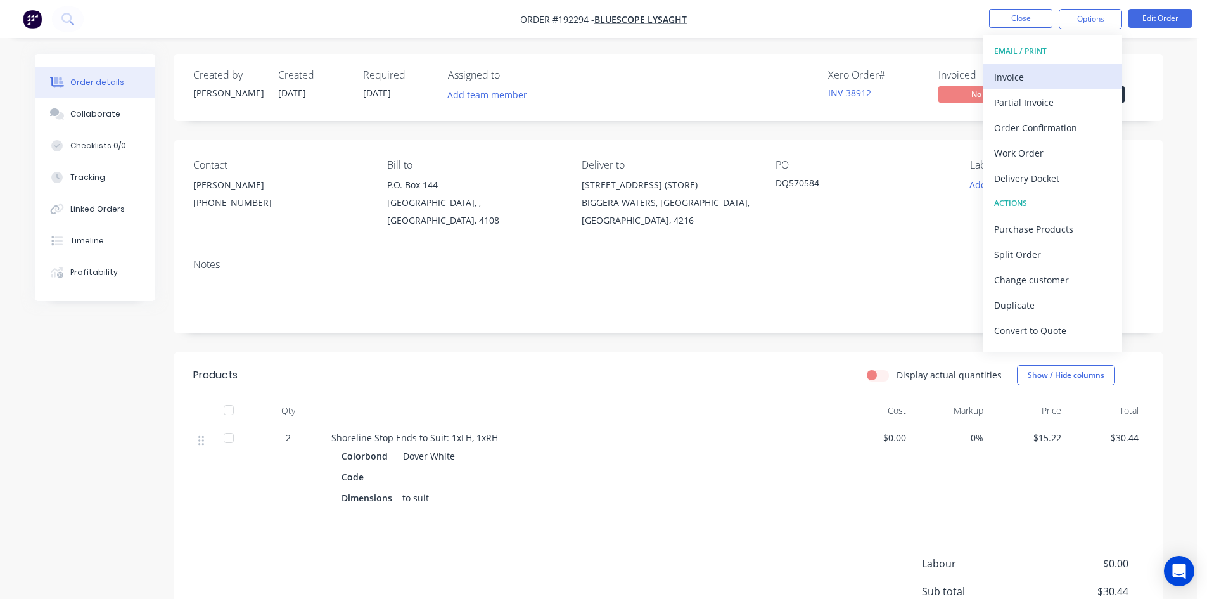
click at [1071, 68] on div "Invoice" at bounding box center [1052, 77] width 117 height 18
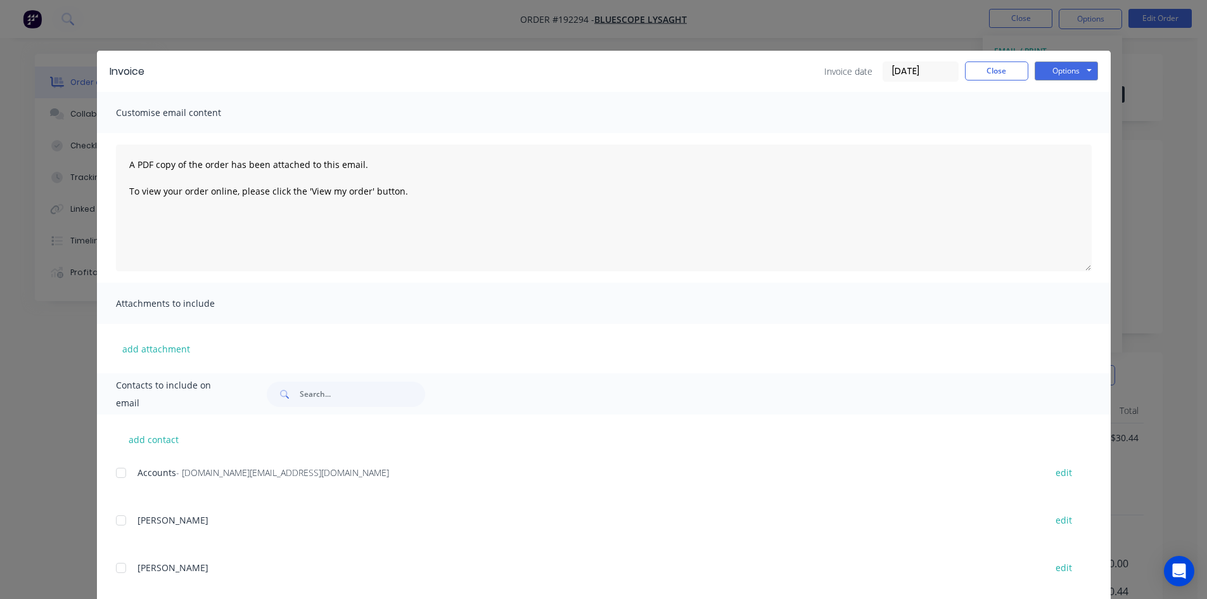
click at [122, 474] on div at bounding box center [120, 472] width 25 height 25
click at [1082, 69] on button "Options" at bounding box center [1065, 70] width 63 height 19
click at [1068, 129] on button "Email" at bounding box center [1074, 135] width 81 height 21
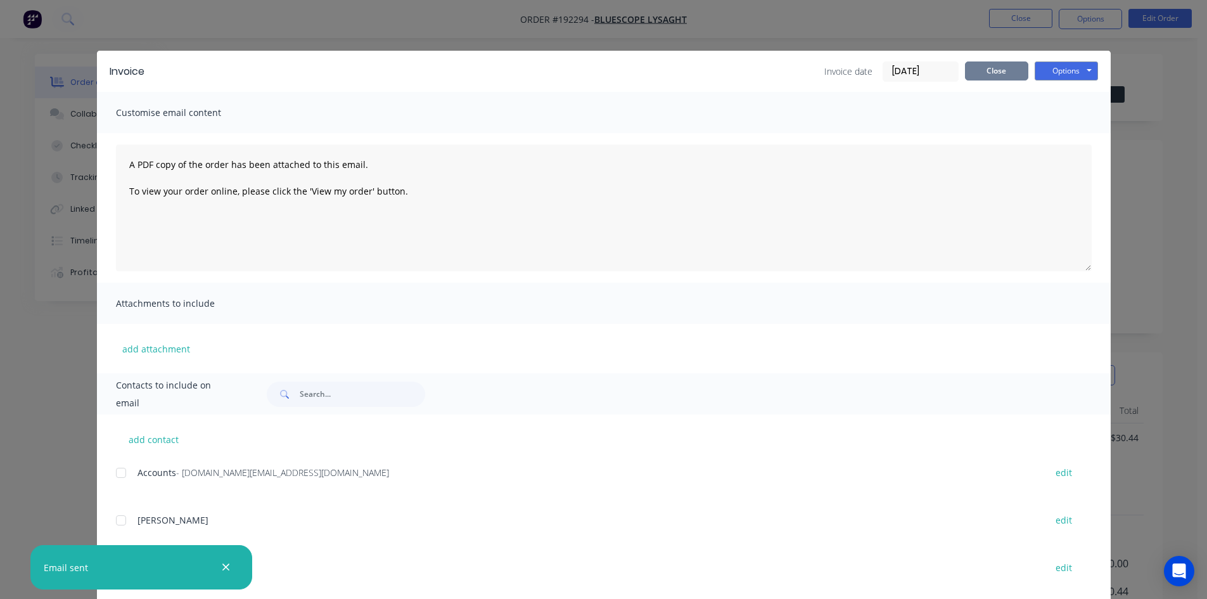
click at [1012, 65] on button "Close" at bounding box center [996, 70] width 63 height 19
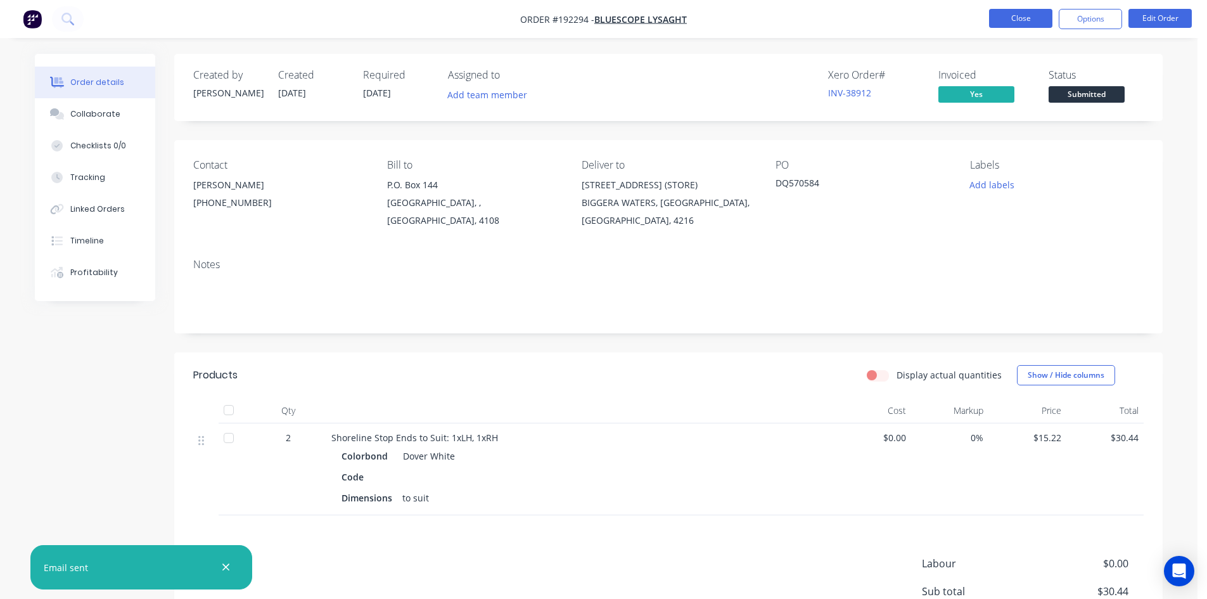
click at [1024, 19] on button "Close" at bounding box center [1020, 18] width 63 height 19
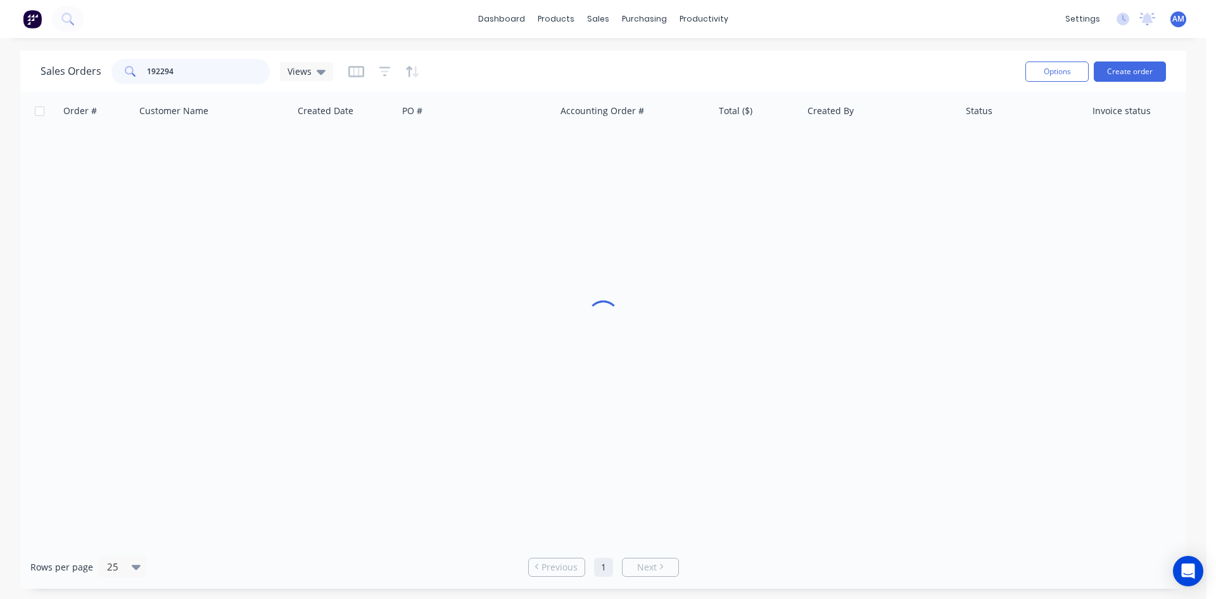
drag, startPoint x: 215, startPoint y: 66, endPoint x: 104, endPoint y: 68, distance: 111.5
click at [104, 68] on div "Sales Orders 192294 Views" at bounding box center [187, 71] width 293 height 25
type input "192065"
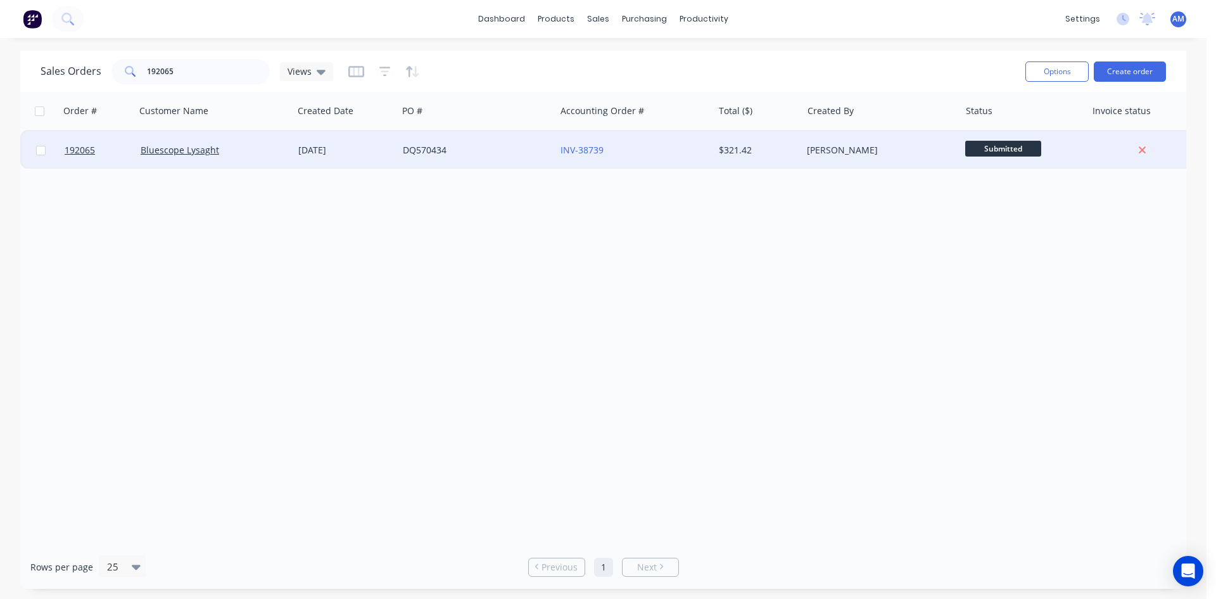
click at [291, 139] on div "Bluescope Lysaght" at bounding box center [215, 150] width 158 height 38
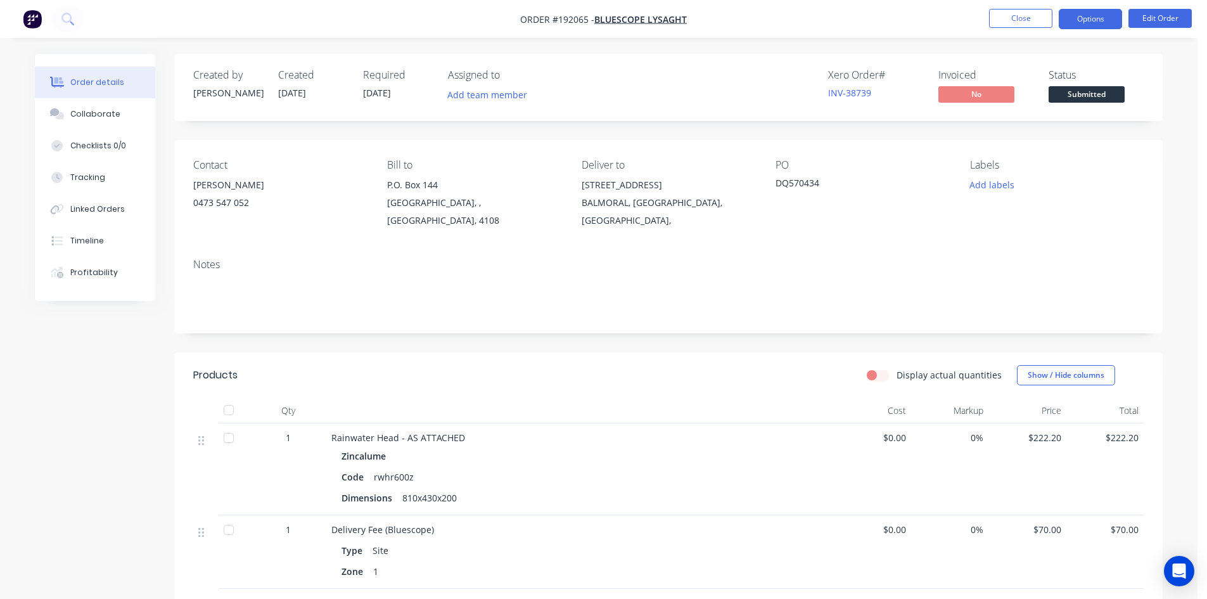
click at [1105, 23] on button "Options" at bounding box center [1089, 19] width 63 height 20
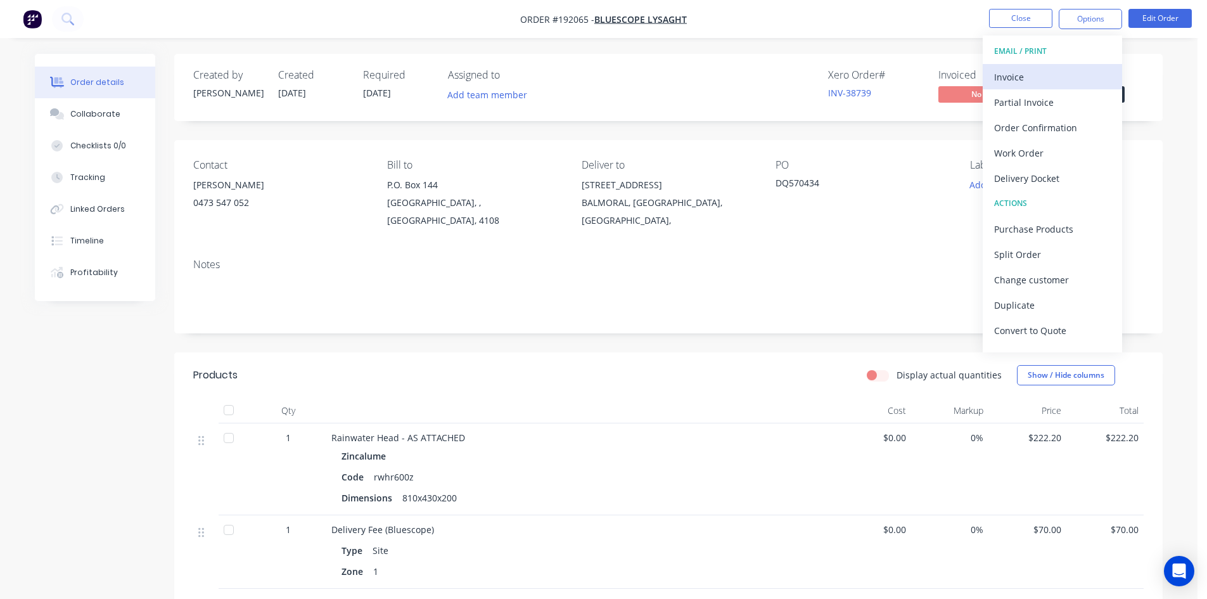
click at [1066, 69] on div "Invoice" at bounding box center [1052, 77] width 117 height 18
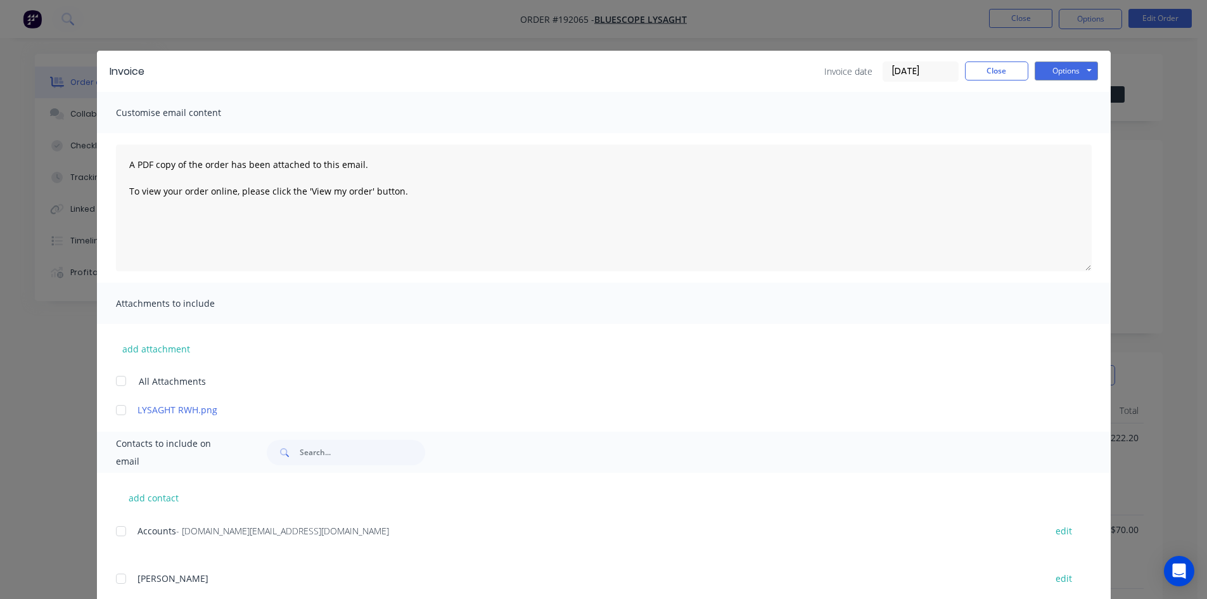
click at [115, 532] on div at bounding box center [120, 530] width 25 height 25
click at [1055, 68] on button "Options" at bounding box center [1065, 70] width 63 height 19
click at [1062, 130] on button "Email" at bounding box center [1074, 135] width 81 height 21
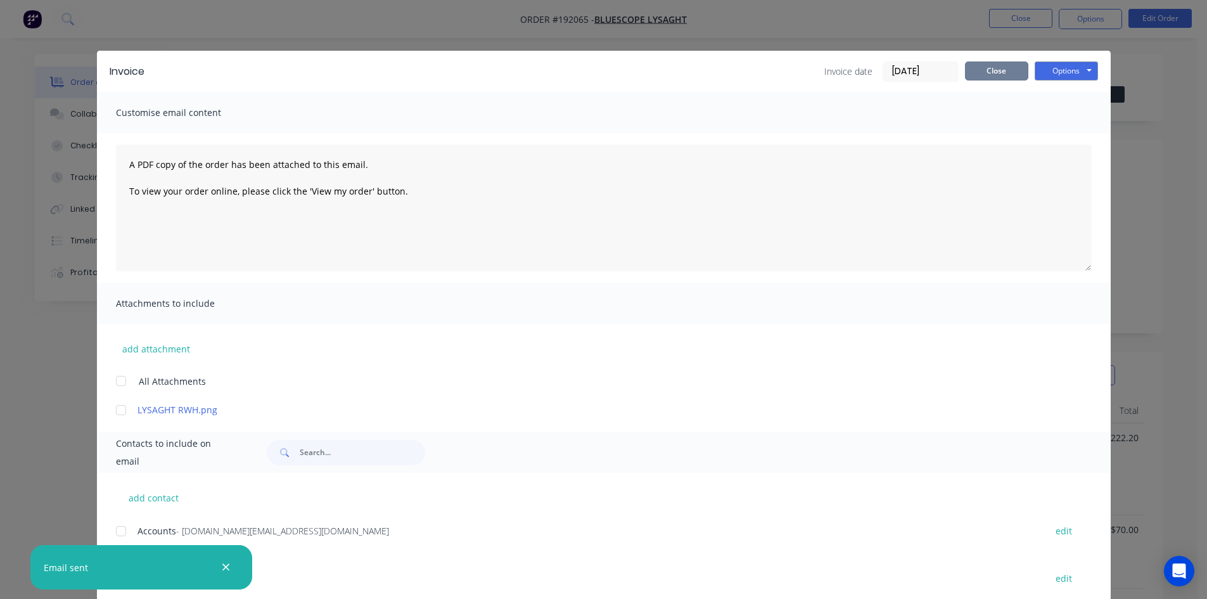
drag, startPoint x: 1005, startPoint y: 69, endPoint x: 998, endPoint y: 68, distance: 7.1
click at [1005, 69] on button "Close" at bounding box center [996, 70] width 63 height 19
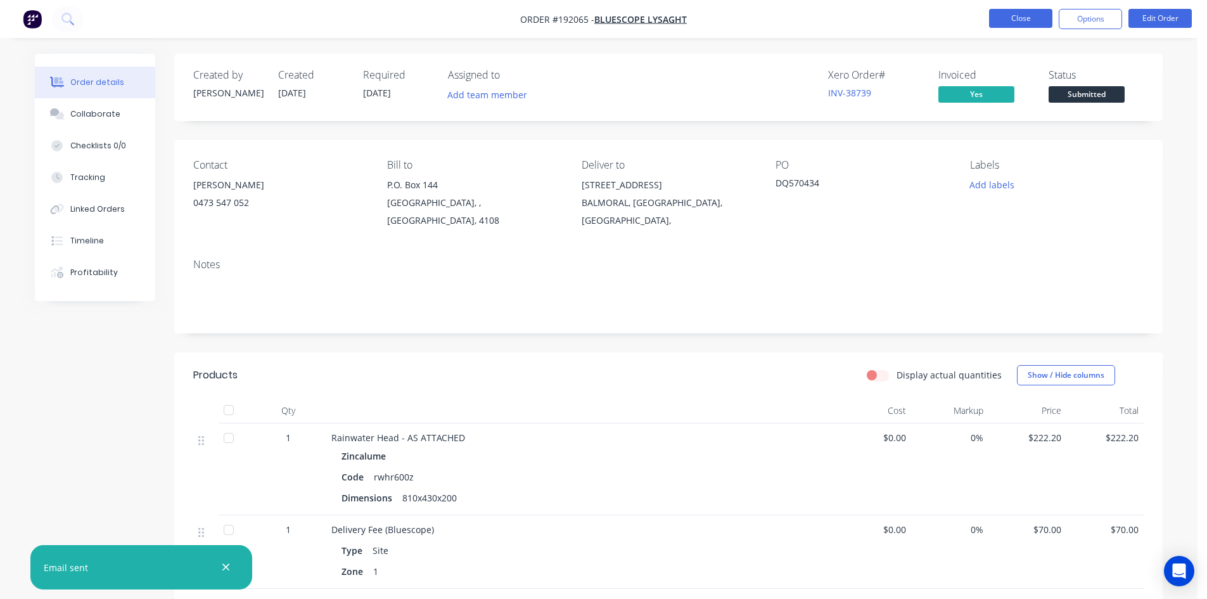
click at [1033, 22] on button "Close" at bounding box center [1020, 18] width 63 height 19
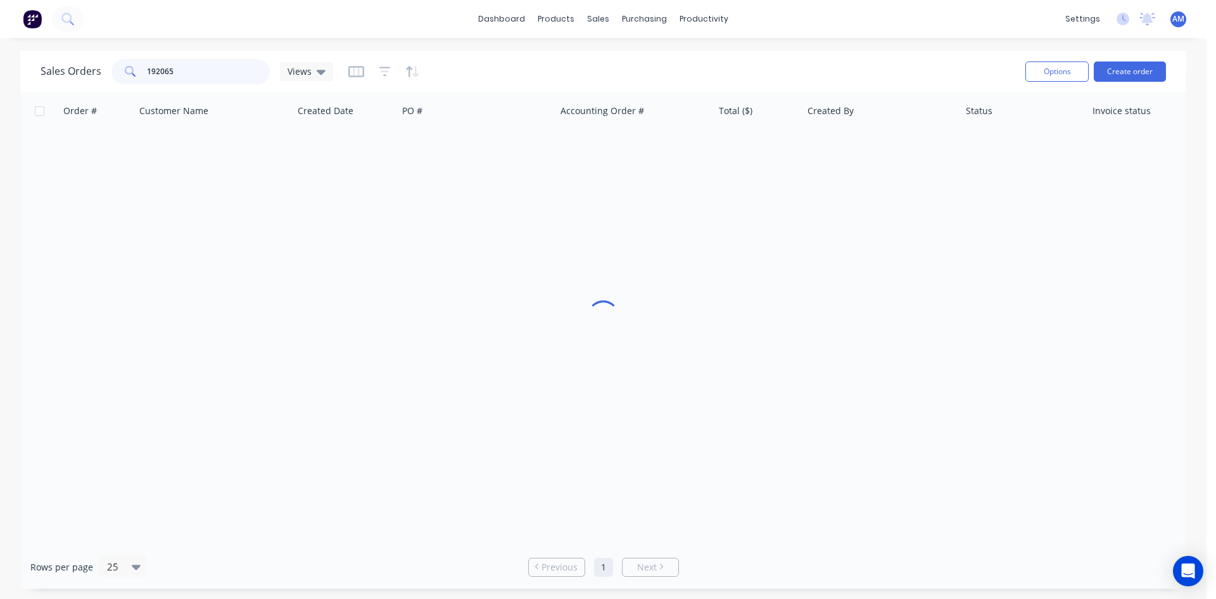
drag, startPoint x: 189, startPoint y: 76, endPoint x: 81, endPoint y: 67, distance: 108.1
click at [82, 67] on div "Sales Orders 192065 Views" at bounding box center [187, 71] width 293 height 25
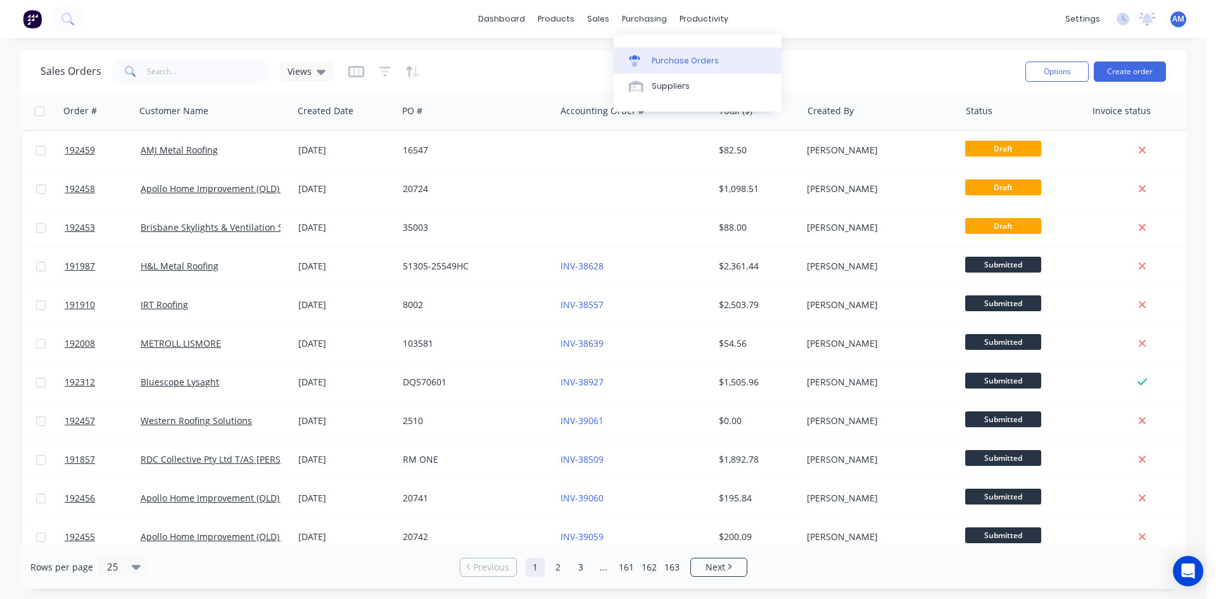
click at [648, 54] on link "Purchase Orders" at bounding box center [698, 60] width 168 height 25
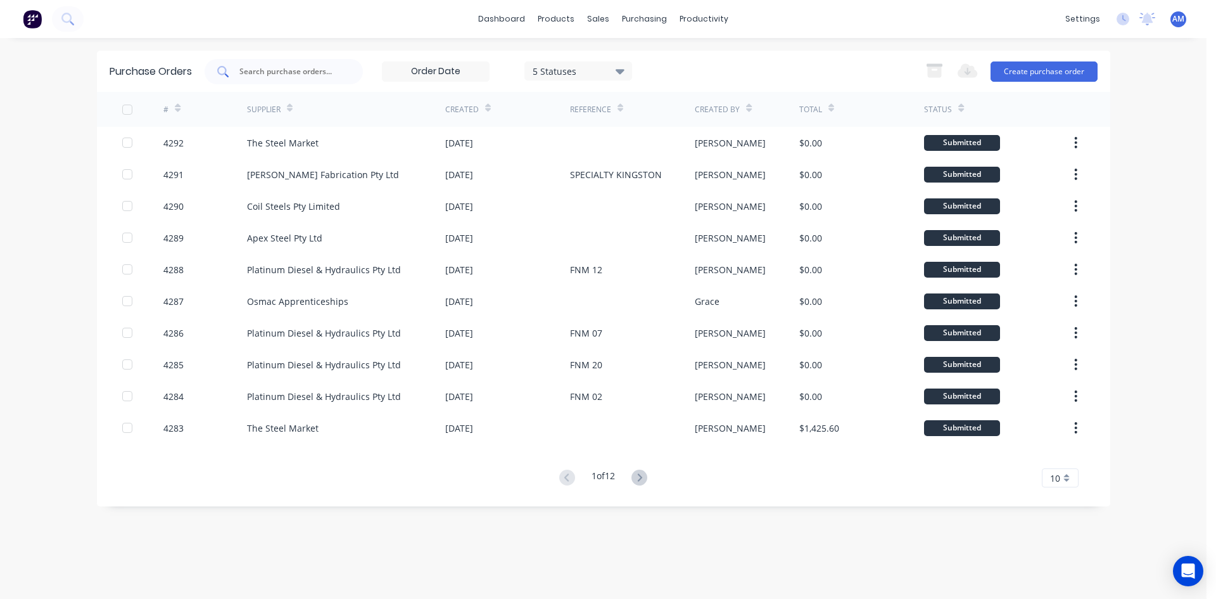
click at [258, 72] on input "text" at bounding box center [290, 71] width 105 height 13
type input "4269"
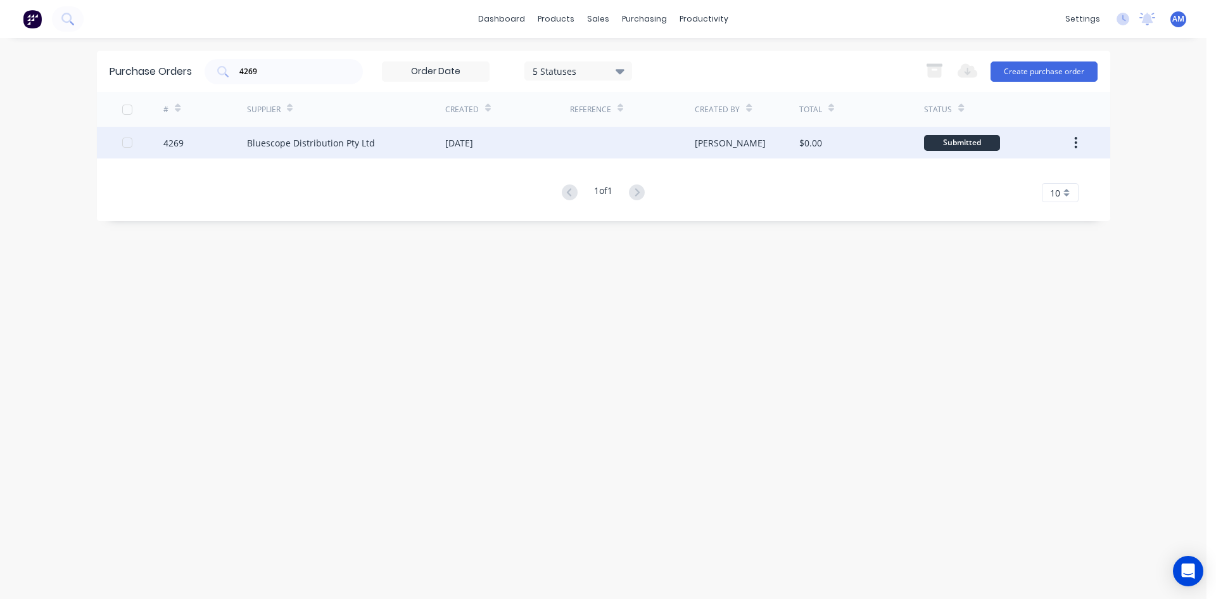
click at [473, 139] on div "[DATE]" at bounding box center [459, 142] width 28 height 13
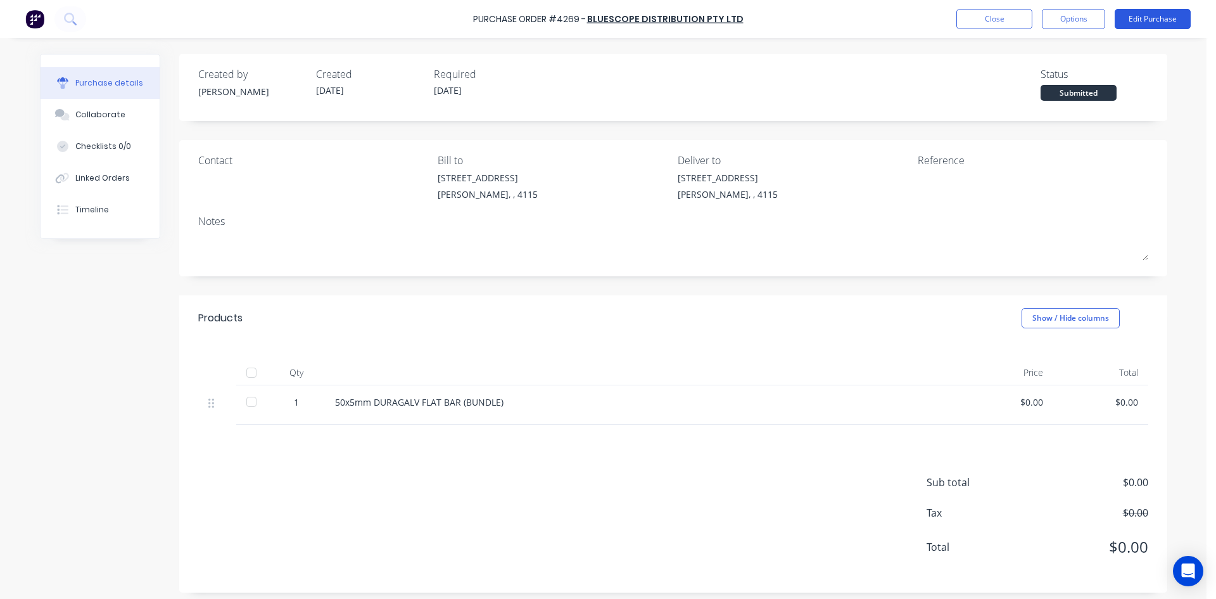
click at [1141, 20] on button "Edit Purchase" at bounding box center [1153, 19] width 76 height 20
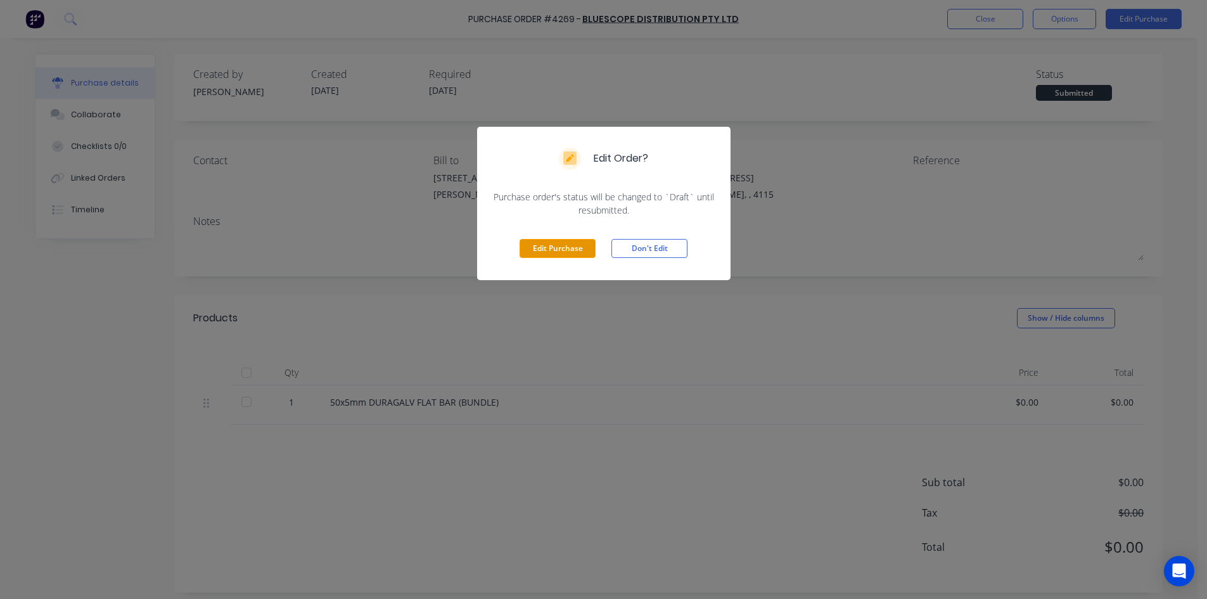
click at [593, 246] on button "Edit Purchase" at bounding box center [557, 248] width 76 height 19
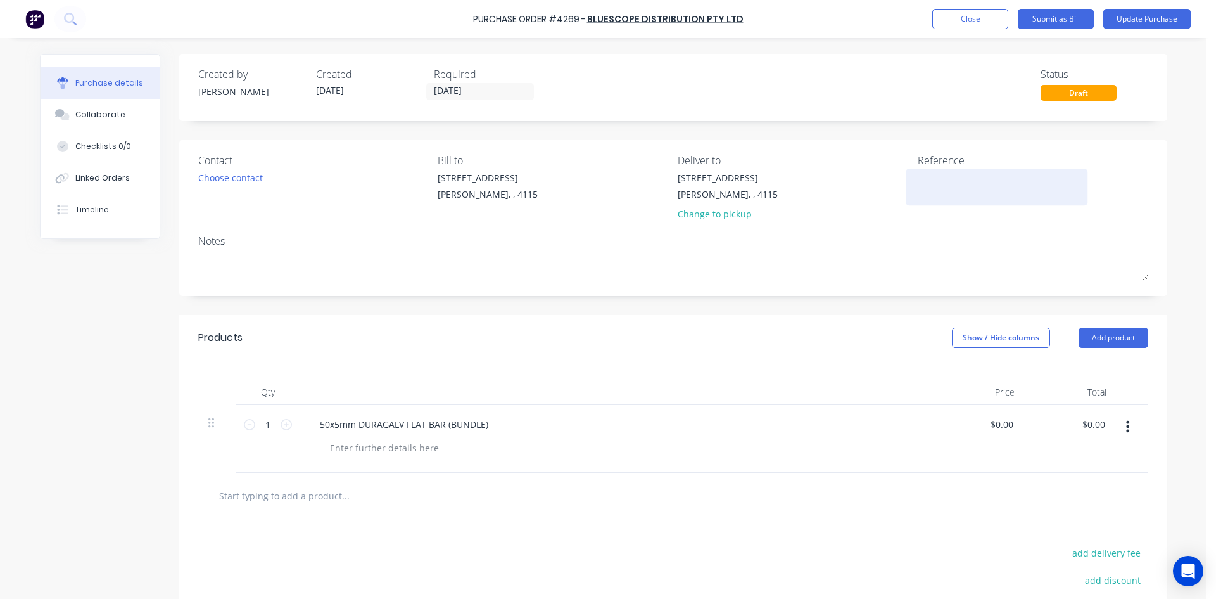
click at [918, 174] on textarea at bounding box center [997, 185] width 158 height 29
type textarea "5"
type textarea "x"
type textarea "57"
type textarea "x"
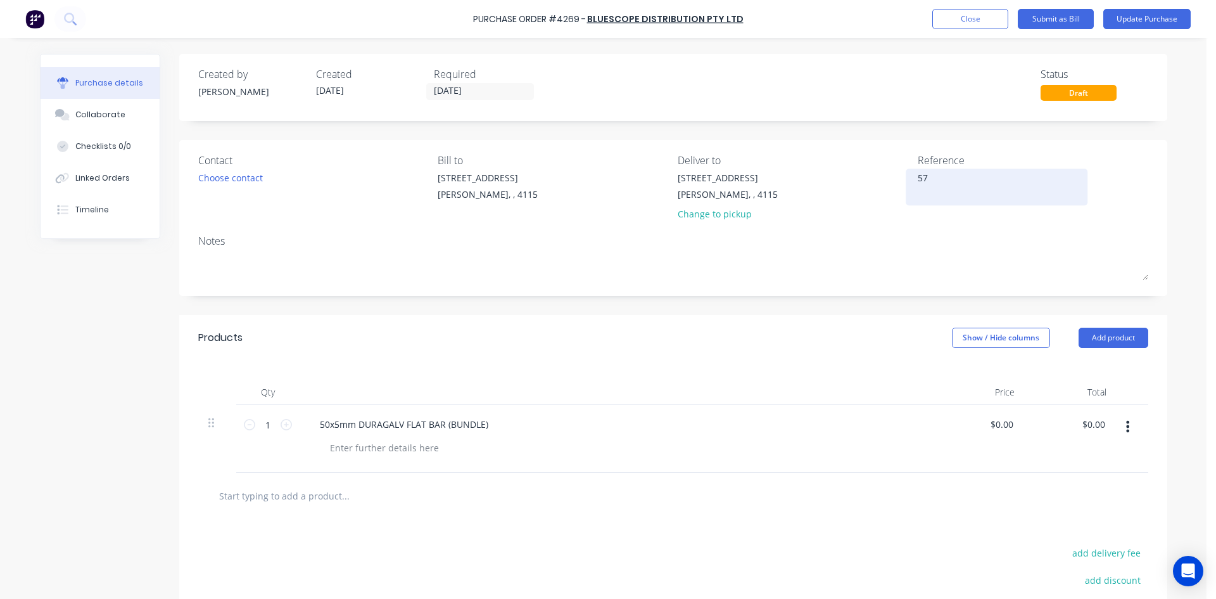
type textarea "576"
type textarea "x"
type textarea "5767"
type textarea "x"
type textarea "57676"
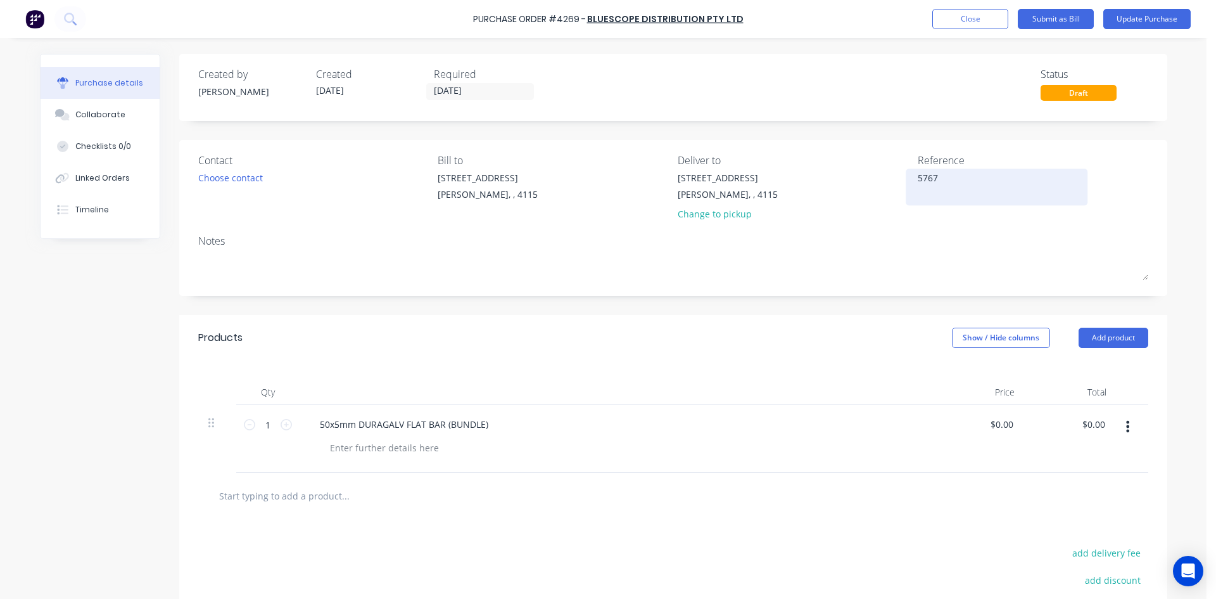
type textarea "x"
type textarea "576760"
type textarea "x"
type textarea "5767605"
type textarea "x"
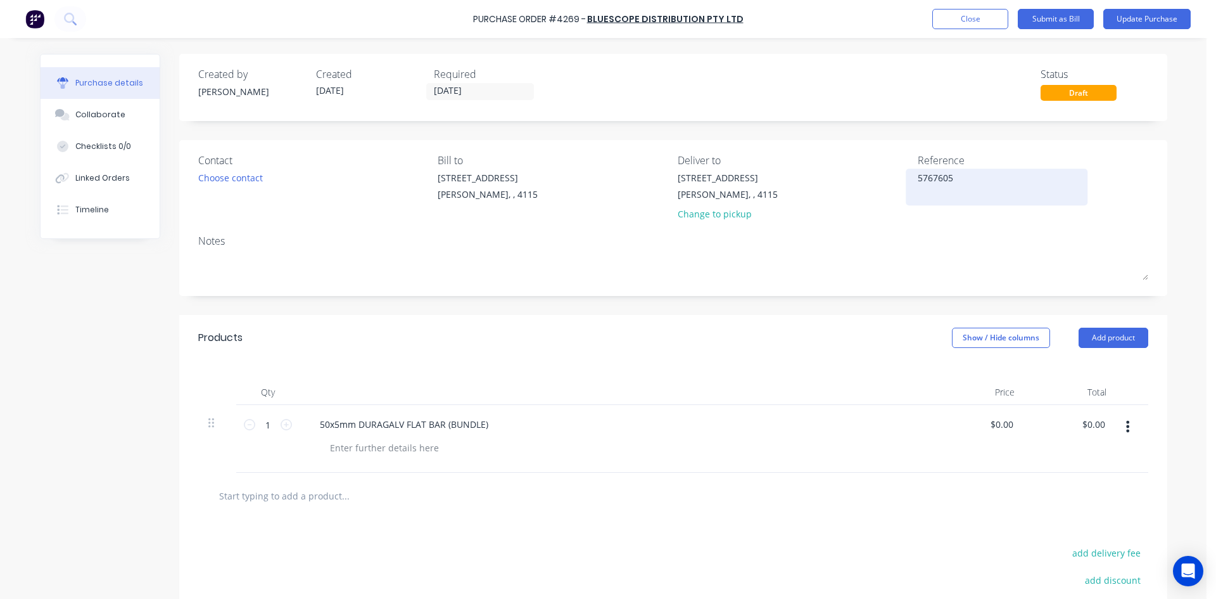
type textarea "57676050"
type textarea "x"
type textarea "57676050"
type textarea "x"
click at [1091, 418] on input "0.00" at bounding box center [1096, 424] width 24 height 18
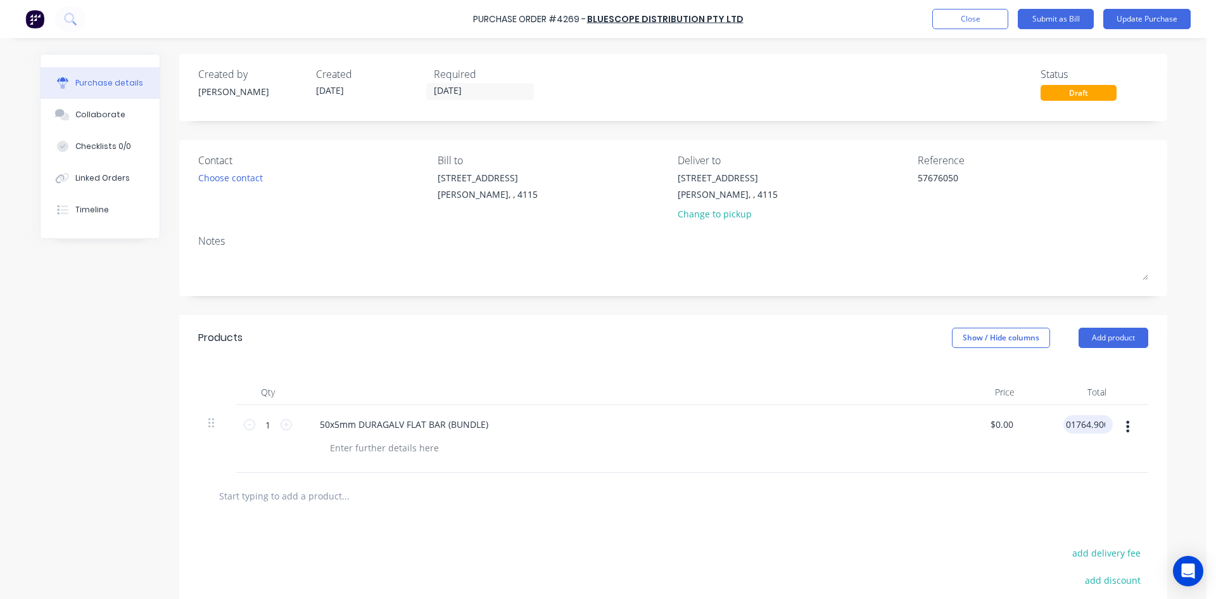
type input "01764.900"
type textarea "x"
type input "$1,764.90"
click at [1055, 457] on div "$1,764.90 01764.900" at bounding box center [1071, 439] width 92 height 68
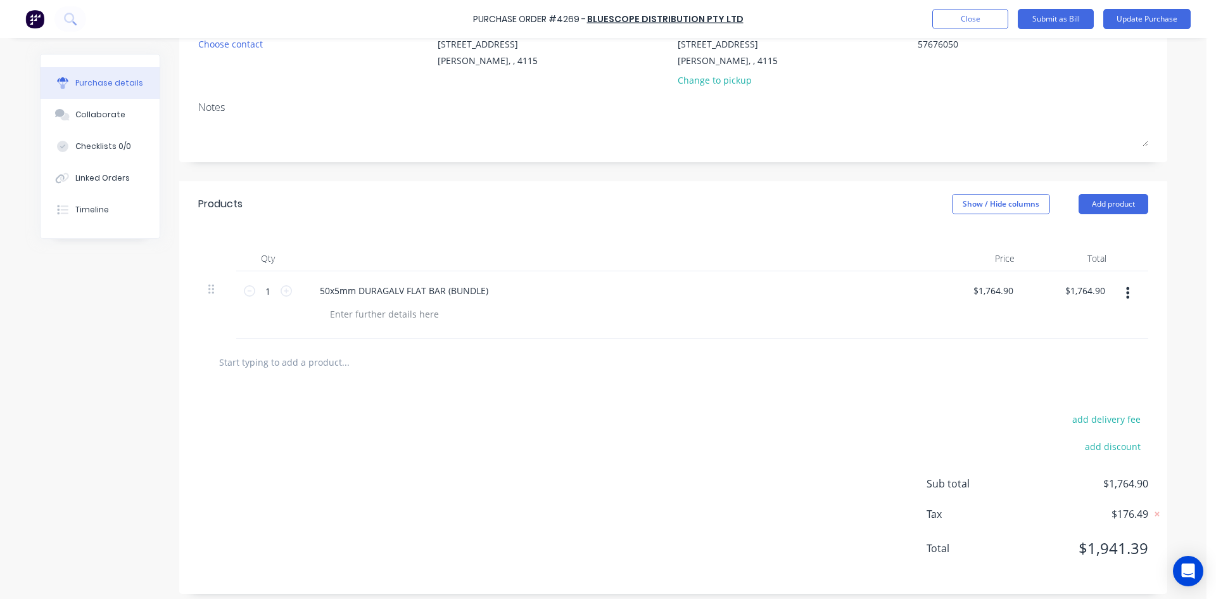
scroll to position [141, 0]
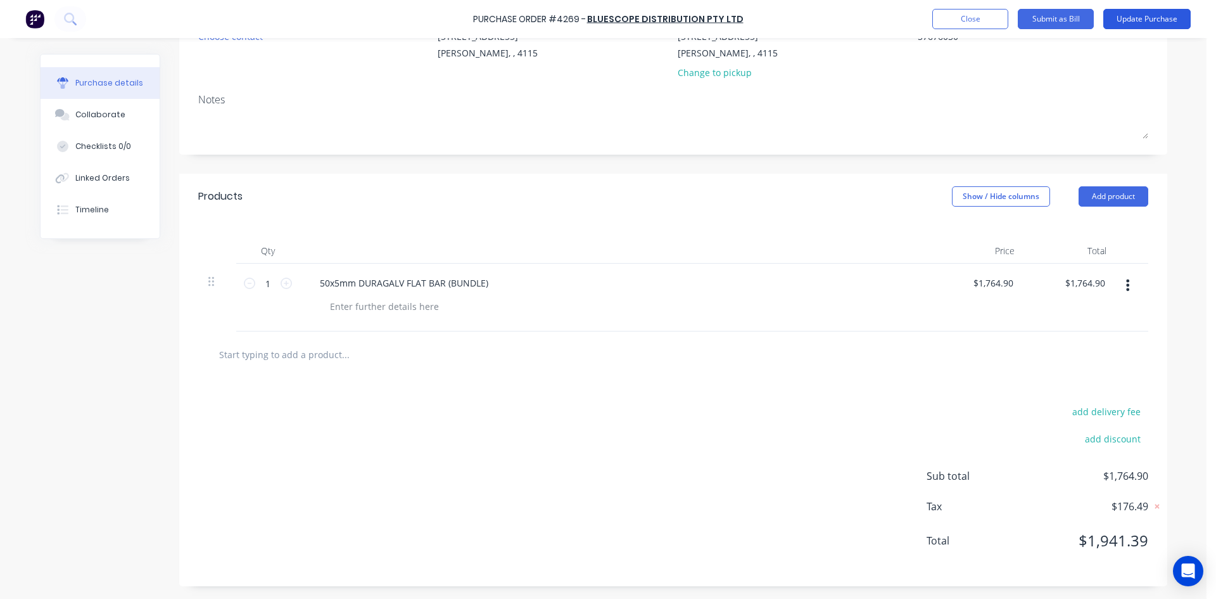
click at [1162, 22] on button "Update Purchase" at bounding box center [1146, 19] width 87 height 20
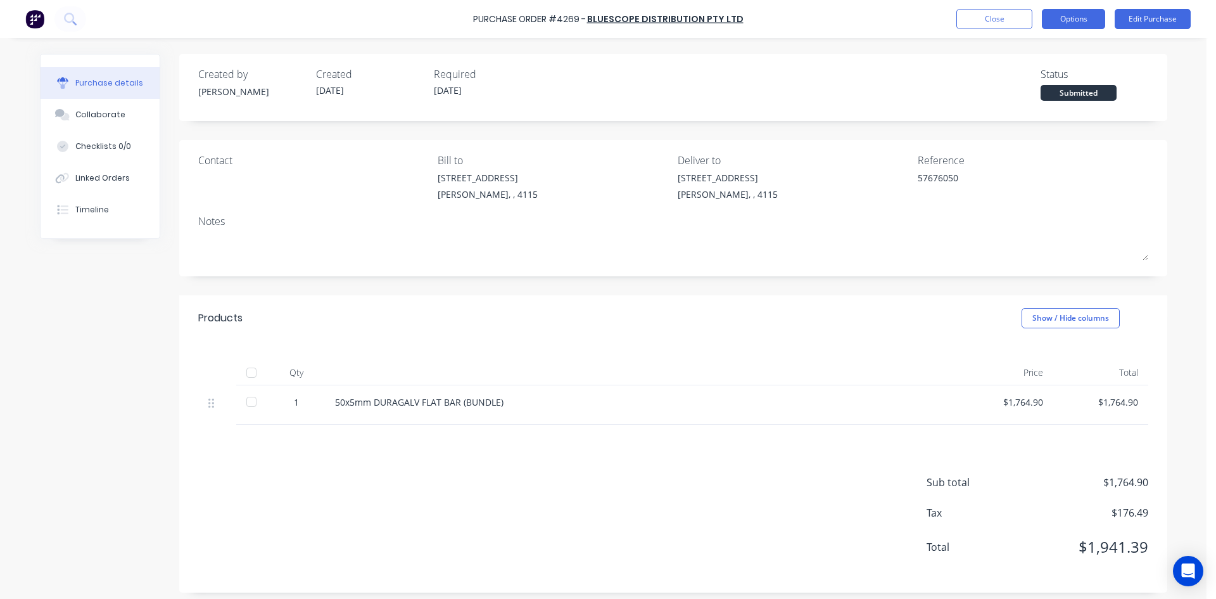
click at [1065, 18] on button "Options" at bounding box center [1073, 19] width 63 height 20
click at [939, 58] on div "Created by Hayden Created 08/09/25 Required 09/09/25 Status Submitted" at bounding box center [673, 87] width 988 height 67
click at [1054, 23] on button "Options" at bounding box center [1073, 19] width 63 height 20
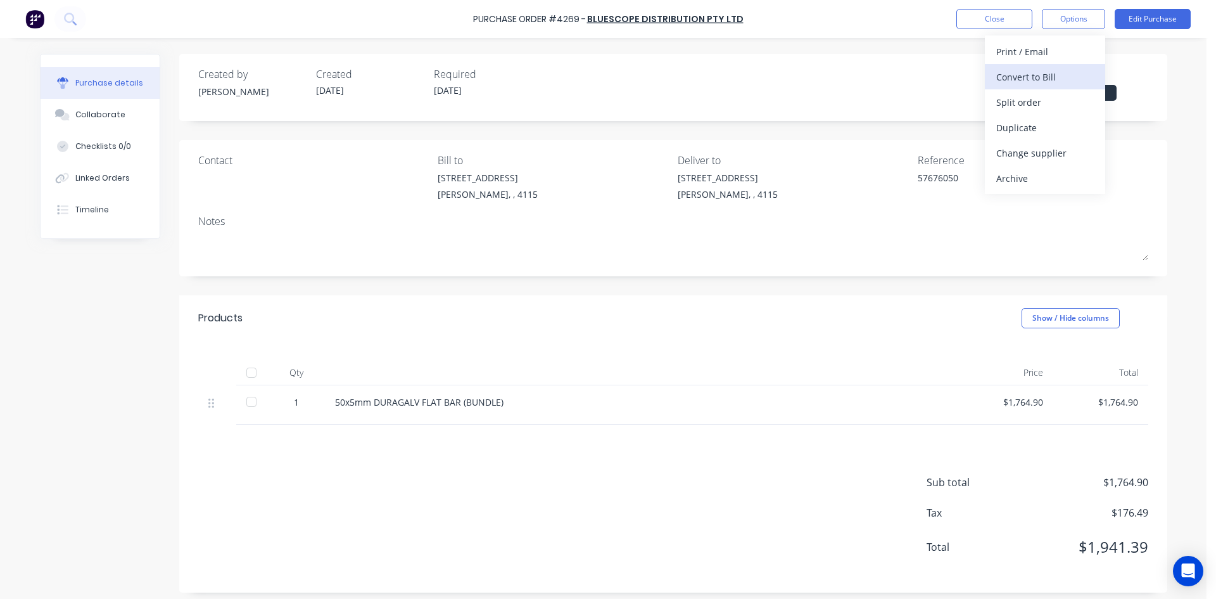
click at [1057, 71] on div "Convert to Bill" at bounding box center [1045, 77] width 98 height 18
type textarea "x"
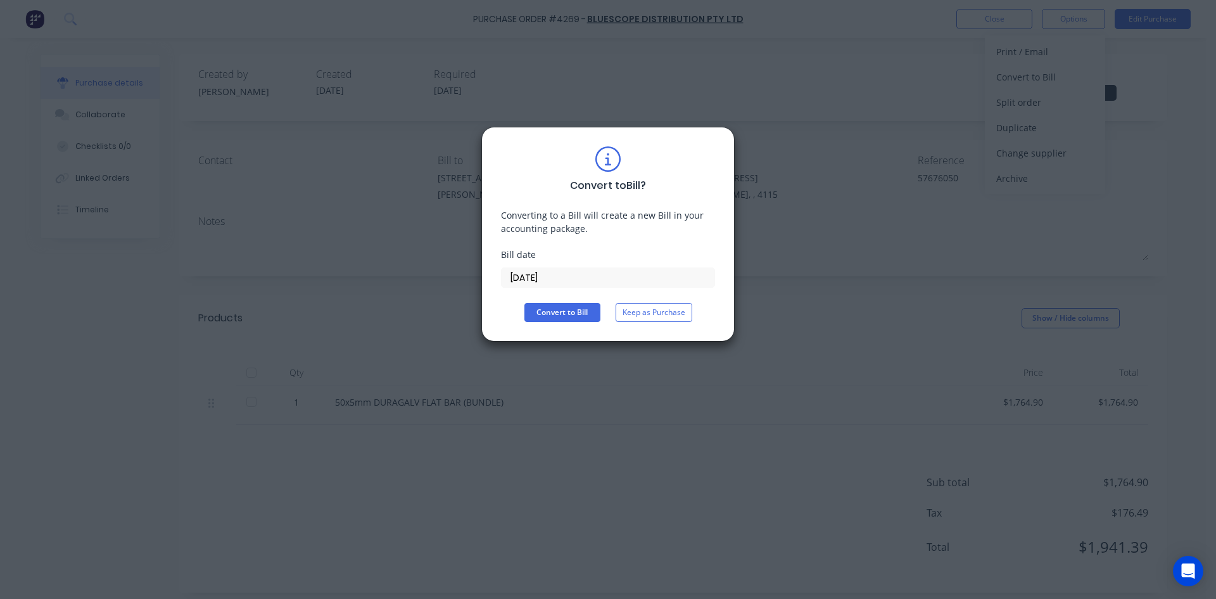
click at [549, 274] on input "[DATE]" at bounding box center [608, 277] width 213 height 19
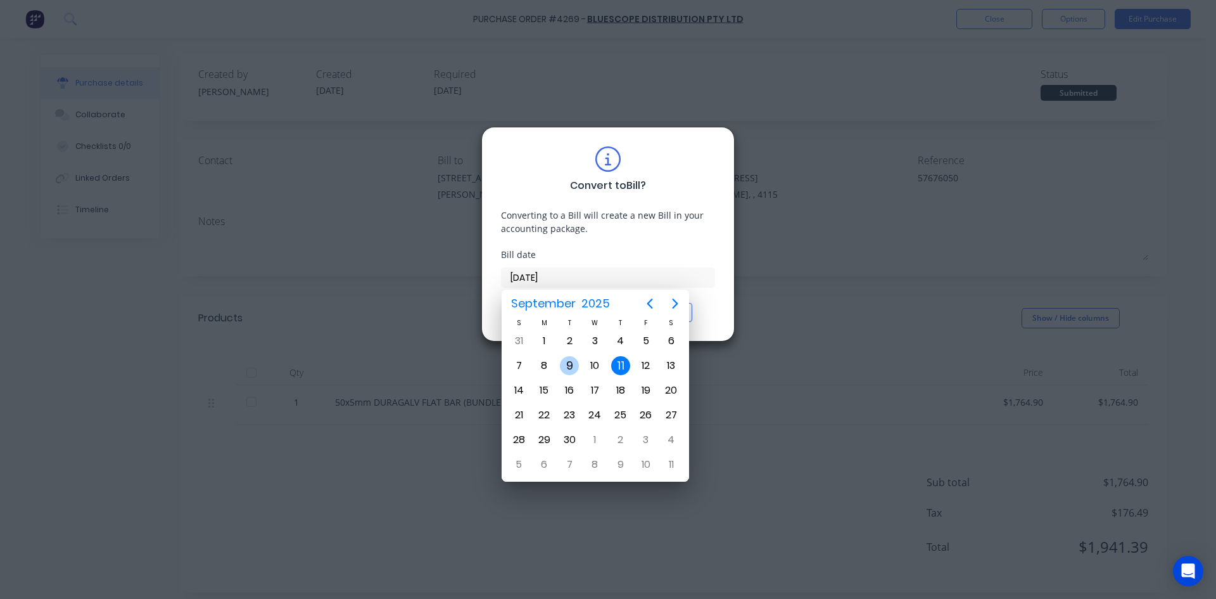
click at [574, 360] on div "9" at bounding box center [569, 365] width 19 height 19
type input "[DATE]"
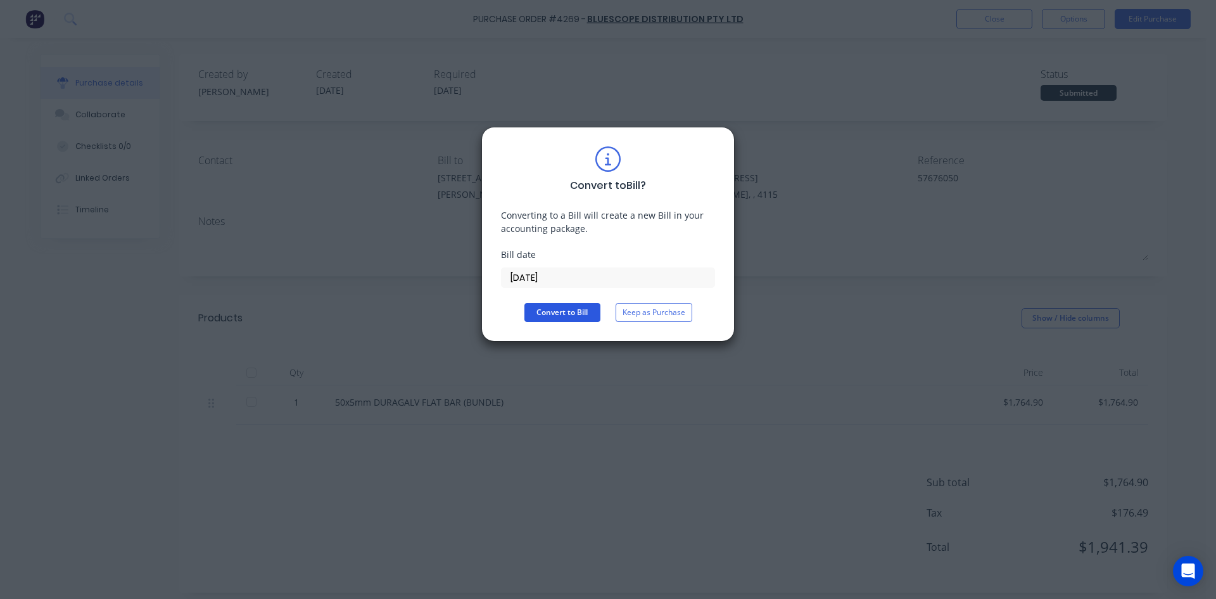
click at [576, 316] on button "Convert to Bill" at bounding box center [562, 312] width 76 height 19
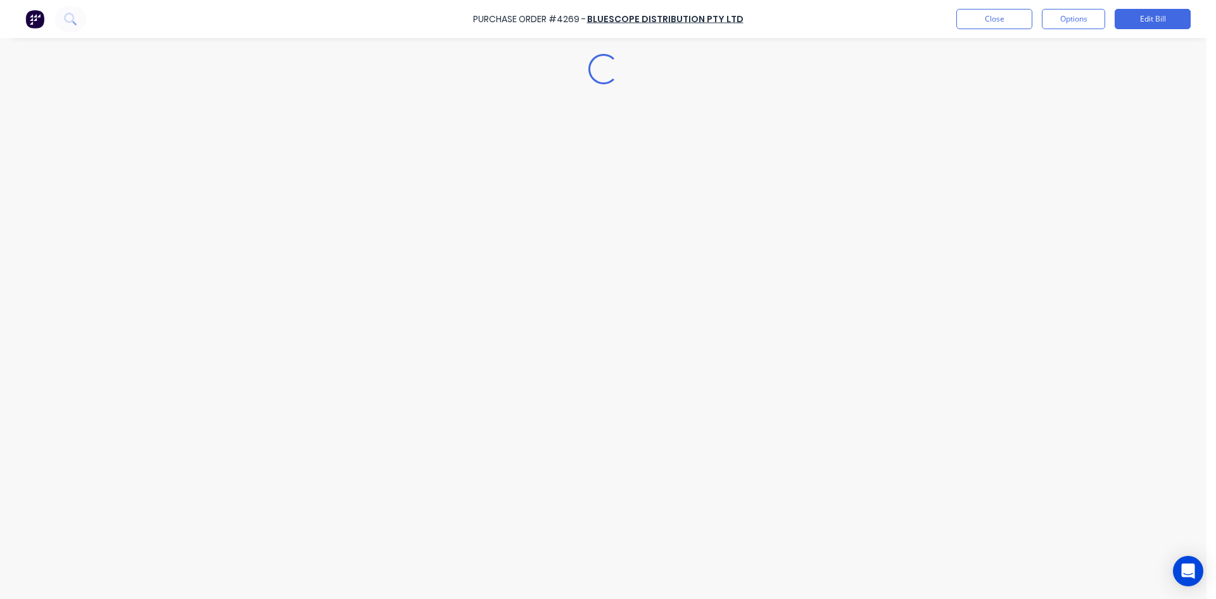
type textarea "x"
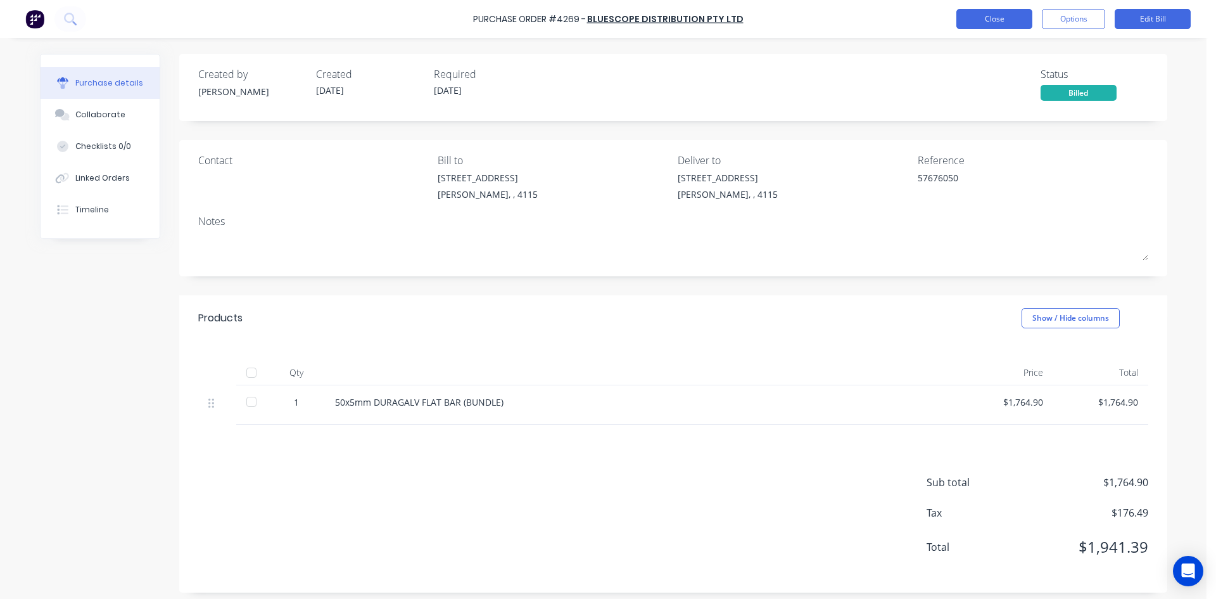
click at [972, 16] on button "Close" at bounding box center [994, 19] width 76 height 20
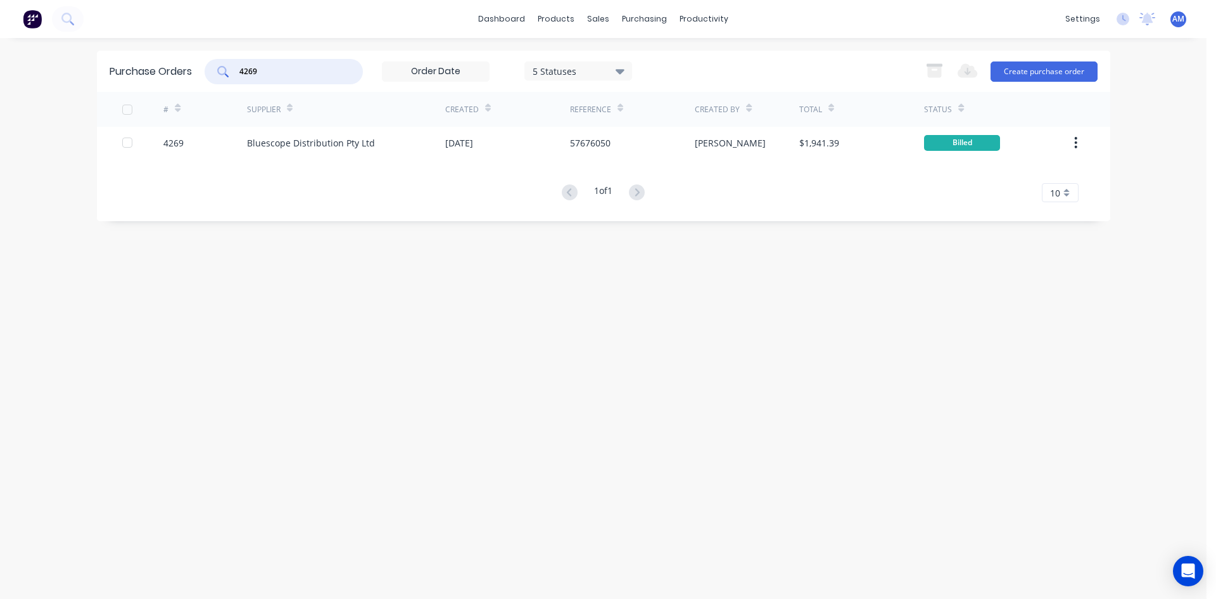
drag, startPoint x: 293, startPoint y: 72, endPoint x: 160, endPoint y: 74, distance: 133.7
click at [160, 74] on div "Purchase Orders 4269 5 Statuses 5 Statuses Export to Excel (XLSX) Create purcha…" at bounding box center [603, 71] width 1013 height 41
type input "4282"
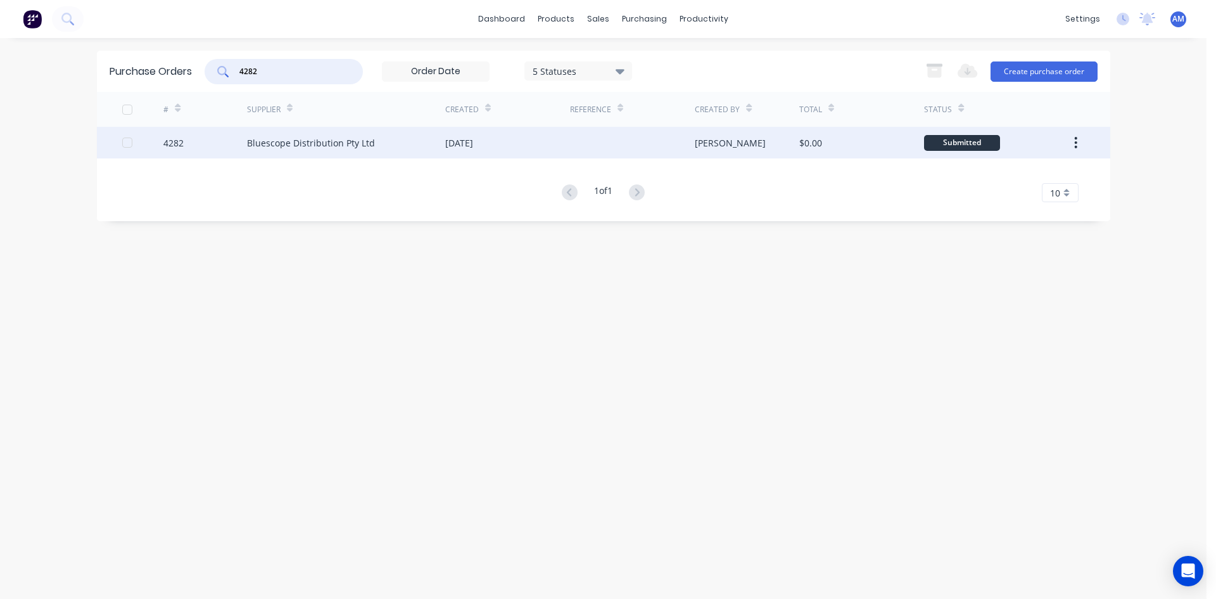
click at [506, 147] on div "[DATE]" at bounding box center [507, 143] width 125 height 32
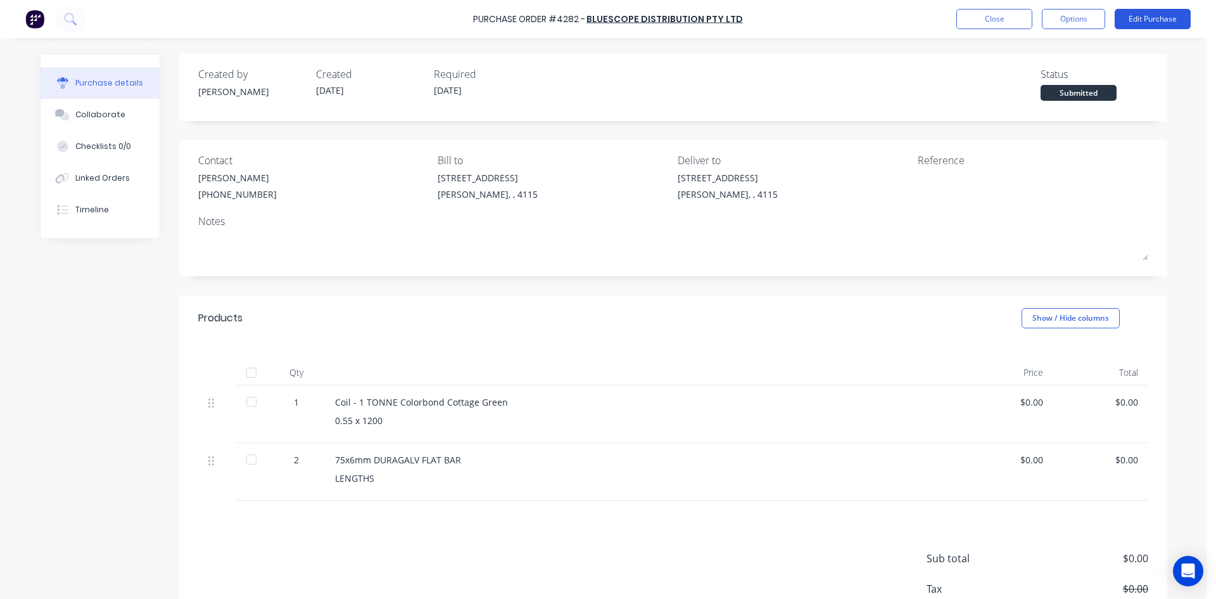
click at [1156, 16] on button "Edit Purchase" at bounding box center [1153, 19] width 76 height 20
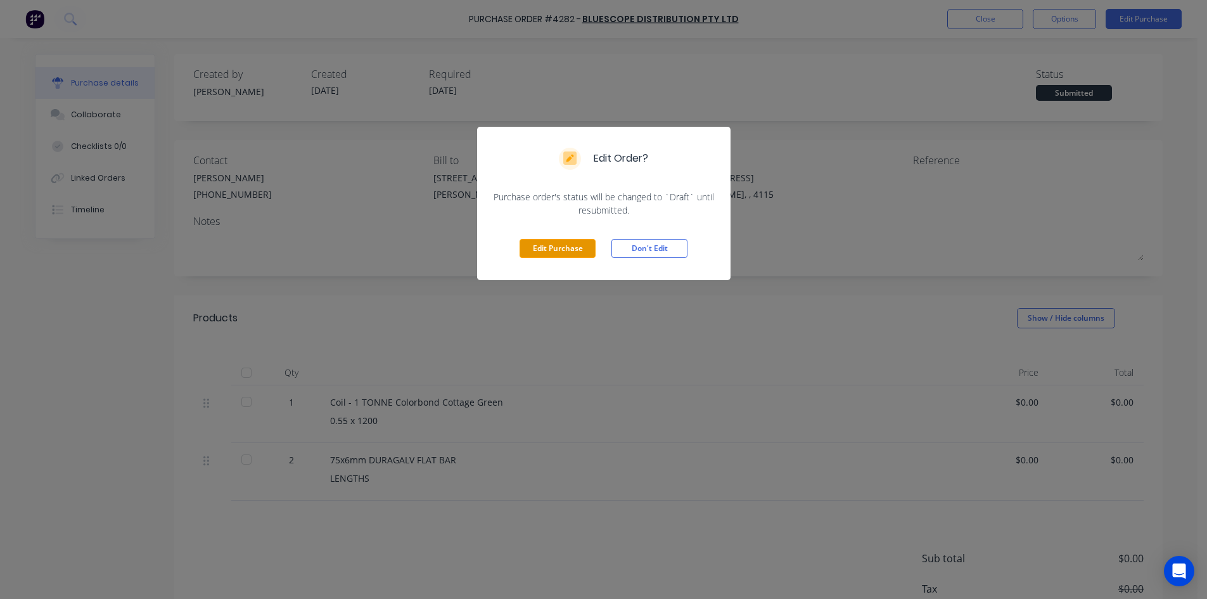
click at [560, 246] on button "Edit Purchase" at bounding box center [557, 248] width 76 height 19
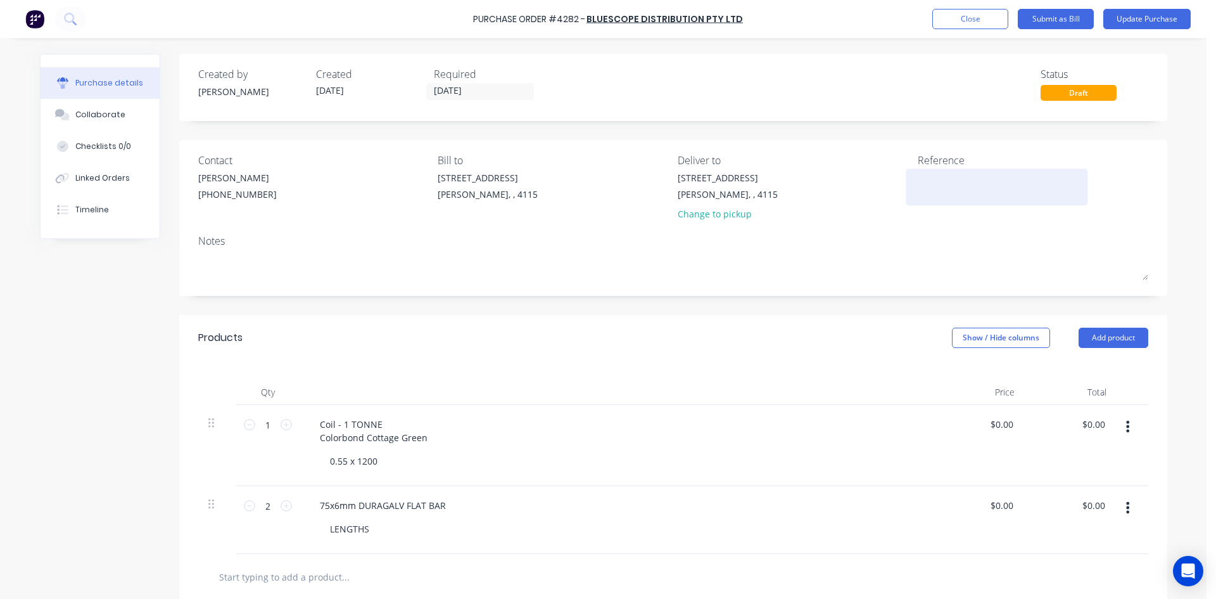
click at [925, 181] on textarea at bounding box center [997, 185] width 158 height 29
type textarea "57677271"
type textarea "x"
type textarea "57677271"
click at [1088, 502] on input "0.00" at bounding box center [1096, 505] width 24 height 18
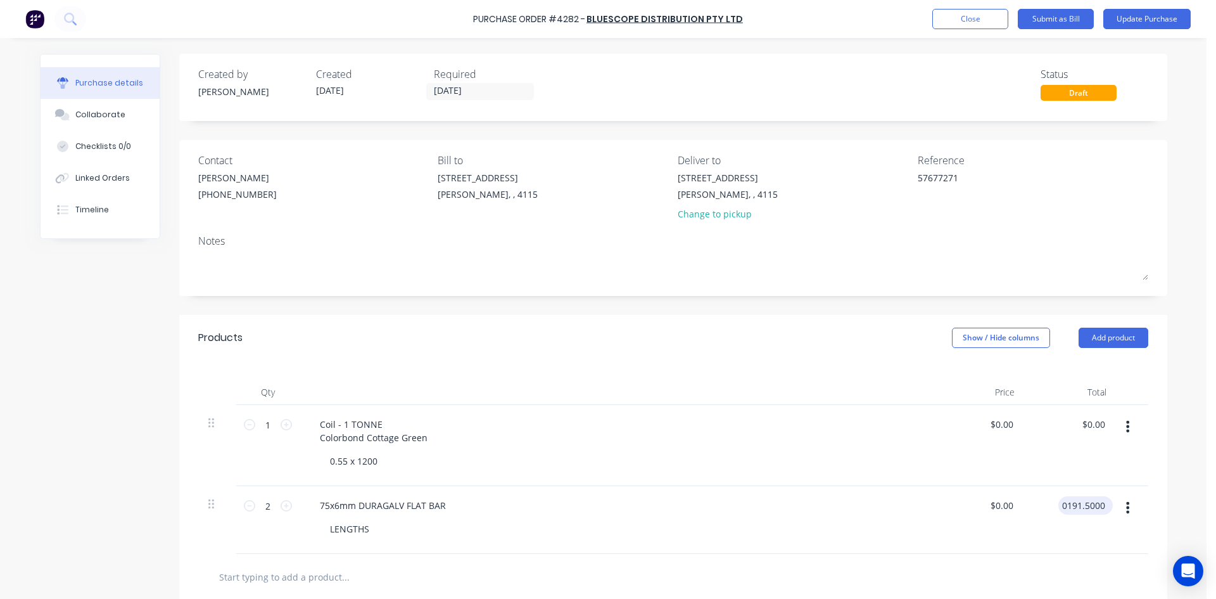
type input "0191.5000"
type textarea "x"
type input "$95.75"
type input "$191.50"
click at [1060, 538] on div "$191.50 0191.5000" at bounding box center [1071, 520] width 92 height 68
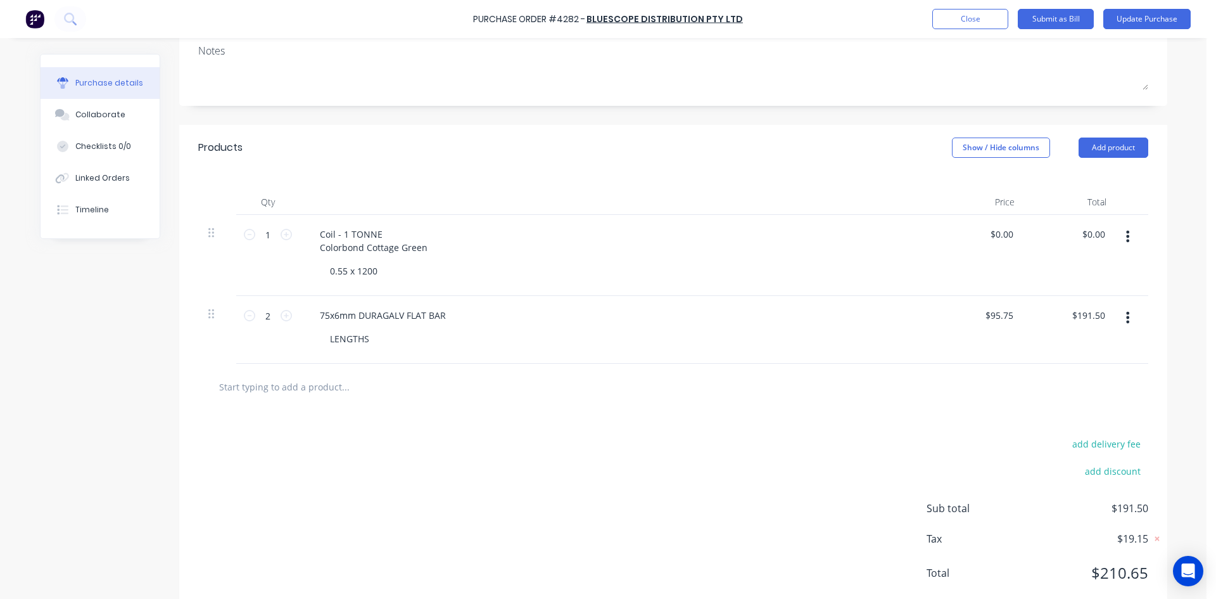
scroll to position [222, 0]
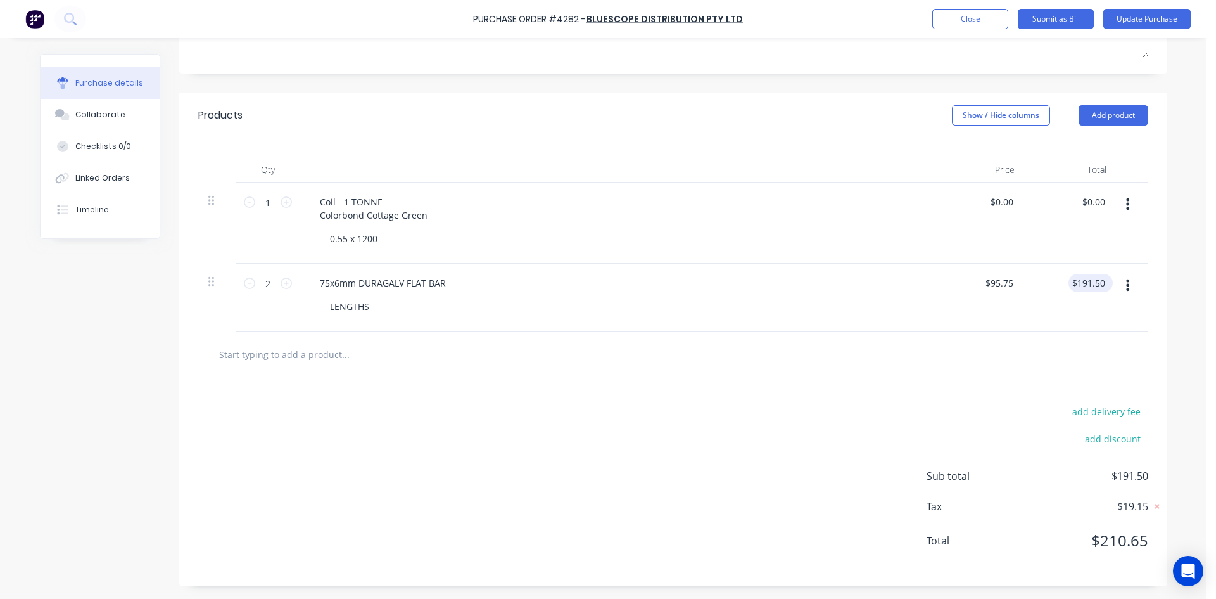
type textarea "x"
type input "191.50"
click at [1067, 286] on div "191.50 $191.50" at bounding box center [1071, 297] width 92 height 68
type textarea "x"
drag, startPoint x: 1074, startPoint y: 284, endPoint x: 1107, endPoint y: 285, distance: 33.6
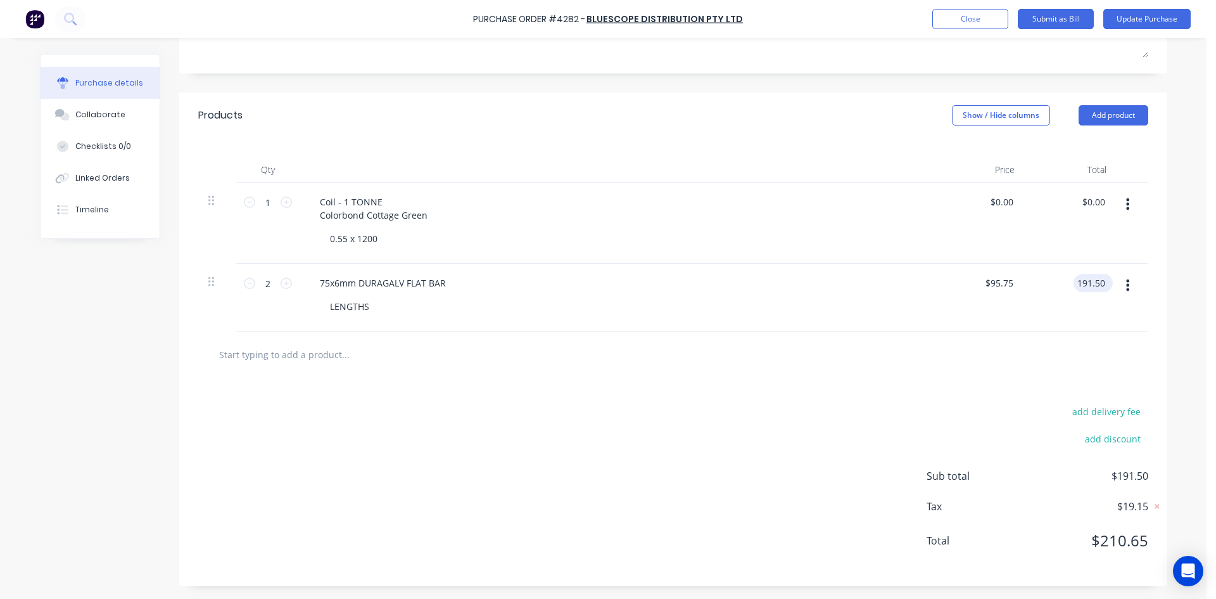
click at [1107, 285] on div "191.50 191.50" at bounding box center [1093, 283] width 39 height 18
type input "196.28"
type textarea "x"
type input "$98.14"
type input "$196.28"
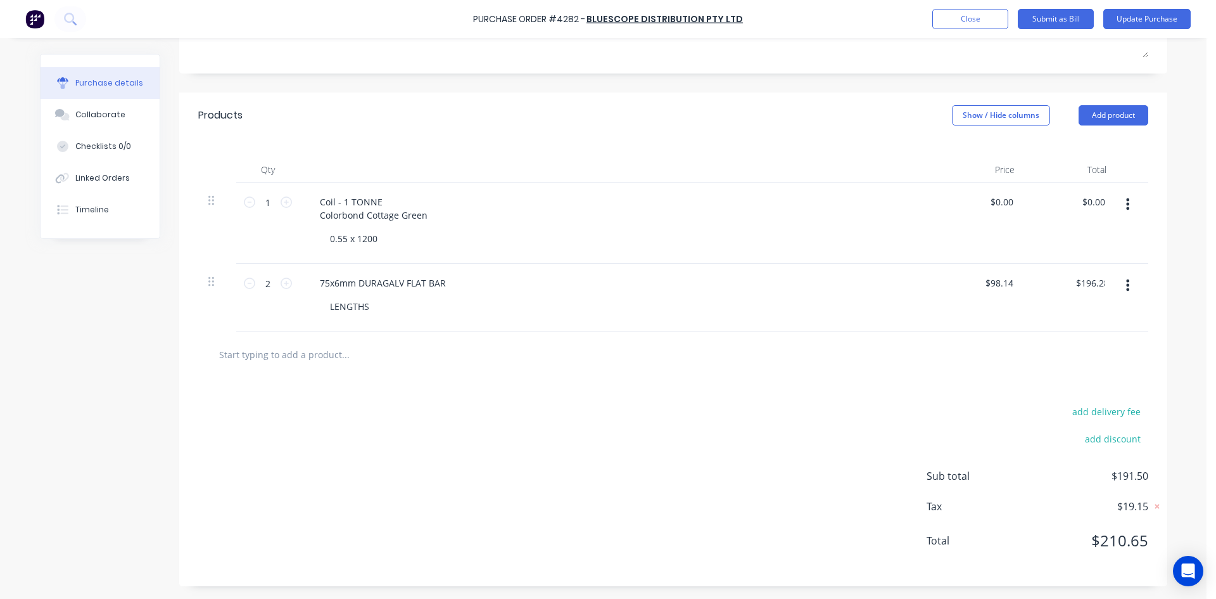
click at [1036, 320] on div "$196.28 196.28" at bounding box center [1071, 297] width 92 height 68
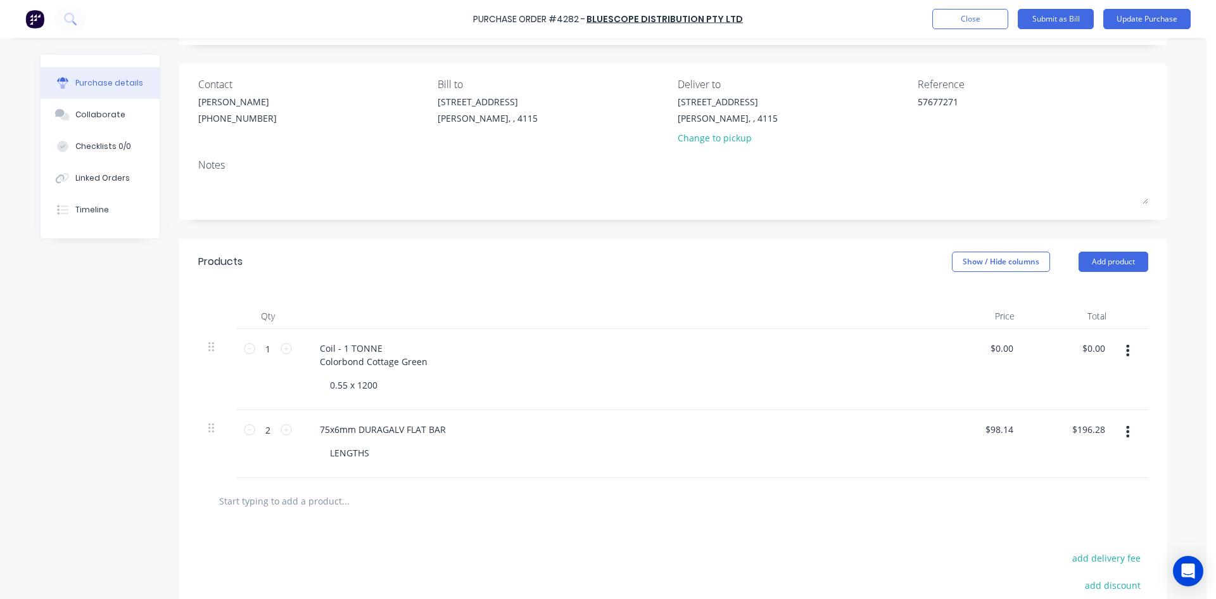
scroll to position [32, 0]
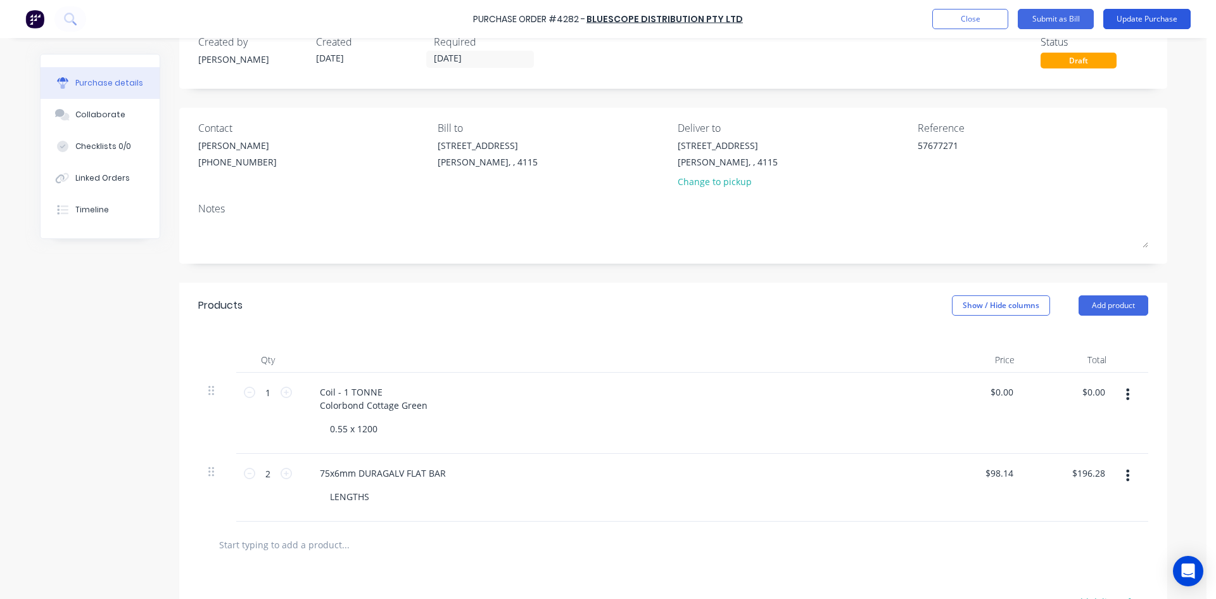
click at [1185, 18] on button "Update Purchase" at bounding box center [1146, 19] width 87 height 20
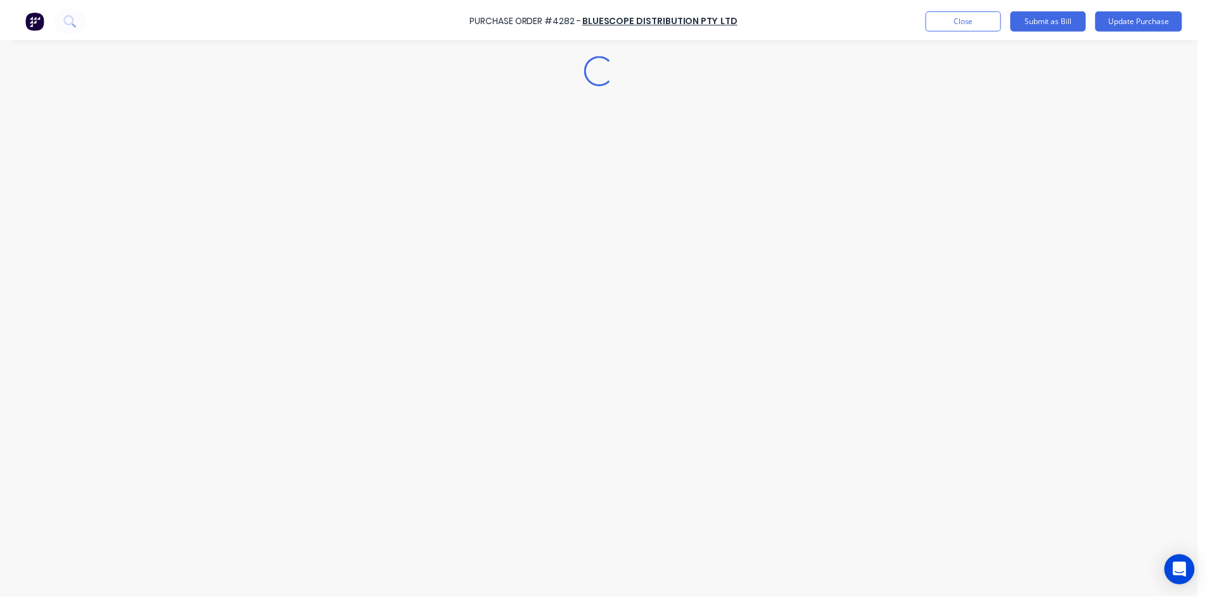
scroll to position [0, 0]
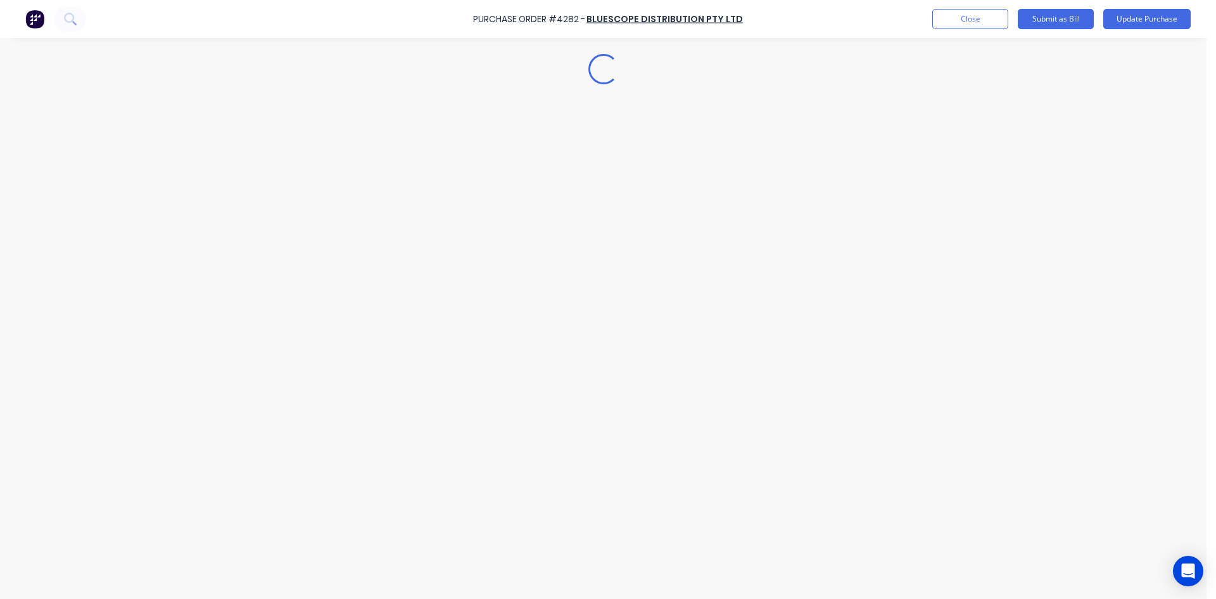
type textarea "x"
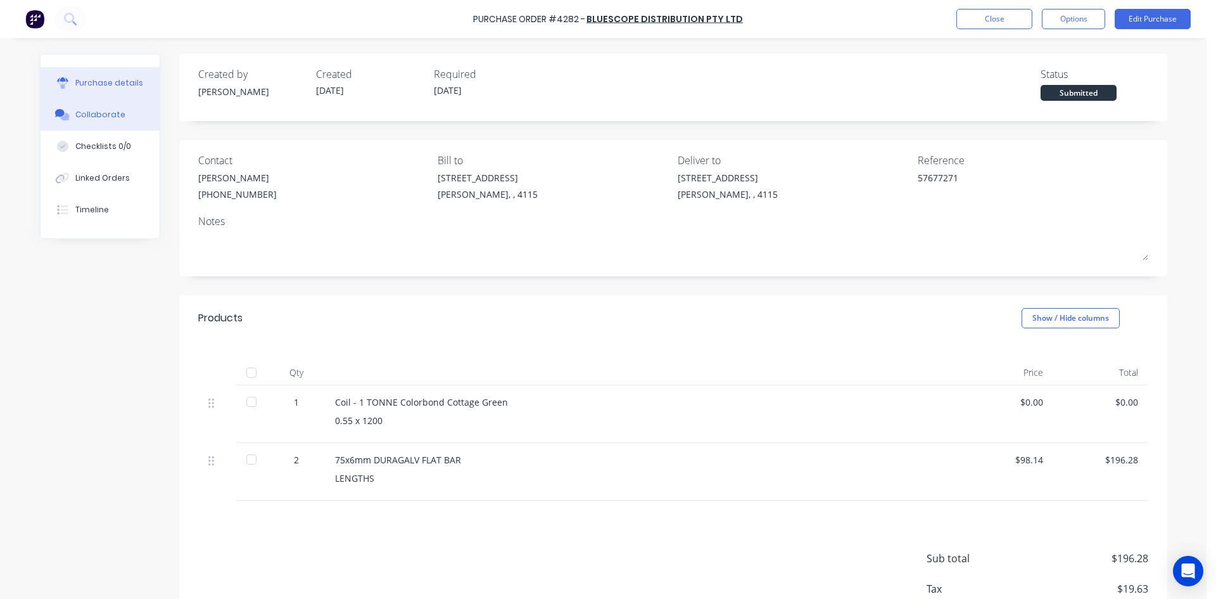
click at [97, 117] on div "Collaborate" at bounding box center [100, 114] width 50 height 11
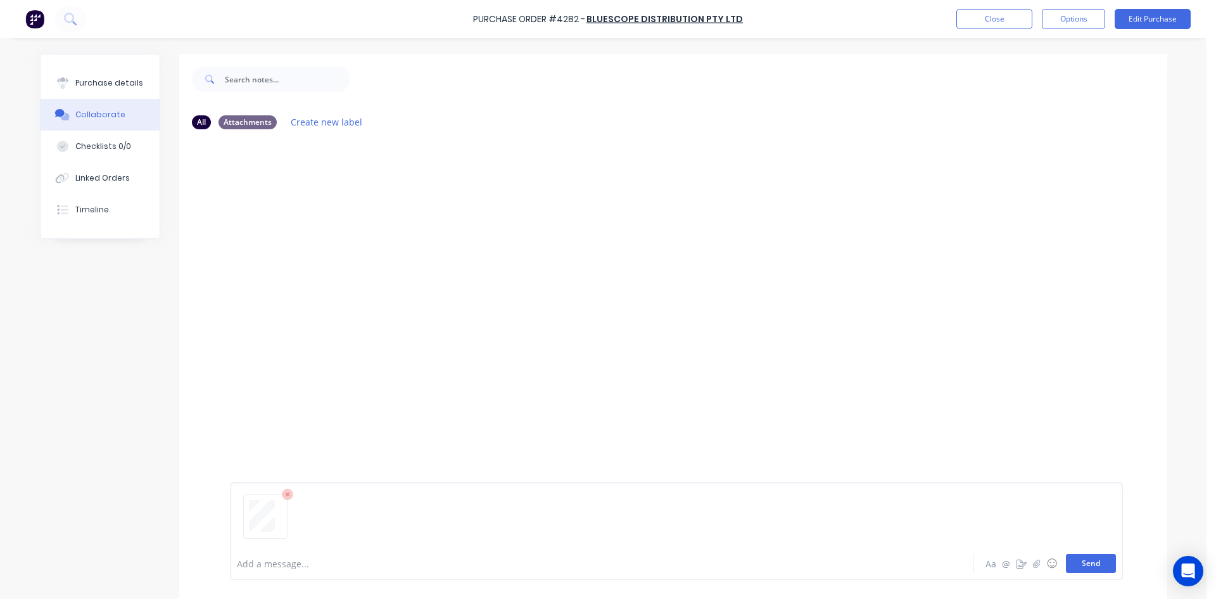
click at [1084, 561] on button "Send" at bounding box center [1091, 563] width 50 height 19
click at [996, 17] on button "Close" at bounding box center [994, 19] width 76 height 20
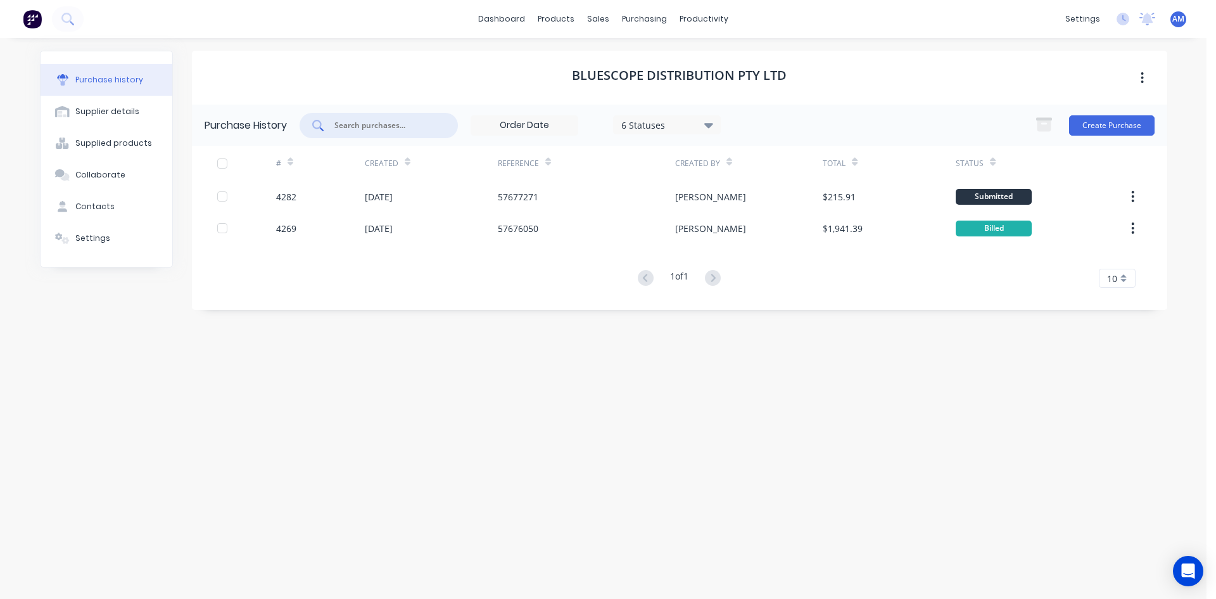
click at [364, 127] on input "text" at bounding box center [385, 125] width 105 height 13
type input "4269"
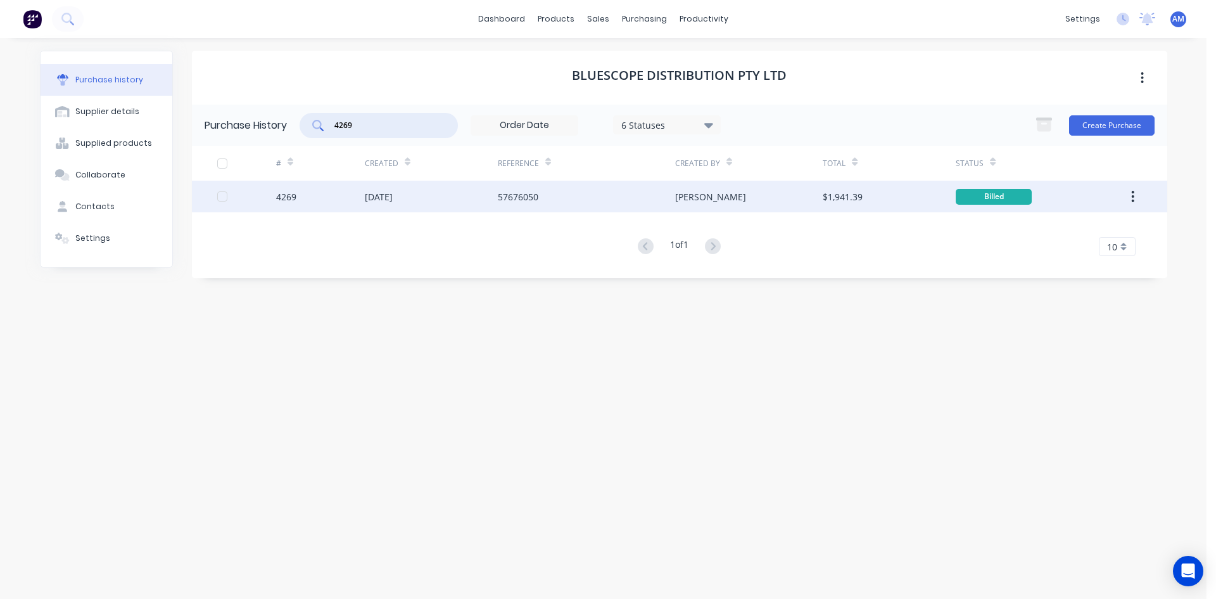
click at [550, 193] on div "57676050" at bounding box center [586, 197] width 177 height 32
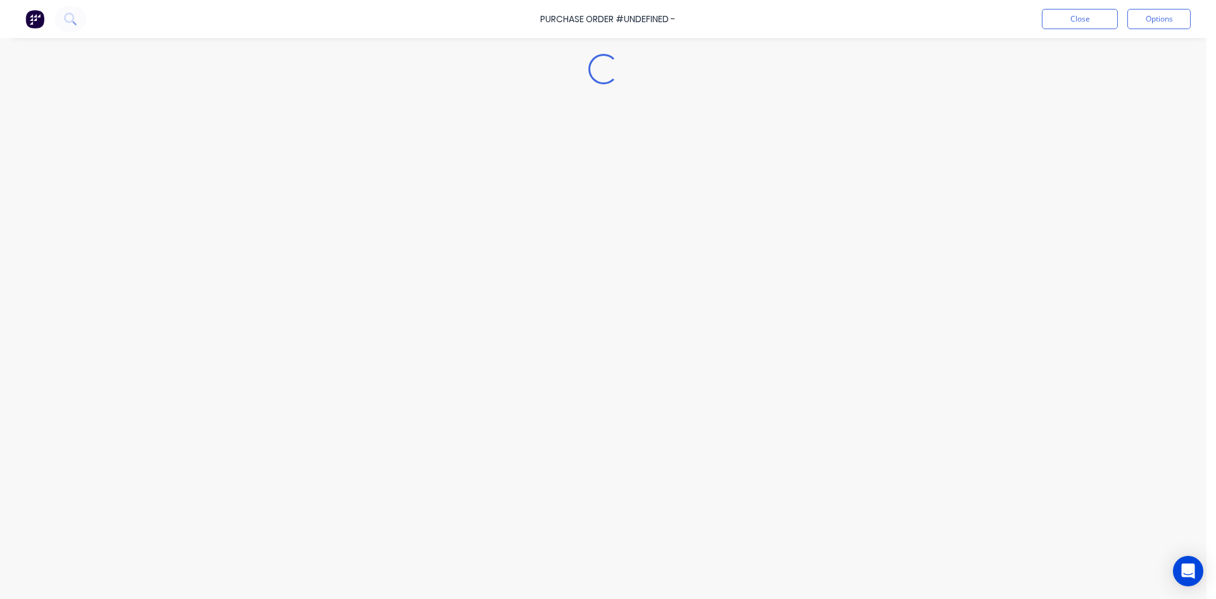
type textarea "x"
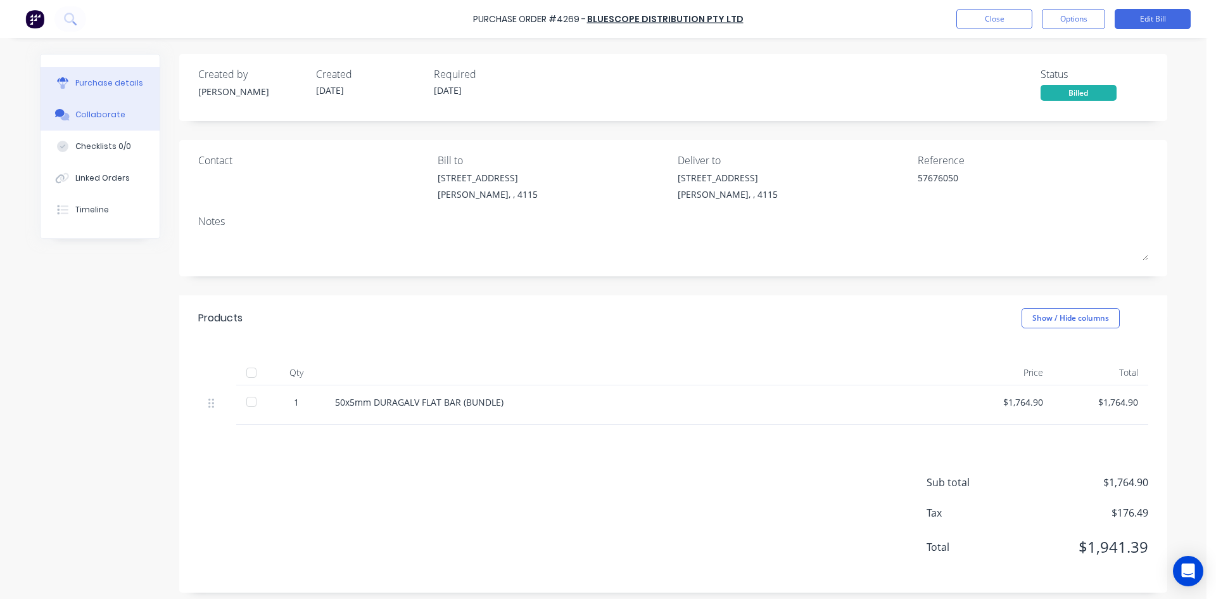
drag, startPoint x: 77, startPoint y: 120, endPoint x: 54, endPoint y: 115, distance: 23.5
click at [77, 120] on button "Collaborate" at bounding box center [100, 115] width 119 height 32
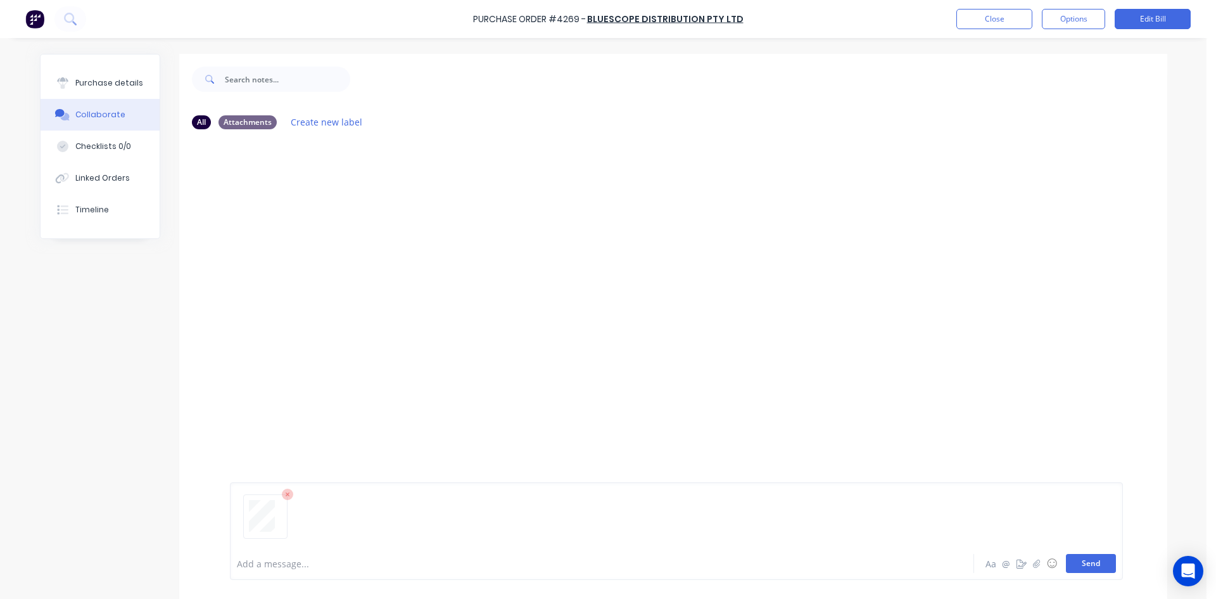
click at [1084, 568] on button "Send" at bounding box center [1091, 563] width 50 height 19
click at [1095, 21] on button "Options" at bounding box center [1073, 19] width 63 height 20
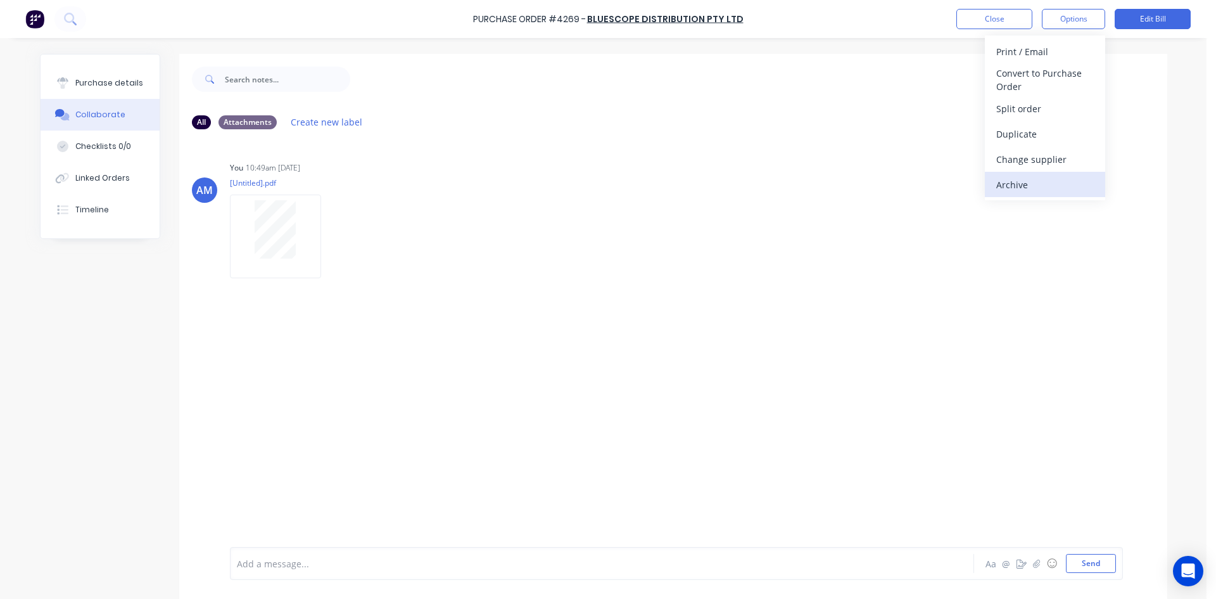
click at [1031, 185] on div "Archive" at bounding box center [1045, 184] width 98 height 18
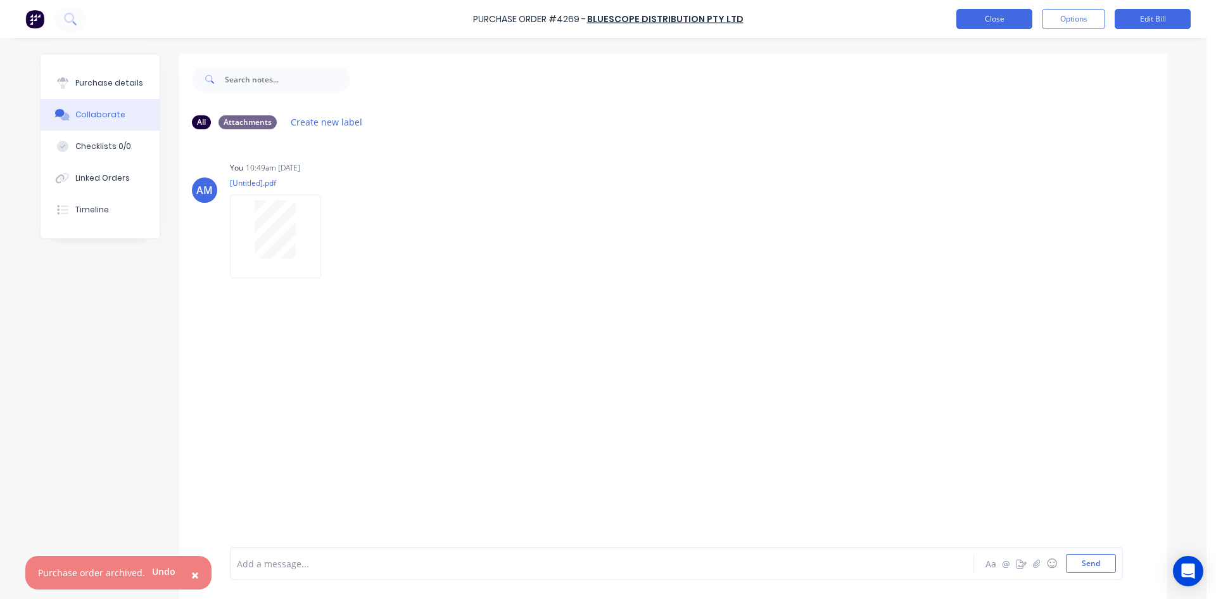
click at [992, 13] on button "Close" at bounding box center [994, 19] width 76 height 20
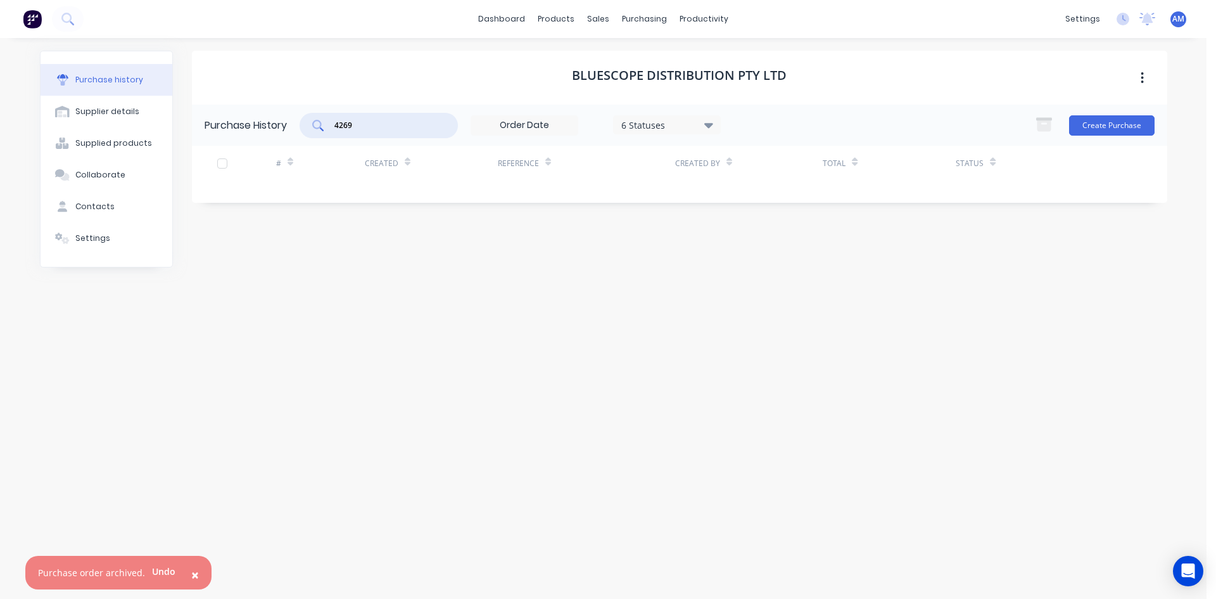
drag, startPoint x: 376, startPoint y: 129, endPoint x: 268, endPoint y: 135, distance: 108.5
click at [269, 135] on div "Purchase History 4269 6 Statuses 6 Statuses Create Purchase" at bounding box center [679, 125] width 975 height 41
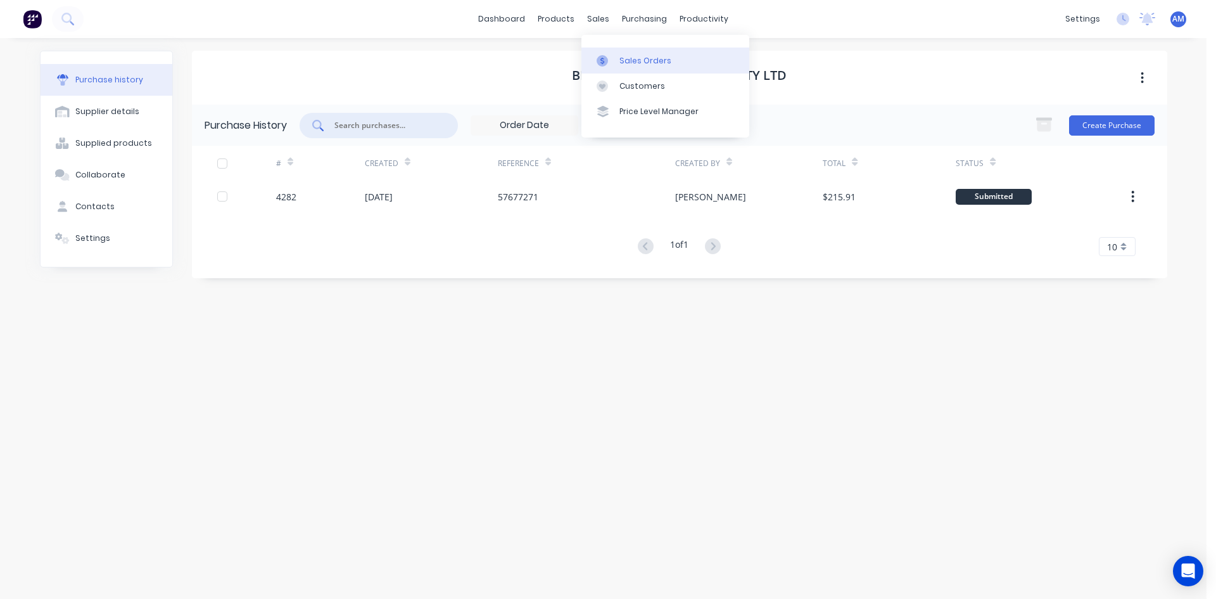
click at [618, 67] on link "Sales Orders" at bounding box center [665, 60] width 168 height 25
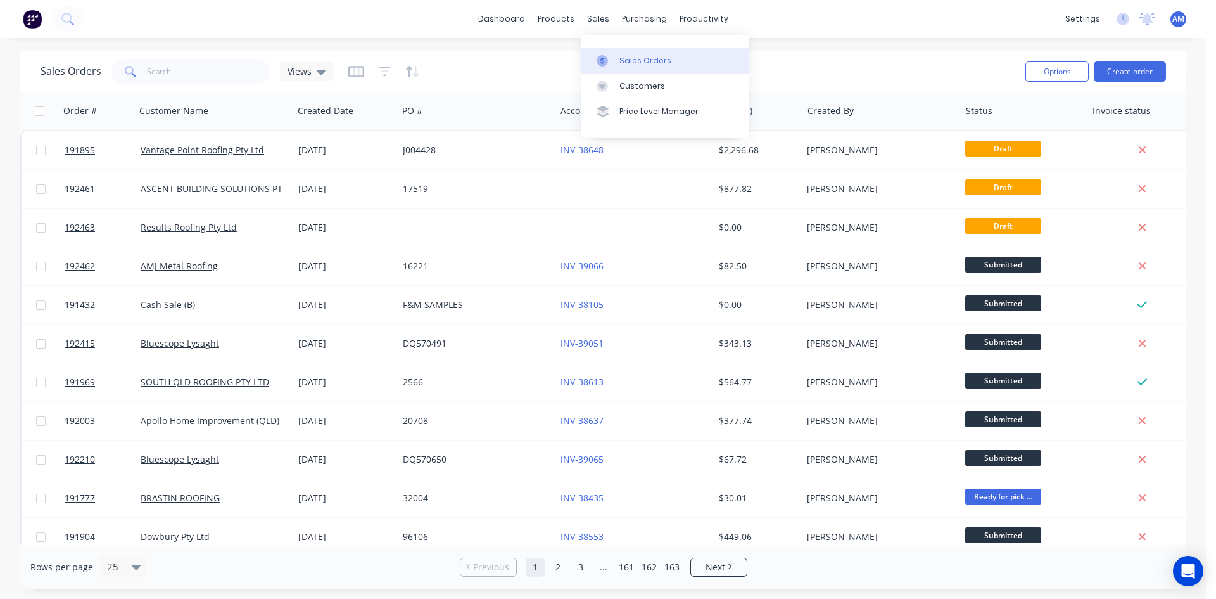
click at [612, 51] on link "Sales Orders" at bounding box center [665, 60] width 168 height 25
click at [631, 87] on div "Customers" at bounding box center [642, 85] width 46 height 11
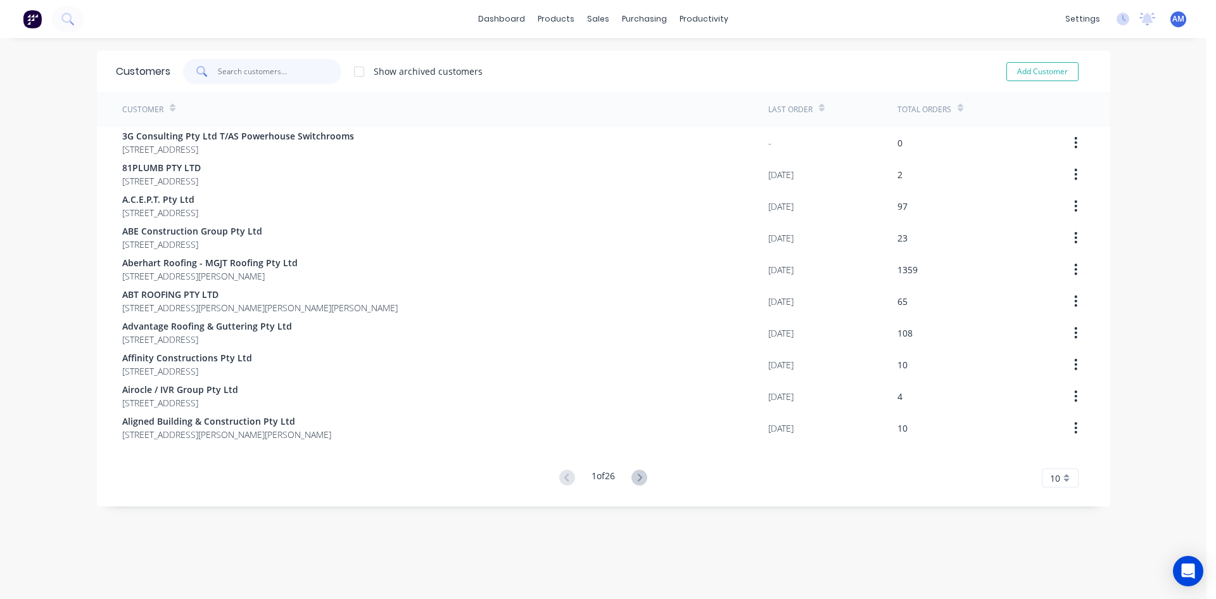
click at [315, 69] on input "text" at bounding box center [280, 71] width 124 height 25
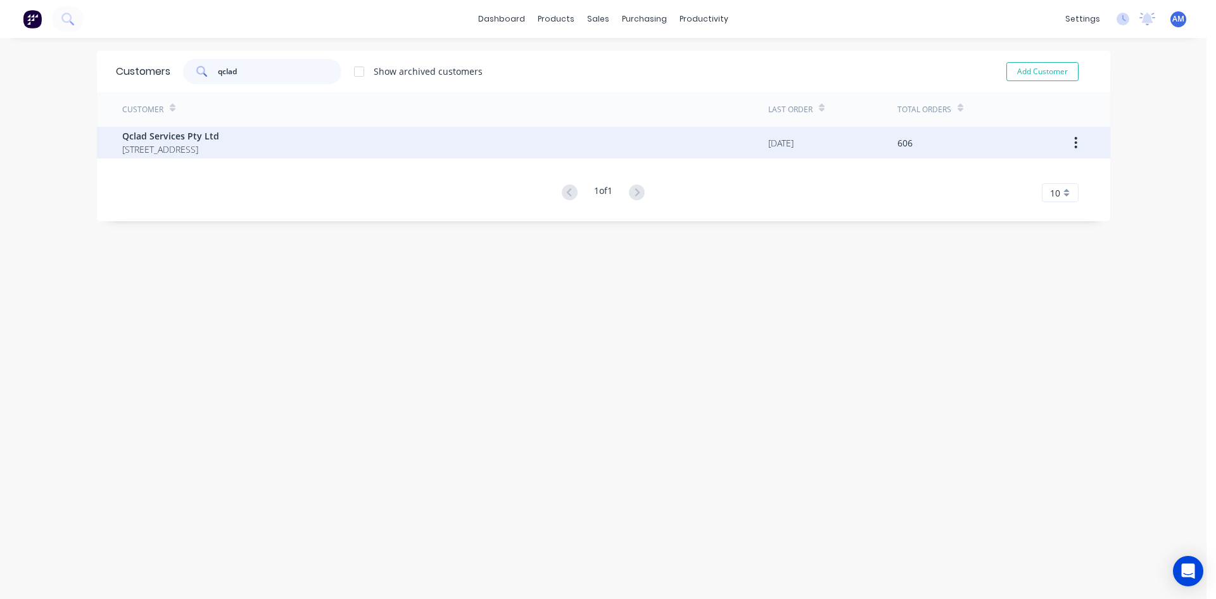
type input "qclad"
click at [219, 141] on span "Qclad Services Pty Ltd" at bounding box center [170, 135] width 97 height 13
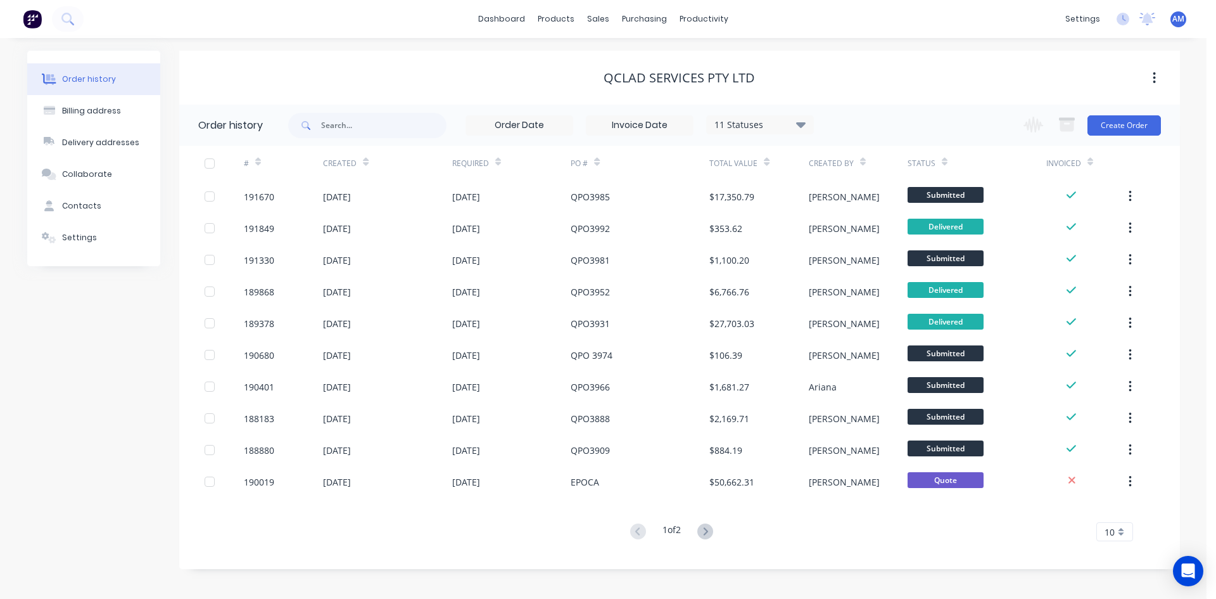
click at [1115, 527] on div "10" at bounding box center [1114, 531] width 37 height 19
click at [1114, 516] on div "35" at bounding box center [1114, 510] width 35 height 22
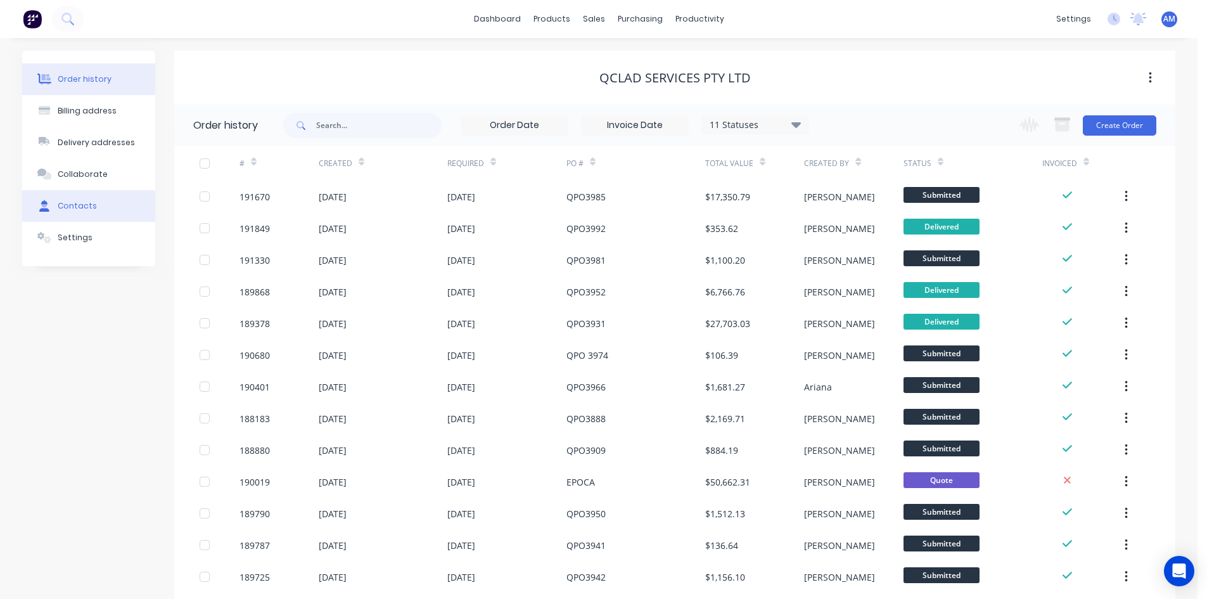
click at [98, 207] on button "Contacts" at bounding box center [88, 206] width 133 height 32
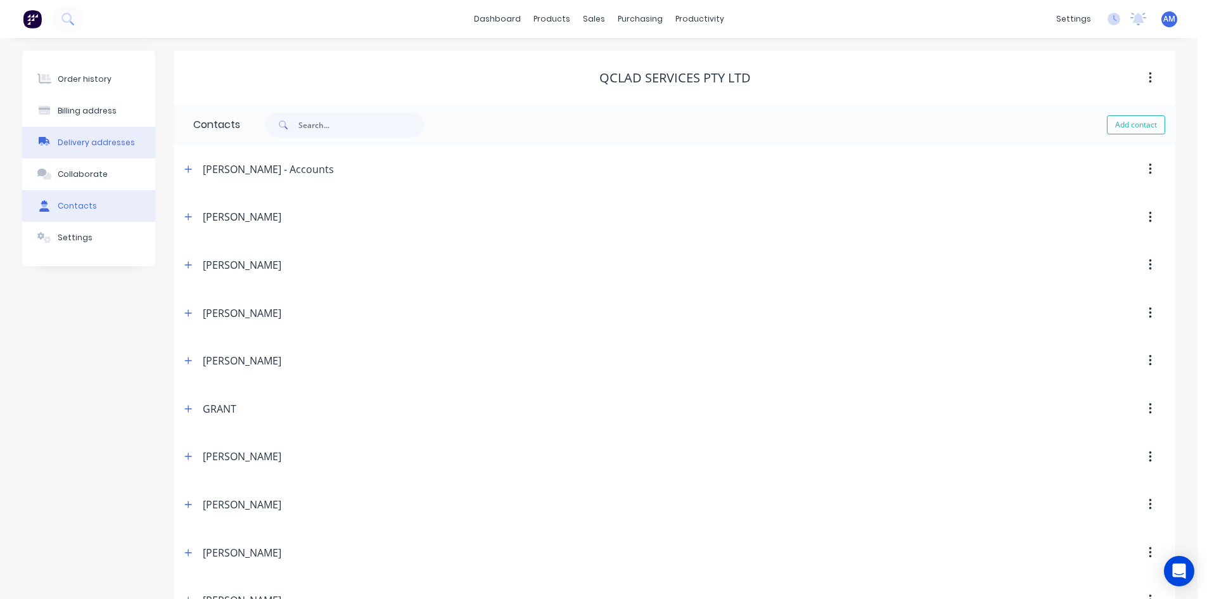
click at [97, 143] on div "Delivery addresses" at bounding box center [96, 142] width 77 height 11
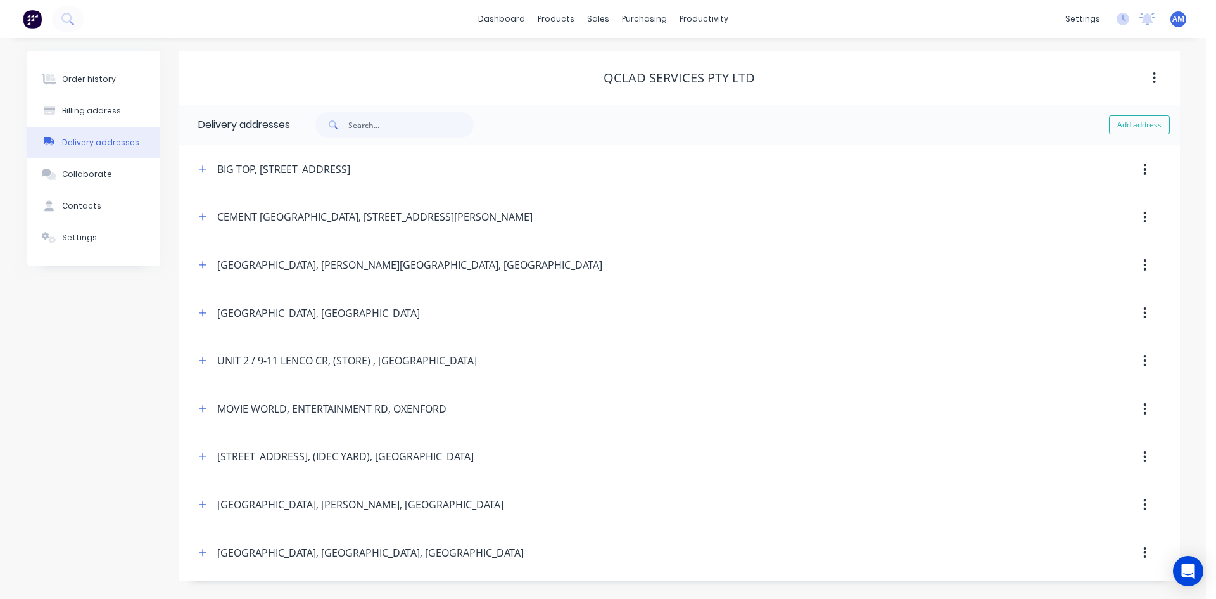
drag, startPoint x: 79, startPoint y: 81, endPoint x: 503, endPoint y: 1, distance: 431.3
click at [82, 83] on div "Order history" at bounding box center [89, 78] width 54 height 11
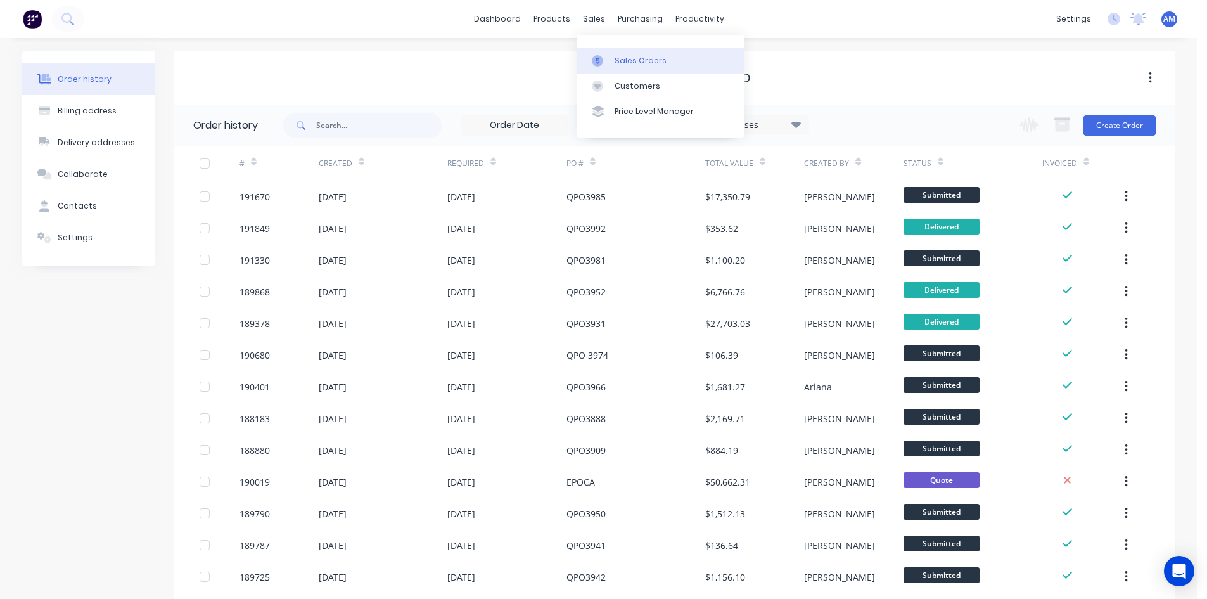
click at [606, 56] on div at bounding box center [601, 60] width 19 height 11
